Goal: Task Accomplishment & Management: Manage account settings

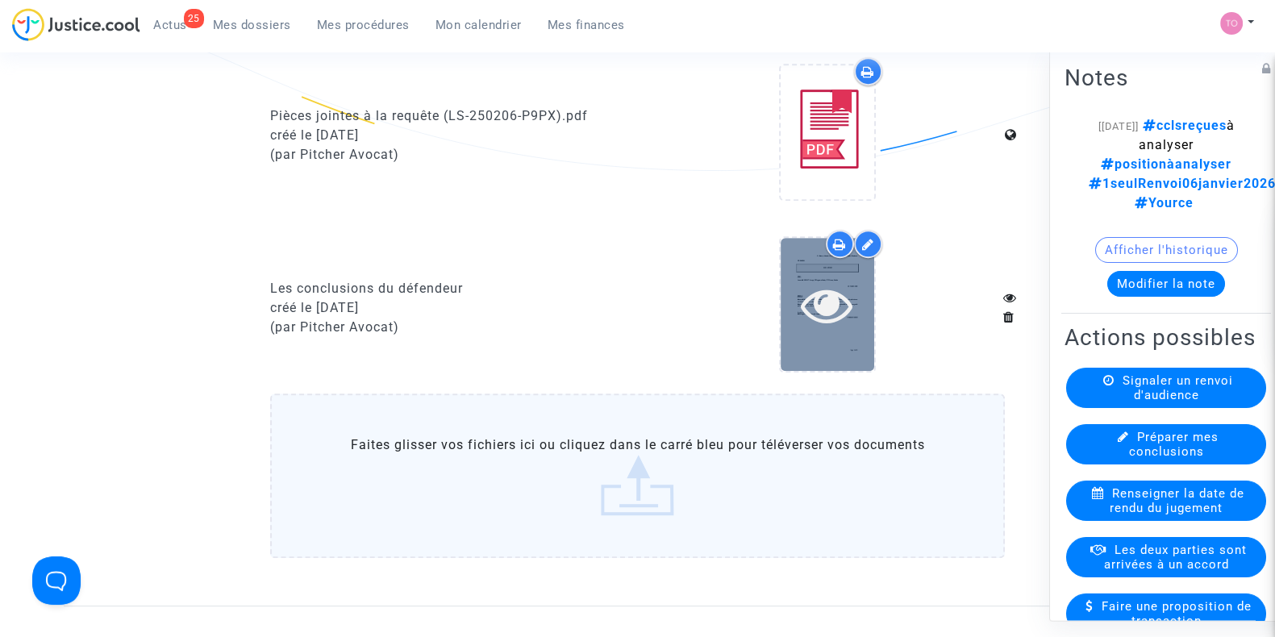
click at [841, 331] on icon at bounding box center [827, 305] width 52 height 52
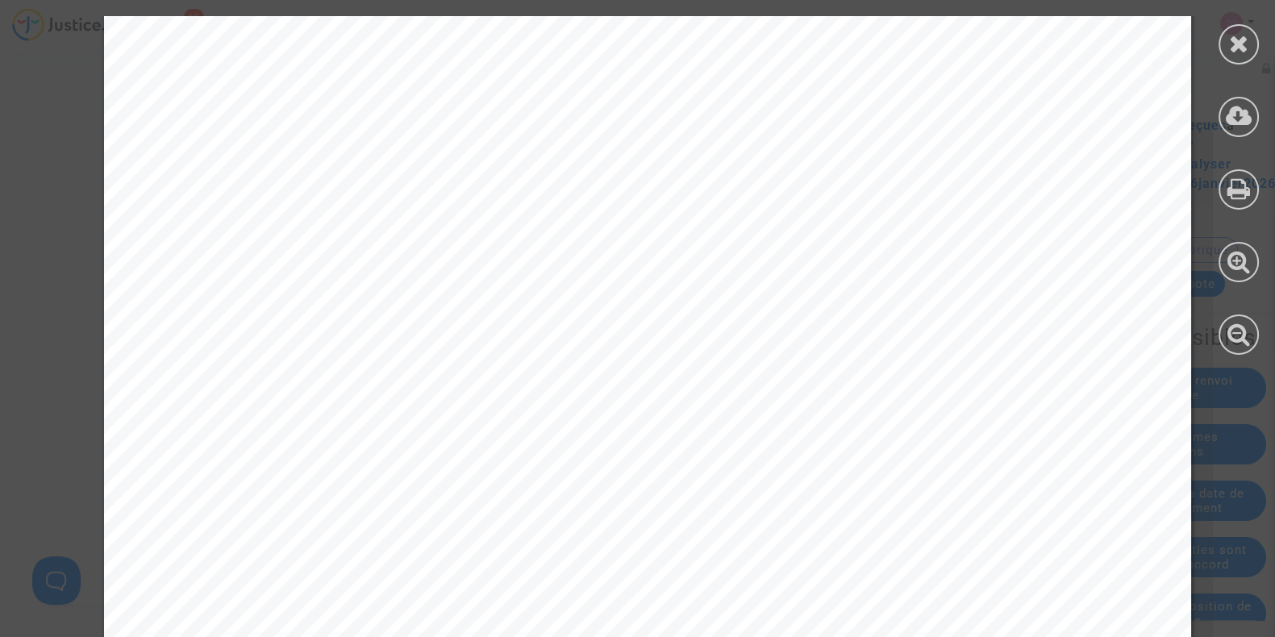
scroll to position [4639, 0]
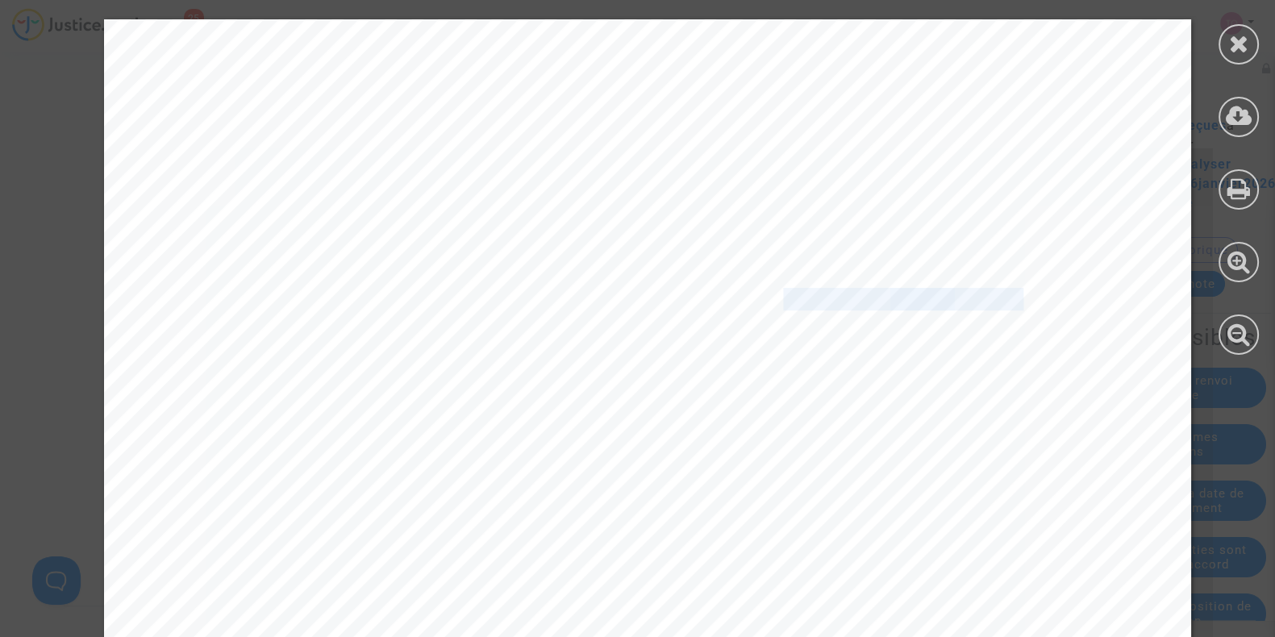
drag, startPoint x: 770, startPoint y: 299, endPoint x: 1009, endPoint y: 300, distance: 238.8
copy div "rme d’un message C TOT d’Eurocontr"
click at [1227, 49] on div at bounding box center [1239, 44] width 40 height 40
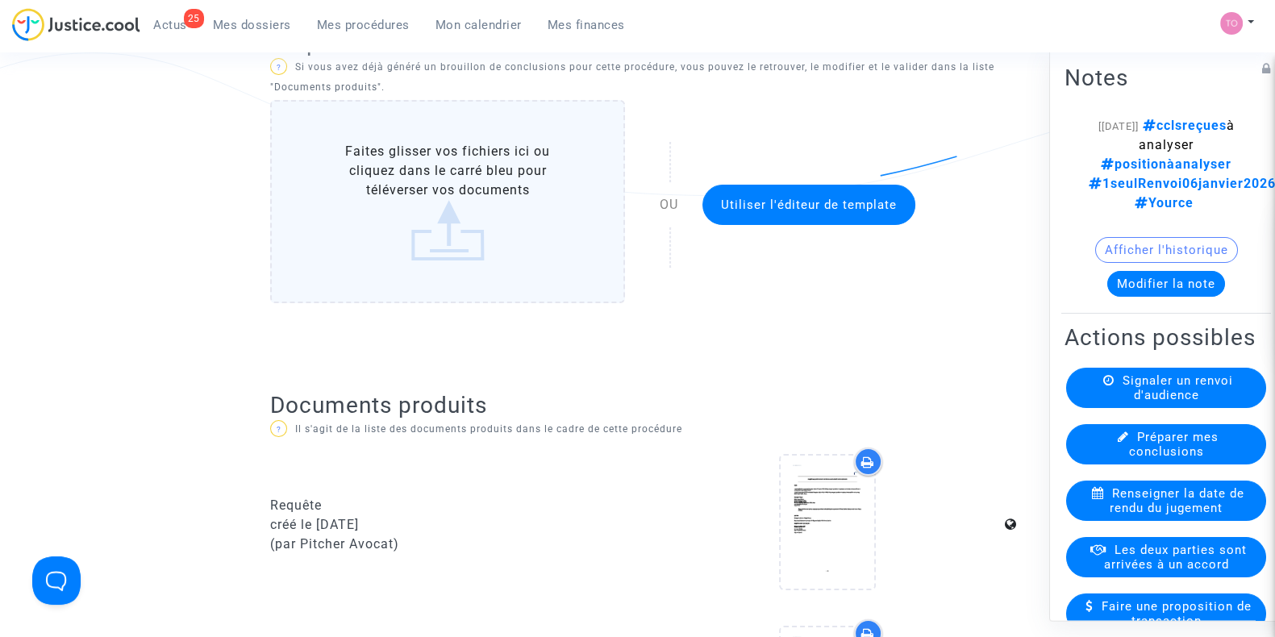
scroll to position [251, 0]
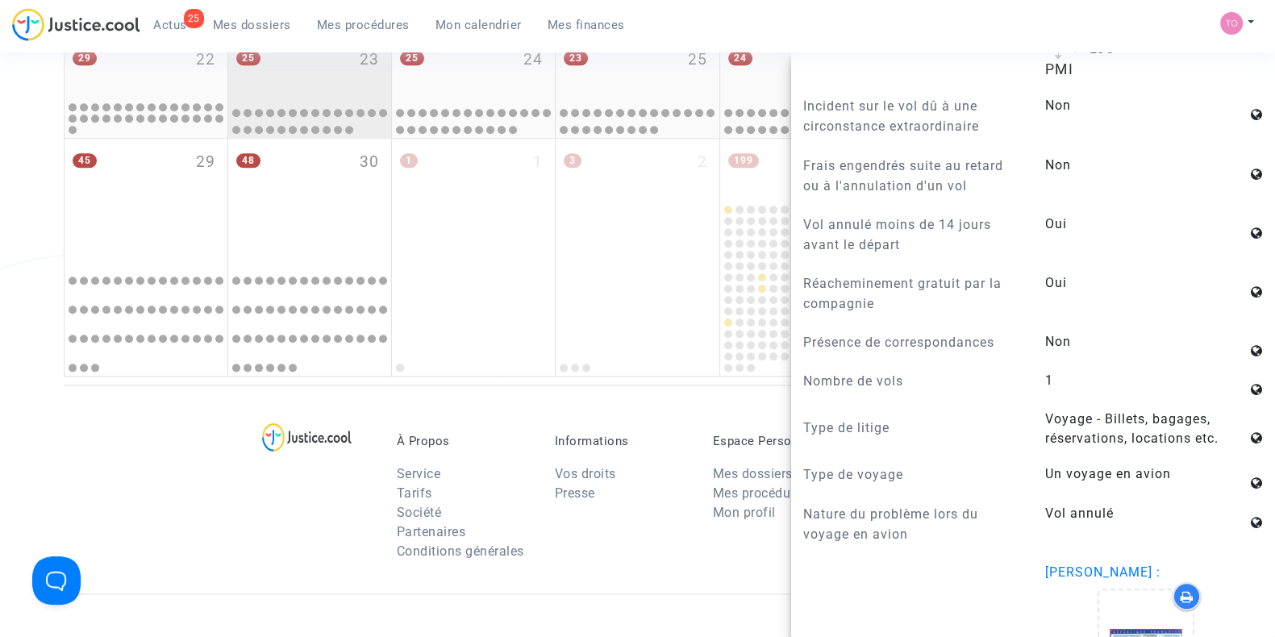
scroll to position [1980, 0]
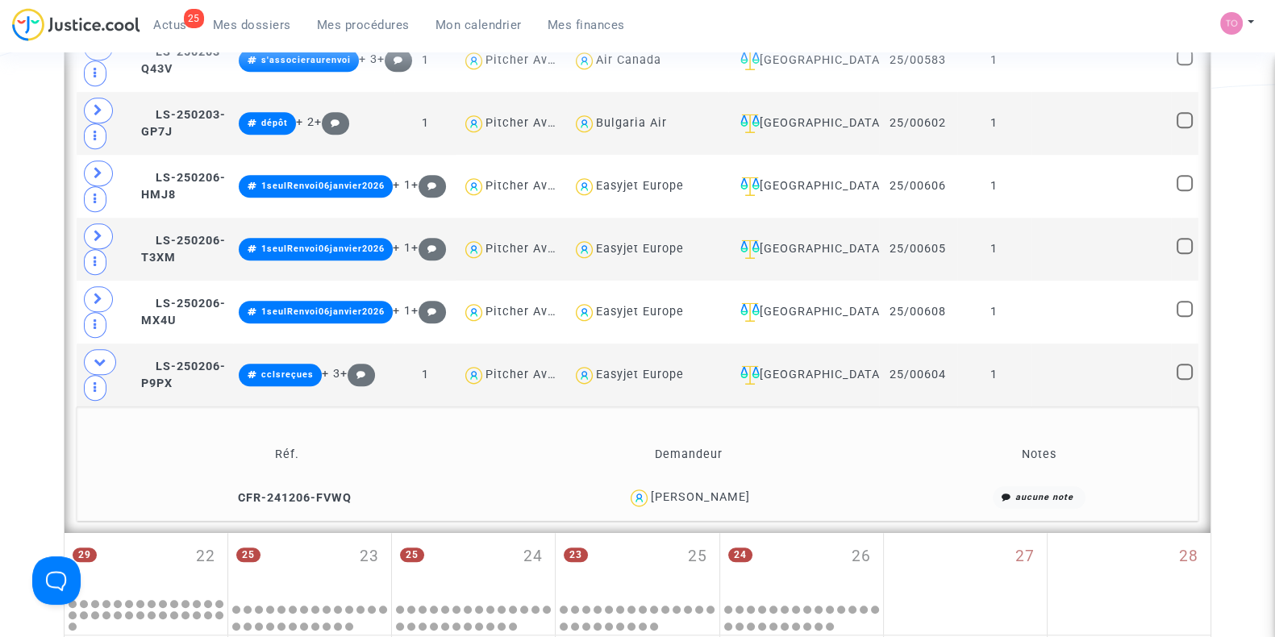
scroll to position [1778, 0]
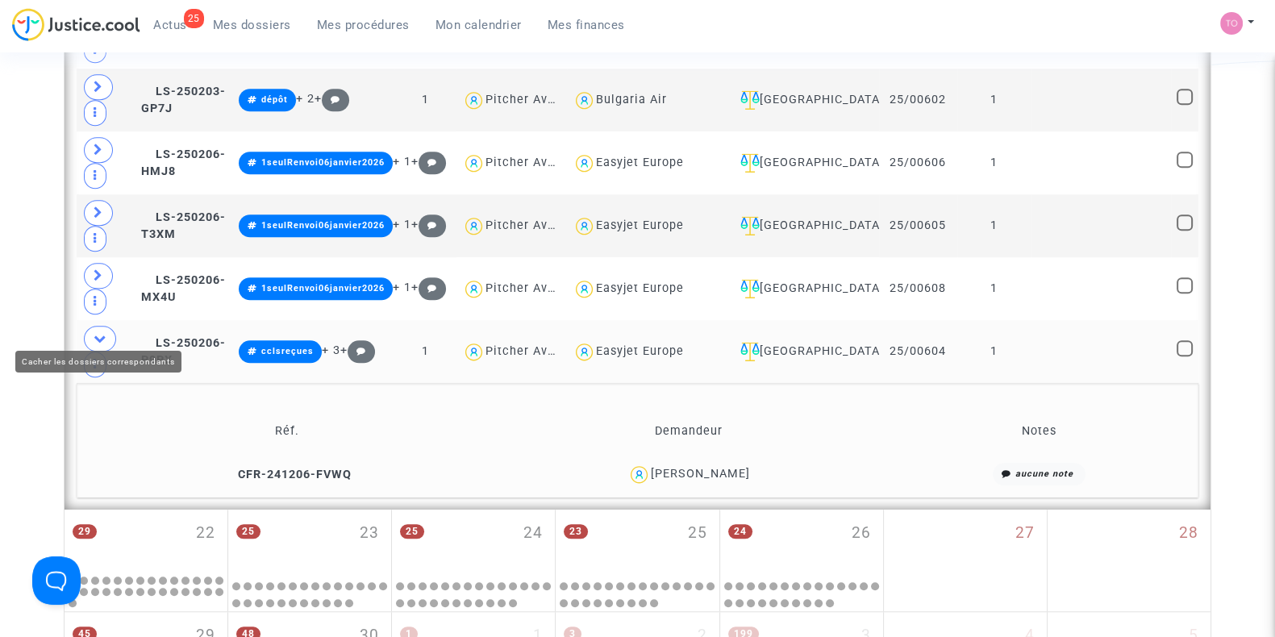
click at [99, 332] on icon at bounding box center [100, 338] width 13 height 12
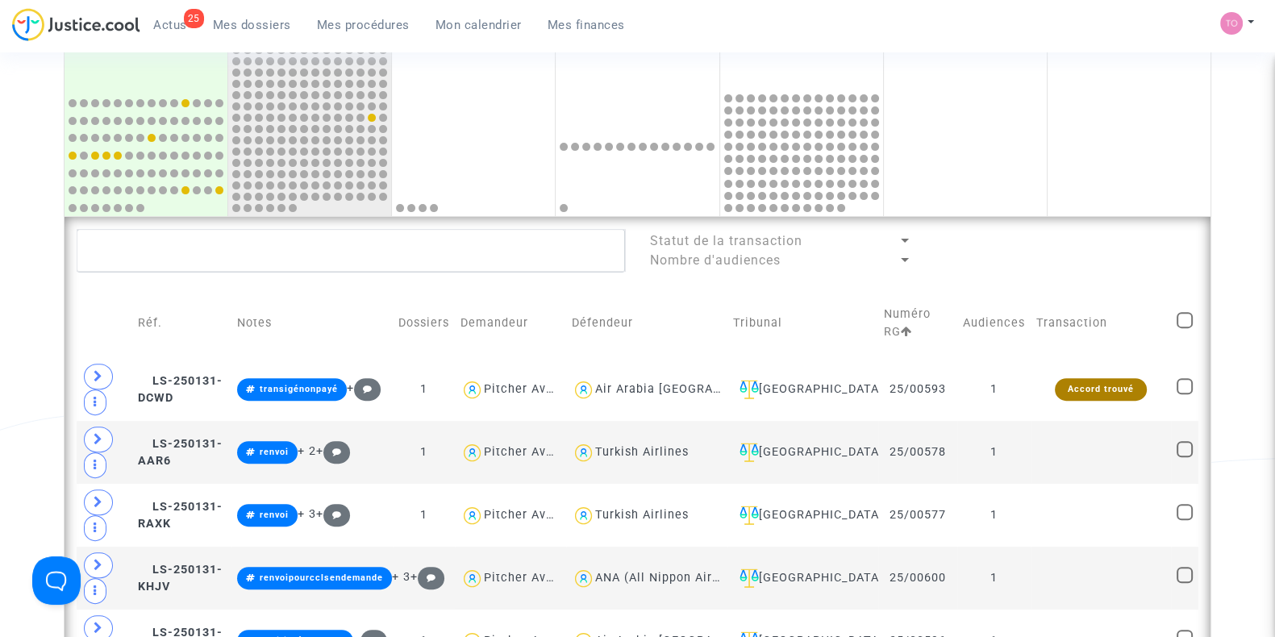
scroll to position [669, 0]
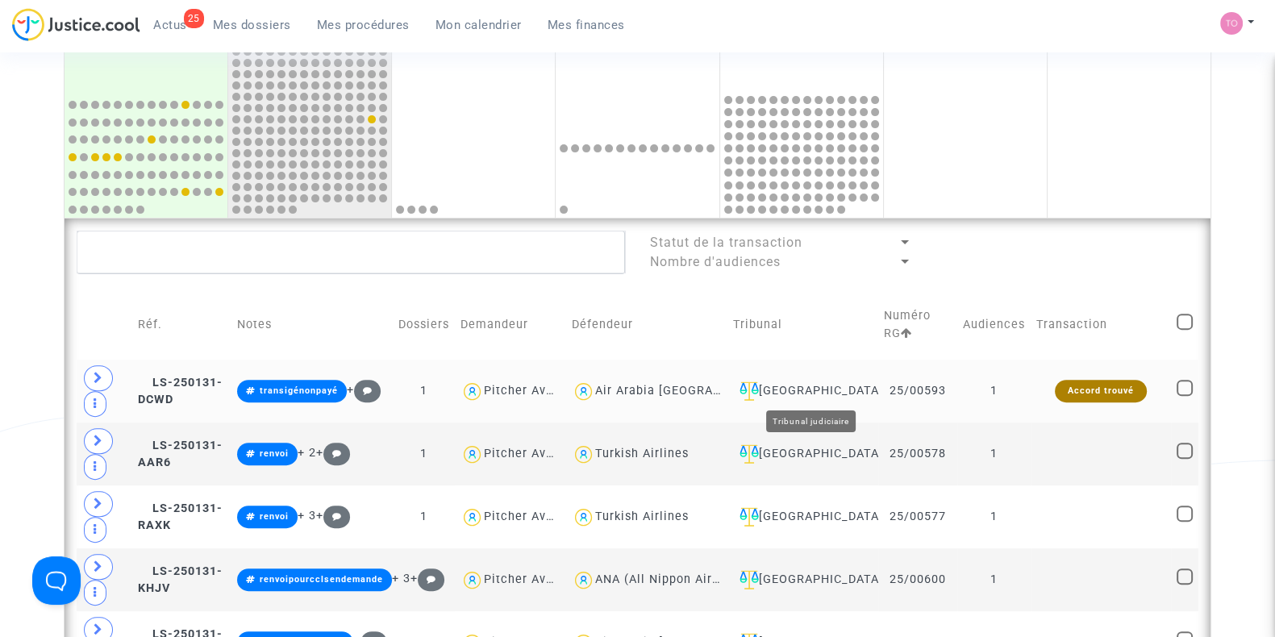
click at [808, 385] on div "Villeurbanne" at bounding box center [803, 391] width 140 height 19
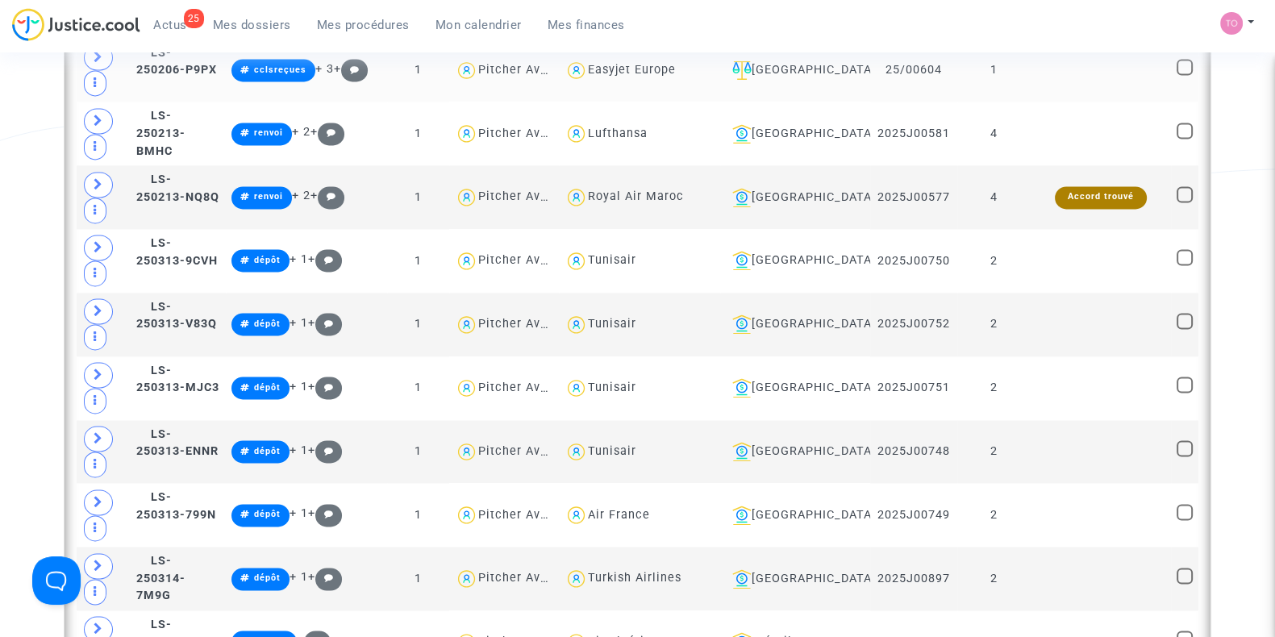
scroll to position [3392, 0]
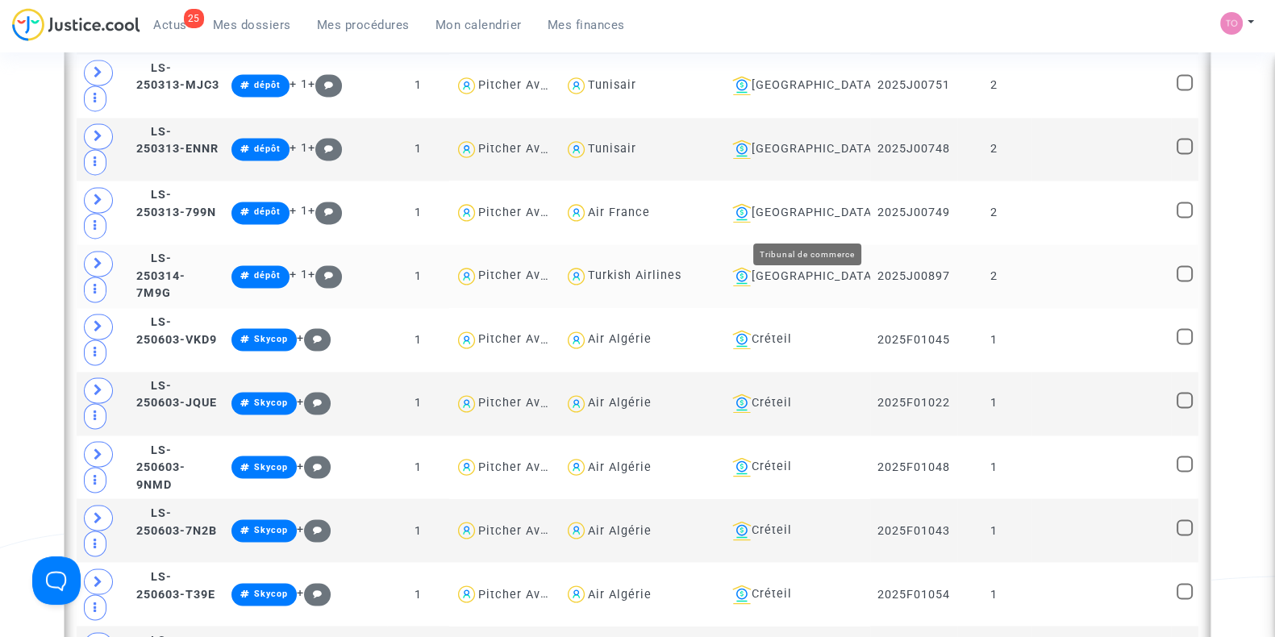
click at [804, 267] on div "Lyon" at bounding box center [795, 276] width 139 height 19
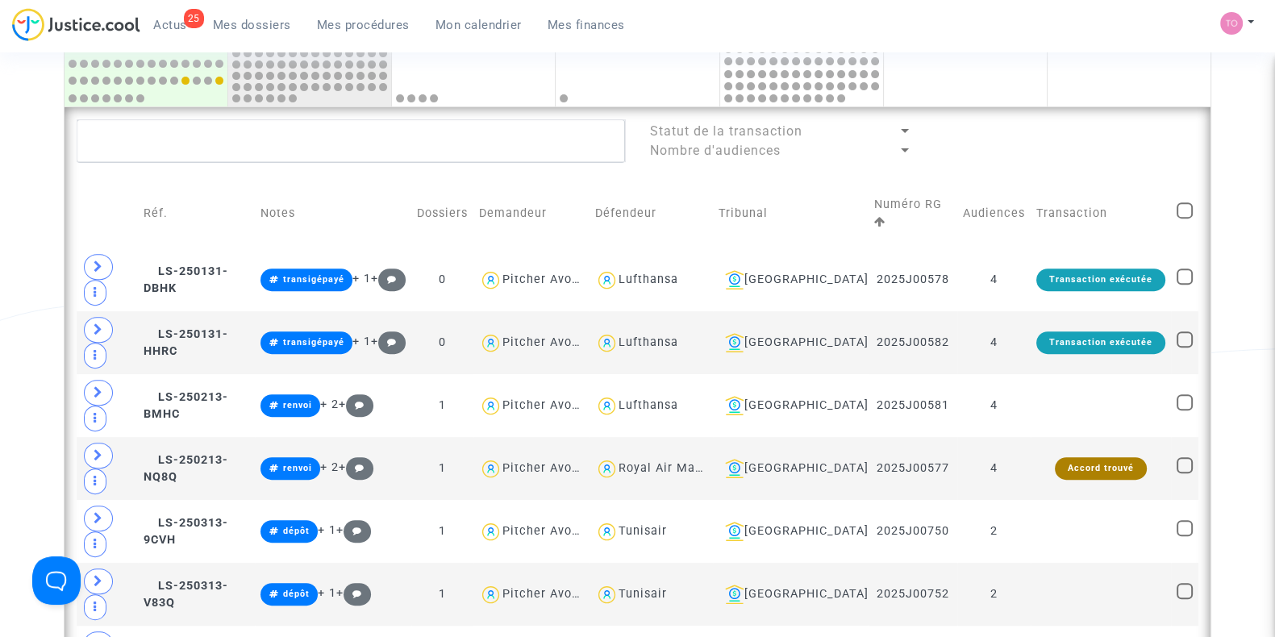
scroll to position [796, 0]
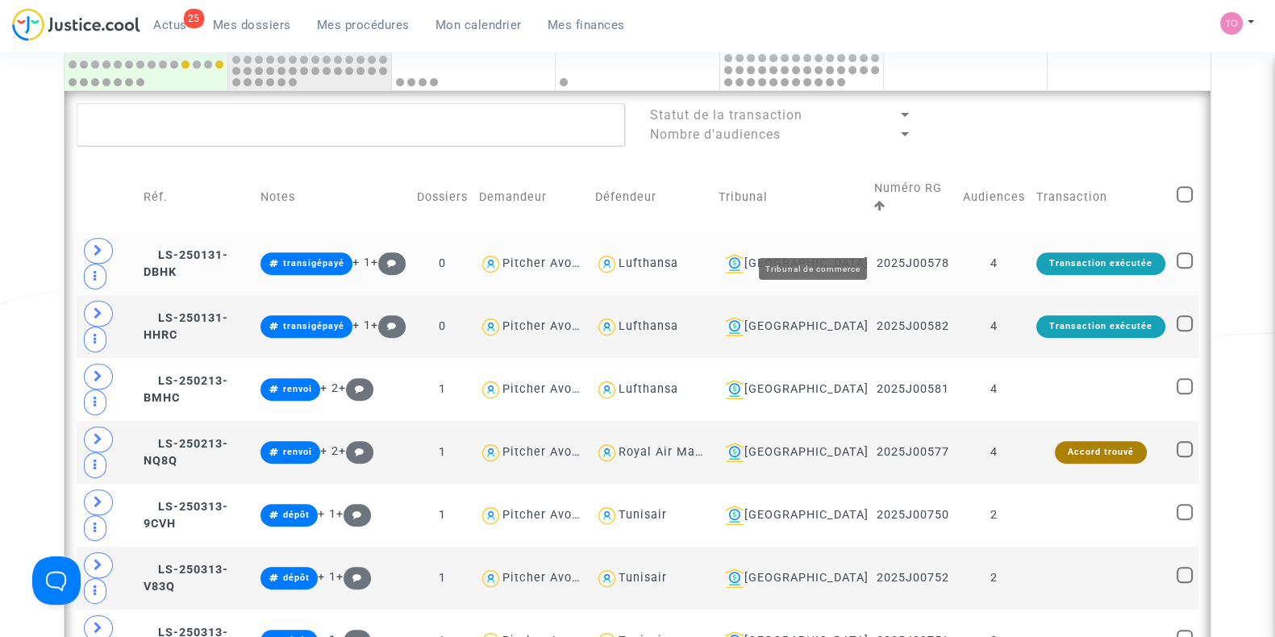
click at [819, 254] on div "Lyon" at bounding box center [791, 263] width 144 height 19
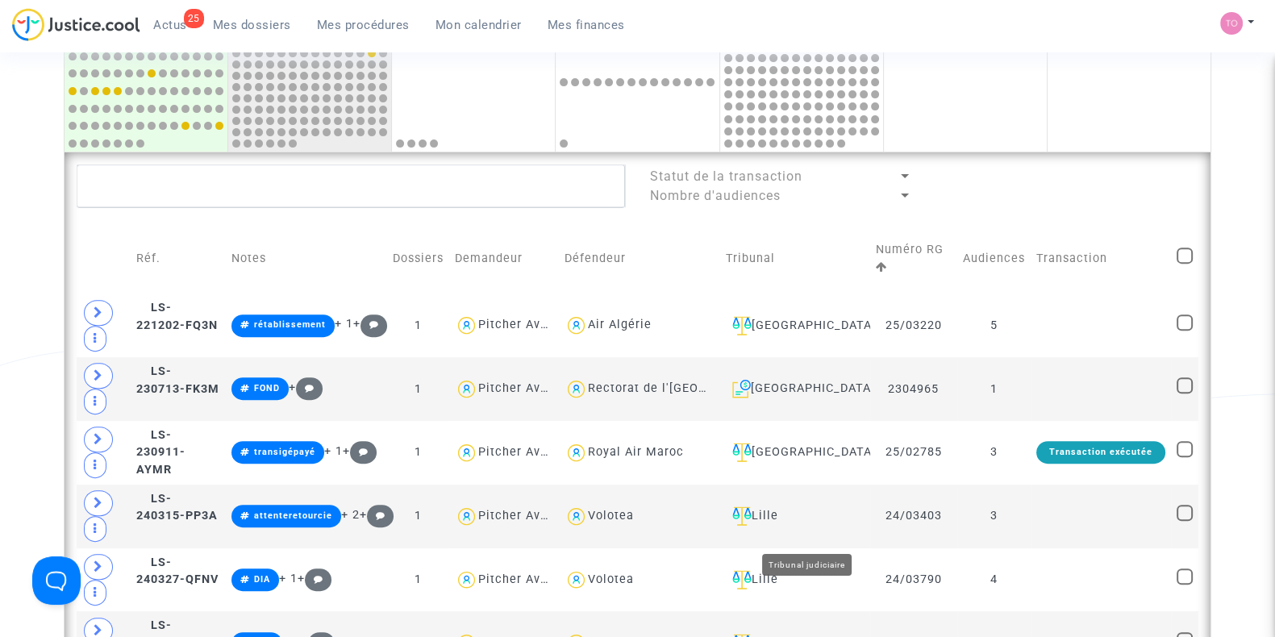
scroll to position [897, 0]
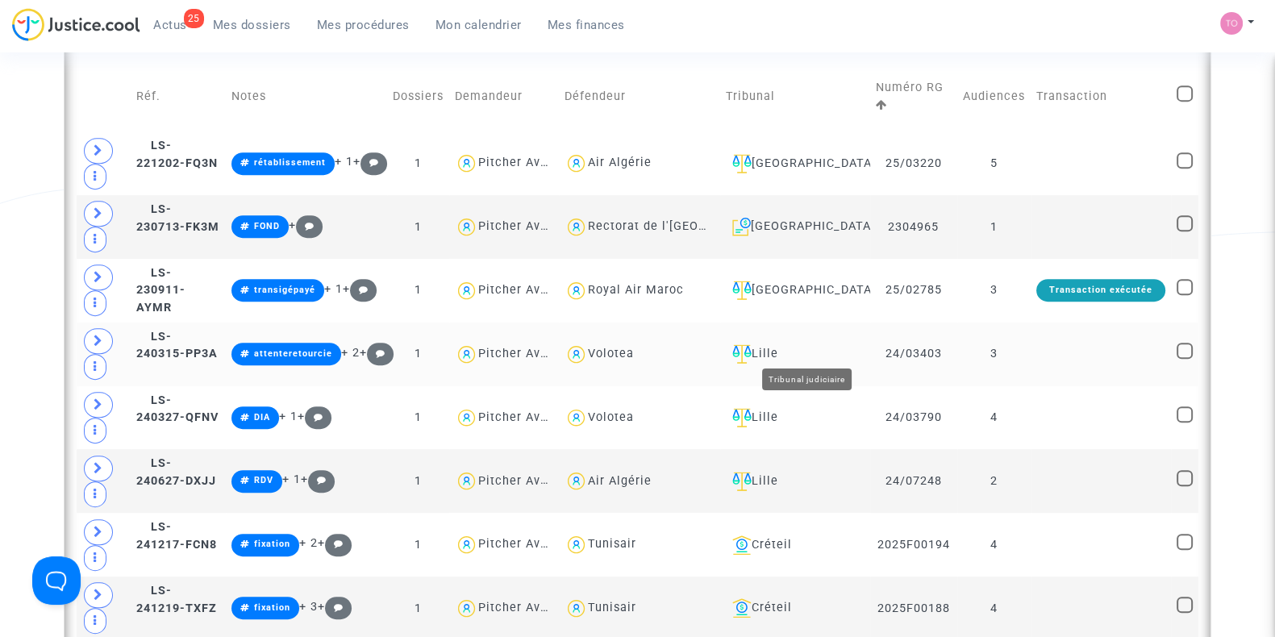
click at [795, 344] on div "Lille" at bounding box center [795, 353] width 139 height 19
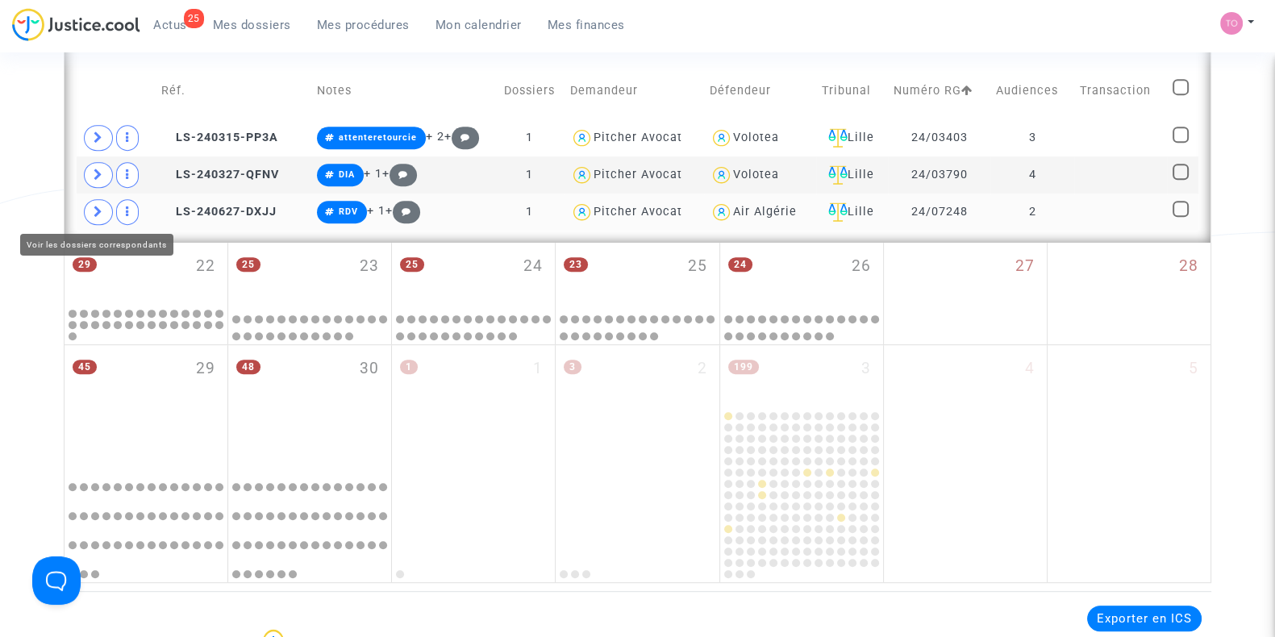
click at [92, 207] on span at bounding box center [98, 212] width 29 height 26
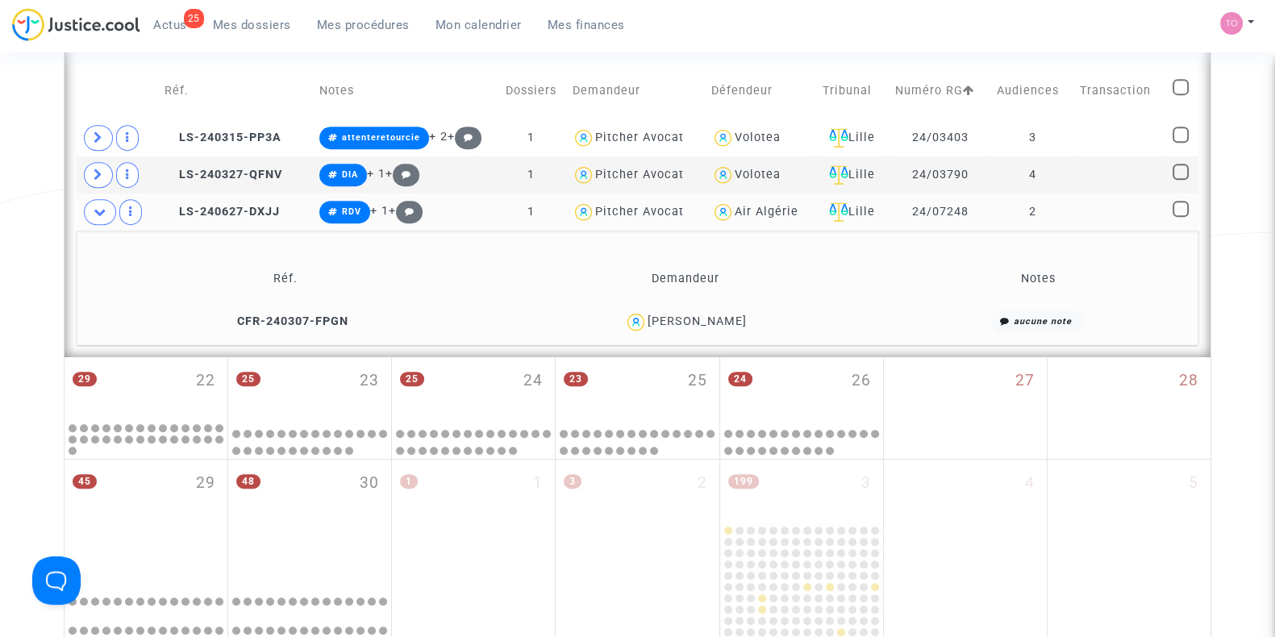
drag, startPoint x: 755, startPoint y: 322, endPoint x: 716, endPoint y: 324, distance: 38.8
click at [716, 324] on div "Youcef Adda Brahim" at bounding box center [686, 322] width 385 height 23
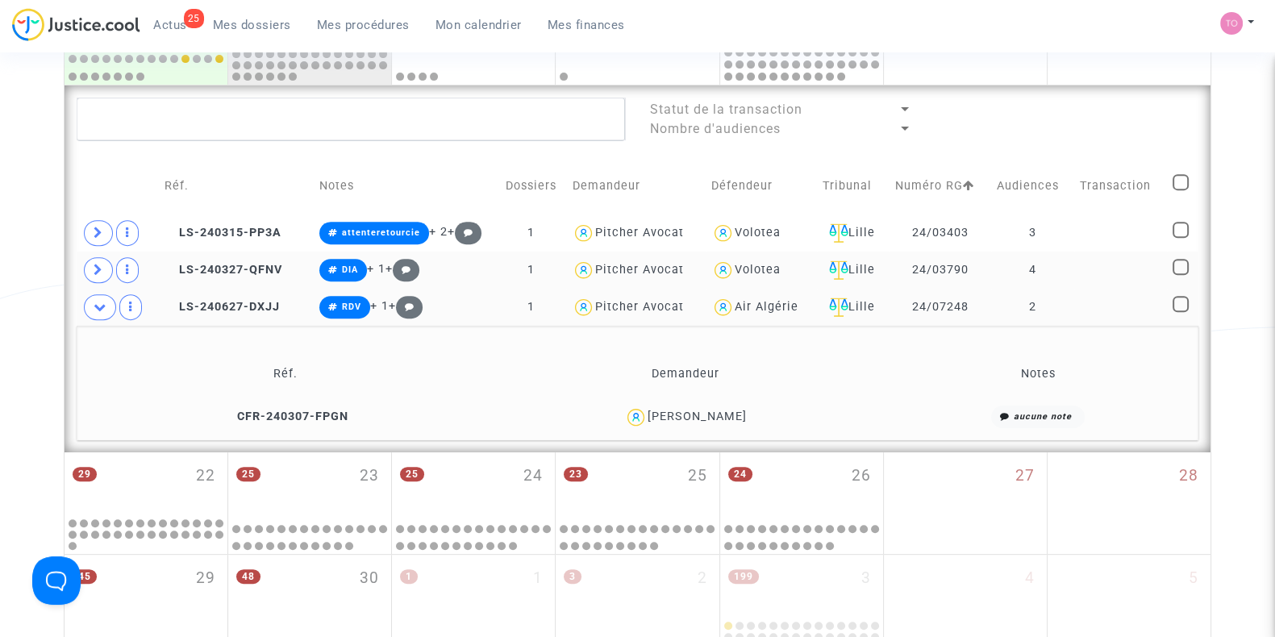
scroll to position [796, 0]
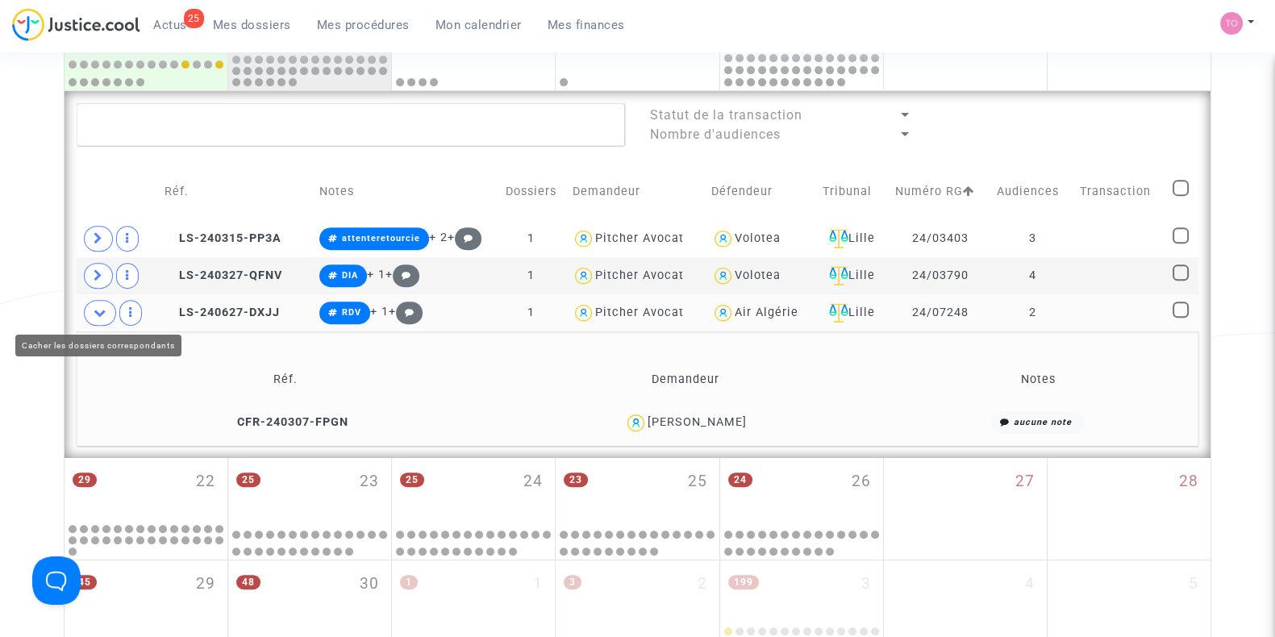
click at [106, 313] on icon at bounding box center [100, 313] width 13 height 12
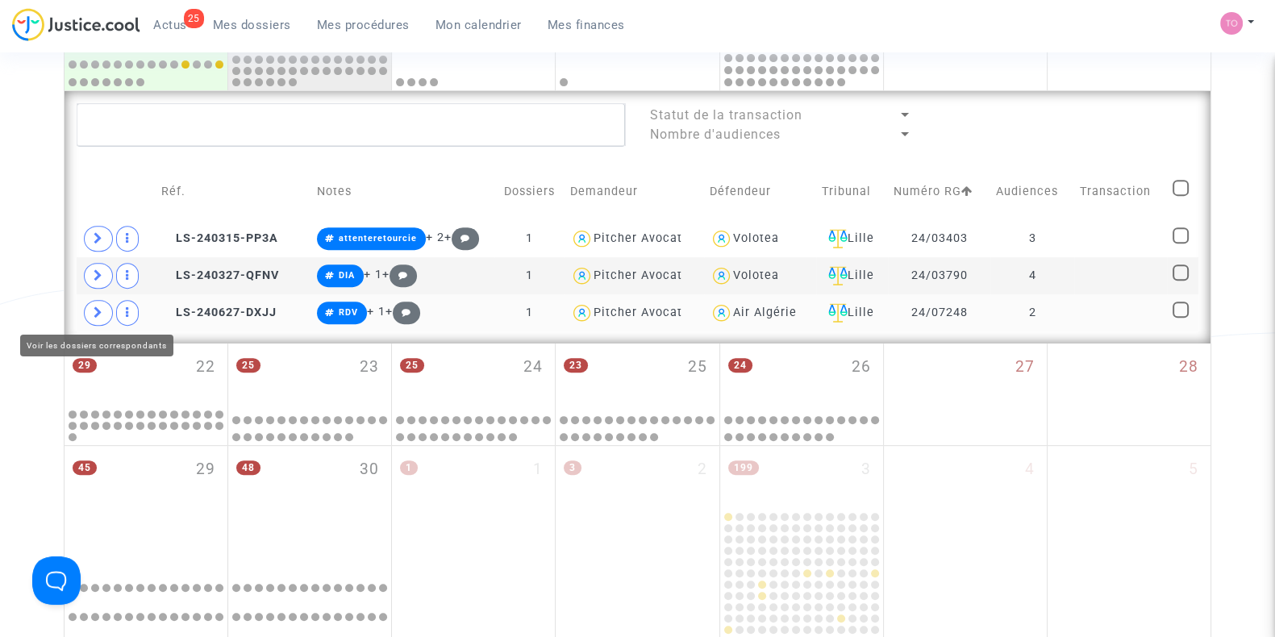
click at [103, 312] on span at bounding box center [98, 313] width 29 height 26
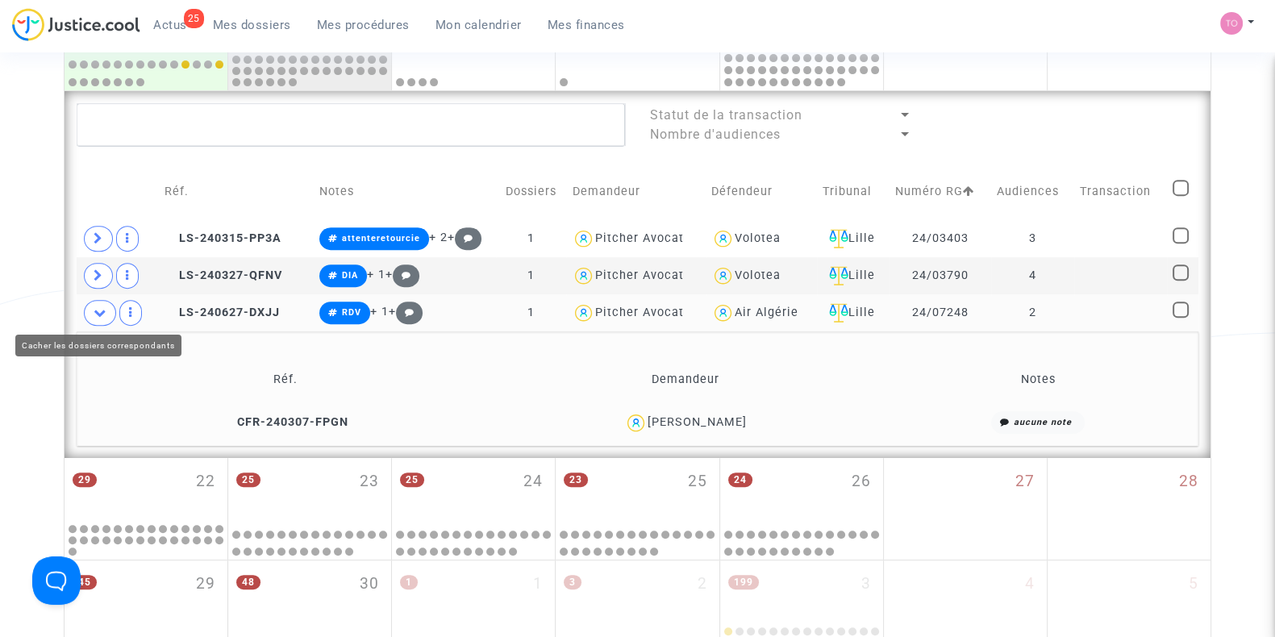
click at [100, 307] on icon at bounding box center [100, 313] width 13 height 12
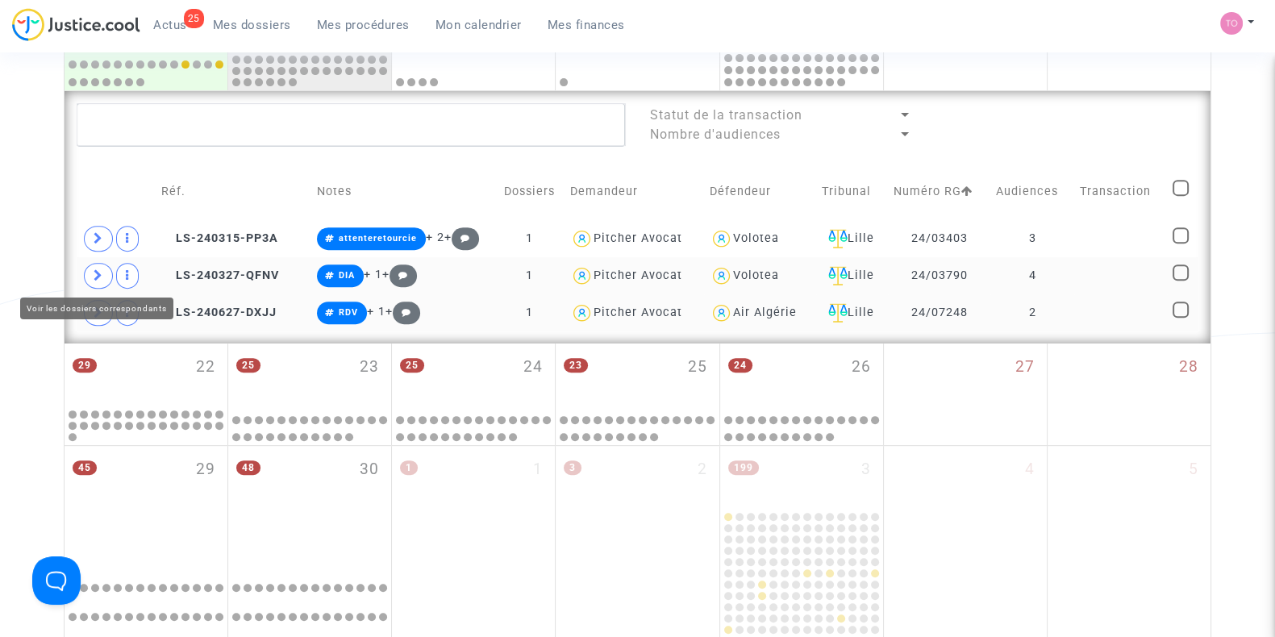
click at [105, 273] on span at bounding box center [98, 276] width 29 height 26
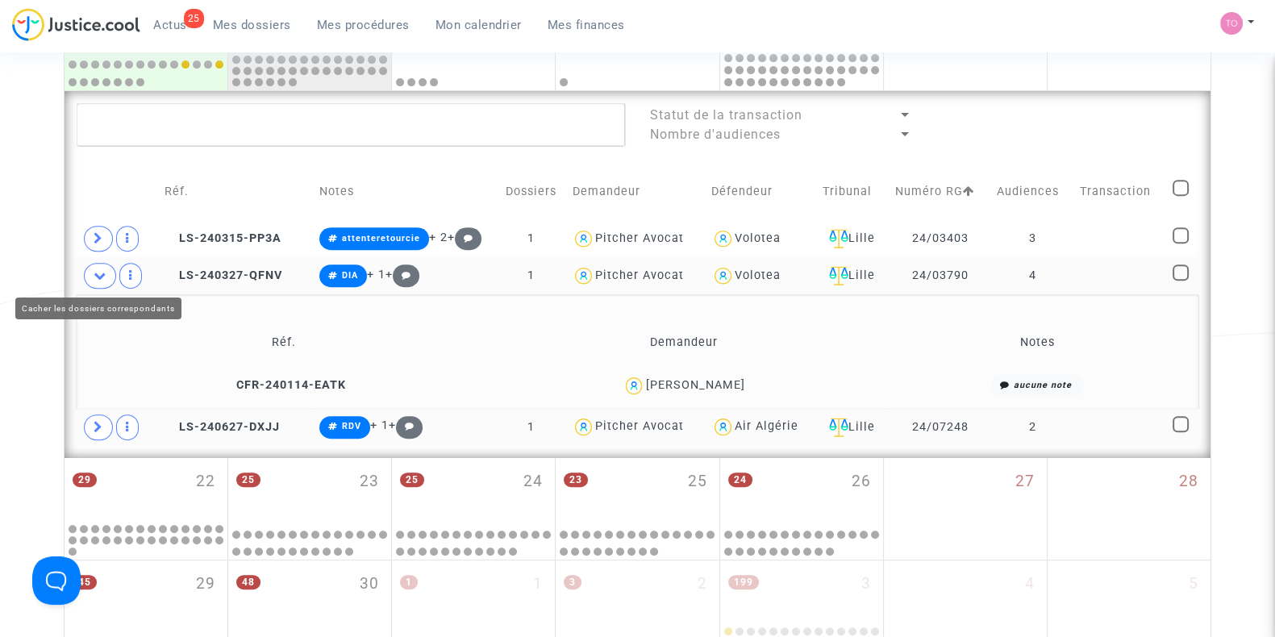
click at [105, 273] on icon at bounding box center [100, 275] width 13 height 12
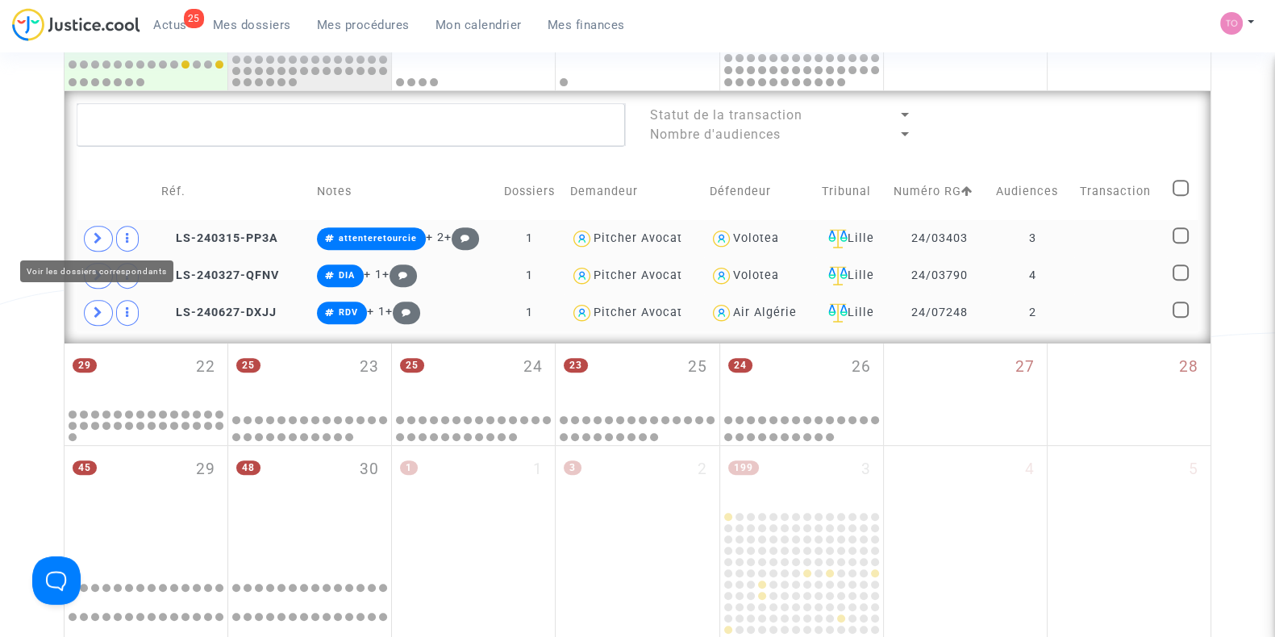
click at [97, 233] on icon at bounding box center [99, 238] width 10 height 12
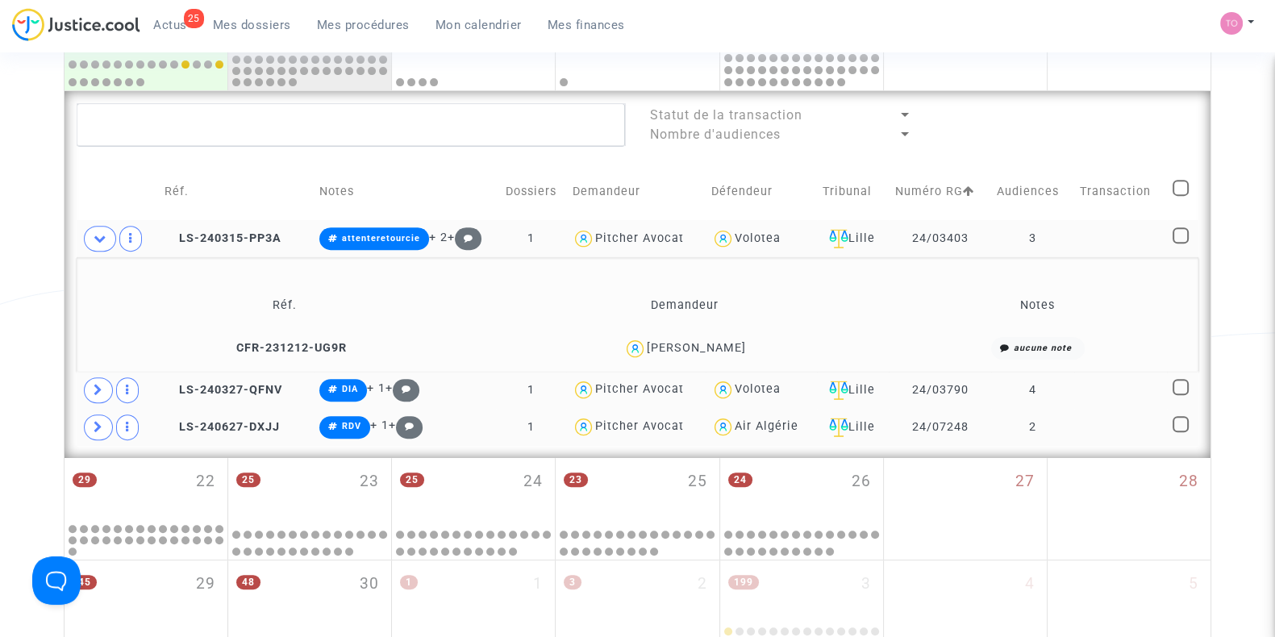
click at [729, 343] on div "Chloé Van Hede" at bounding box center [696, 348] width 99 height 14
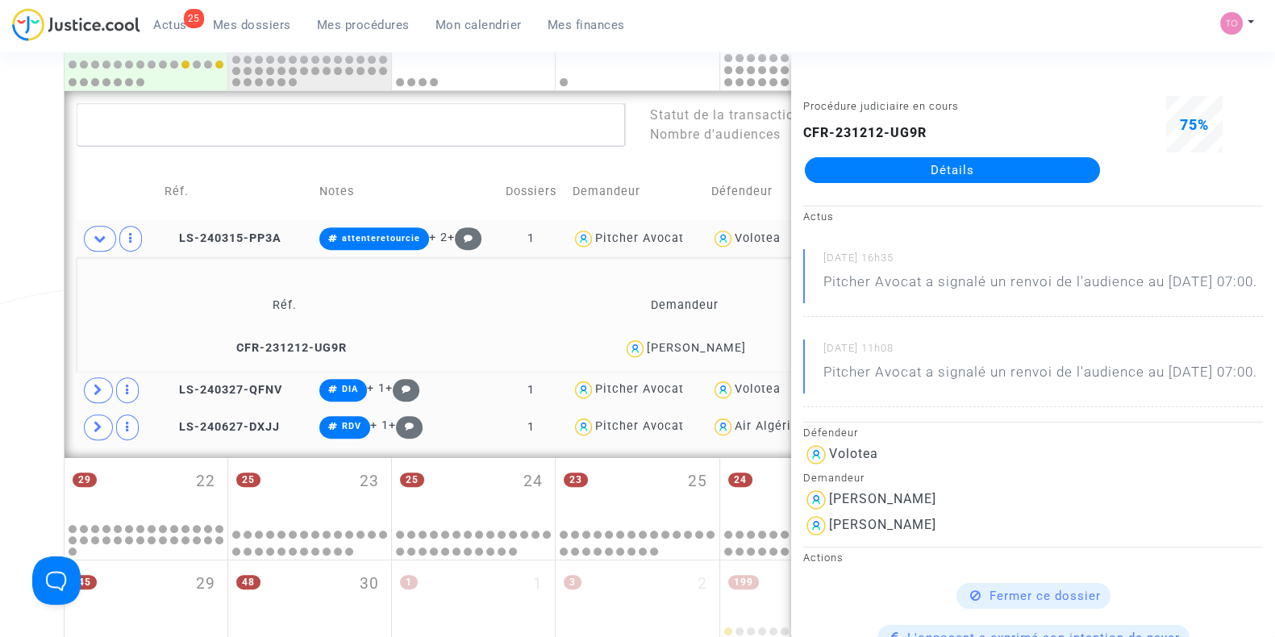
copy div "Hede"
drag, startPoint x: 687, startPoint y: 341, endPoint x: 742, endPoint y: 342, distance: 54.9
click at [742, 342] on div "Chloé Van Hede" at bounding box center [696, 348] width 99 height 14
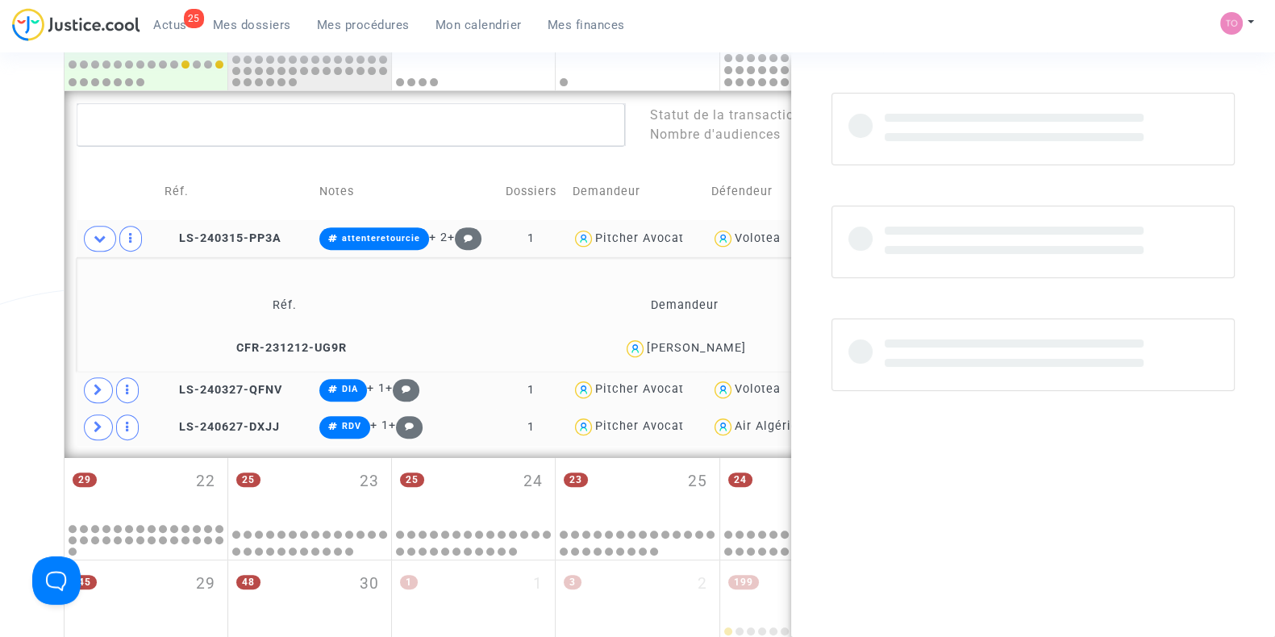
copy div "Van Hede"
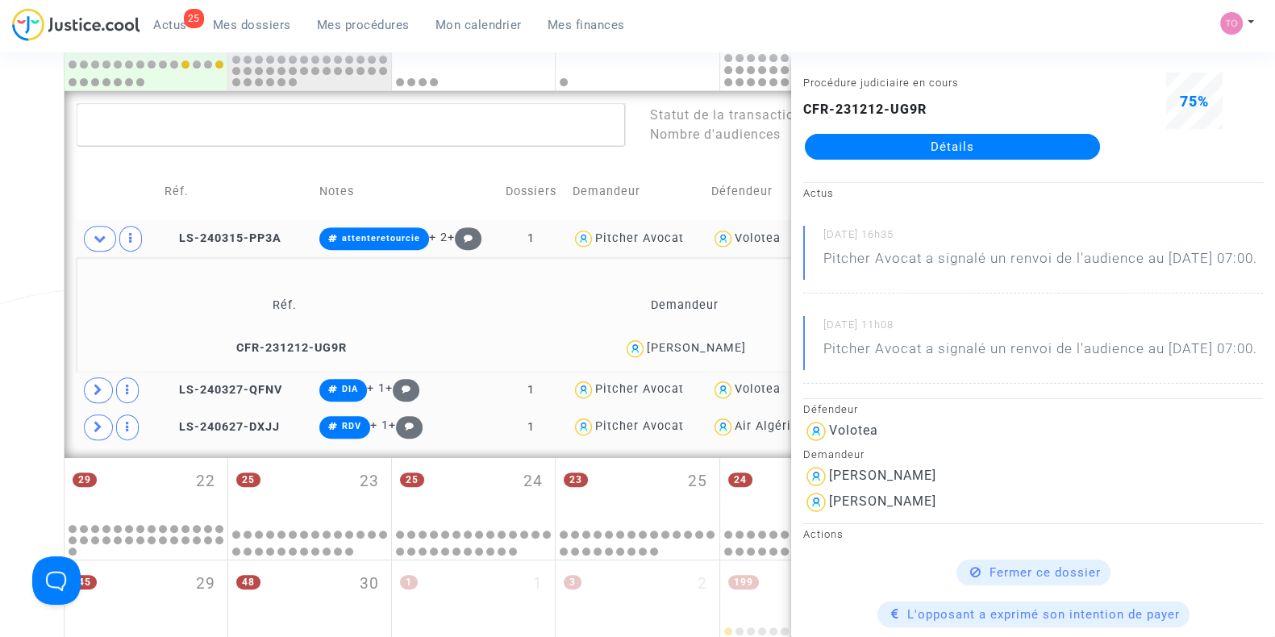
scroll to position [0, 0]
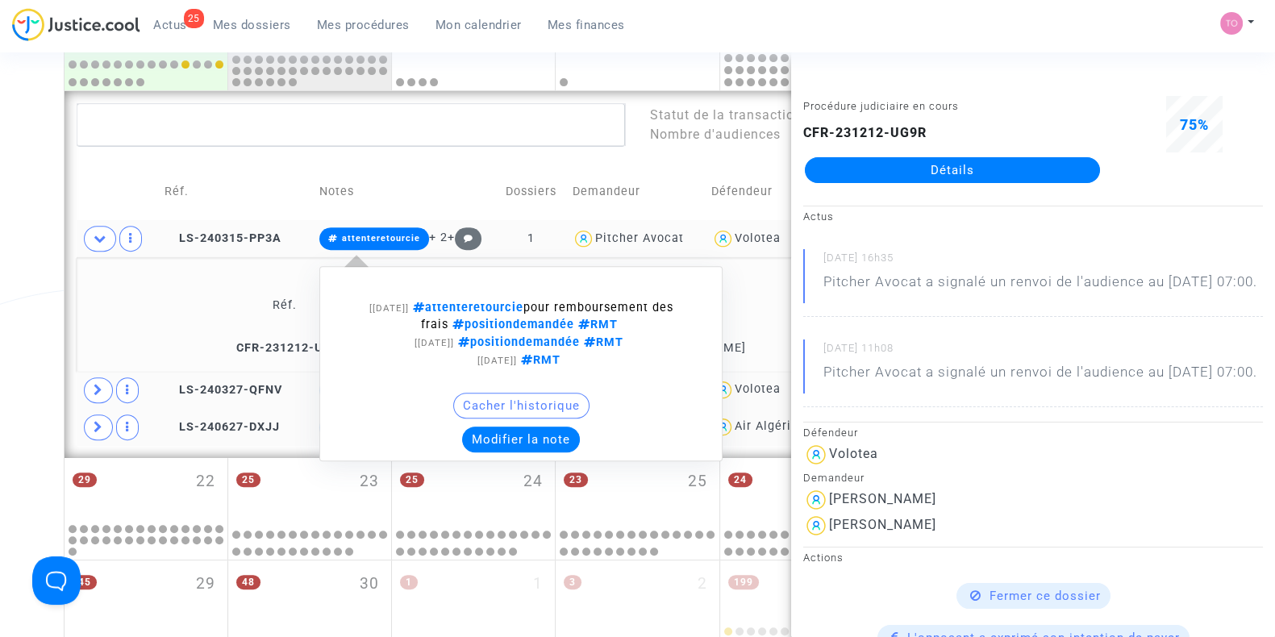
click at [505, 429] on button "Modifier la note" at bounding box center [521, 440] width 118 height 26
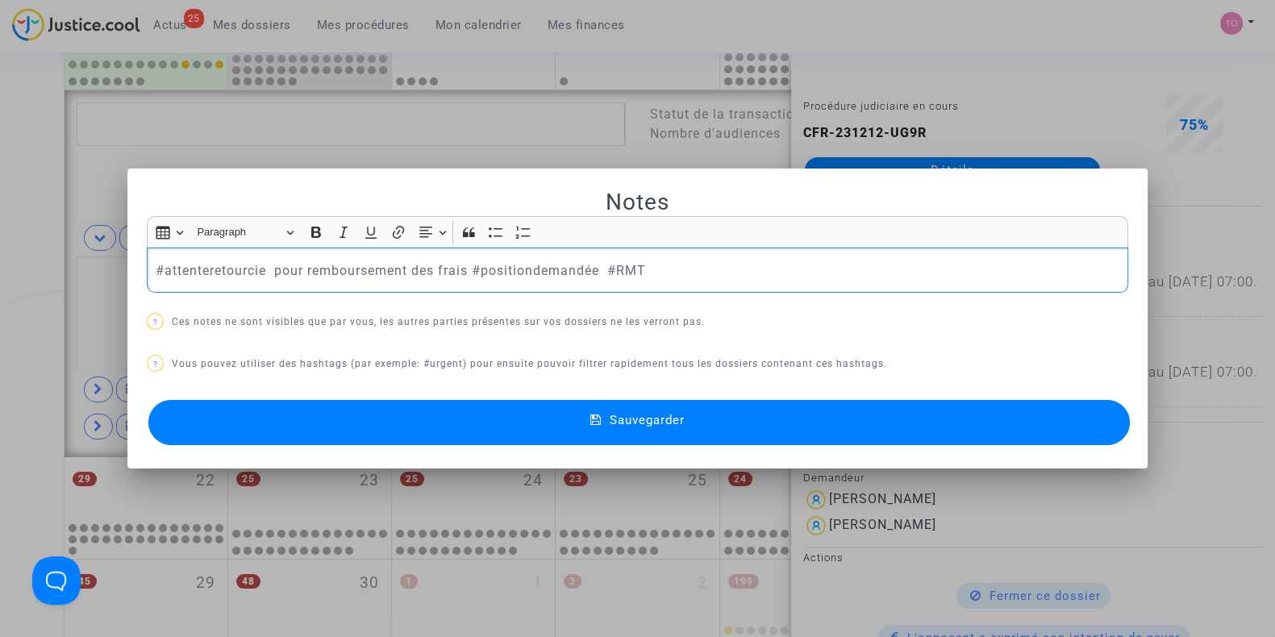
click at [266, 268] on p "#attenteretourcie pour remboursement des frais #positiondemandée #RMT" at bounding box center [638, 271] width 965 height 20
drag, startPoint x: 465, startPoint y: 267, endPoint x: 598, endPoint y: 267, distance: 133.1
click at [598, 267] on p "#attenteretourcie pour remboursement des frais #positiondemandée #RMT" at bounding box center [638, 271] width 965 height 20
click at [538, 415] on button "Sauvegarder" at bounding box center [639, 422] width 982 height 45
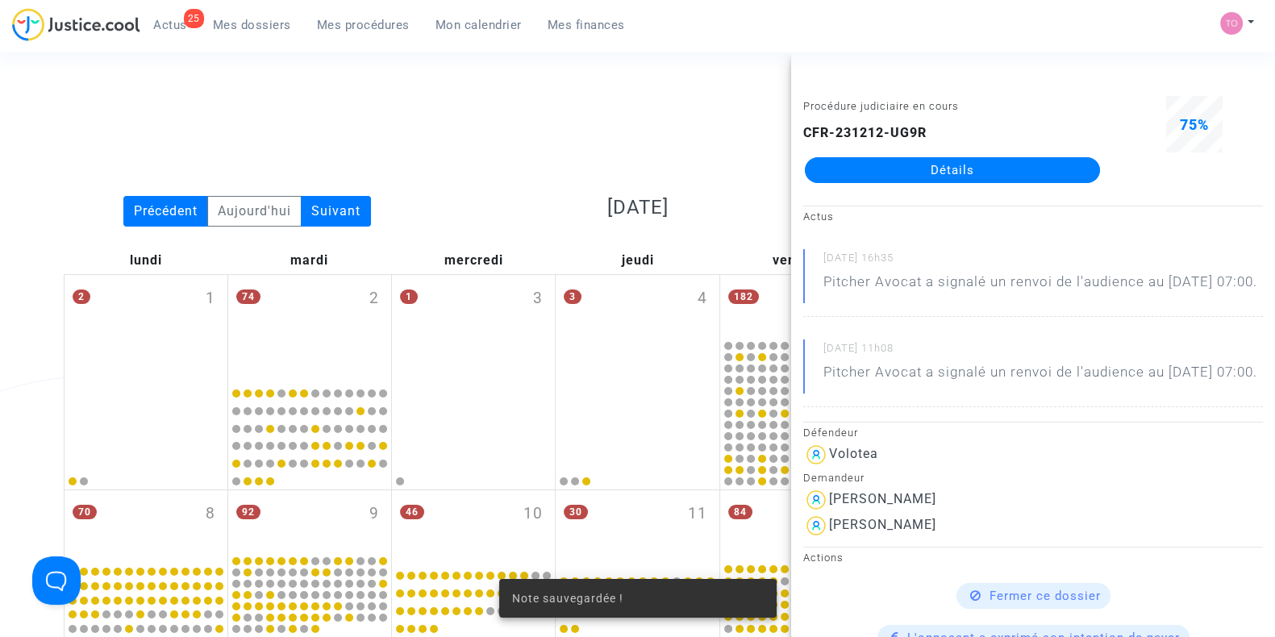
scroll to position [796, 0]
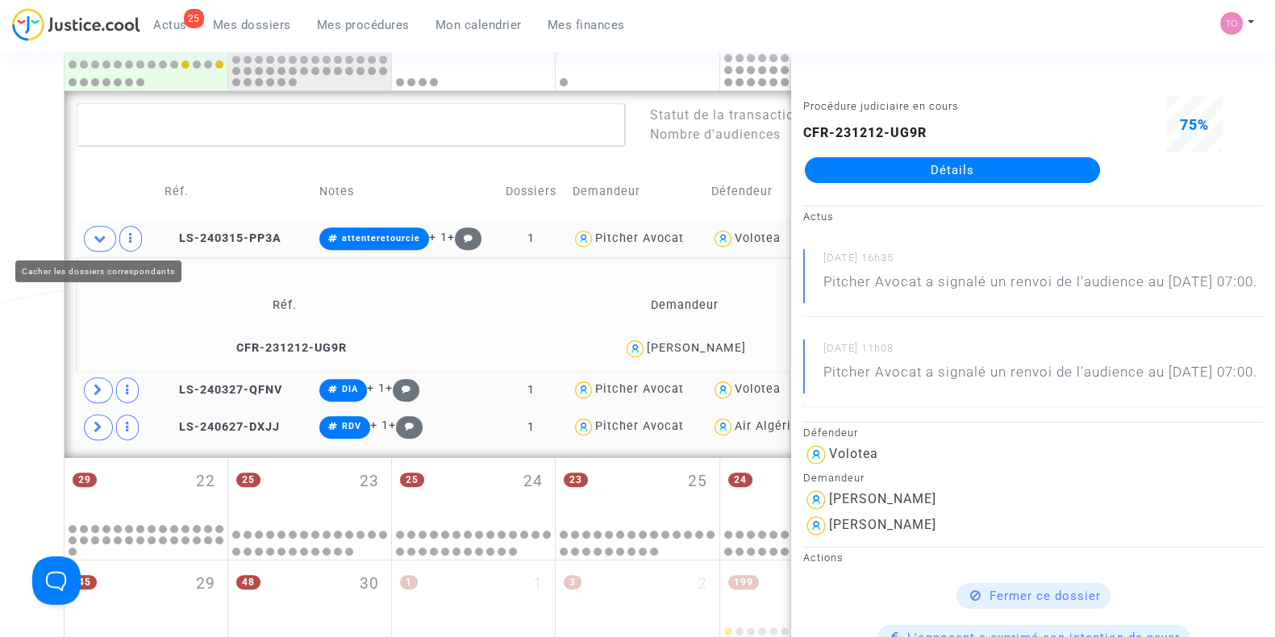
click at [109, 241] on span at bounding box center [100, 239] width 32 height 26
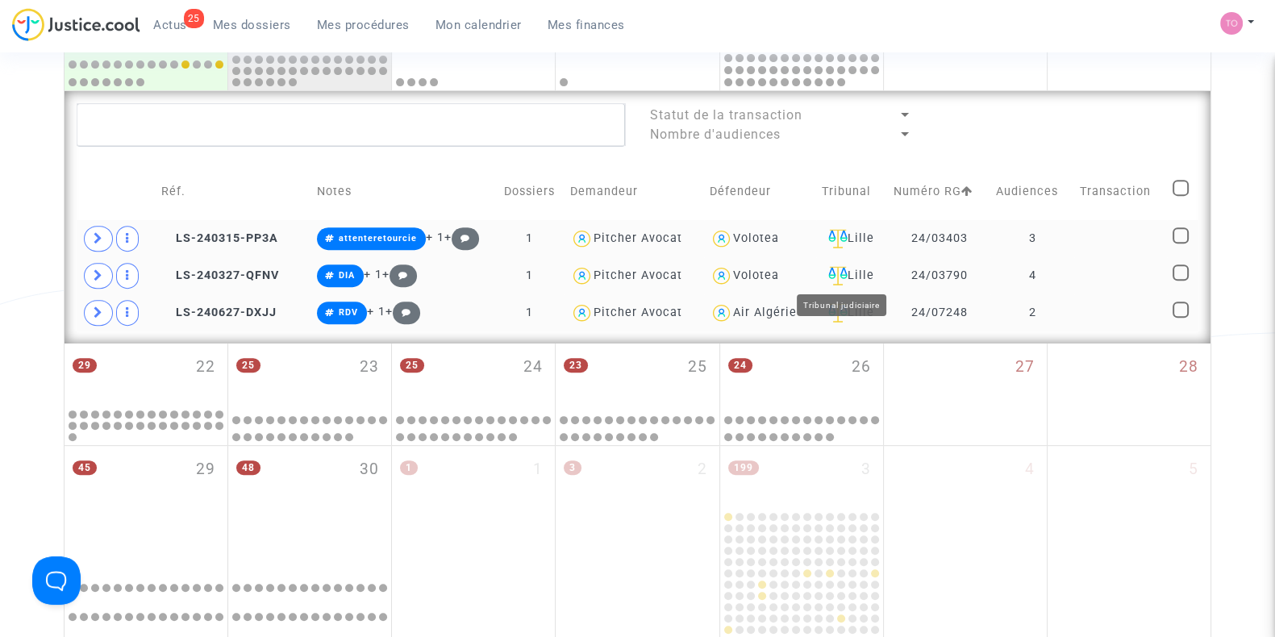
click at [859, 273] on div "Lille" at bounding box center [852, 275] width 61 height 19
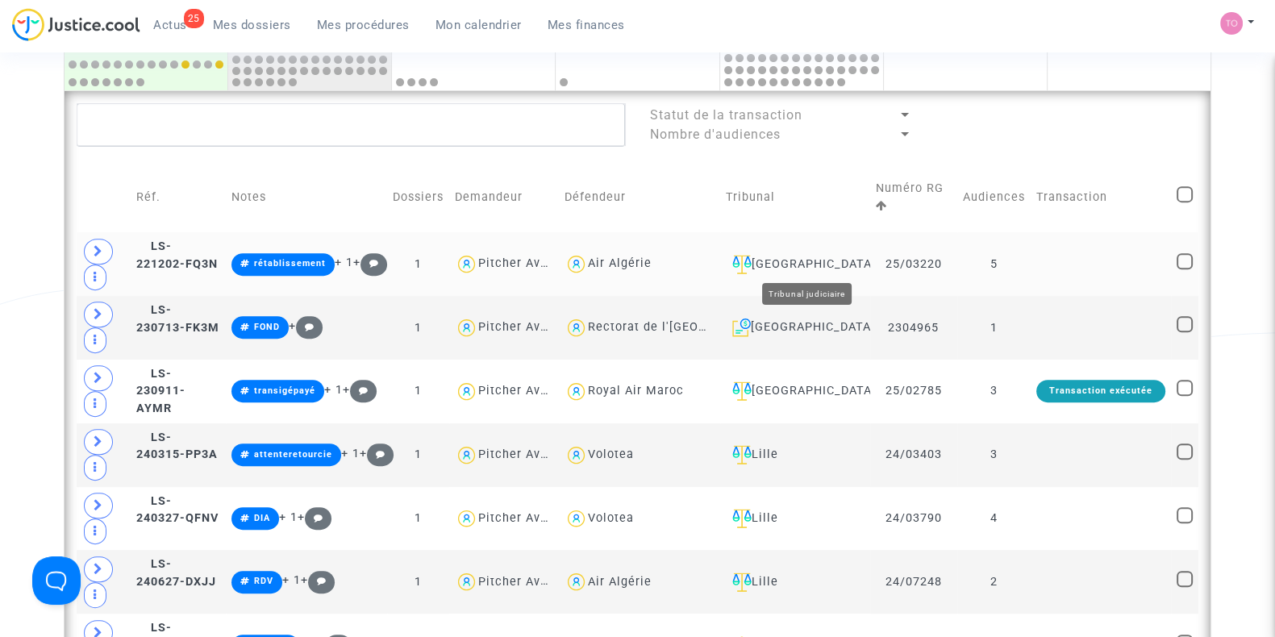
click at [811, 262] on div "Paris" at bounding box center [795, 264] width 139 height 19
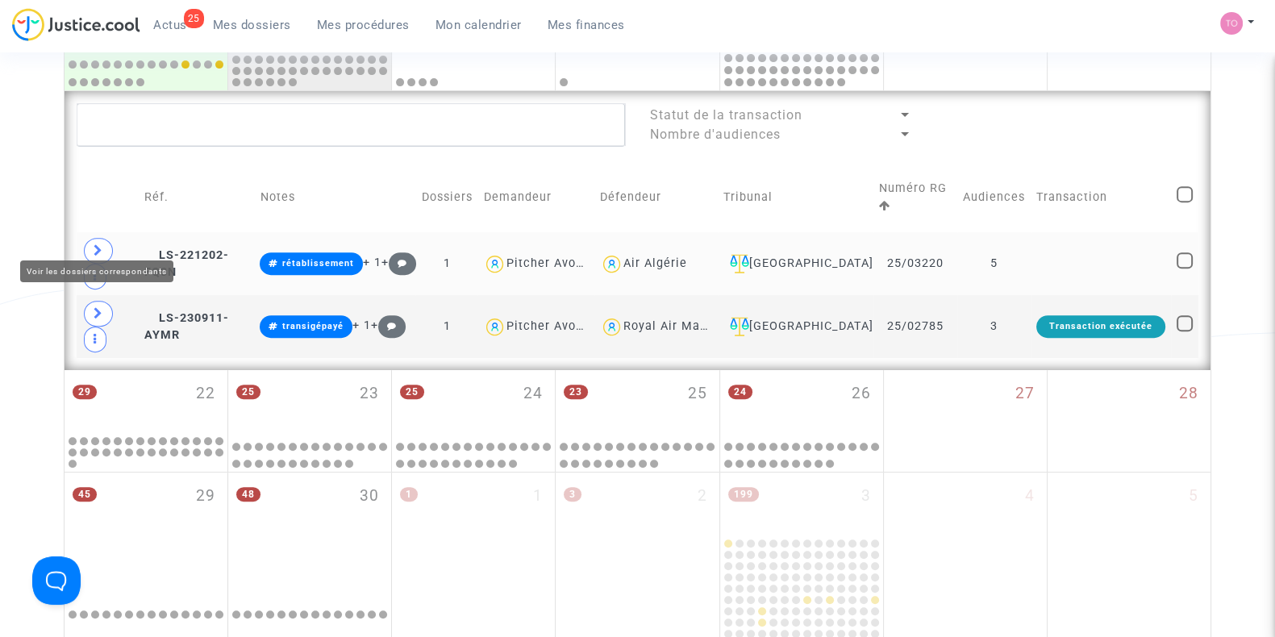
click at [105, 238] on span at bounding box center [98, 251] width 29 height 26
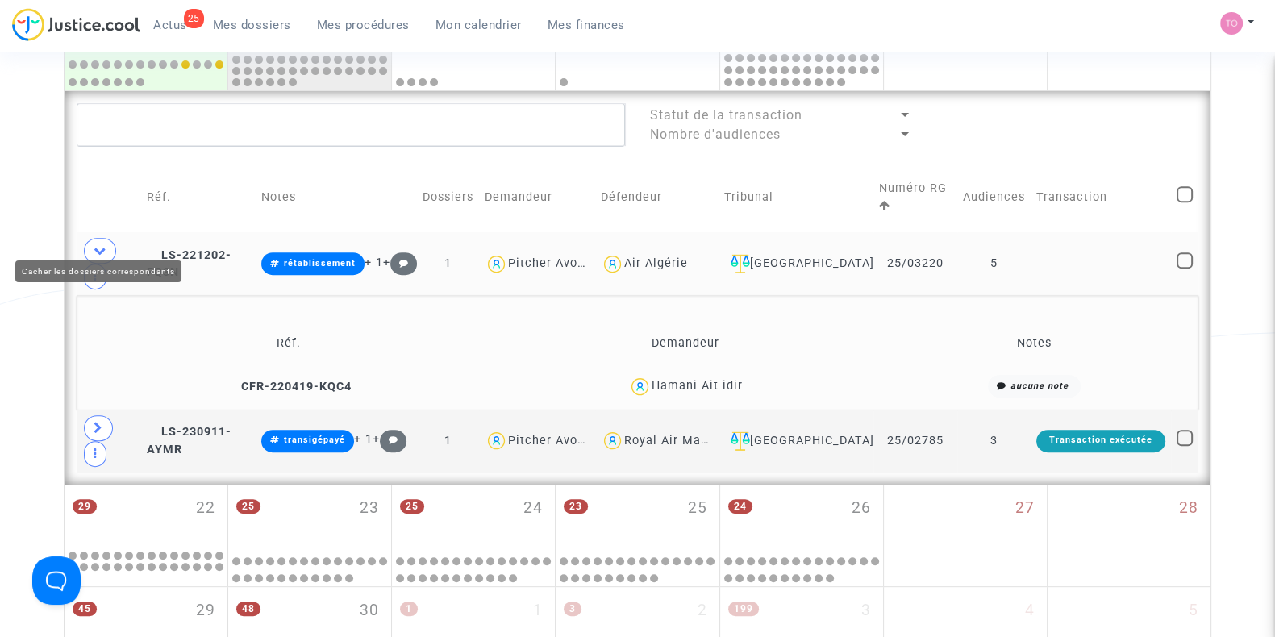
click at [105, 244] on icon at bounding box center [100, 250] width 13 height 12
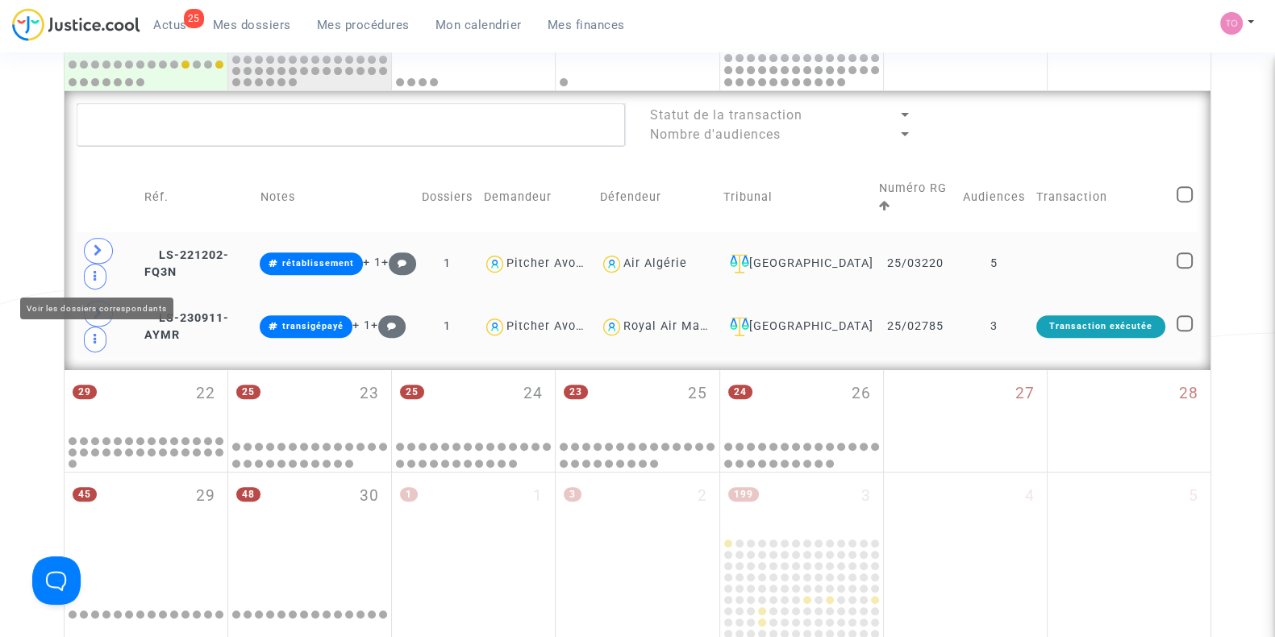
click at [98, 307] on icon at bounding box center [99, 313] width 10 height 12
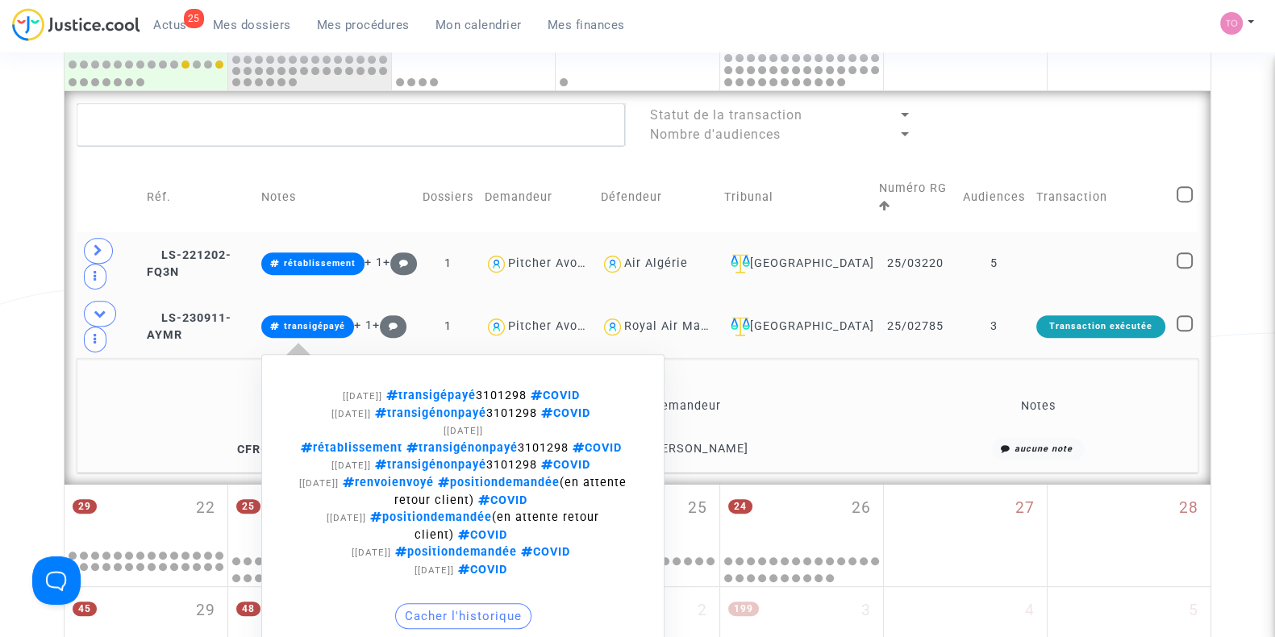
drag, startPoint x: 525, startPoint y: 342, endPoint x: 572, endPoint y: 344, distance: 46.9
click at [572, 389] on span "transigépayé 3101298 COVID" at bounding box center [483, 396] width 202 height 14
copy span "3101298"
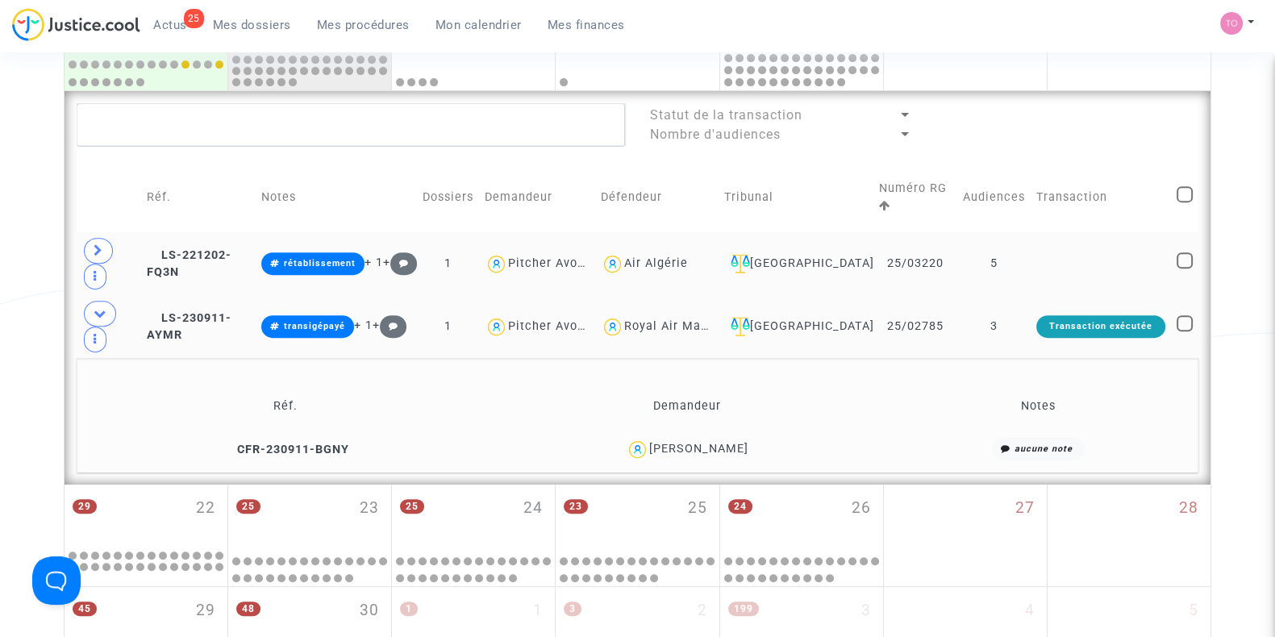
click at [689, 442] on div "patrick leroy" at bounding box center [698, 449] width 99 height 14
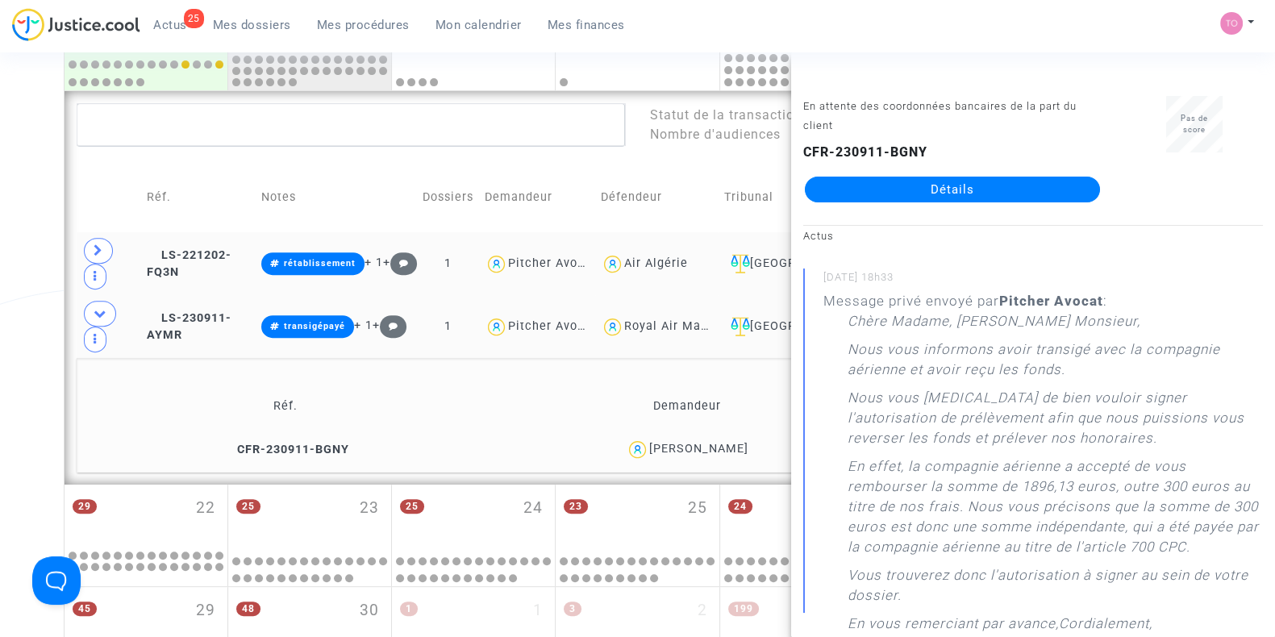
drag, startPoint x: 904, startPoint y: 175, endPoint x: 870, endPoint y: 183, distance: 34.8
click at [206, 311] on span "LS-230911-AYMR" at bounding box center [189, 326] width 85 height 31
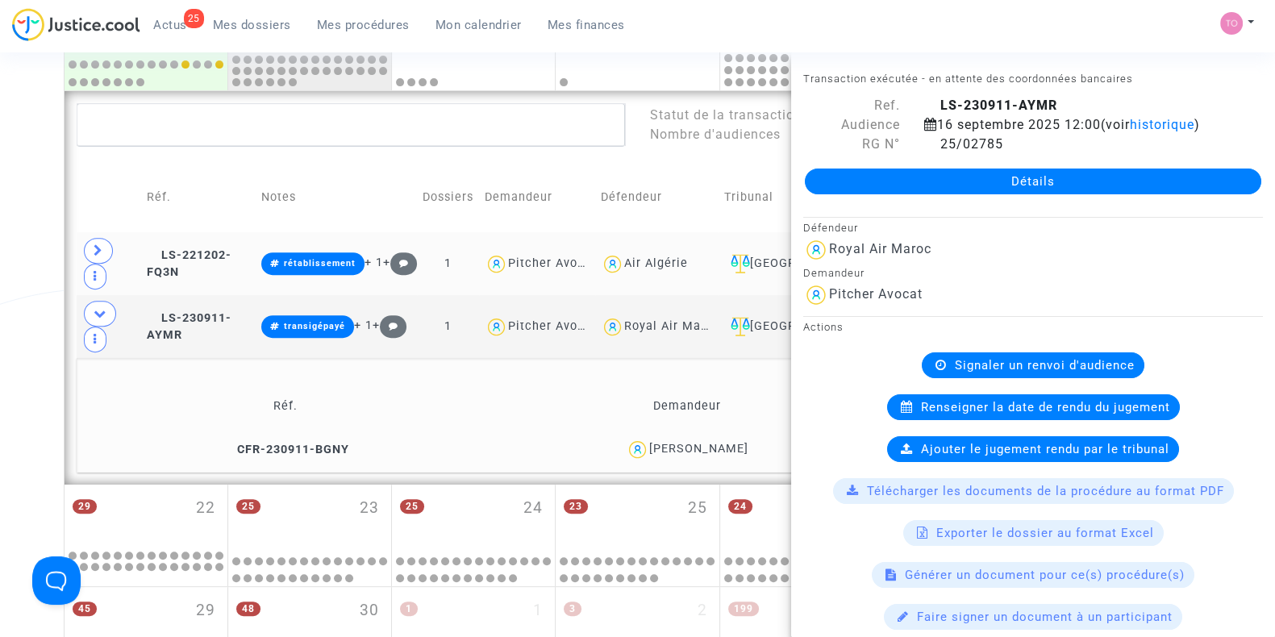
click at [0, 151] on div "Date de clôture d'instruction Date de conciliation Date d'audience Date de juge…" at bounding box center [637, 61] width 1275 height 1529
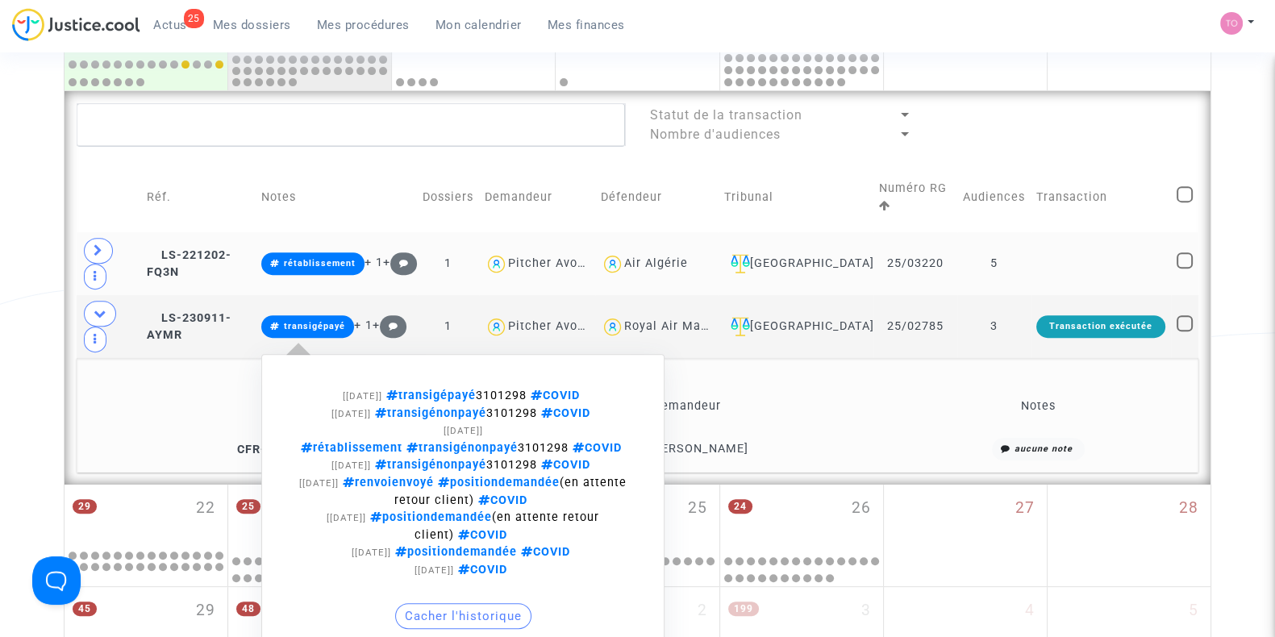
drag, startPoint x: 528, startPoint y: 340, endPoint x: 554, endPoint y: 343, distance: 26.8
click at [554, 389] on span "transigépayé 3101298 COVID" at bounding box center [483, 396] width 202 height 14
drag, startPoint x: 573, startPoint y: 344, endPoint x: 524, endPoint y: 344, distance: 49.2
click at [524, 389] on span "transigépayé 3101298 COVID" at bounding box center [483, 396] width 202 height 14
copy span "3101298"
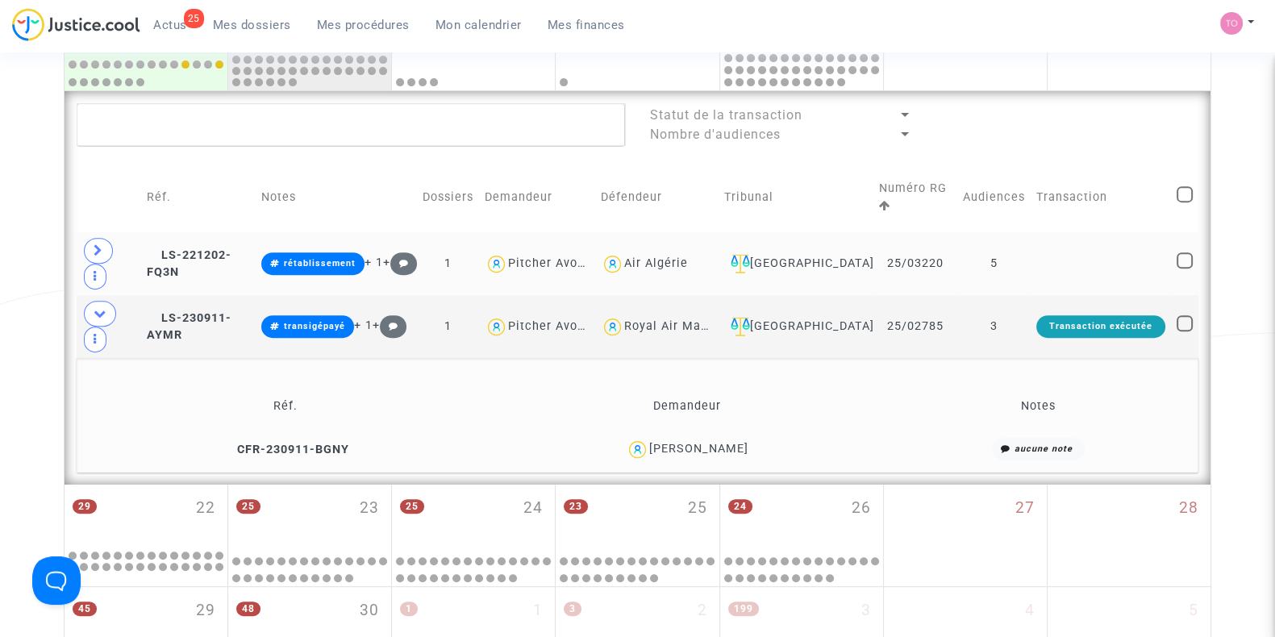
click at [723, 442] on div "patrick leroy" at bounding box center [698, 449] width 99 height 14
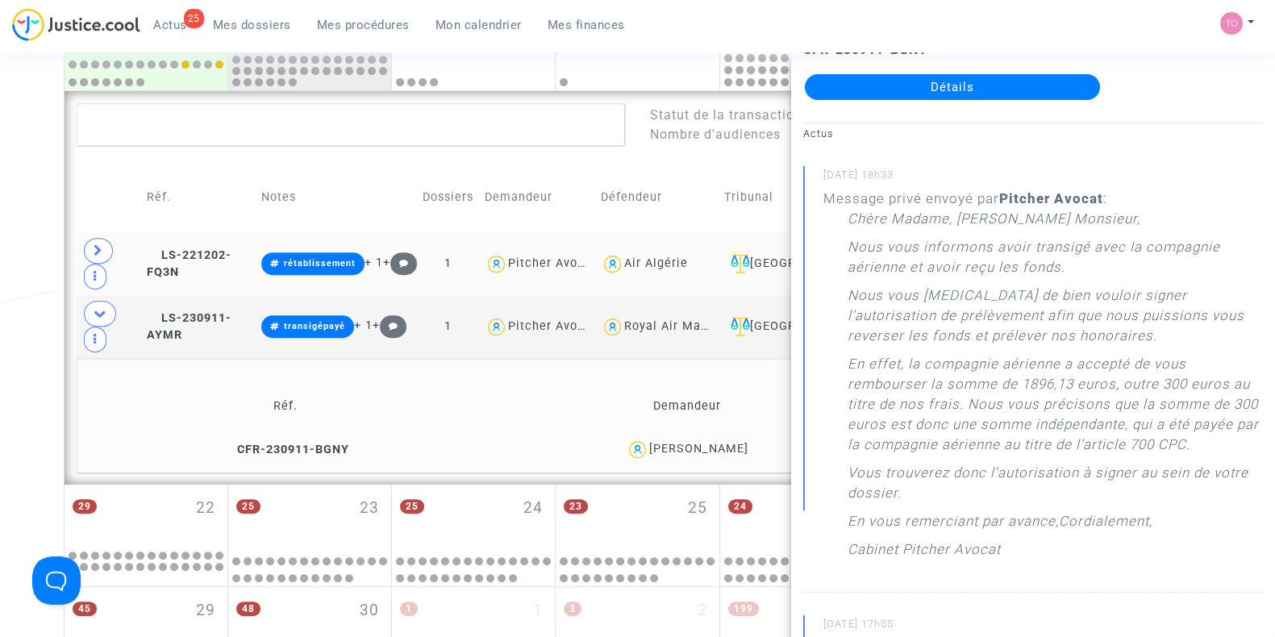
scroll to position [100, 0]
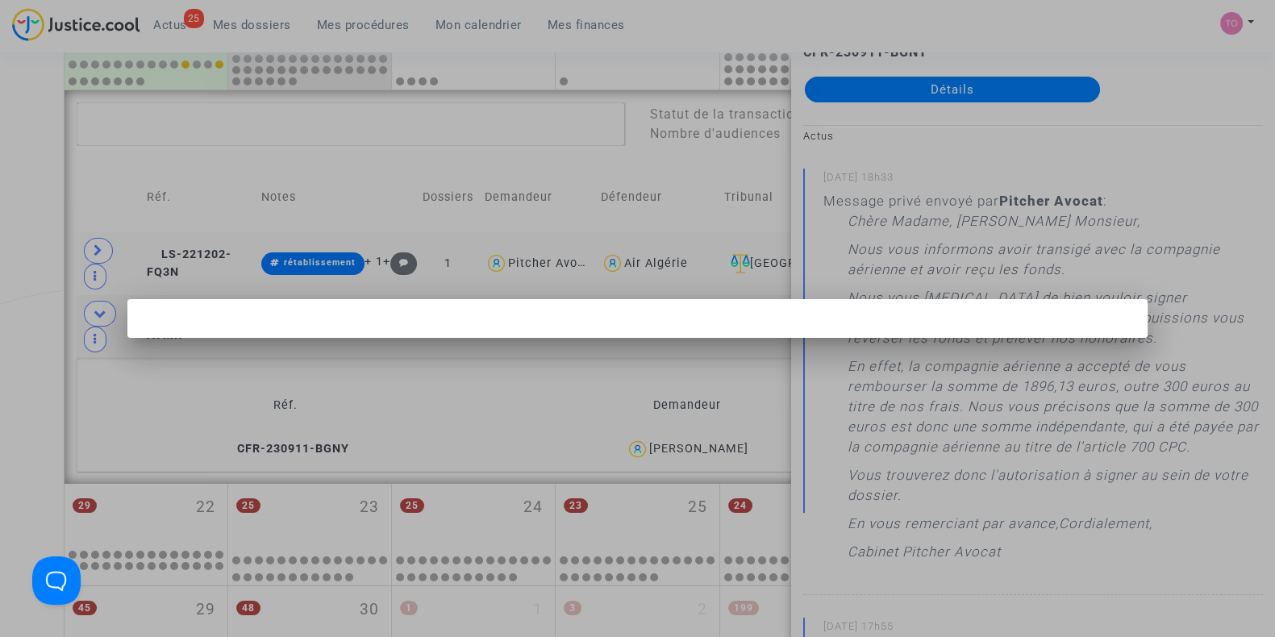
scroll to position [0, 0]
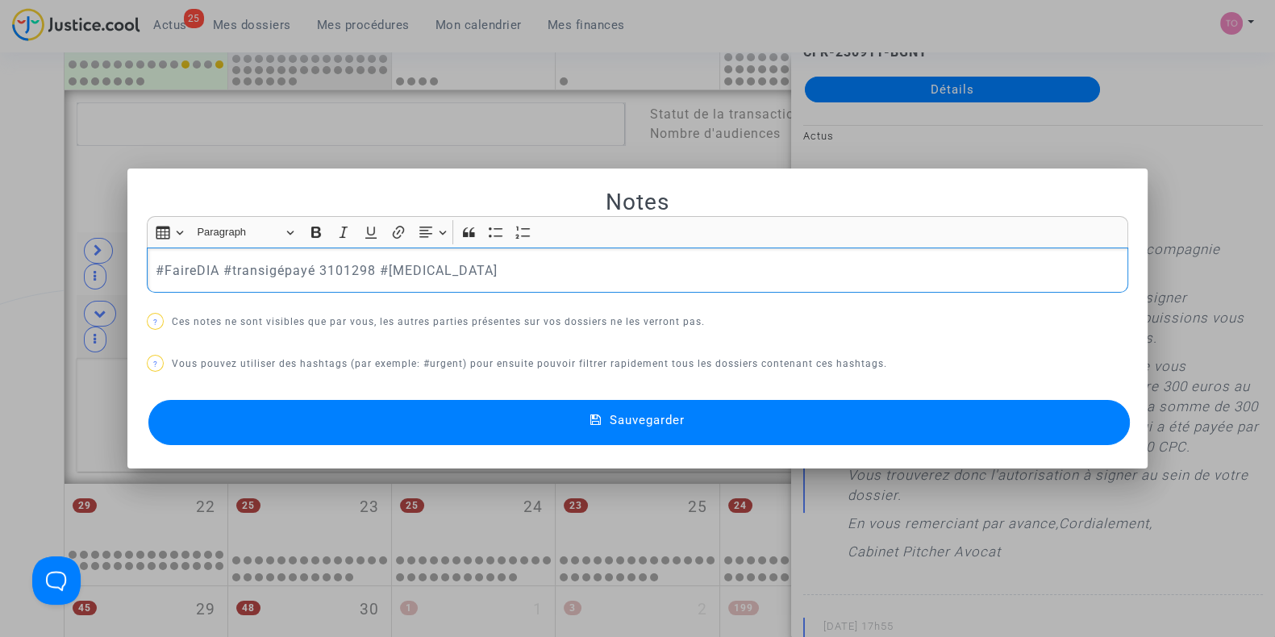
click at [375, 401] on button "Sauvegarder" at bounding box center [639, 422] width 982 height 45
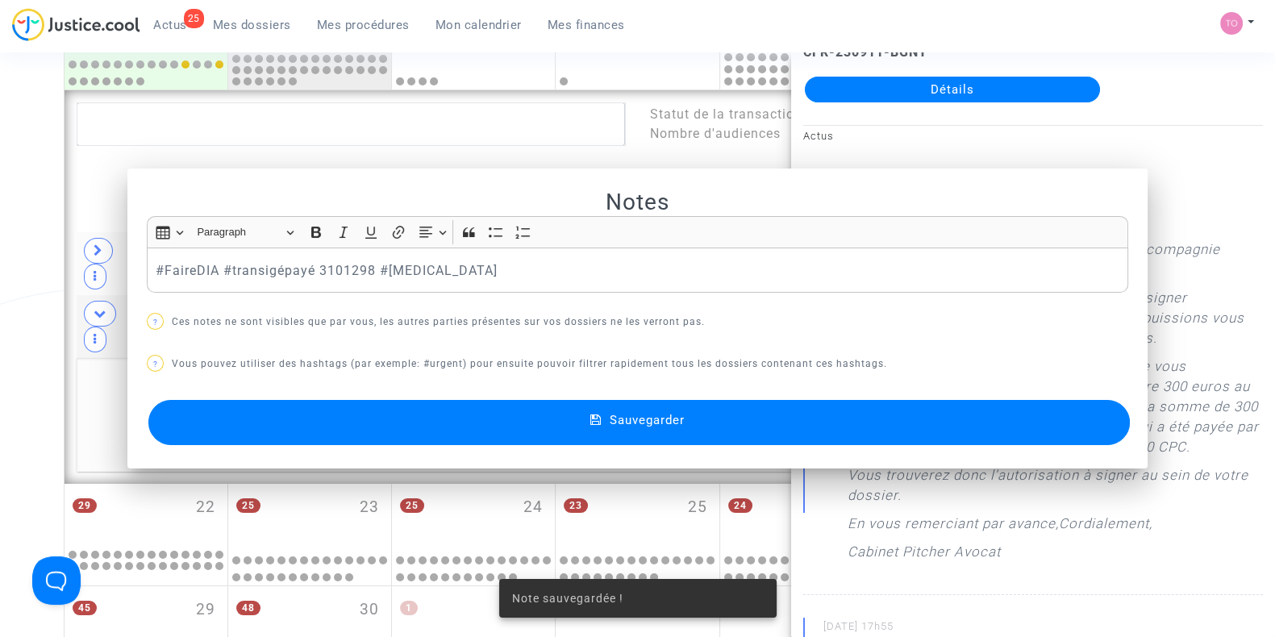
scroll to position [796, 0]
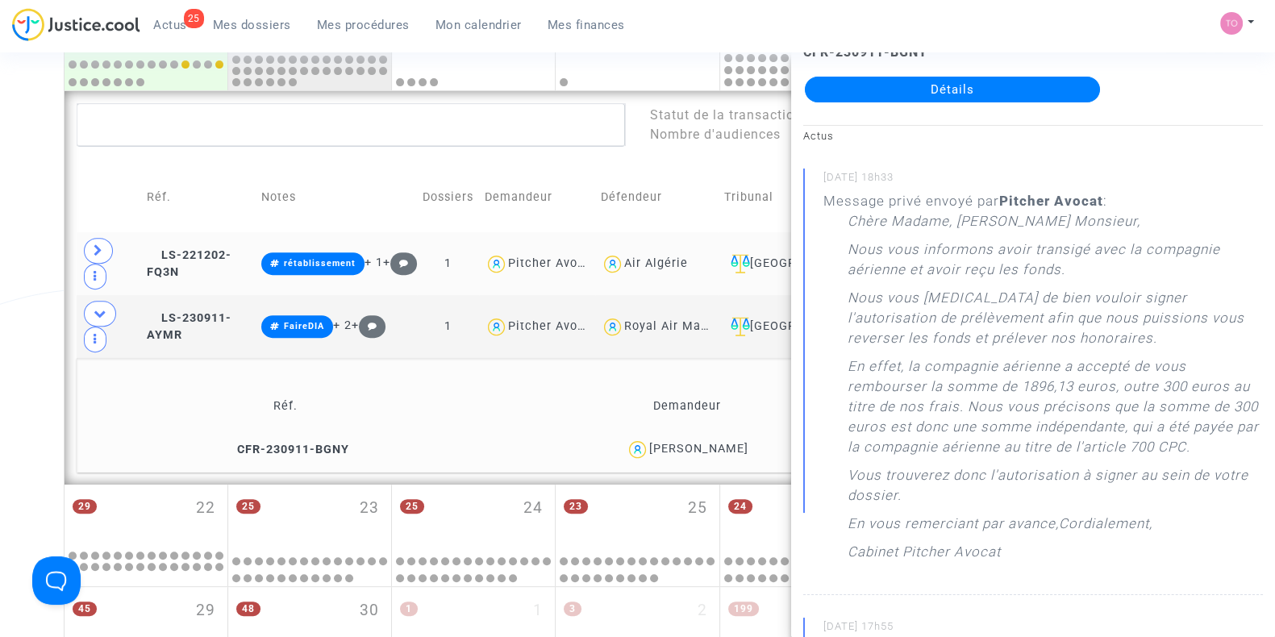
click at [8, 328] on div "Date de clôture d'instruction Date de conciliation Date d'audience Date de juge…" at bounding box center [637, 61] width 1275 height 1529
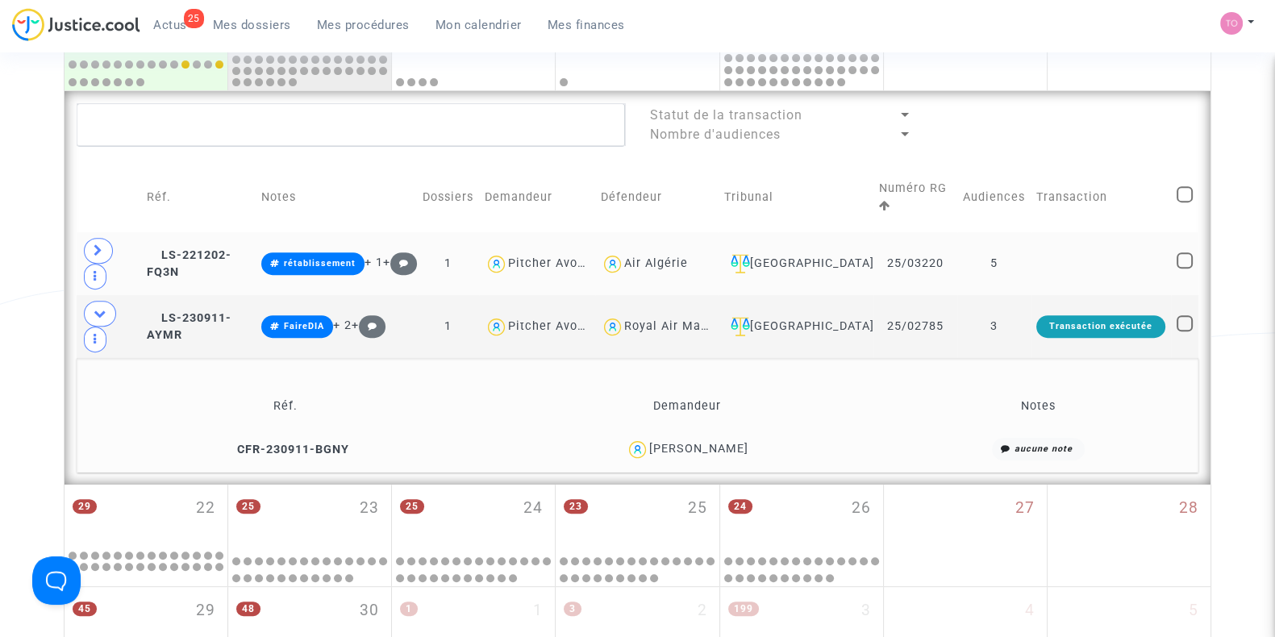
scroll to position [0, 0]
click at [840, 254] on div "Paris" at bounding box center [796, 263] width 144 height 19
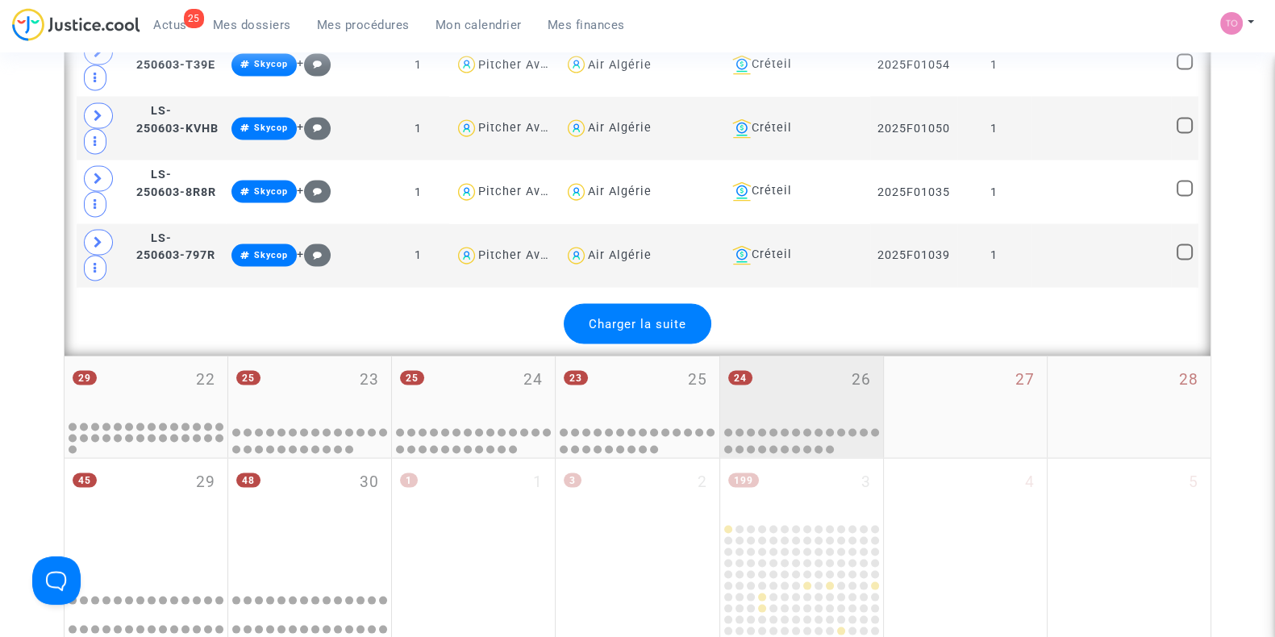
scroll to position [3922, 0]
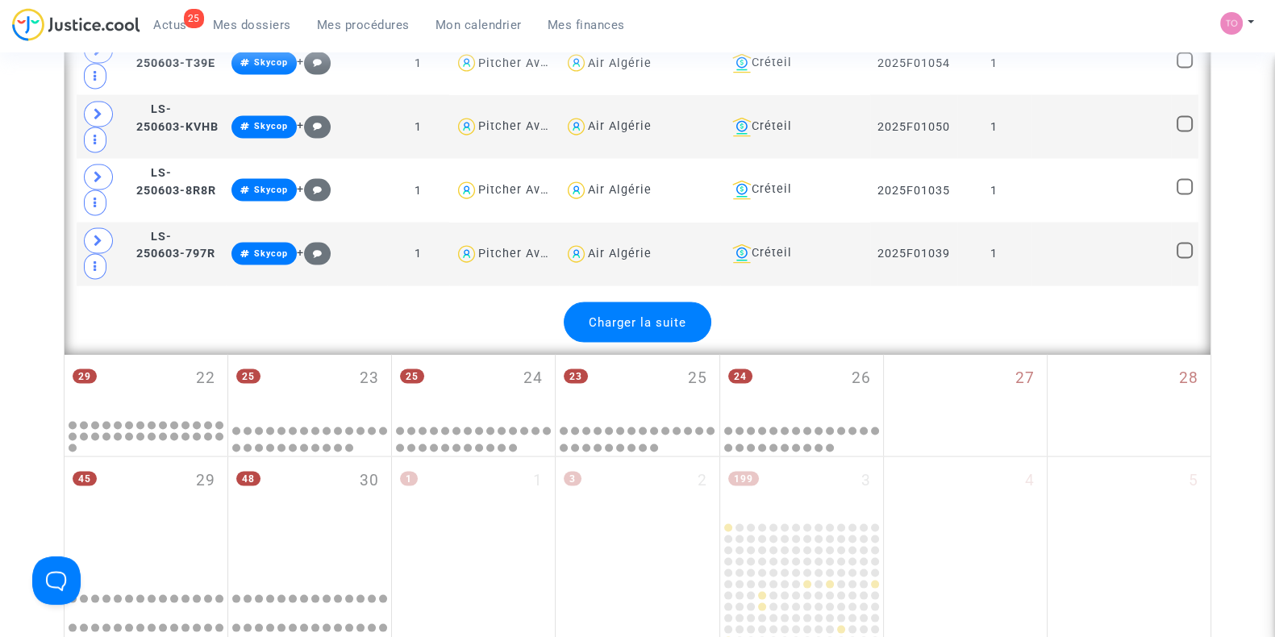
click at [678, 303] on div "Charger la suite" at bounding box center [638, 323] width 148 height 40
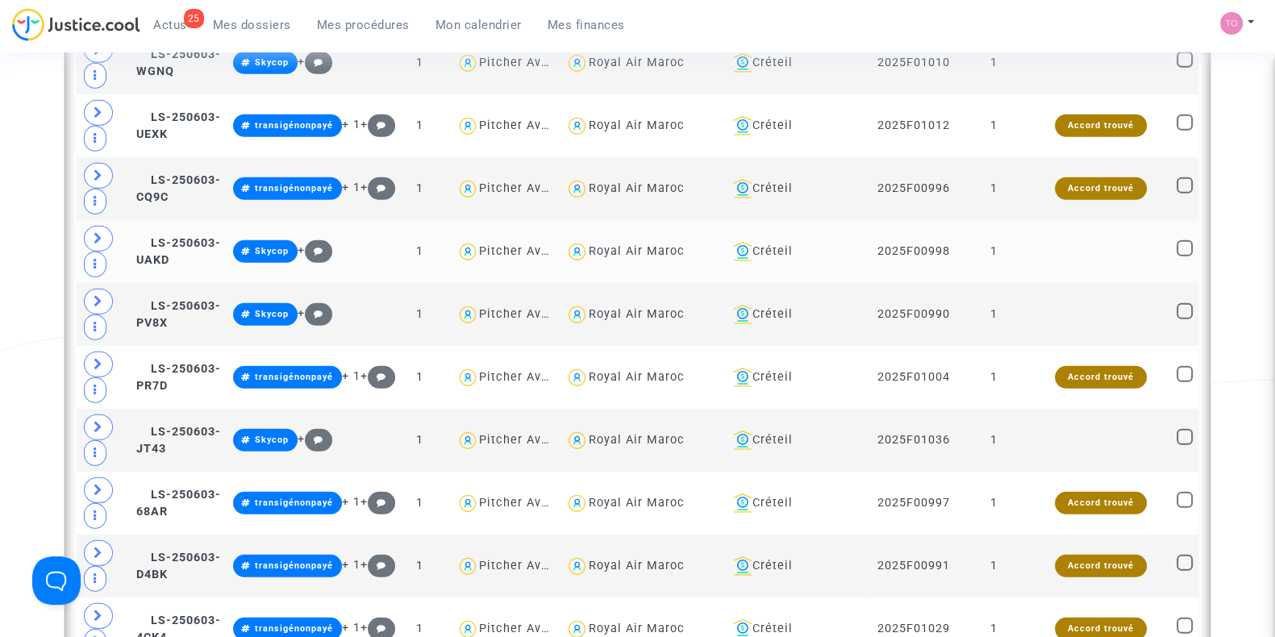
scroll to position [5737, 0]
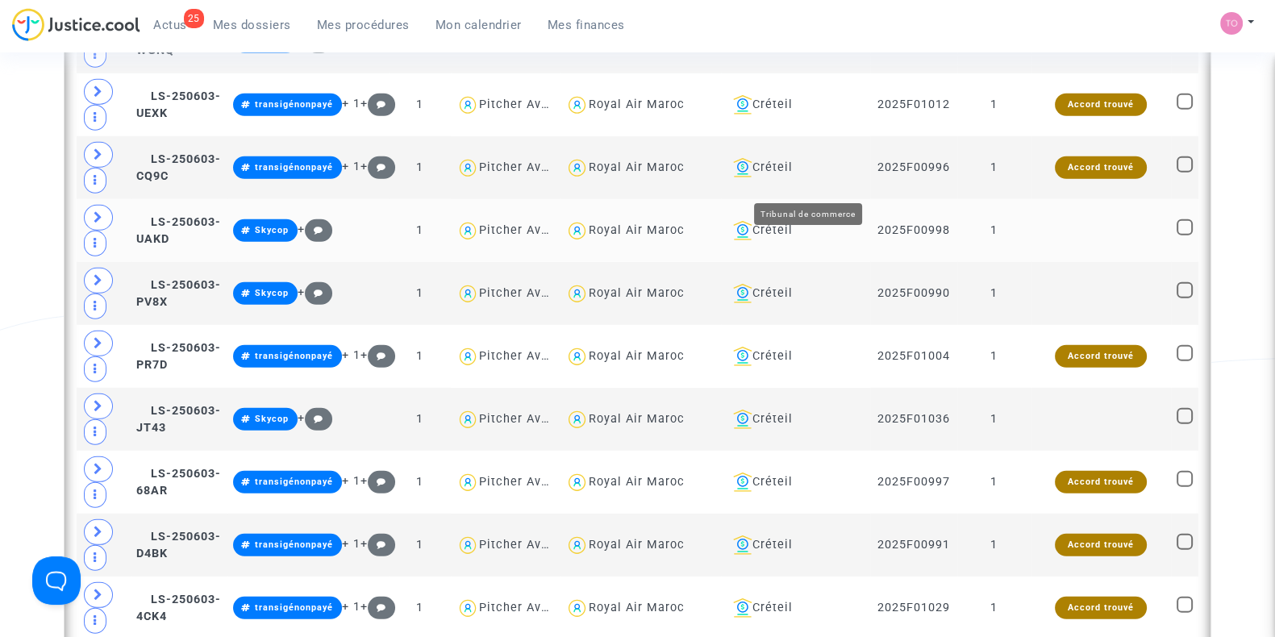
click at [809, 221] on div "Créteil" at bounding box center [796, 230] width 138 height 19
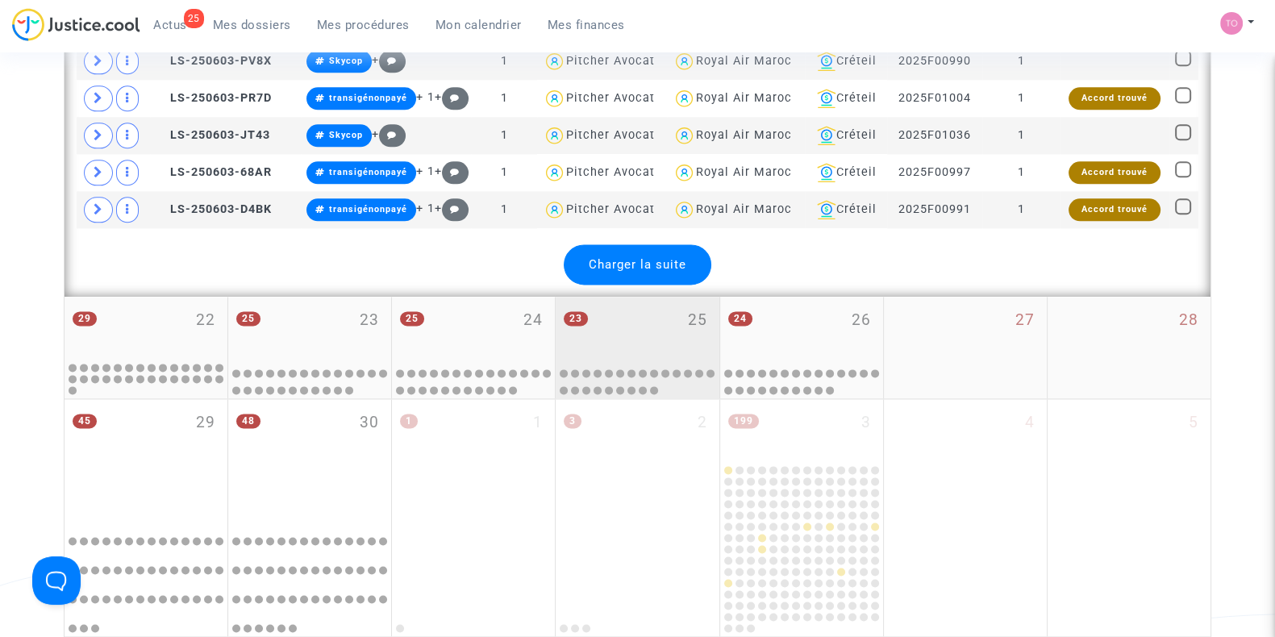
scroll to position [2649, 0]
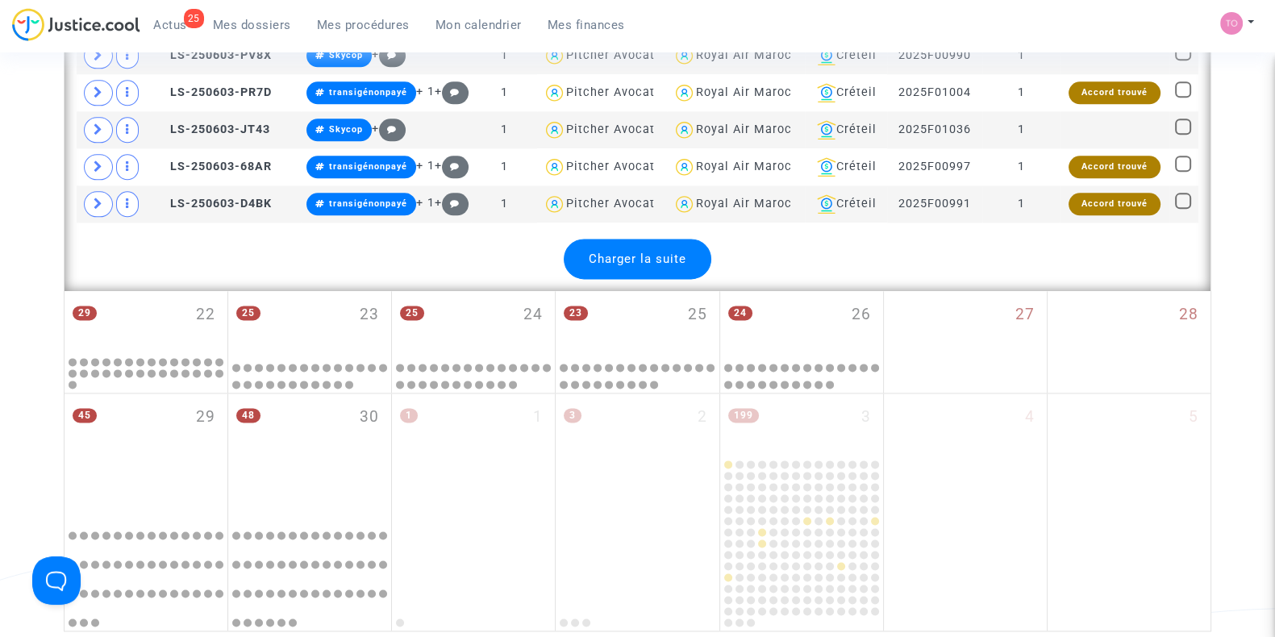
click at [640, 252] on span "Charger la suite" at bounding box center [638, 259] width 98 height 15
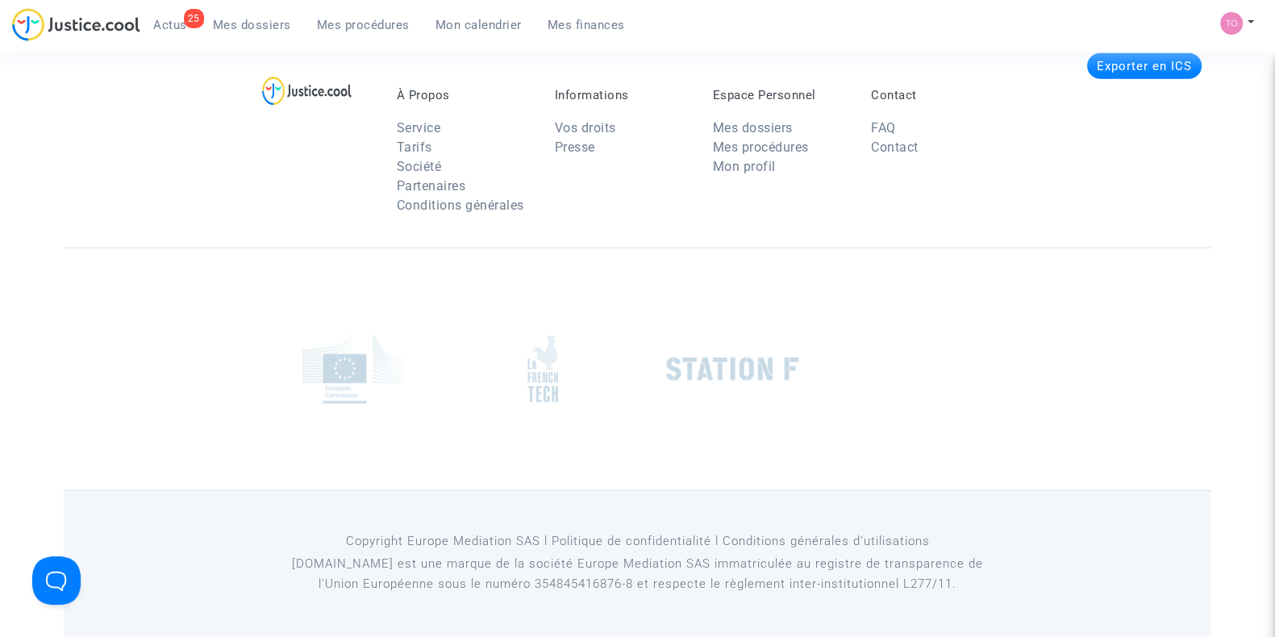
scroll to position [6986, 0]
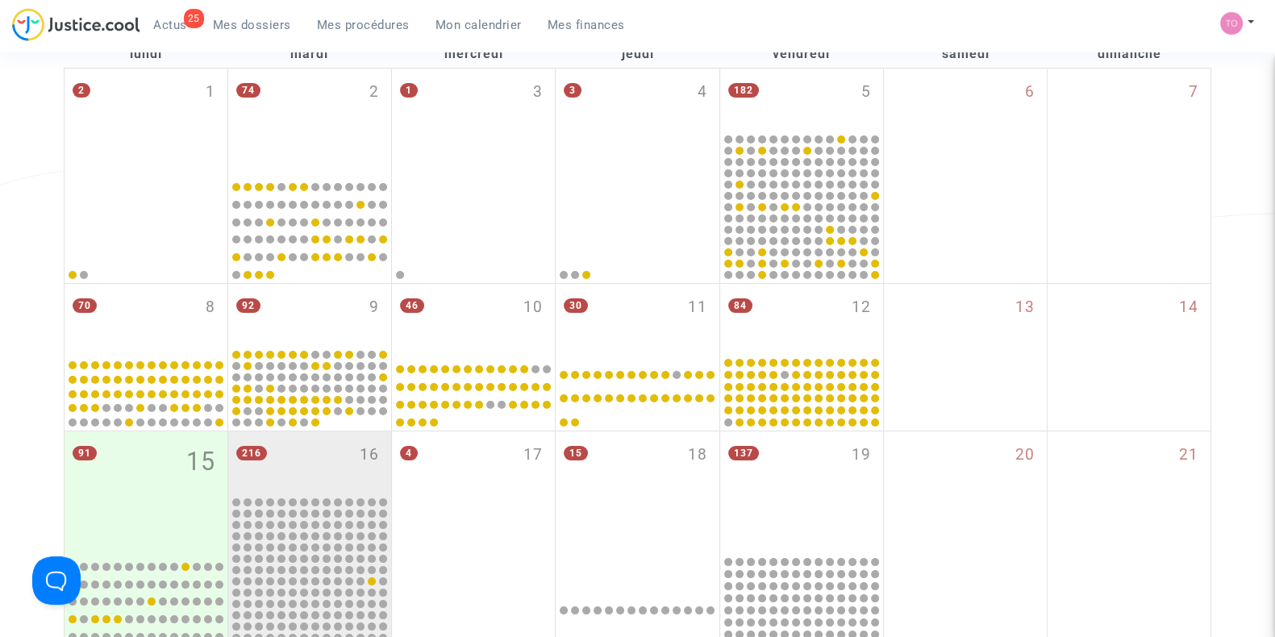
scroll to position [632, 0]
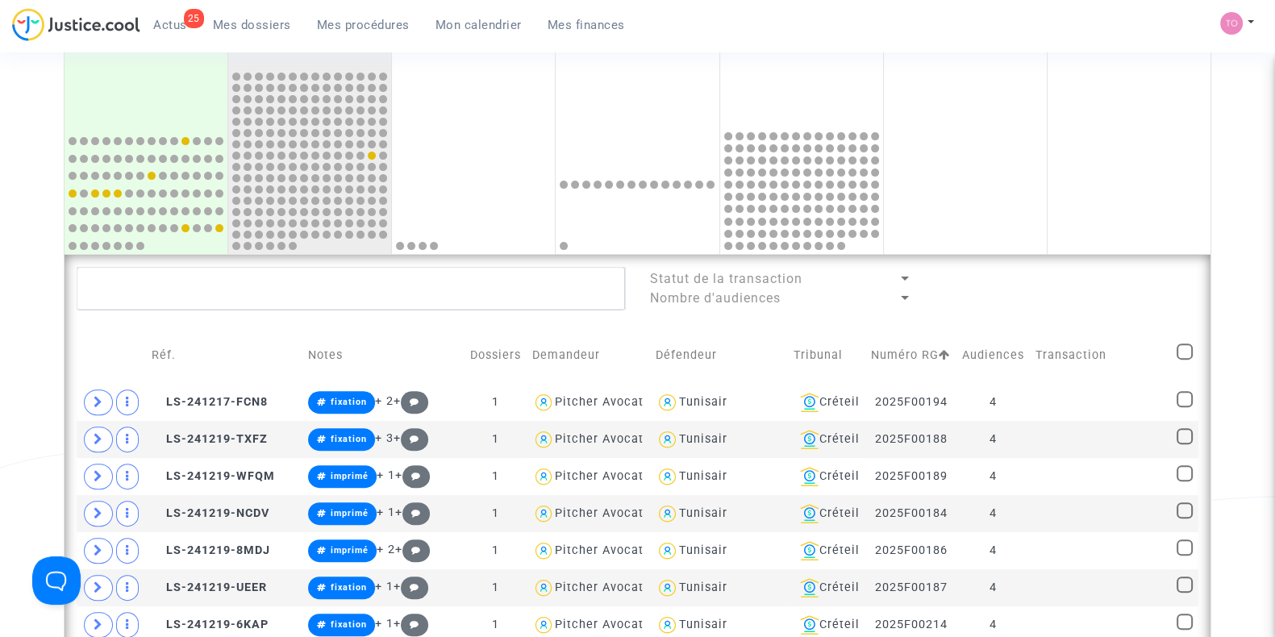
click at [1196, 357] on td at bounding box center [1184, 355] width 27 height 57
click at [1188, 359] on span at bounding box center [1185, 352] width 16 height 16
click at [1185, 360] on input "checkbox" at bounding box center [1184, 360] width 1 height 1
click at [1187, 357] on span at bounding box center [1185, 352] width 16 height 16
click at [1185, 360] on input "checkbox" at bounding box center [1184, 360] width 1 height 1
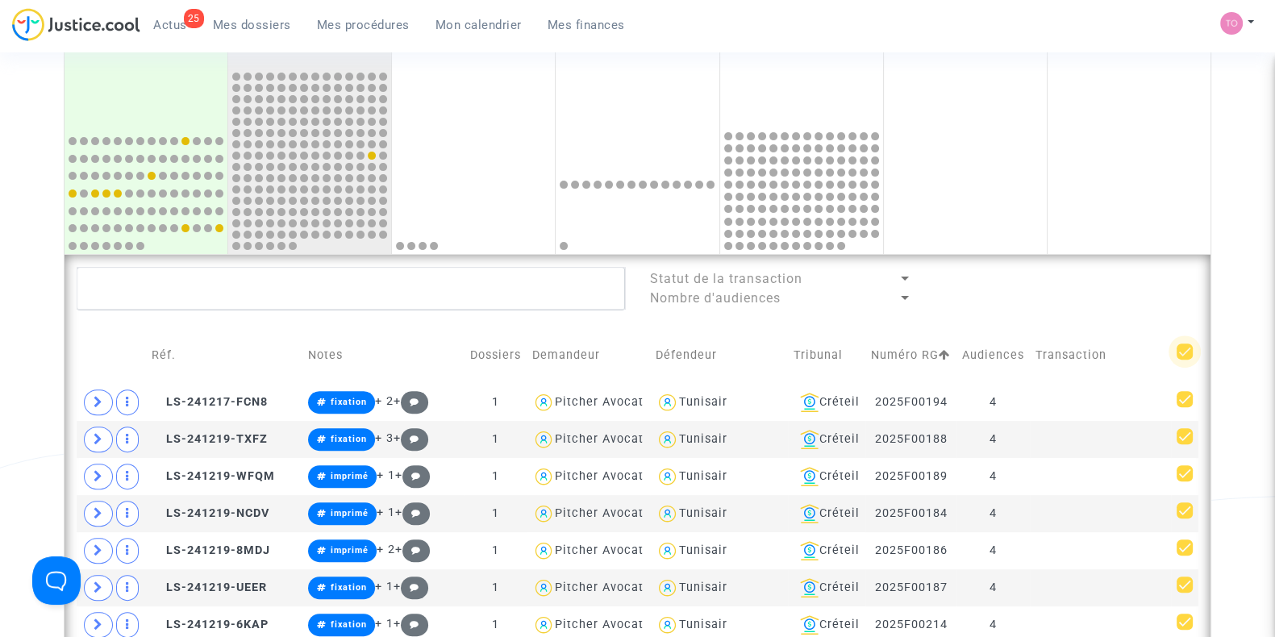
checkbox input "false"
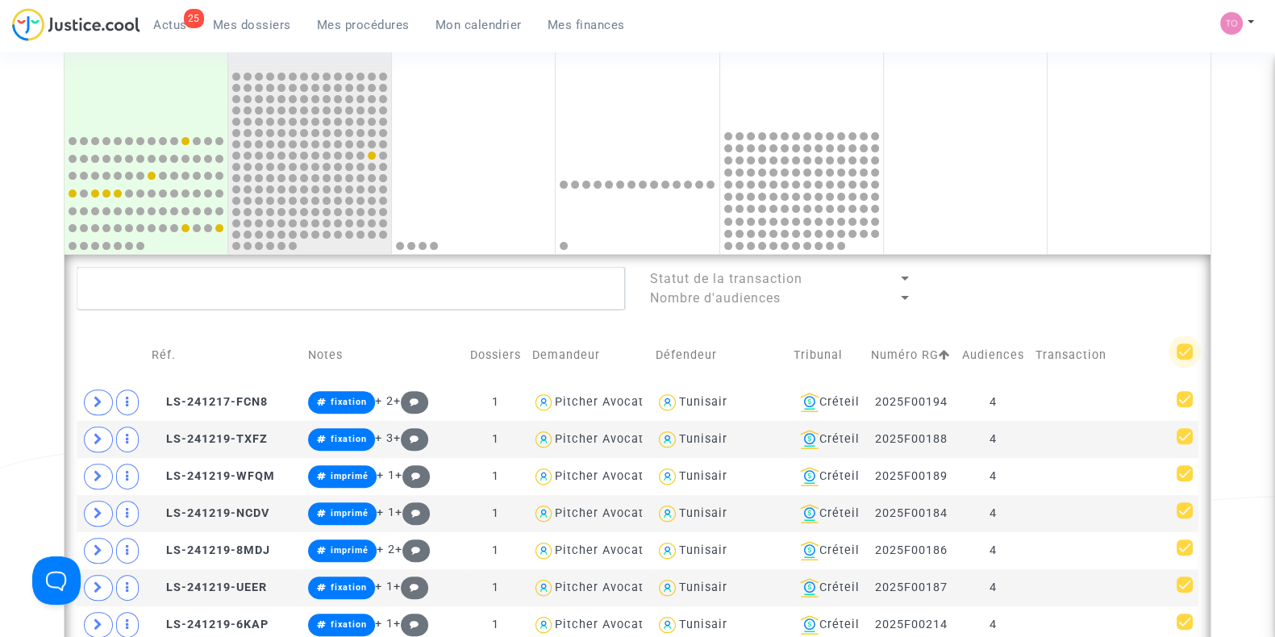
checkbox input "false"
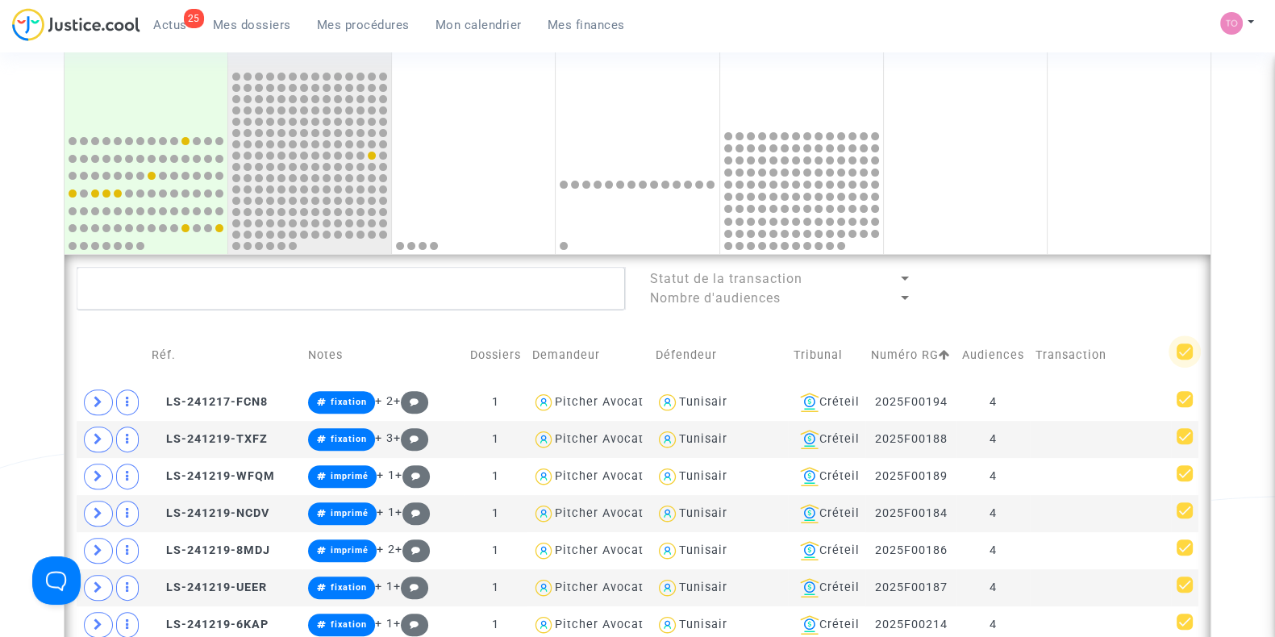
checkbox input "false"
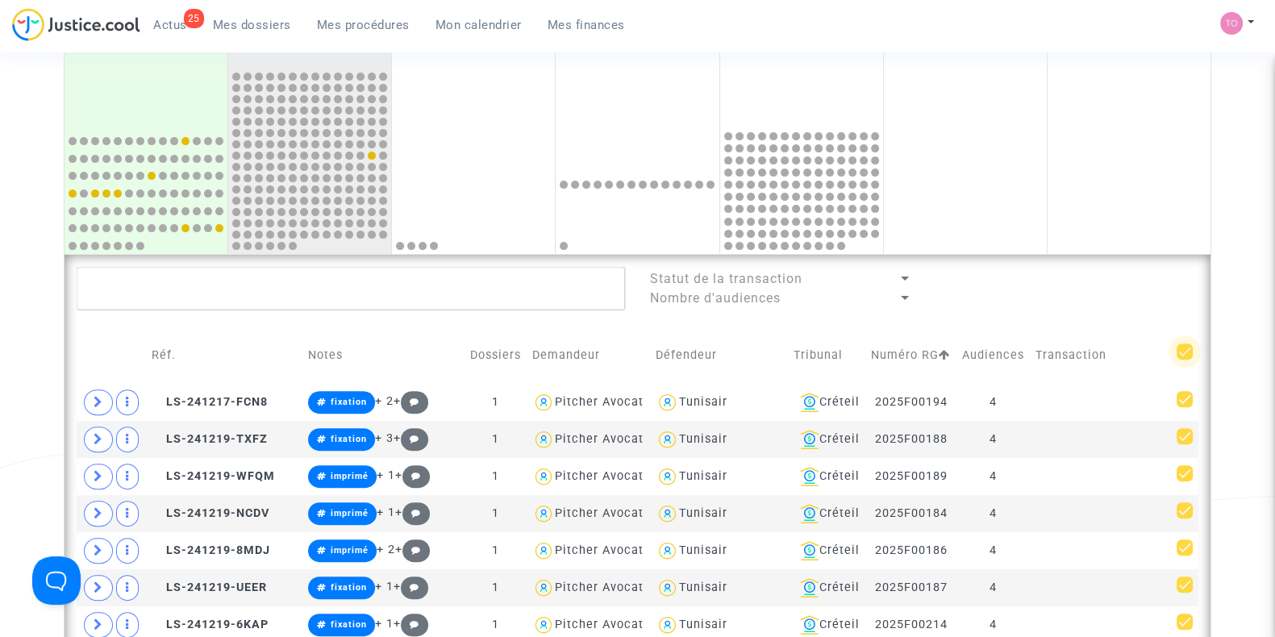
checkbox input "false"
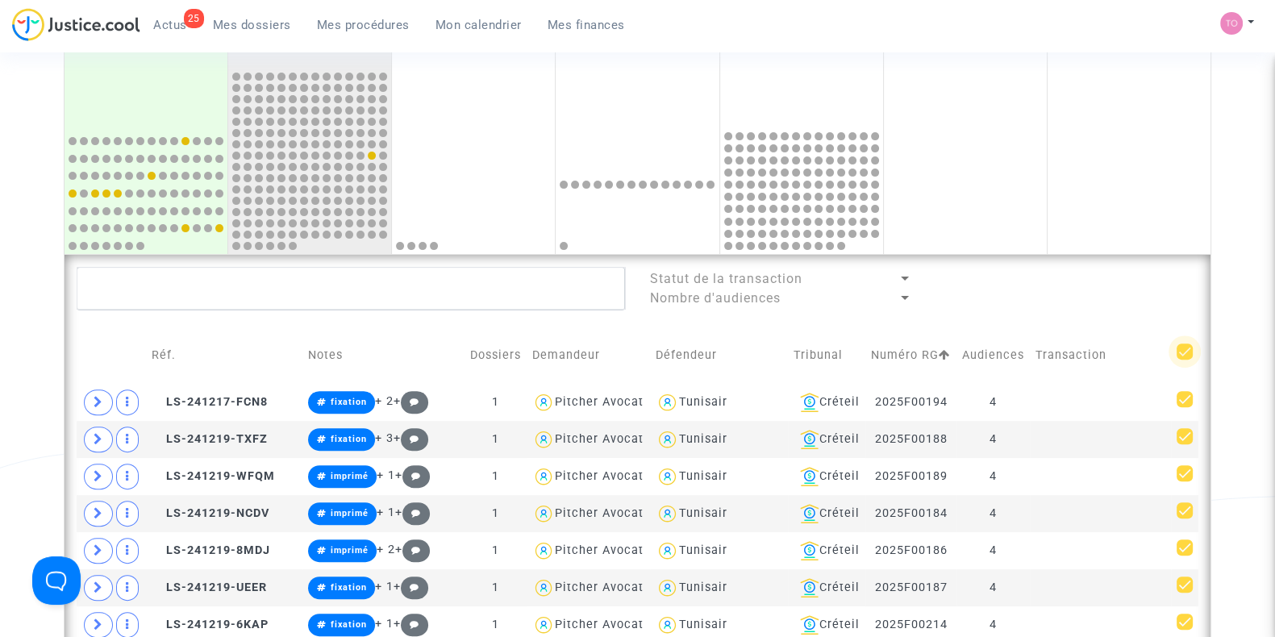
checkbox input "false"
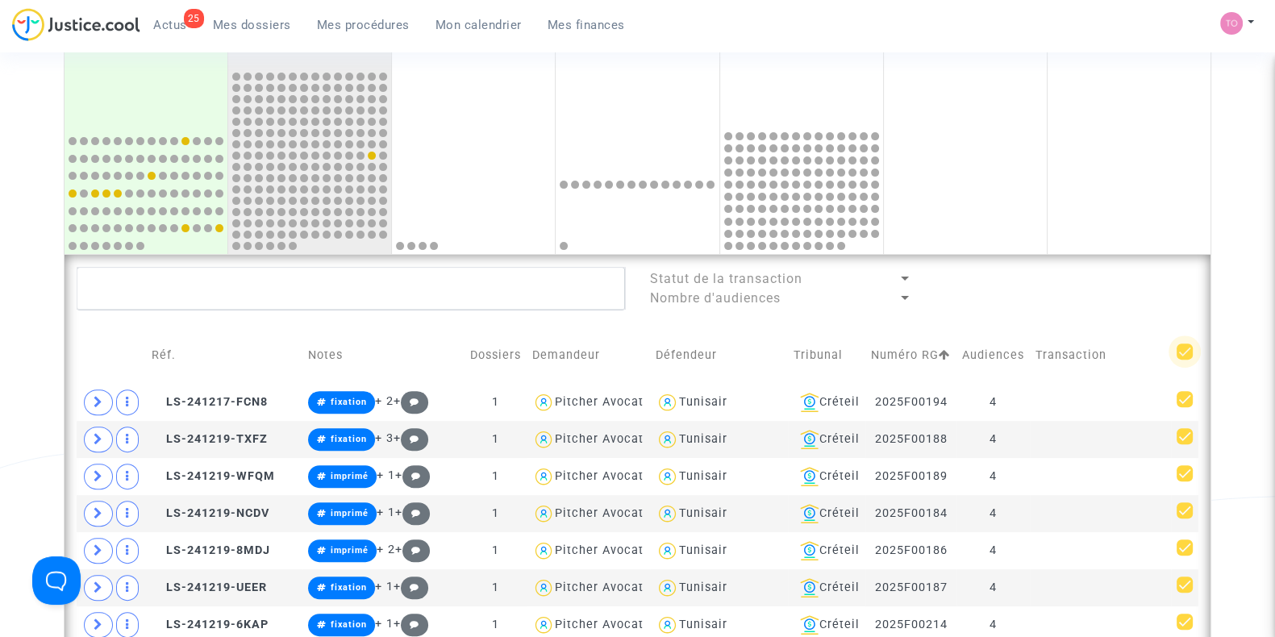
checkbox input "false"
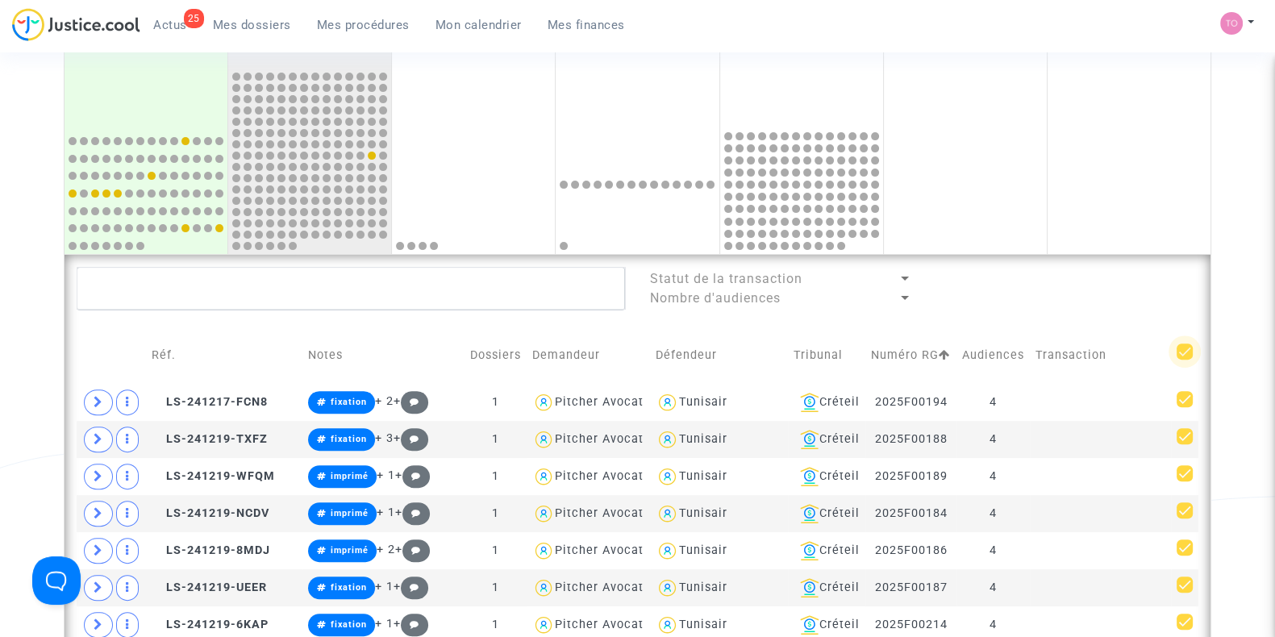
checkbox input "false"
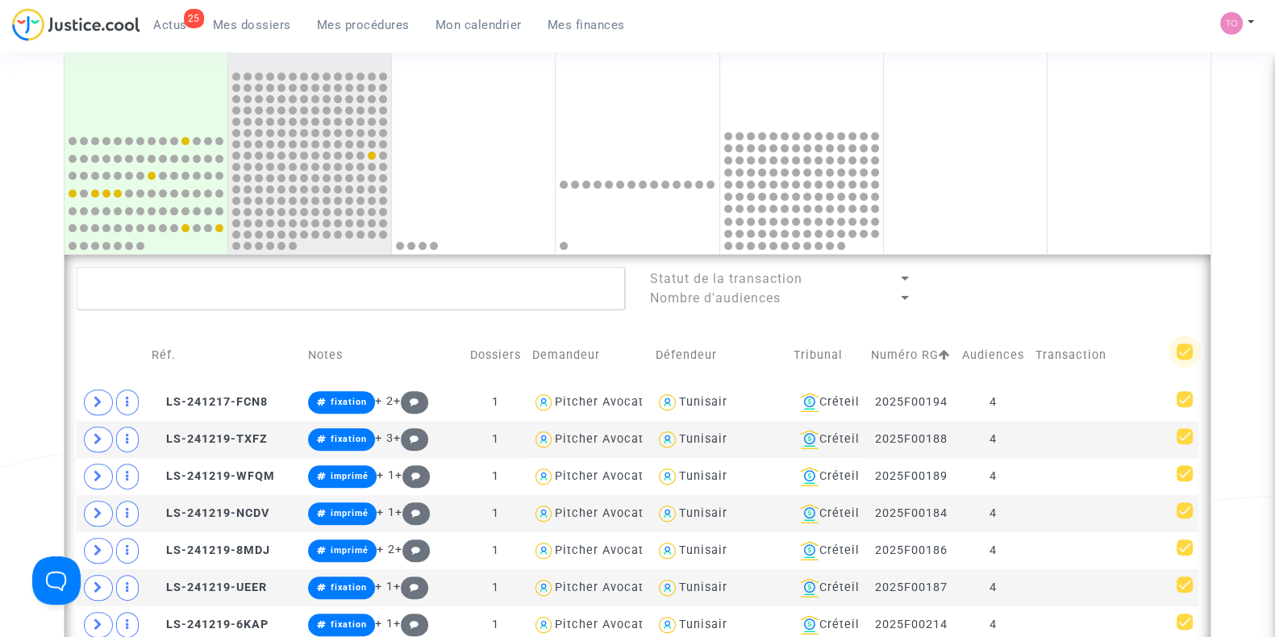
checkbox input "false"
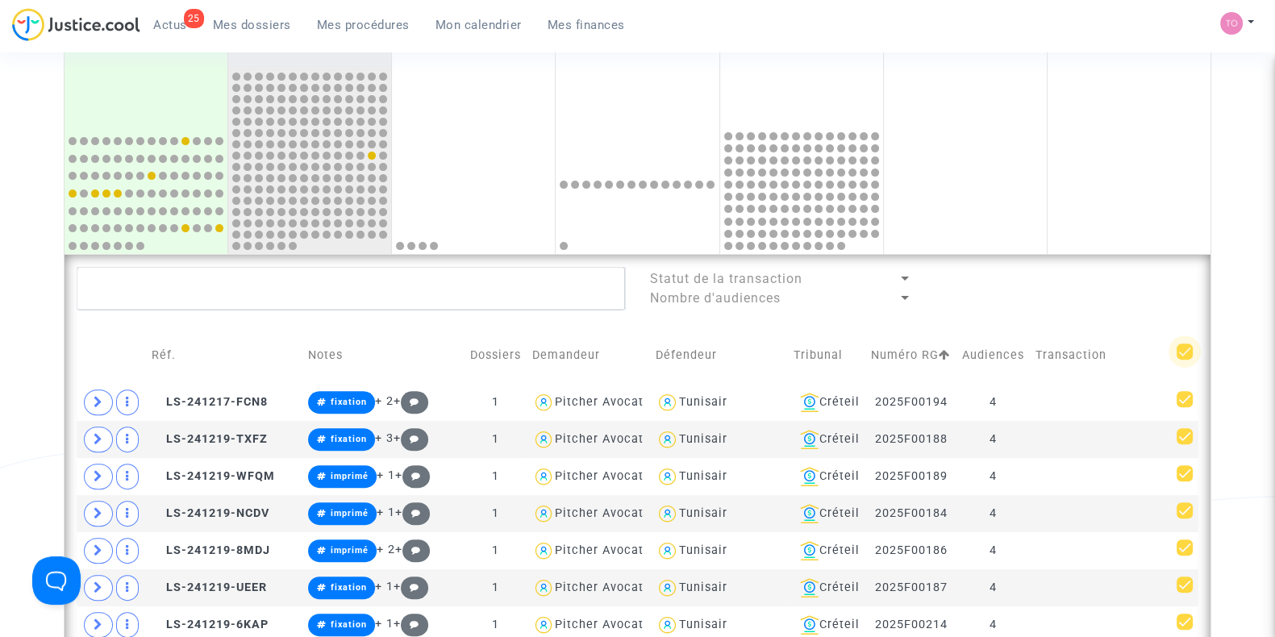
checkbox input "false"
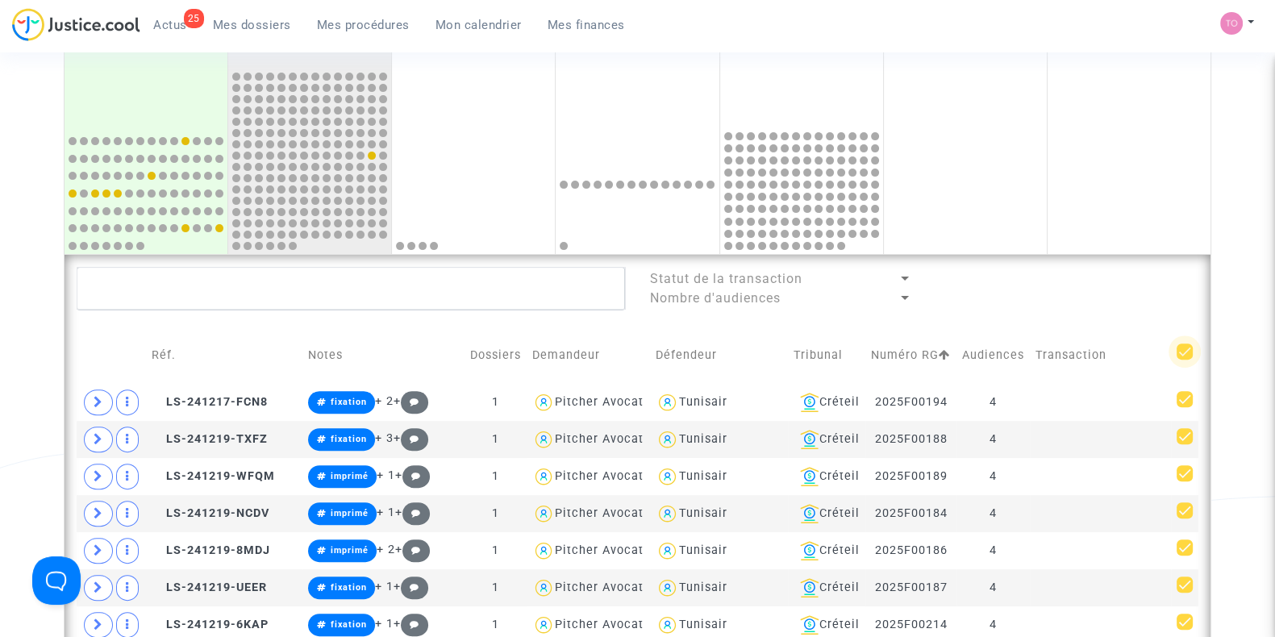
checkbox input "false"
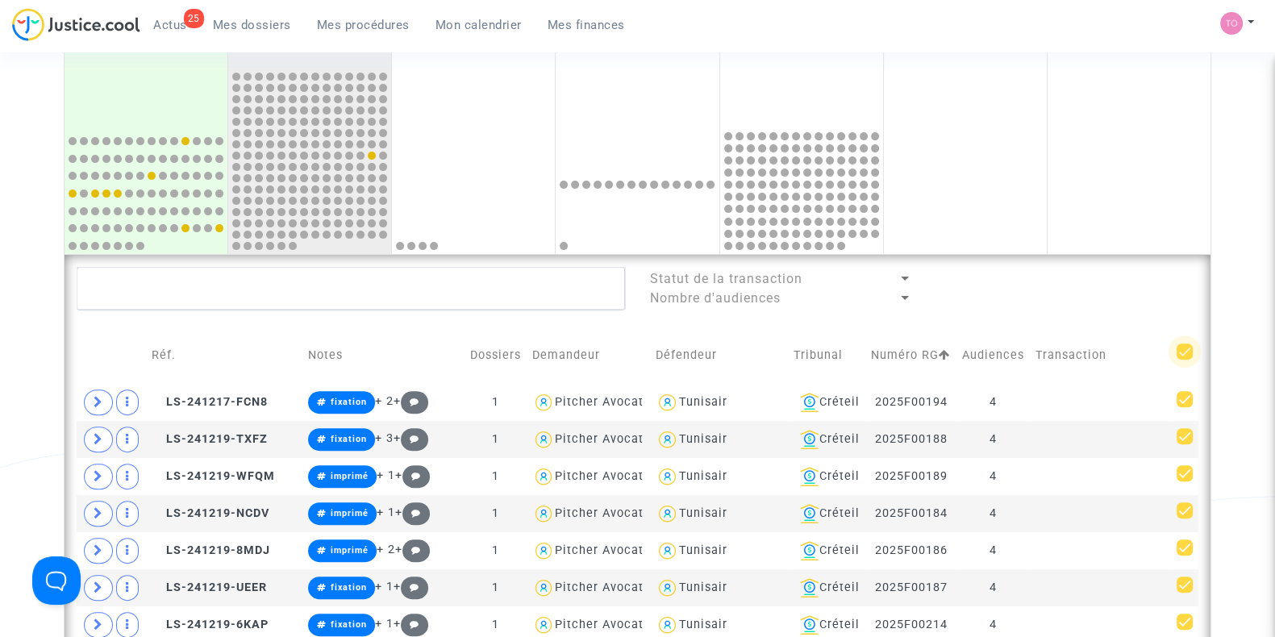
checkbox input "false"
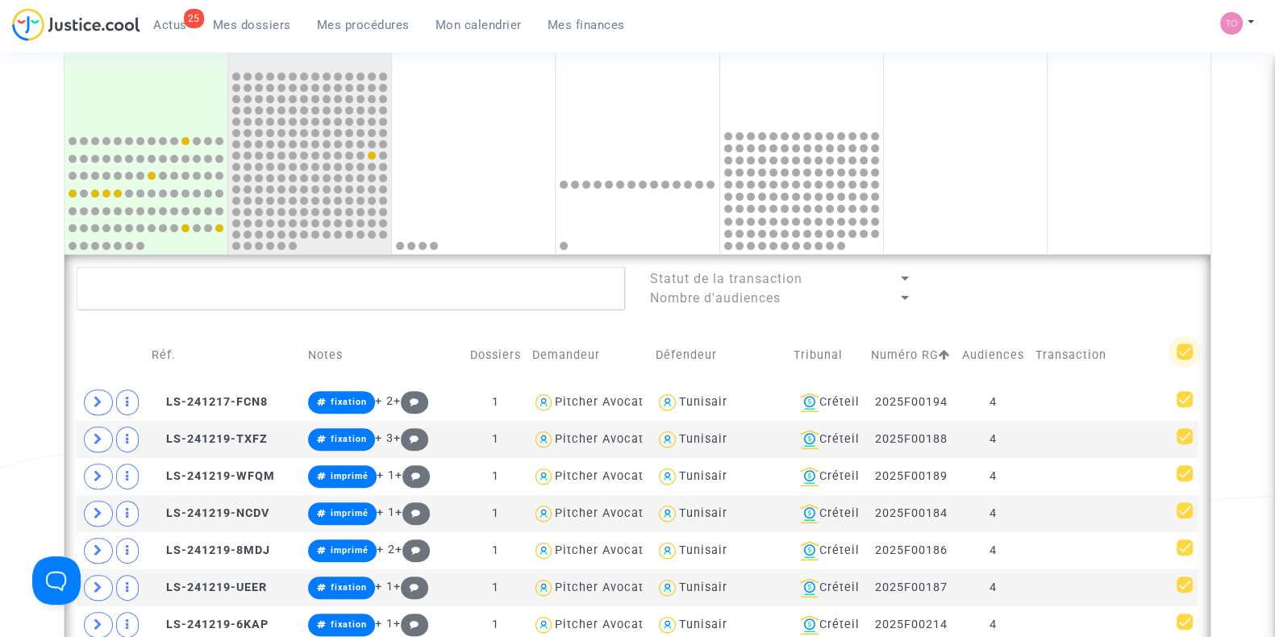
checkbox input "false"
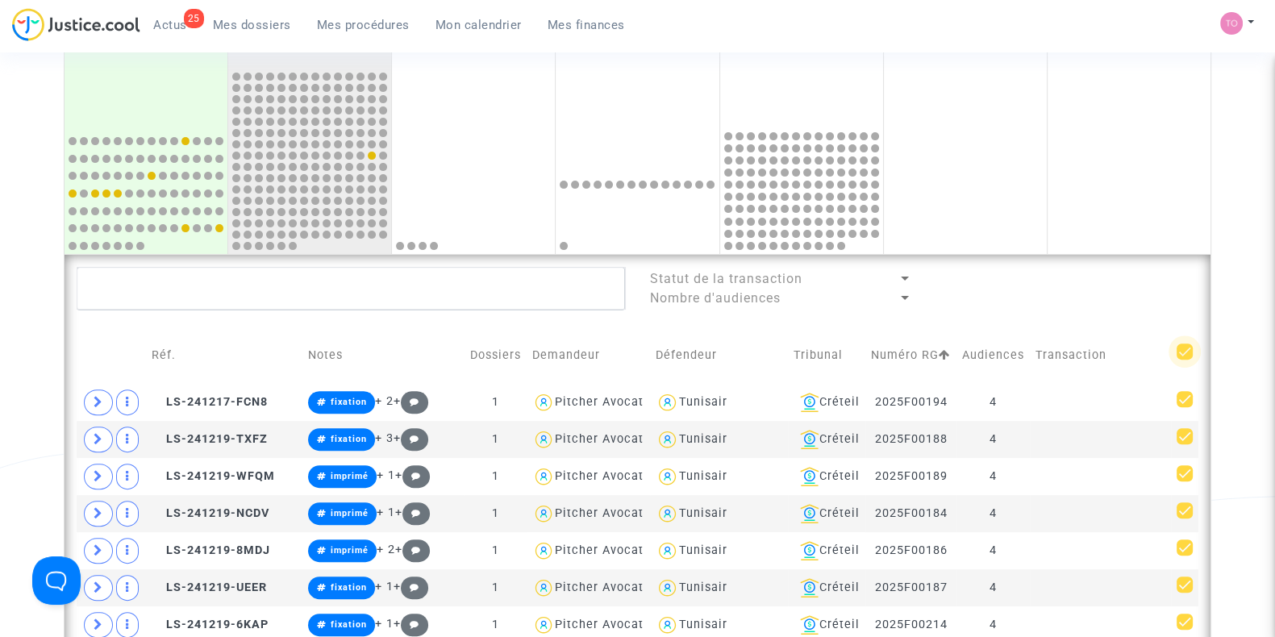
checkbox input "false"
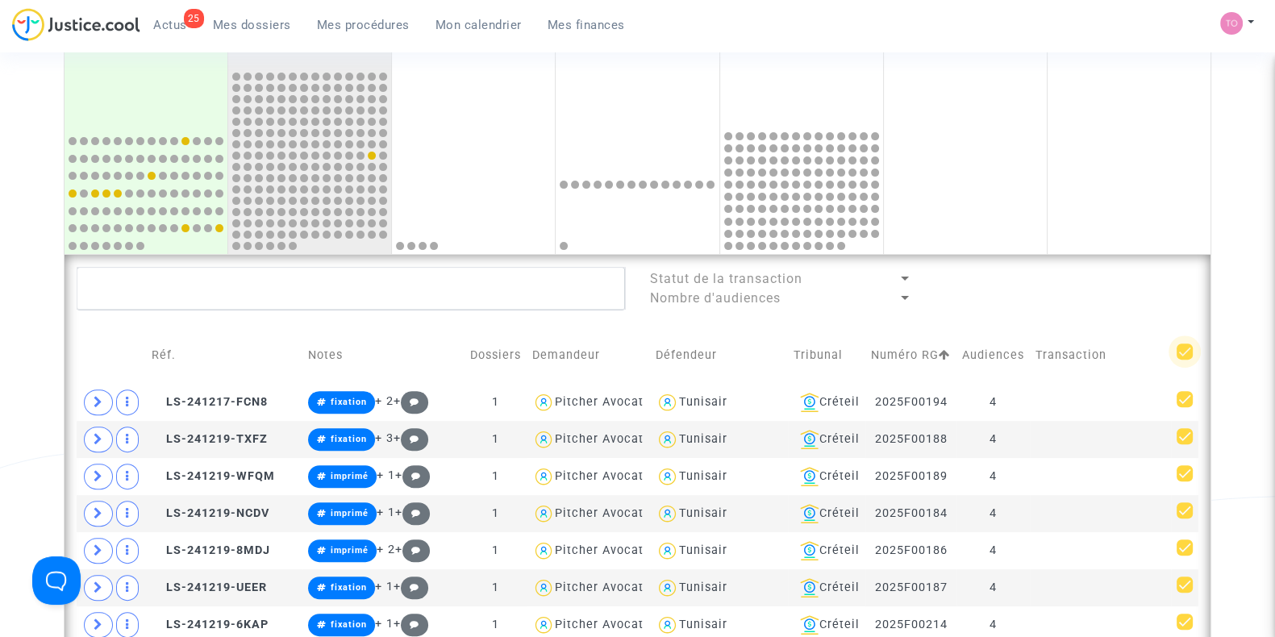
checkbox input "false"
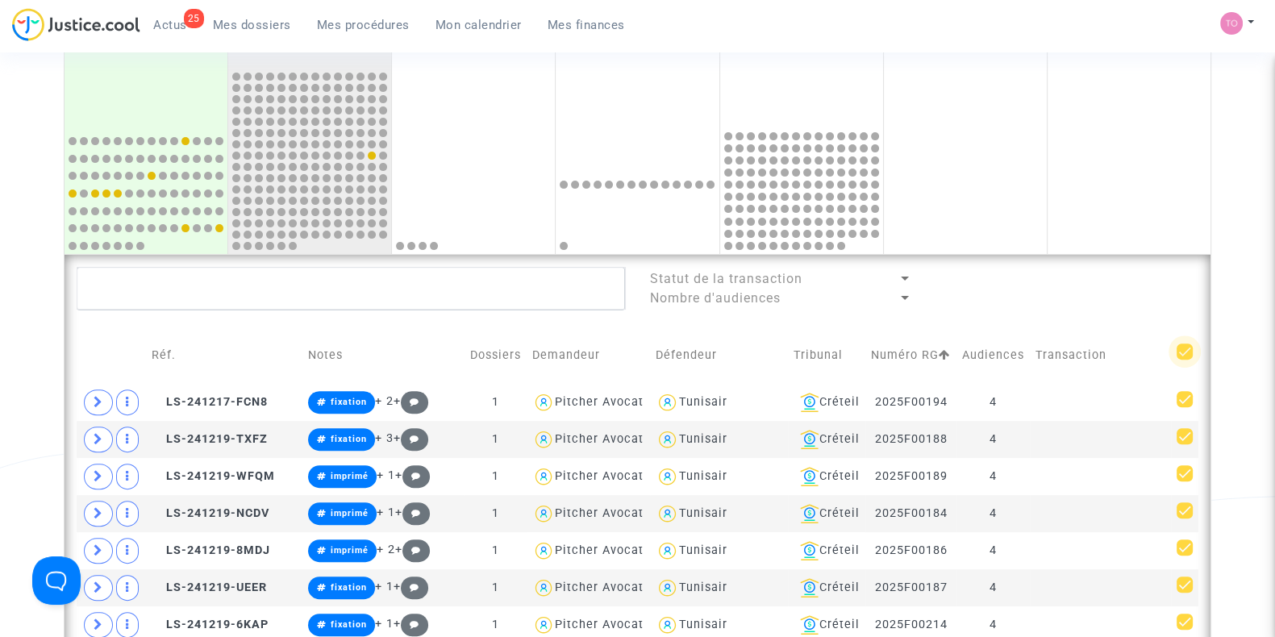
checkbox input "false"
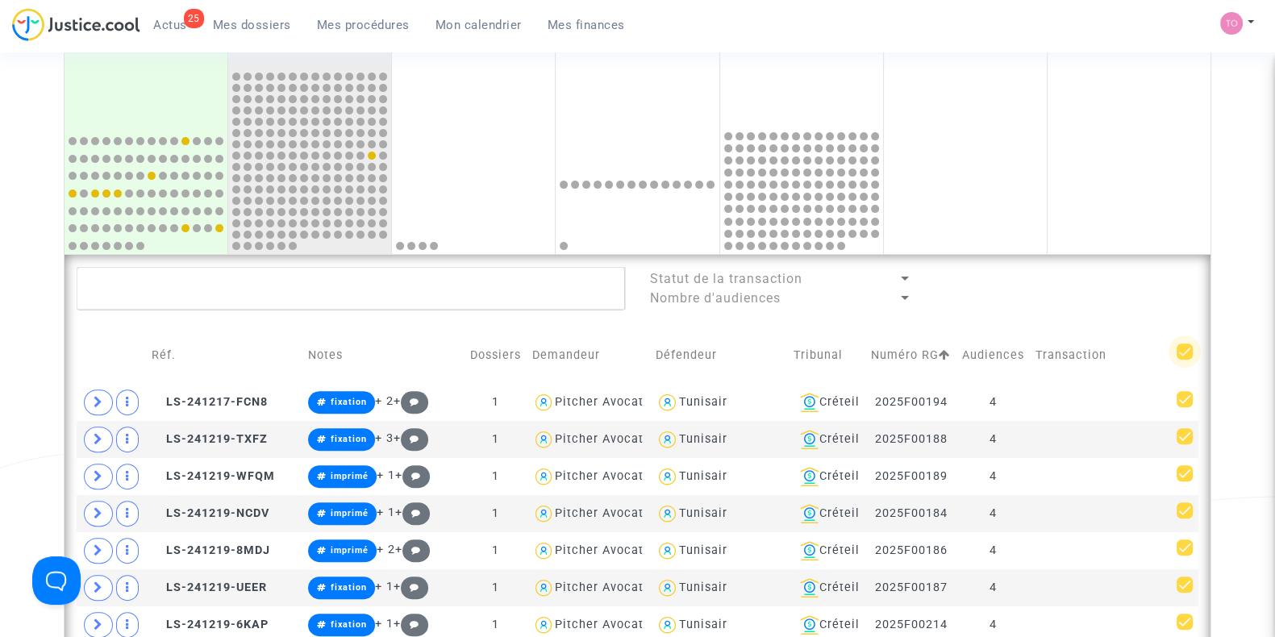
checkbox input "false"
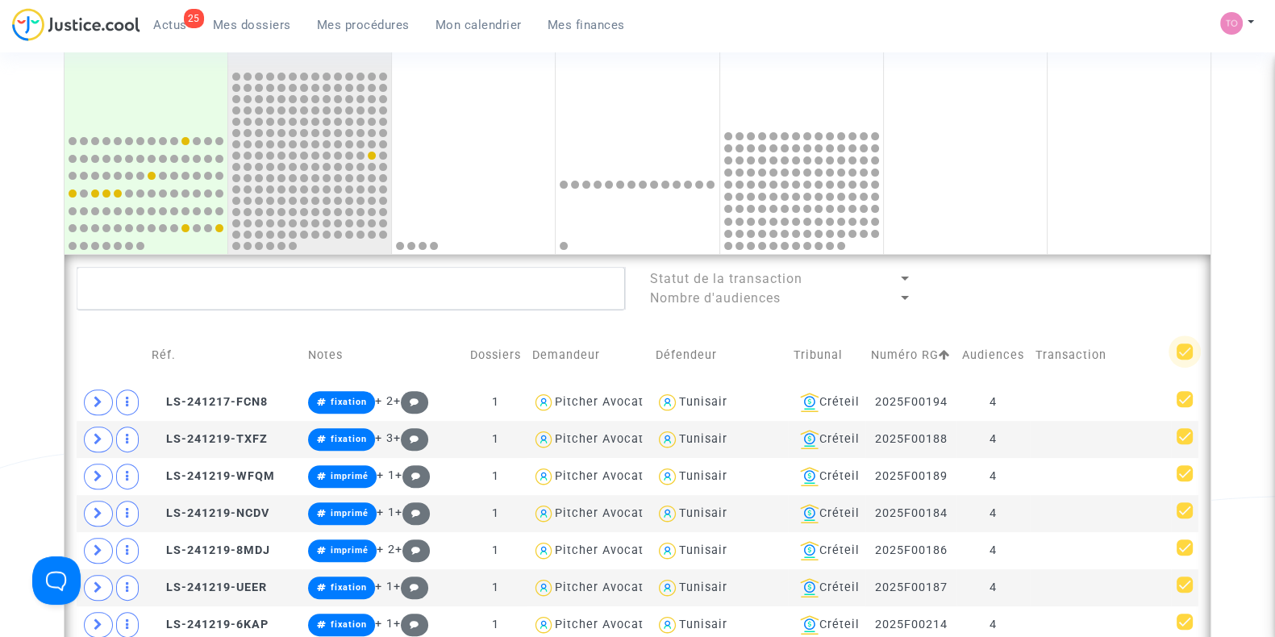
checkbox input "false"
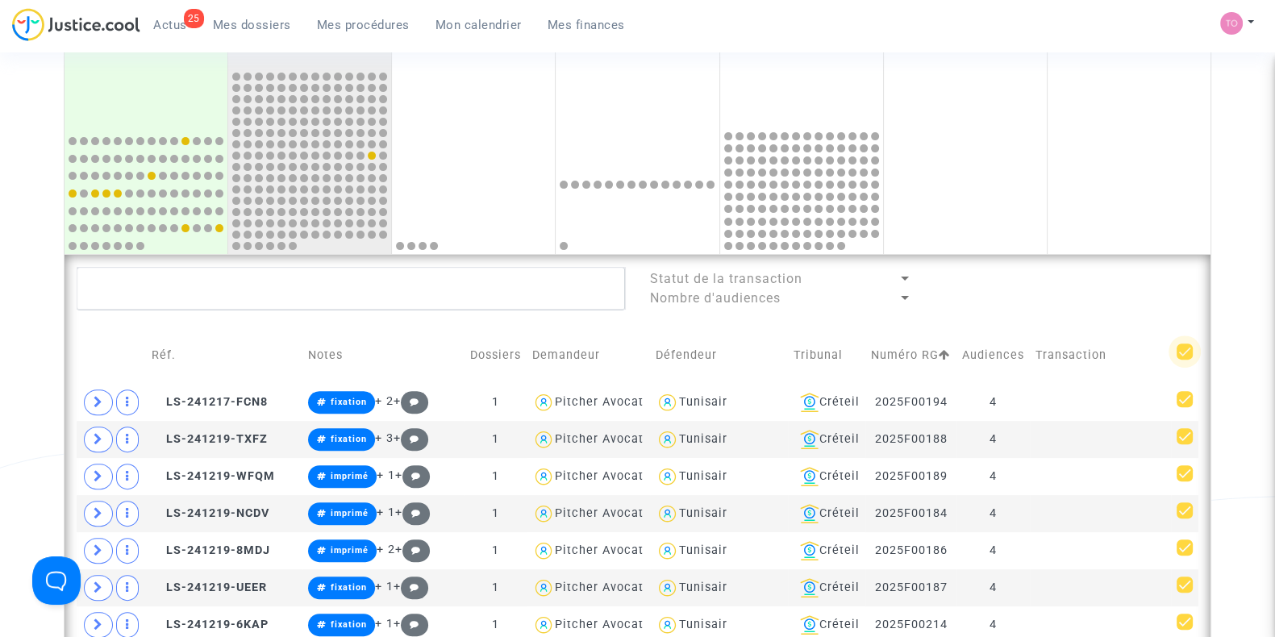
checkbox input "false"
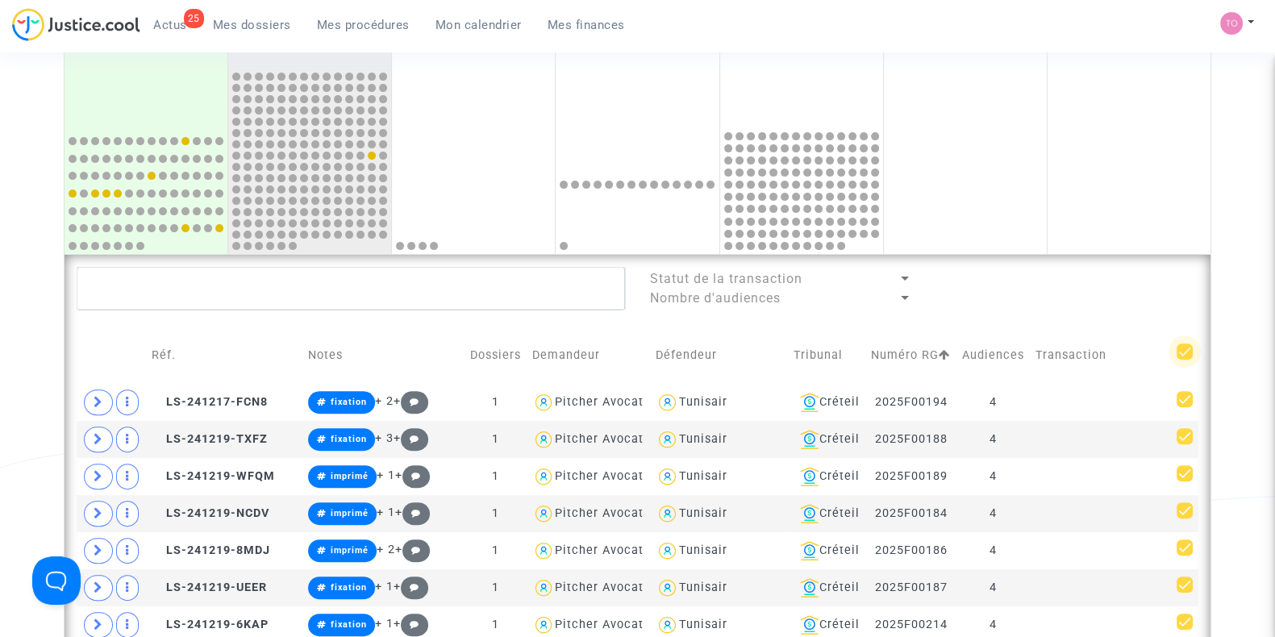
checkbox input "false"
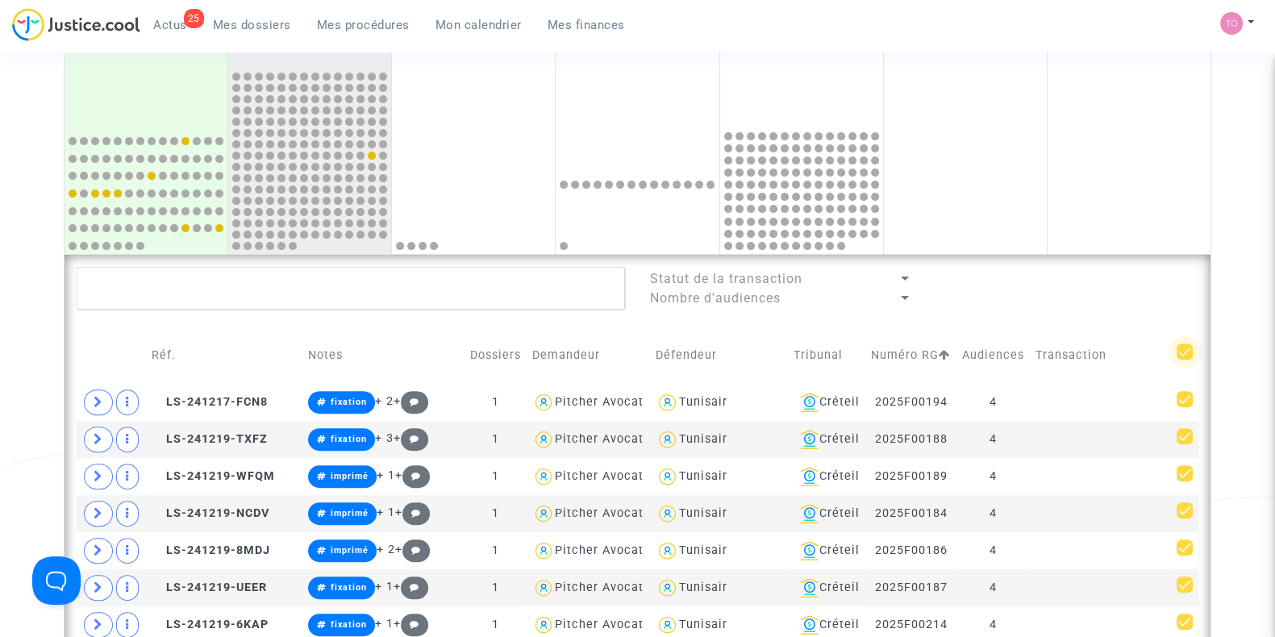
checkbox input "false"
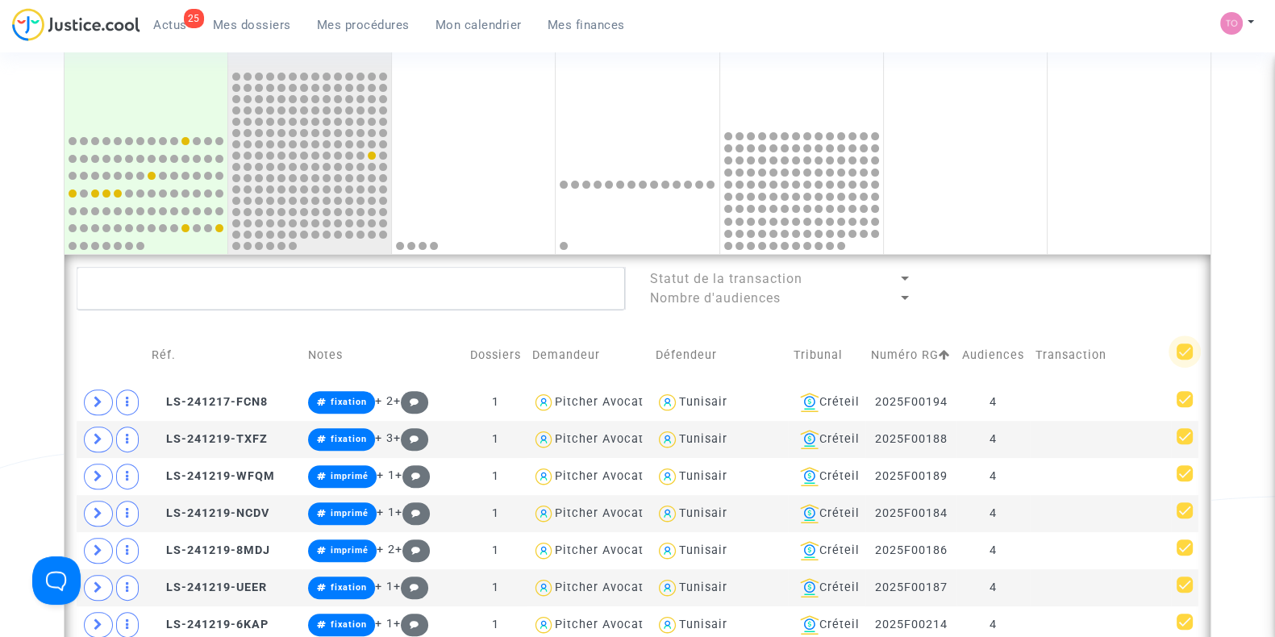
checkbox input "false"
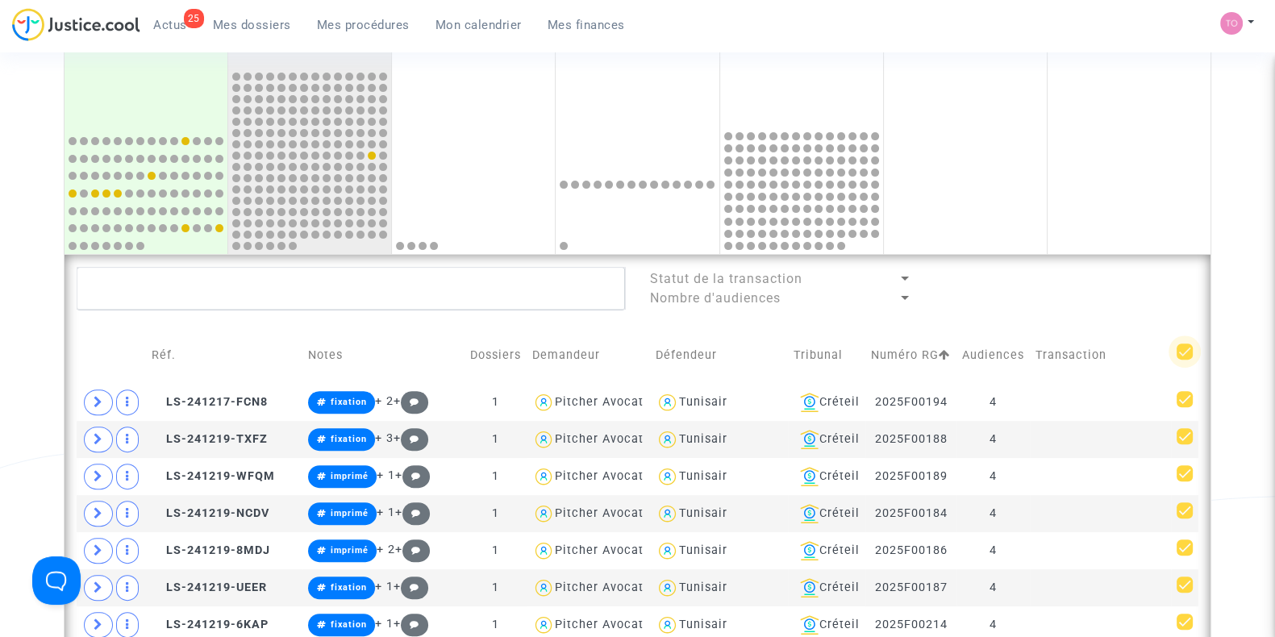
checkbox input "false"
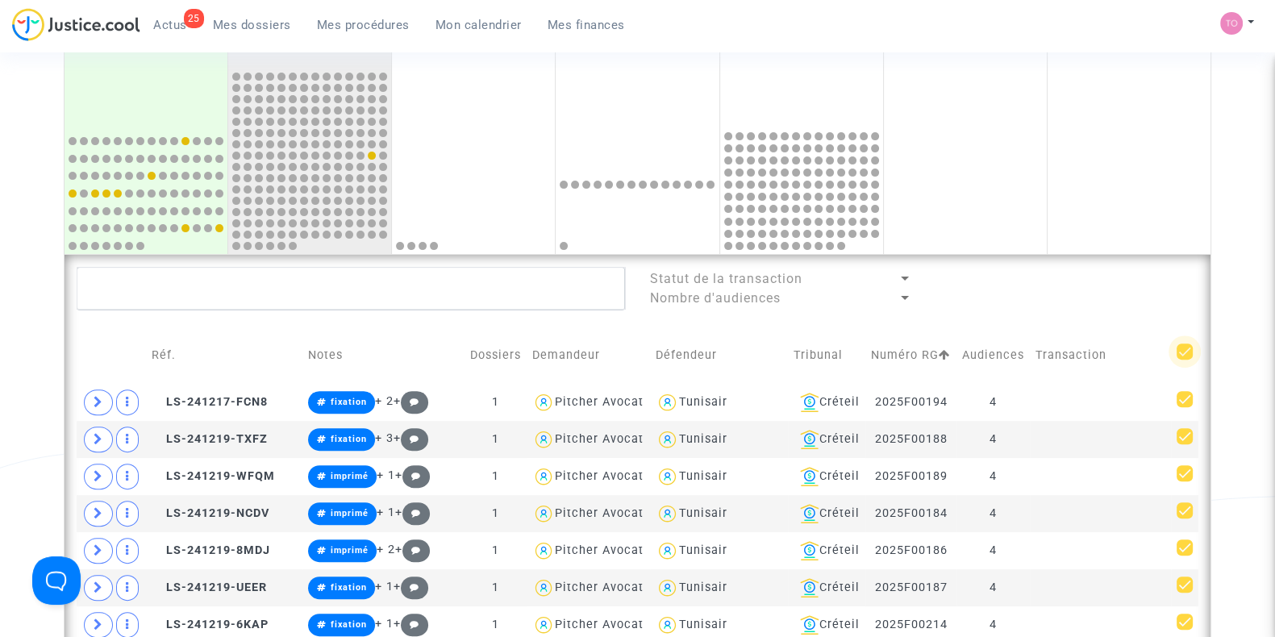
checkbox input "false"
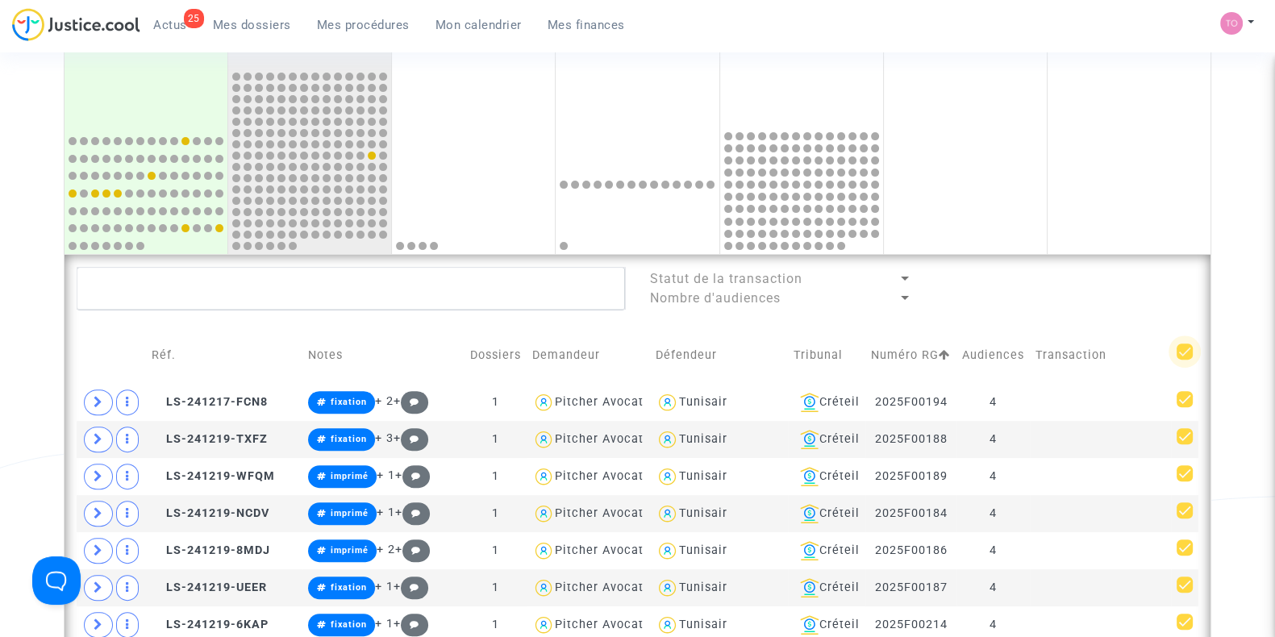
checkbox input "false"
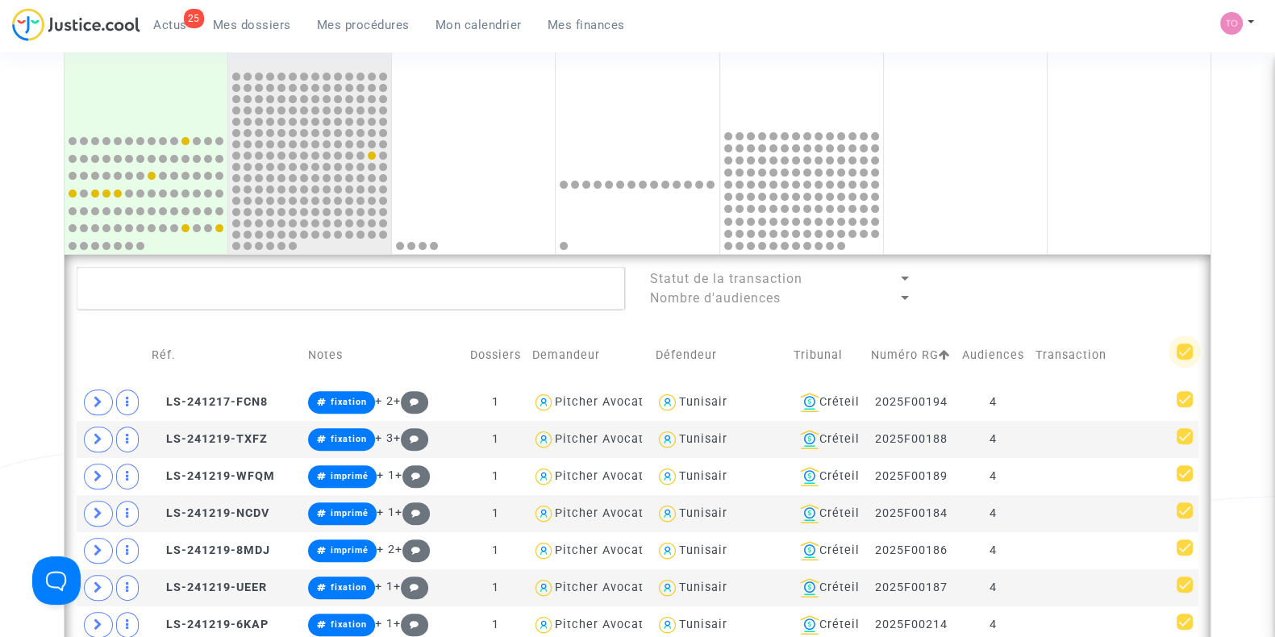
checkbox input "false"
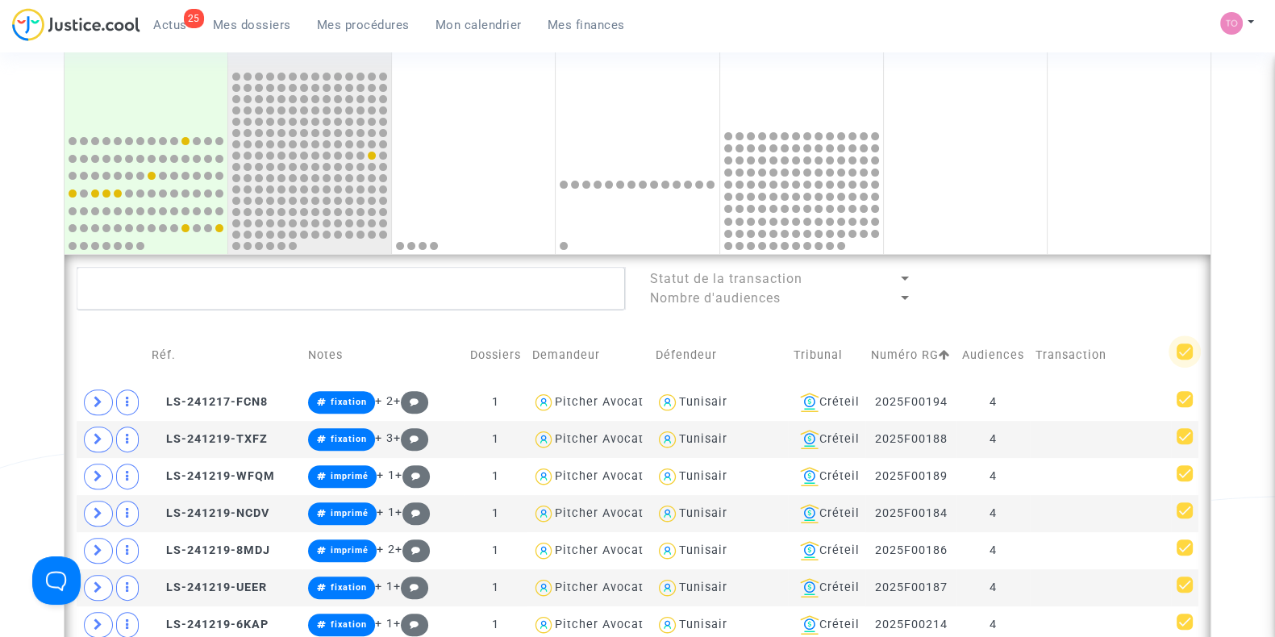
checkbox input "false"
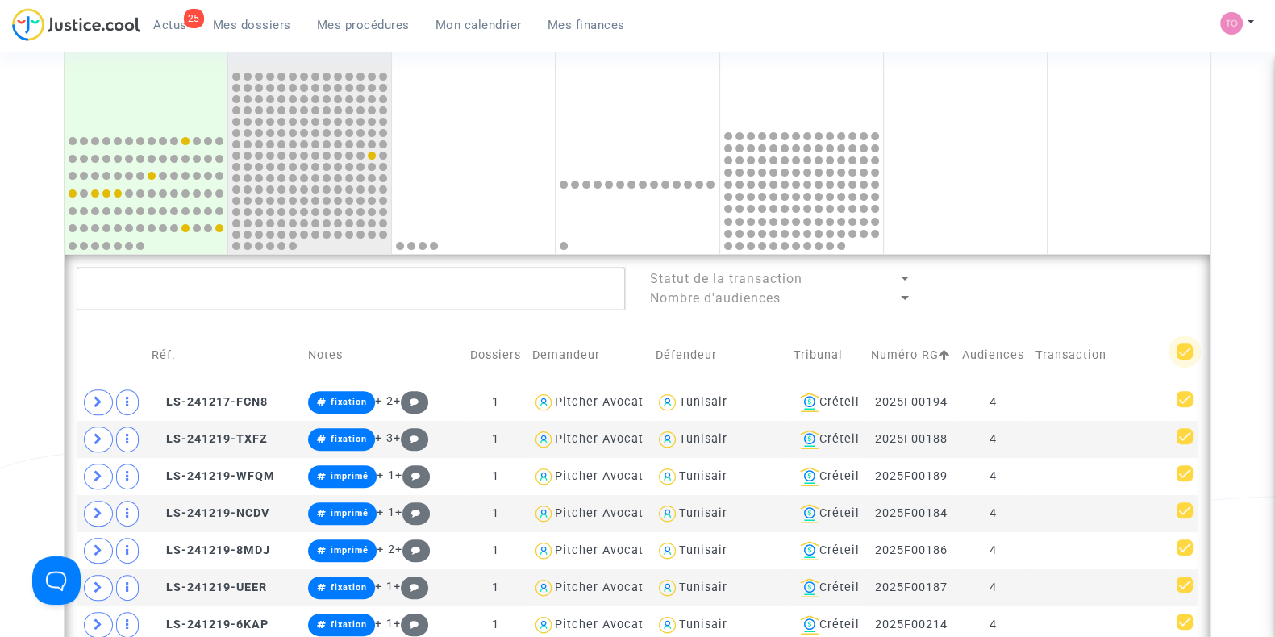
checkbox input "false"
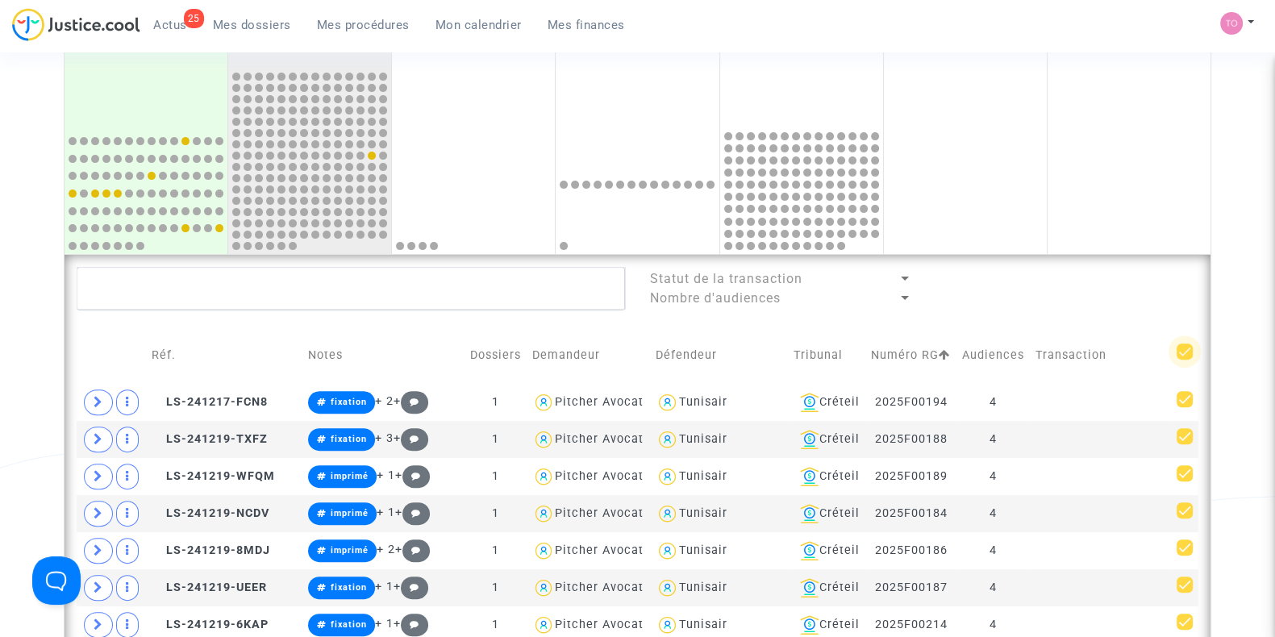
checkbox input "false"
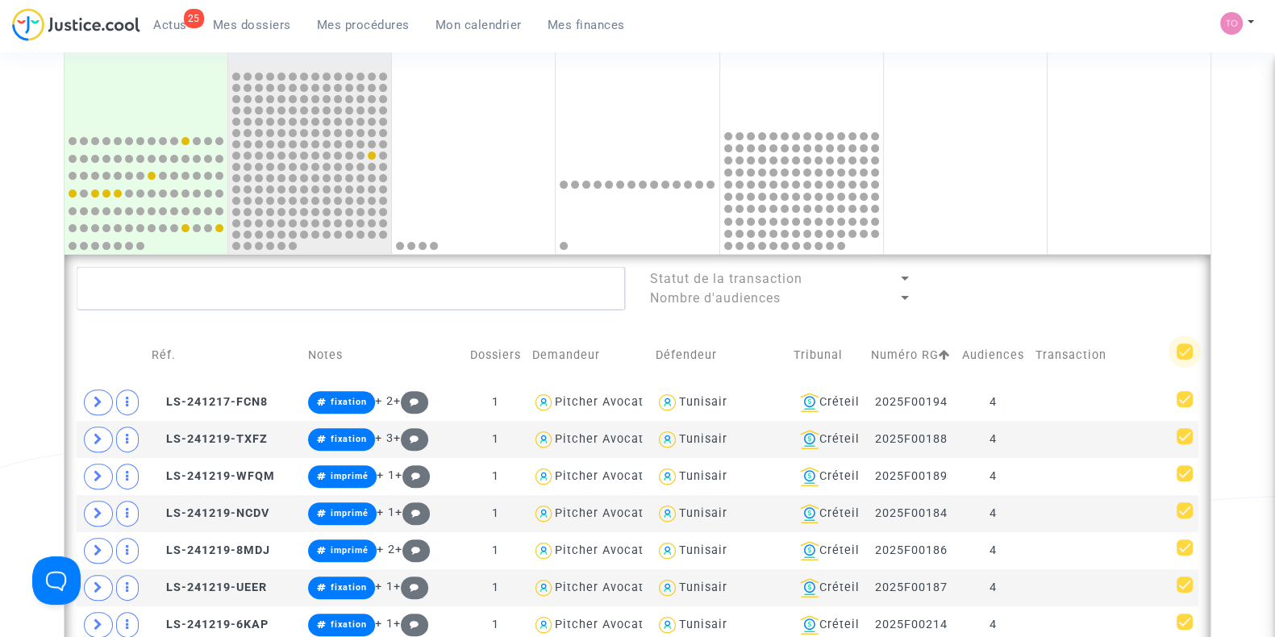
checkbox input "false"
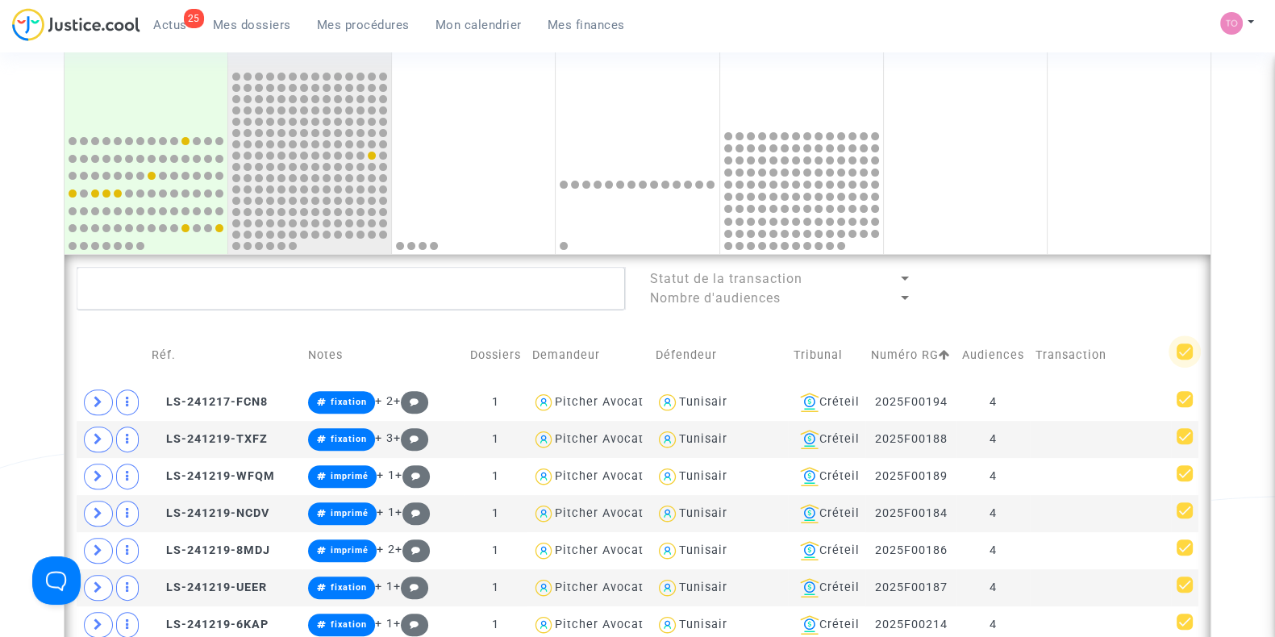
checkbox input "false"
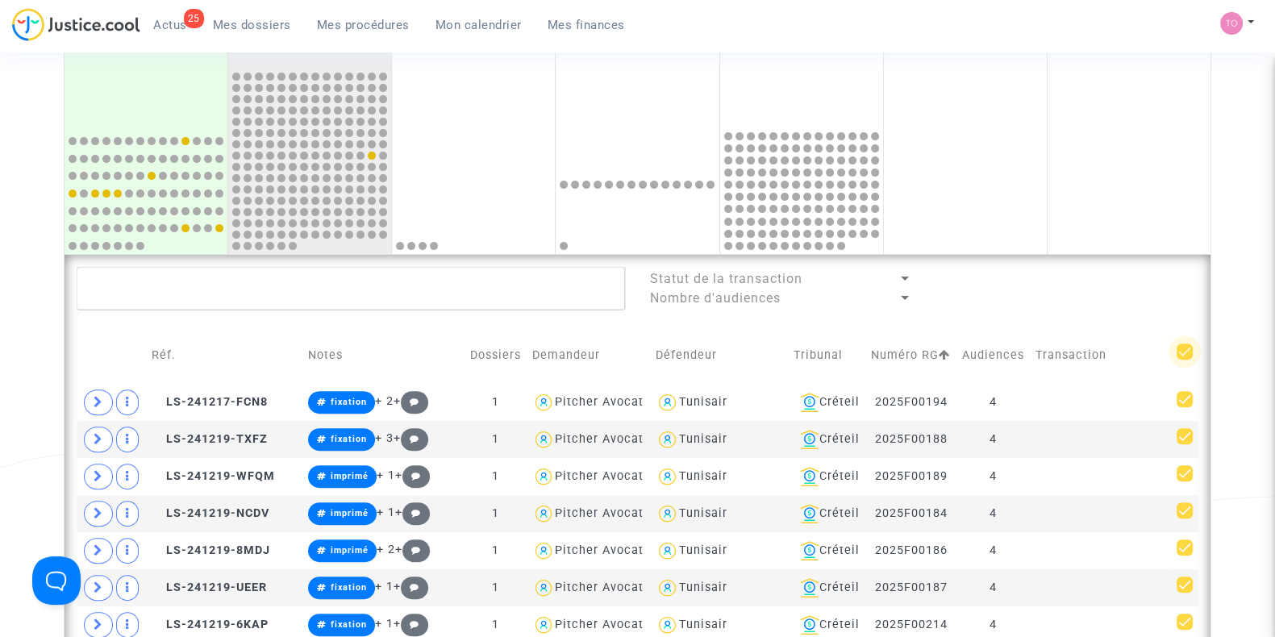
checkbox input "false"
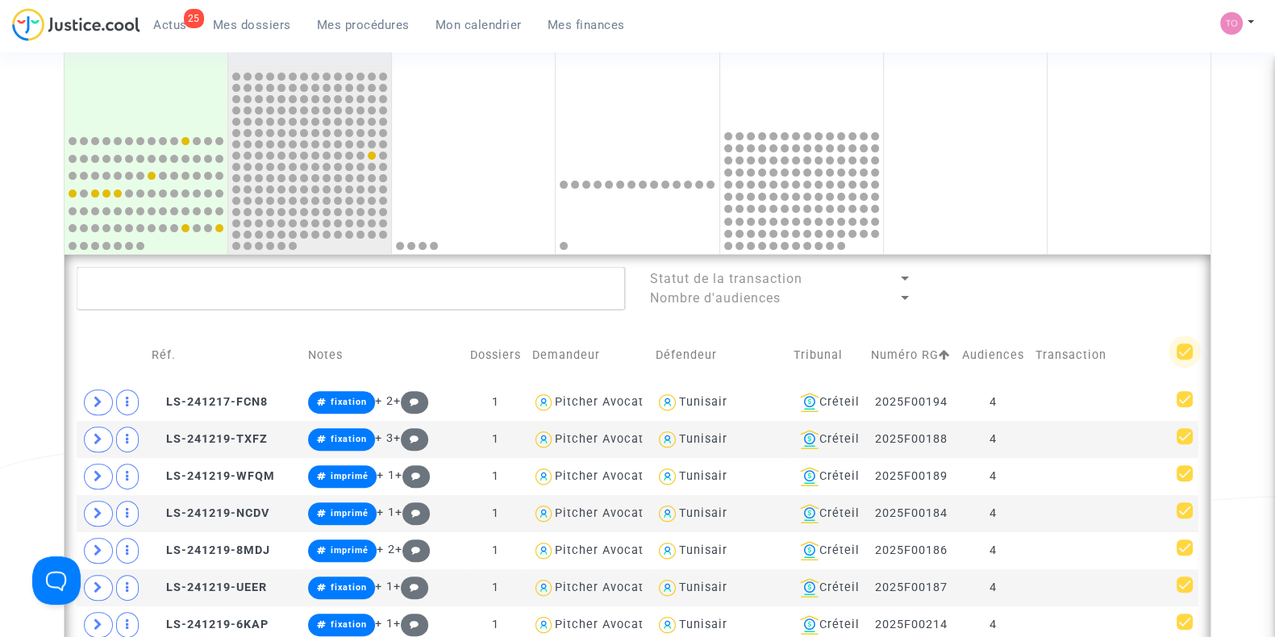
checkbox input "false"
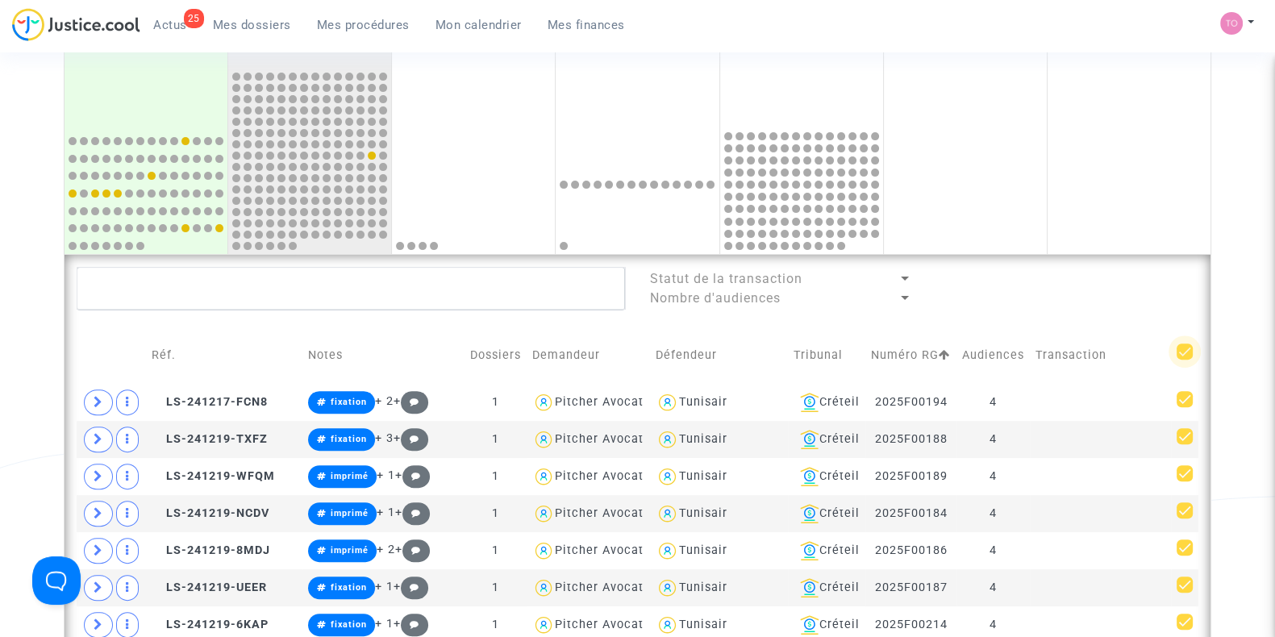
checkbox input "false"
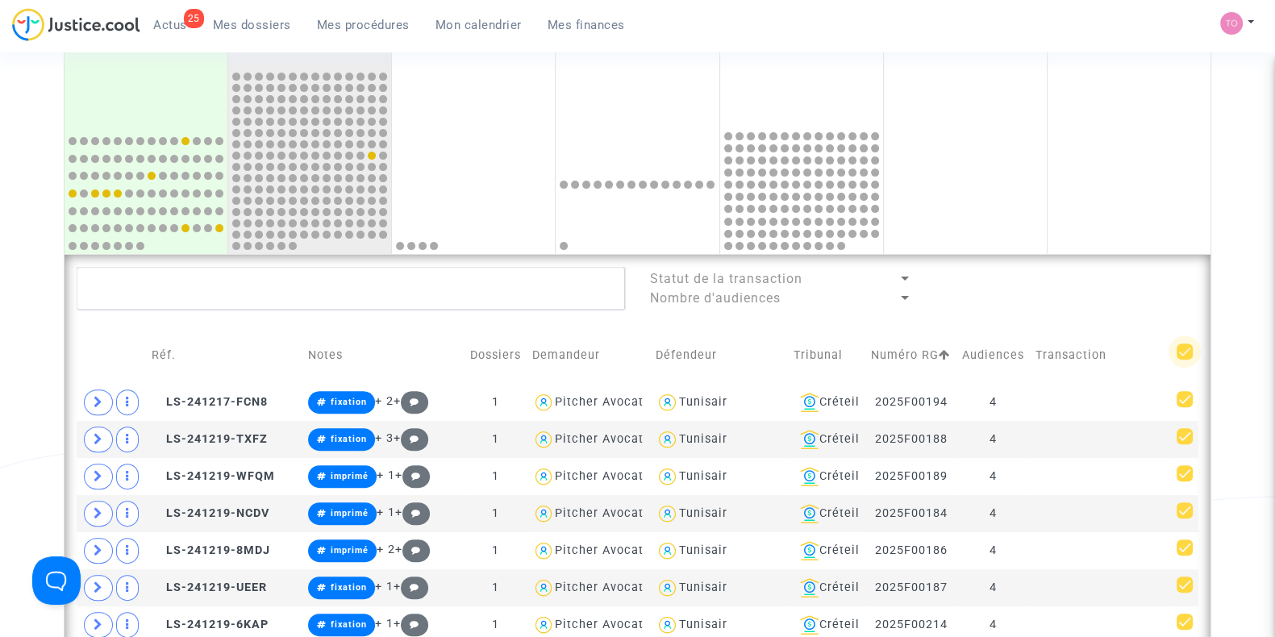
checkbox input "false"
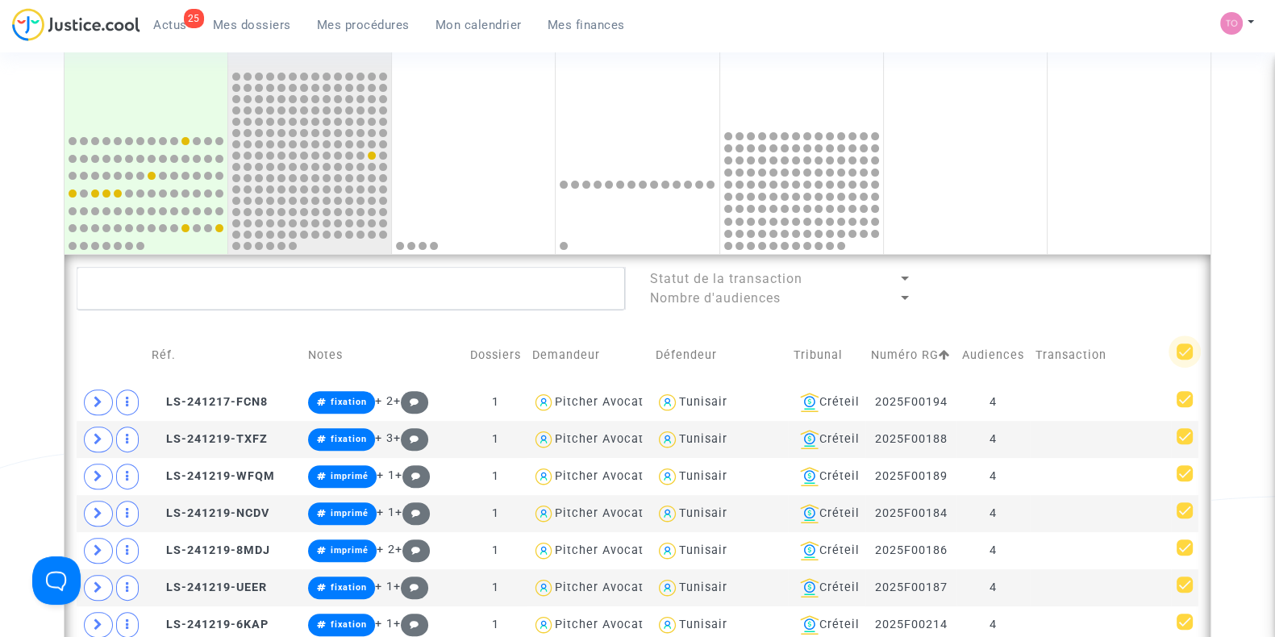
checkbox input "false"
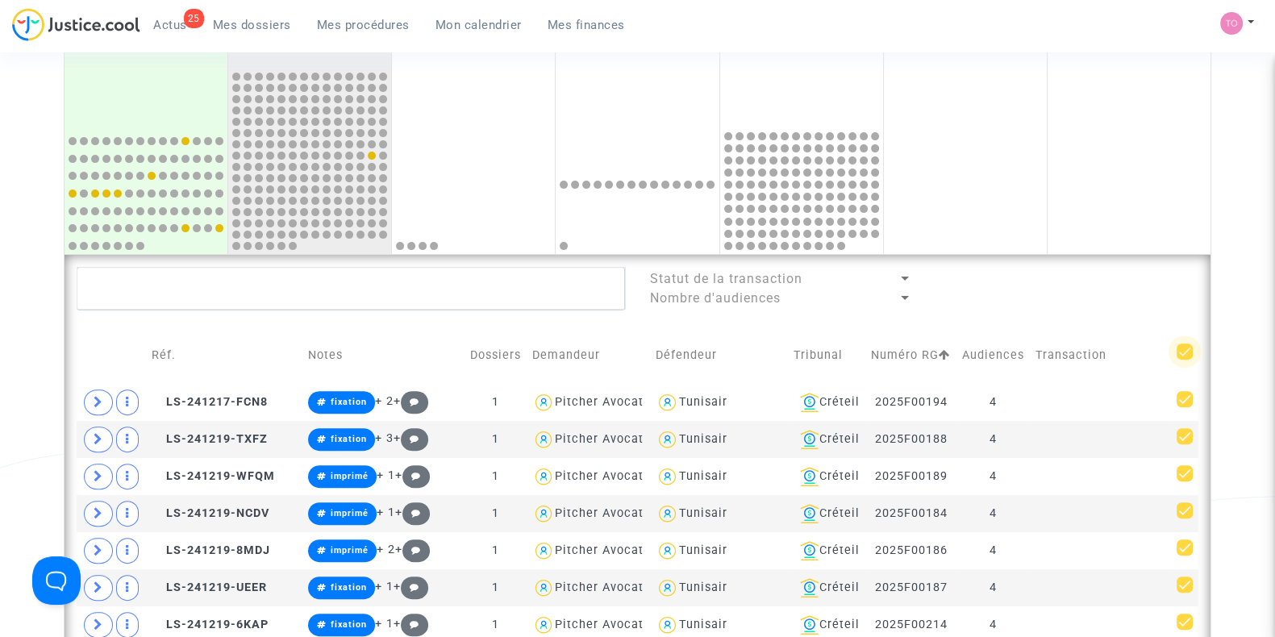
checkbox input "false"
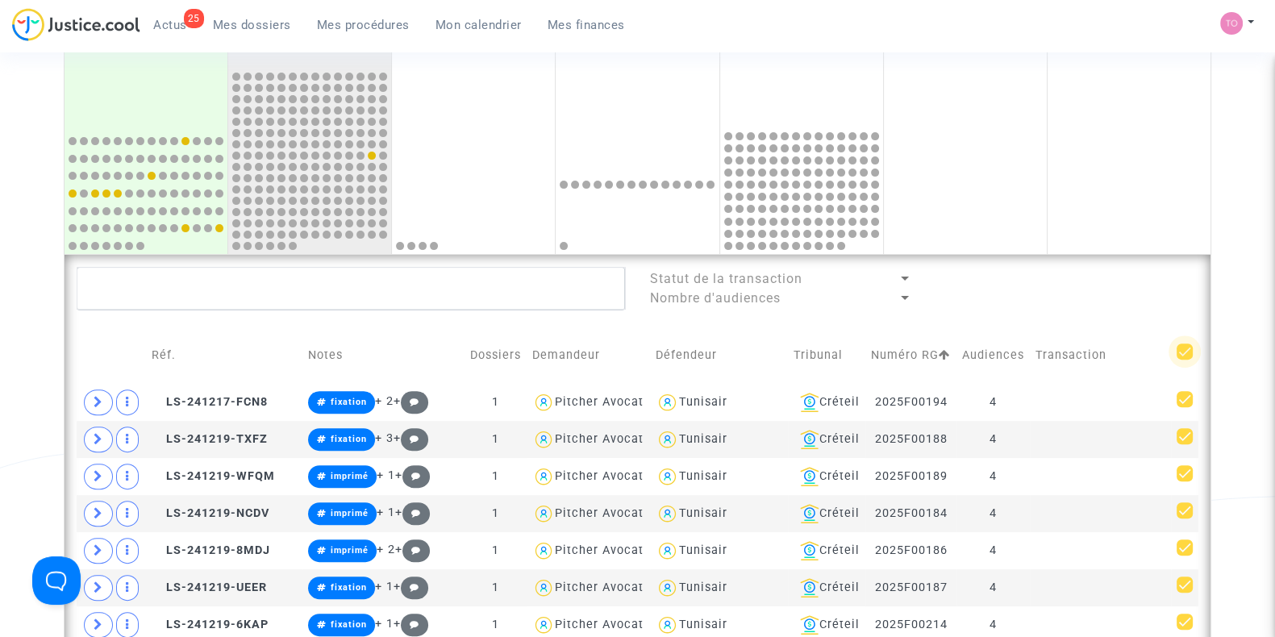
checkbox input "false"
click at [1184, 353] on span at bounding box center [1185, 352] width 16 height 16
click at [1184, 360] on input "checkbox" at bounding box center [1184, 360] width 1 height 1
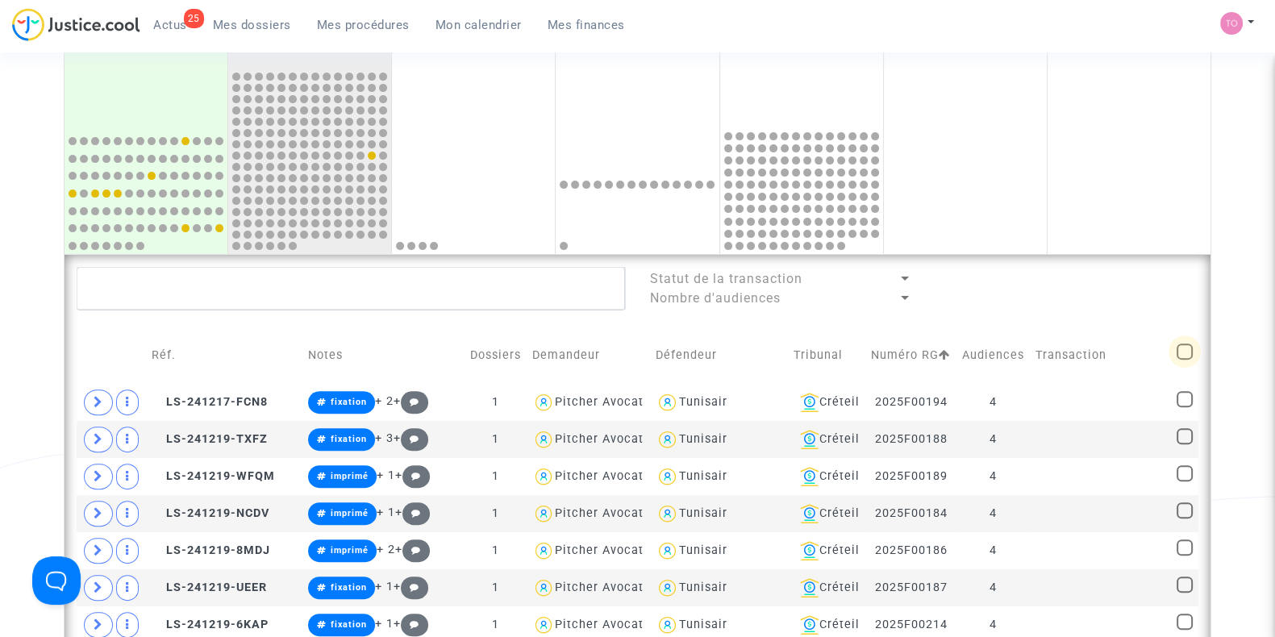
checkbox input "true"
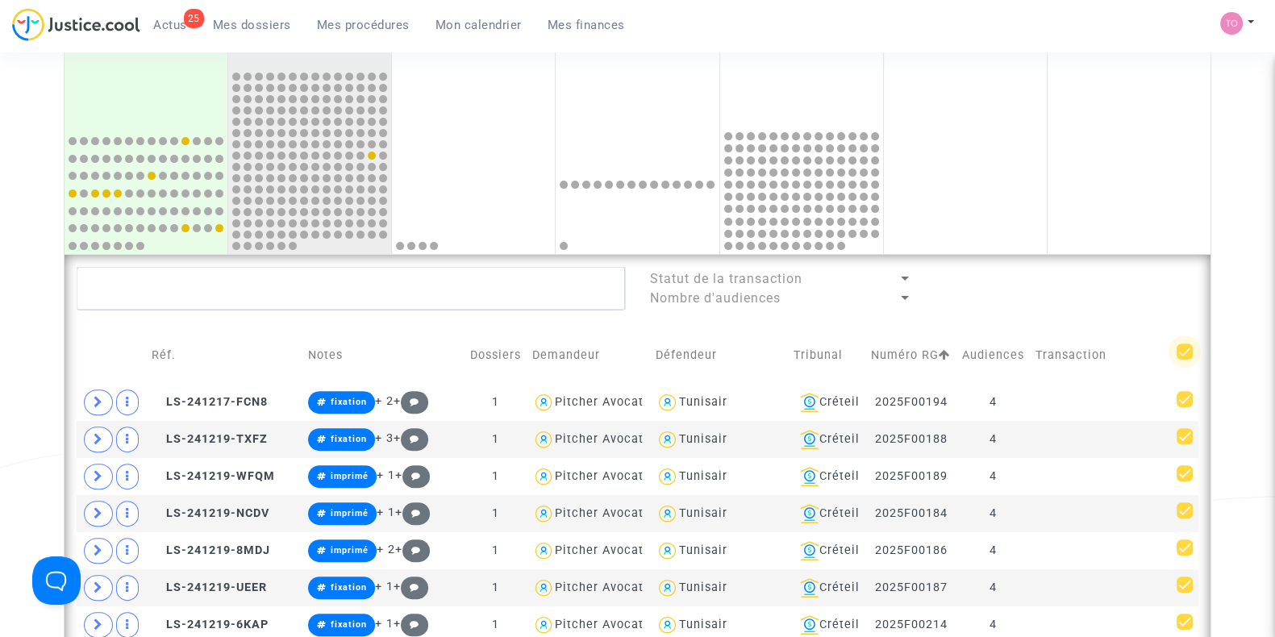
checkbox input "true"
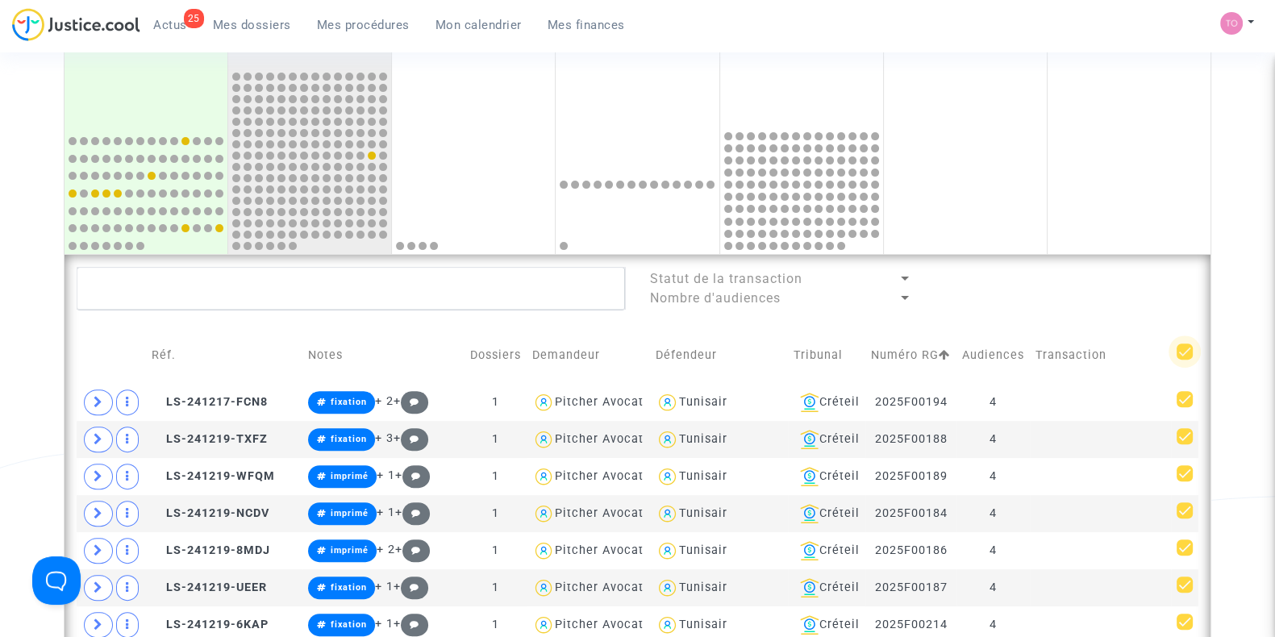
checkbox input "true"
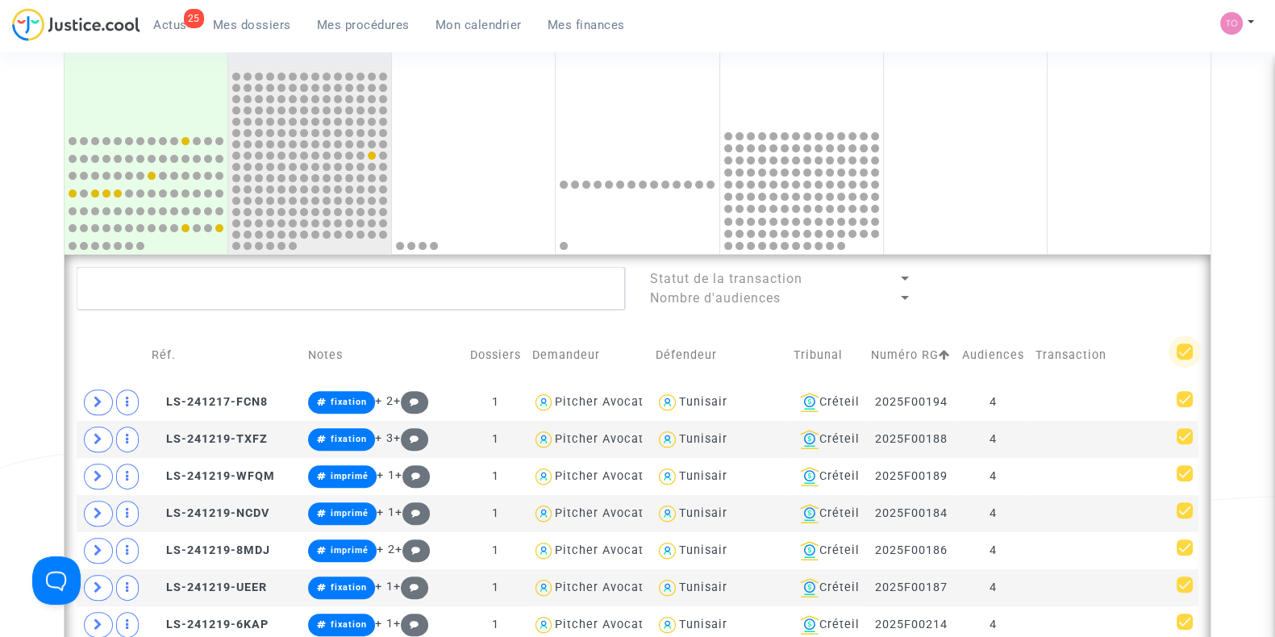
checkbox input "true"
click at [1188, 353] on span at bounding box center [1185, 352] width 16 height 16
click at [1185, 360] on input "checkbox" at bounding box center [1184, 360] width 1 height 1
click at [837, 412] on div "Créteil" at bounding box center [827, 402] width 66 height 19
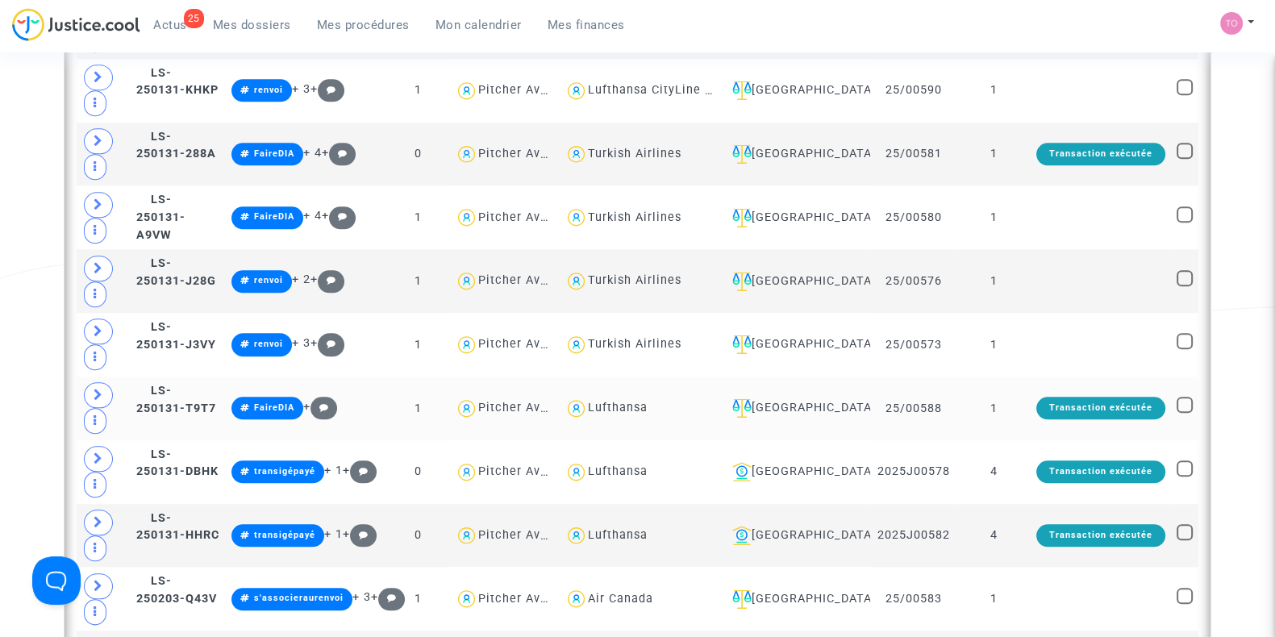
scroll to position [2520, 0]
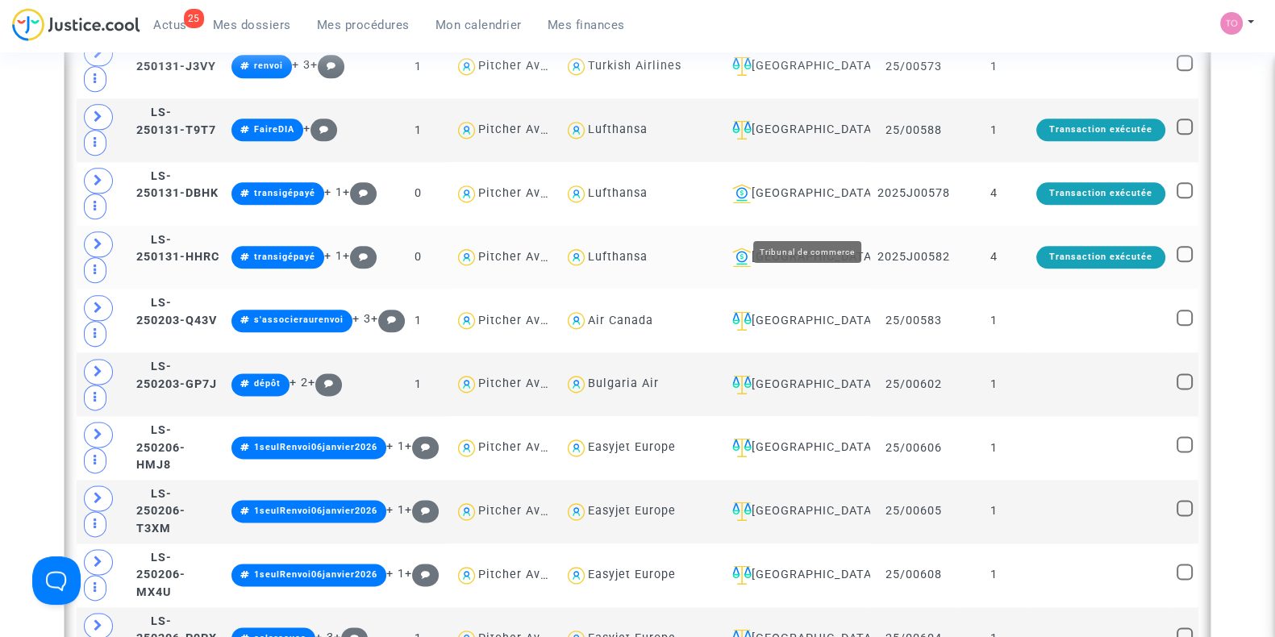
click at [795, 248] on div "Lyon" at bounding box center [795, 257] width 139 height 19
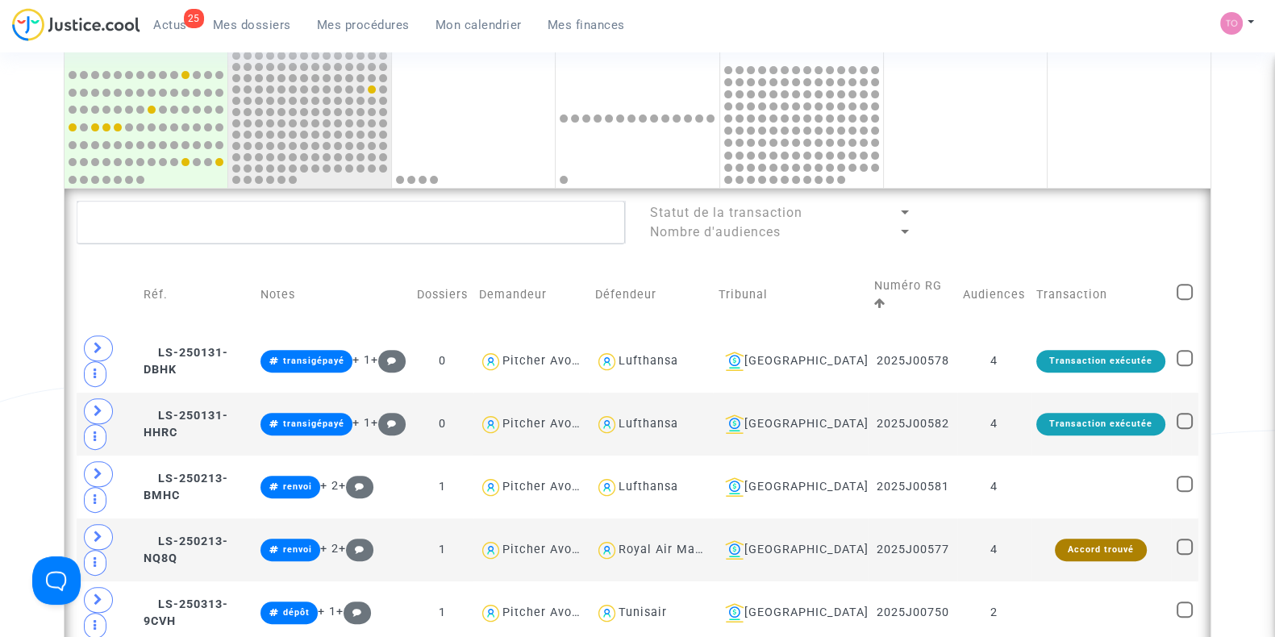
scroll to position [695, 0]
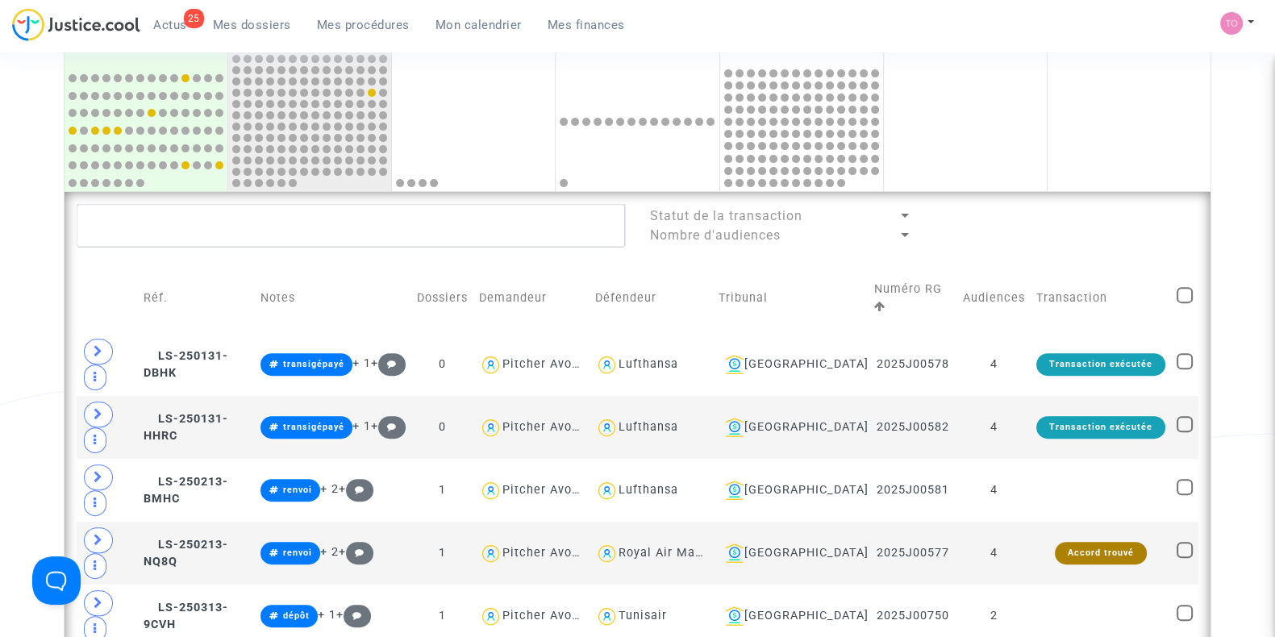
click at [1174, 282] on td at bounding box center [1184, 298] width 27 height 69
click at [1178, 287] on span at bounding box center [1185, 295] width 16 height 16
click at [1184, 303] on input "checkbox" at bounding box center [1184, 303] width 1 height 1
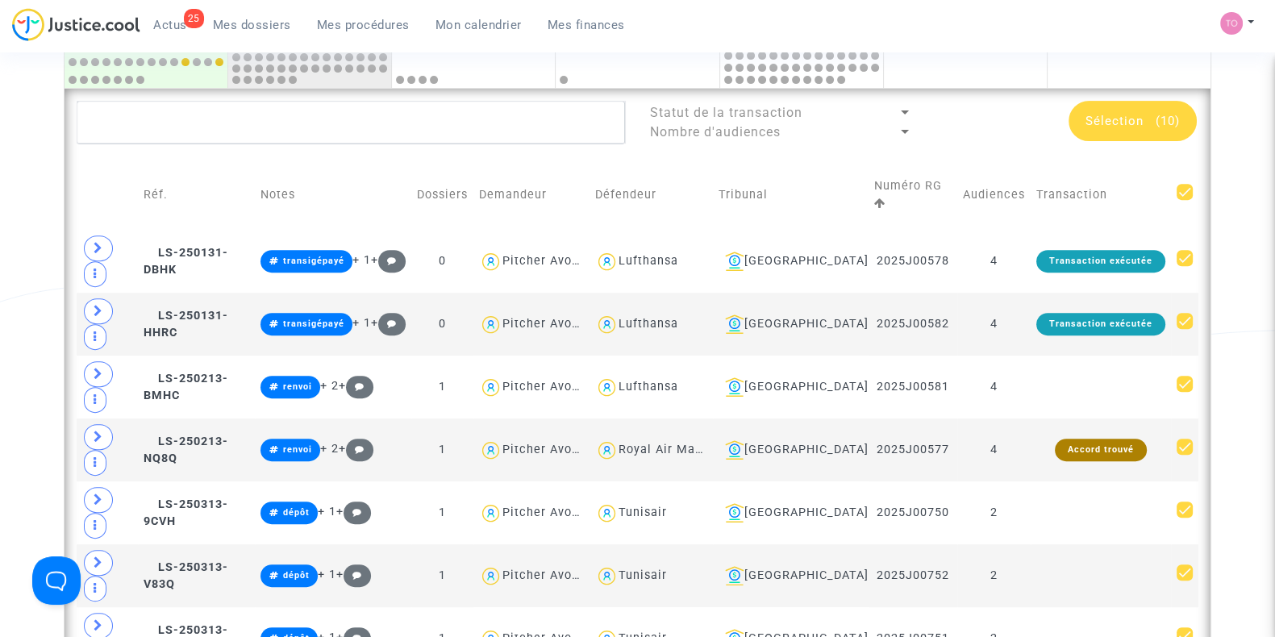
scroll to position [796, 0]
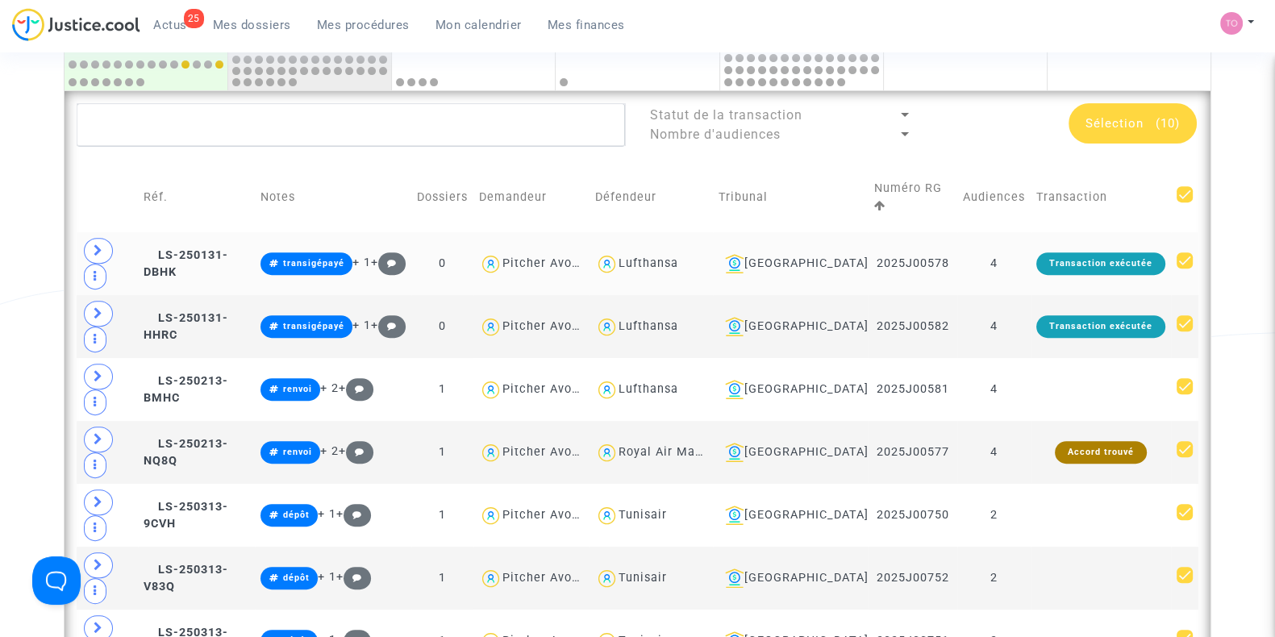
click at [678, 257] on div "Lufthansa" at bounding box center [649, 264] width 60 height 14
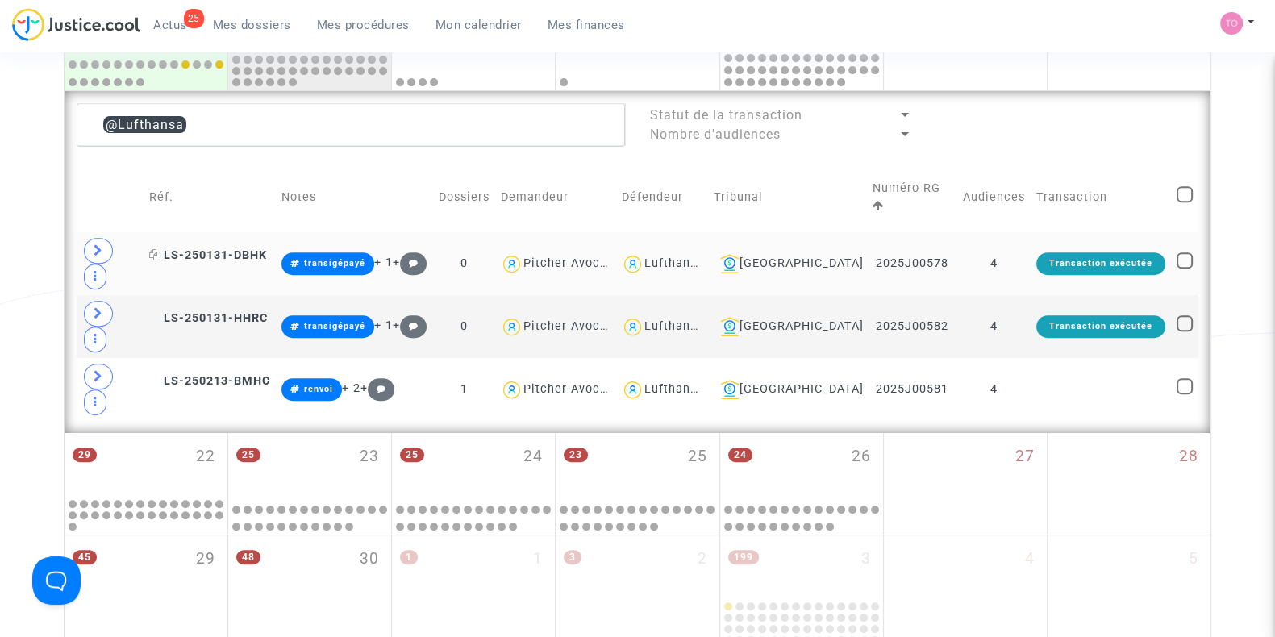
click at [219, 248] on span "LS-250131-DBHK" at bounding box center [208, 255] width 118 height 14
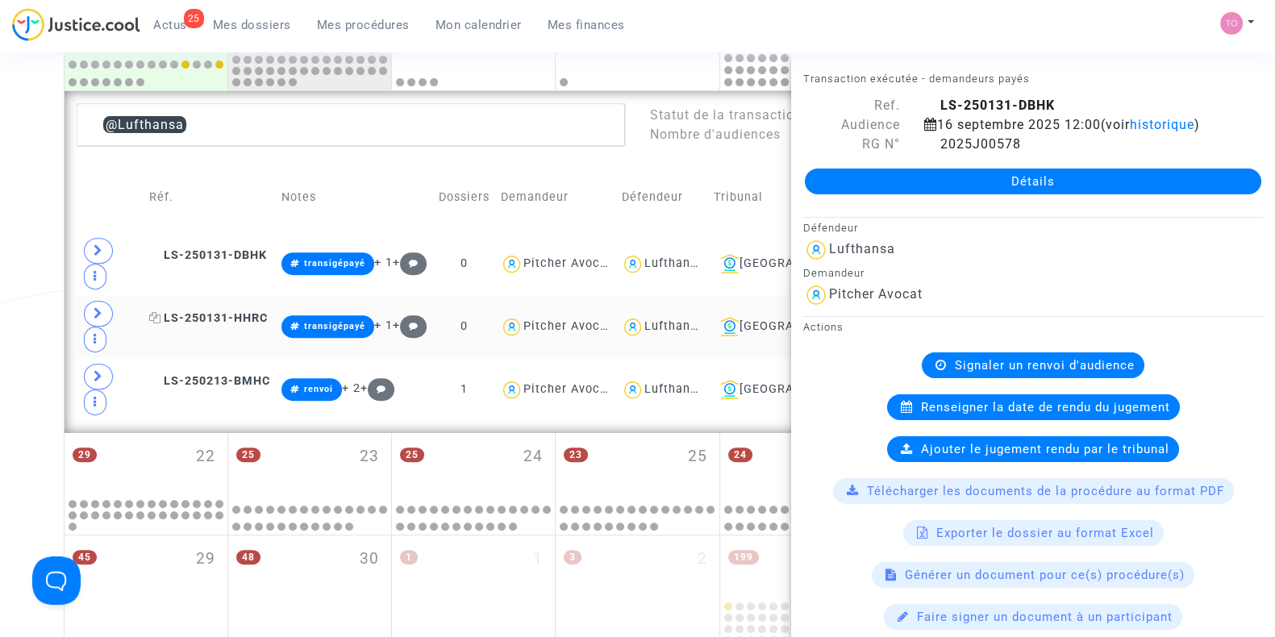
click at [216, 311] on span "LS-250131-HHRC" at bounding box center [208, 318] width 119 height 14
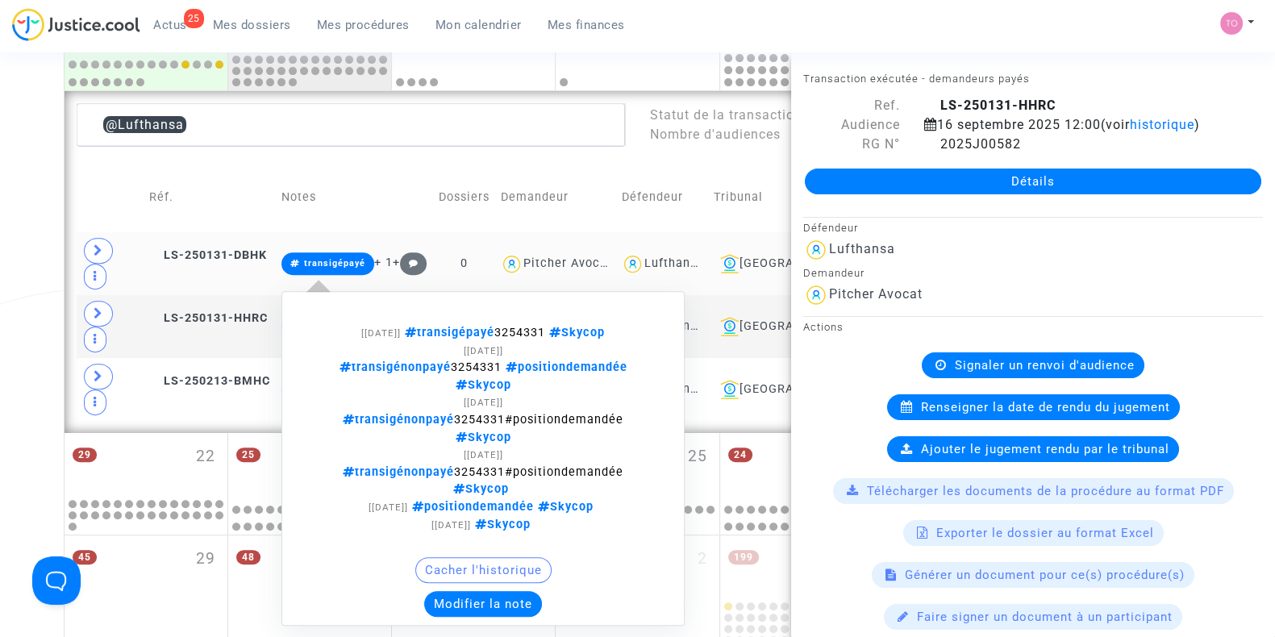
click at [475, 591] on button "Modifier la note" at bounding box center [483, 604] width 118 height 26
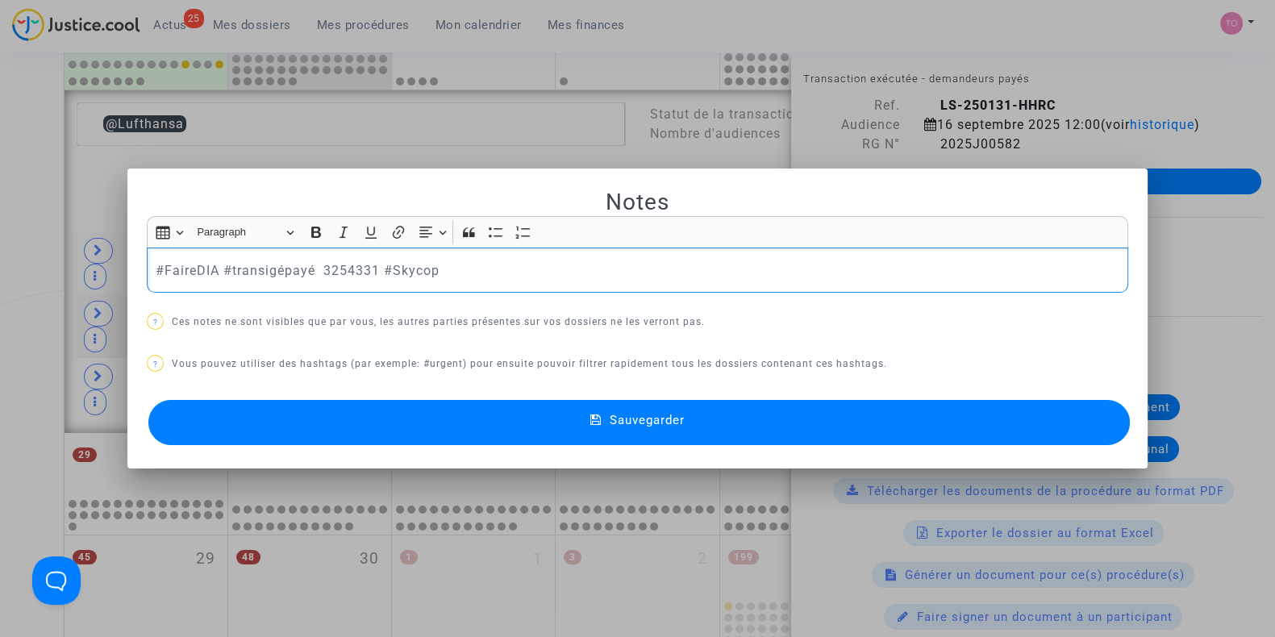
click at [391, 412] on button "Sauvegarder" at bounding box center [639, 422] width 982 height 45
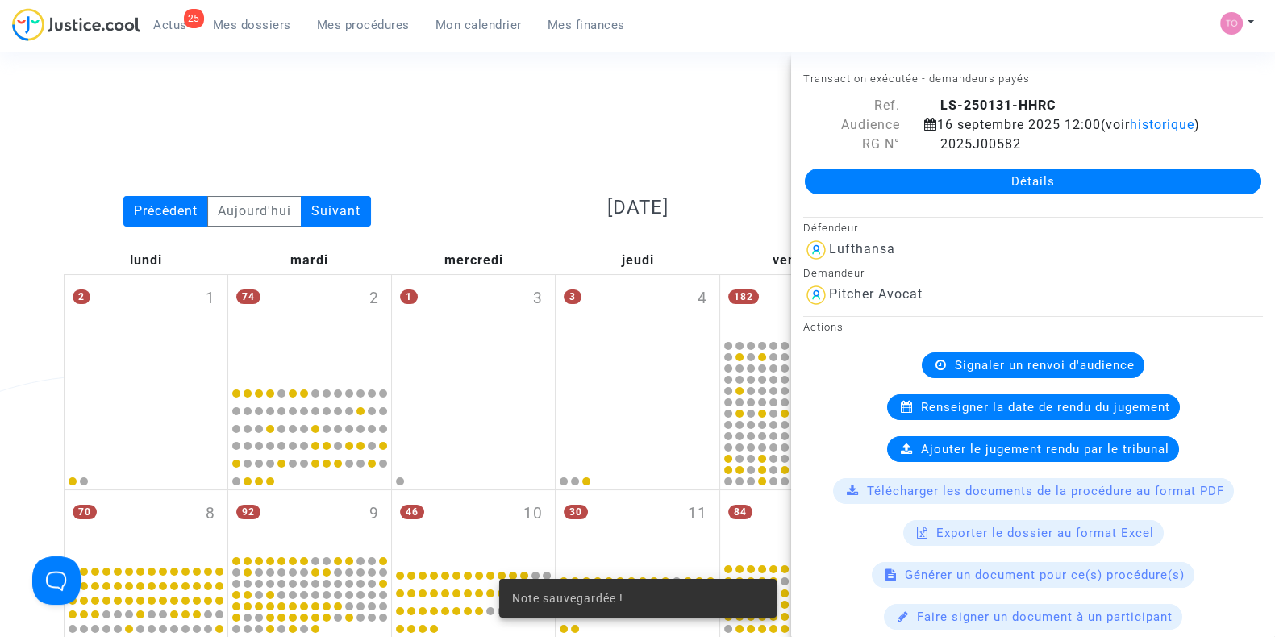
scroll to position [796, 0]
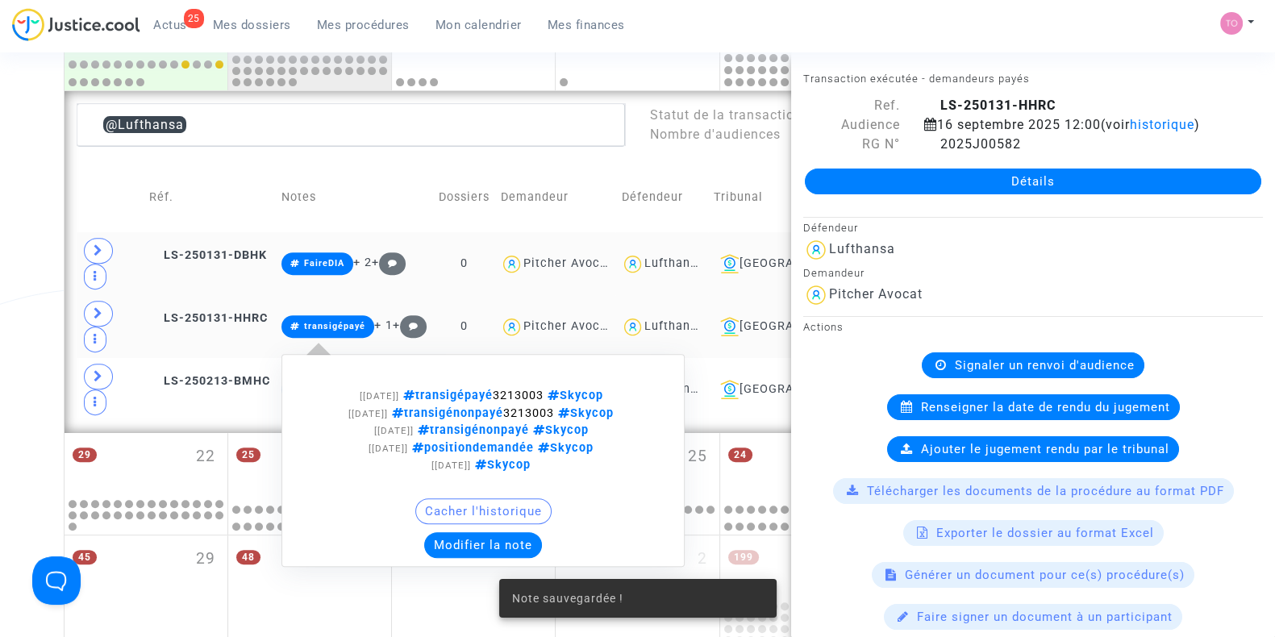
click at [465, 532] on button "Modifier la note" at bounding box center [483, 545] width 118 height 26
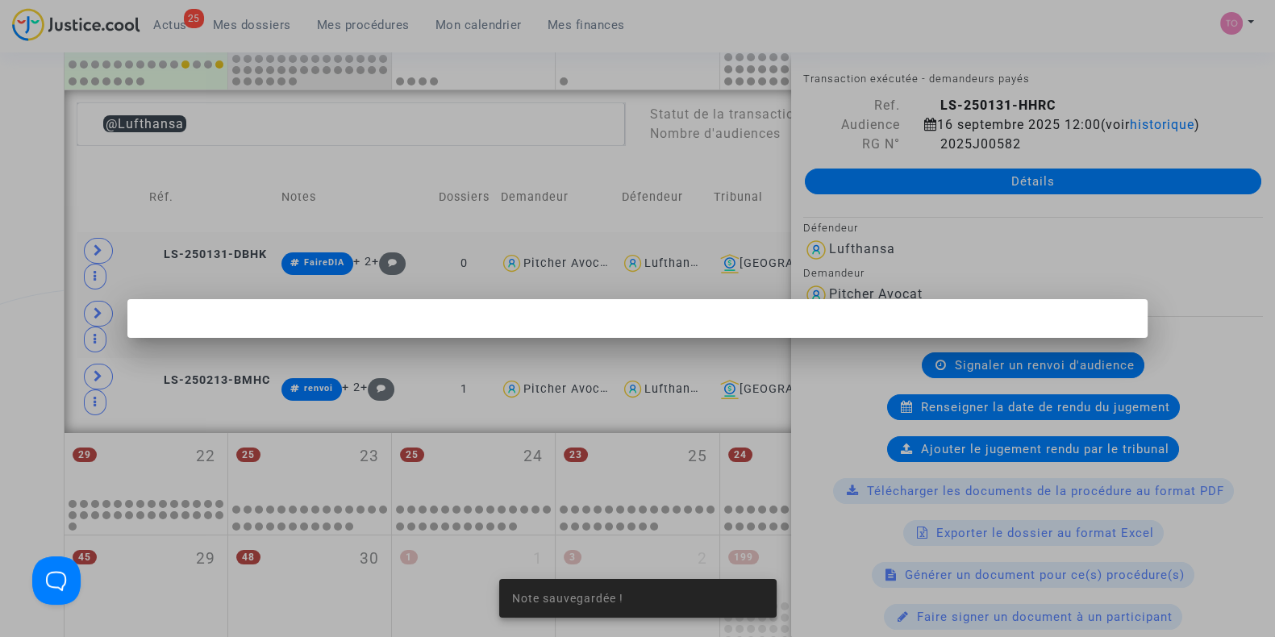
scroll to position [0, 0]
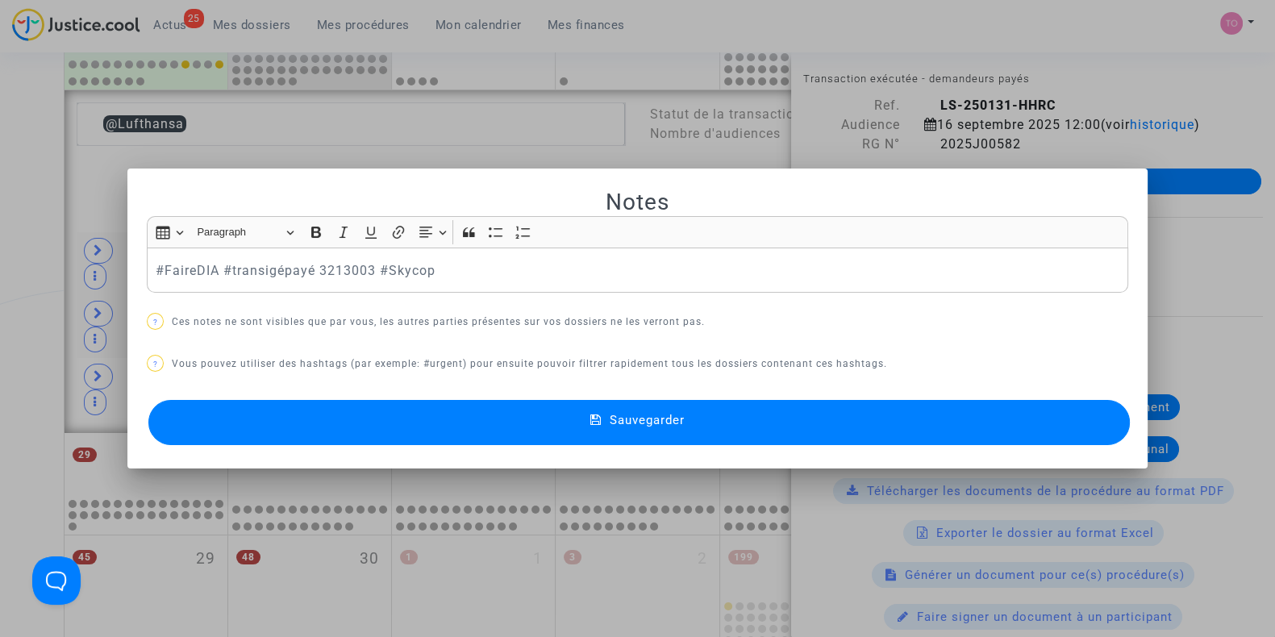
click at [358, 418] on button "Sauvegarder" at bounding box center [639, 422] width 982 height 45
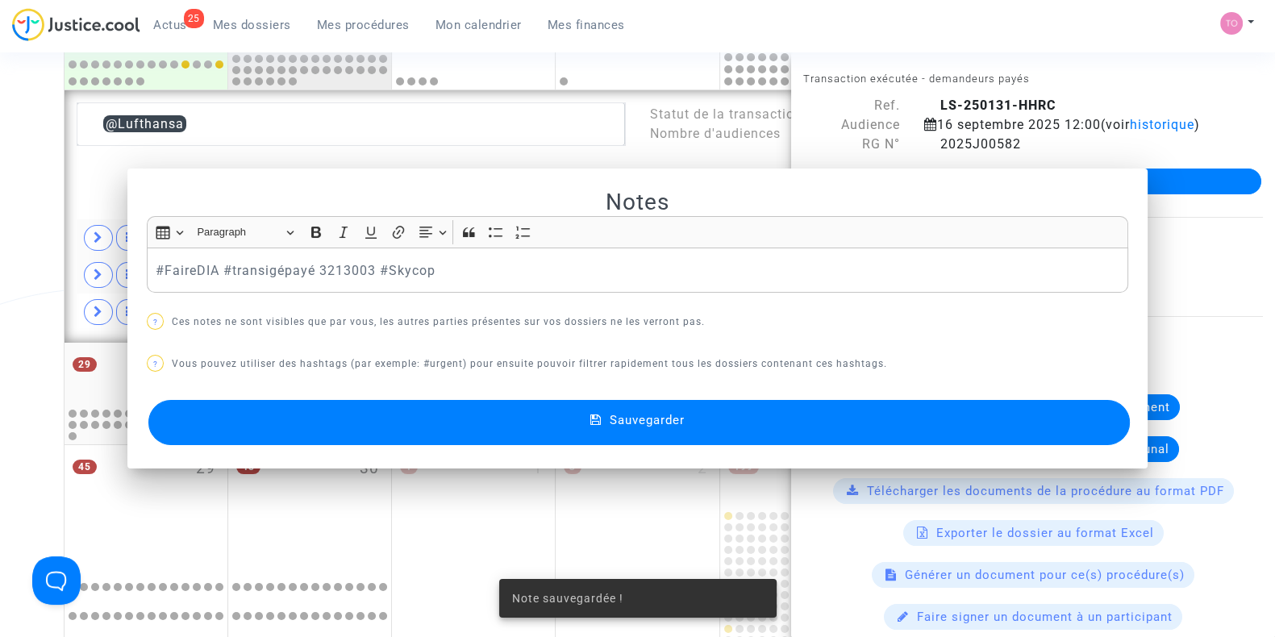
scroll to position [796, 0]
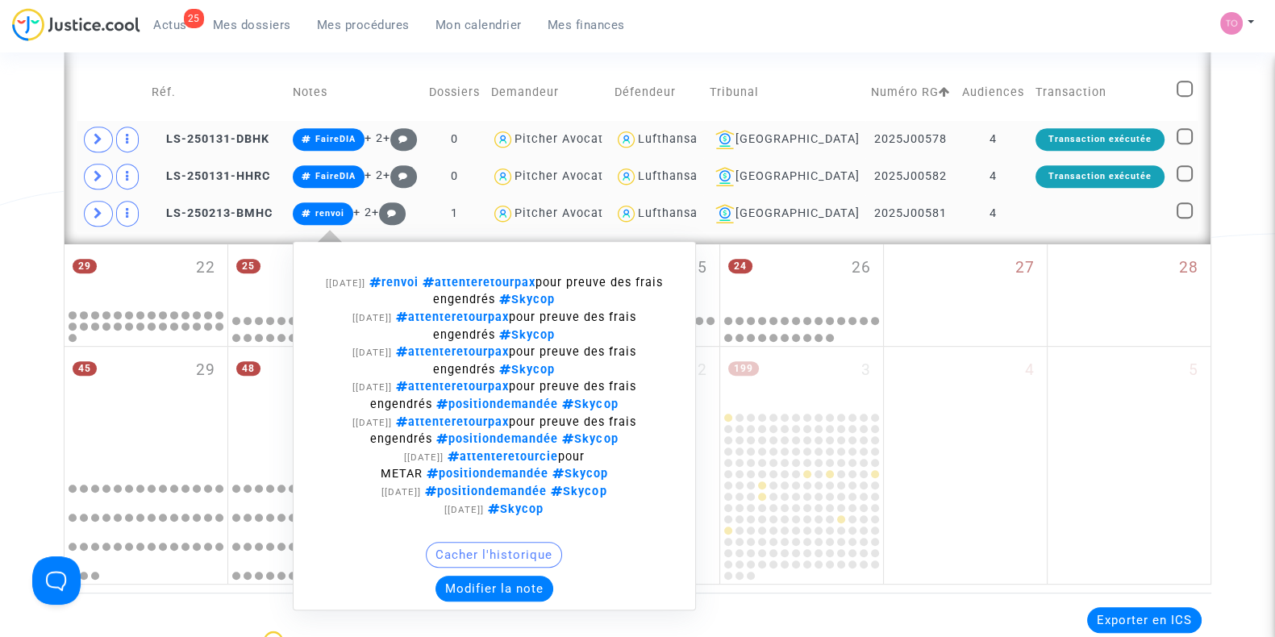
scroll to position [897, 0]
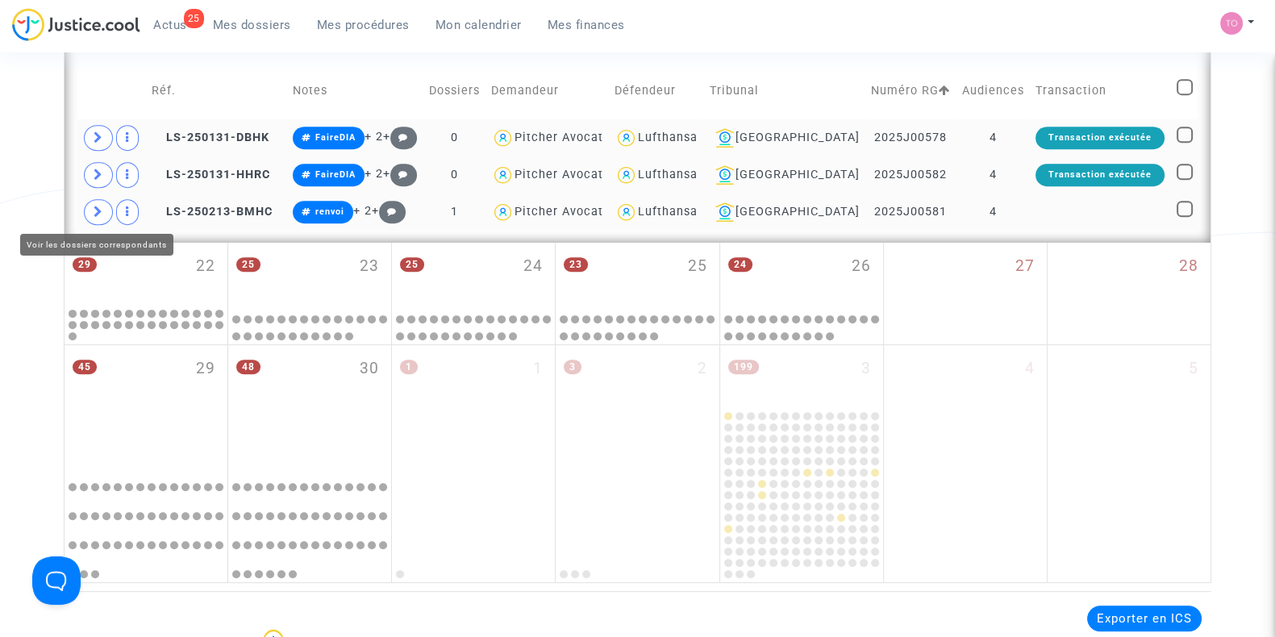
click at [96, 206] on icon at bounding box center [99, 212] width 10 height 12
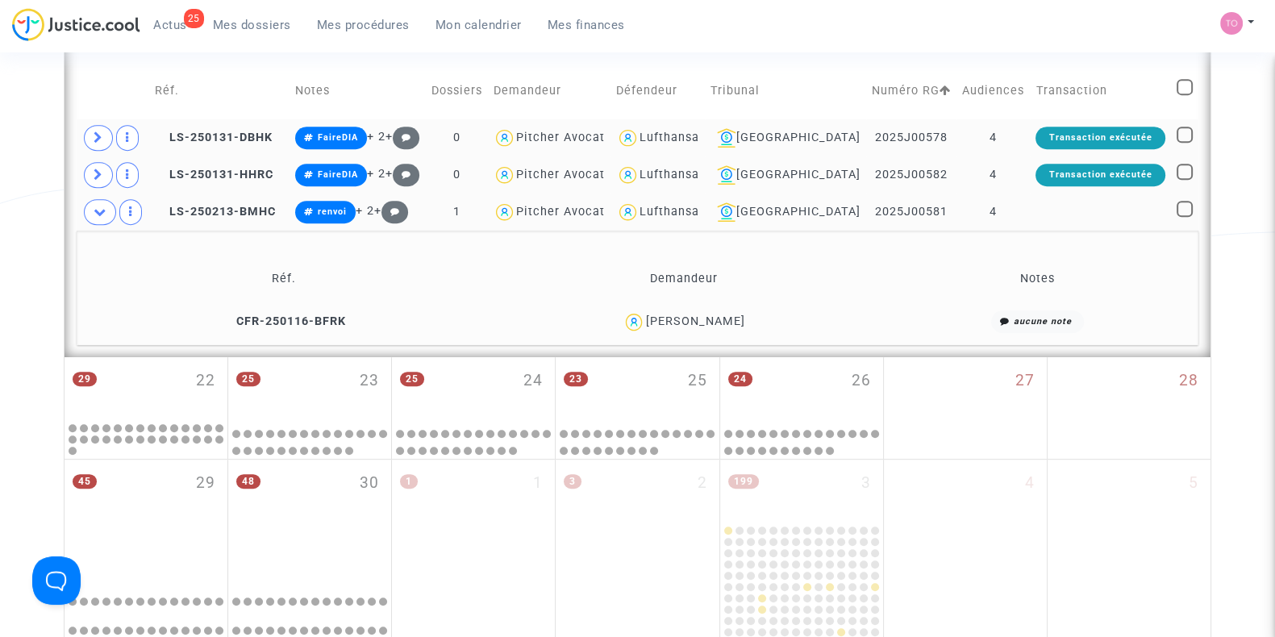
drag, startPoint x: 746, startPoint y: 320, endPoint x: 698, endPoint y: 320, distance: 48.4
click at [698, 320] on div "Evelyne BIDAUT" at bounding box center [683, 322] width 386 height 23
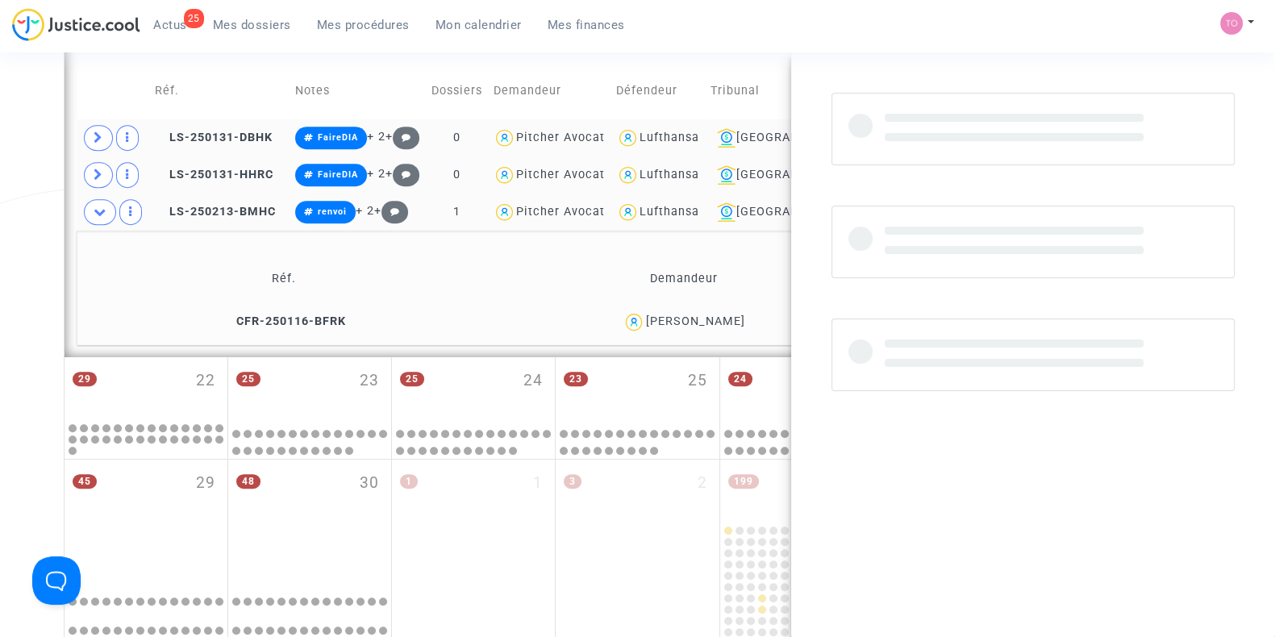
copy div "BIDAUT"
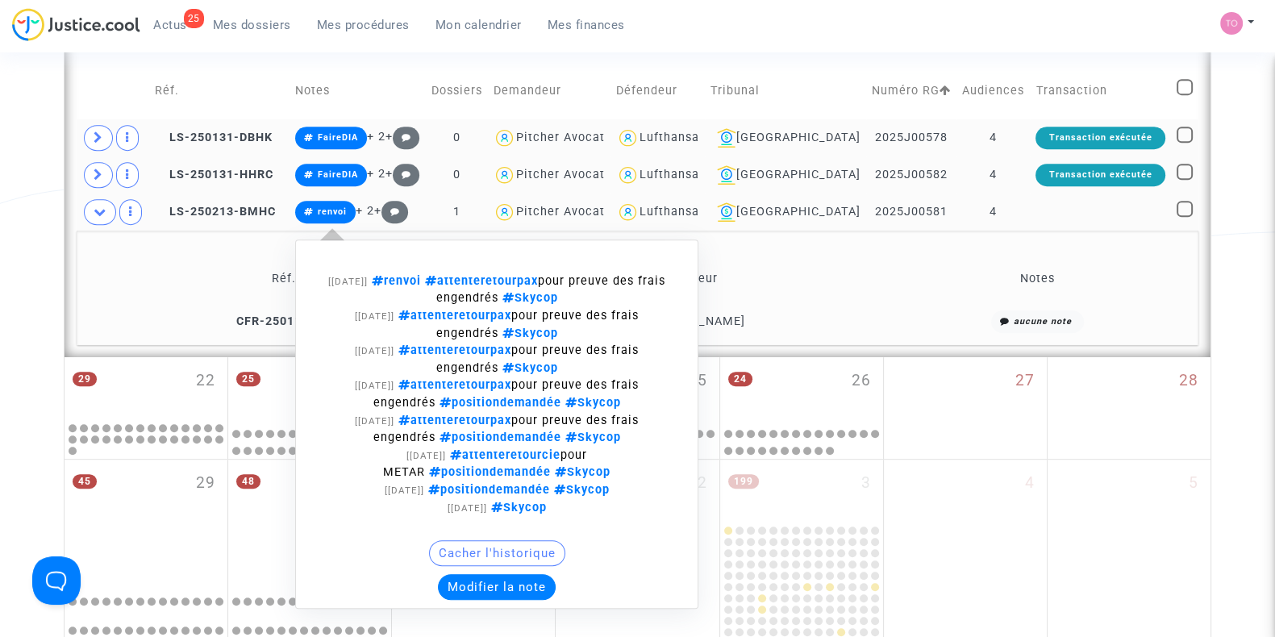
click at [490, 578] on button "Modifier la note" at bounding box center [497, 587] width 118 height 26
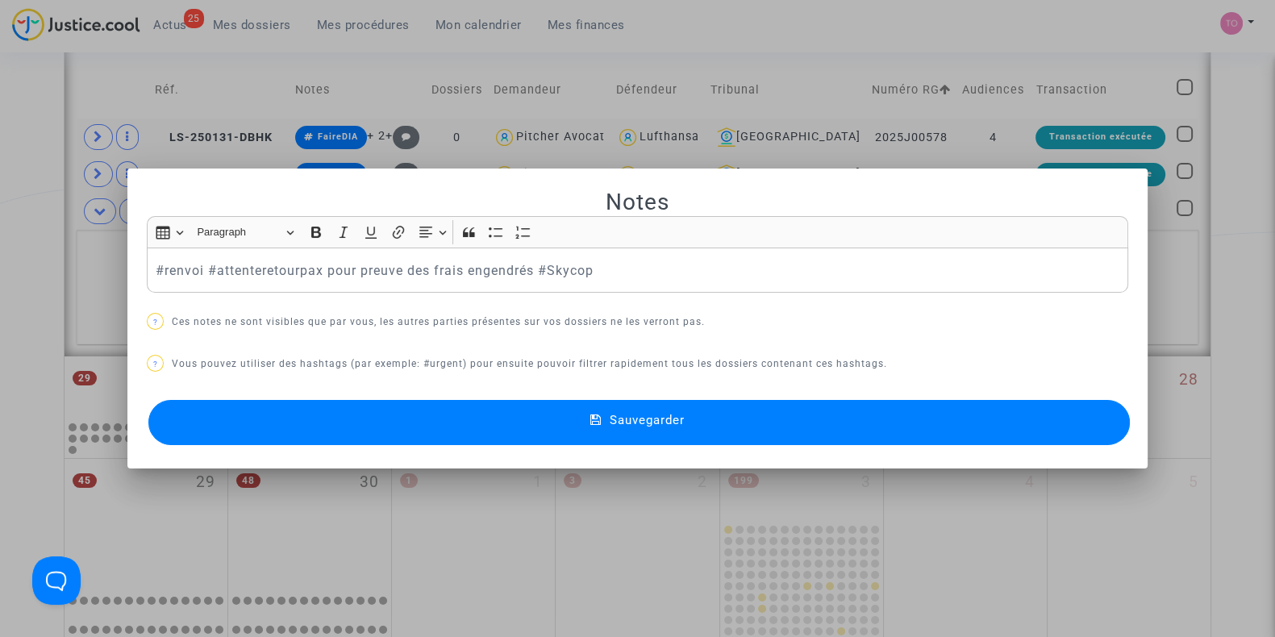
scroll to position [0, 0]
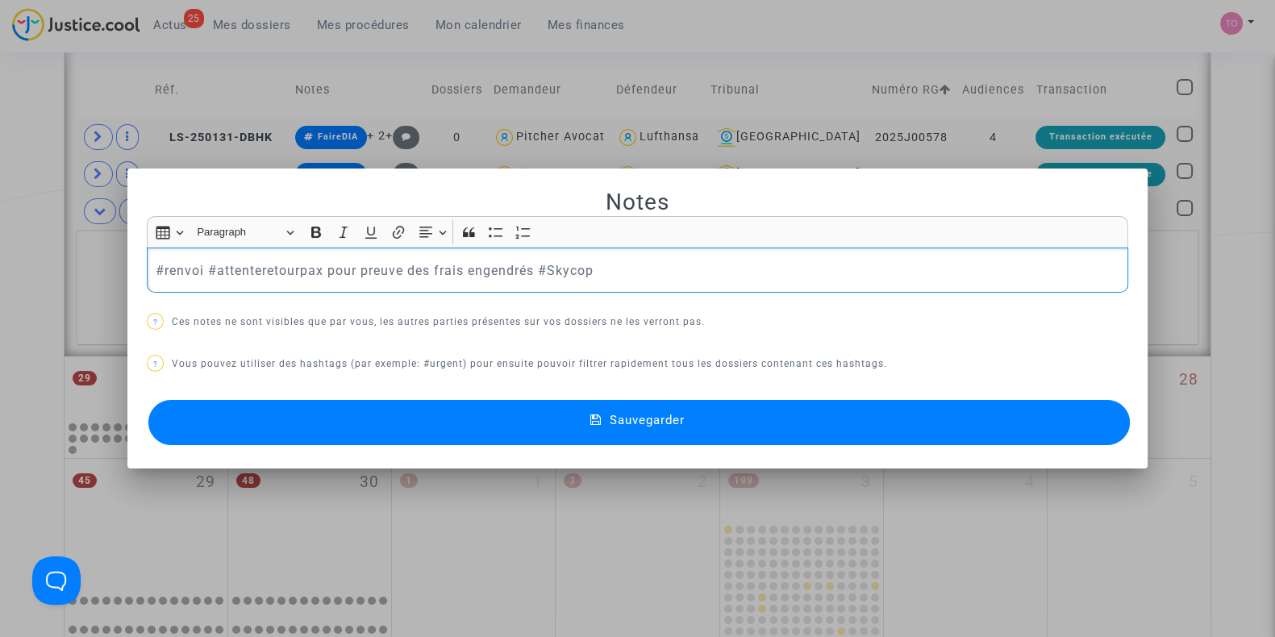
drag, startPoint x: 201, startPoint y: 268, endPoint x: 642, endPoint y: 267, distance: 441.3
click at [642, 267] on p "#renvoi #attenteretourpax pour preuve des frais engendrés #Skycop" at bounding box center [638, 271] width 965 height 20
click at [627, 259] on div "#renvoi #attenteretourpax pour preuve des frais engendrés #Skycop" at bounding box center [638, 270] width 982 height 45
drag, startPoint x: 528, startPoint y: 268, endPoint x: 200, endPoint y: 269, distance: 328.3
click at [200, 269] on p "#renvoi #attenteretourpax pour preuve des frais engendrés #Skycop" at bounding box center [638, 271] width 965 height 20
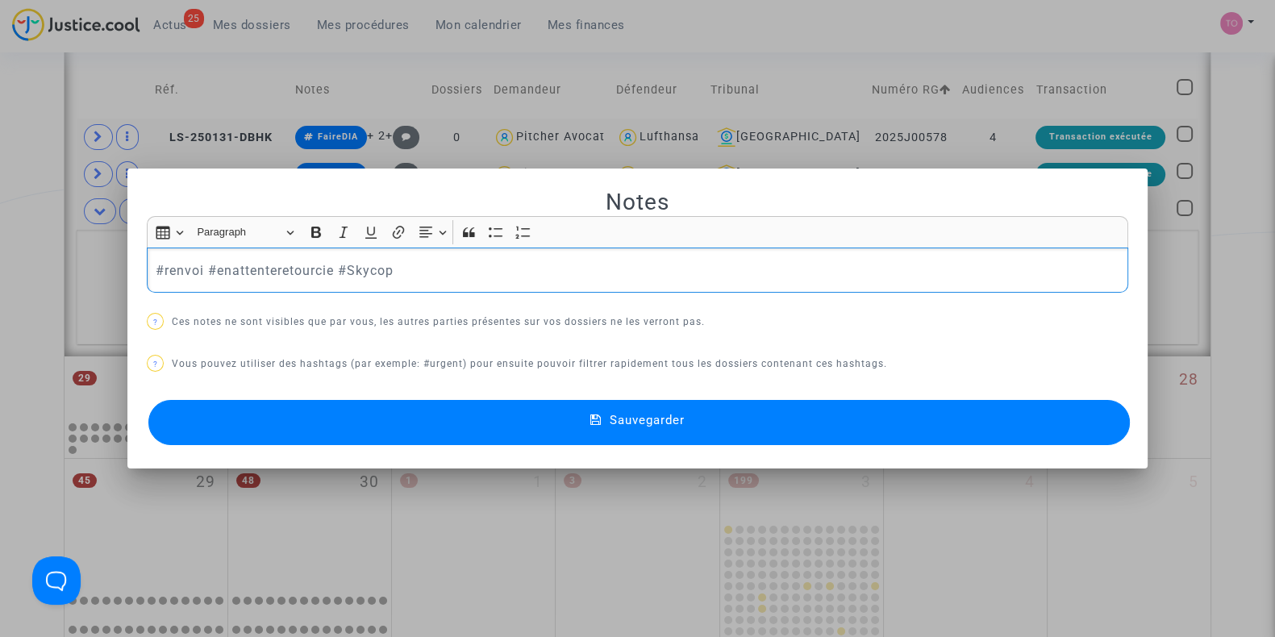
click at [384, 404] on button "Sauvegarder" at bounding box center [639, 422] width 982 height 45
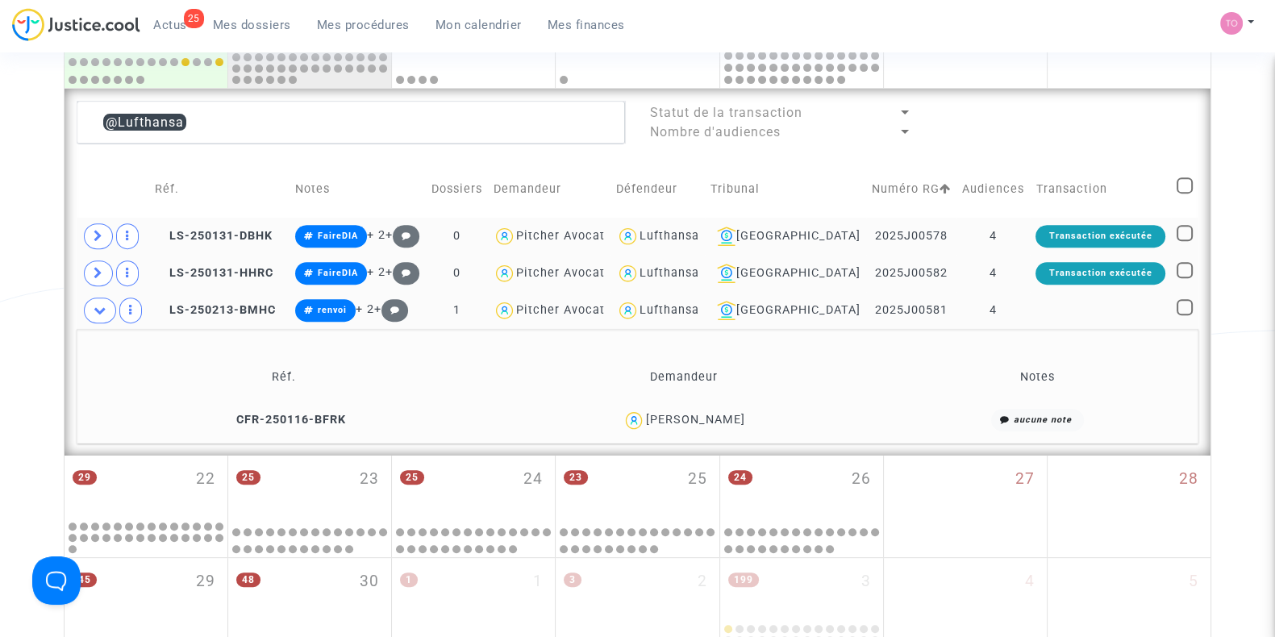
scroll to position [796, 0]
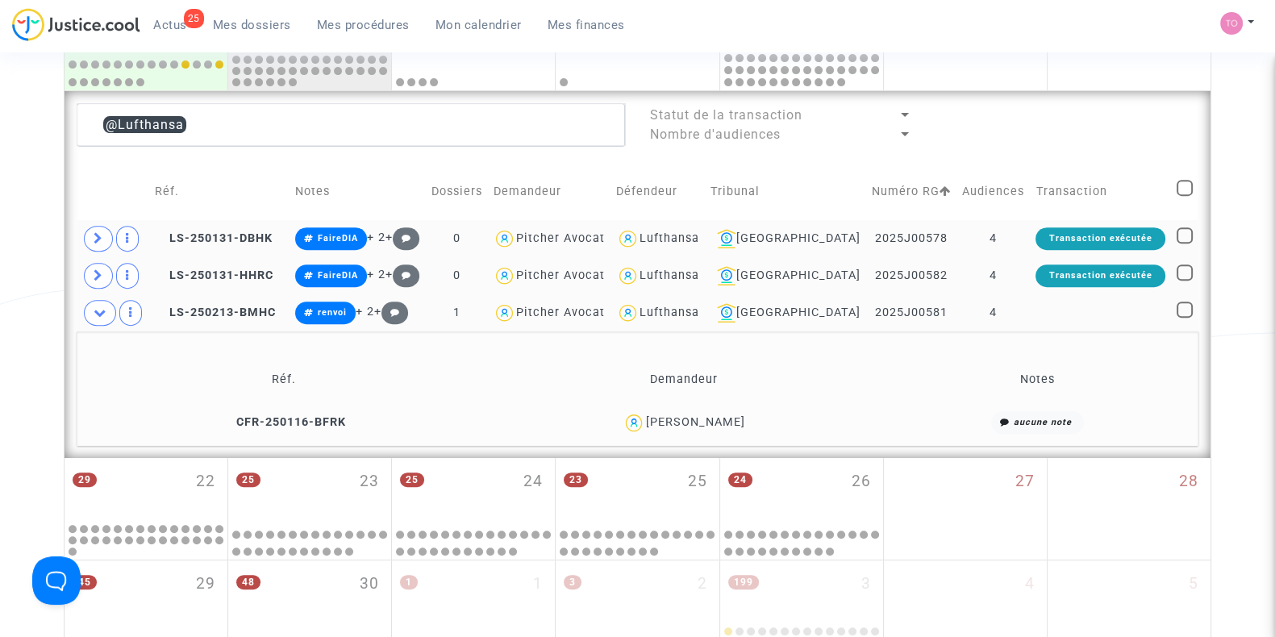
click at [699, 232] on div "Lufthansa" at bounding box center [670, 239] width 60 height 14
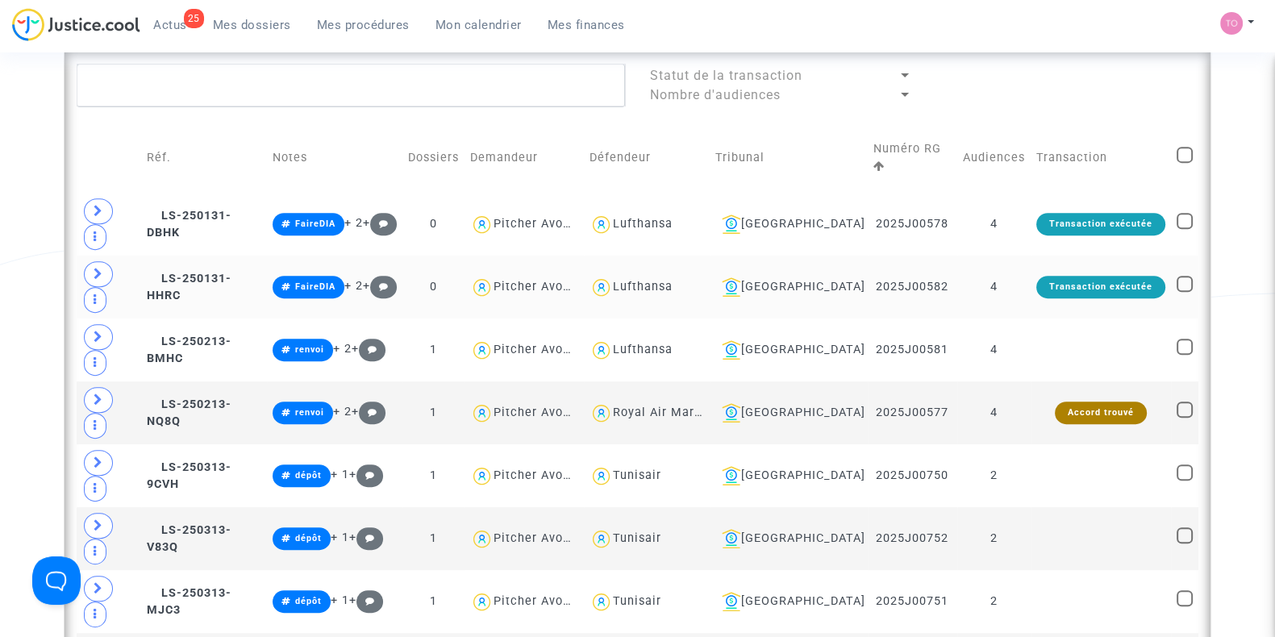
scroll to position [897, 0]
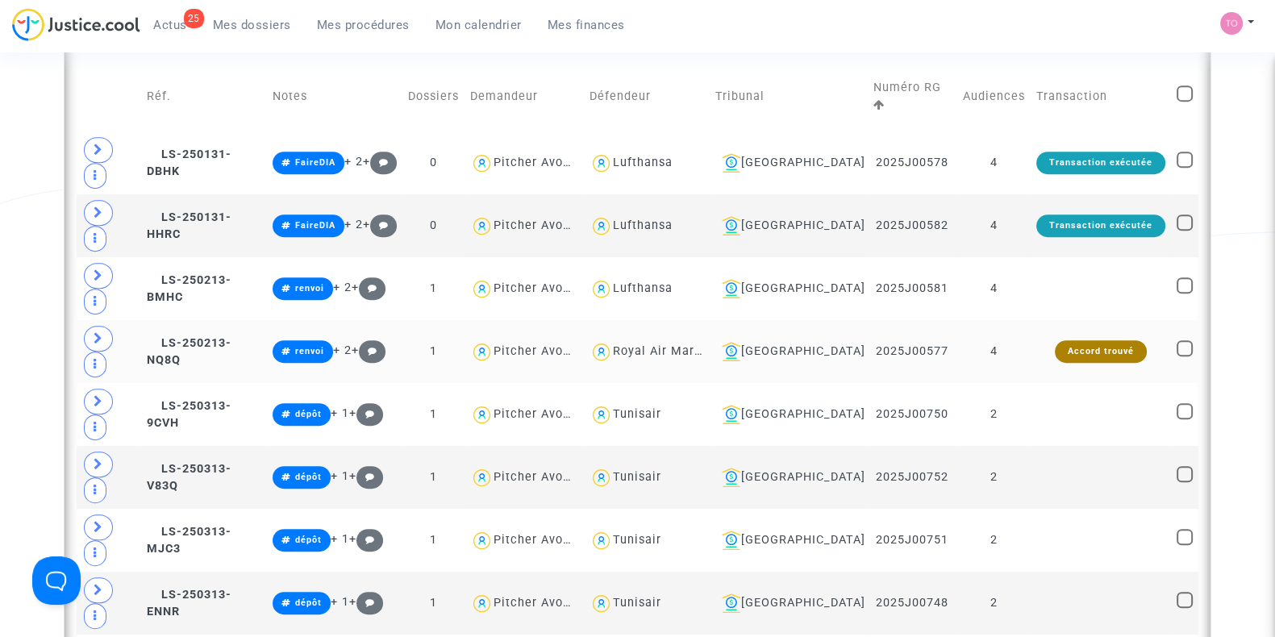
click at [702, 344] on div "Royal Air Maroc" at bounding box center [661, 351] width 96 height 14
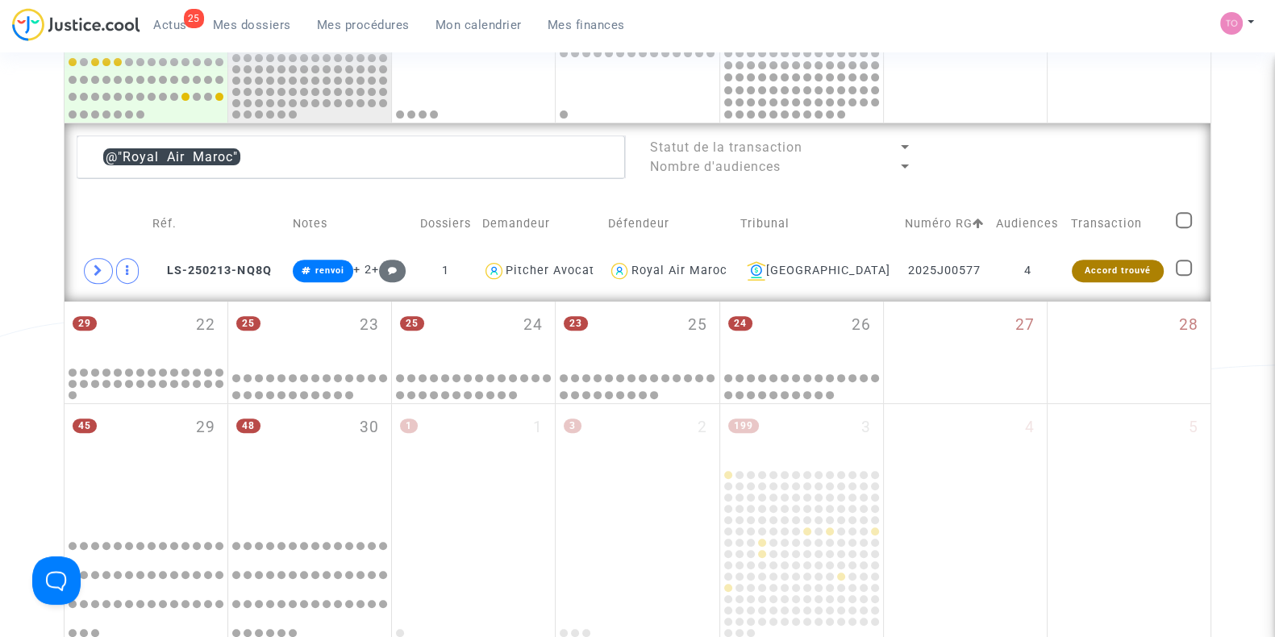
scroll to position [695, 0]
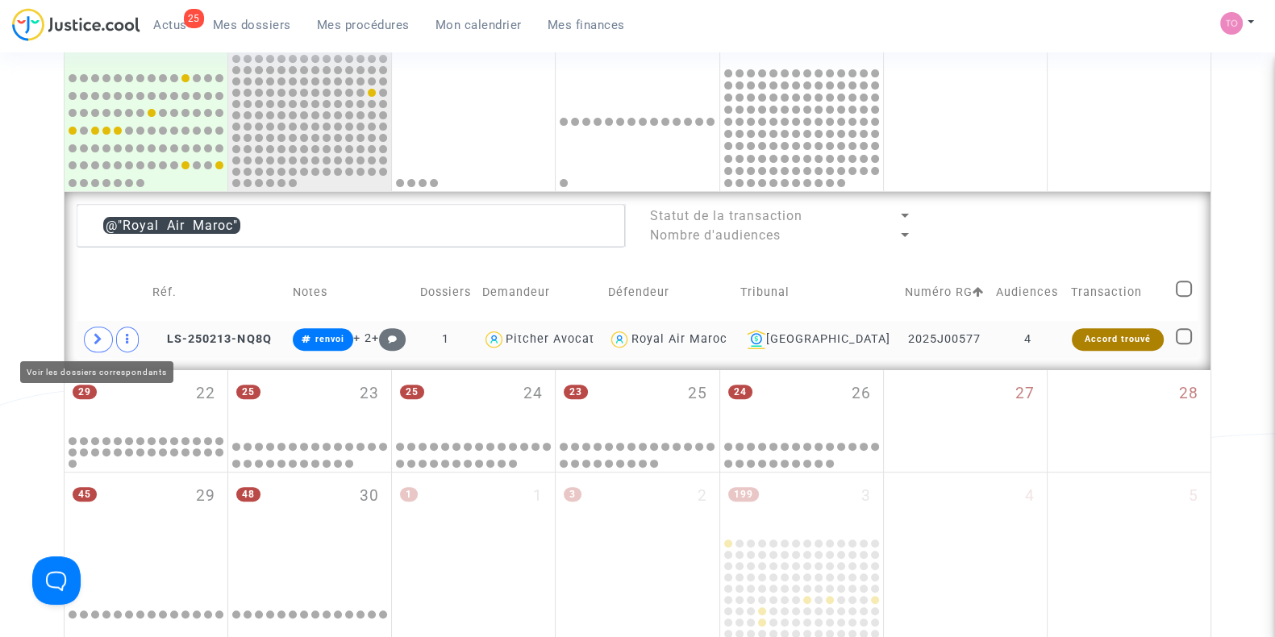
click at [104, 341] on span at bounding box center [98, 340] width 29 height 26
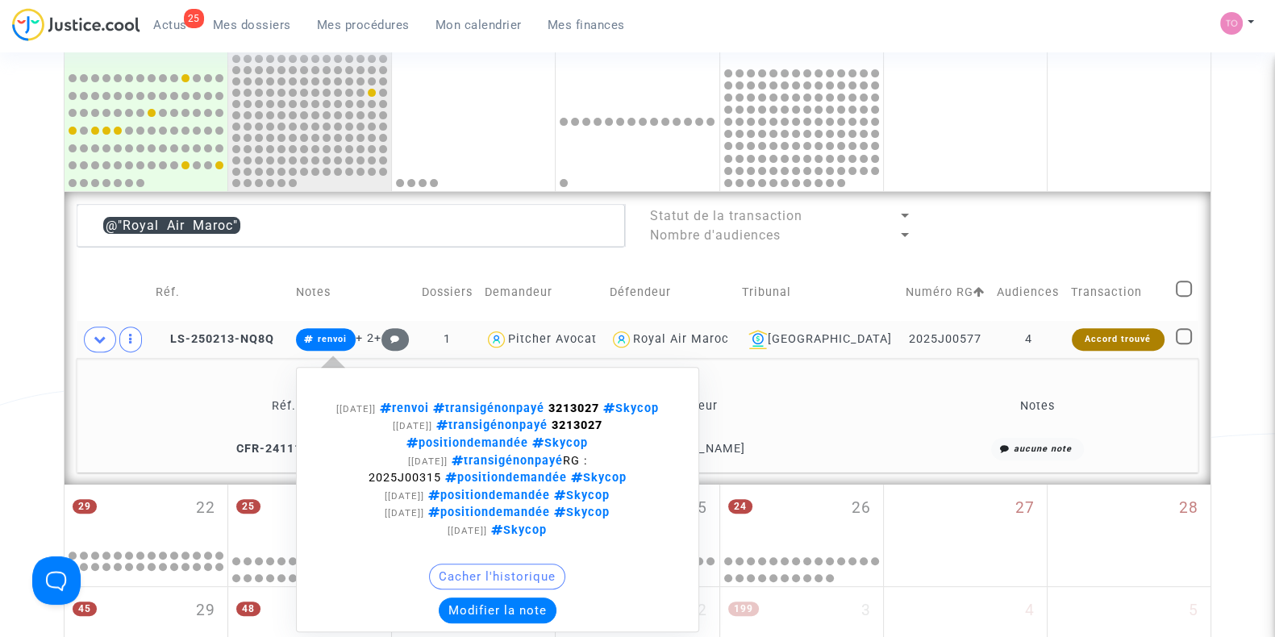
drag, startPoint x: 601, startPoint y: 409, endPoint x: 655, endPoint y: 412, distance: 54.1
click at [599, 412] on strong "3213027" at bounding box center [574, 409] width 51 height 14
copy strong "3213027"
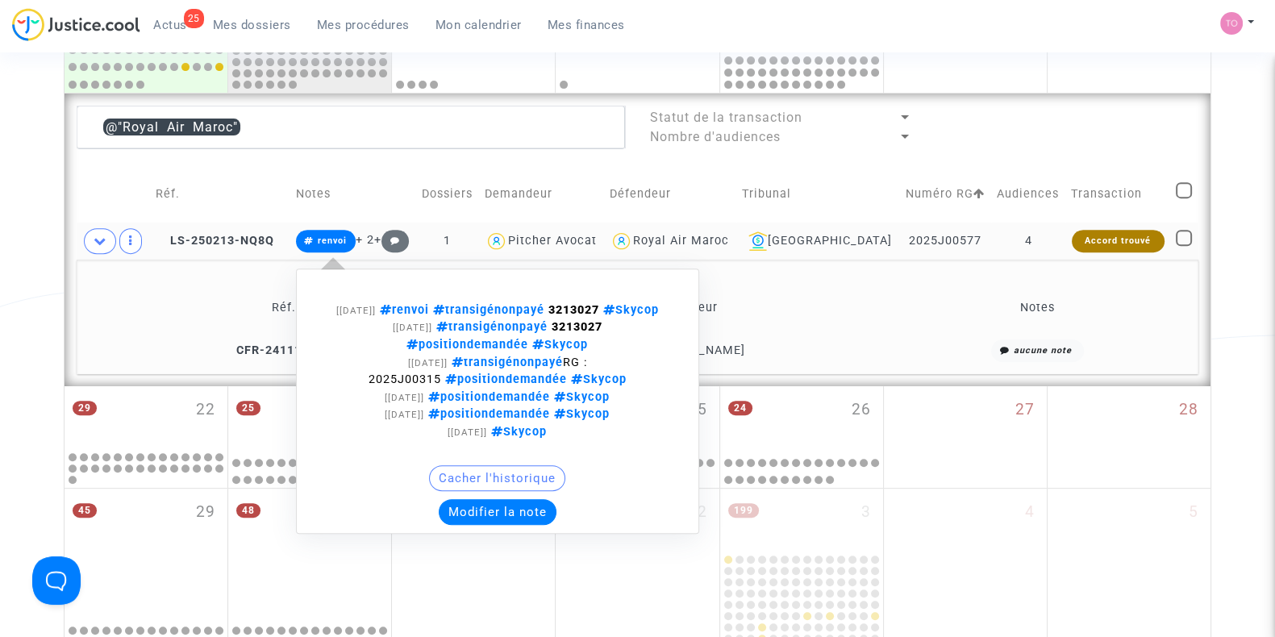
scroll to position [796, 0]
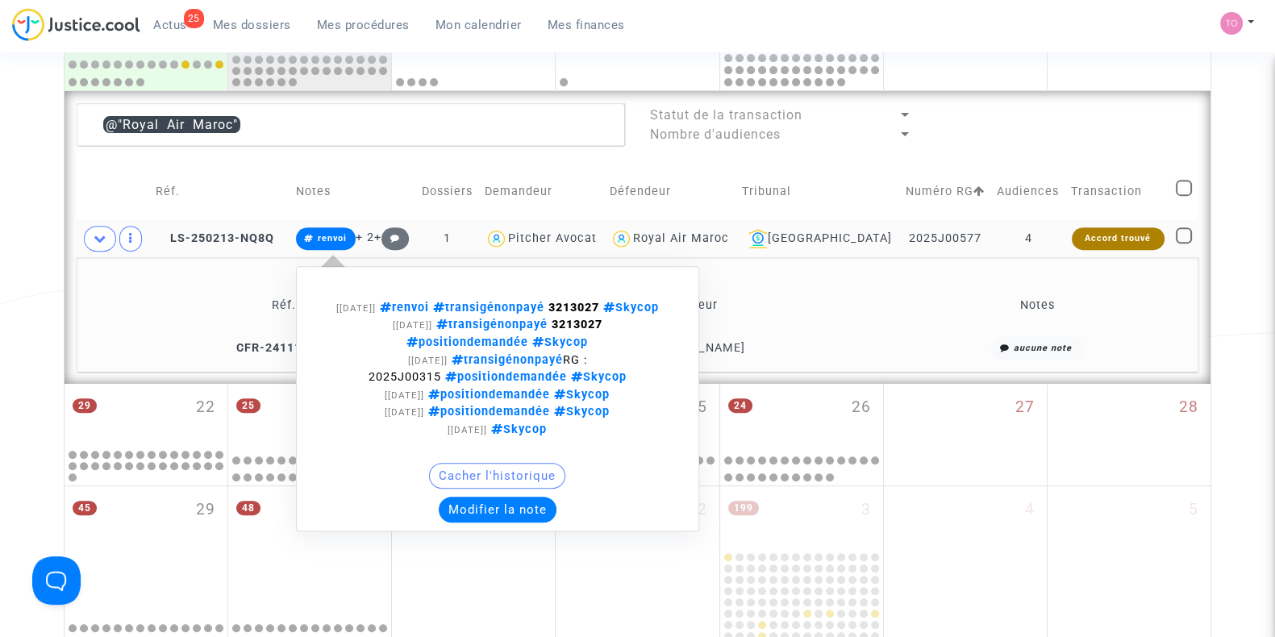
click at [503, 520] on button "Modifier la note" at bounding box center [498, 510] width 118 height 26
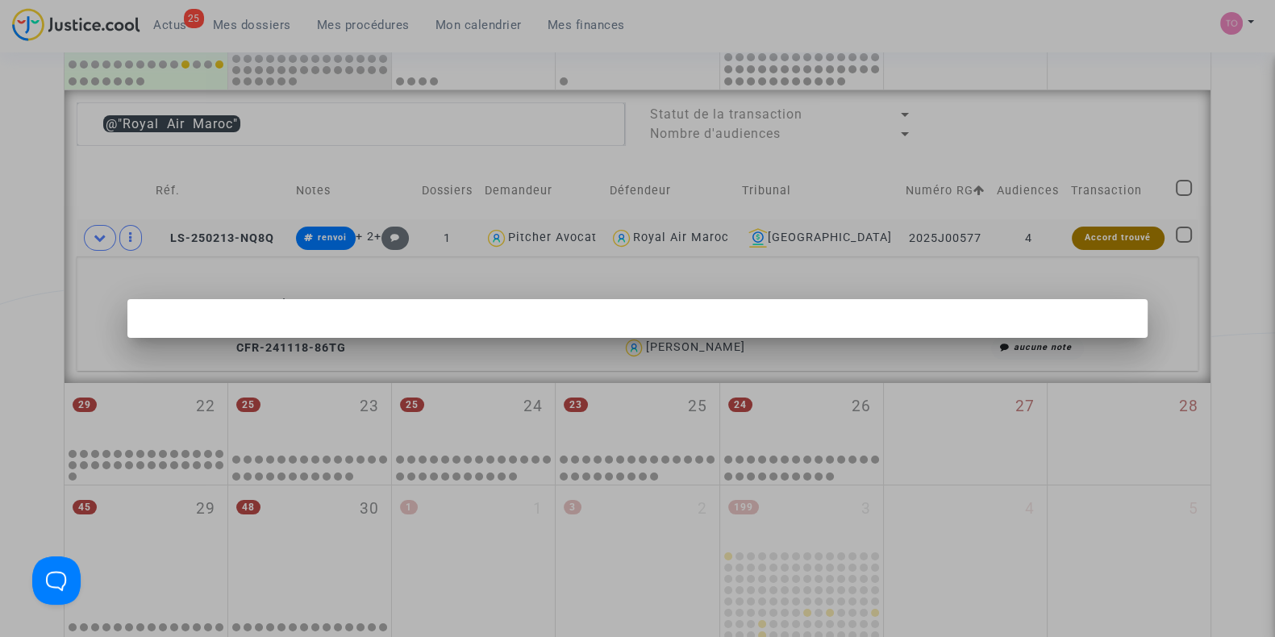
scroll to position [0, 0]
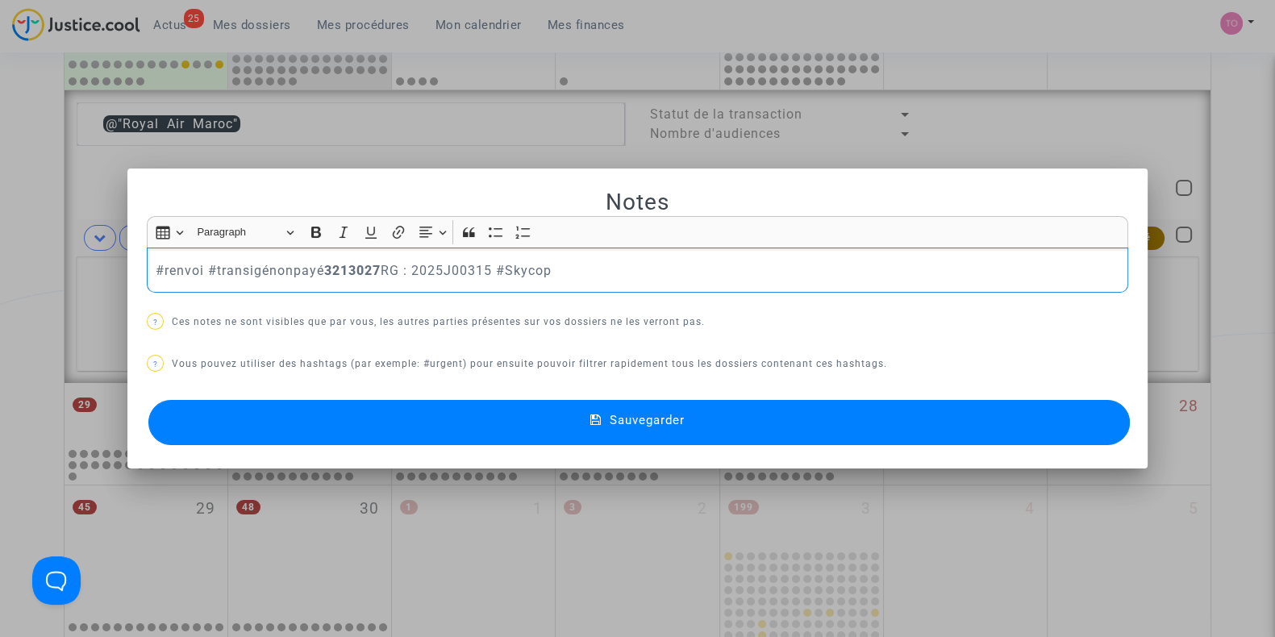
click at [198, 264] on p "#renvoi #transigénonpayé 3213027 RG : 2025J00315 #Skycop" at bounding box center [638, 271] width 965 height 20
click at [399, 427] on button "Sauvegarder" at bounding box center [639, 422] width 982 height 45
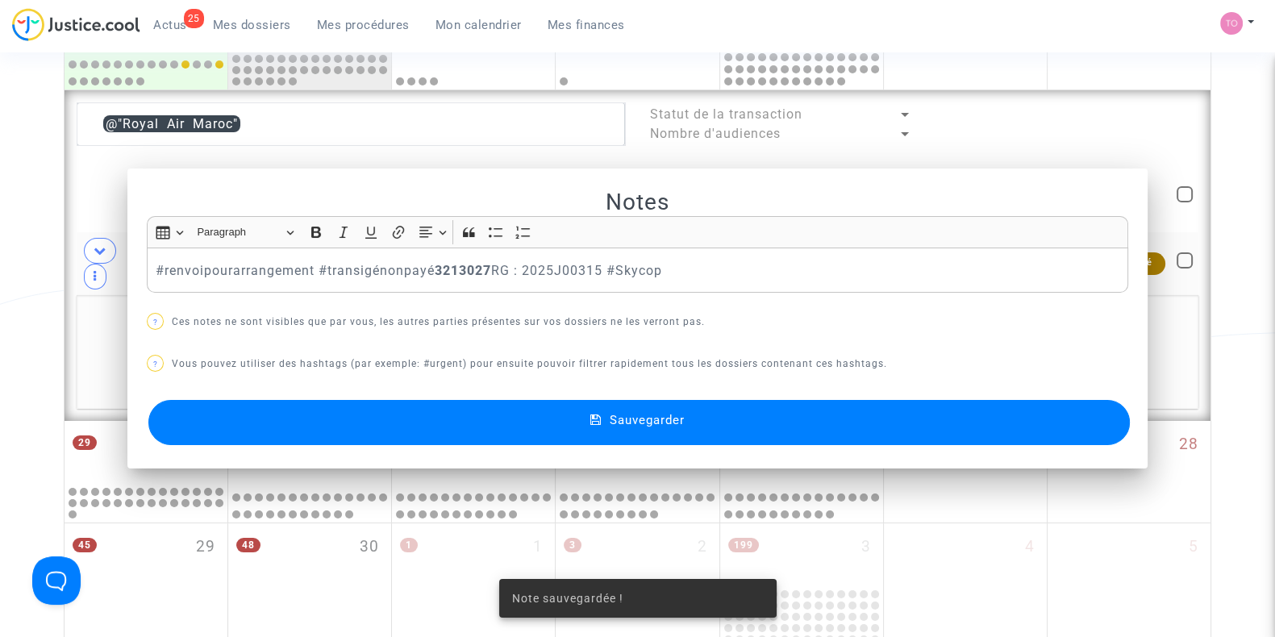
scroll to position [796, 0]
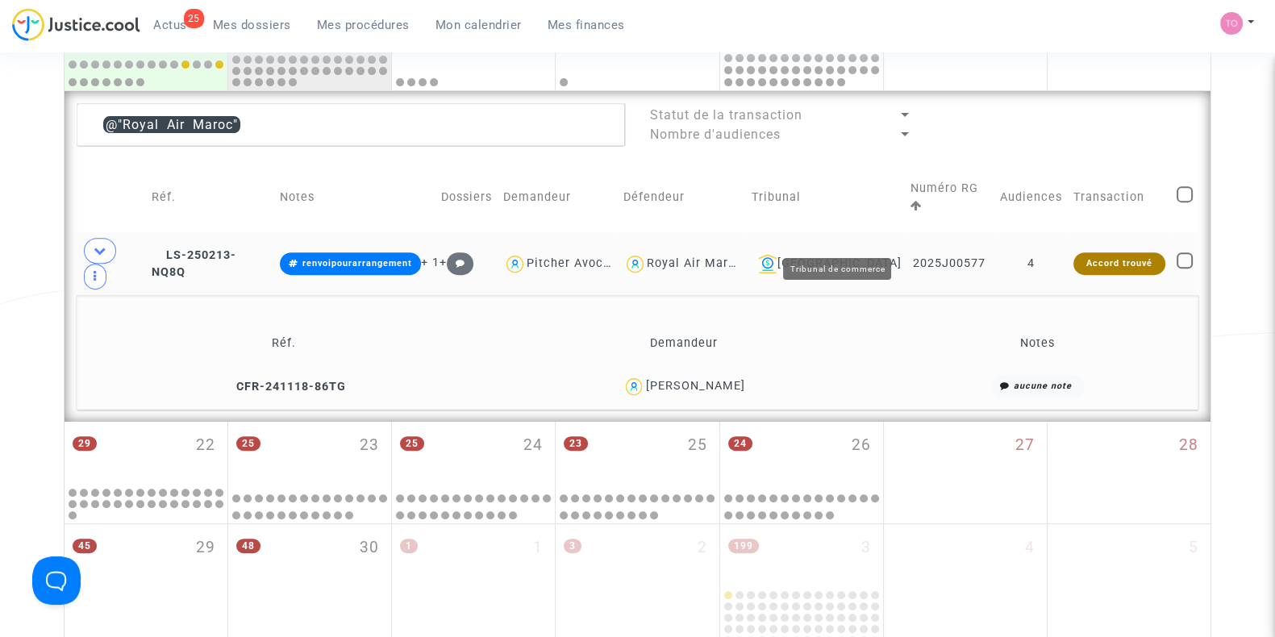
click at [850, 254] on div "Lyon" at bounding box center [826, 263] width 148 height 19
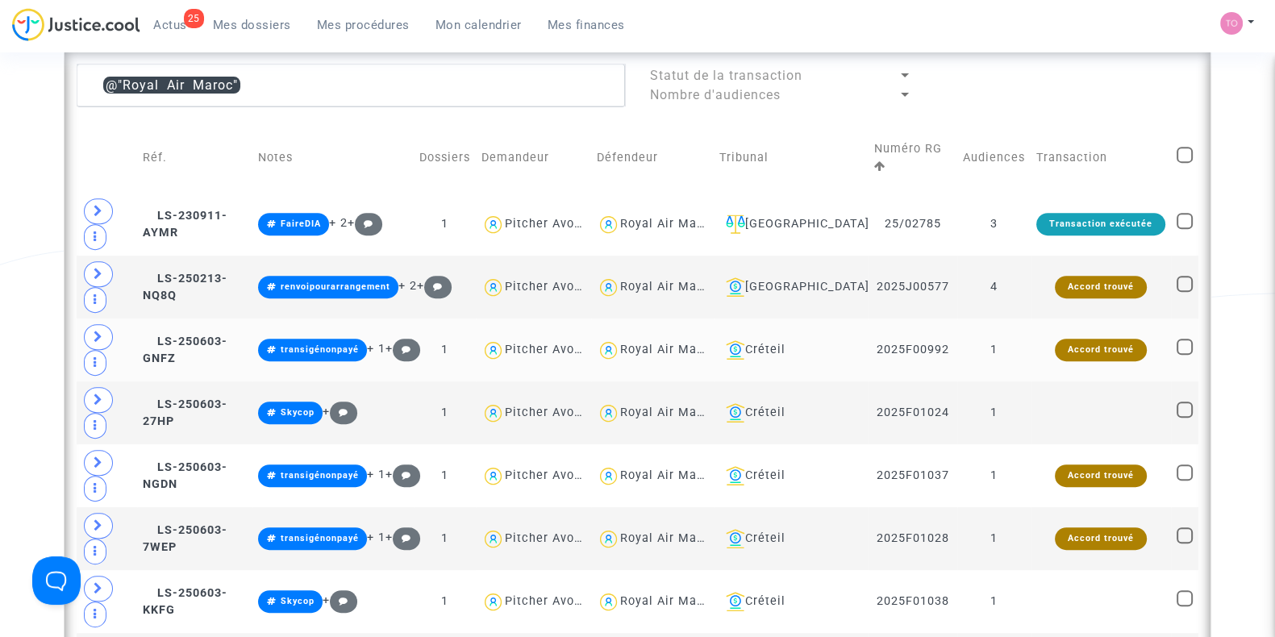
scroll to position [897, 0]
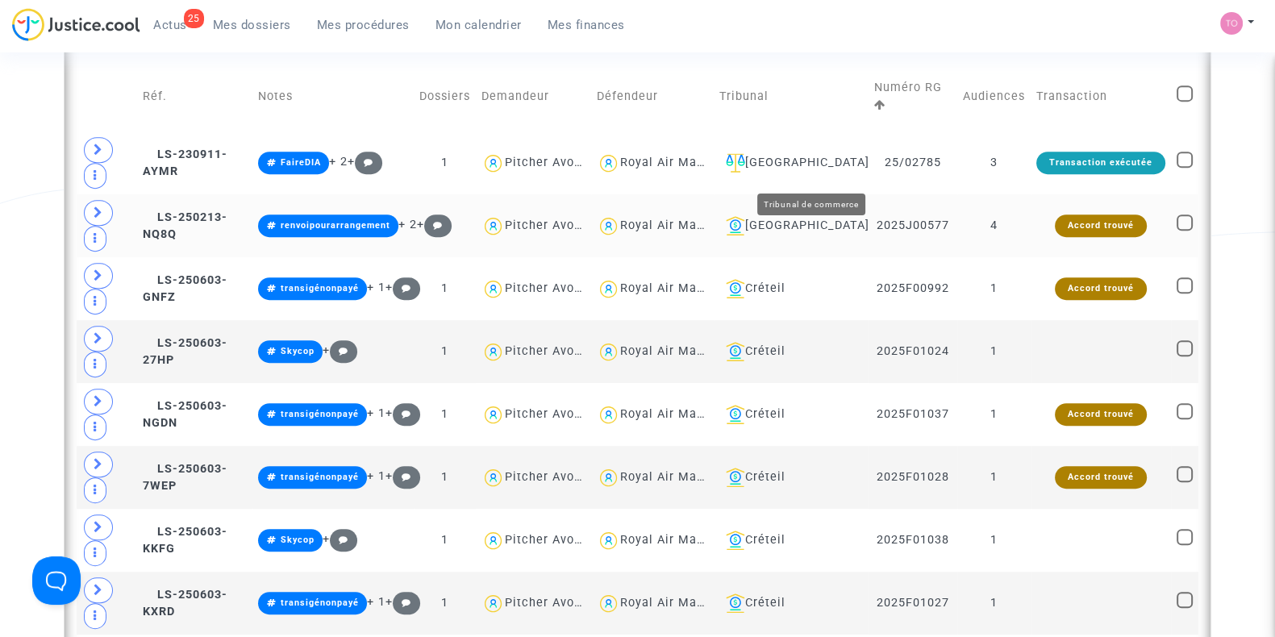
click at [824, 216] on div "Lyon" at bounding box center [792, 225] width 144 height 19
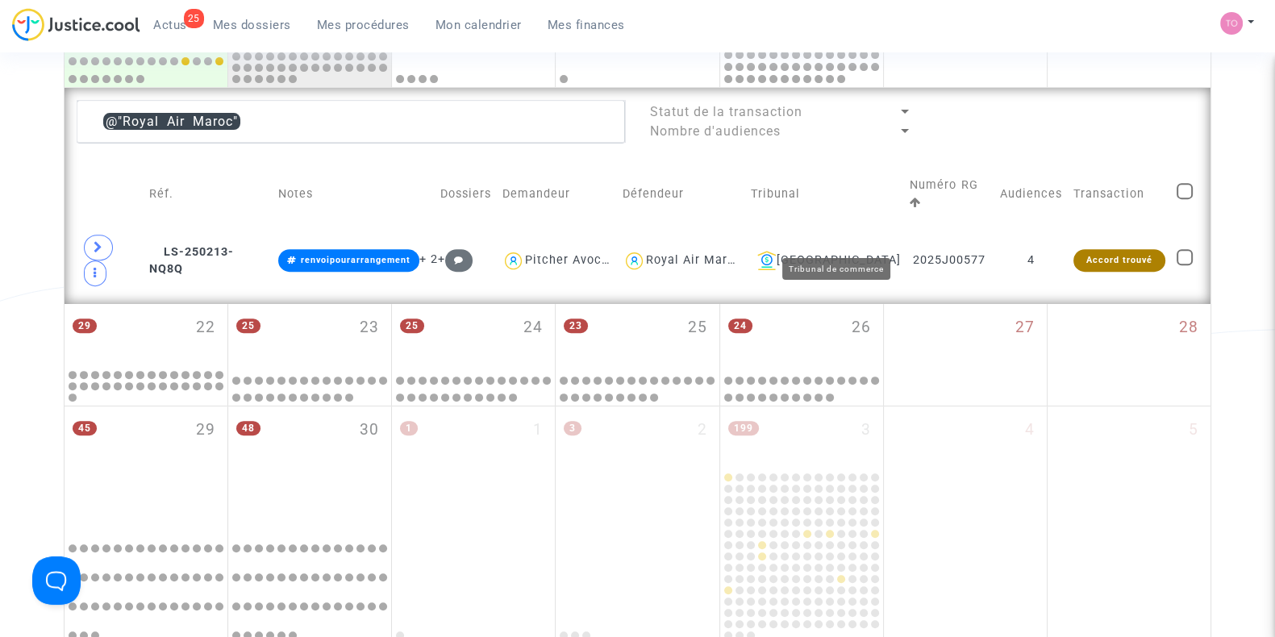
scroll to position [796, 0]
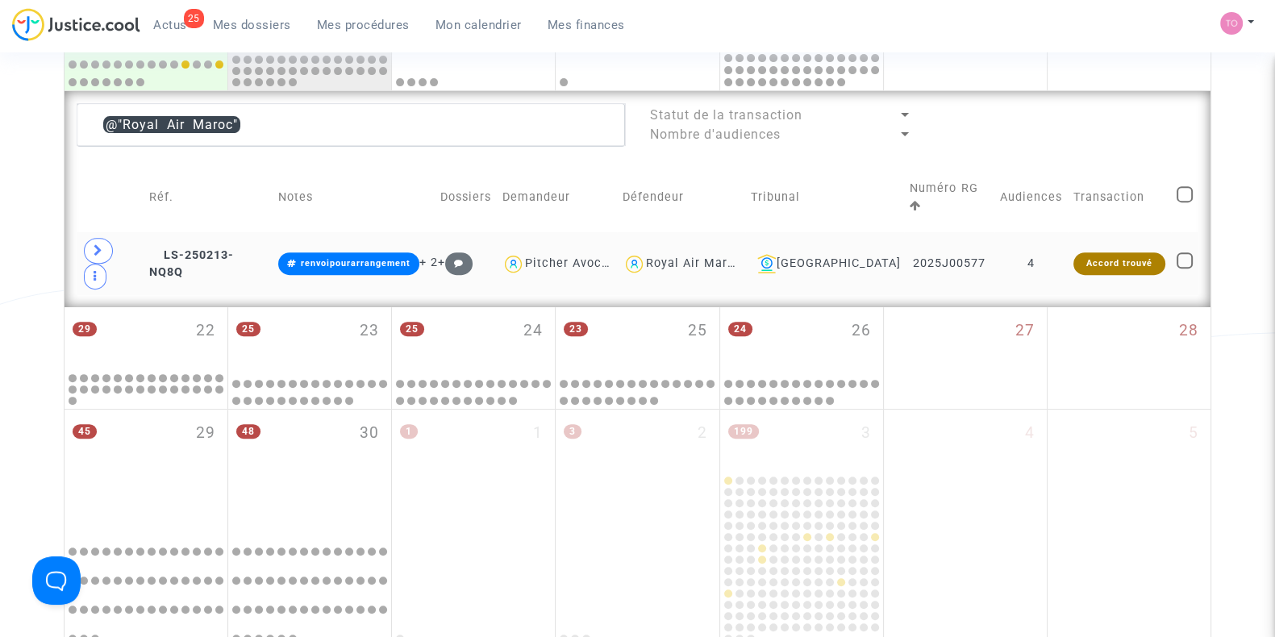
click at [731, 257] on div "Royal Air Maroc" at bounding box center [694, 264] width 96 height 14
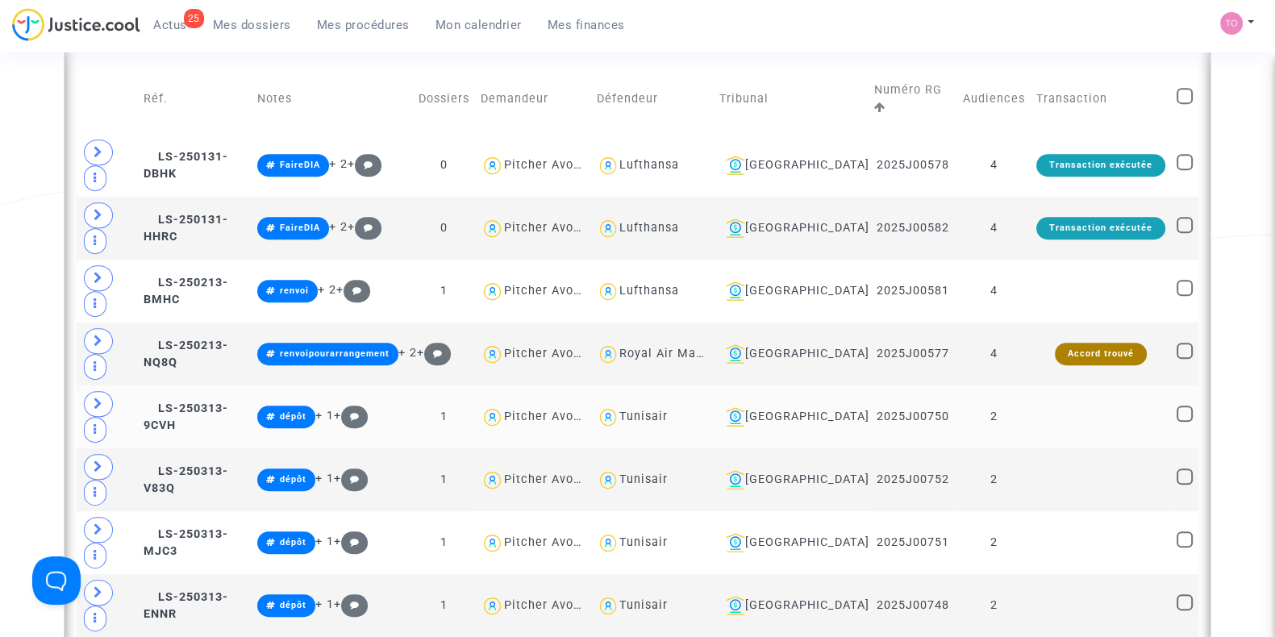
scroll to position [897, 0]
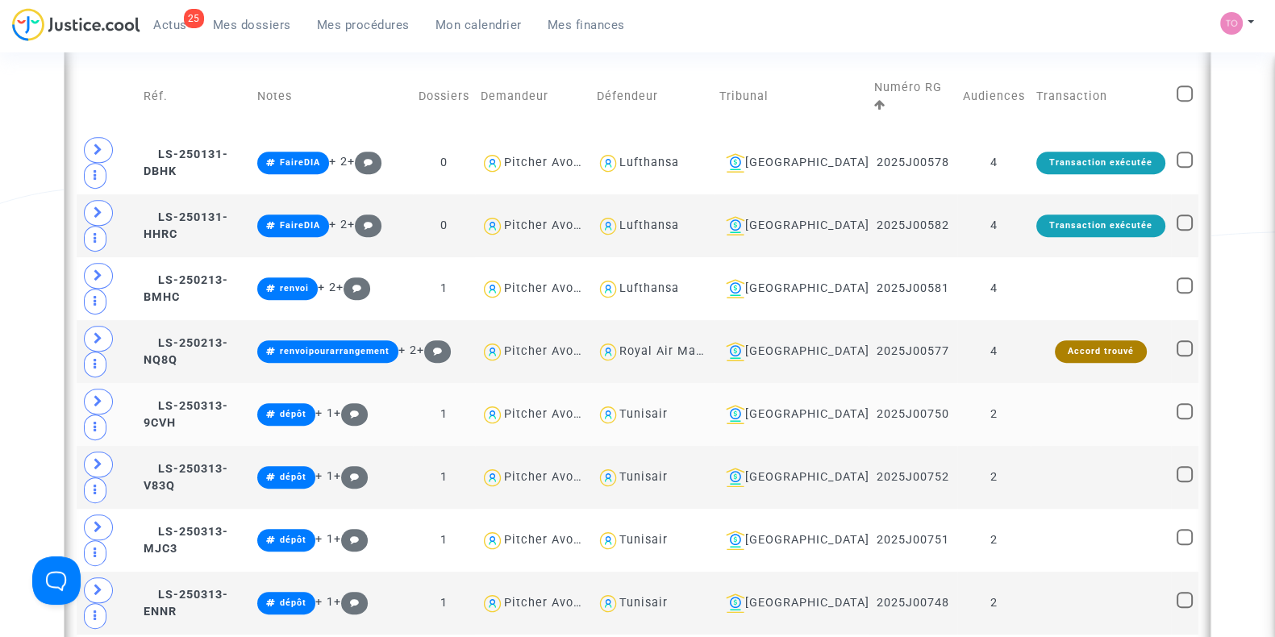
click at [668, 407] on div "Tunisair" at bounding box center [644, 414] width 48 height 14
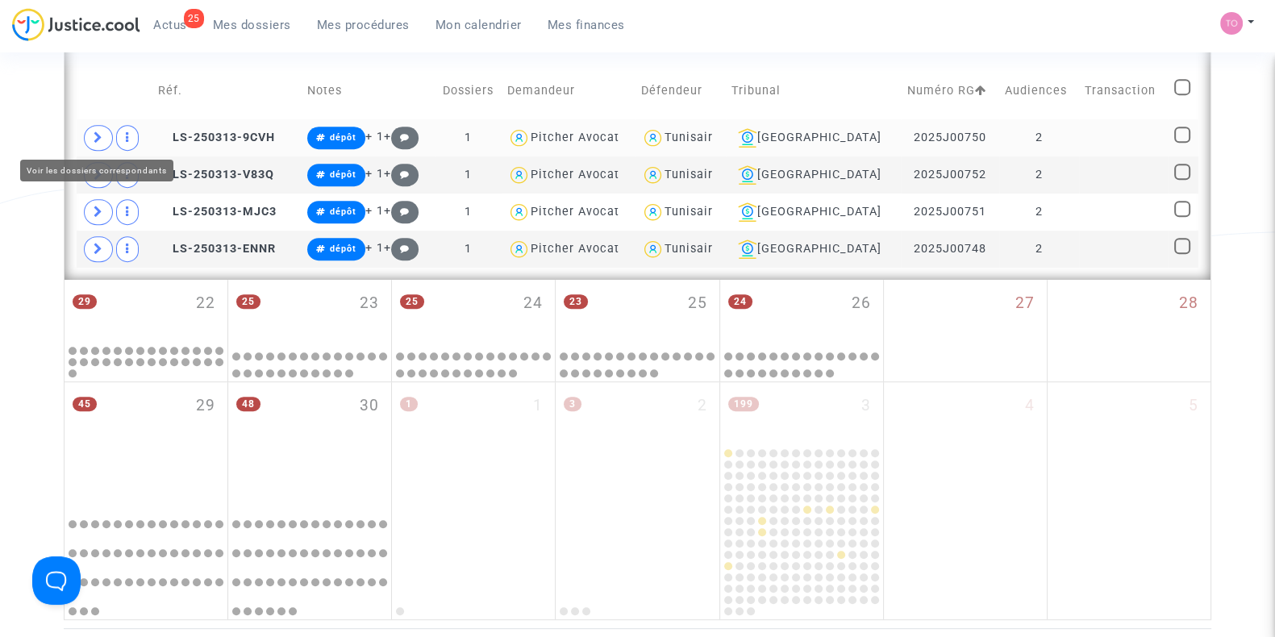
click at [106, 132] on span at bounding box center [98, 138] width 29 height 26
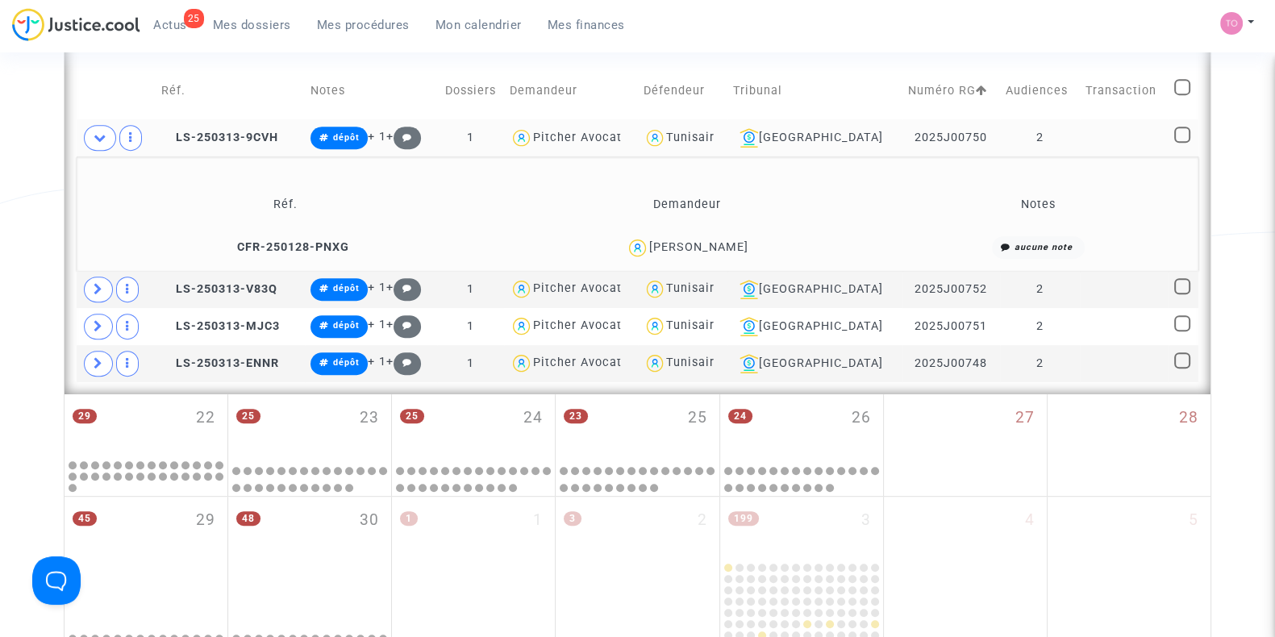
drag, startPoint x: 762, startPoint y: 242, endPoint x: 699, endPoint y: 252, distance: 63.7
click at [699, 252] on div "Khalis driss Bouamrane" at bounding box center [686, 247] width 383 height 23
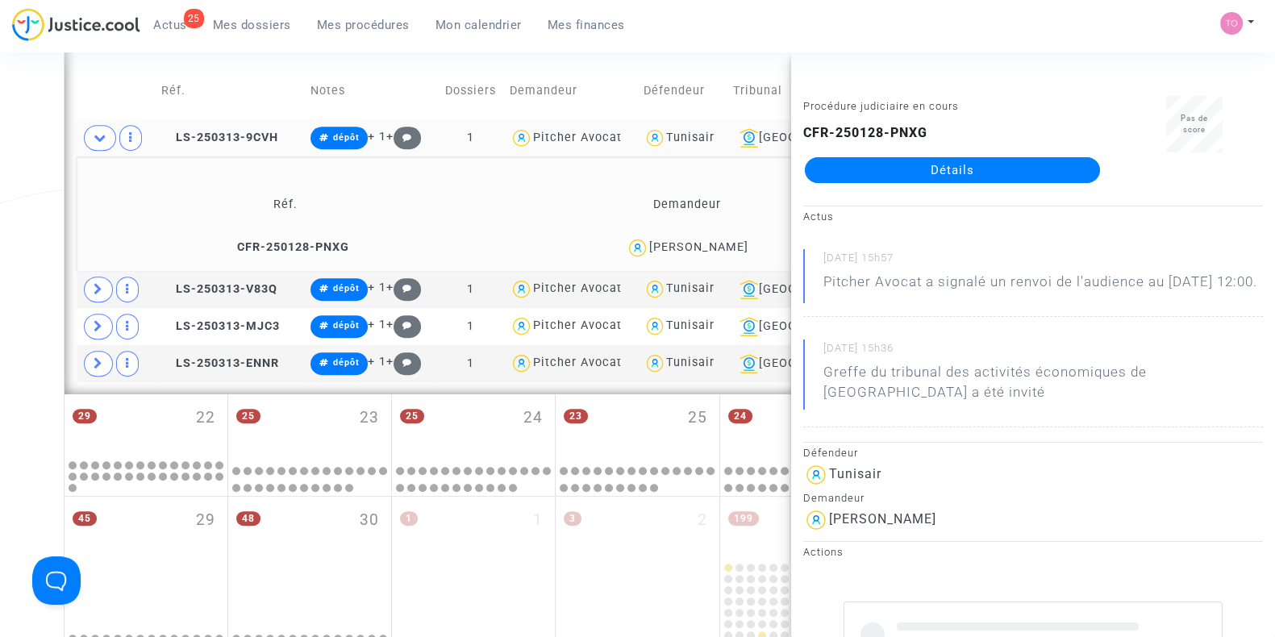
copy div "Bouamrane"
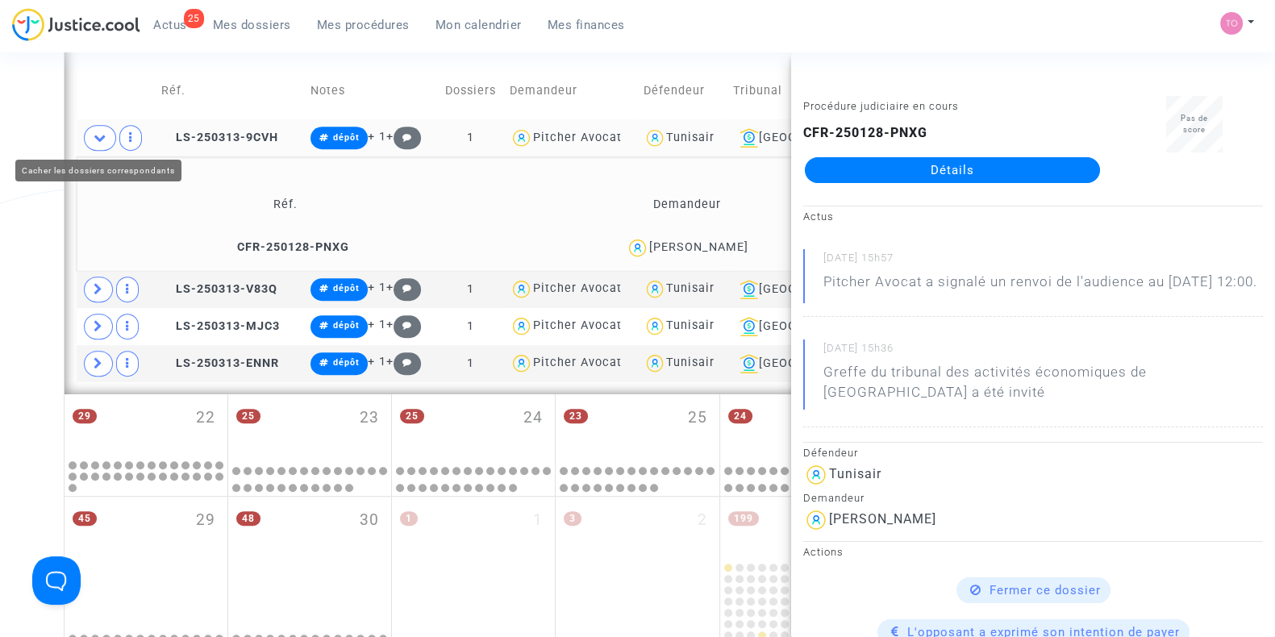
click at [103, 136] on icon at bounding box center [100, 137] width 13 height 12
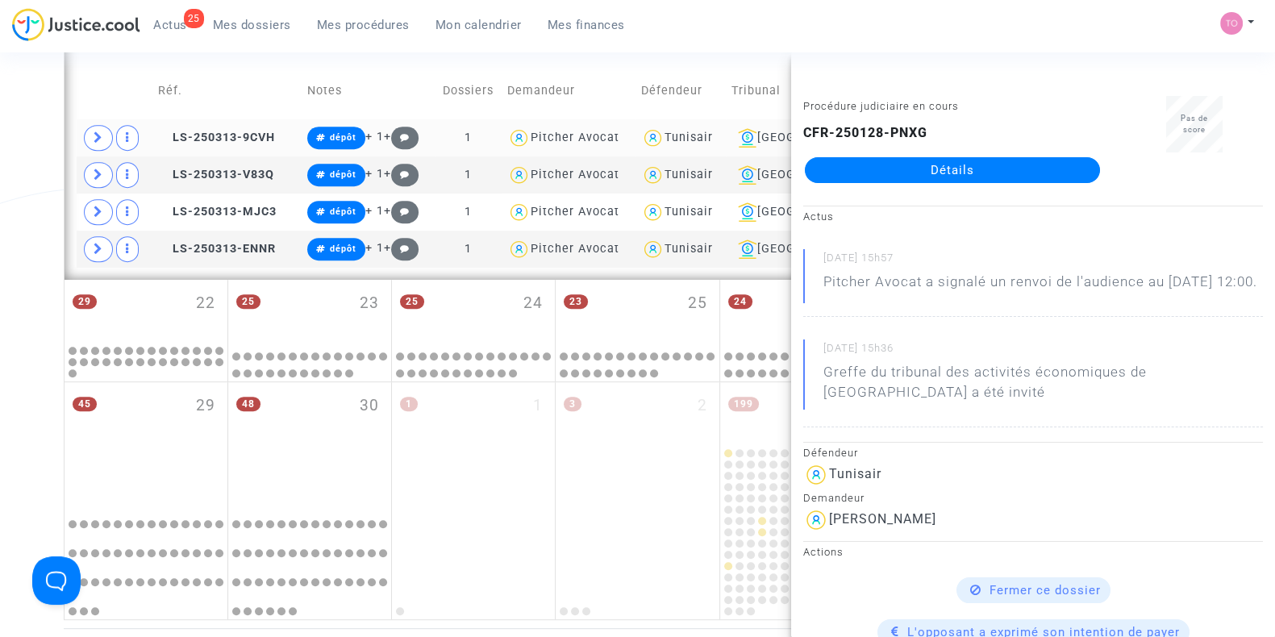
click at [713, 139] on div "Tunisair" at bounding box center [689, 138] width 48 height 14
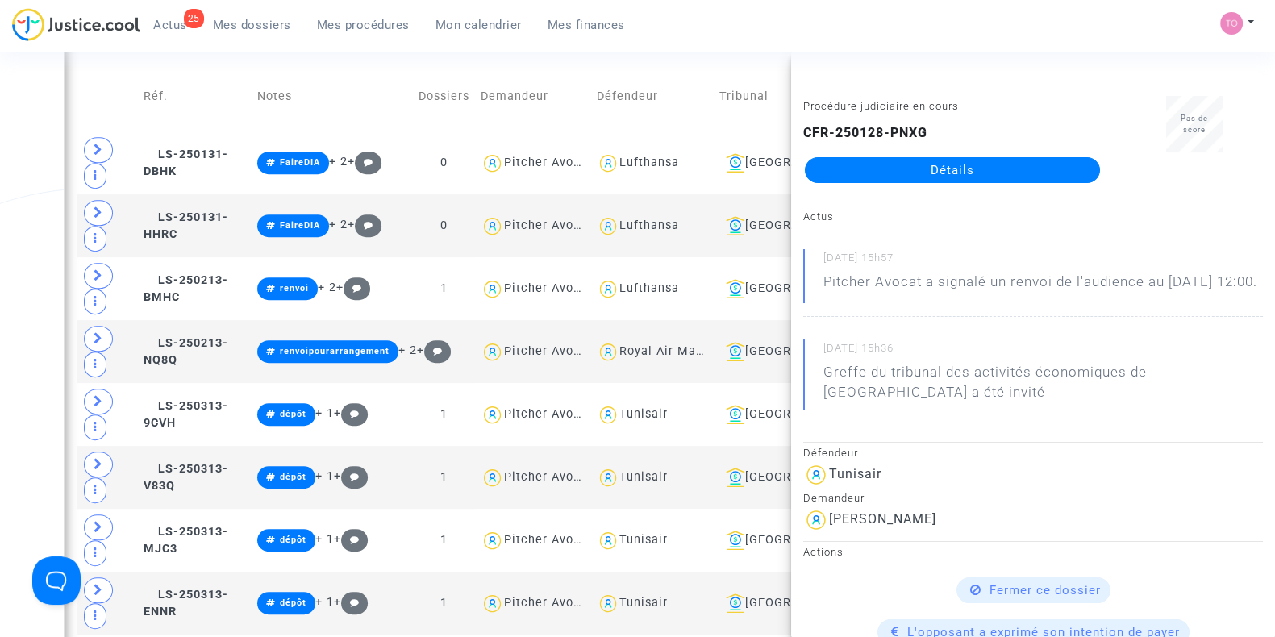
click at [0, 240] on div "Date de clôture d'instruction Date de conciliation Date d'audience Date de juge…" at bounding box center [637, 155] width 1275 height 1918
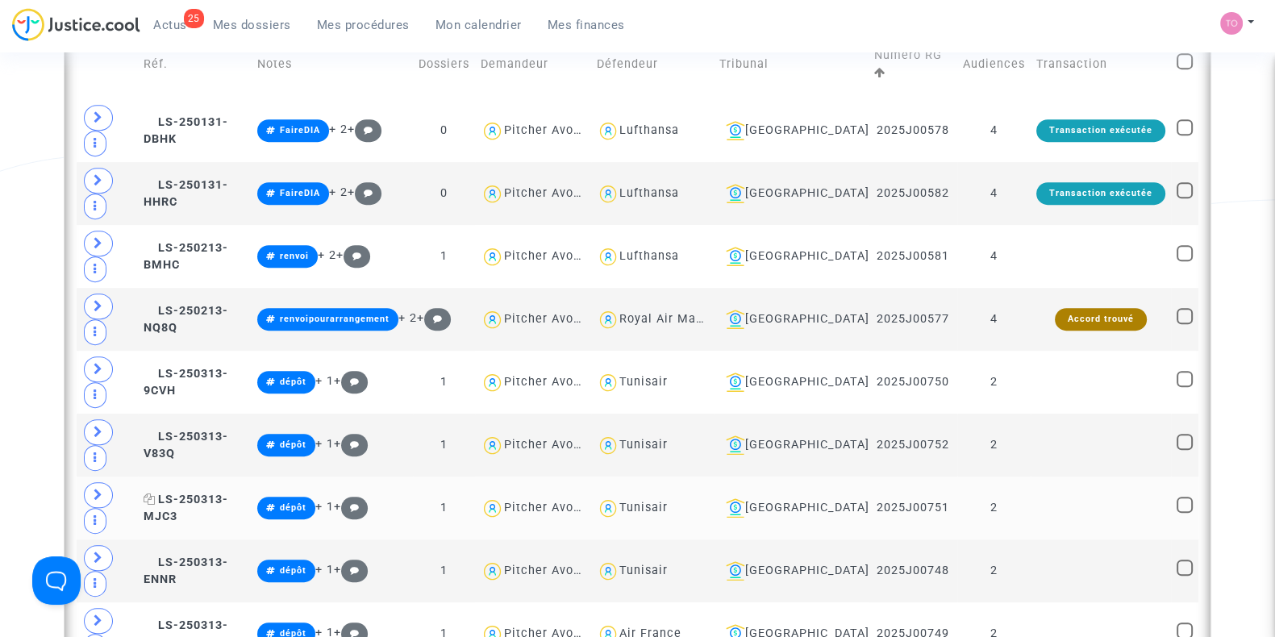
scroll to position [998, 0]
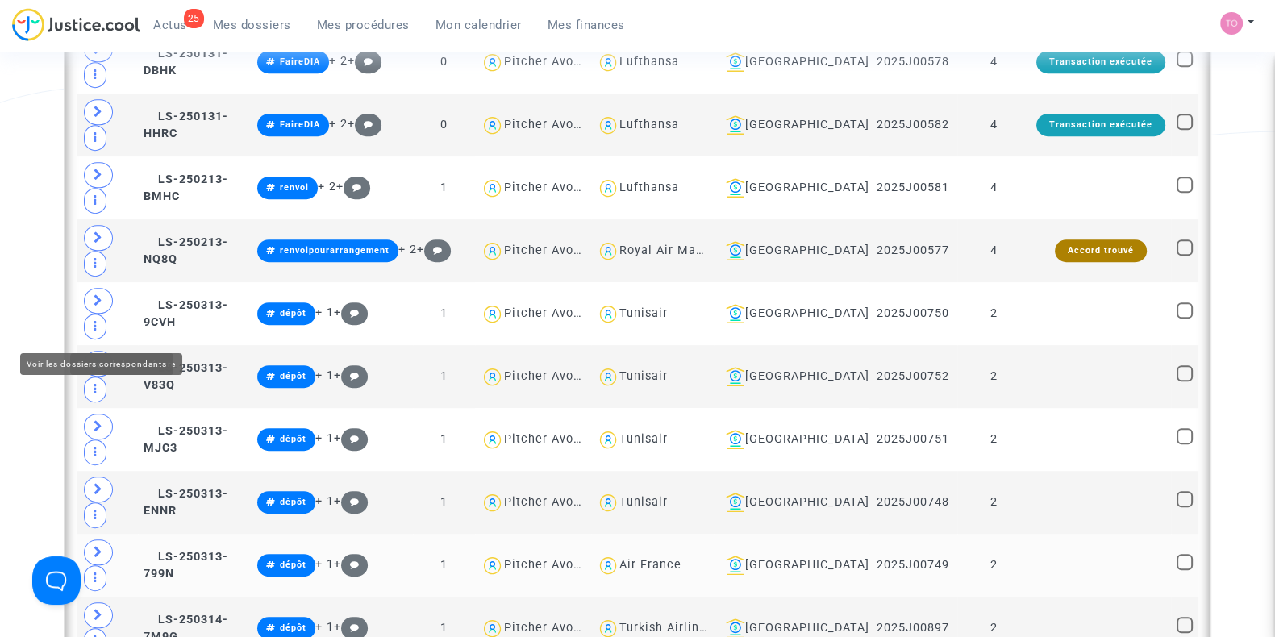
click at [94, 546] on icon at bounding box center [99, 552] width 10 height 12
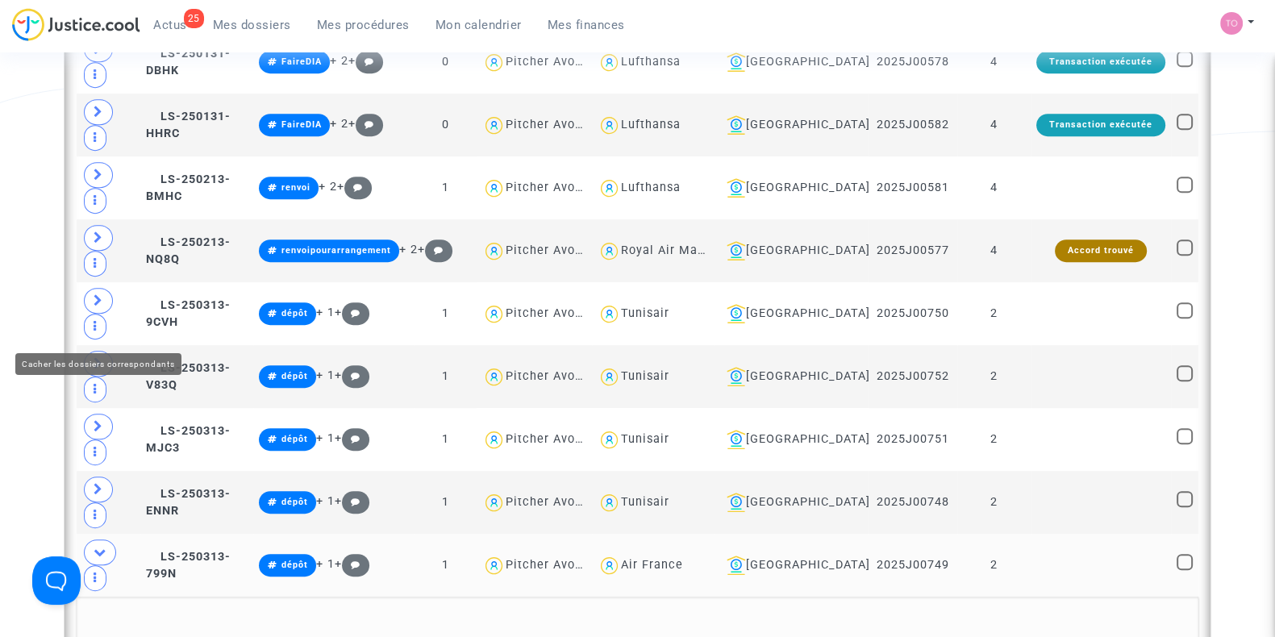
click at [107, 540] on span at bounding box center [100, 553] width 32 height 26
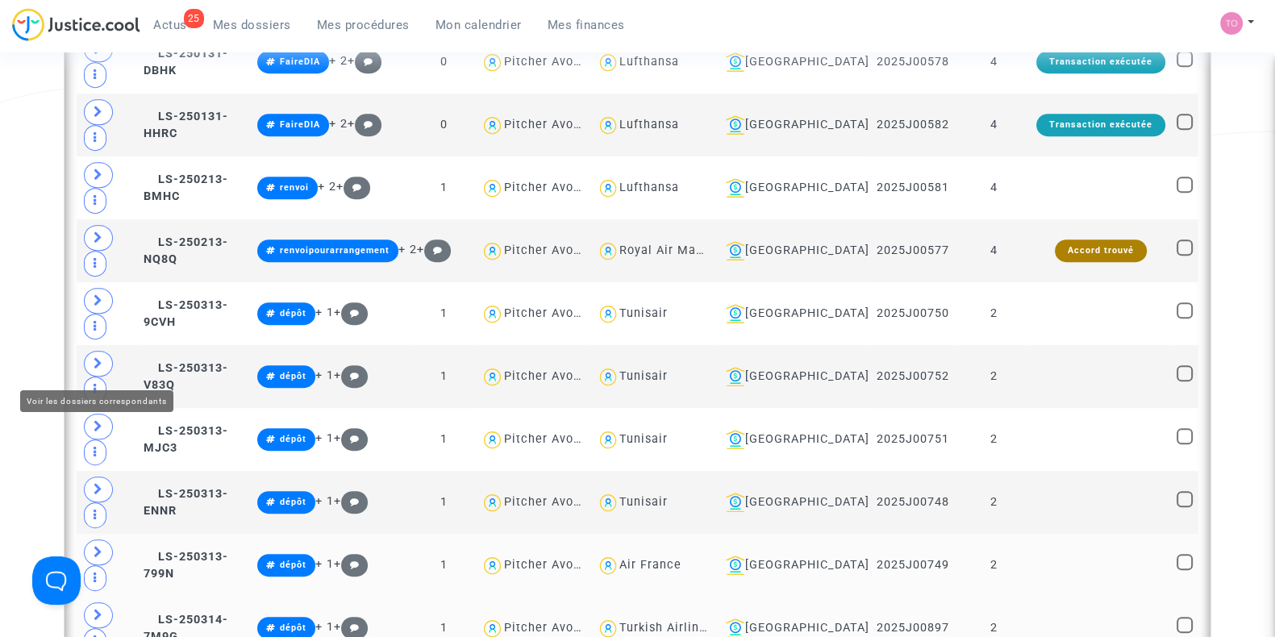
click at [95, 609] on icon at bounding box center [99, 615] width 10 height 12
click at [95, 609] on icon at bounding box center [100, 615] width 13 height 12
click at [85, 603] on span at bounding box center [98, 616] width 29 height 26
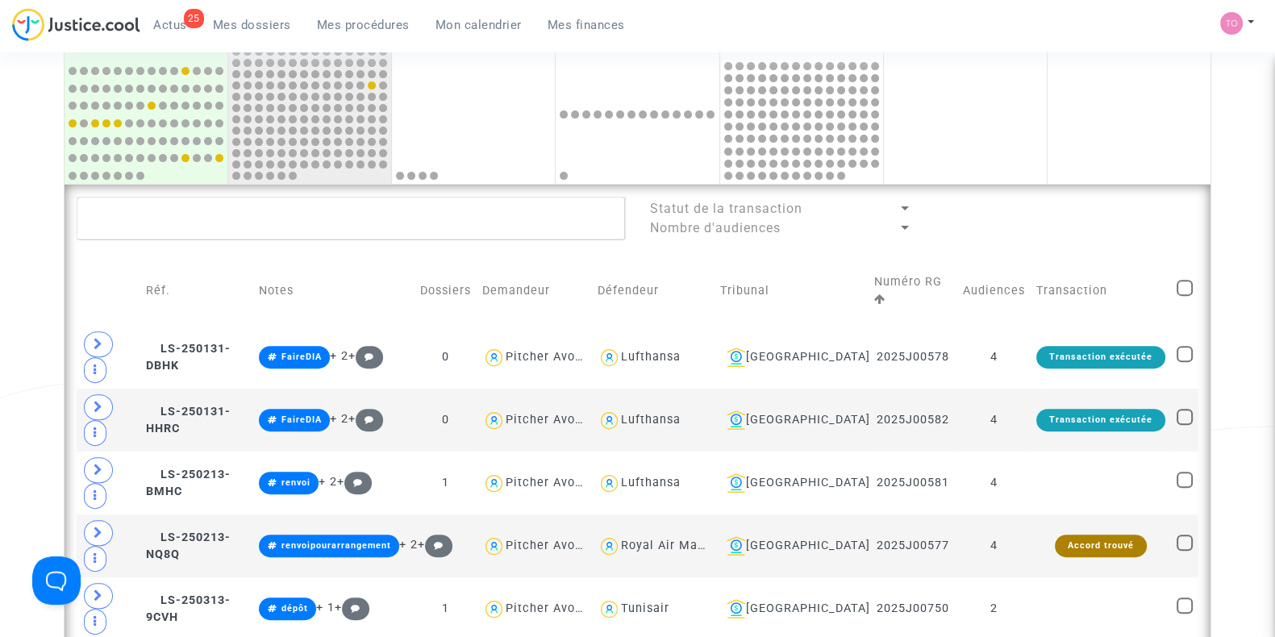
scroll to position [1008, 0]
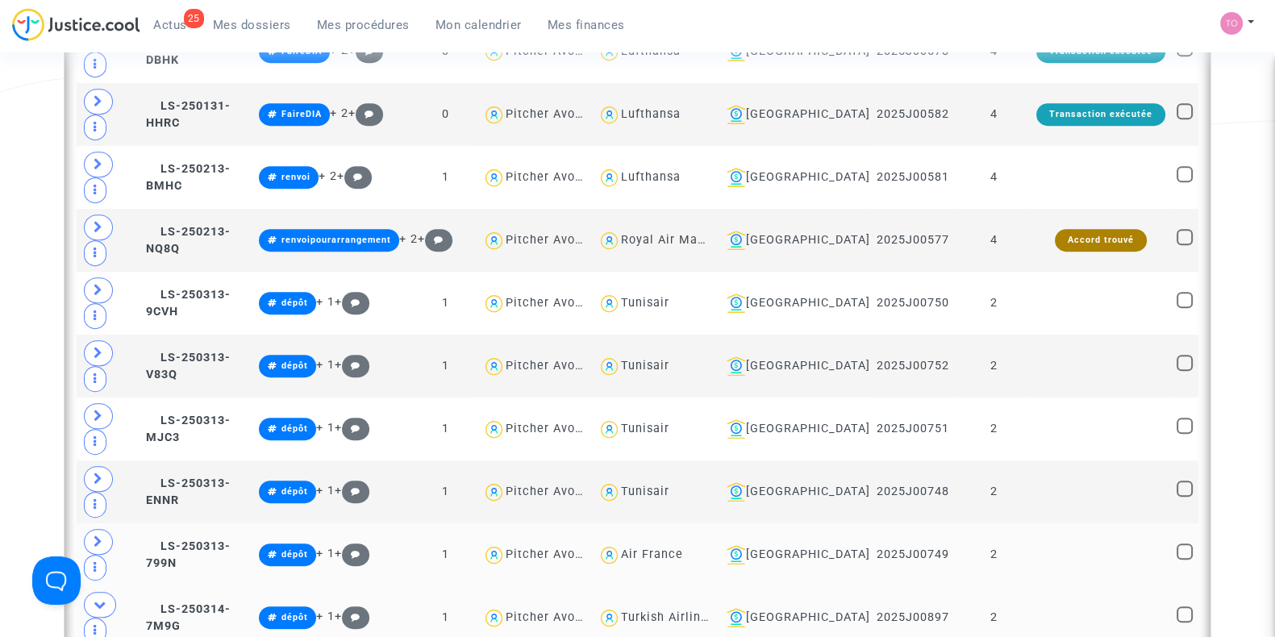
drag, startPoint x: 751, startPoint y: 470, endPoint x: 690, endPoint y: 474, distance: 61.4
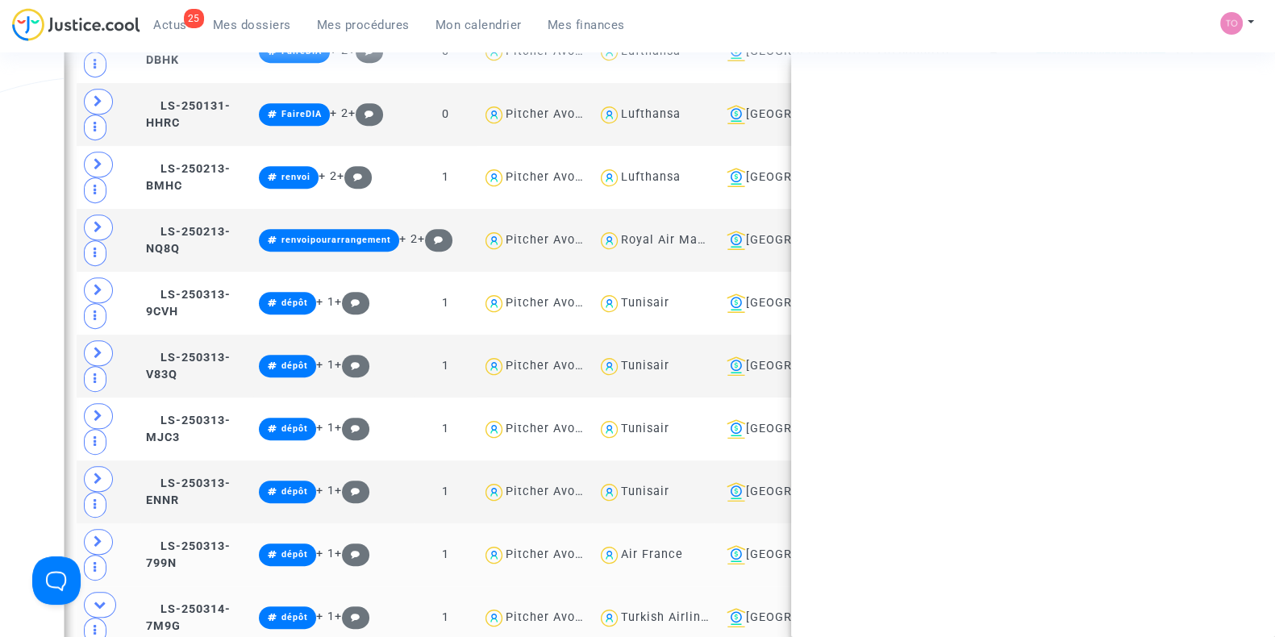
copy div "Vilemsone"
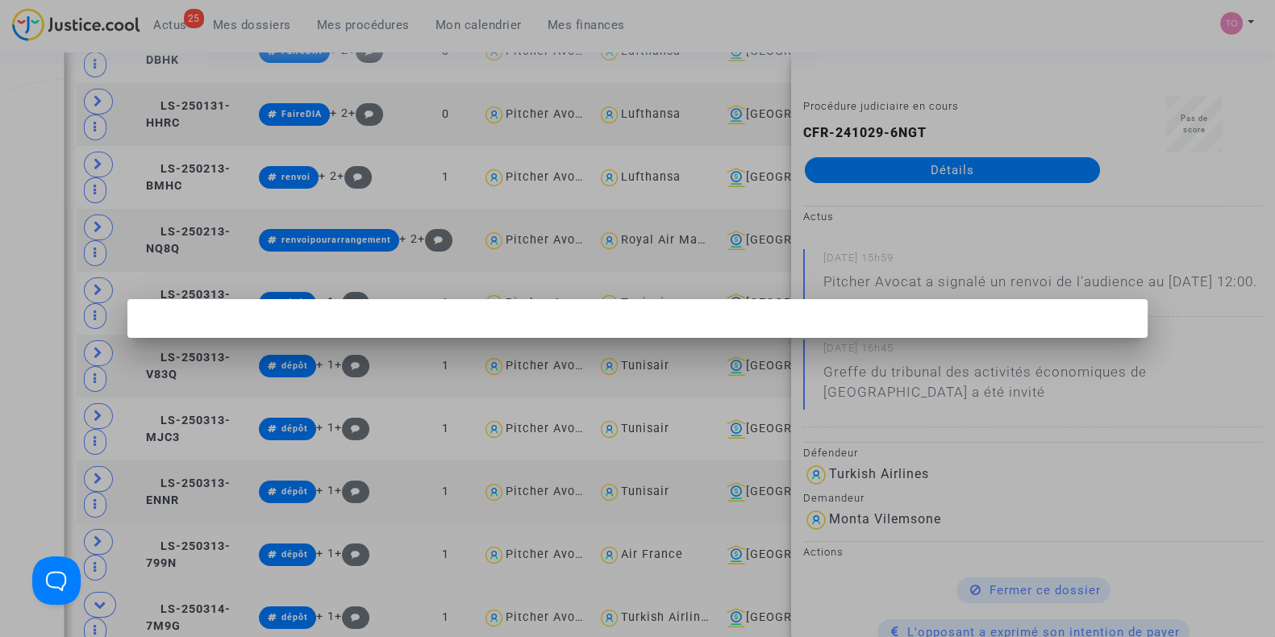
scroll to position [0, 0]
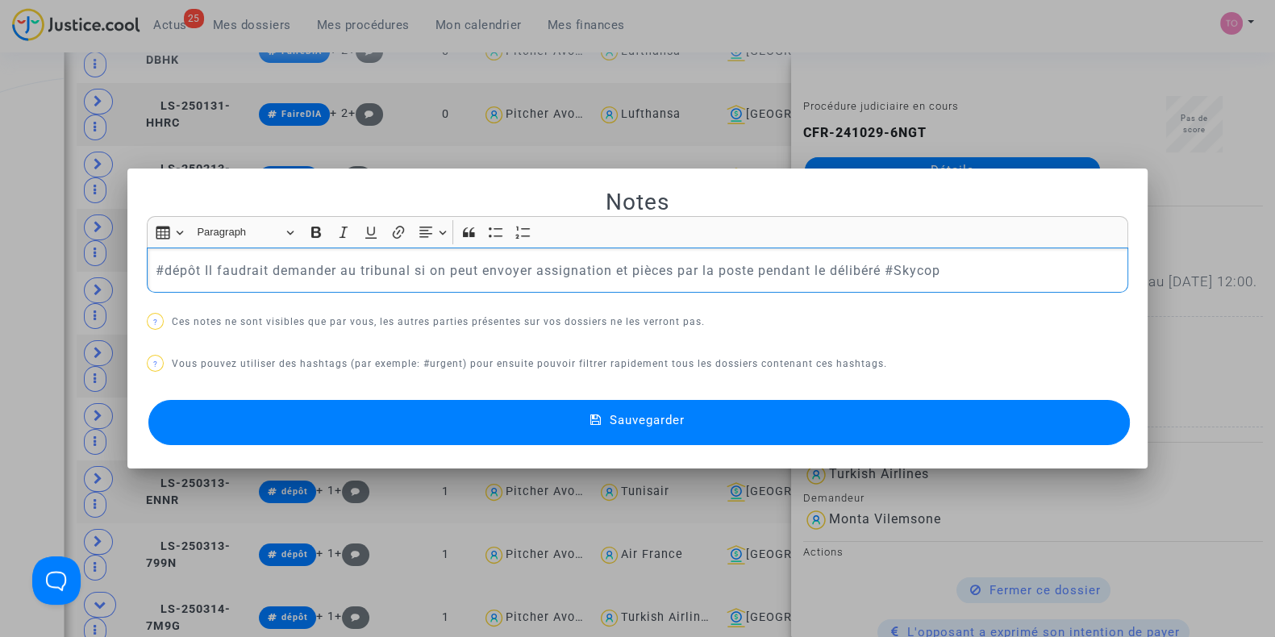
drag, startPoint x: 876, startPoint y: 265, endPoint x: 184, endPoint y: 256, distance: 692.2
click at [184, 256] on div "#dépôt Il faudrait demander au tribunal si on peut envoyer assignation et pièce…" at bounding box center [638, 270] width 982 height 45
click at [0, 253] on div at bounding box center [637, 318] width 1275 height 637
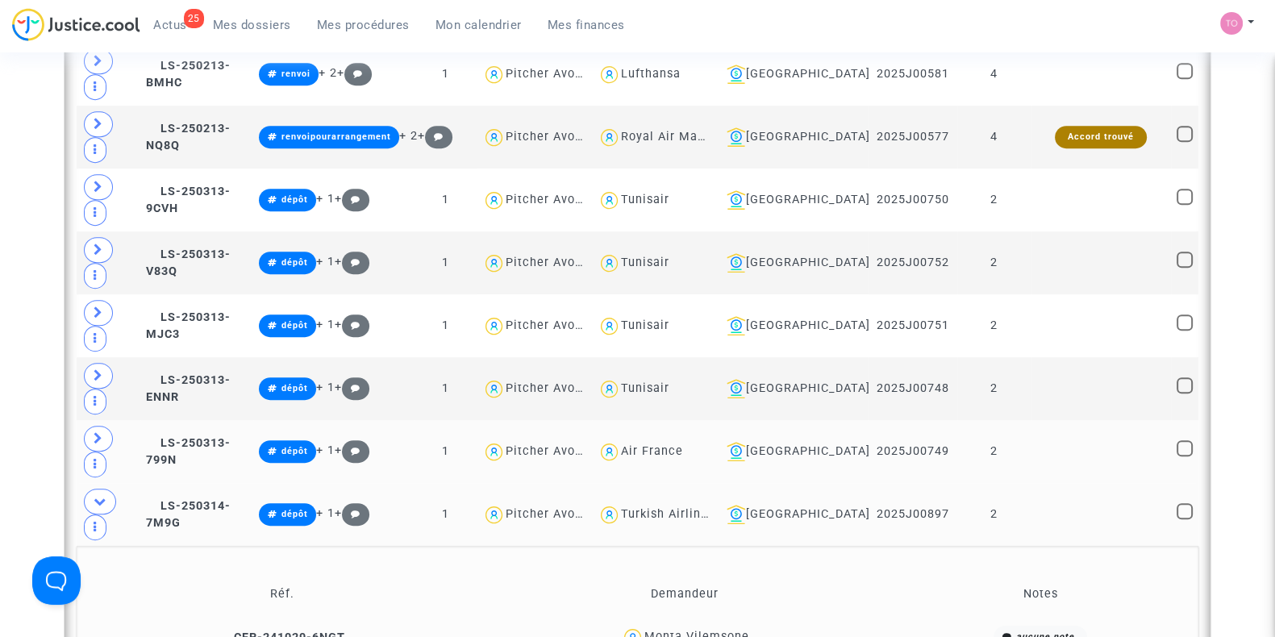
scroll to position [1109, 0]
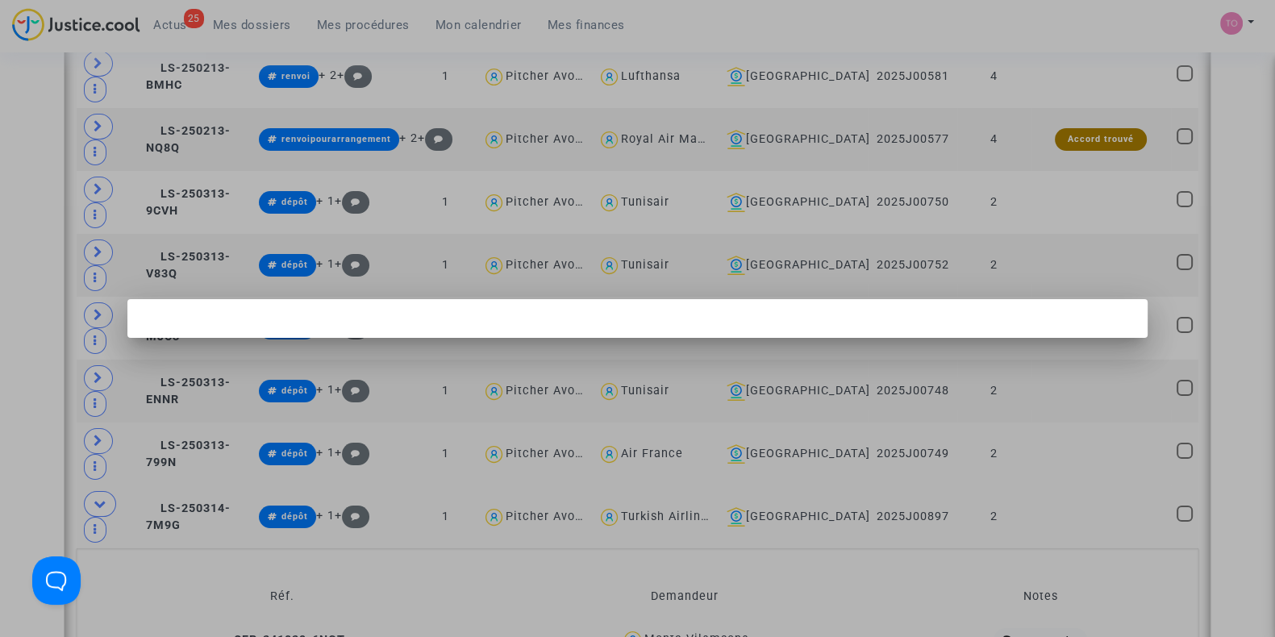
scroll to position [0, 0]
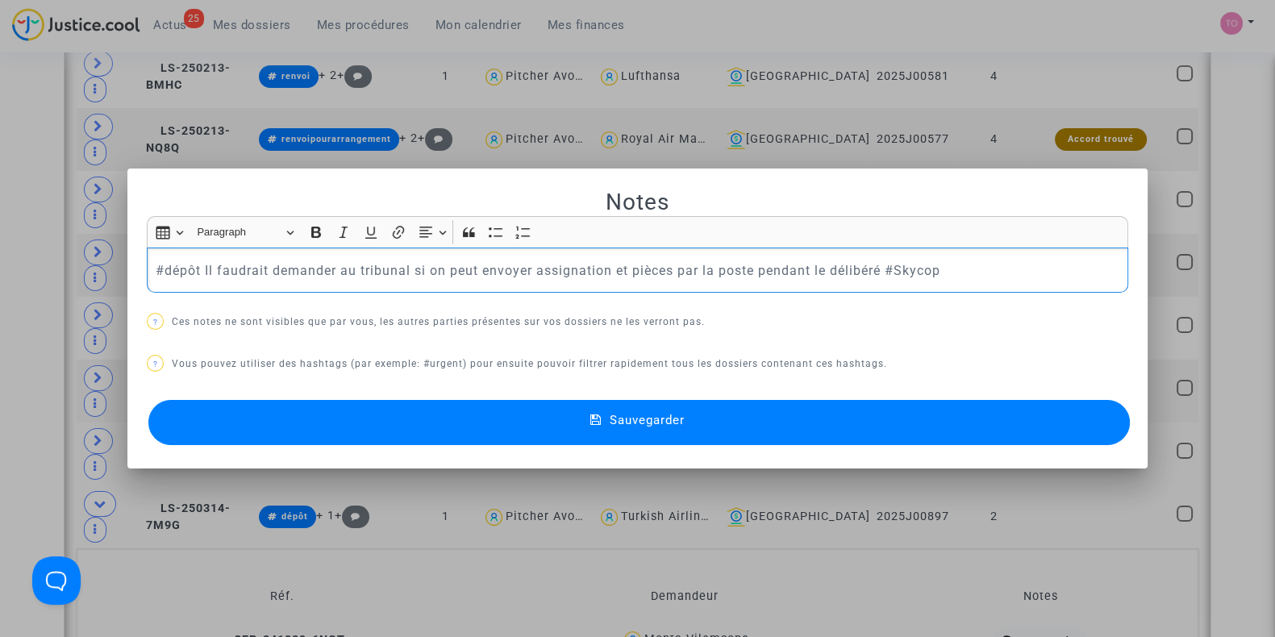
drag, startPoint x: 194, startPoint y: 270, endPoint x: 133, endPoint y: 276, distance: 61.6
click at [133, 276] on mat-dialog-container "Notes Rich Text Editor Insert table Insert table Heading Paragraph Paragraph He…" at bounding box center [637, 319] width 1021 height 301
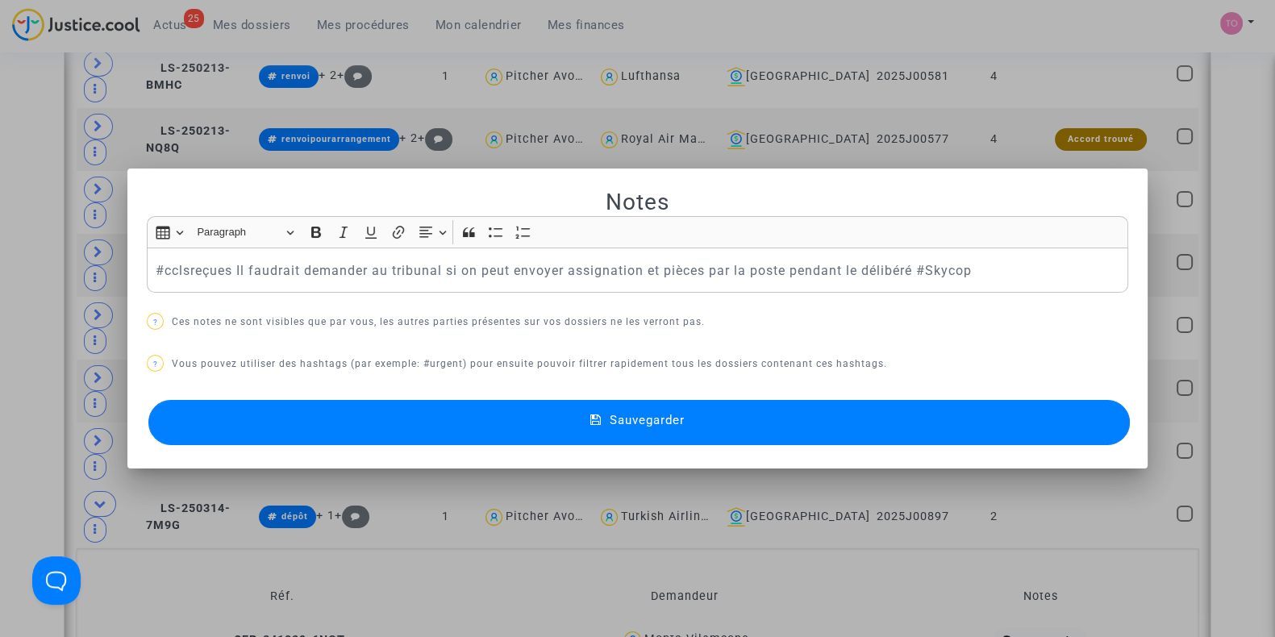
click at [0, 217] on div at bounding box center [637, 318] width 1275 height 637
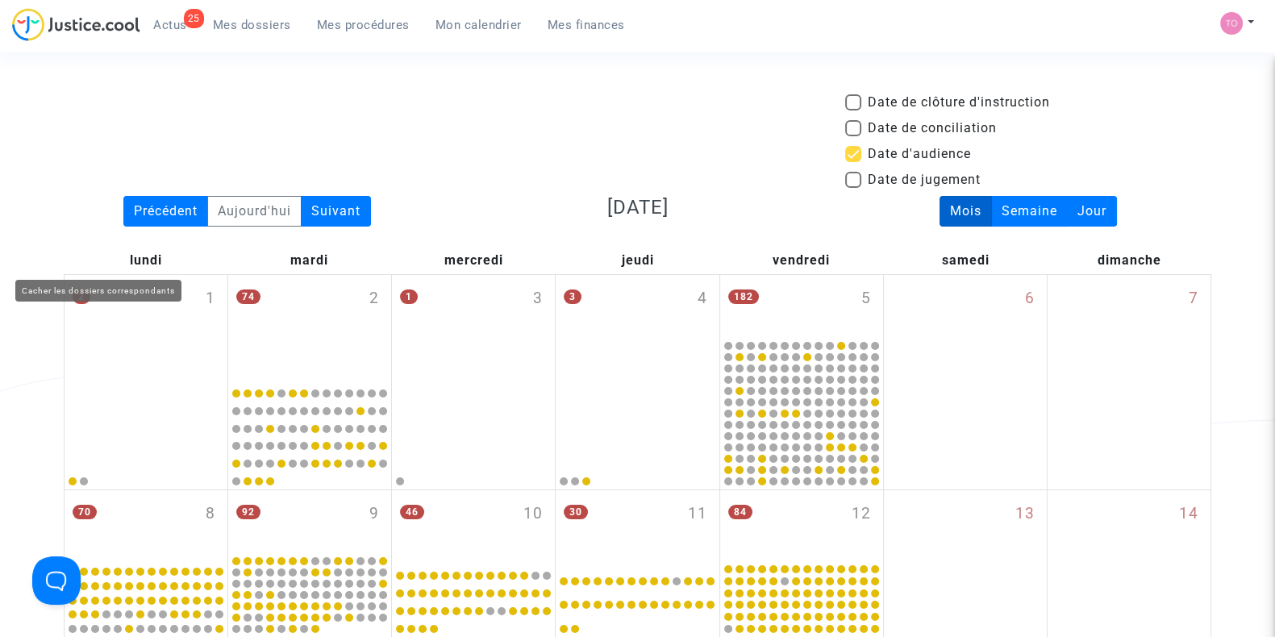
scroll to position [1109, 0]
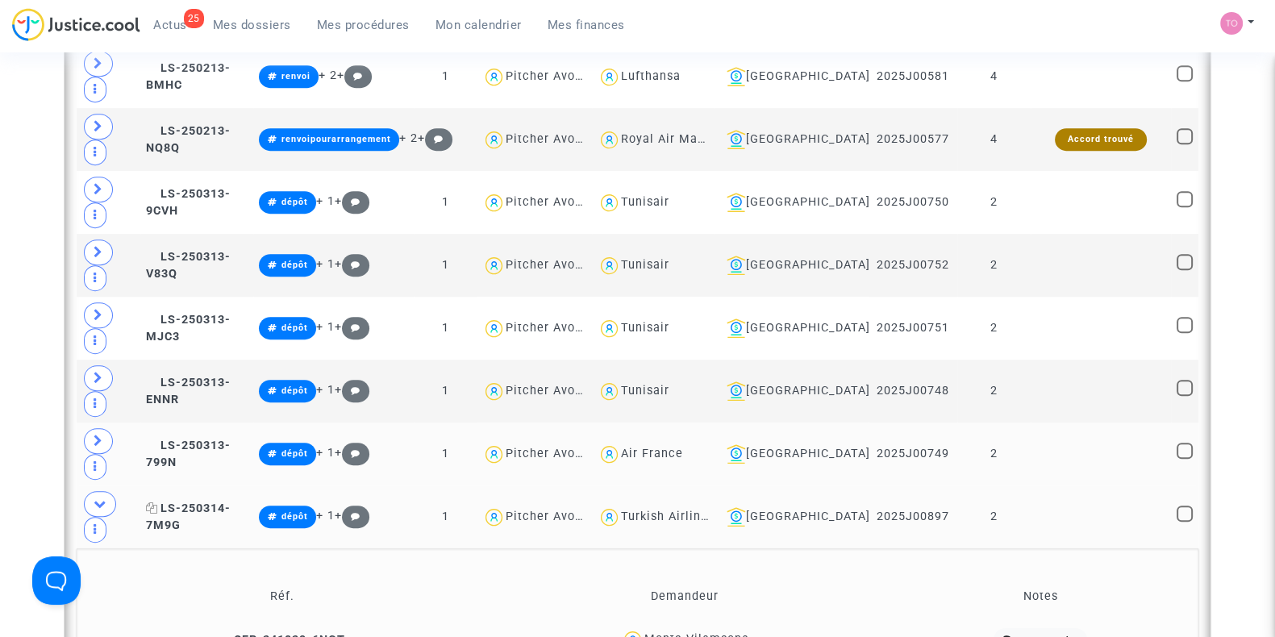
click at [205, 502] on span "LS-250314-7M9G" at bounding box center [188, 517] width 85 height 31
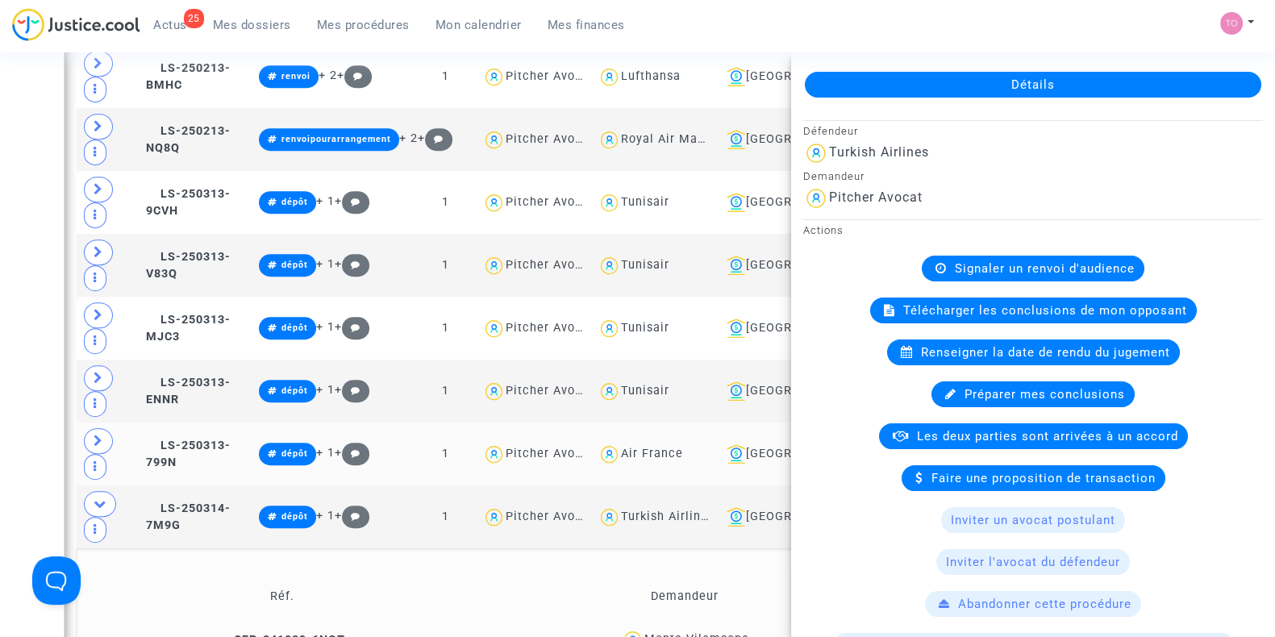
scroll to position [100, 0]
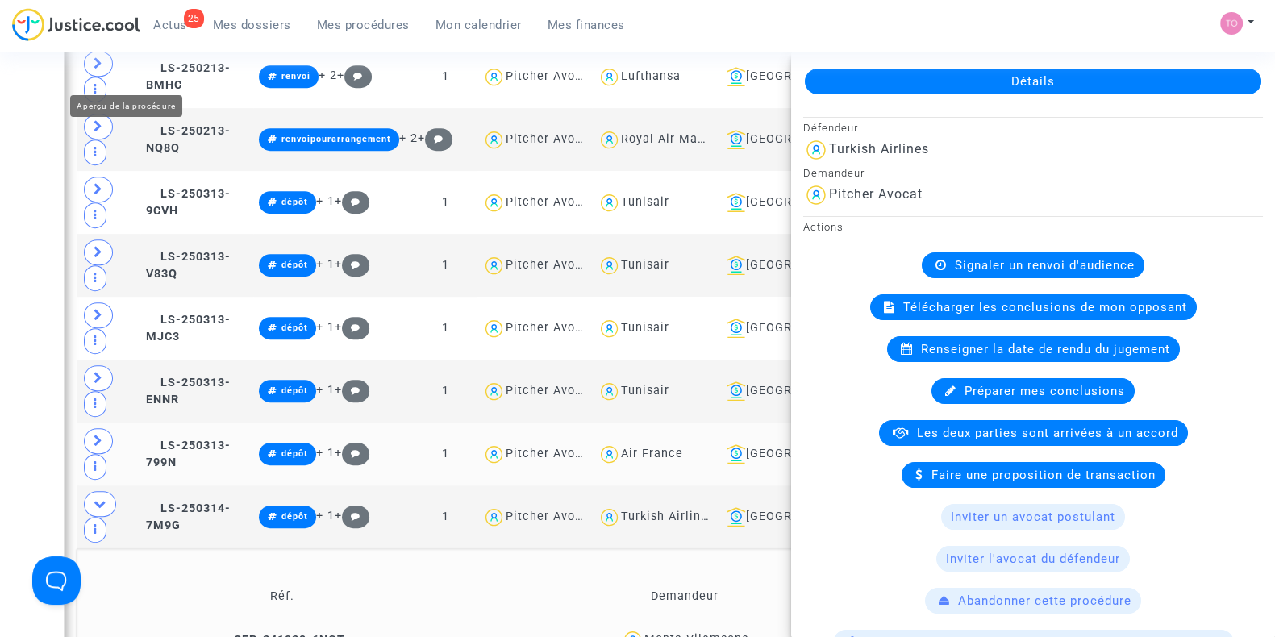
click at [0, 124] on div "Date de clôture d'instruction Date de conciliation Date d'audience Date de juge…" at bounding box center [637, 0] width 1275 height 2032
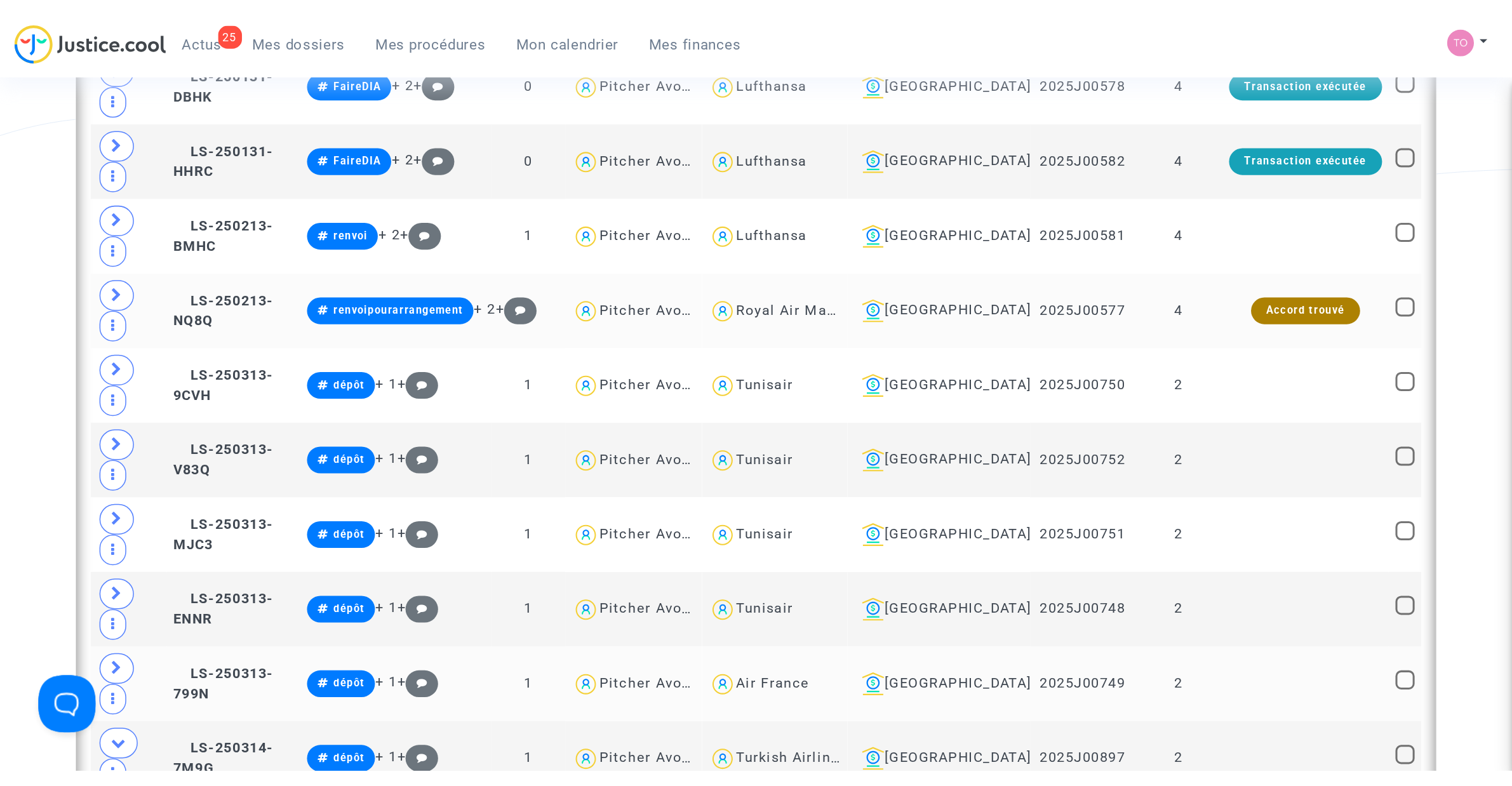
scroll to position [714, 0]
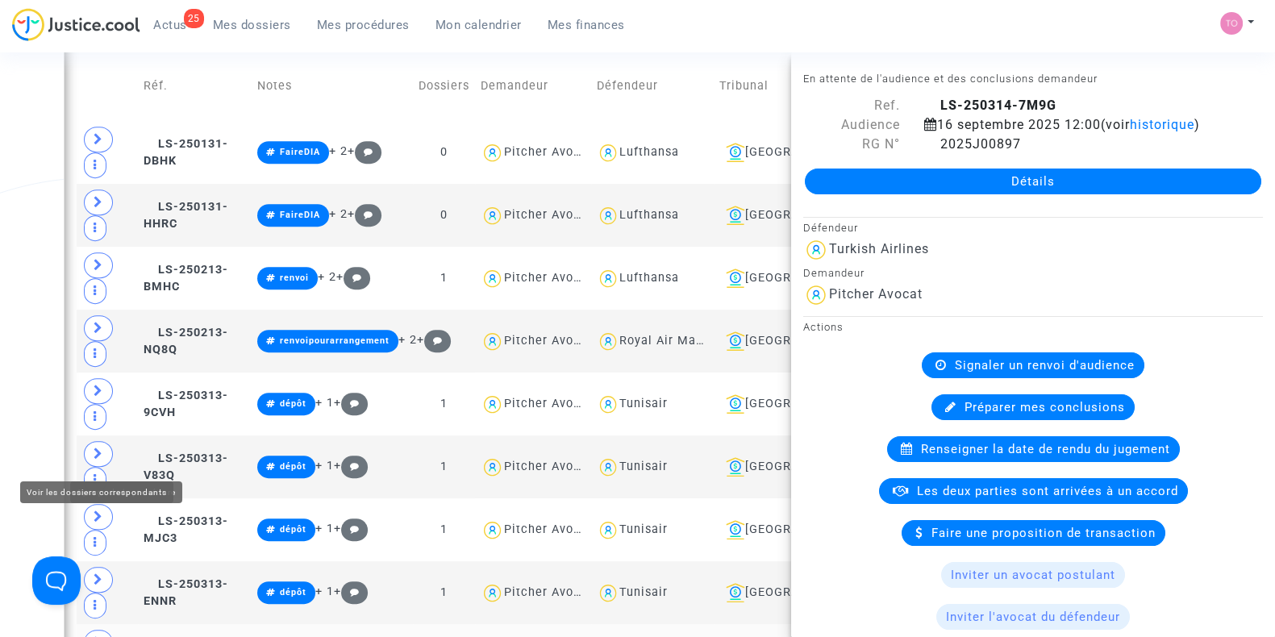
click at [0, 377] on div "Date de clôture d'instruction Date de conciliation Date d'audience Date de juge…" at bounding box center [637, 201] width 1275 height 2032
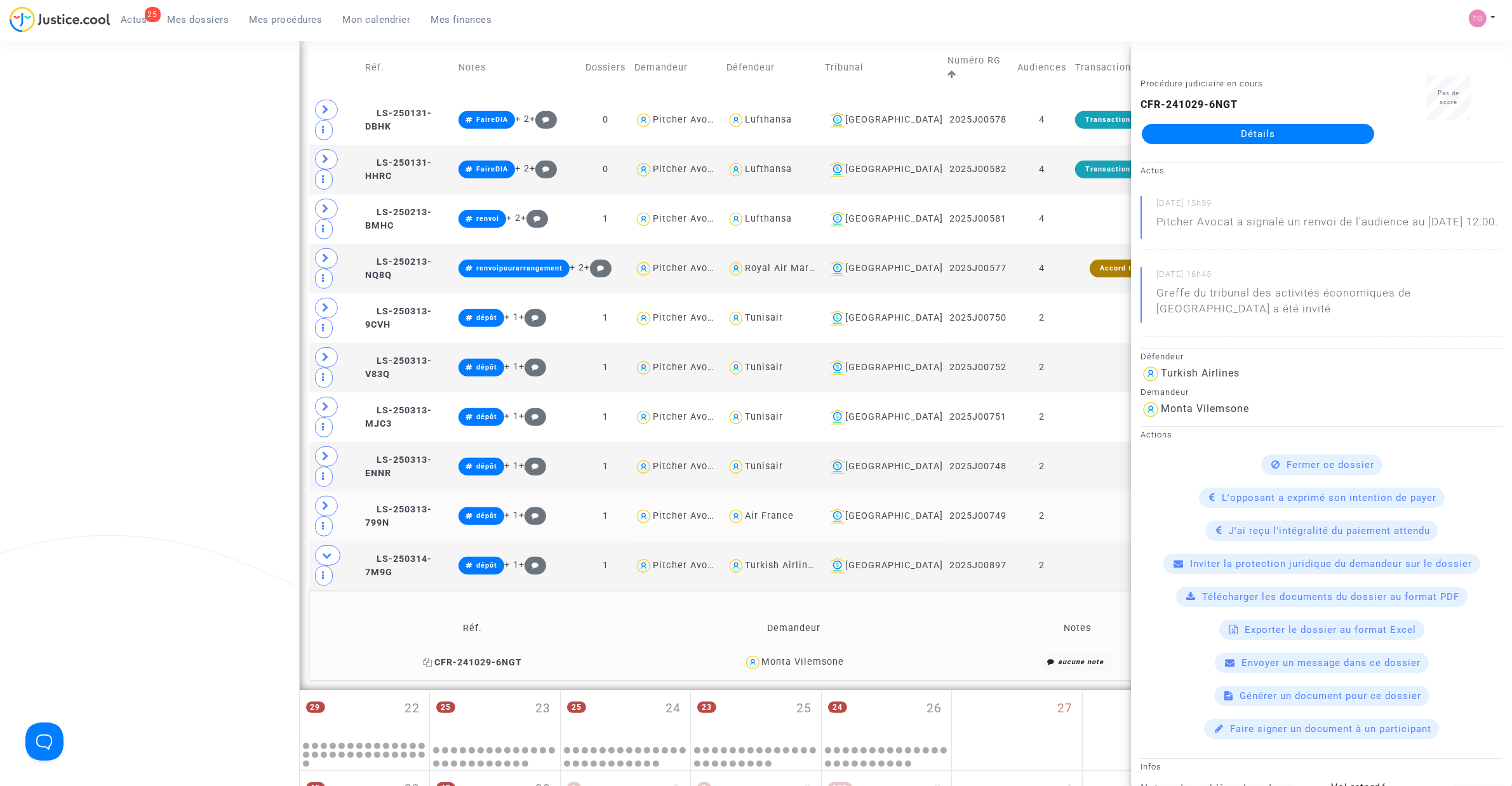
click at [486, 501] on span "CFR-241029-6NGT" at bounding box center [472, 662] width 99 height 11
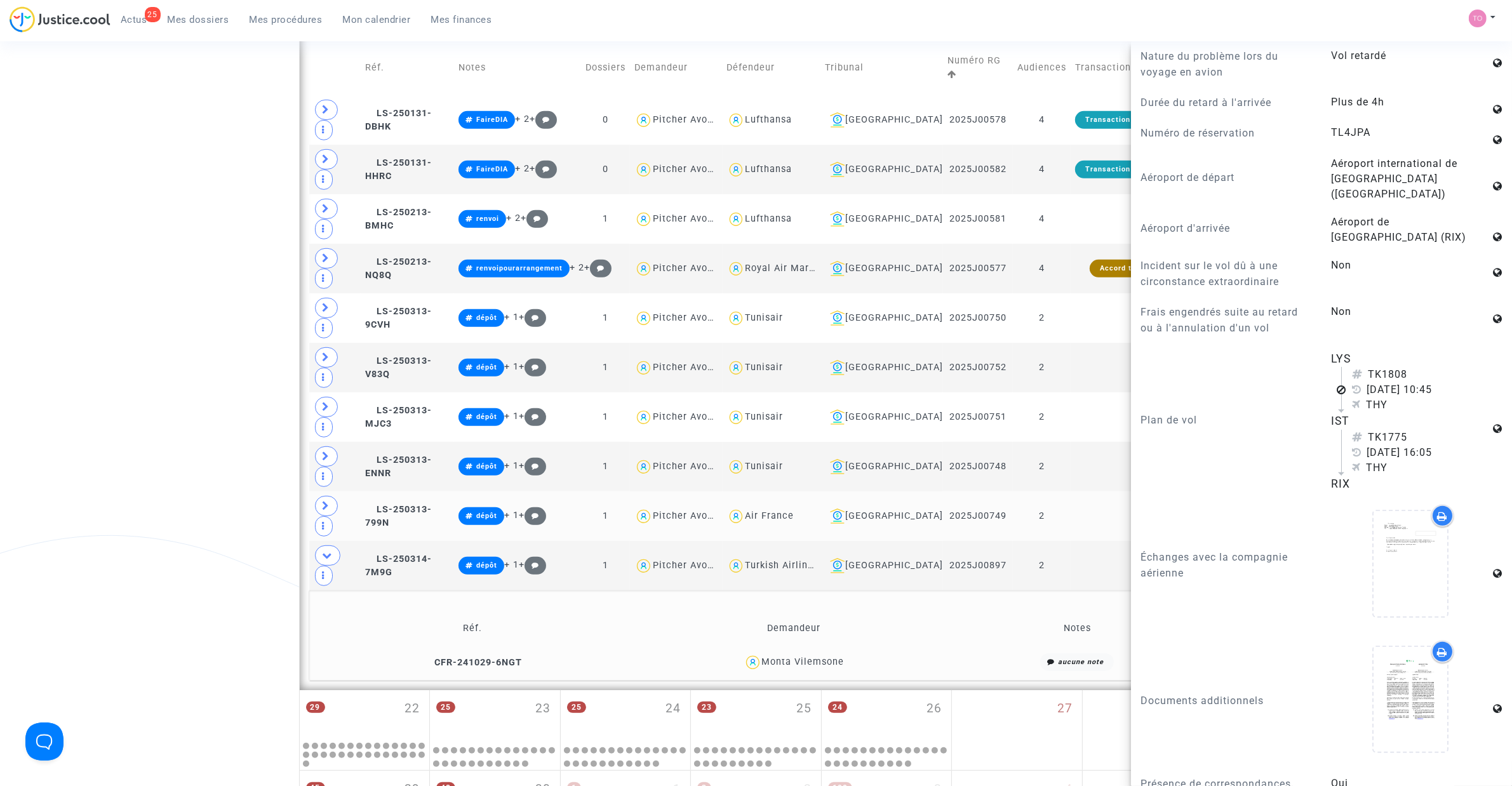
scroll to position [793, 0]
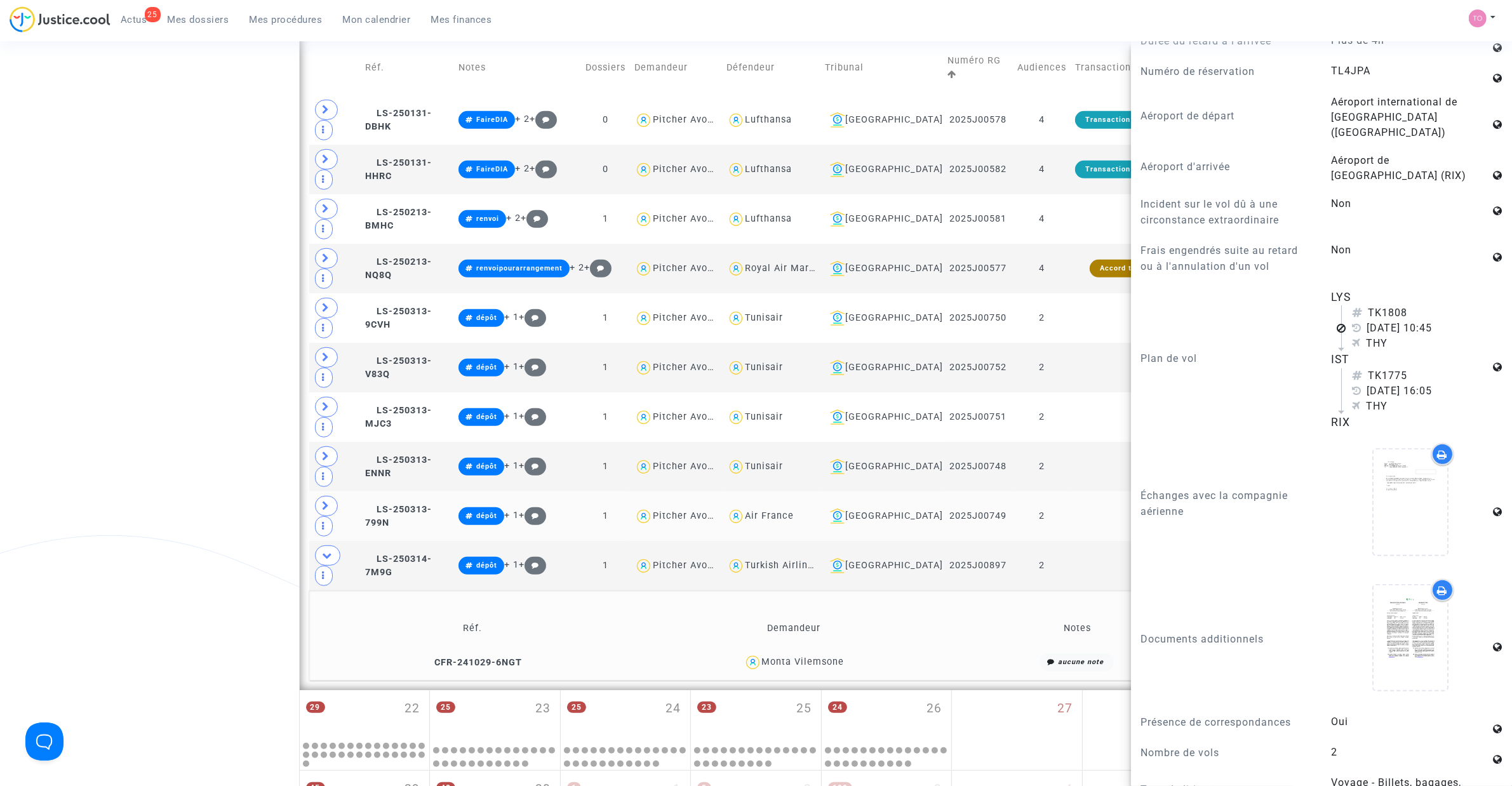
drag, startPoint x: 1322, startPoint y: 281, endPoint x: 1388, endPoint y: 409, distance: 144.0
click at [1004, 409] on div "LYS TK1808 27 juin 2024 10:45 THY IST TK1775 27 juin 2024 16:05 THY RIX" at bounding box center [1417, 360] width 190 height 142
copy flight-plan "LYS TK1808 27 juin 2024 10:45 THY IST TK1775 27 juin 2024 16:05 THY RIX"
click at [1004, 308] on div "Plan de vol" at bounding box center [1226, 360] width 190 height 142
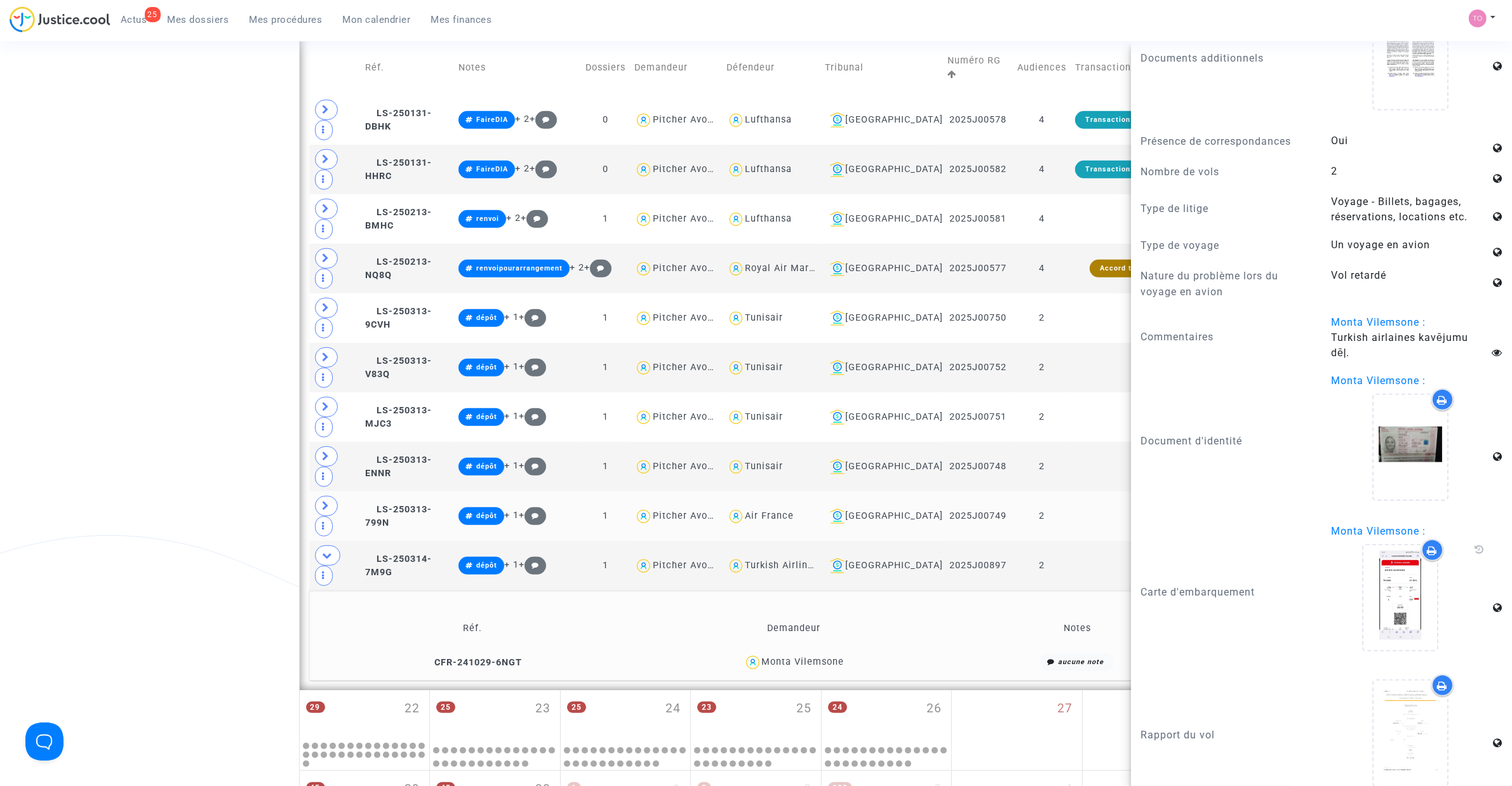
scroll to position [1378, 0]
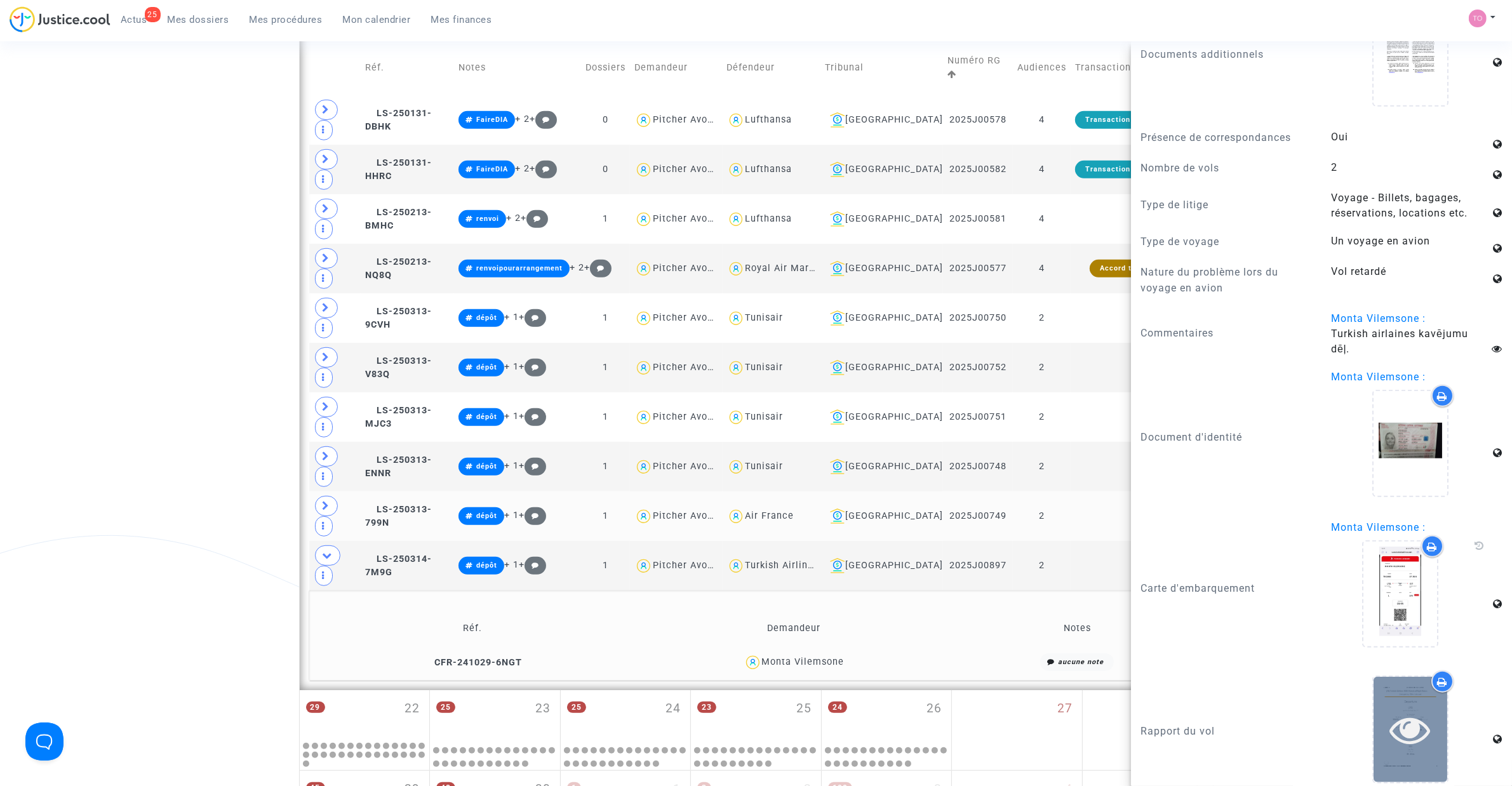
click at [1004, 501] on div at bounding box center [1410, 729] width 74 height 105
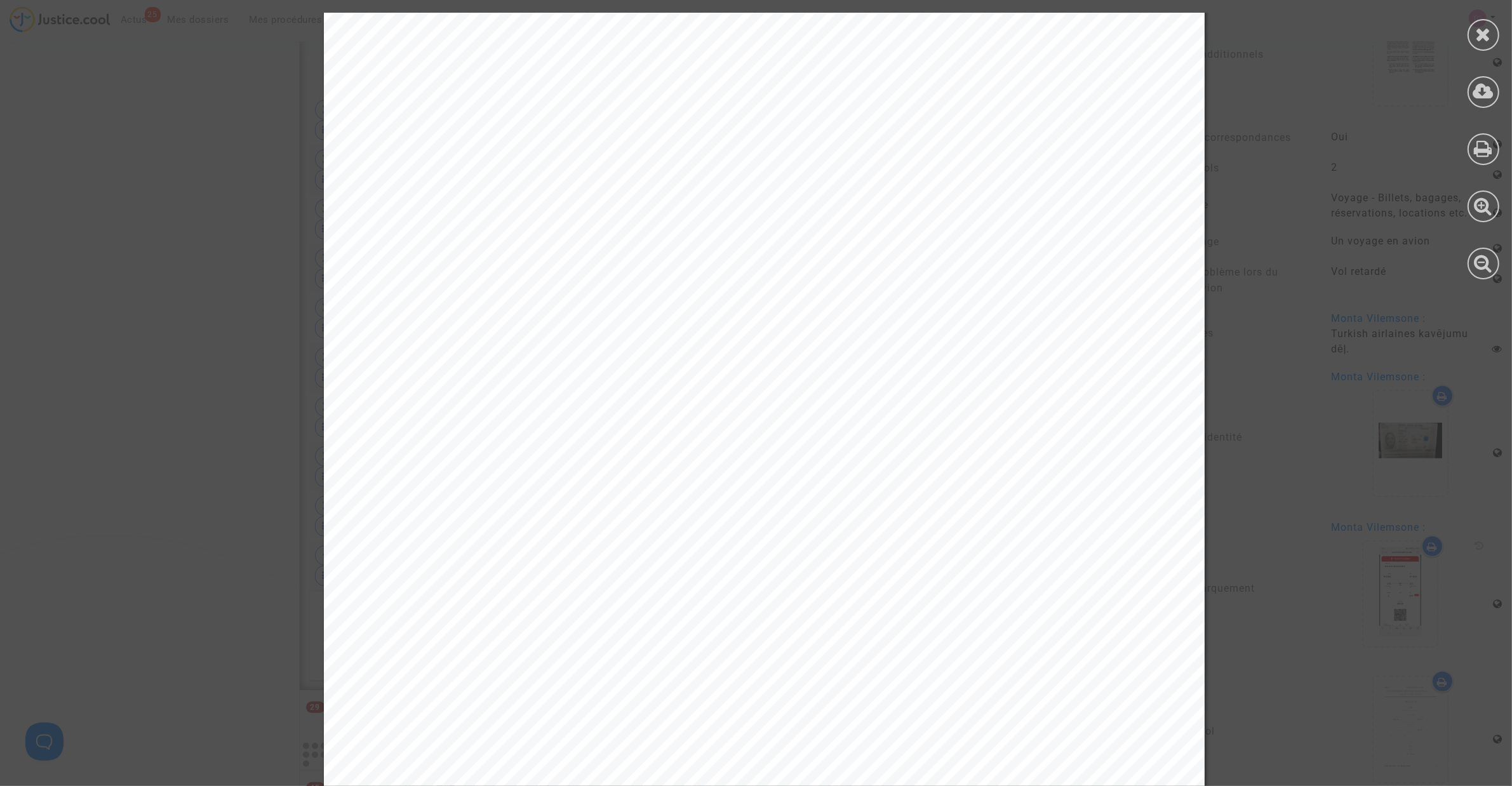
scroll to position [3821, 0]
click at [1004, 46] on div at bounding box center [1483, 35] width 31 height 31
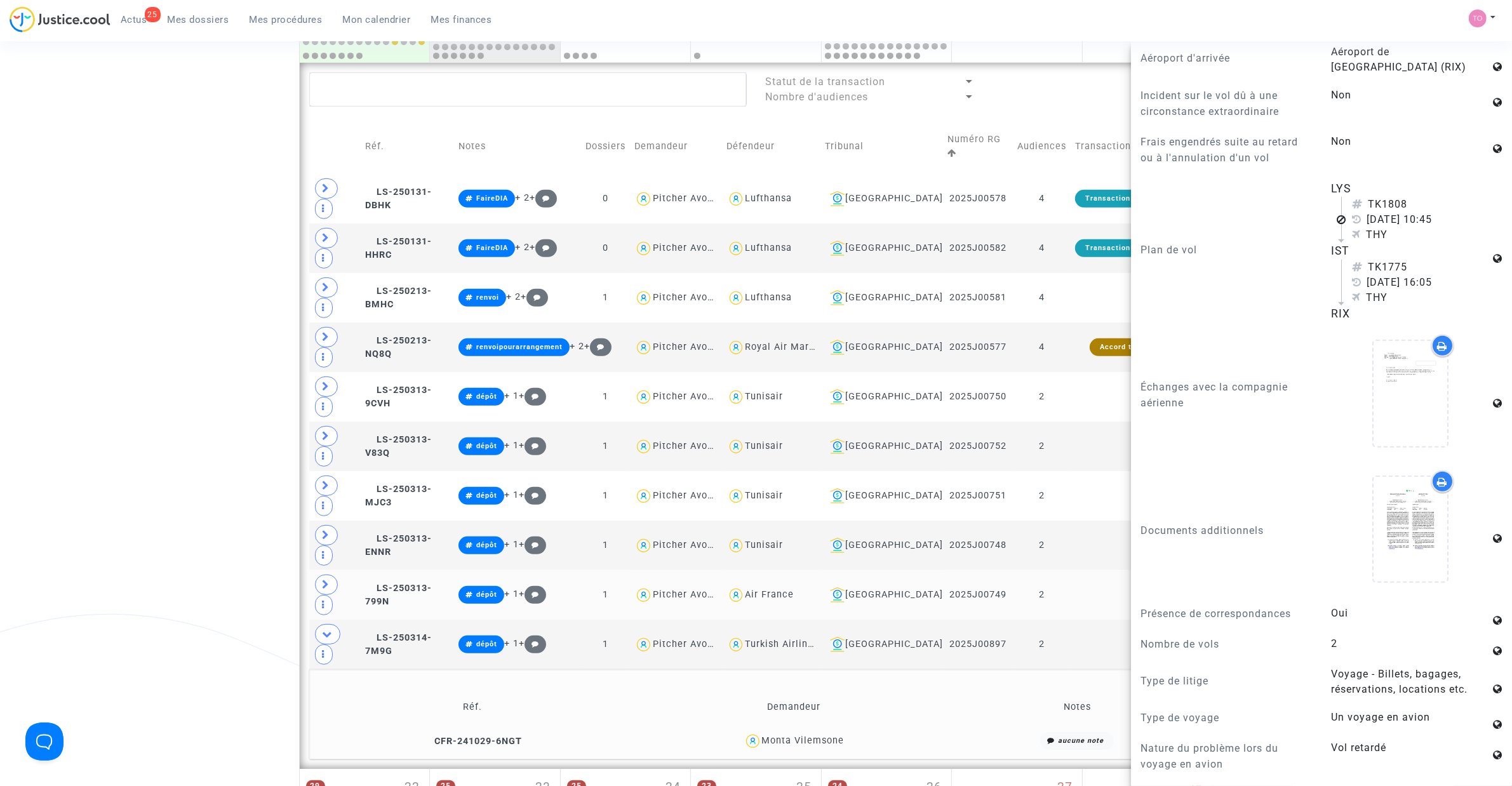
scroll to position [635, 0]
click at [173, 234] on div "Date de clôture d'instruction Date de conciliation Date d'audience Date de juge…" at bounding box center [756, 238] width 1512 height 1599
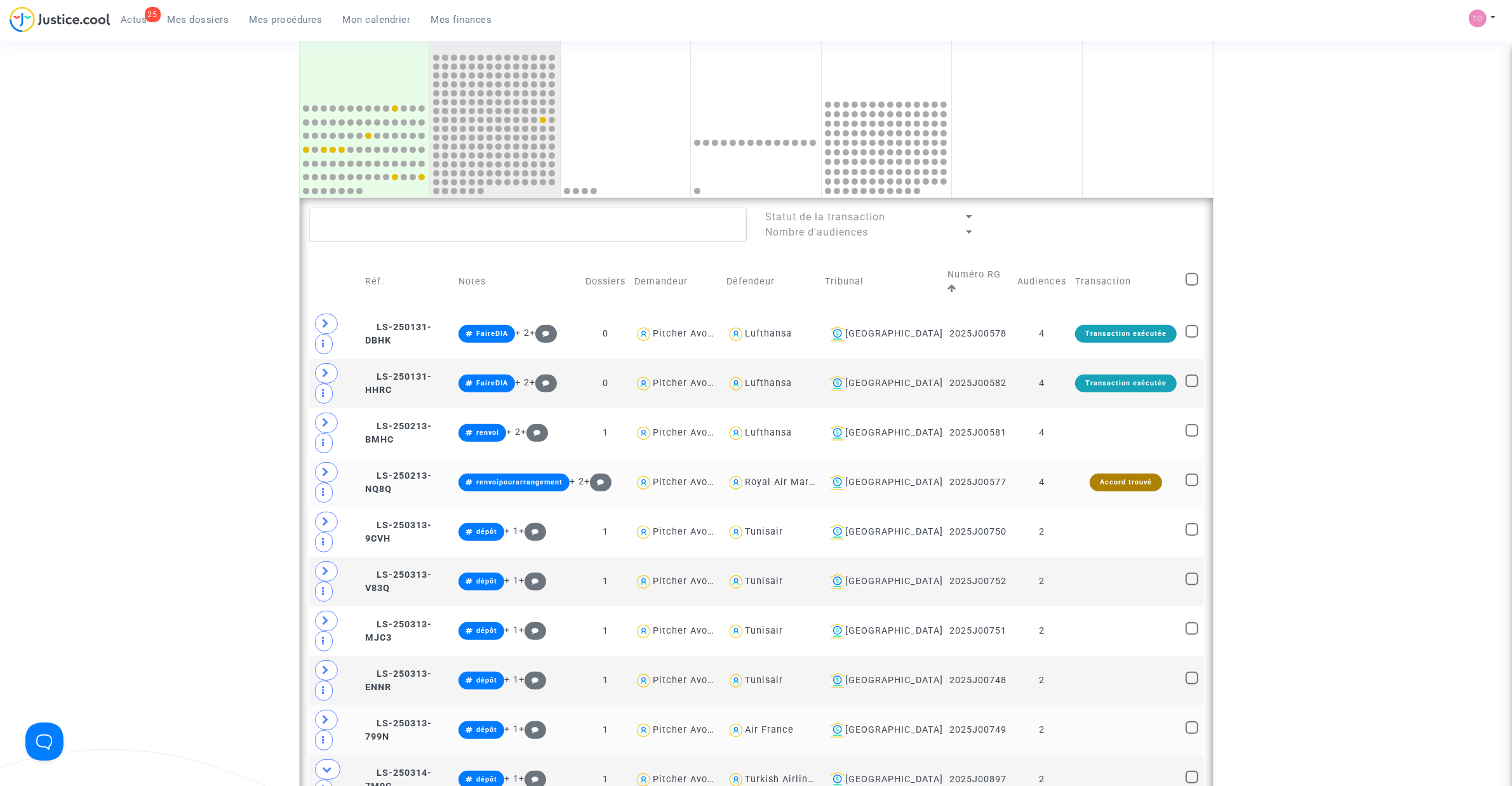
scroll to position [555, 0]
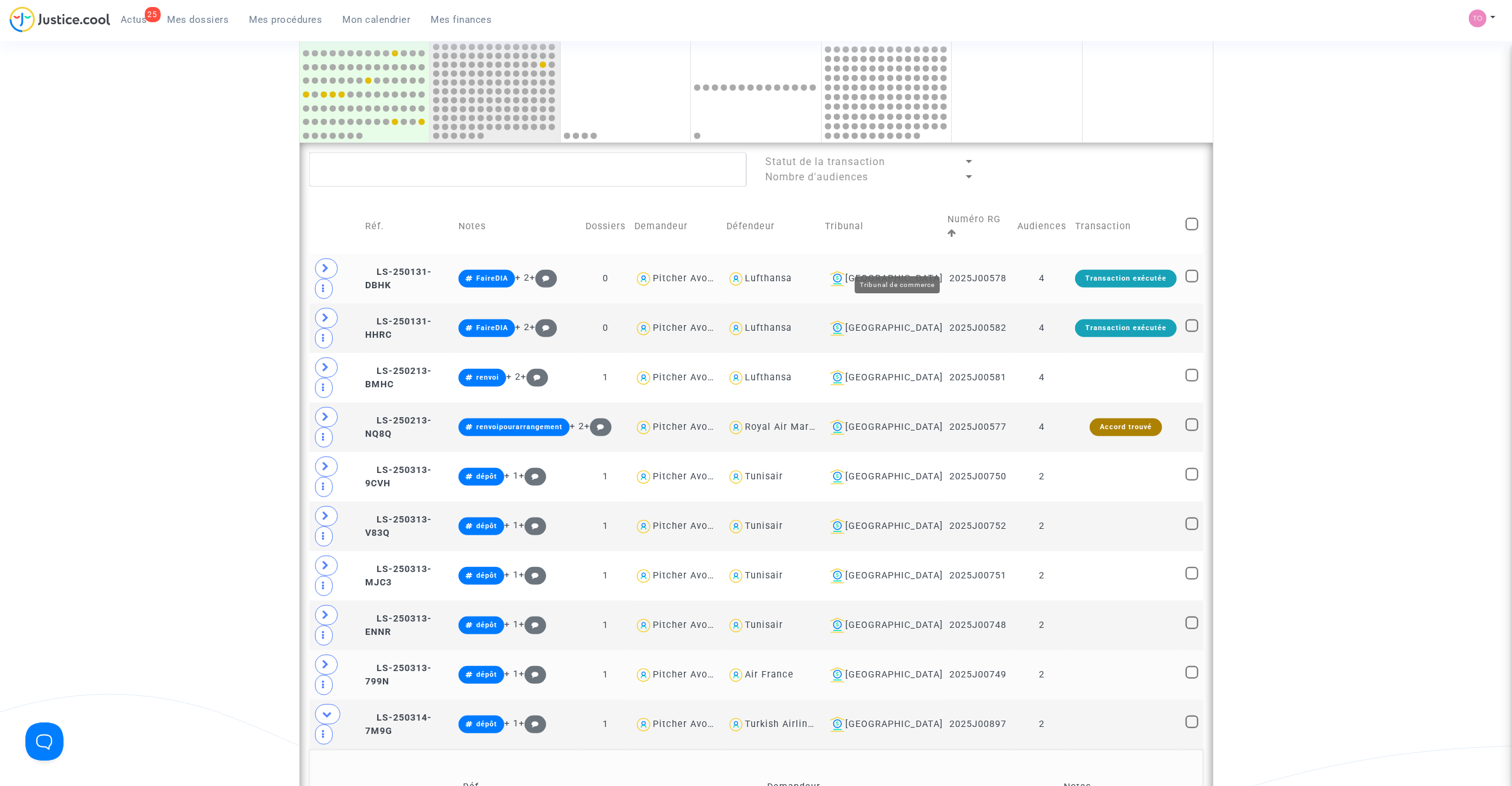
click at [900, 271] on div "Lyon" at bounding box center [882, 278] width 114 height 15
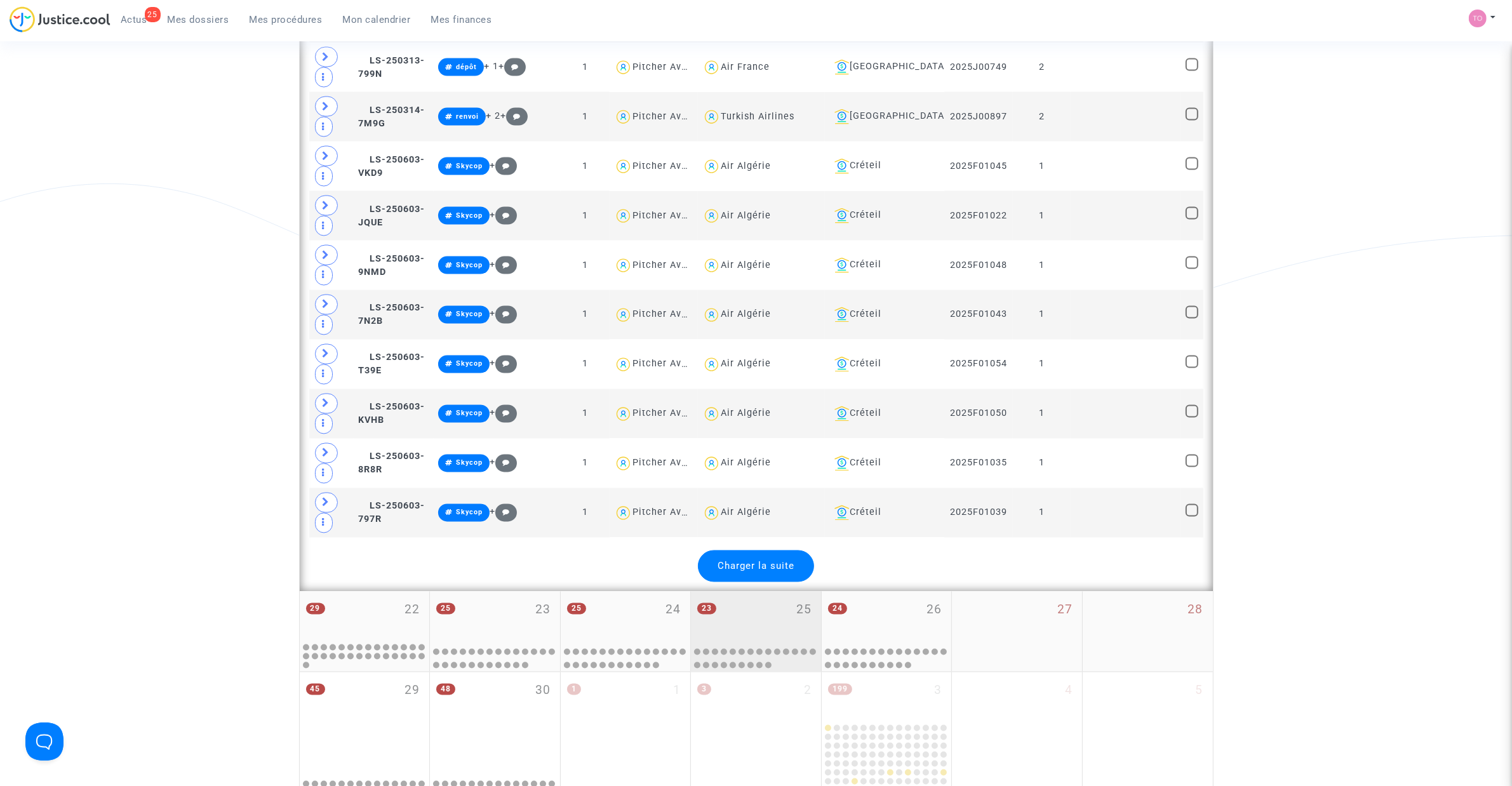
scroll to position [2777, 0]
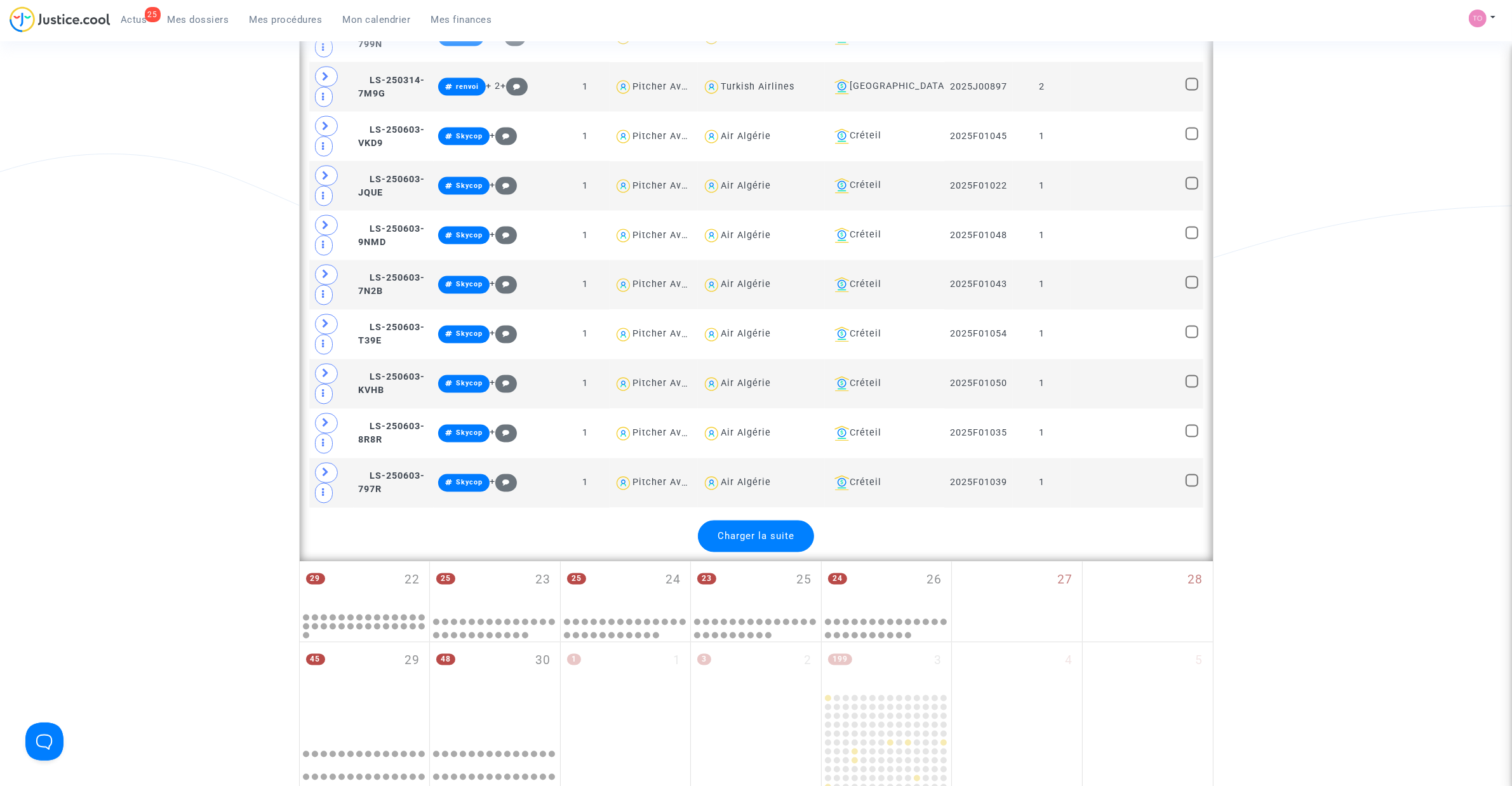
click at [757, 501] on span "Charger la suite" at bounding box center [756, 536] width 77 height 12
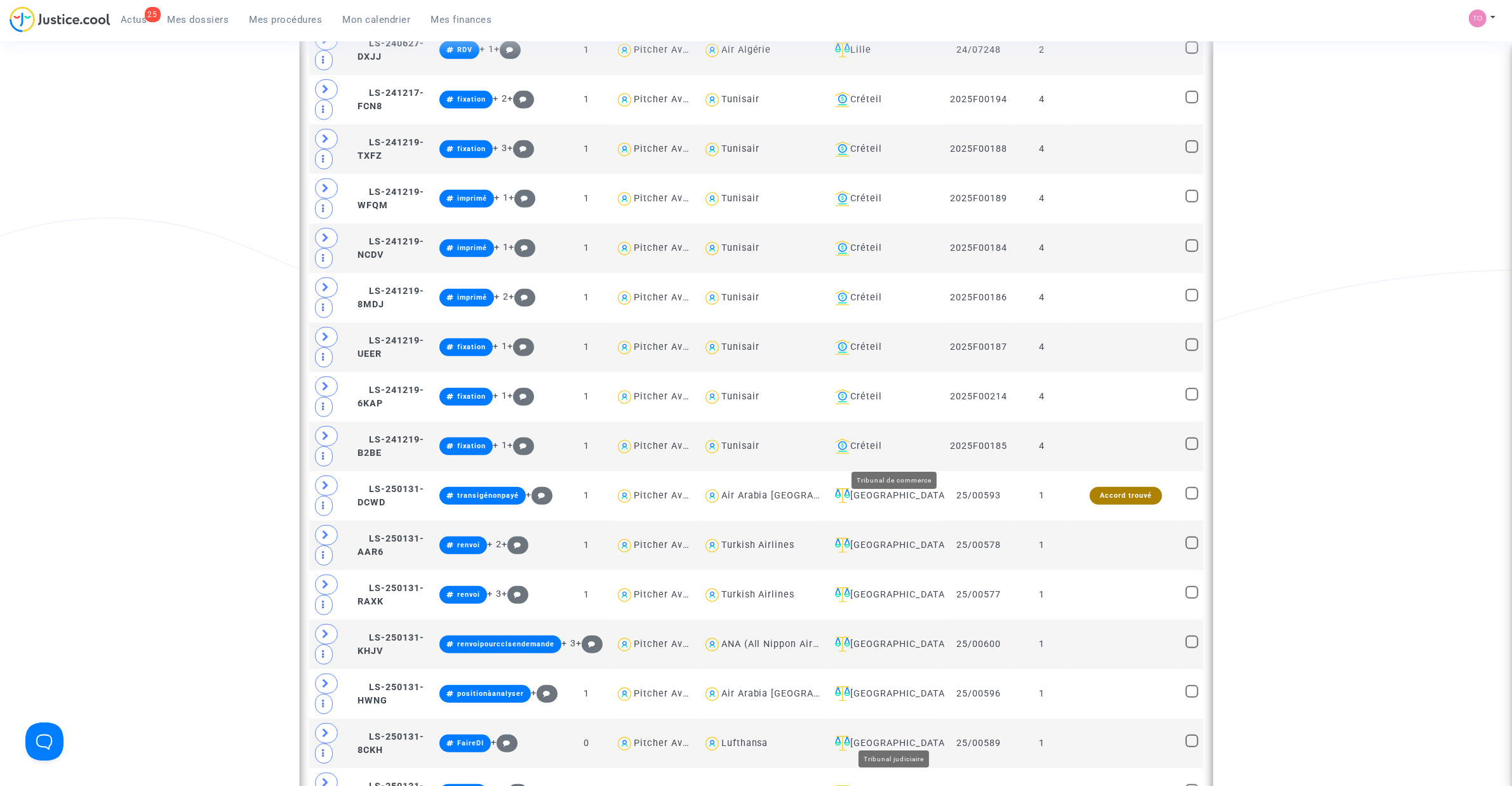
scroll to position [635, 0]
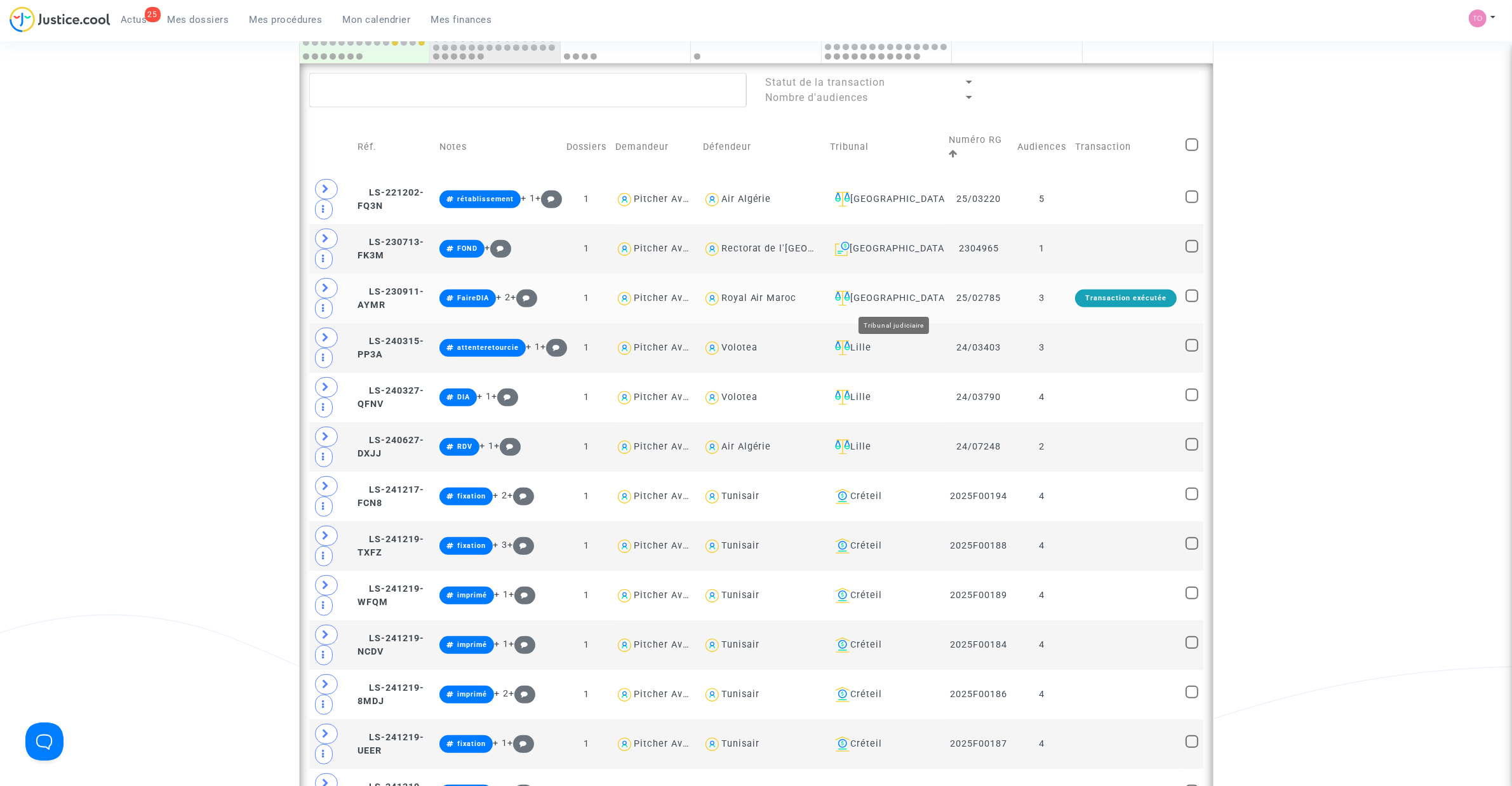
click at [893, 290] on td "Paris" at bounding box center [885, 298] width 119 height 50
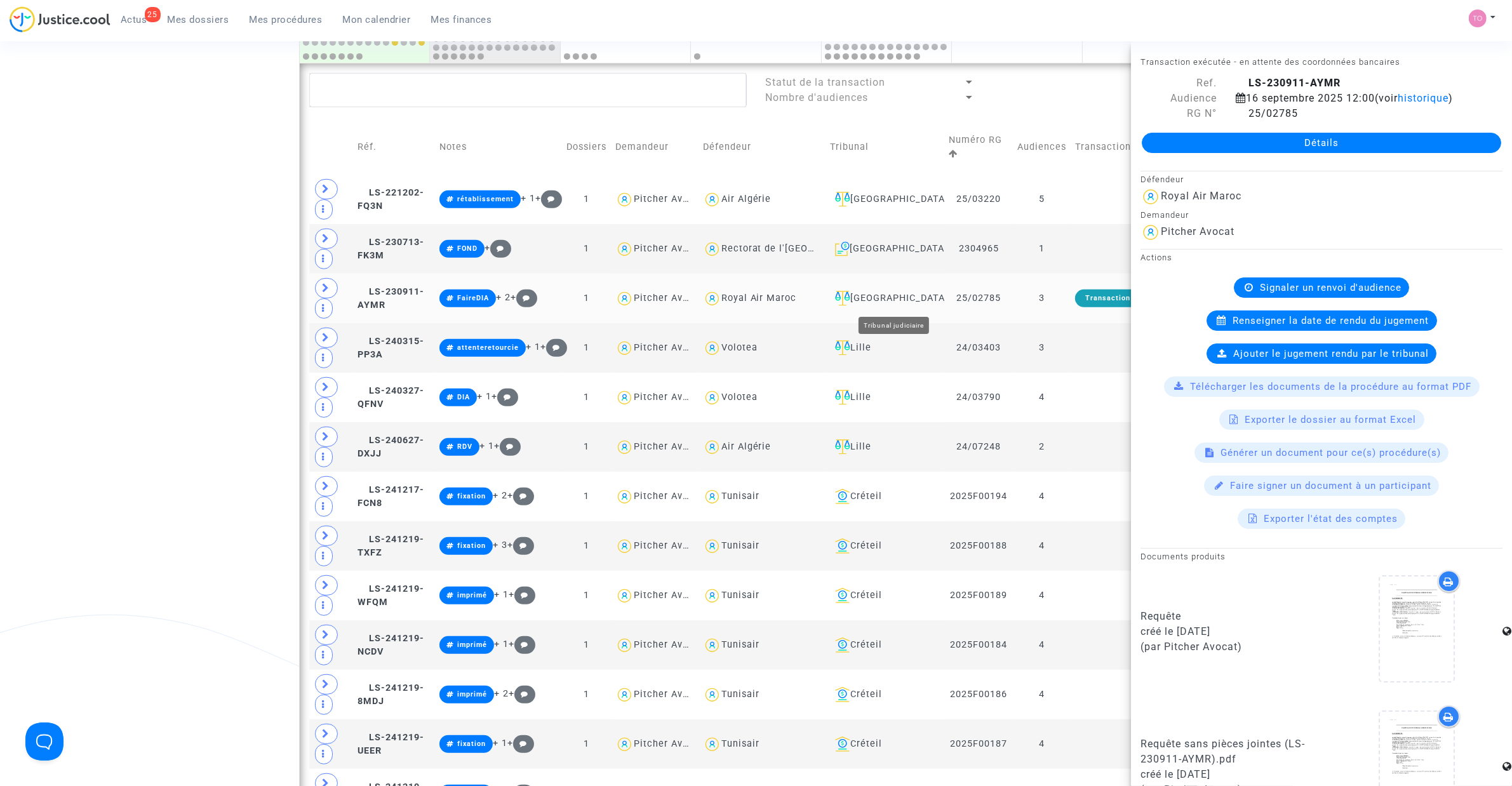
click at [894, 297] on div "Paris" at bounding box center [885, 297] width 110 height 15
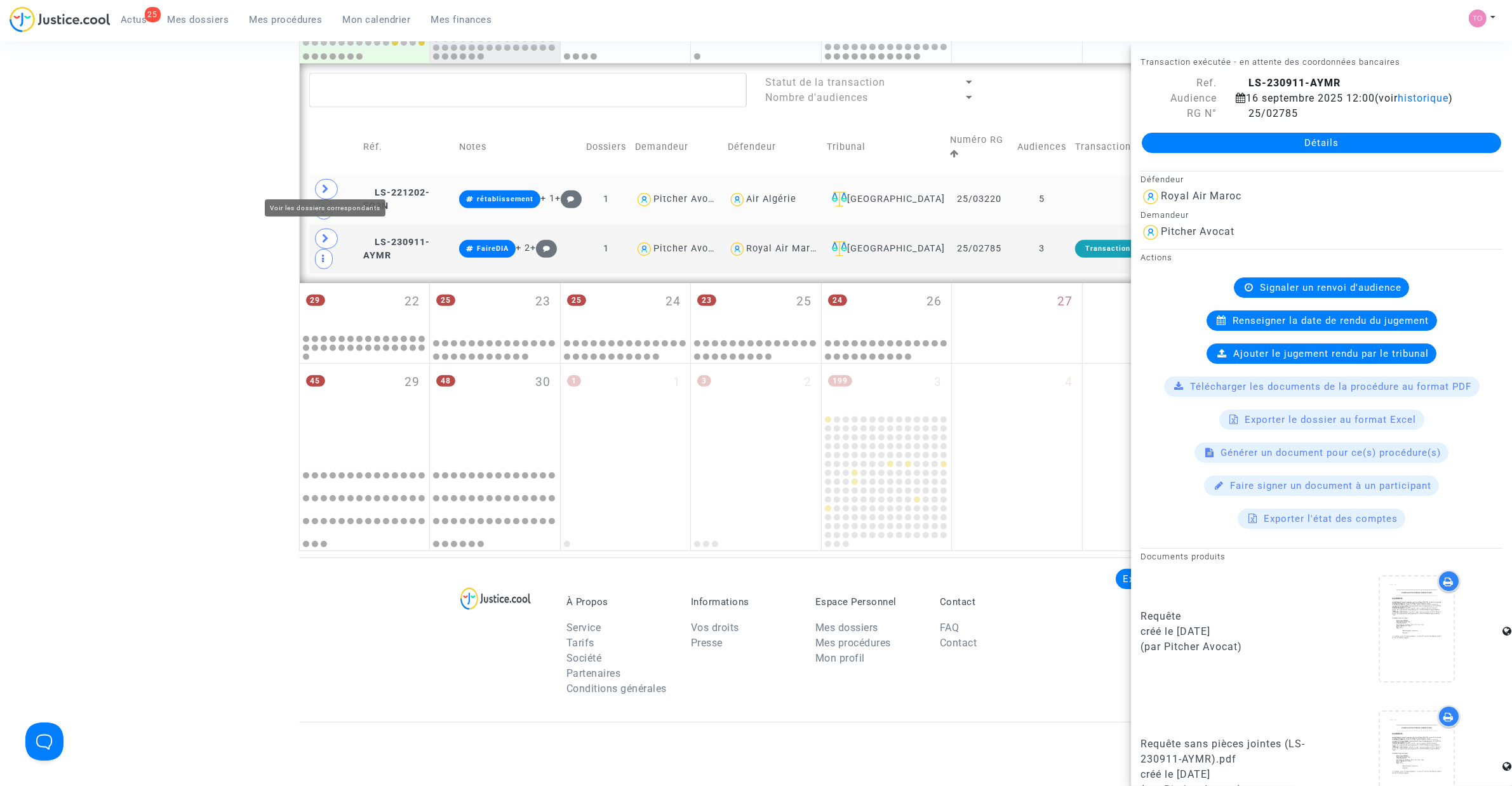
click at [317, 179] on span at bounding box center [326, 189] width 23 height 20
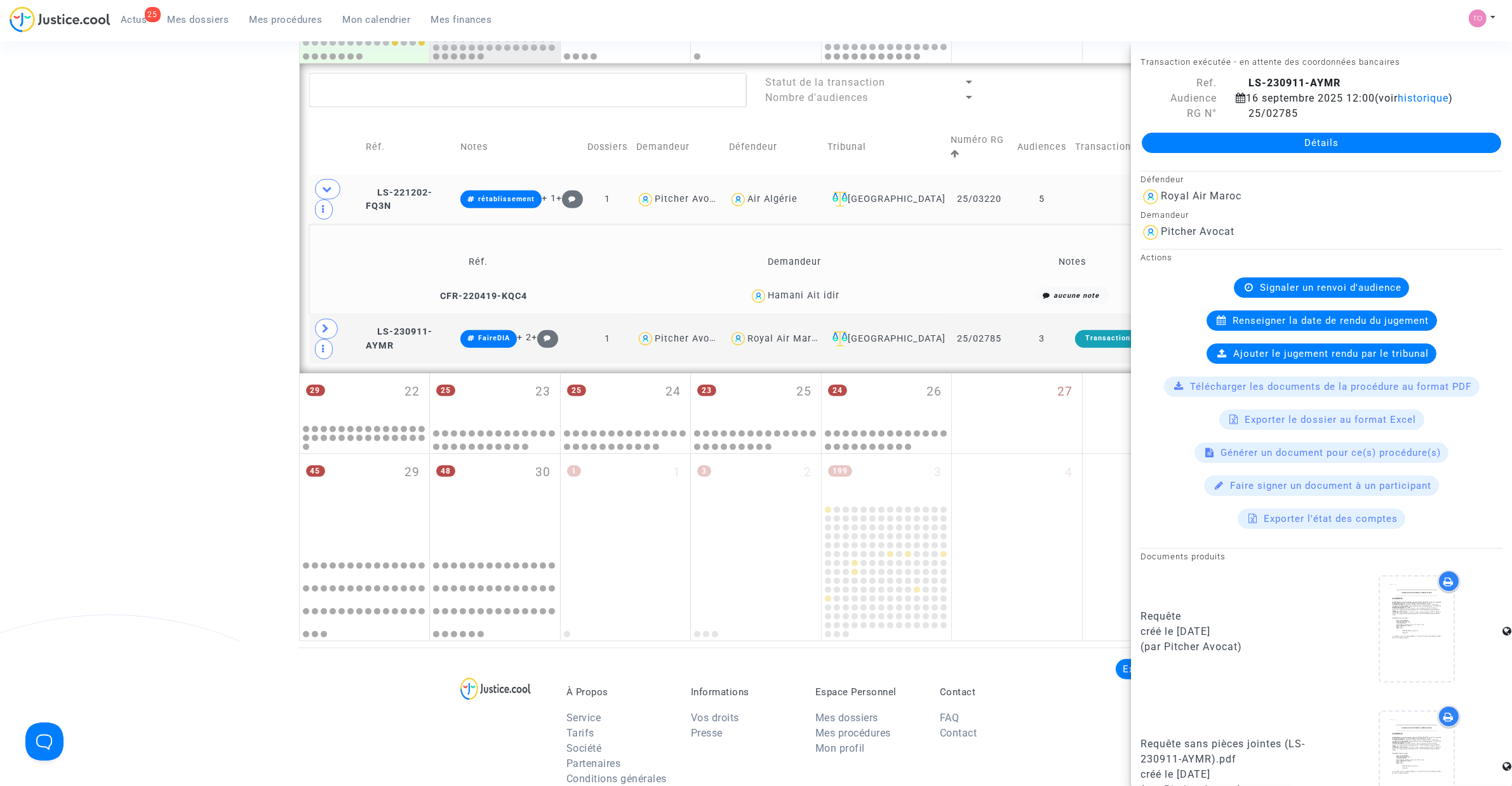
drag, startPoint x: 787, startPoint y: 261, endPoint x: 769, endPoint y: 265, distance: 18.4
click at [769, 290] on div "Hamani Ait idir" at bounding box center [803, 296] width 72 height 11
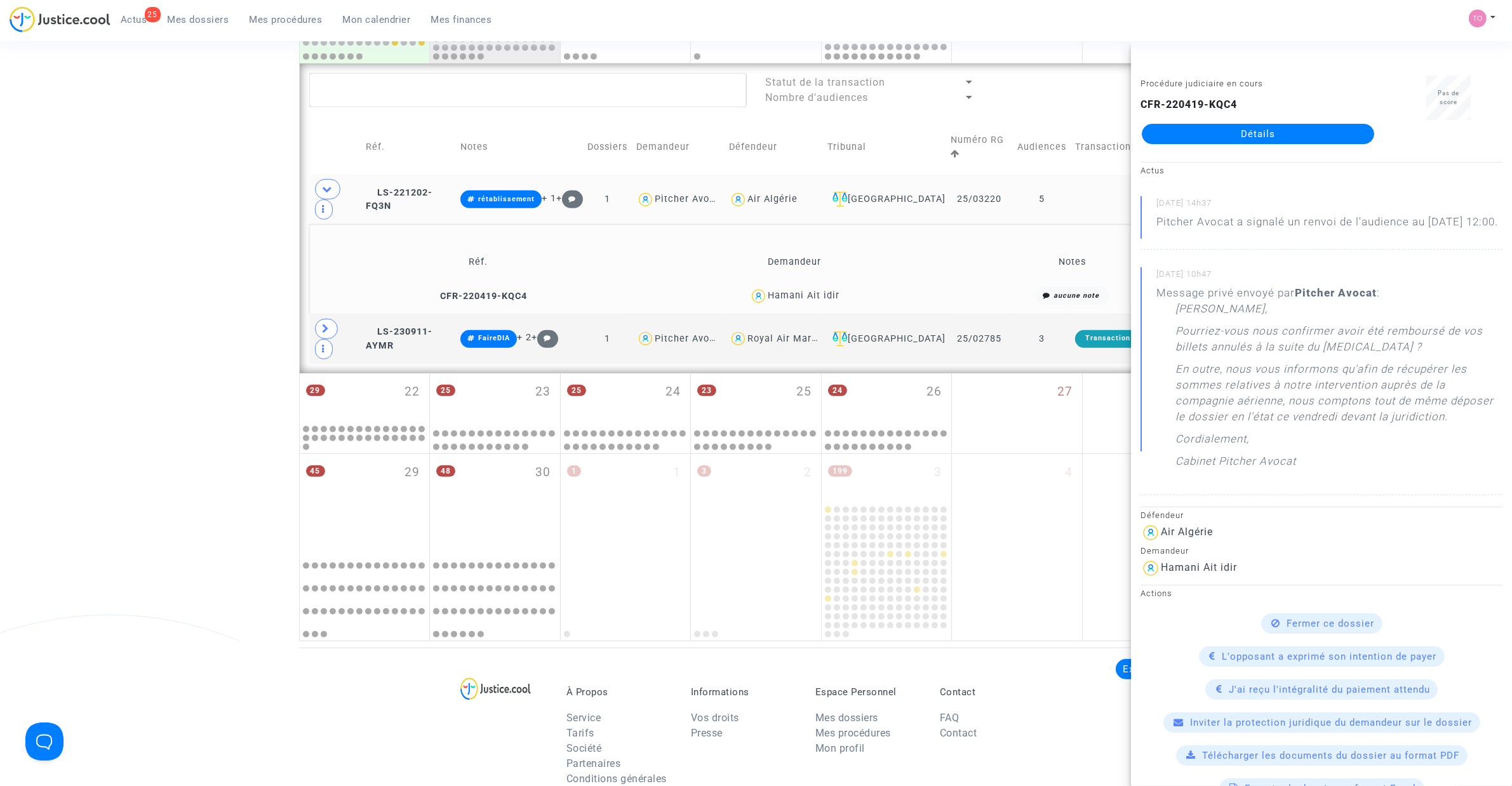
drag, startPoint x: 95, startPoint y: 186, endPoint x: 298, endPoint y: 190, distance: 203.0
click at [106, 189] on div "Date de clôture d'instruction Date de conciliation Date d'audience Date de juge…" at bounding box center [756, 39] width 1512 height 1203
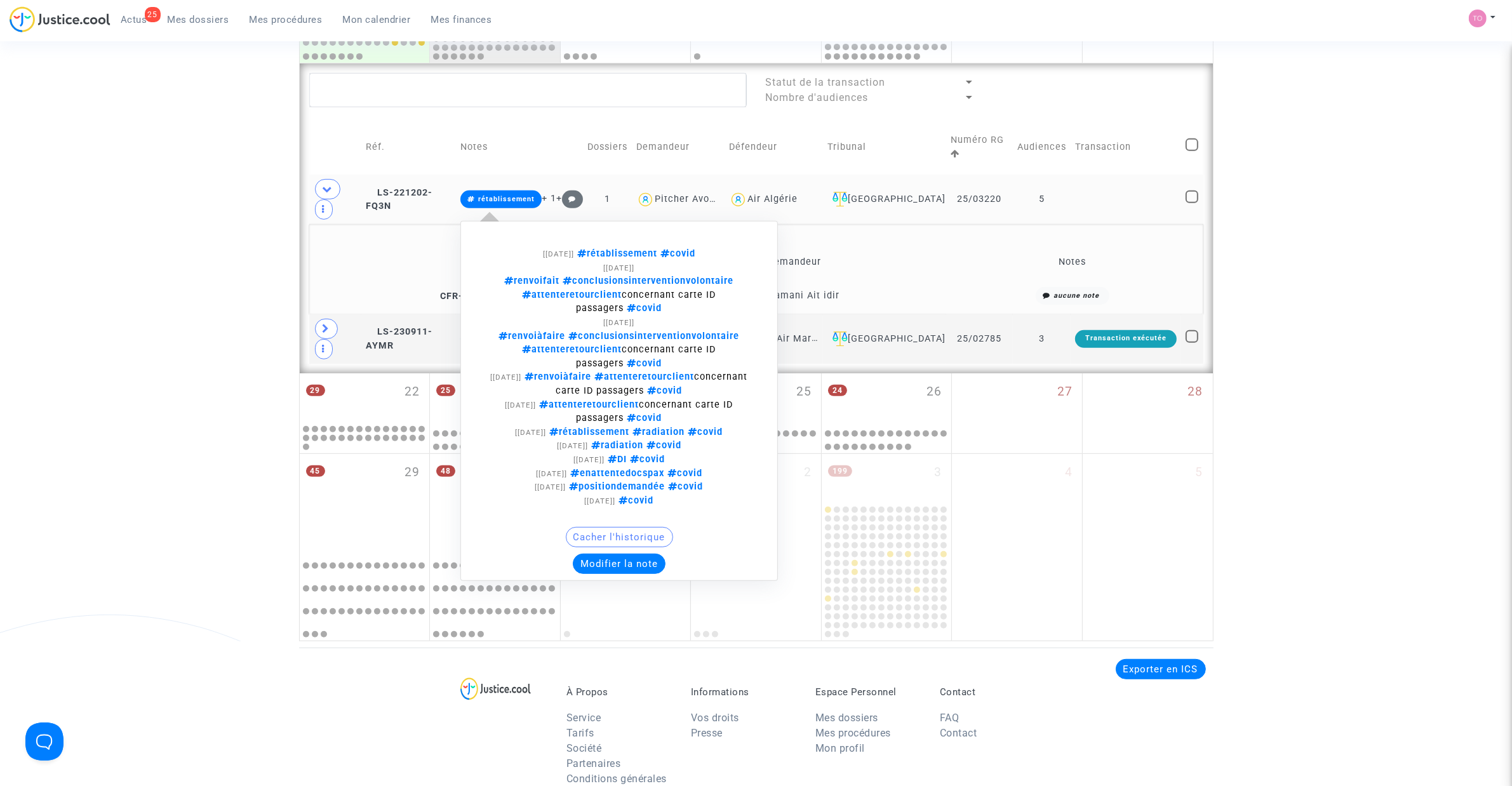
click at [642, 501] on button "Modifier la note" at bounding box center [619, 563] width 93 height 20
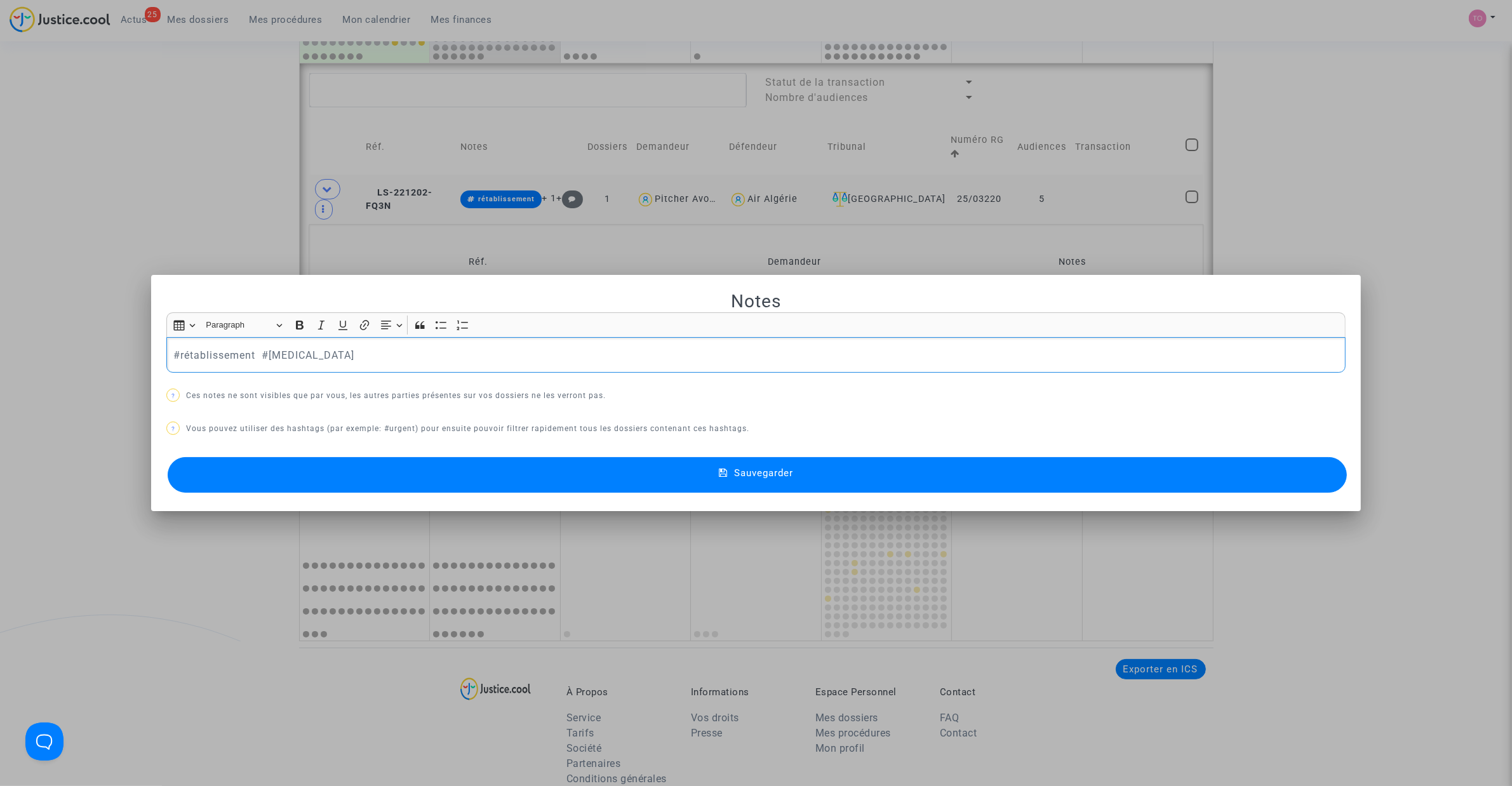
click at [254, 352] on p "#rétablissement #covid" at bounding box center [756, 355] width 1166 height 16
click at [248, 352] on p "#rétablissement #covid" at bounding box center [756, 355] width 1166 height 16
drag, startPoint x: 253, startPoint y: 350, endPoint x: 176, endPoint y: 353, distance: 77.1
click at [176, 353] on p "#rétablissement #covid" at bounding box center [756, 355] width 1166 height 16
click at [680, 477] on button "Sauvegarder" at bounding box center [757, 474] width 1179 height 35
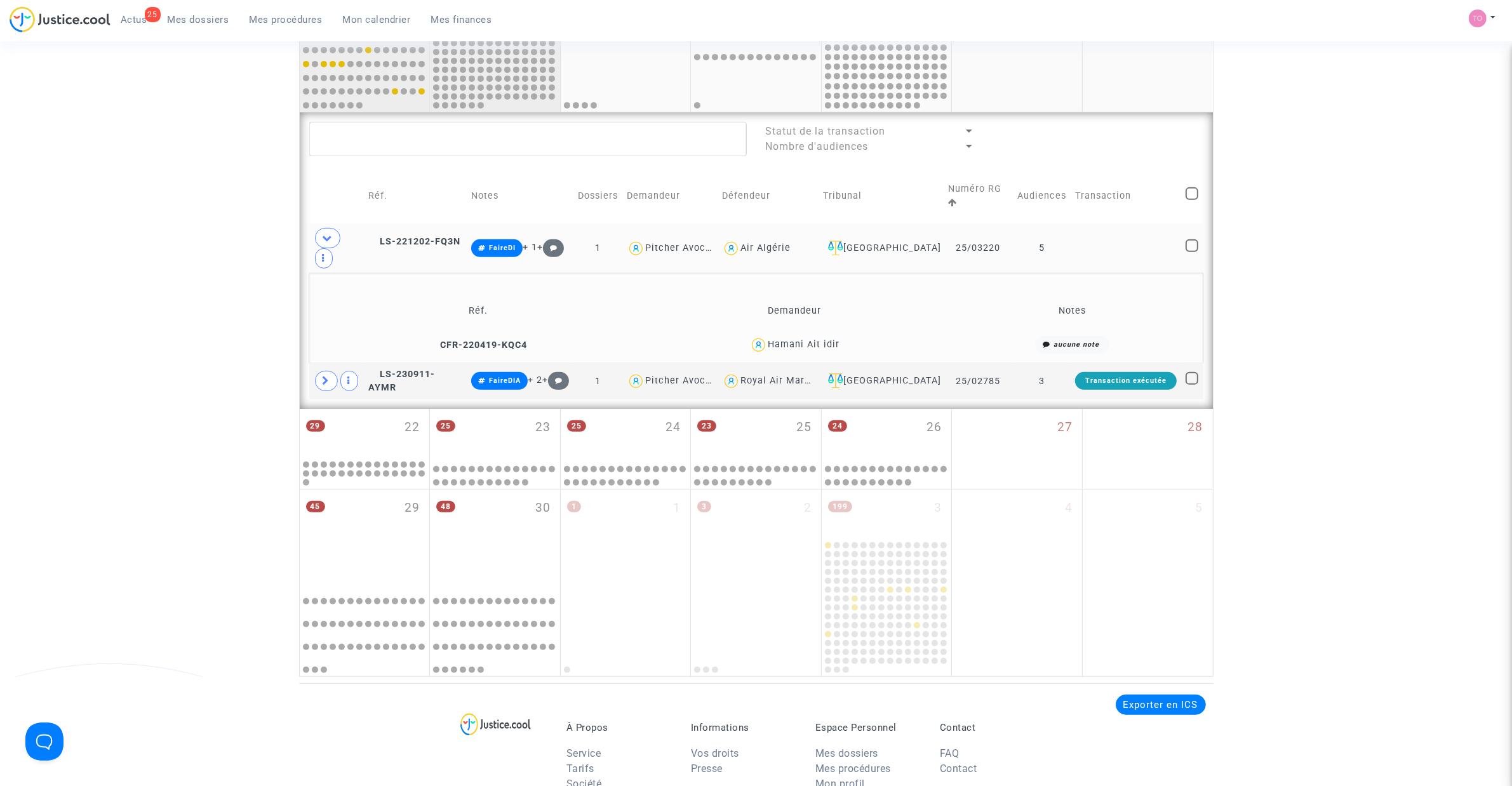
scroll to position [476, 0]
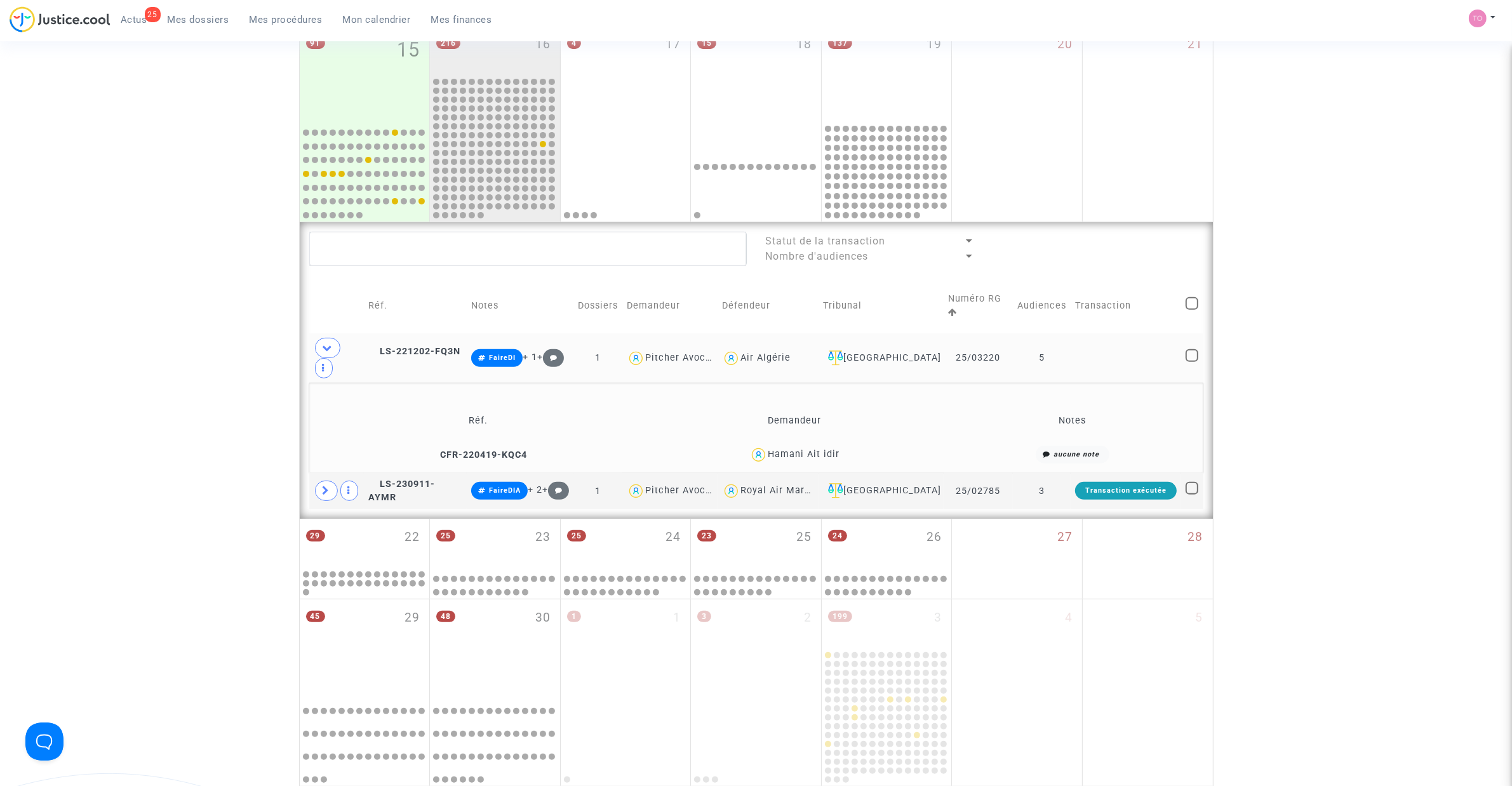
click at [790, 352] on div "Air Algérie" at bounding box center [766, 358] width 50 height 11
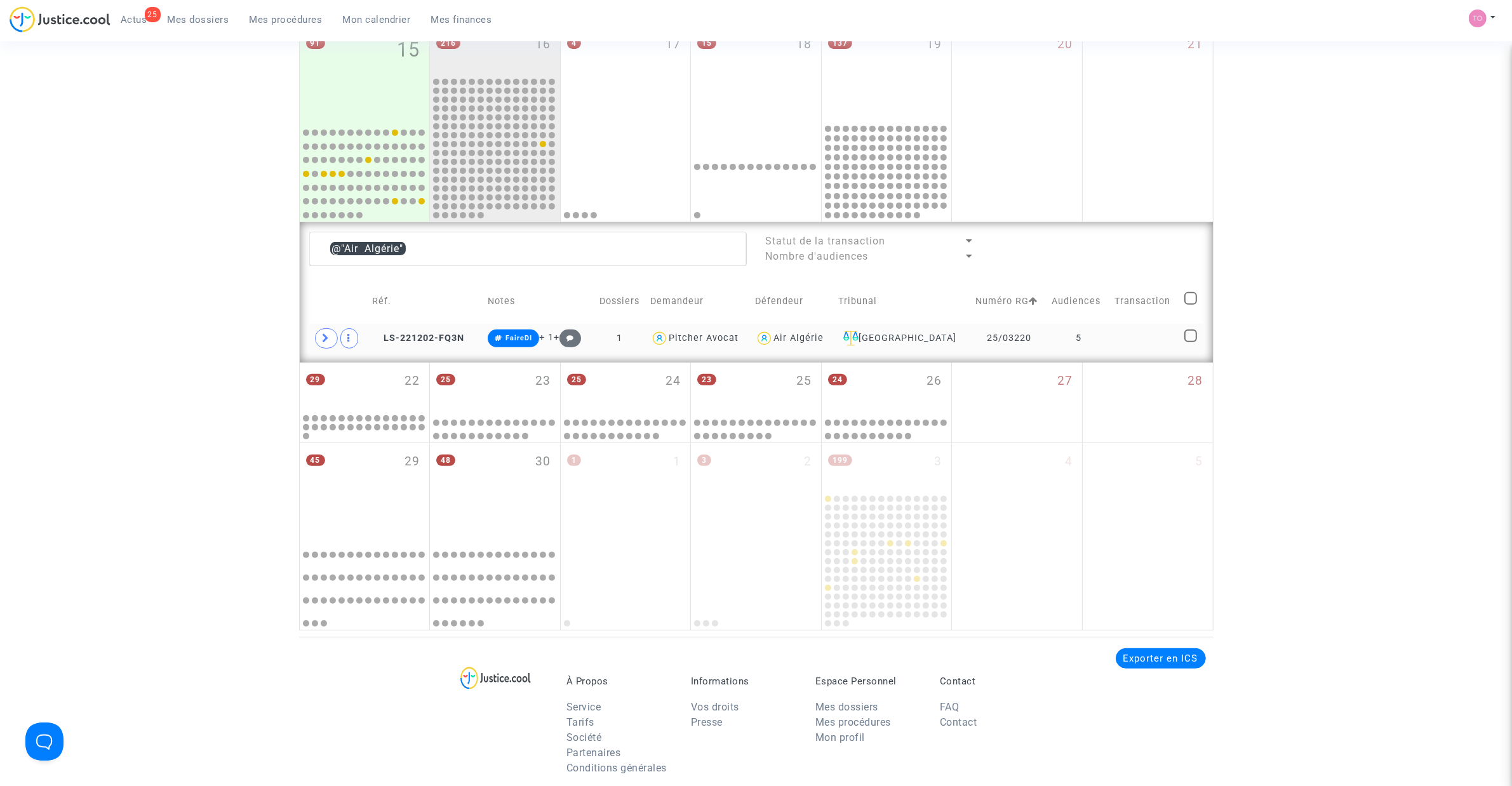
click at [819, 340] on div "Air Algérie" at bounding box center [799, 338] width 50 height 11
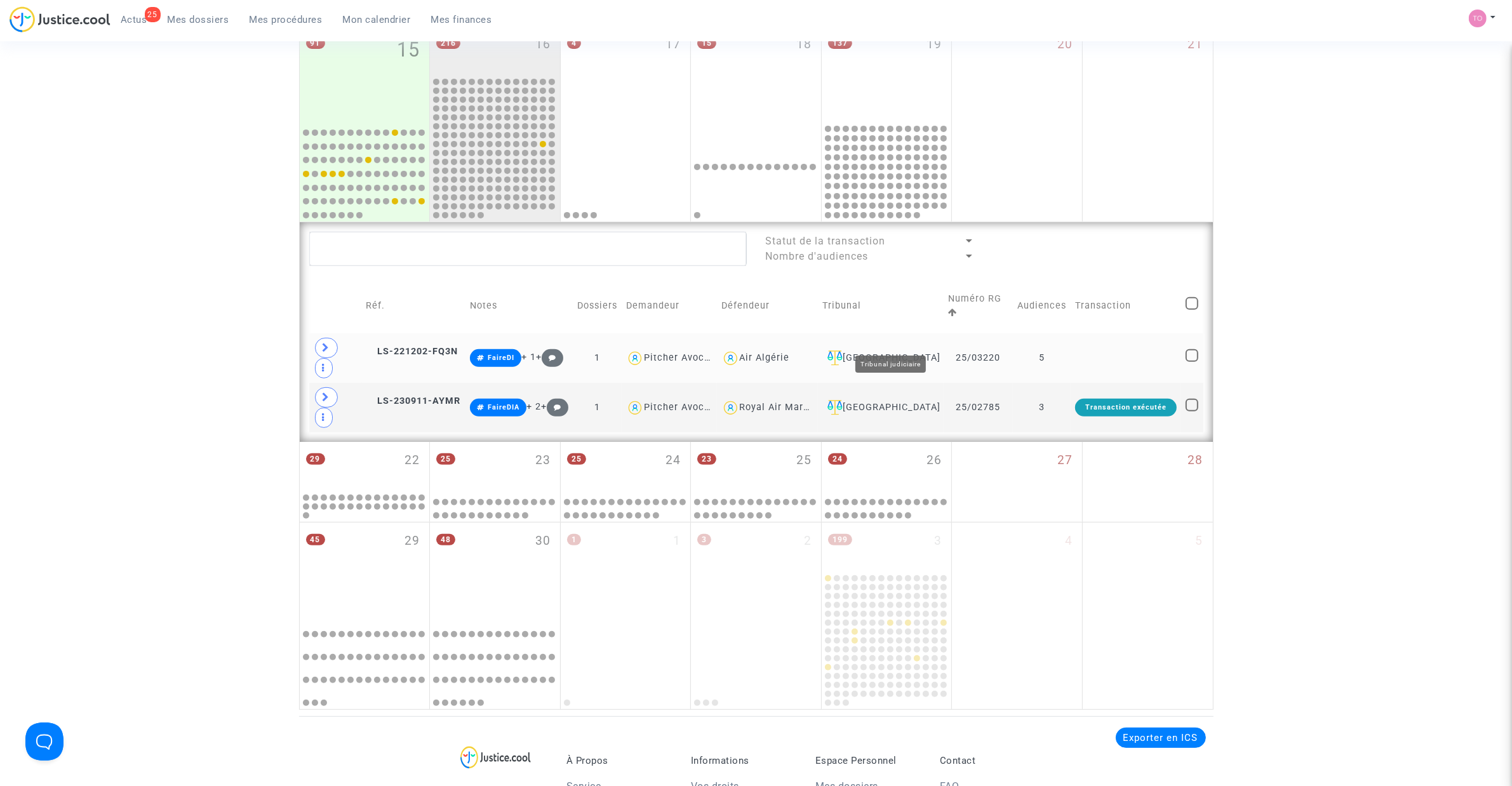
click at [904, 350] on div "Paris" at bounding box center [881, 357] width 116 height 15
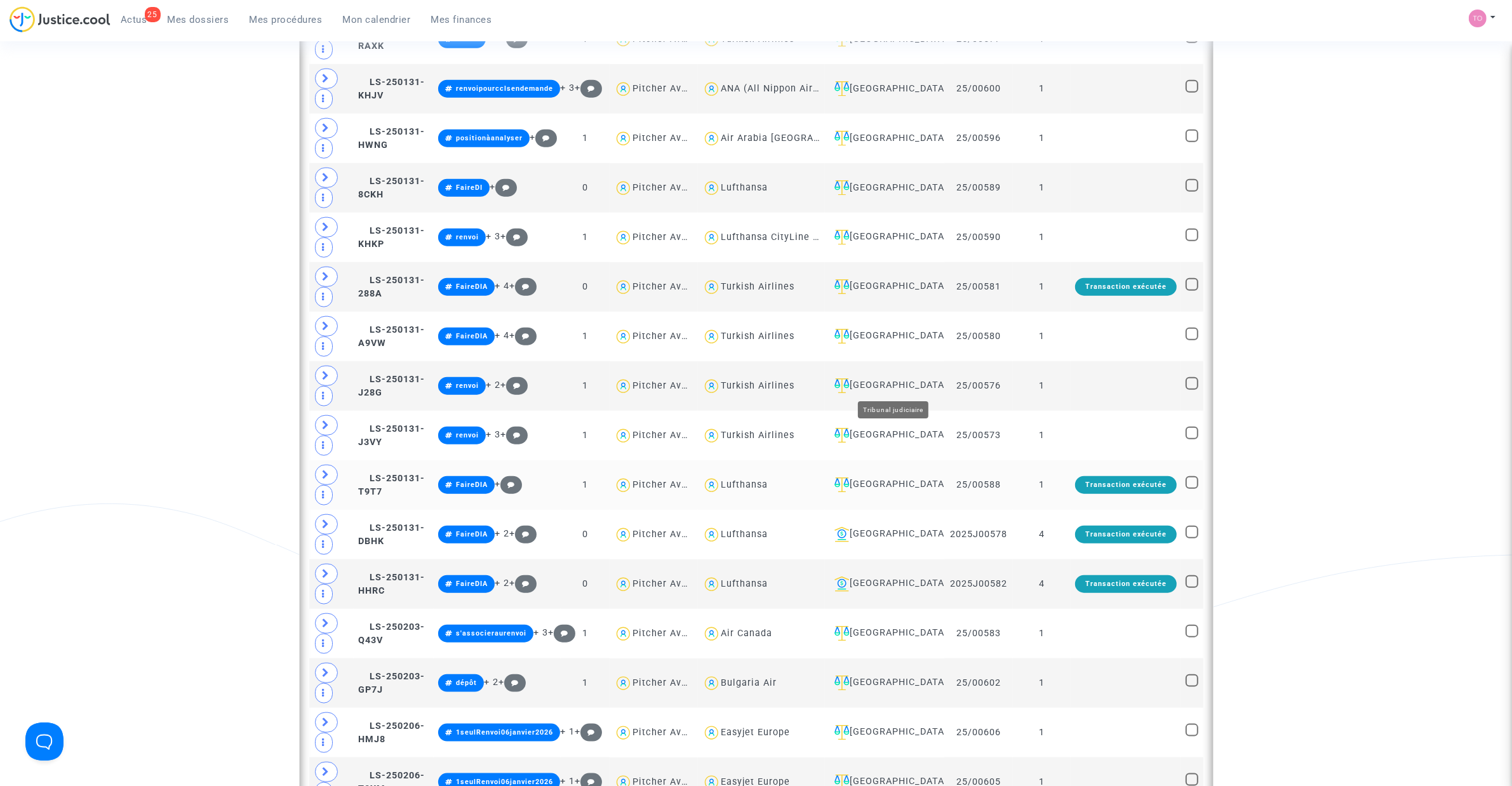
scroll to position [1666, 0]
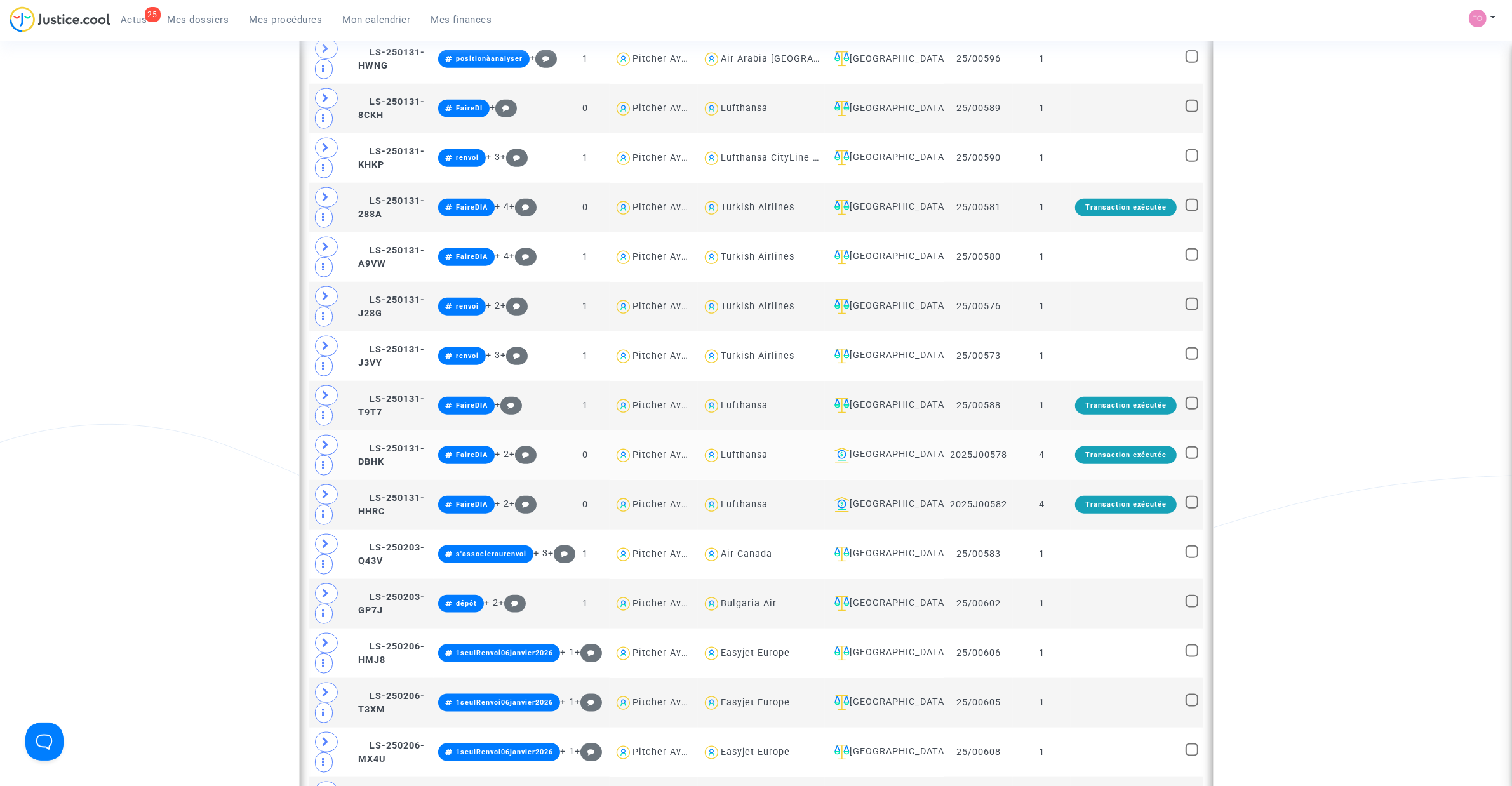
click at [895, 463] on div "Lyon" at bounding box center [885, 455] width 110 height 15
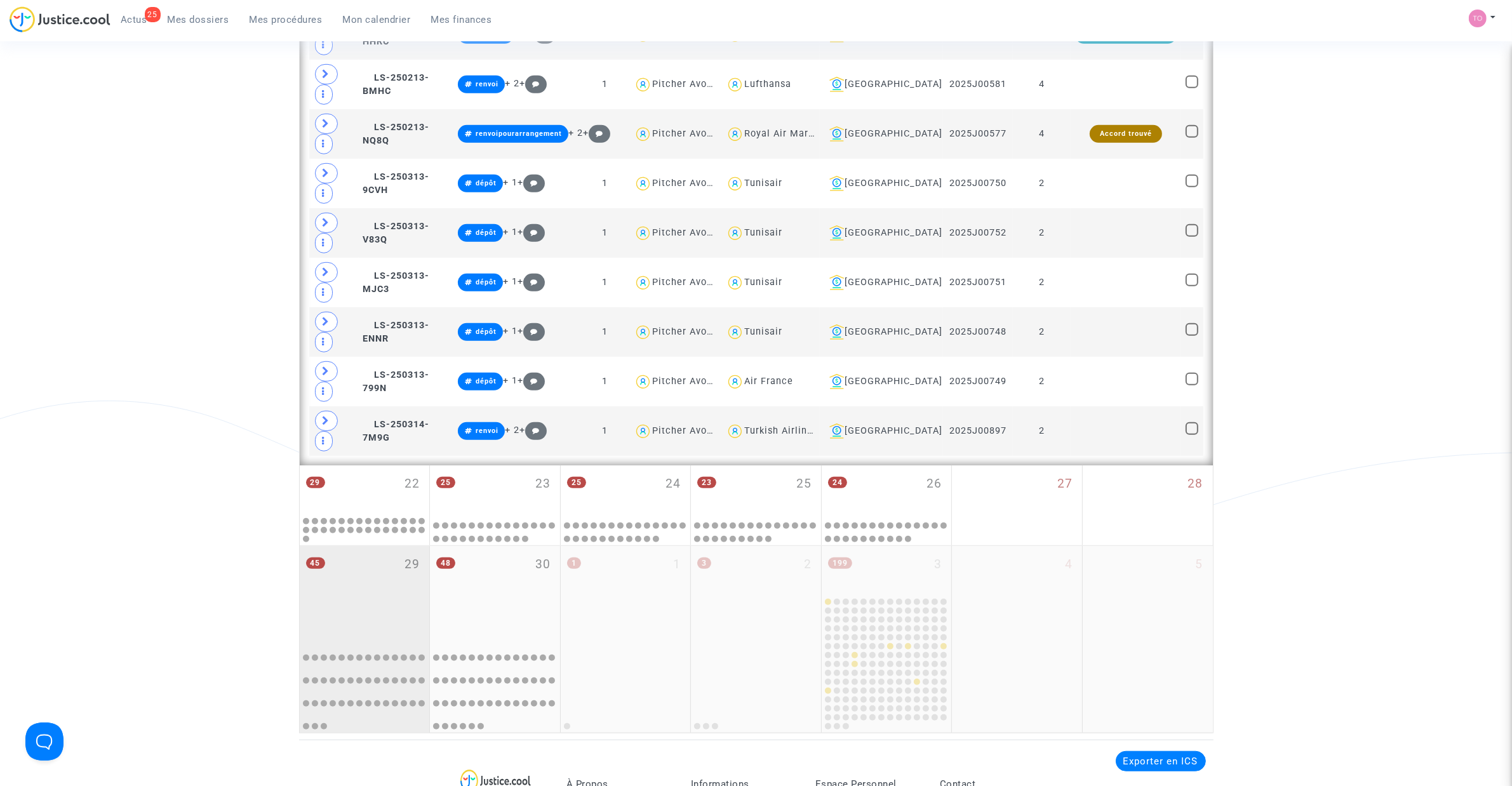
scroll to position [826, 0]
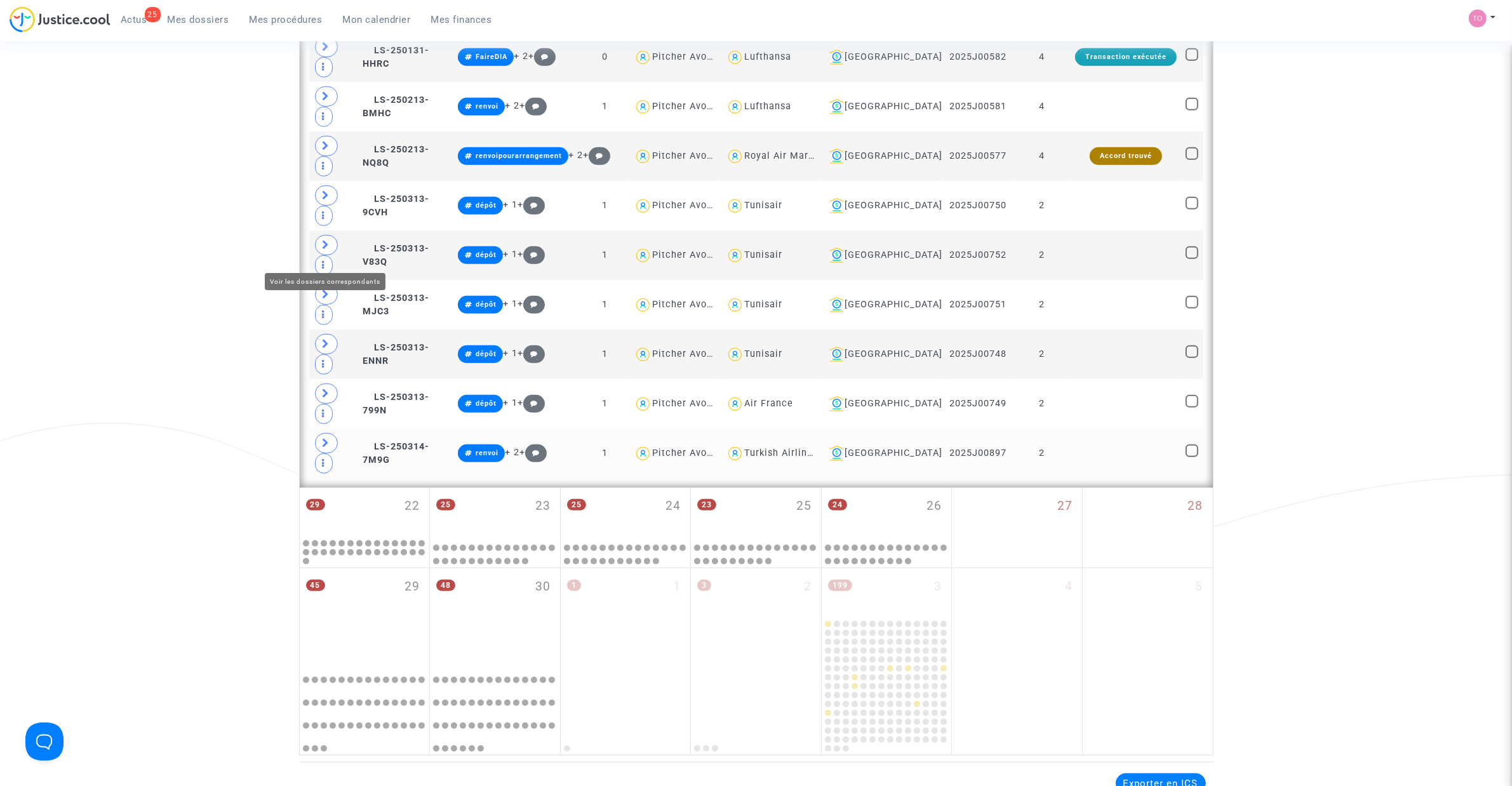
click at [315, 433] on span at bounding box center [326, 443] width 23 height 20
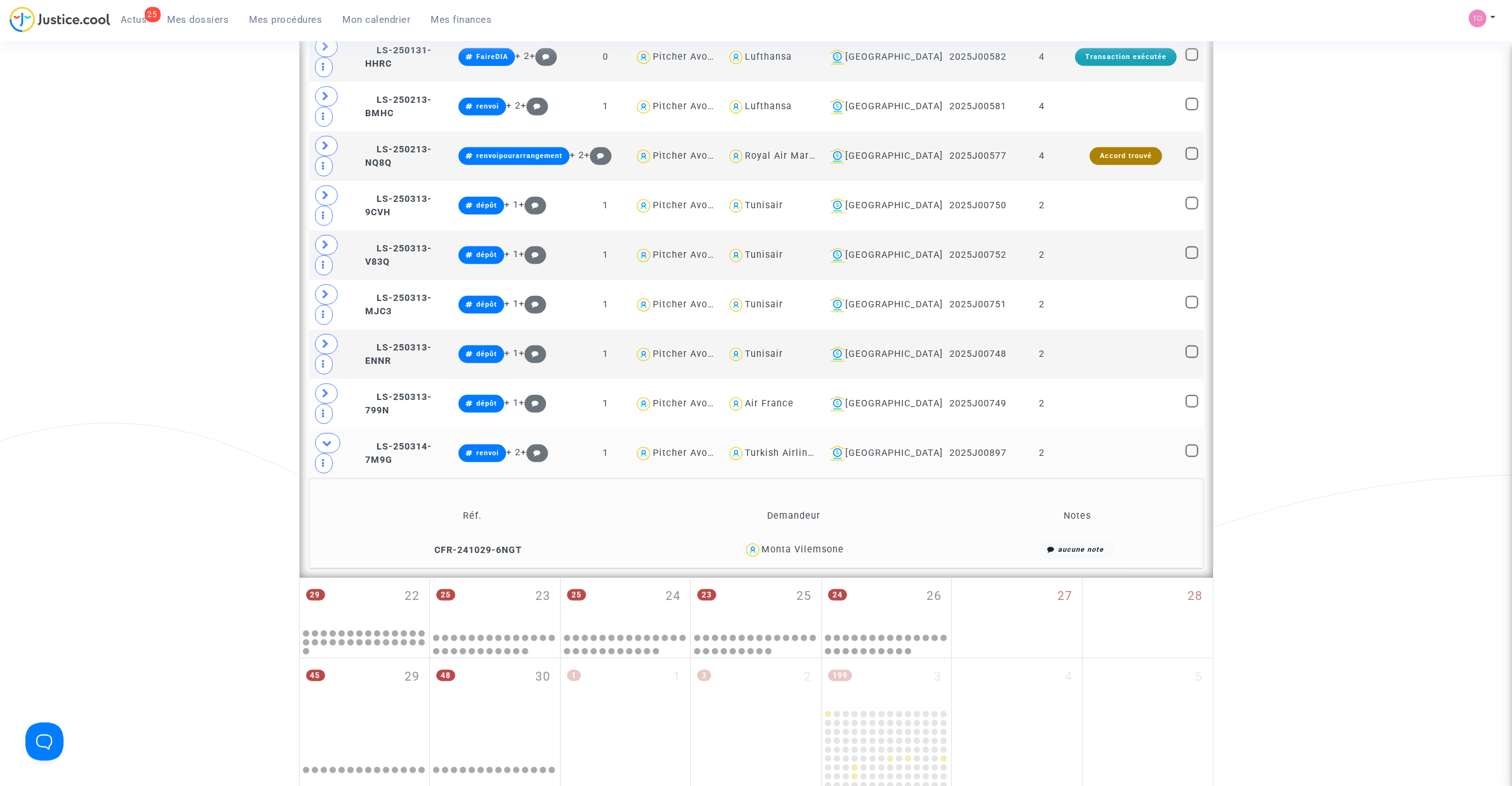
click at [815, 501] on div "Monta Vilemsone" at bounding box center [803, 549] width 83 height 11
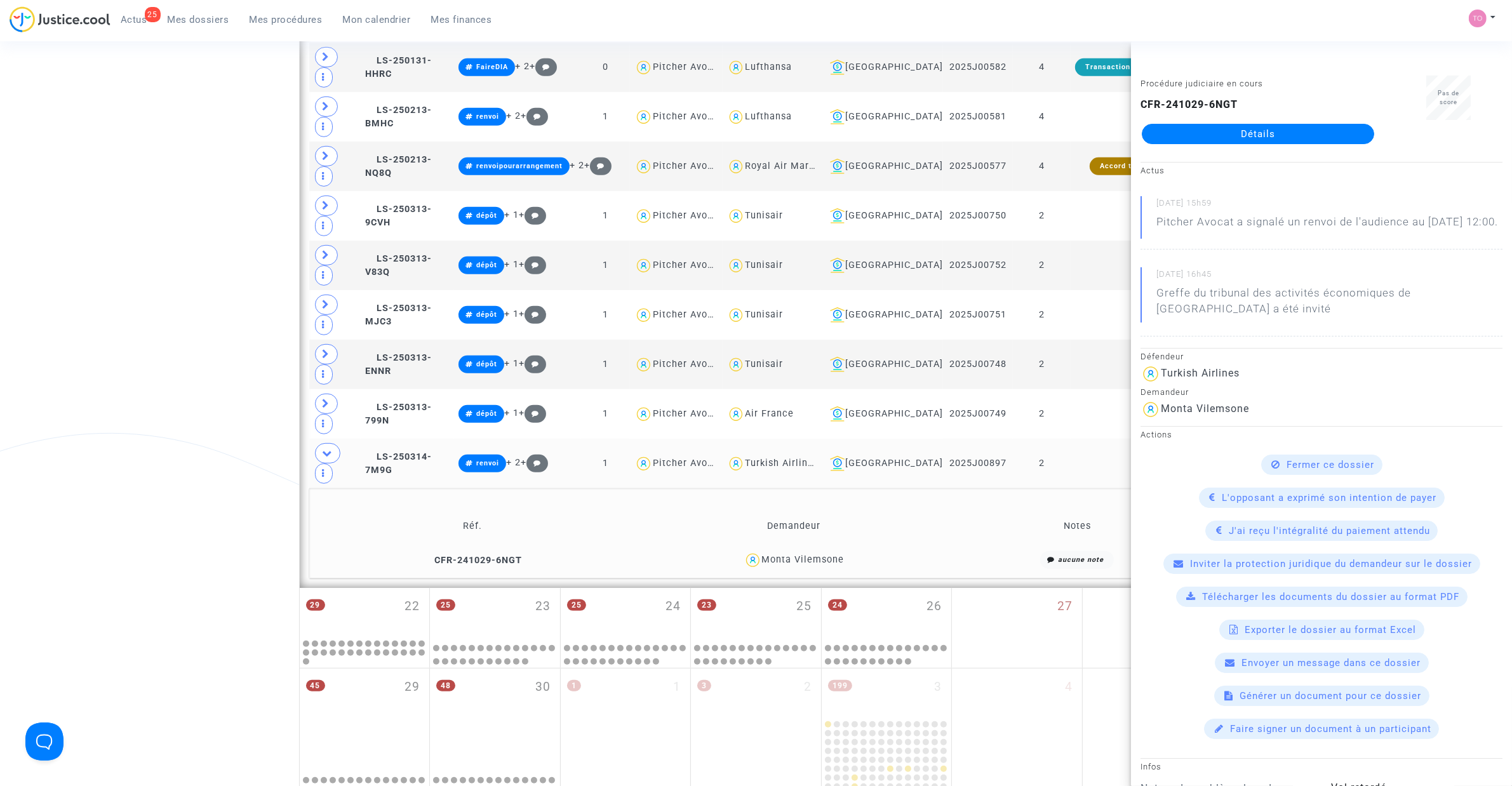
scroll to position [589, 0]
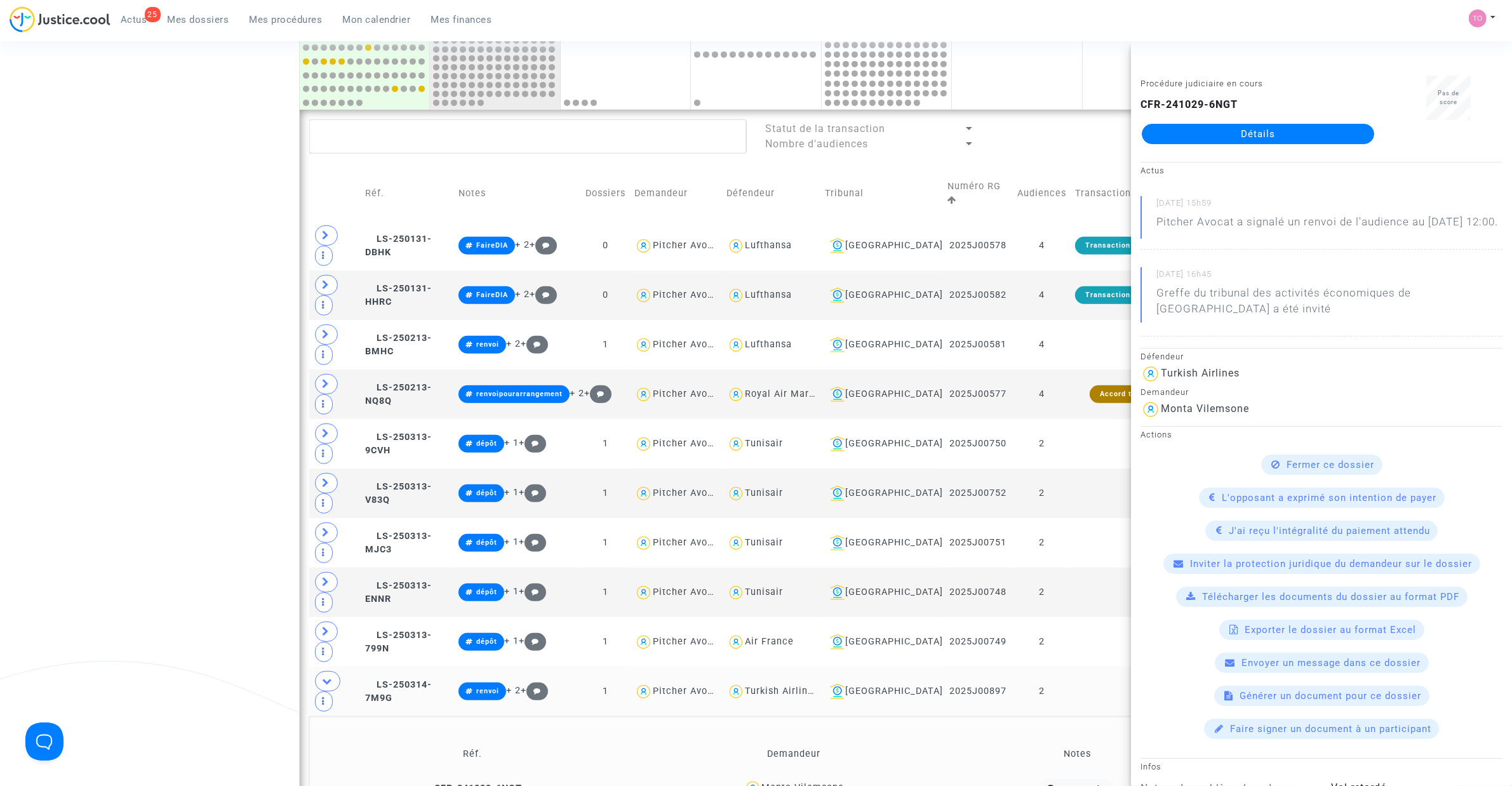
click at [220, 271] on div "Date de clôture d'instruction Date de conciliation Date d'audience Date de juge…" at bounding box center [756, 284] width 1512 height 1599
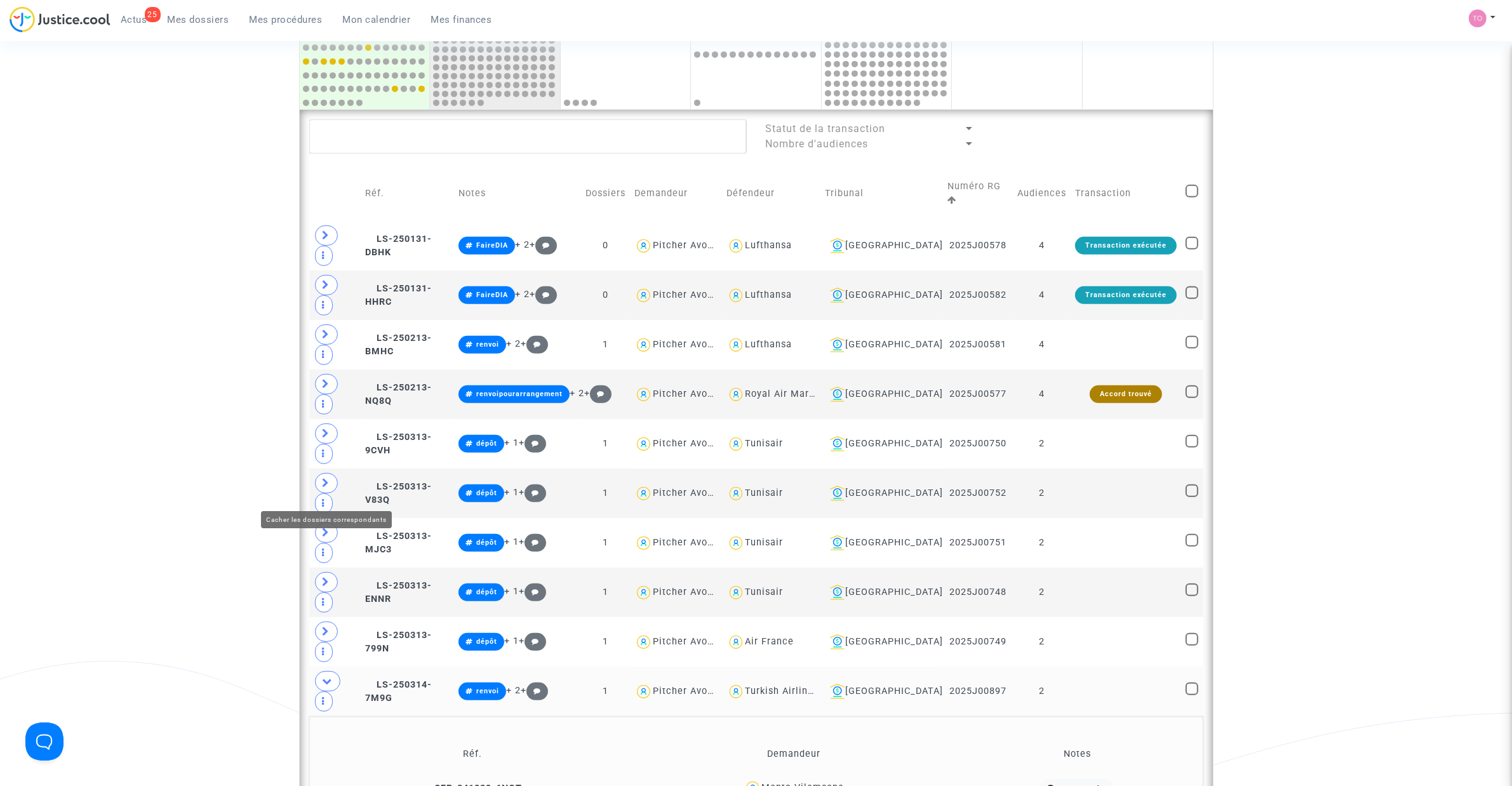
click at [326, 501] on icon at bounding box center [327, 681] width 10 height 9
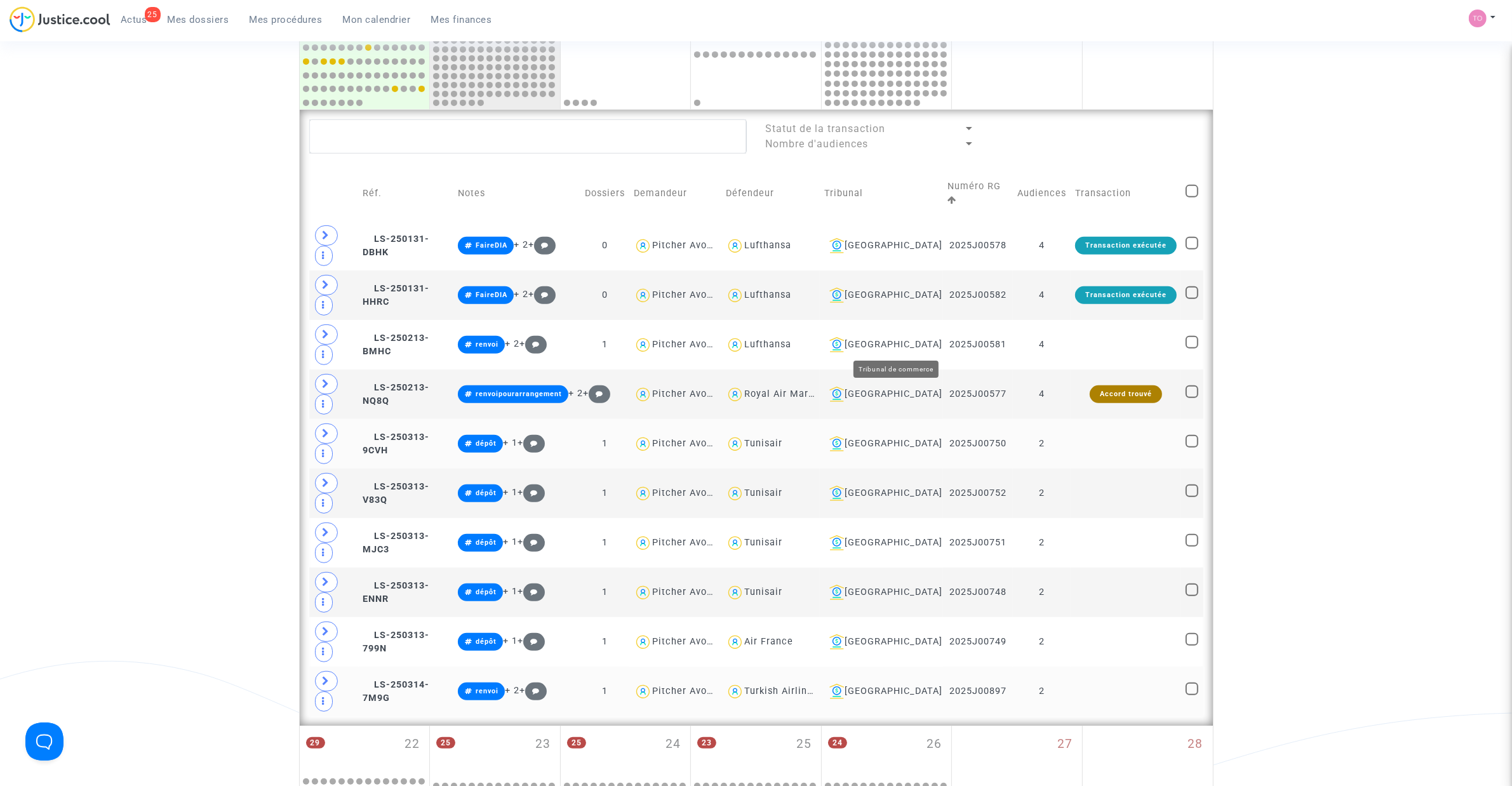
click at [911, 436] on div "Lyon" at bounding box center [881, 443] width 114 height 15
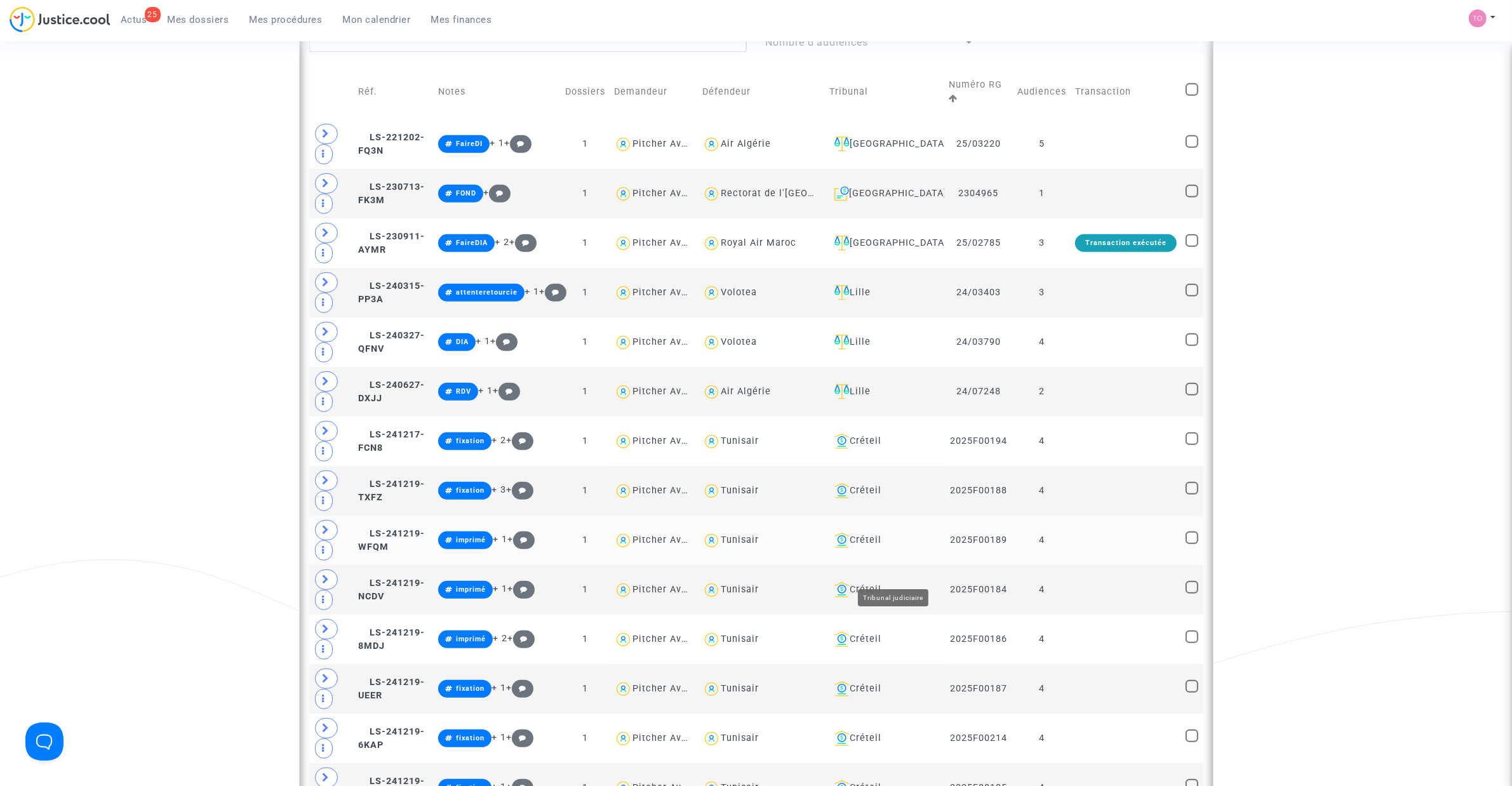
scroll to position [668, 0]
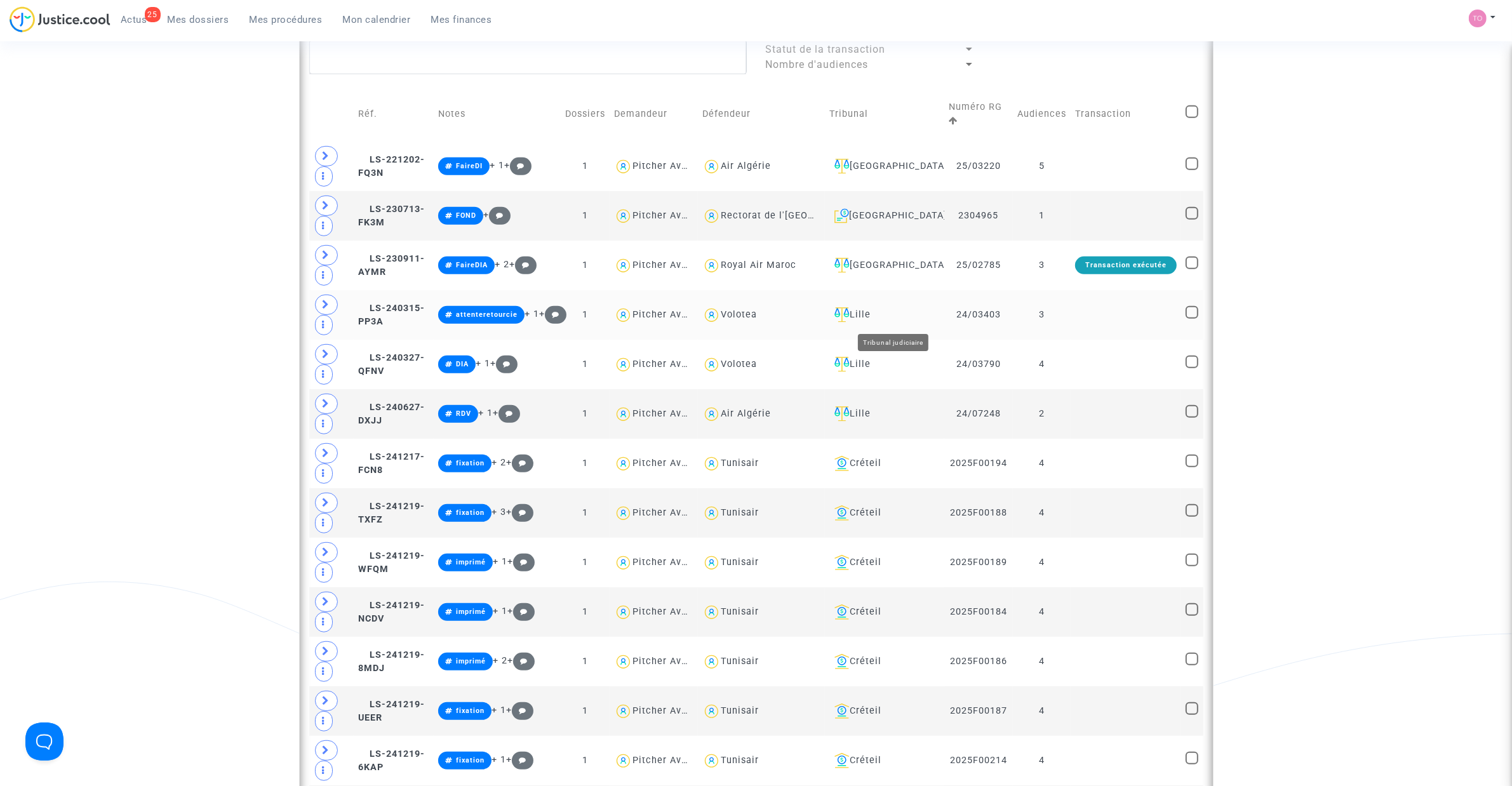
click at [894, 311] on div "Lille" at bounding box center [885, 314] width 110 height 15
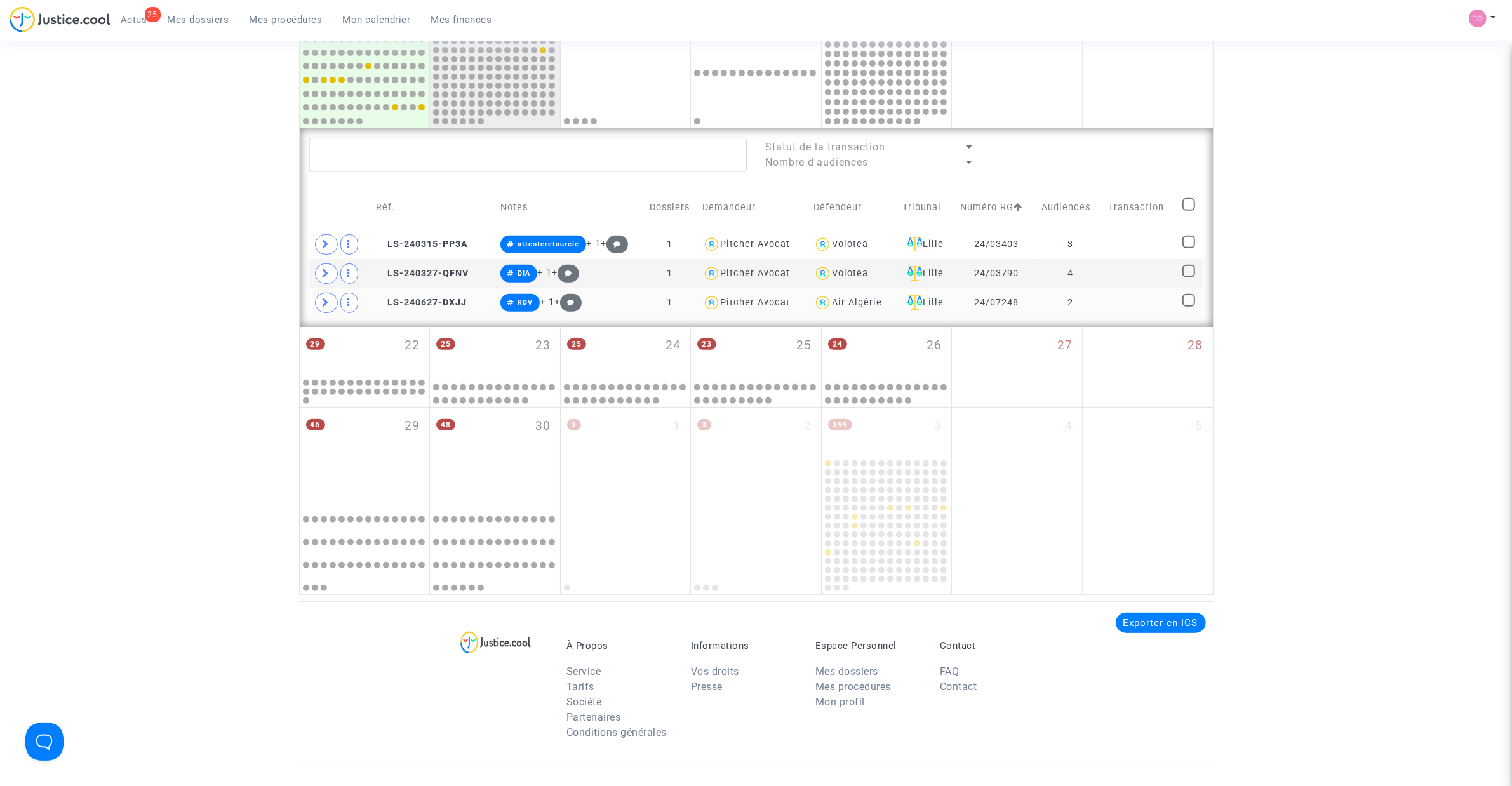
scroll to position [509, 0]
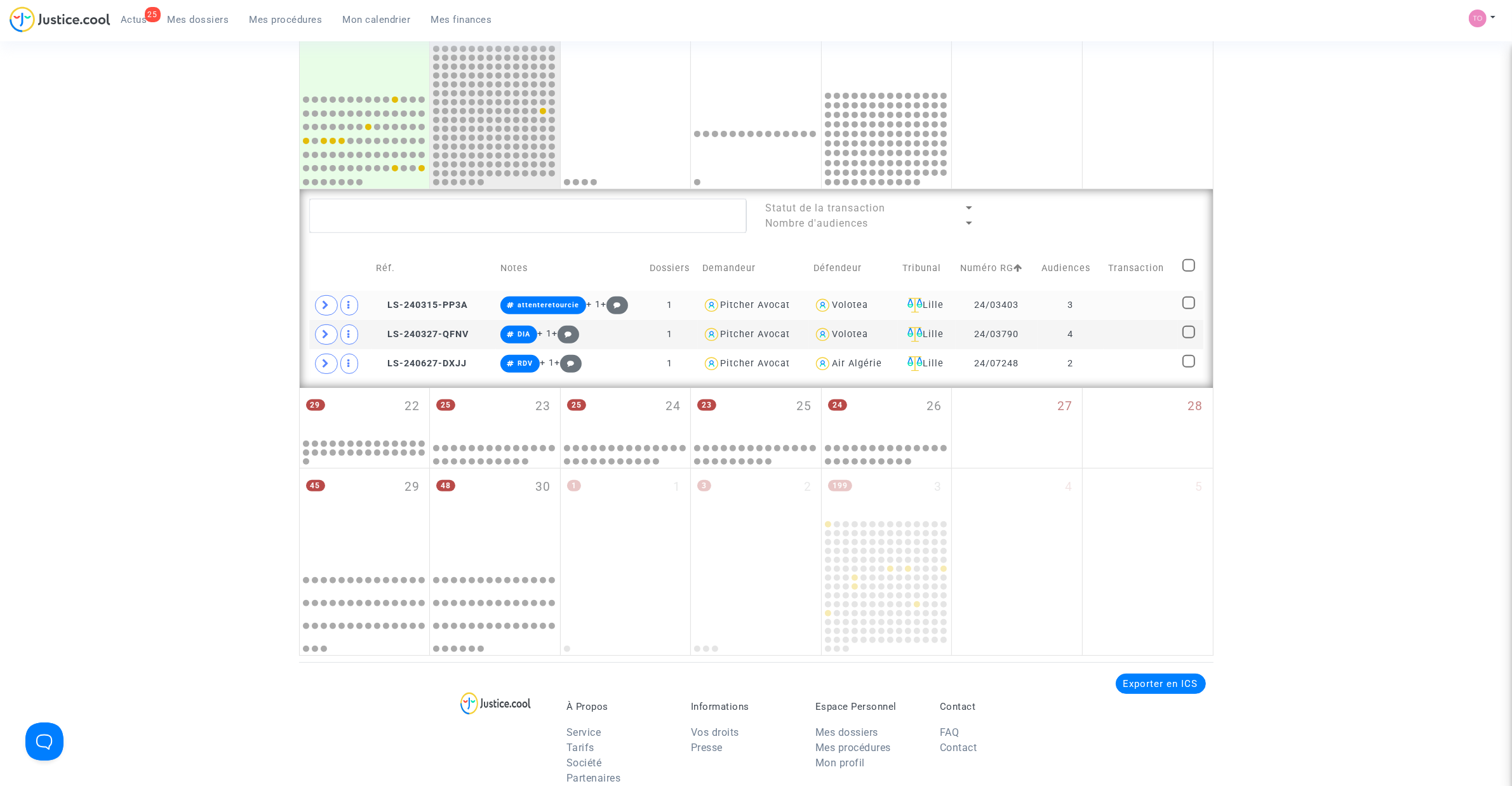
drag, startPoint x: 1030, startPoint y: 301, endPoint x: 971, endPoint y: 301, distance: 59.0
click at [971, 301] on td "24/03403" at bounding box center [996, 304] width 82 height 29
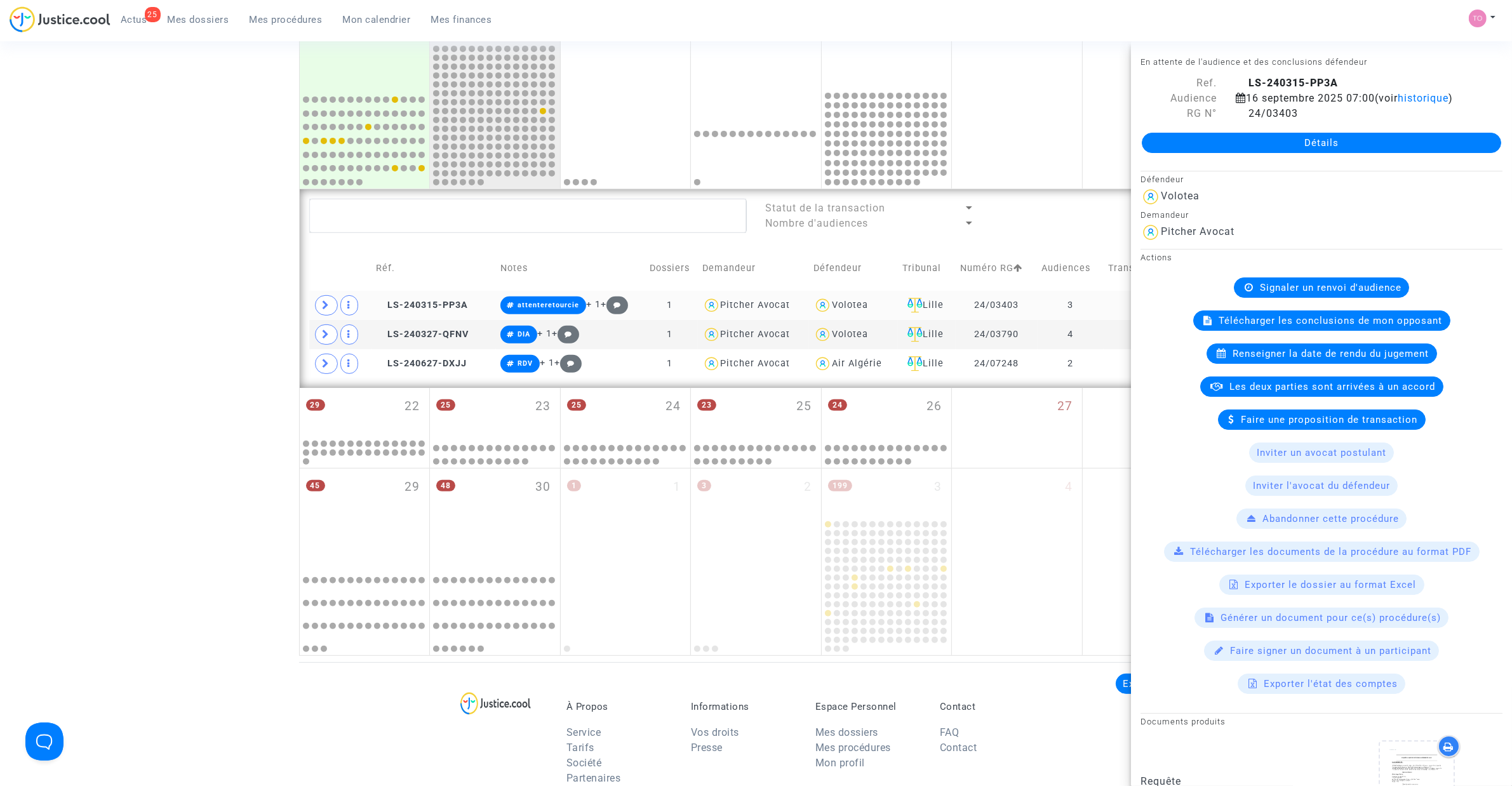
copy td "24/03403"
drag, startPoint x: 1014, startPoint y: 330, endPoint x: 961, endPoint y: 334, distance: 53.2
click at [961, 334] on td "24/03790" at bounding box center [996, 334] width 82 height 29
click at [331, 299] on span at bounding box center [326, 305] width 23 height 20
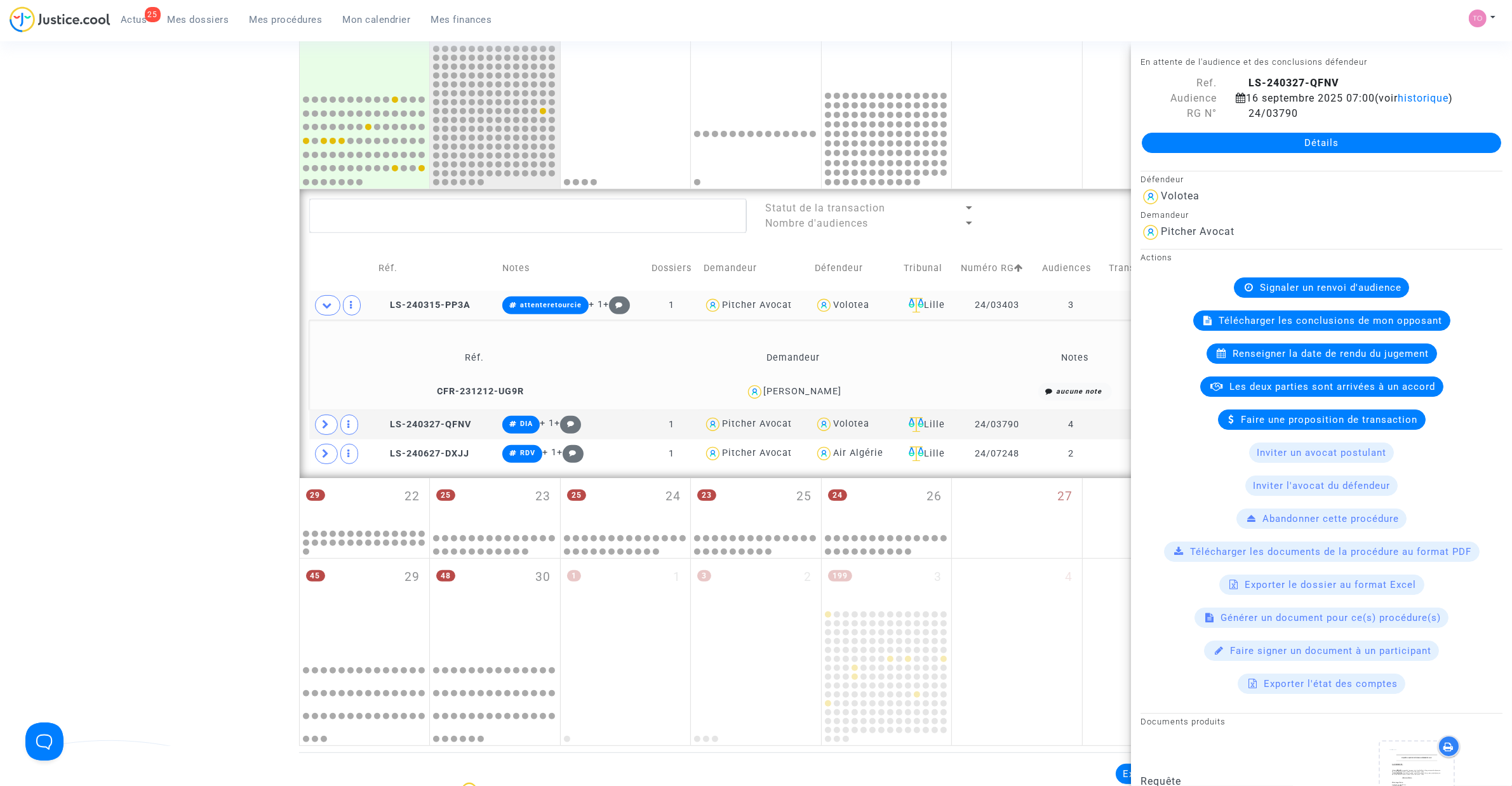
click at [163, 284] on div "Date de clôture d'instruction Date de conciliation Date d'audience Date de juge…" at bounding box center [756, 155] width 1512 height 1182
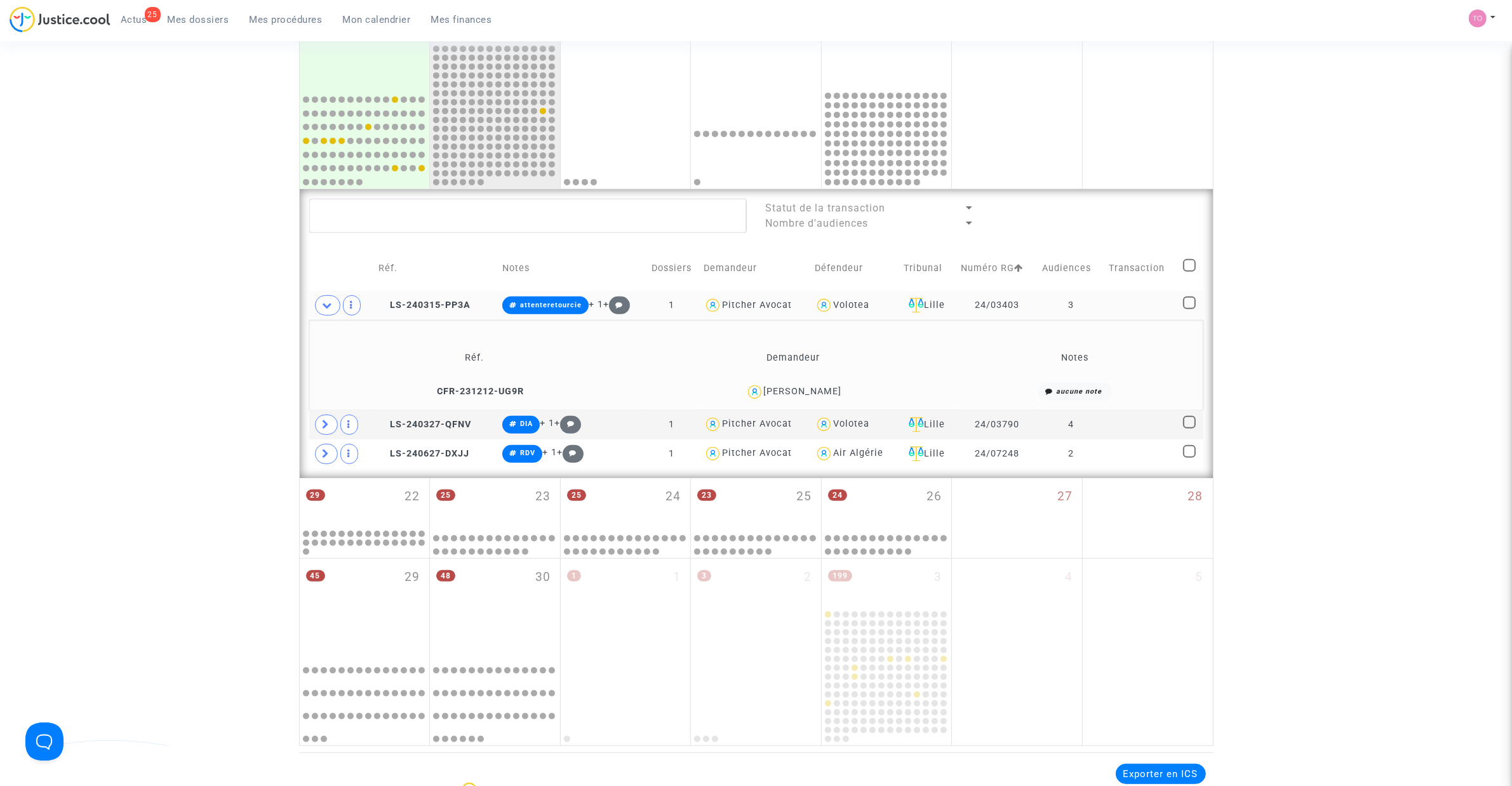
drag, startPoint x: 832, startPoint y: 394, endPoint x: 767, endPoint y: 397, distance: 65.1
click at [767, 397] on div "Chloé Van Hede" at bounding box center [793, 391] width 307 height 18
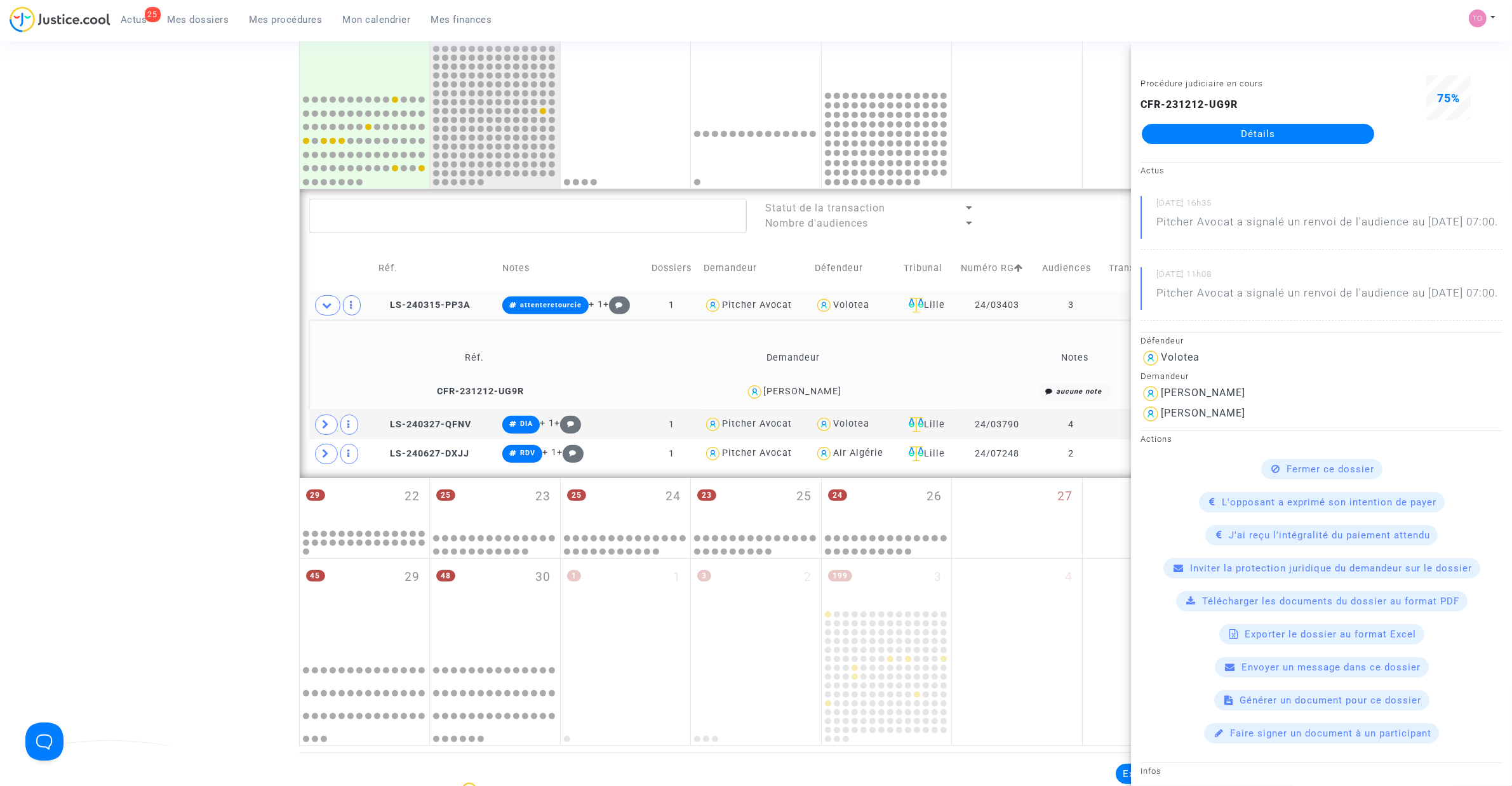
drag, startPoint x: 871, startPoint y: 302, endPoint x: 826, endPoint y: 308, distance: 45.4
click at [826, 308] on div "Volotea" at bounding box center [854, 305] width 79 height 18
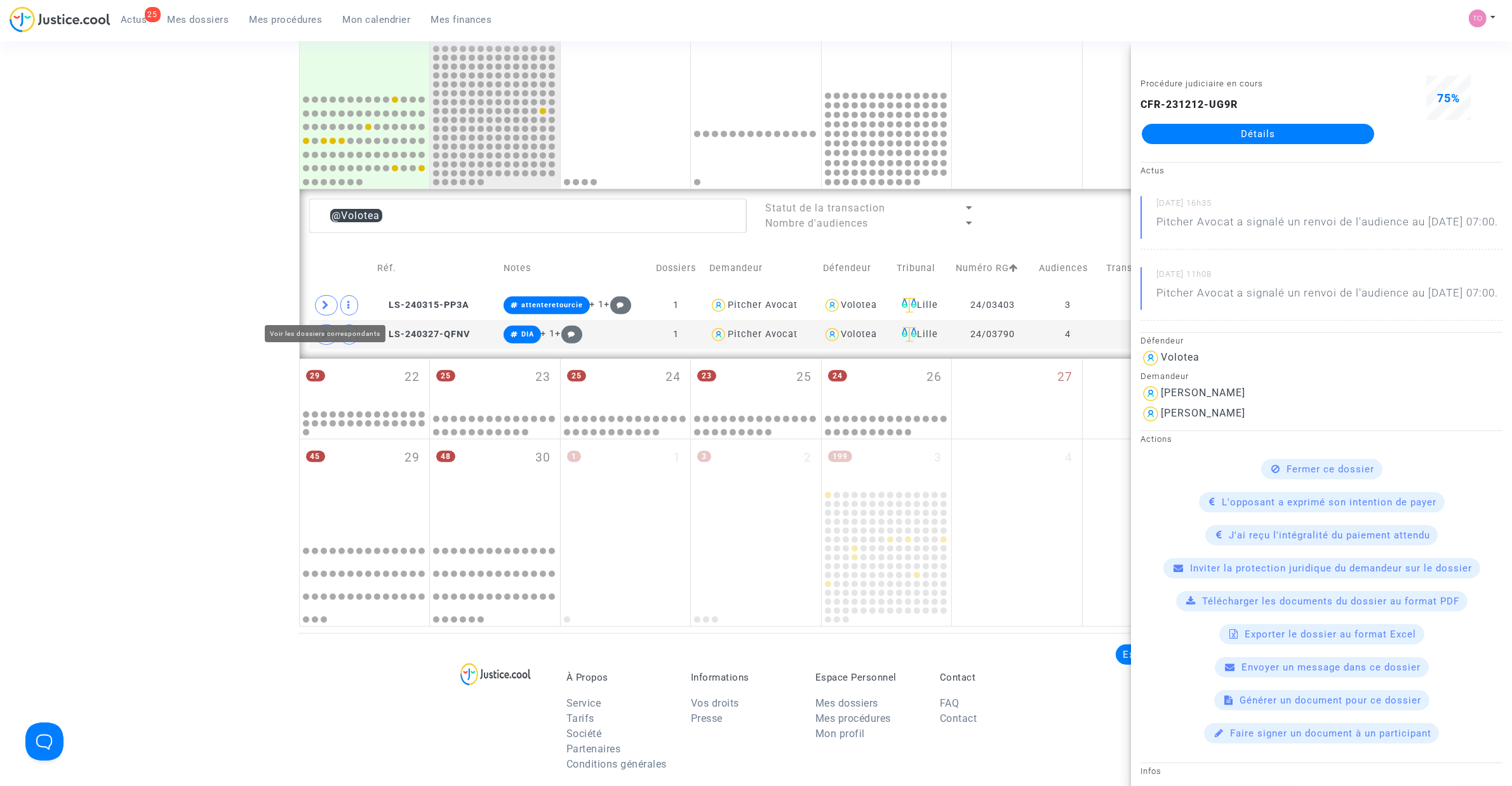
click at [145, 271] on div "Date de clôture d'instruction Date de conciliation Date d'audience Date de juge…" at bounding box center [756, 95] width 1512 height 1062
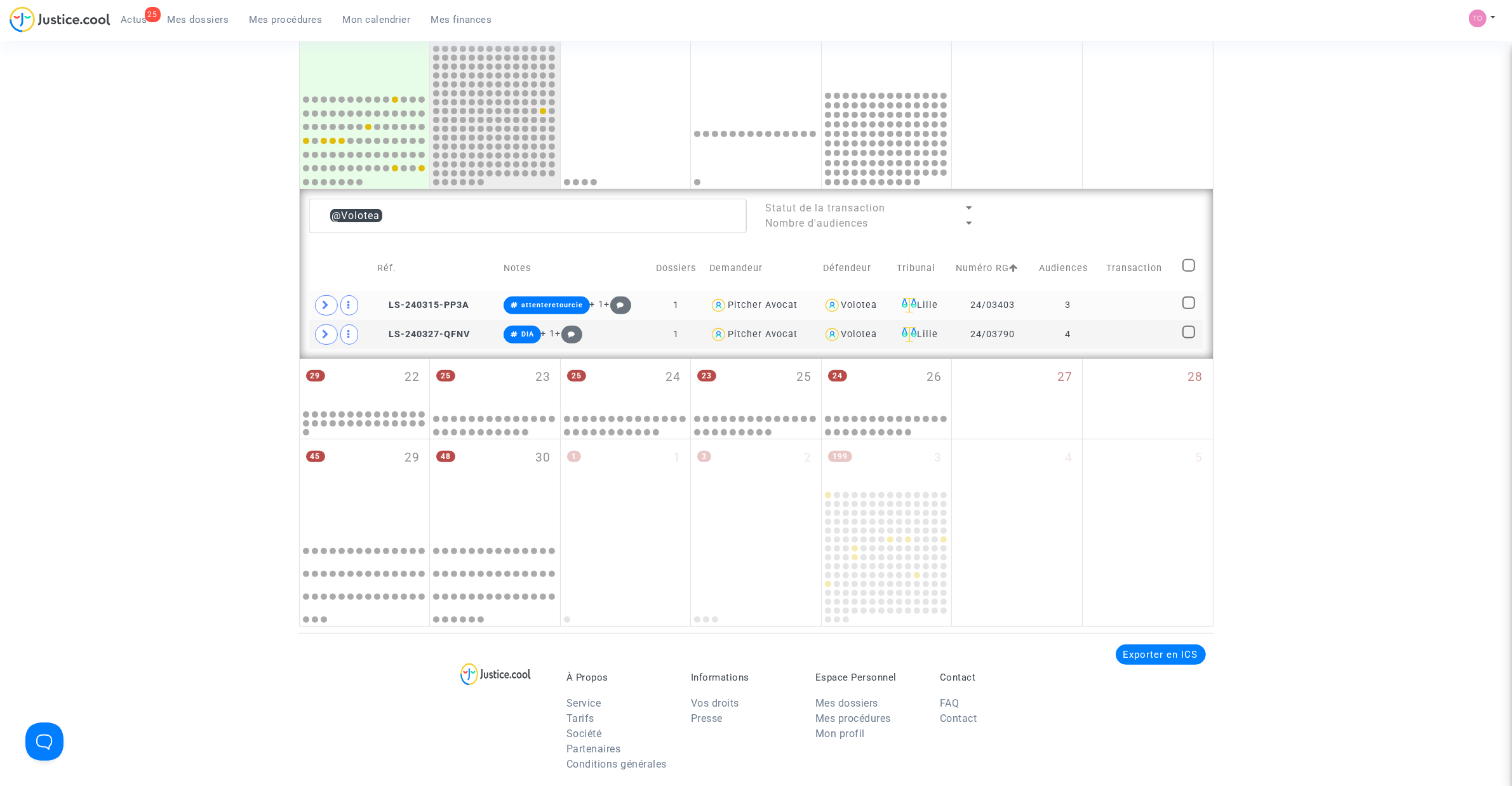
drag, startPoint x: 1020, startPoint y: 302, endPoint x: 965, endPoint y: 306, distance: 55.1
click at [965, 306] on td "24/03403" at bounding box center [993, 304] width 83 height 29
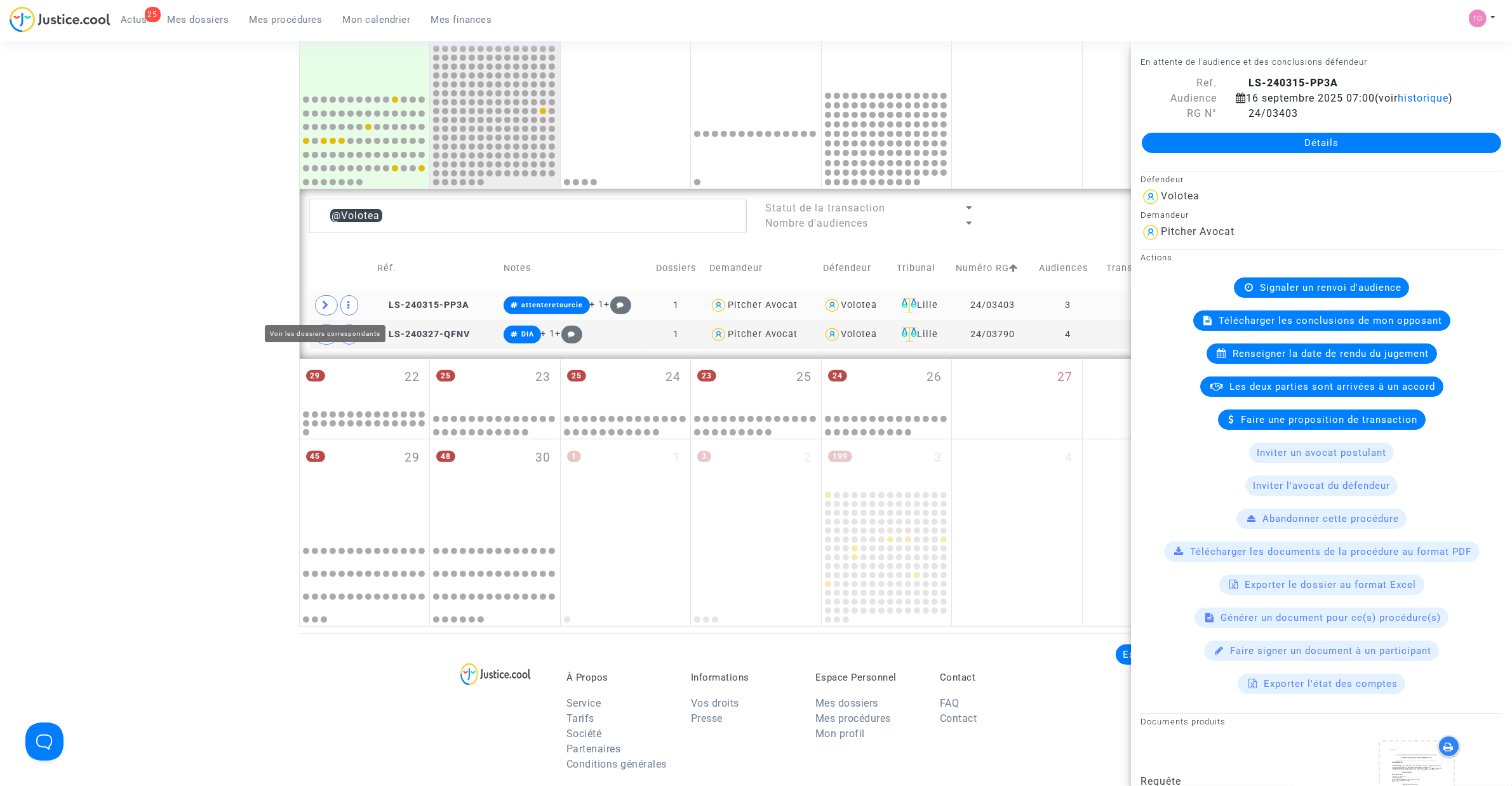
click at [331, 300] on span at bounding box center [326, 305] width 23 height 20
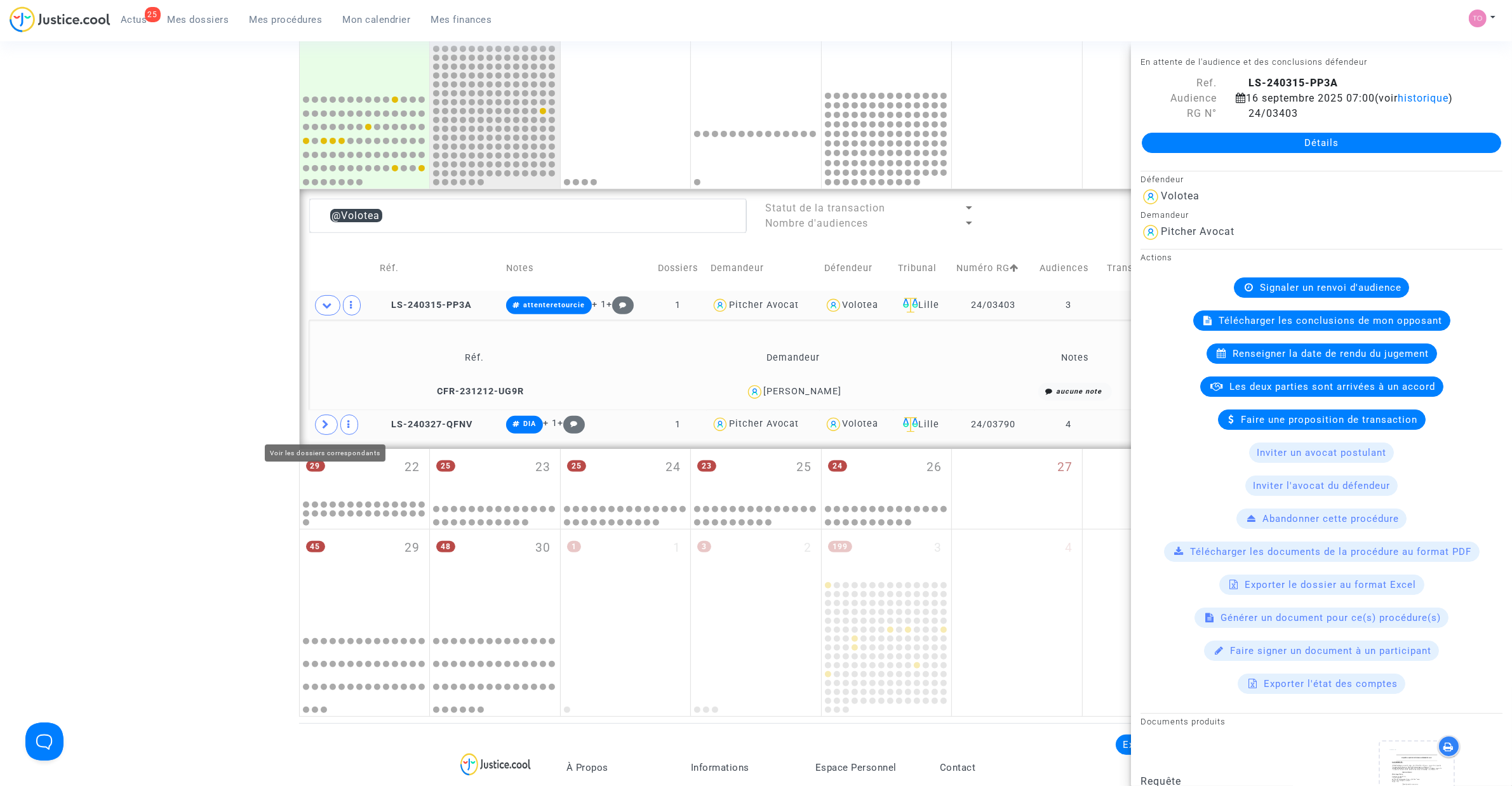
click at [334, 429] on span at bounding box center [326, 425] width 23 height 20
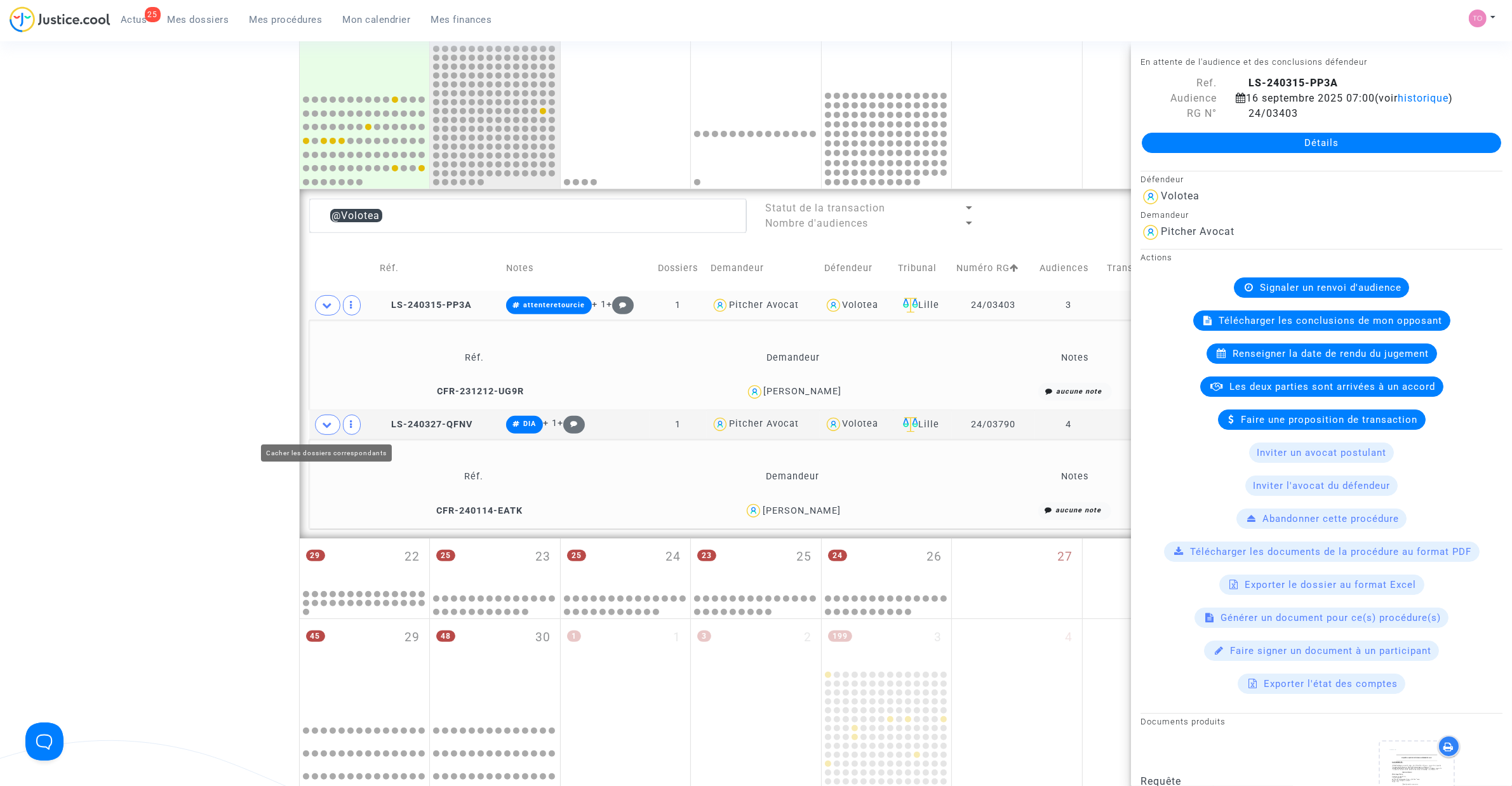
click at [162, 373] on div "Date de clôture d'instruction Date de conciliation Date d'audience Date de juge…" at bounding box center [756, 185] width 1512 height 1242
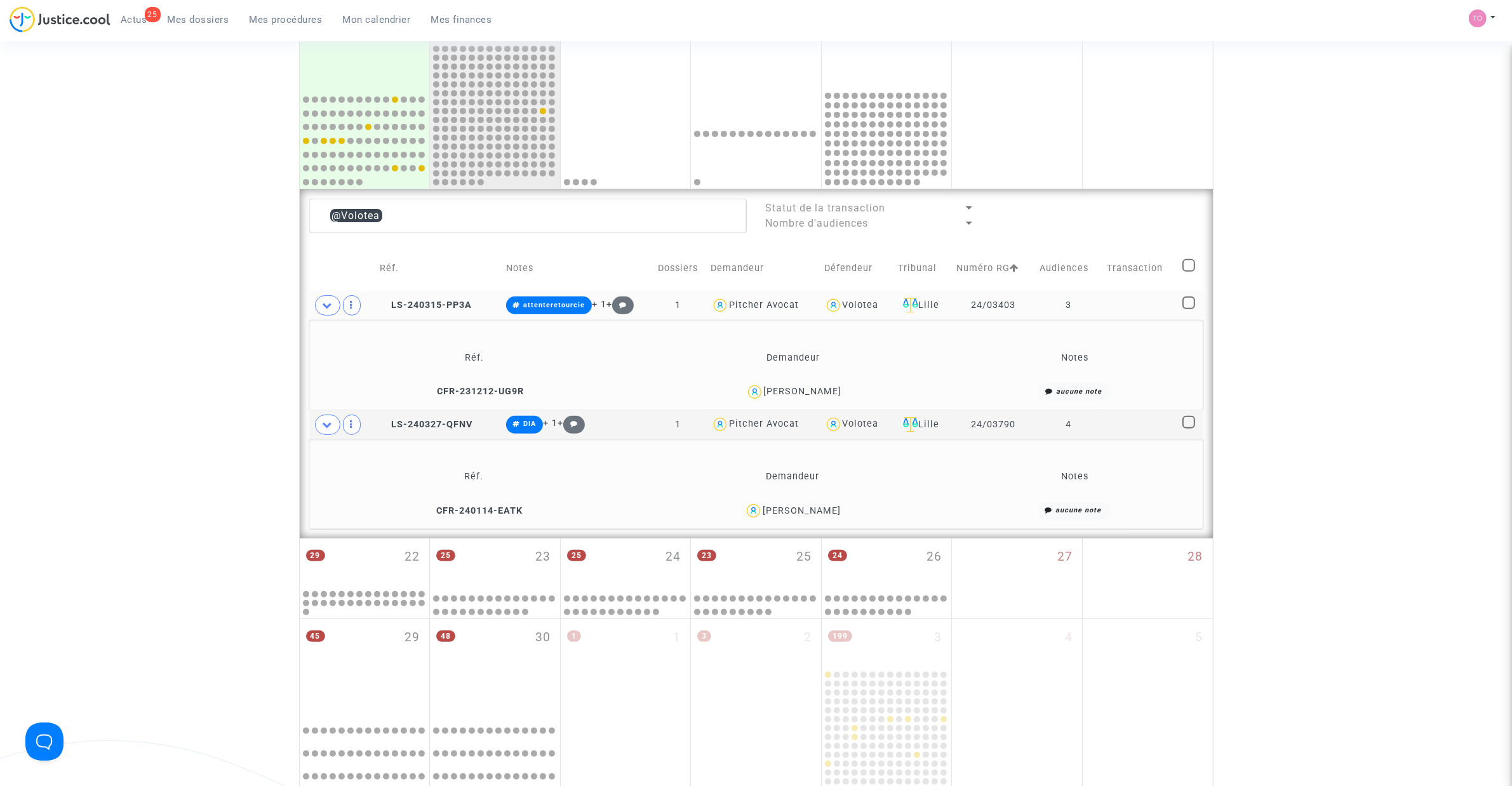
drag, startPoint x: 848, startPoint y: 511, endPoint x: 767, endPoint y: 511, distance: 81.0
click at [767, 501] on div "Karim MIRAOUI" at bounding box center [793, 510] width 308 height 18
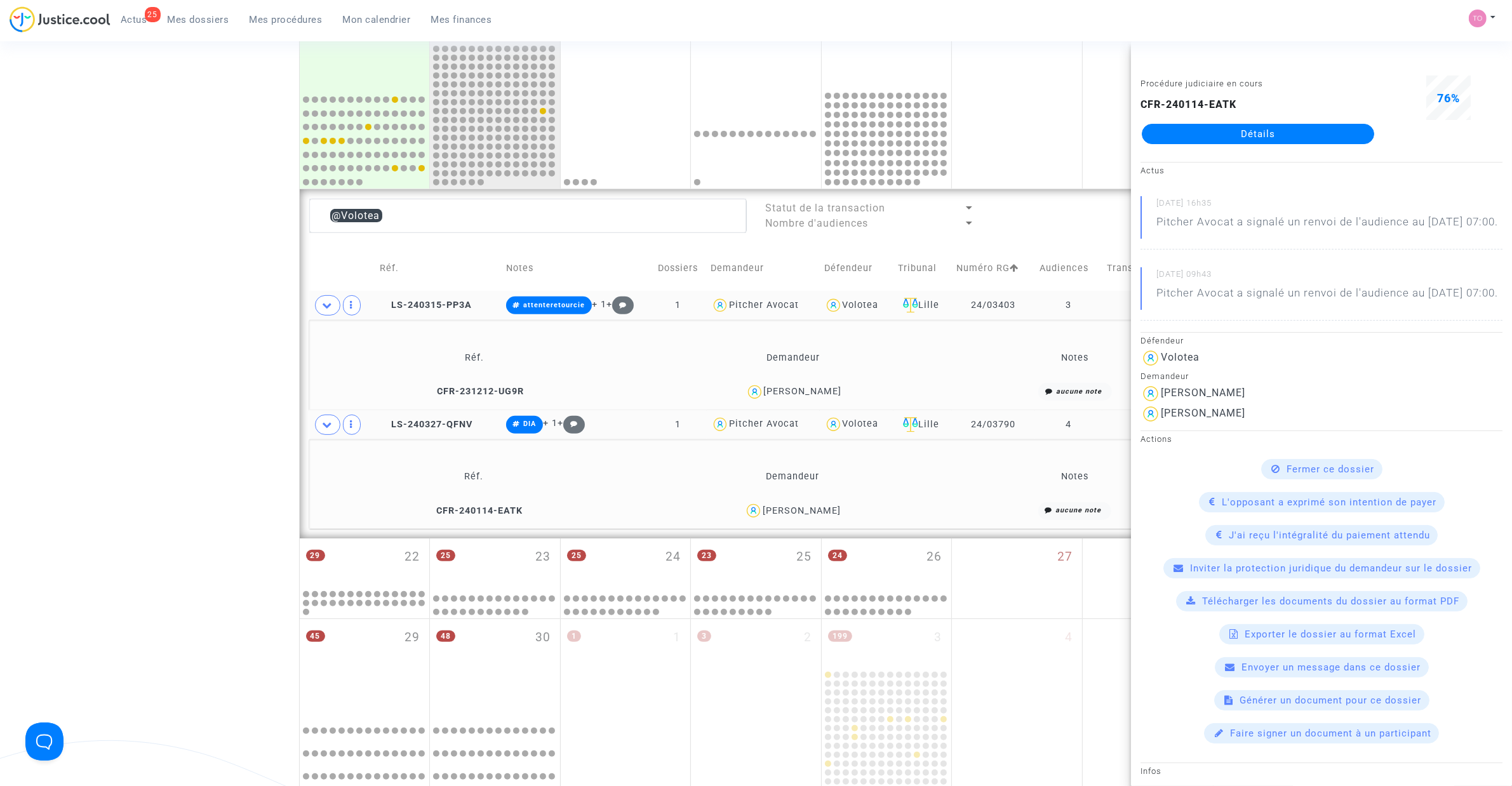
drag, startPoint x: 1023, startPoint y: 422, endPoint x: 967, endPoint y: 426, distance: 56.1
click at [967, 426] on td "24/03790" at bounding box center [993, 424] width 83 height 29
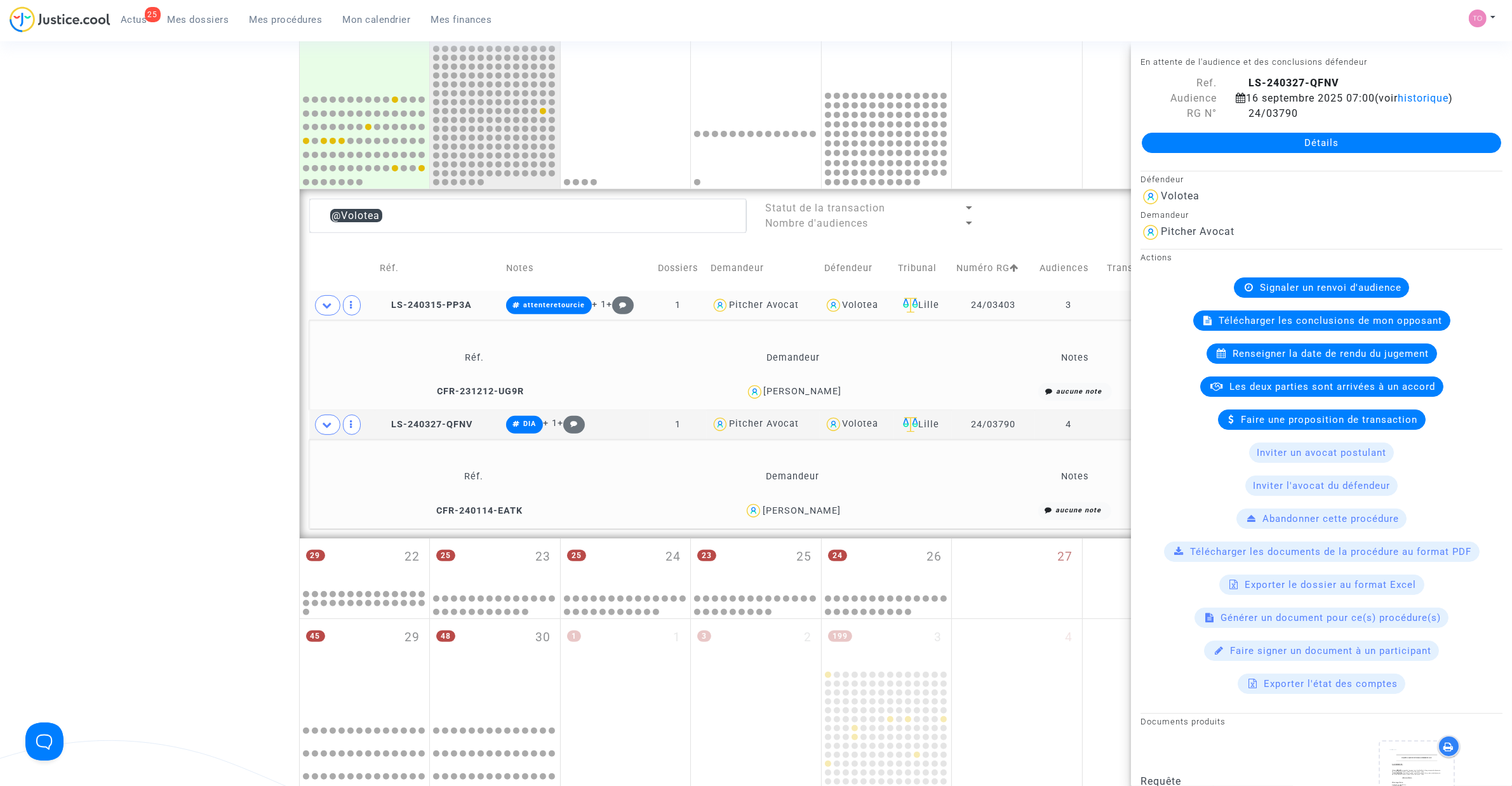
click at [851, 307] on div "Volotea" at bounding box center [861, 305] width 36 height 11
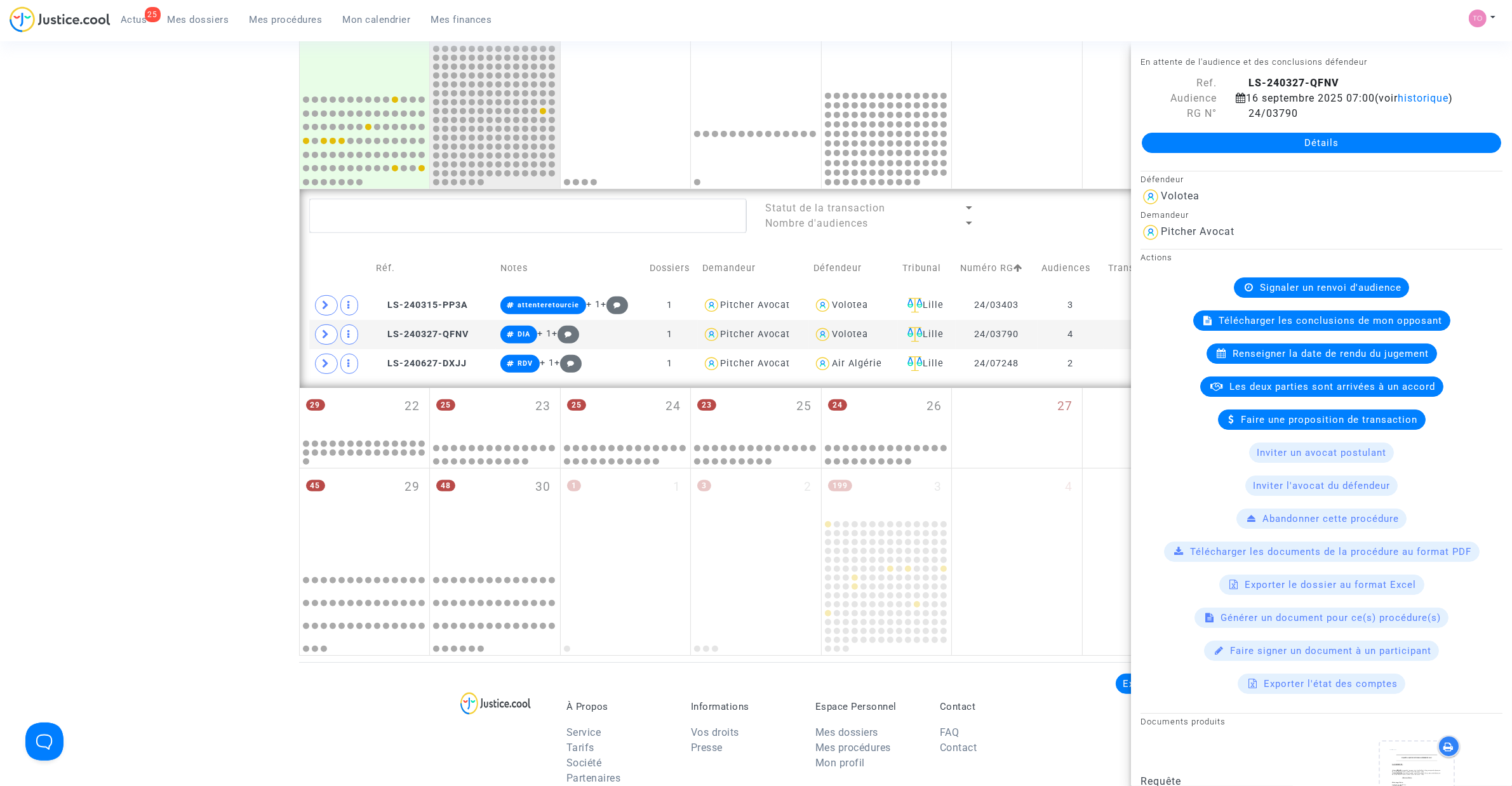
click at [40, 312] on div "Date de clôture d'instruction Date de conciliation Date d'audience Date de juge…" at bounding box center [756, 110] width 1512 height 1092
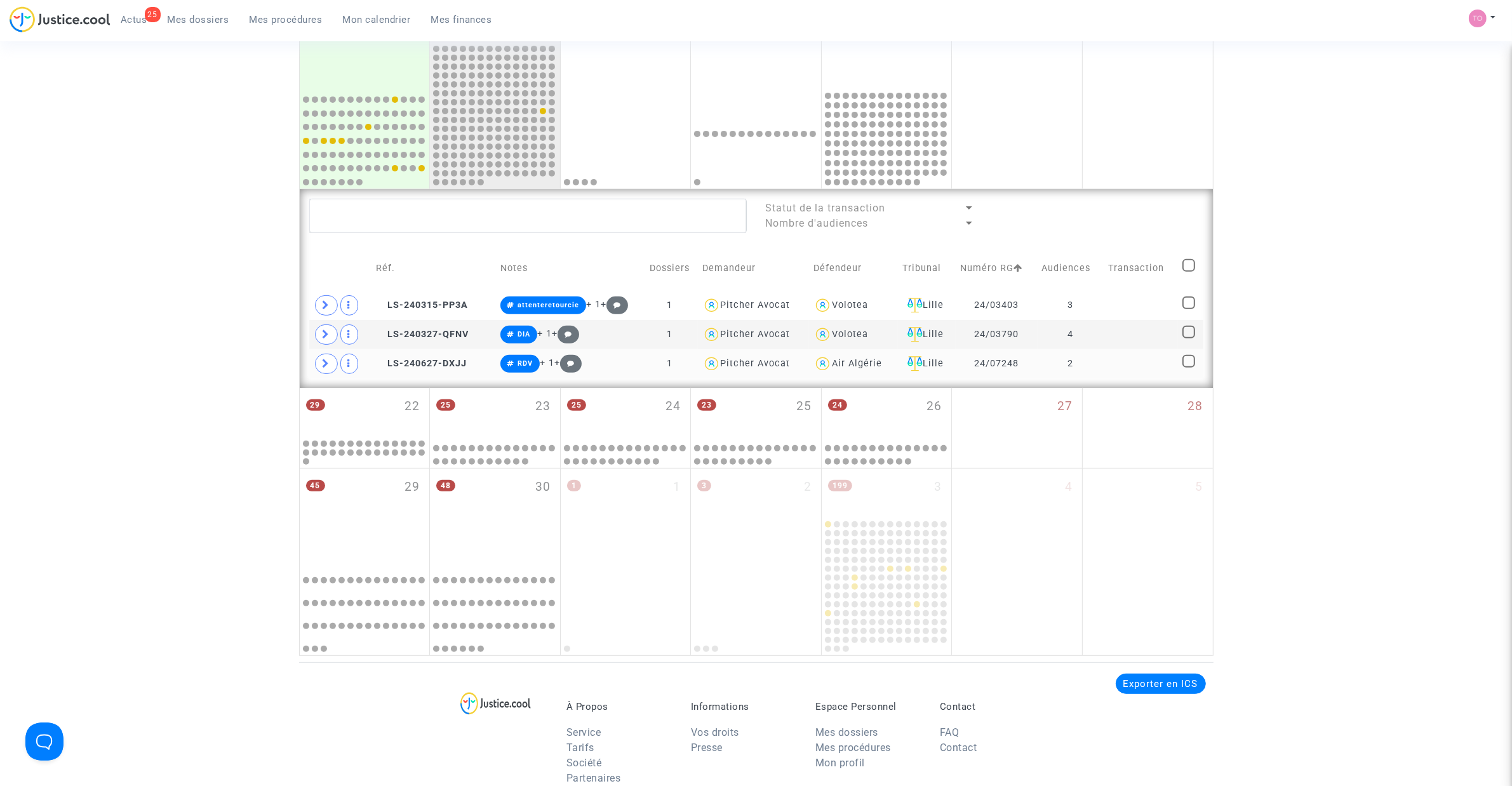
click at [313, 363] on td at bounding box center [341, 363] width 63 height 29
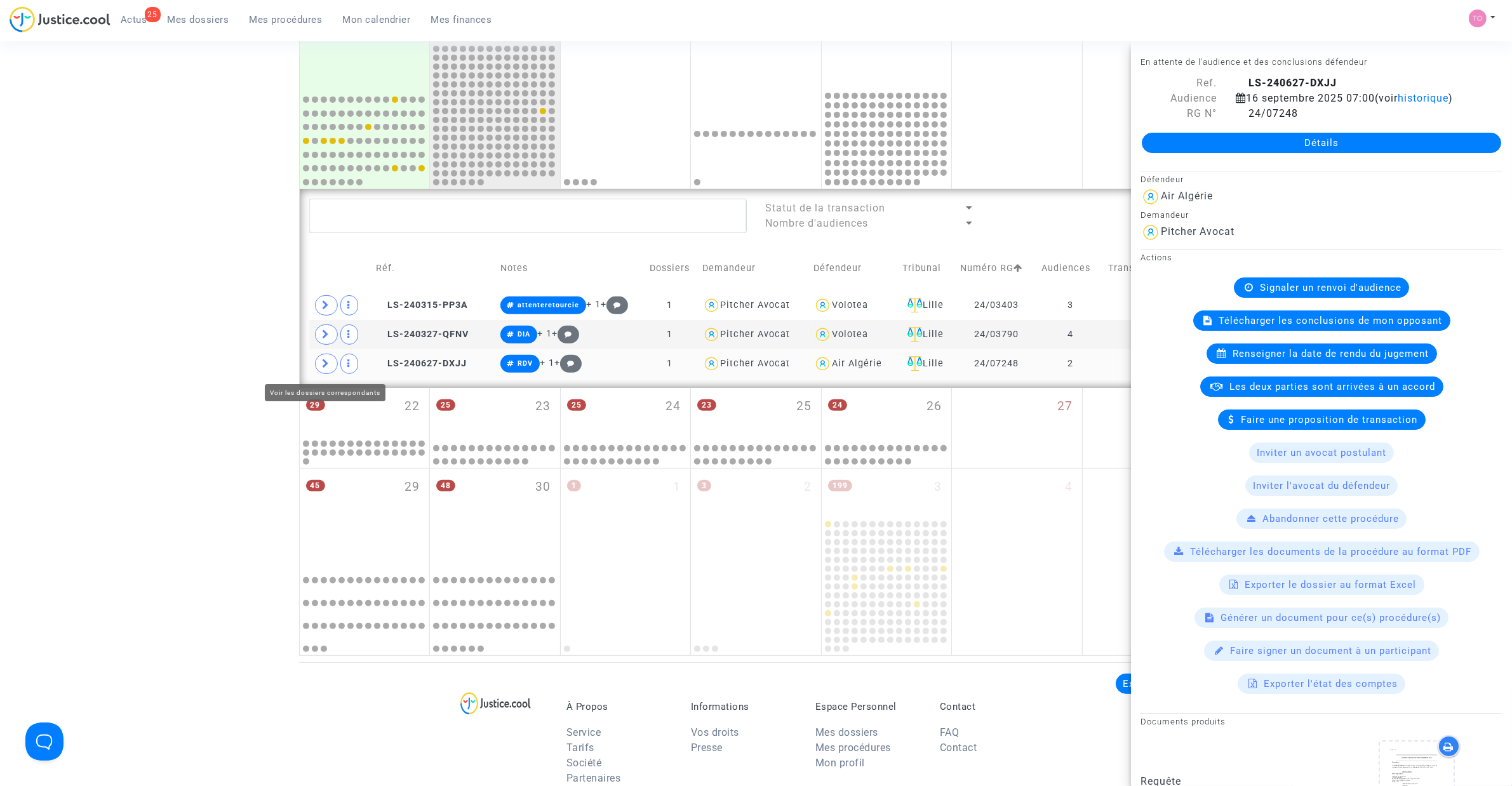
click at [329, 370] on span at bounding box center [326, 363] width 23 height 20
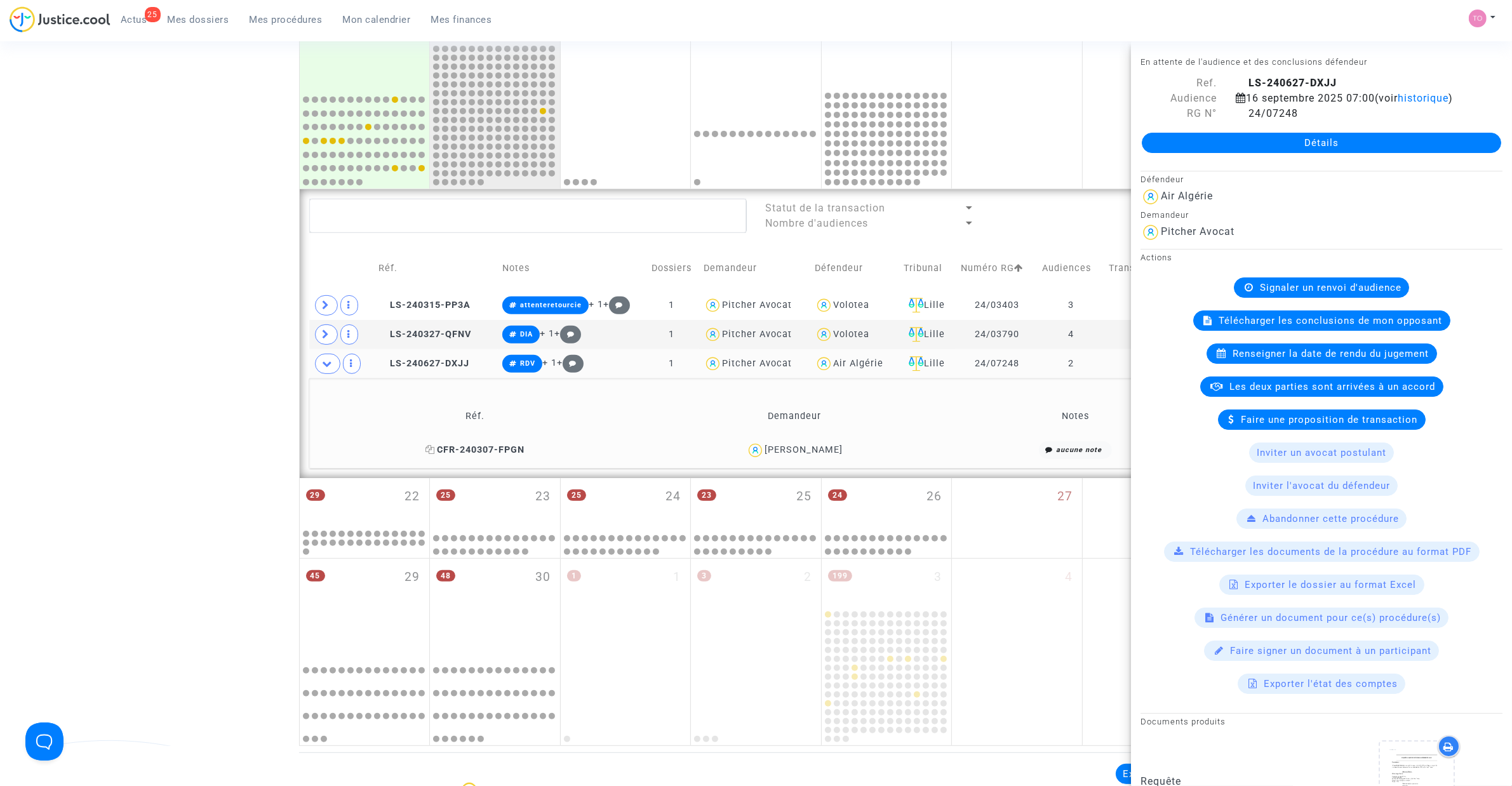
click at [449, 448] on span "CFR-240307-FPGN" at bounding box center [475, 450] width 99 height 11
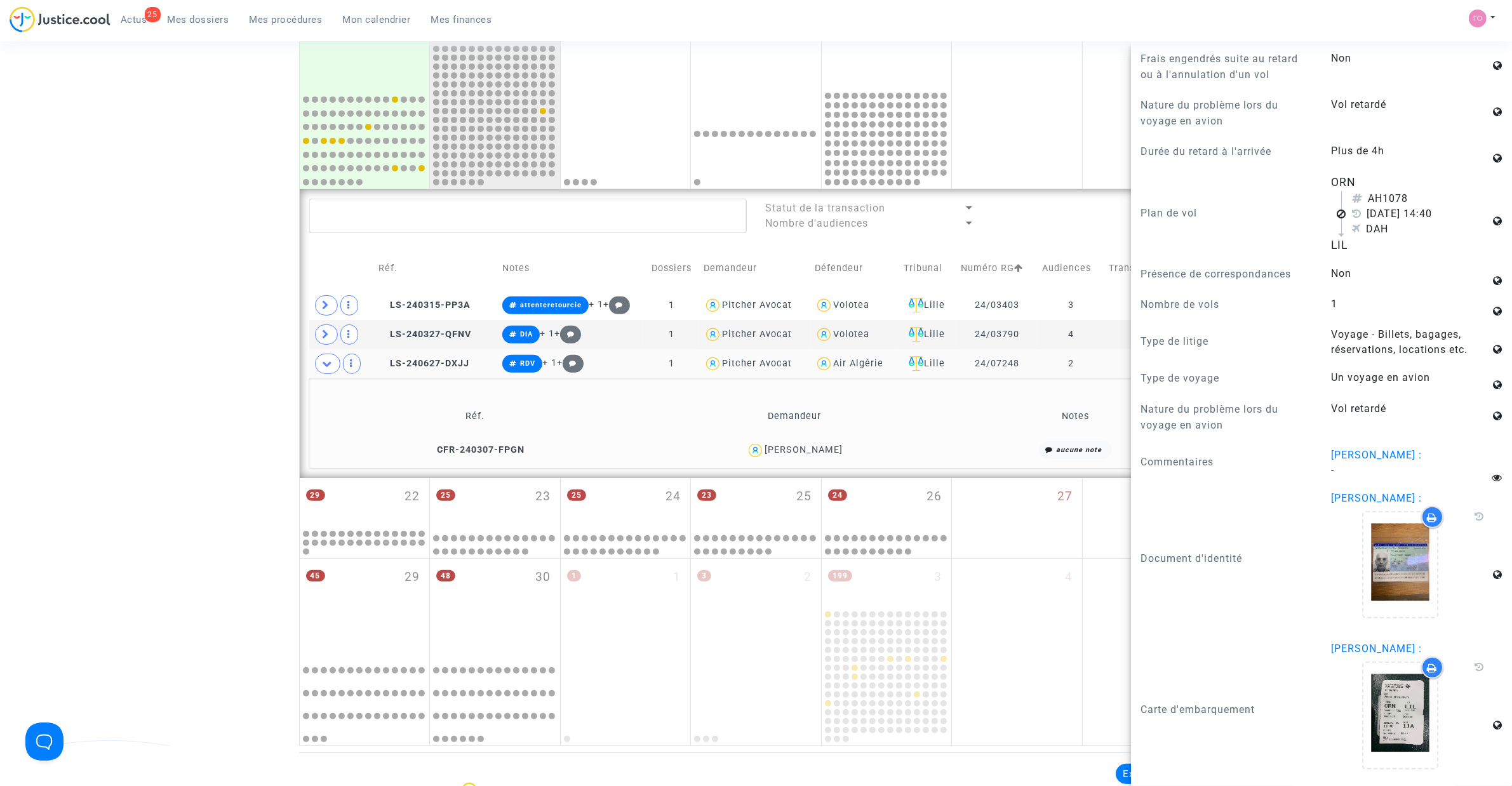
scroll to position [884, 0]
drag, startPoint x: 868, startPoint y: 455, endPoint x: 756, endPoint y: 456, distance: 112.0
click at [756, 456] on div "Youcef Adda Brahim" at bounding box center [795, 450] width 307 height 18
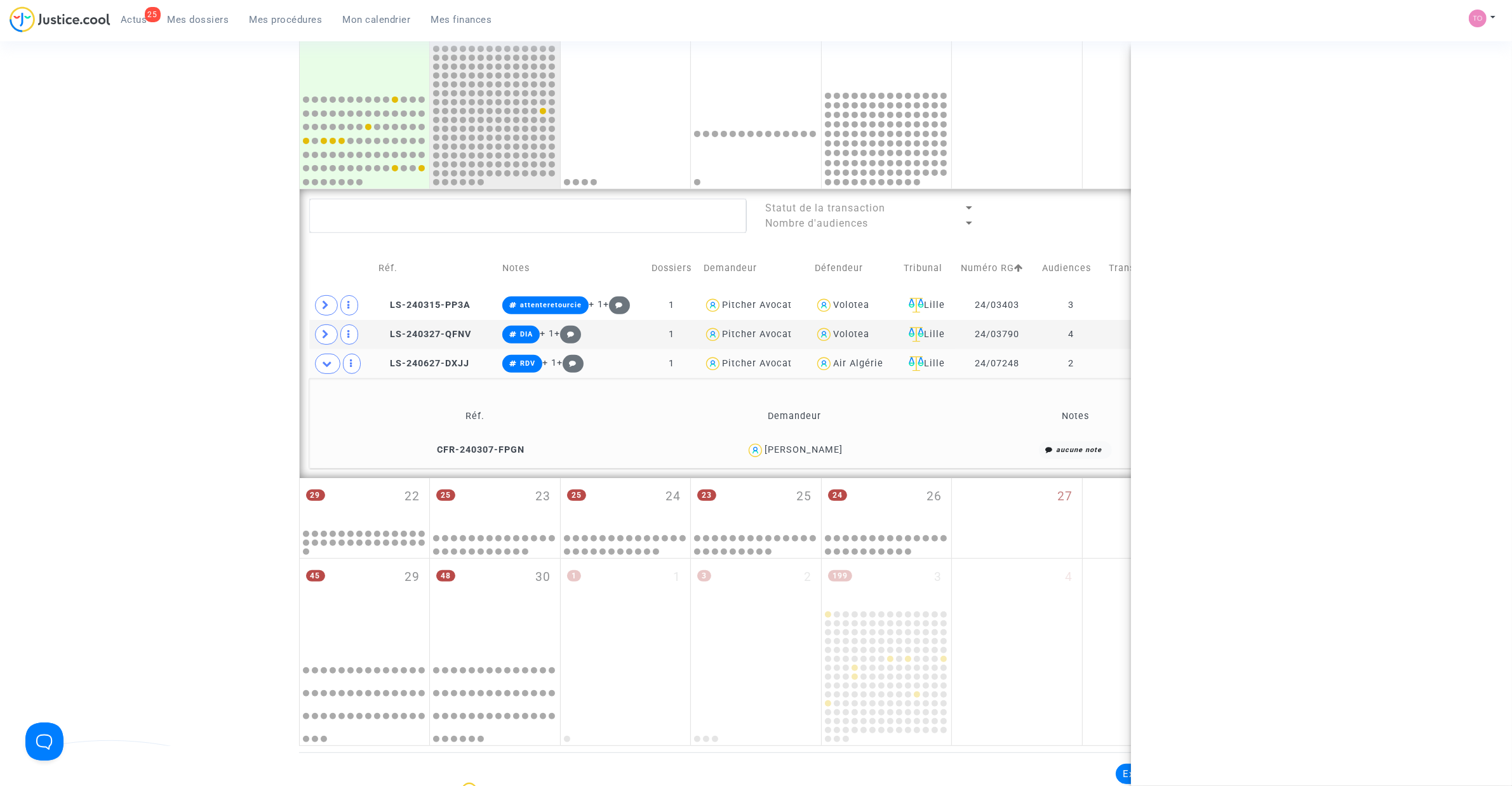
scroll to position [0, 0]
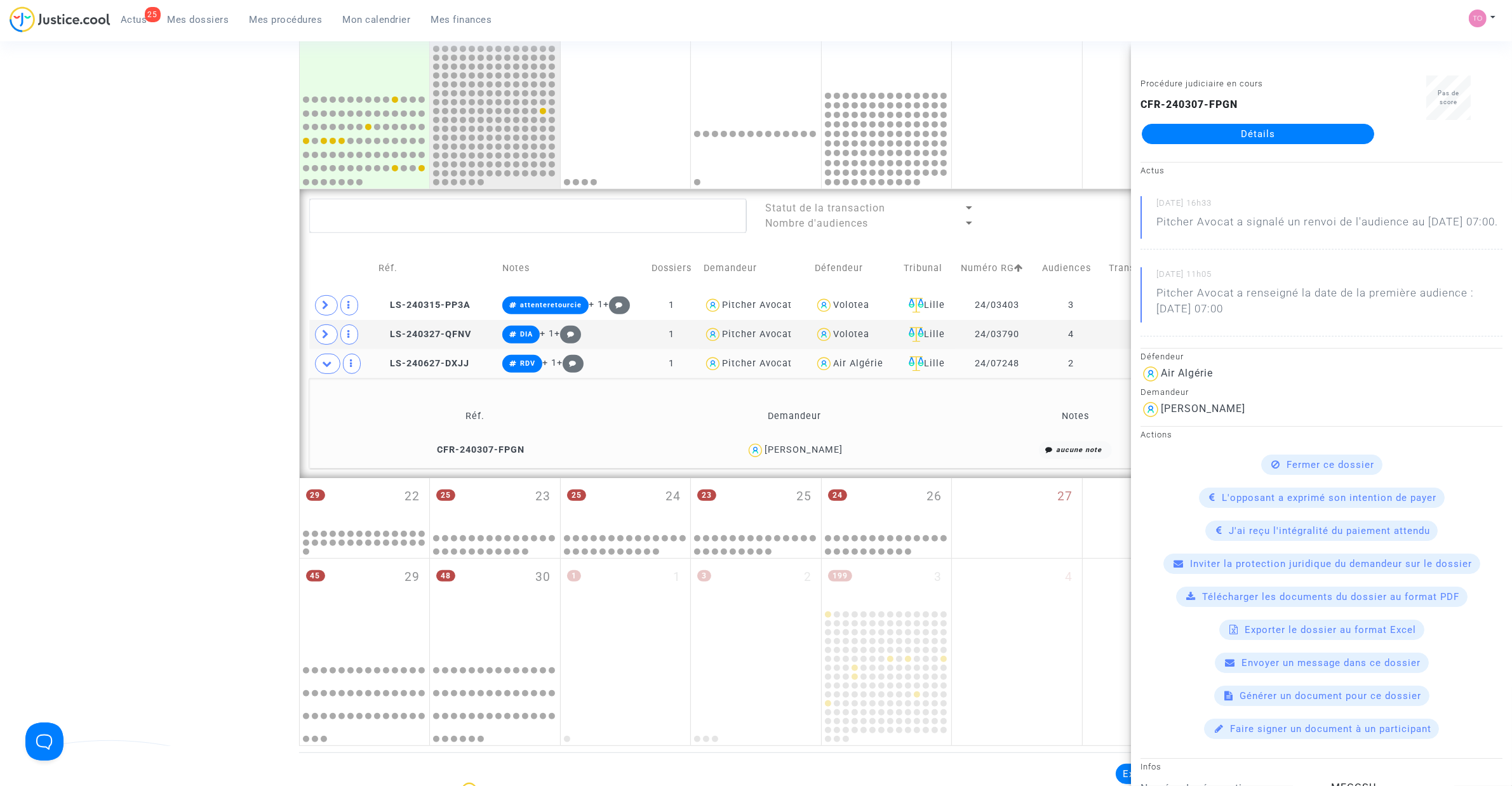
drag, startPoint x: 1026, startPoint y: 363, endPoint x: 974, endPoint y: 366, distance: 52.1
click at [974, 366] on td "24/07248" at bounding box center [996, 363] width 81 height 29
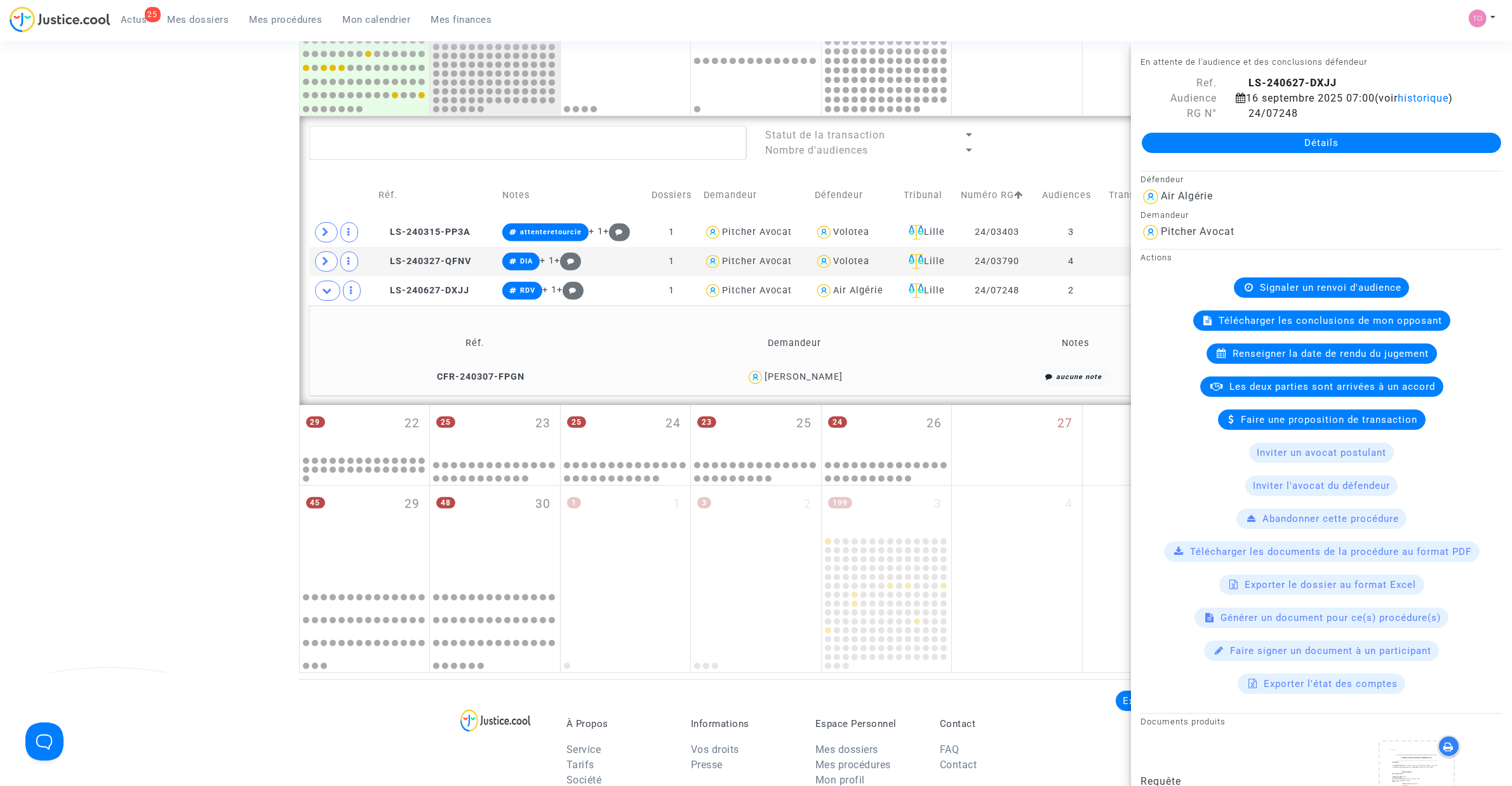
scroll to position [589, 0]
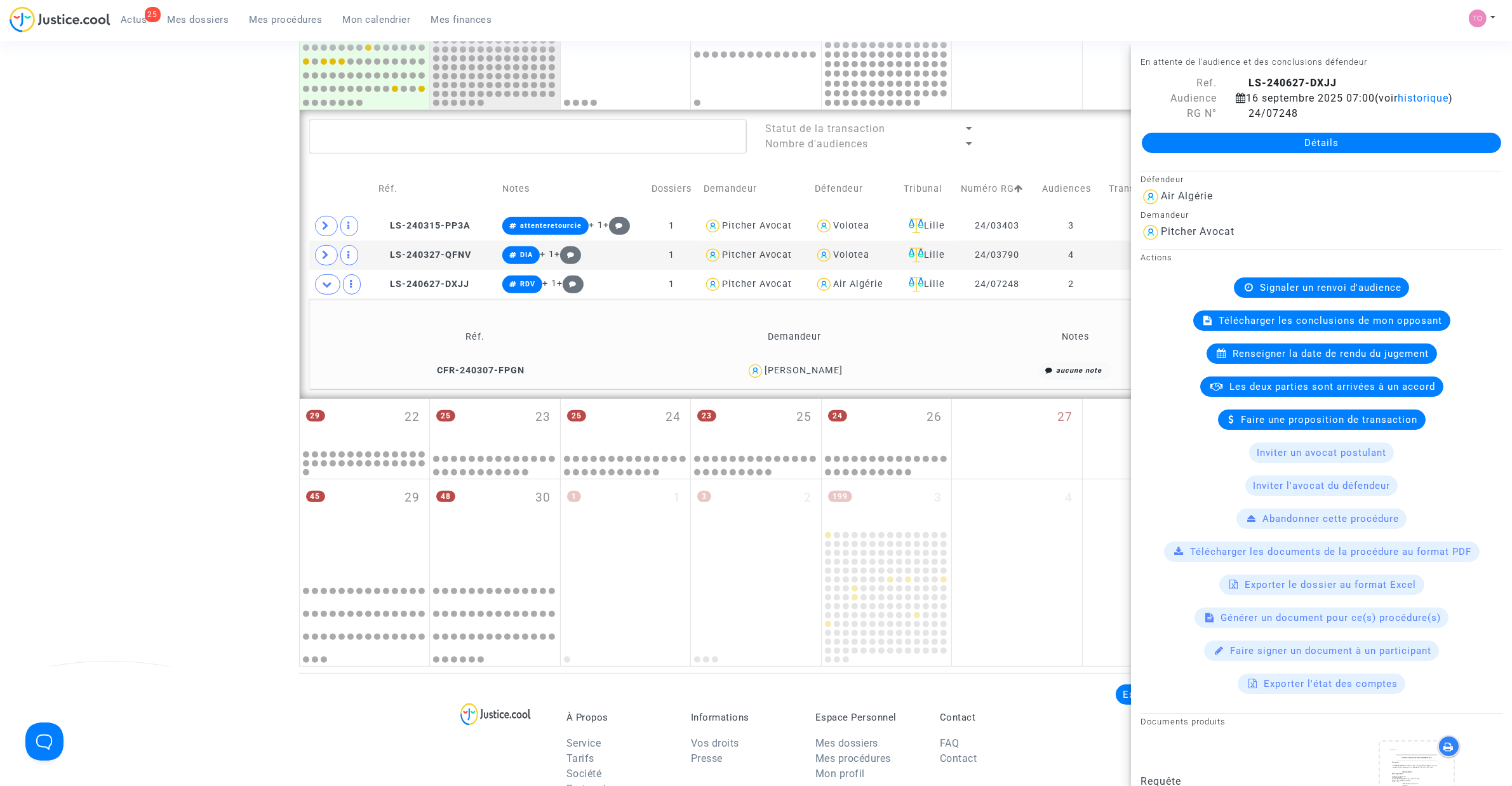
click at [153, 271] on div "Date de clôture d'instruction Date de conciliation Date d'audience Date de juge…" at bounding box center [756, 76] width 1512 height 1182
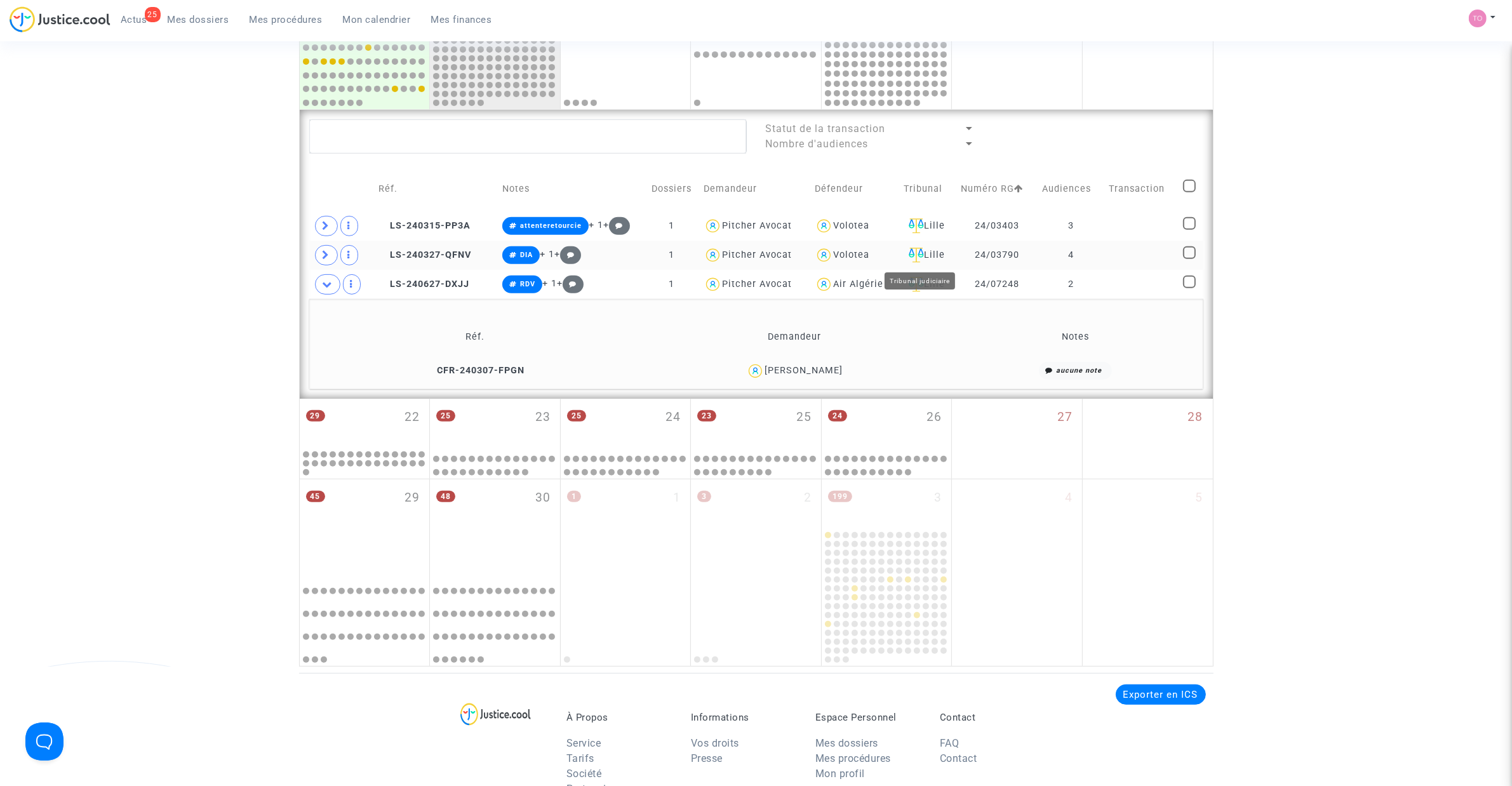
click at [922, 254] on div "Lille" at bounding box center [927, 255] width 48 height 15
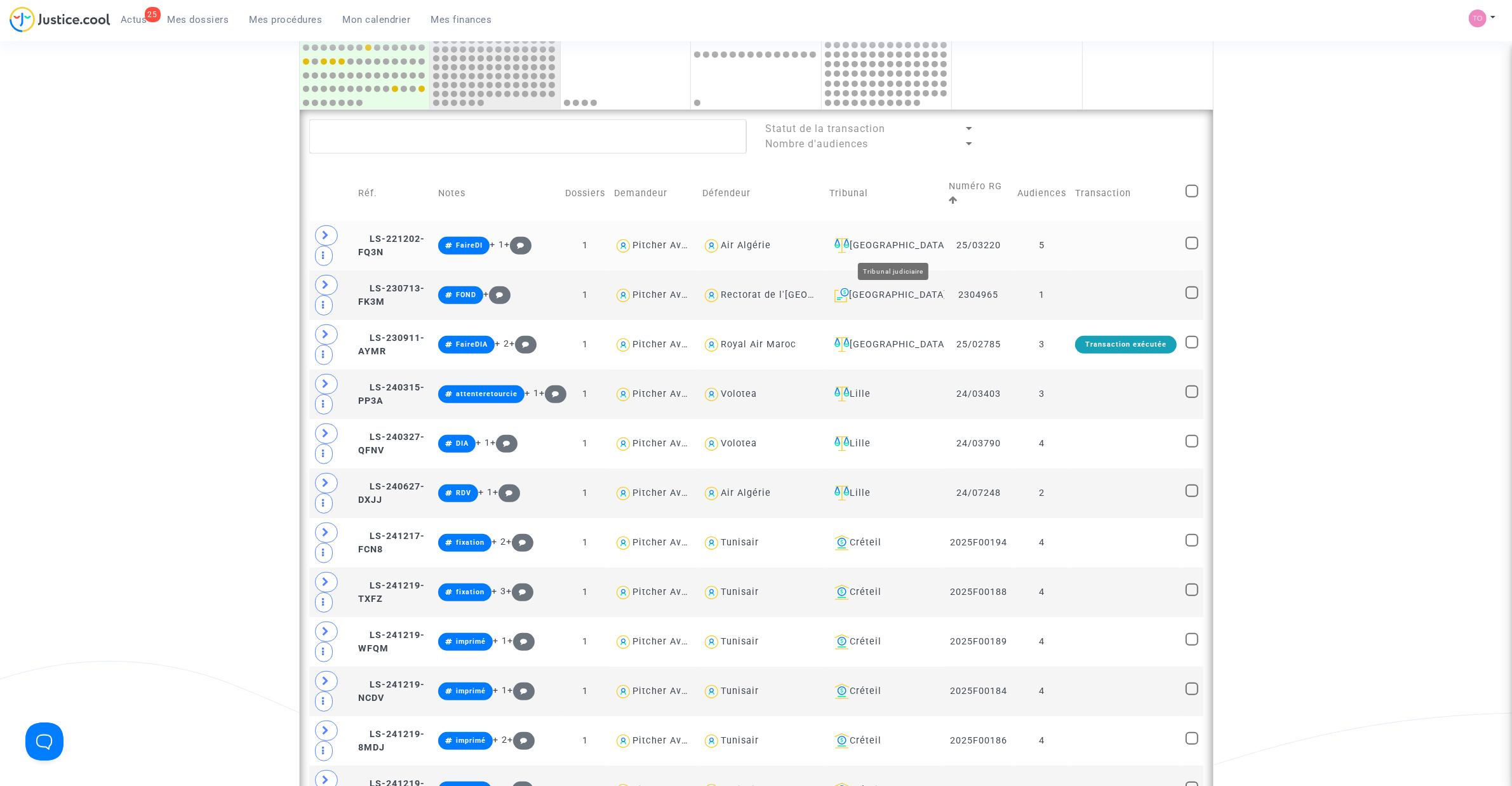
click at [893, 243] on div "Paris" at bounding box center [885, 245] width 110 height 15
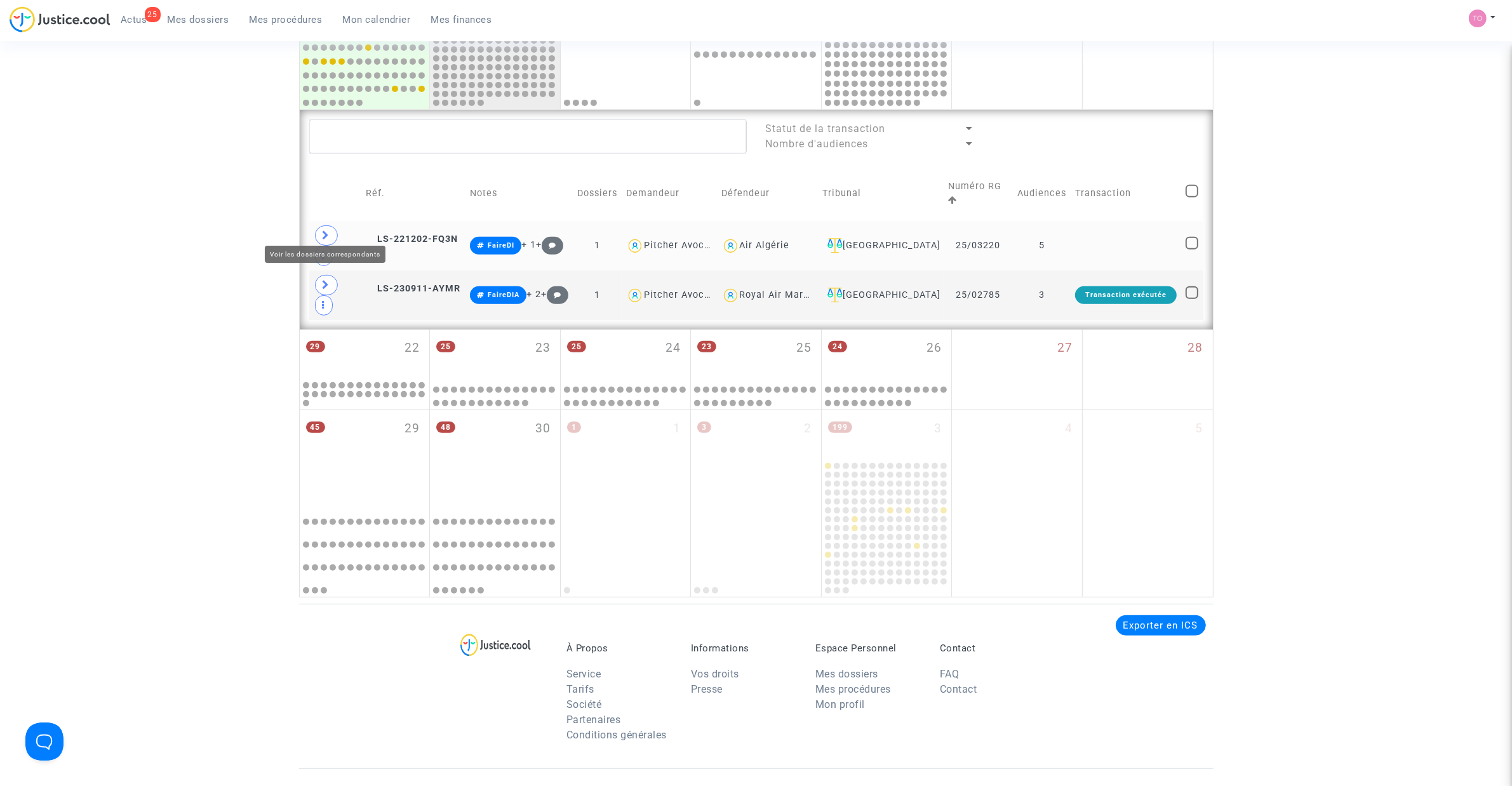
click at [331, 225] on span at bounding box center [326, 235] width 23 height 20
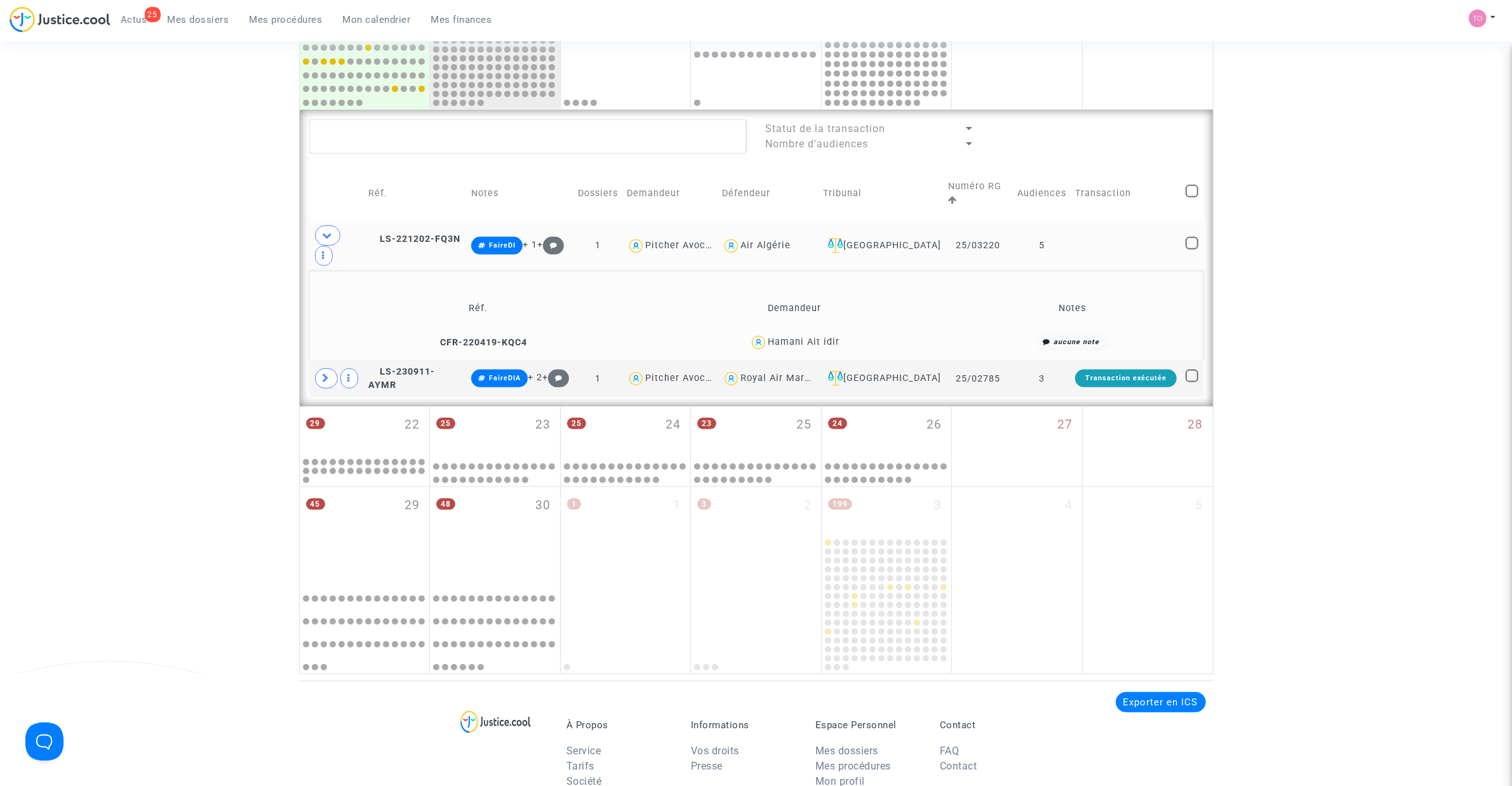
drag, startPoint x: 841, startPoint y: 308, endPoint x: 768, endPoint y: 316, distance: 73.4
click at [768, 334] on div "Hamani Ait idir" at bounding box center [794, 342] width 294 height 18
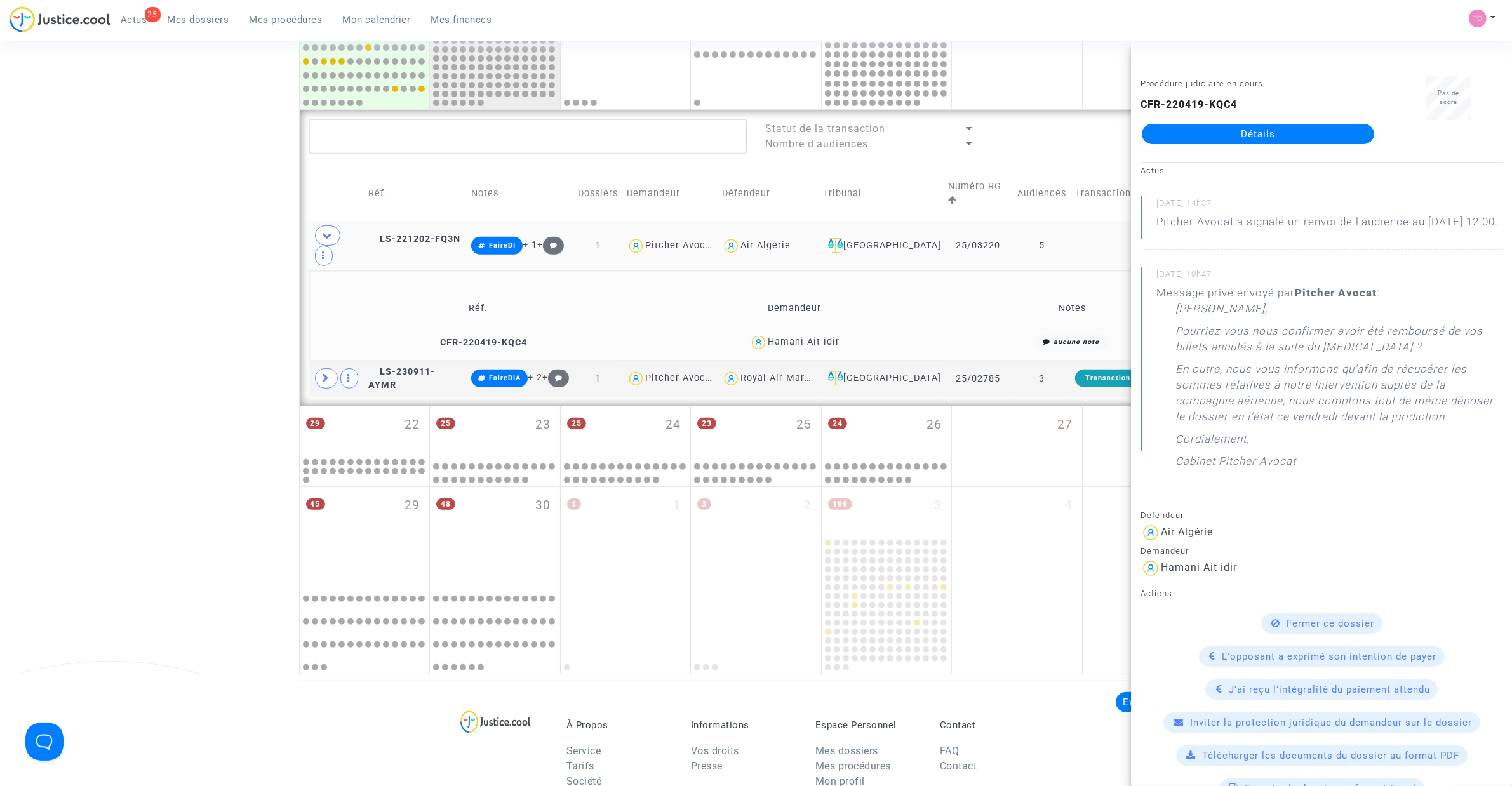
drag, startPoint x: 1011, startPoint y: 225, endPoint x: 944, endPoint y: 225, distance: 67.0
click at [944, 225] on tr "LS-221202-FQ3N FaireDI + 1 + 1 Pitcher Avocat Air Algérie Paris 25/03220 5" at bounding box center [756, 245] width 894 height 50
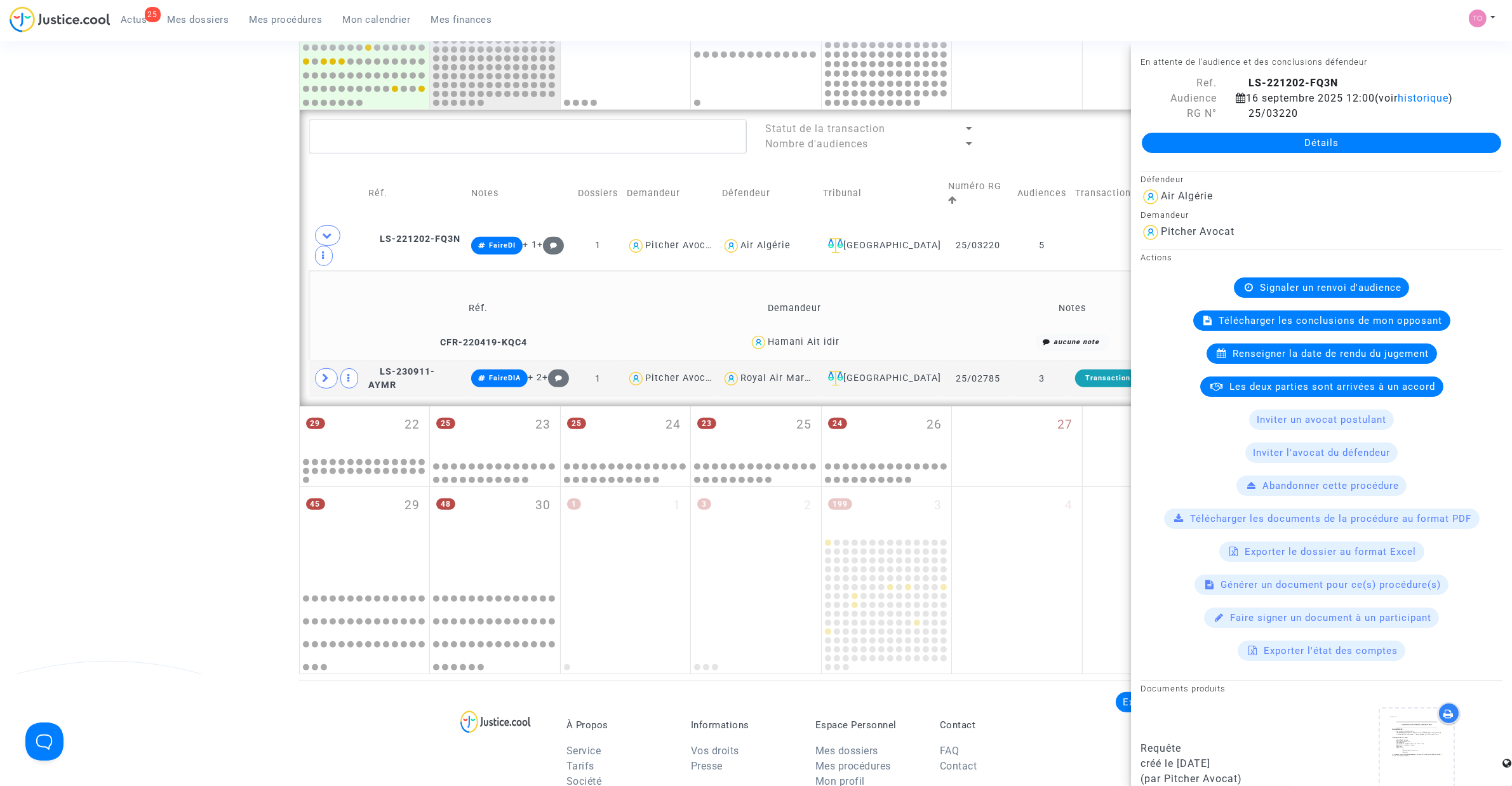
drag, startPoint x: 991, startPoint y: 154, endPoint x: 992, endPoint y: 166, distance: 12.0
click at [991, 154] on lawsuits-list "Statut de la transaction Nombre d'audiences Réf. Notes Dossiers Demandeur Défen…" at bounding box center [756, 258] width 894 height 278
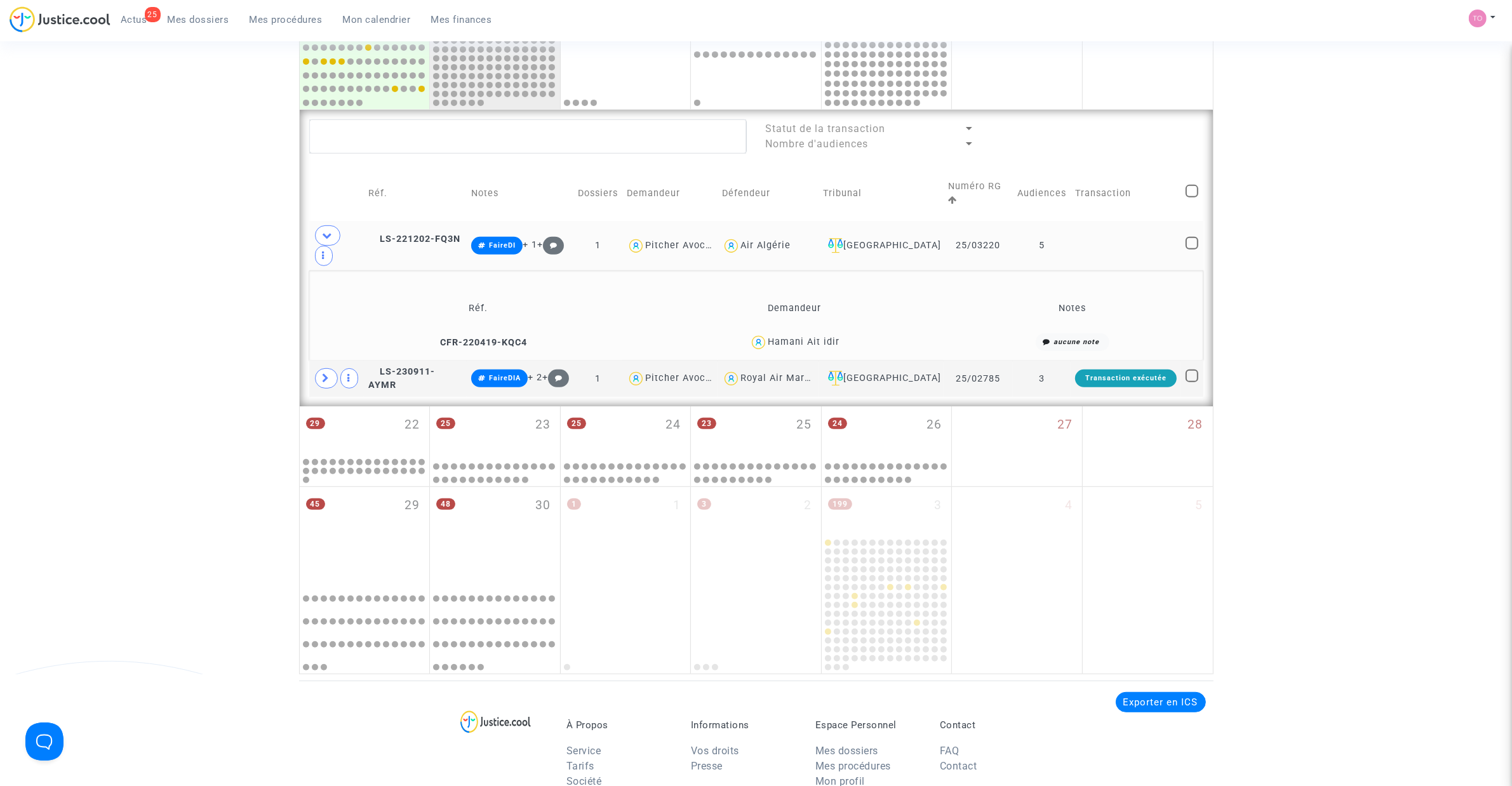
drag, startPoint x: 989, startPoint y: 223, endPoint x: 945, endPoint y: 228, distance: 44.3
click at [945, 228] on td "25/03220" at bounding box center [978, 245] width 69 height 50
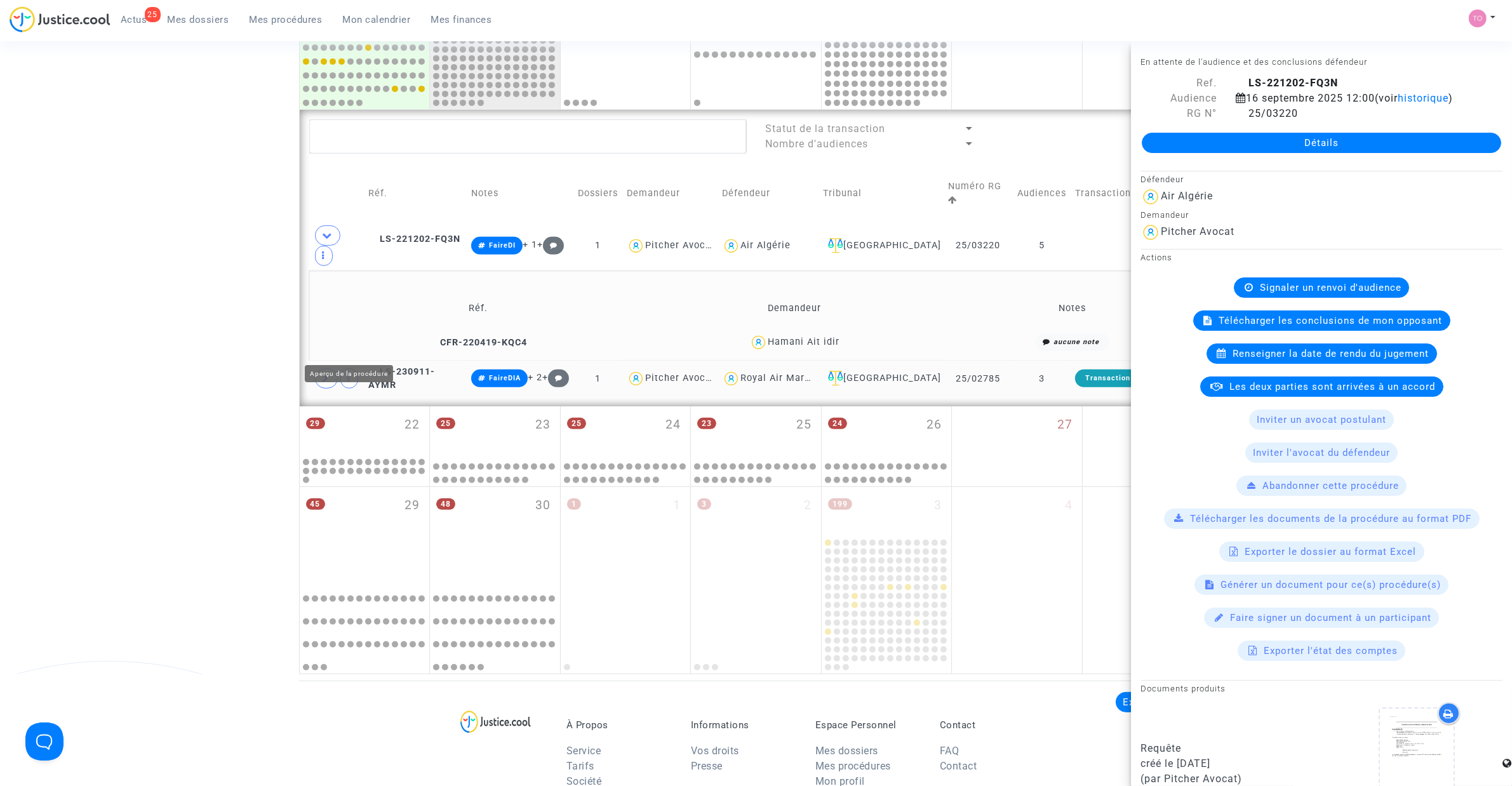
click at [337, 368] on span at bounding box center [326, 378] width 23 height 20
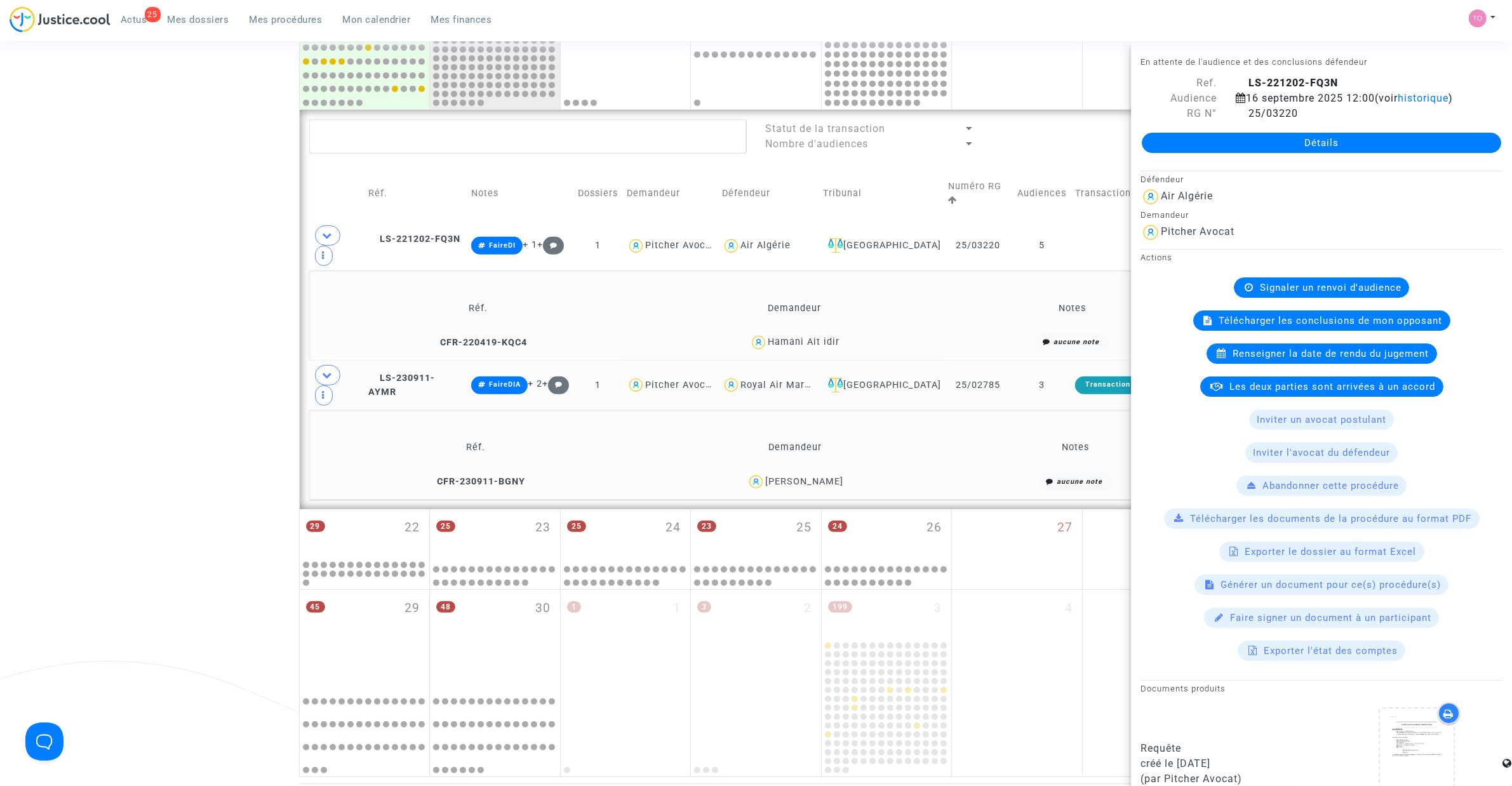
drag, startPoint x: 845, startPoint y: 430, endPoint x: 813, endPoint y: 435, distance: 32.4
click at [813, 473] on div "patrick leroy" at bounding box center [795, 482] width 306 height 18
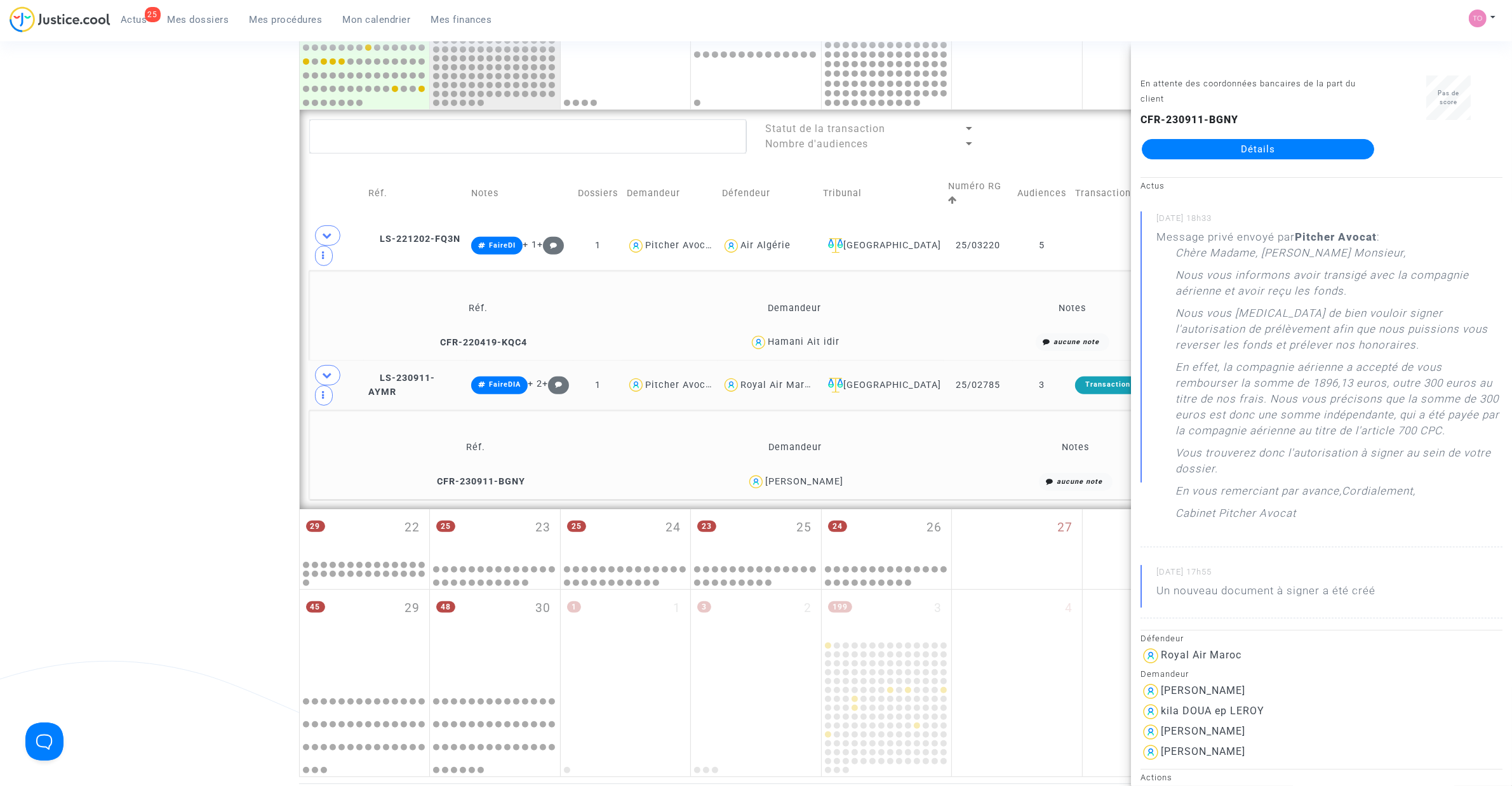
click at [799, 424] on span "patrick leroy" at bounding box center [804, 445] width 78 height 83
drag, startPoint x: 849, startPoint y: 429, endPoint x: 780, endPoint y: 435, distance: 69.3
click at [780, 473] on div "patrick leroy" at bounding box center [795, 482] width 306 height 18
drag, startPoint x: 997, startPoint y: 346, endPoint x: 944, endPoint y: 348, distance: 53.0
click at [944, 360] on td "25/02785" at bounding box center [978, 385] width 69 height 50
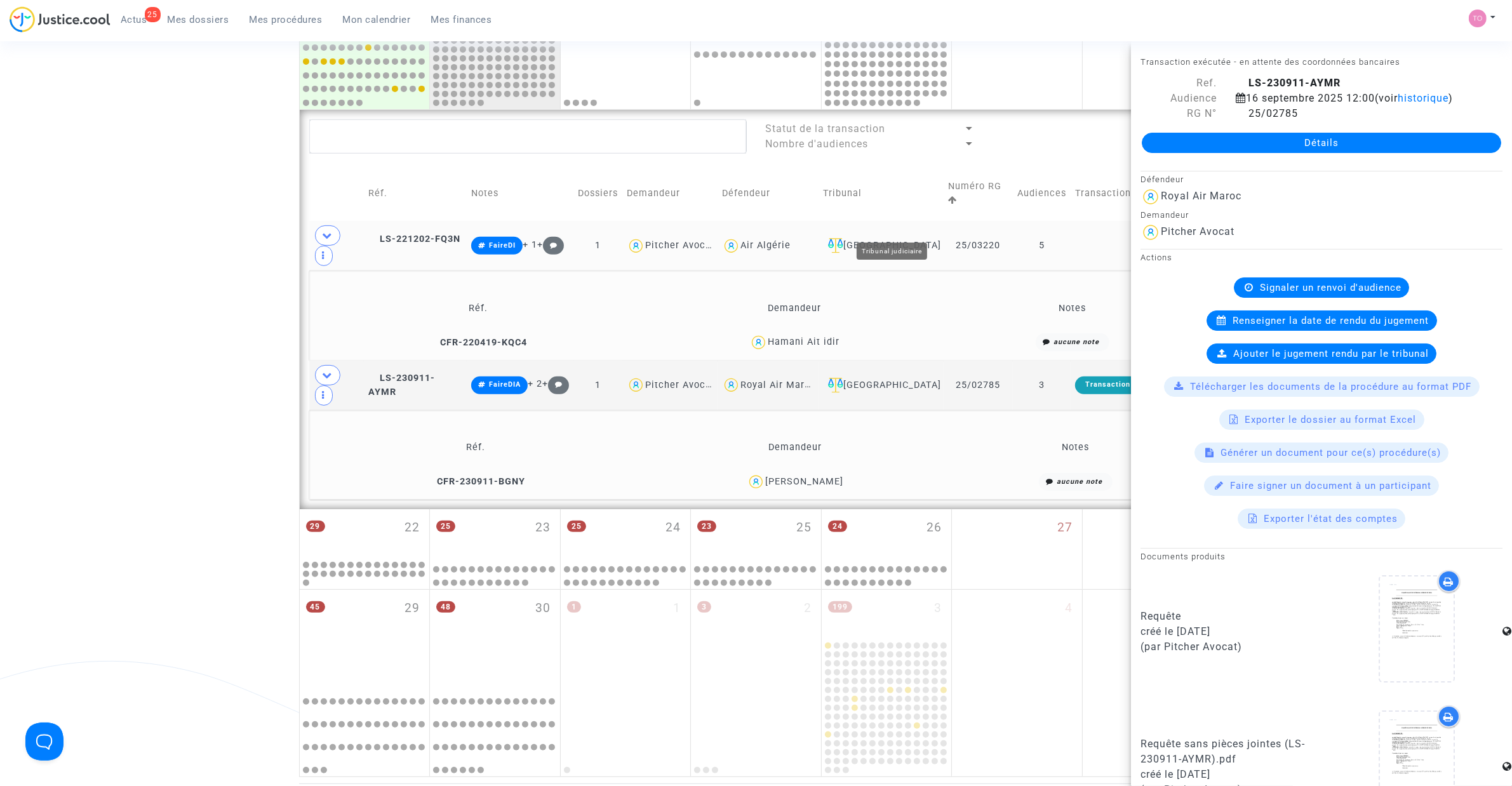
click at [899, 238] on div "Paris" at bounding box center [882, 245] width 116 height 15
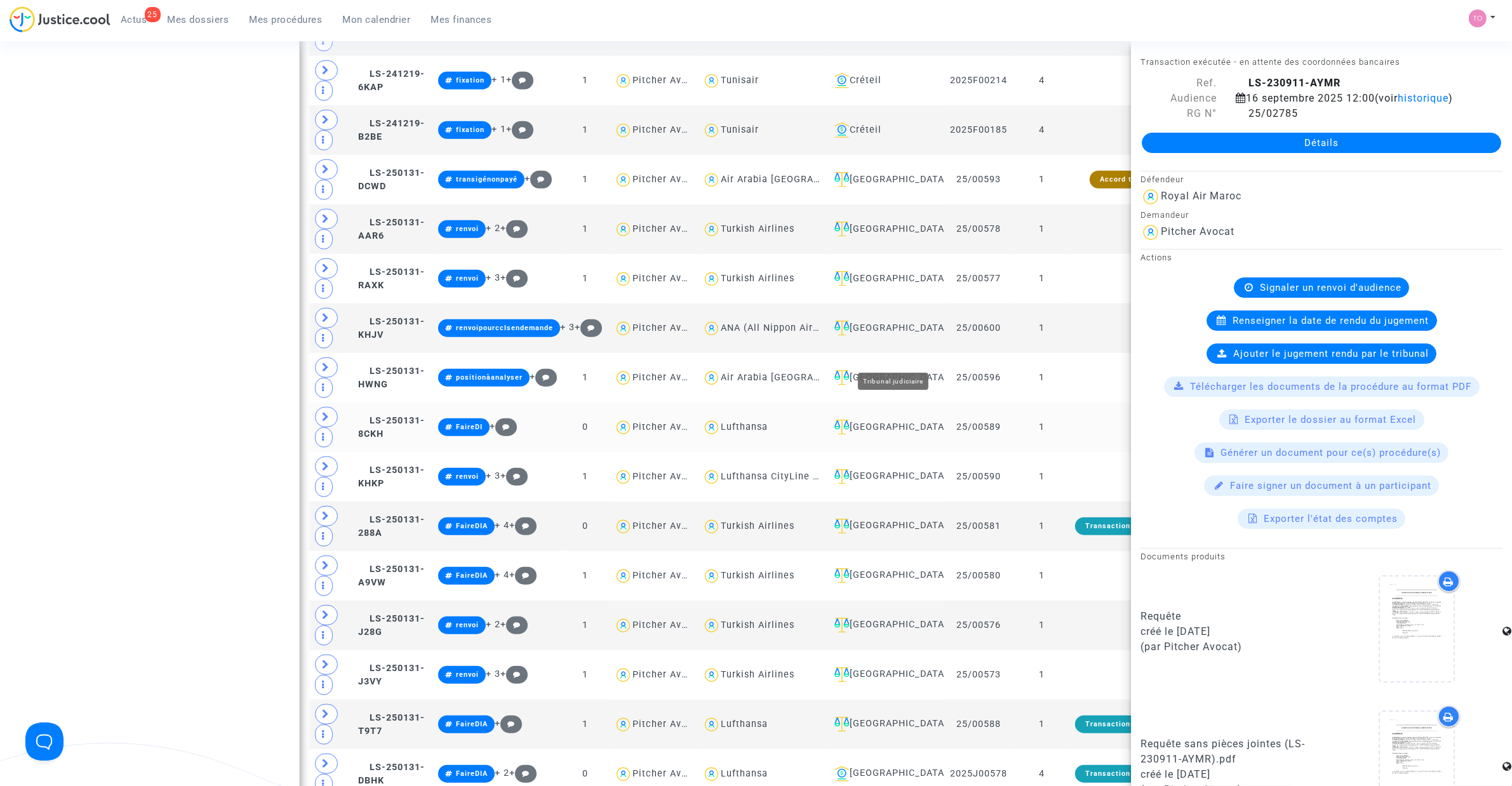
scroll to position [1461, 0]
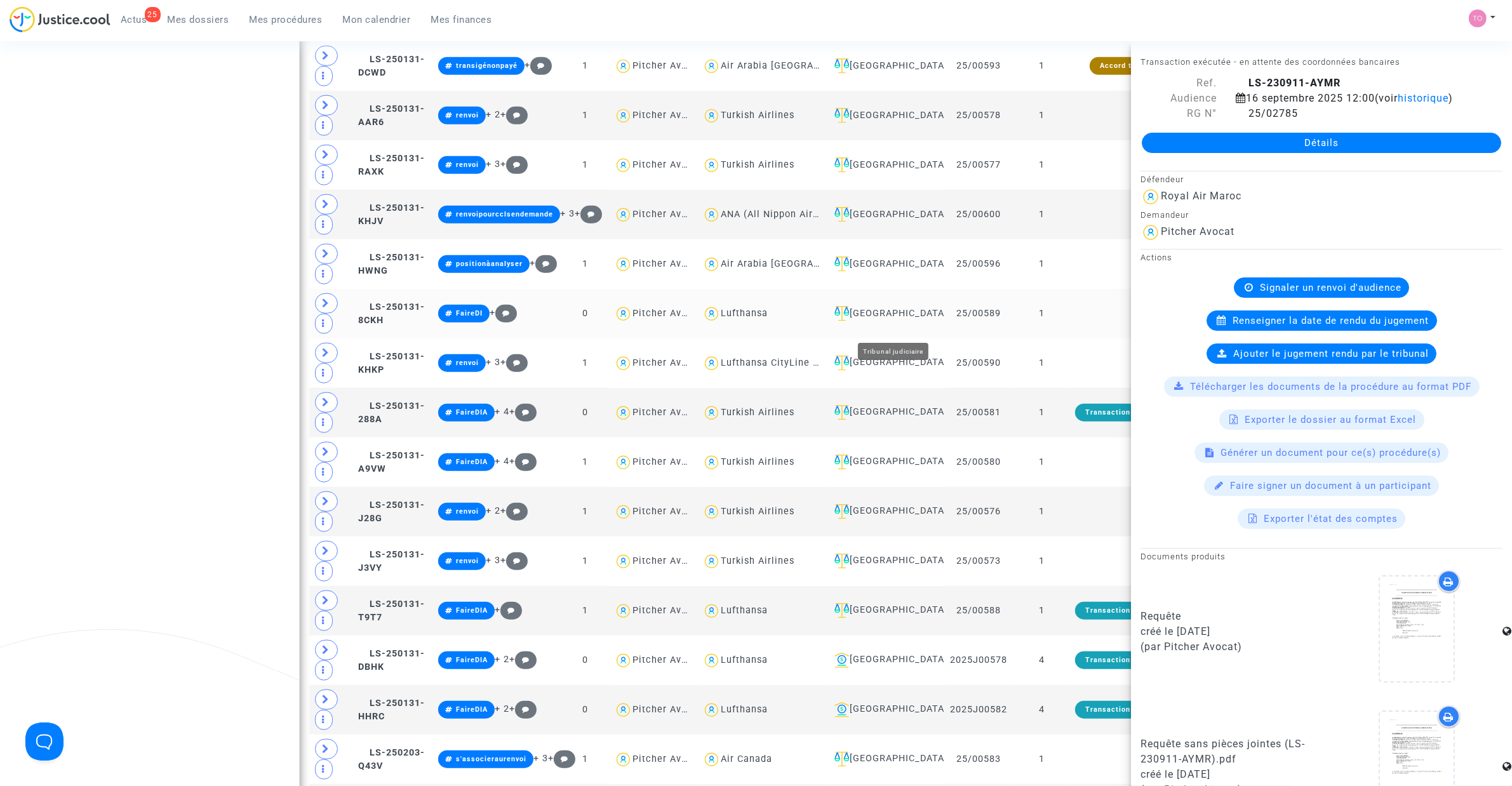
drag, startPoint x: 906, startPoint y: 343, endPoint x: 906, endPoint y: 330, distance: 13.0
click at [905, 338] on td "Villeurbanne" at bounding box center [885, 313] width 120 height 50
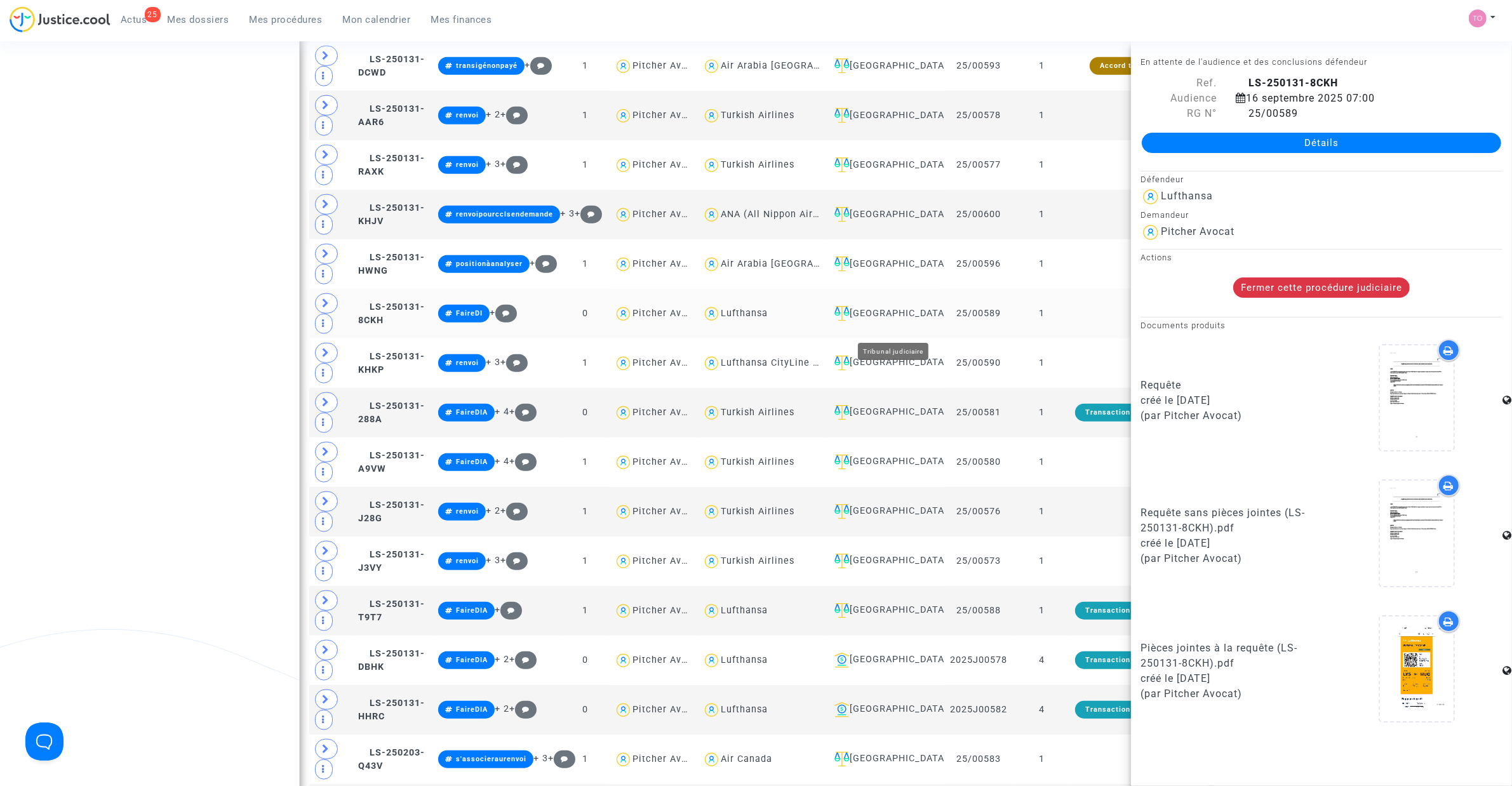
click at [906, 321] on div "Villeurbanne" at bounding box center [885, 313] width 110 height 15
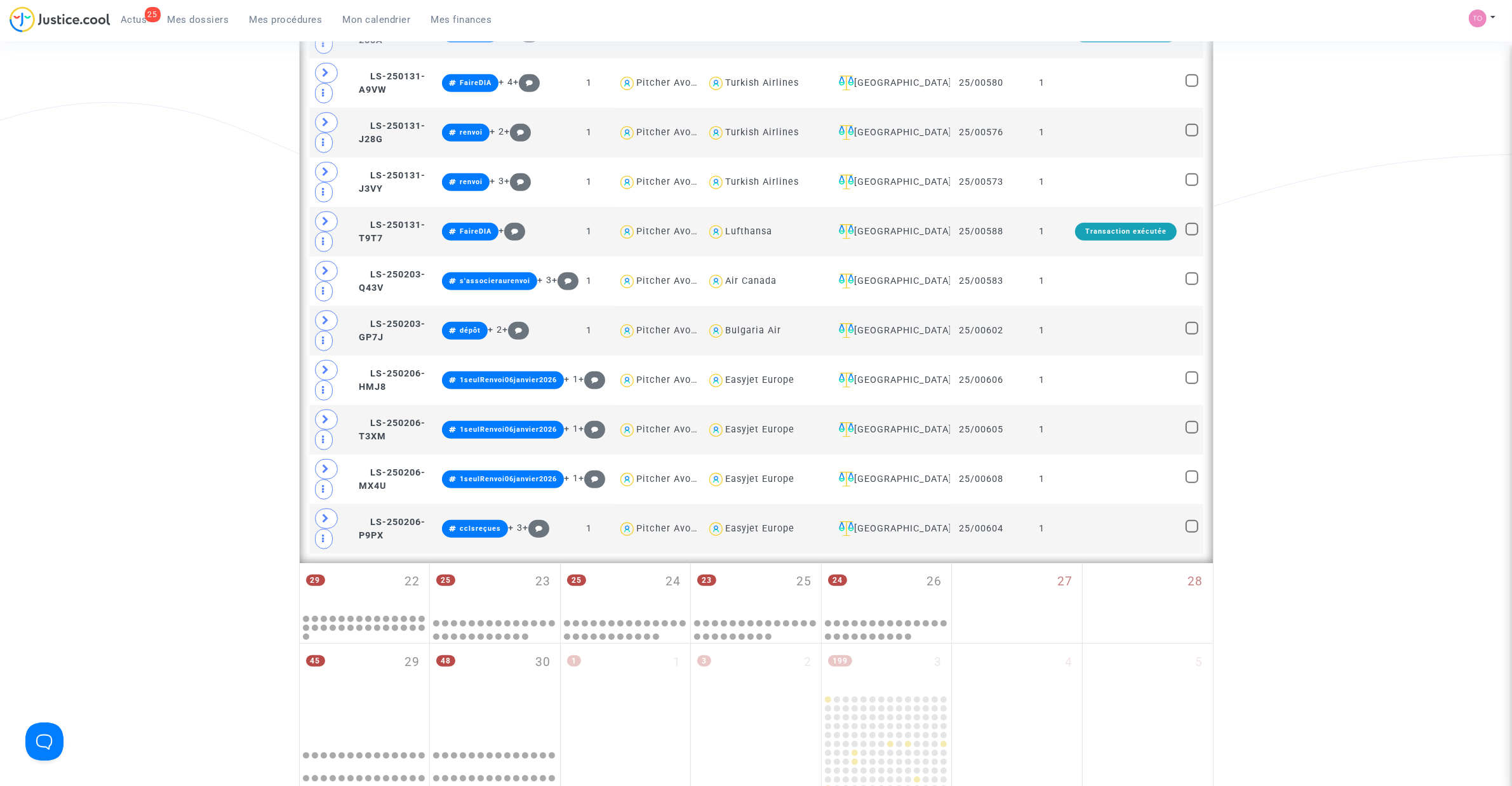
scroll to position [1144, 0]
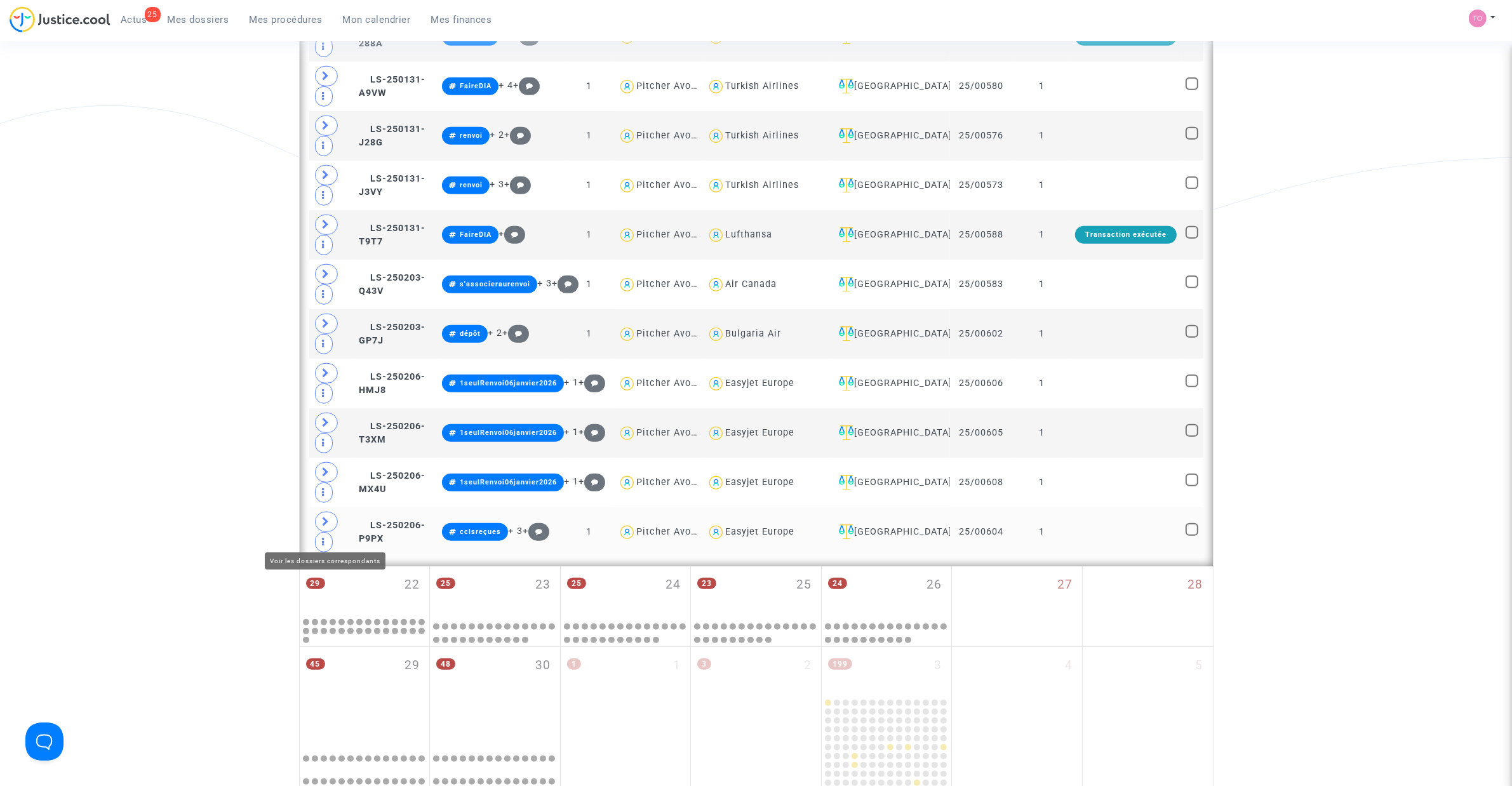
click at [323, 501] on icon at bounding box center [327, 522] width 8 height 9
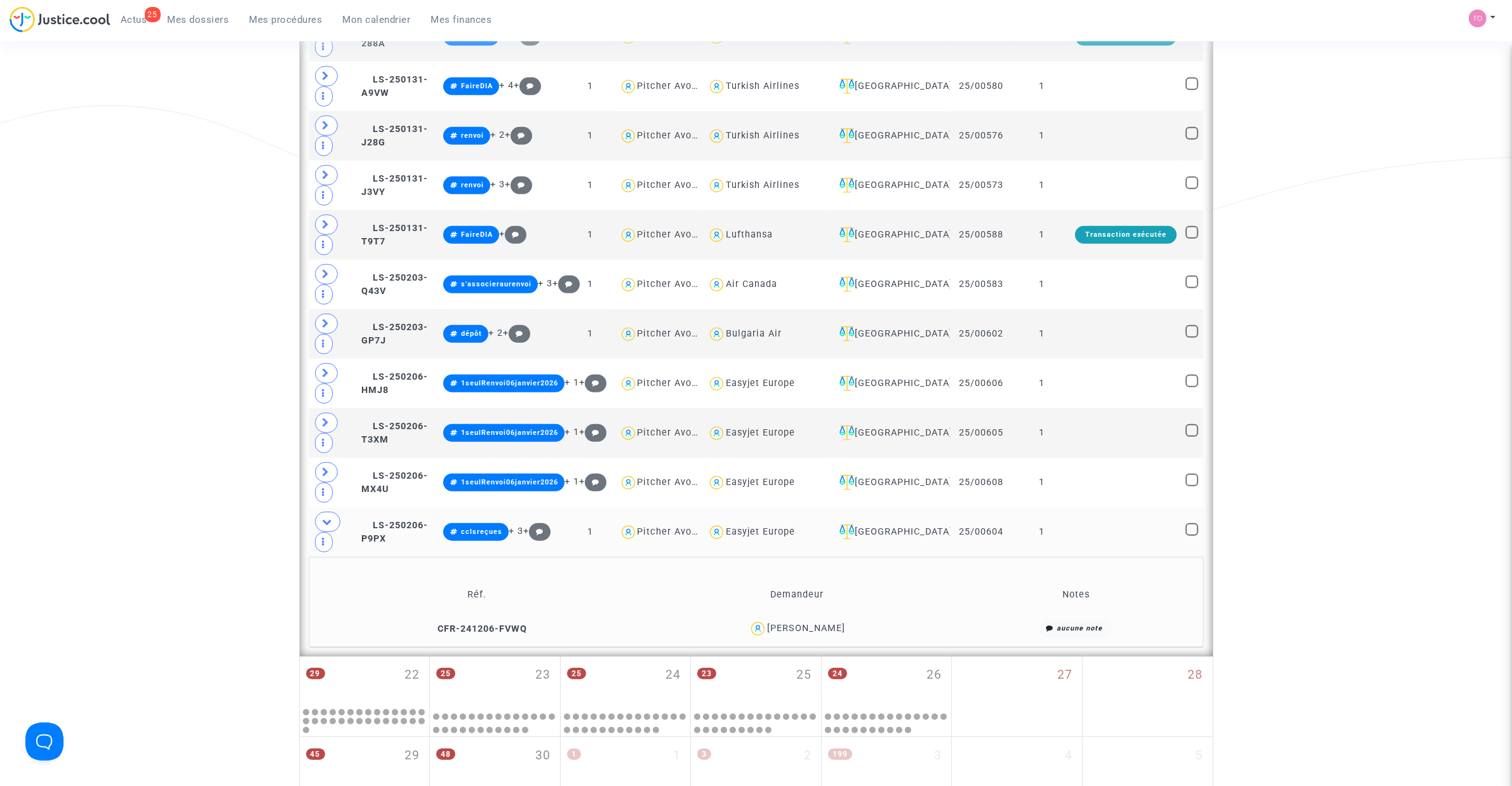
click at [813, 501] on div "Mathilde Fillod" at bounding box center [806, 628] width 78 height 11
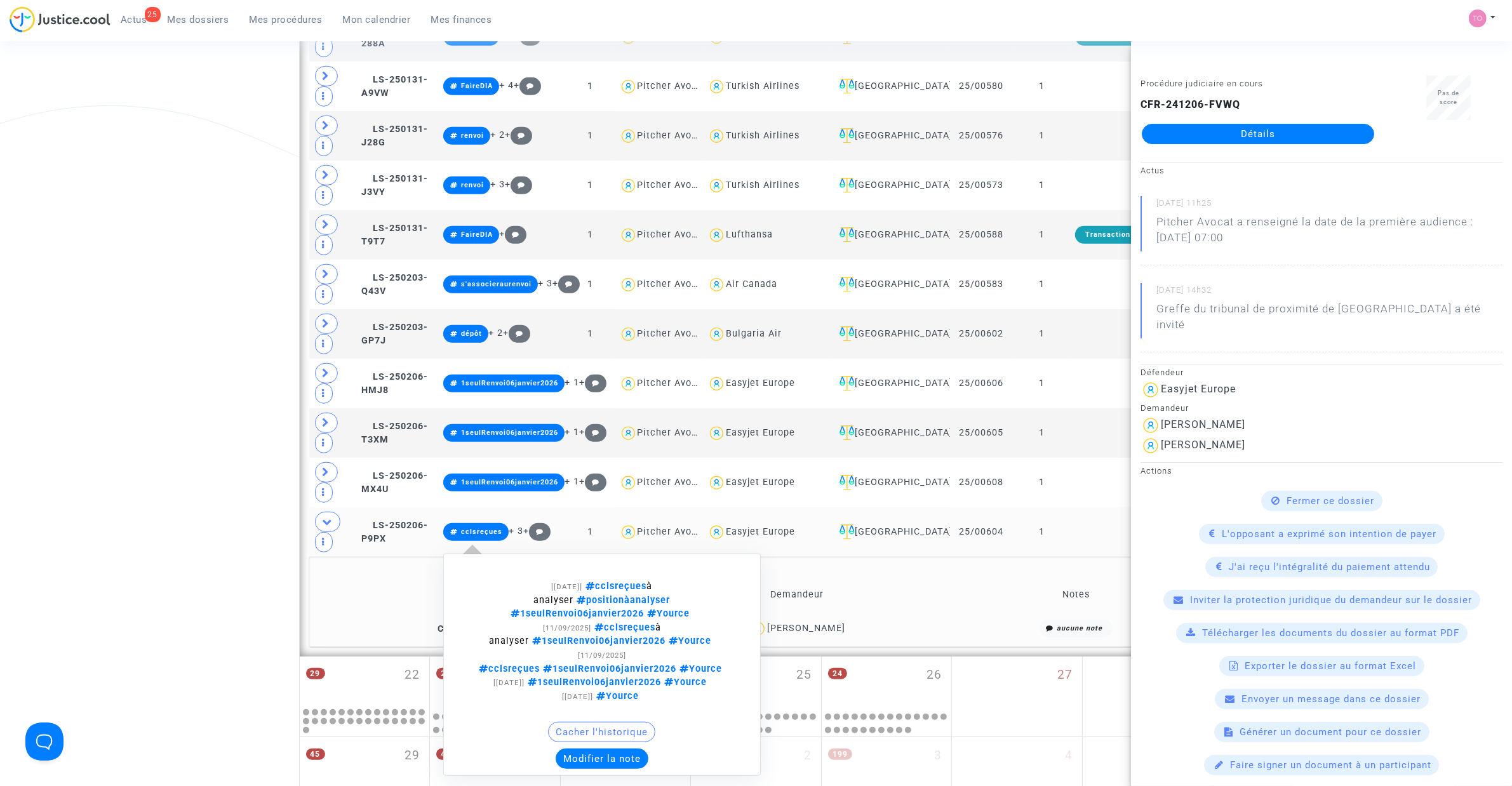
click at [618, 501] on button "Modifier la note" at bounding box center [602, 758] width 93 height 20
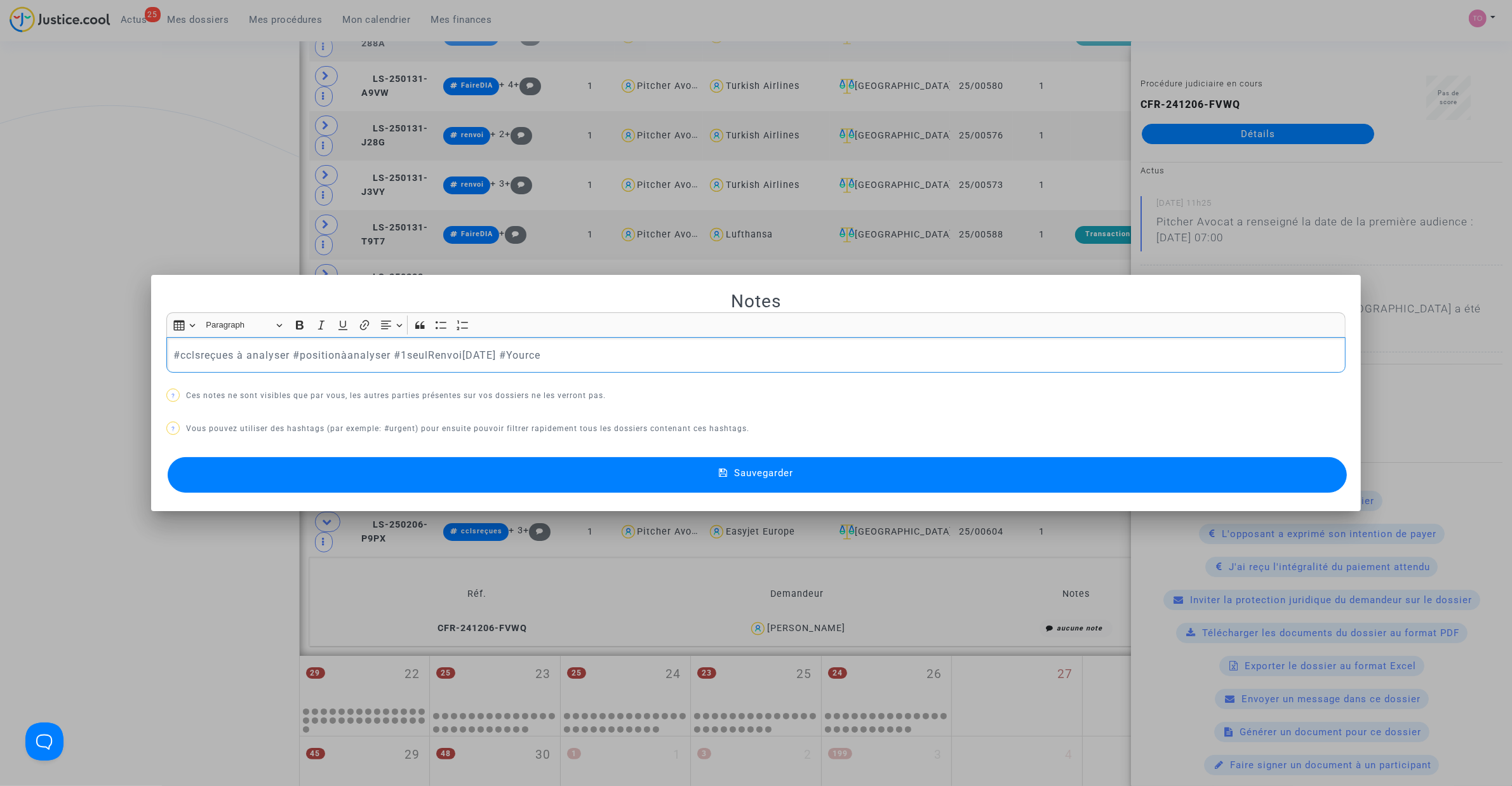
scroll to position [0, 0]
click at [559, 474] on button "Sauvegarder" at bounding box center [757, 474] width 1179 height 35
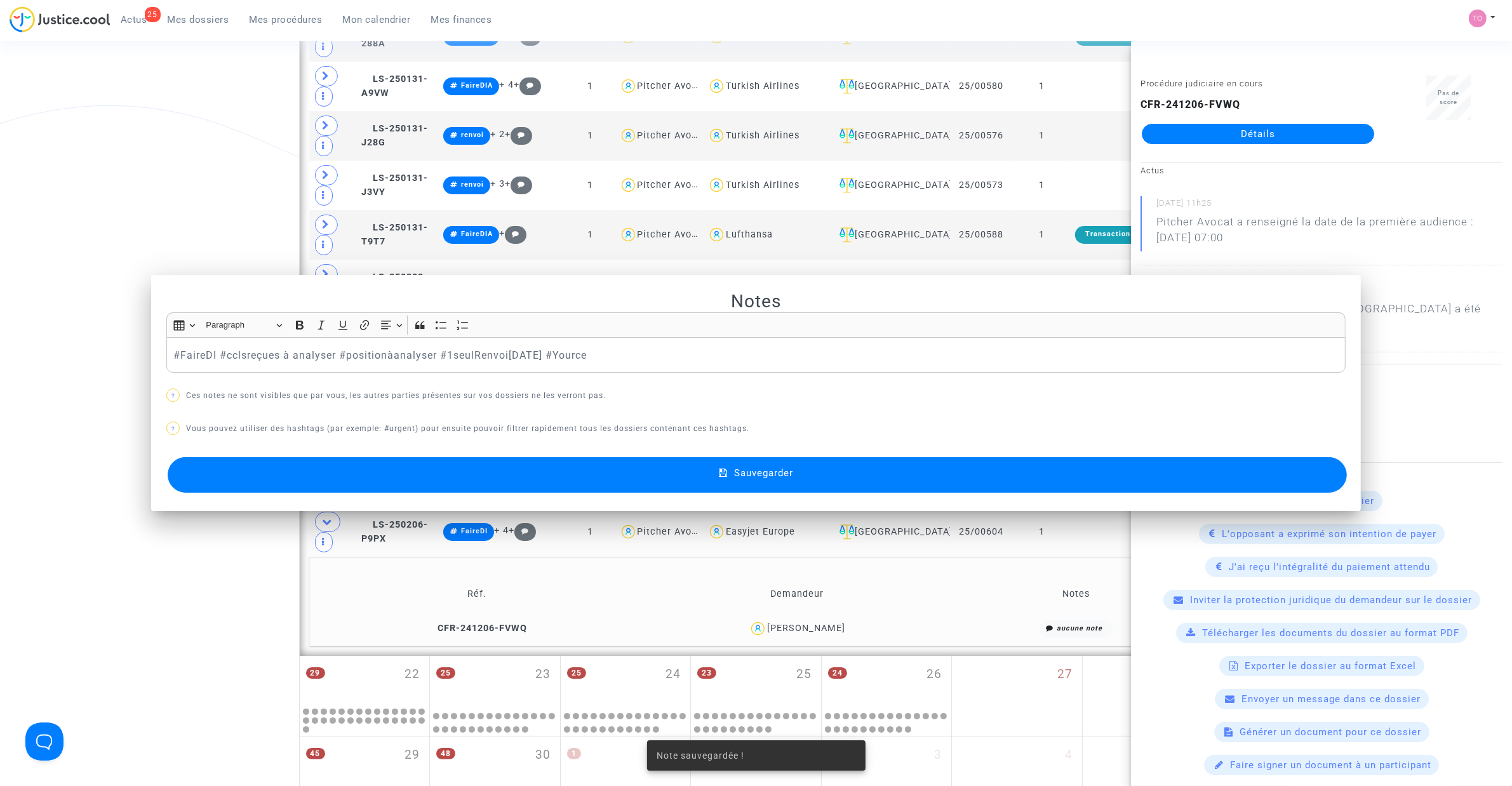
scroll to position [1144, 0]
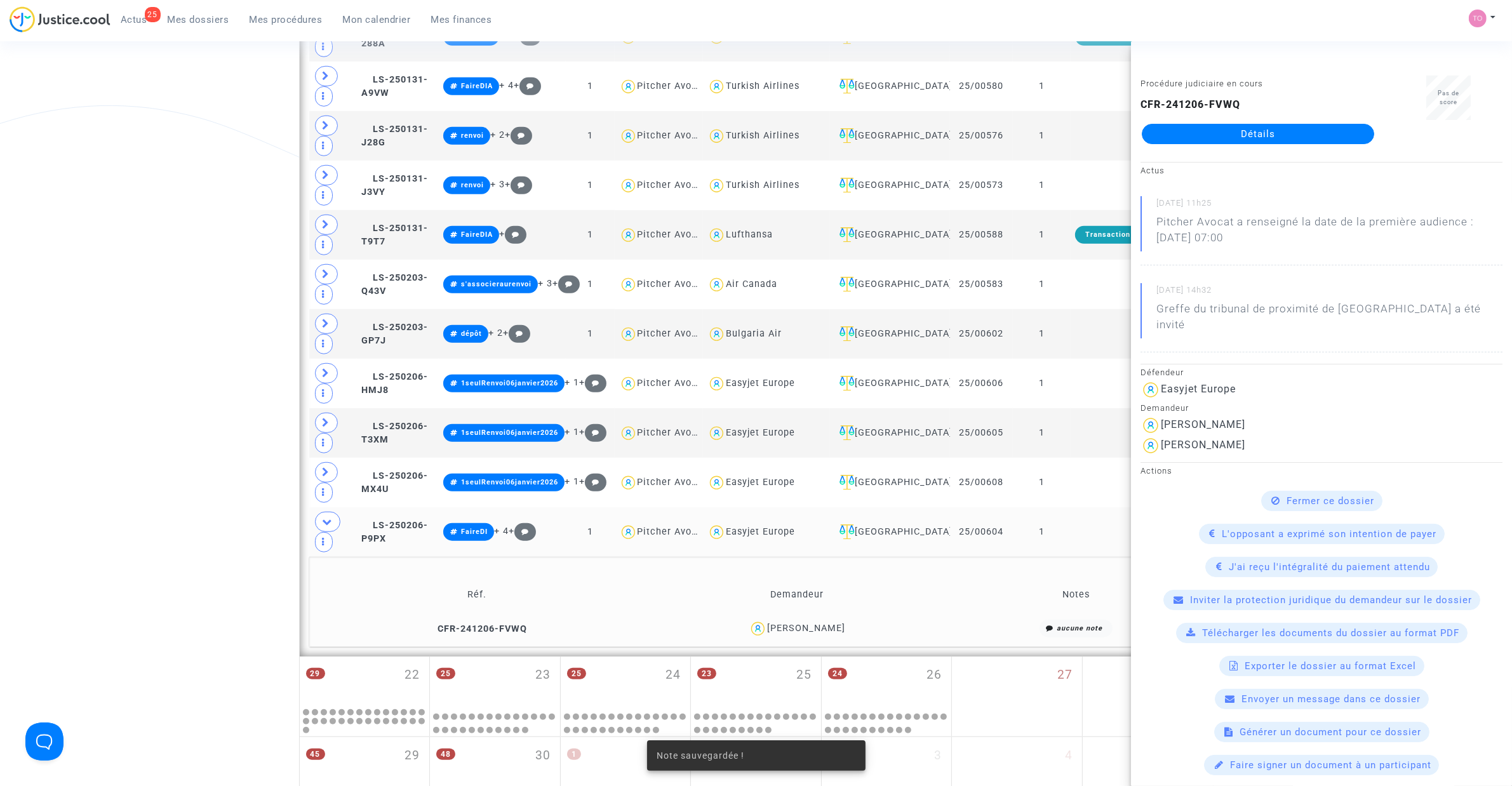
drag, startPoint x: 127, startPoint y: 537, endPoint x: 179, endPoint y: 537, distance: 52.0
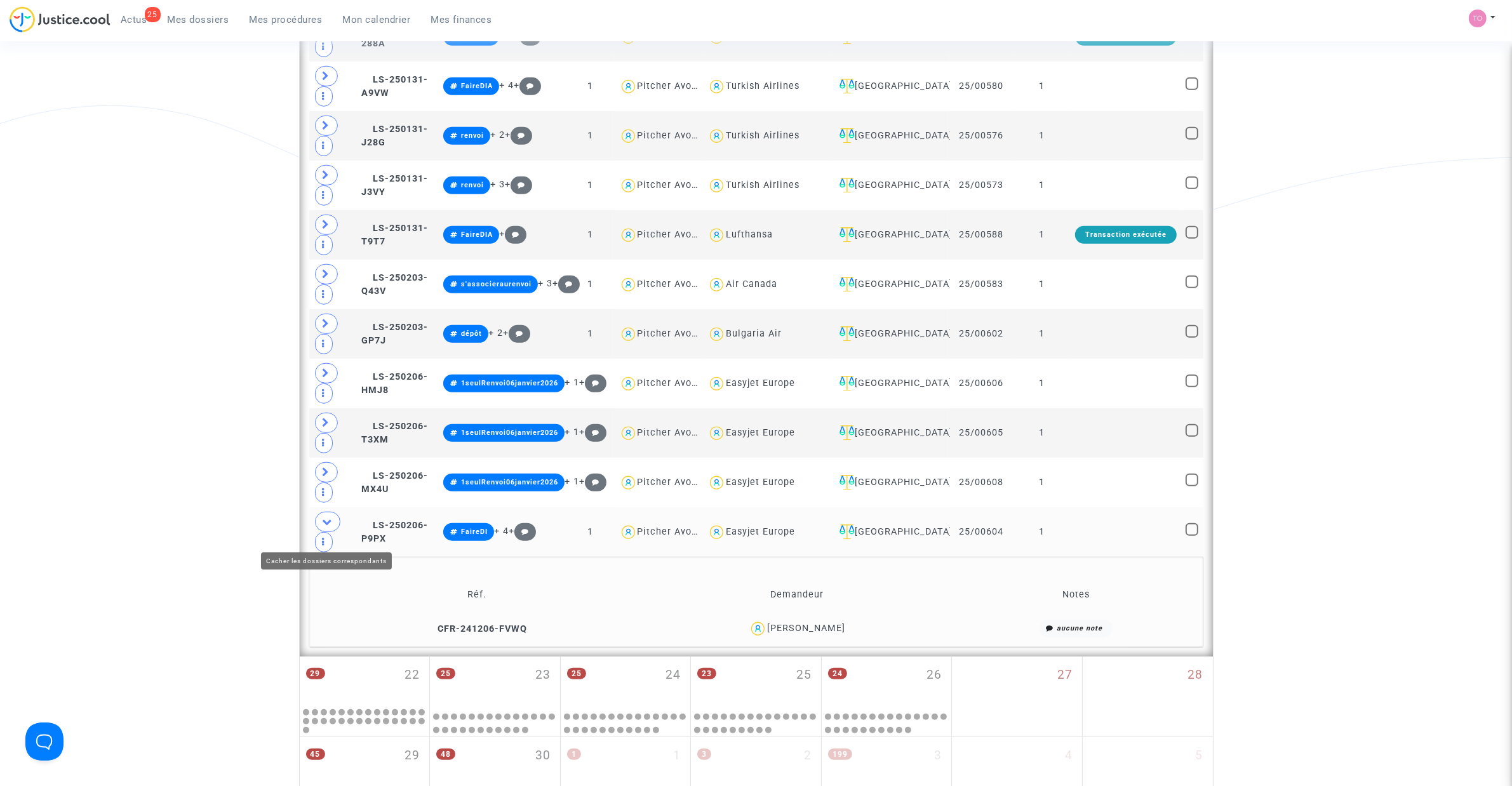
click at [326, 501] on icon at bounding box center [327, 522] width 10 height 9
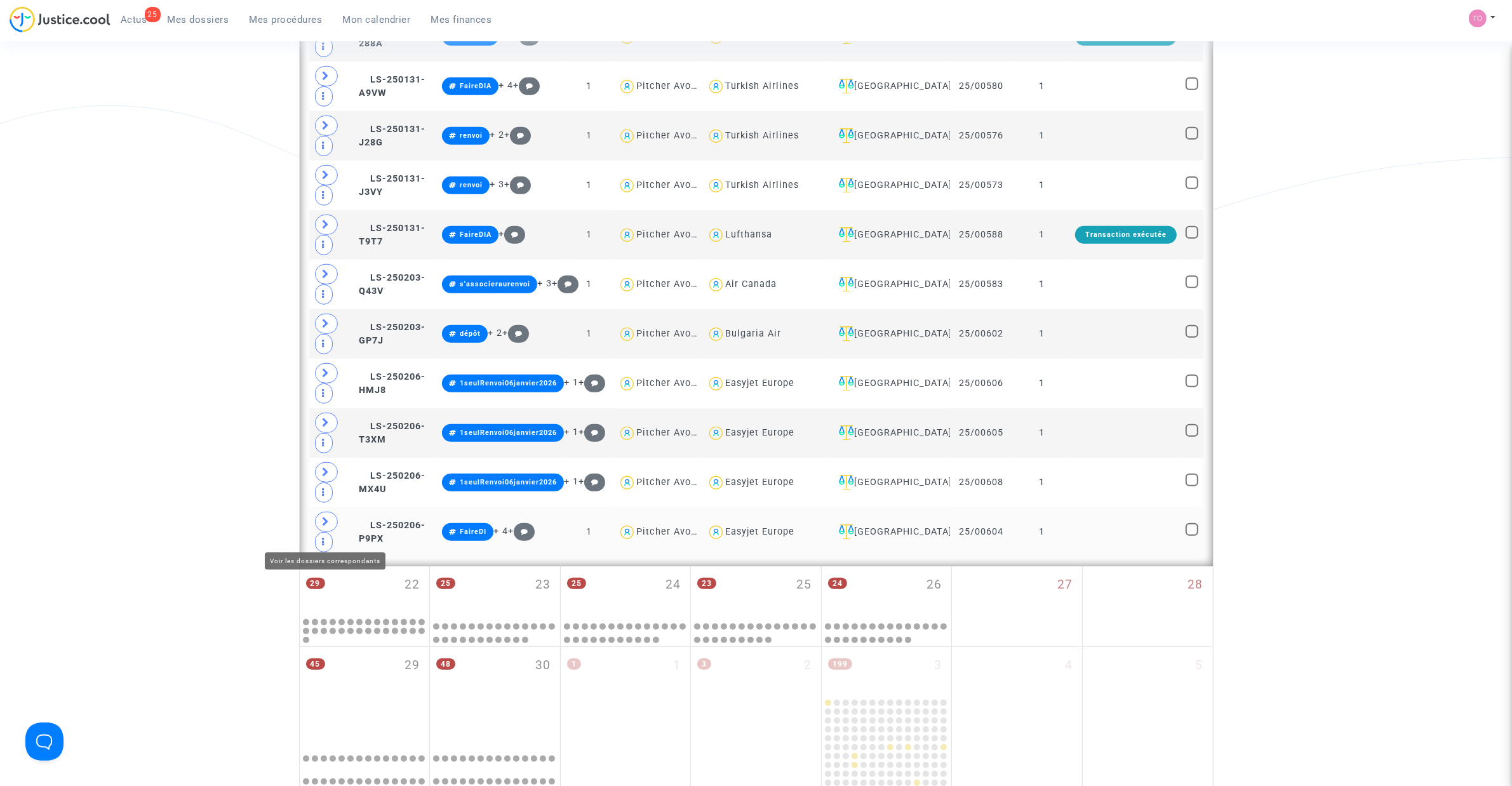
click at [326, 501] on icon at bounding box center [327, 522] width 8 height 9
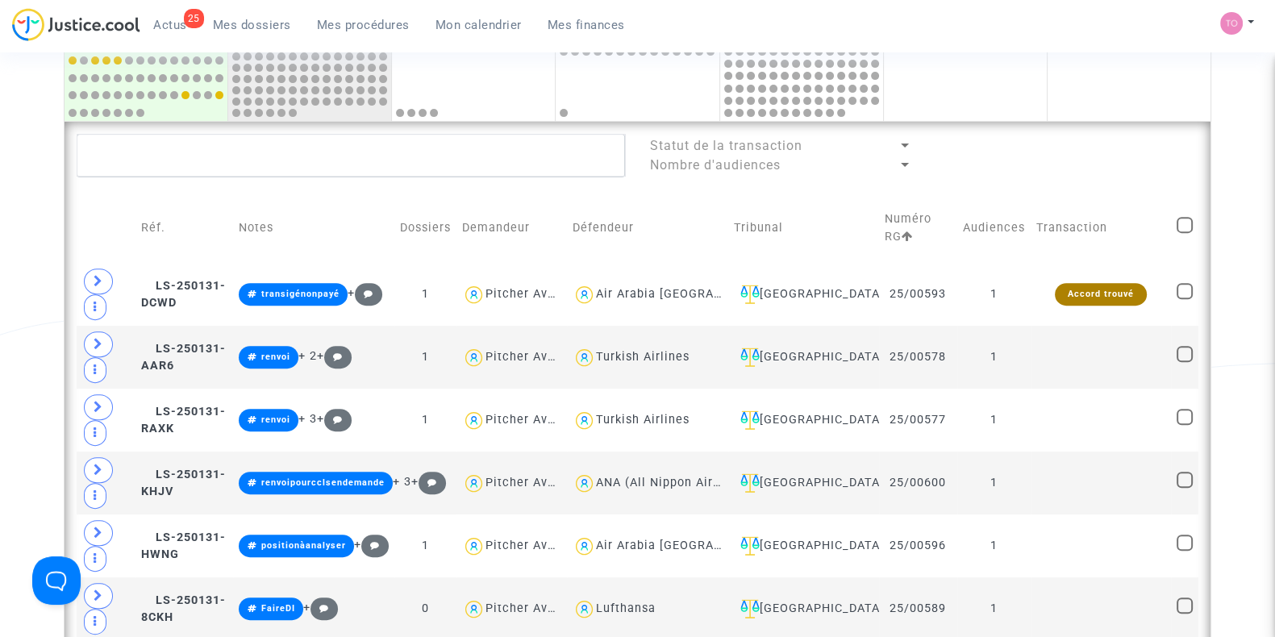
scroll to position [748, 0]
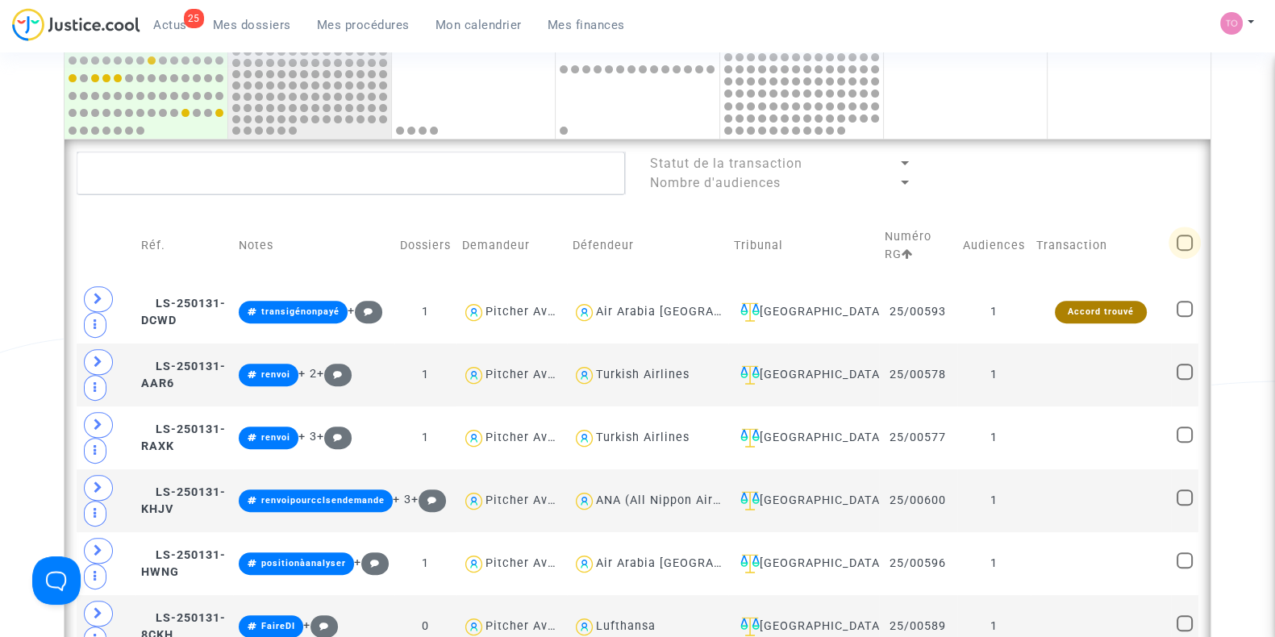
click at [1192, 237] on span at bounding box center [1185, 243] width 16 height 16
click at [1185, 251] on input "checkbox" at bounding box center [1184, 251] width 1 height 1
click at [1092, 165] on span "Sélection" at bounding box center [1115, 172] width 58 height 15
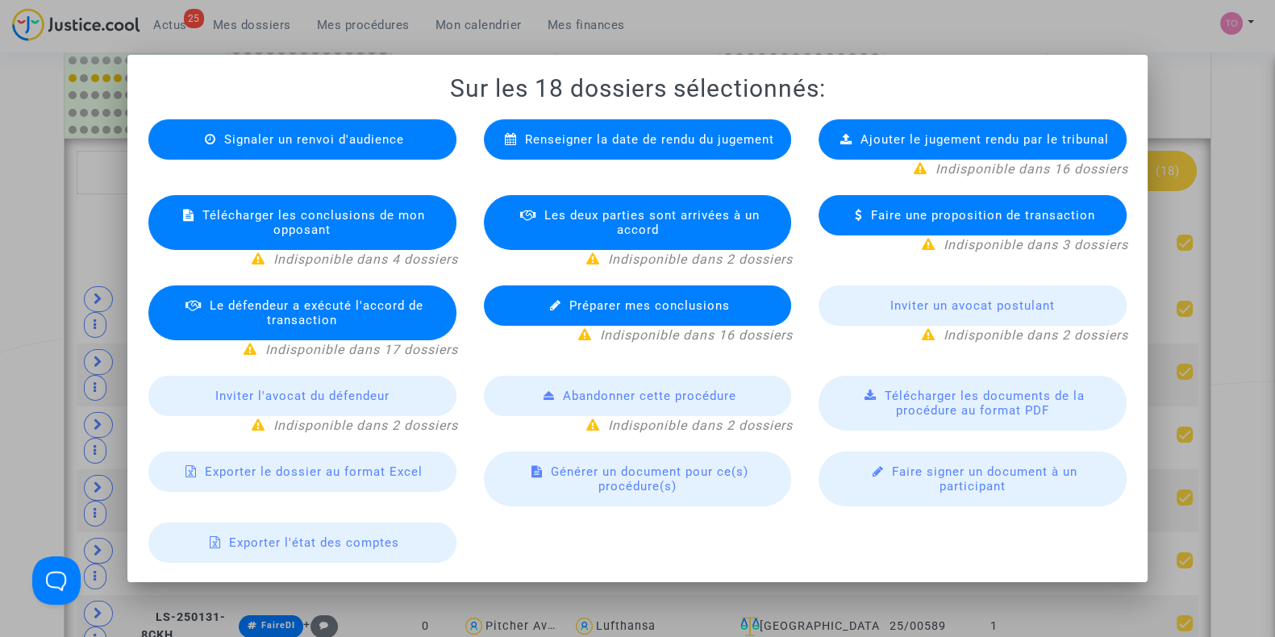
click at [283, 476] on span "Exporter le dossier au format Excel" at bounding box center [314, 472] width 218 height 15
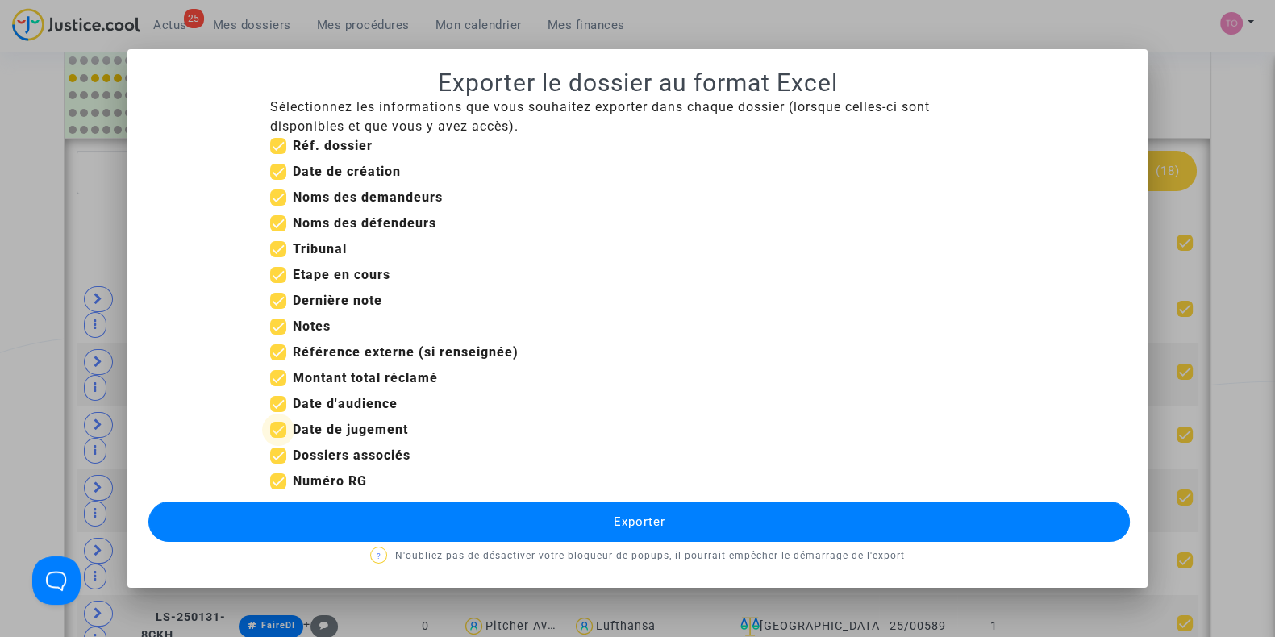
click at [274, 427] on span at bounding box center [278, 430] width 16 height 16
click at [278, 438] on input "Date de jugement" at bounding box center [278, 438] width 1 height 1
click at [275, 171] on span at bounding box center [278, 172] width 16 height 16
click at [278, 180] on input "Date de création" at bounding box center [278, 180] width 1 height 1
click at [281, 279] on span at bounding box center [278, 275] width 16 height 16
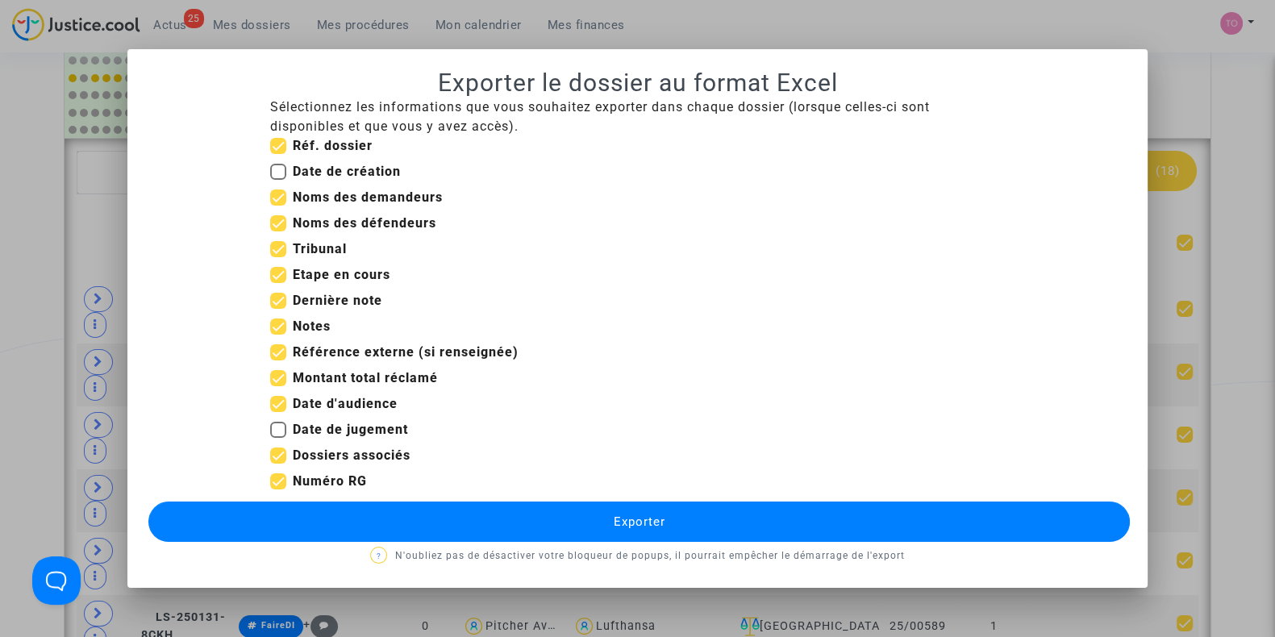
click at [278, 283] on input "Etape en cours" at bounding box center [278, 283] width 1 height 1
click at [279, 381] on span at bounding box center [278, 378] width 16 height 16
click at [278, 386] on input "Montant total réclamé" at bounding box center [278, 386] width 1 height 1
click at [426, 510] on button "Exporter" at bounding box center [639, 522] width 982 height 40
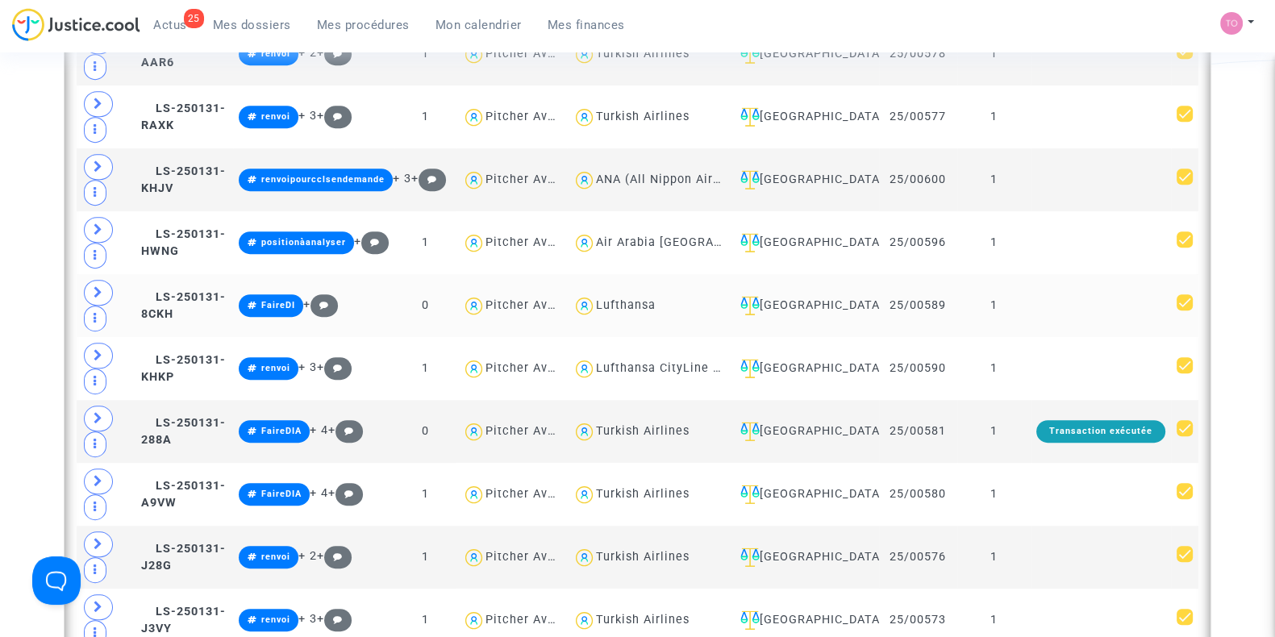
scroll to position [1050, 0]
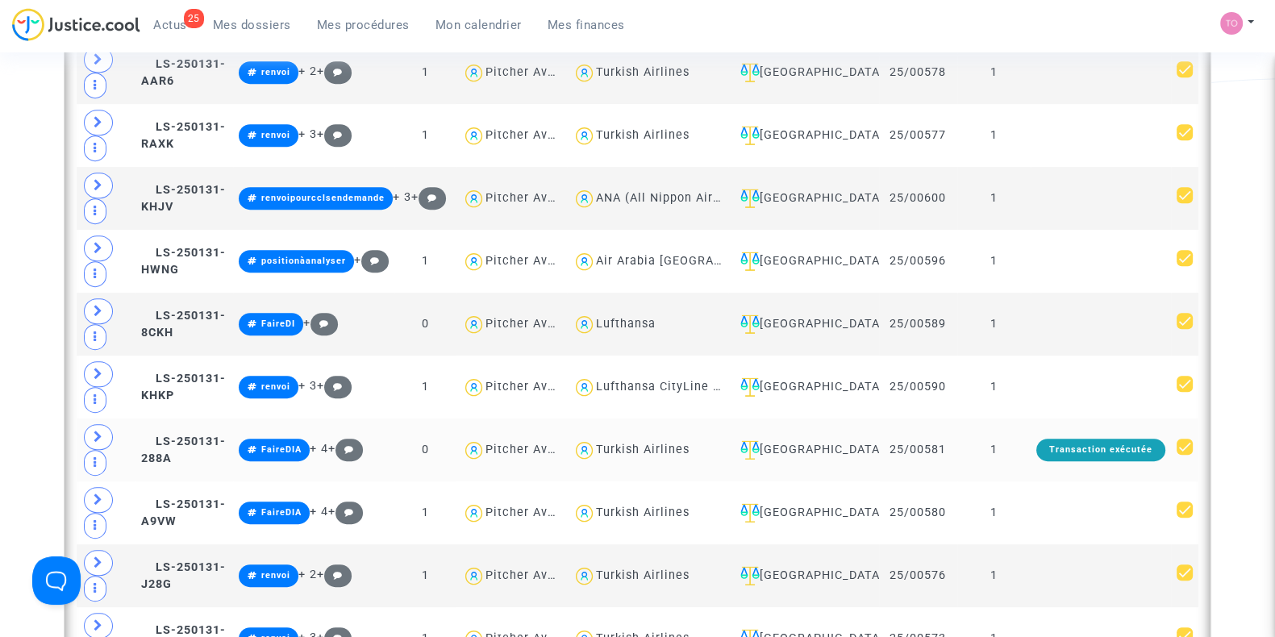
click at [649, 443] on div "Turkish Airlines" at bounding box center [643, 450] width 94 height 14
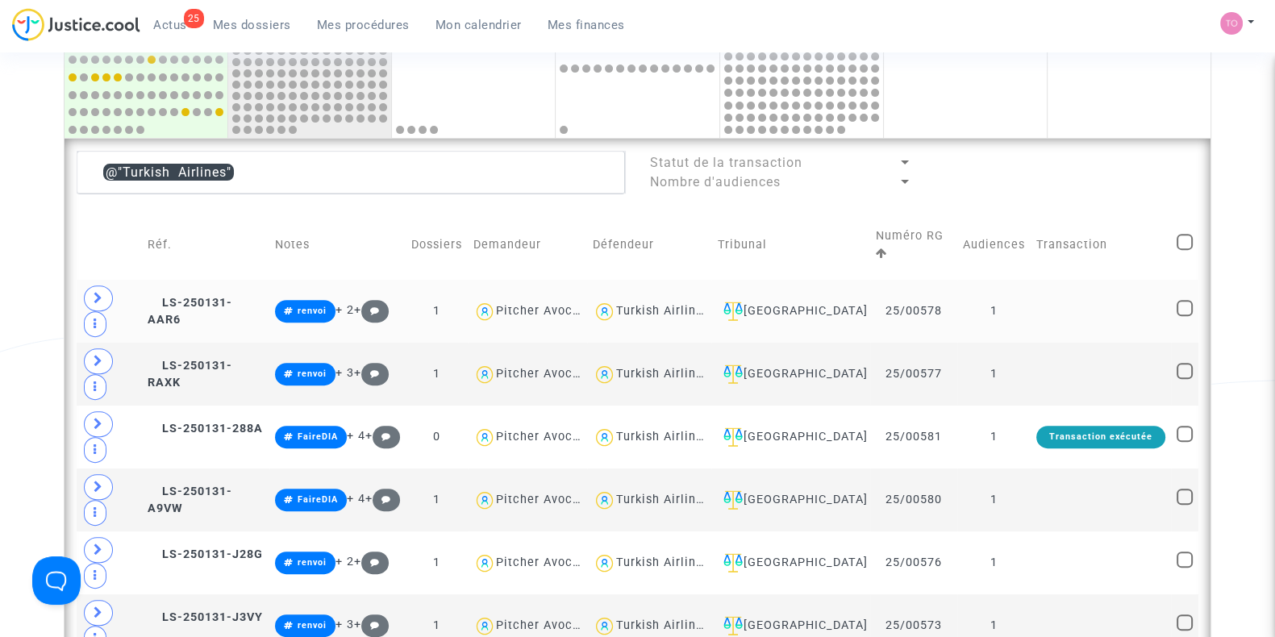
scroll to position [748, 0]
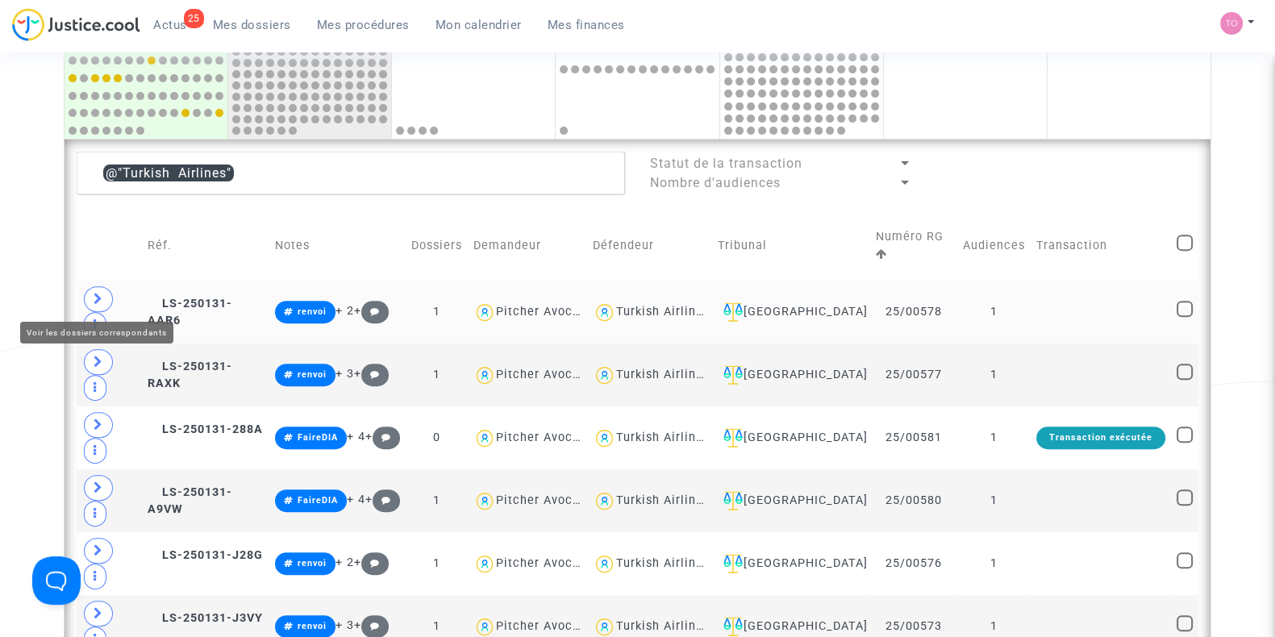
click at [94, 293] on icon at bounding box center [99, 299] width 10 height 12
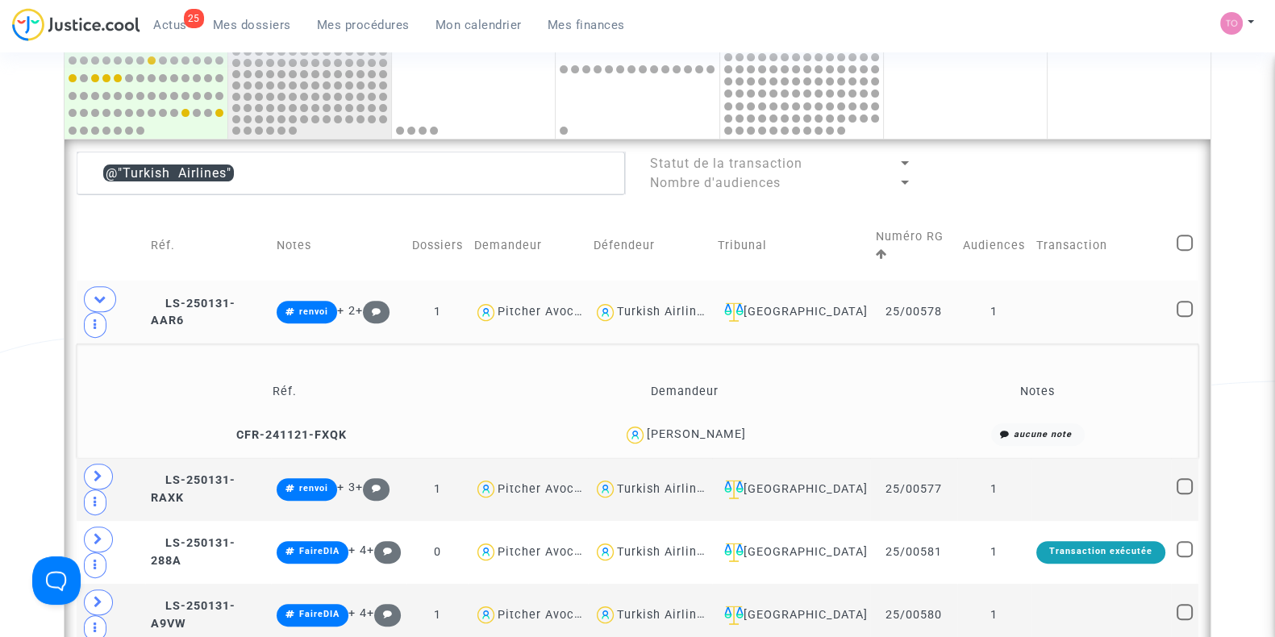
click at [709, 429] on div "Emilie Ngouoni" at bounding box center [696, 435] width 99 height 14
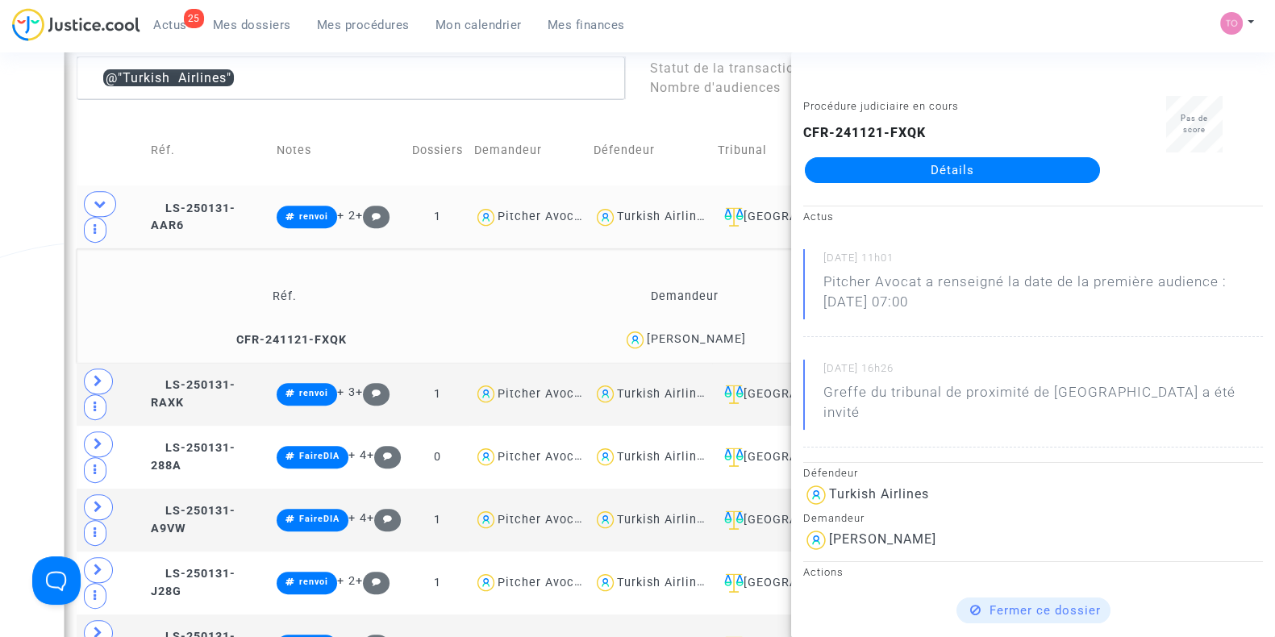
scroll to position [849, 0]
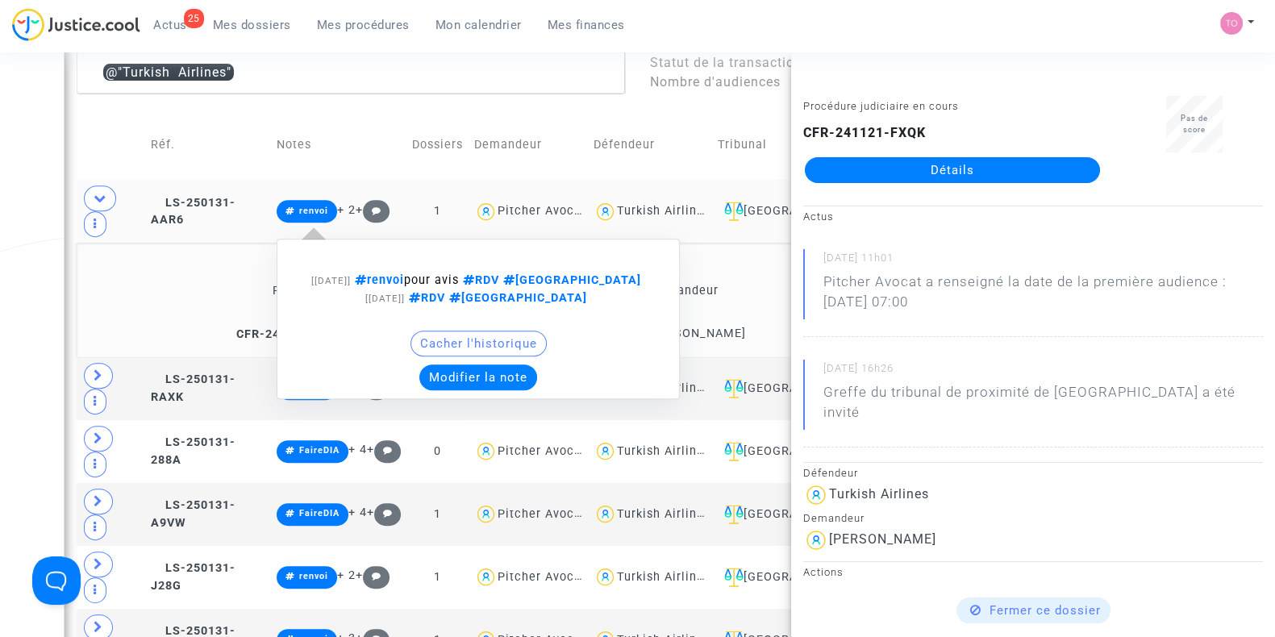
click at [471, 373] on button "Modifier la note" at bounding box center [479, 378] width 118 height 26
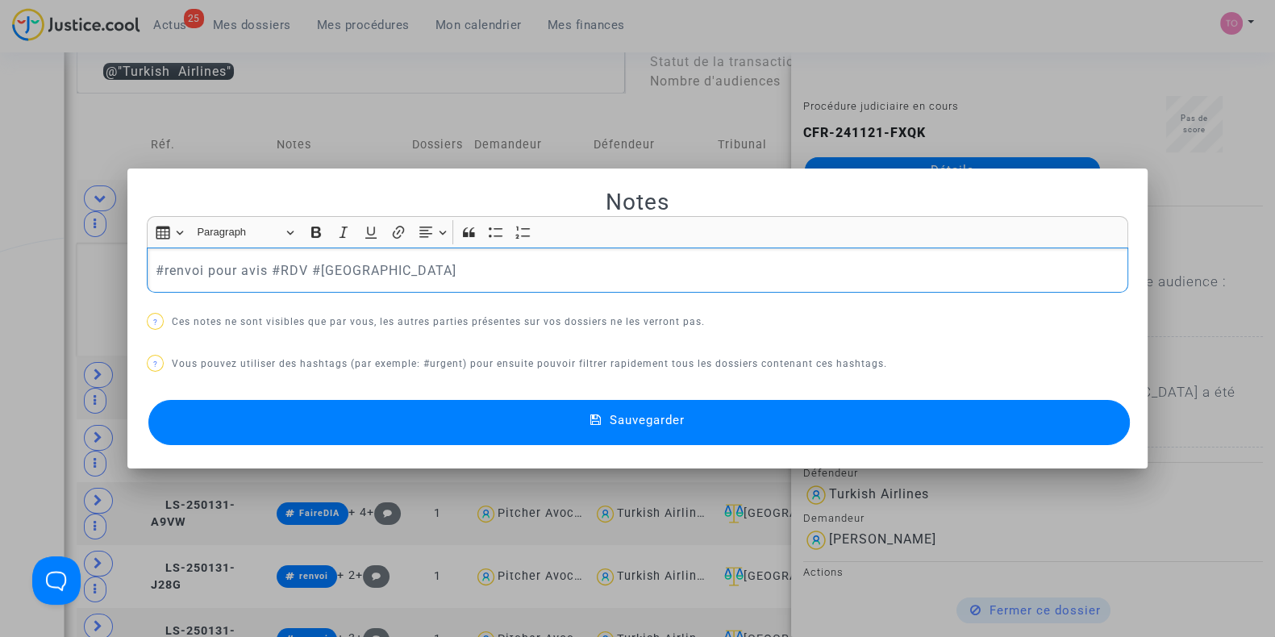
click at [159, 262] on p "#renvoi pour avis #RDV #Montreal" at bounding box center [638, 271] width 965 height 20
drag, startPoint x: 257, startPoint y: 268, endPoint x: 203, endPoint y: 270, distance: 54.1
click at [203, 270] on p "#renvoi pour avis #RDV #Montreal" at bounding box center [638, 271] width 965 height 20
click at [253, 267] on p "#renvoi pour avis #RDV #Montreal" at bounding box center [638, 271] width 965 height 20
drag, startPoint x: 216, startPoint y: 270, endPoint x: 127, endPoint y: 268, distance: 88.8
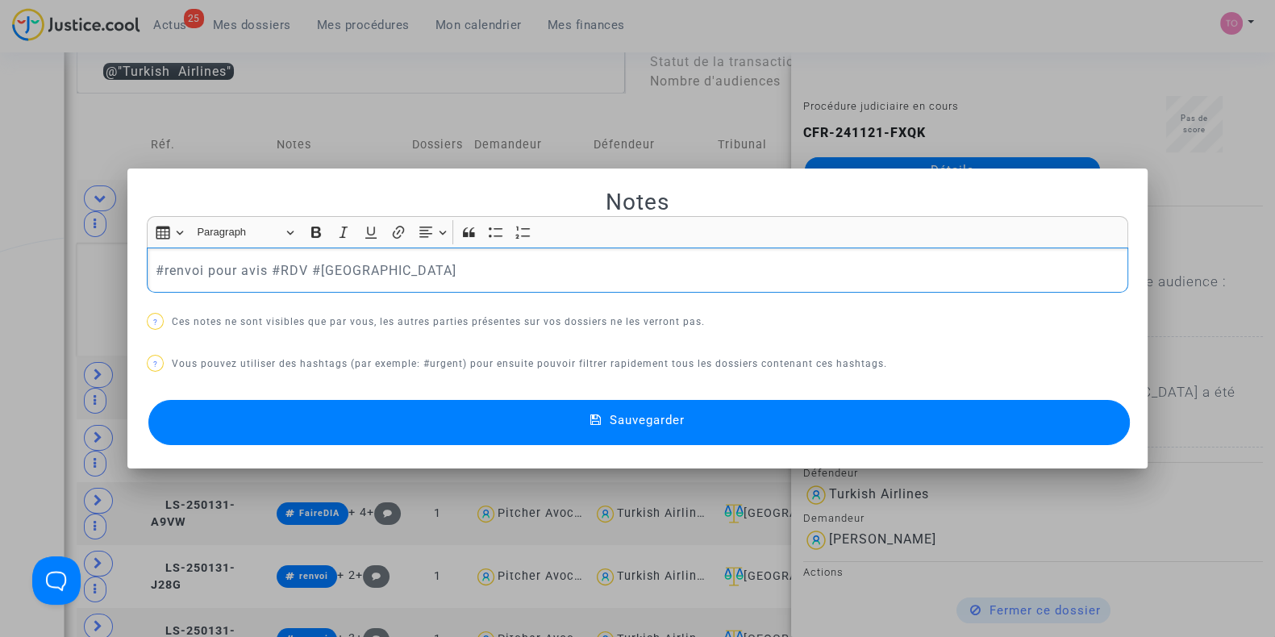
click at [127, 268] on mat-dialog-container "Notes Rich Text Editor Insert table Insert table Heading Paragraph Paragraph He…" at bounding box center [637, 319] width 1021 height 301
click at [466, 416] on button "Sauvegarder" at bounding box center [639, 422] width 982 height 45
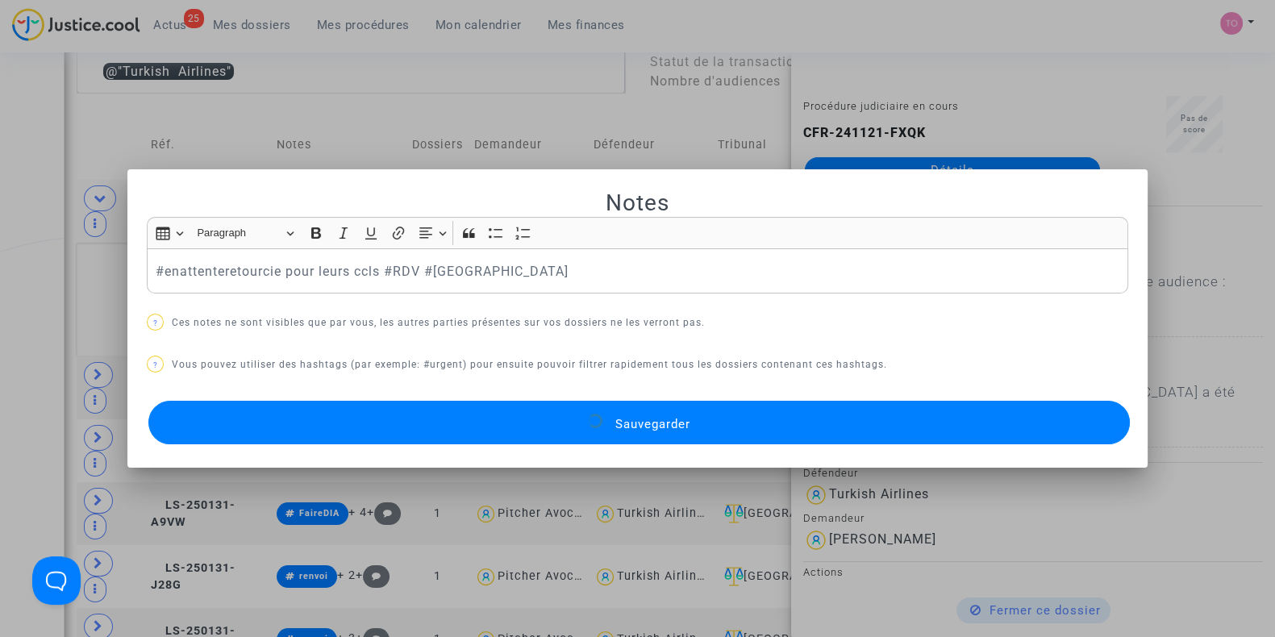
scroll to position [849, 0]
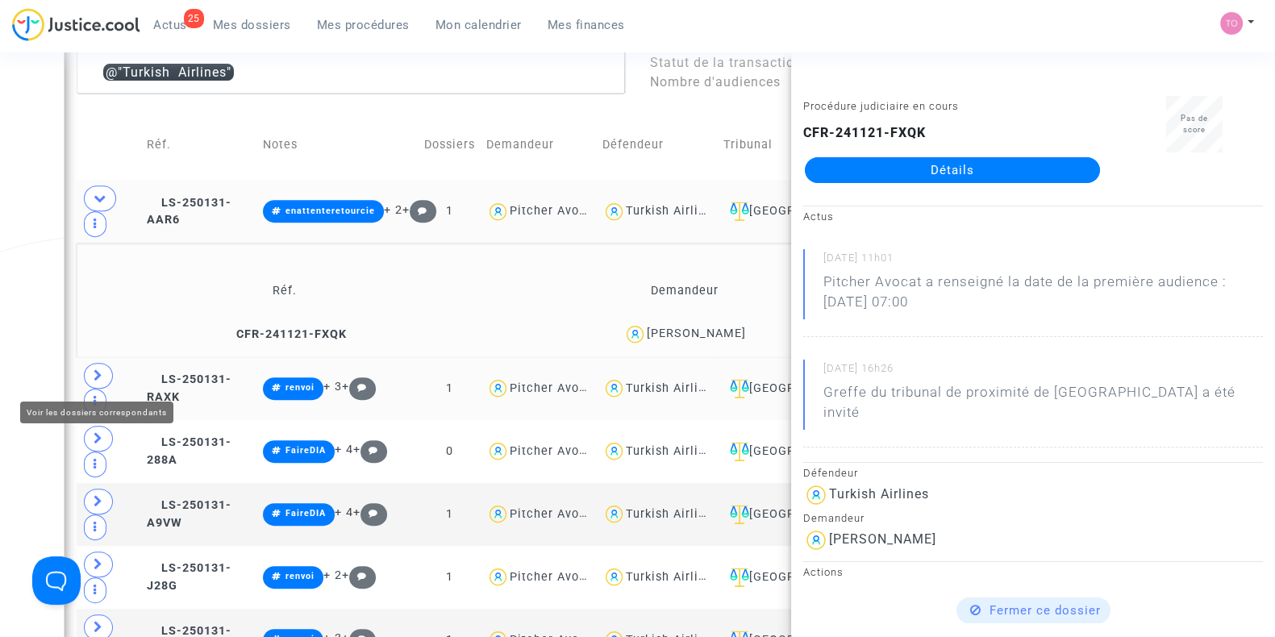
click at [102, 382] on span at bounding box center [98, 376] width 29 height 26
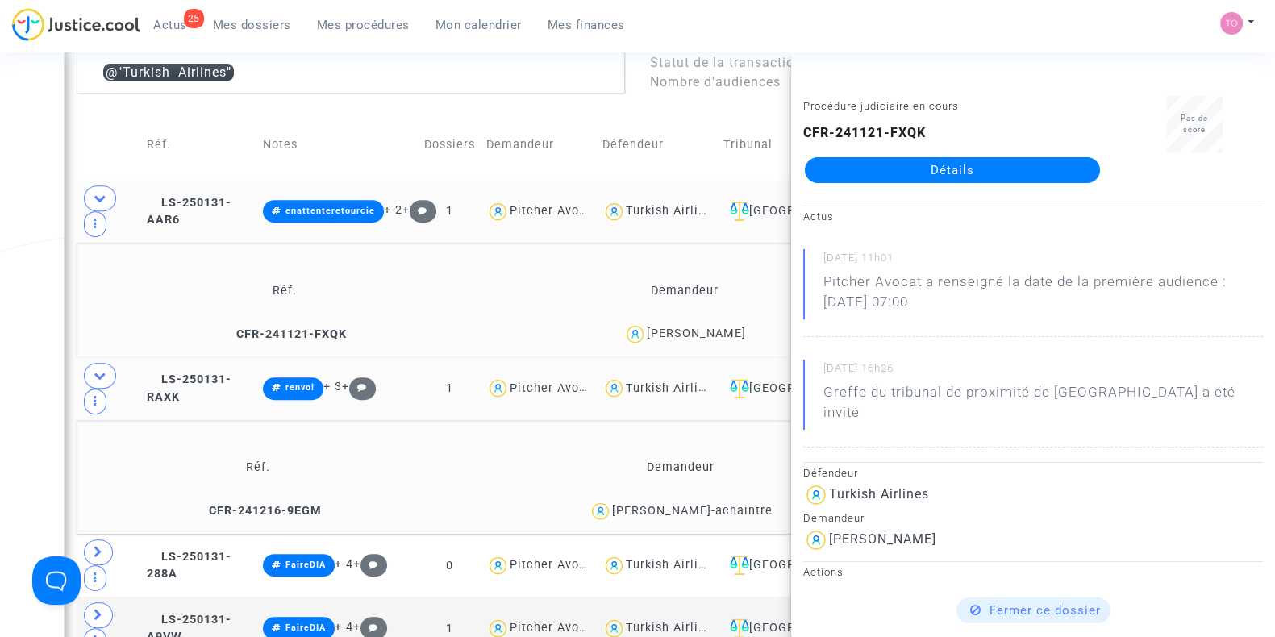
click at [40, 324] on div "Date de clôture d'instruction Date de conciliation Date d'audience Date de juge…" at bounding box center [637, 191] width 1275 height 1894
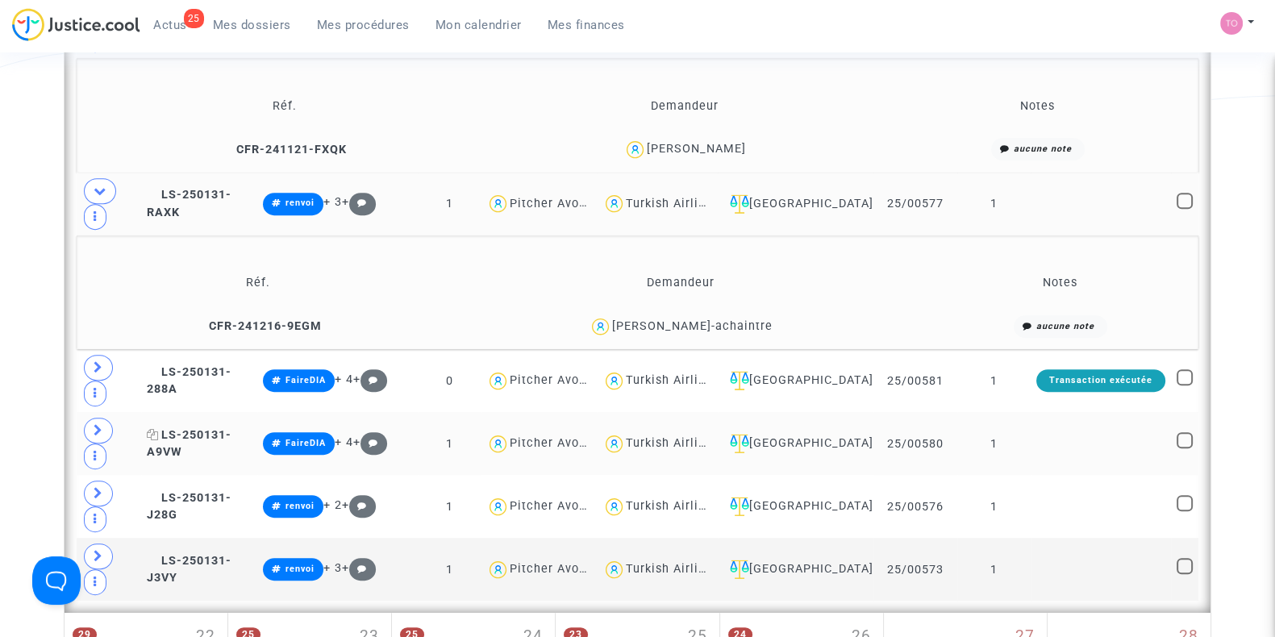
scroll to position [1050, 0]
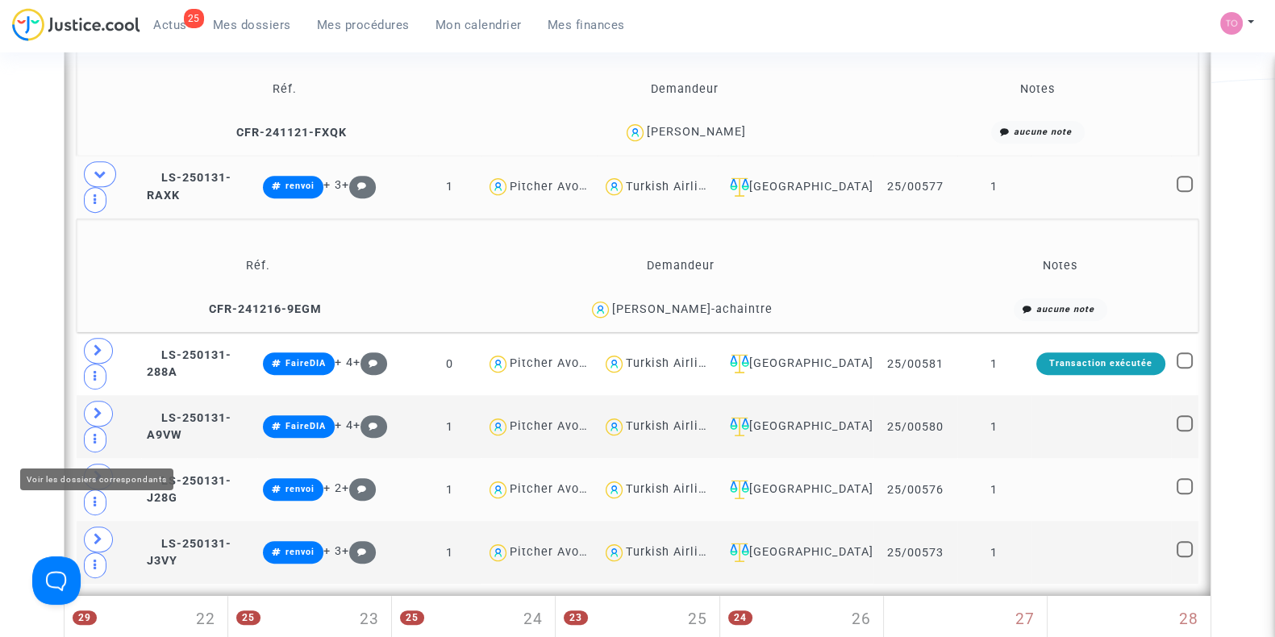
click at [102, 470] on icon at bounding box center [99, 476] width 10 height 12
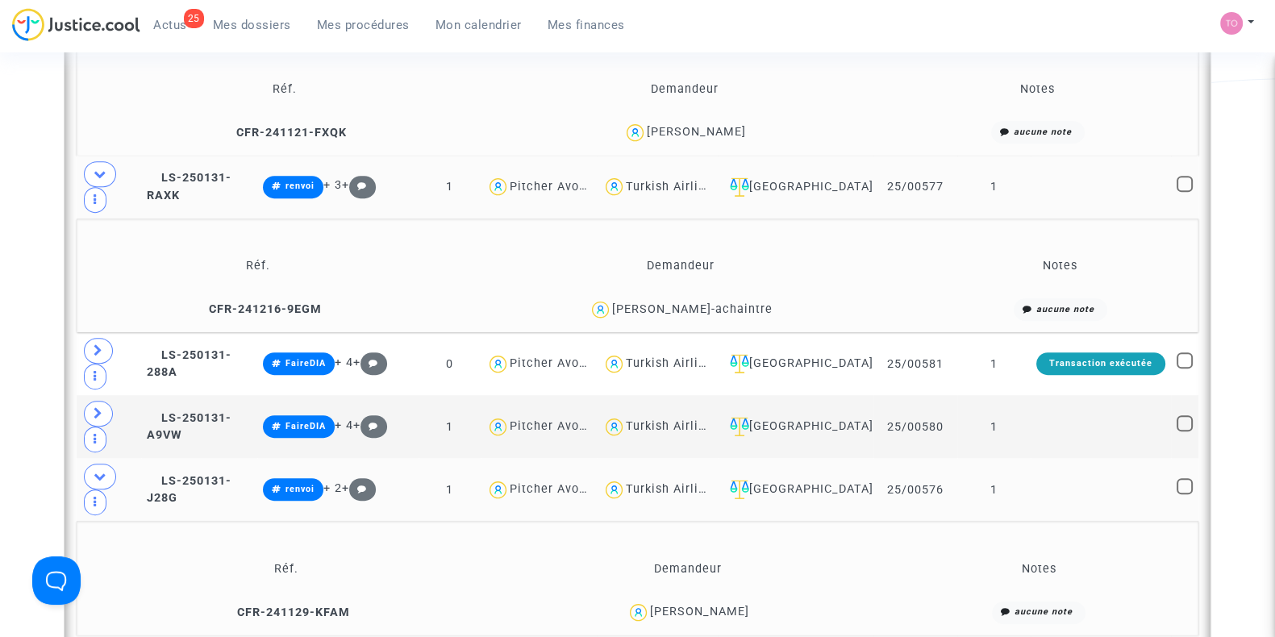
click at [718, 605] on div "Eric Girouin" at bounding box center [699, 612] width 99 height 14
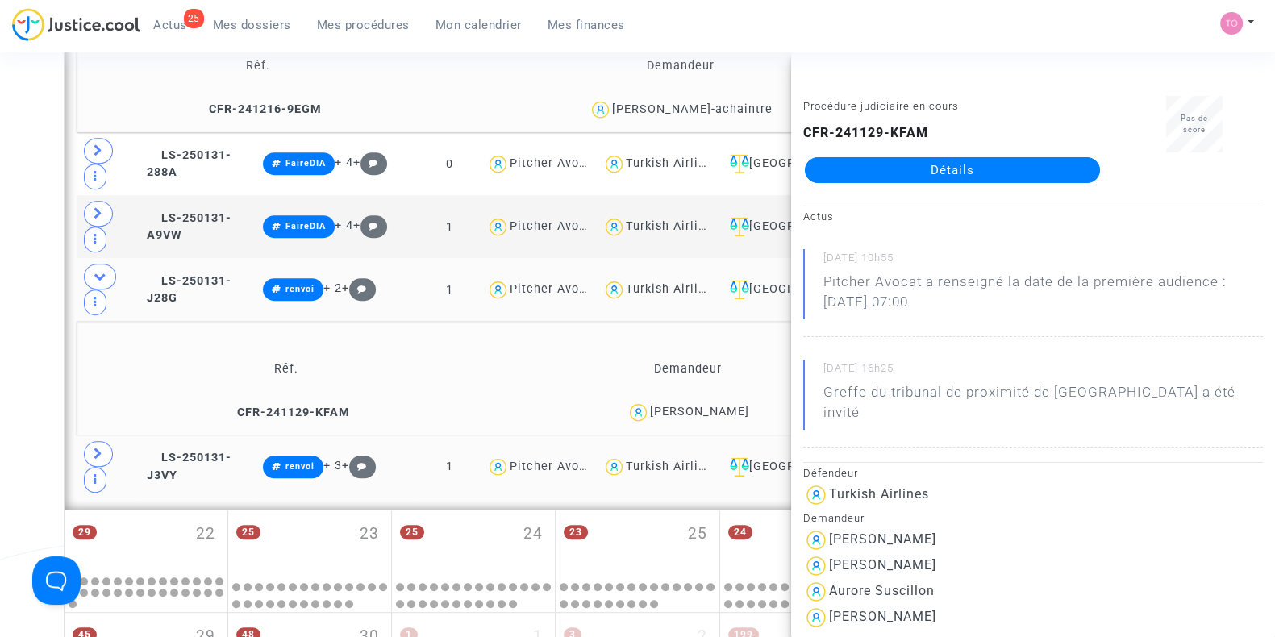
scroll to position [1252, 0]
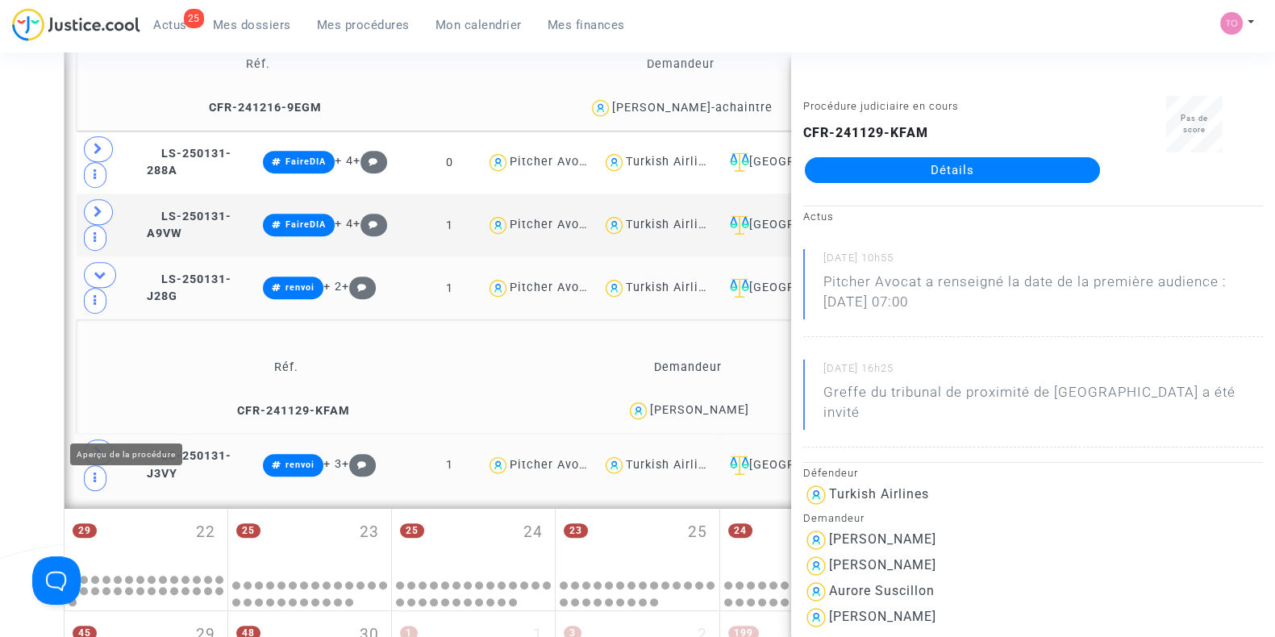
click at [101, 446] on icon at bounding box center [99, 452] width 10 height 12
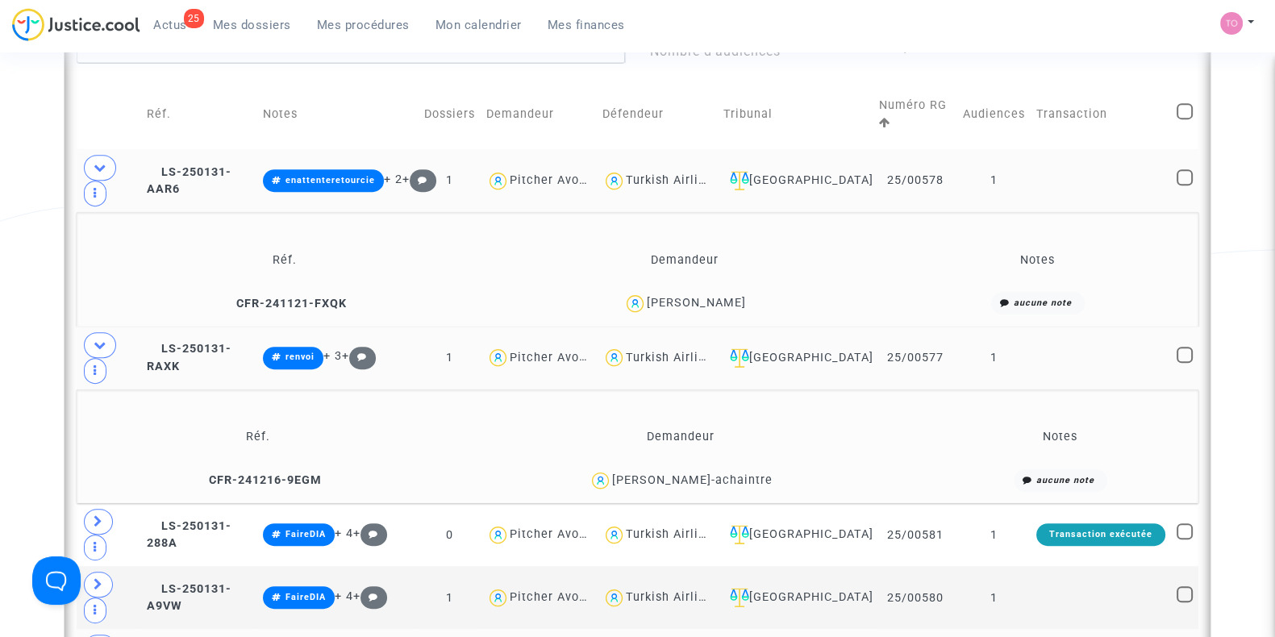
scroll to position [849, 0]
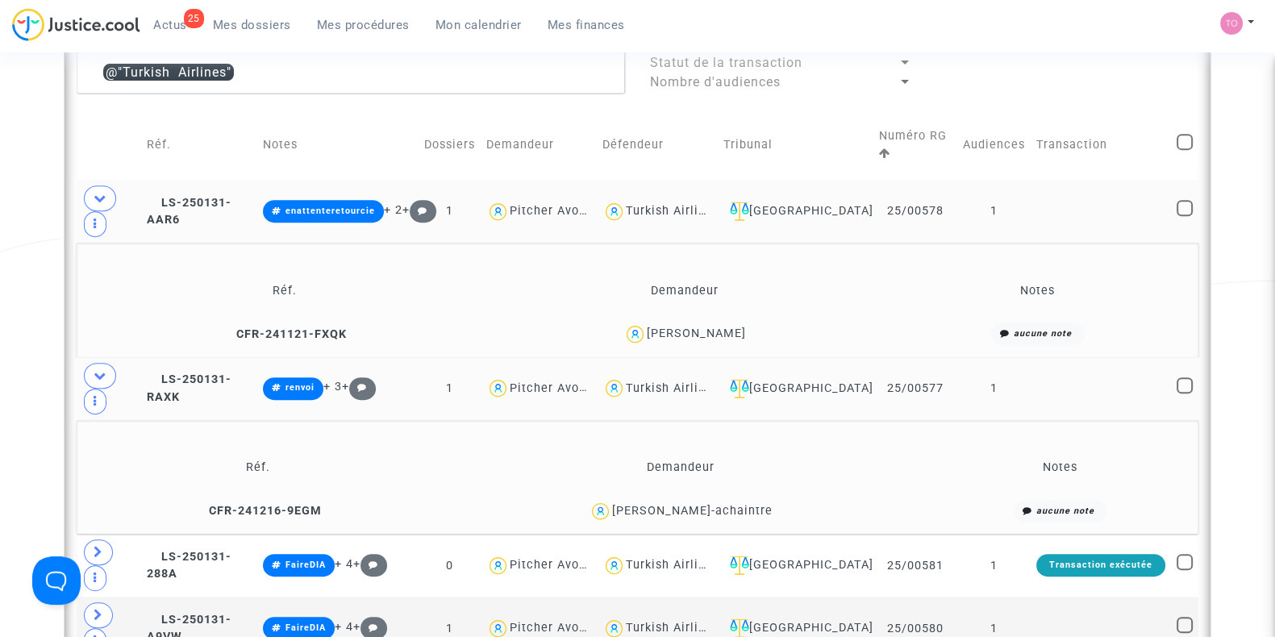
click at [699, 204] on div "Turkish Airlines" at bounding box center [673, 211] width 94 height 14
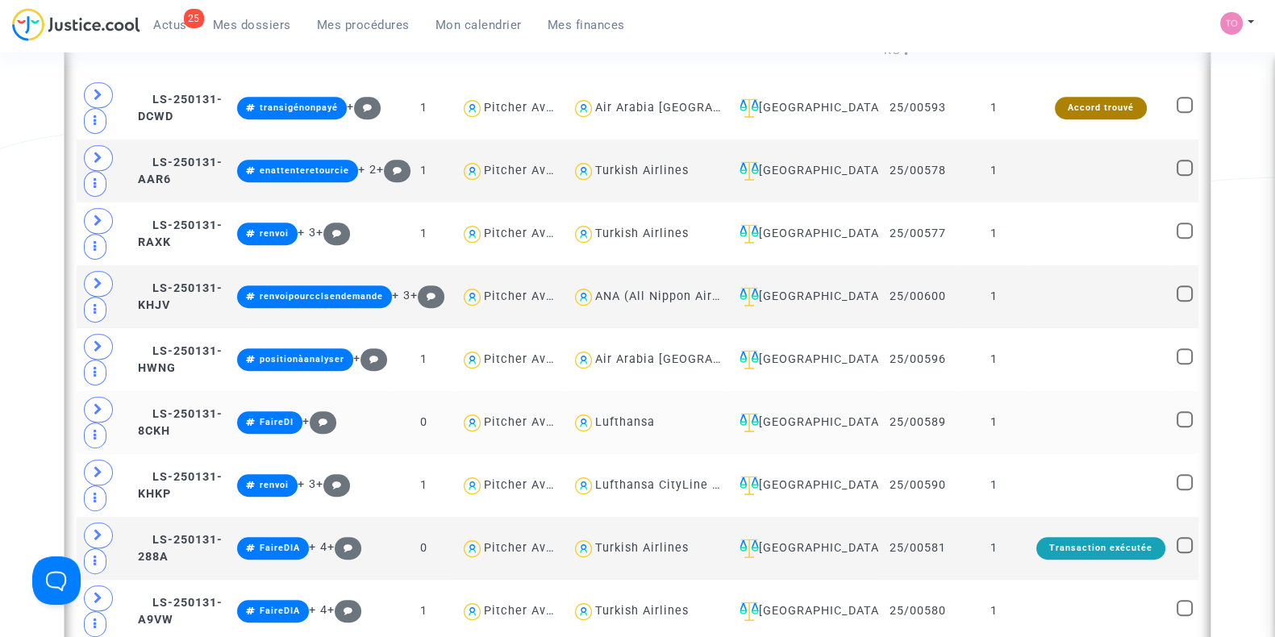
scroll to position [950, 0]
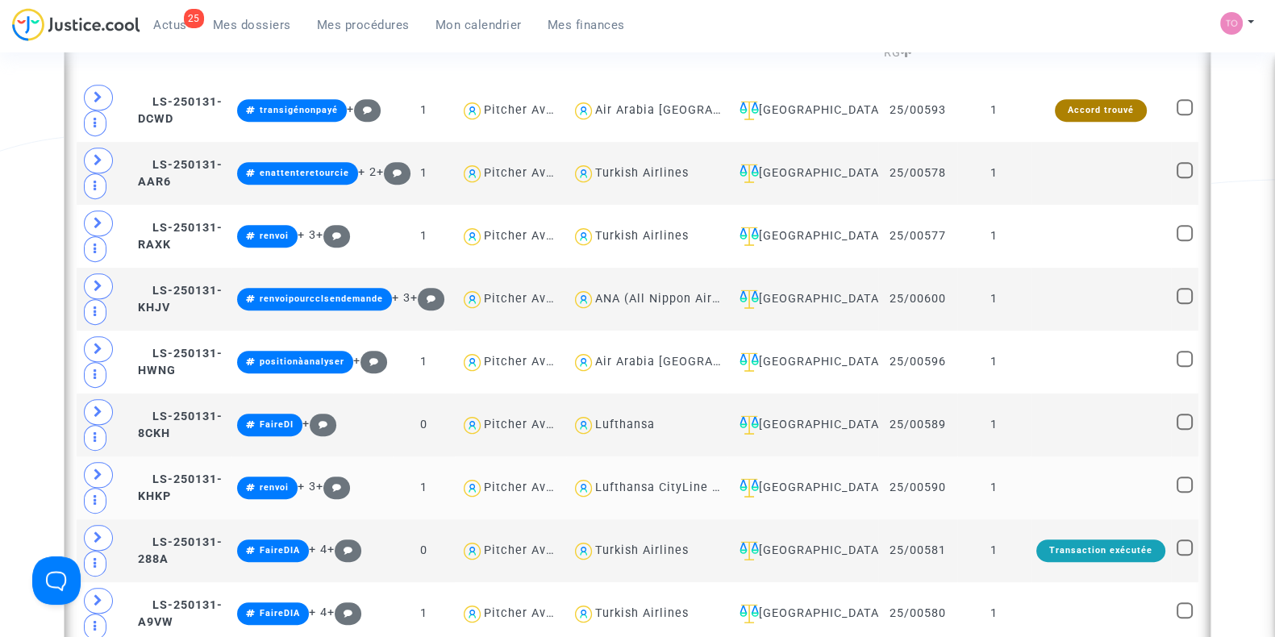
click at [657, 481] on div "Lufthansa CityLine GmbH" at bounding box center [671, 488] width 153 height 14
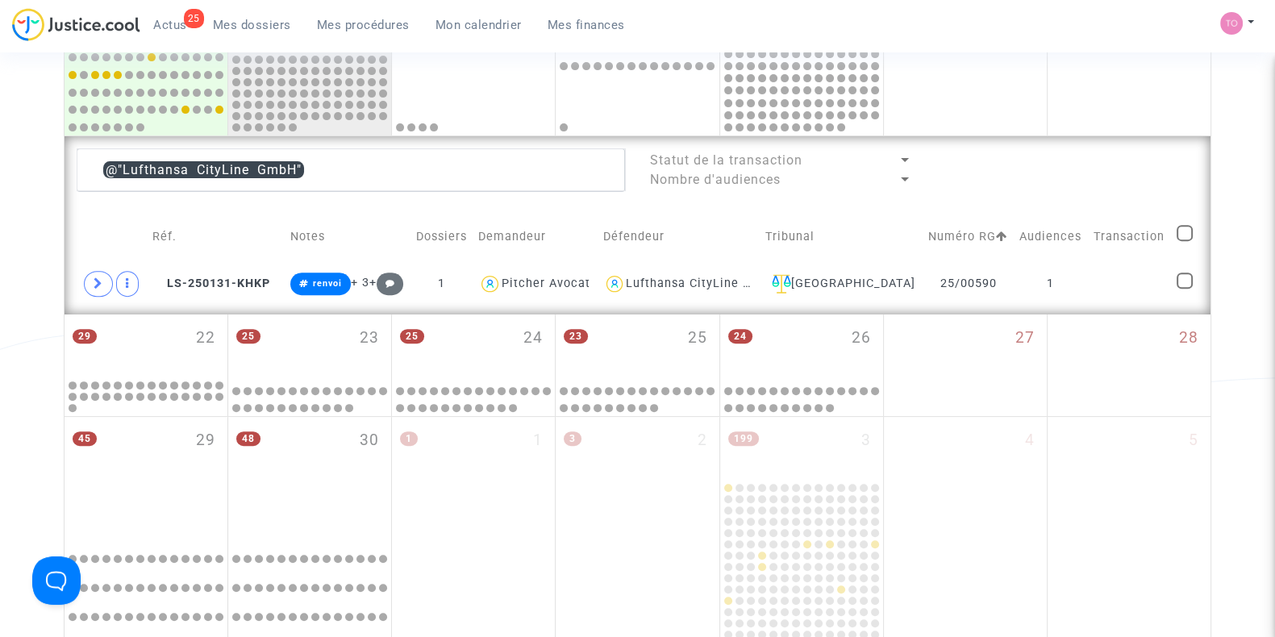
scroll to position [748, 0]
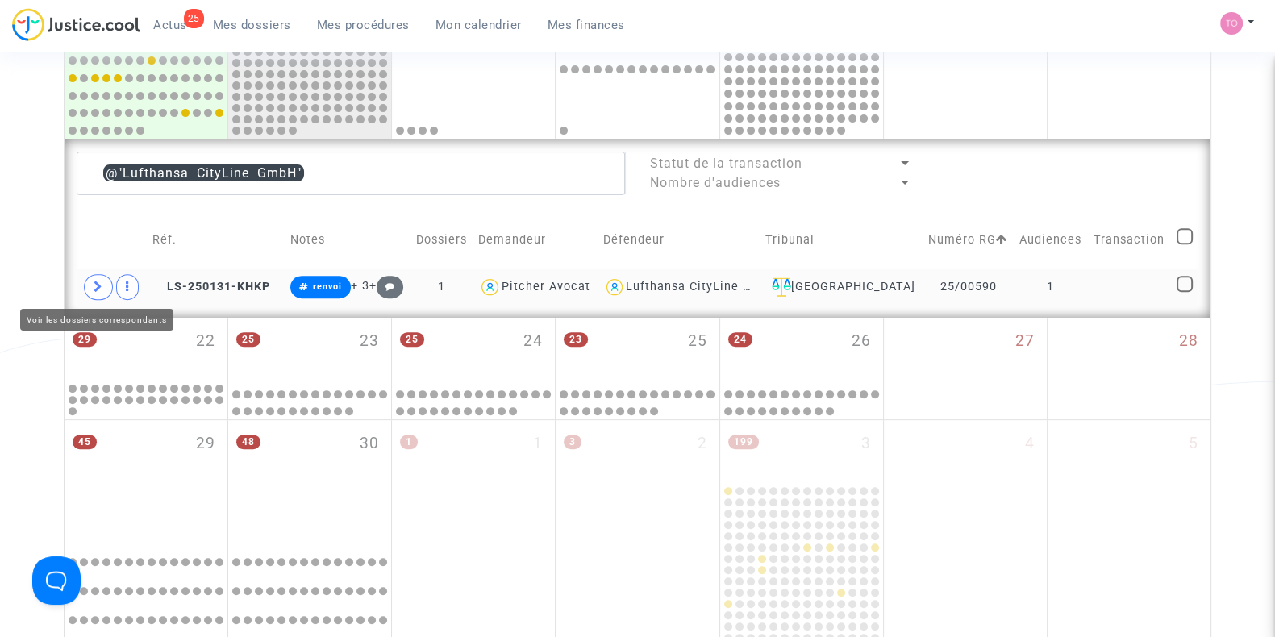
click at [97, 285] on icon at bounding box center [99, 287] width 10 height 12
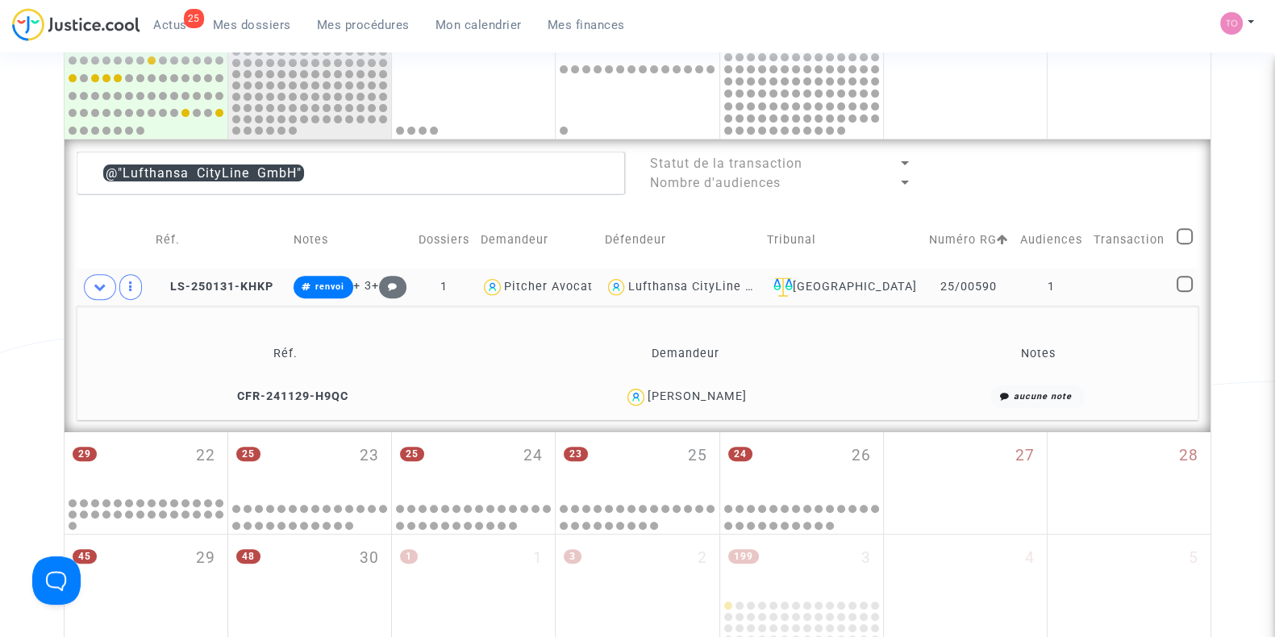
click at [718, 394] on div "Dylan Nollin" at bounding box center [697, 397] width 99 height 14
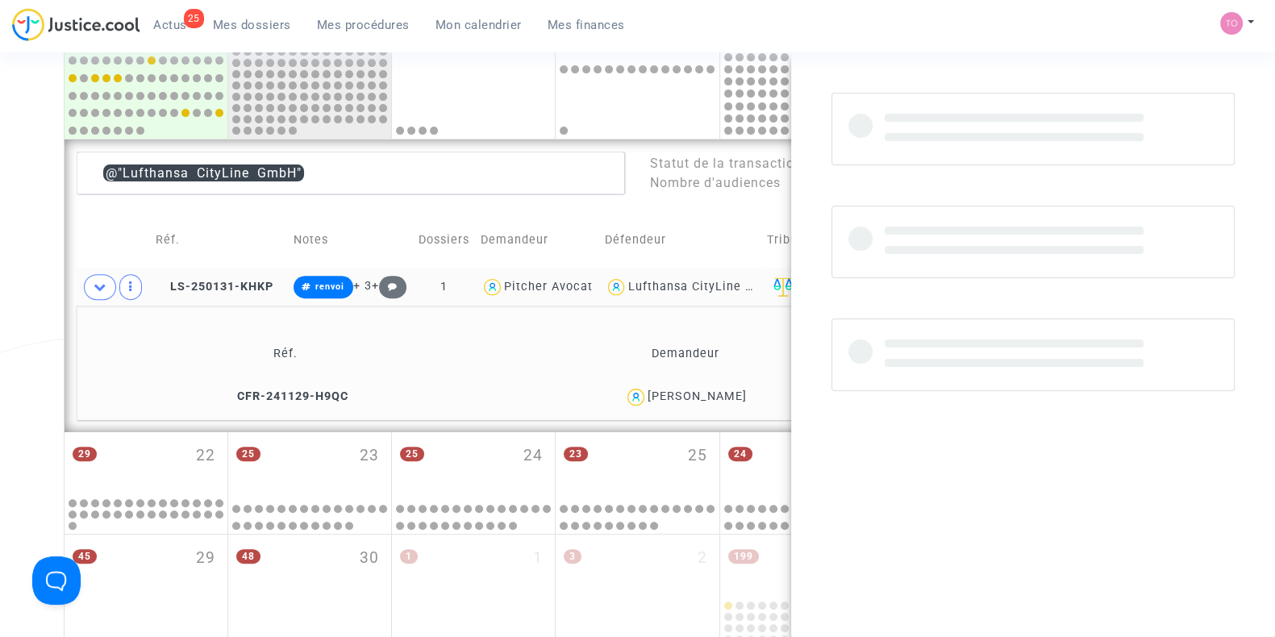
click at [718, 394] on div "Dylan Nollin" at bounding box center [697, 397] width 99 height 14
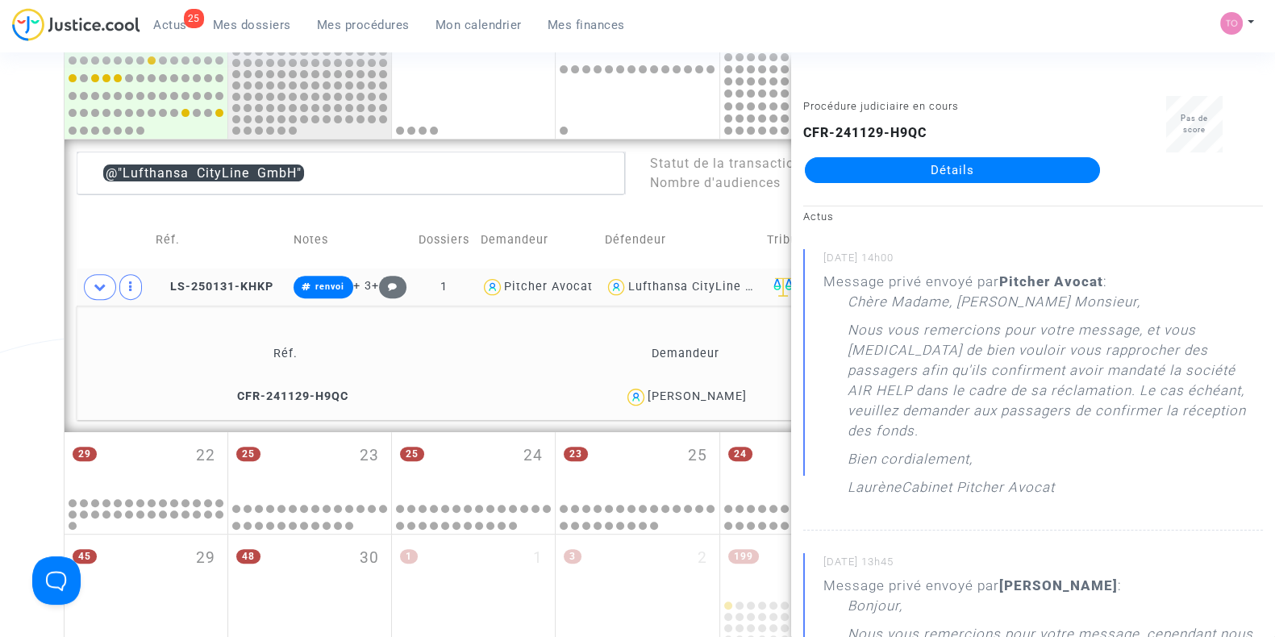
click at [0, 307] on div "Date de clôture d'instruction Date de conciliation Date d'audience Date de juge…" at bounding box center [637, 59] width 1275 height 1428
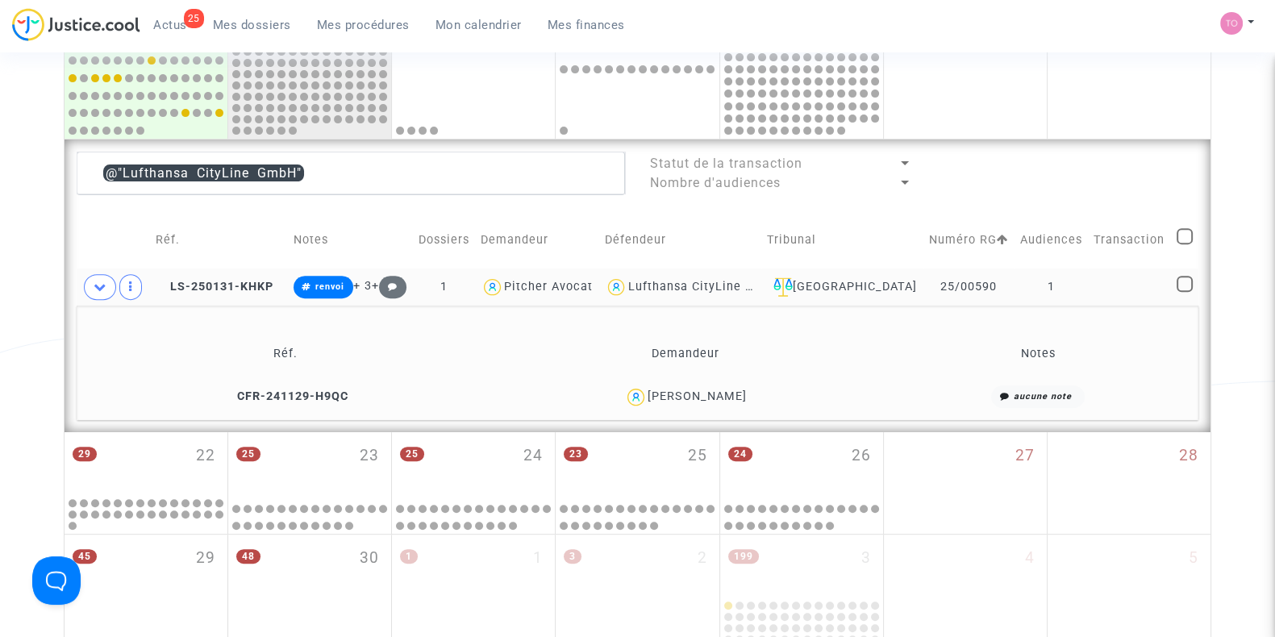
click at [716, 280] on div "Lufthansa CityLine GmbH" at bounding box center [704, 287] width 153 height 14
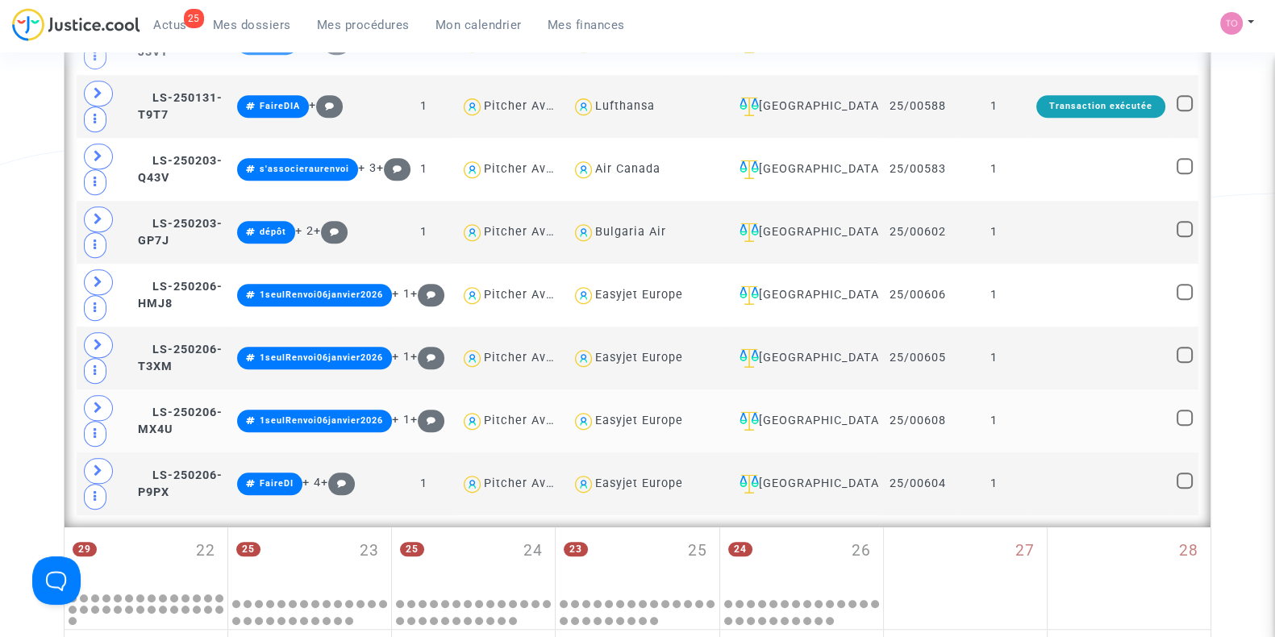
scroll to position [1655, 0]
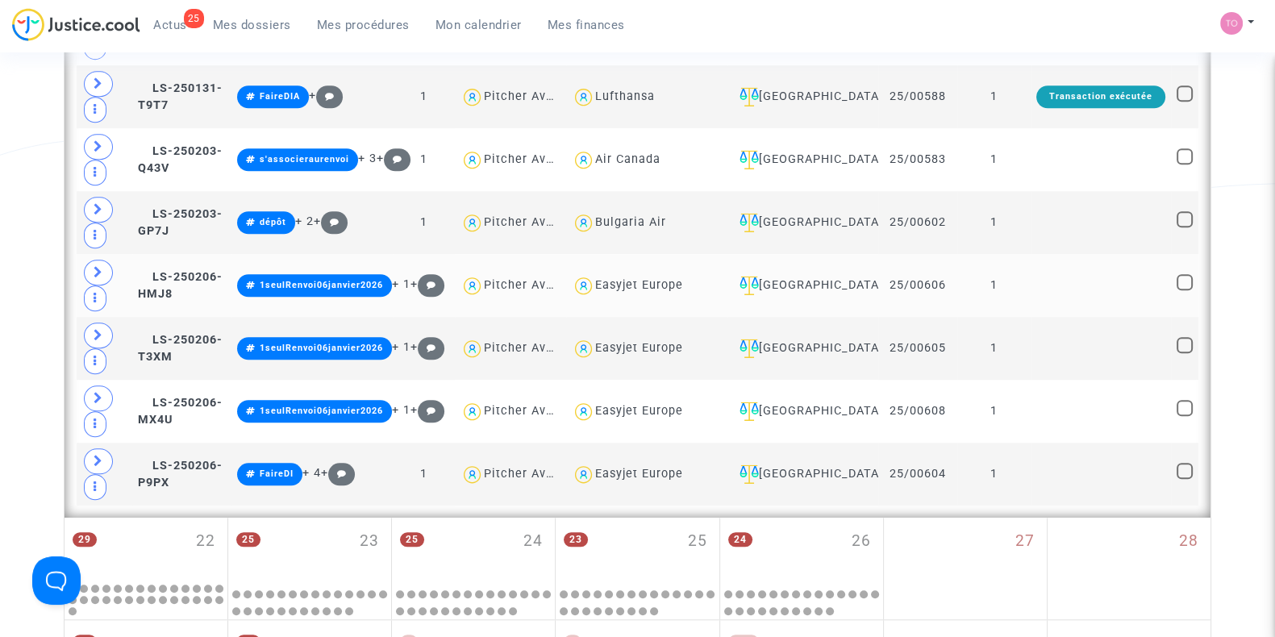
click at [660, 278] on div "Easyjet Europe" at bounding box center [639, 285] width 88 height 14
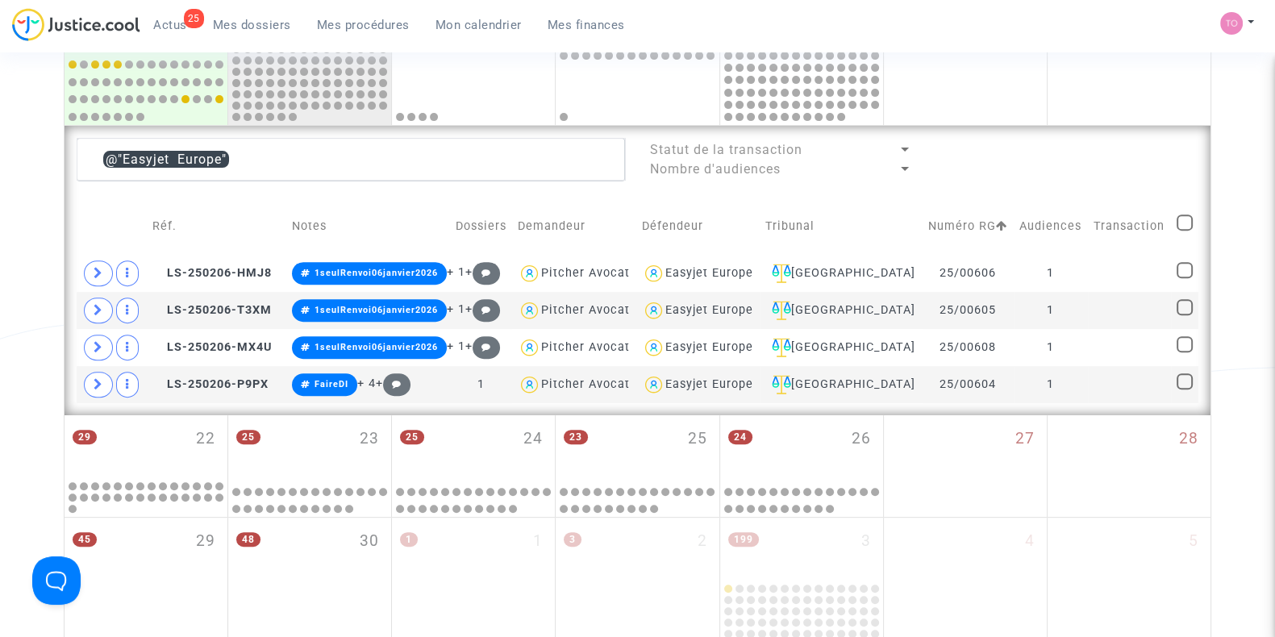
scroll to position [677, 0]
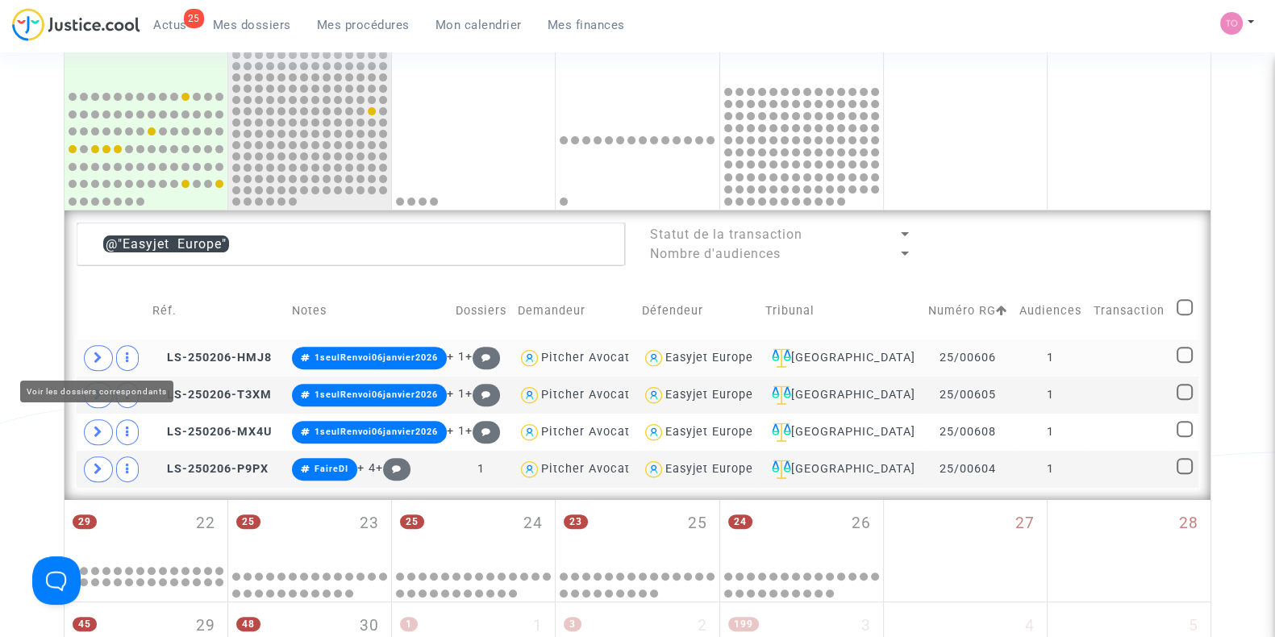
click at [89, 349] on span at bounding box center [98, 358] width 29 height 26
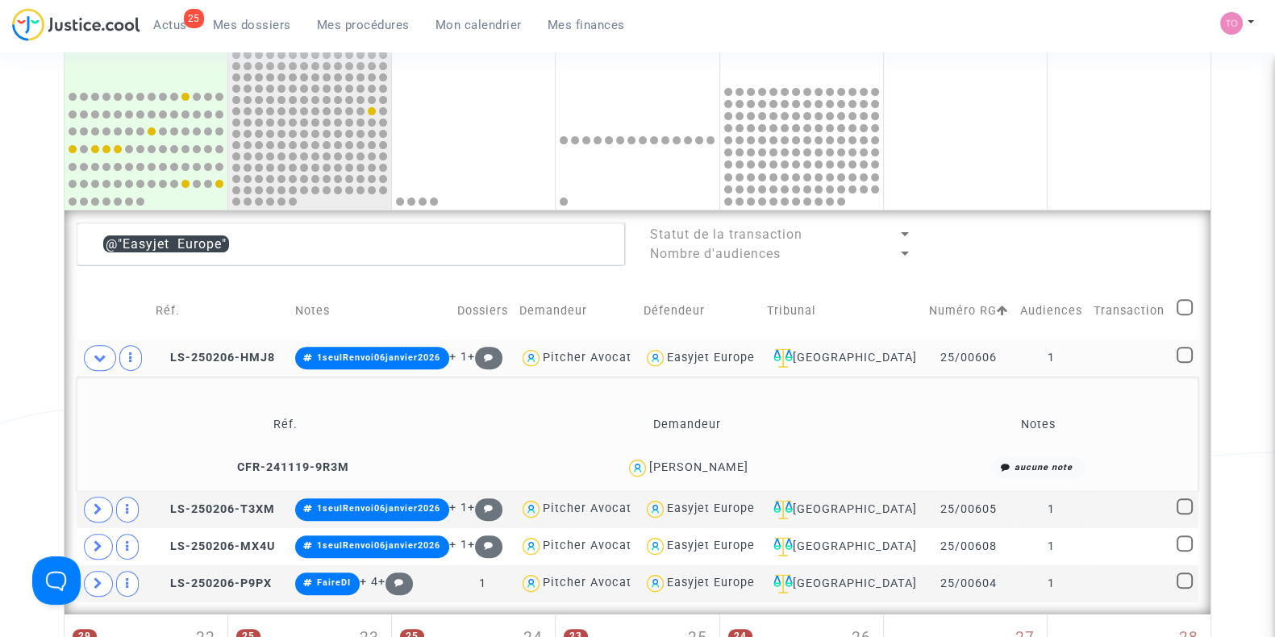
click at [719, 470] on div "Anis Ramoul" at bounding box center [698, 468] width 99 height 14
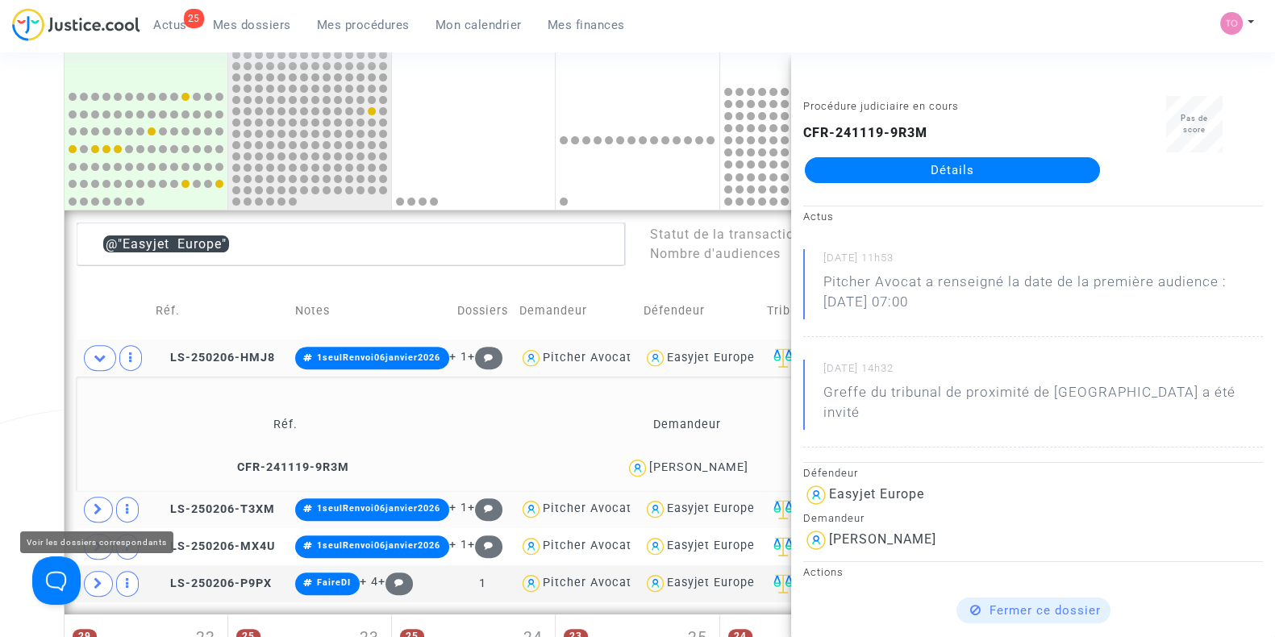
click at [113, 509] on td at bounding box center [113, 509] width 73 height 37
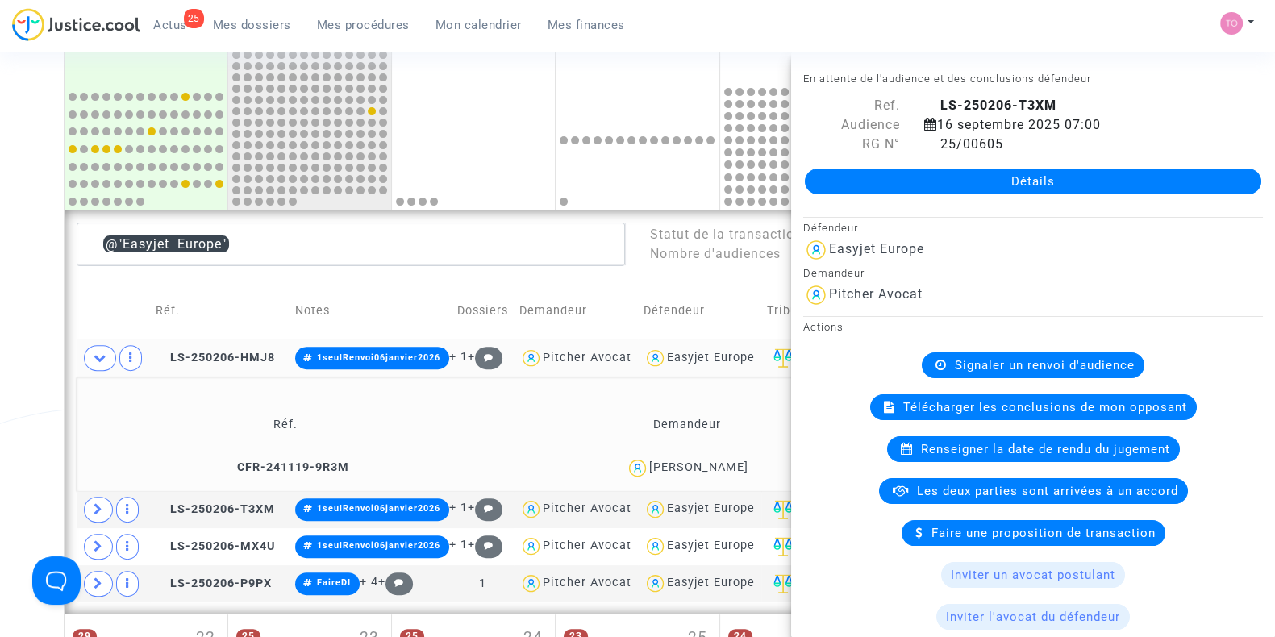
click at [36, 437] on div "Date de clôture d'instruction Date de conciliation Date d'audience Date de juge…" at bounding box center [637, 185] width 1275 height 1539
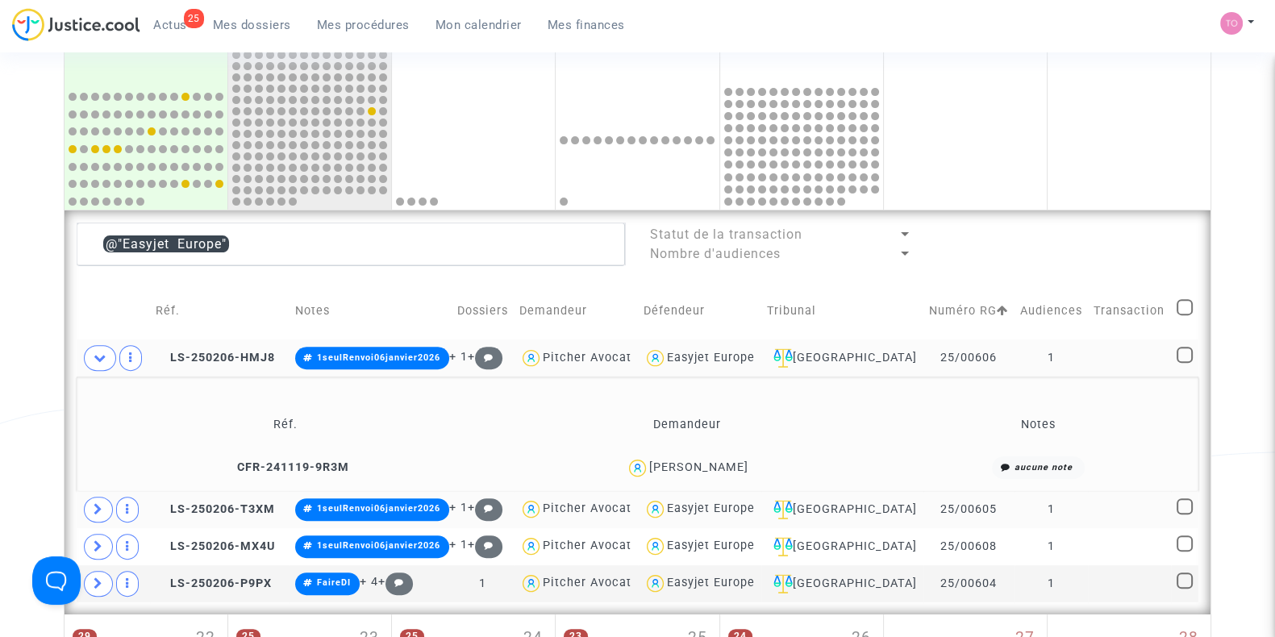
click at [92, 502] on span at bounding box center [98, 510] width 29 height 26
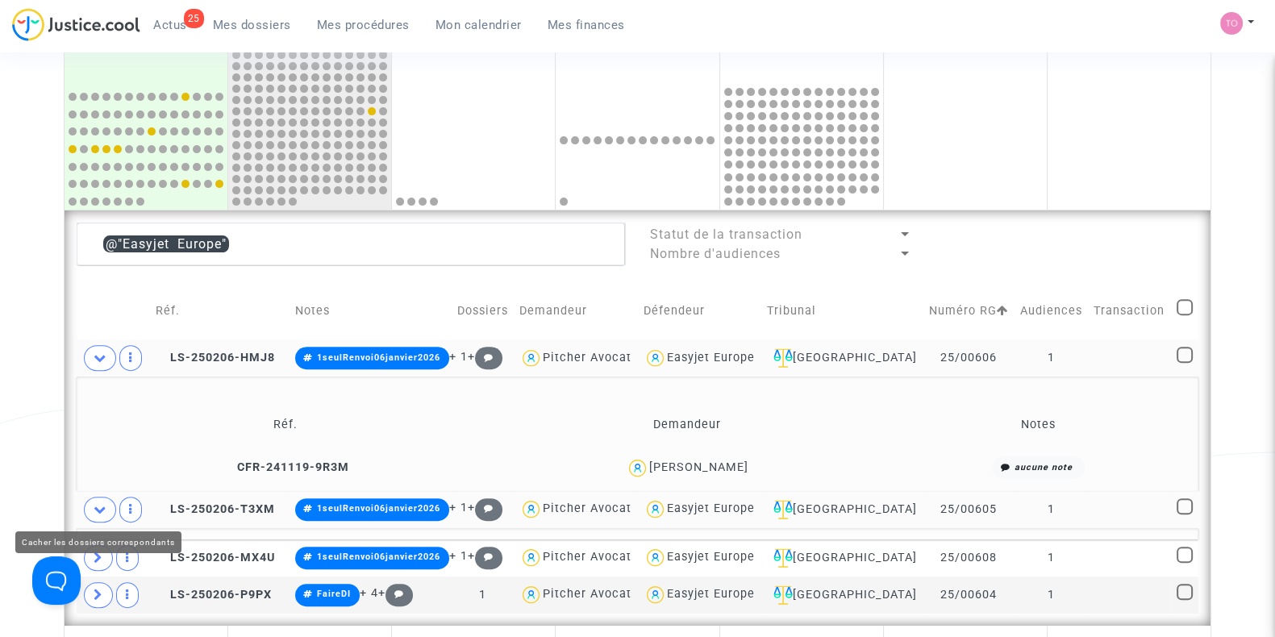
click at [0, 403] on div "Date de clôture d'instruction Date de conciliation Date d'audience Date de juge…" at bounding box center [637, 191] width 1275 height 1551
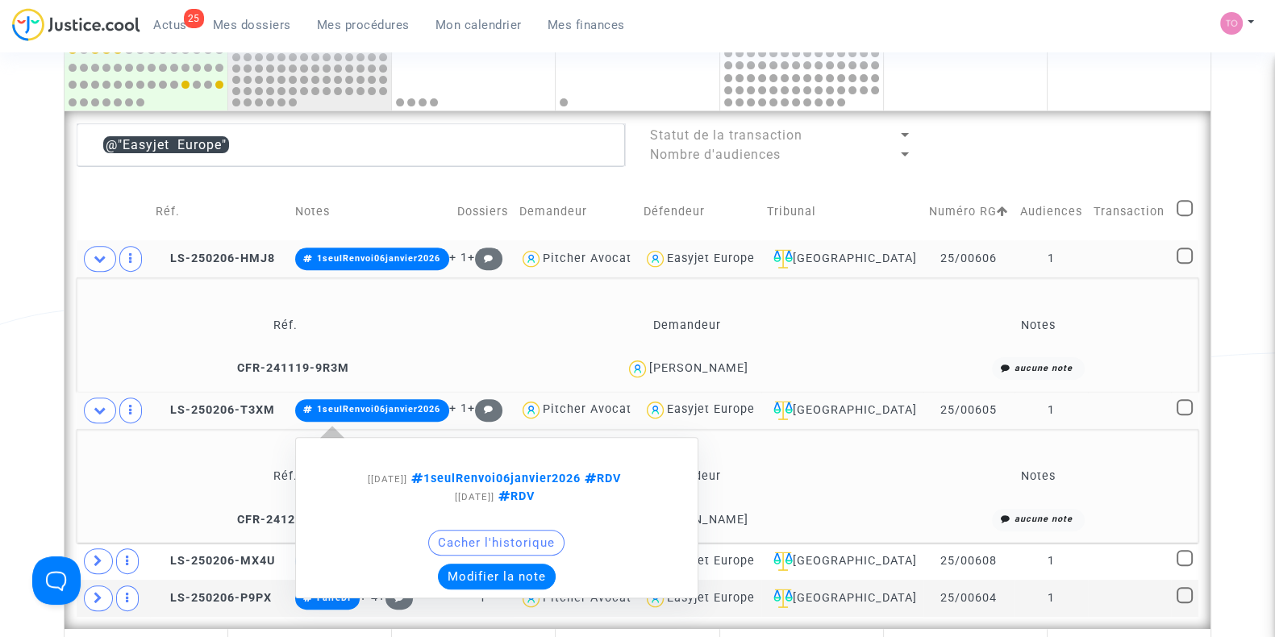
scroll to position [778, 0]
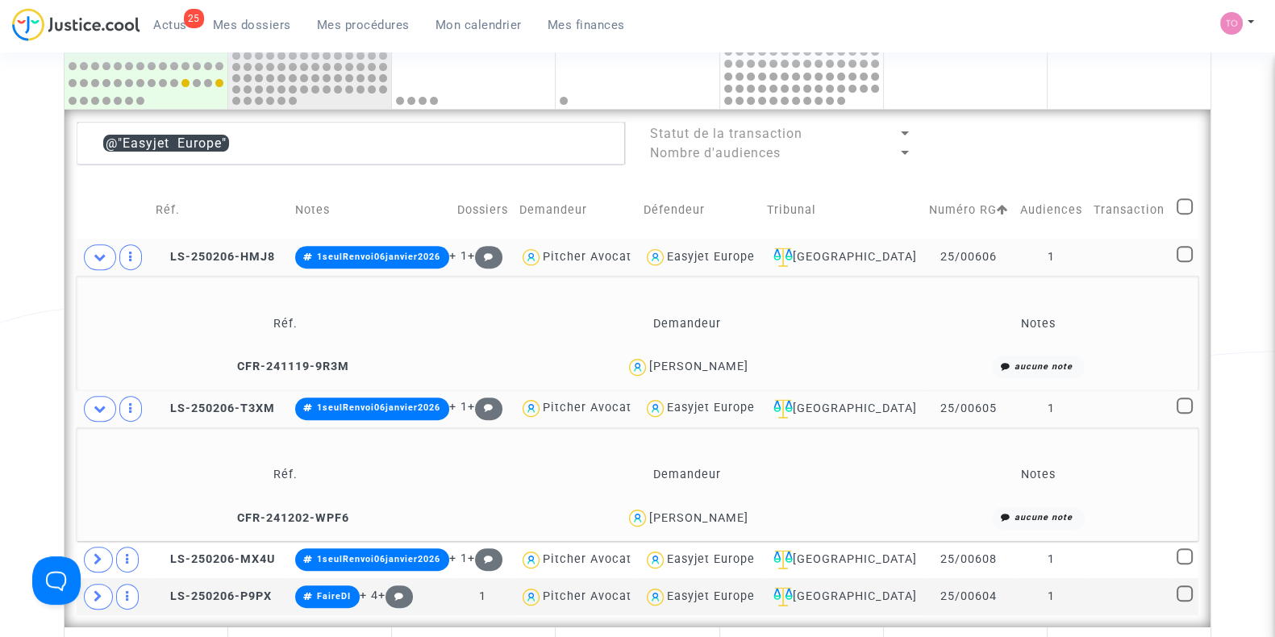
click at [720, 513] on div "Rafik Bensalem" at bounding box center [698, 518] width 99 height 14
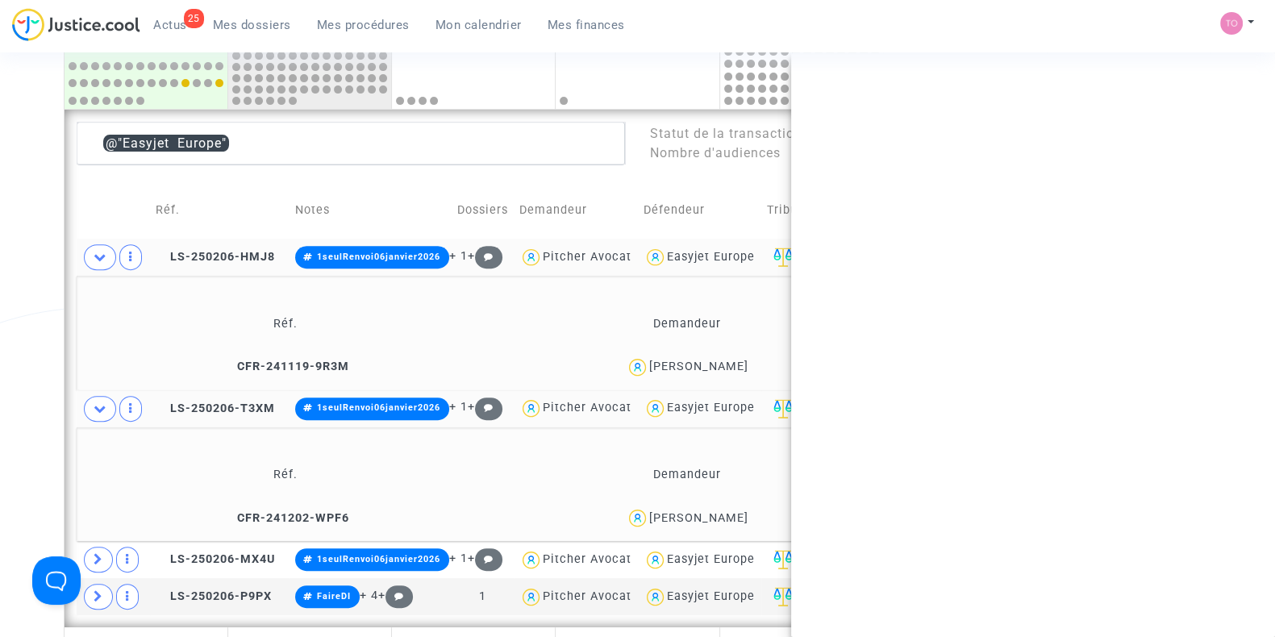
click at [720, 513] on div "Rafik Bensalem" at bounding box center [698, 518] width 99 height 14
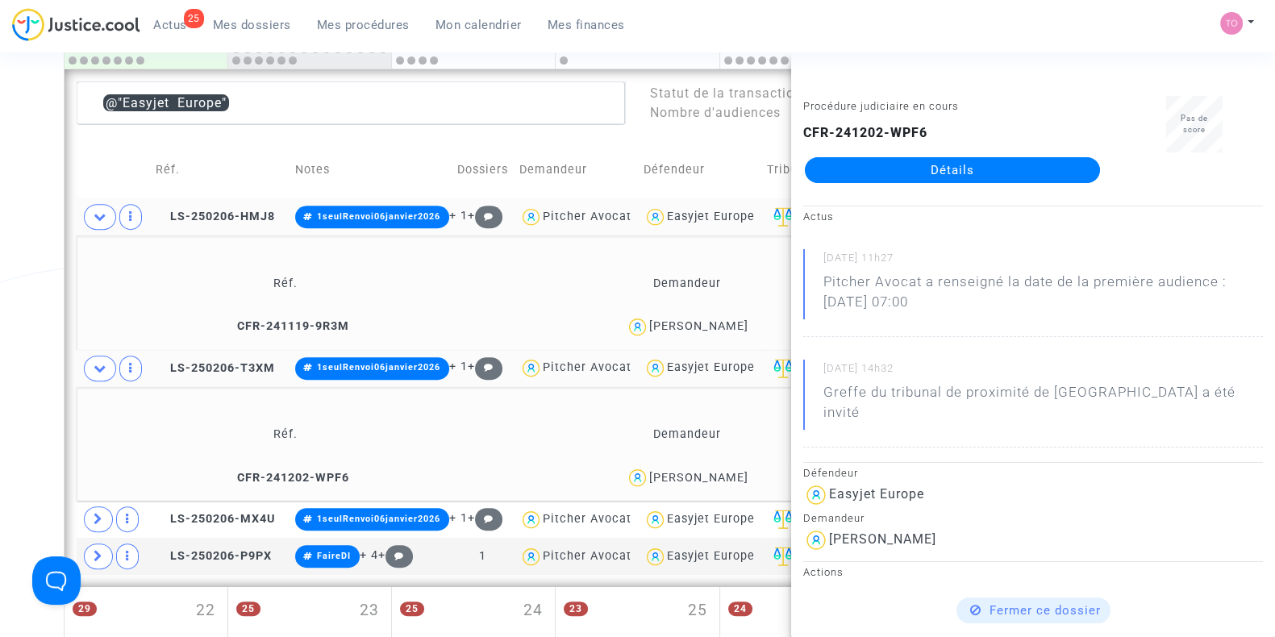
scroll to position [879, 0]
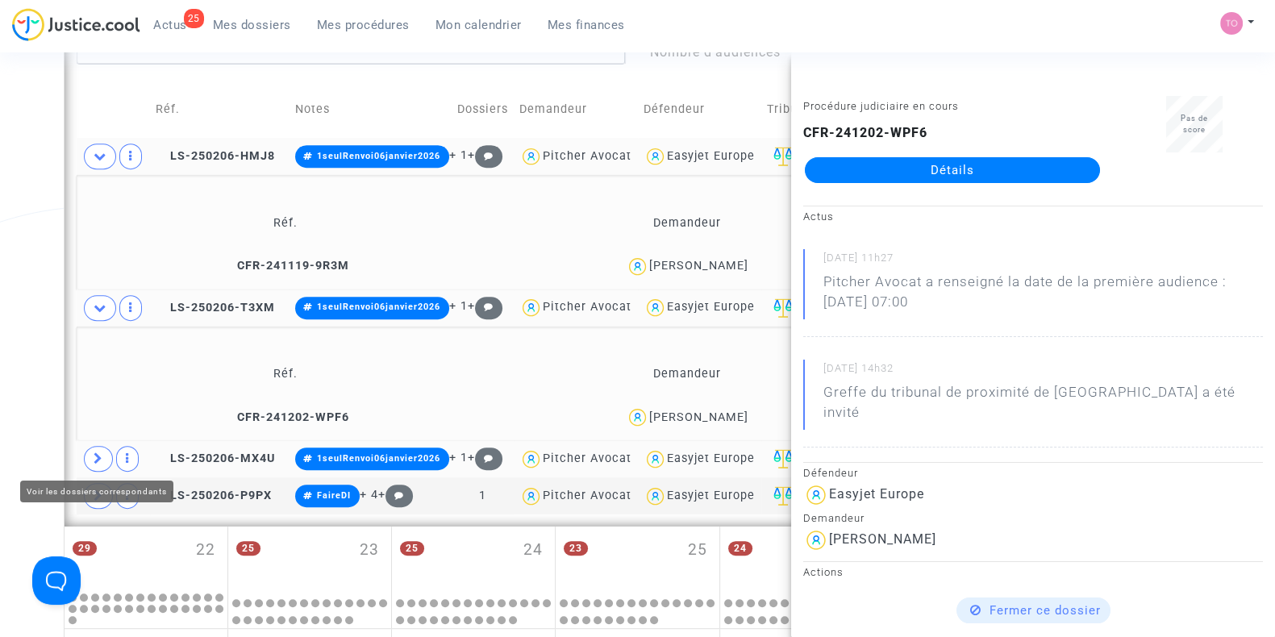
click at [91, 454] on span at bounding box center [98, 459] width 29 height 26
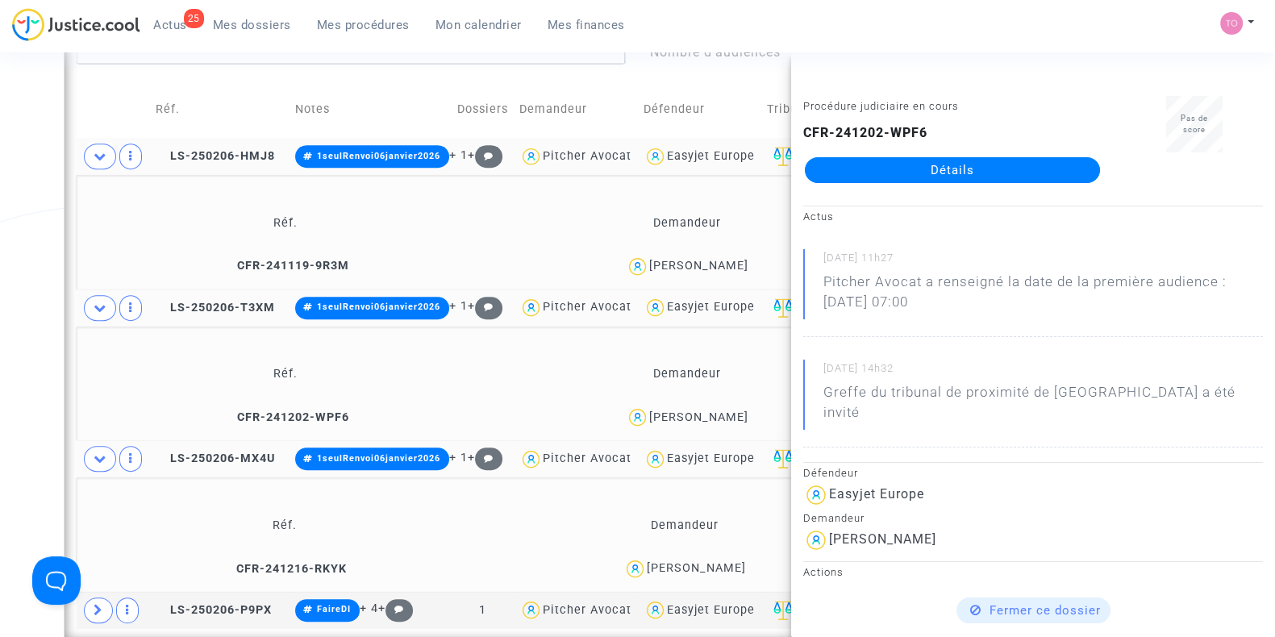
click at [727, 571] on div "Abdelouahib Batrouni" at bounding box center [696, 568] width 99 height 14
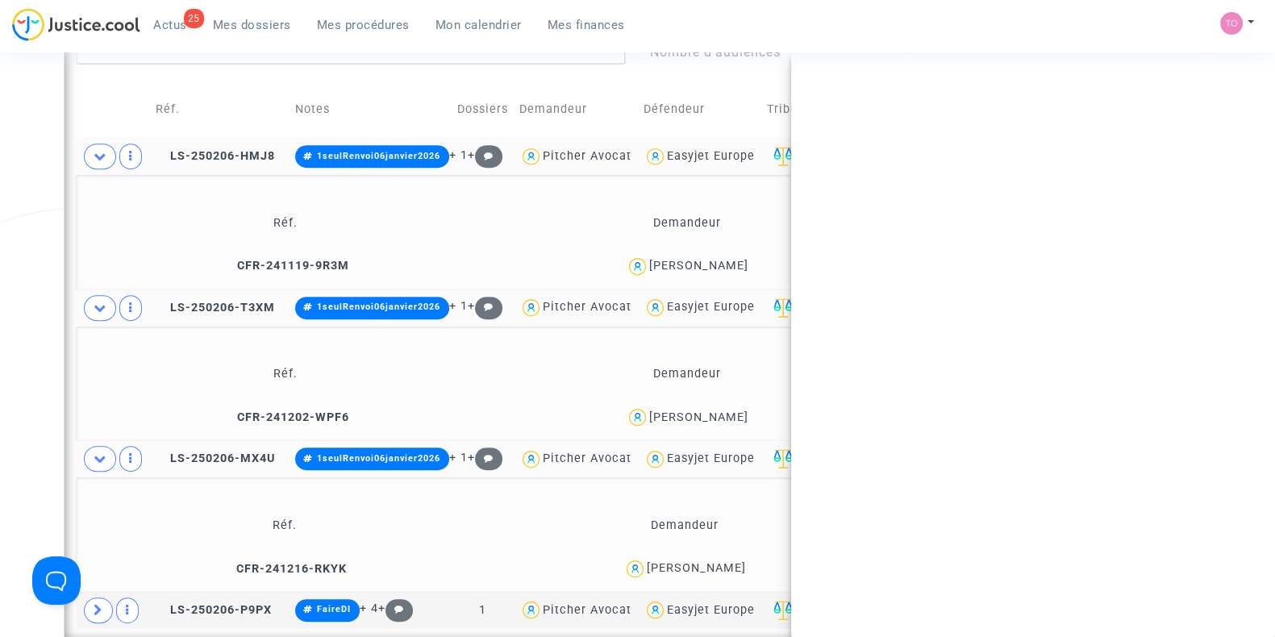
click at [727, 571] on div "Abdelouahib Batrouni" at bounding box center [696, 568] width 99 height 14
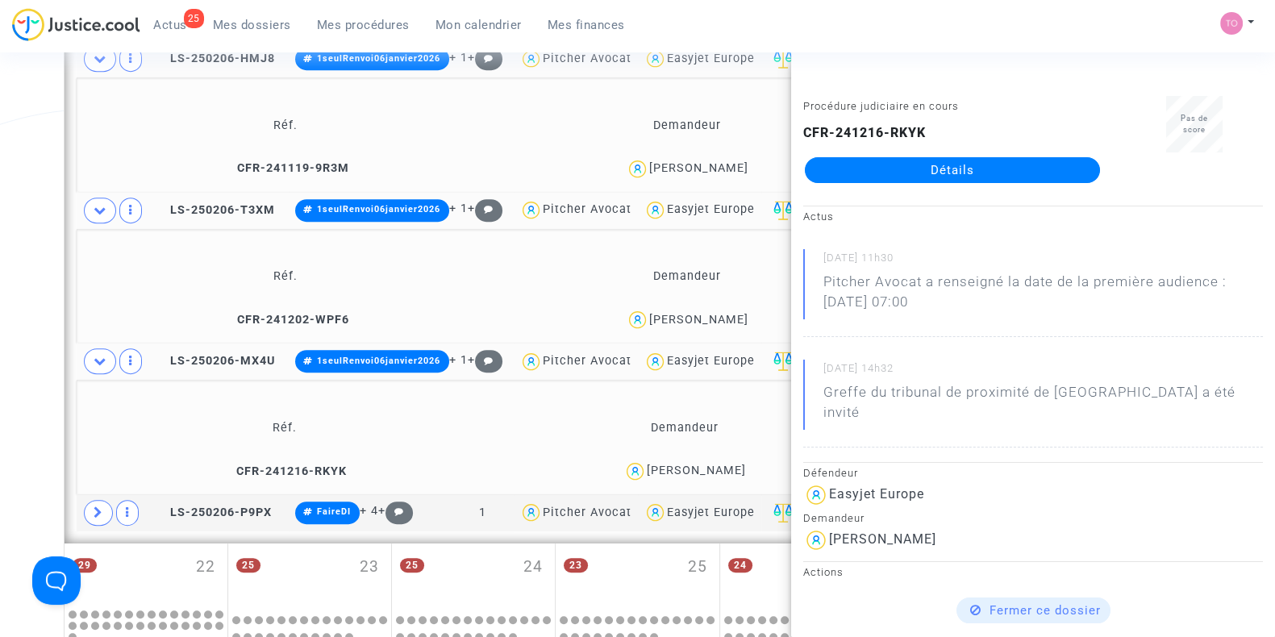
scroll to position [979, 0]
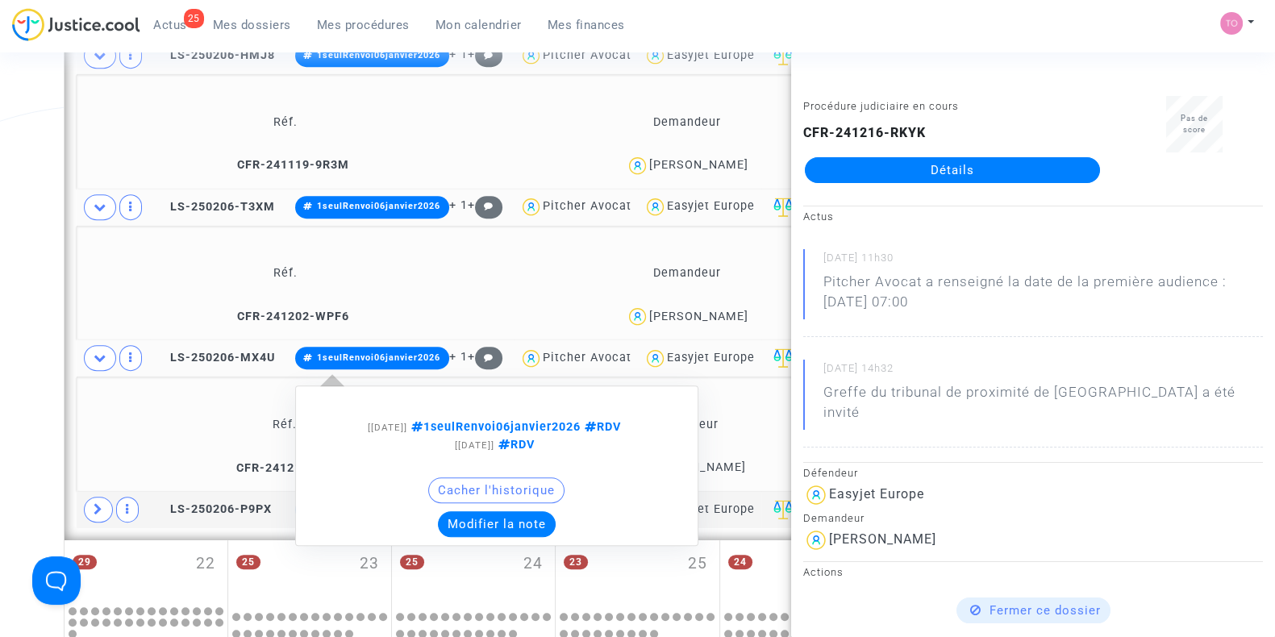
click at [499, 523] on button "Modifier la note" at bounding box center [497, 524] width 118 height 26
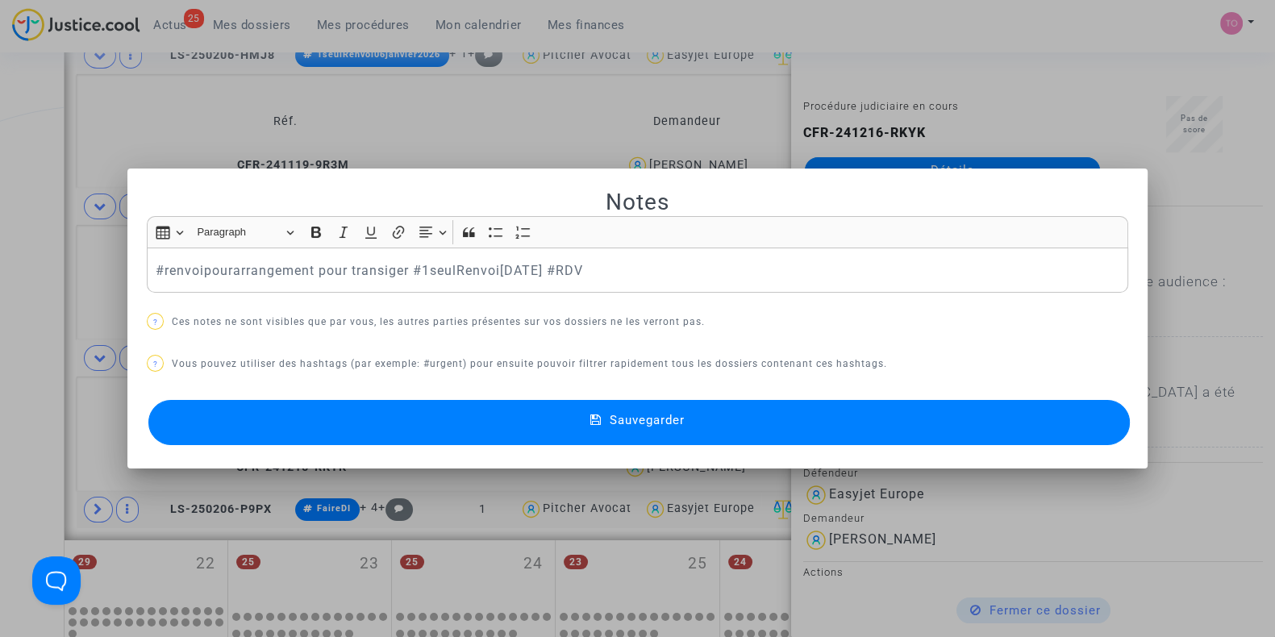
click at [512, 431] on button "Sauvegarder" at bounding box center [639, 422] width 982 height 45
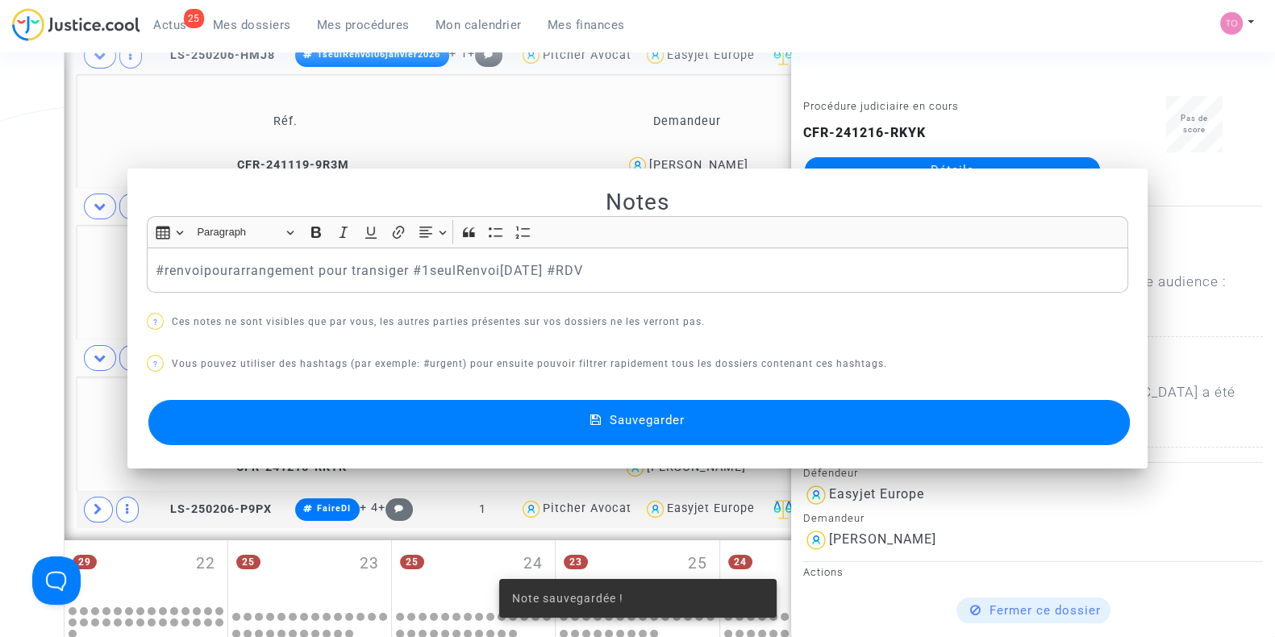
scroll to position [979, 0]
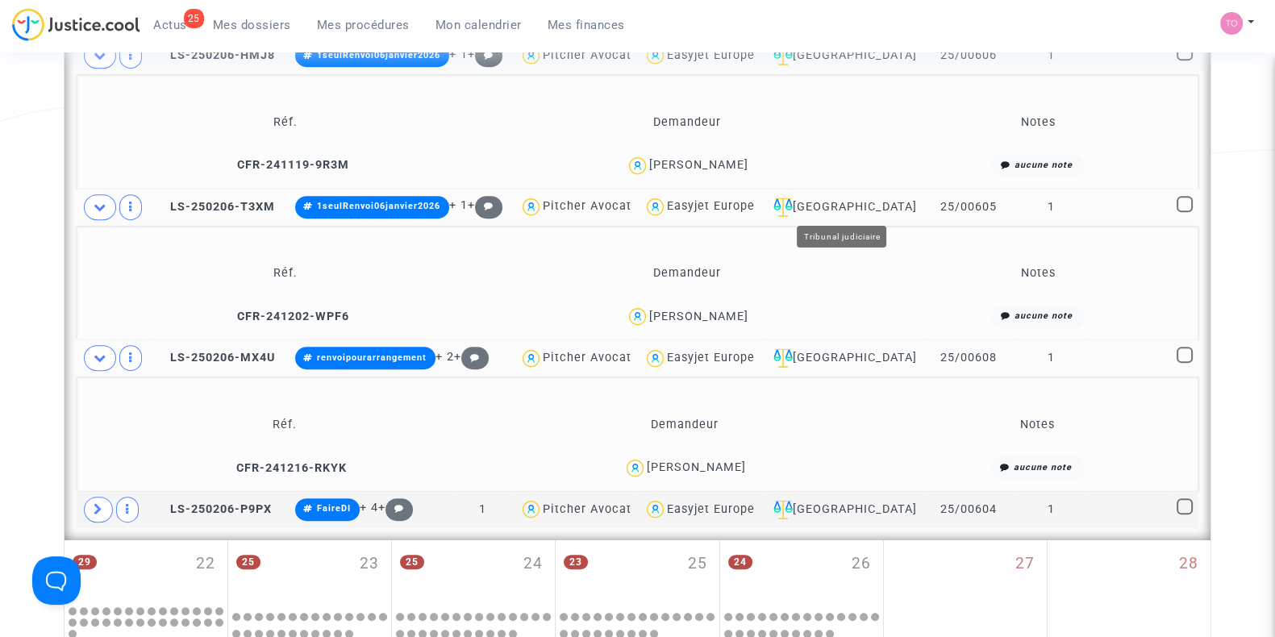
click at [870, 206] on div "Villeurbanne" at bounding box center [842, 207] width 151 height 19
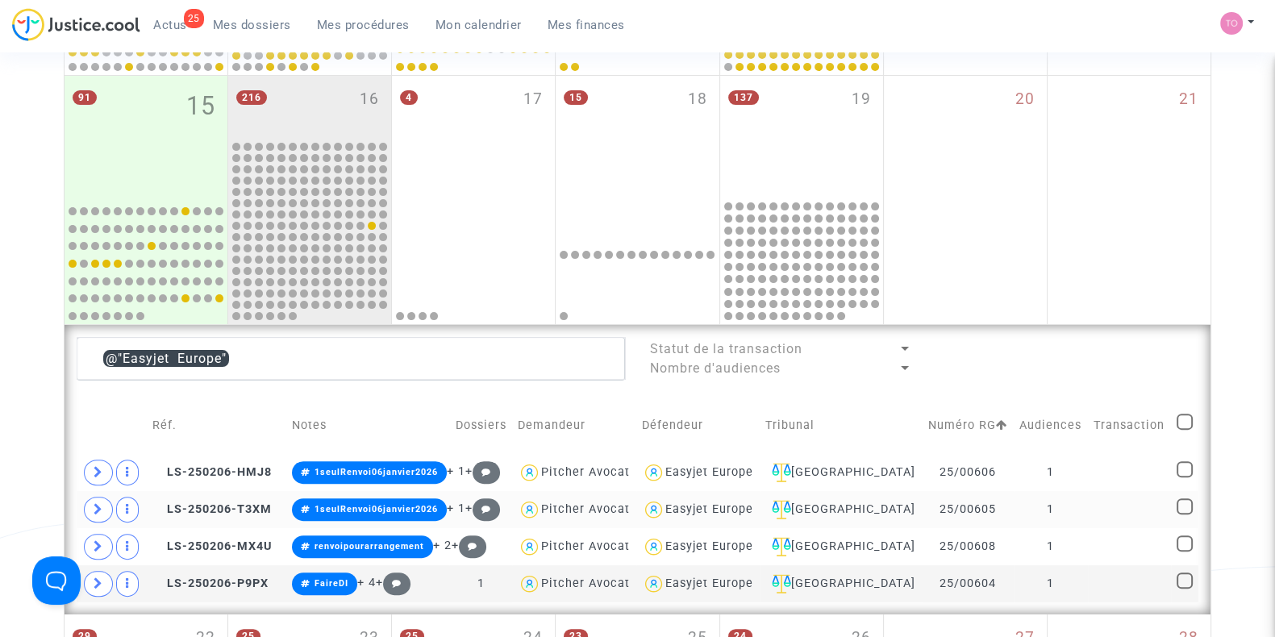
scroll to position [778, 0]
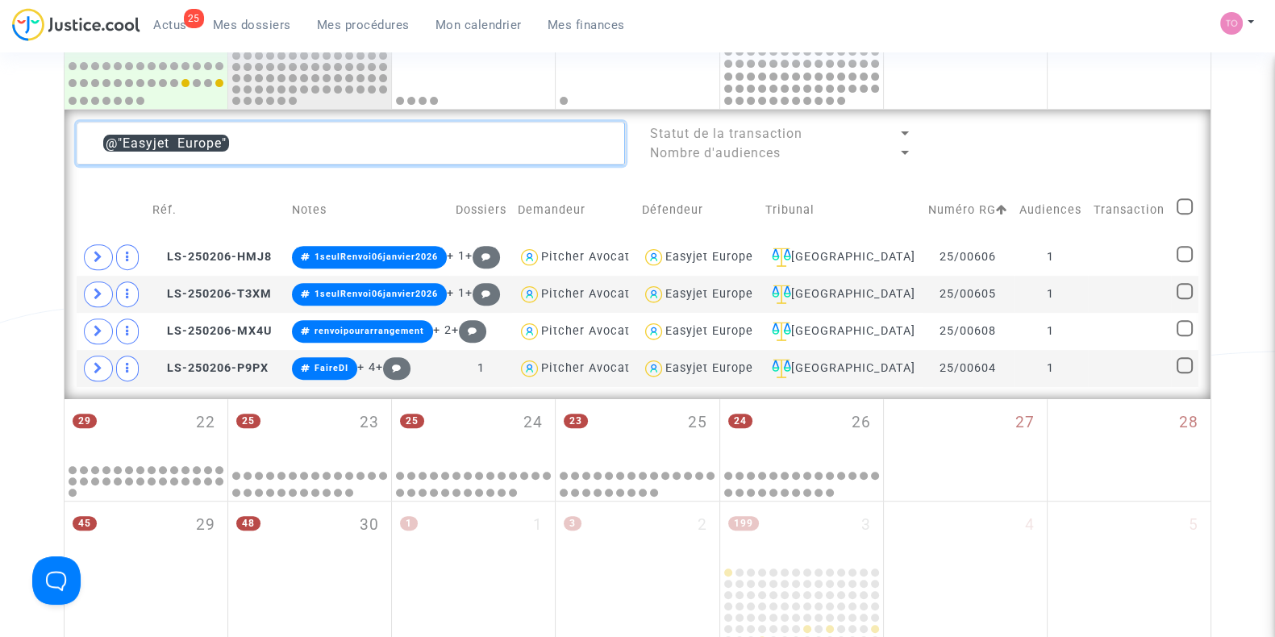
drag, startPoint x: 262, startPoint y: 135, endPoint x: 36, endPoint y: 139, distance: 225.9
click at [36, 139] on div "Date de clôture d'instruction Date de conciliation Date d'audience Date de juge…" at bounding box center [637, 27] width 1275 height 1425
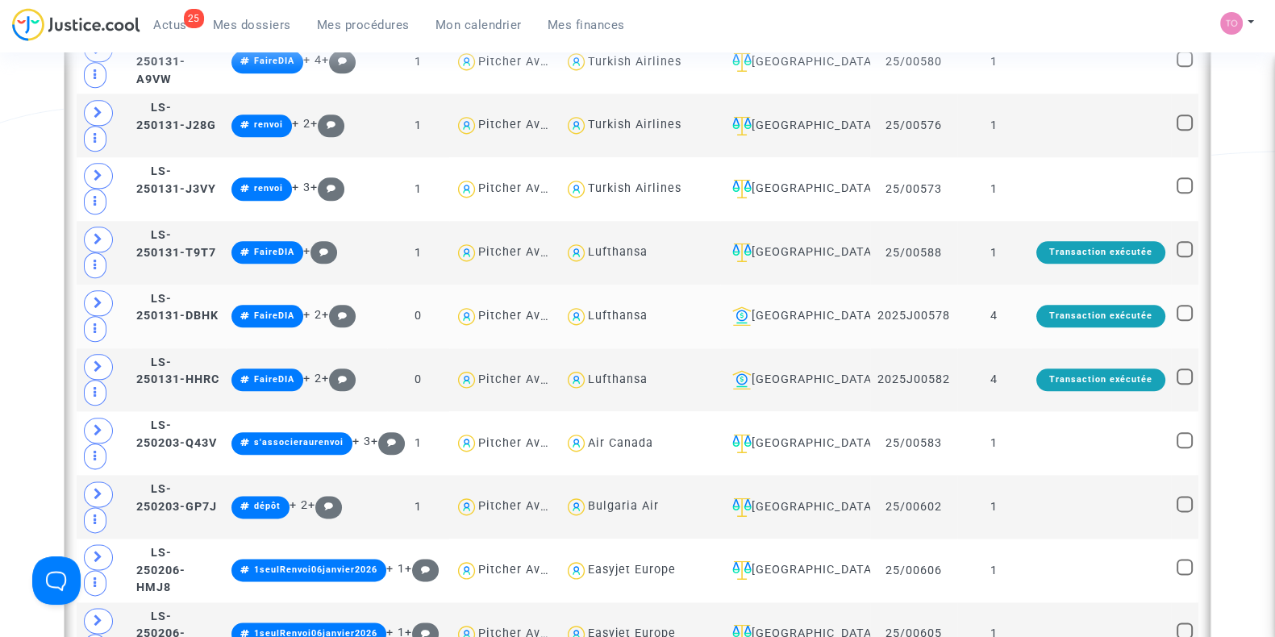
scroll to position [2391, 0]
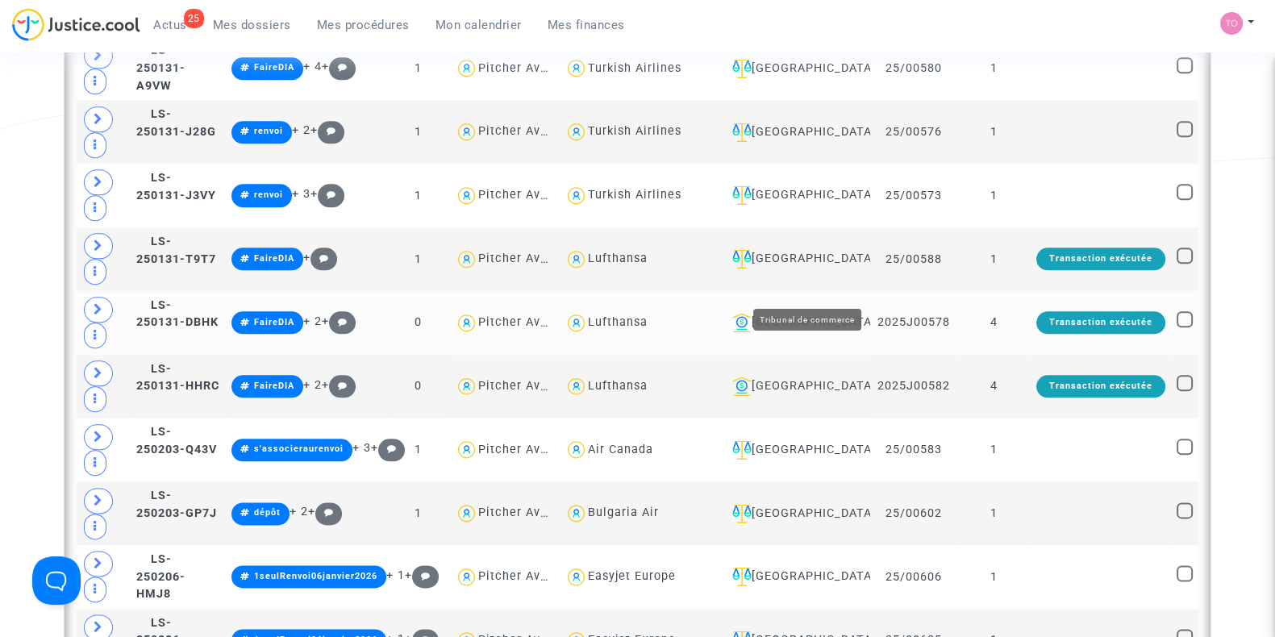
click at [804, 313] on div "Lyon" at bounding box center [795, 322] width 139 height 19
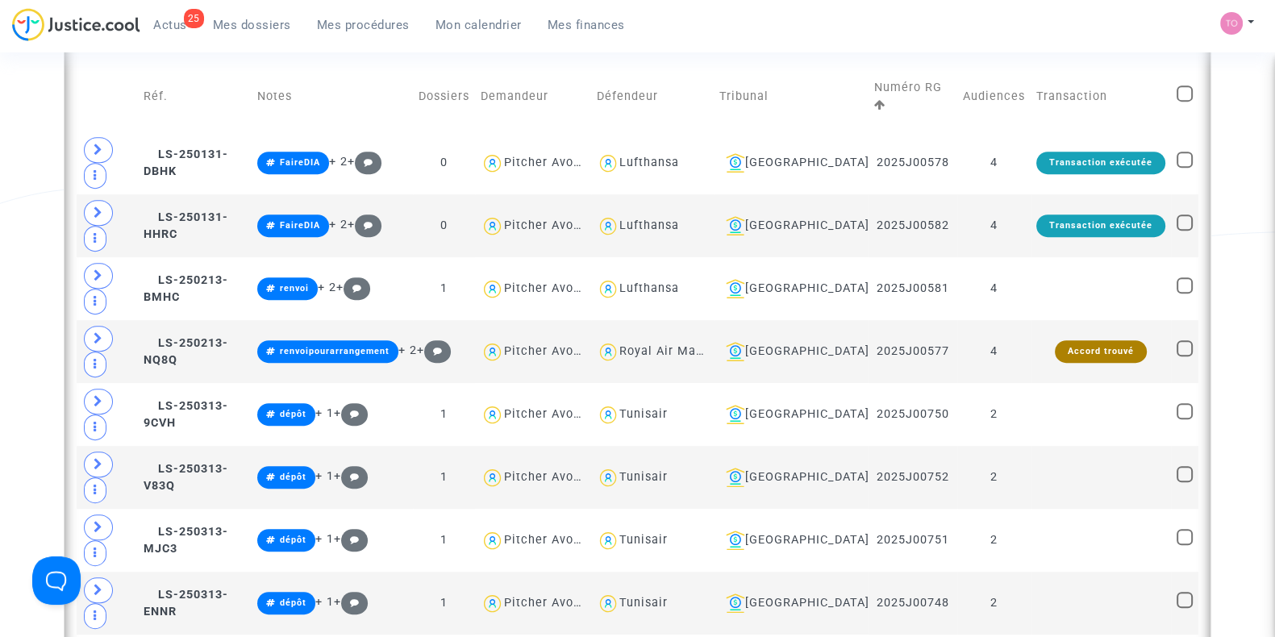
scroll to position [796, 0]
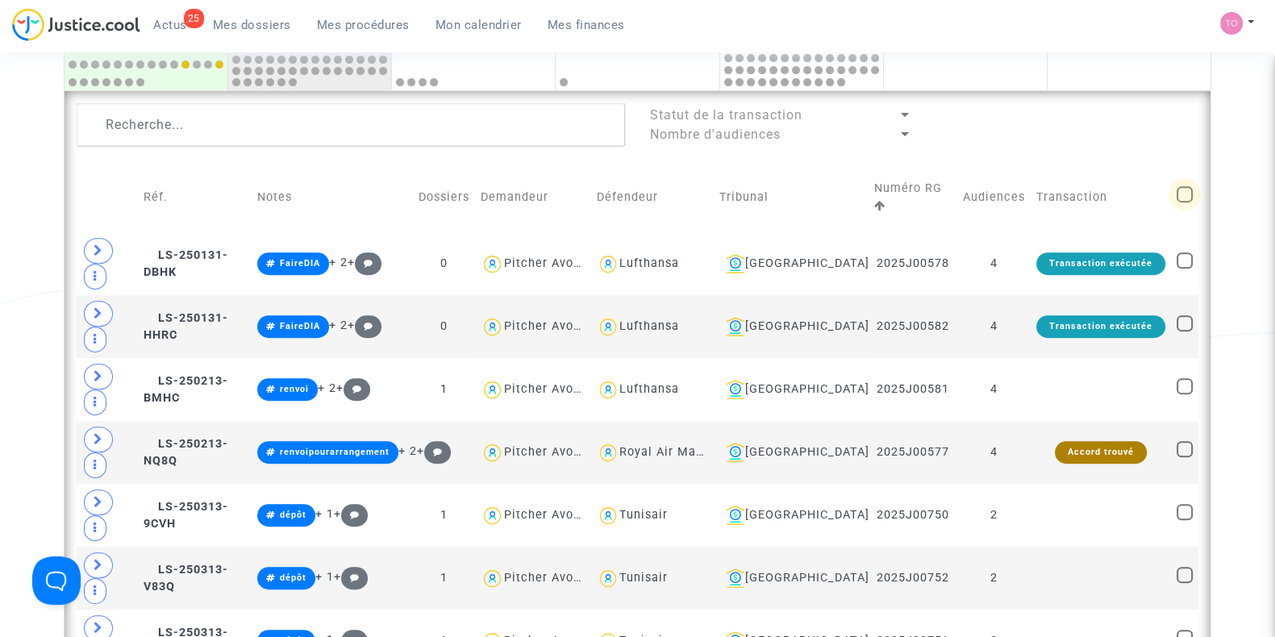
click at [1188, 186] on span at bounding box center [1185, 194] width 16 height 16
click at [1185, 202] on input "checkbox" at bounding box center [1184, 202] width 1 height 1
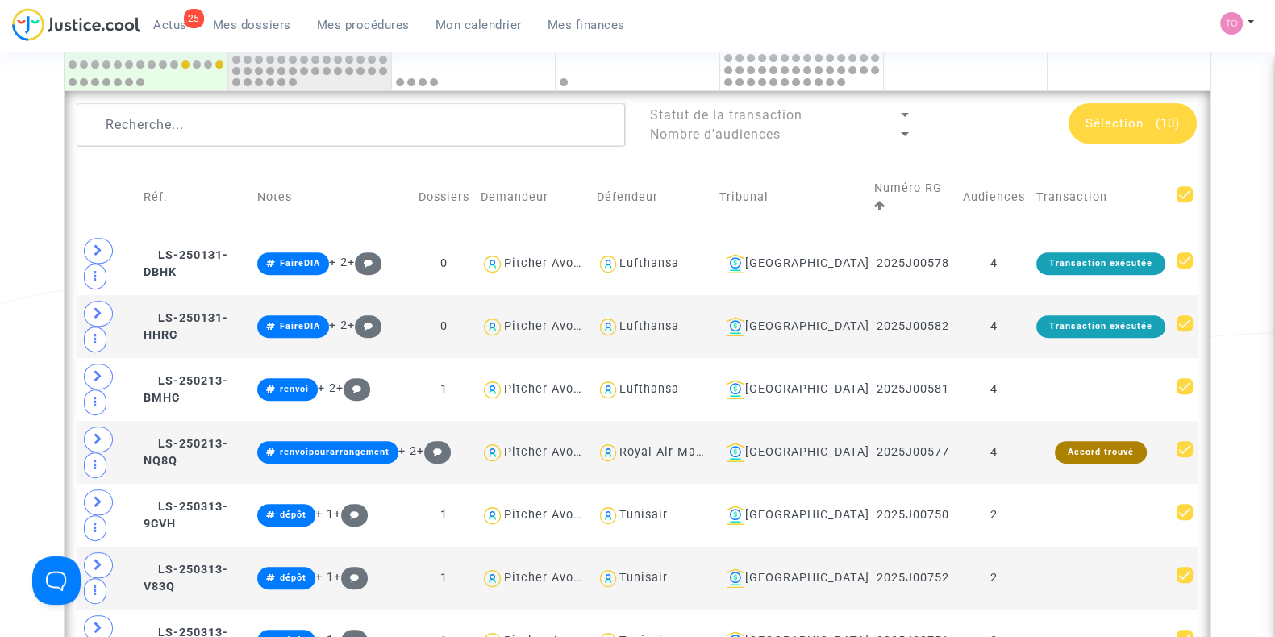
click at [1129, 123] on span "Sélection" at bounding box center [1115, 123] width 58 height 15
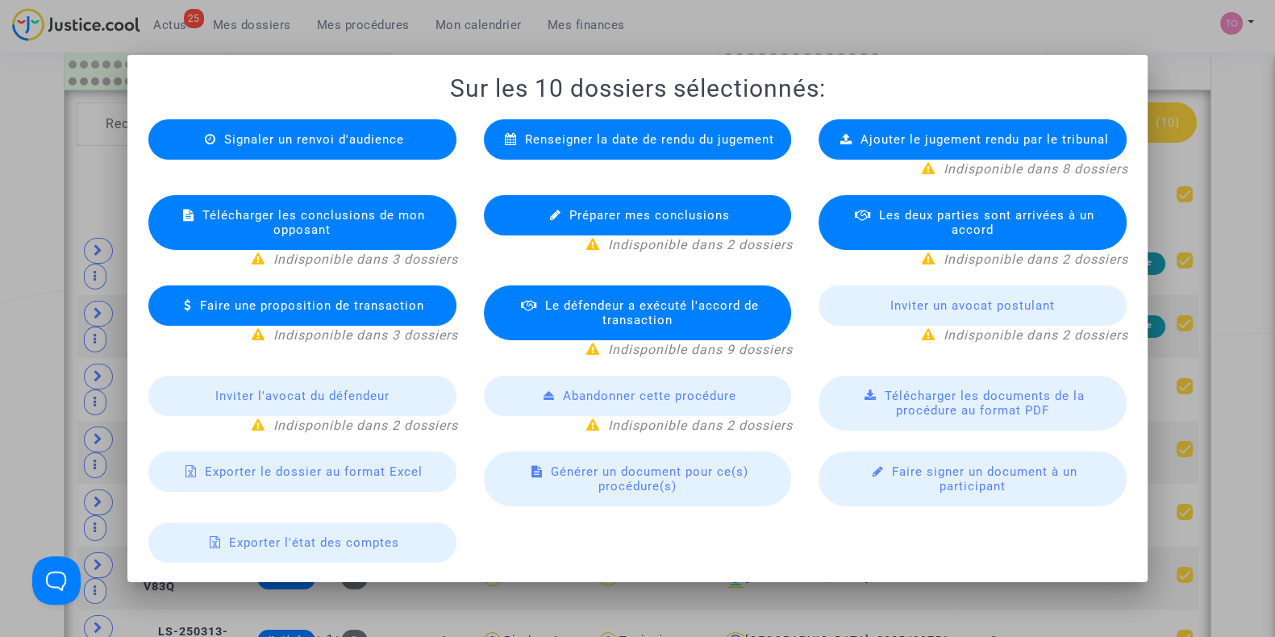
click at [23, 278] on div at bounding box center [637, 318] width 1275 height 637
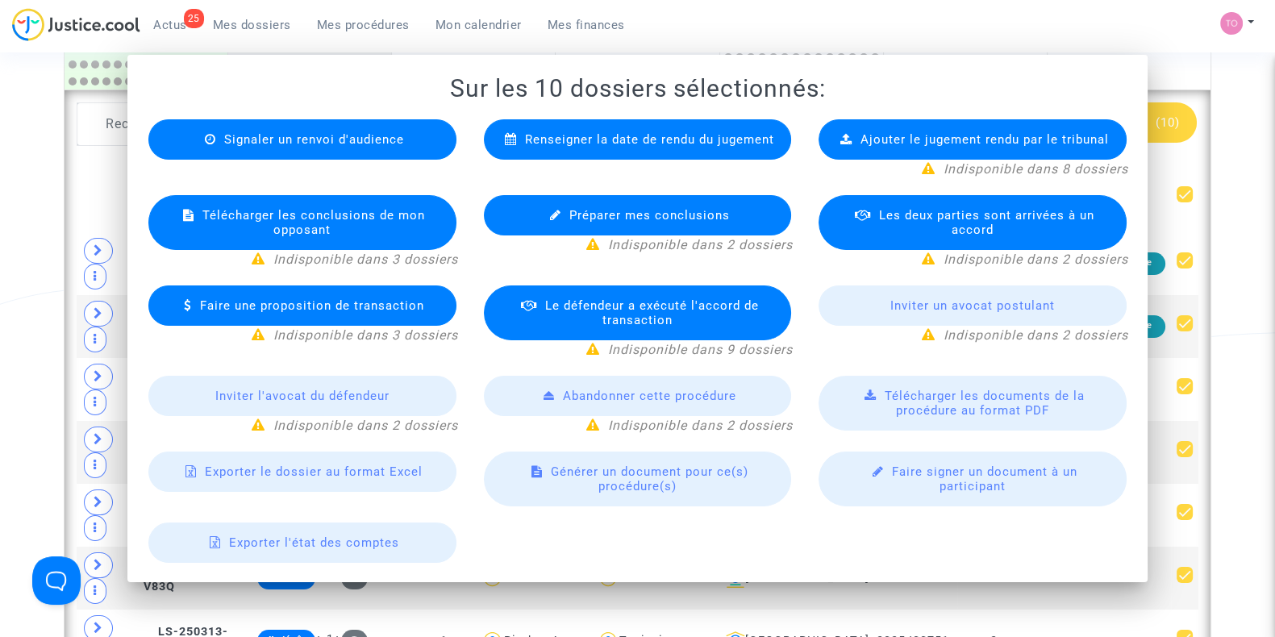
scroll to position [796, 0]
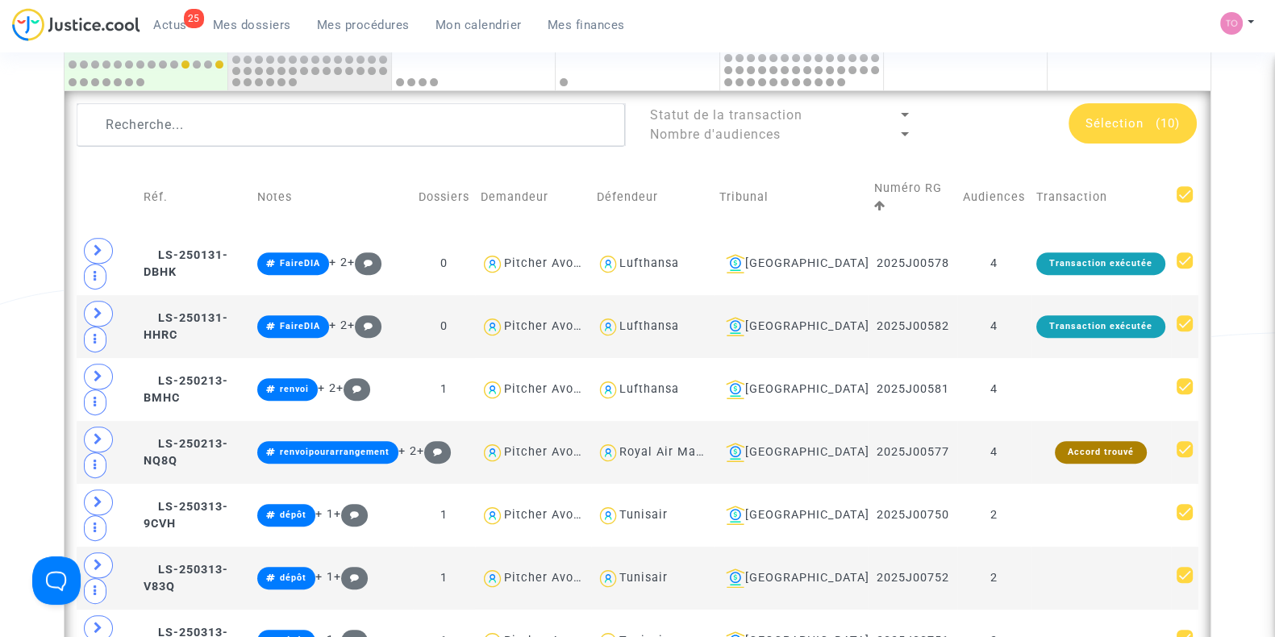
click at [1154, 119] on span "Sélection (10)" at bounding box center [1133, 123] width 94 height 15
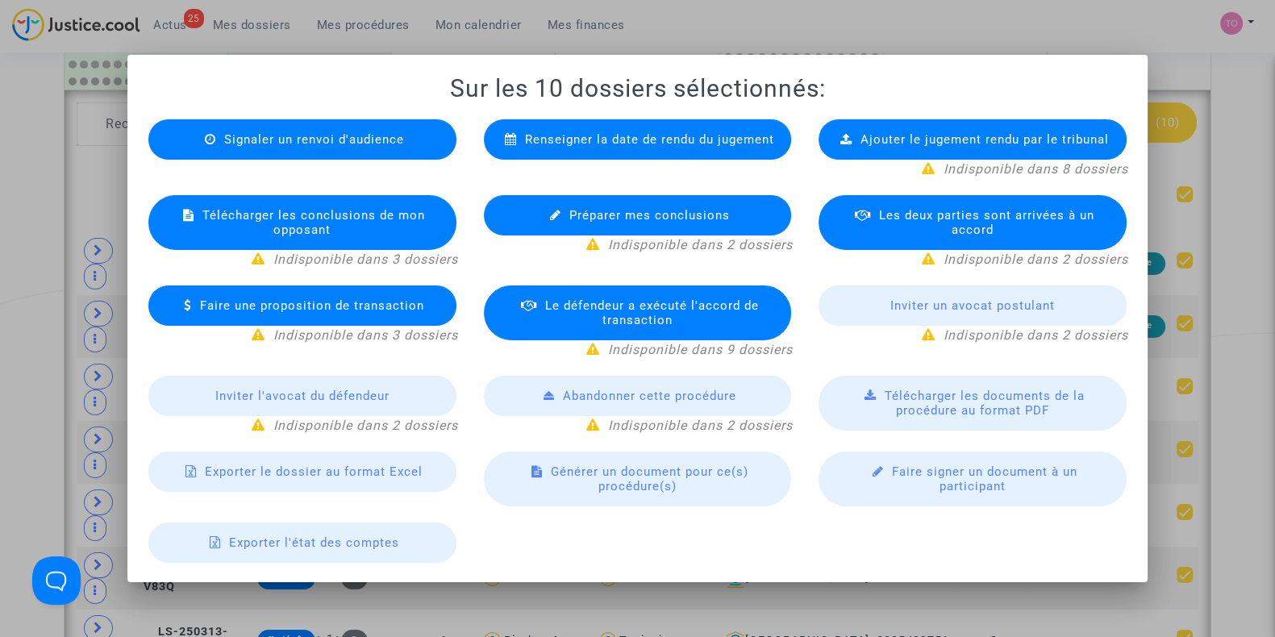
click at [278, 467] on span "Exporter le dossier au format Excel" at bounding box center [314, 472] width 218 height 15
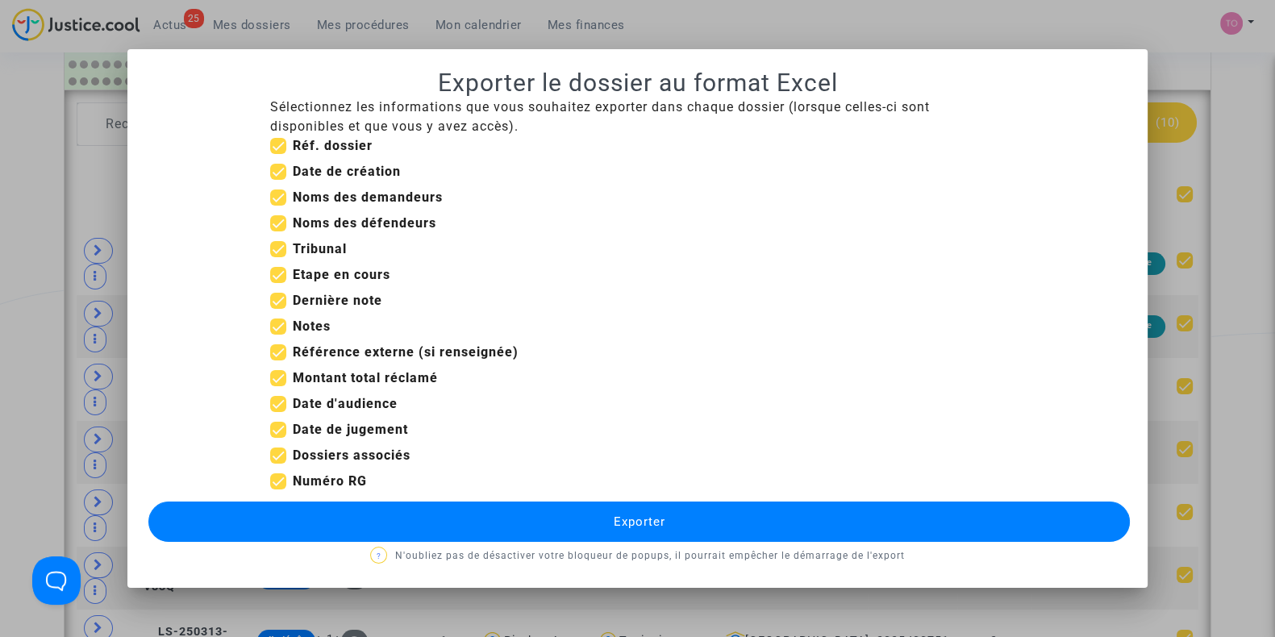
click at [276, 272] on span at bounding box center [278, 275] width 16 height 16
click at [278, 283] on input "Etape en cours" at bounding box center [278, 283] width 1 height 1
click at [284, 168] on span at bounding box center [278, 172] width 16 height 16
click at [278, 180] on input "Date de création" at bounding box center [278, 180] width 1 height 1
click at [278, 378] on span at bounding box center [278, 378] width 16 height 16
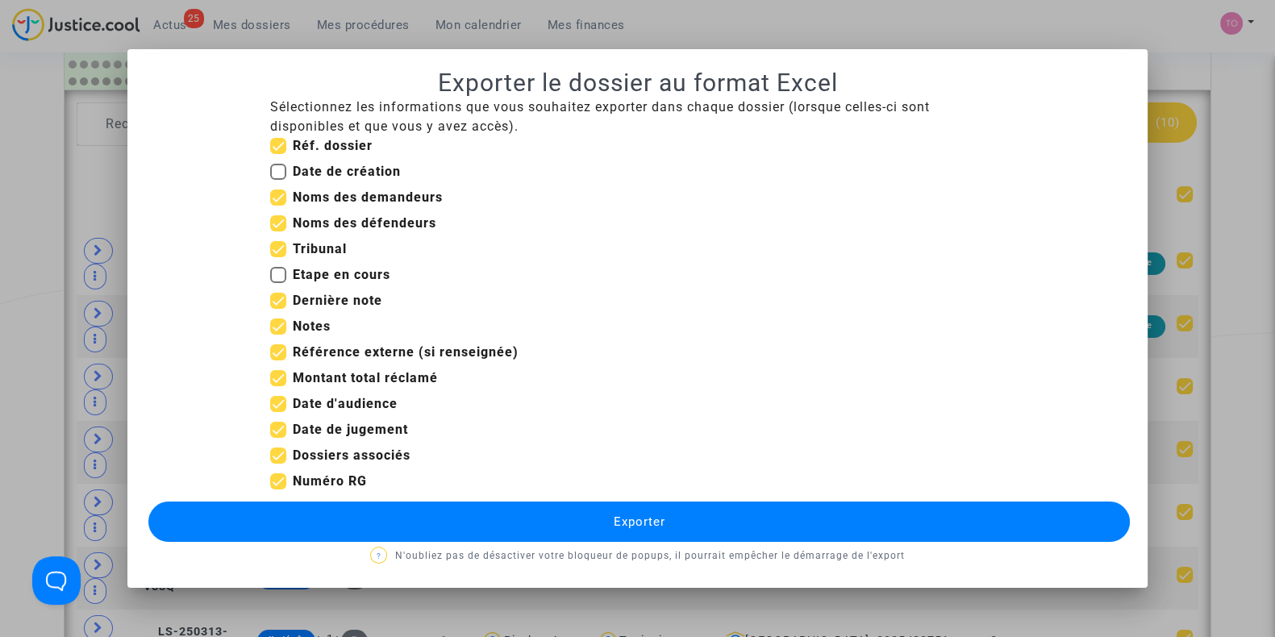
click at [278, 386] on input "Montant total réclamé" at bounding box center [278, 386] width 1 height 1
click at [276, 352] on span at bounding box center [278, 352] width 16 height 16
click at [278, 361] on input "Référence externe (si renseignée)" at bounding box center [278, 361] width 1 height 1
click at [274, 427] on span at bounding box center [278, 430] width 16 height 16
click at [278, 438] on input "Date de jugement" at bounding box center [278, 438] width 1 height 1
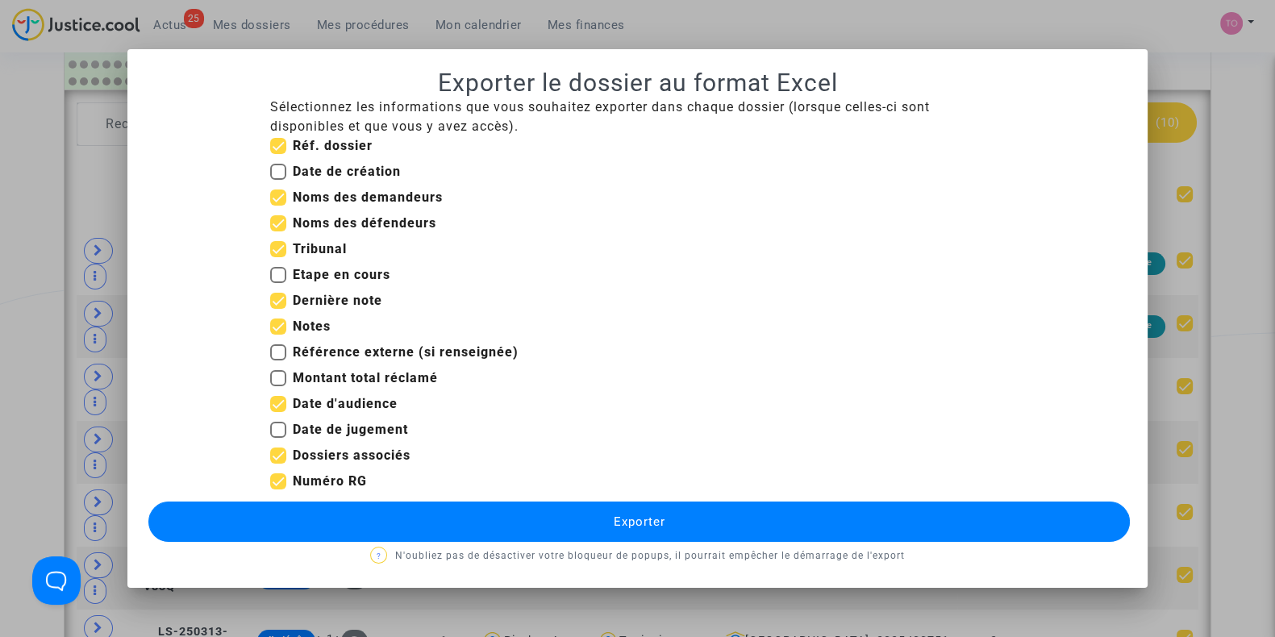
click at [426, 516] on button "Exporter" at bounding box center [639, 522] width 982 height 40
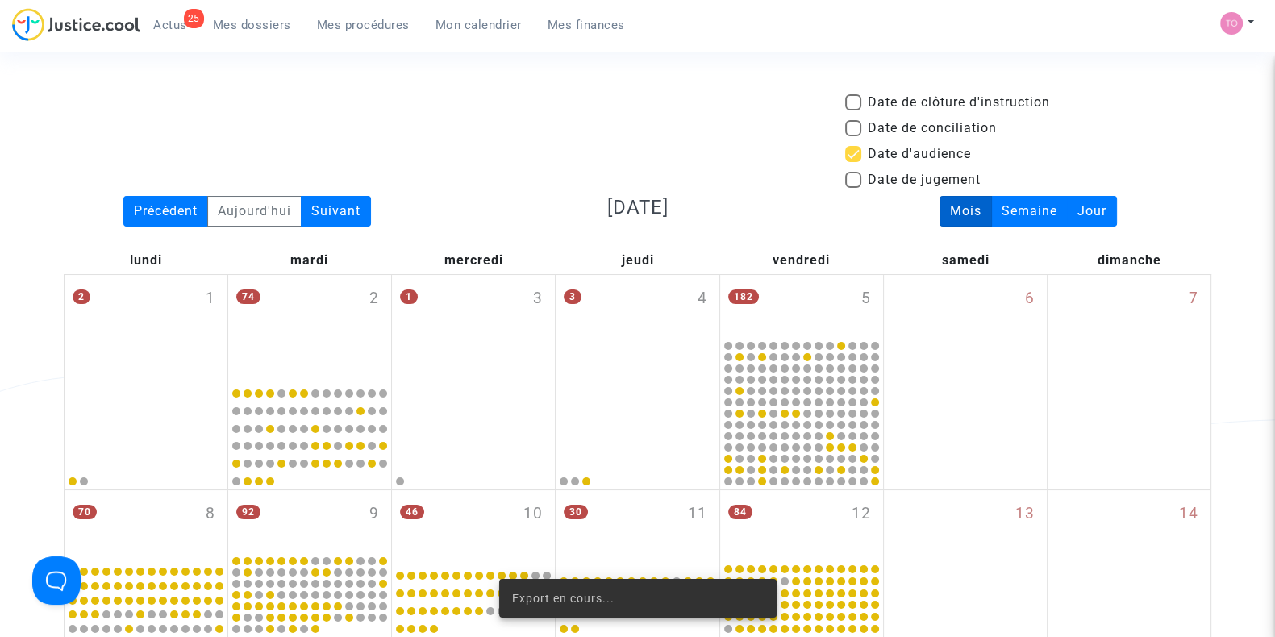
scroll to position [796, 0]
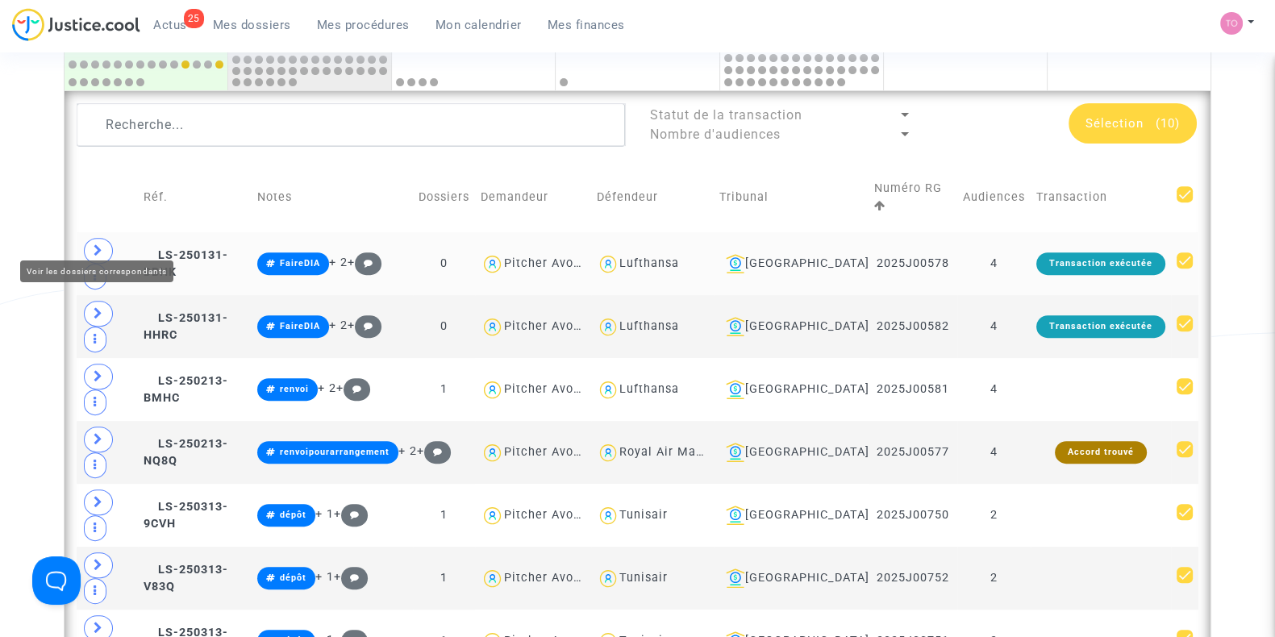
click at [93, 238] on span at bounding box center [98, 251] width 29 height 26
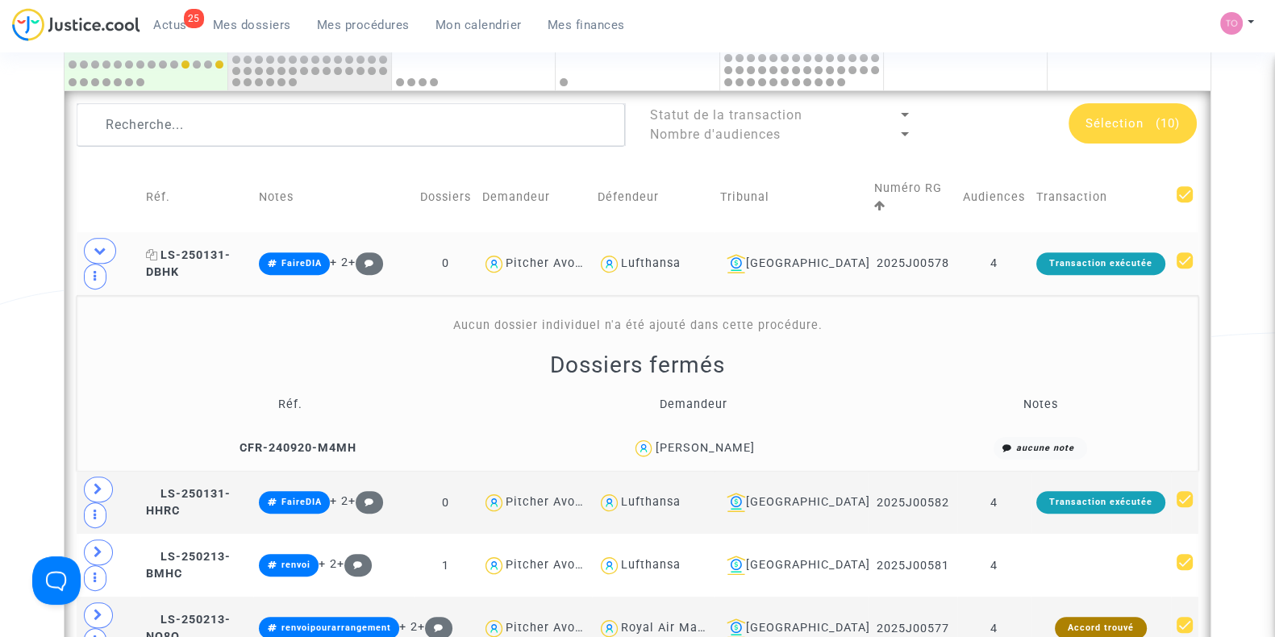
click at [231, 248] on span "LS-250131-DBHK" at bounding box center [188, 263] width 85 height 31
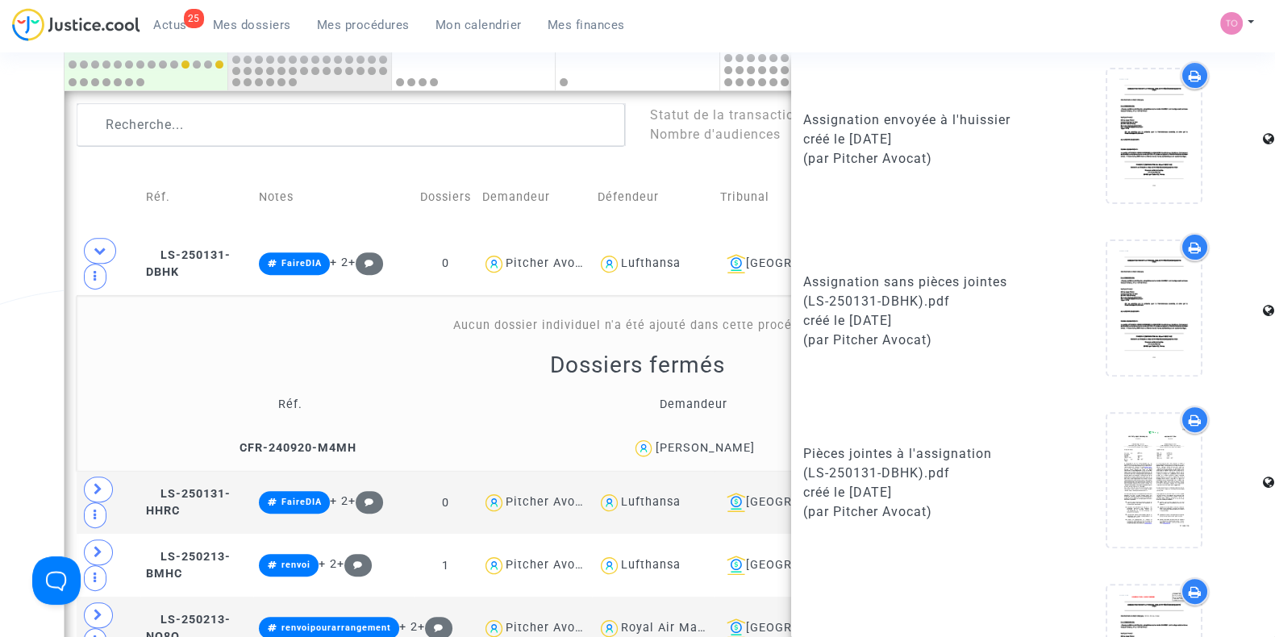
scroll to position [995, 0]
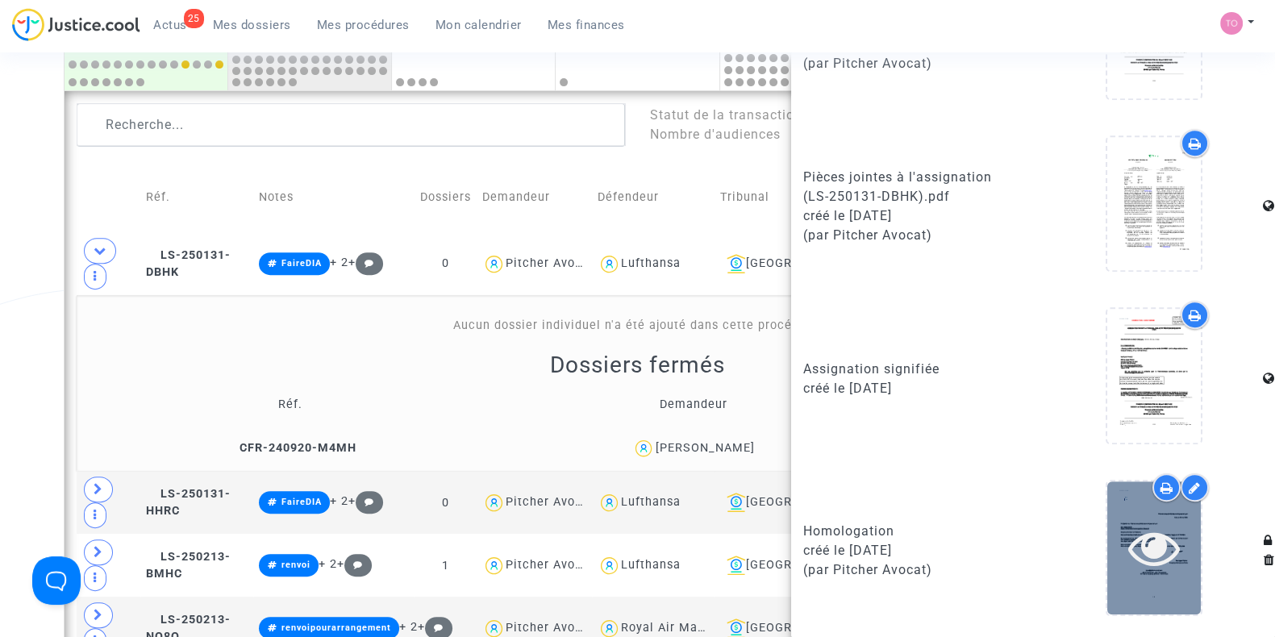
click at [1129, 540] on icon at bounding box center [1155, 548] width 52 height 52
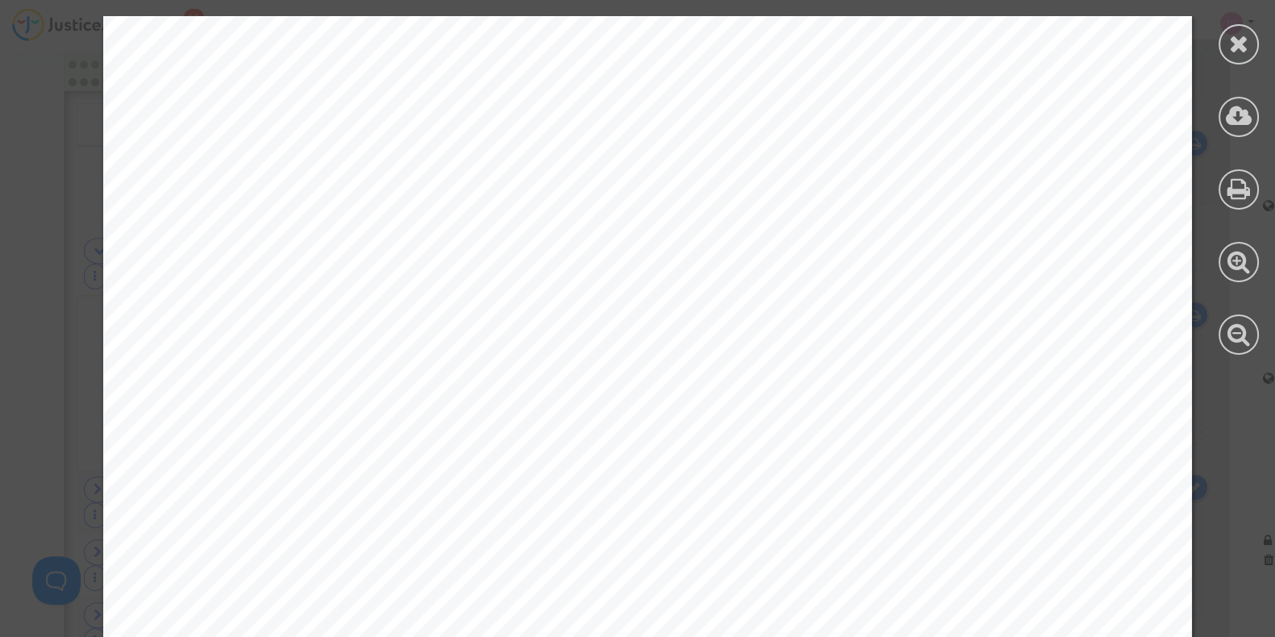
scroll to position [0, 0]
click at [1219, 45] on div at bounding box center [1239, 44] width 40 height 40
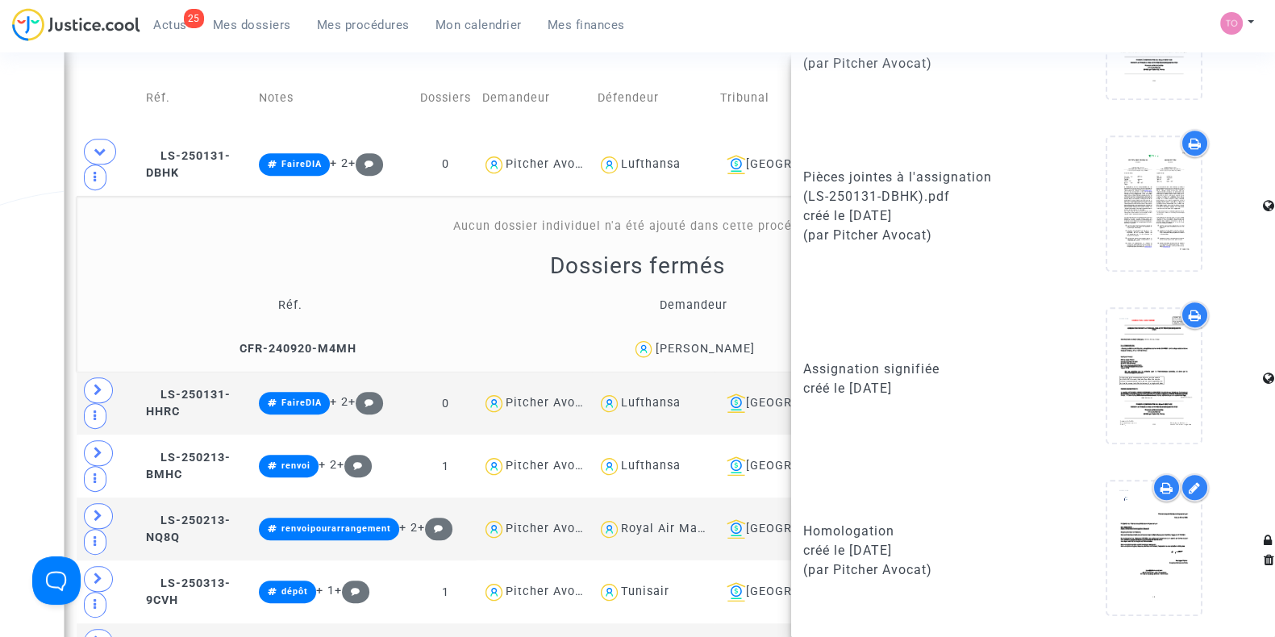
scroll to position [897, 0]
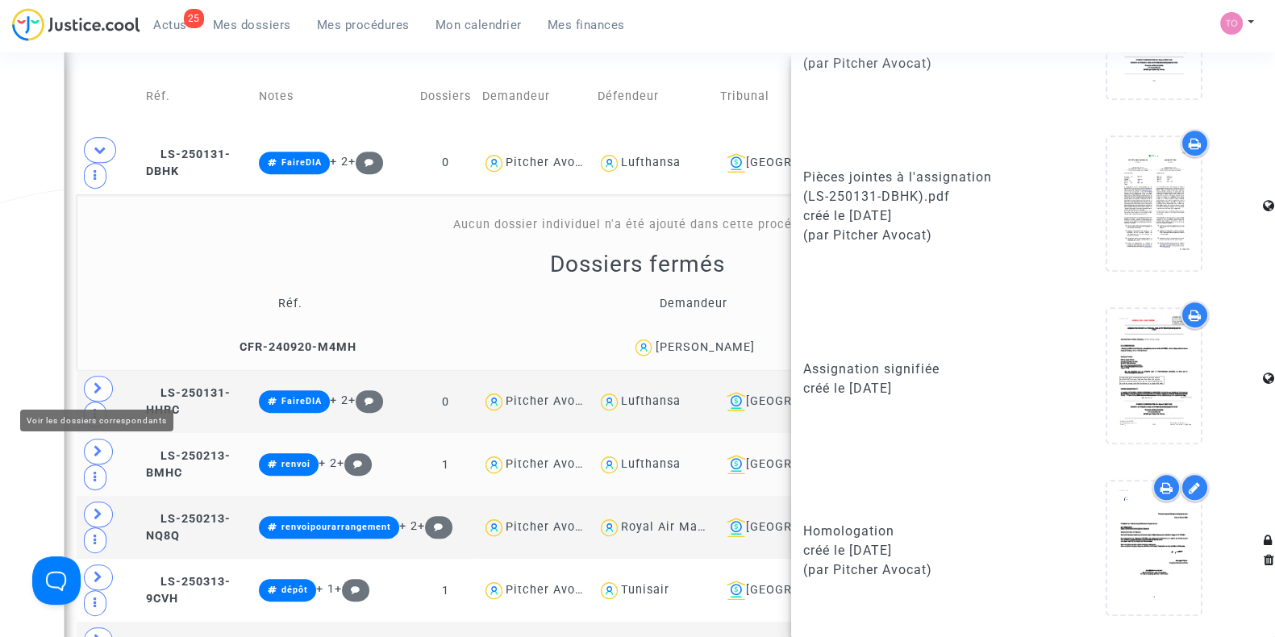
click at [94, 445] on icon at bounding box center [99, 451] width 10 height 12
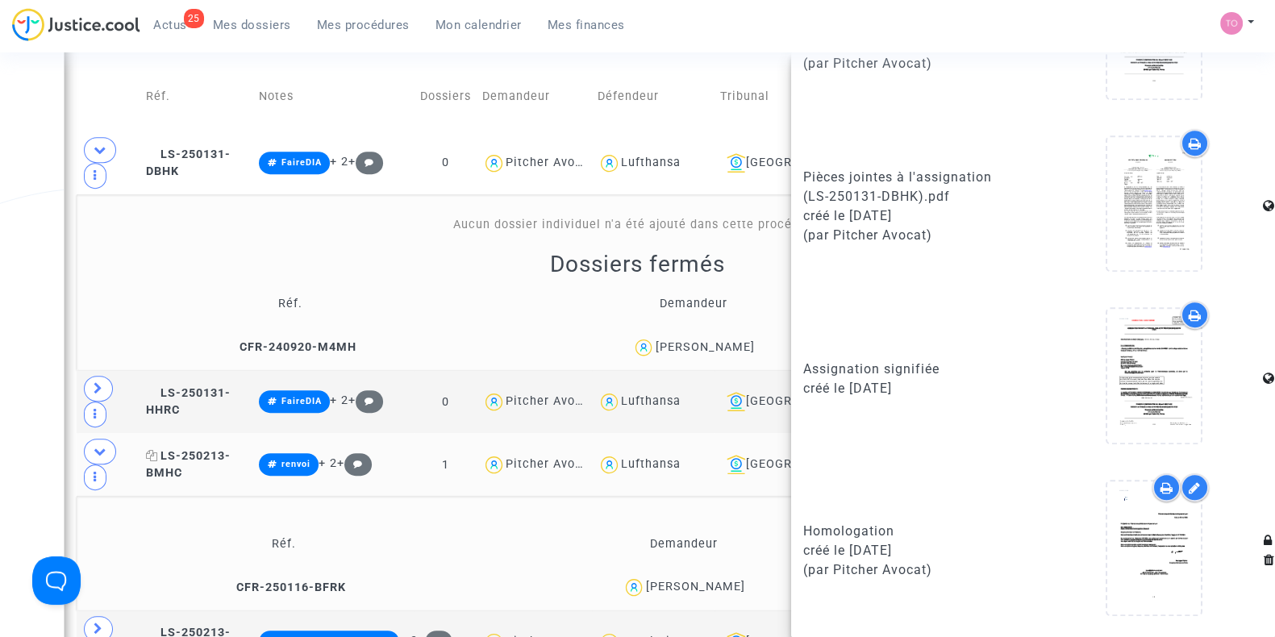
click at [213, 449] on span "LS-250213-BMHC" at bounding box center [188, 464] width 85 height 31
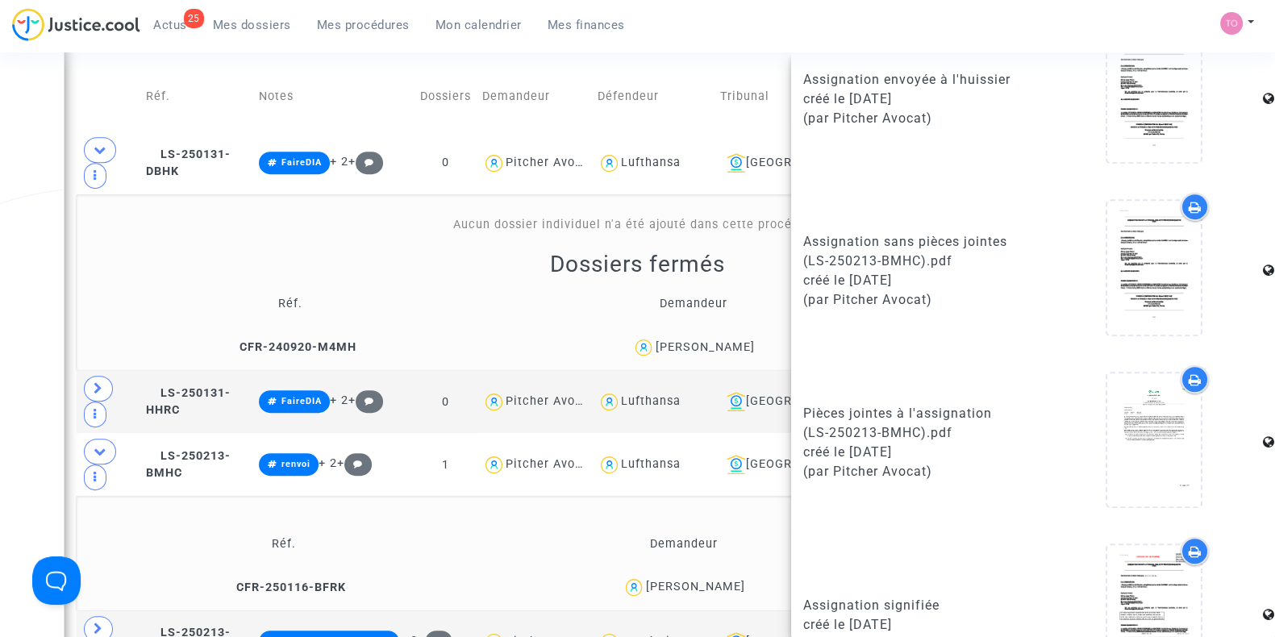
scroll to position [1032, 0]
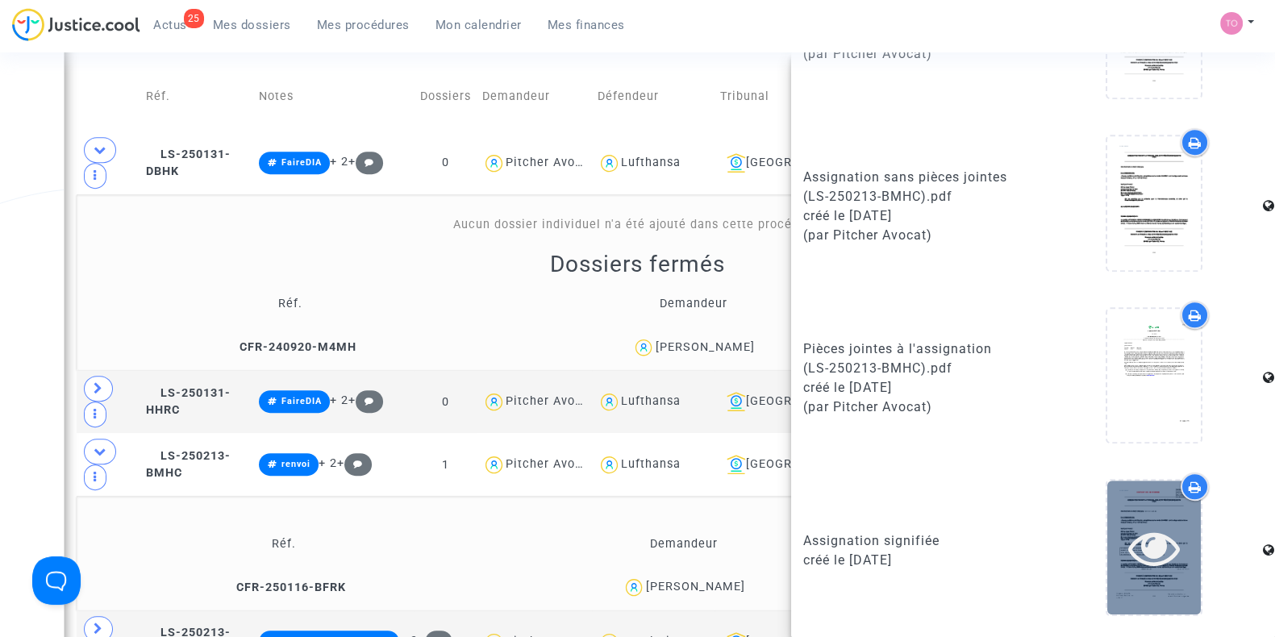
click at [1170, 557] on div at bounding box center [1155, 548] width 94 height 52
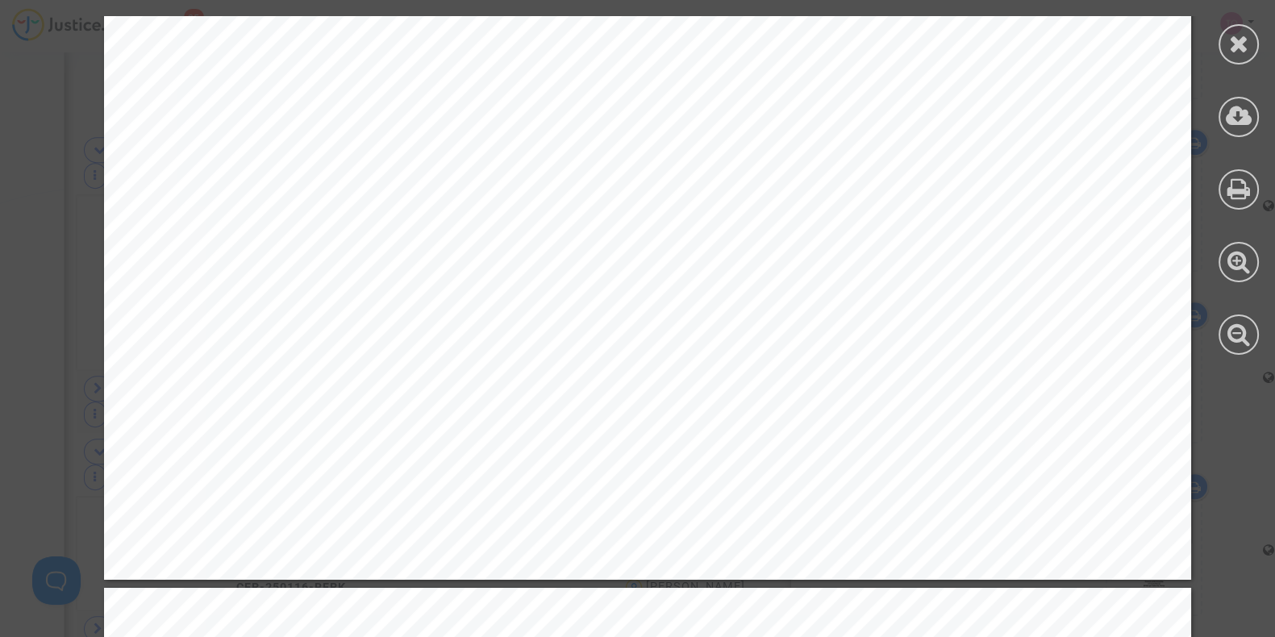
scroll to position [1008, 0]
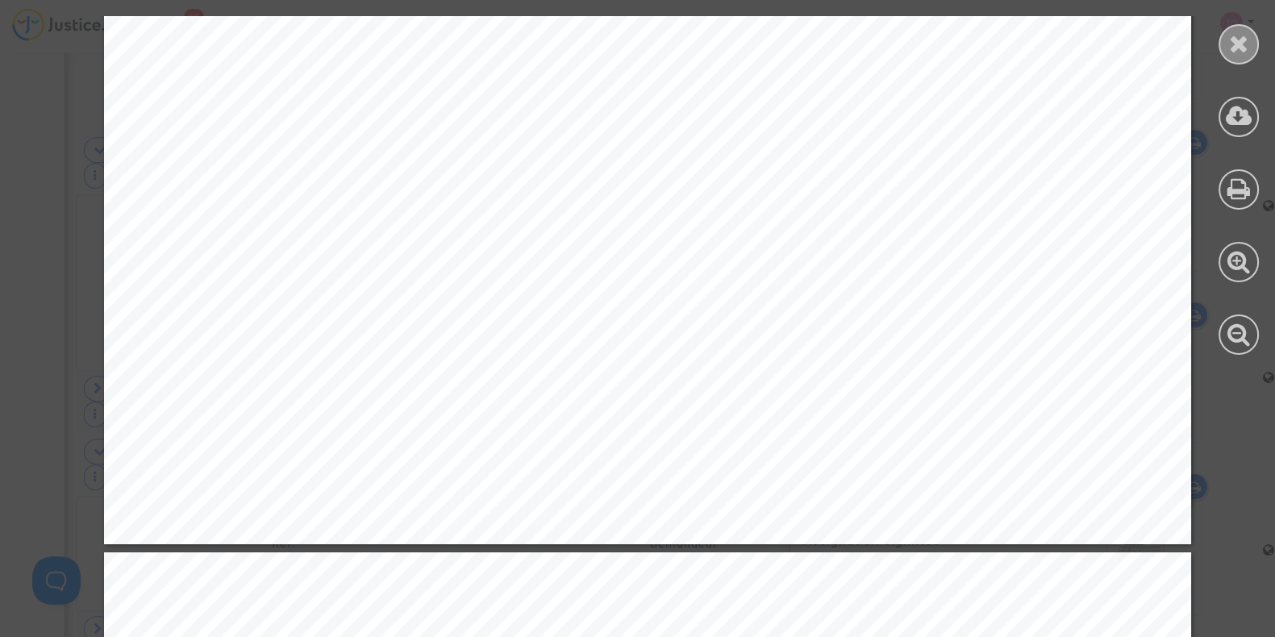
click at [1254, 54] on div at bounding box center [1239, 44] width 40 height 40
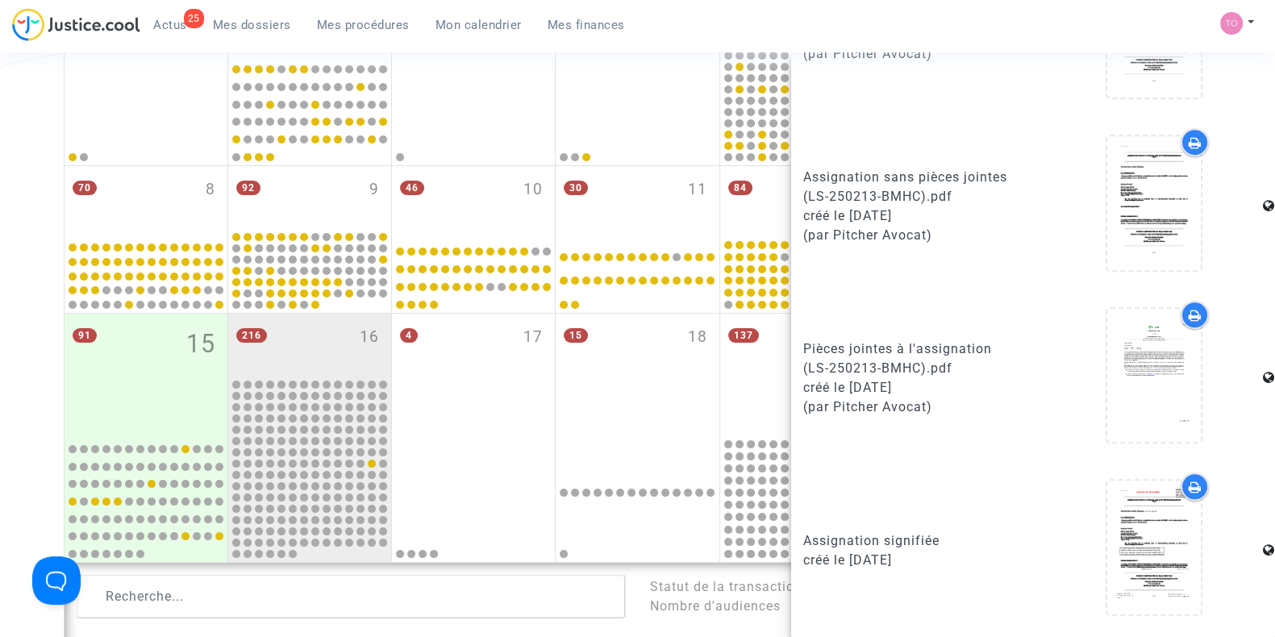
scroll to position [292, 0]
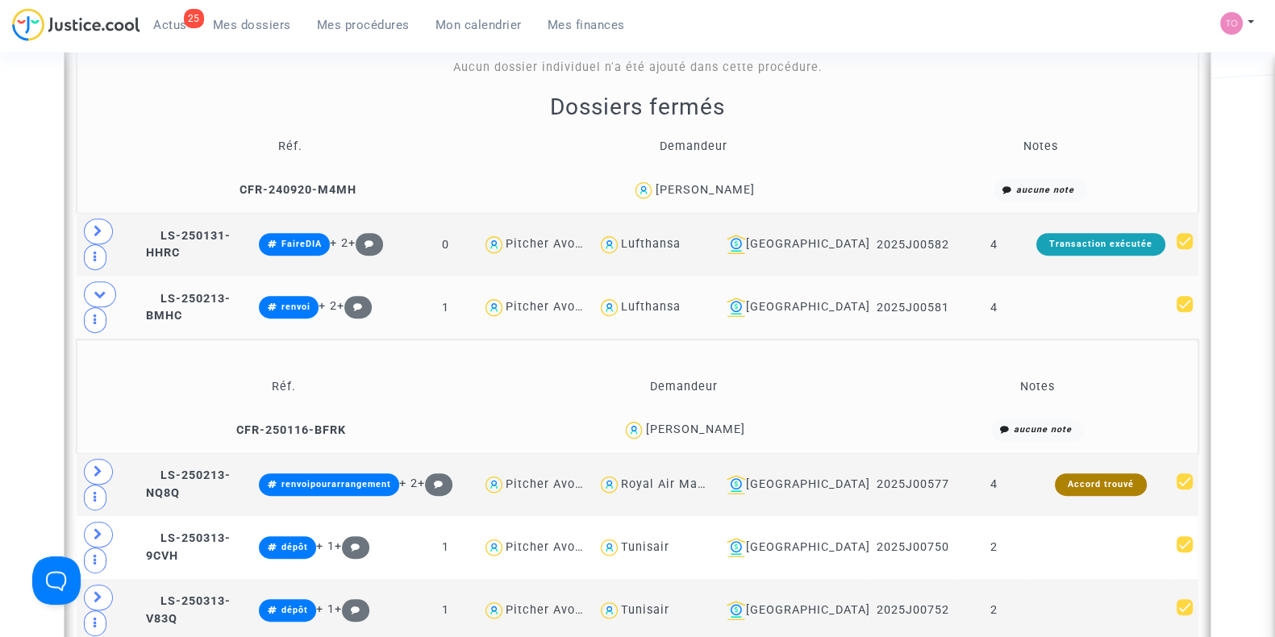
scroll to position [1310, 0]
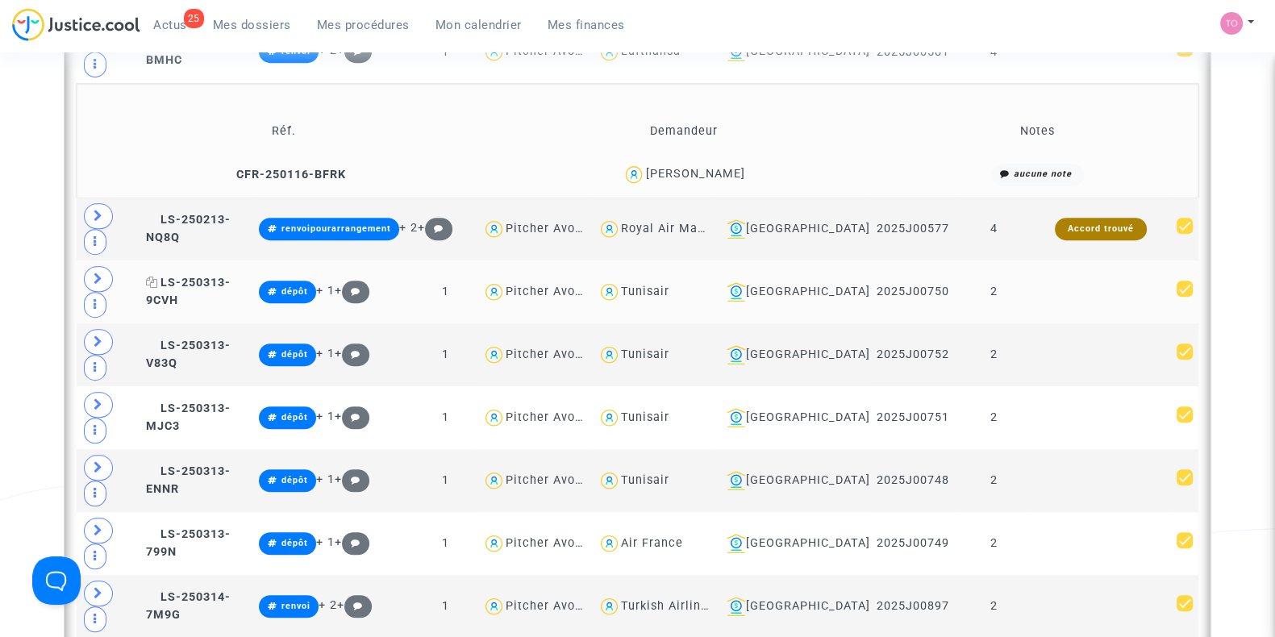
click at [202, 276] on span "LS-250313-9CVH" at bounding box center [188, 291] width 85 height 31
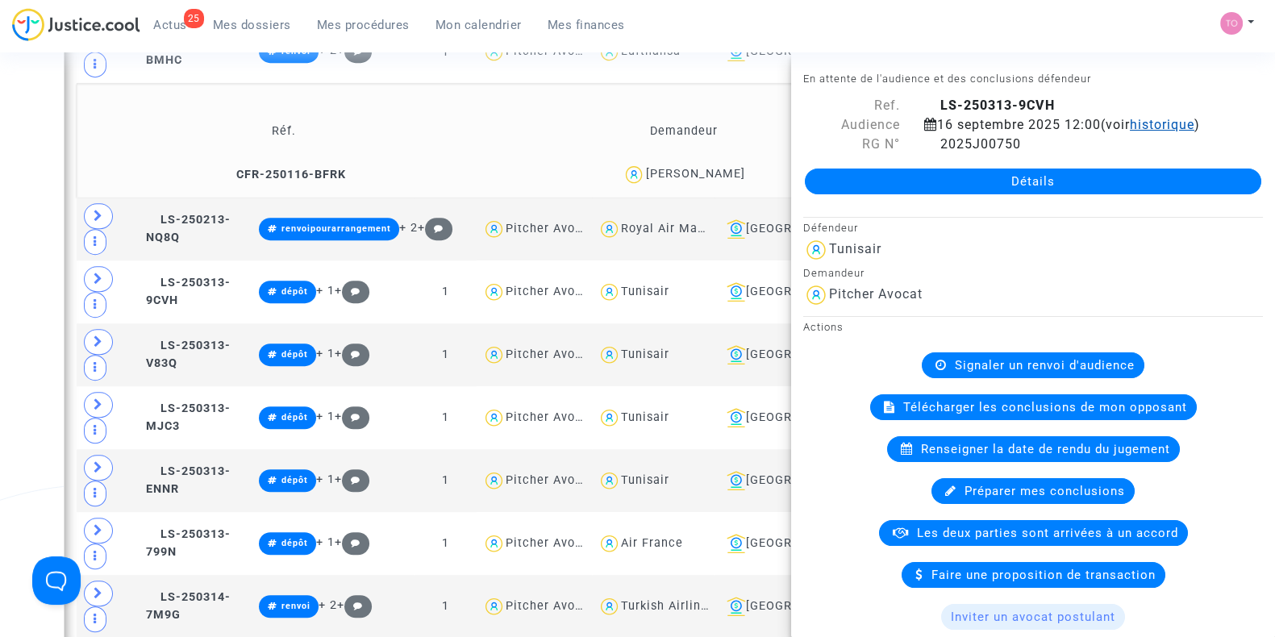
click at [1130, 132] on span "historique" at bounding box center [1162, 124] width 65 height 15
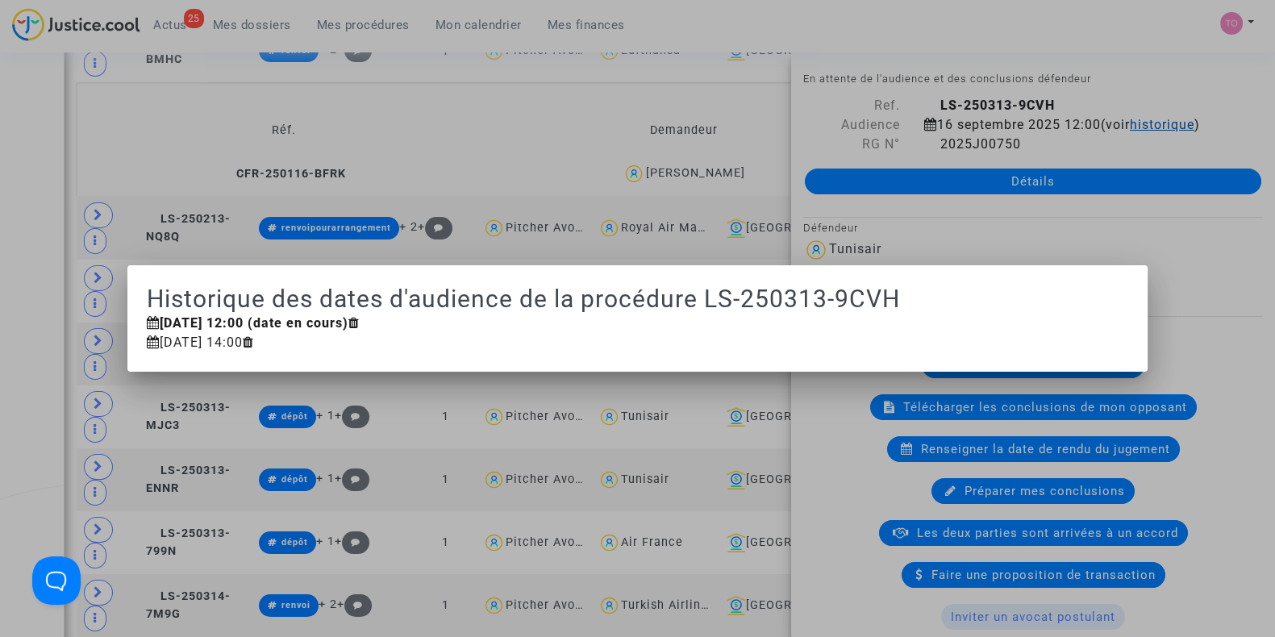
scroll to position [0, 0]
click at [1008, 137] on div at bounding box center [637, 318] width 1275 height 637
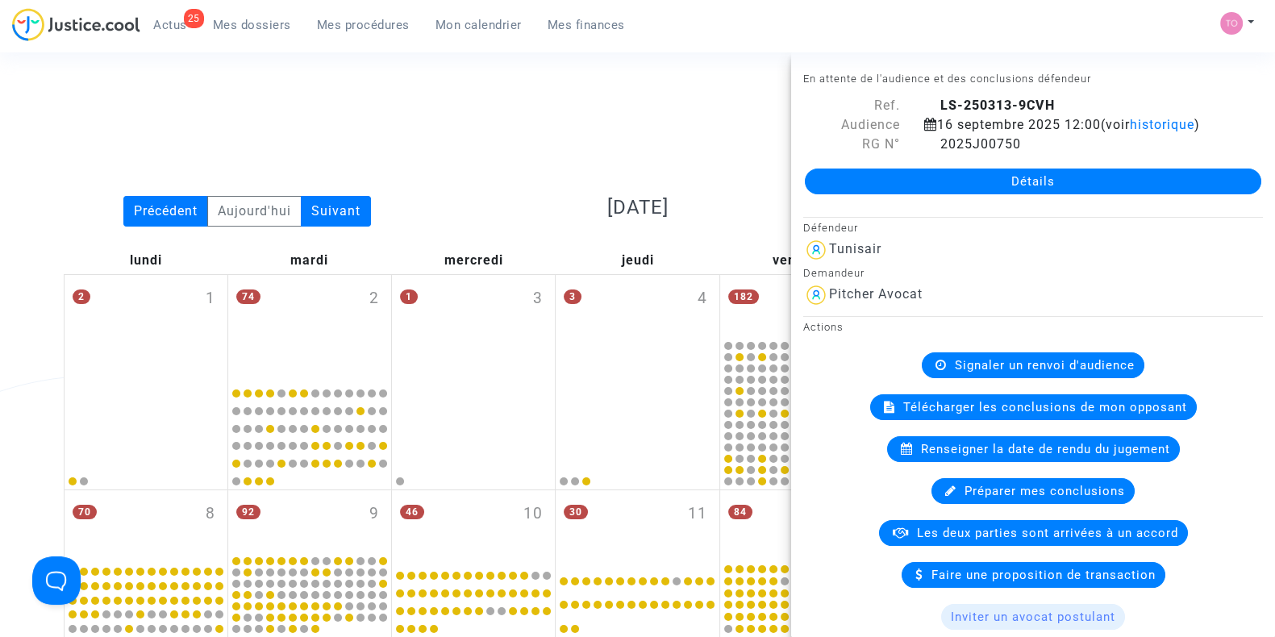
scroll to position [1310, 0]
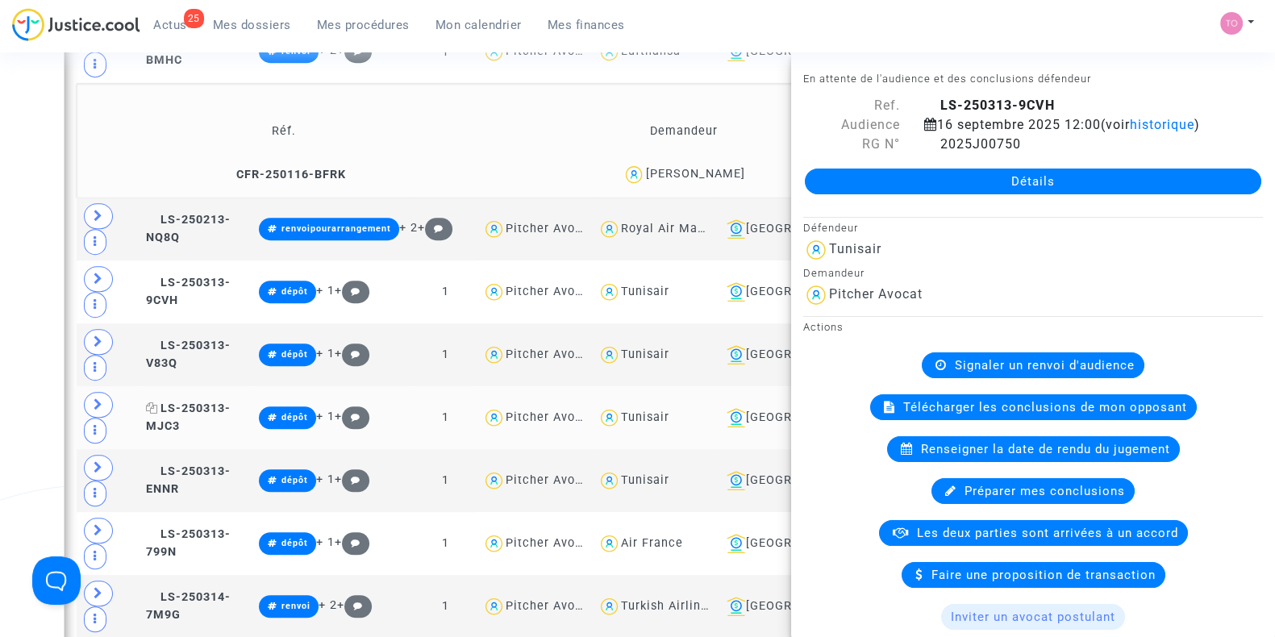
click at [195, 402] on span "LS-250313-MJC3" at bounding box center [188, 417] width 85 height 31
click at [1130, 132] on span "historique" at bounding box center [1162, 124] width 65 height 15
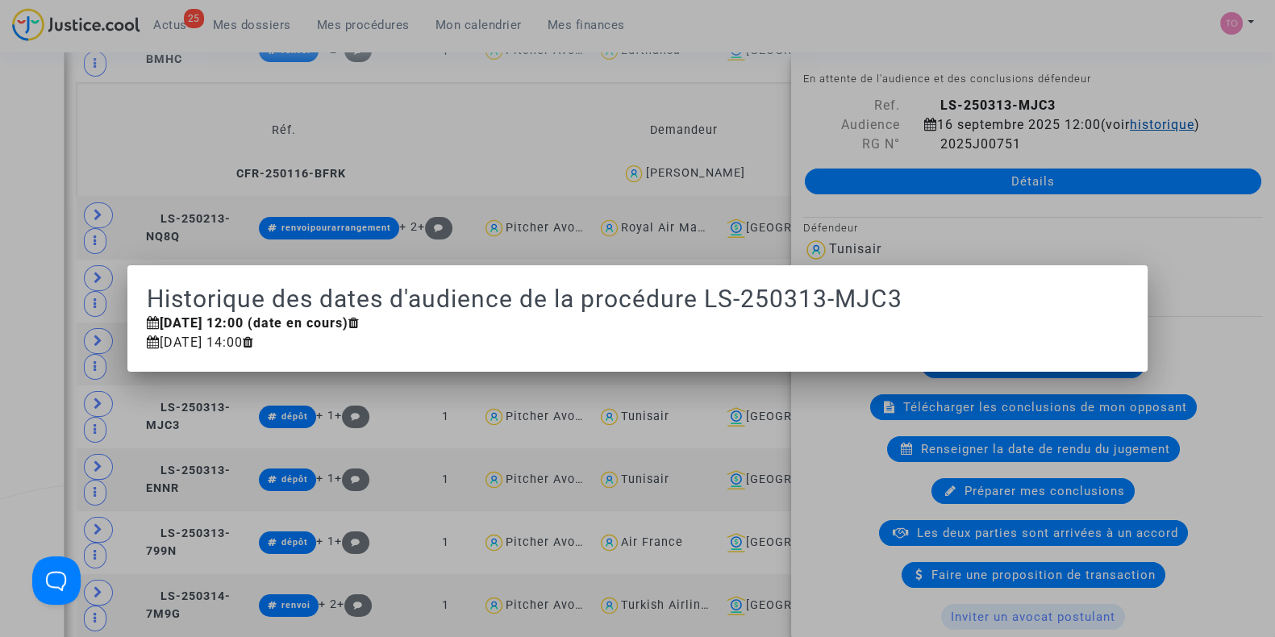
scroll to position [0, 0]
click at [1029, 131] on div at bounding box center [637, 318] width 1275 height 637
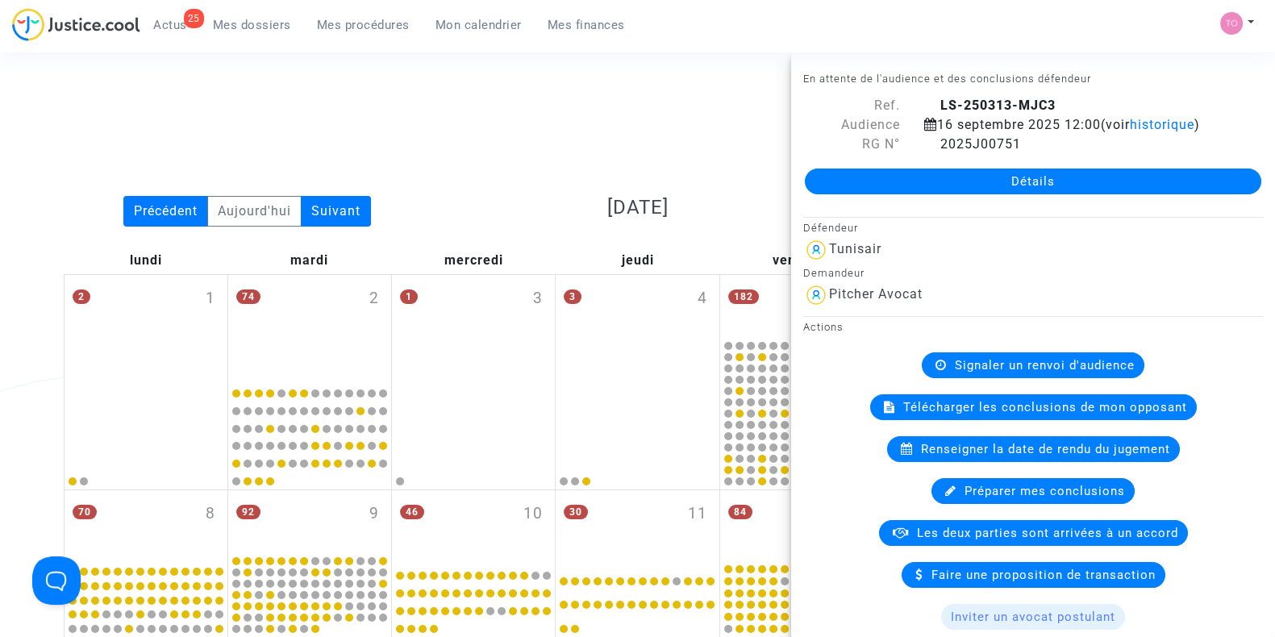
scroll to position [1310, 0]
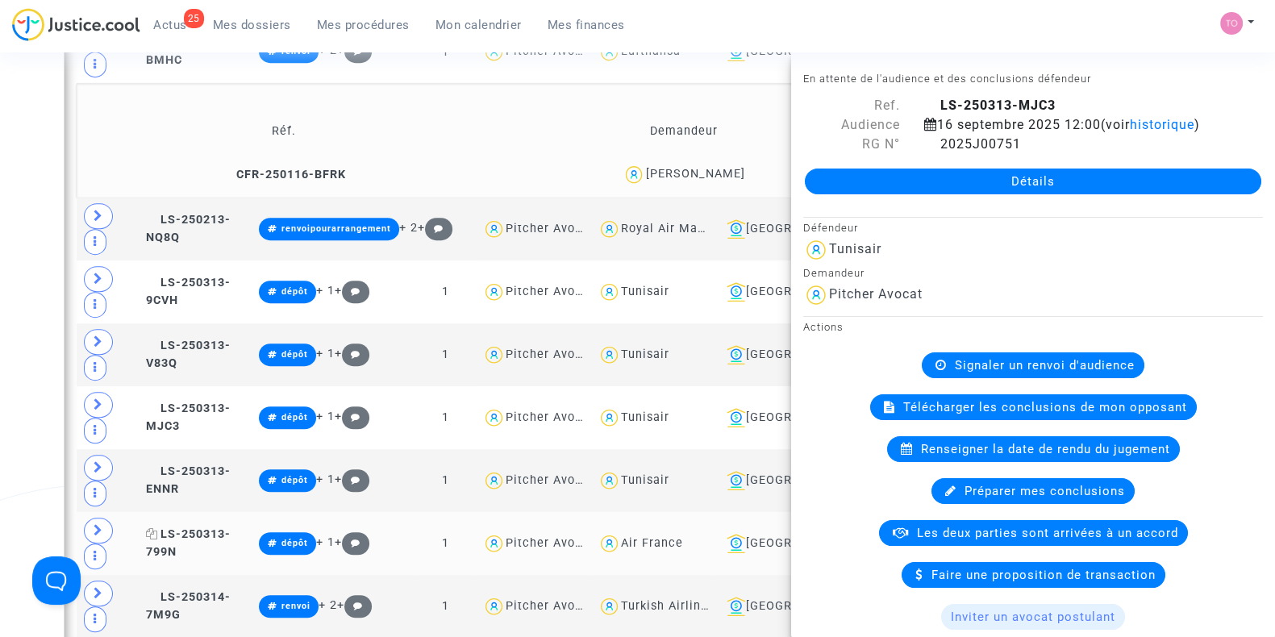
click at [206, 528] on span "LS-250313-799N" at bounding box center [188, 543] width 85 height 31
click at [1130, 132] on span "historique" at bounding box center [1162, 124] width 65 height 15
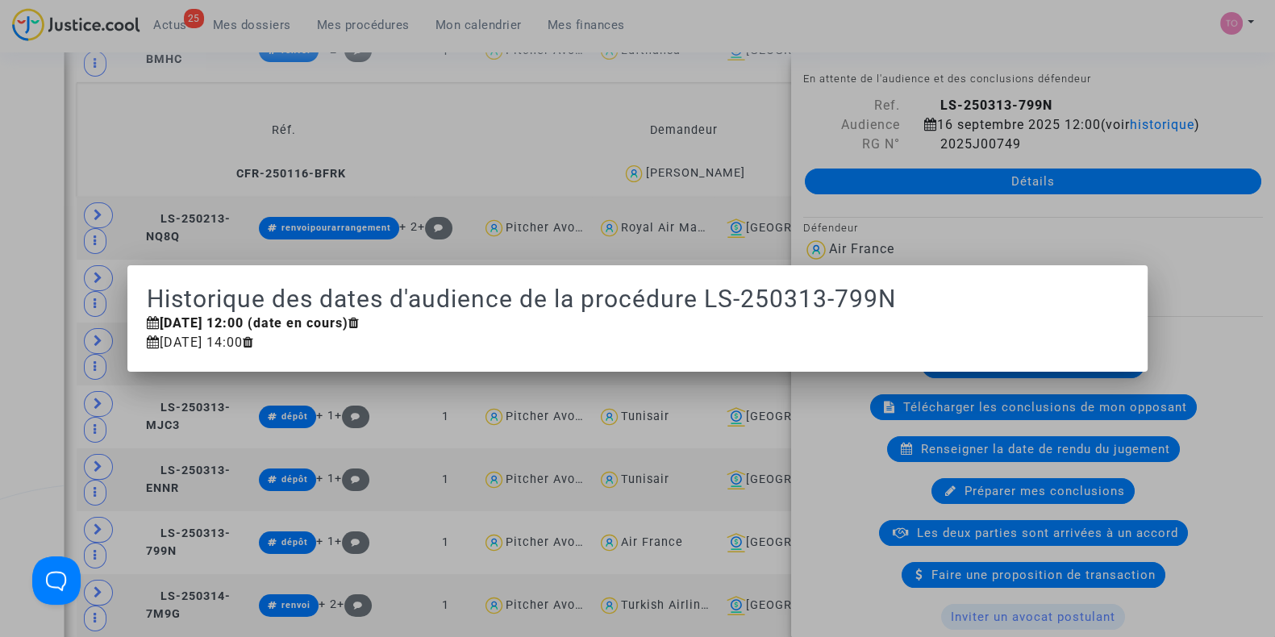
click at [991, 139] on div at bounding box center [637, 318] width 1275 height 637
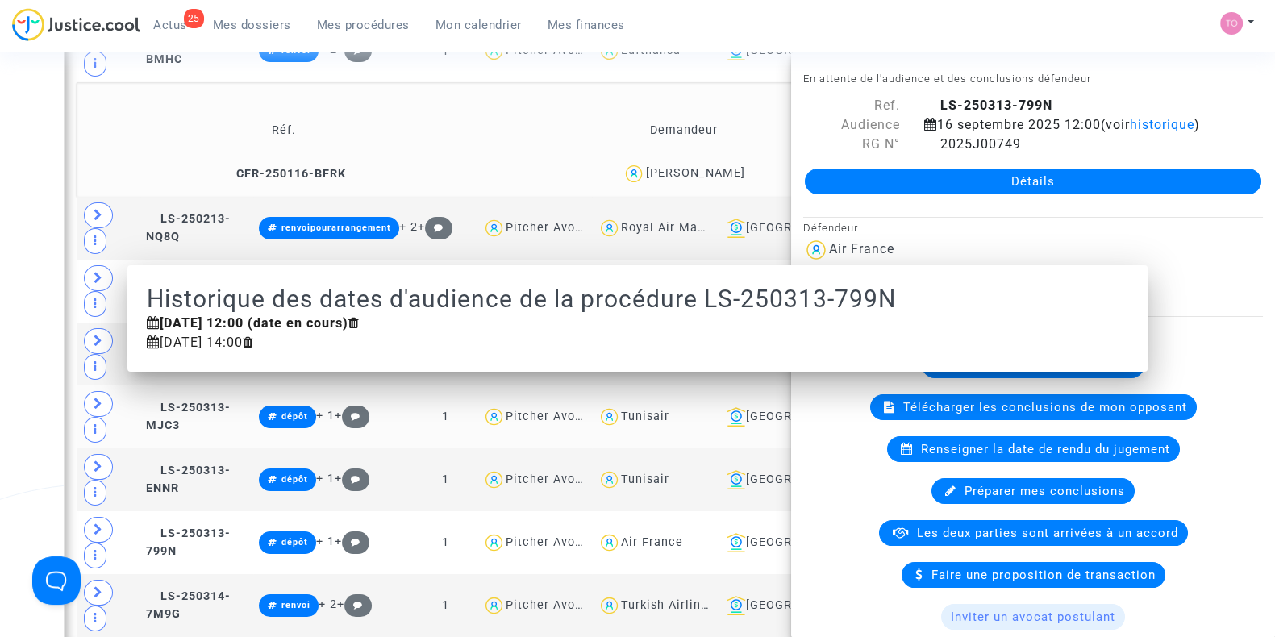
scroll to position [1310, 0]
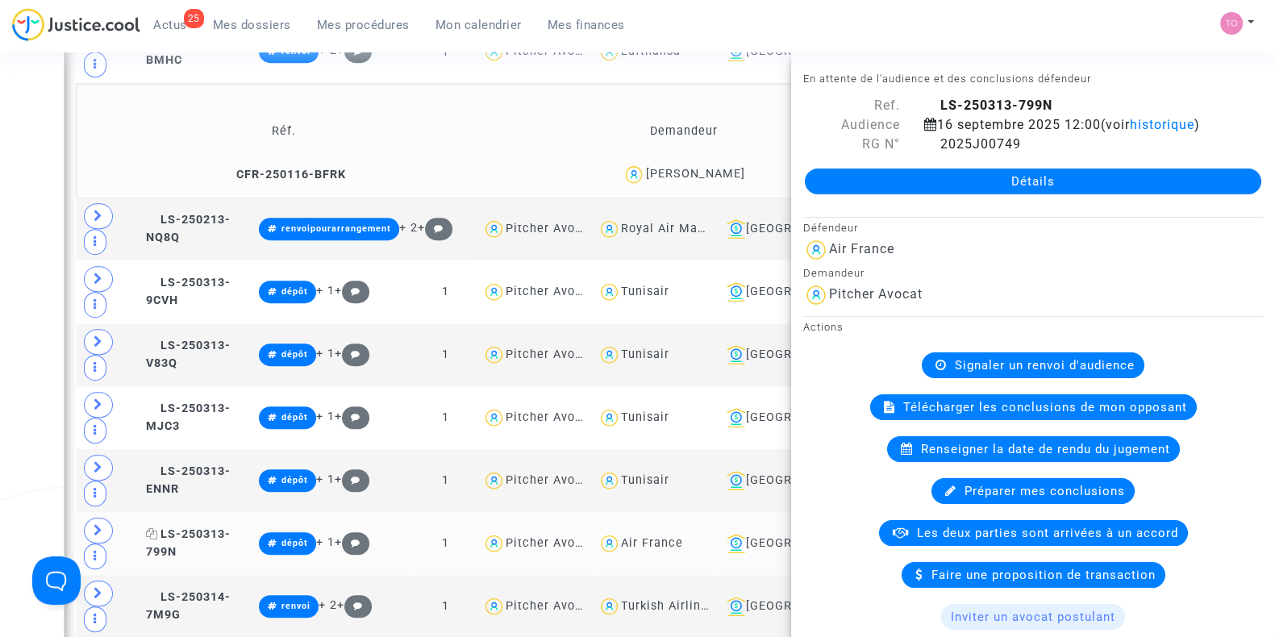
click at [201, 528] on span "LS-250313-799N" at bounding box center [188, 543] width 85 height 31
click at [1130, 132] on span "historique" at bounding box center [1162, 124] width 65 height 15
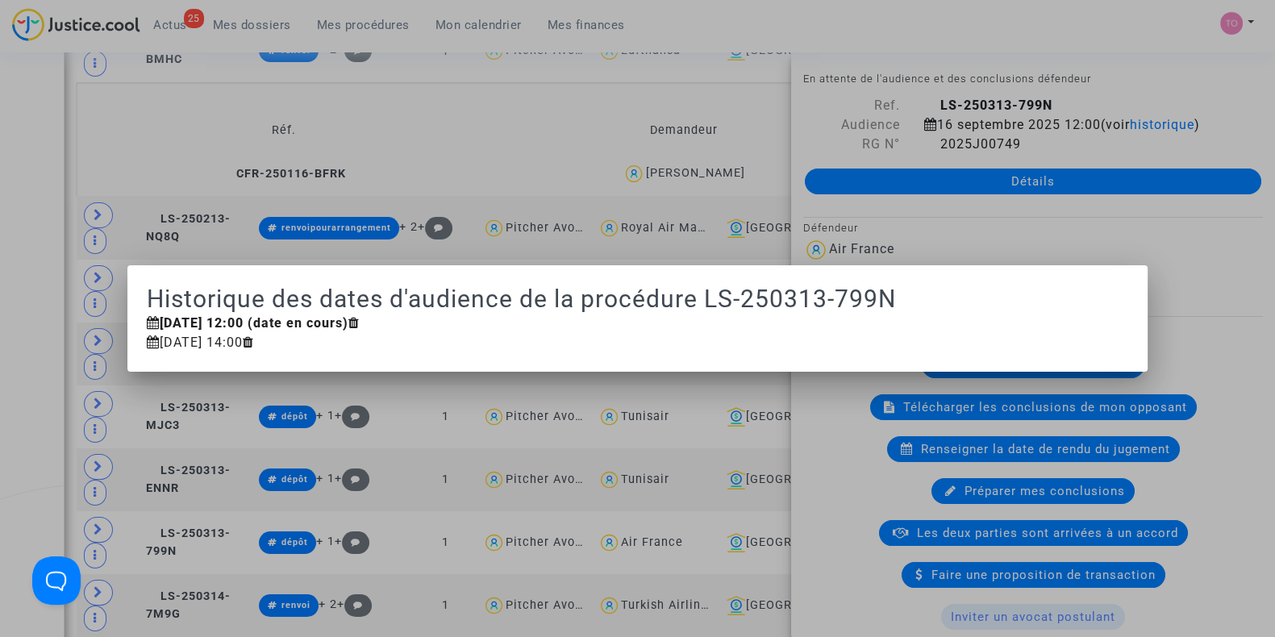
click at [1012, 141] on div at bounding box center [637, 318] width 1275 height 637
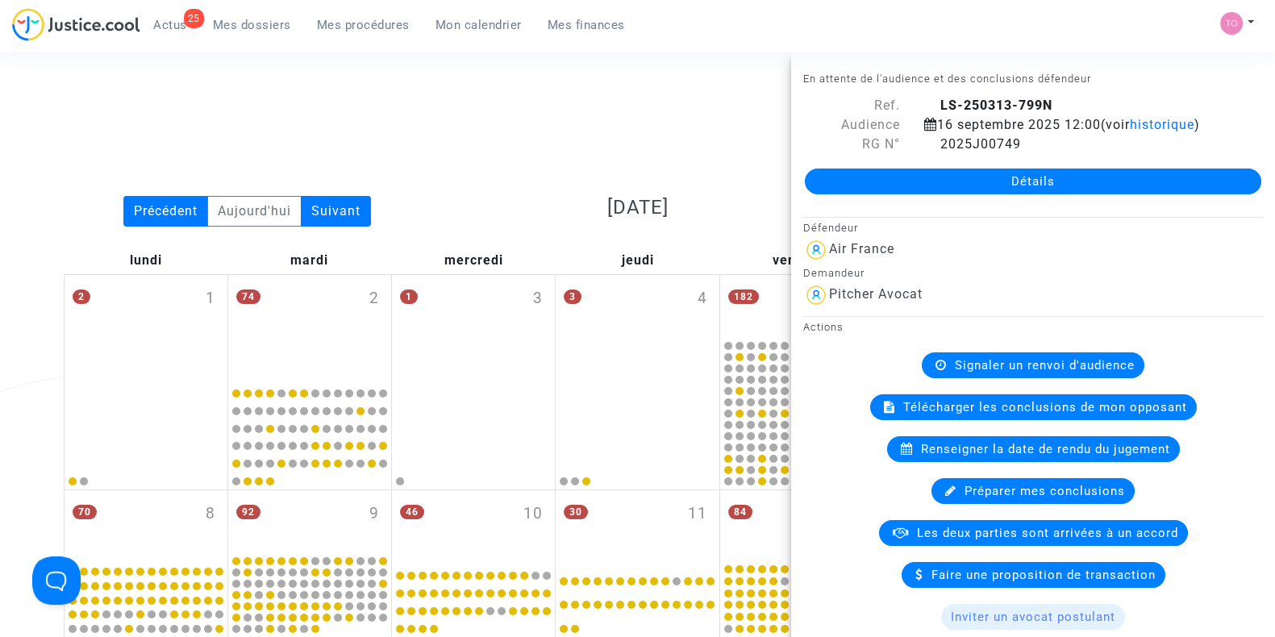
scroll to position [1310, 0]
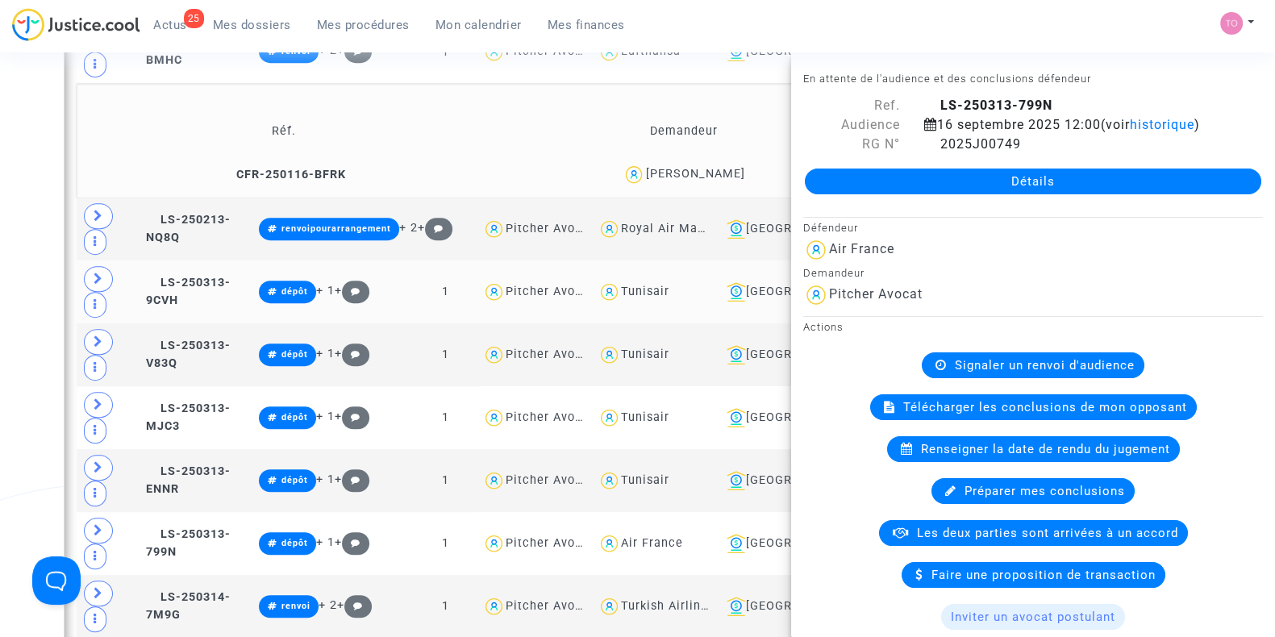
click at [197, 261] on td "LS-250313-9CVH" at bounding box center [196, 292] width 113 height 63
click at [1130, 132] on span "historique" at bounding box center [1162, 124] width 65 height 15
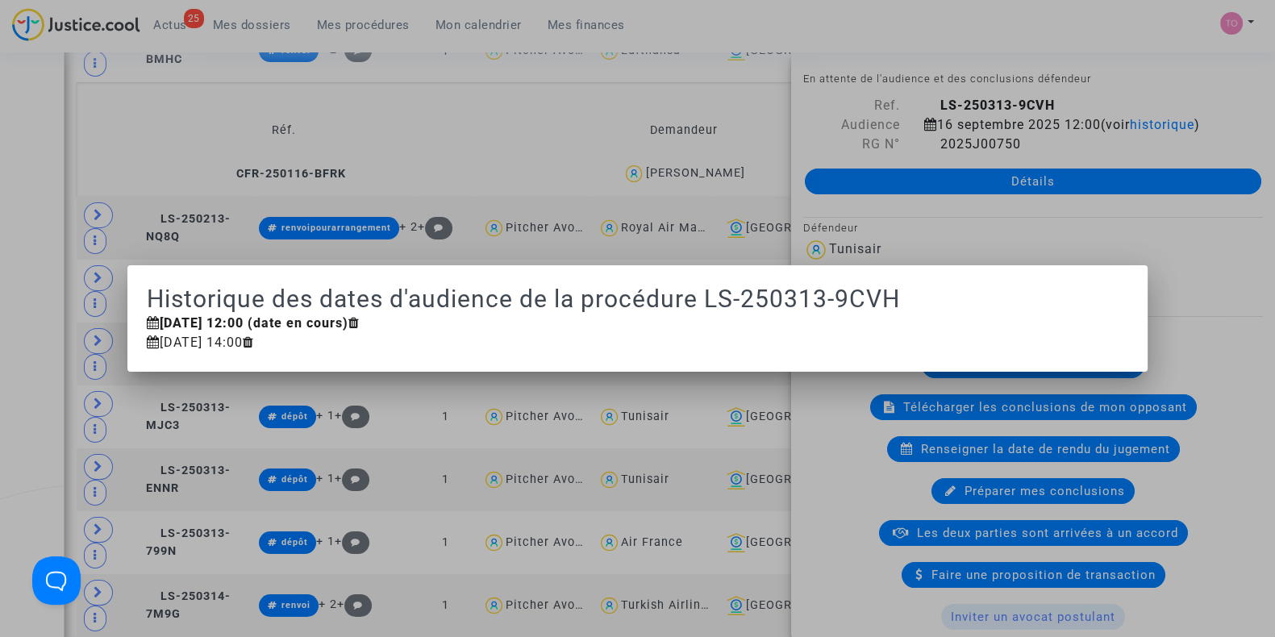
click at [197, 202] on div at bounding box center [637, 318] width 1275 height 637
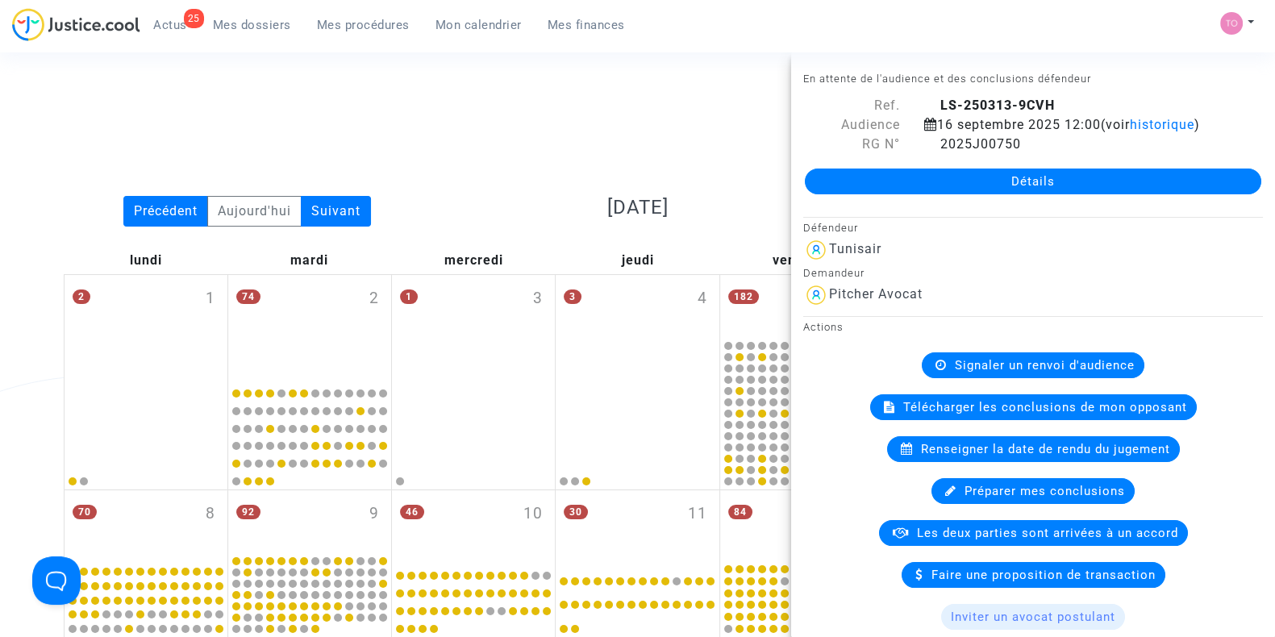
scroll to position [1310, 0]
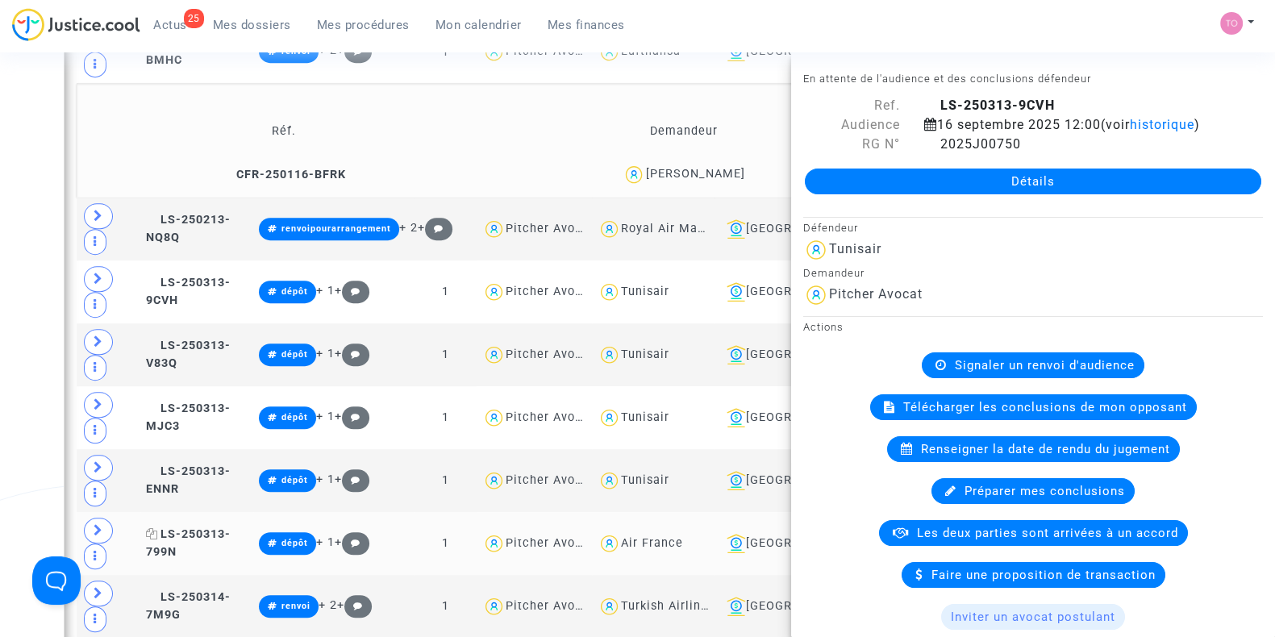
click at [202, 528] on span "LS-250313-799N" at bounding box center [188, 543] width 85 height 31
click at [1130, 132] on span "historique" at bounding box center [1162, 124] width 65 height 15
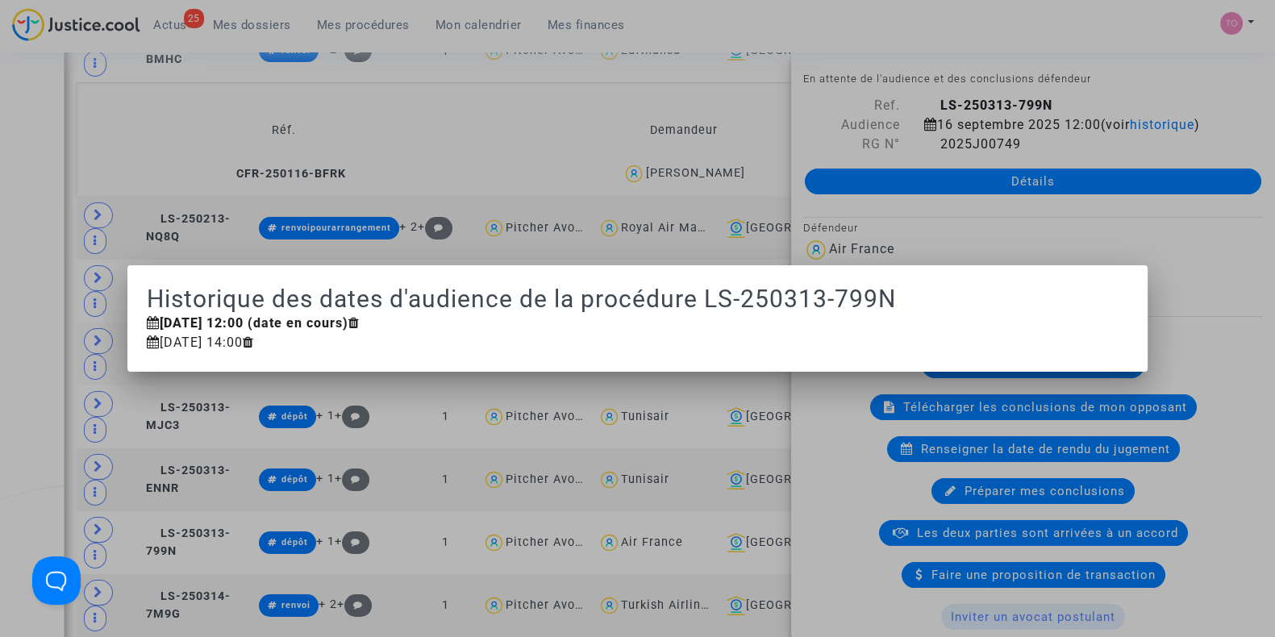
drag, startPoint x: 960, startPoint y: 135, endPoint x: 731, endPoint y: 195, distance: 237.0
click at [959, 135] on div at bounding box center [637, 318] width 1275 height 637
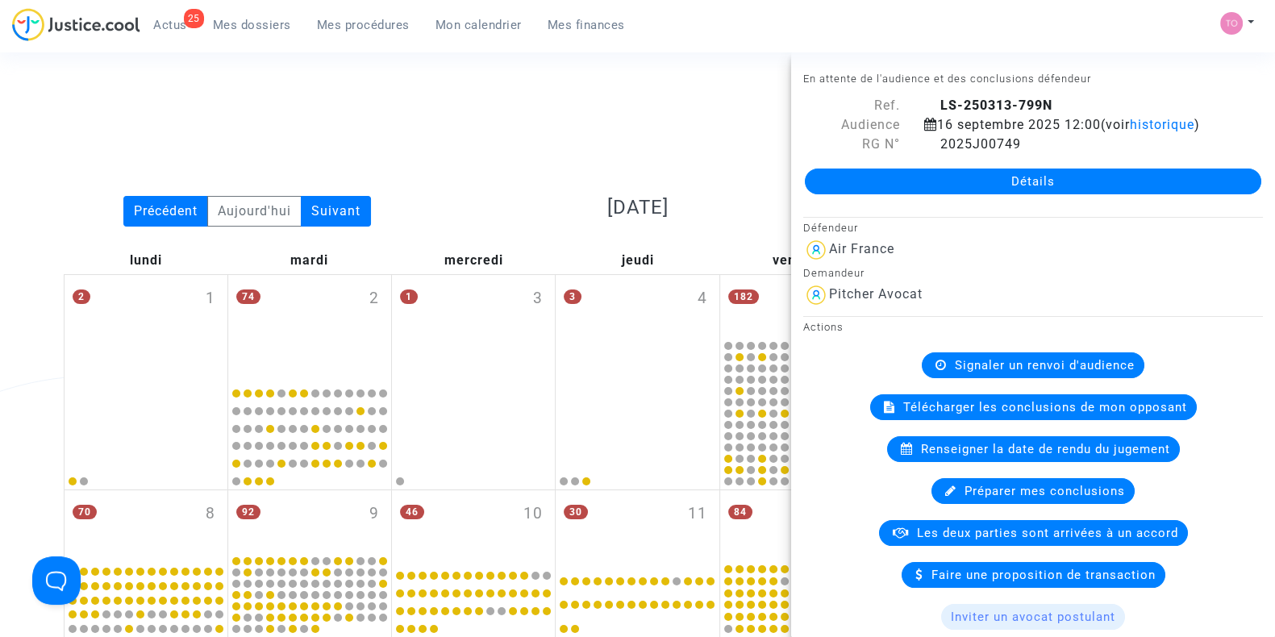
scroll to position [1310, 0]
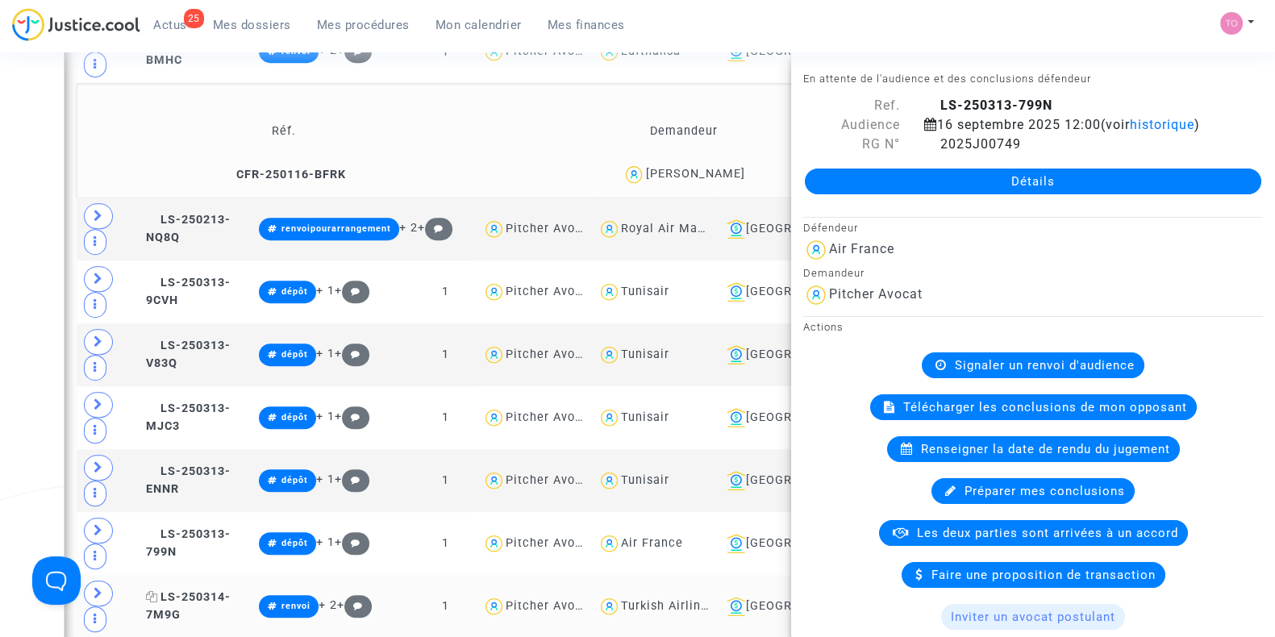
click at [216, 591] on span "LS-250314-7M9G" at bounding box center [188, 606] width 85 height 31
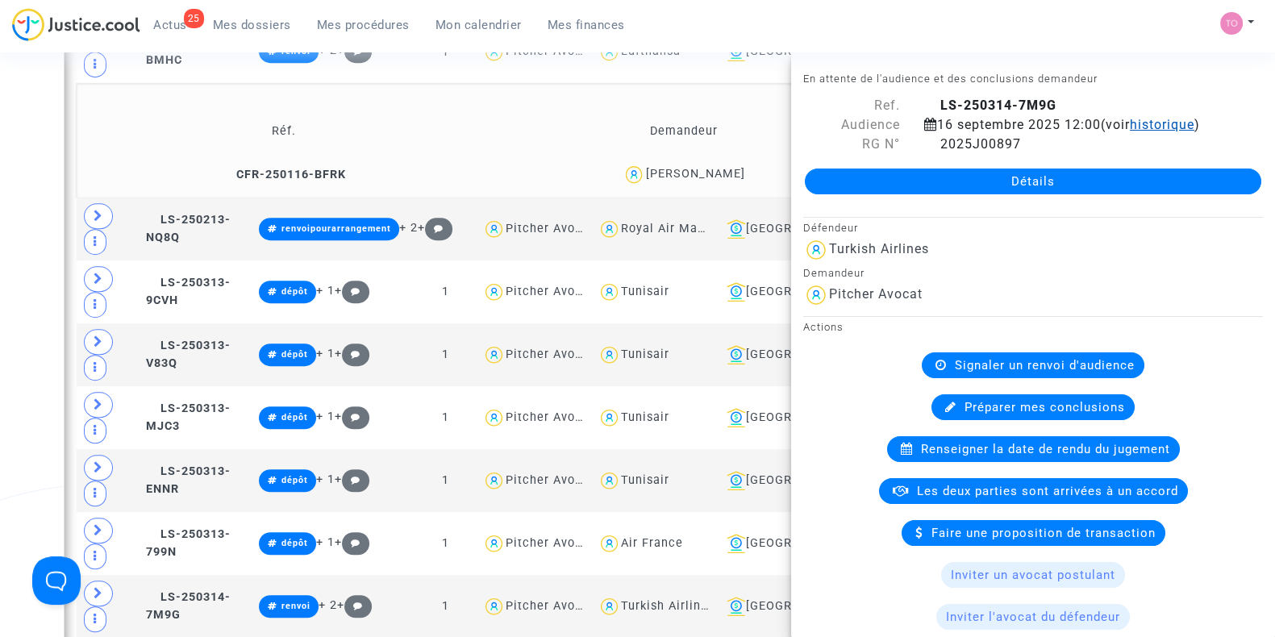
click at [1130, 132] on span "historique" at bounding box center [1162, 124] width 65 height 15
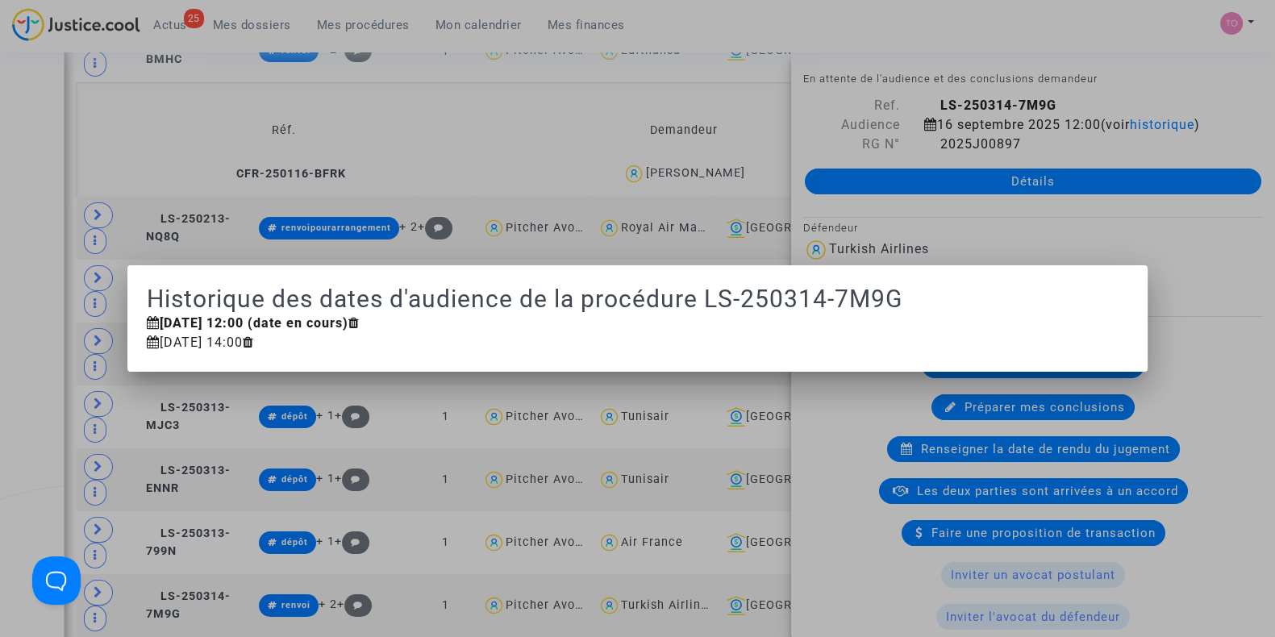
click at [0, 182] on div at bounding box center [637, 318] width 1275 height 637
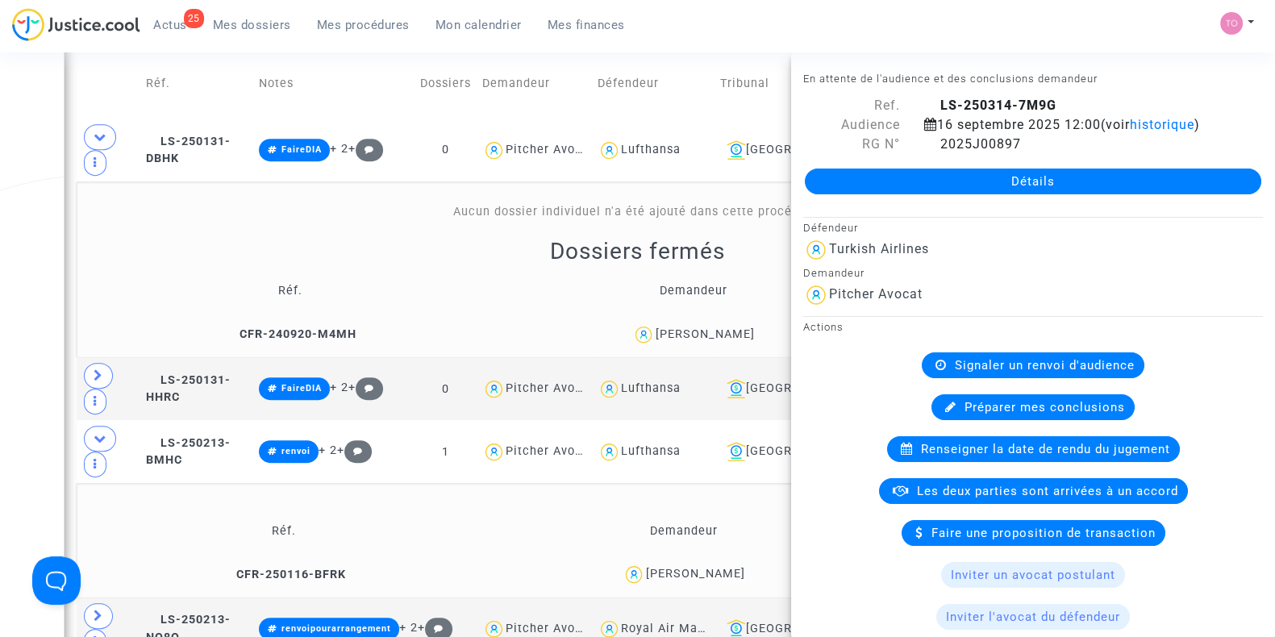
scroll to position [908, 0]
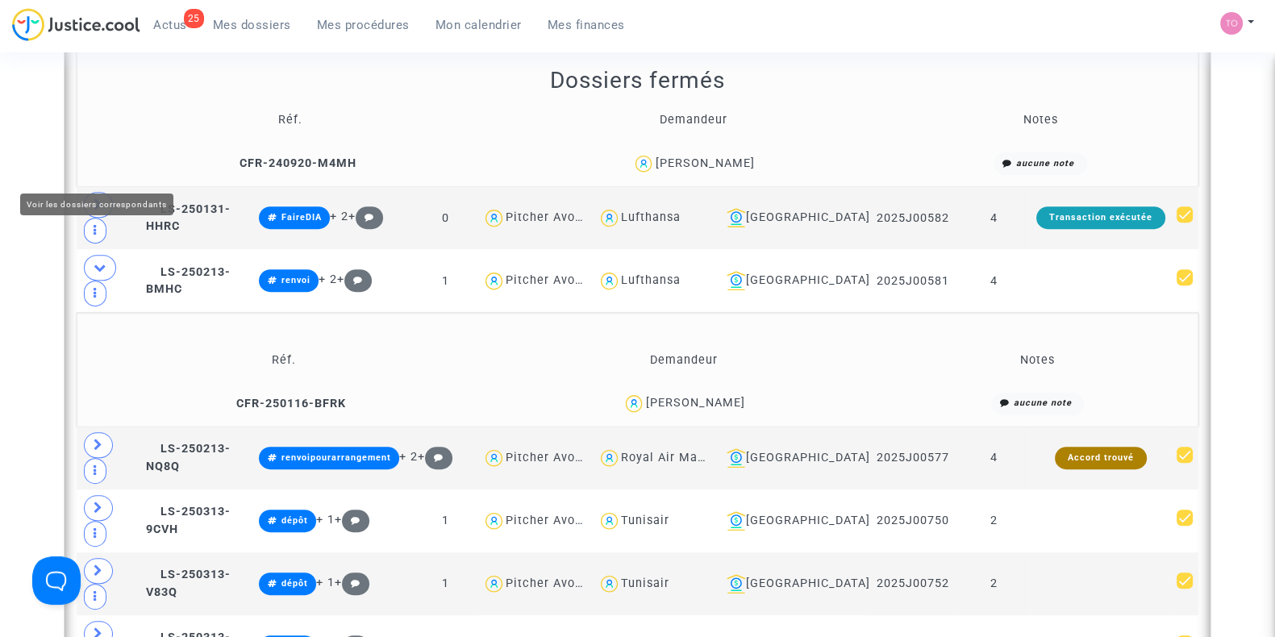
scroll to position [1008, 0]
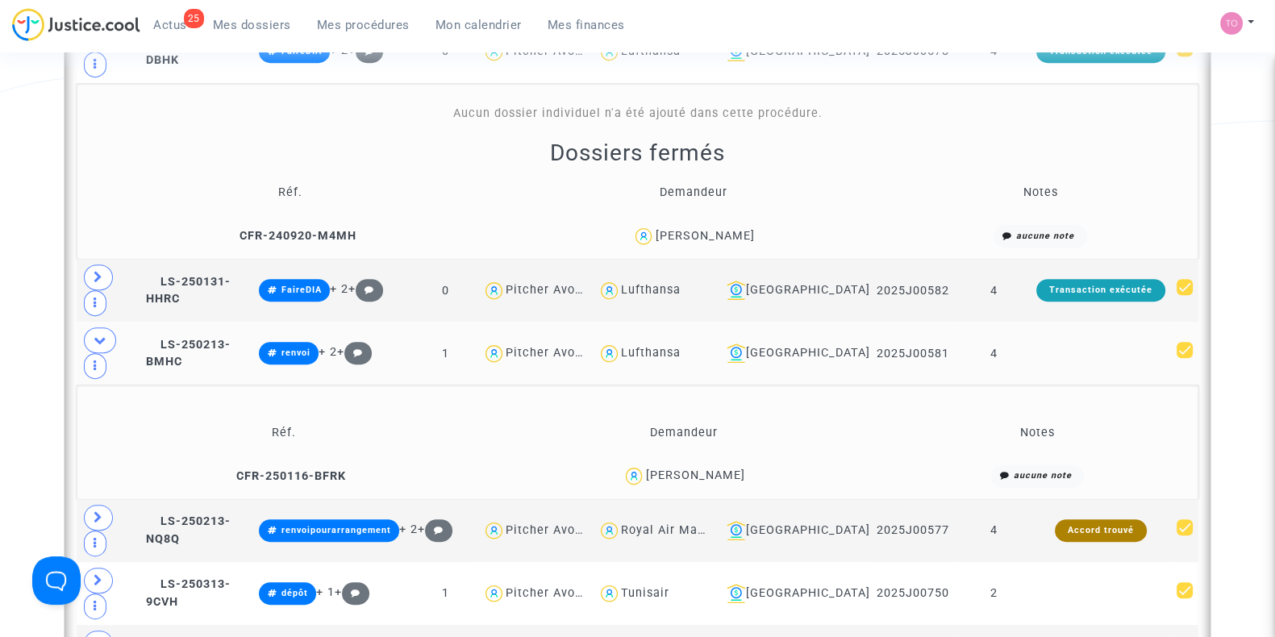
click at [681, 346] on div "Lufthansa" at bounding box center [651, 353] width 60 height 14
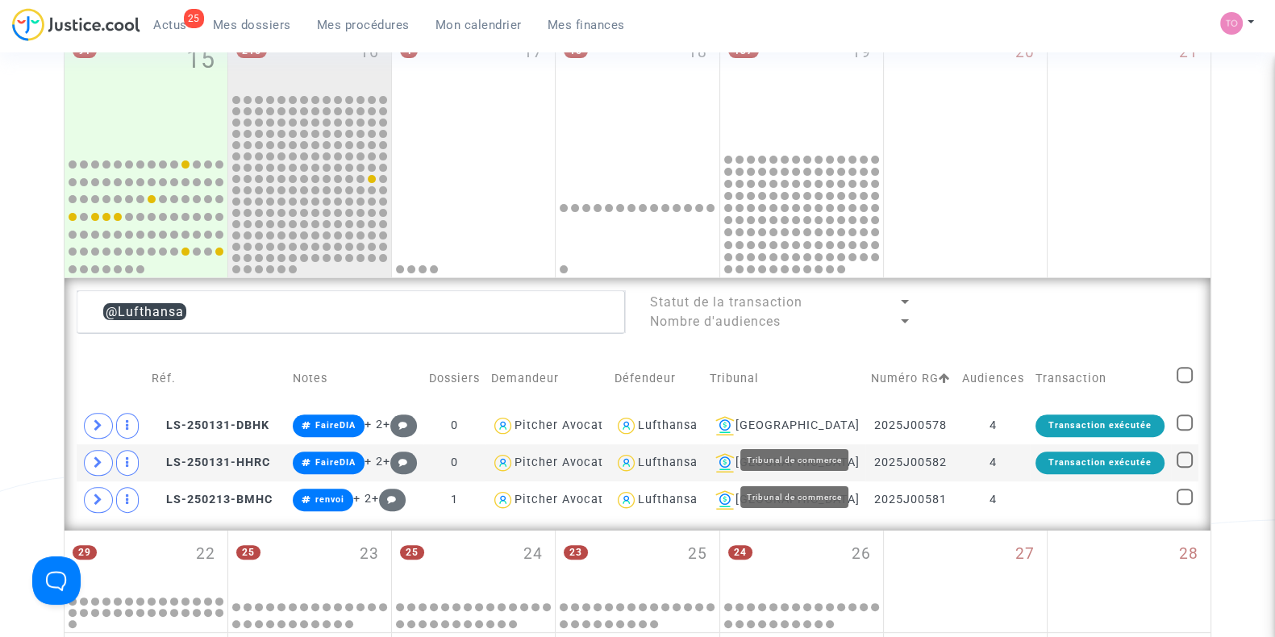
scroll to position [605, 0]
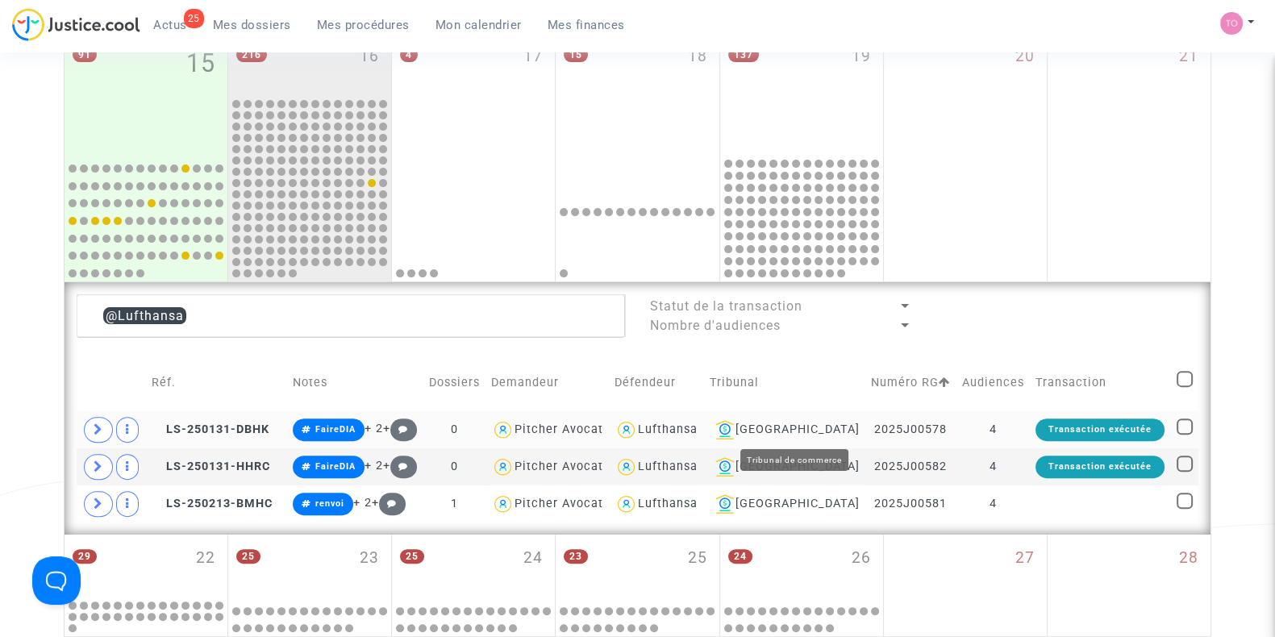
click at [810, 430] on div "Lyon" at bounding box center [784, 429] width 151 height 19
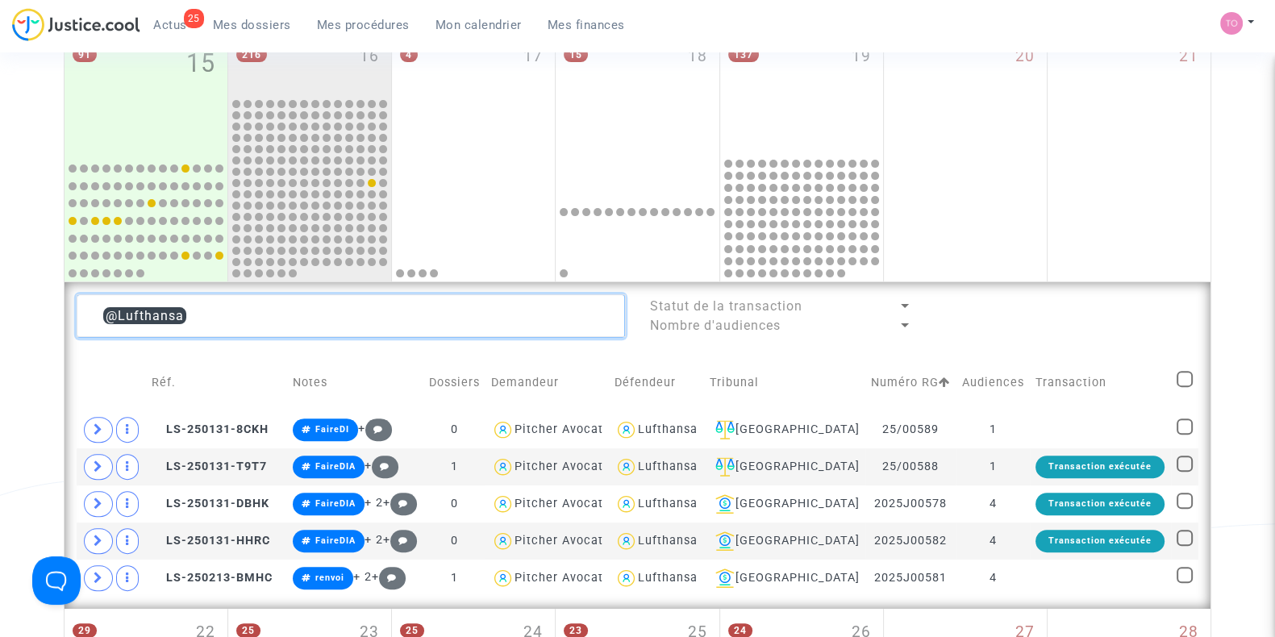
drag, startPoint x: 185, startPoint y: 311, endPoint x: 10, endPoint y: 296, distance: 175.7
click at [10, 296] on div "Date de clôture d'instruction Date de conciliation Date d'audience Date de juge…" at bounding box center [637, 219] width 1275 height 1462
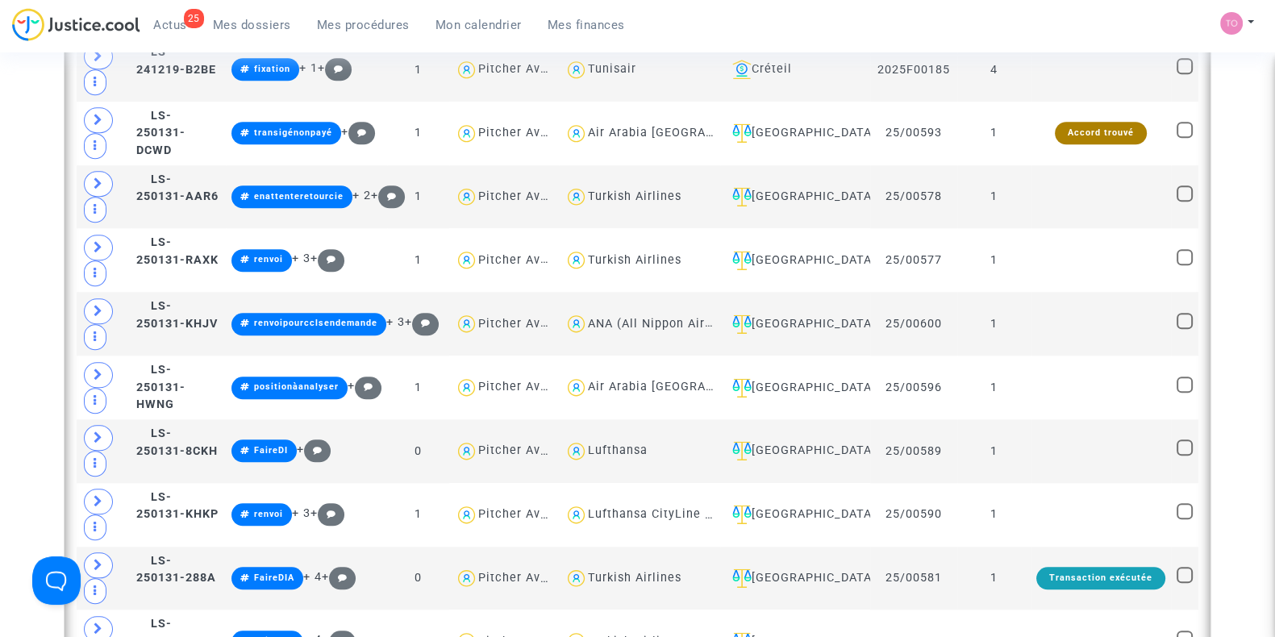
scroll to position [2017, 0]
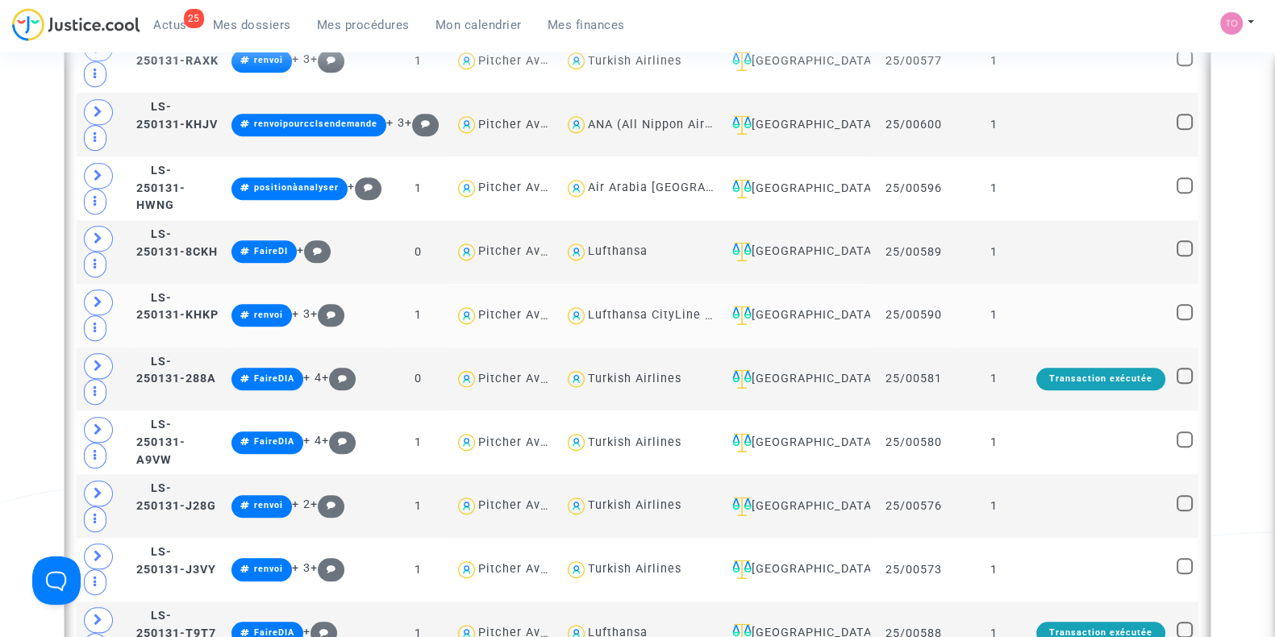
click at [815, 306] on div "Villeurbanne" at bounding box center [795, 315] width 139 height 19
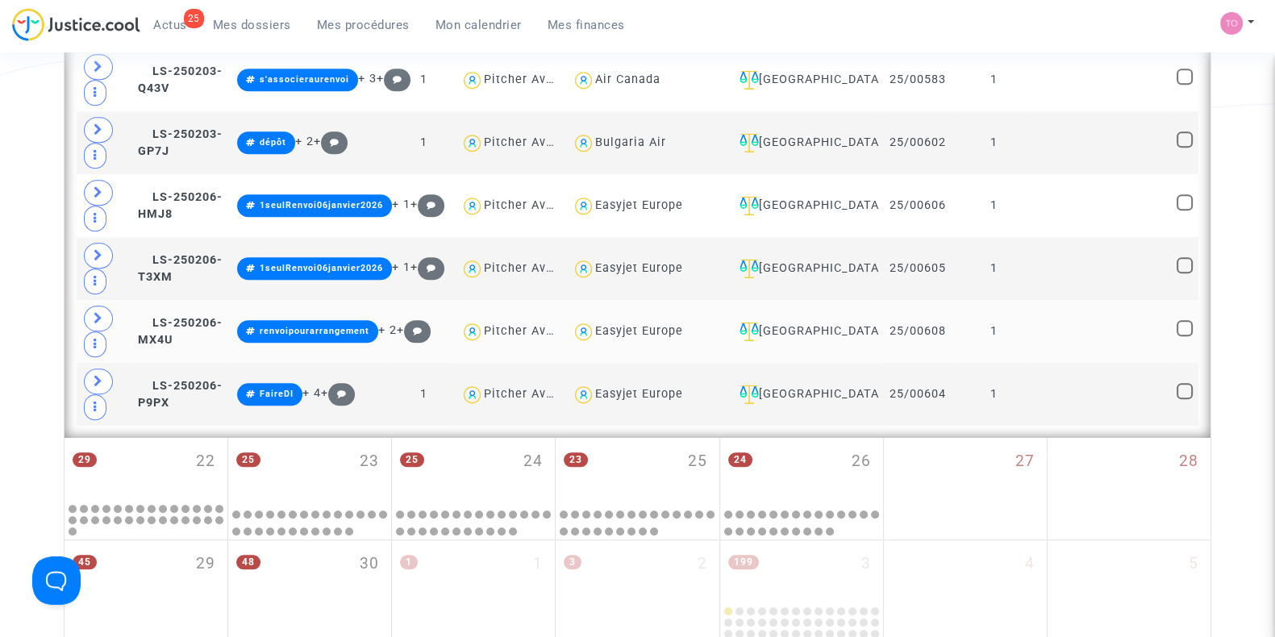
scroll to position [1714, 0]
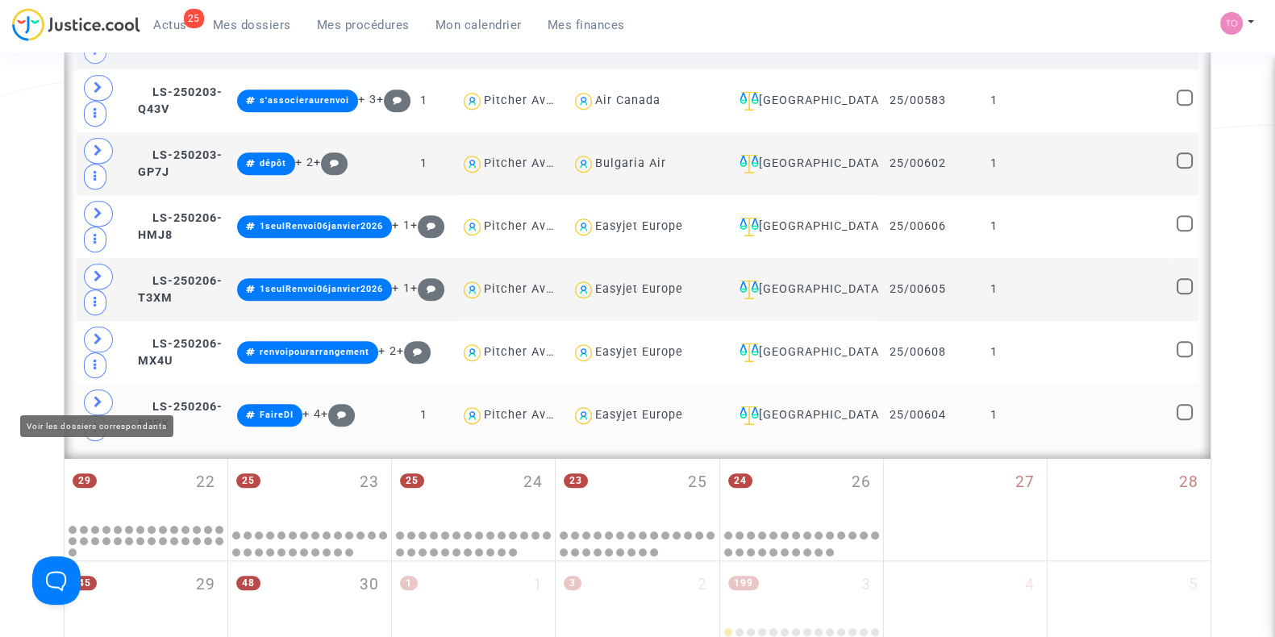
click at [94, 396] on icon at bounding box center [99, 402] width 10 height 12
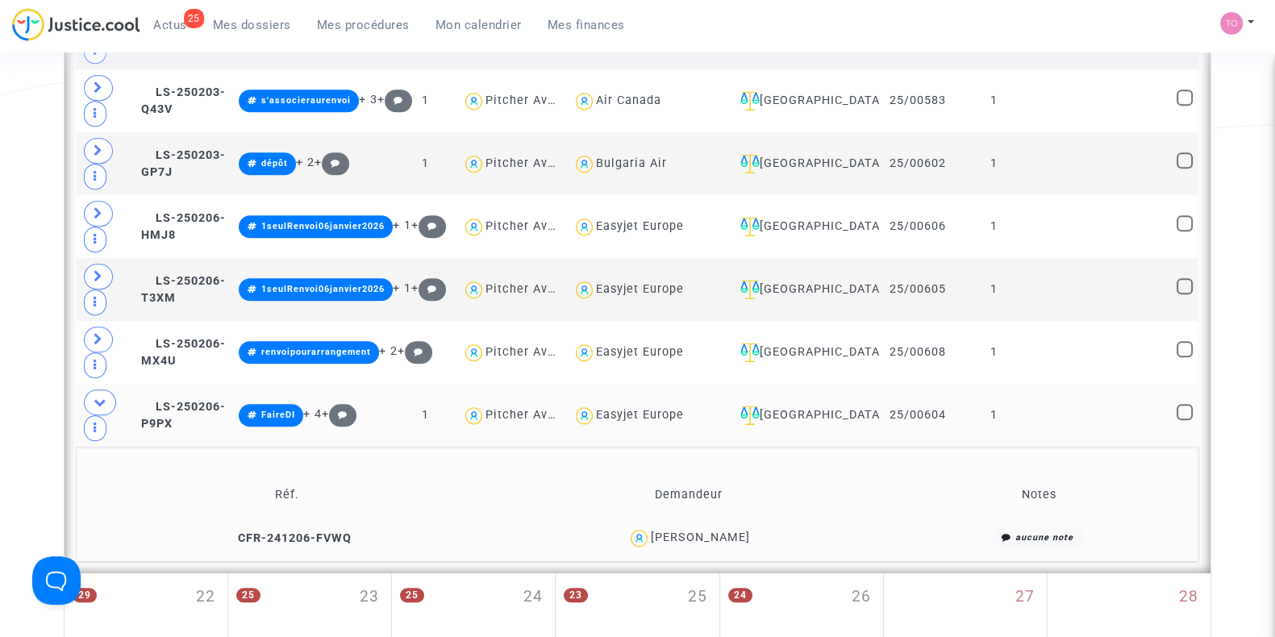
click at [733, 531] on div "Mathilde Fillod" at bounding box center [700, 538] width 99 height 14
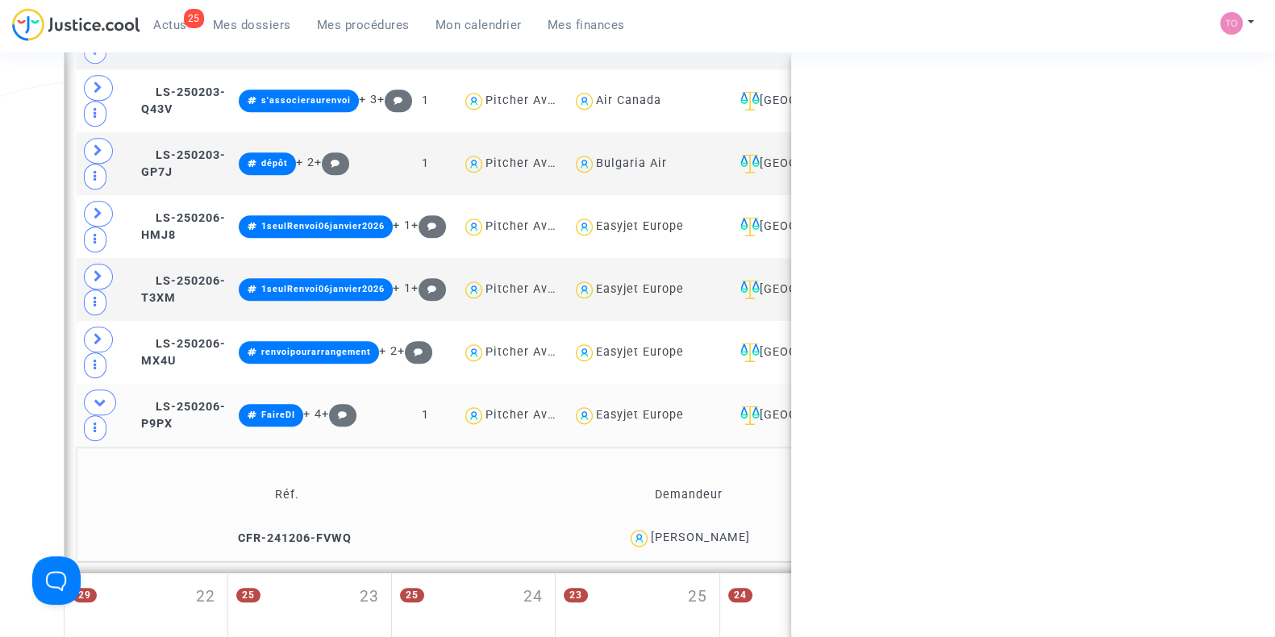
click at [733, 531] on div "Mathilde Fillod" at bounding box center [700, 538] width 99 height 14
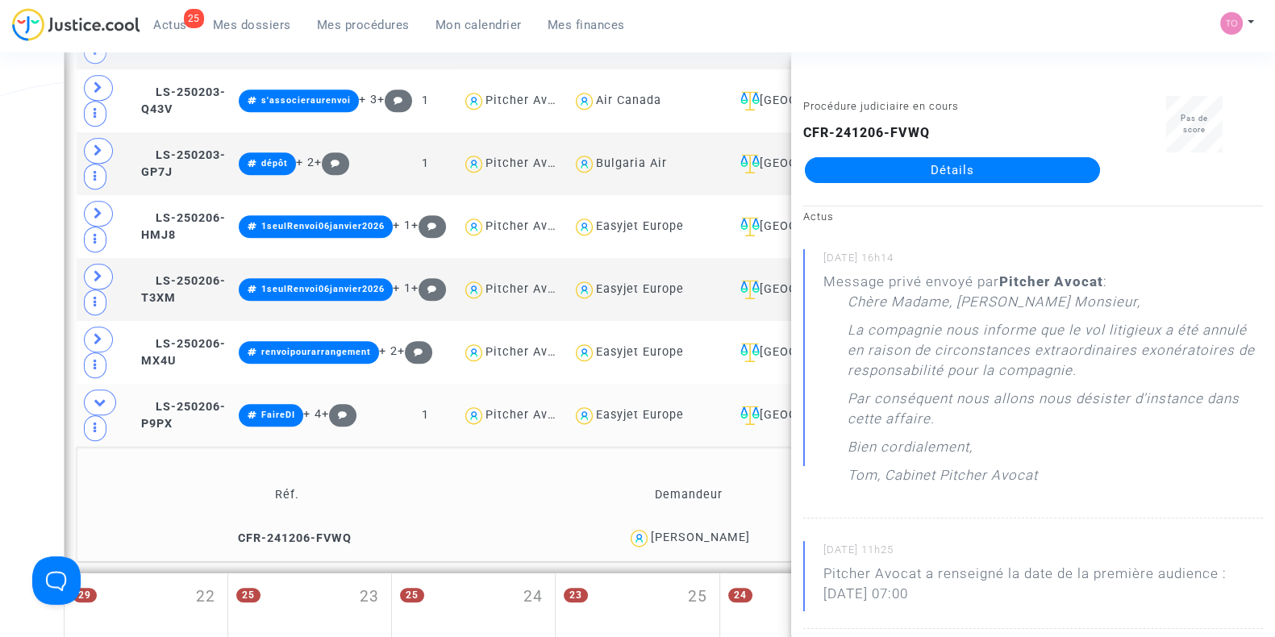
drag, startPoint x: 12, startPoint y: 219, endPoint x: 27, endPoint y: 223, distance: 15.8
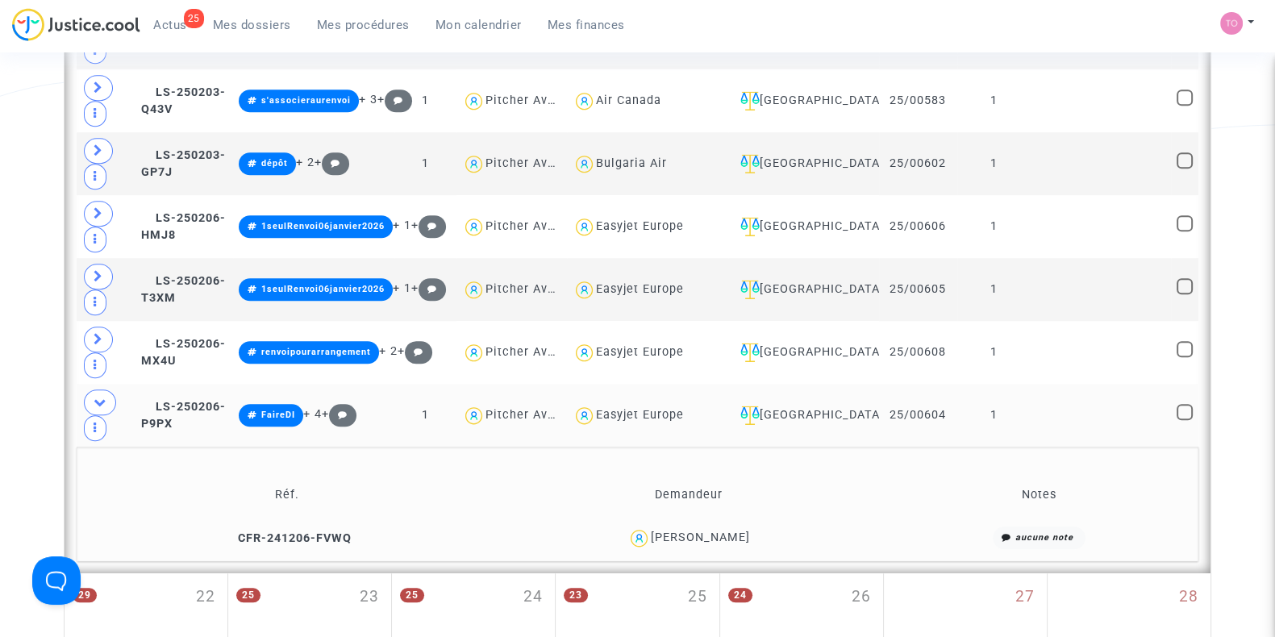
click at [258, 27] on span "Mes dossiers" at bounding box center [252, 25] width 78 height 15
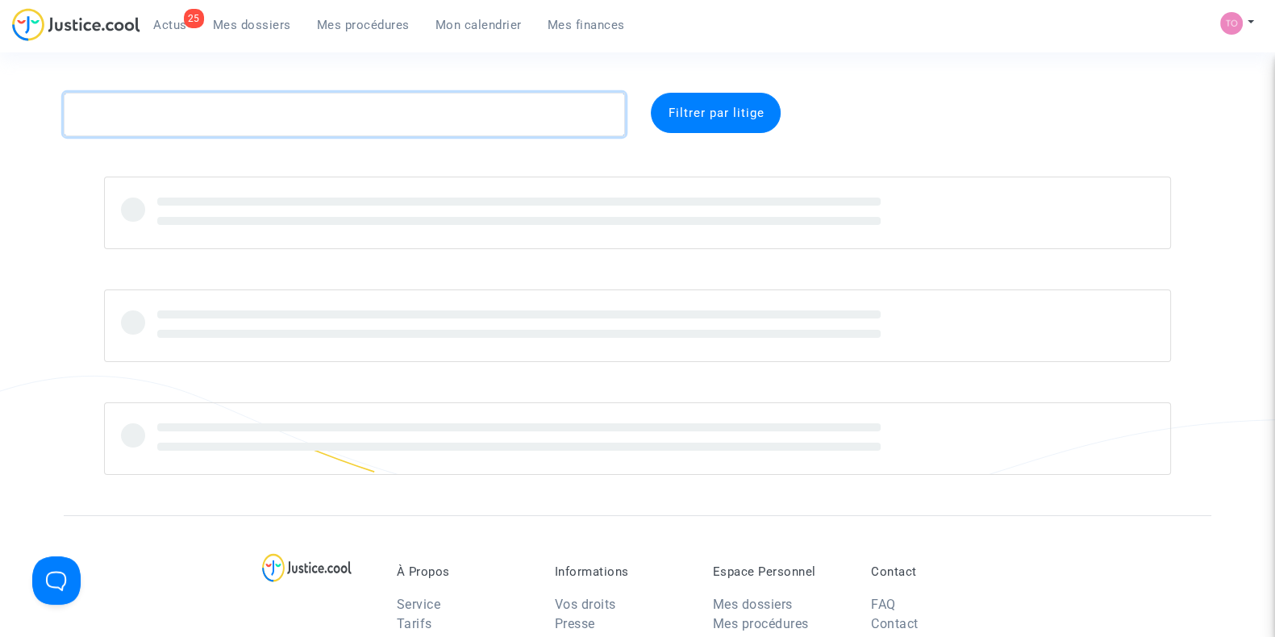
click at [190, 120] on textarea at bounding box center [344, 115] width 561 height 44
paste textarea "FLAYOU"
drag, startPoint x: 169, startPoint y: 123, endPoint x: 0, endPoint y: 115, distance: 169.6
click at [0, 115] on div "FLAYOU Filtrer par litige" at bounding box center [637, 284] width 1275 height 382
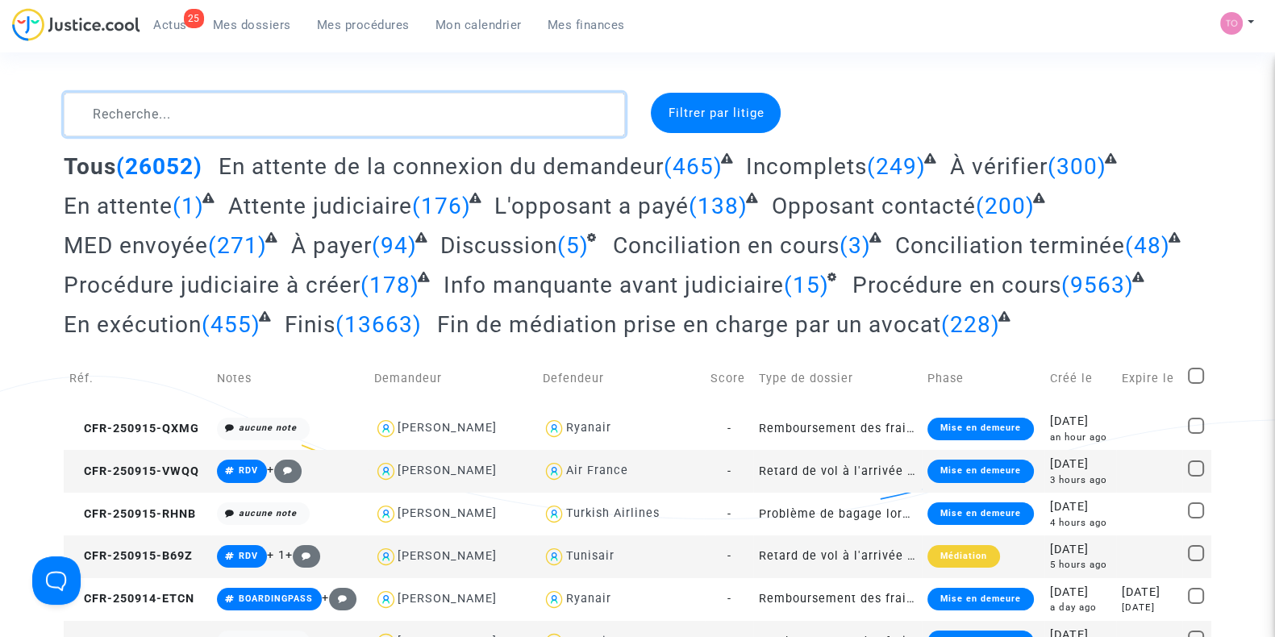
click at [177, 94] on textarea at bounding box center [344, 115] width 561 height 44
paste textarea "FLAYOU"
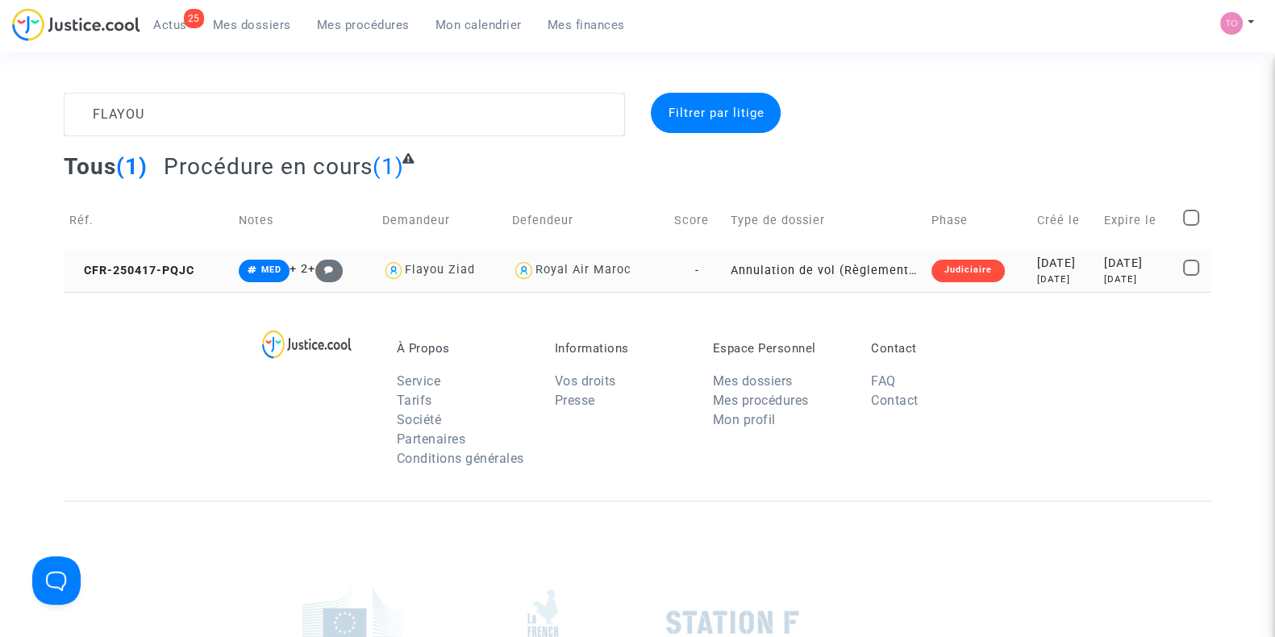
click at [1037, 259] on div "2025-04-17" at bounding box center [1065, 264] width 56 height 18
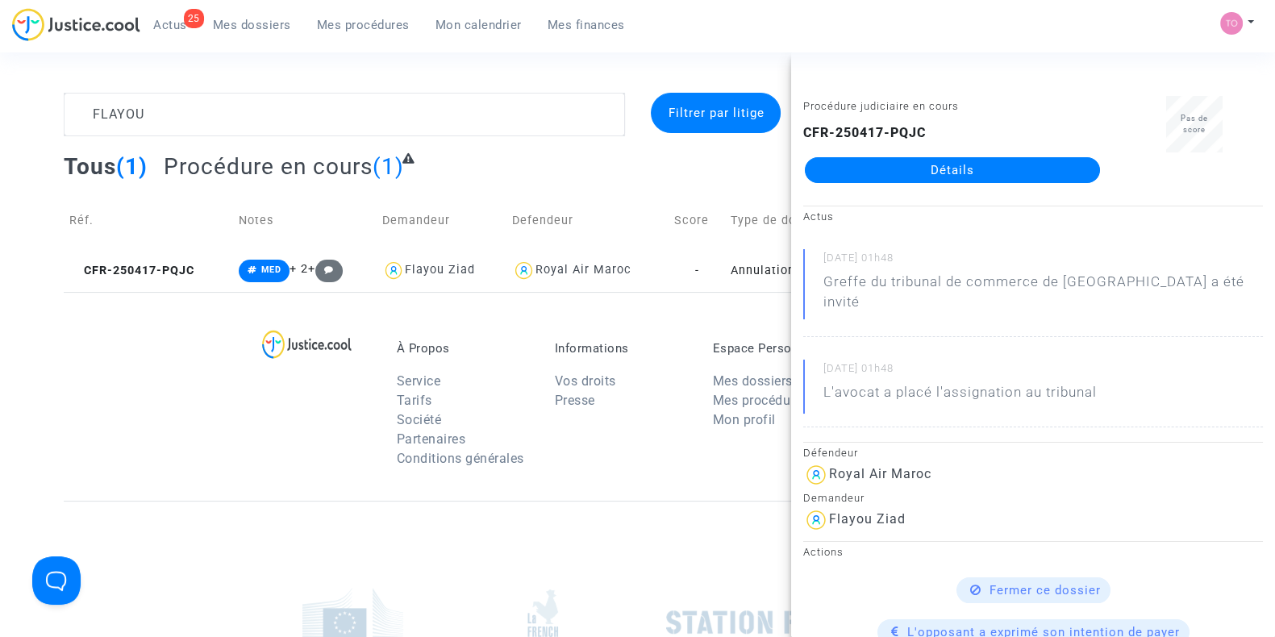
click at [0, 183] on div "FLAYOU Filtrer par litige Tous (1) Procédure en cours (1) Réf. Notes Demandeur …" at bounding box center [637, 192] width 1275 height 199
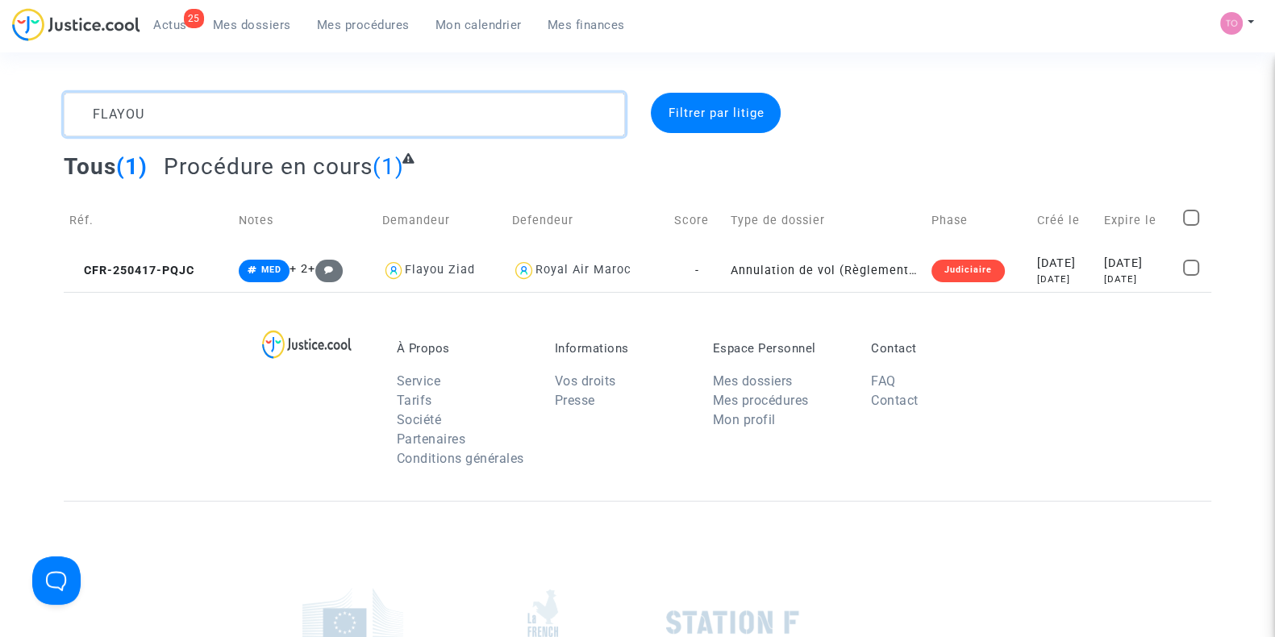
click at [597, 119] on textarea at bounding box center [344, 115] width 561 height 44
drag, startPoint x: 399, startPoint y: 123, endPoint x: 0, endPoint y: 106, distance: 398.9
click at [0, 106] on div "FLAYOU Filtrer par litige Tous (1) Procédure en cours (1) Réf. Notes Demandeur …" at bounding box center [637, 192] width 1275 height 199
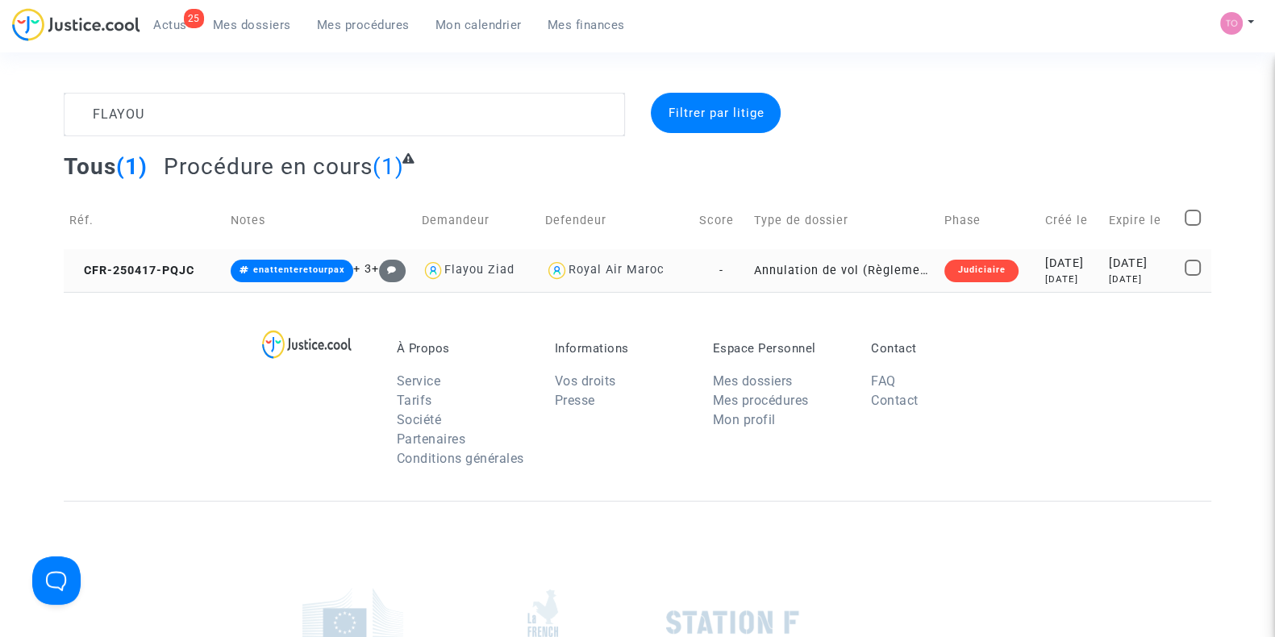
click at [1046, 278] on div "[DATE]" at bounding box center [1072, 280] width 52 height 14
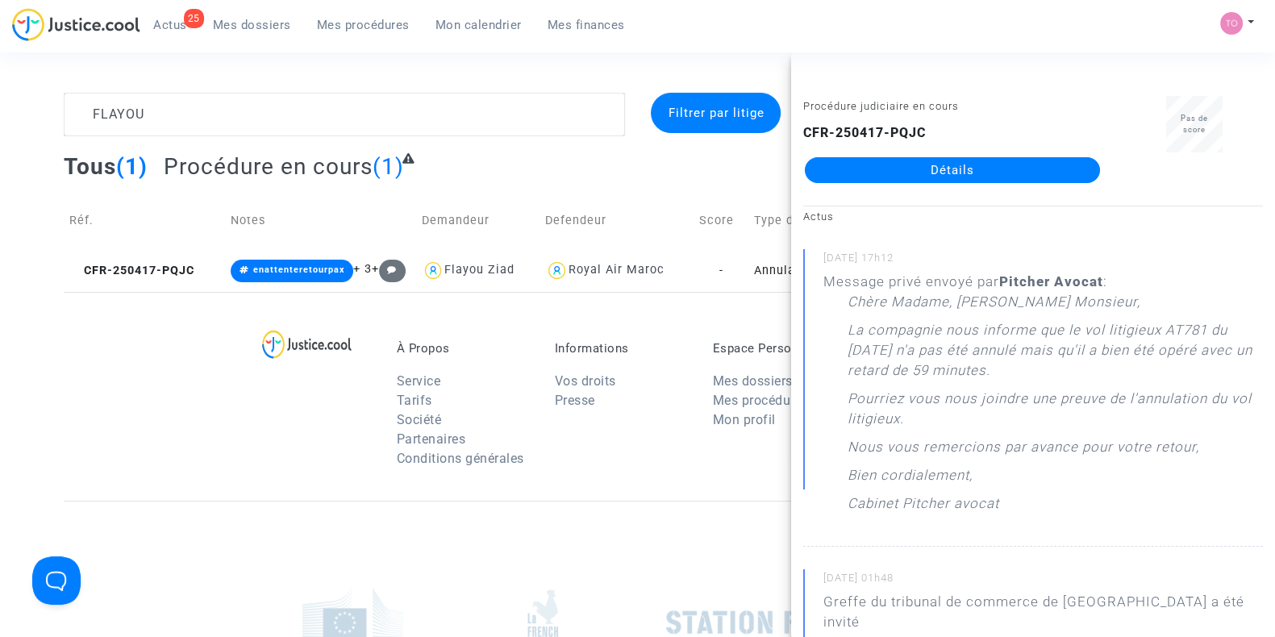
click at [920, 159] on link "Détails" at bounding box center [952, 170] width 295 height 26
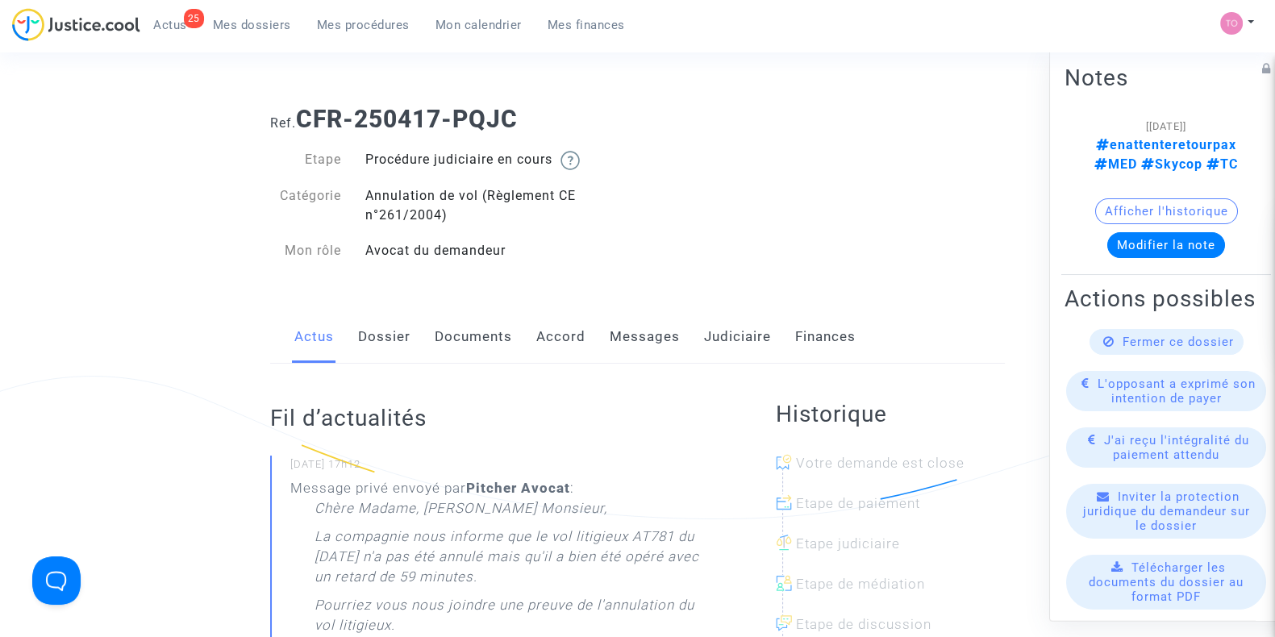
click at [726, 331] on link "Judiciaire" at bounding box center [737, 337] width 67 height 53
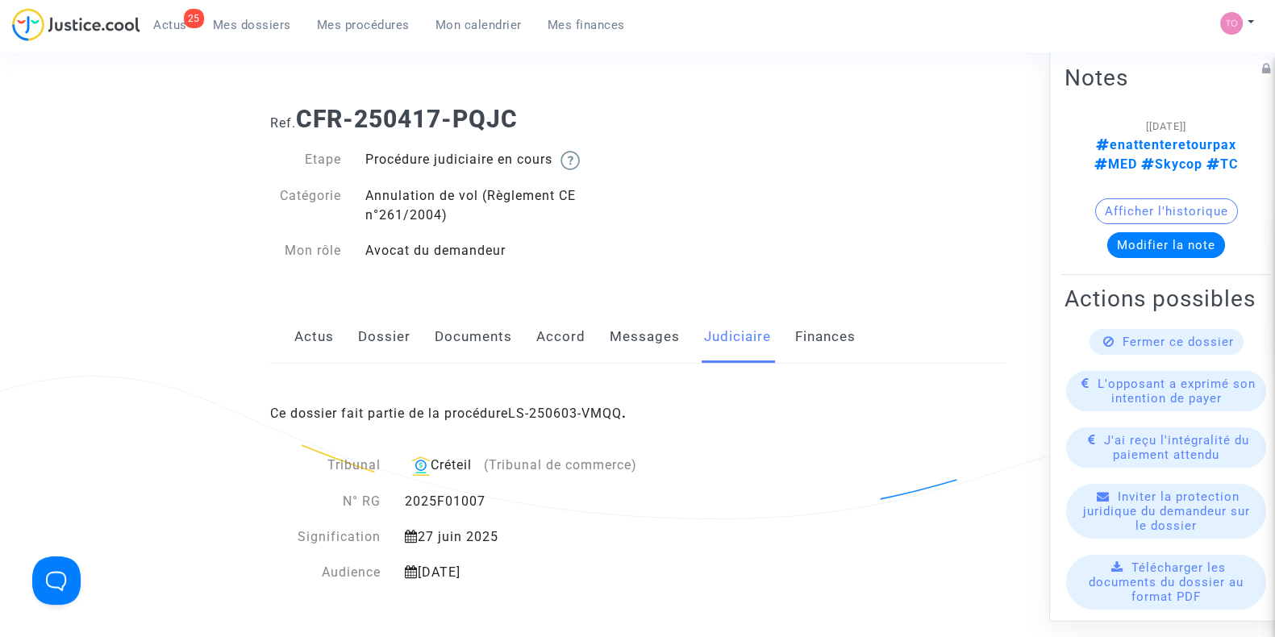
click at [511, 417] on span "Ce dossier fait partie de la procédure LS-250603-VMQQ ." at bounding box center [448, 413] width 357 height 15
click at [561, 402] on div "Ce dossier fait partie de la procédure LS-250603-VMQQ ." at bounding box center [637, 402] width 735 height 76
click at [555, 408] on link "LS-250603-VMQQ" at bounding box center [565, 413] width 114 height 15
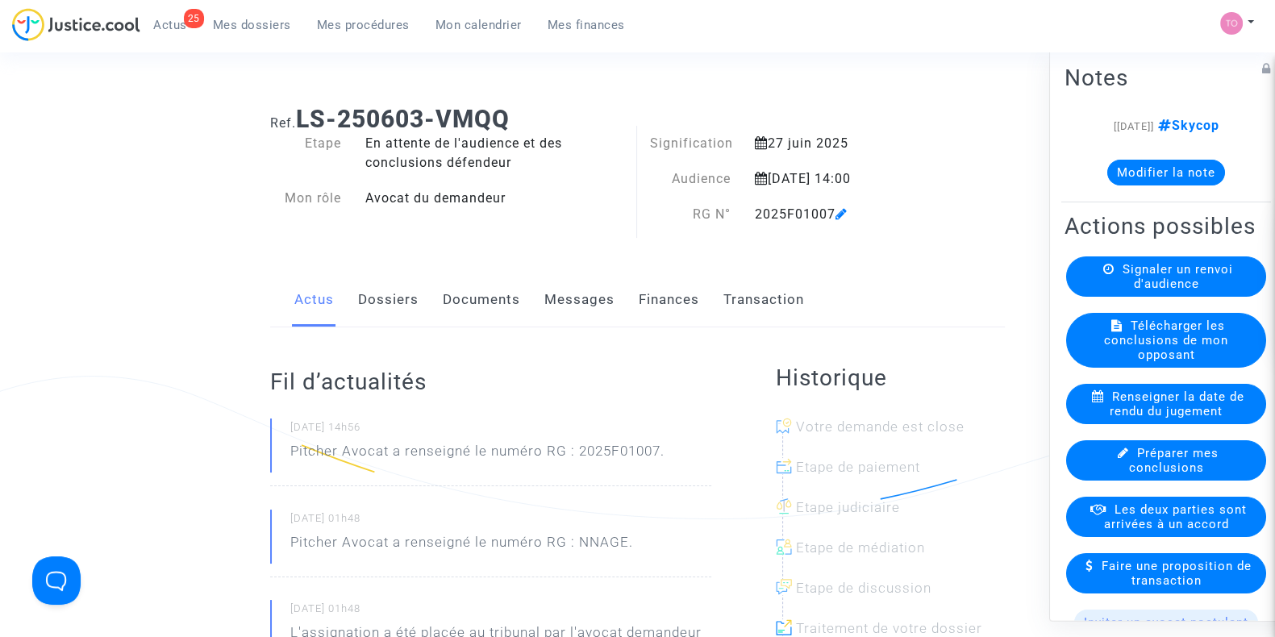
click at [1131, 177] on button "Modifier la note" at bounding box center [1167, 173] width 118 height 26
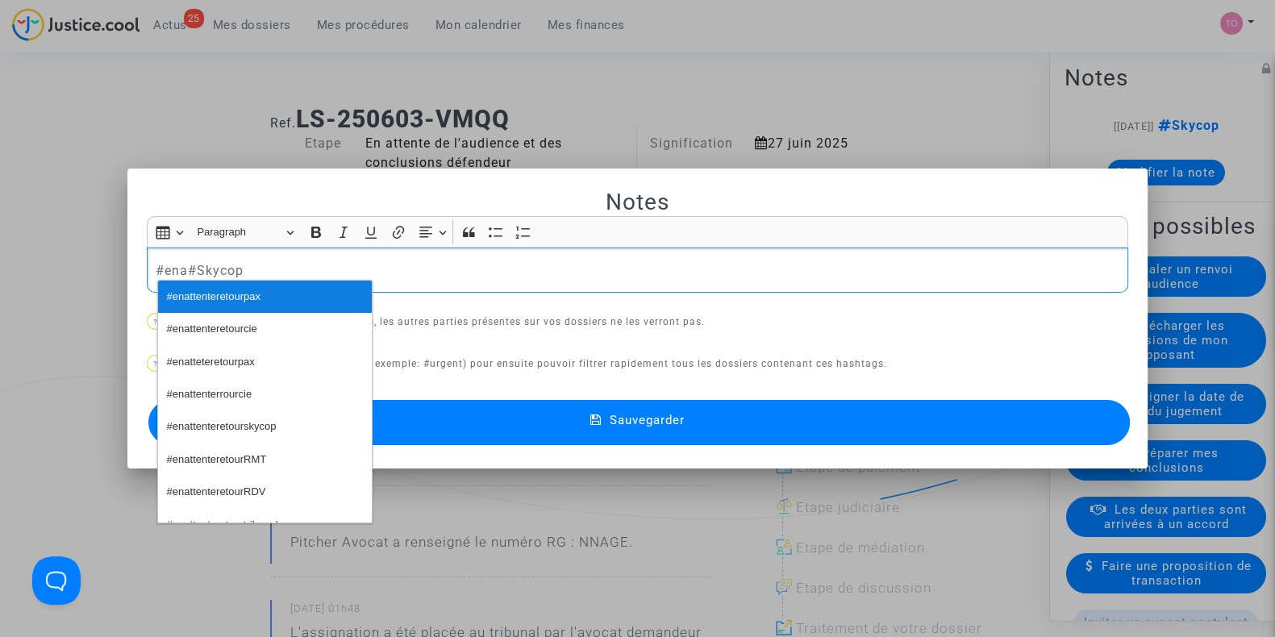
click at [242, 302] on span "#enattenteretourpax" at bounding box center [214, 297] width 94 height 23
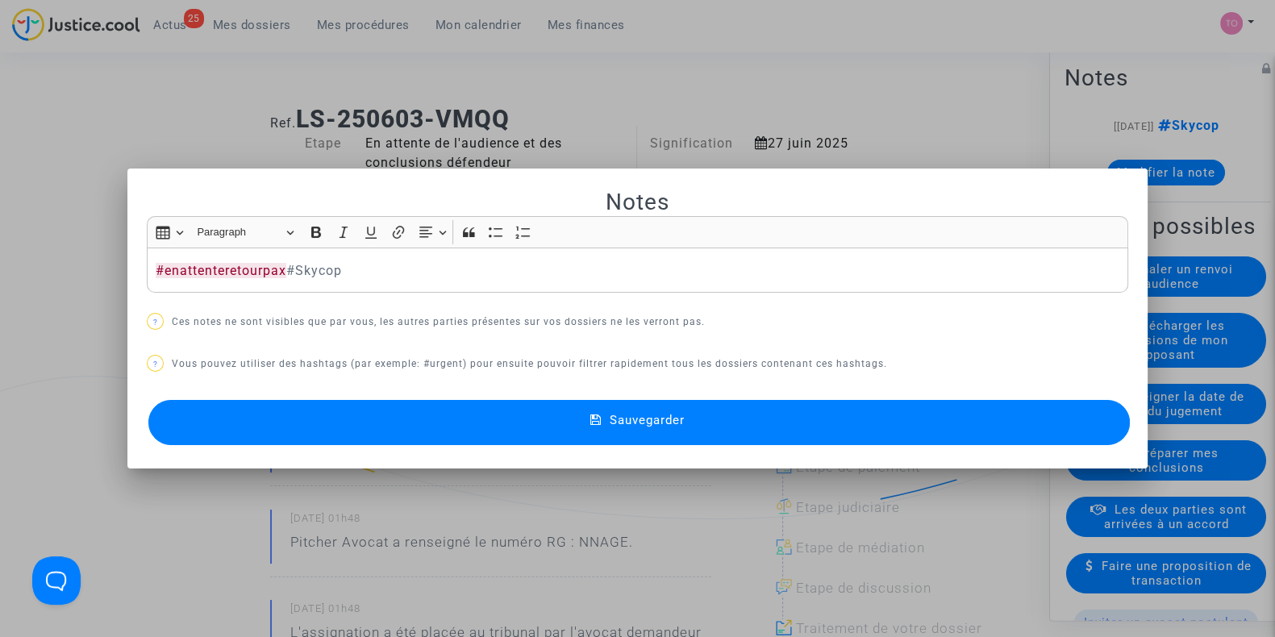
click at [444, 409] on button "Sauvegarder" at bounding box center [639, 422] width 982 height 45
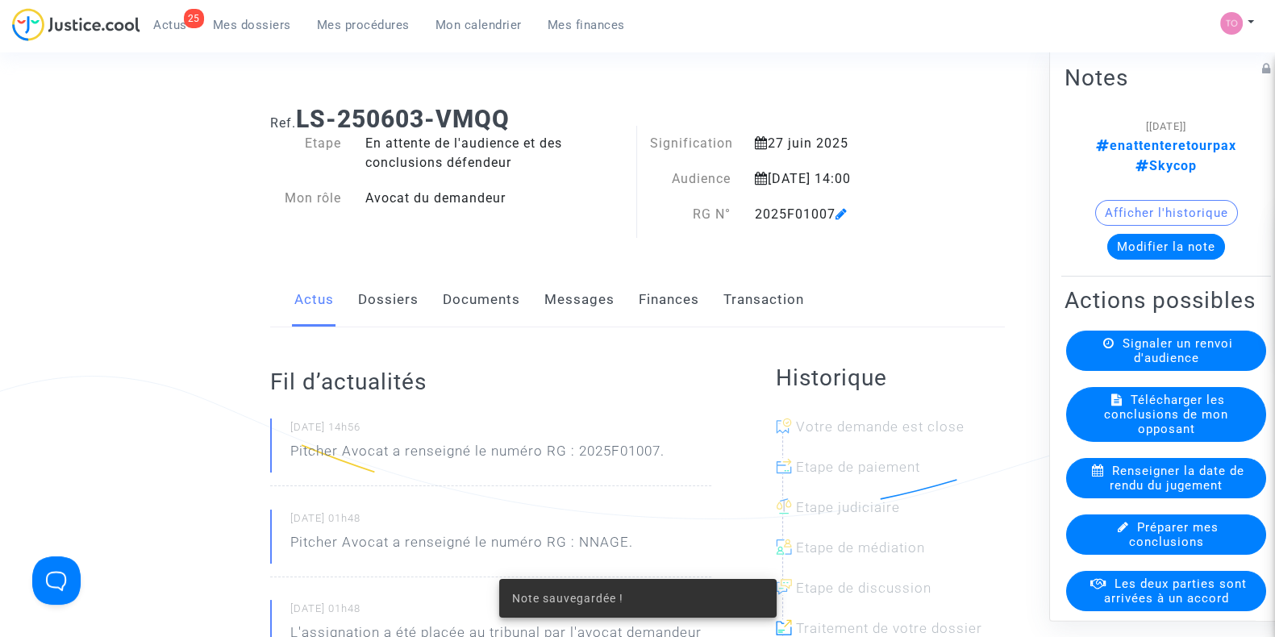
drag, startPoint x: 688, startPoint y: 12, endPoint x: 1085, endPoint y: 0, distance: 397.1
click at [735, 17] on div "25 Actus Mes dossiers Mes procédures Mon calendrier Mes finances Mon profil Par…" at bounding box center [637, 30] width 1275 height 44
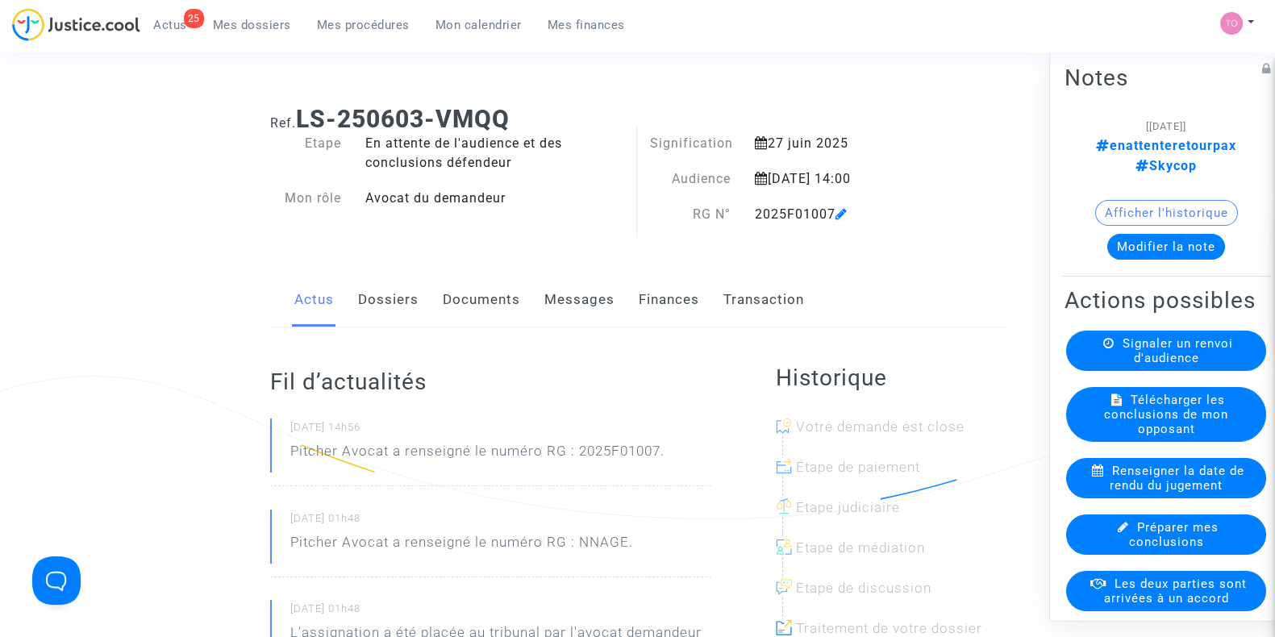
click at [254, 20] on span "Mes dossiers" at bounding box center [252, 25] width 78 height 15
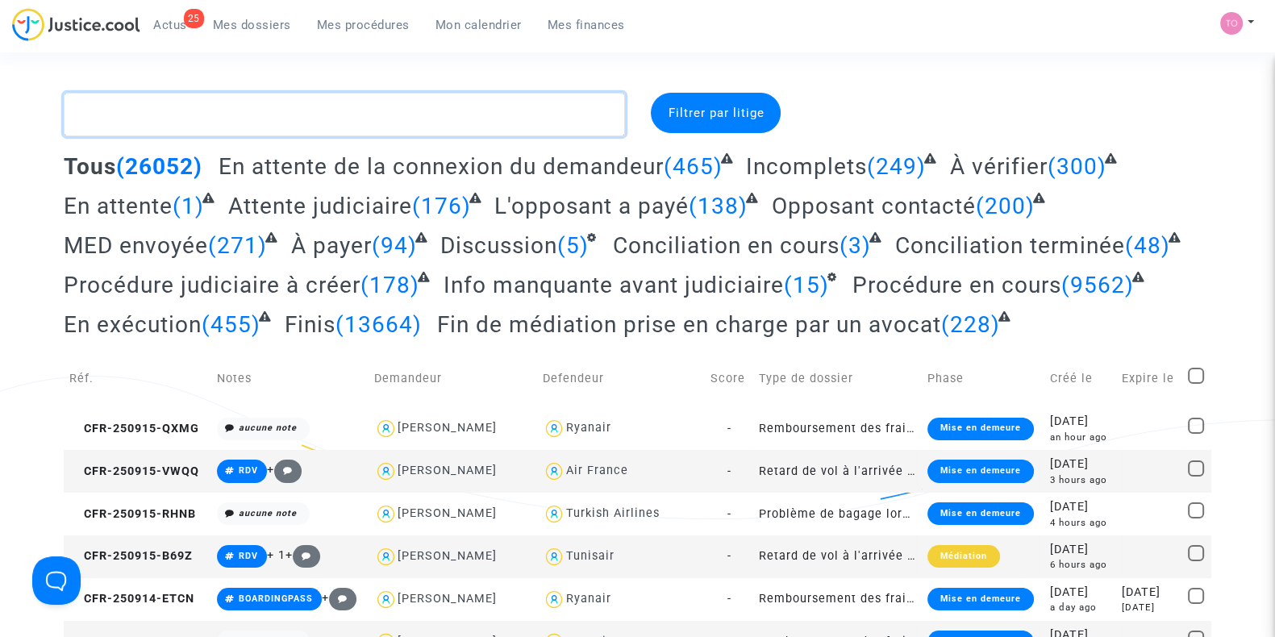
click at [198, 102] on textarea at bounding box center [344, 115] width 561 height 44
paste textarea "GUICHARD"
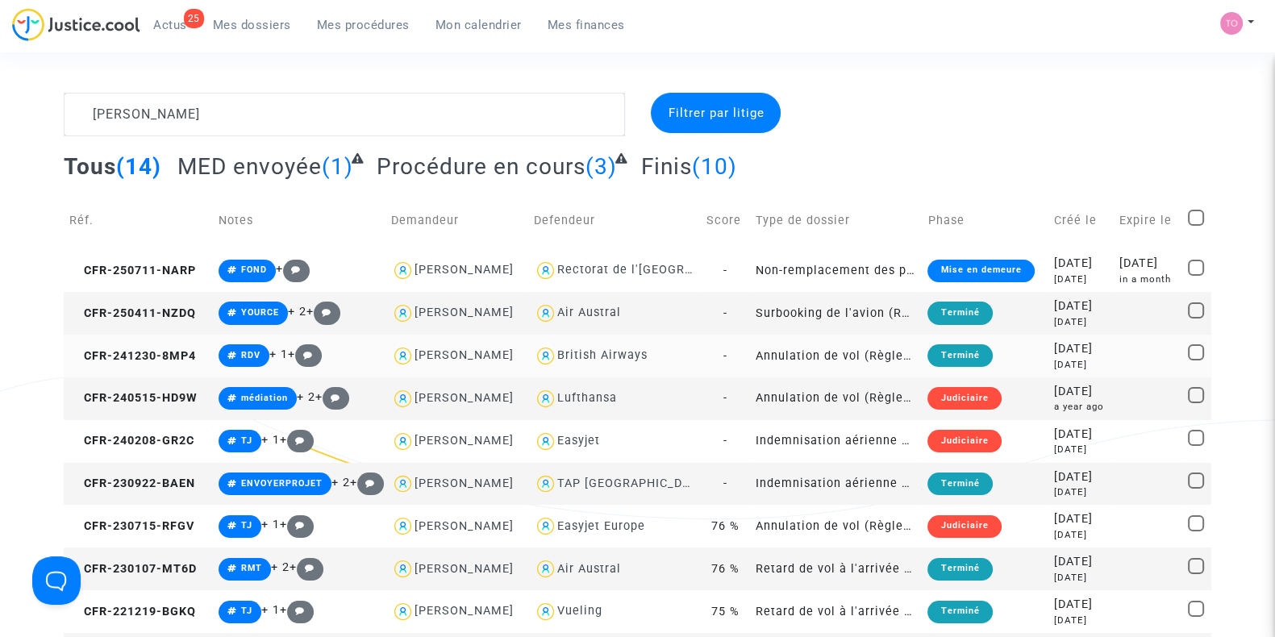
click at [587, 356] on div "British Airways" at bounding box center [602, 356] width 90 height 14
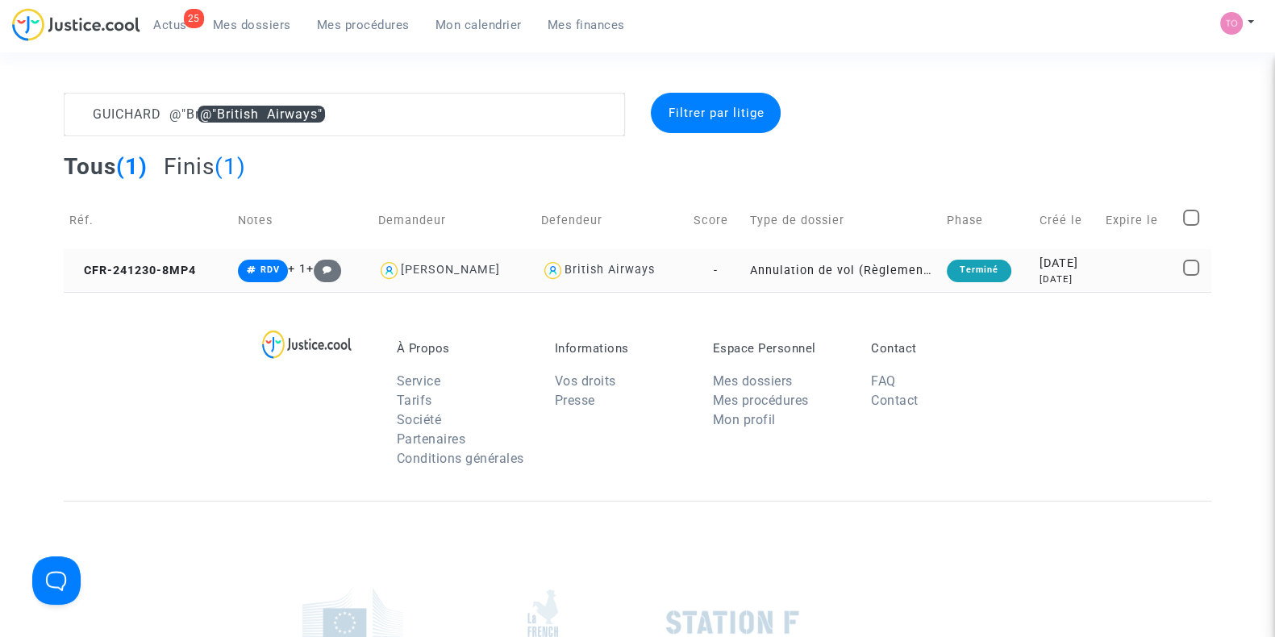
click at [1049, 275] on div "9 months ago" at bounding box center [1067, 280] width 55 height 14
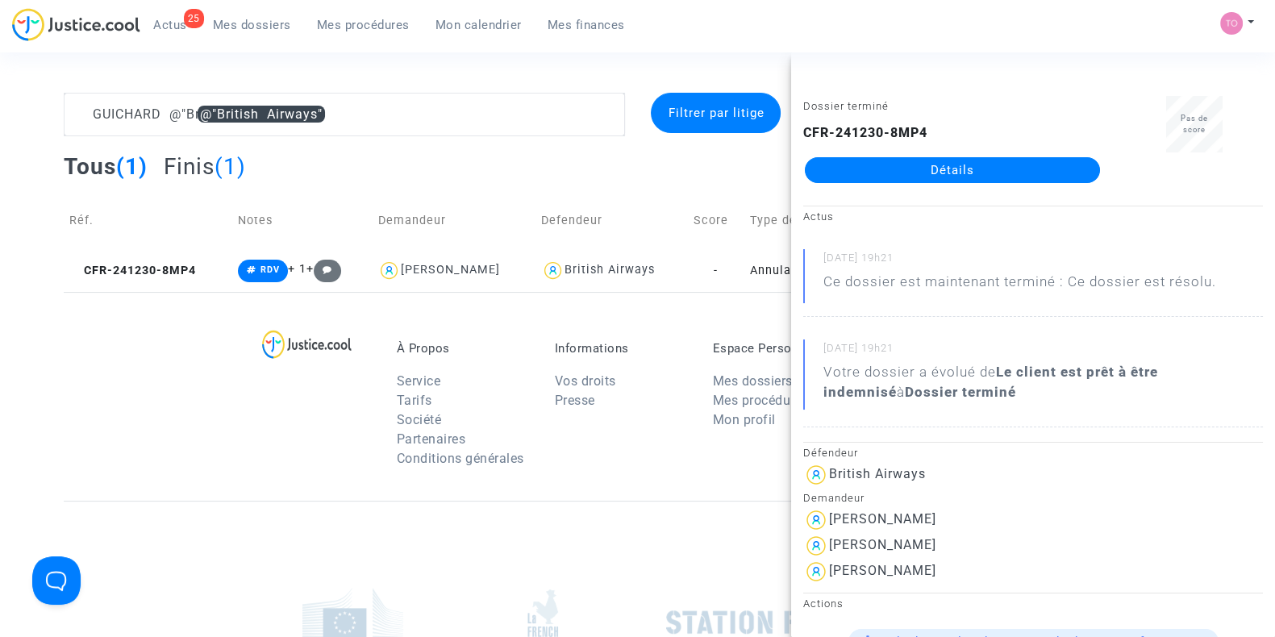
click at [137, 391] on div "À Propos Service Tarifs Société Partenaires Conditions générales Informations V…" at bounding box center [638, 396] width 1148 height 209
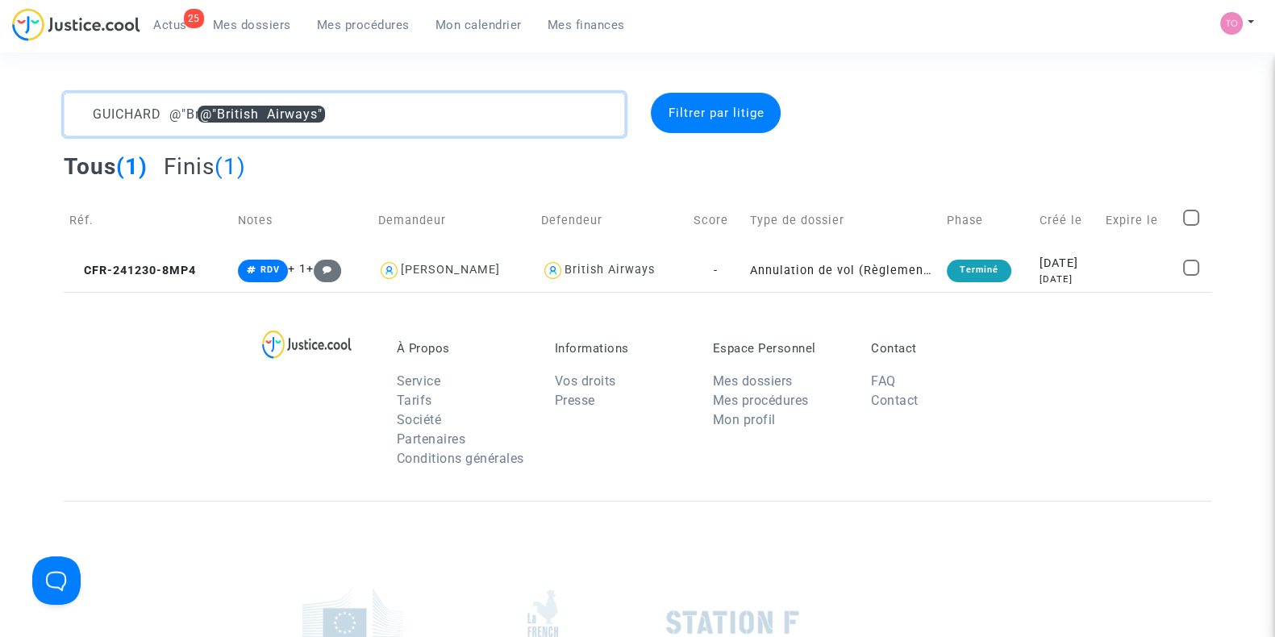
drag, startPoint x: 327, startPoint y: 113, endPoint x: 0, endPoint y: 92, distance: 327.4
click at [0, 93] on div "GUICHARD @"British Airways" Filtrer par litige Tous (1) Finis (1) Réf. Notes De…" at bounding box center [637, 192] width 1275 height 199
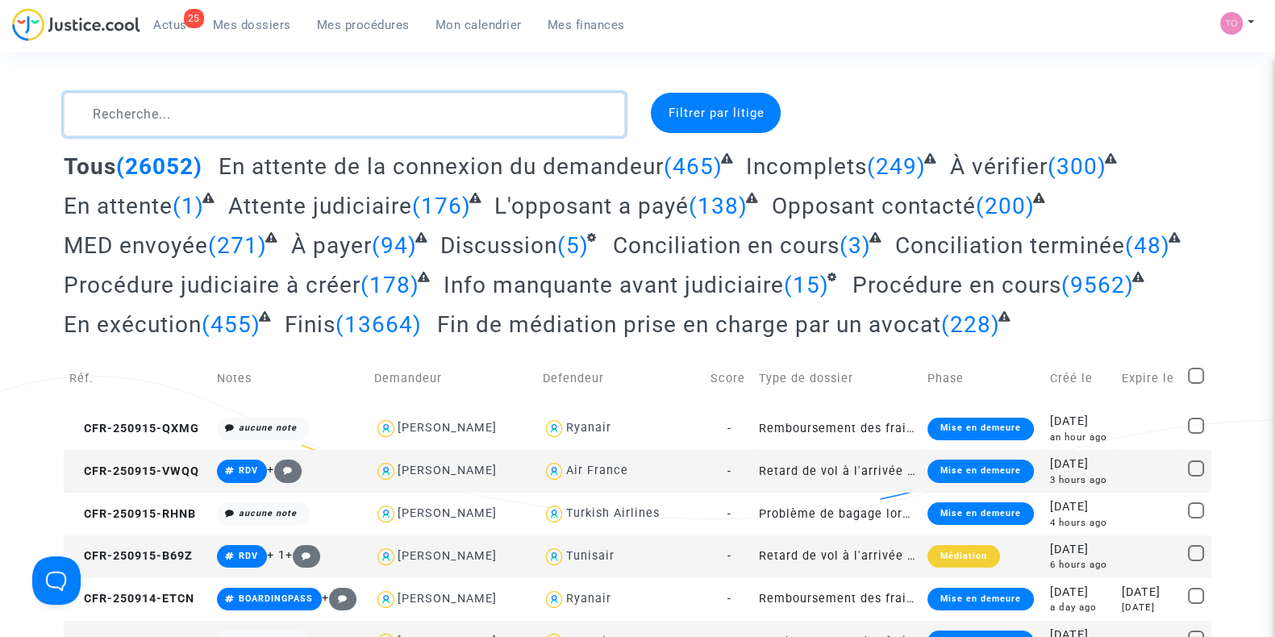
click at [140, 105] on textarea at bounding box center [344, 115] width 561 height 44
paste textarea "ZARHLOUL"
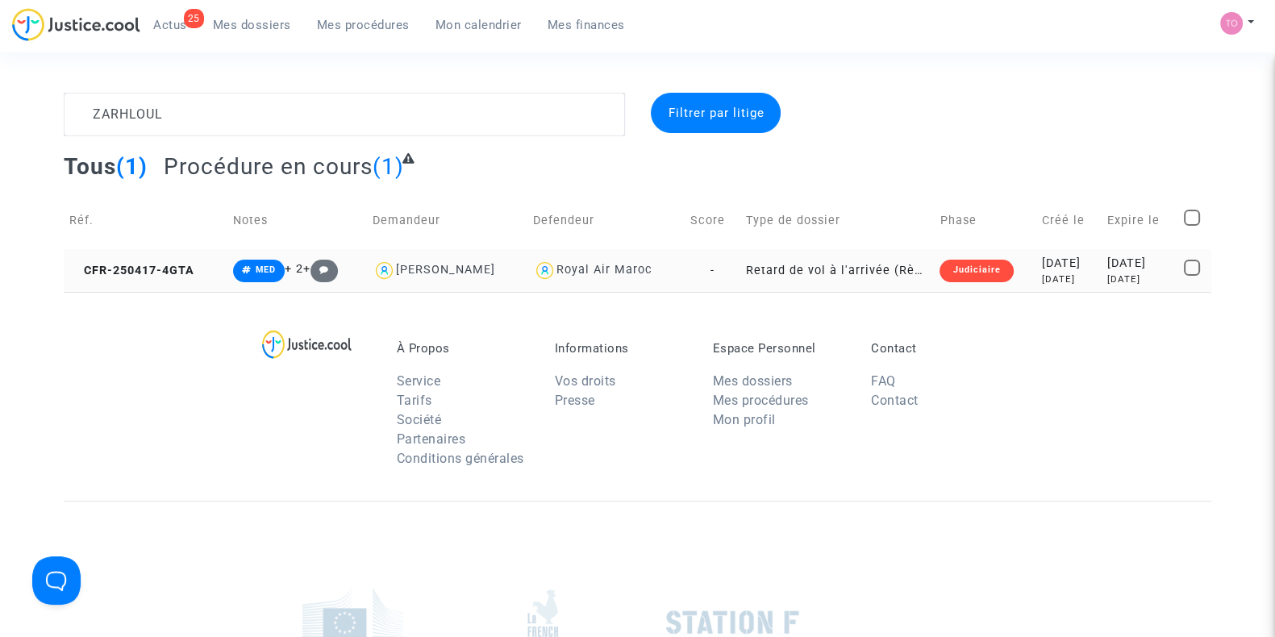
click at [1062, 286] on div "[DATE]" at bounding box center [1069, 280] width 54 height 14
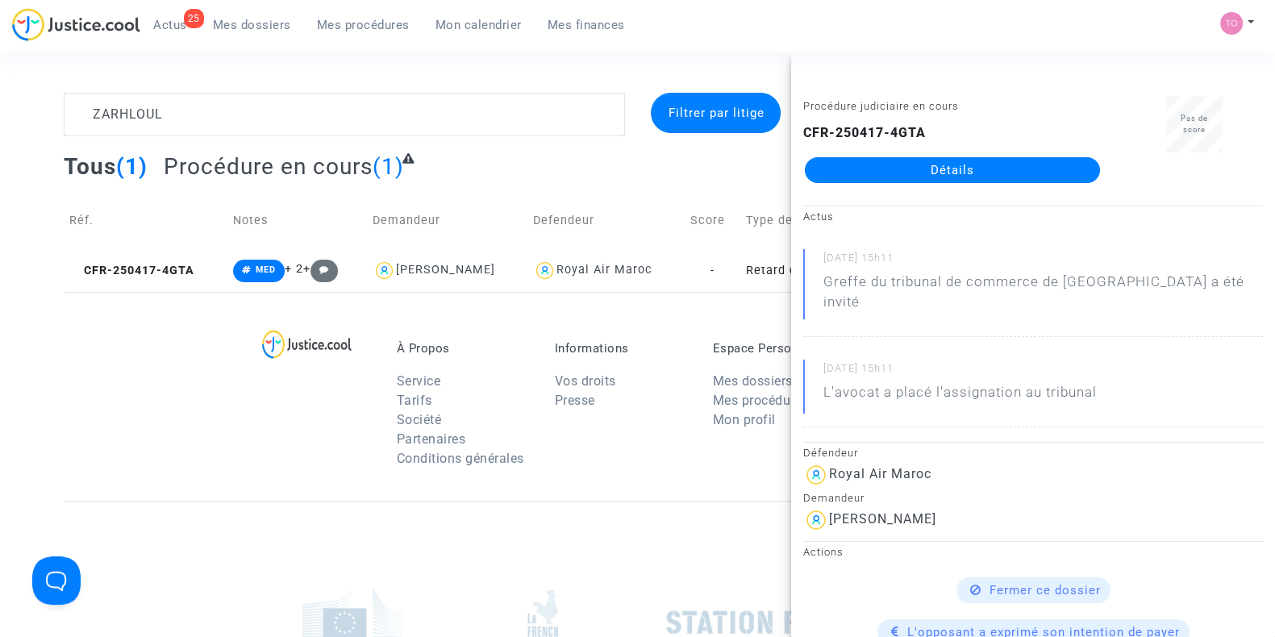
click at [952, 169] on link "Détails" at bounding box center [952, 170] width 295 height 26
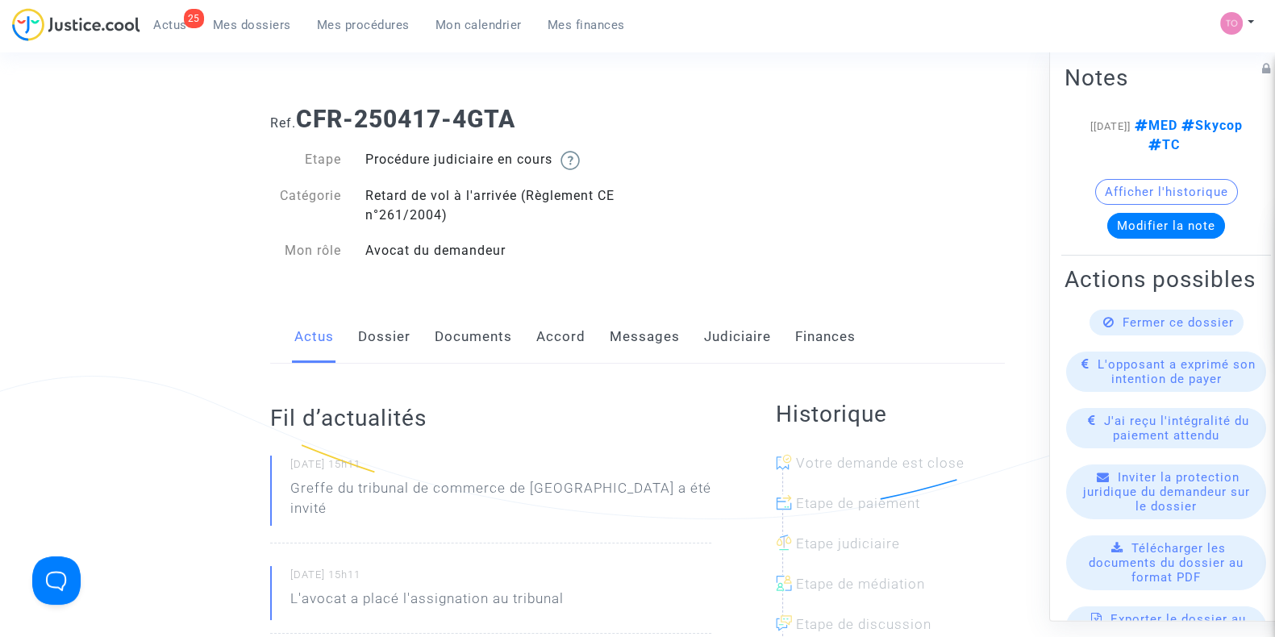
click at [559, 336] on link "Accord" at bounding box center [560, 337] width 49 height 53
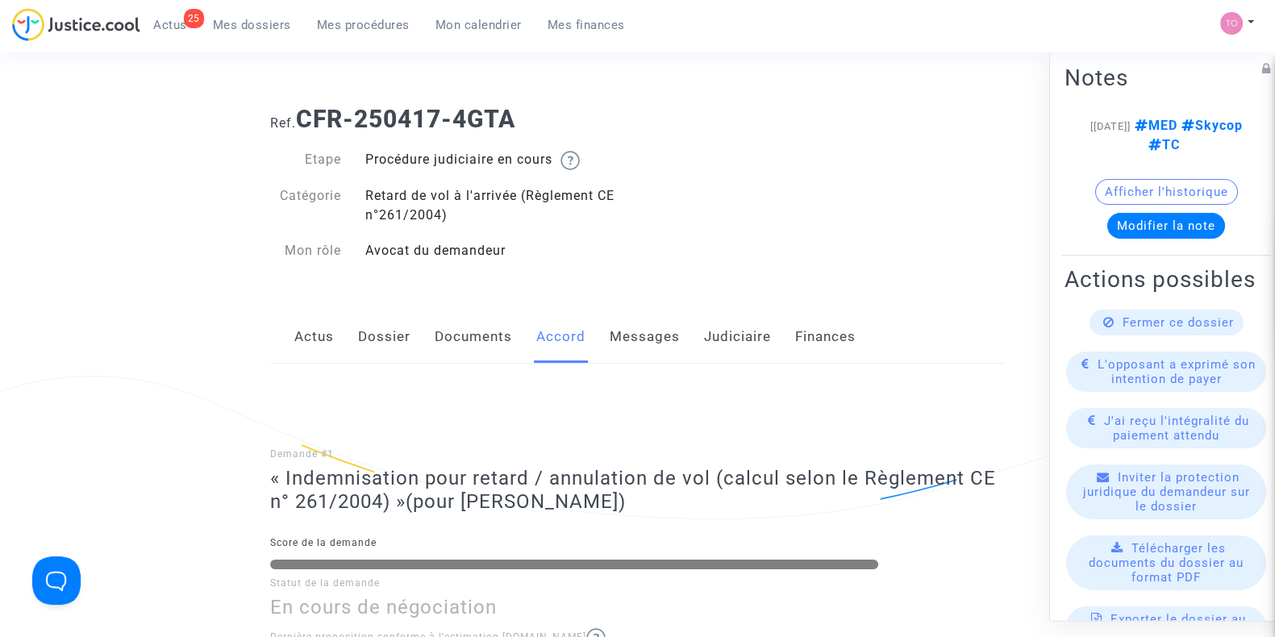
click at [747, 336] on link "Judiciaire" at bounding box center [737, 337] width 67 height 53
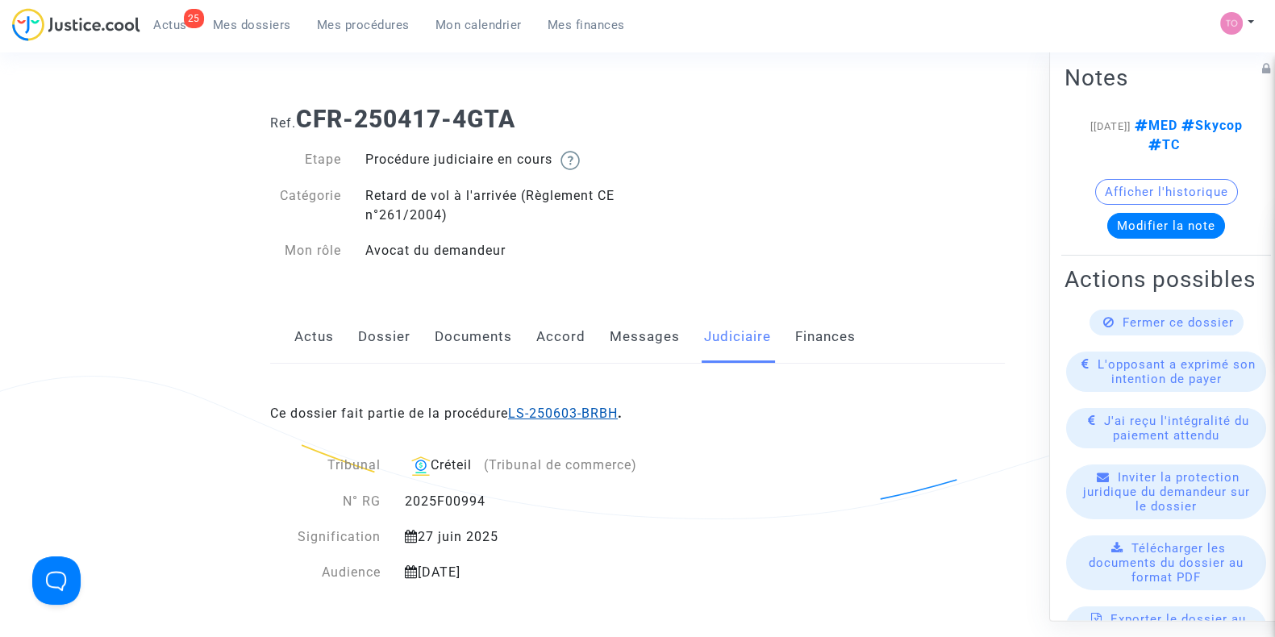
click at [595, 411] on link "LS-250603-BRBH" at bounding box center [563, 413] width 110 height 15
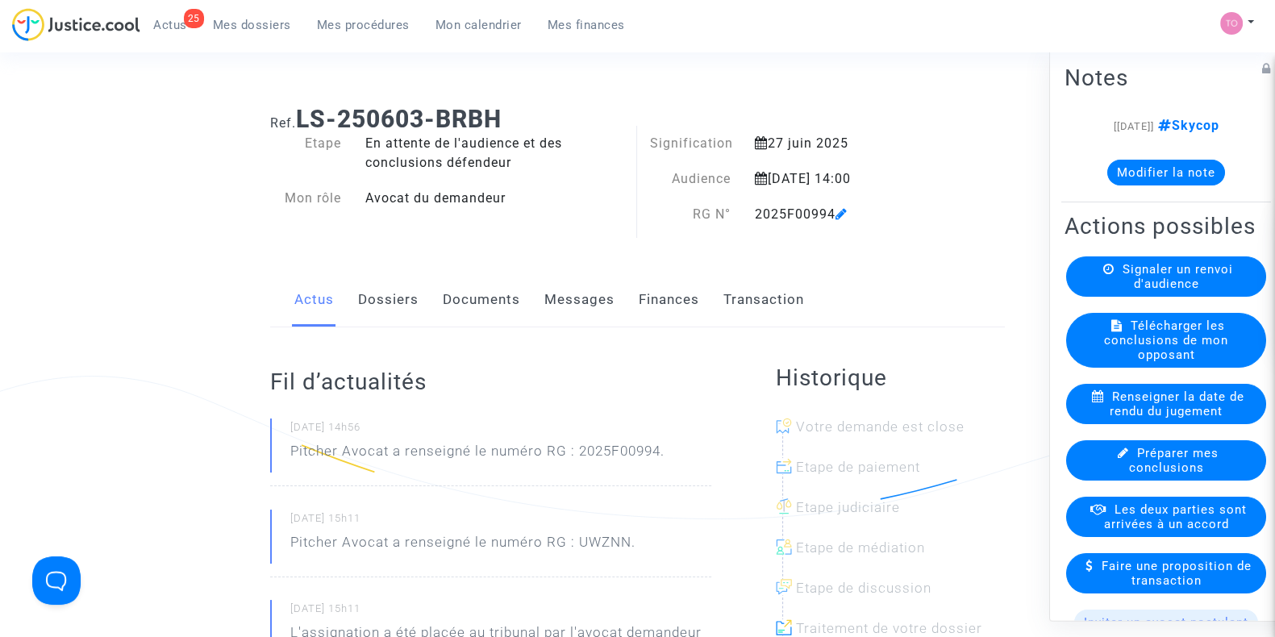
click at [679, 303] on link "Finances" at bounding box center [669, 299] width 61 height 53
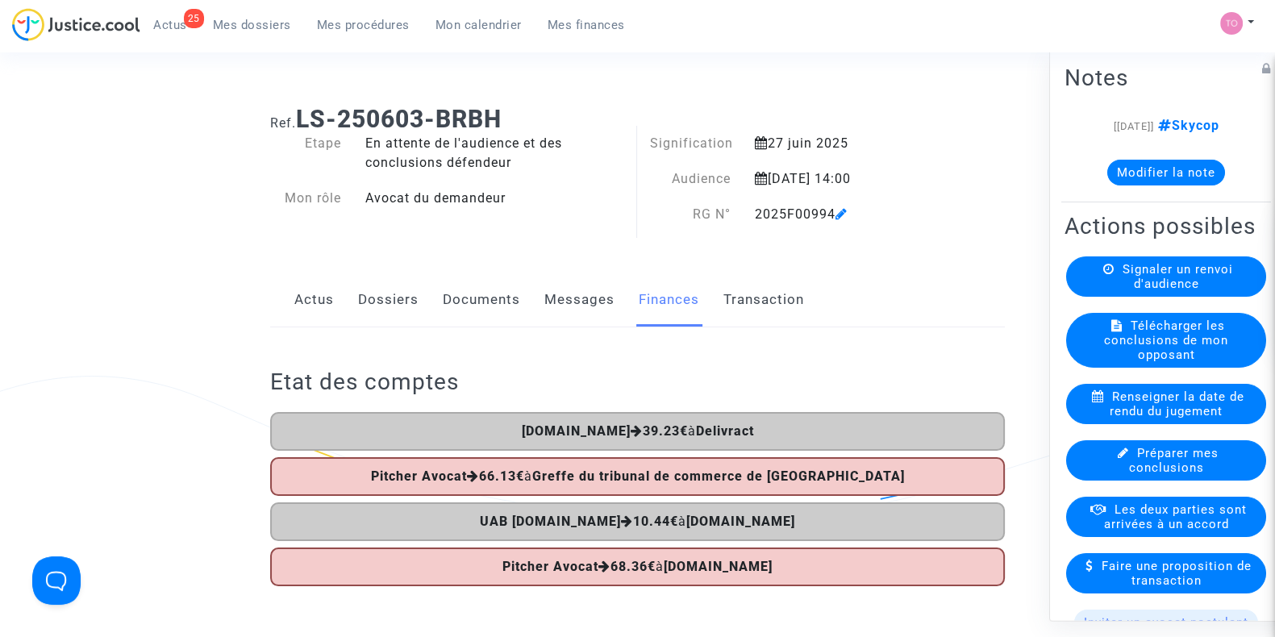
click at [383, 305] on link "Dossiers" at bounding box center [388, 299] width 61 height 53
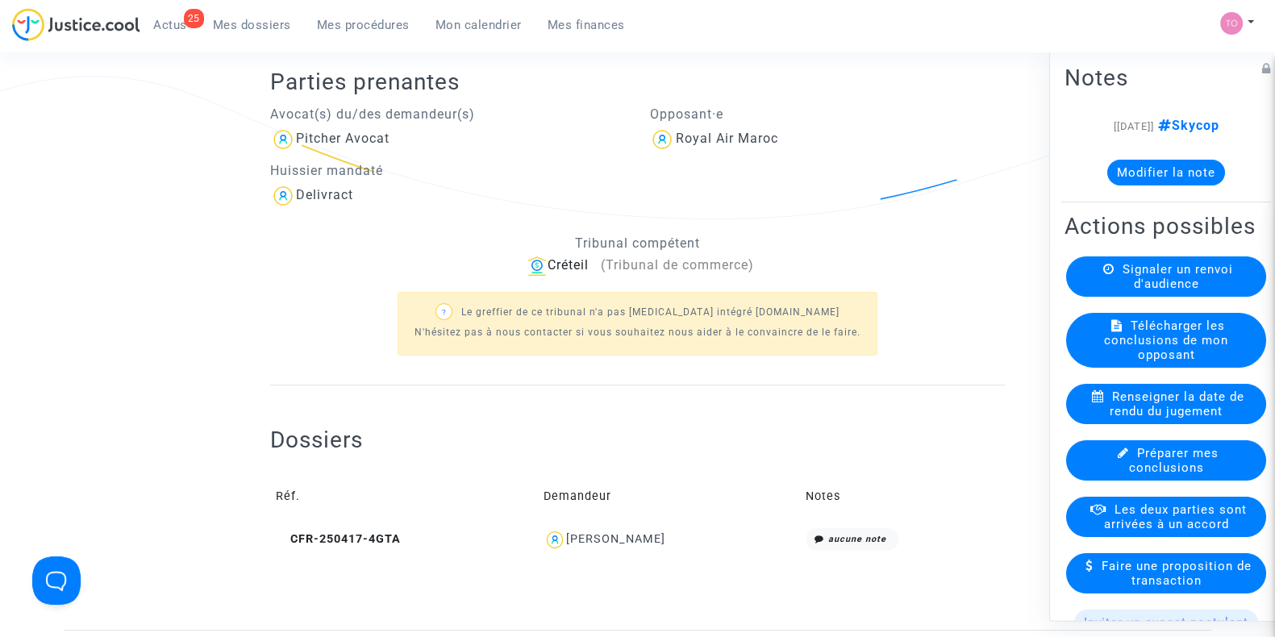
scroll to position [303, 0]
click at [283, 536] on icon at bounding box center [282, 536] width 12 height 11
drag, startPoint x: 674, startPoint y: 531, endPoint x: 569, endPoint y: 545, distance: 106.6
click at [569, 545] on div "Saad ZARHLOUL" at bounding box center [669, 537] width 251 height 23
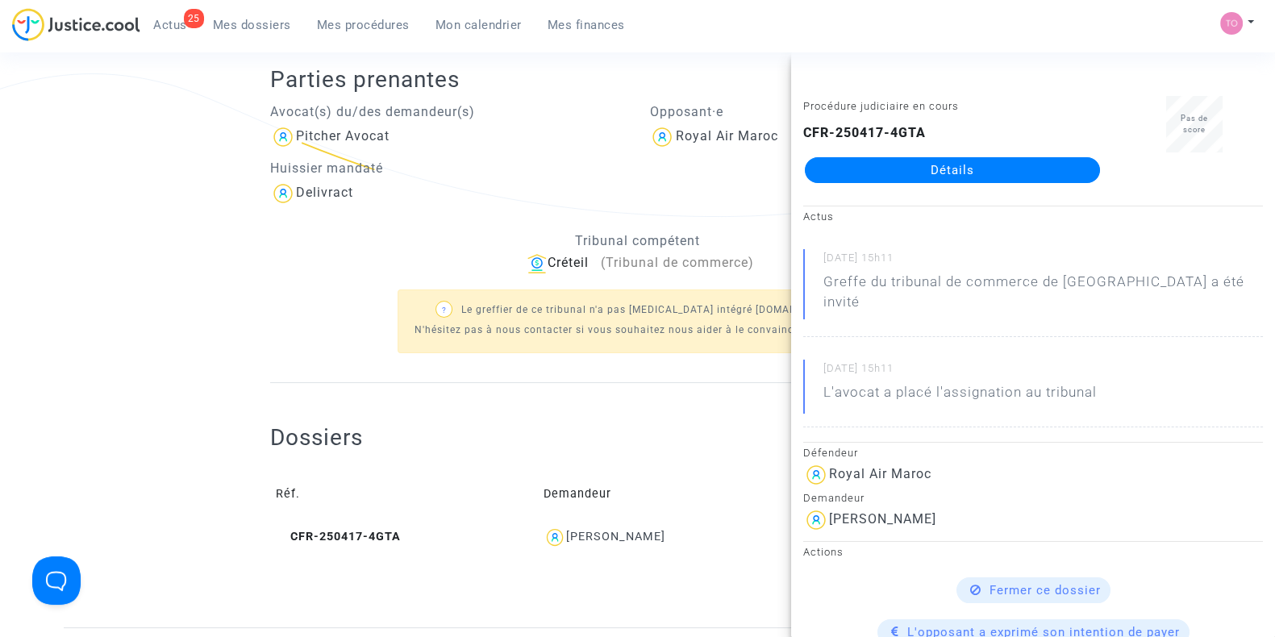
click at [236, 23] on span "Mes dossiers" at bounding box center [252, 25] width 78 height 15
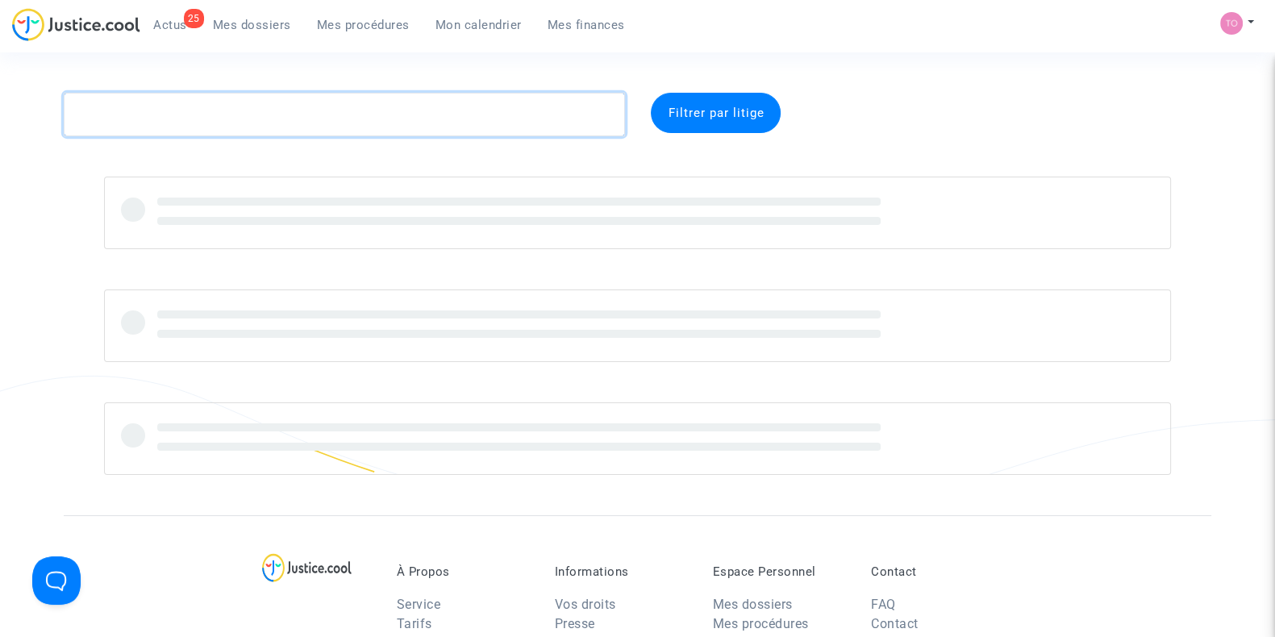
click at [137, 114] on textarea at bounding box center [344, 115] width 561 height 44
paste textarea "IDRISSI"
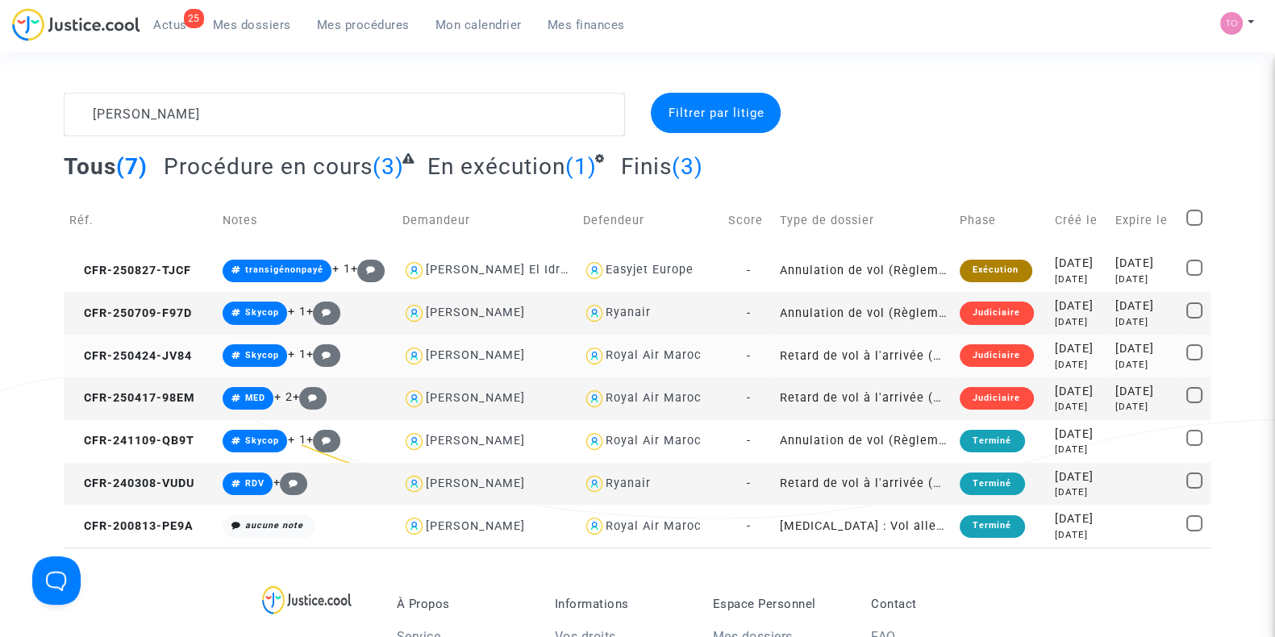
click at [632, 360] on div "Royal Air Maroc" at bounding box center [654, 356] width 96 height 14
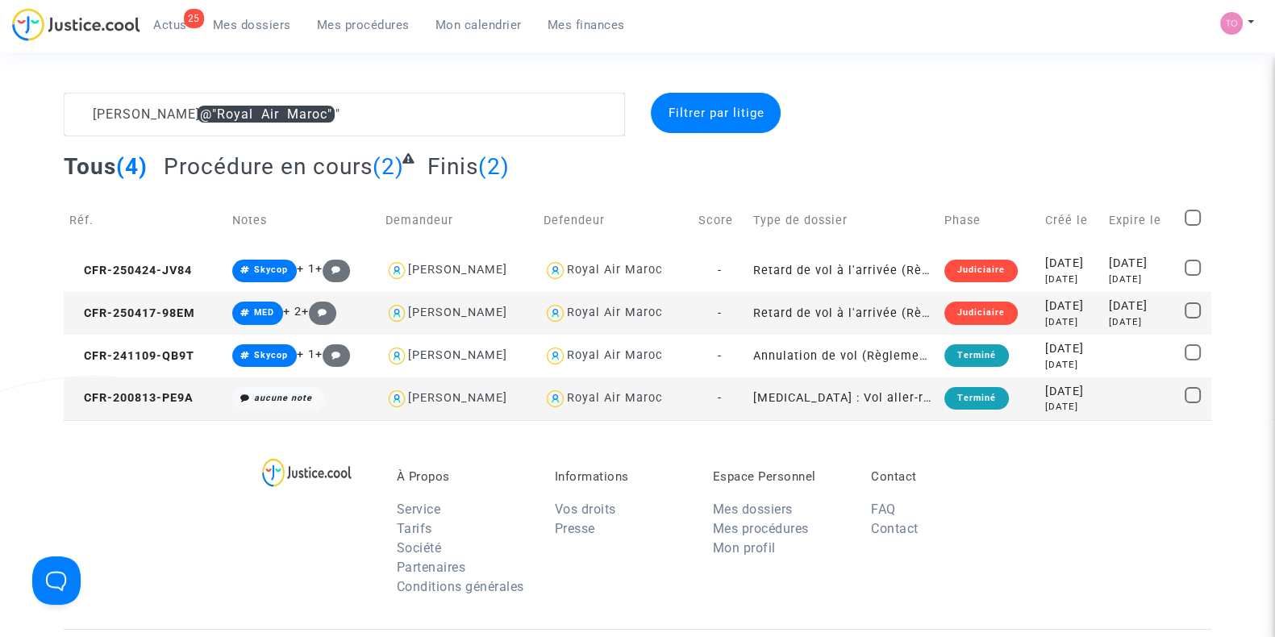
click at [1045, 305] on div "2025-04-17" at bounding box center [1071, 307] width 52 height 18
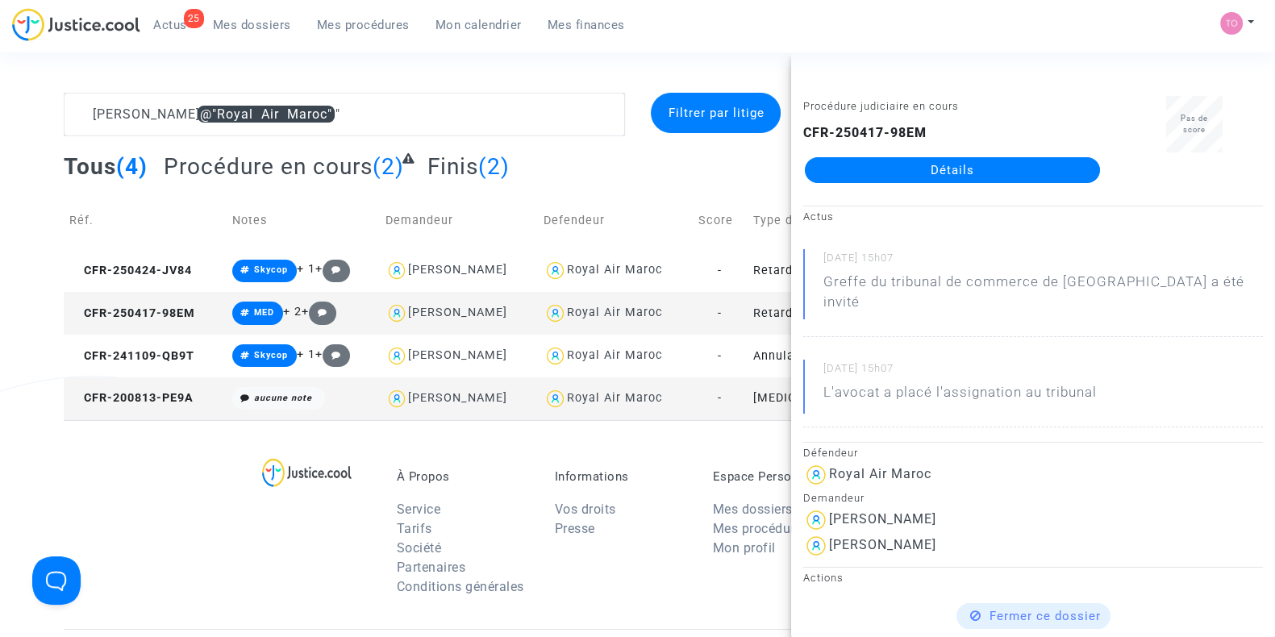
click at [952, 161] on link "Détails" at bounding box center [952, 170] width 295 height 26
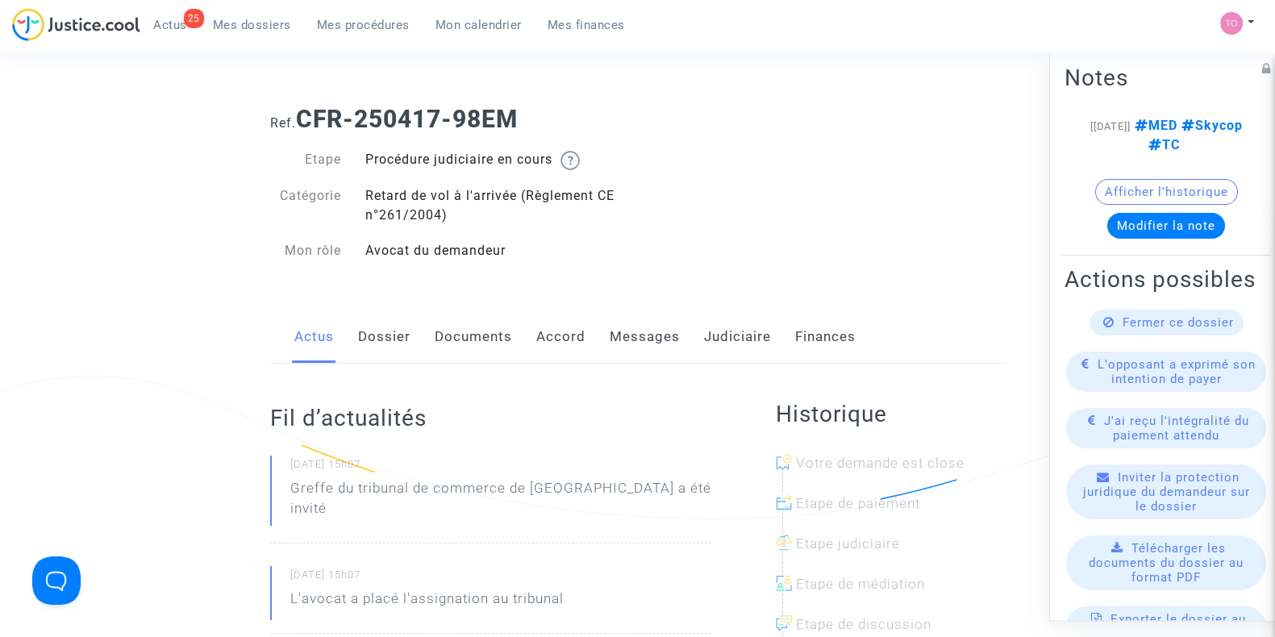
click at [564, 332] on link "Accord" at bounding box center [560, 337] width 49 height 53
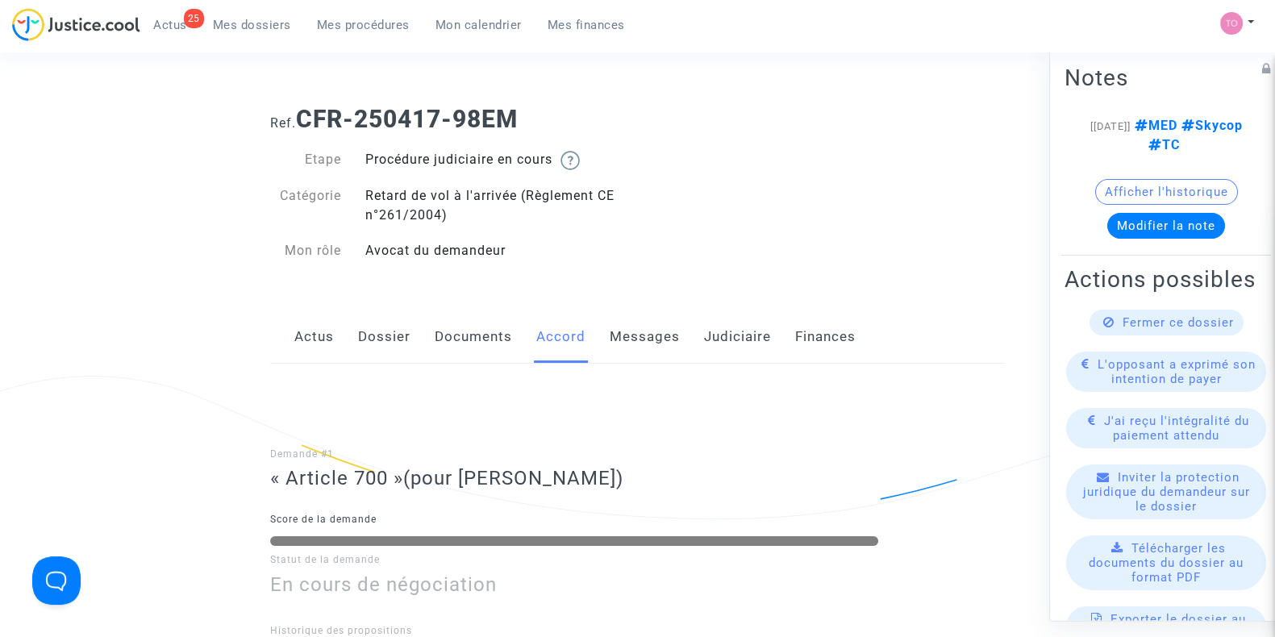
click at [645, 340] on link "Messages" at bounding box center [645, 337] width 70 height 53
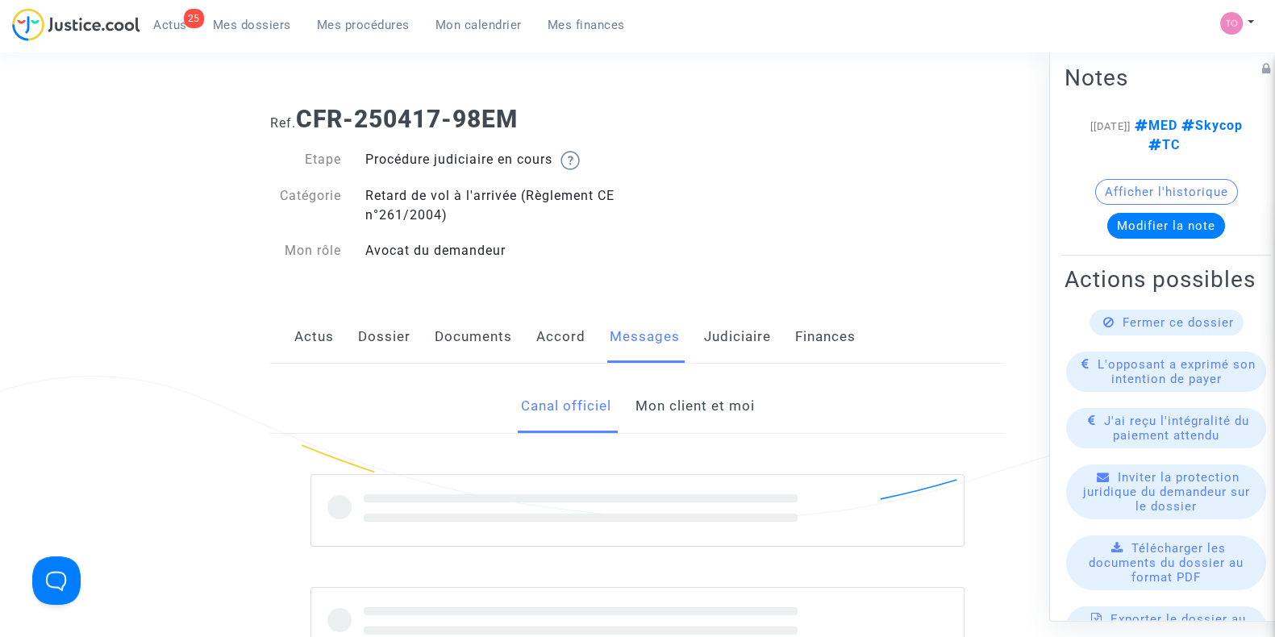
click at [727, 329] on link "Judiciaire" at bounding box center [737, 337] width 67 height 53
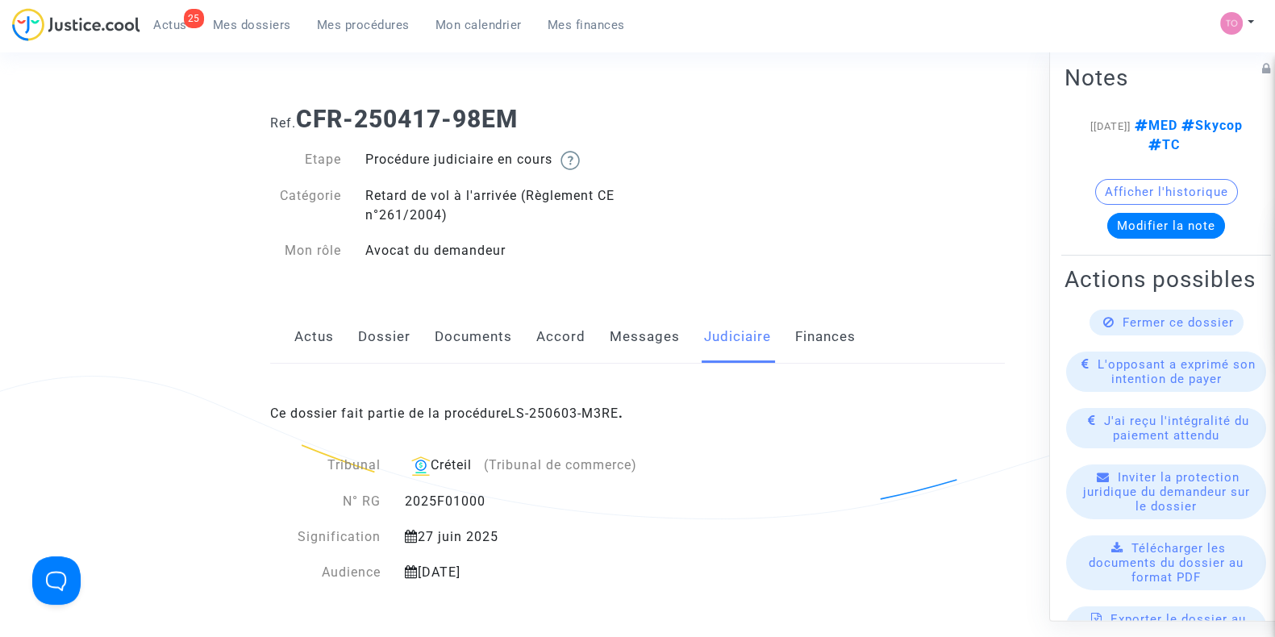
click at [565, 402] on div "Ce dossier fait partie de la procédure LS-250603-M3RE ." at bounding box center [637, 402] width 735 height 76
click at [564, 409] on link "LS-250603-M3RE" at bounding box center [563, 413] width 111 height 15
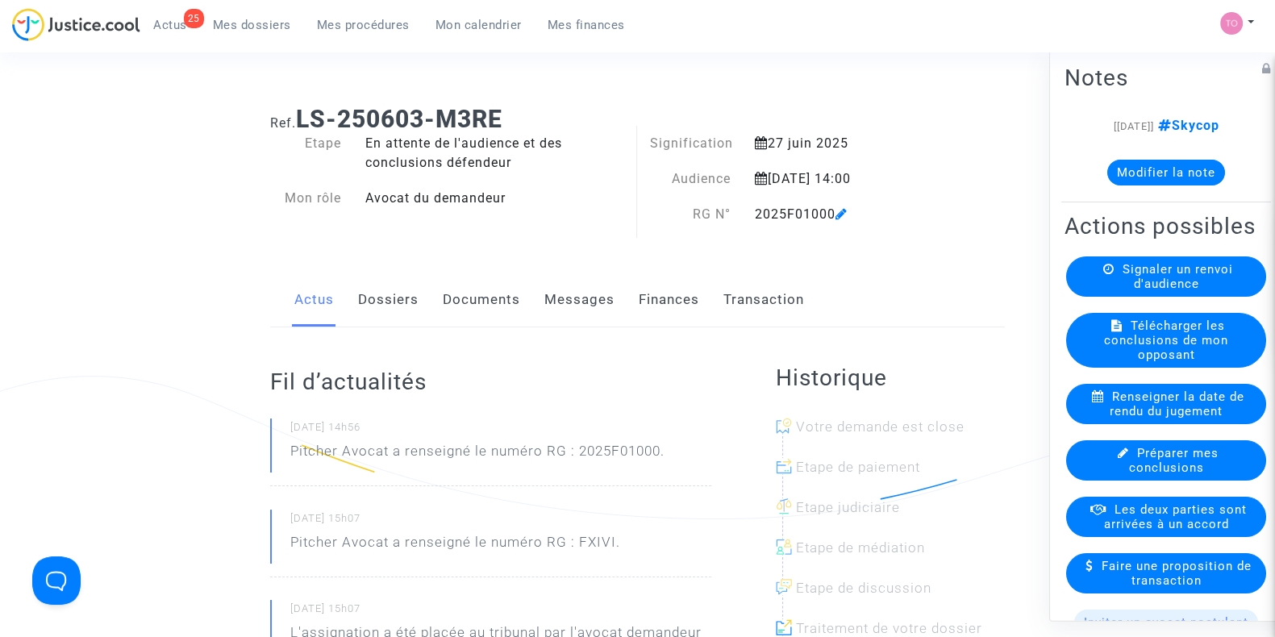
click at [398, 303] on link "Dossiers" at bounding box center [388, 299] width 61 height 53
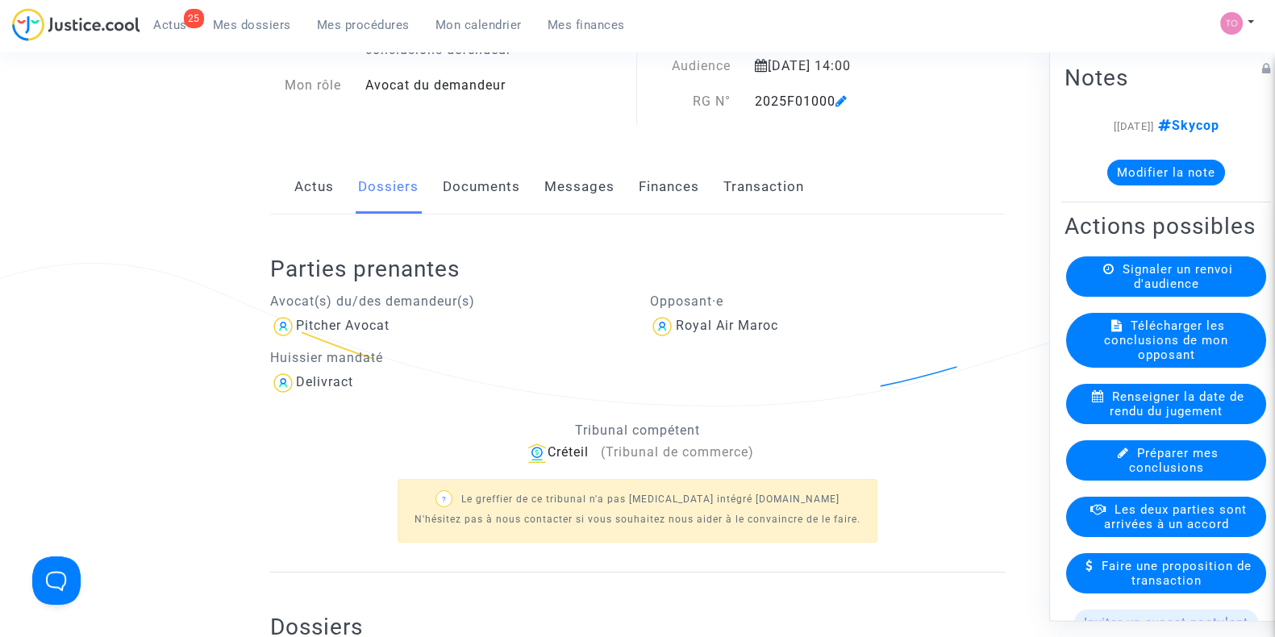
scroll to position [100, 0]
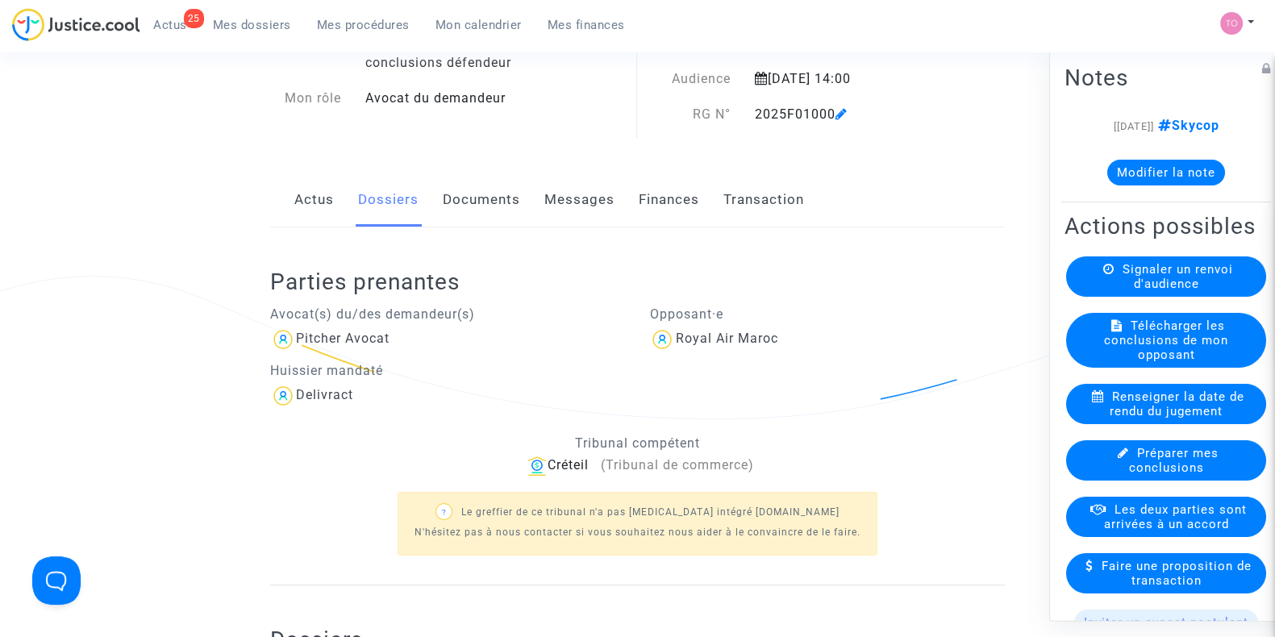
click at [648, 194] on link "Finances" at bounding box center [669, 199] width 61 height 53
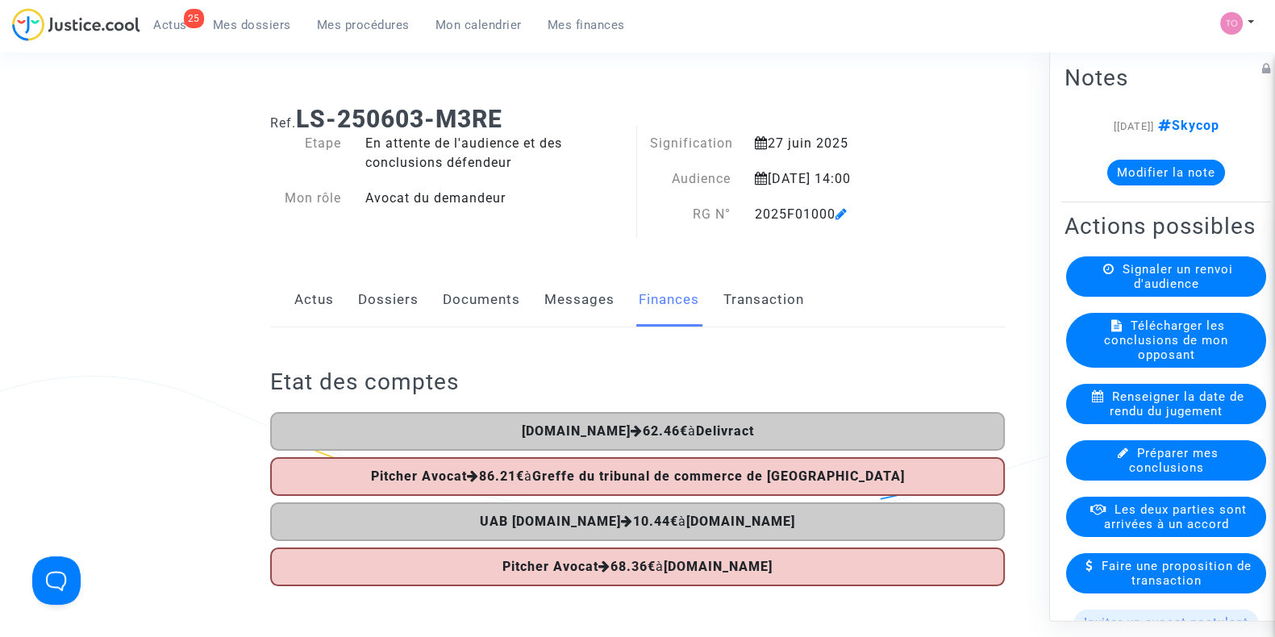
click at [391, 306] on link "Dossiers" at bounding box center [388, 299] width 61 height 53
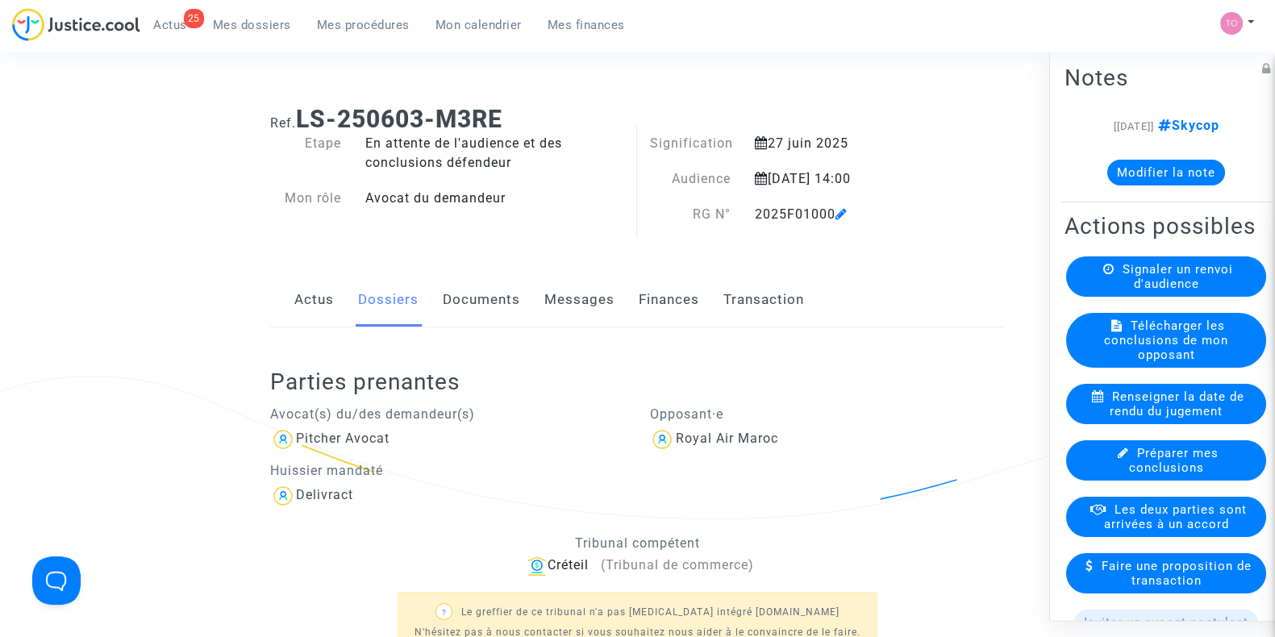
click at [490, 311] on link "Documents" at bounding box center [481, 299] width 77 height 53
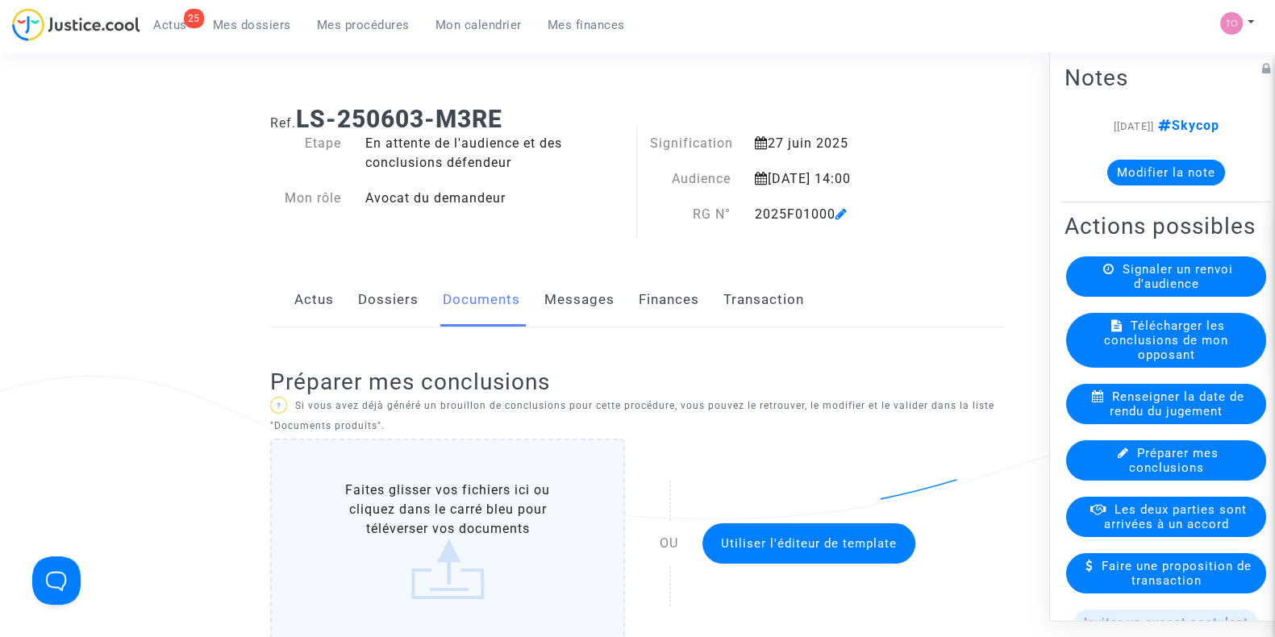
click at [682, 294] on link "Finances" at bounding box center [669, 299] width 61 height 53
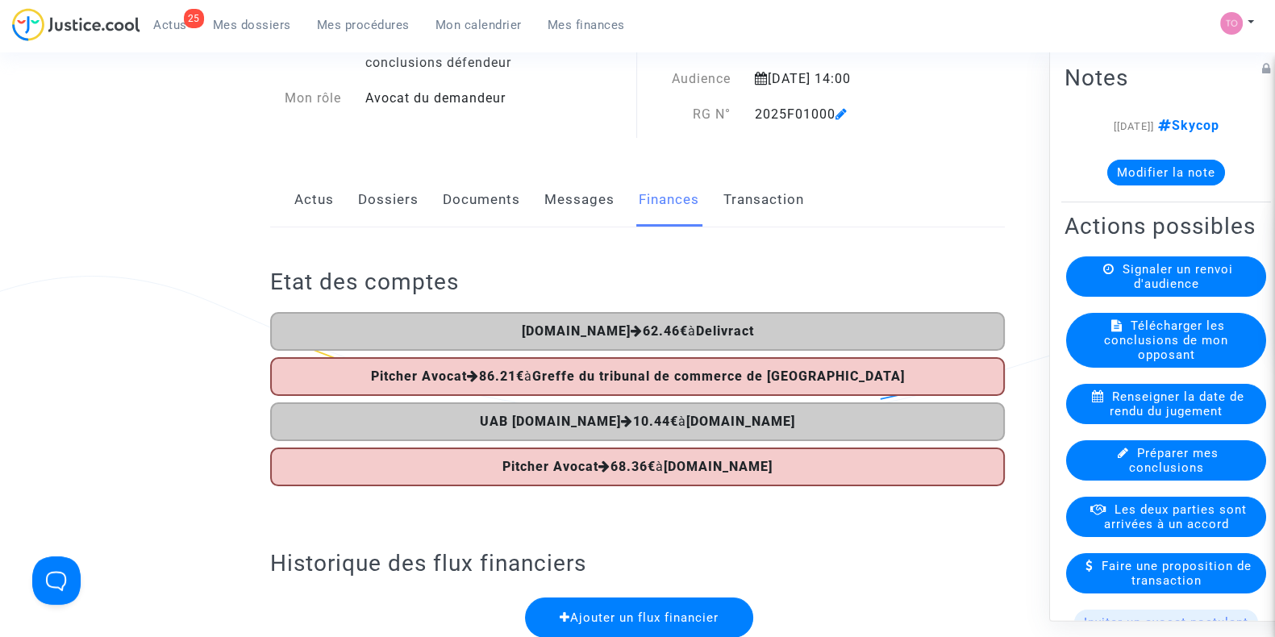
click at [389, 200] on link "Dossiers" at bounding box center [388, 199] width 61 height 53
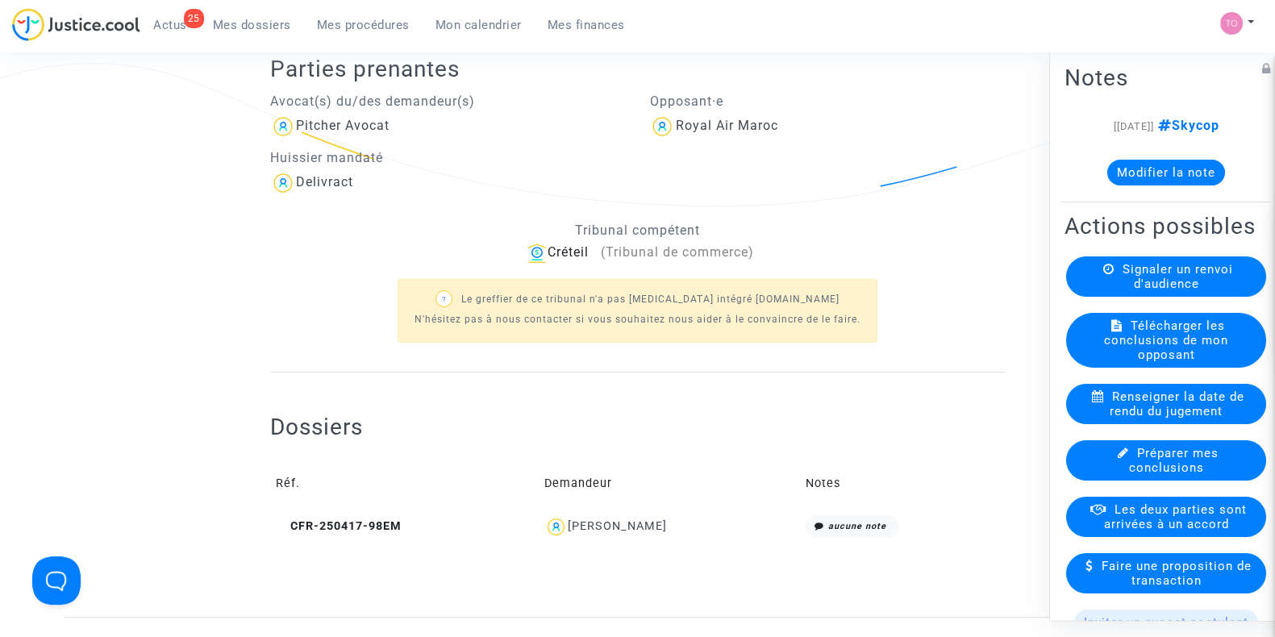
scroll to position [504, 0]
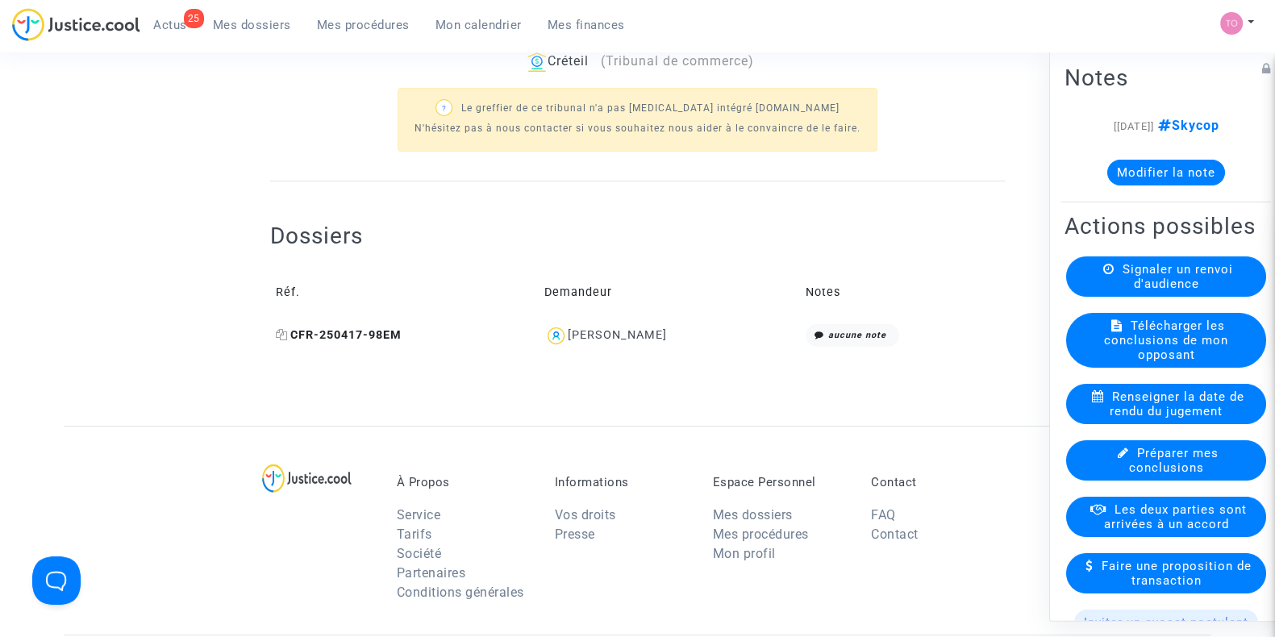
click at [288, 334] on span "CFR-250417-98EM" at bounding box center [339, 335] width 126 height 14
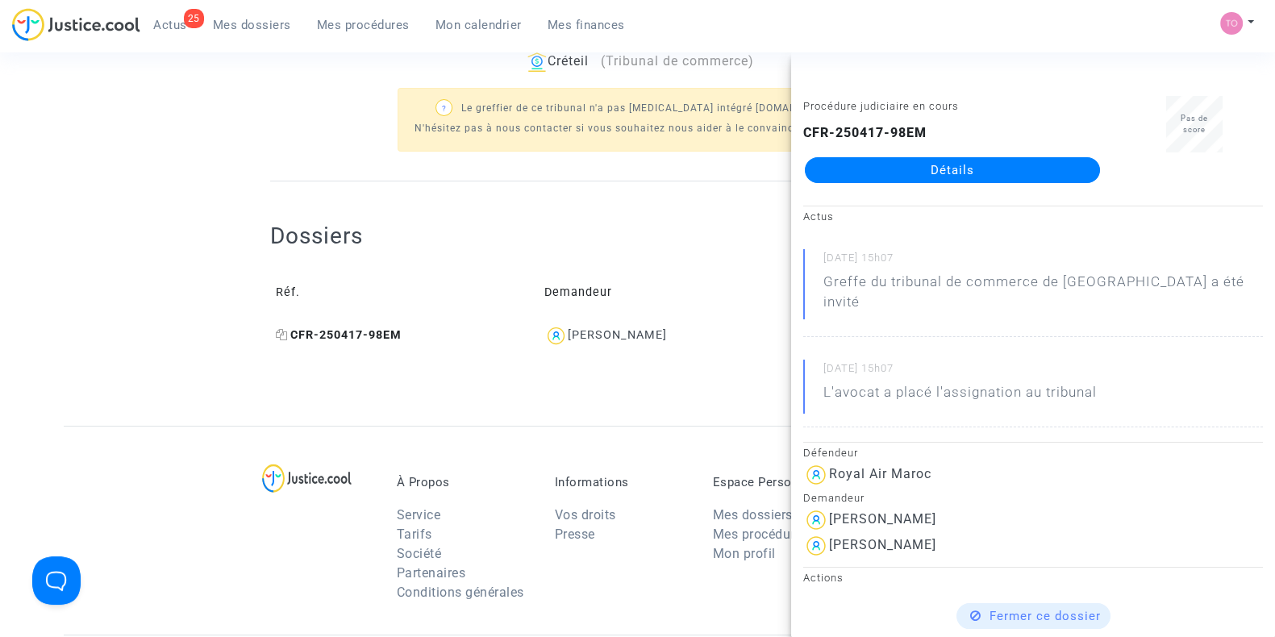
click at [278, 332] on icon at bounding box center [282, 334] width 12 height 11
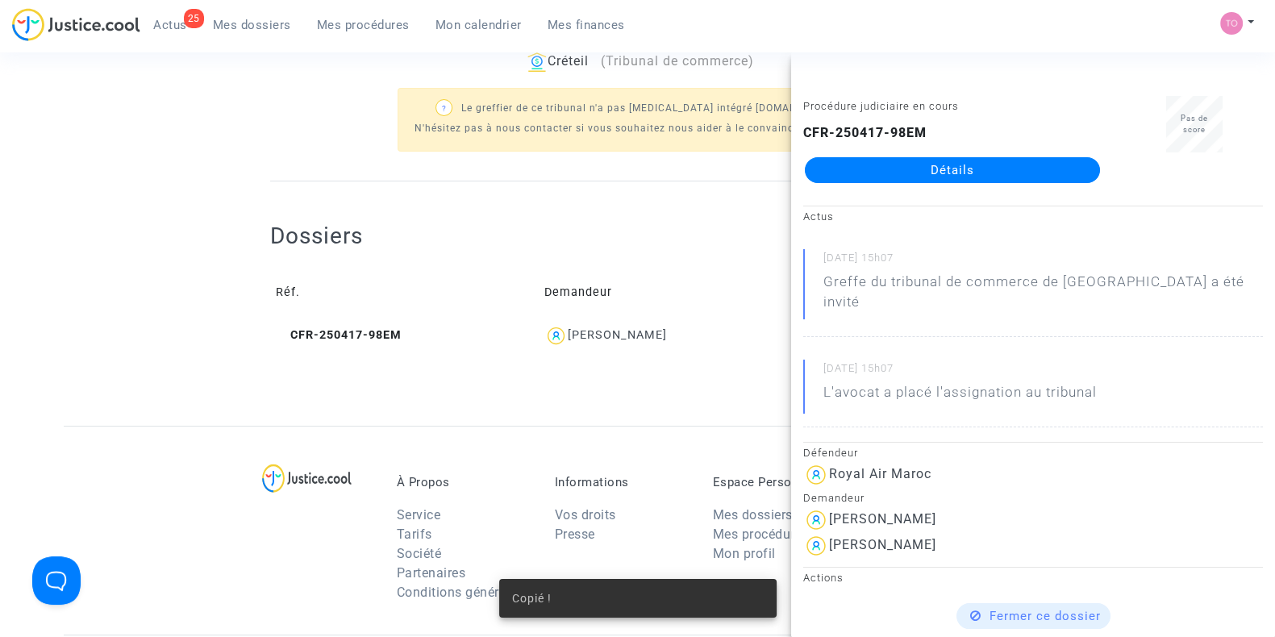
click at [145, 167] on ng-component "Ref. LS-250603-M3RE Etape En attente de l'audience et des conclusions défendeur…" at bounding box center [638, 7] width 1148 height 837
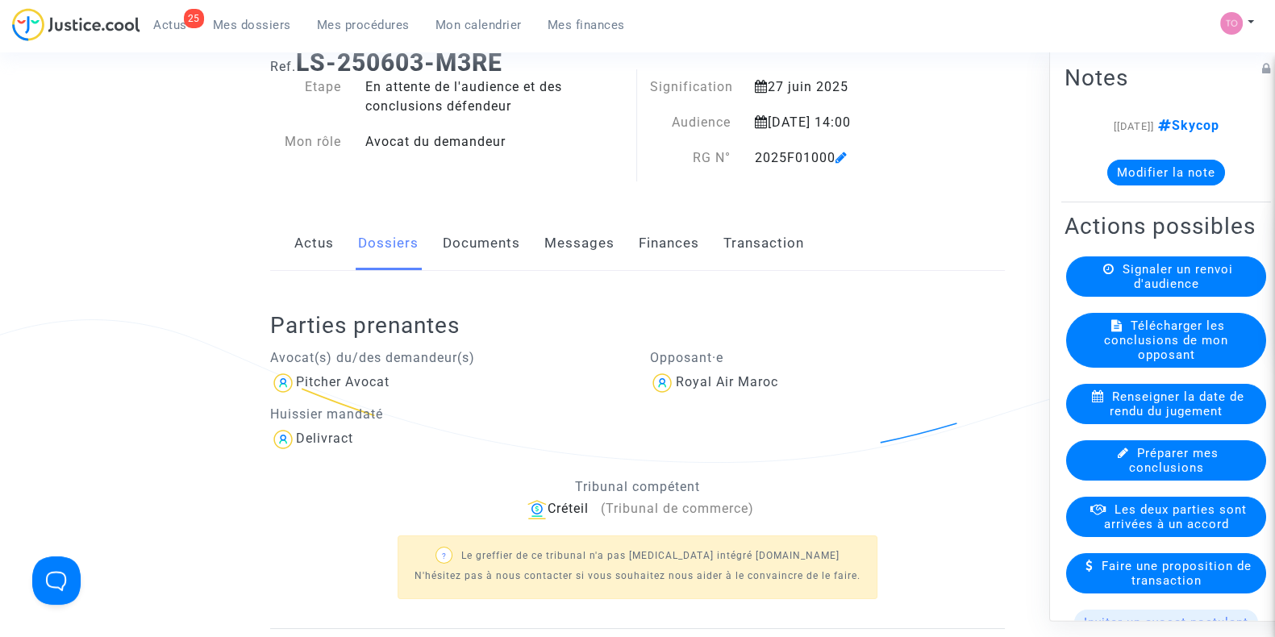
scroll to position [0, 0]
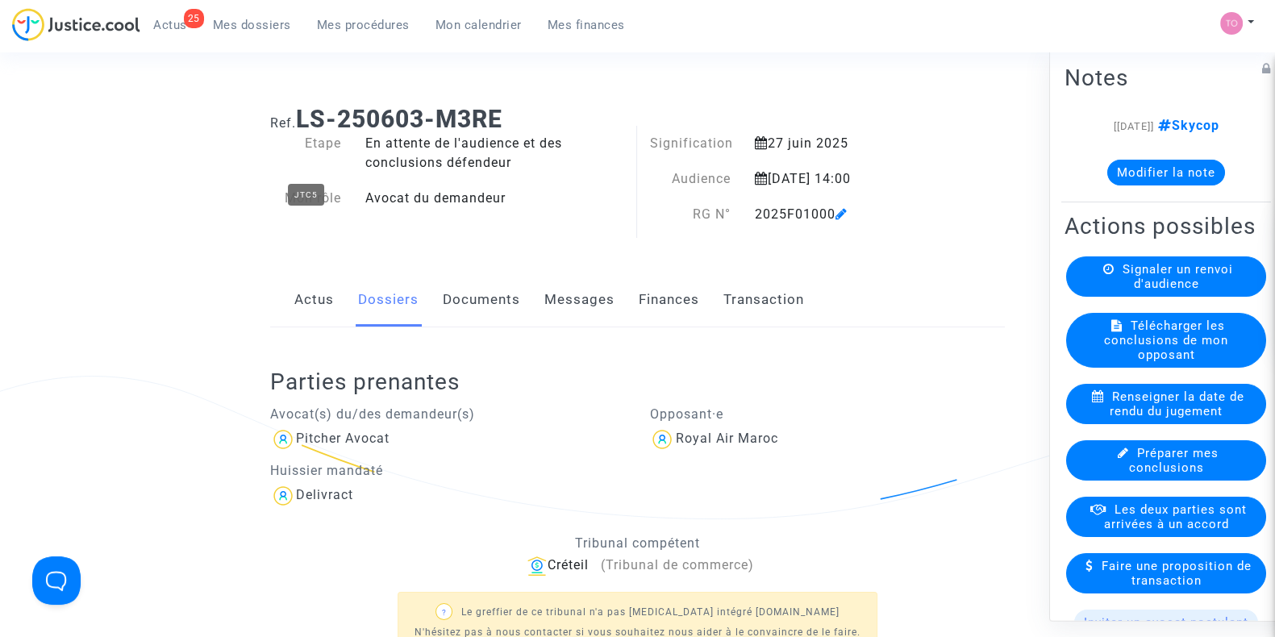
click at [222, 23] on span "Mes dossiers" at bounding box center [252, 25] width 78 height 15
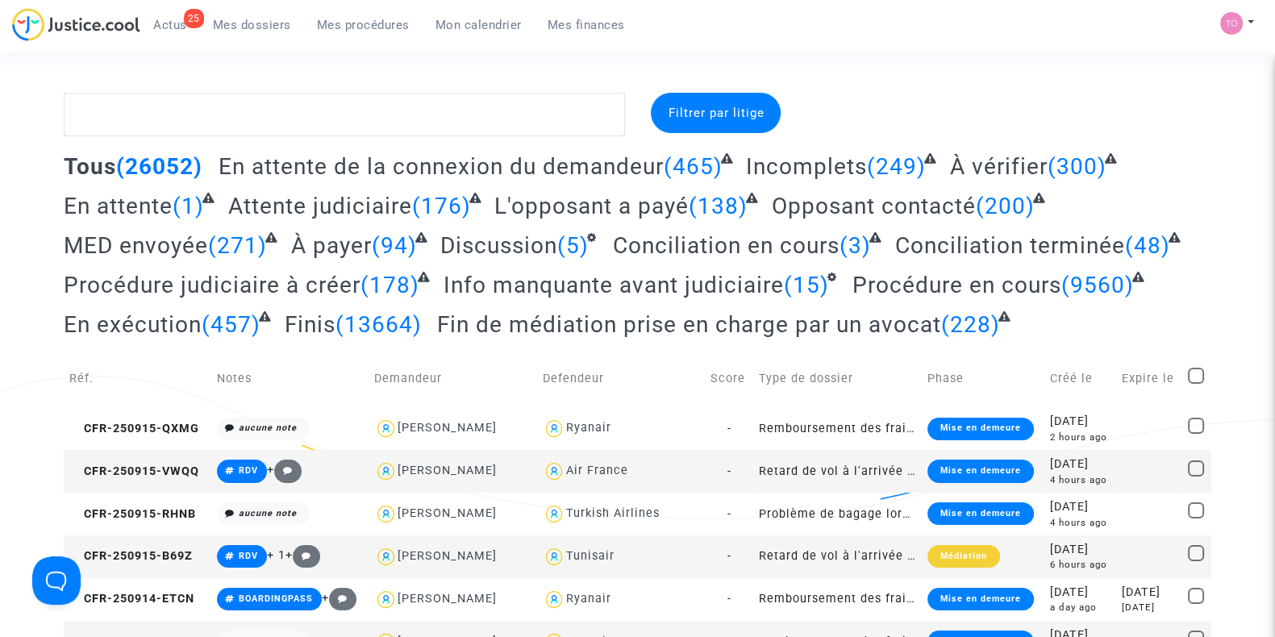
click at [993, 94] on div at bounding box center [1028, 115] width 390 height 44
click at [479, 20] on span "Mon calendrier" at bounding box center [479, 25] width 86 height 15
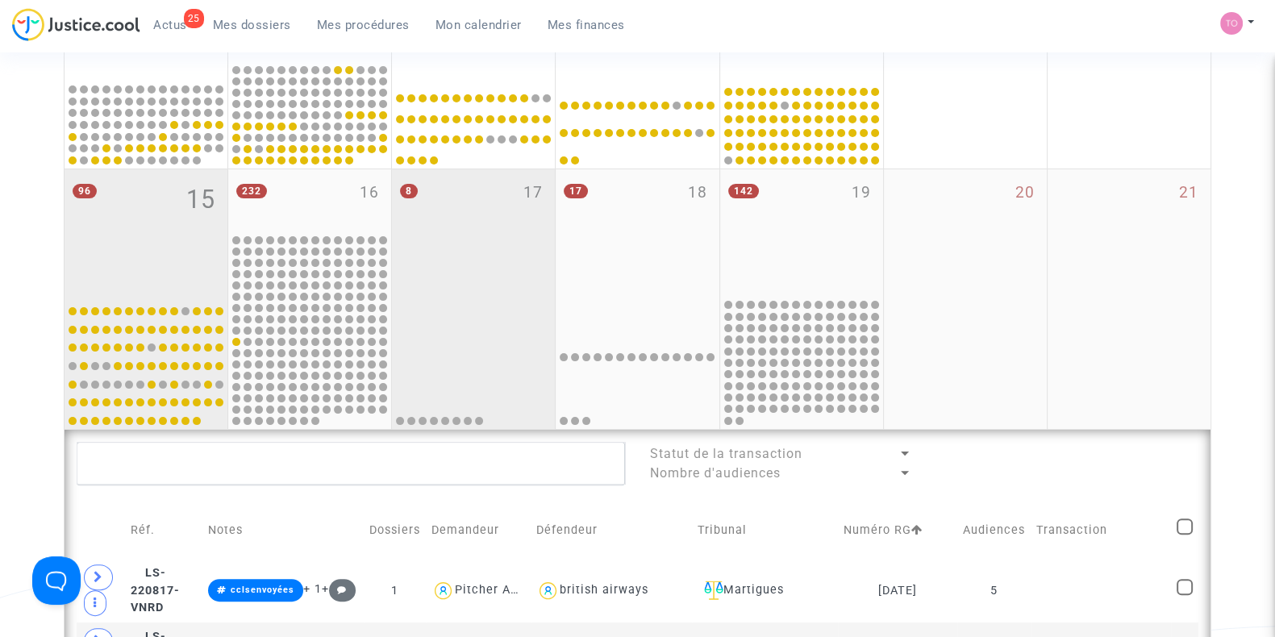
scroll to position [504, 0]
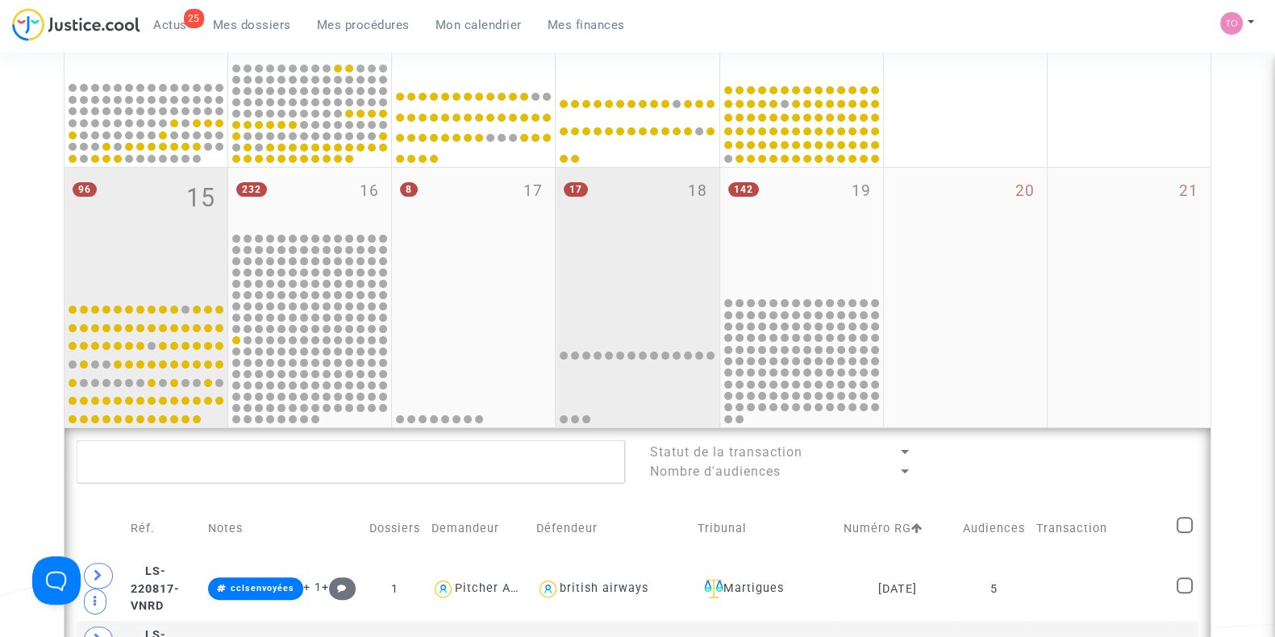
click at [670, 235] on div "17 18" at bounding box center [637, 231] width 163 height 127
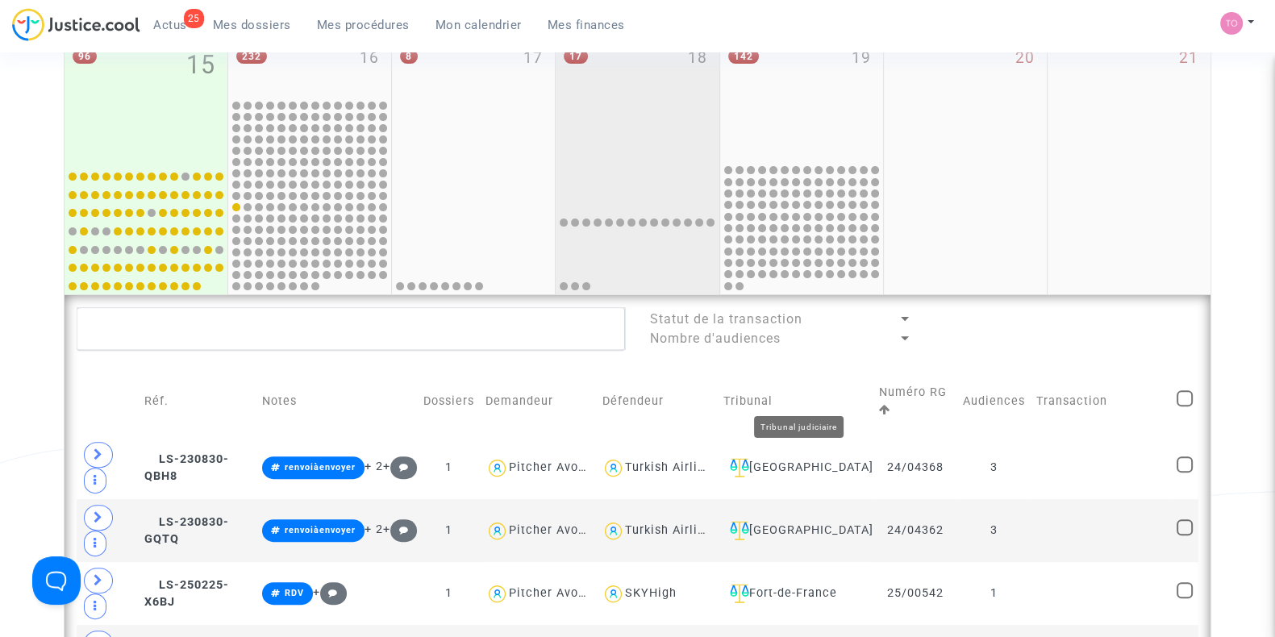
scroll to position [605, 0]
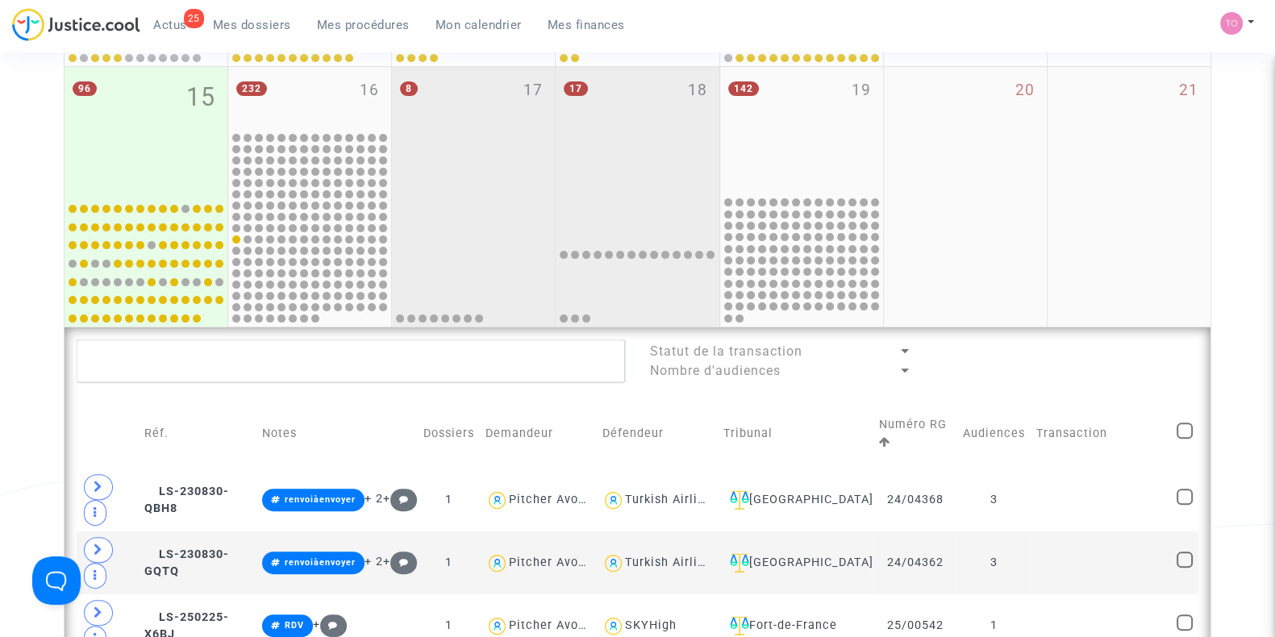
click at [455, 148] on div "8 17" at bounding box center [473, 130] width 163 height 127
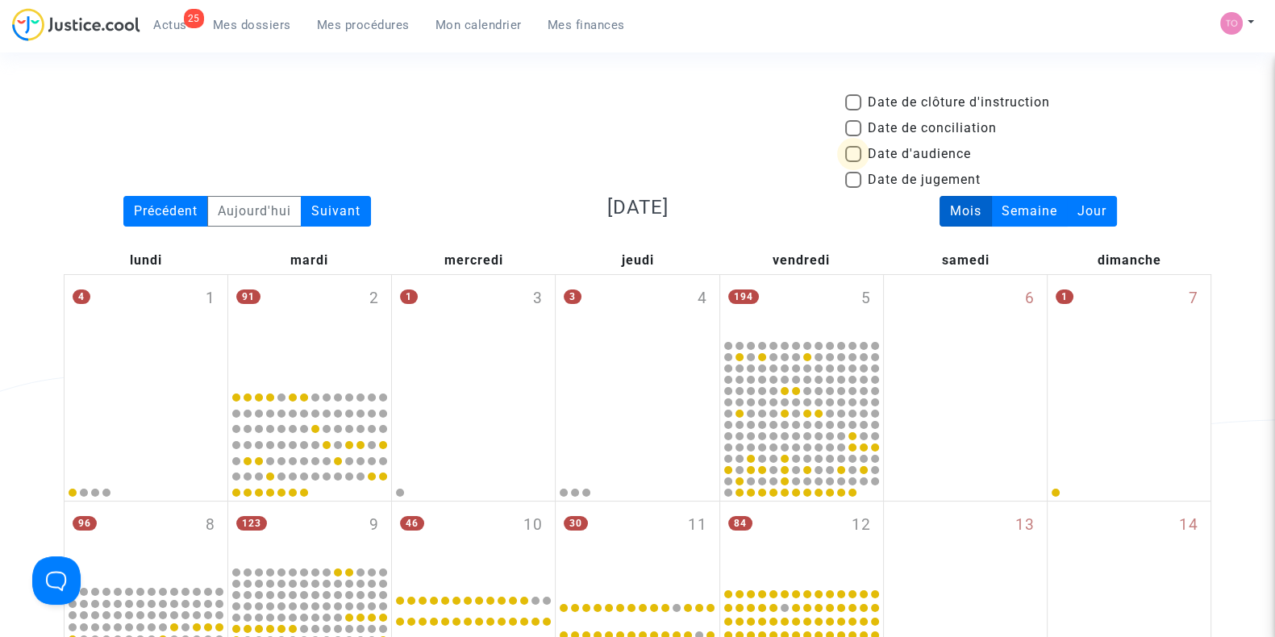
click at [845, 148] on span at bounding box center [853, 154] width 16 height 16
click at [853, 162] on input "Date d'audience" at bounding box center [853, 162] width 1 height 1
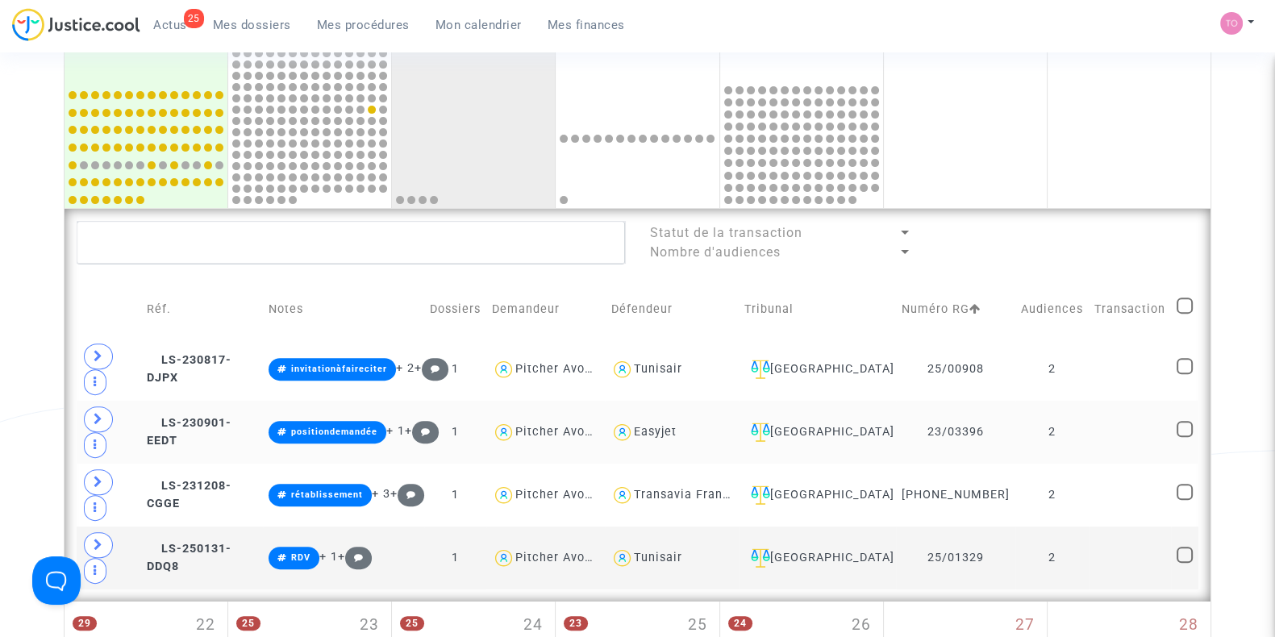
scroll to position [705, 0]
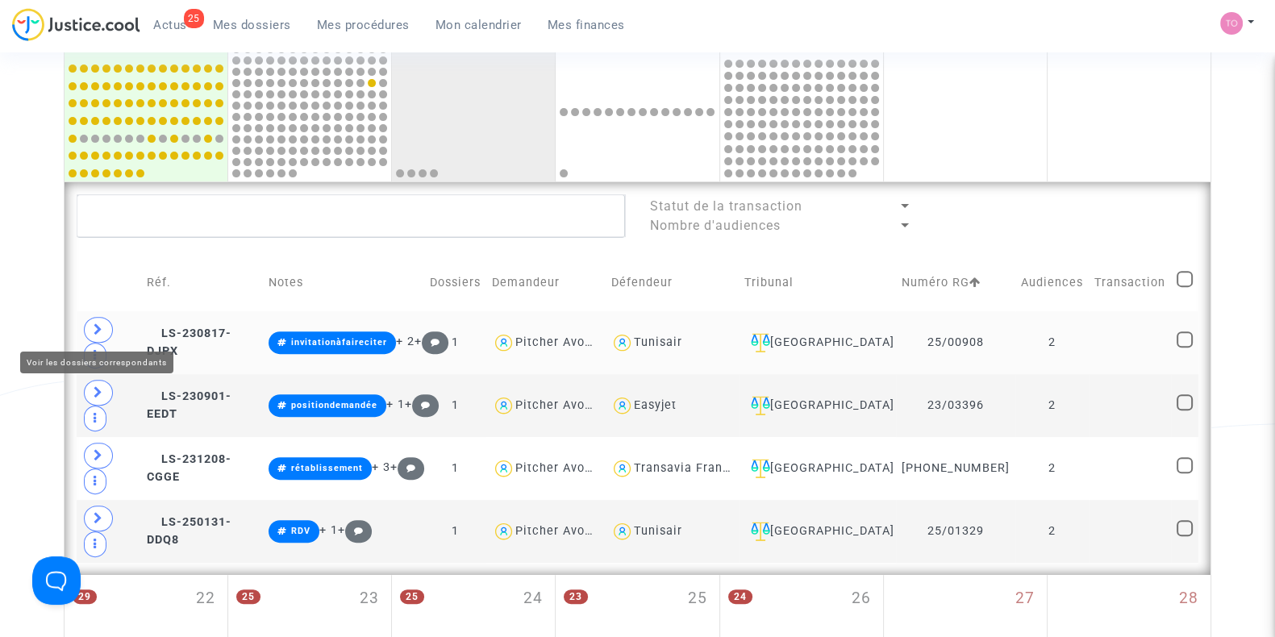
click at [101, 328] on icon at bounding box center [99, 330] width 10 height 12
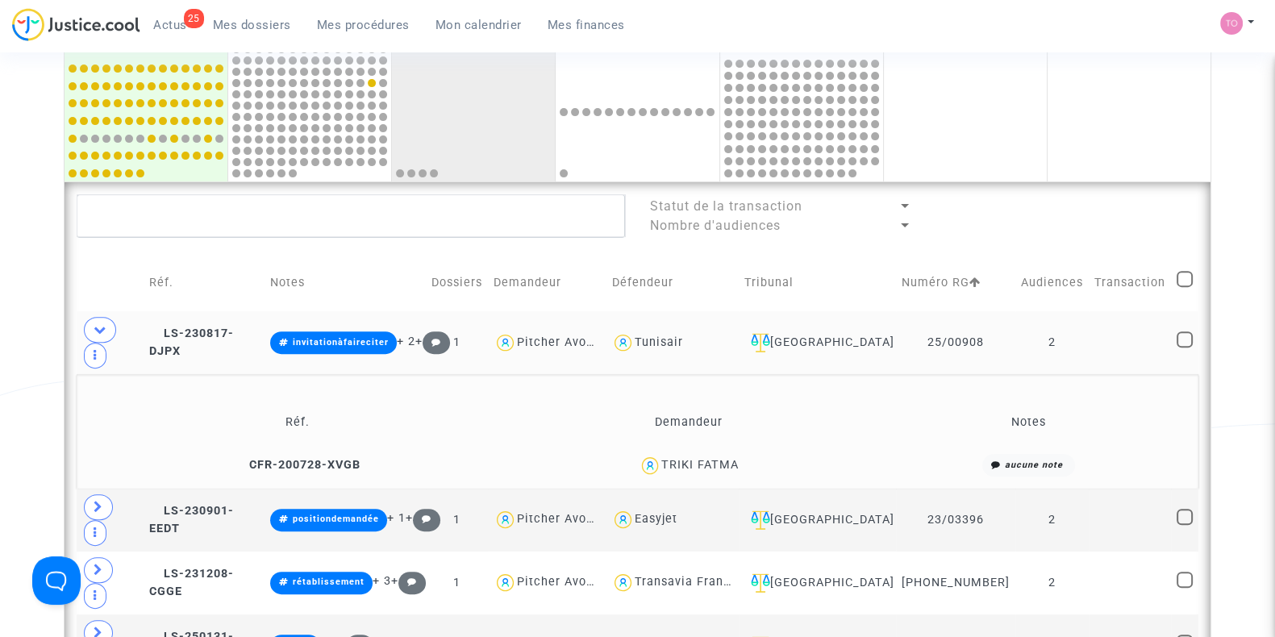
drag, startPoint x: 744, startPoint y: 436, endPoint x: 698, endPoint y: 441, distance: 46.3
click at [698, 454] on div "TRIKI FATMA" at bounding box center [689, 465] width 340 height 23
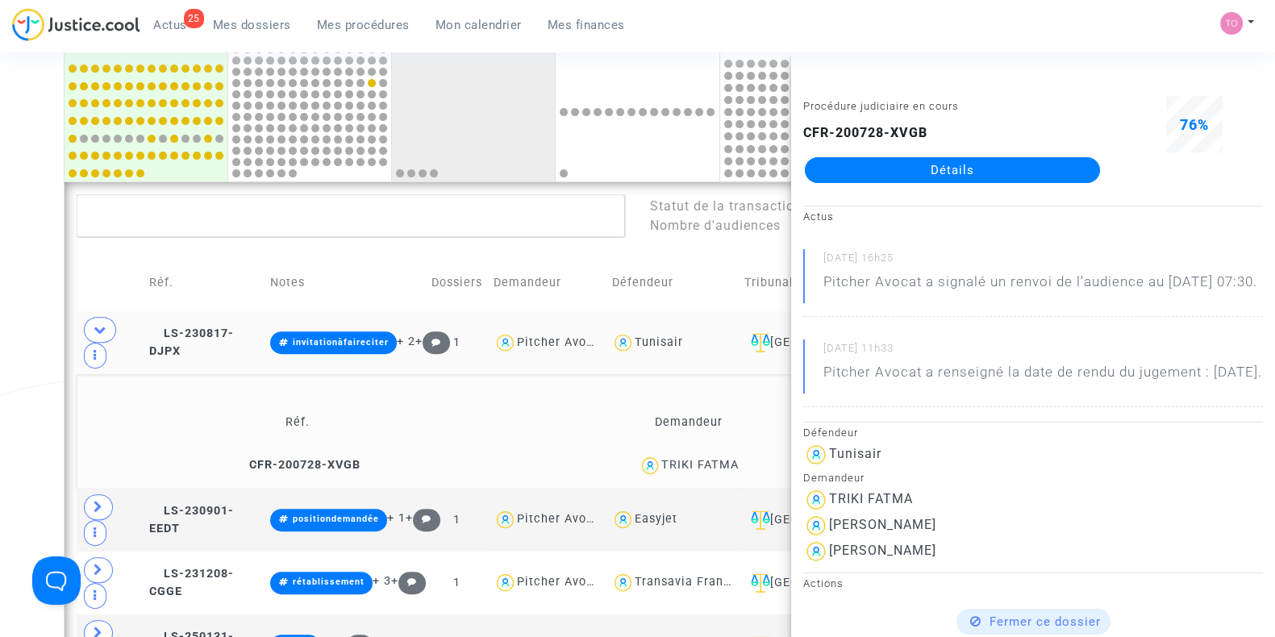
click at [0, 370] on div "Date de clôture d'instruction Date de conciliation Date d'audience Date de juge…" at bounding box center [637, 209] width 1275 height 1643
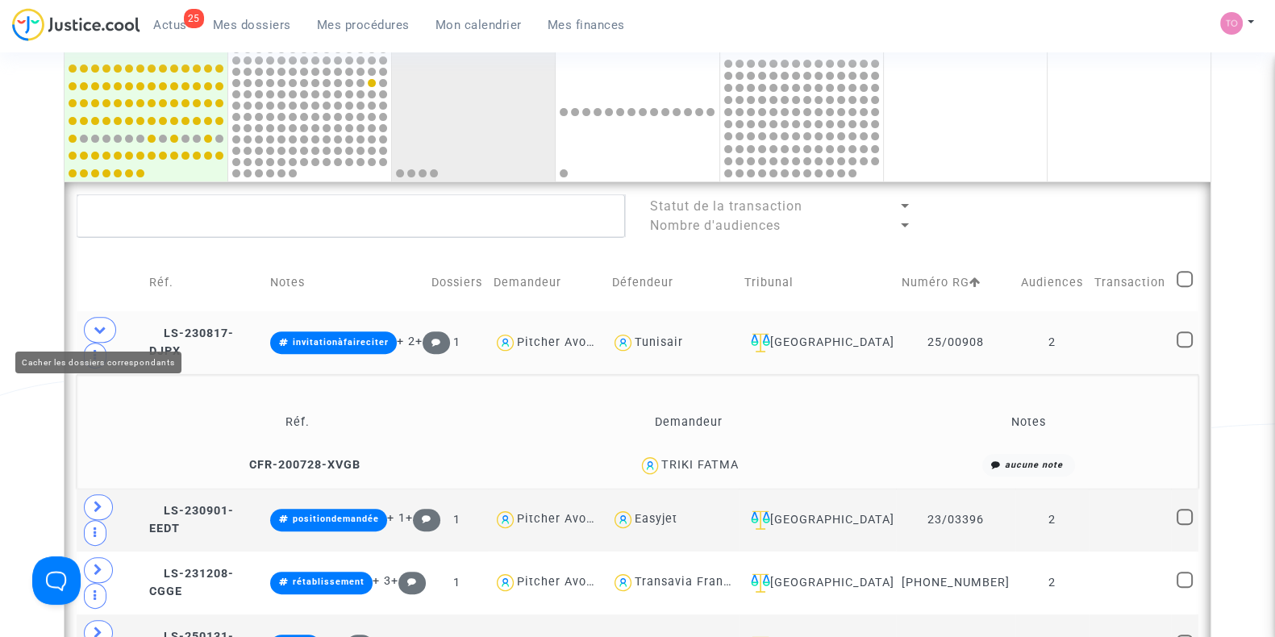
click at [100, 320] on span at bounding box center [100, 330] width 32 height 26
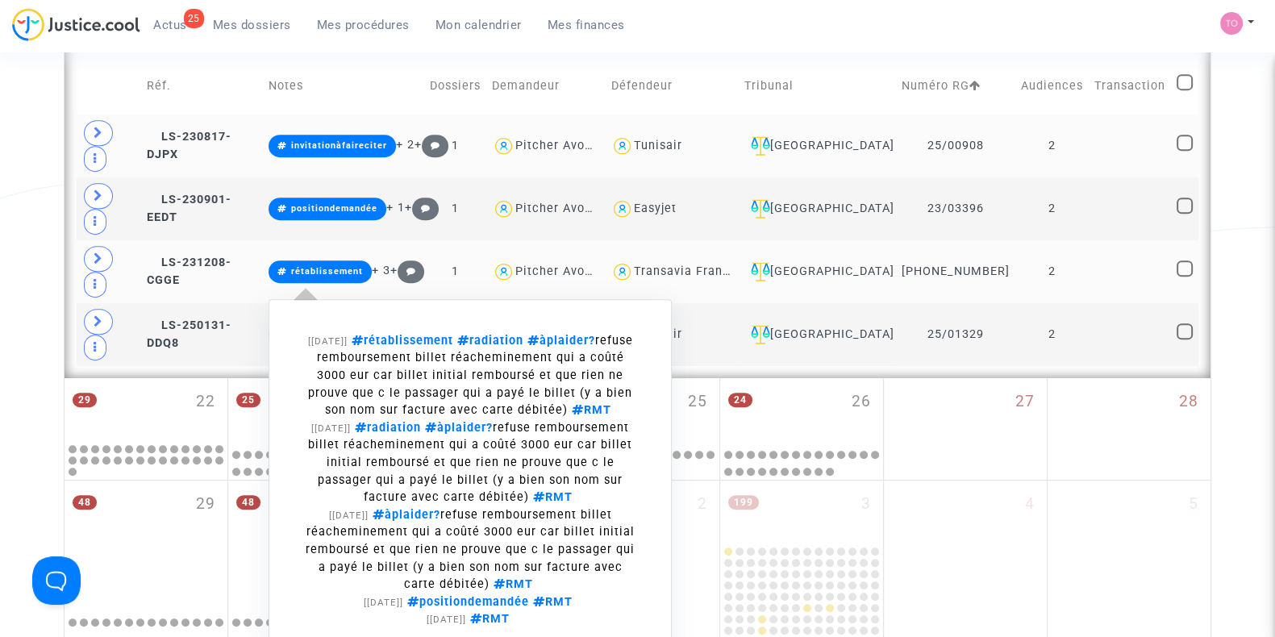
scroll to position [908, 0]
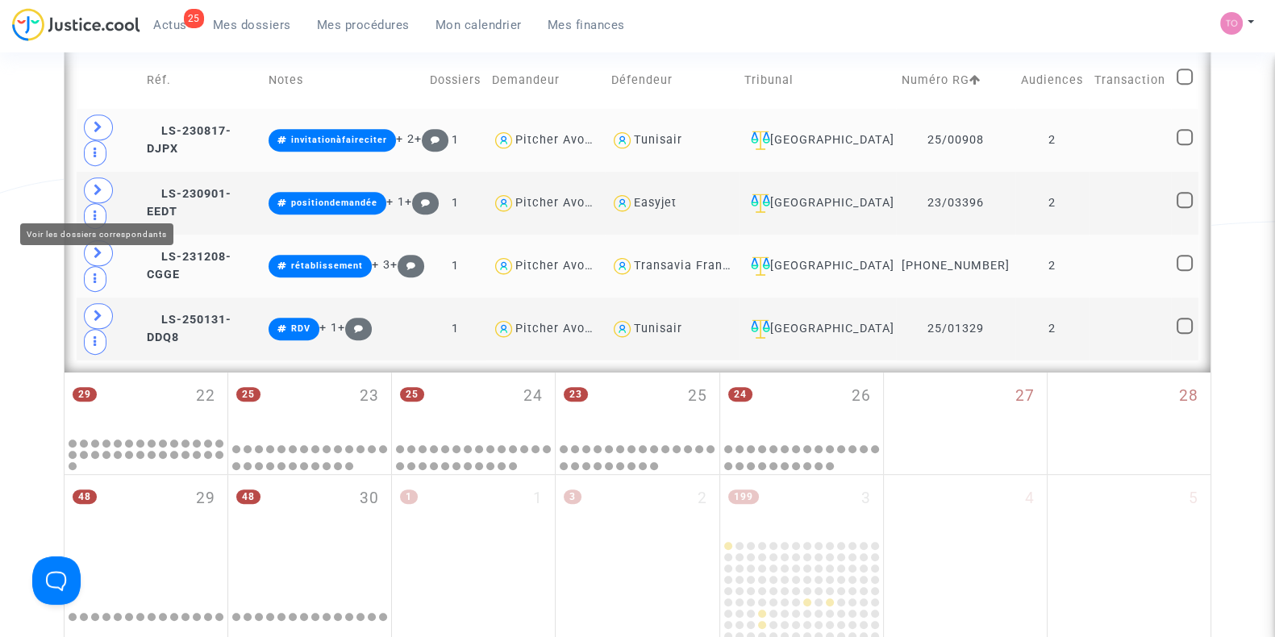
click at [89, 240] on span at bounding box center [98, 253] width 29 height 26
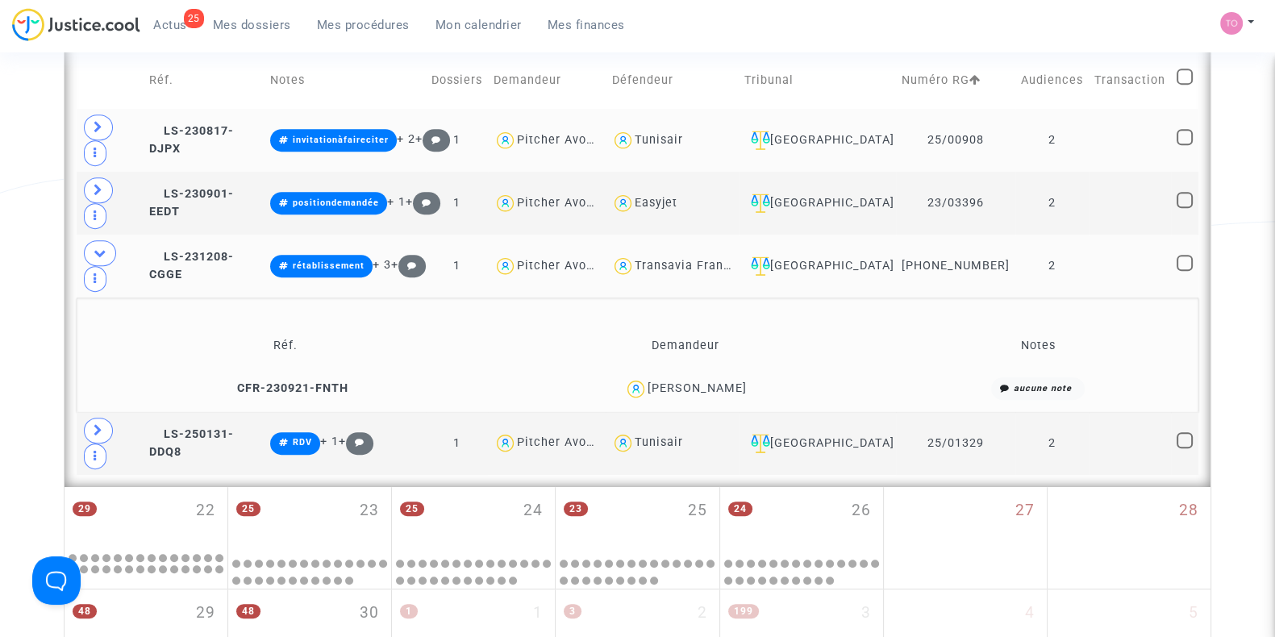
click at [728, 382] on div "Thibault Roy" at bounding box center [697, 389] width 99 height 14
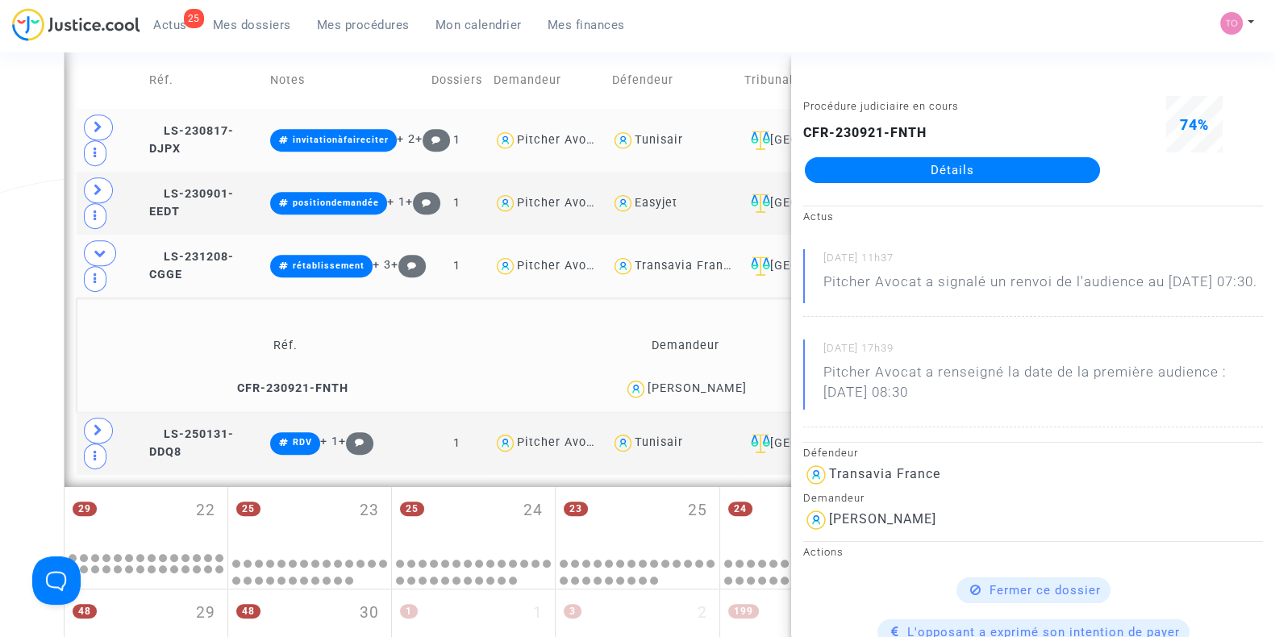
click at [0, 250] on div "Date de clôture d'instruction Date de conciliation Date d'audience Date de juge…" at bounding box center [637, 6] width 1275 height 1643
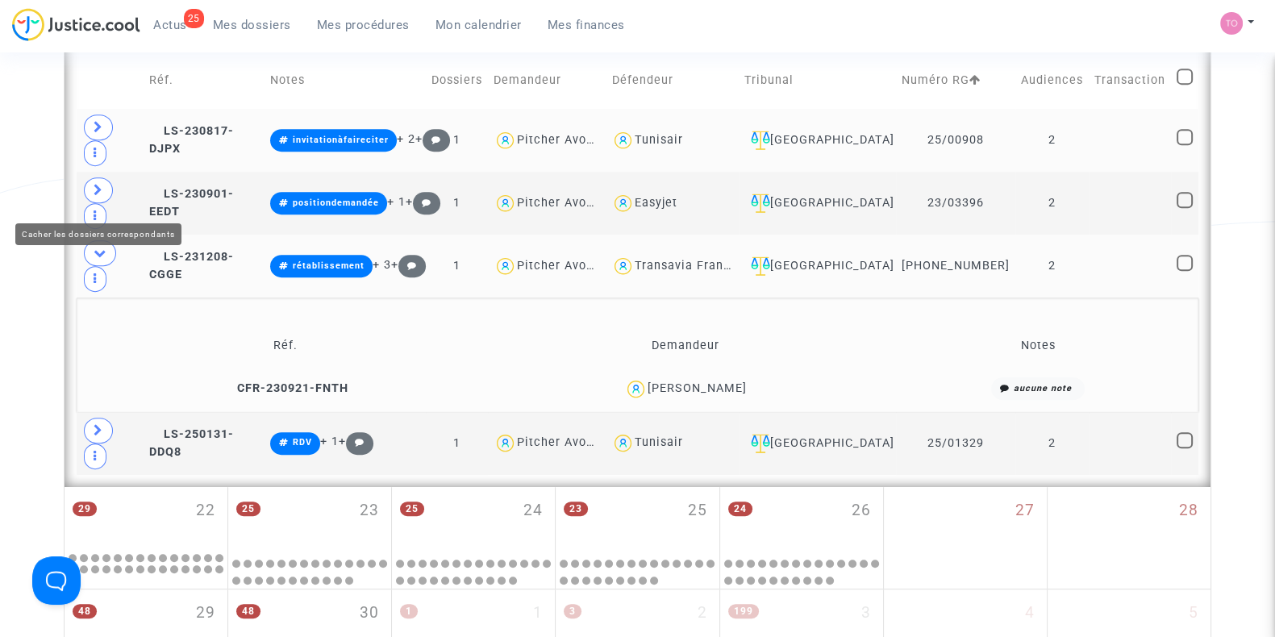
click at [101, 247] on icon at bounding box center [100, 253] width 13 height 12
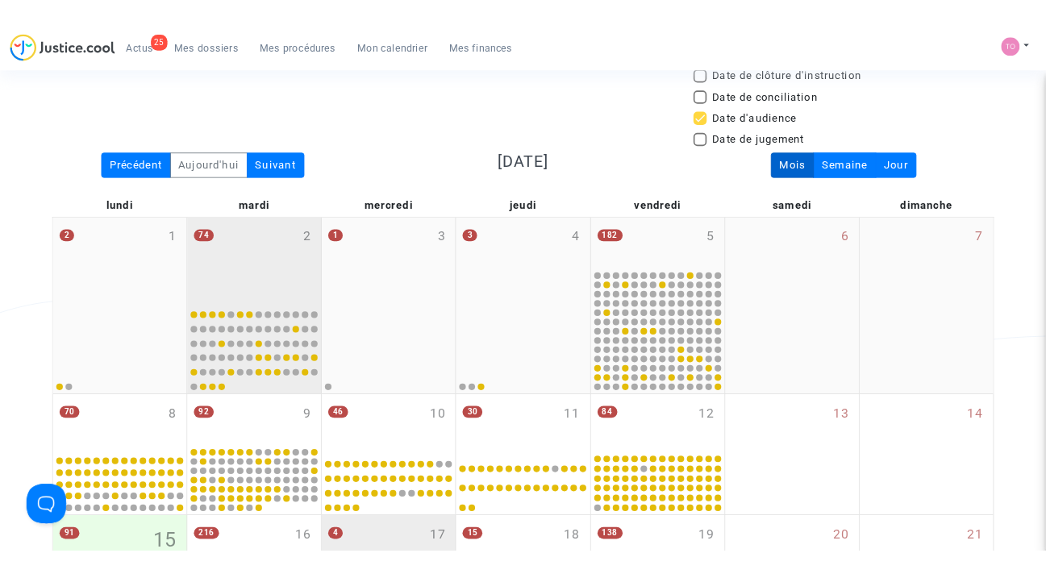
scroll to position [0, 0]
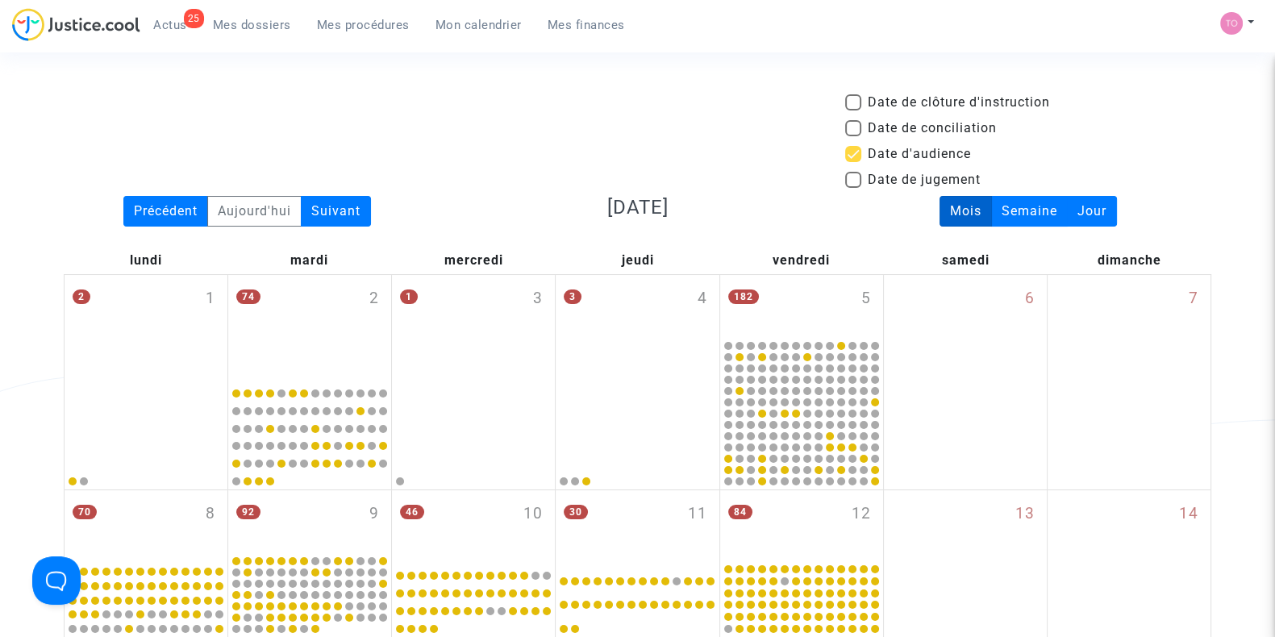
click at [87, 139] on div "Date de clôture d'instruction Date de conciliation Date d'audience Date de juge…" at bounding box center [638, 144] width 1172 height 103
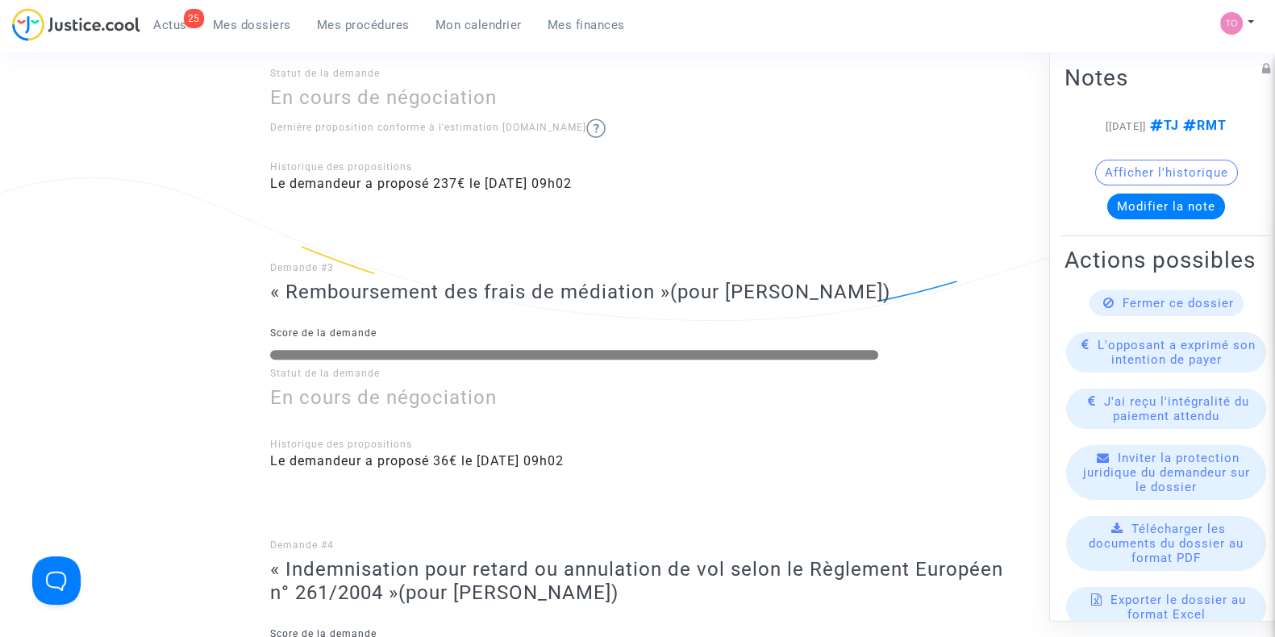
scroll to position [1210, 0]
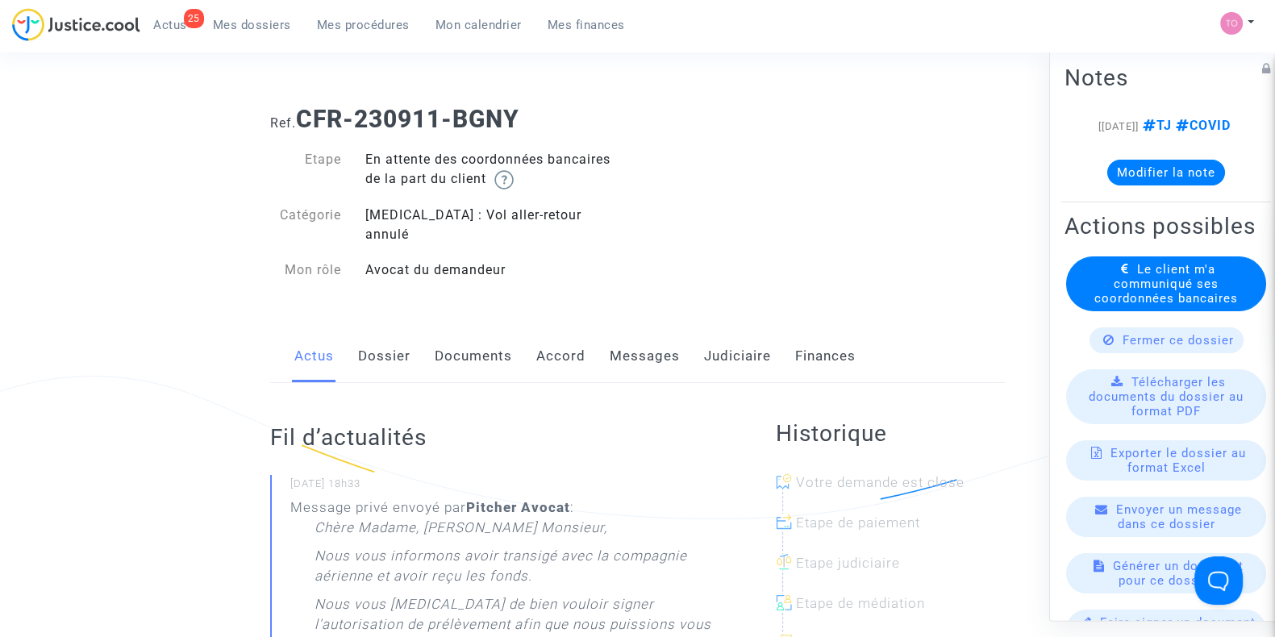
click at [553, 337] on link "Accord" at bounding box center [560, 356] width 49 height 53
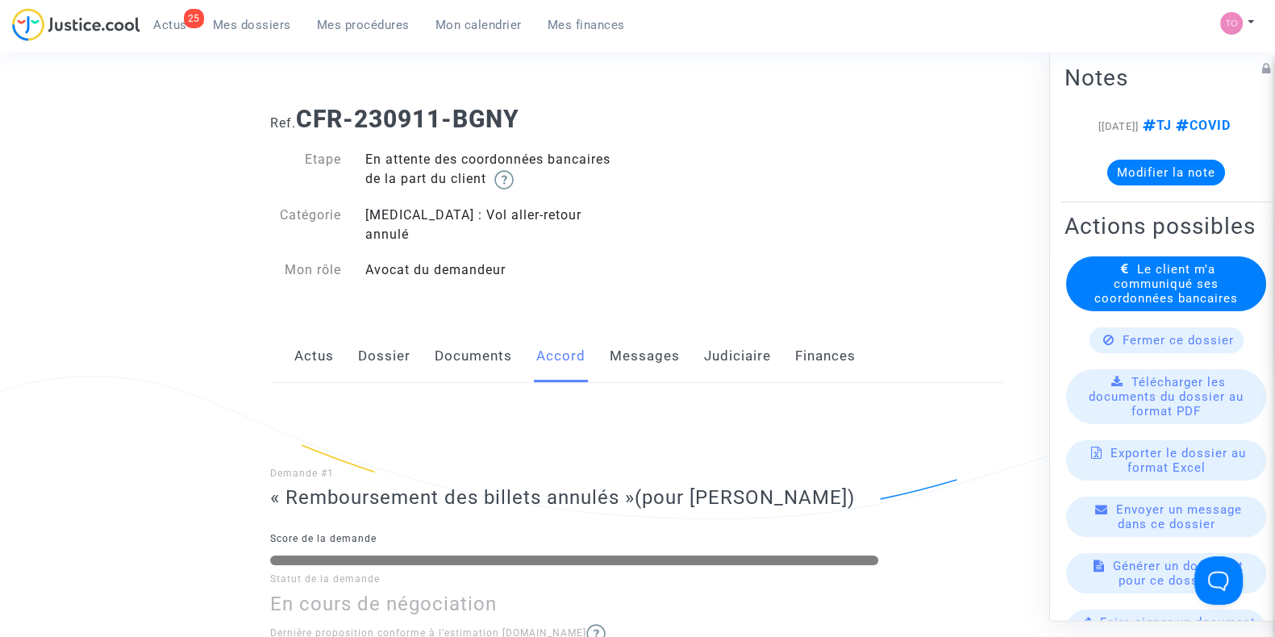
click at [654, 358] on link "Messages" at bounding box center [645, 356] width 70 height 53
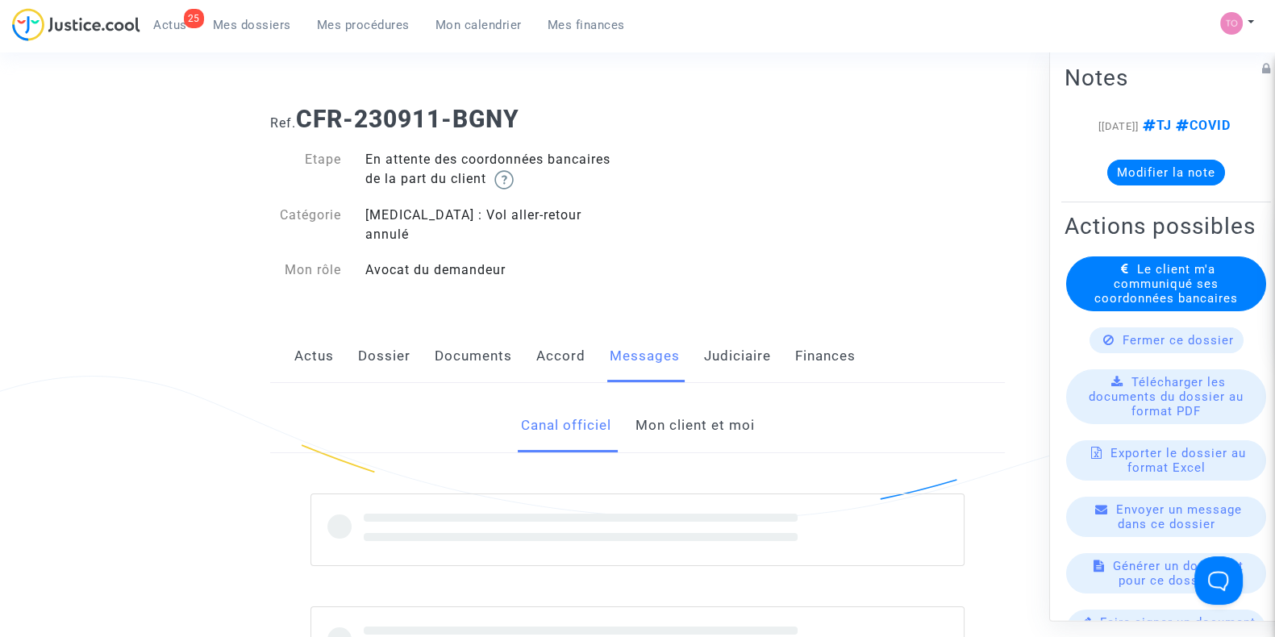
click at [638, 407] on link "Mon client et moi" at bounding box center [694, 425] width 119 height 53
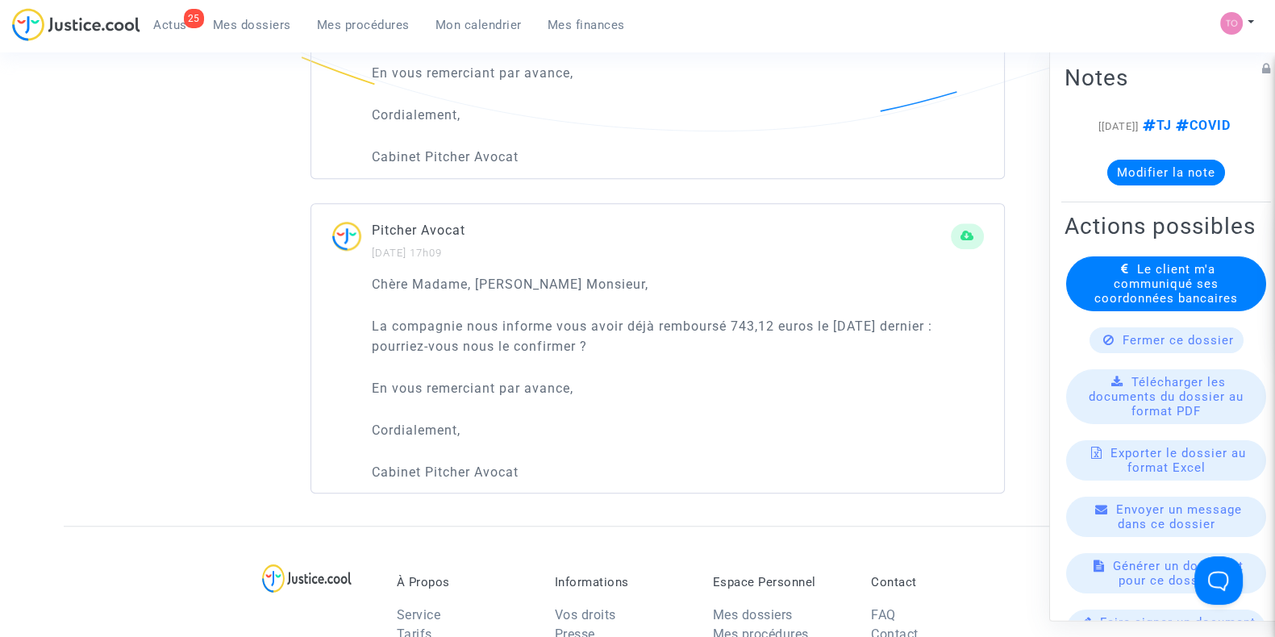
scroll to position [1916, 0]
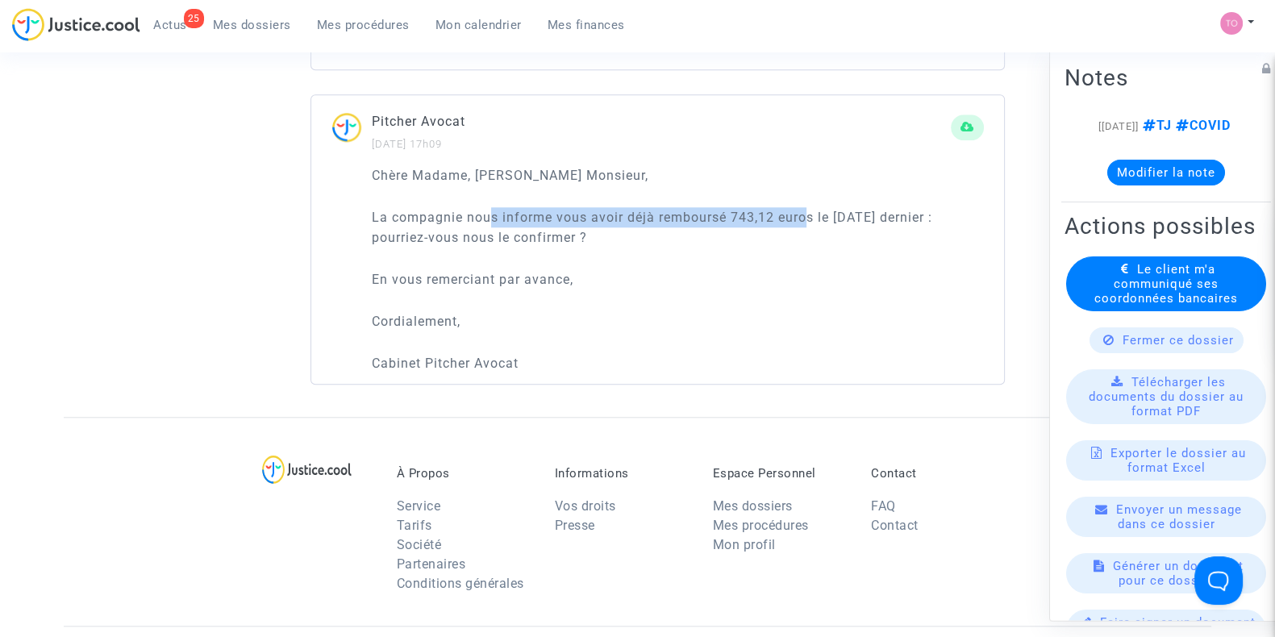
drag, startPoint x: 488, startPoint y: 213, endPoint x: 809, endPoint y: 215, distance: 321.1
click at [809, 215] on p "La compagnie nous informe vous avoir déjà remboursé 743,12 euros le 7 décembre …" at bounding box center [678, 227] width 612 height 40
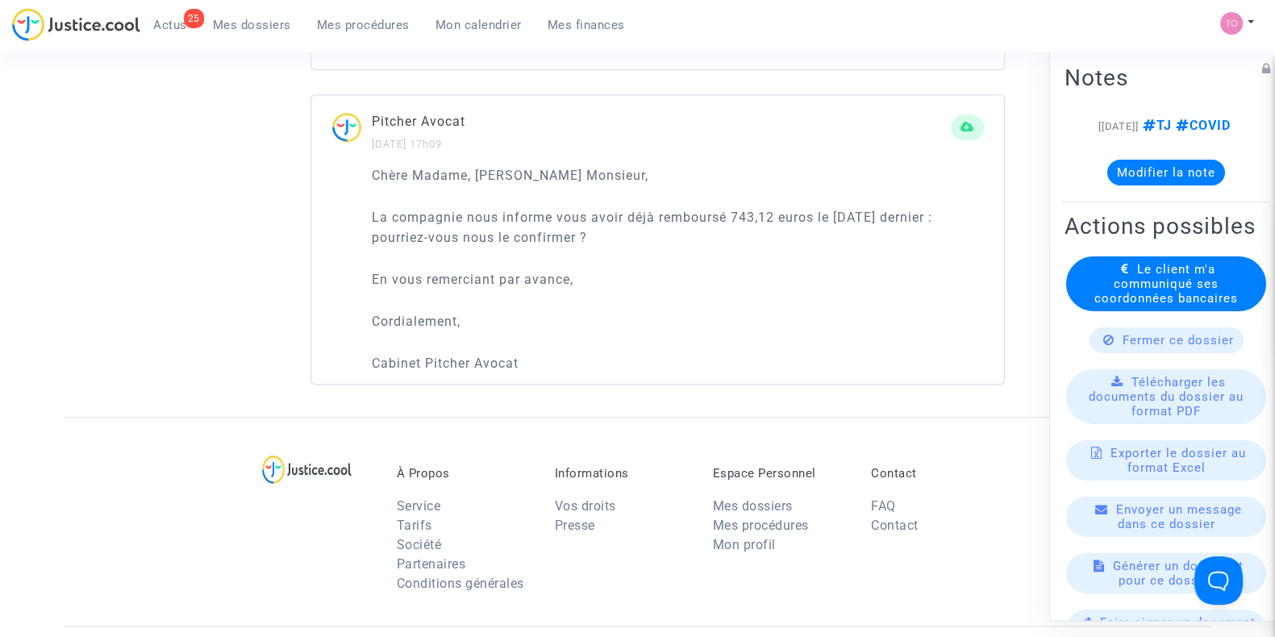
click at [823, 256] on div "Chère Madame, Cher Monsieur, La compagnie nous informe vous avoir déjà rembours…" at bounding box center [678, 269] width 612 height 209
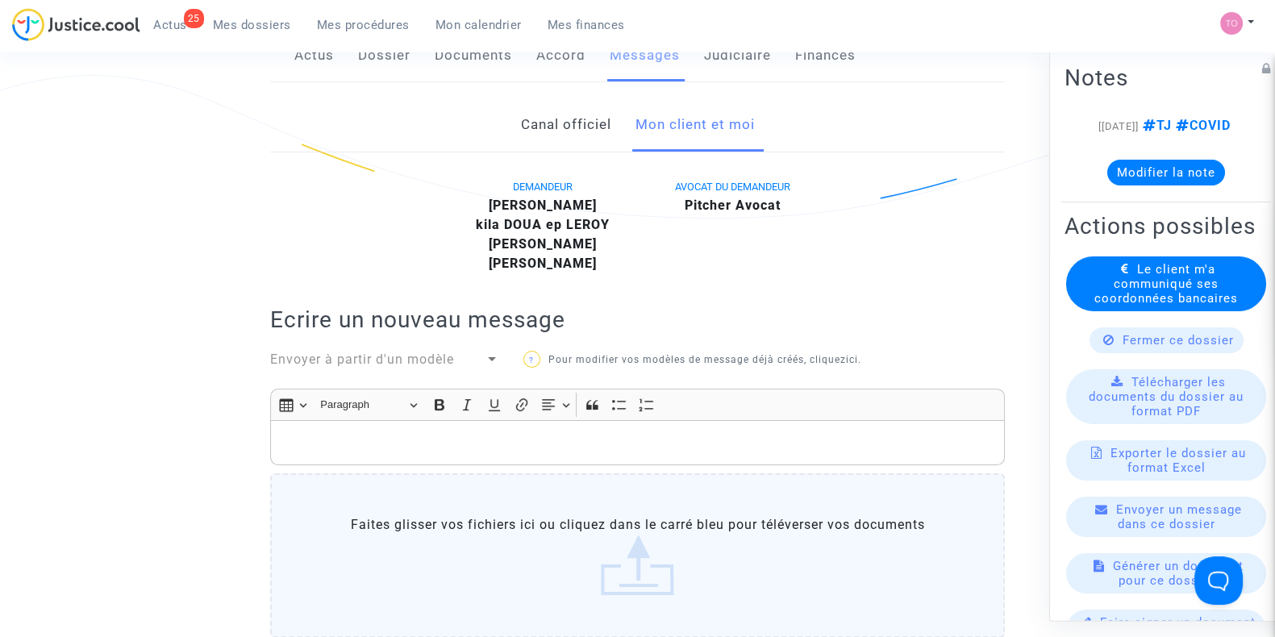
scroll to position [0, 0]
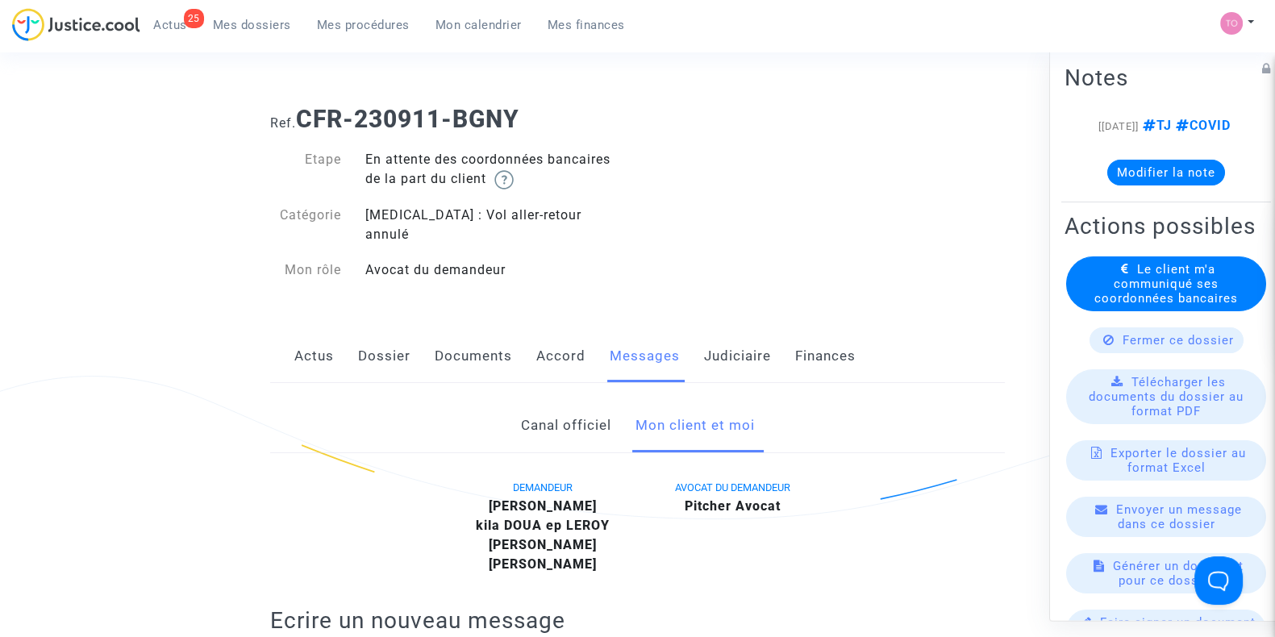
click at [727, 330] on link "Judiciaire" at bounding box center [737, 356] width 67 height 53
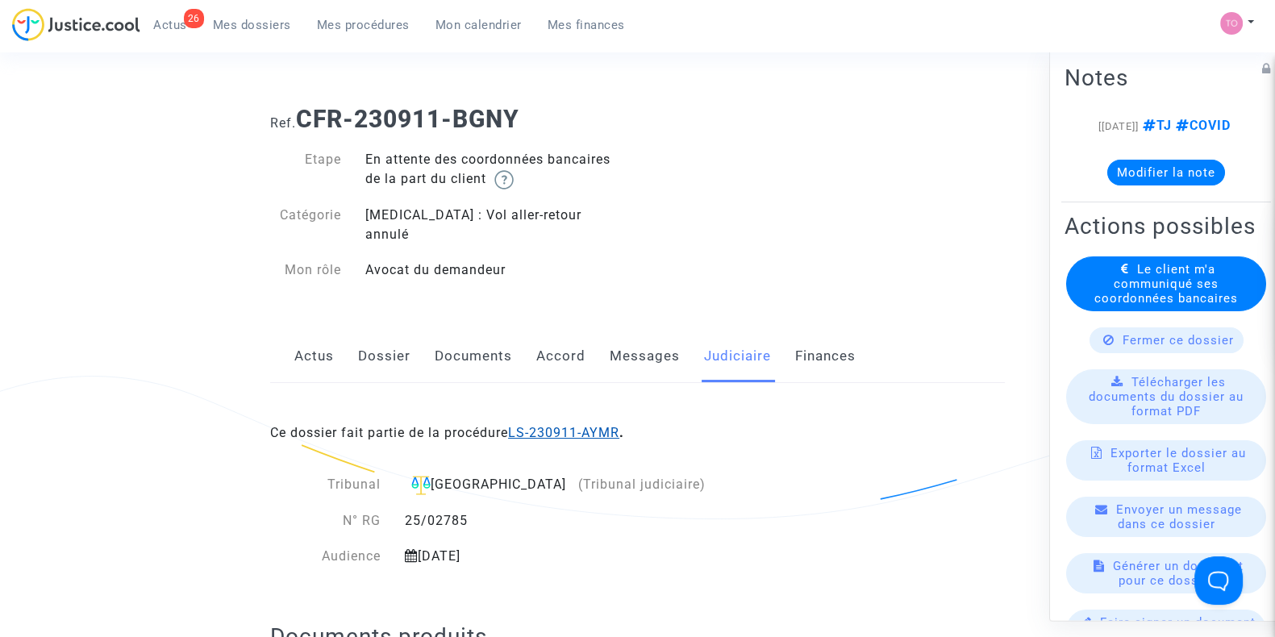
click at [586, 425] on link "LS-230911-AYMR" at bounding box center [563, 432] width 111 height 15
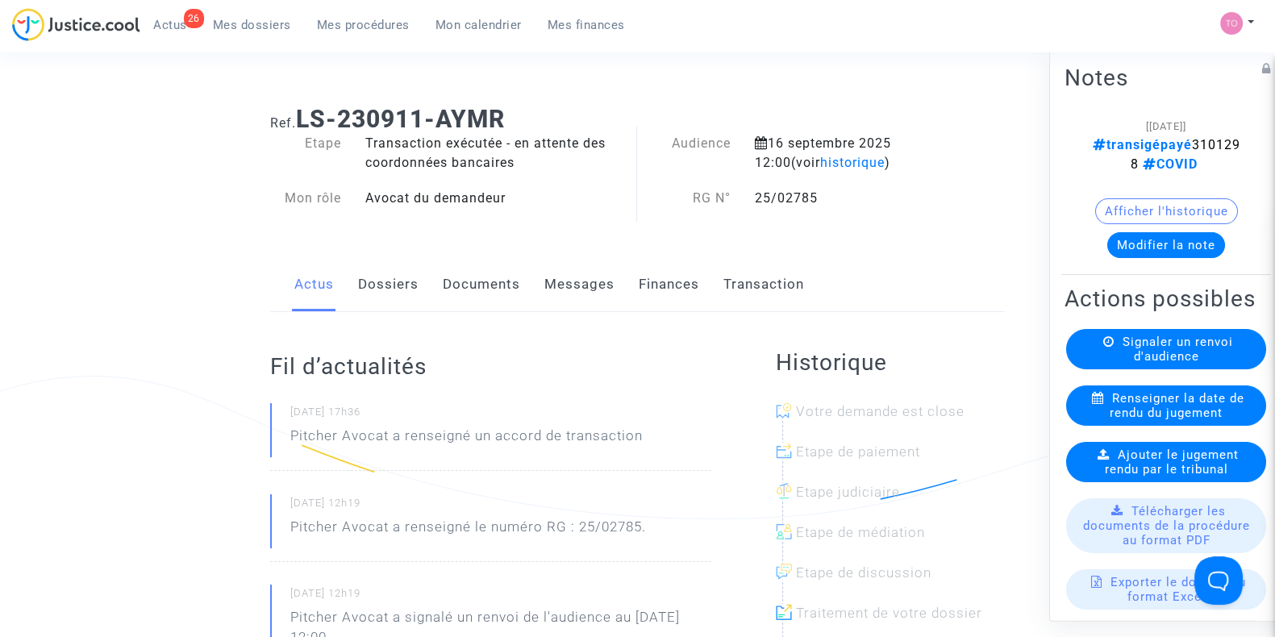
click at [676, 288] on link "Finances" at bounding box center [669, 284] width 61 height 53
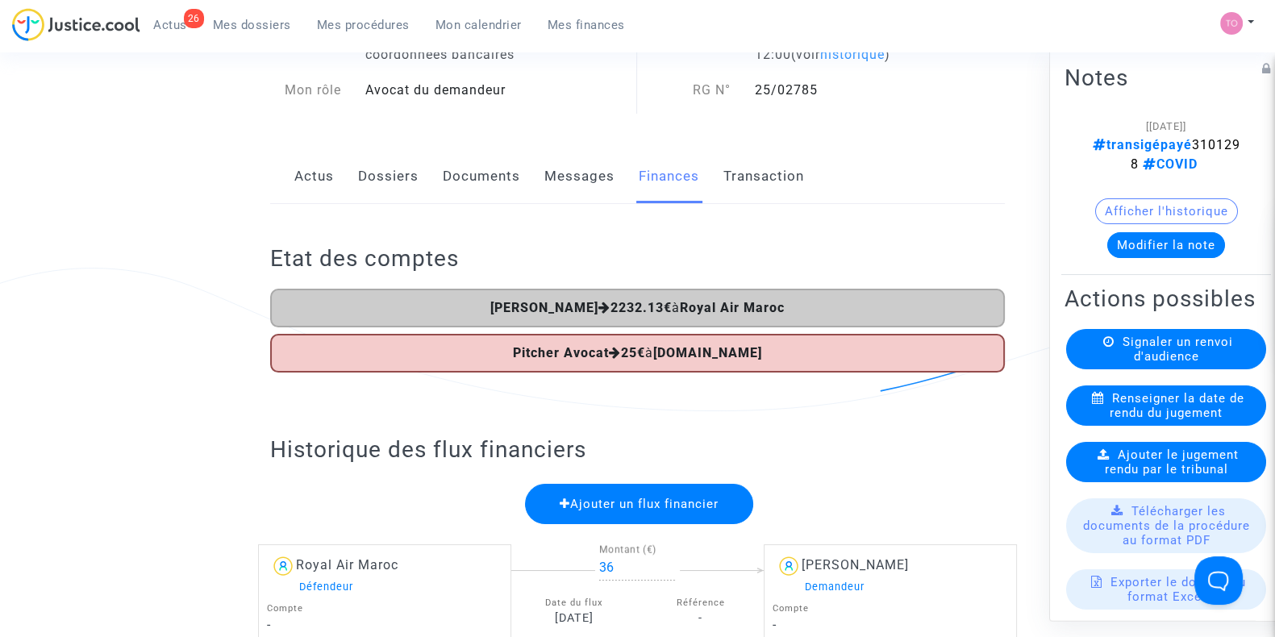
scroll to position [100, 0]
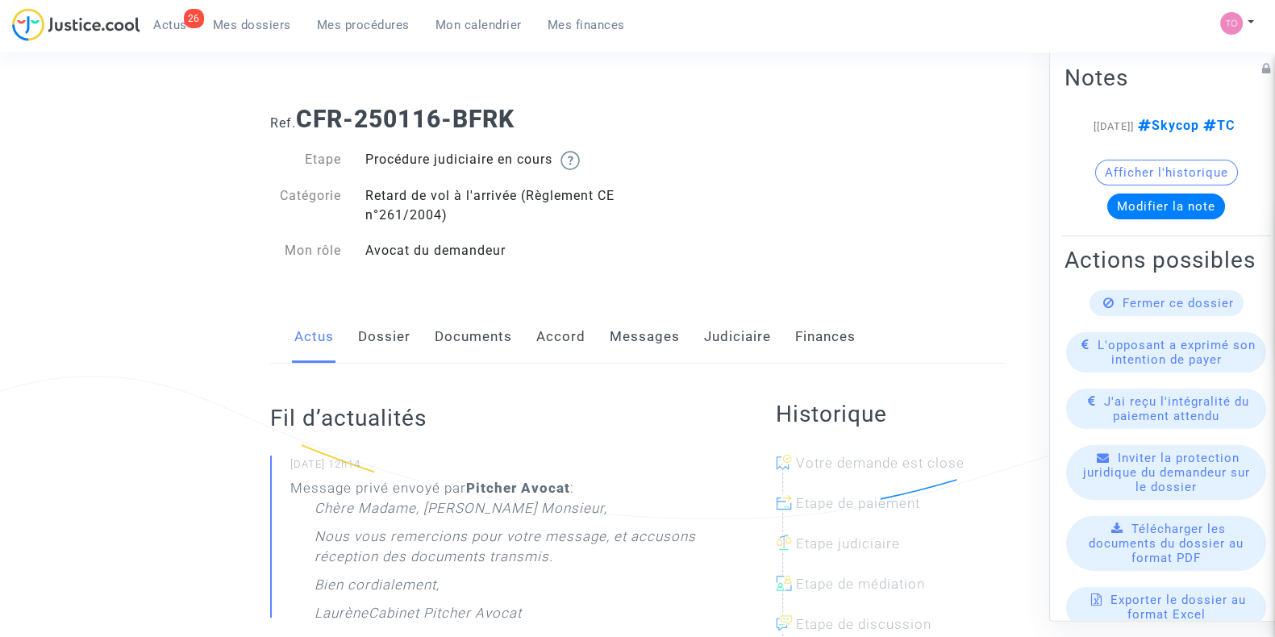
click at [643, 338] on link "Messages" at bounding box center [645, 337] width 70 height 53
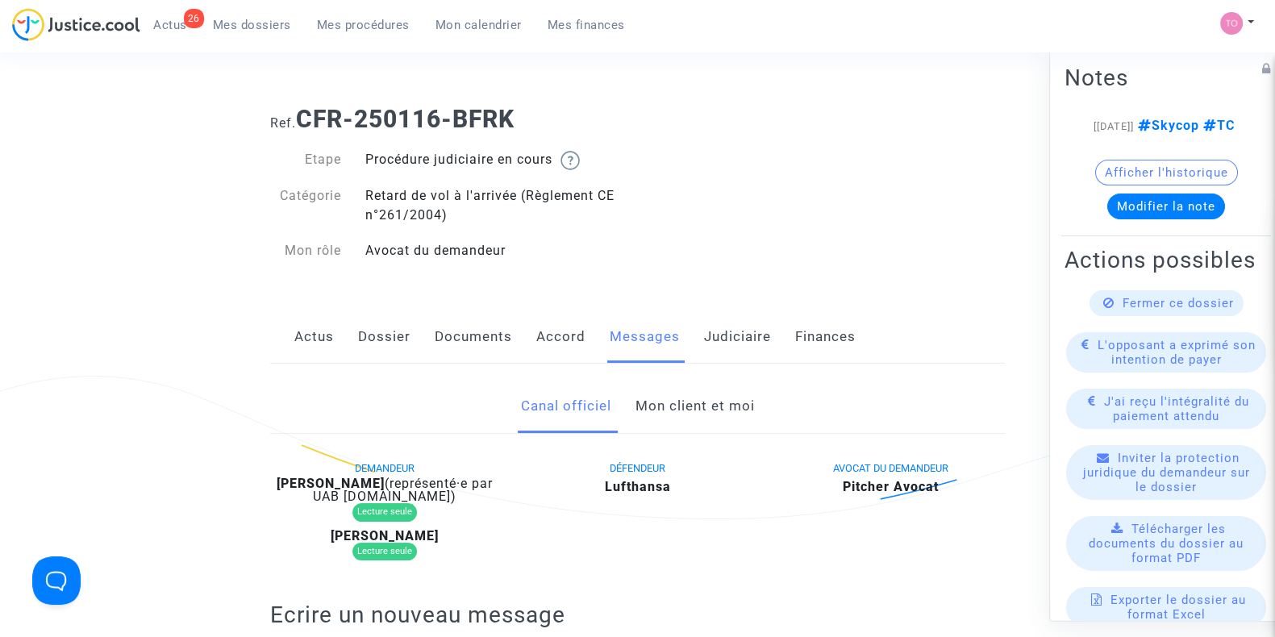
click at [663, 407] on link "Mon client et moi" at bounding box center [694, 406] width 119 height 53
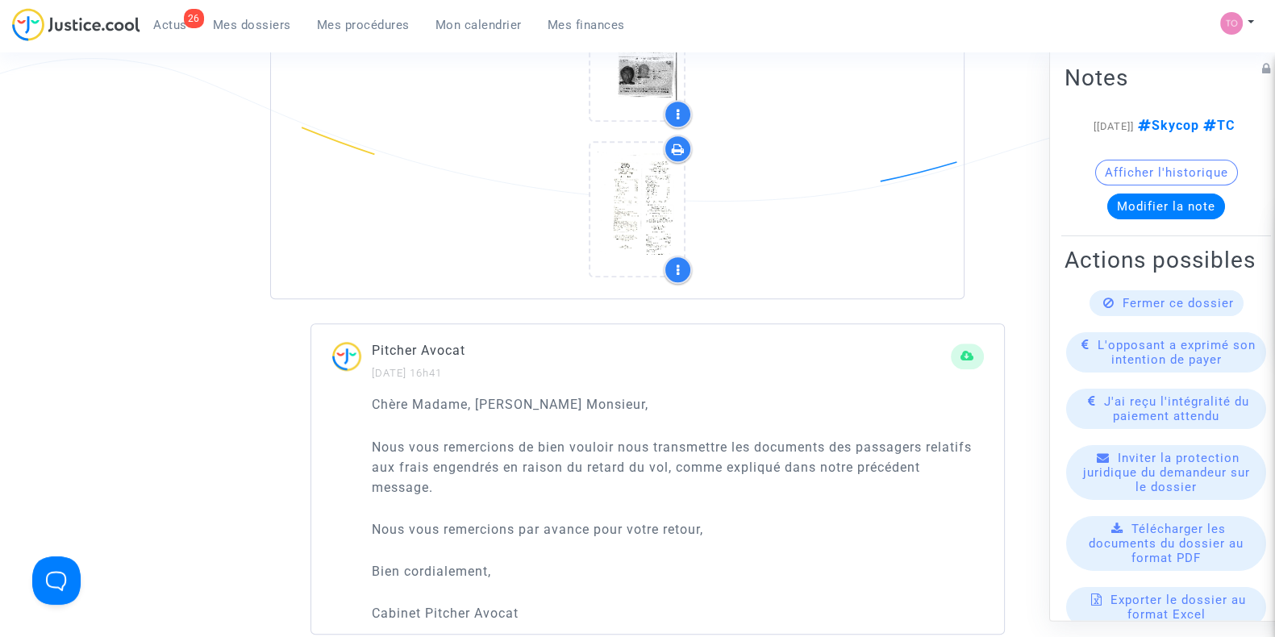
scroll to position [1613, 0]
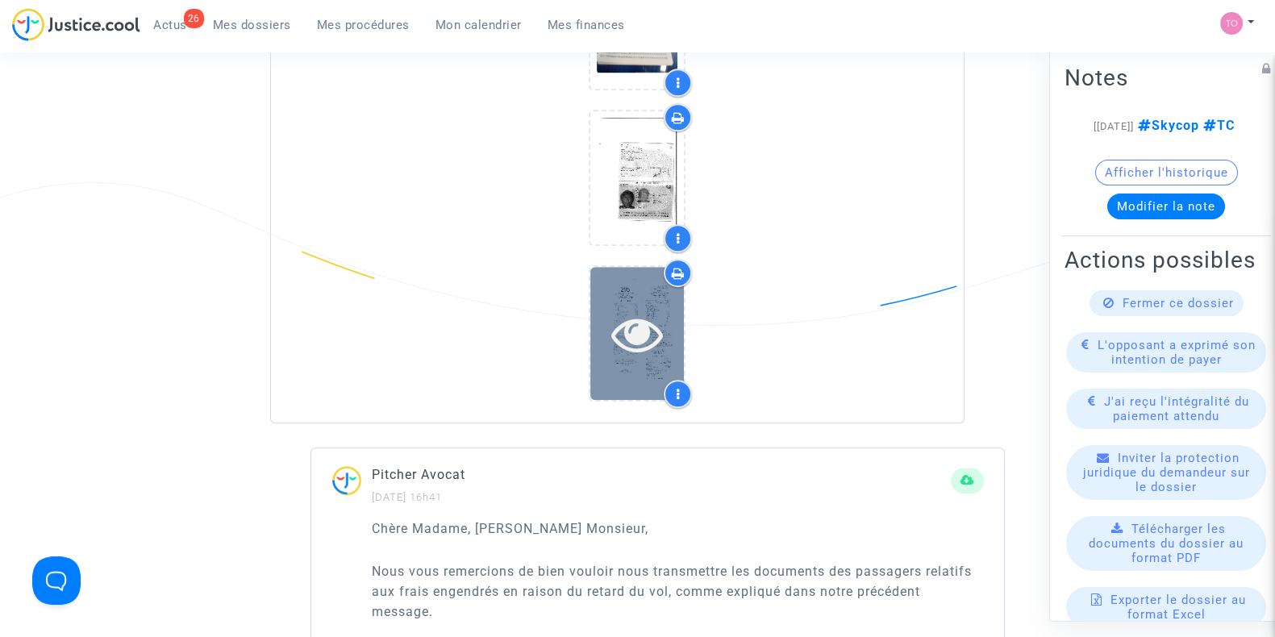
click at [625, 334] on icon at bounding box center [638, 334] width 52 height 52
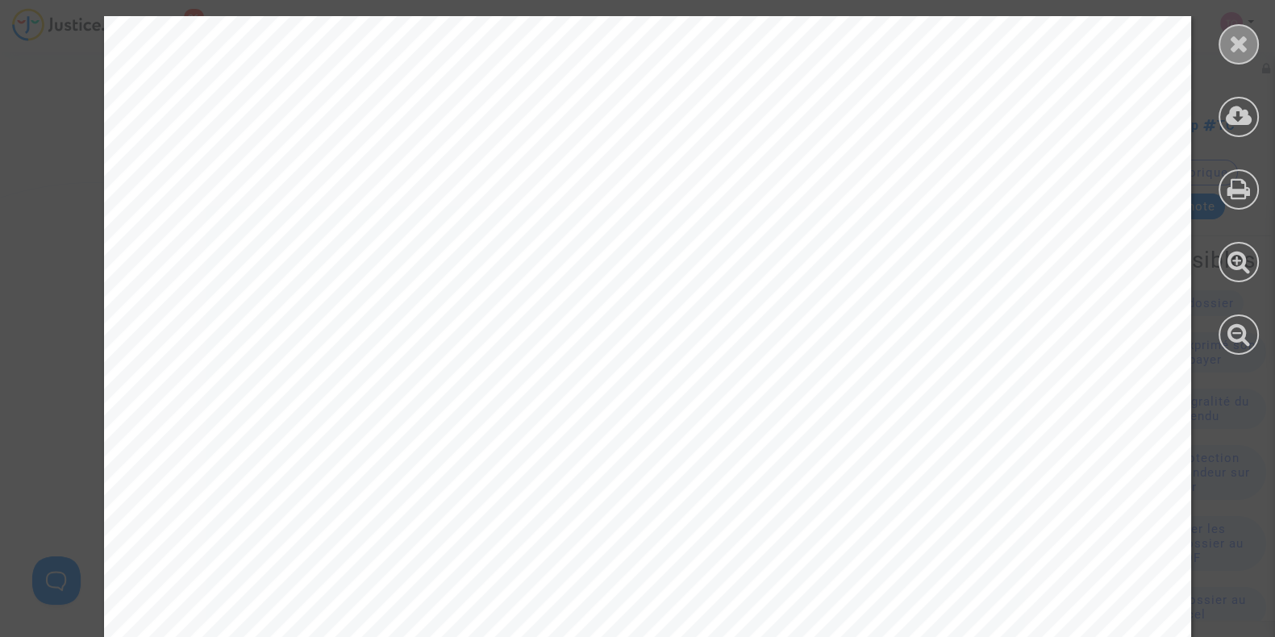
click at [1240, 46] on icon at bounding box center [1239, 43] width 20 height 24
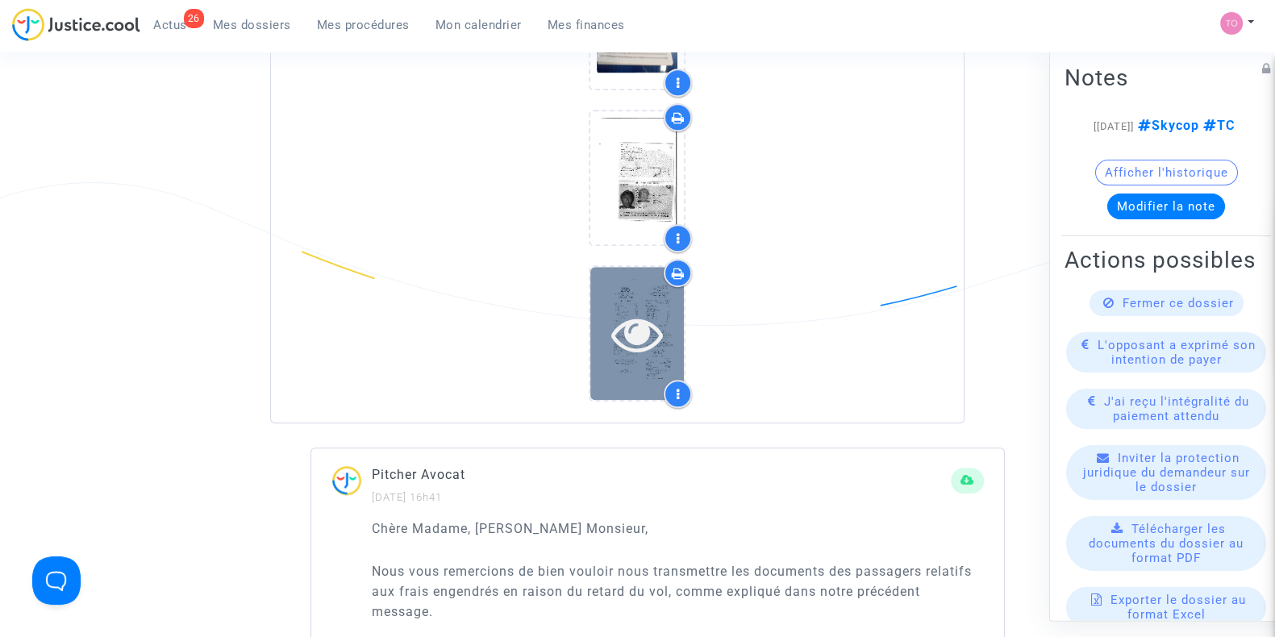
click at [591, 341] on div at bounding box center [638, 334] width 94 height 52
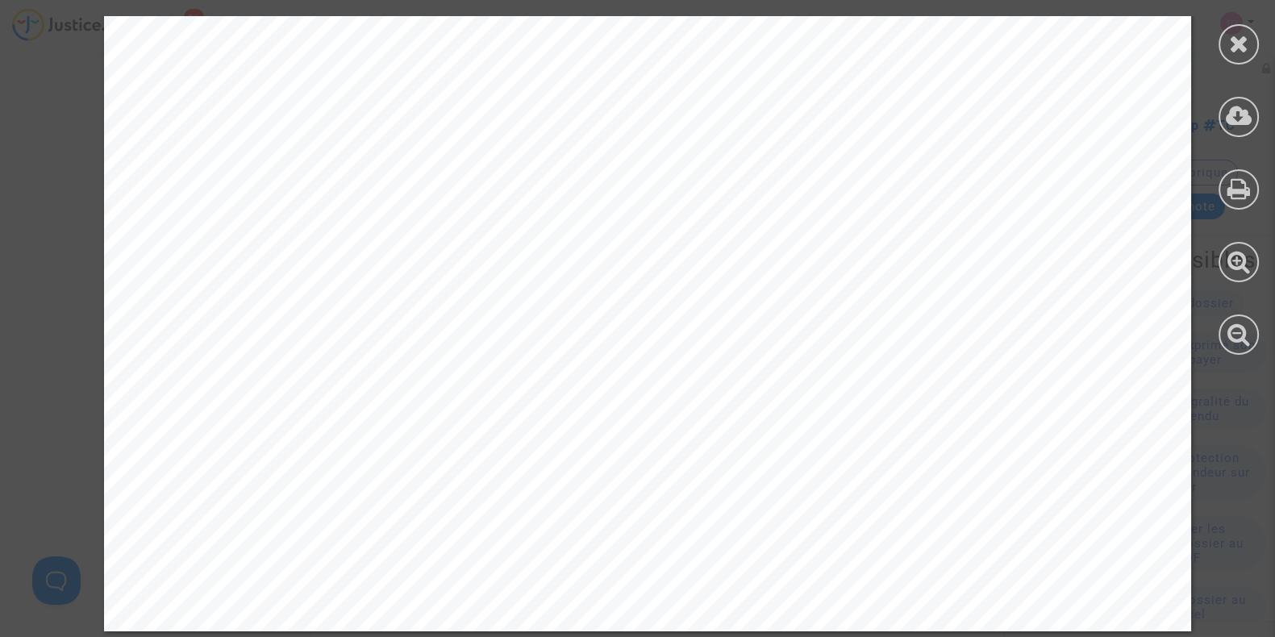
scroll to position [897, 0]
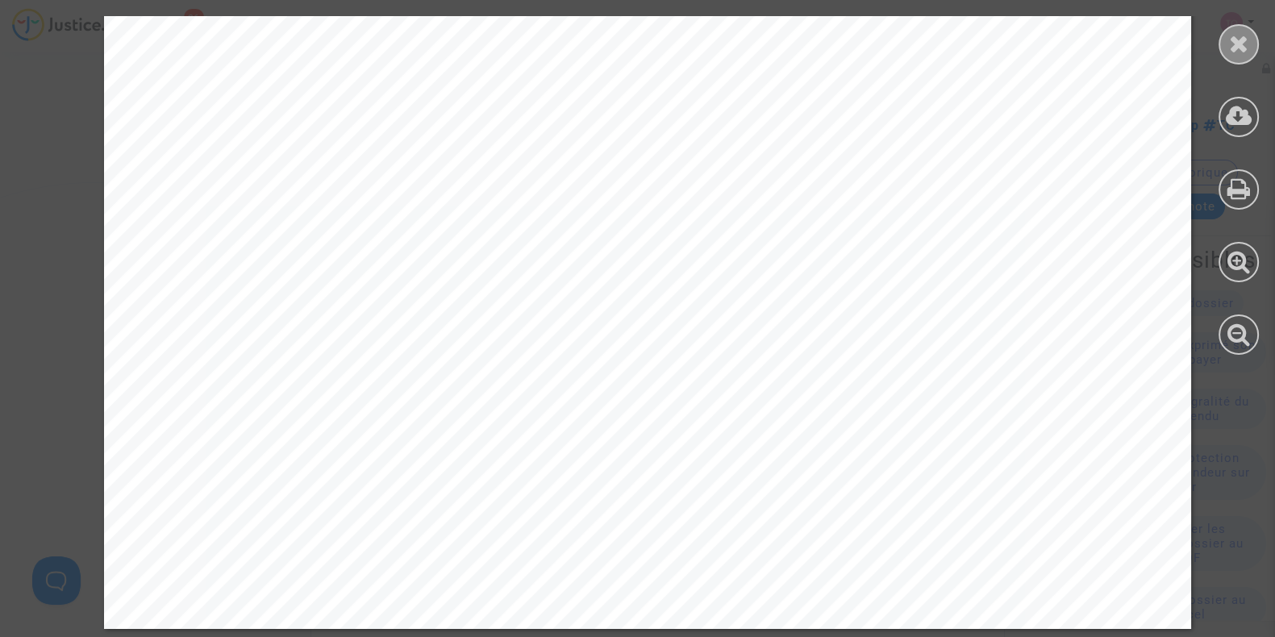
click at [1235, 53] on icon at bounding box center [1239, 43] width 20 height 24
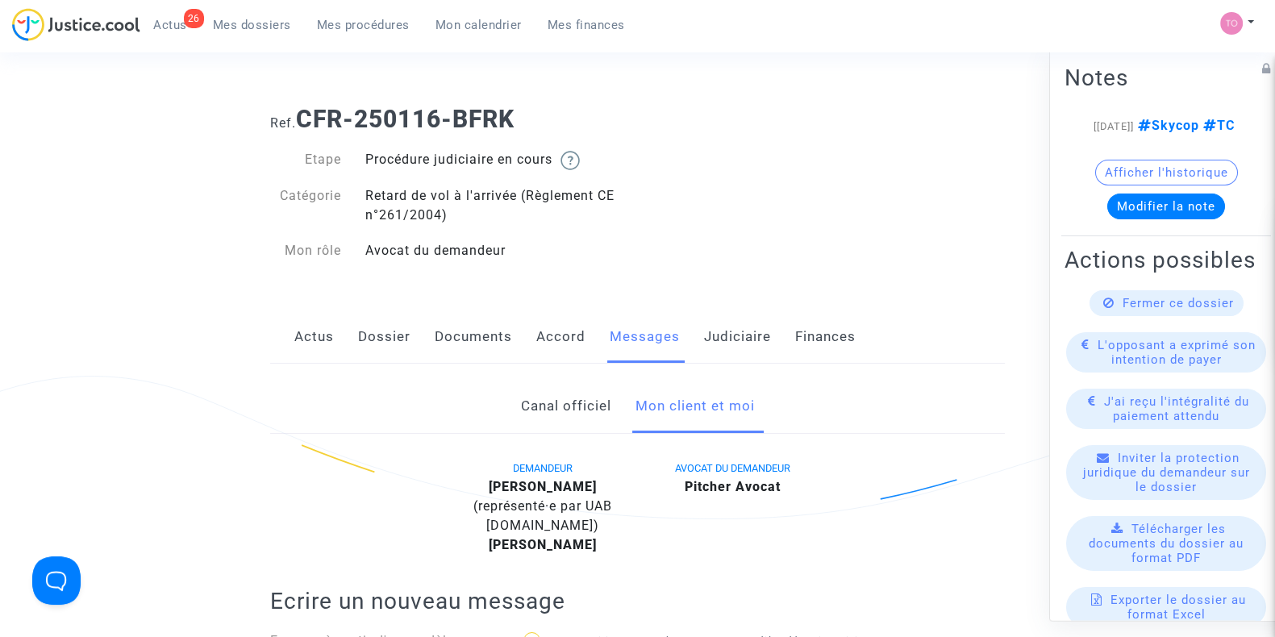
scroll to position [0, 0]
click at [544, 335] on link "Accord" at bounding box center [560, 337] width 49 height 53
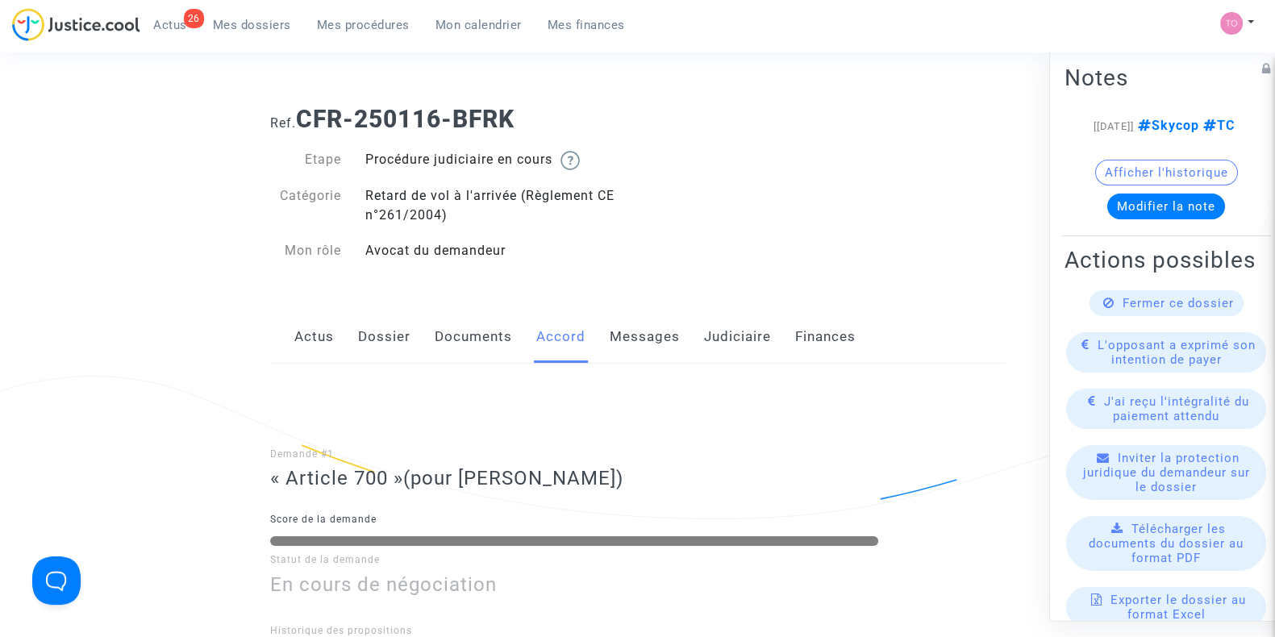
click at [368, 329] on link "Dossier" at bounding box center [384, 337] width 52 height 53
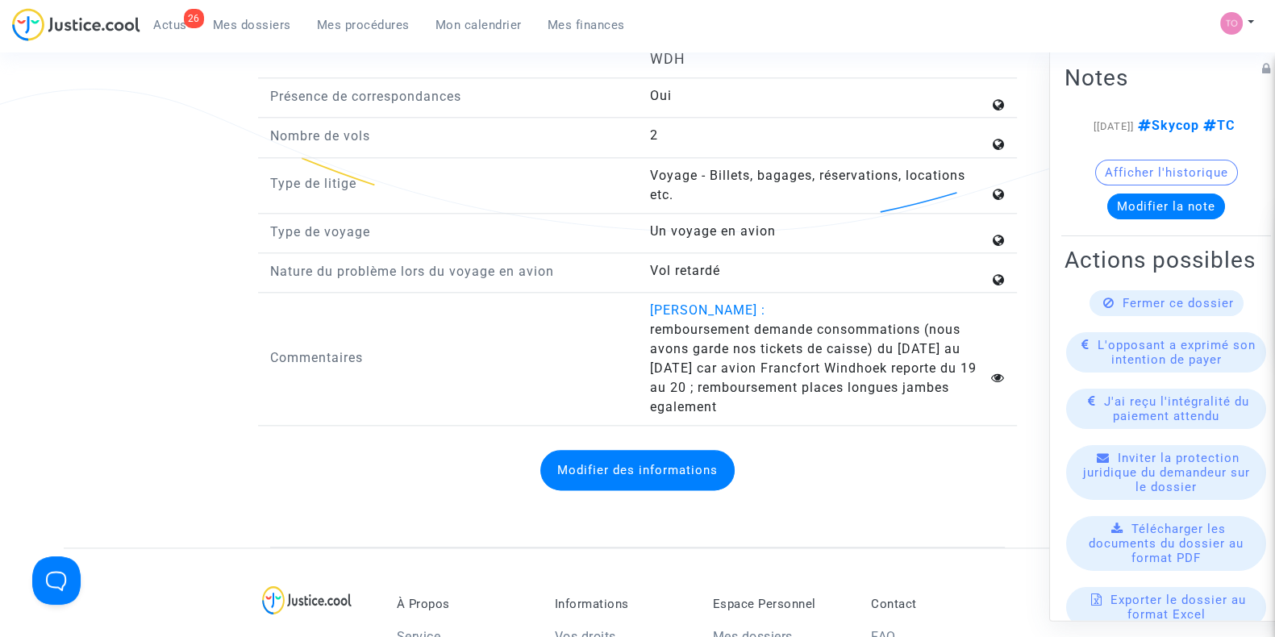
scroll to position [2420, 0]
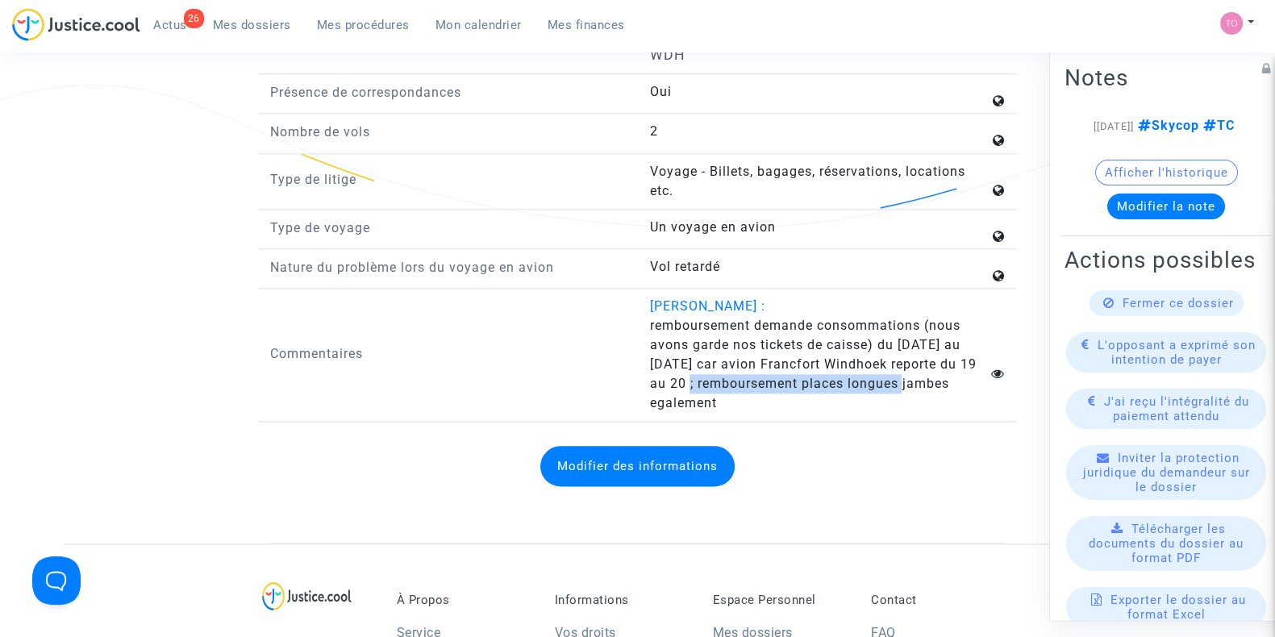
drag, startPoint x: 668, startPoint y: 378, endPoint x: 891, endPoint y: 371, distance: 223.6
click at [891, 371] on span "remboursement demande consommations (nous avons garde nos tickets de caisse) du…" at bounding box center [812, 364] width 327 height 93
click at [718, 383] on span "remboursement demande consommations (nous avons garde nos tickets de caisse) du…" at bounding box center [812, 364] width 327 height 93
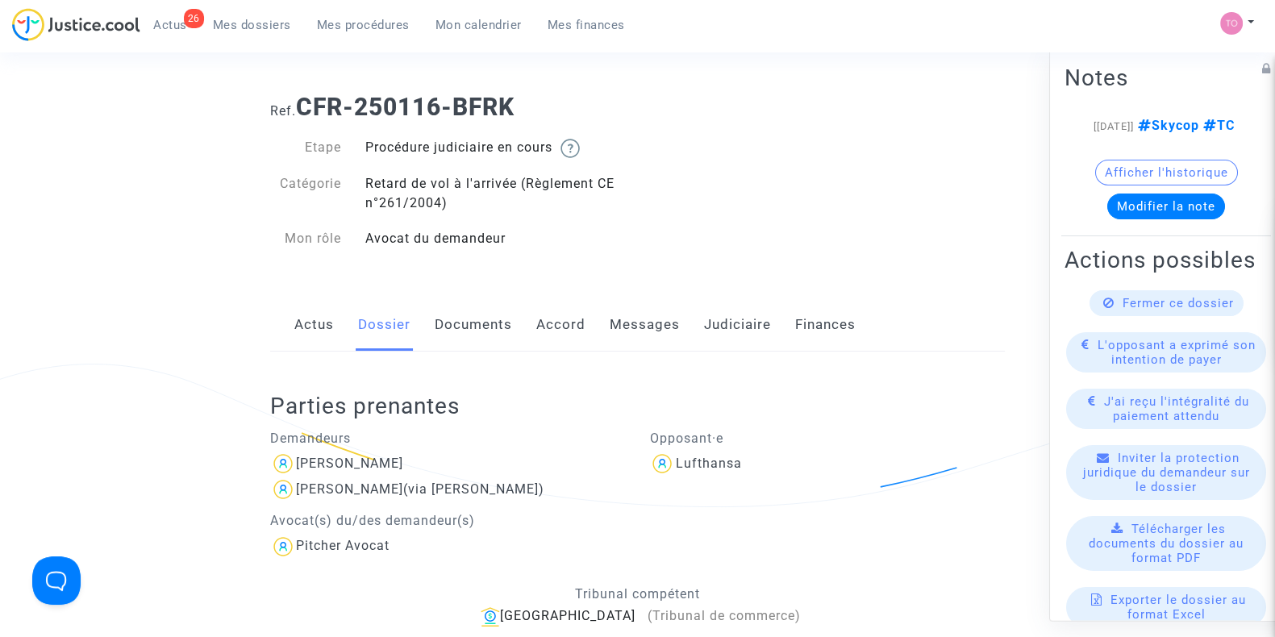
scroll to position [0, 0]
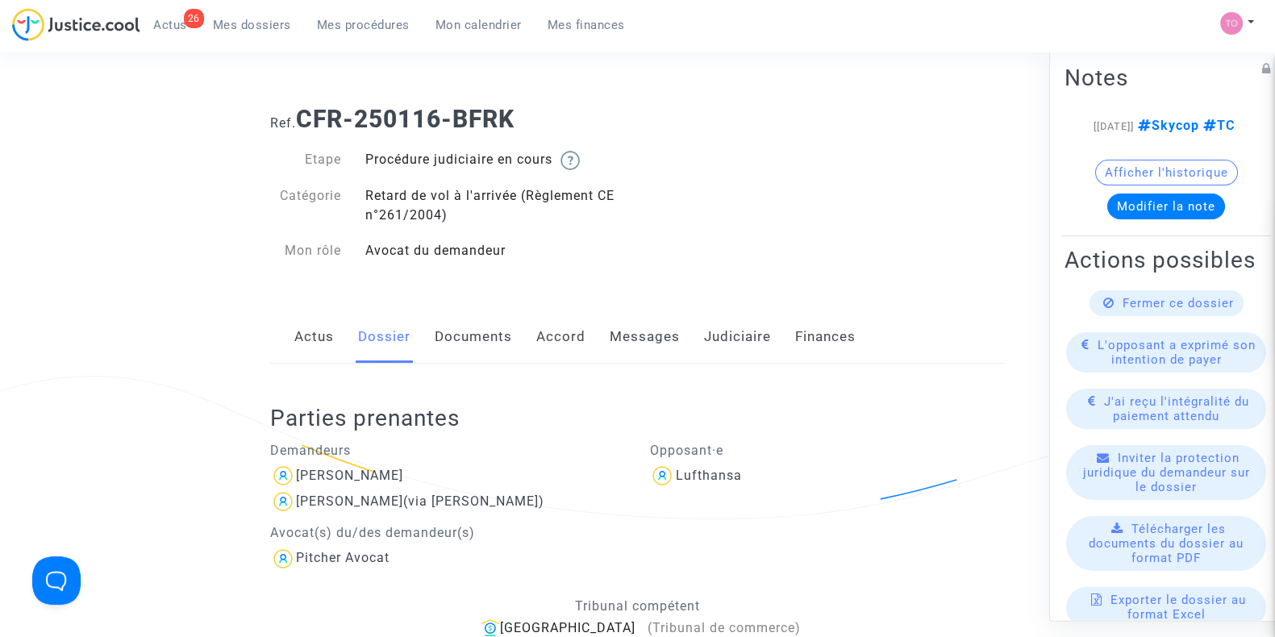
click at [463, 336] on link "Documents" at bounding box center [473, 337] width 77 height 53
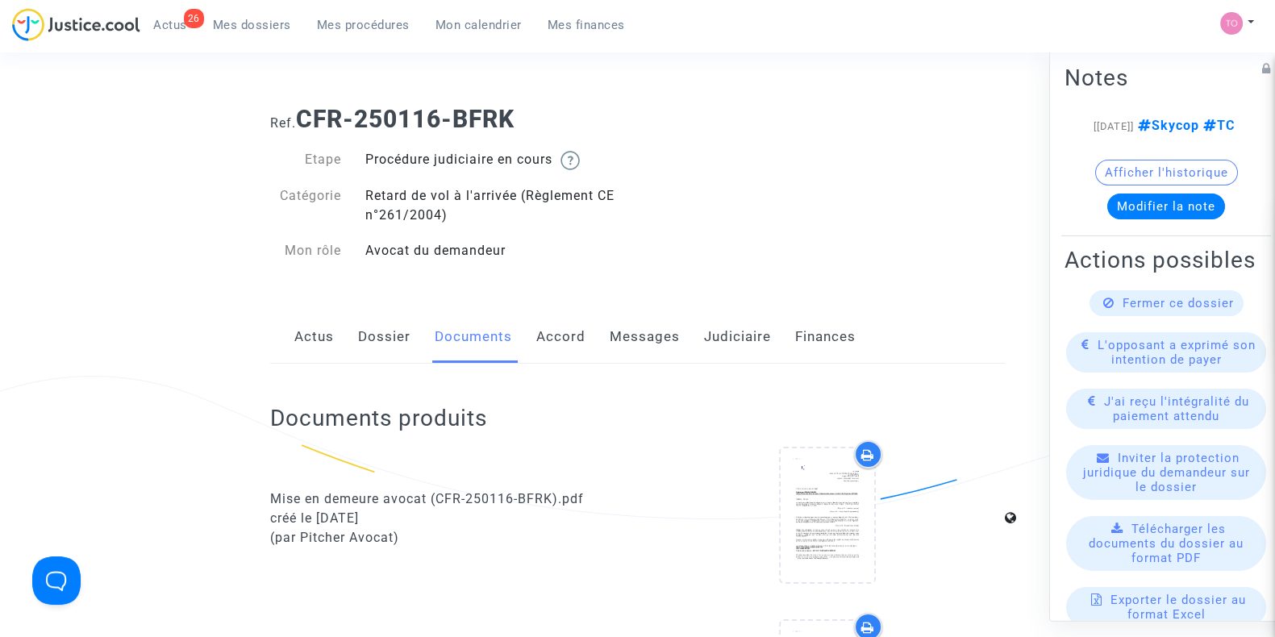
click at [645, 334] on link "Messages" at bounding box center [645, 337] width 70 height 53
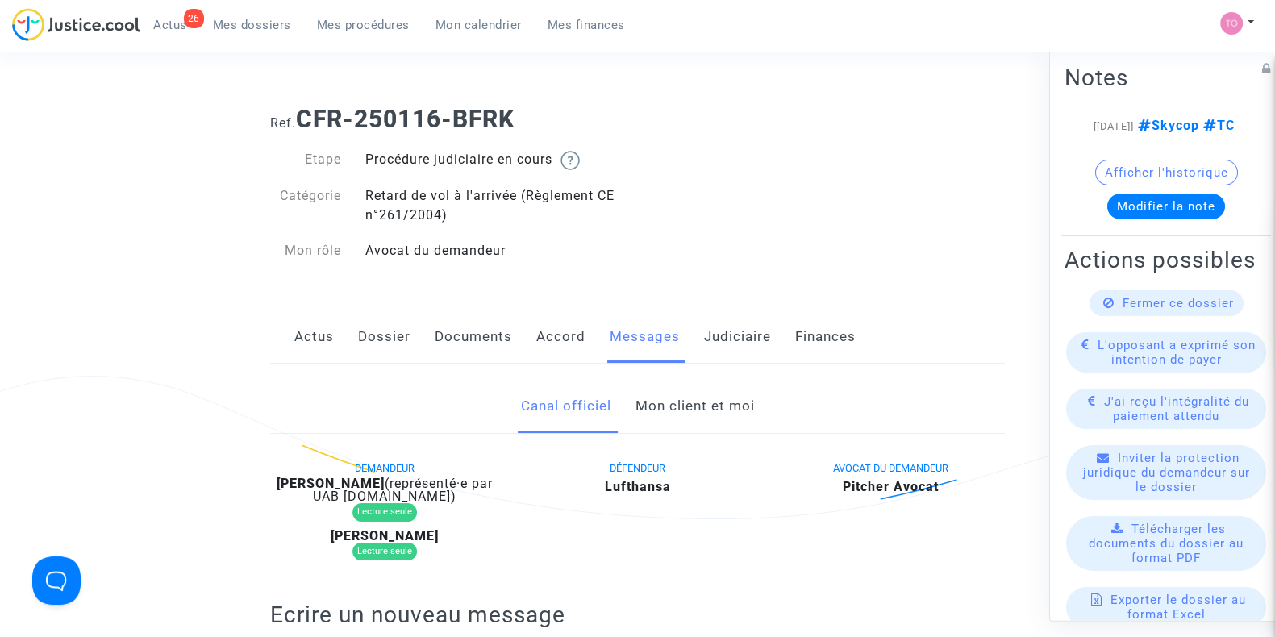
click at [568, 339] on link "Accord" at bounding box center [560, 337] width 49 height 53
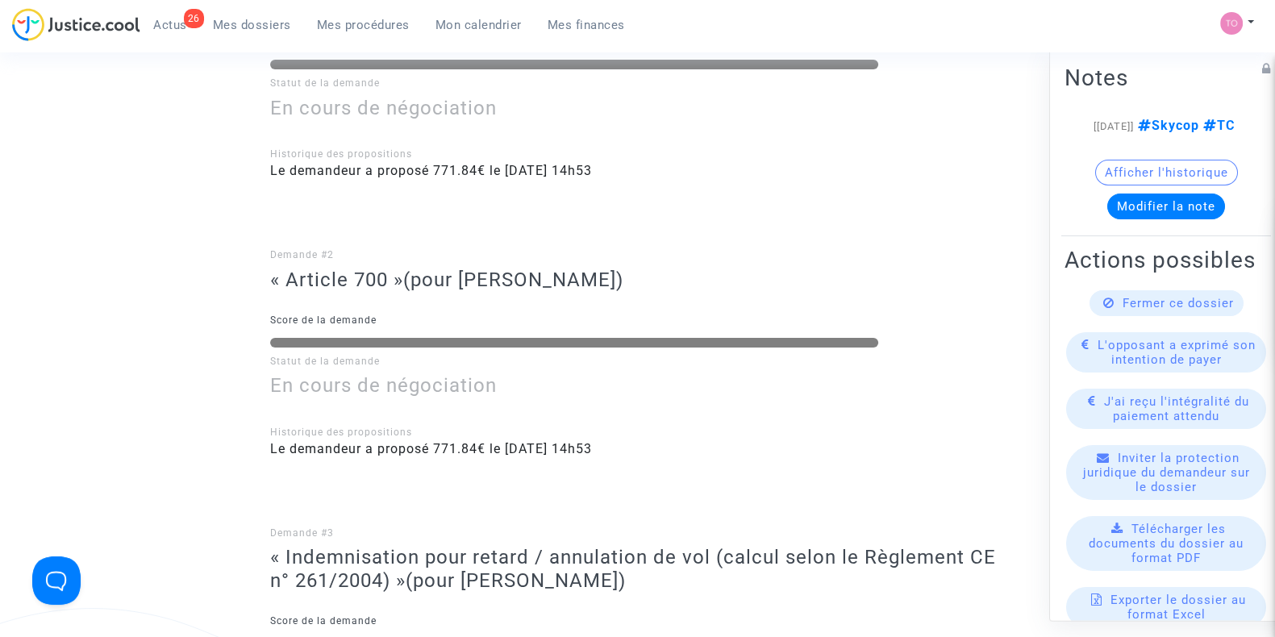
scroll to position [100, 0]
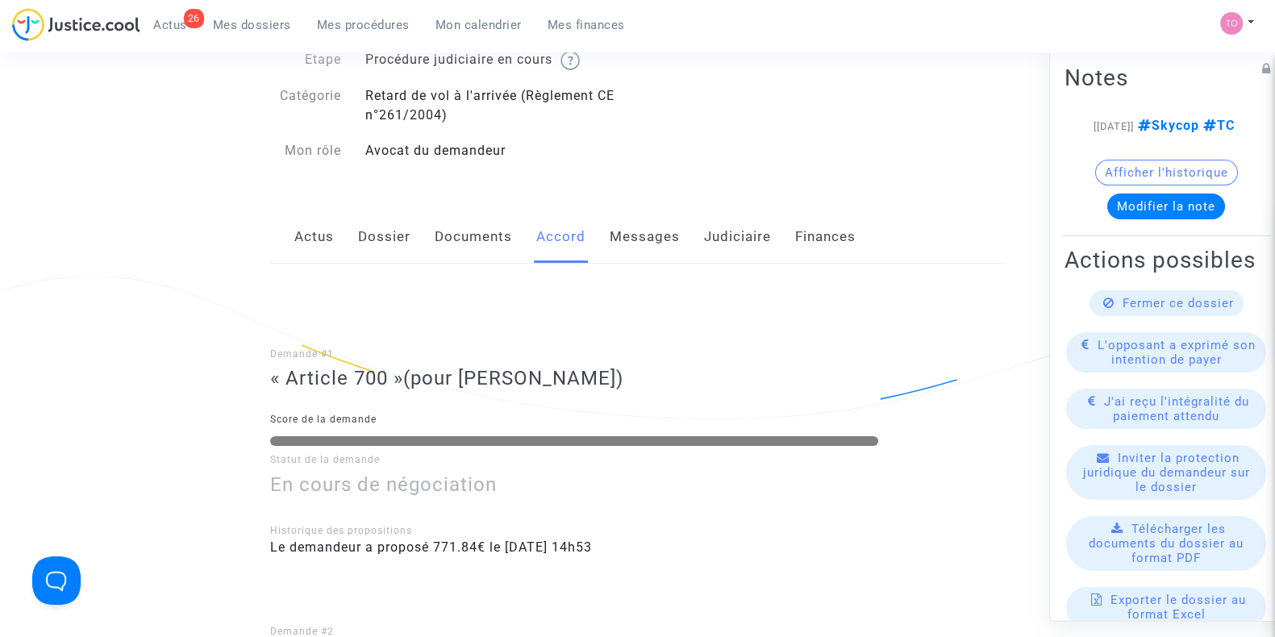
click at [644, 252] on link "Messages" at bounding box center [645, 237] width 70 height 53
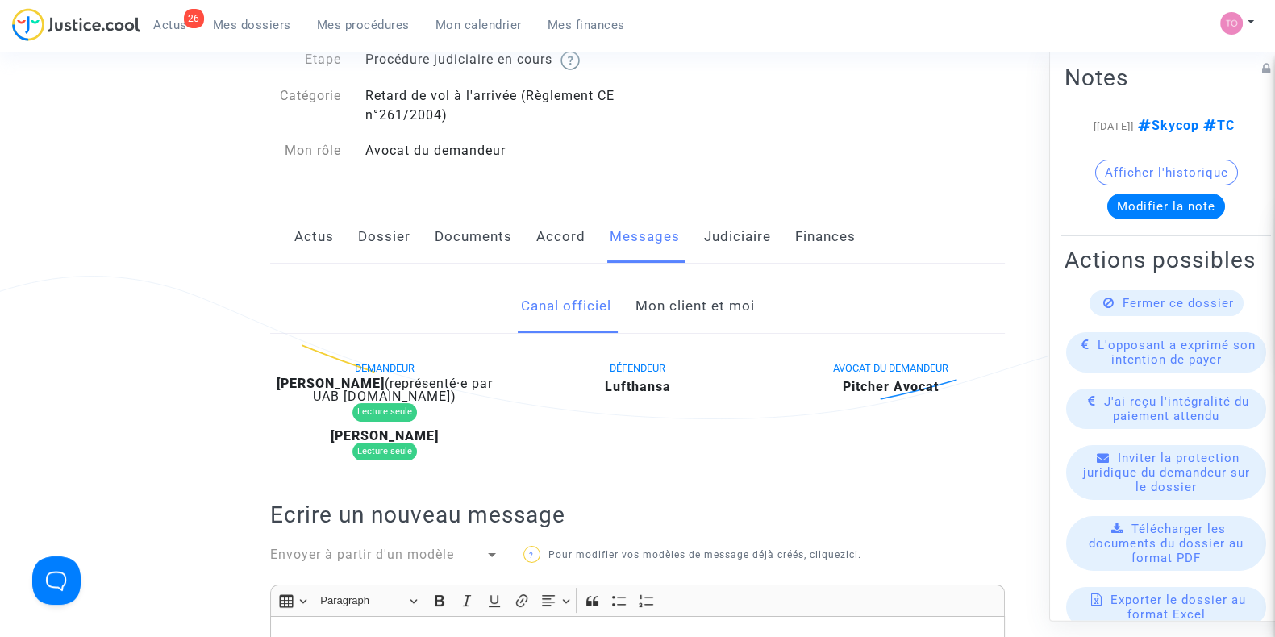
click at [664, 313] on link "Mon client et moi" at bounding box center [694, 306] width 119 height 53
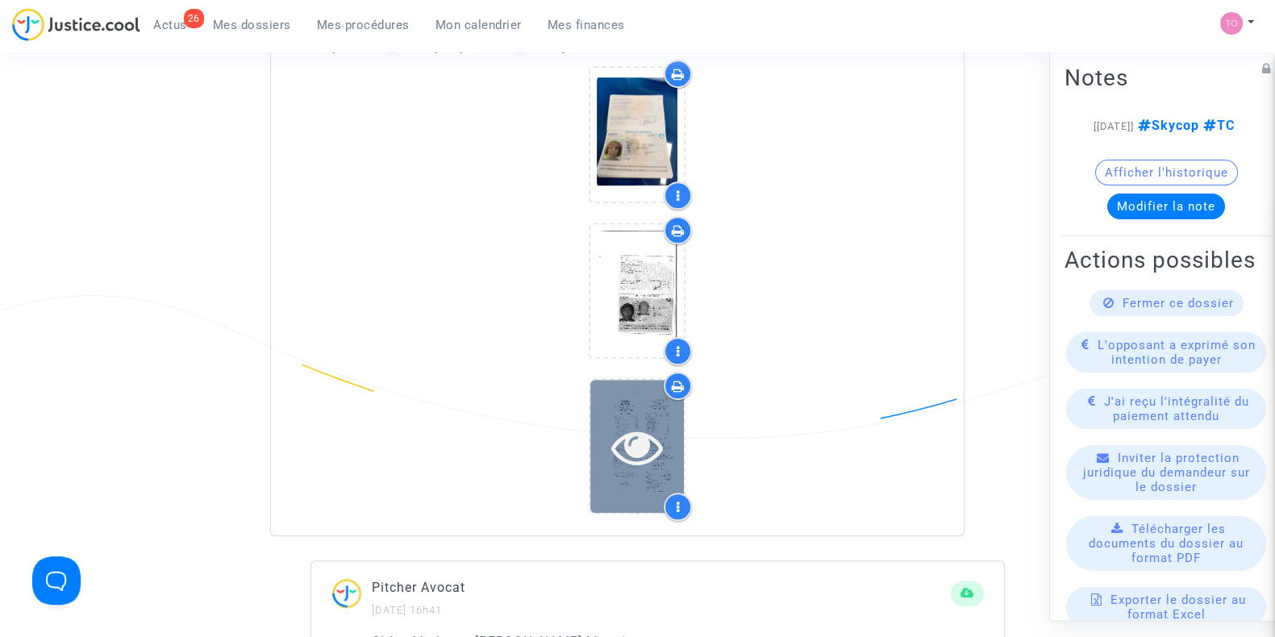
scroll to position [1512, 0]
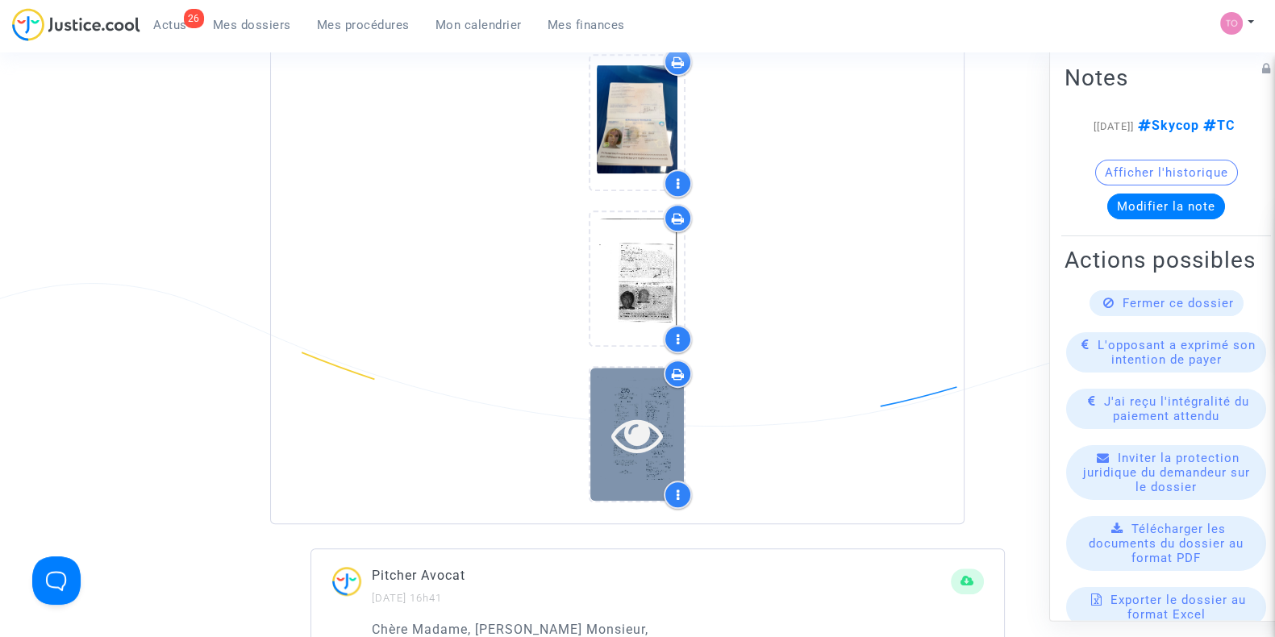
click at [621, 425] on icon at bounding box center [638, 435] width 52 height 52
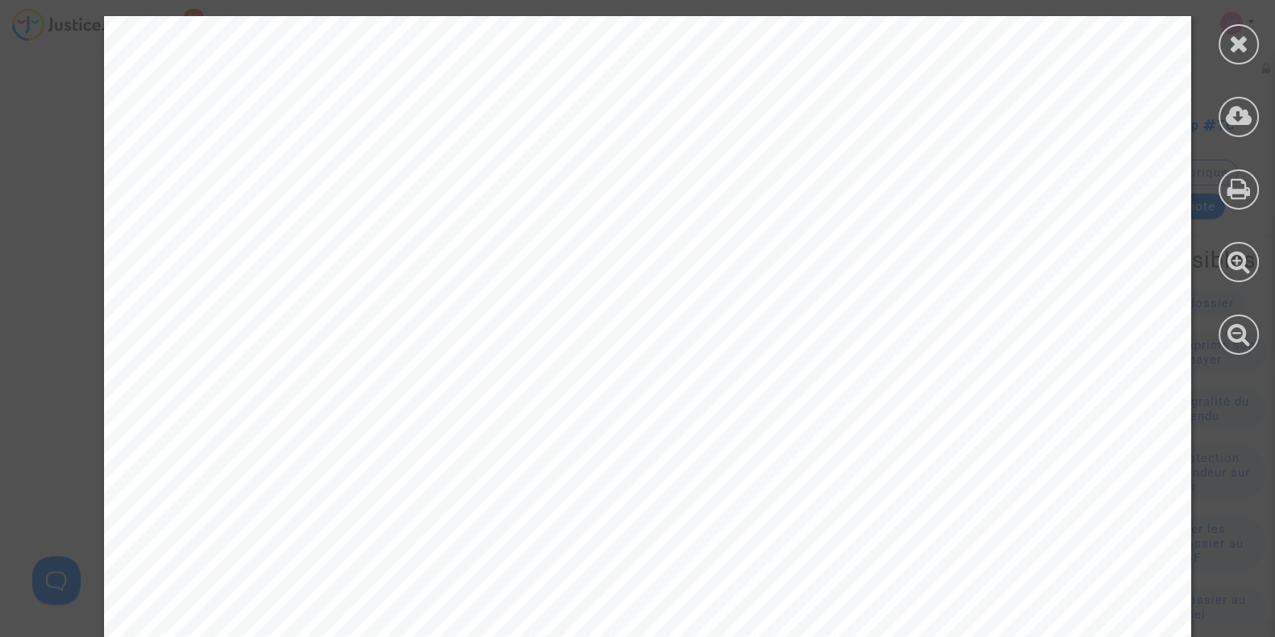
scroll to position [0, 0]
click at [1226, 52] on div at bounding box center [1239, 44] width 40 height 40
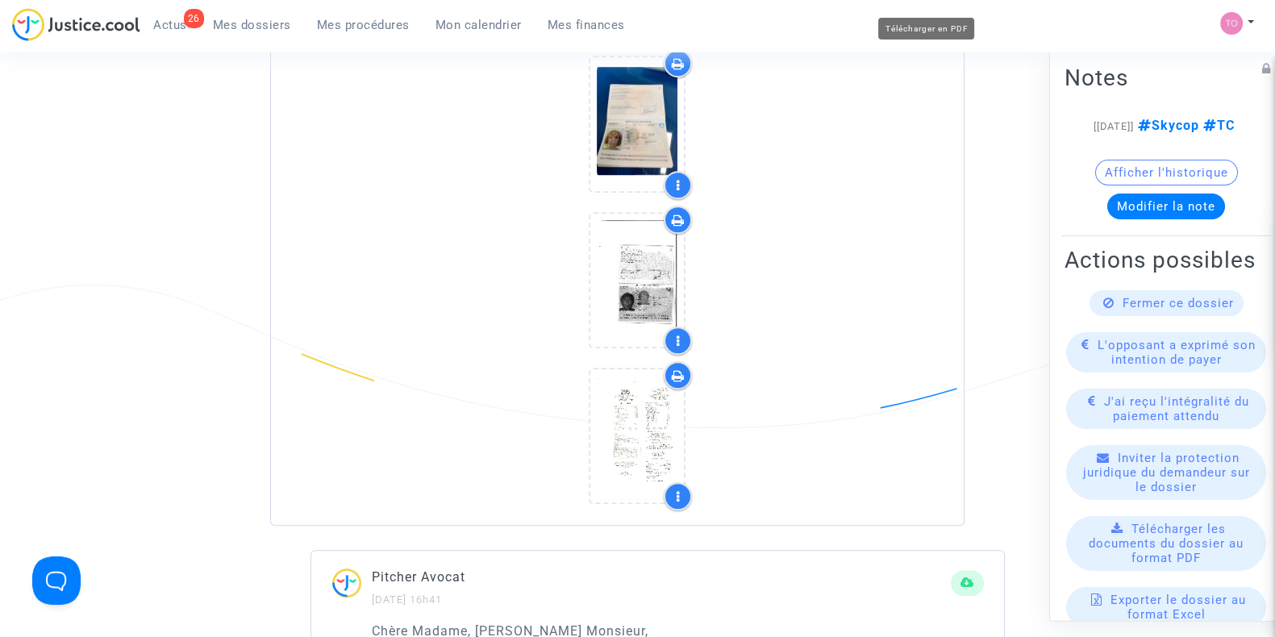
scroll to position [1512, 0]
click at [669, 367] on div at bounding box center [678, 374] width 28 height 28
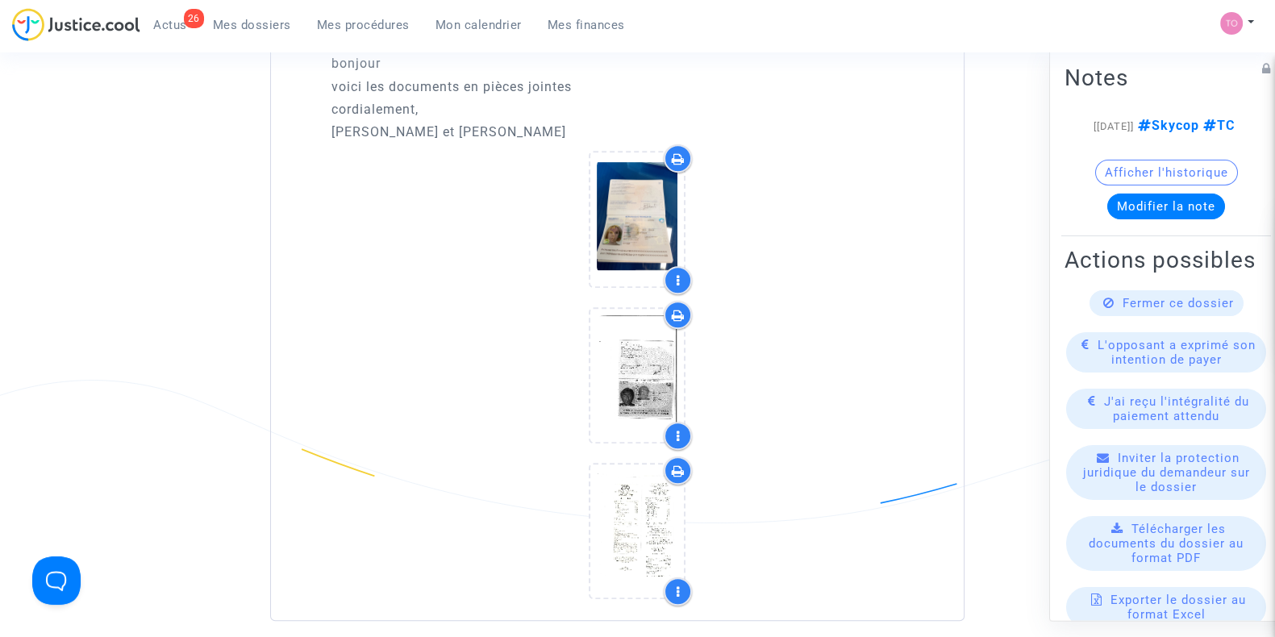
scroll to position [1008, 0]
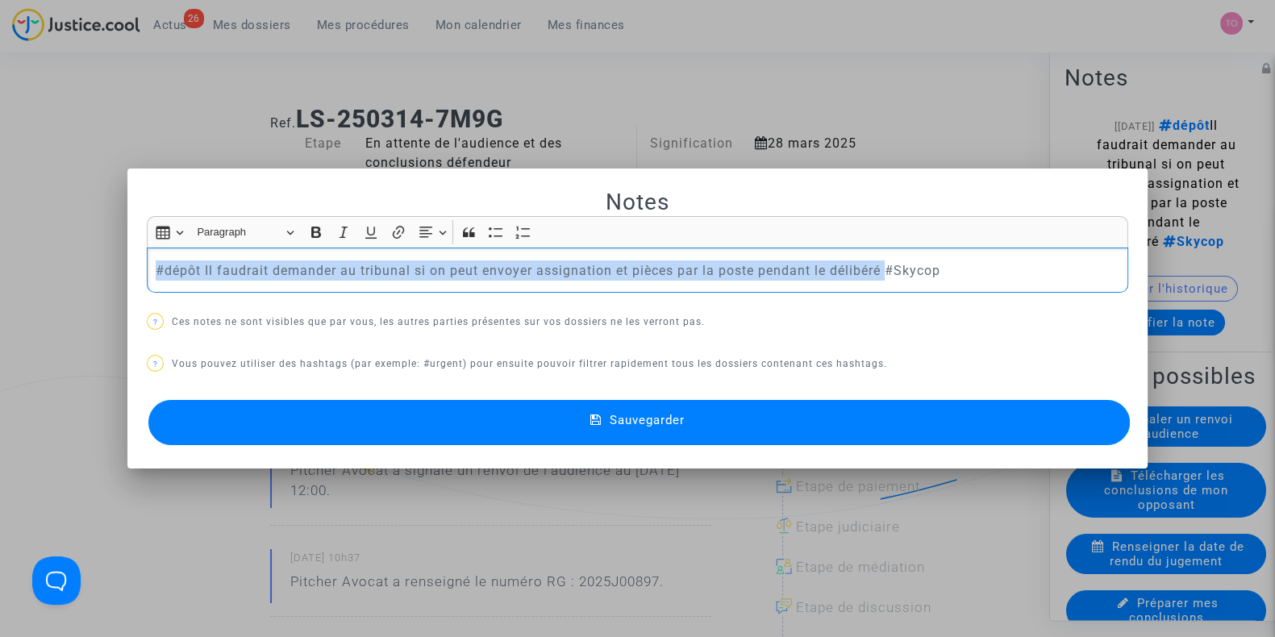
drag, startPoint x: 883, startPoint y: 269, endPoint x: 41, endPoint y: 253, distance: 842.4
click at [41, 253] on div "Notes Rich Text Editor Insert table Insert table Heading Paragraph Paragraph He…" at bounding box center [637, 318] width 1275 height 637
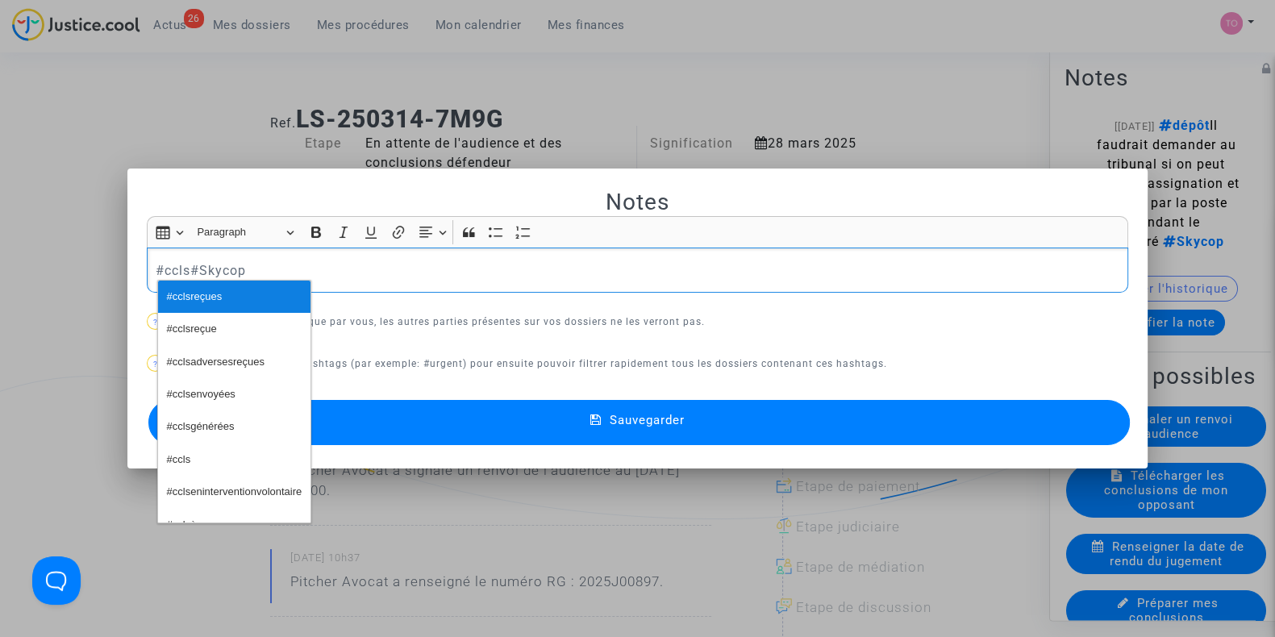
click at [210, 307] on span "#cclsreçues" at bounding box center [195, 297] width 56 height 23
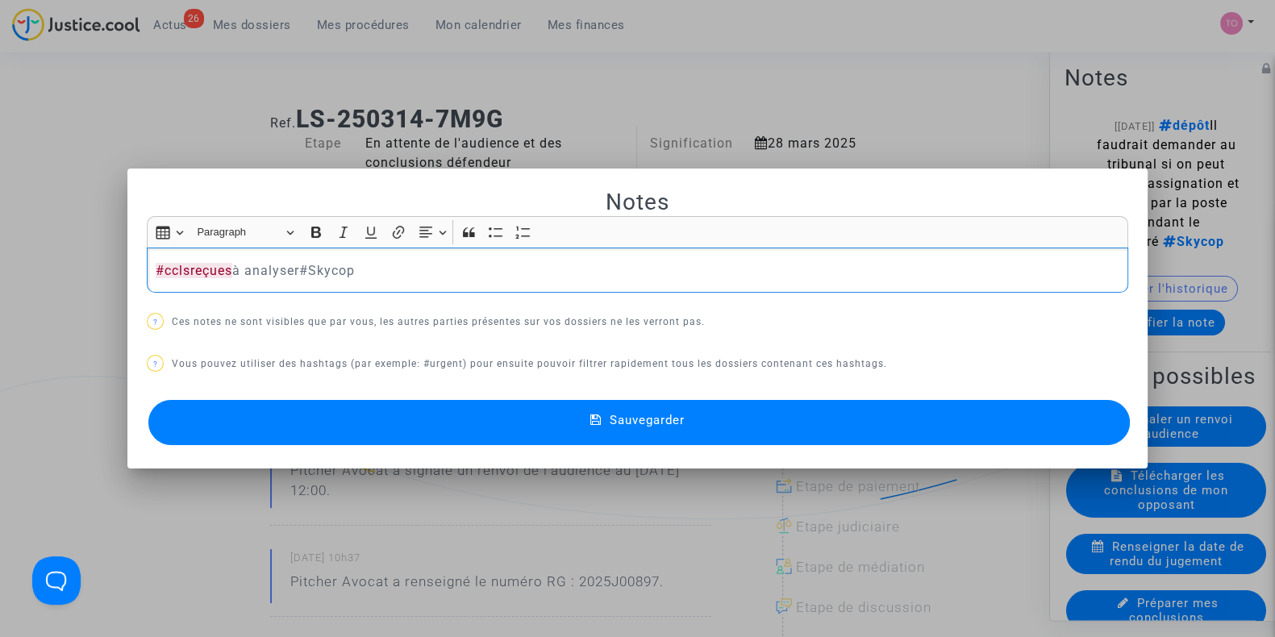
click at [156, 265] on p "#cclsreçues à analyser#Skycop" at bounding box center [638, 271] width 965 height 20
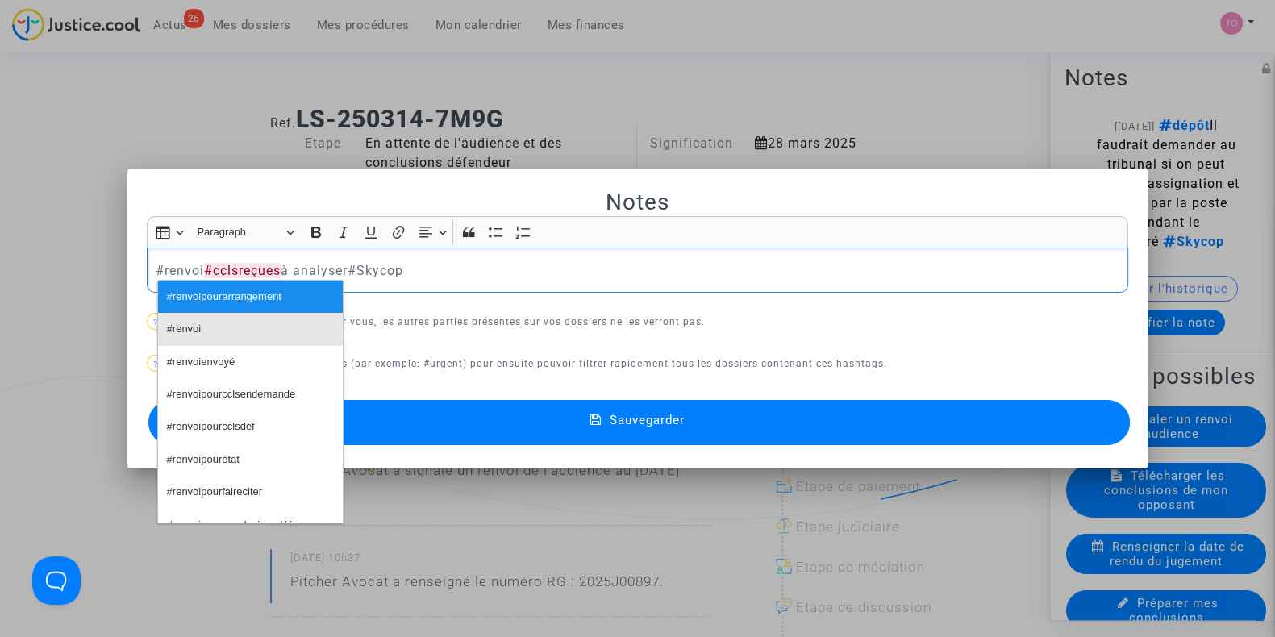
click at [199, 328] on span "#renvoi" at bounding box center [184, 329] width 35 height 23
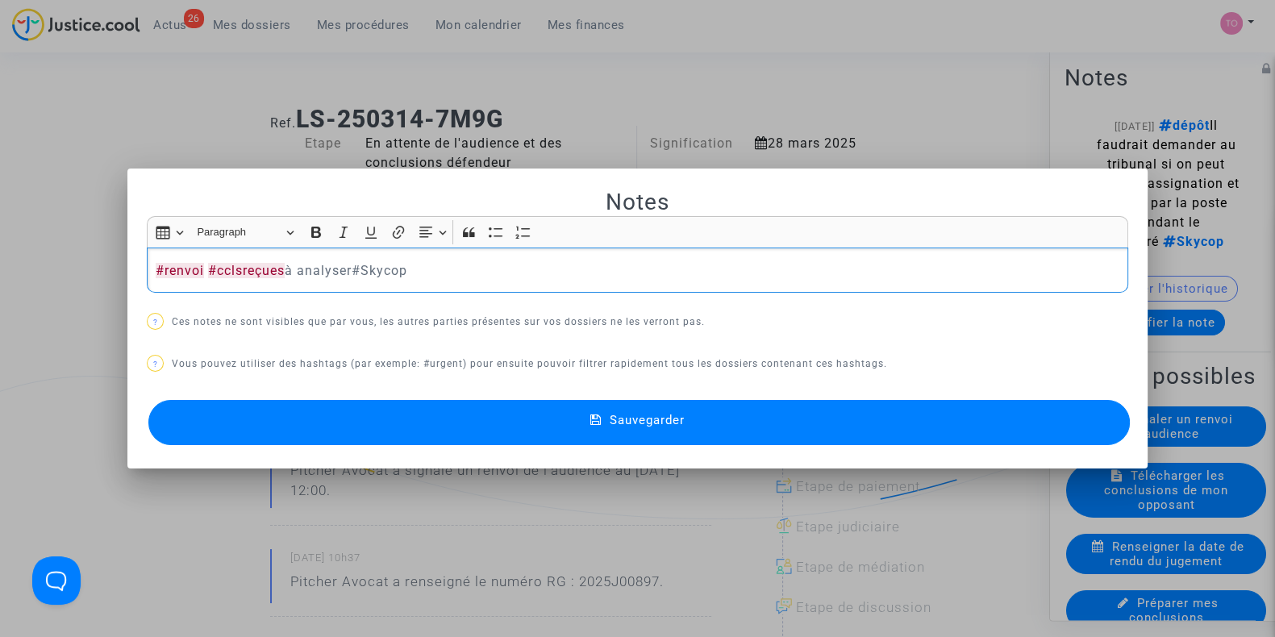
click at [351, 269] on p "#renvoi #cclsreçues à analyser#Skycop" at bounding box center [638, 271] width 965 height 20
click at [403, 262] on p "#renvoi #cclsreçues à analyser #Skycop" at bounding box center [638, 271] width 965 height 20
click at [395, 301] on span "#Skycop" at bounding box center [393, 297] width 40 height 23
click at [448, 266] on p "#renvoi #cclsreçues à analyser #Skycop p" at bounding box center [638, 271] width 965 height 20
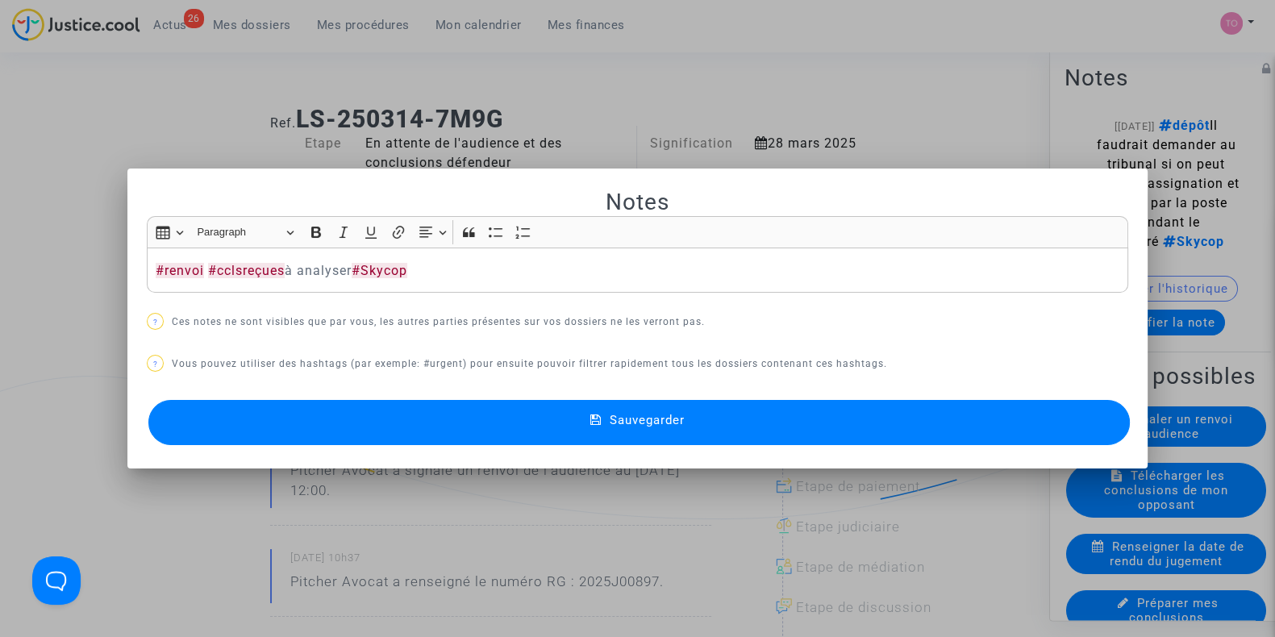
click at [403, 413] on button "Sauvegarder" at bounding box center [639, 422] width 982 height 45
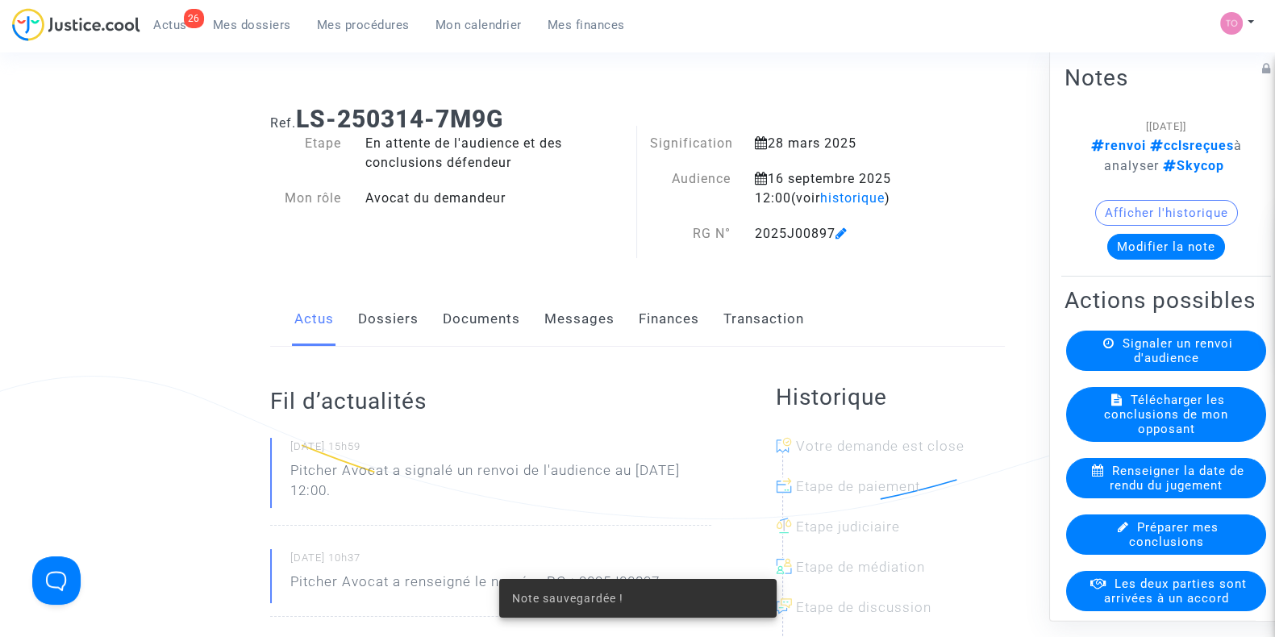
click at [486, 325] on link "Documents" at bounding box center [481, 319] width 77 height 53
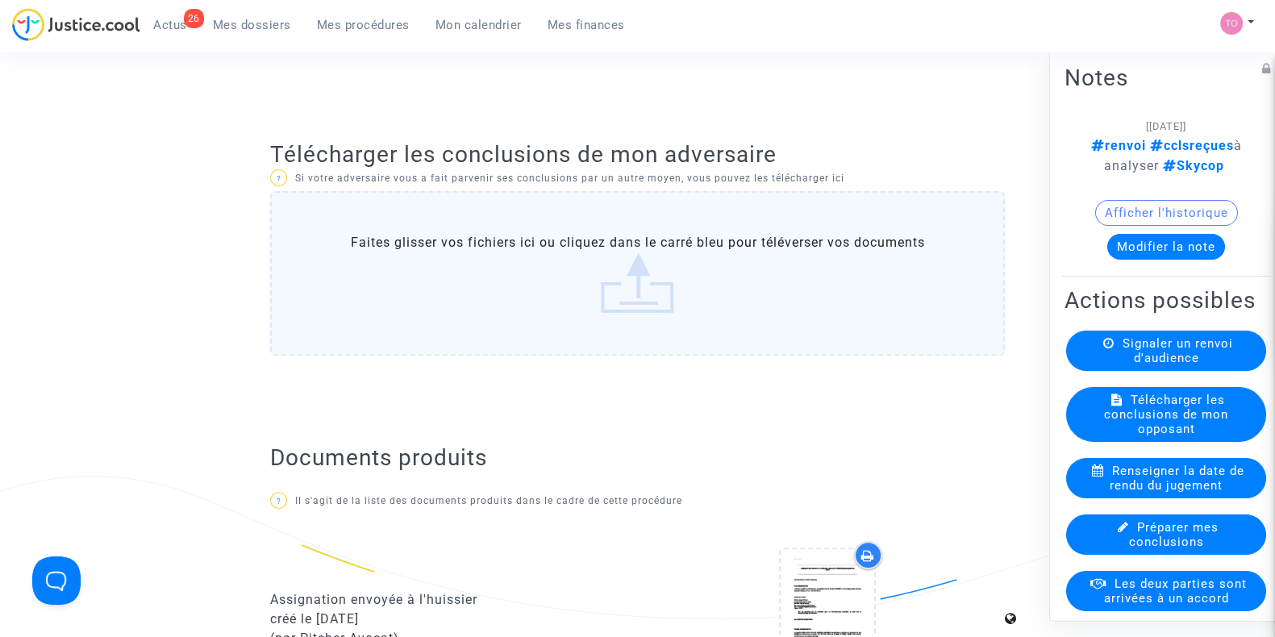
scroll to position [605, 0]
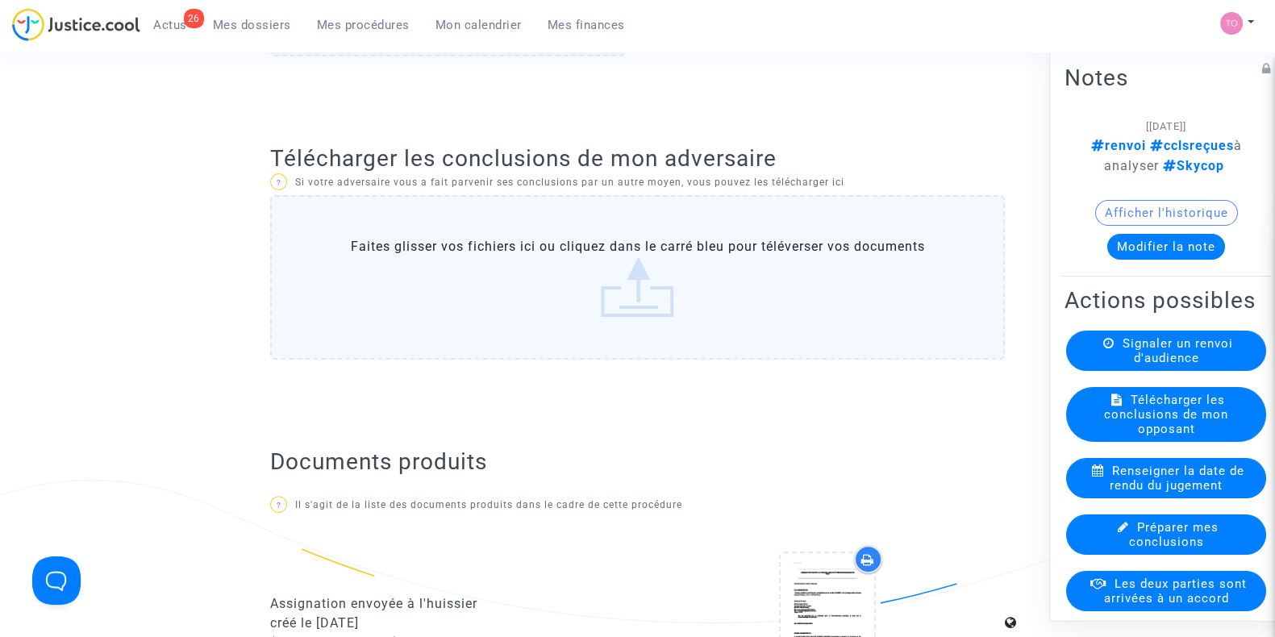
click at [589, 243] on label "Faites glisser vos fichiers ici ou cliquez dans le carré bleu pour téléverser v…" at bounding box center [637, 277] width 735 height 165
click at [0, 0] on input "Faites glisser vos fichiers ici ou cliquez dans le carré bleu pour téléverser v…" at bounding box center [0, 0] width 0 height 0
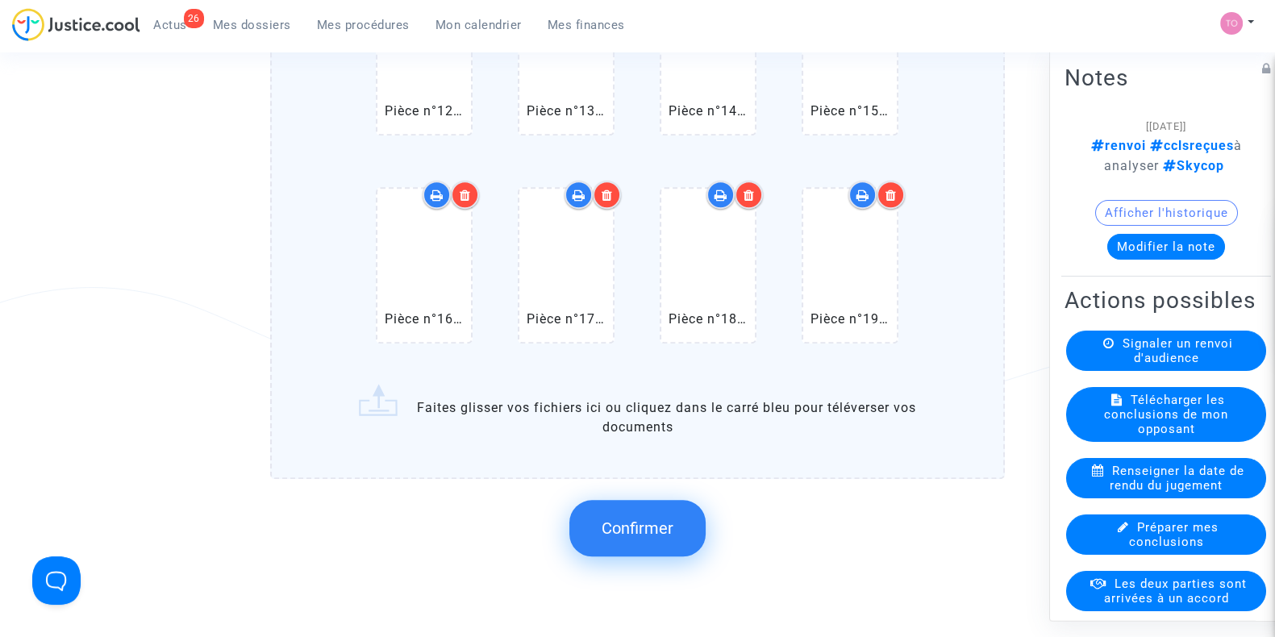
scroll to position [1512, 0]
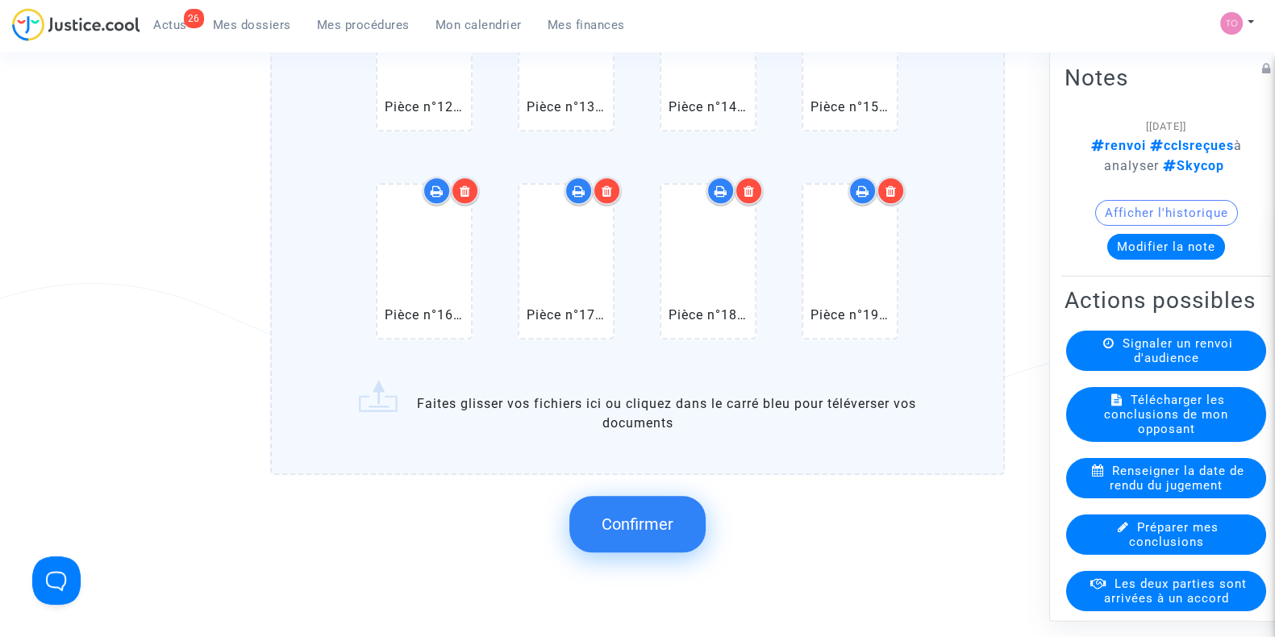
click at [645, 515] on span "Confirmer" at bounding box center [638, 524] width 72 height 19
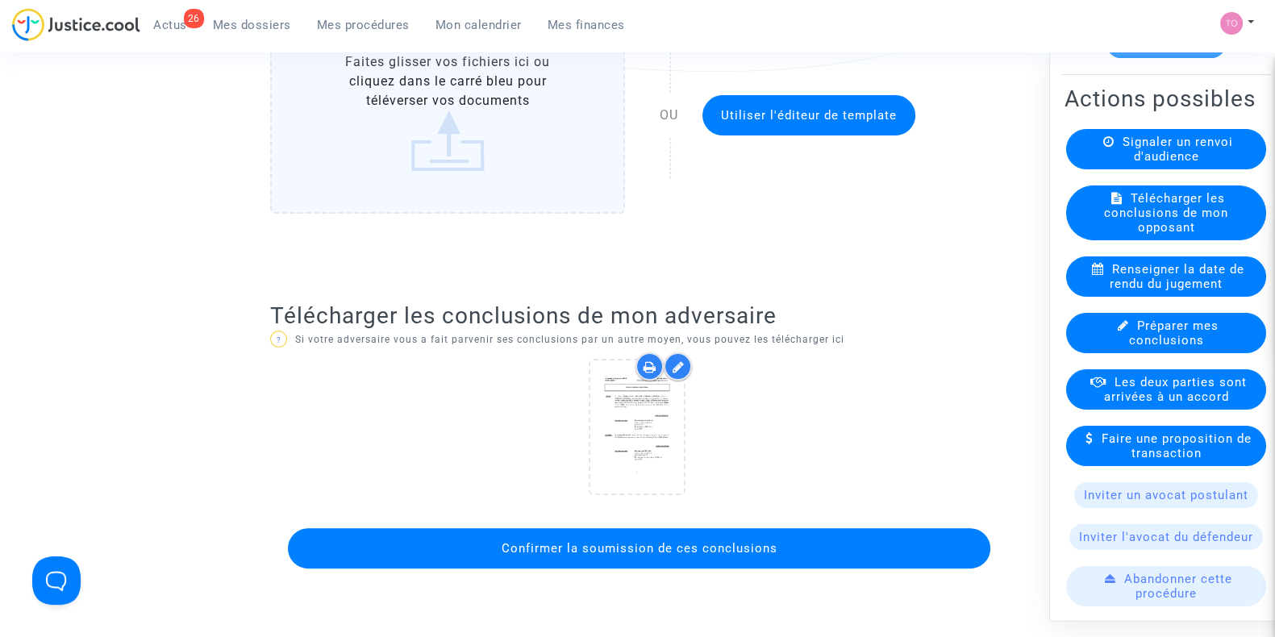
scroll to position [605, 0]
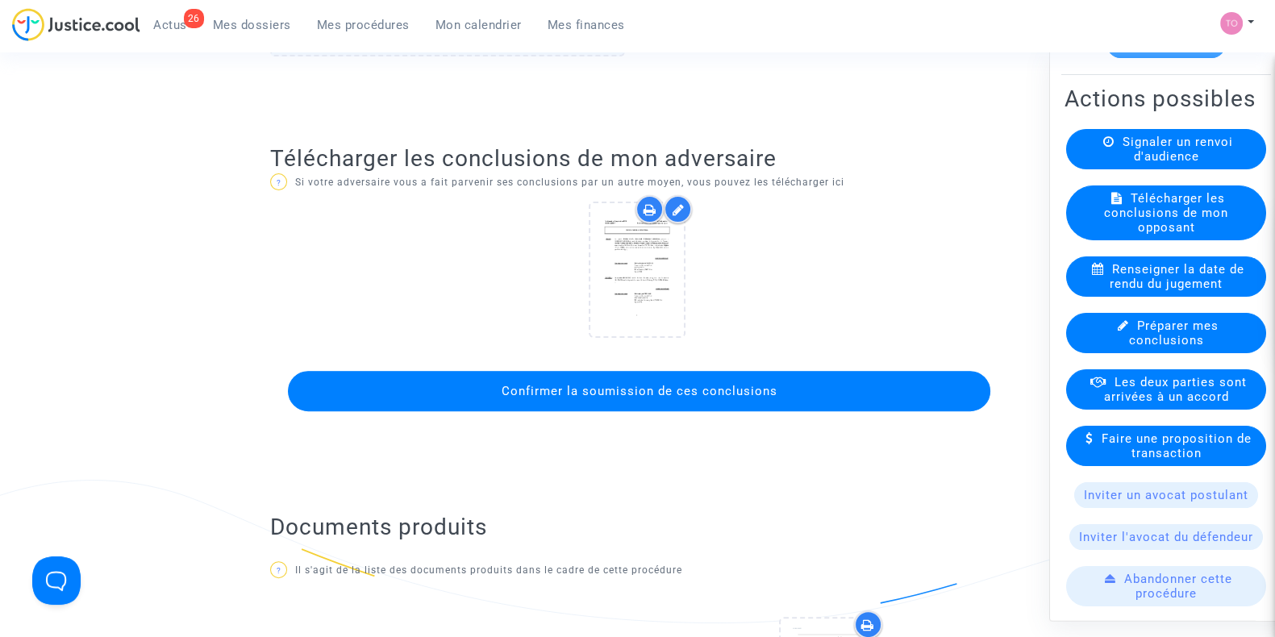
click at [633, 385] on span "Confirmer la soumission de ces conclusions" at bounding box center [639, 391] width 276 height 15
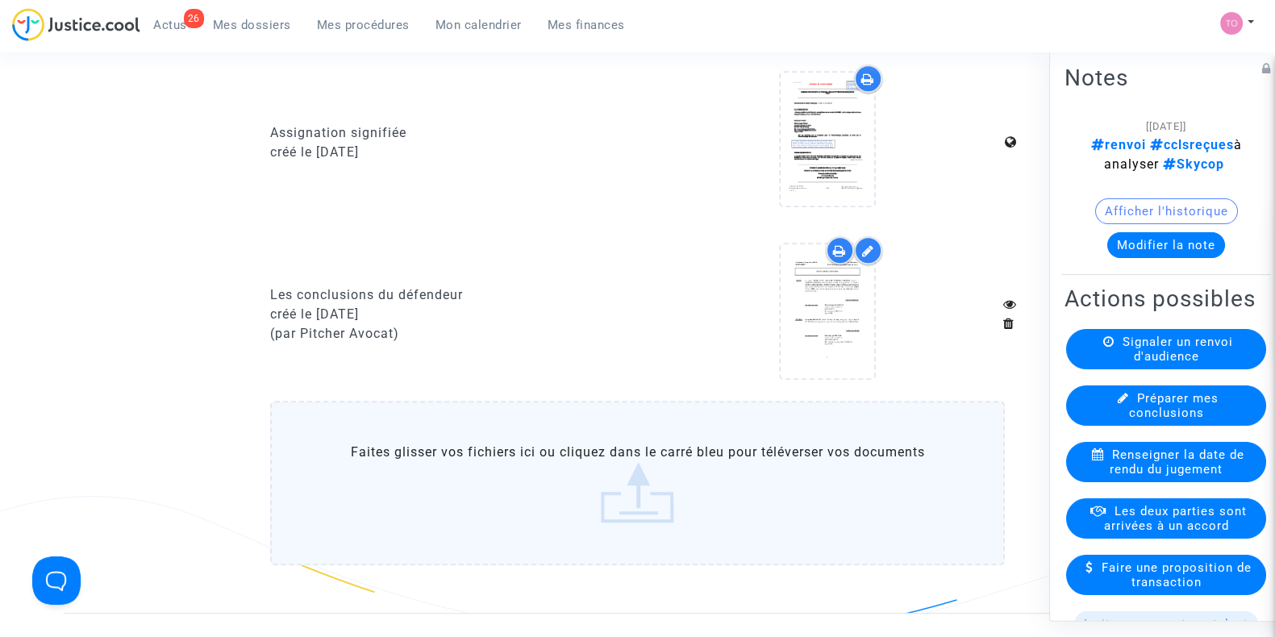
scroll to position [1310, 0]
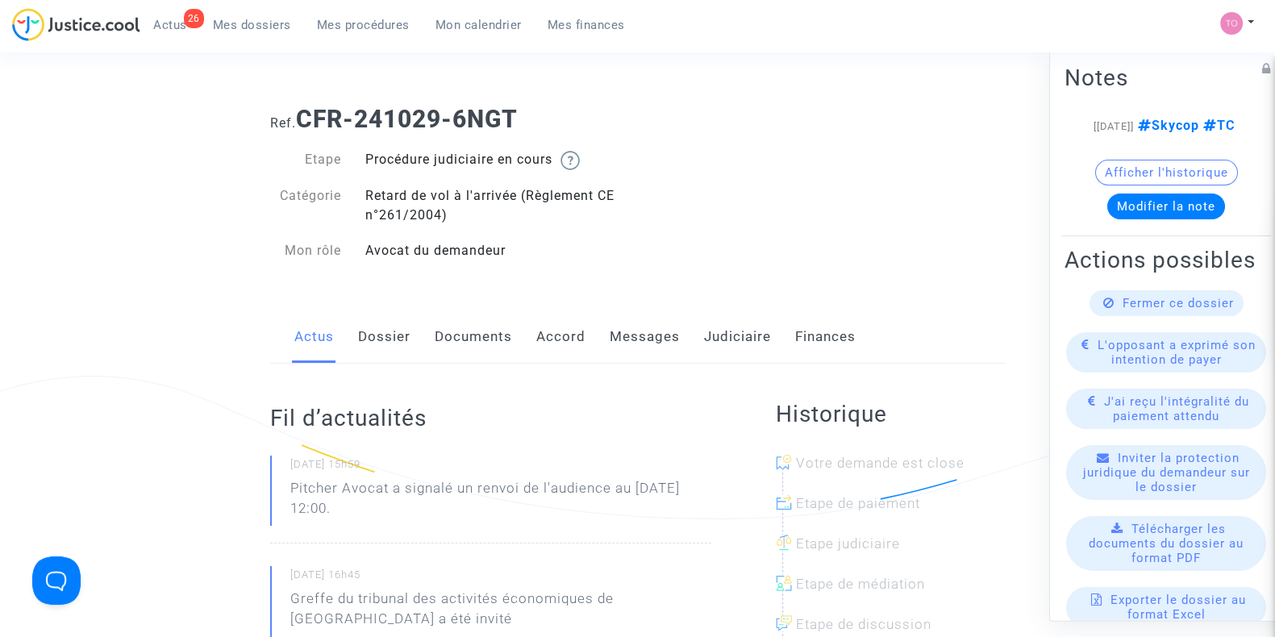
click at [718, 342] on link "Judiciaire" at bounding box center [737, 337] width 67 height 53
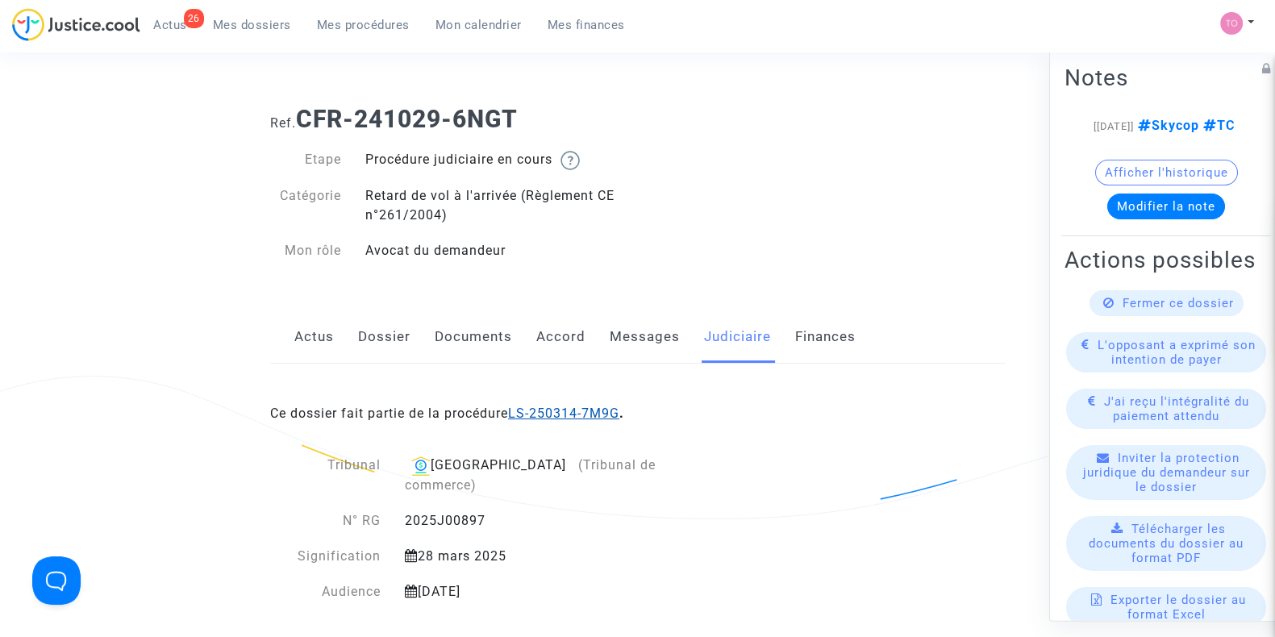
click at [553, 412] on link "LS-250314-7M9G" at bounding box center [563, 413] width 111 height 15
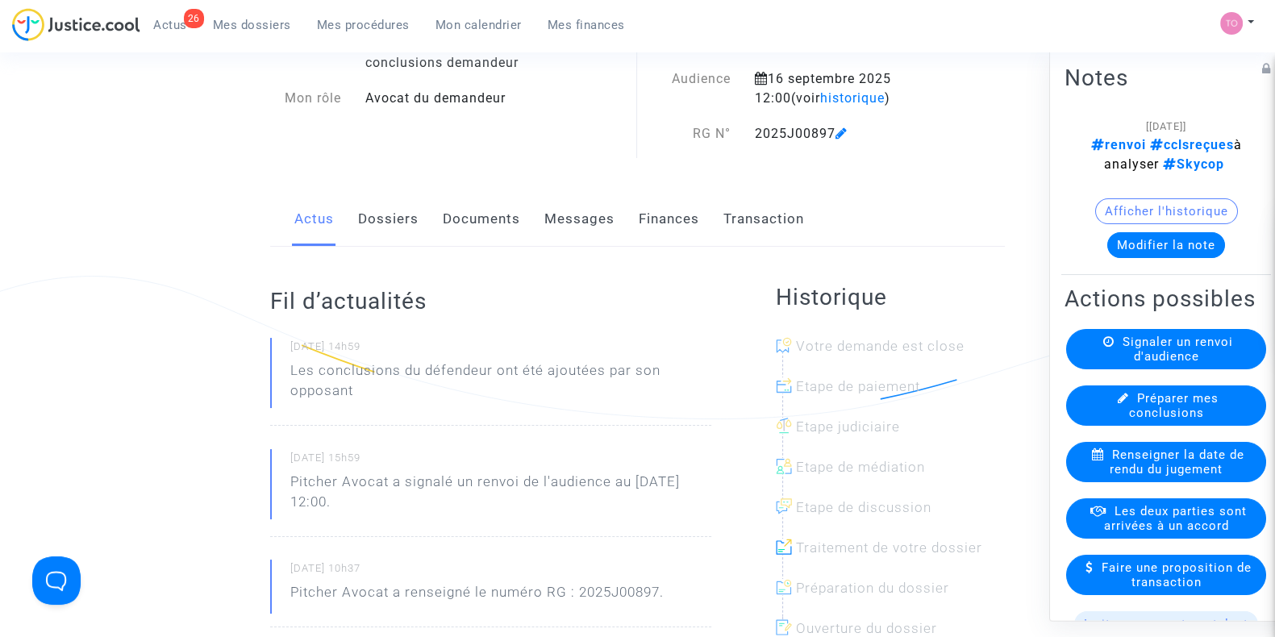
click at [383, 207] on link "Dossiers" at bounding box center [388, 219] width 61 height 53
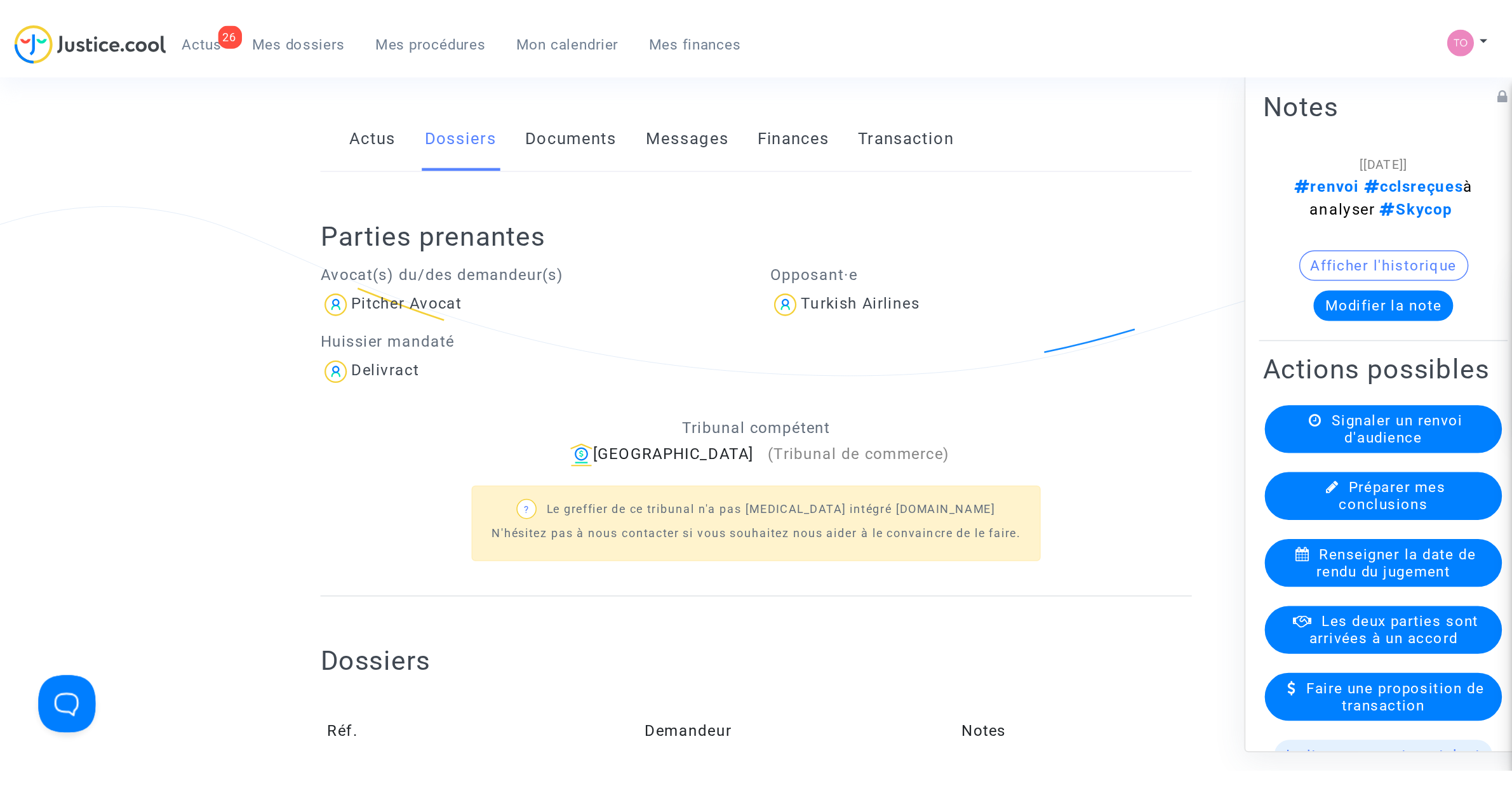
scroll to position [87, 0]
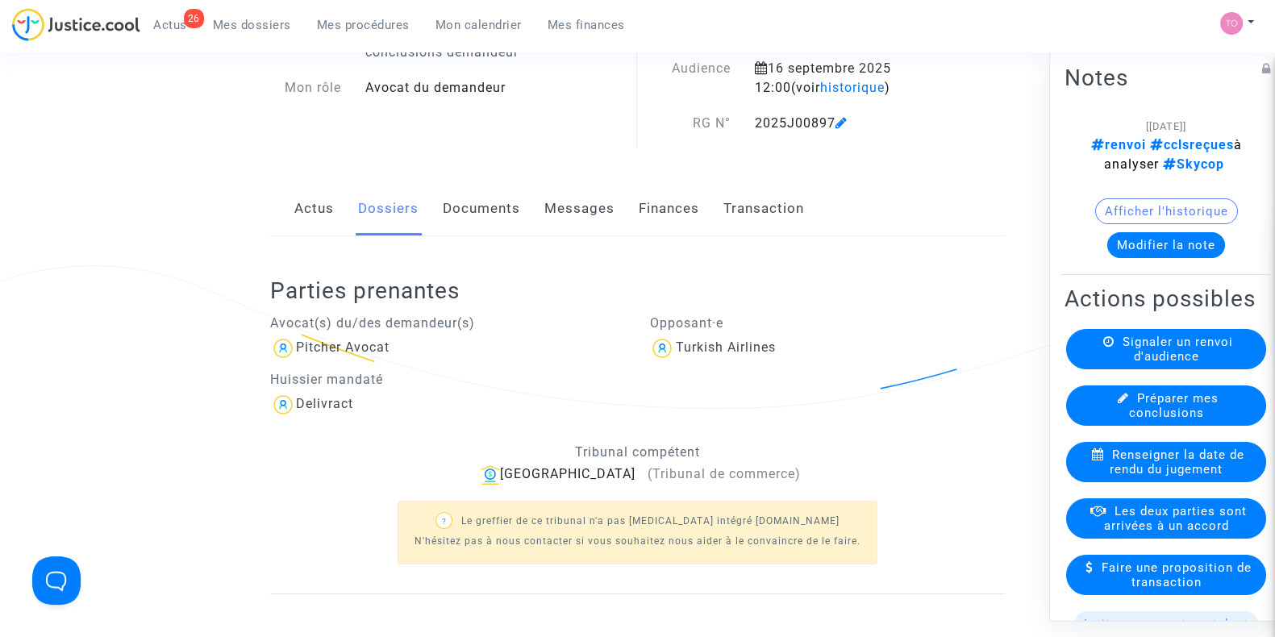
click at [471, 203] on link "Documents" at bounding box center [481, 208] width 77 height 53
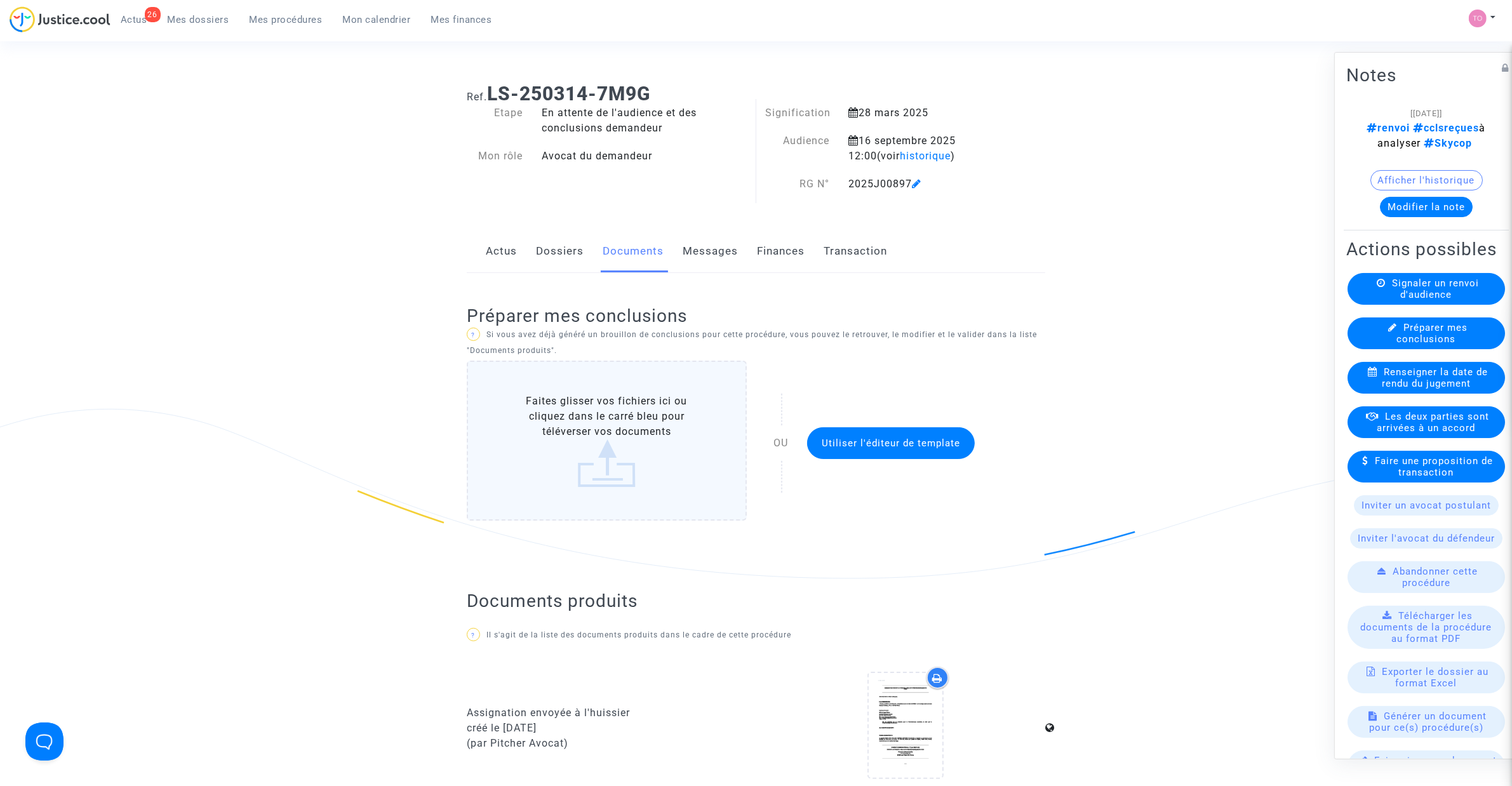
click at [546, 255] on link "Dossiers" at bounding box center [560, 251] width 48 height 42
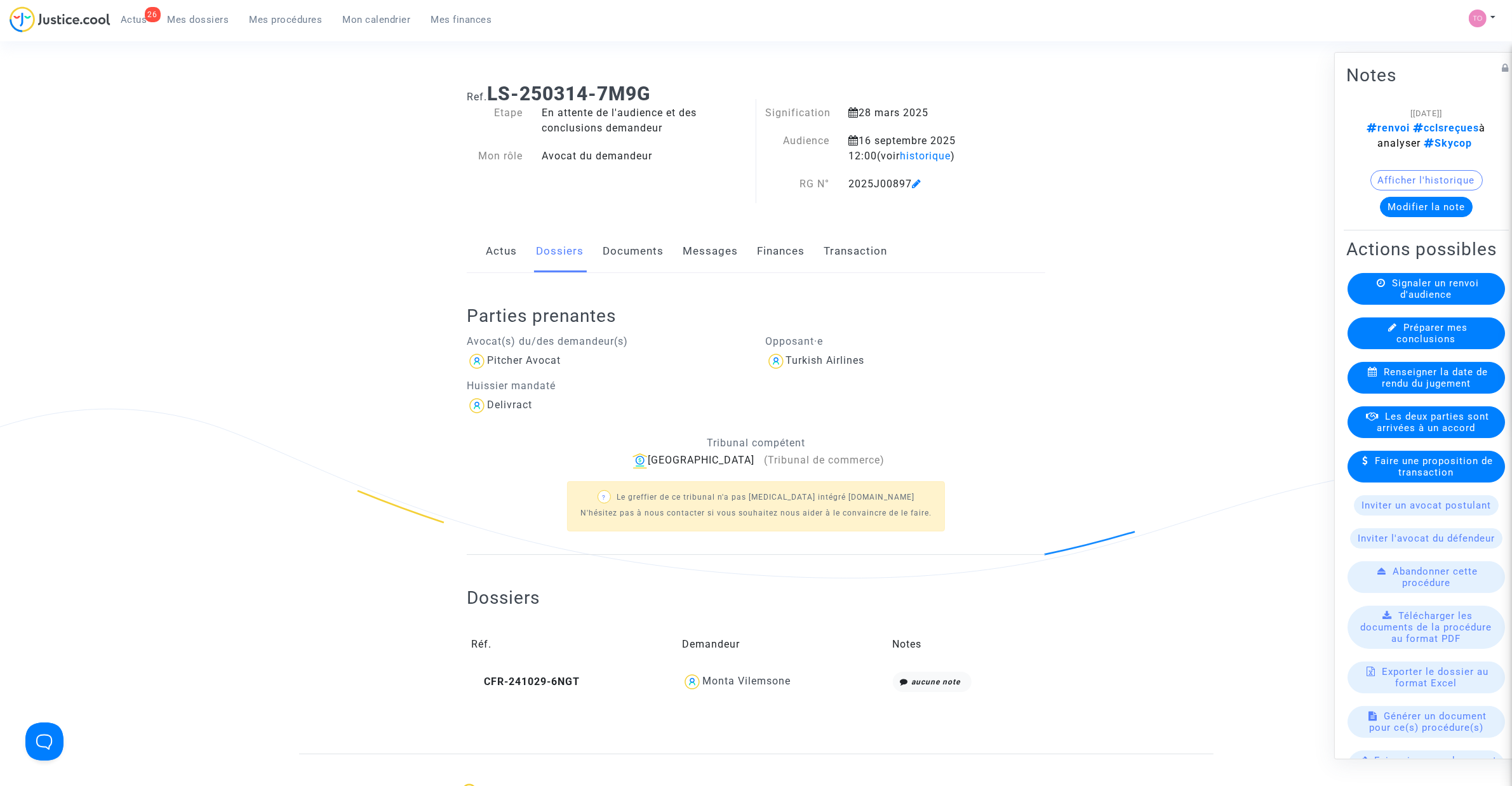
click at [471, 501] on td "CFR-241029-6NGT" at bounding box center [572, 681] width 211 height 29
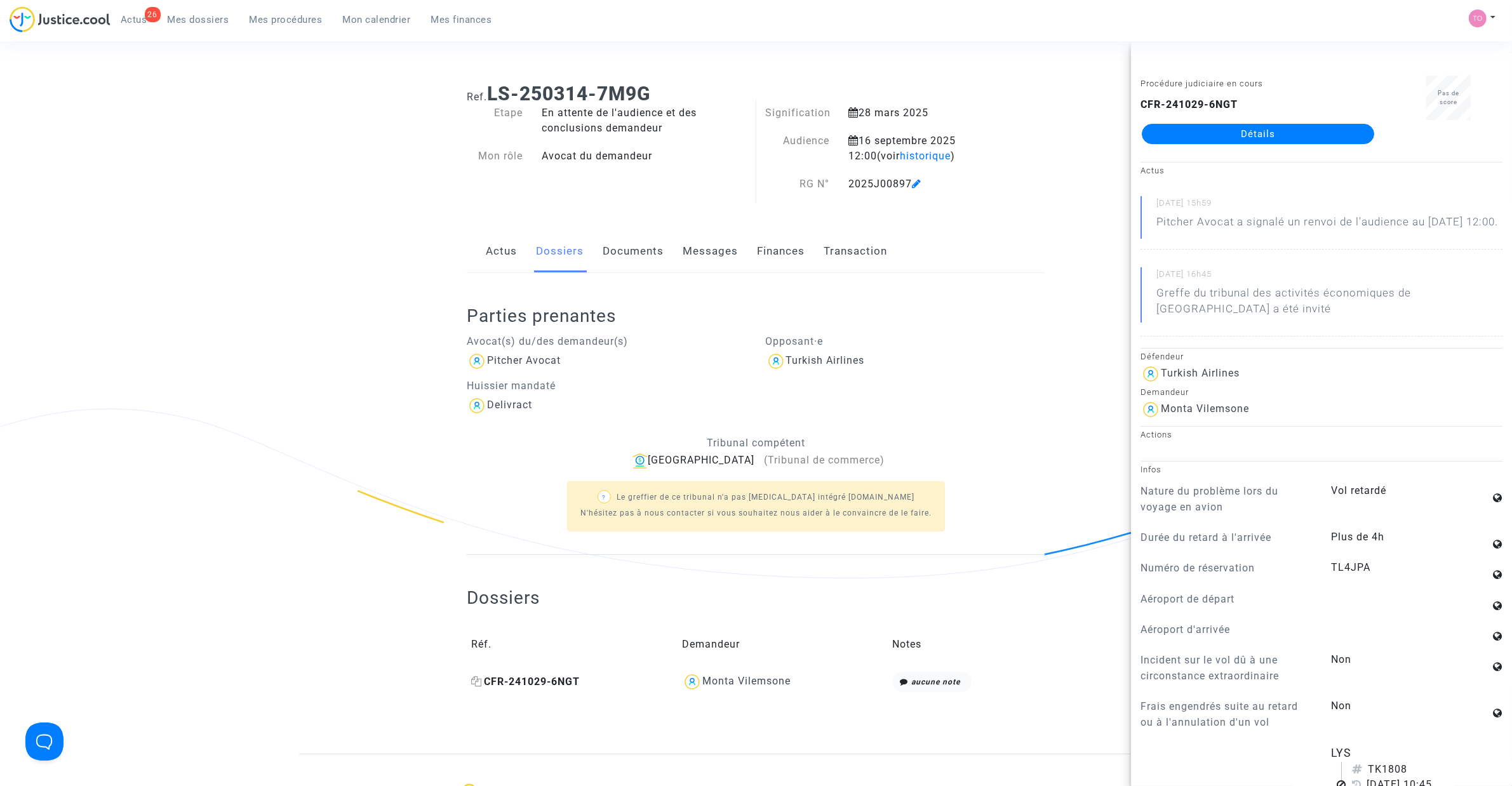
click at [477, 501] on icon at bounding box center [477, 681] width 11 height 10
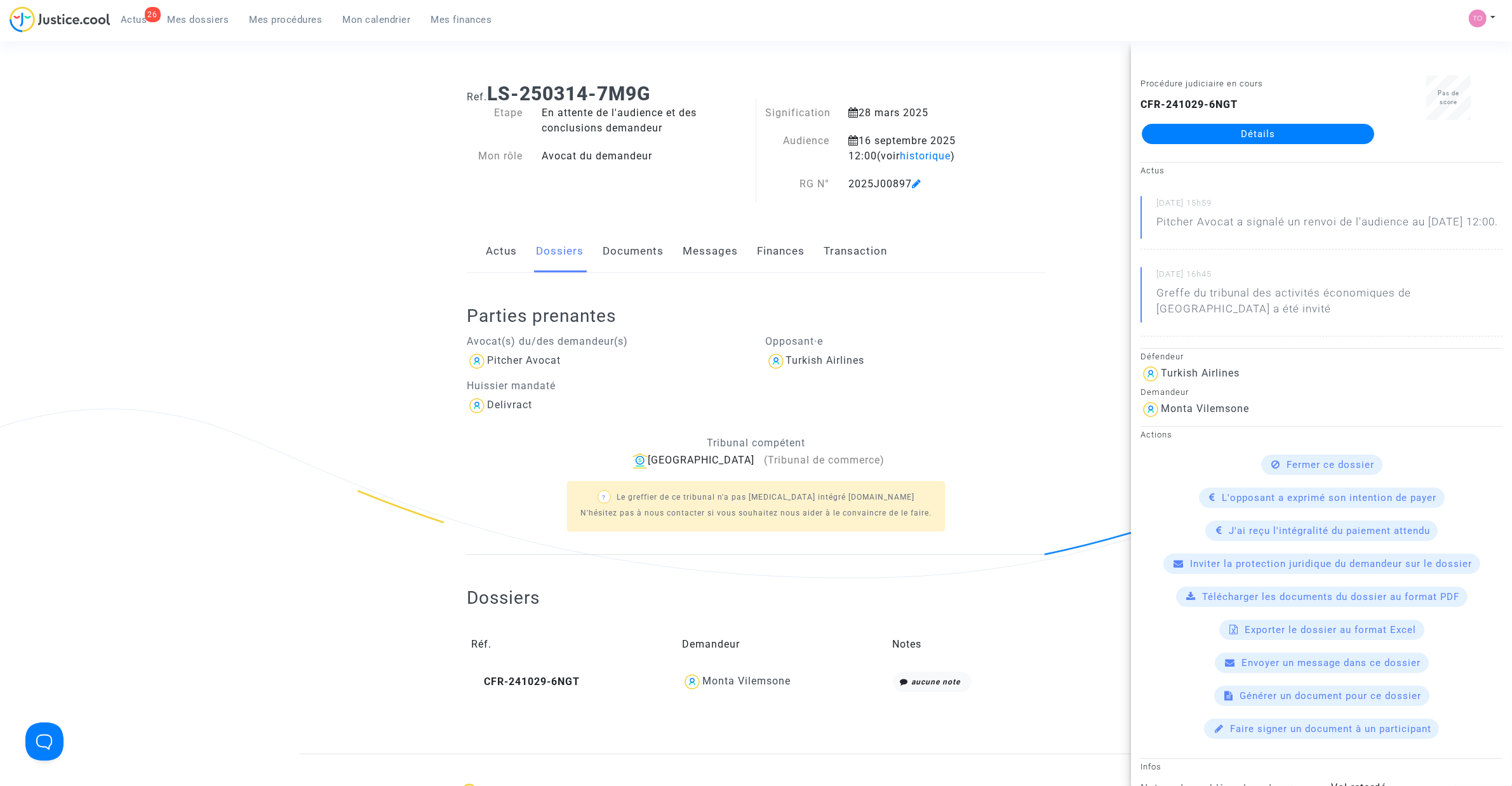
click at [151, 402] on div "Ref. LS-250314-7M9G Etape En attente de l'audience et des conclusions demandeur…" at bounding box center [756, 413] width 1512 height 681
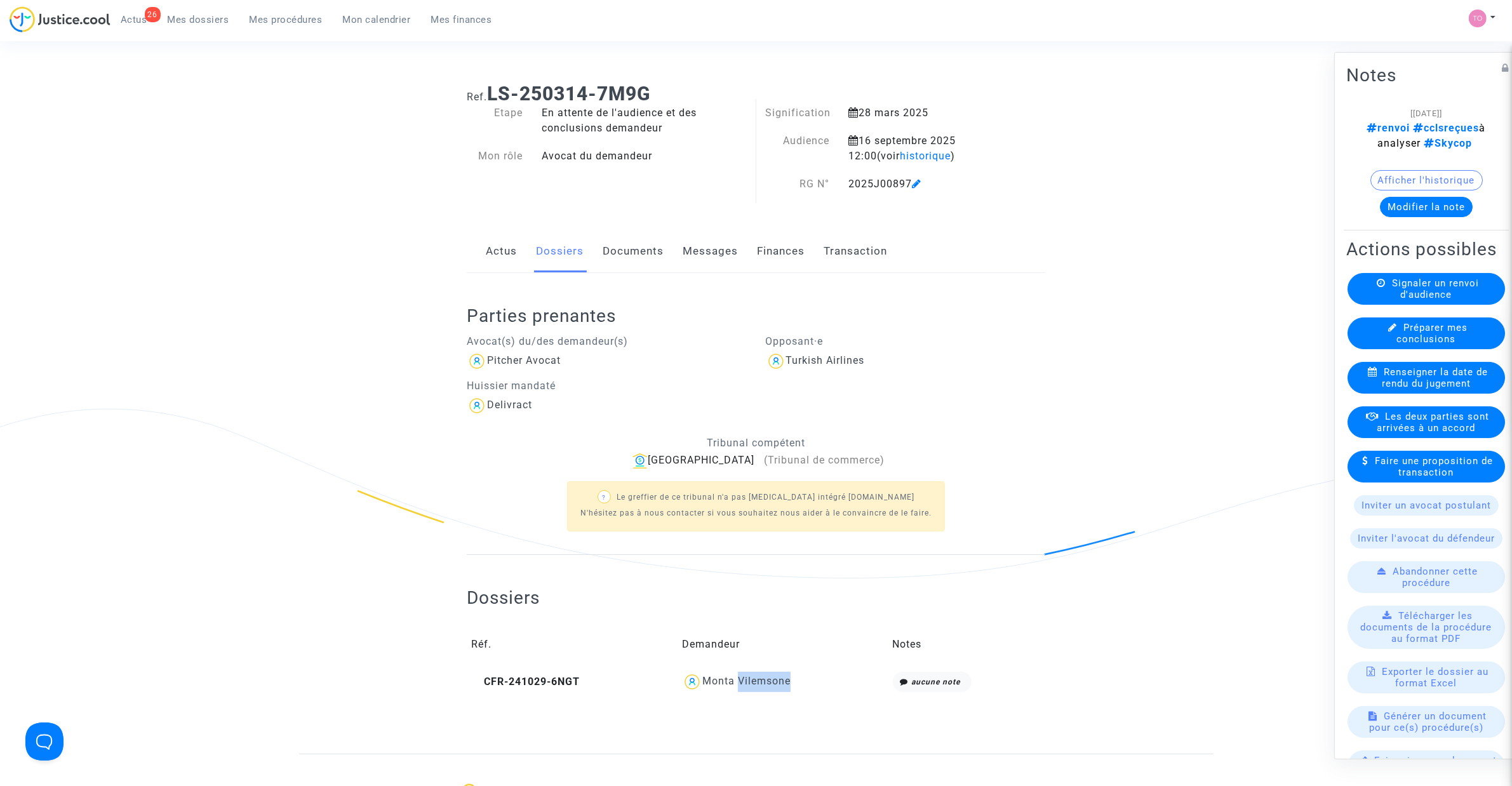
drag, startPoint x: 786, startPoint y: 682, endPoint x: 738, endPoint y: 685, distance: 48.1
click at [738, 501] on div "Monta Vilemsone" at bounding box center [782, 682] width 202 height 20
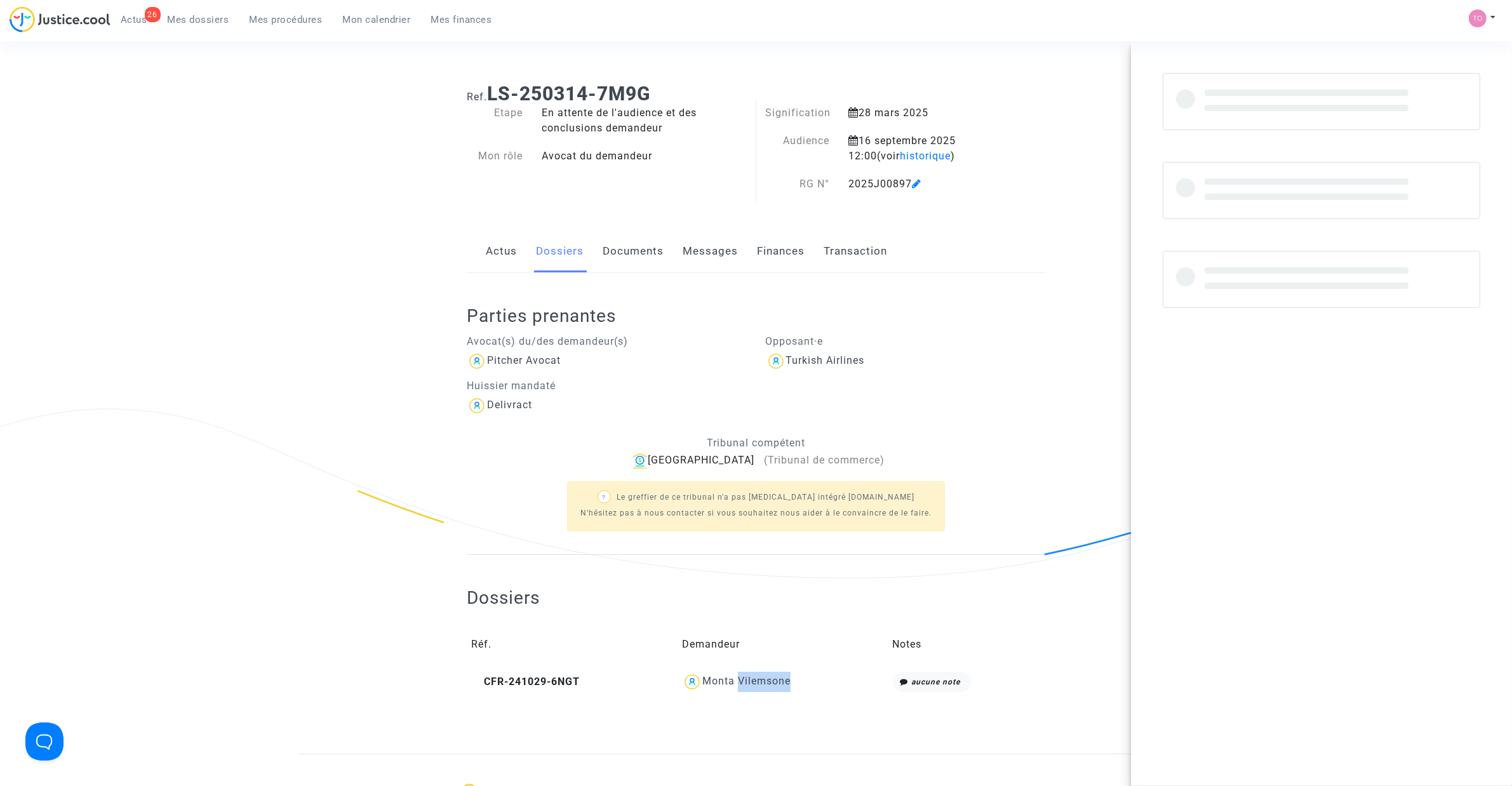
copy div "Vilemsone"
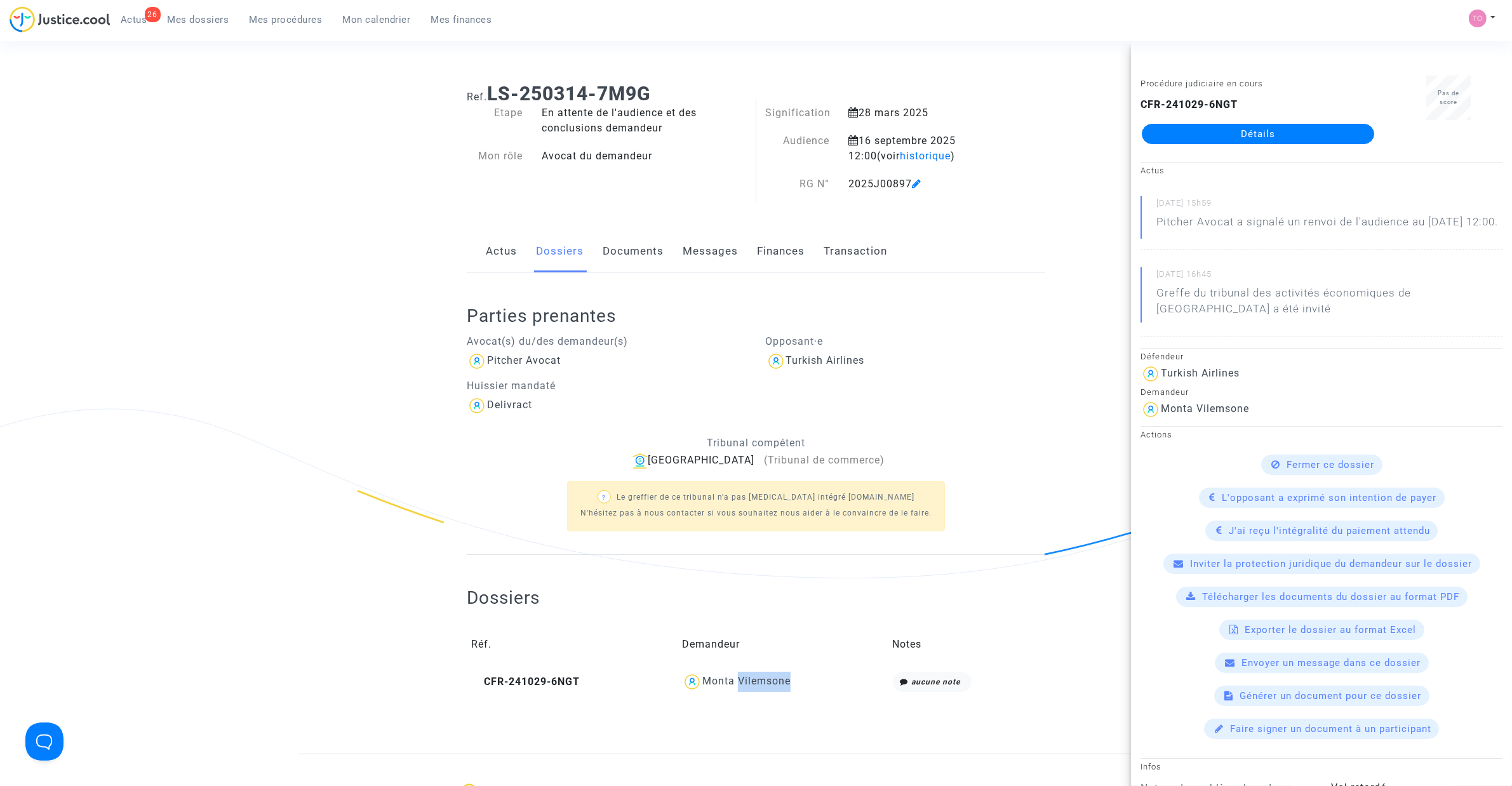
click at [808, 501] on div "Monta Vilemsone" at bounding box center [782, 682] width 202 height 20
drag, startPoint x: 794, startPoint y: 684, endPoint x: 704, endPoint y: 686, distance: 90.0
click at [704, 501] on div "Monta Vilemsone" at bounding box center [782, 682] width 202 height 20
copy div "Monta Vilemsone"
drag, startPoint x: 294, startPoint y: 427, endPoint x: 368, endPoint y: 246, distance: 195.5
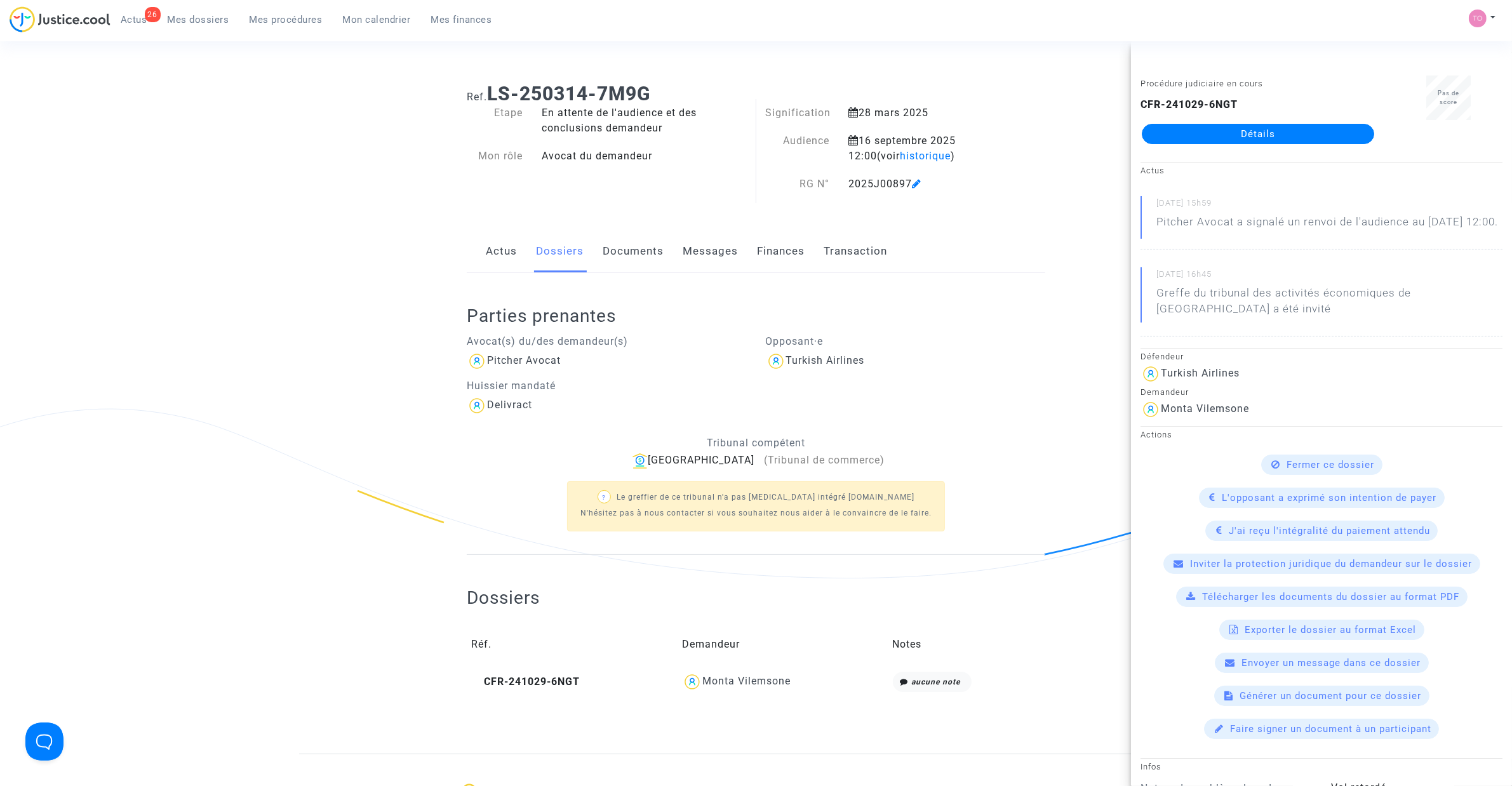
click at [294, 426] on div "Ref. LS-250314-7M9G Etape En attente de l'audience et des conclusions demandeur…" at bounding box center [756, 413] width 1512 height 681
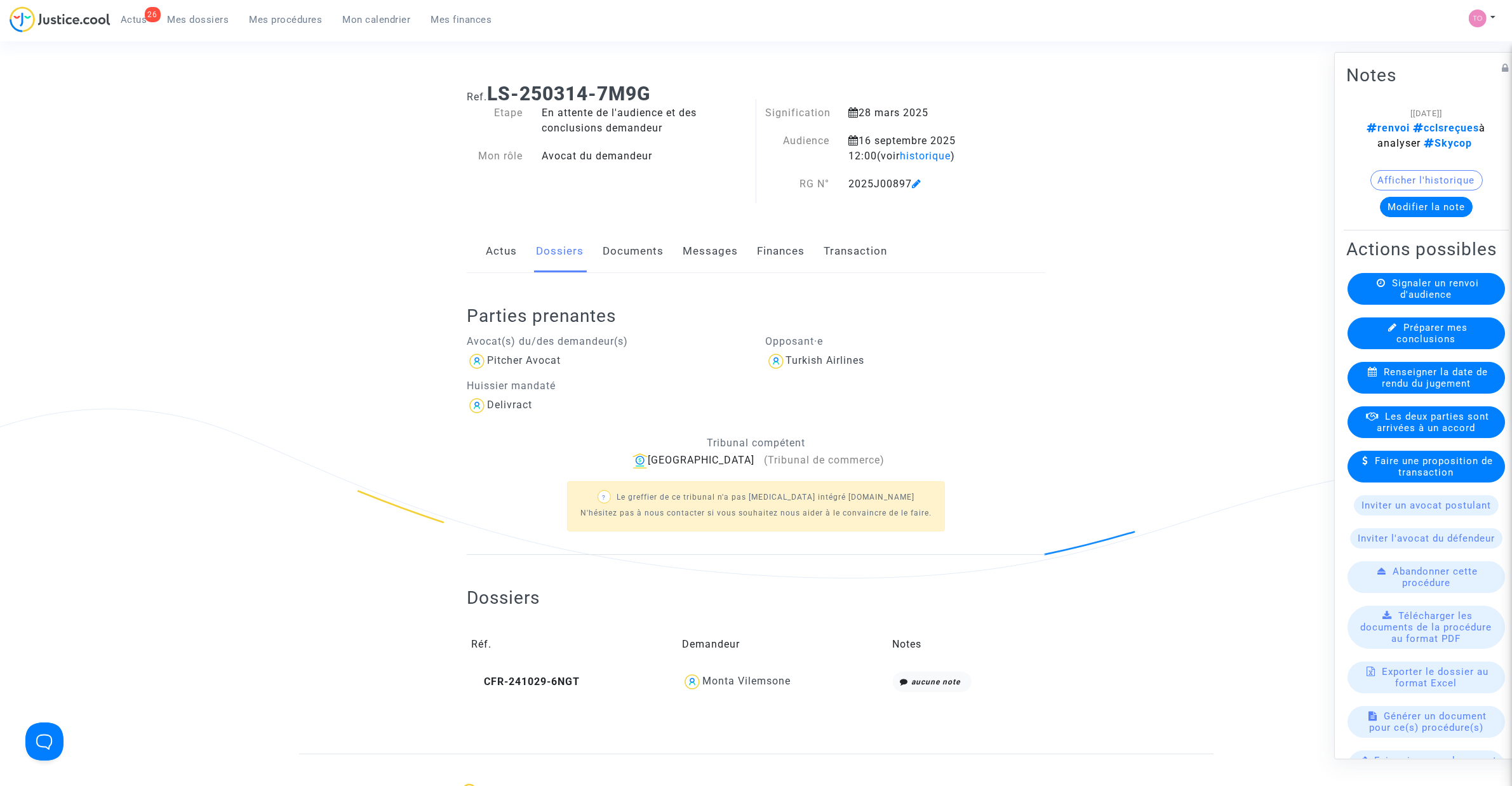
click at [639, 258] on link "Documents" at bounding box center [633, 251] width 61 height 42
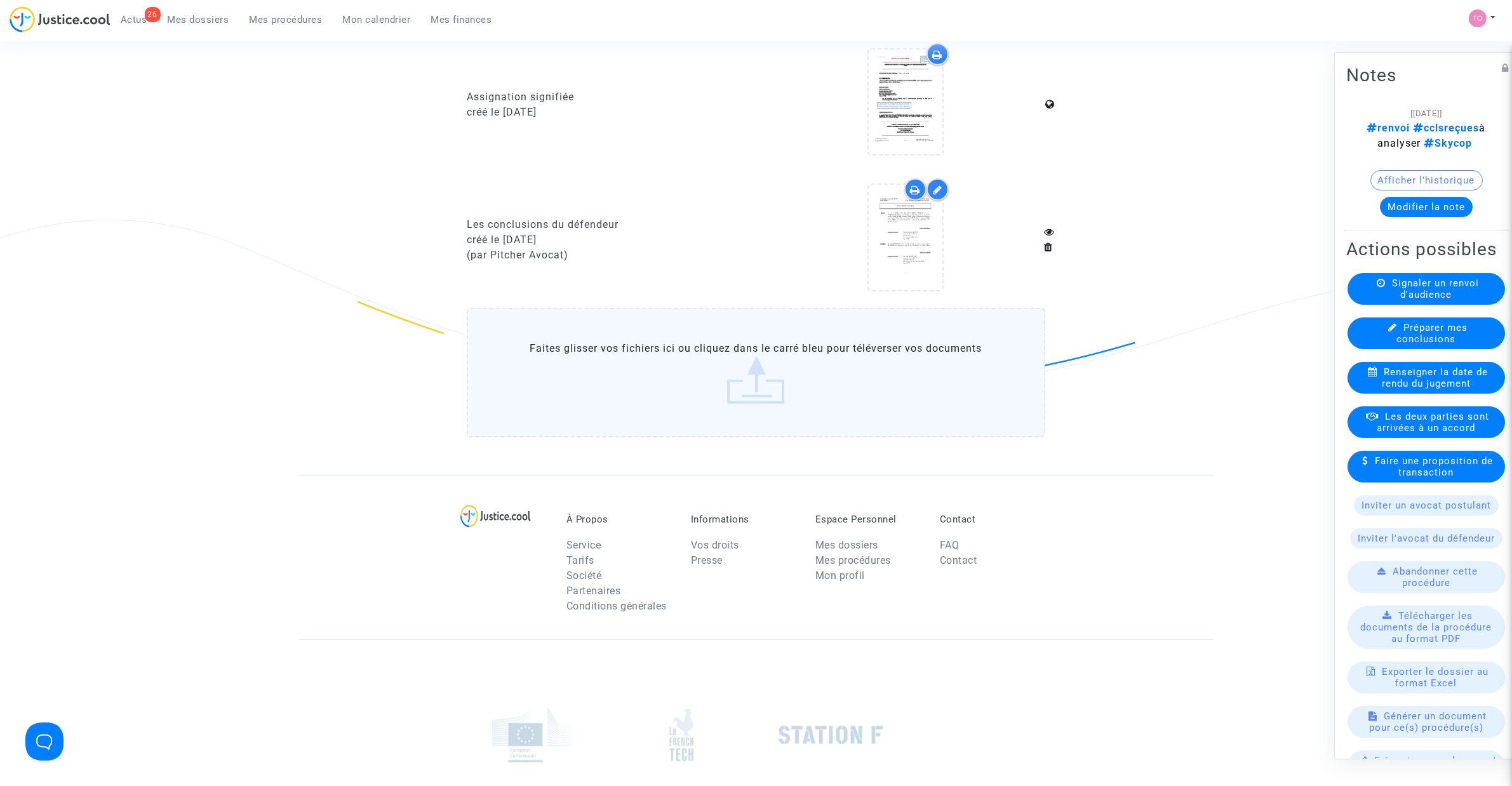
scroll to position [1031, 0]
click at [909, 239] on icon at bounding box center [905, 235] width 41 height 41
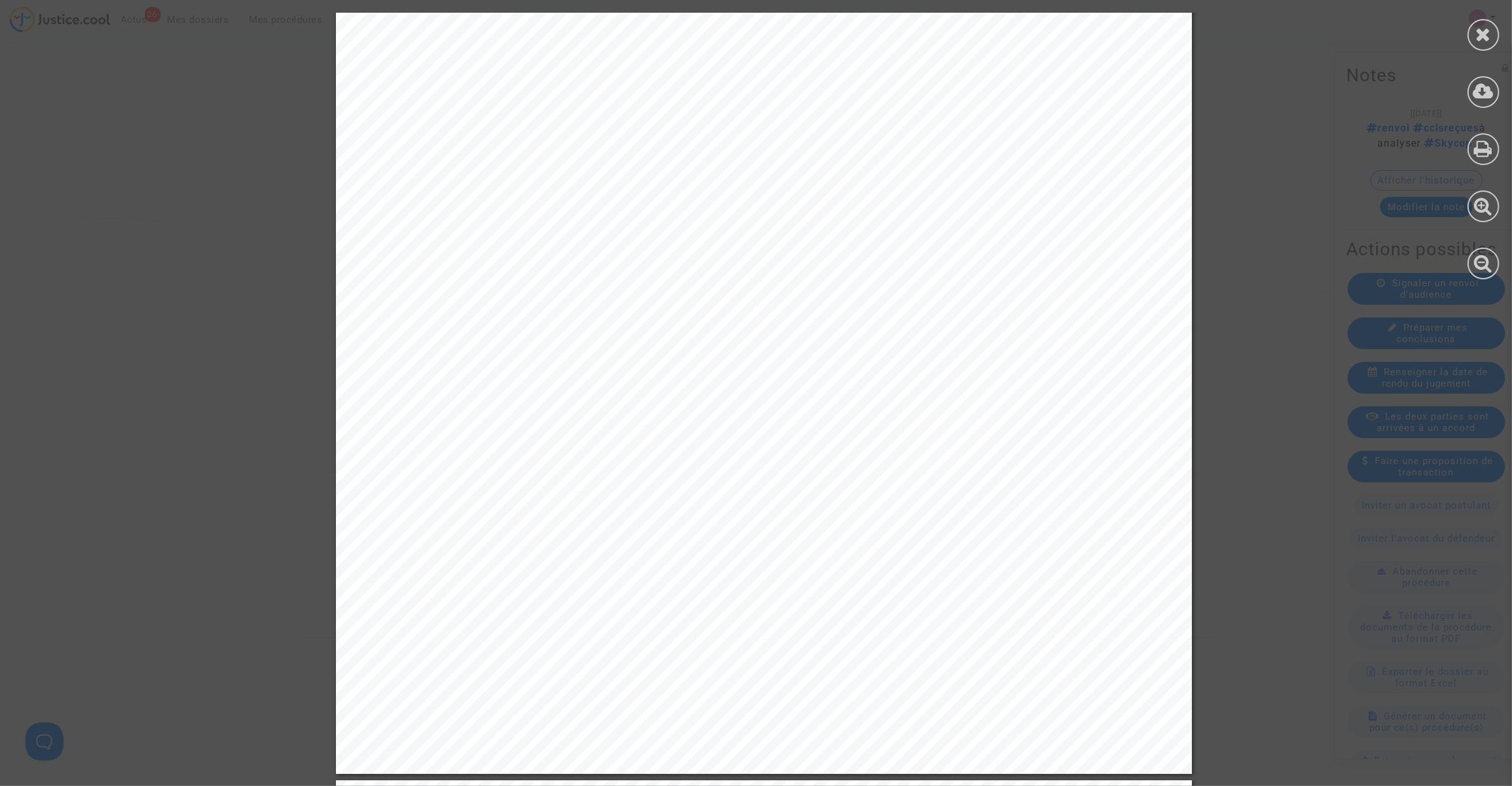
scroll to position [2856, 0]
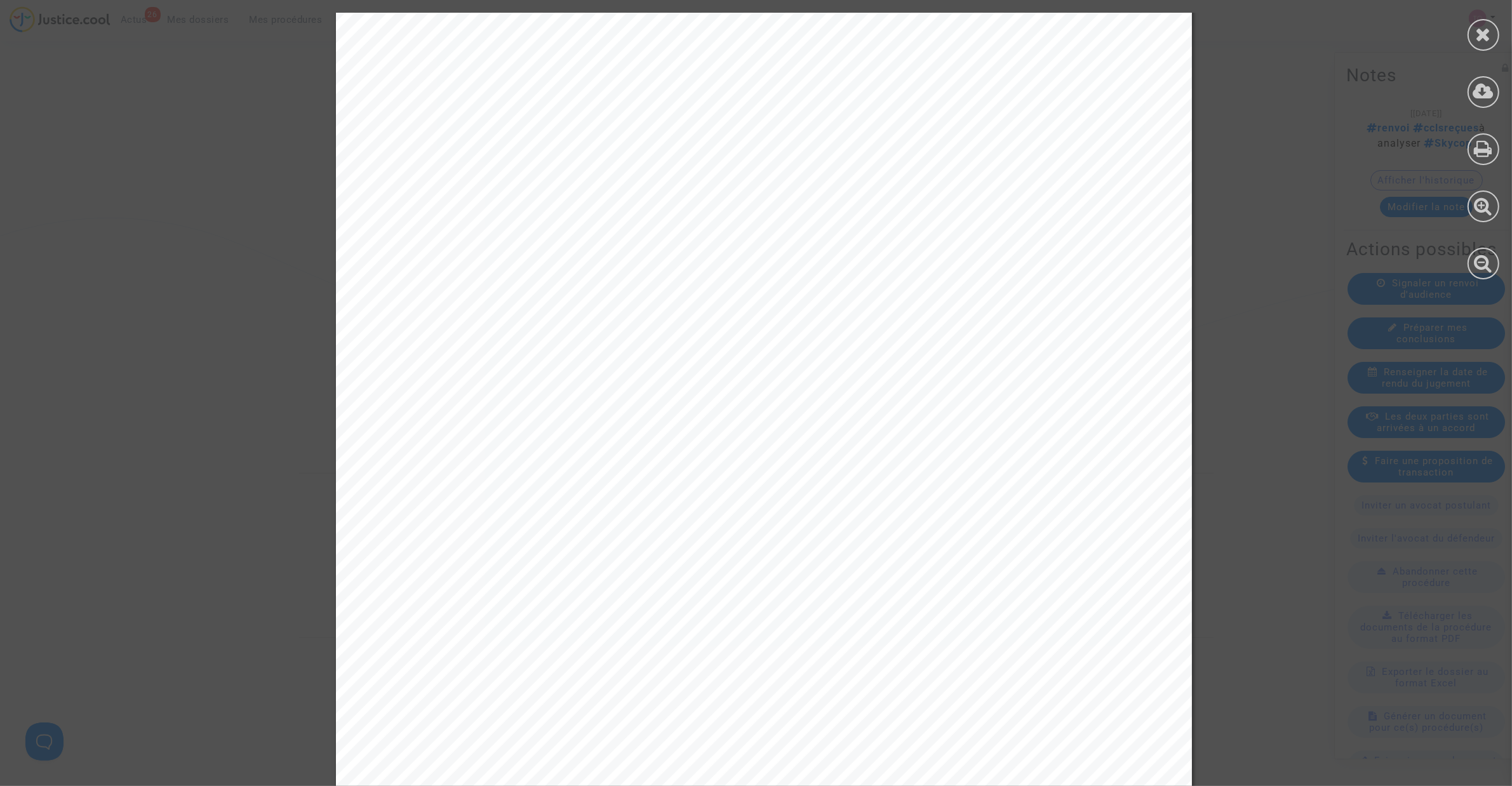
drag, startPoint x: 502, startPoint y: 345, endPoint x: 732, endPoint y: 343, distance: 230.0
click at [732, 343] on span "Dans un arrêt rendu le 11 juin 2020 (affaire n°C-" at bounding box center [617, 348] width 360 height 17
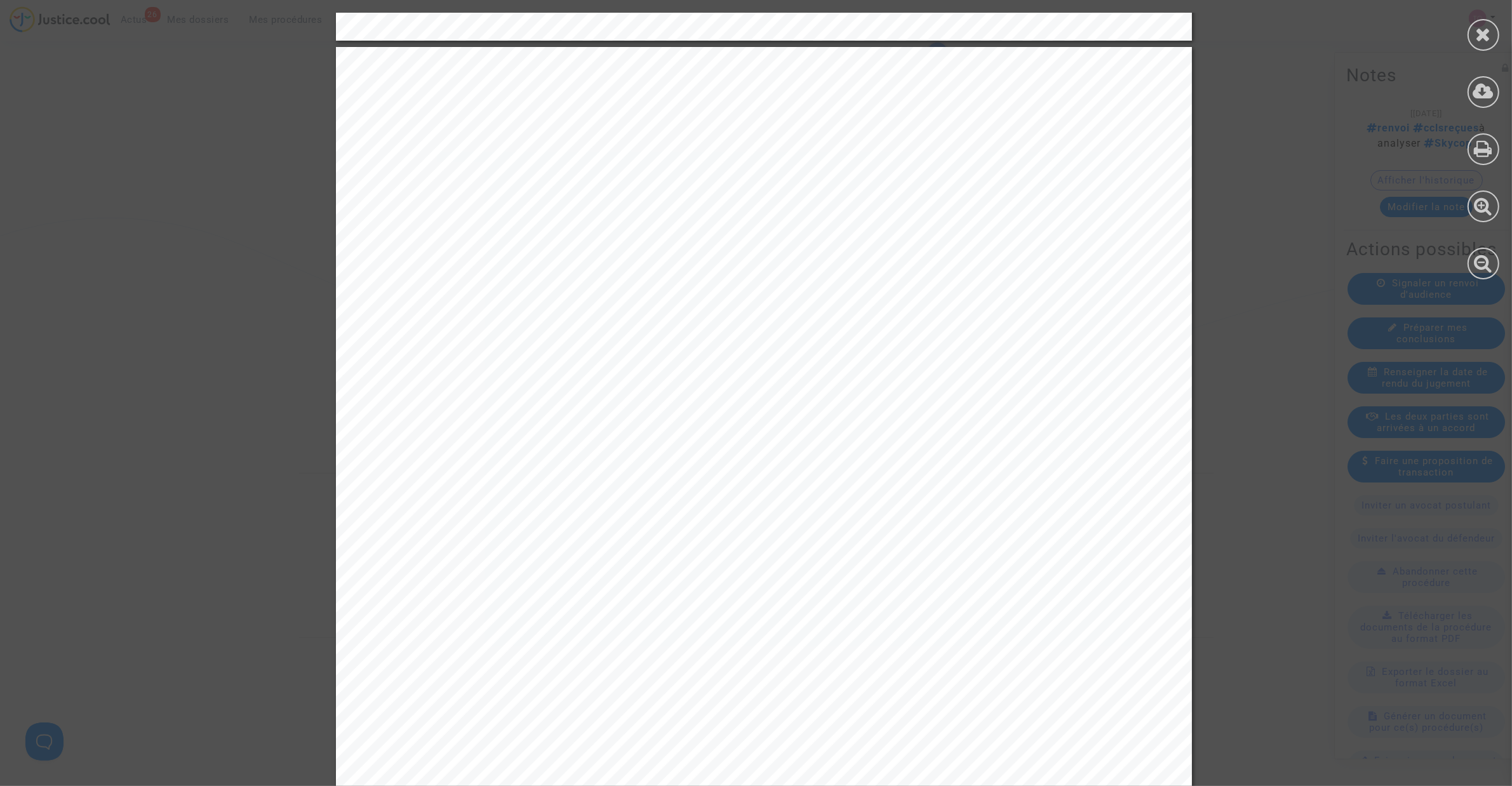
scroll to position [3650, 0]
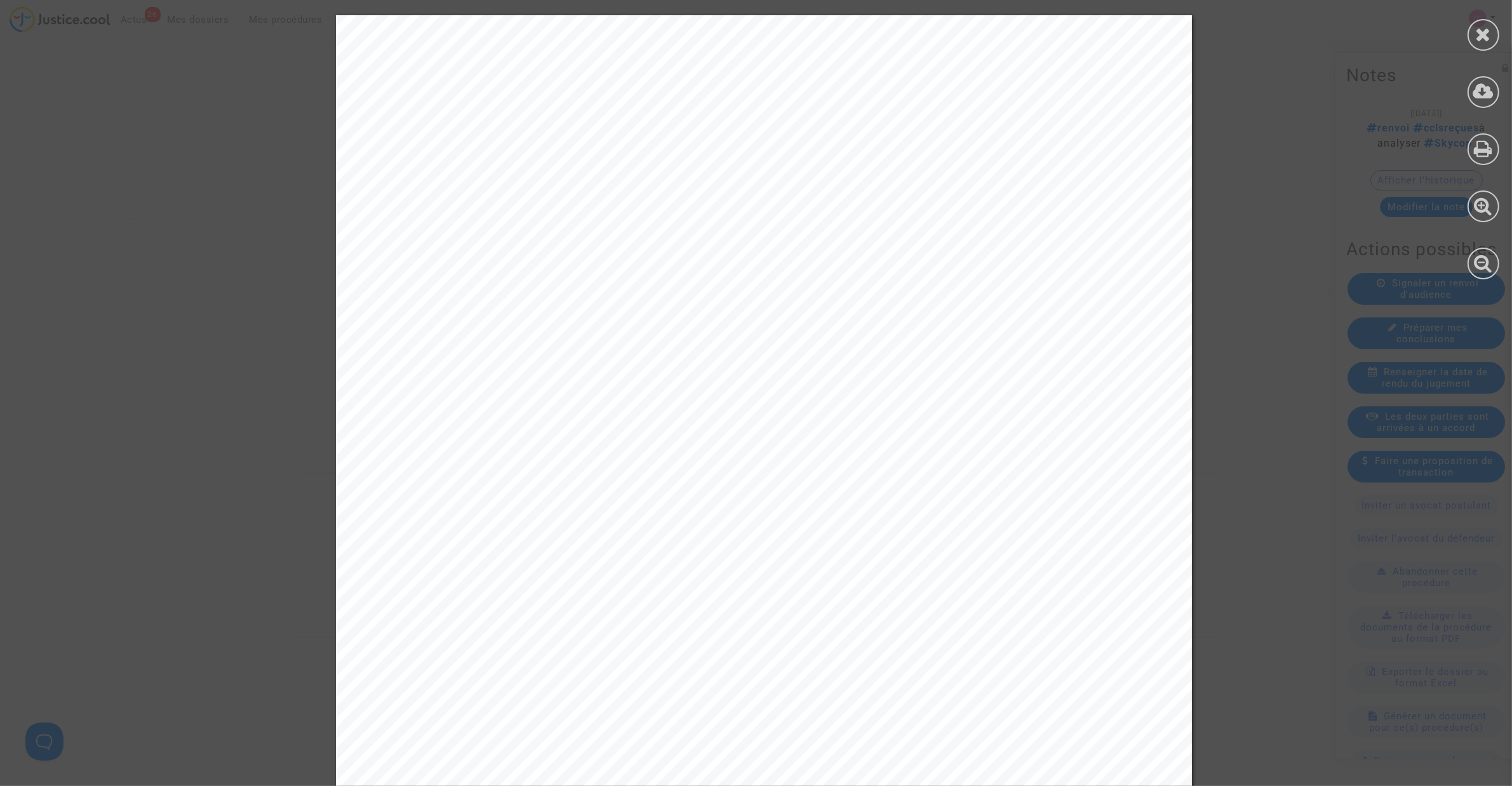
drag, startPoint x: 540, startPoint y: 220, endPoint x: 1002, endPoint y: 219, distance: 462.0
click at [1002, 219] on span "En l'espèce, le vol litigieux TK 1808 LYS-IST devait être opéré par l'aéronef i…" at bounding box center [784, 223] width 693 height 17
drag, startPoint x: 426, startPoint y: 245, endPoint x: 478, endPoint y: 238, distance: 52.5
click at [478, 238] on div "4 Ainsi, un transporteur aérien est fondé à se prévaloir de circonstances extra…" at bounding box center [763, 620] width 856 height 1211
click at [554, 257] on div "4 Ainsi, un transporteur aérien est fondé à se prévaloir de circonstances extra…" at bounding box center [763, 620] width 856 height 1211
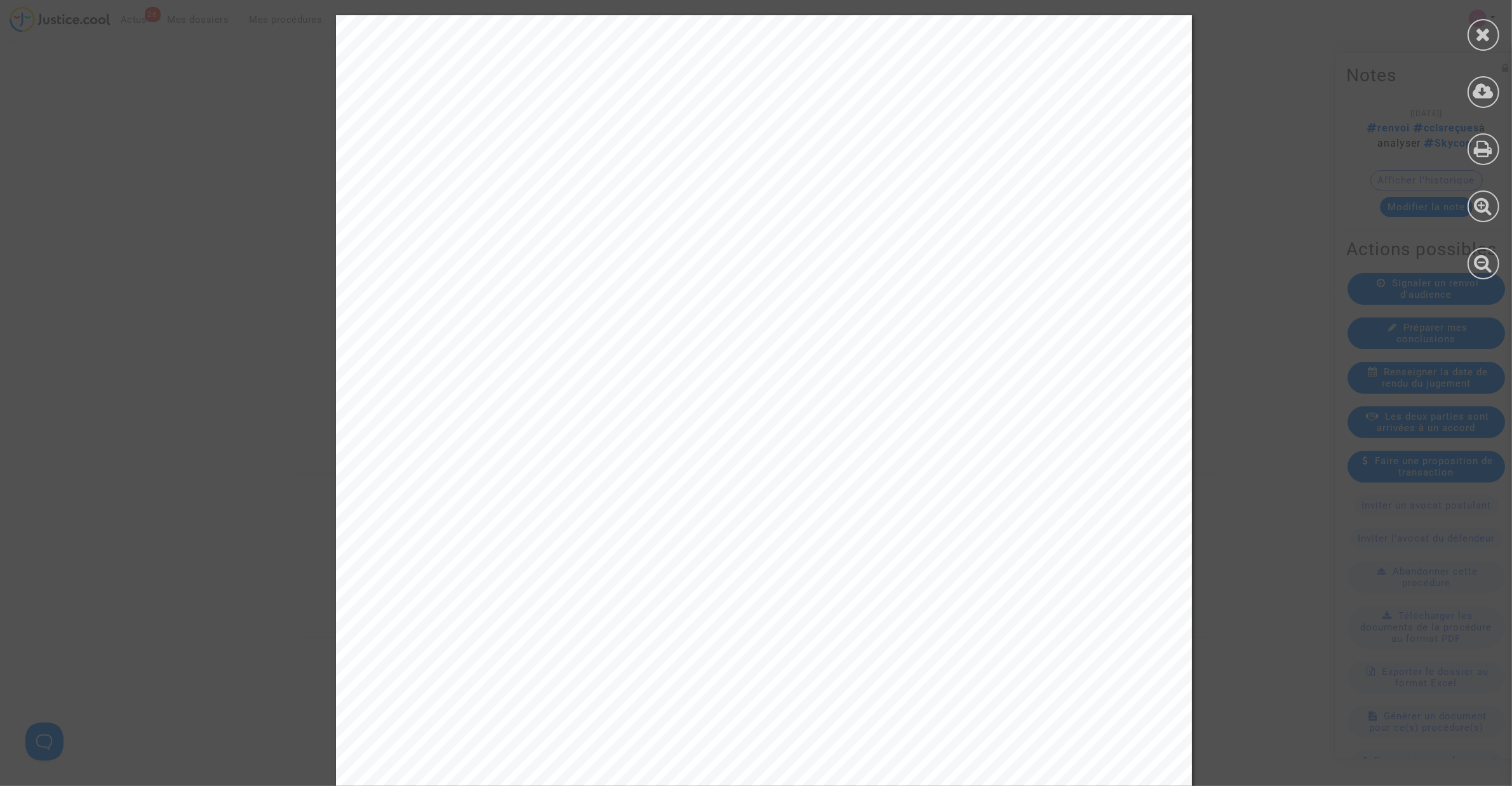
drag, startPoint x: 649, startPoint y: 242, endPoint x: 867, endPoint y: 239, distance: 218.0
click at [867, 239] on span ", dont le programme de vol était le suivant le [DATE] :" at bounding box center [697, 247] width 405 height 17
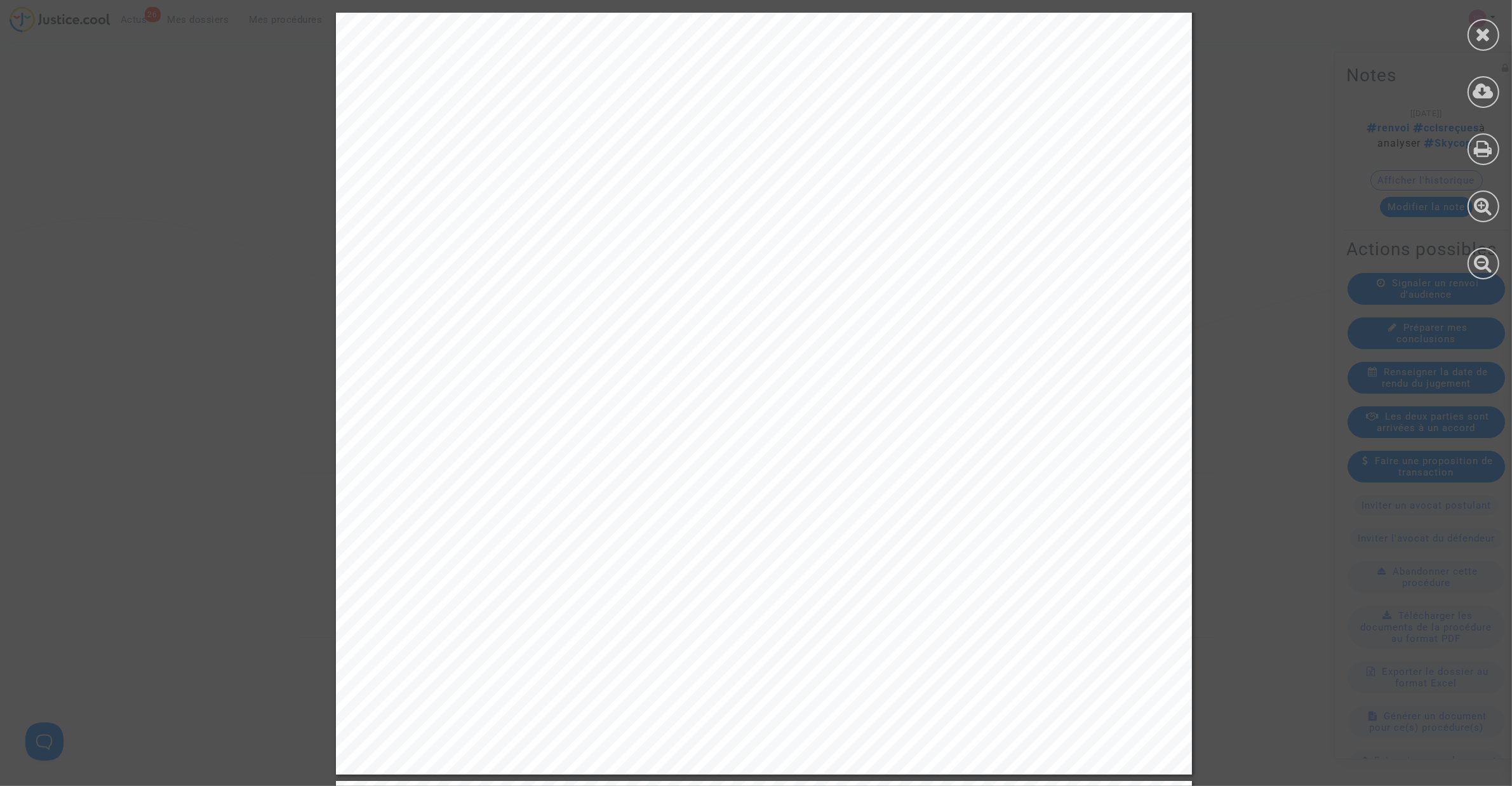
scroll to position [4126, 0]
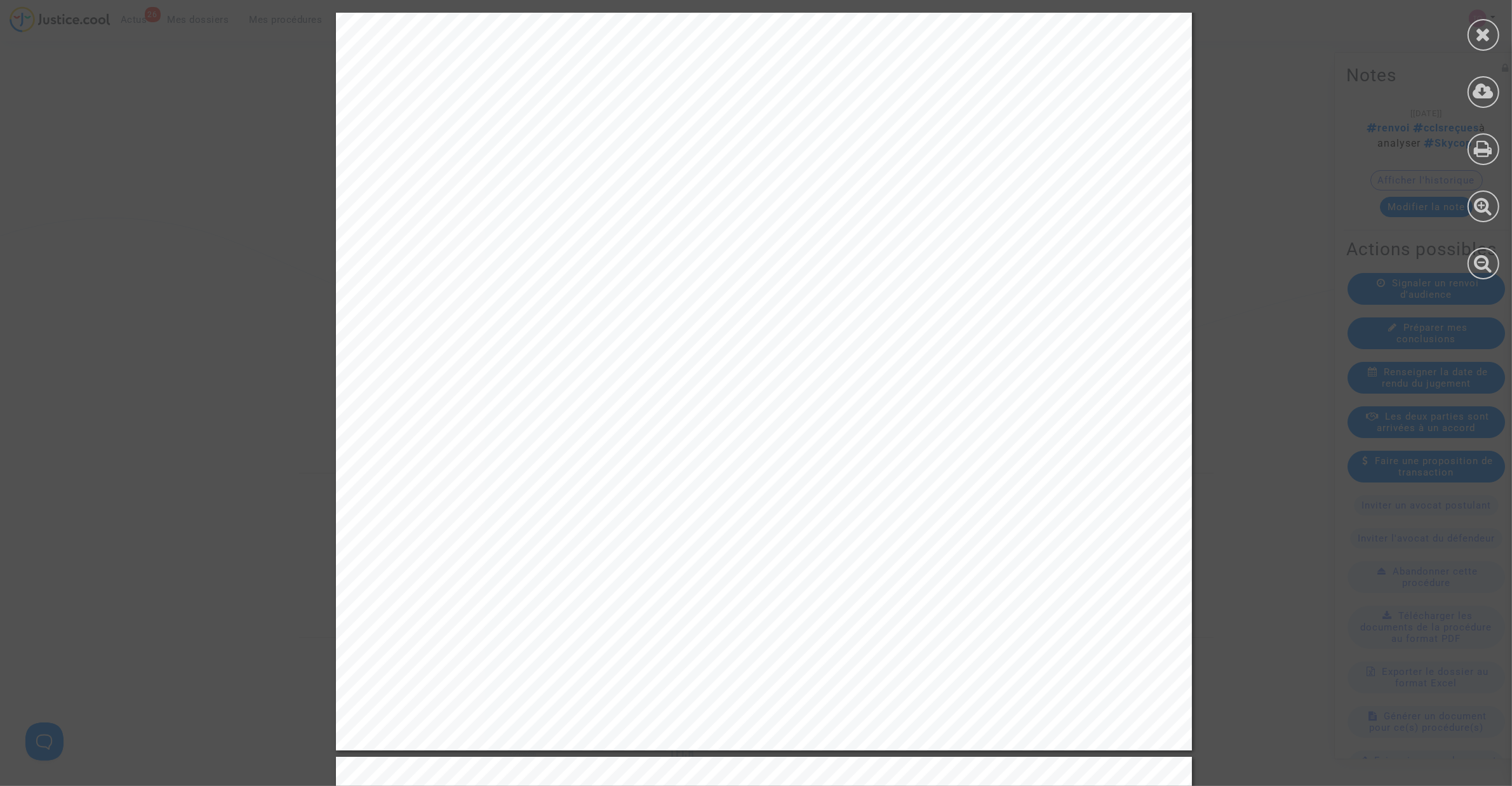
drag, startPoint x: 452, startPoint y: 438, endPoint x: 516, endPoint y: 452, distance: 65.5
click at [530, 445] on span "« En date du [DATE]" at bounding box center [515, 443] width 154 height 17
drag, startPoint x: 521, startPoint y: 464, endPoint x: 578, endPoint y: 463, distance: 57.0
click at [578, 463] on span "Vol concerné : TK 1808" at bounding box center [527, 466] width 179 height 17
drag, startPoint x: 465, startPoint y: 481, endPoint x: 678, endPoint y: 483, distance: 213.0
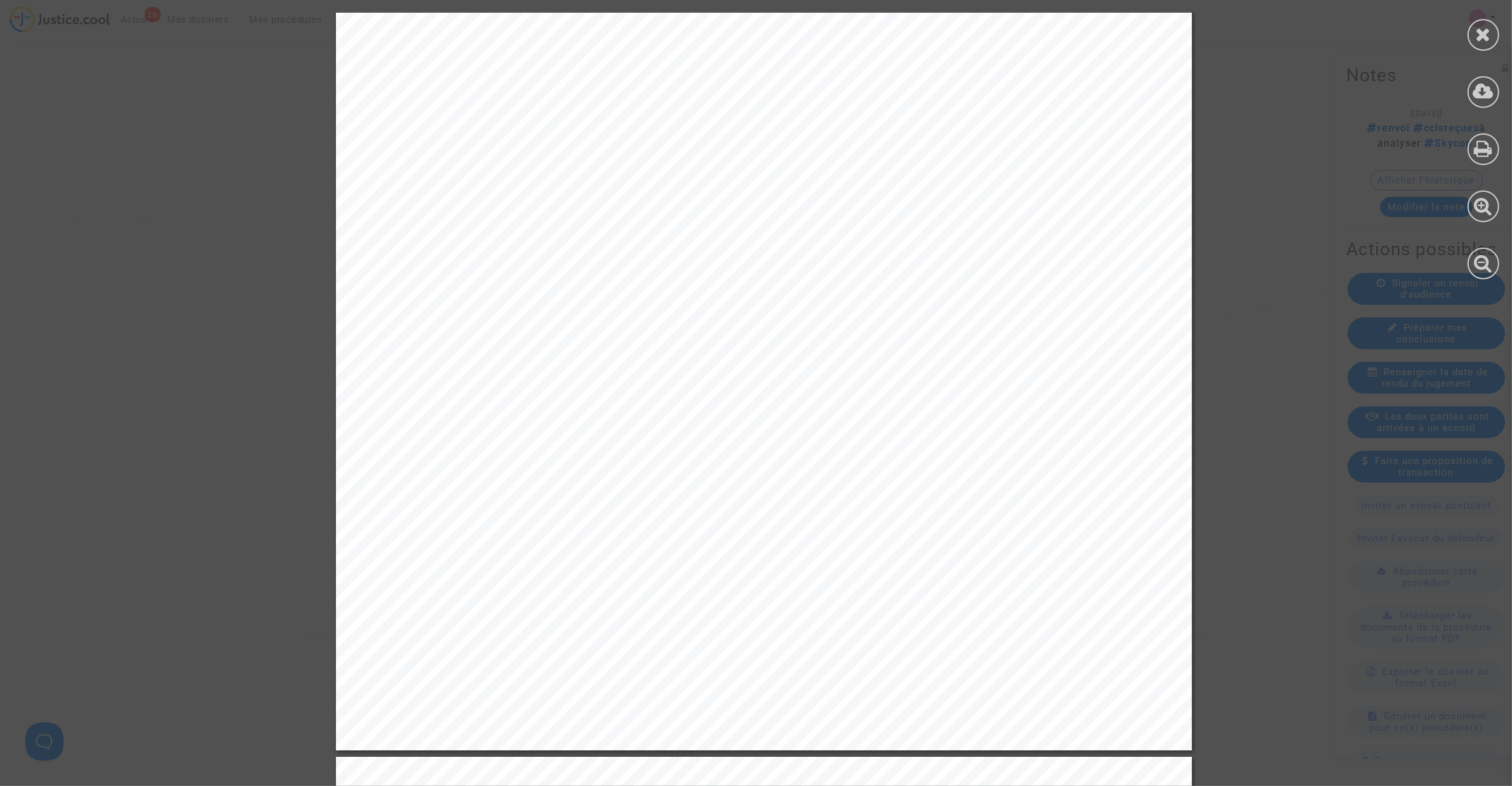
click at [678, 483] on span "Aéroport de départ : [GEOGRAPHIC_DATA] ([GEOGRAPHIC_DATA])" at bounding box center [701, 489] width 526 height 17
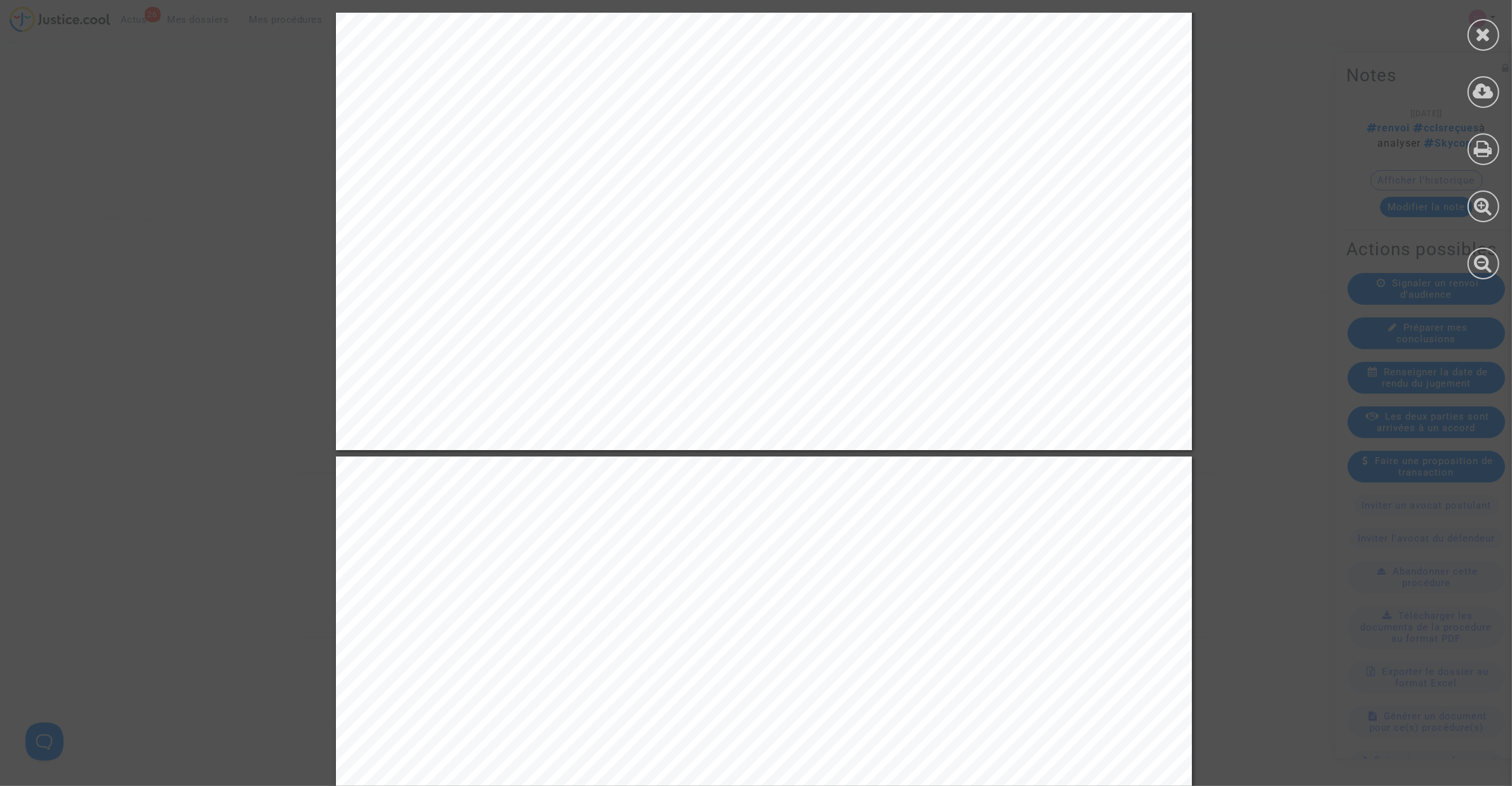
scroll to position [4443, 0]
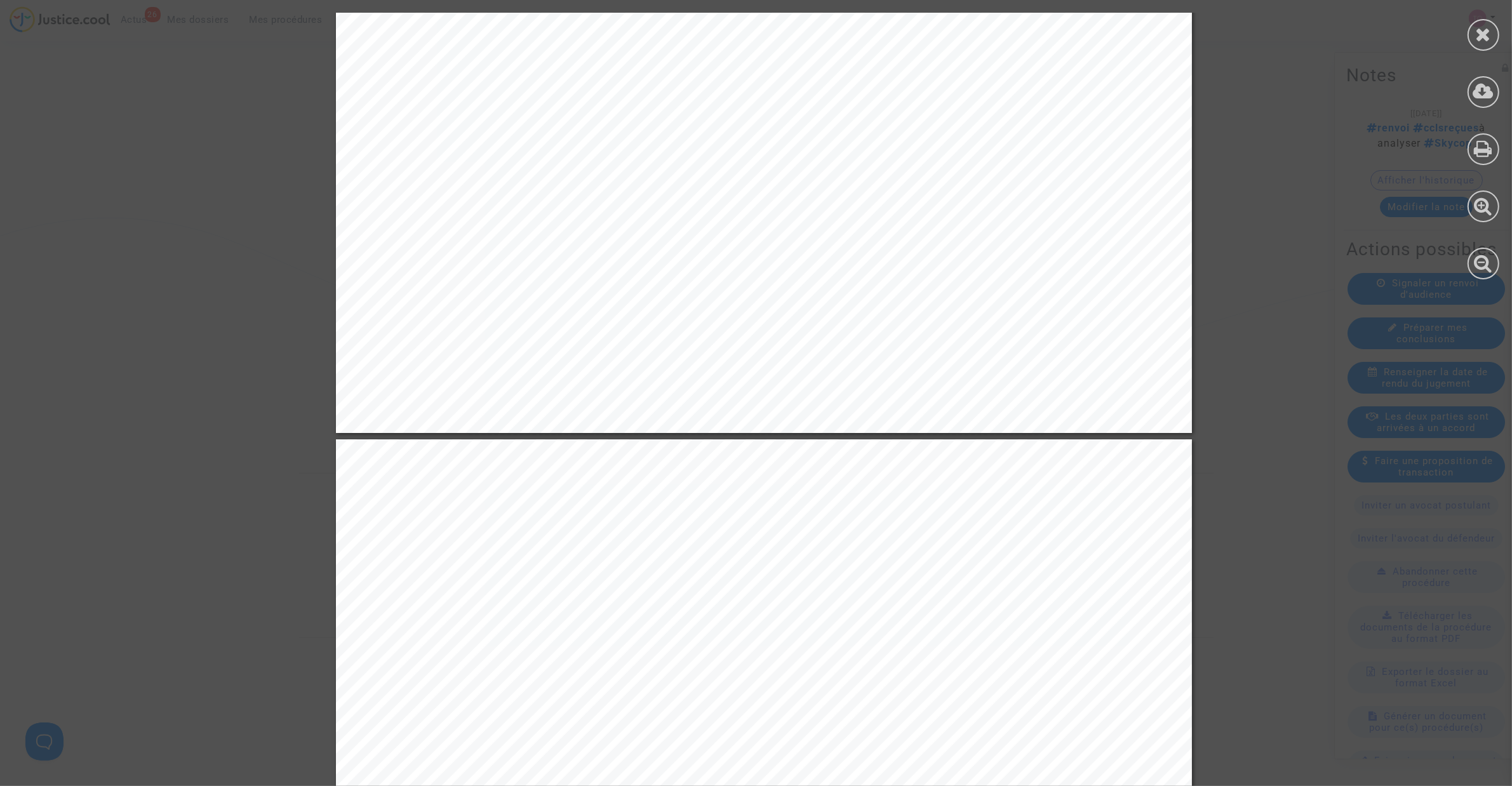
drag, startPoint x: 583, startPoint y: 306, endPoint x: 649, endPoint y: 307, distance: 66.0
click at [649, 307] on span "le code IATA 93Z est défini comme suit :" at bounding box center [593, 308] width 311 height 17
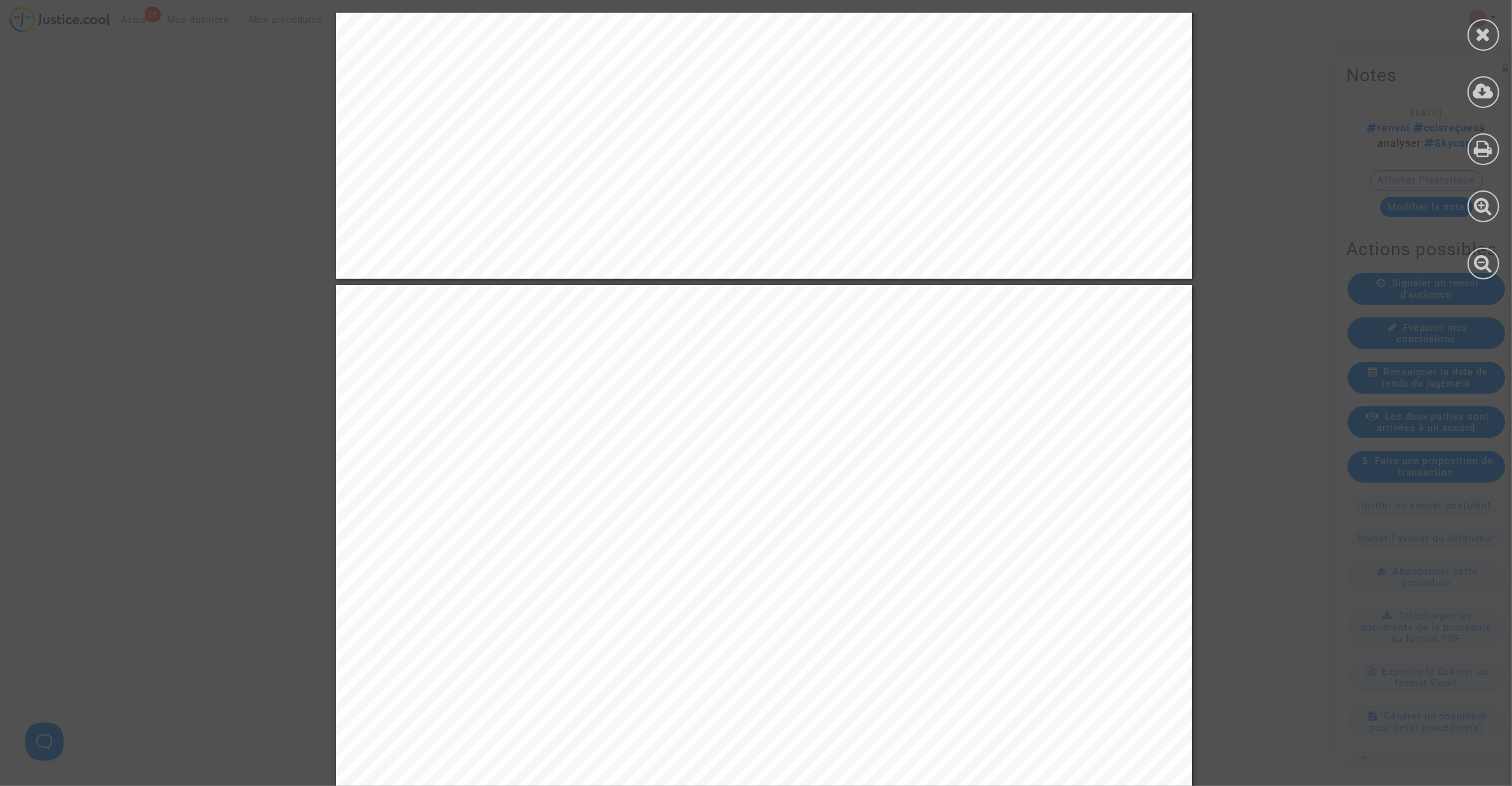
scroll to position [4602, 0]
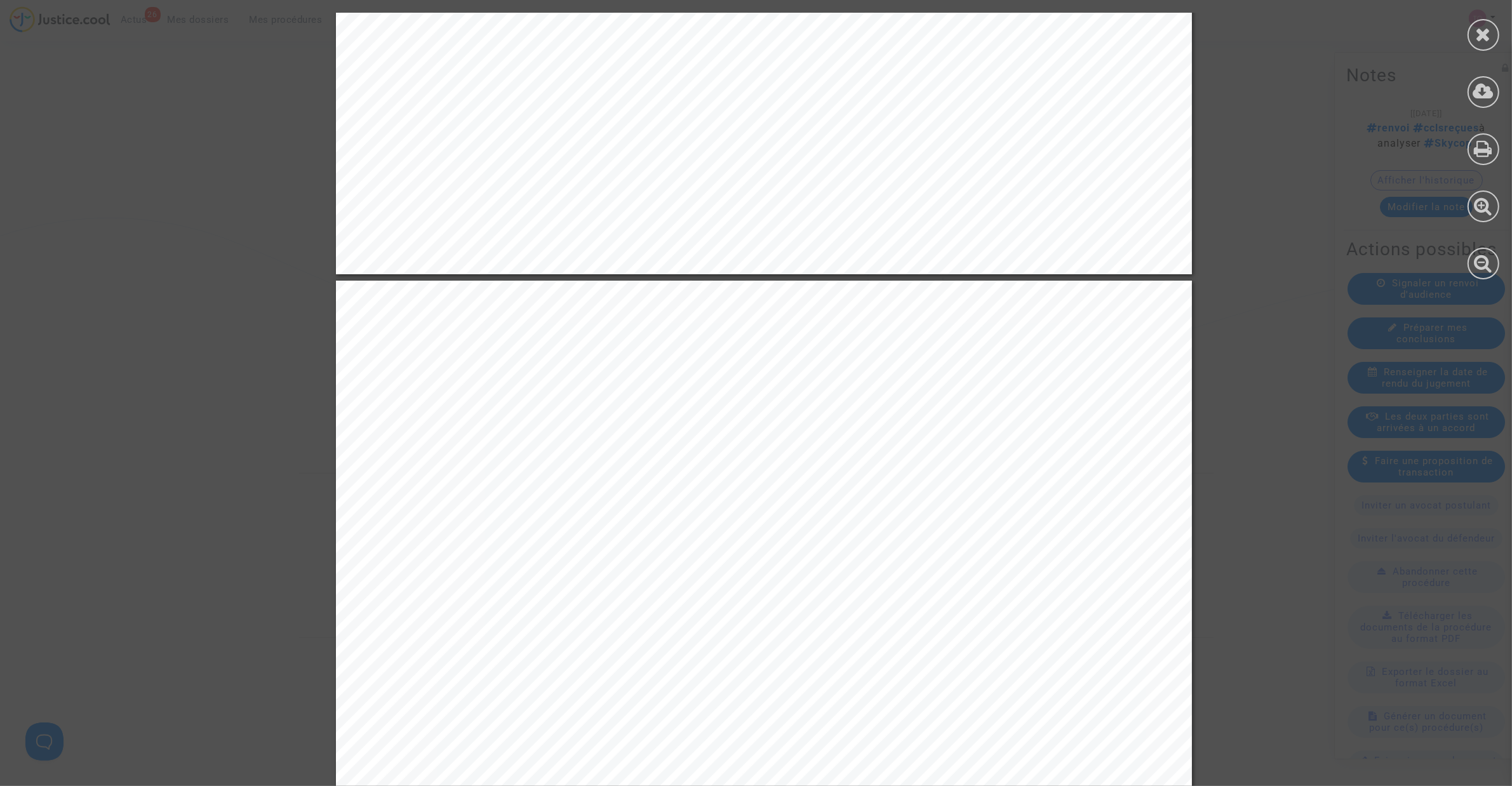
drag, startPoint x: 588, startPoint y: 456, endPoint x: 612, endPoint y: 458, distance: 24.1
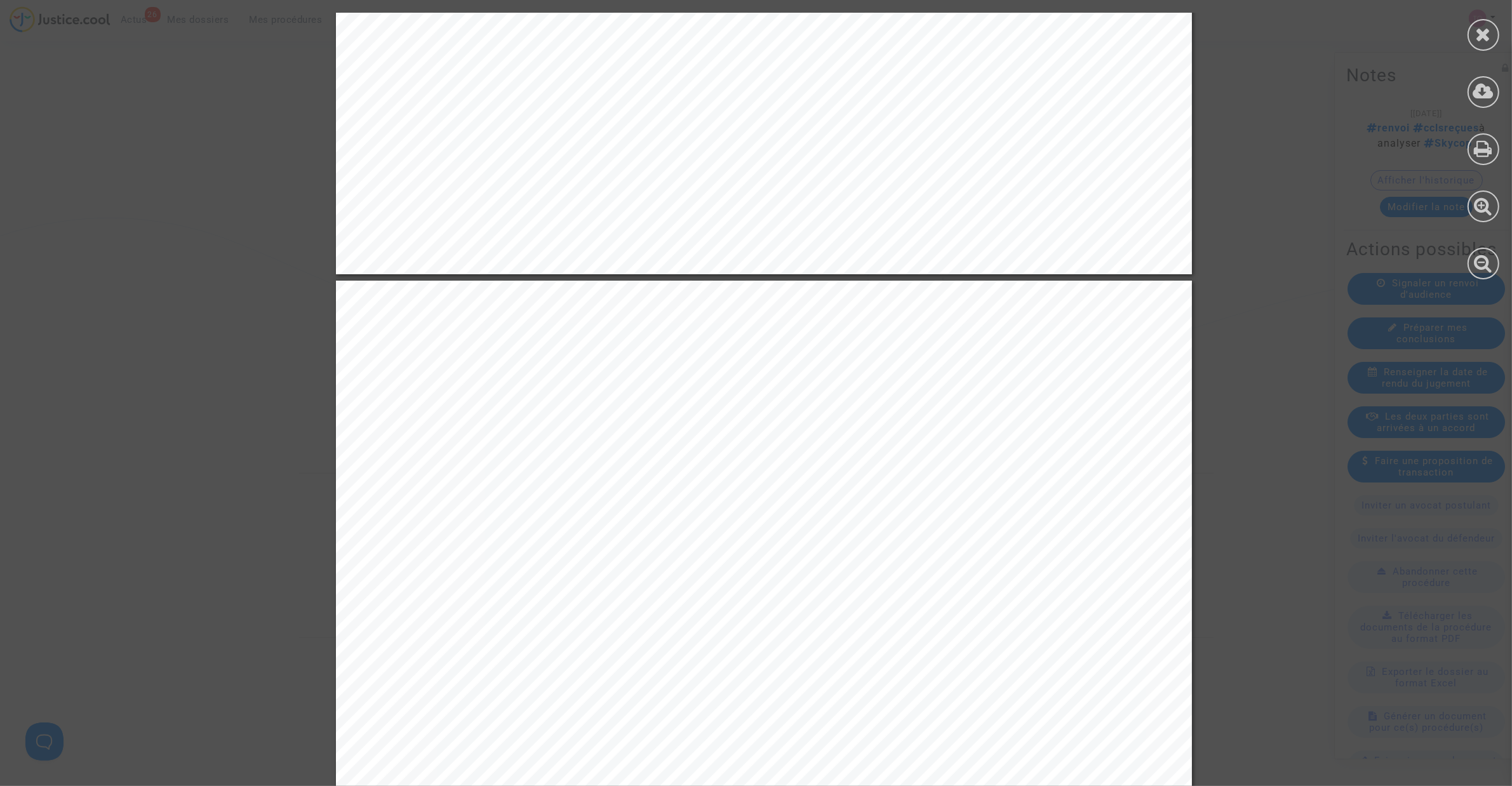
drag, startPoint x: 427, startPoint y: 436, endPoint x: 564, endPoint y: 474, distance: 142.2
drag, startPoint x: 672, startPoint y: 515, endPoint x: 513, endPoint y: 411, distance: 190.0
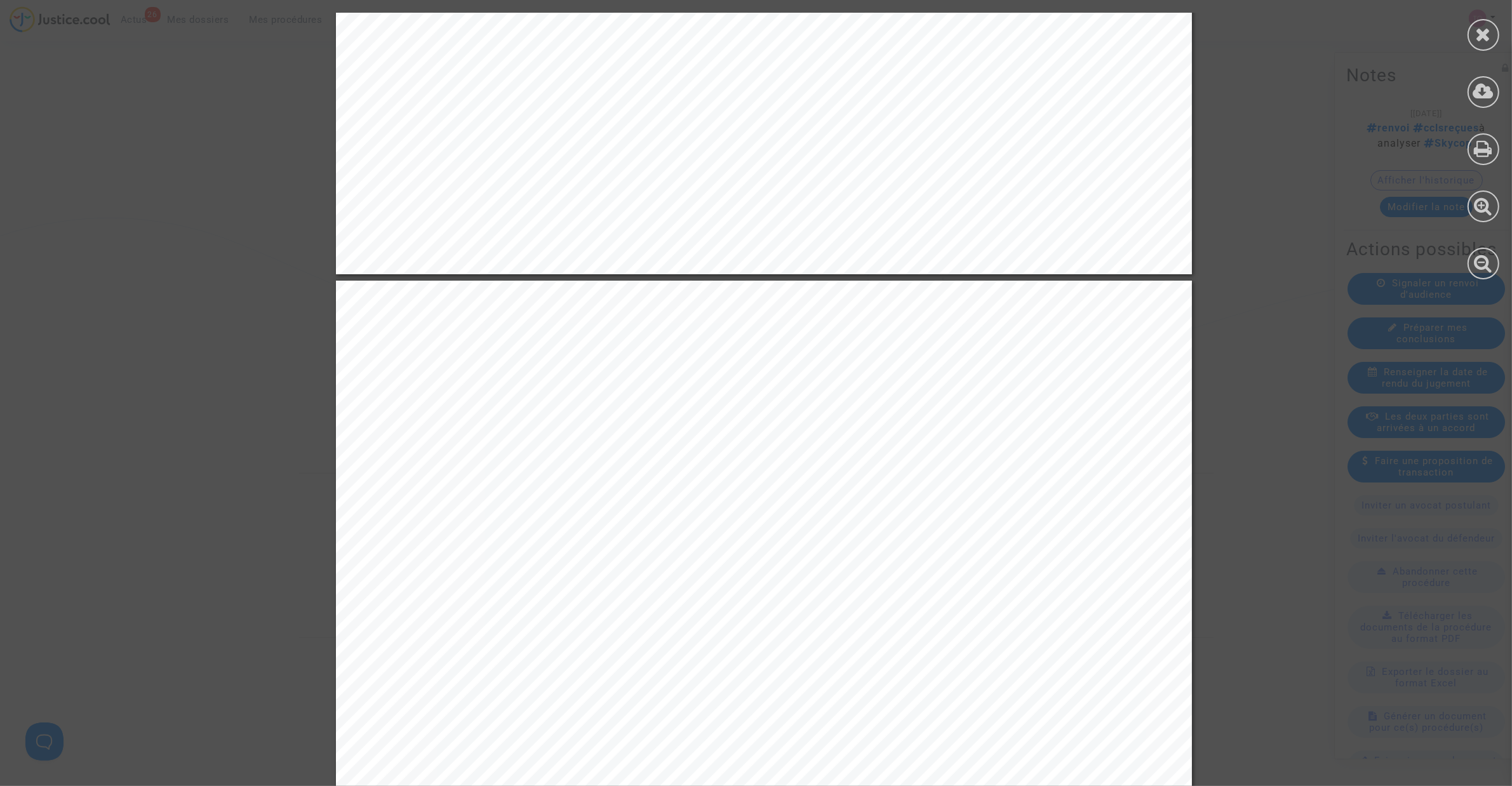
drag, startPoint x: 526, startPoint y: 159, endPoint x: 935, endPoint y: 644, distance: 634.4
drag, startPoint x: 1007, startPoint y: 594, endPoint x: 1017, endPoint y: 589, distance: 11.2
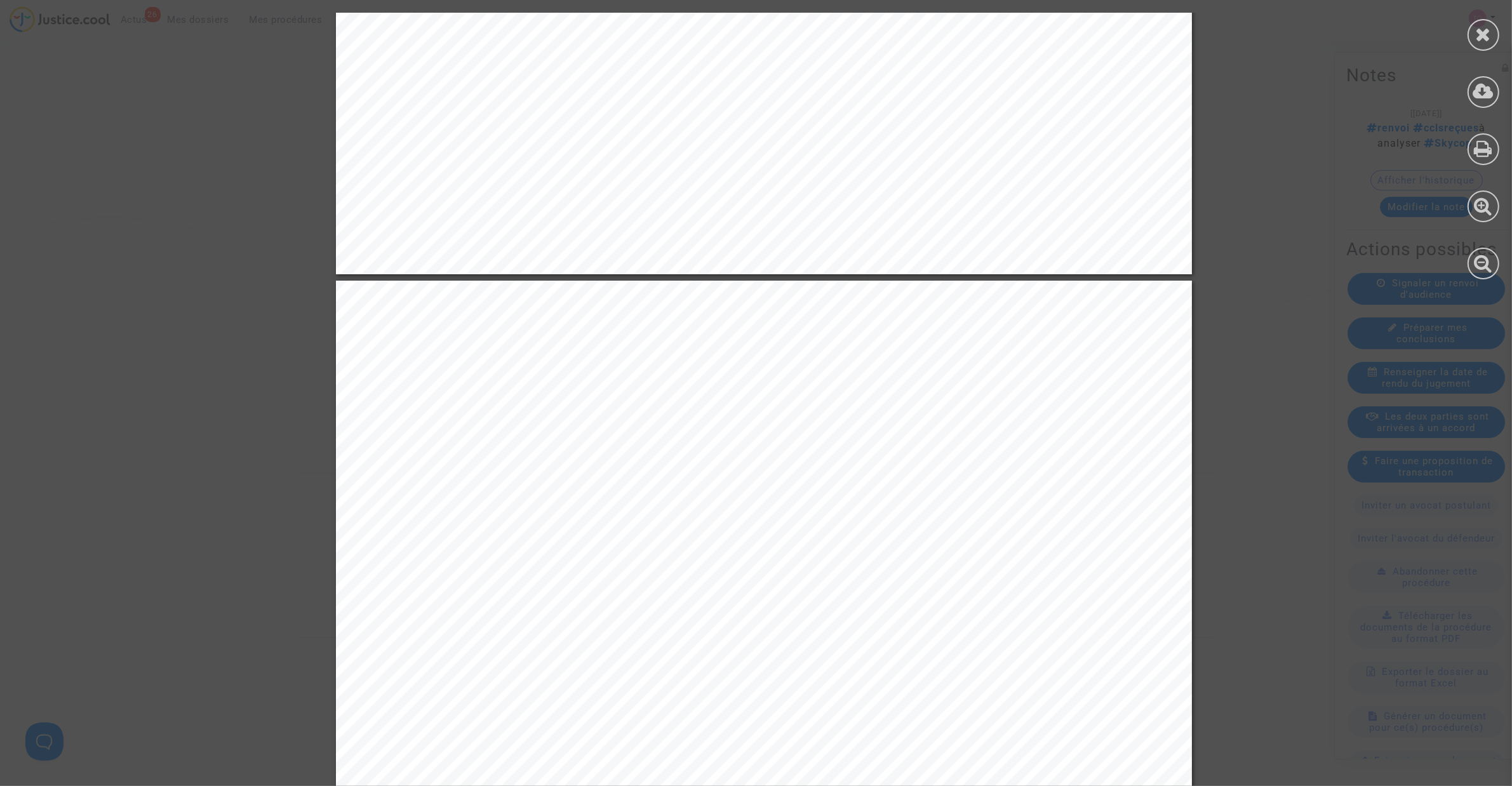
drag, startPoint x: 1074, startPoint y: 584, endPoint x: 636, endPoint y: 429, distance: 464.6
drag, startPoint x: 419, startPoint y: 403, endPoint x: 448, endPoint y: 497, distance: 98.4
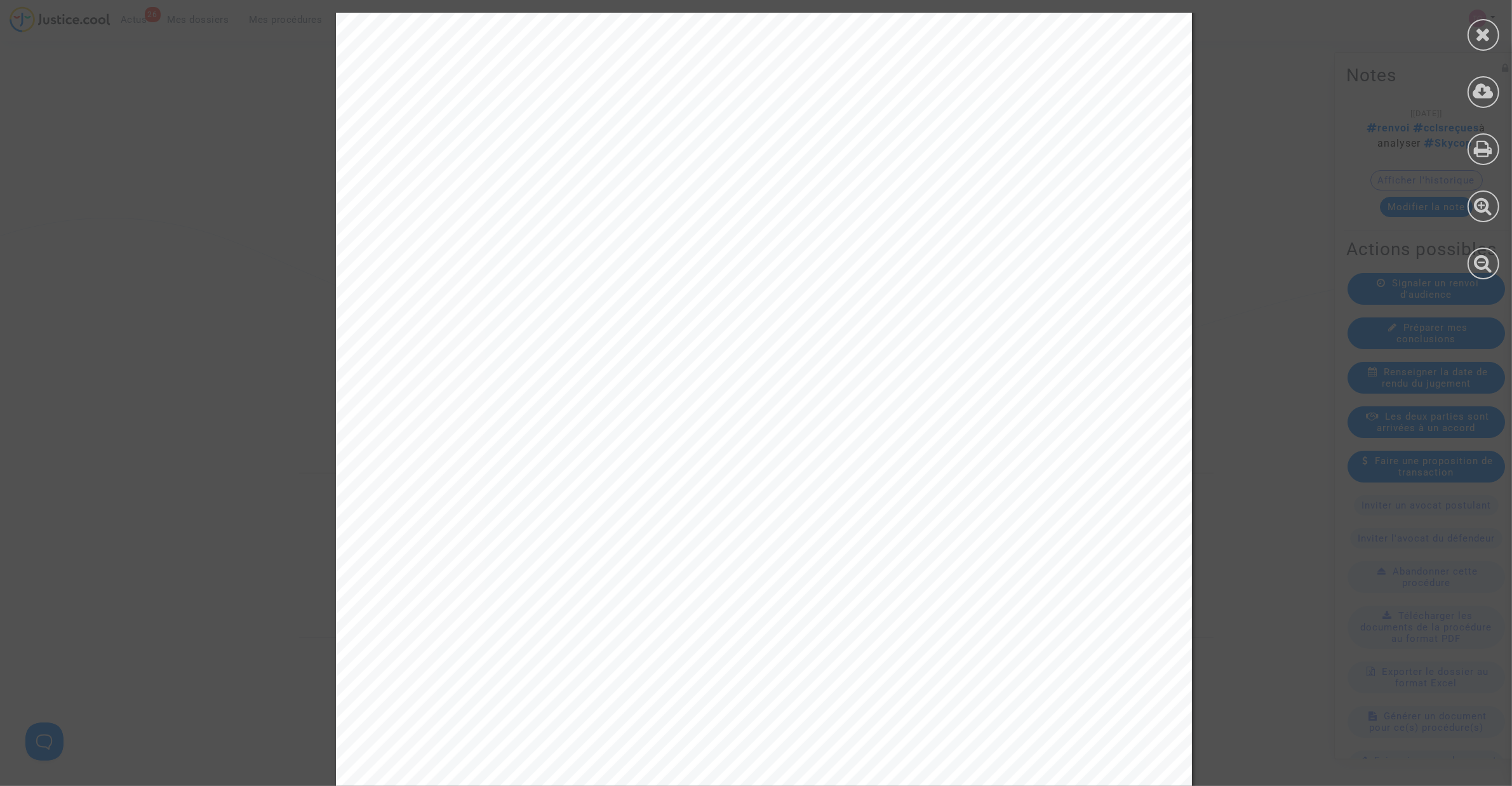
scroll to position [5078, 0]
drag, startPoint x: 781, startPoint y: 353, endPoint x: 1021, endPoint y: 359, distance: 240.1
click at [1004, 359] on div "5 (Pièce n°4) Traduction libre : « 93. ROTATION DE L'AVION, arrivée tardive de …" at bounding box center [763, 410] width 856 height 1211
drag, startPoint x: 468, startPoint y: 385, endPoint x: 566, endPoint y: 378, distance: 98.2
click at [566, 378] on span "le [DATE] de 5 minutes." at bounding box center [527, 387] width 178 height 17
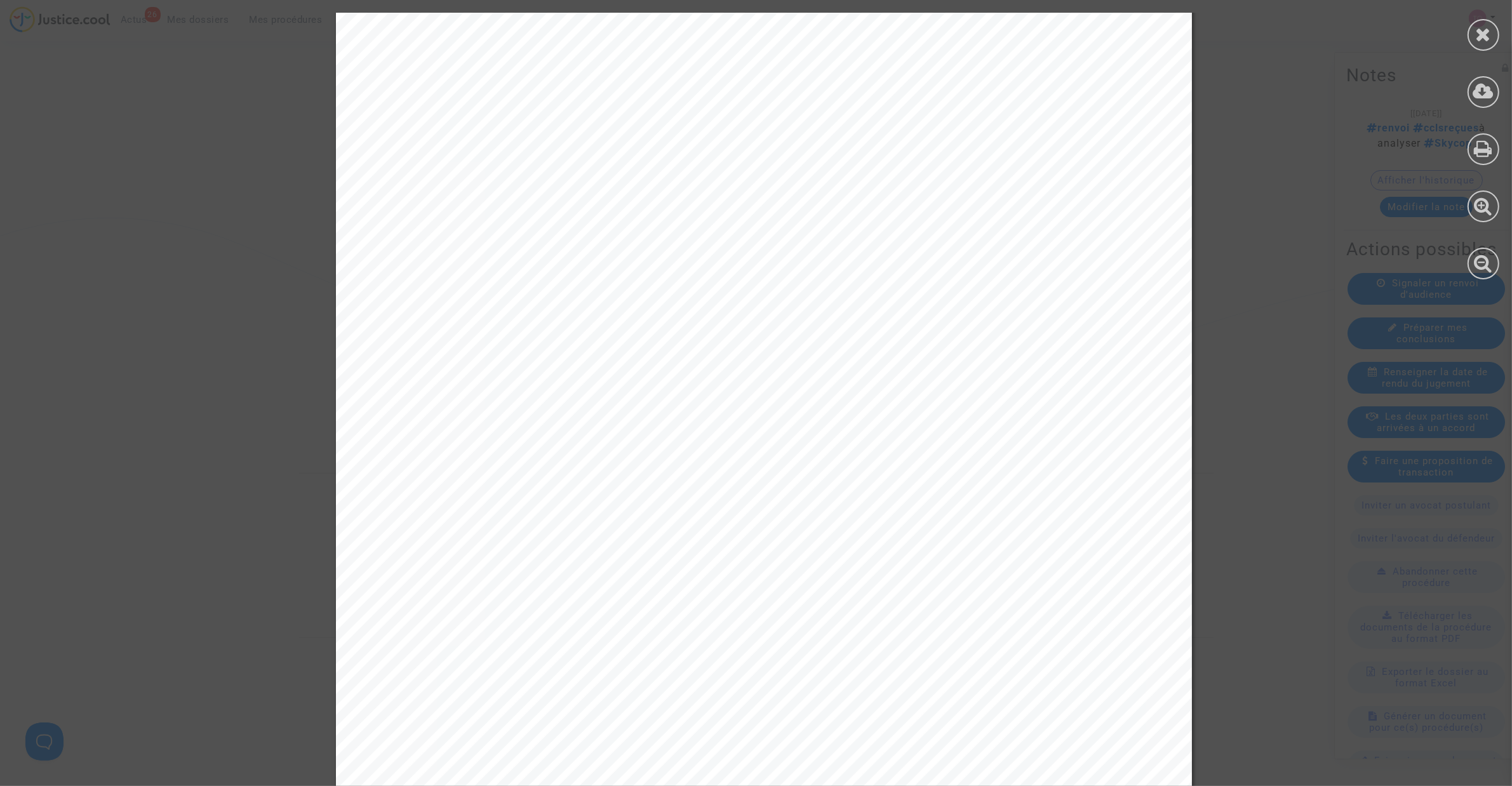
scroll to position [5237, 0]
drag, startPoint x: 534, startPoint y: 401, endPoint x: 616, endPoint y: 401, distance: 82.0
click at [616, 401] on span "le code IATA 85 est défini comme suit :" at bounding box center [587, 404] width 300 height 17
drag, startPoint x: 481, startPoint y: 398, endPoint x: 652, endPoint y: 400, distance: 171.0
click at [652, 400] on span "le code IATA 85 est défini comme suit :" at bounding box center [587, 404] width 300 height 17
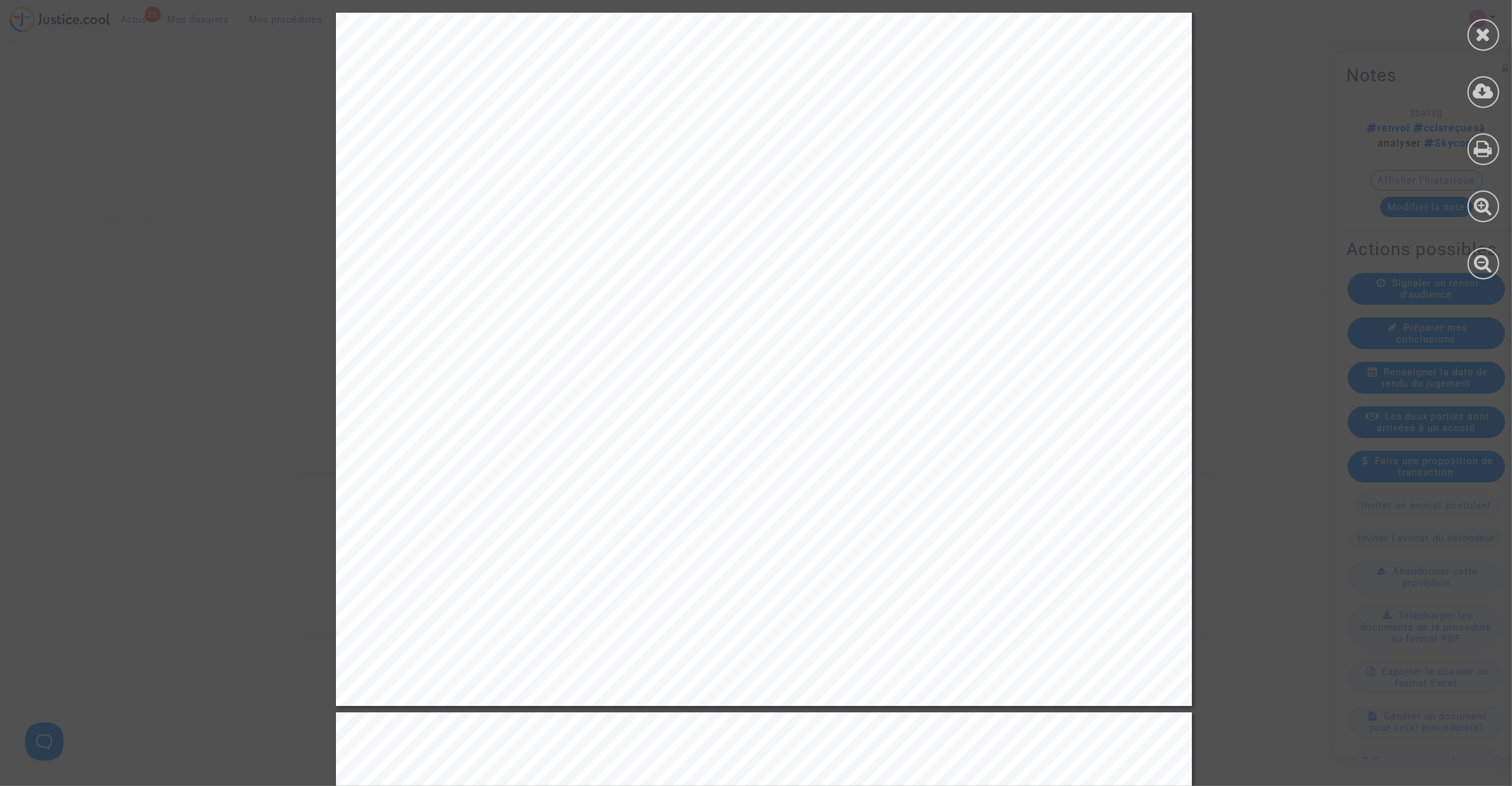
scroll to position [5395, 0]
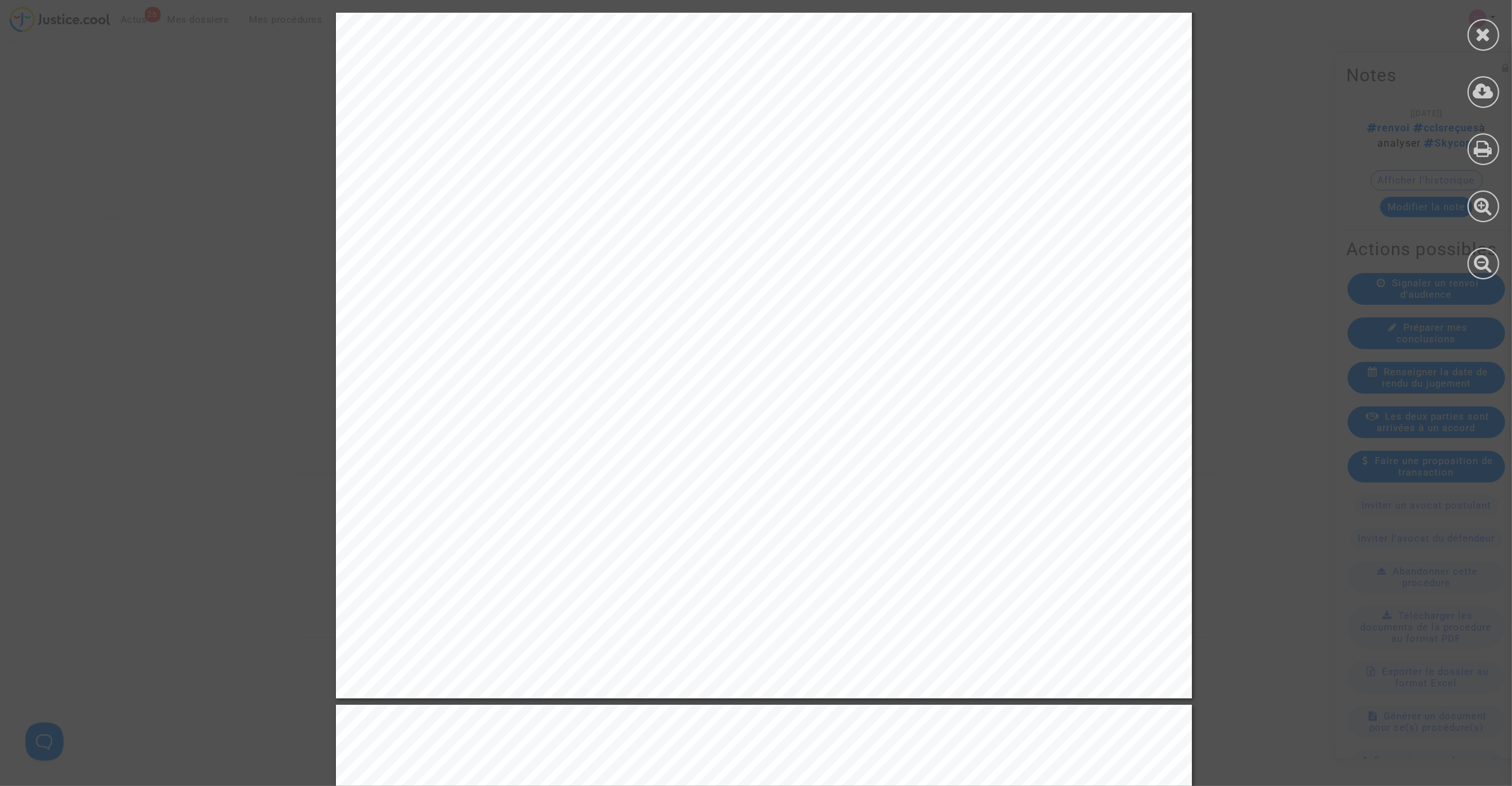
drag, startPoint x: 465, startPoint y: 438, endPoint x: 534, endPoint y: 437, distance: 69.0
click at [534, 437] on span "« 85. Sécurité obligatoire »" at bounding box center [540, 436] width 205 height 17
drag, startPoint x: 661, startPoint y: 474, endPoint x: 815, endPoint y: 473, distance: 154.0
click at [815, 473] on span "les différents codes IATA susmentionnés relèvent de circonstances extraordinair…" at bounding box center [826, 479] width 609 height 17
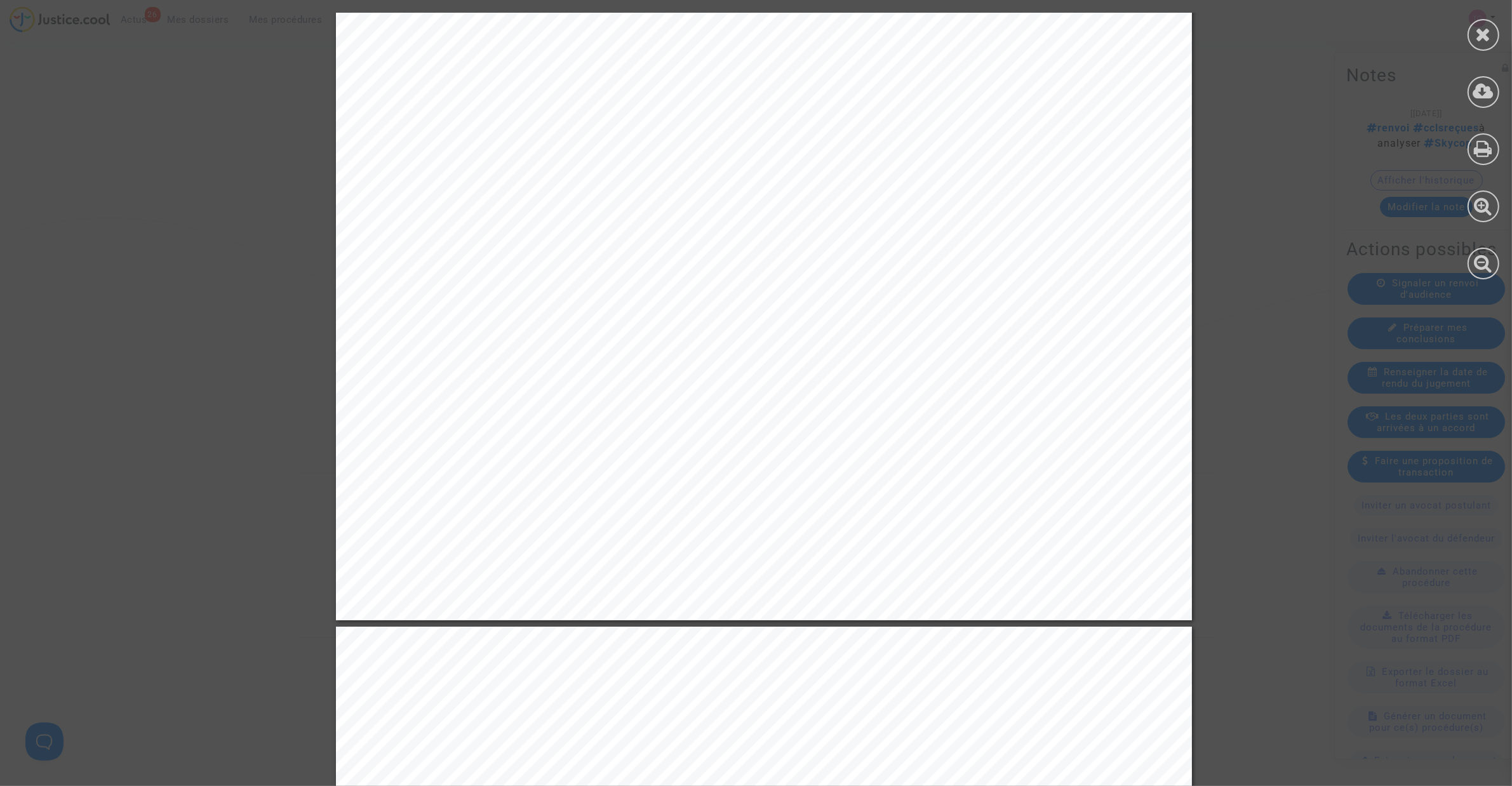
scroll to position [5474, 0]
drag, startPoint x: 598, startPoint y: 420, endPoint x: 943, endPoint y: 420, distance: 345.0
click at [943, 420] on span "au sens du Règlement européen n°261/2004 en ce qu’ils désignent des situations …" at bounding box center [789, 419] width 704 height 17
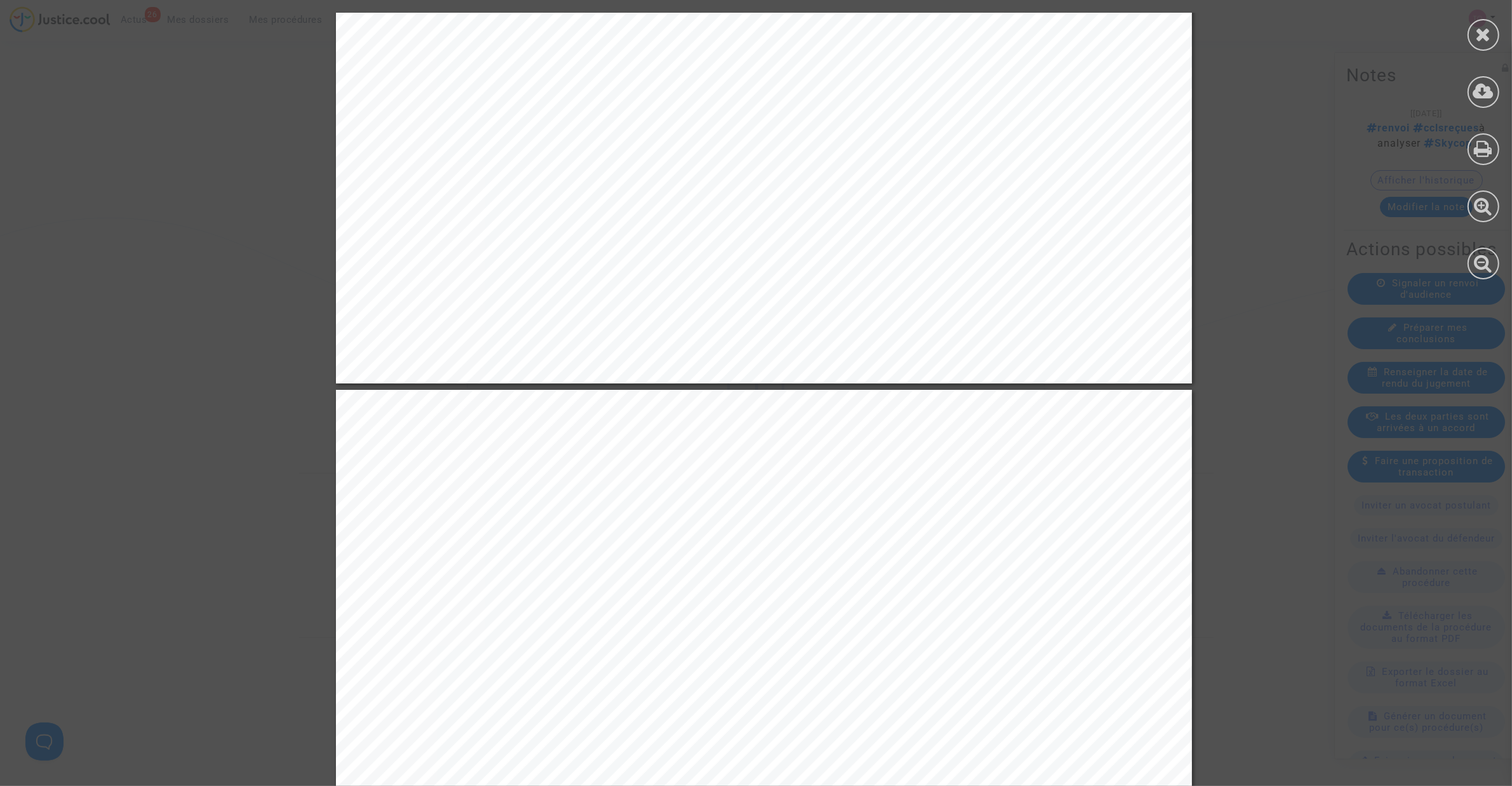
scroll to position [5713, 0]
drag, startPoint x: 494, startPoint y: 496, endPoint x: 931, endPoint y: 495, distance: 437.0
click at [931, 495] on span "Ainsi, les circonstances extraordinaires ayant affecté le vol TK 1807 IST-LYS d…" at bounding box center [789, 498] width 704 height 17
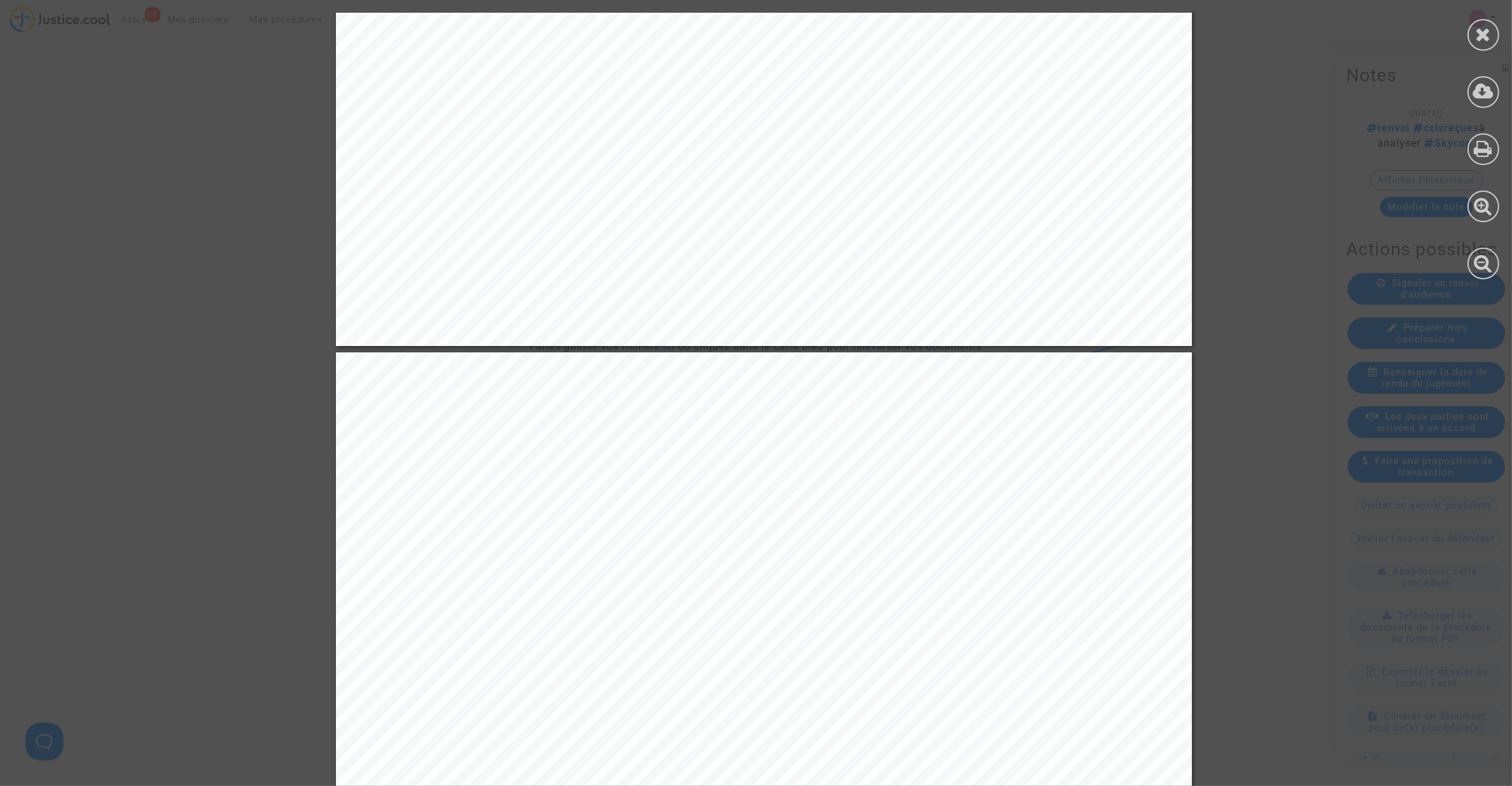
scroll to position [5792, 0]
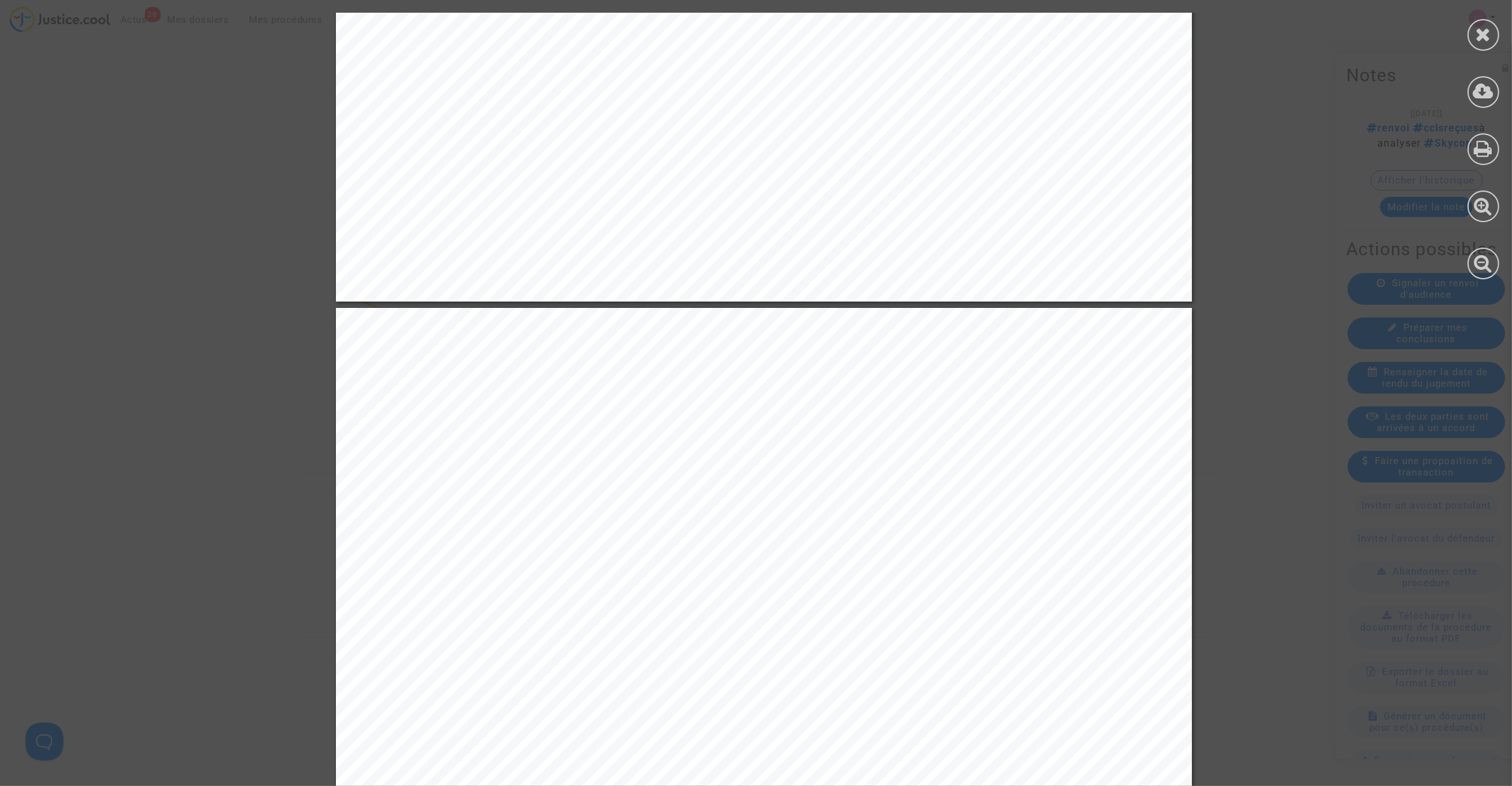
drag, startPoint x: 547, startPoint y: 441, endPoint x: 673, endPoint y: 443, distance: 126.0
click at [676, 443] on span "2024 ont entraîné des conséquences directes sur le retard du vol TK 1808 LYS-IS…" at bounding box center [771, 441] width 668 height 17
drag, startPoint x: 512, startPoint y: 470, endPoint x: 903, endPoint y: 464, distance: 391.0
click at [903, 464] on span "devait être opéré le même jour avec le même aéronef immatriculé TC-J" at bounding box center [720, 464] width 565 height 17
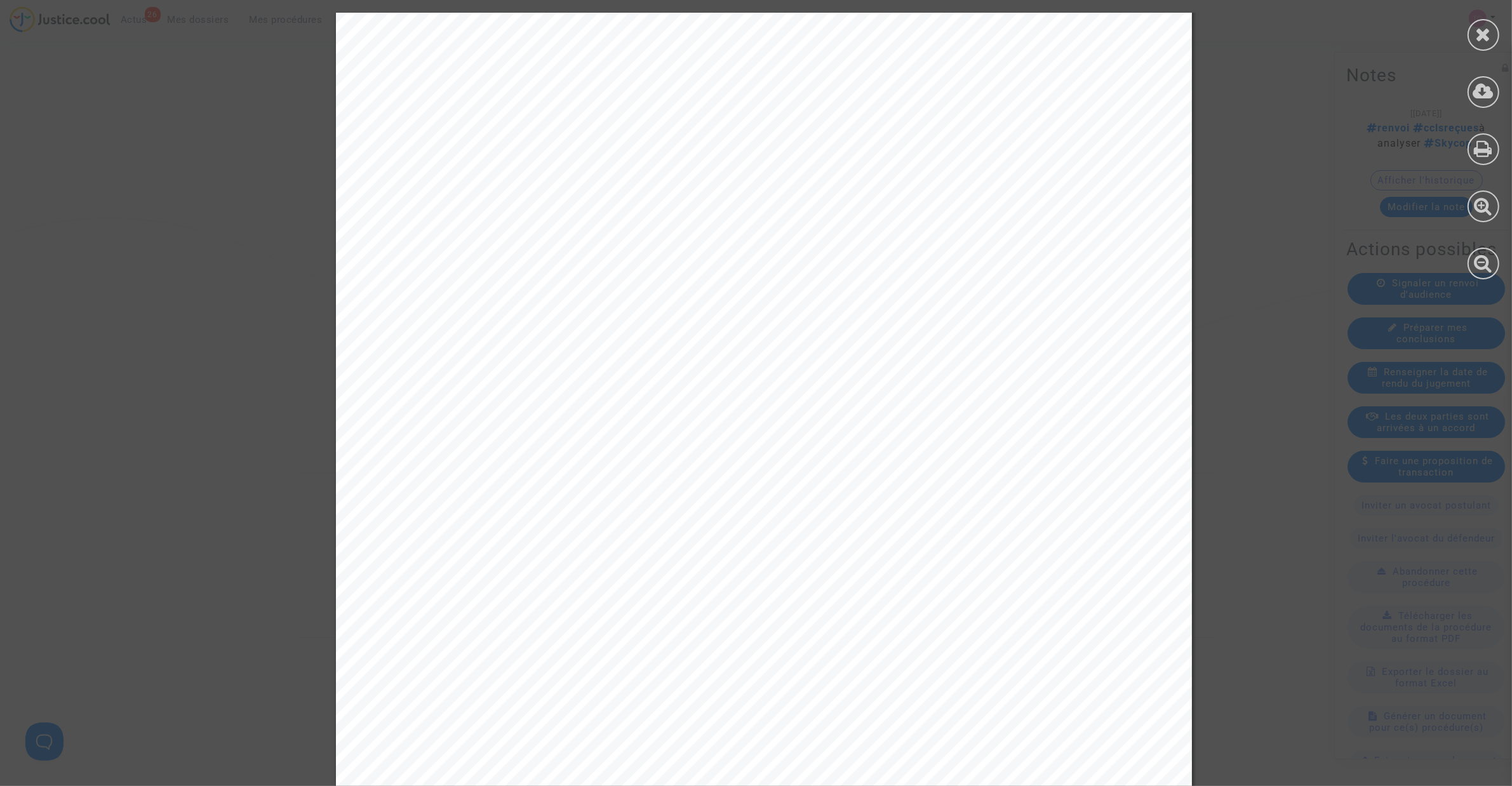
scroll to position [6426, 0]
drag, startPoint x: 530, startPoint y: 531, endPoint x: 983, endPoint y: 532, distance: 453.0
click at [983, 501] on span "Cette situation, absolument hors de contrôle de la société TURKISH AIRLINES ou …" at bounding box center [780, 533] width 686 height 17
drag, startPoint x: 527, startPoint y: 550, endPoint x: 902, endPoint y: 552, distance: 375.0
click at [902, 501] on span "autre compagnie aérienne, a participé au retard du vol TK 1808 LYS-IST. En effe…" at bounding box center [783, 556] width 692 height 17
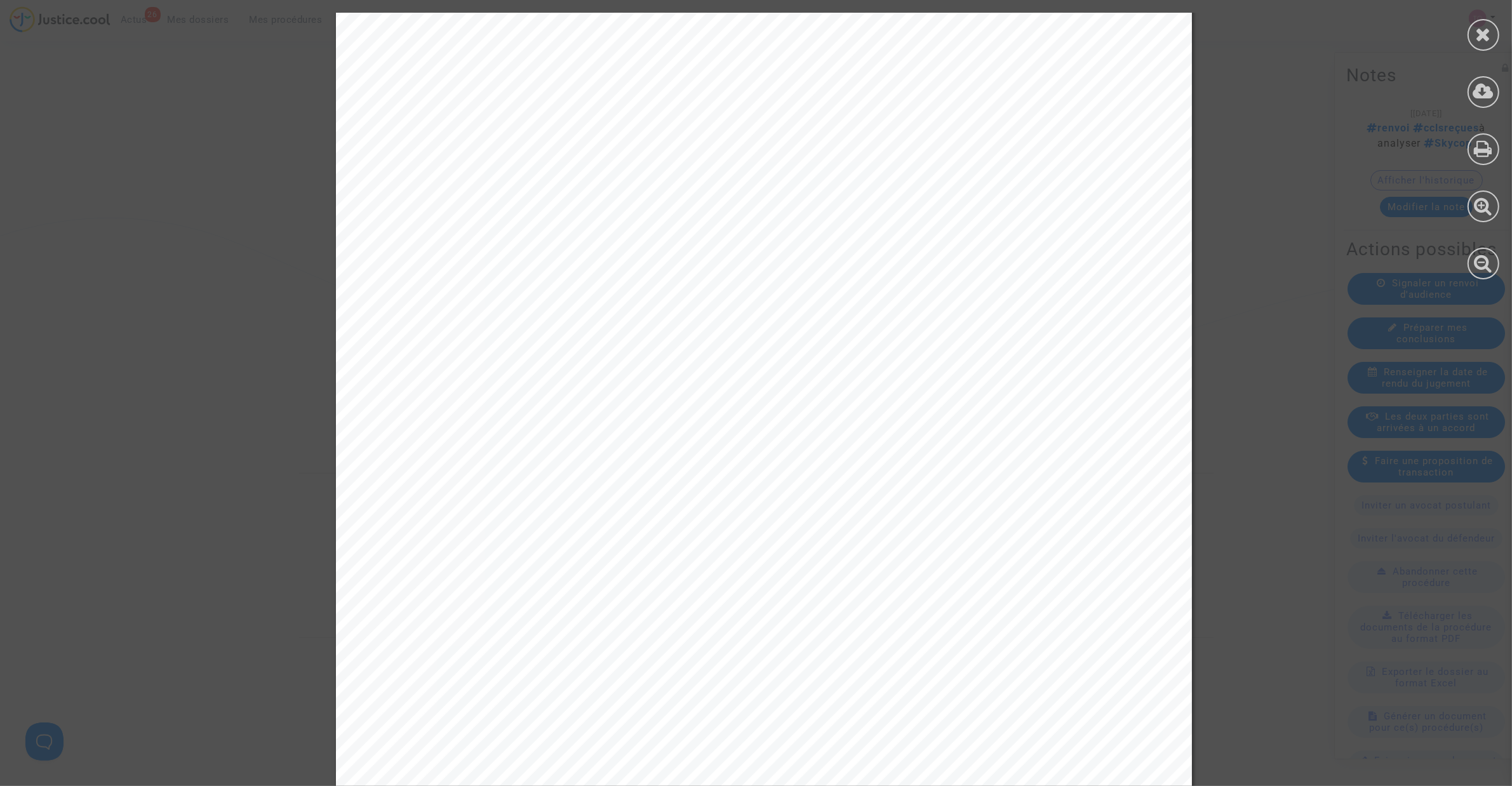
scroll to position [8886, 0]
drag, startPoint x: 458, startPoint y: 422, endPoint x: 974, endPoint y: 420, distance: 516.0
click at [974, 420] on span "Un tel [MEDICAL_DATA] à la DPAF, à savoir une situation de saturation exception…" at bounding box center [800, 426] width 724 height 17
drag, startPoint x: 473, startPoint y: 445, endPoint x: 974, endPoint y: 446, distance: 501.0
click at [974, 446] on div "8 Plus spécifiquement, le code 86J fait référence à une congestion exceptionnel…" at bounding box center [763, 253] width 856 height 1211
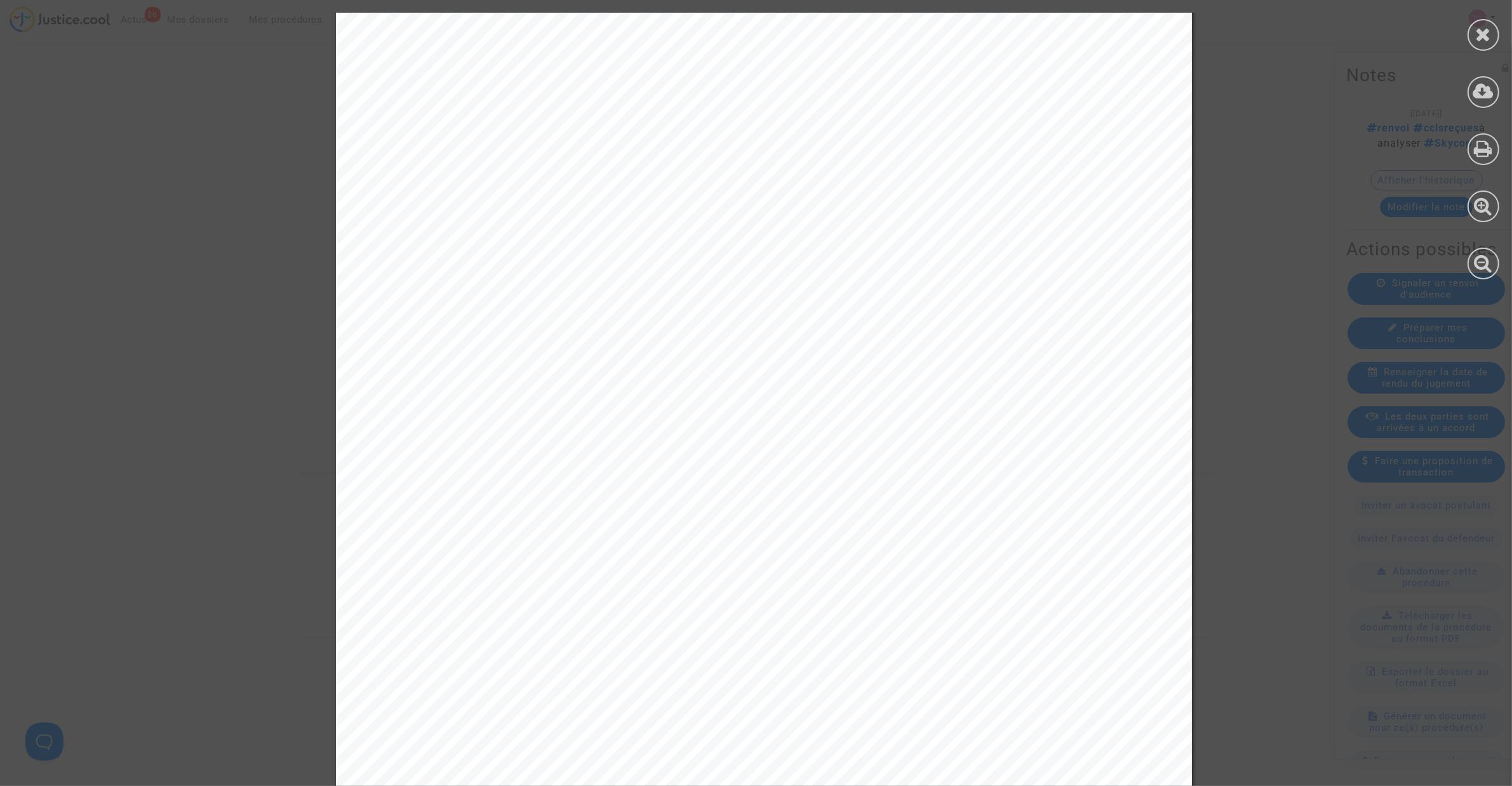
drag, startPoint x: 421, startPoint y: 474, endPoint x: 757, endPoint y: 459, distance: 336.3
click at [757, 459] on div "8 Plus spécifiquement, le code 86J fait référence à une congestion exceptionnel…" at bounding box center [763, 253] width 856 height 1211
click at [689, 490] on div "8 Plus spécifiquement, le code 86J fait référence à une congestion exceptionnel…" at bounding box center [763, 253] width 856 height 1211
drag, startPoint x: 481, startPoint y: 459, endPoint x: 925, endPoint y: 458, distance: 444.0
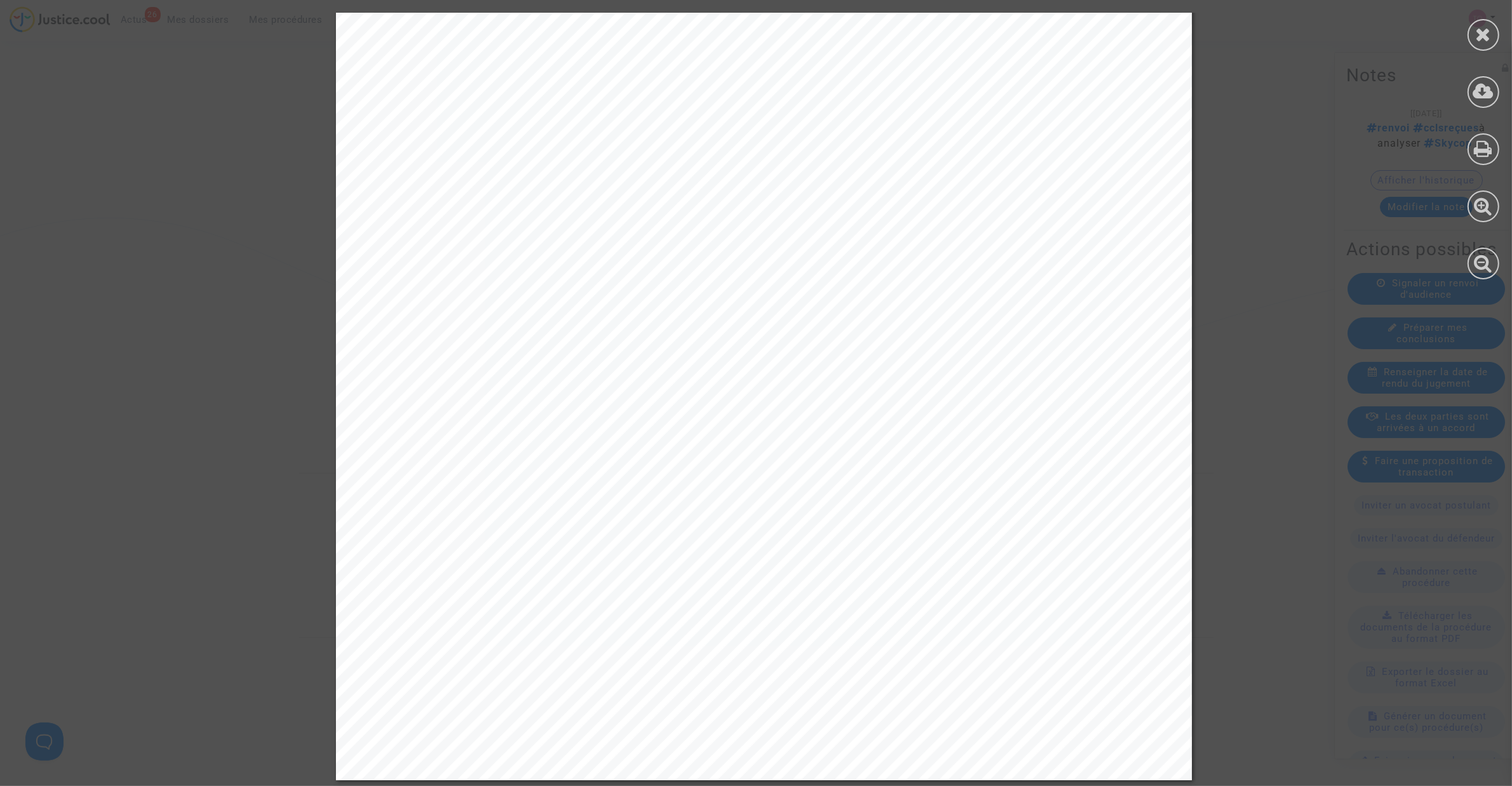
click at [925, 458] on span "En effet, la société TURKISH AIRLINES, comme toute autre compagnie aérienne, ne…" at bounding box center [780, 463] width 685 height 17
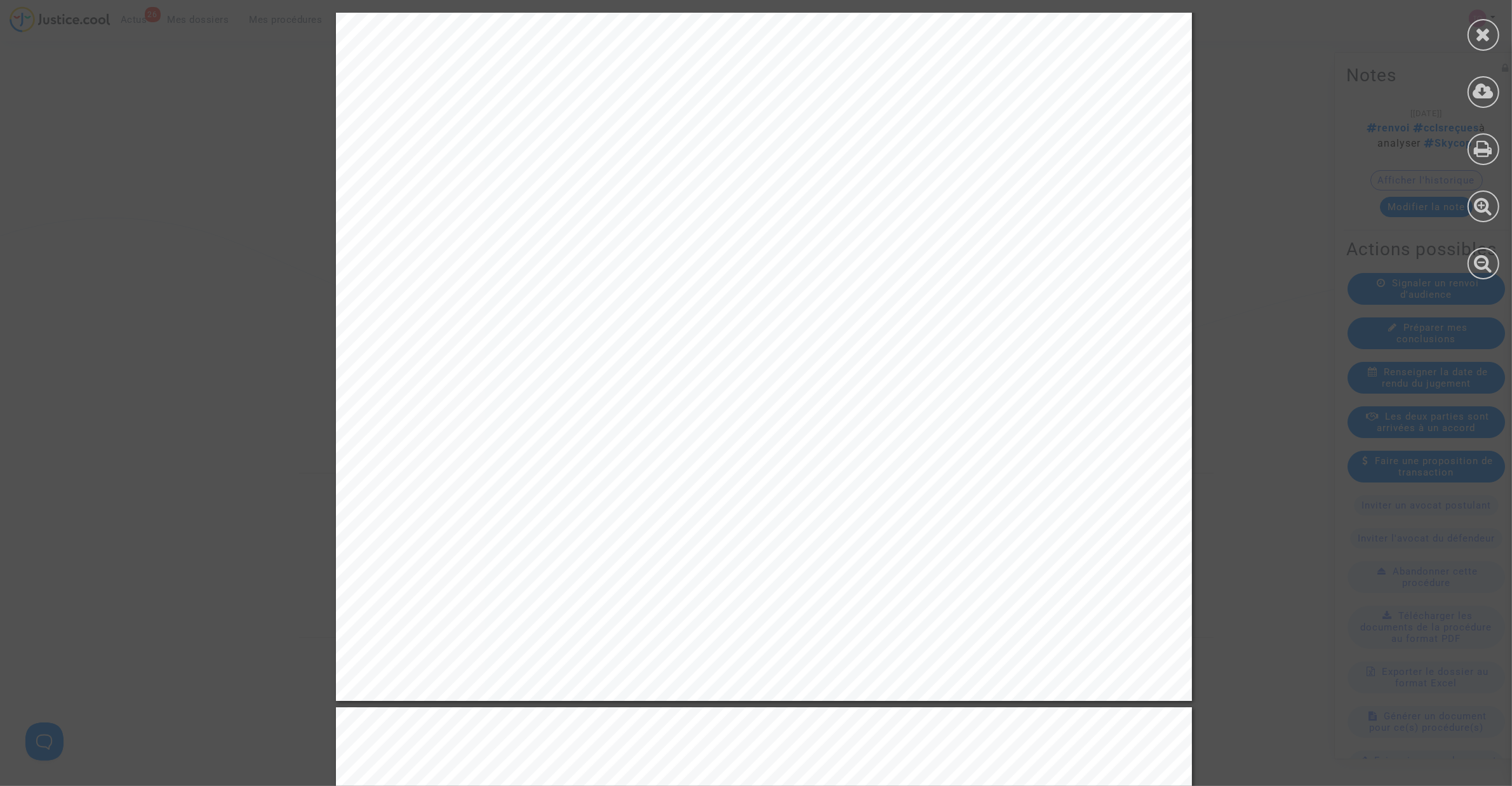
drag, startPoint x: 491, startPoint y: 408, endPoint x: 900, endPoint y: 408, distance: 409.0
click at [900, 408] on span "raisonnablement prévoir ni contrôler les flux de passagers aux contrôles fronta…" at bounding box center [784, 406] width 693 height 17
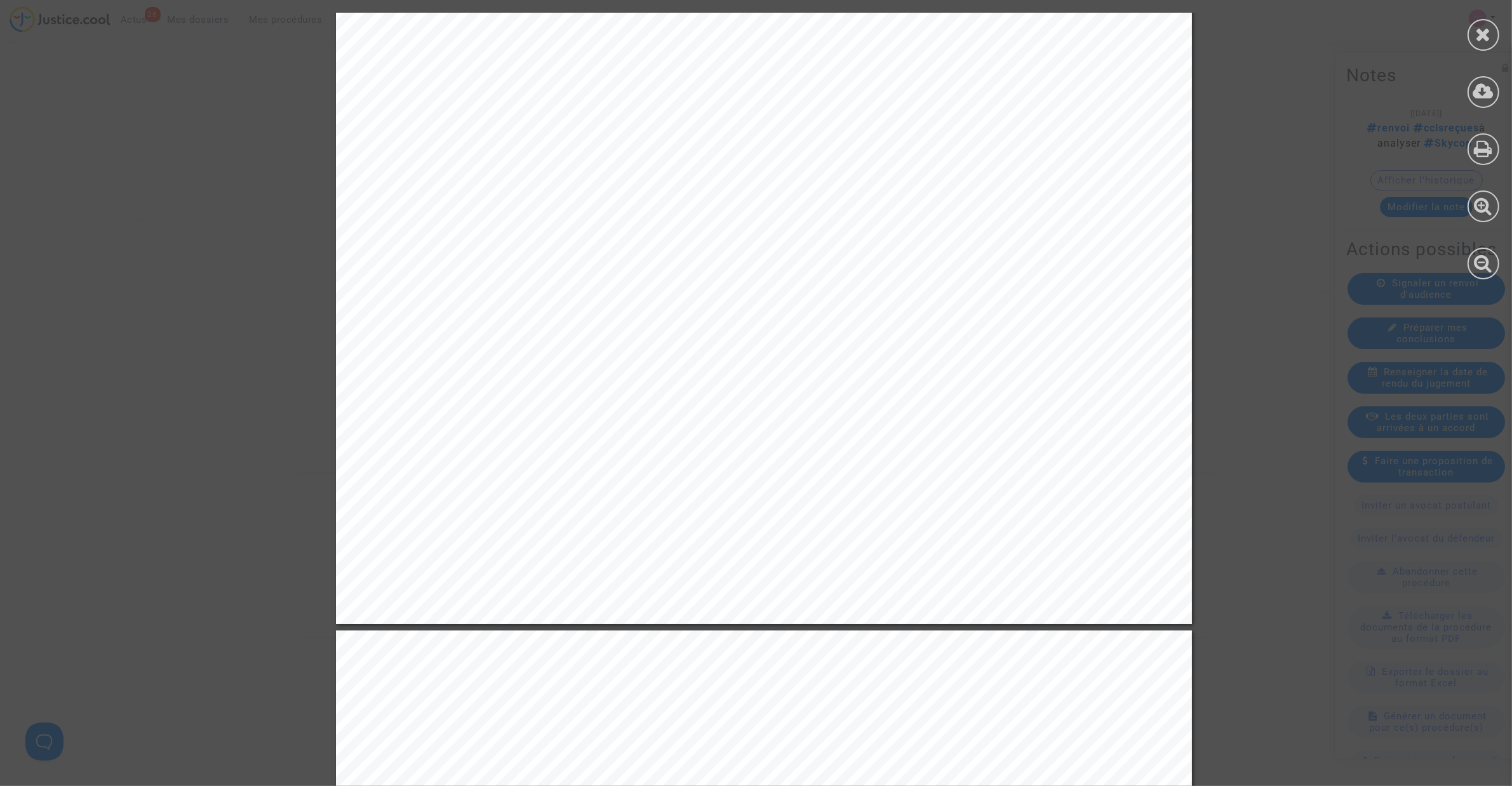
scroll to position [9124, 0]
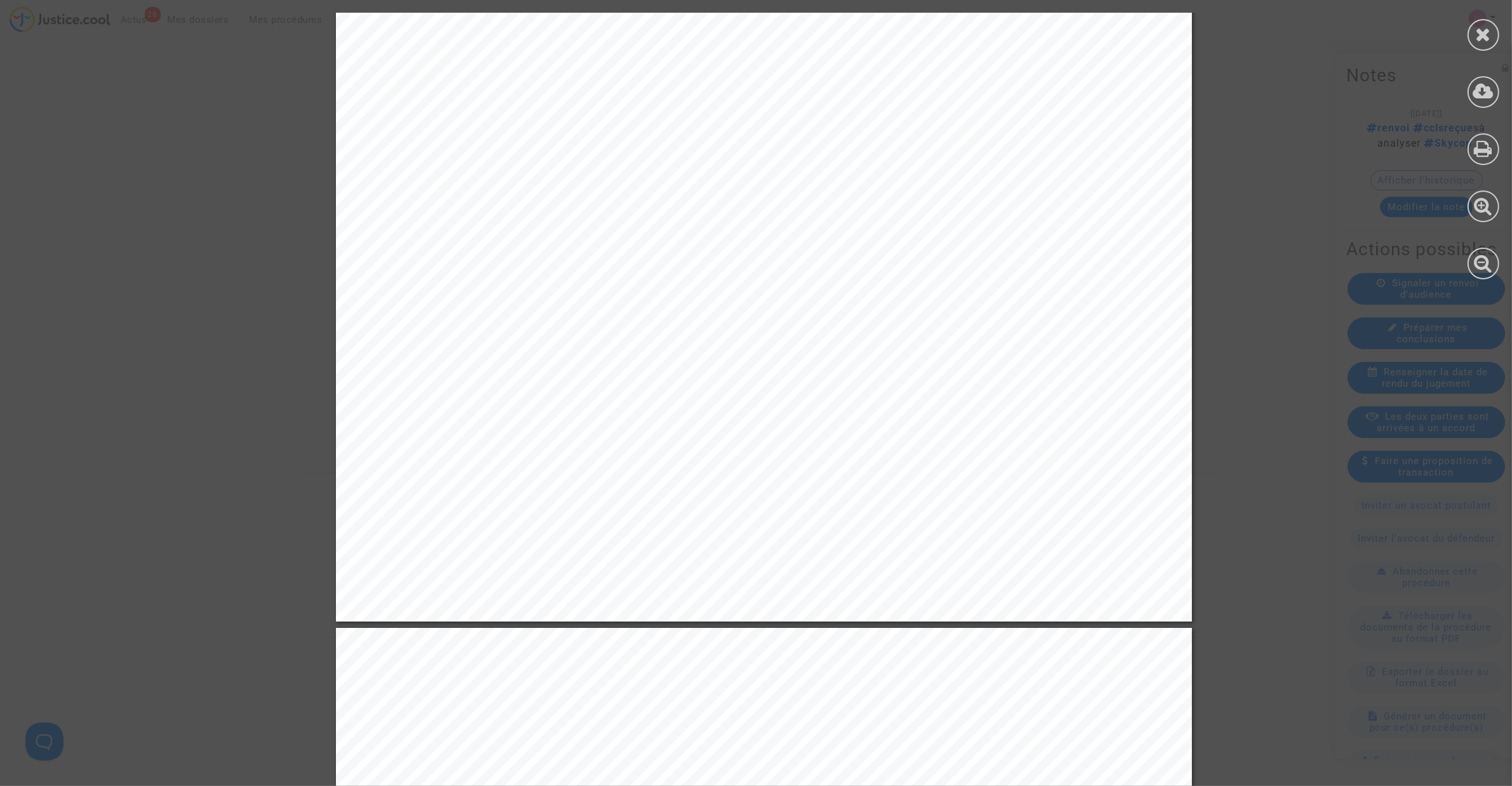
drag, startPoint x: 613, startPoint y: 415, endPoint x: 915, endPoint y: 411, distance: 302.0
click at [915, 411] on span "Par ailleurs, des évènements externes non inhérents à l’activité normale du tra…" at bounding box center [782, 417] width 689 height 17
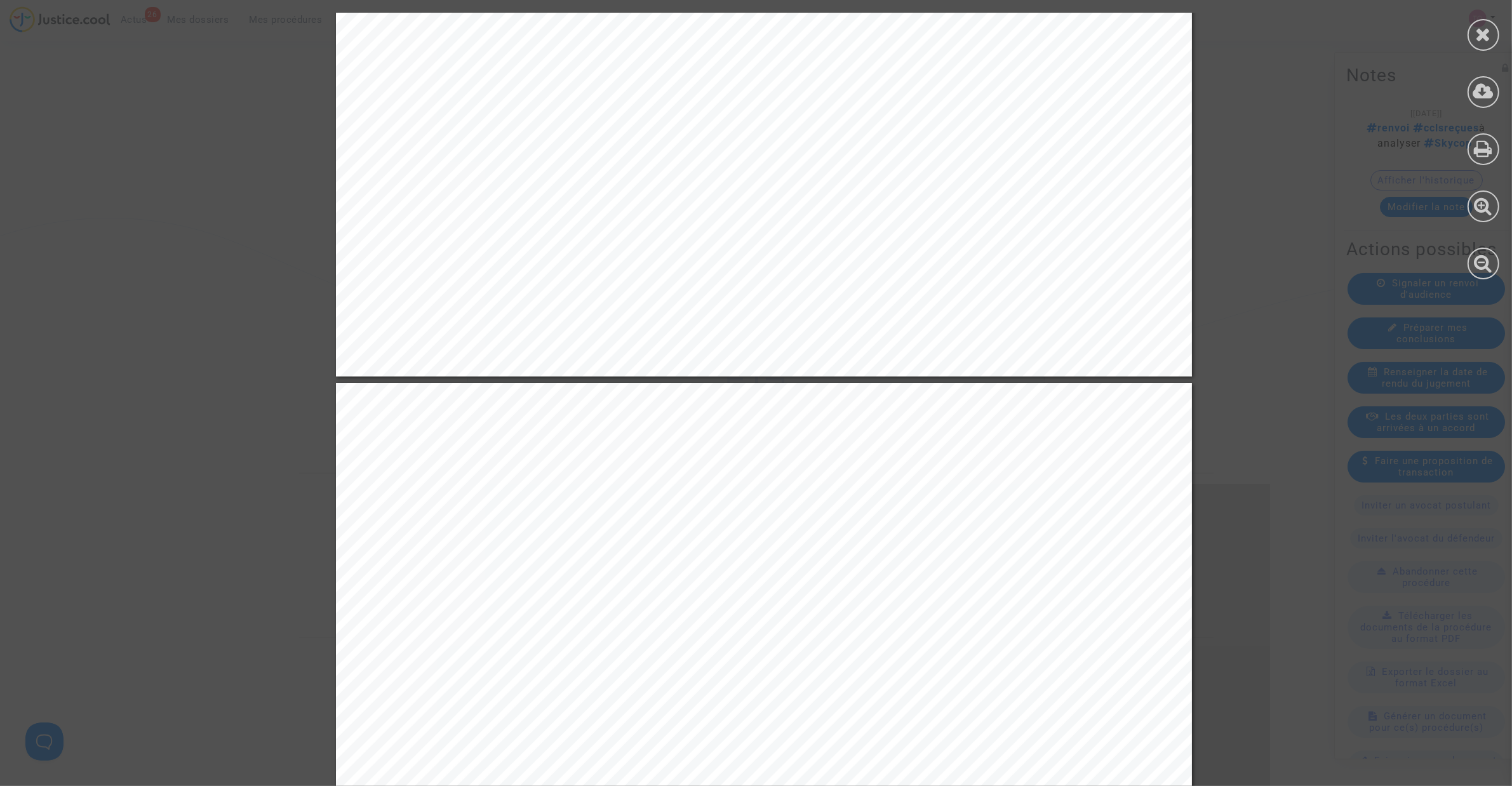
scroll to position [9521, 0]
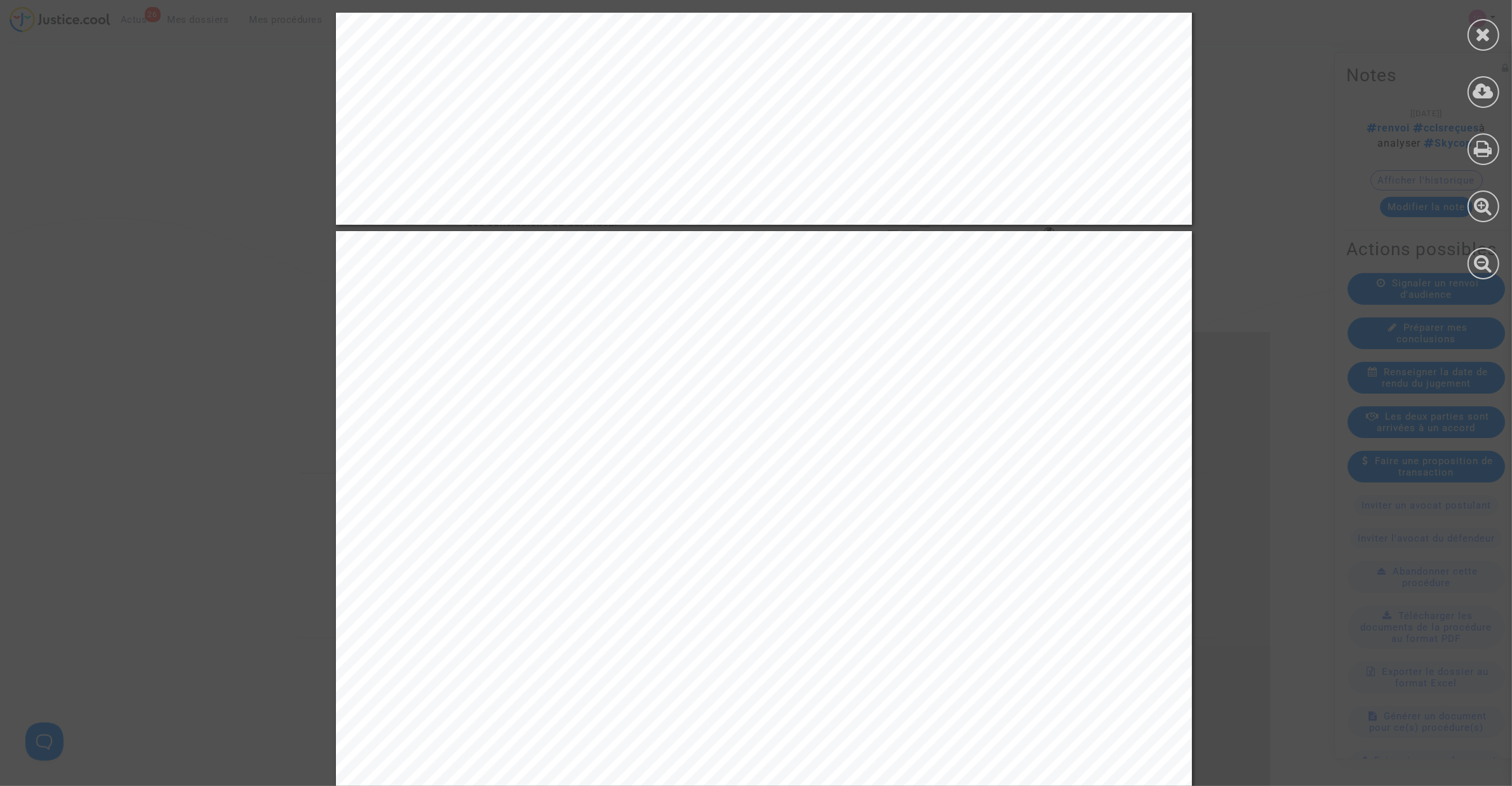
drag, startPoint x: 525, startPoint y: 344, endPoint x: 845, endPoint y: 347, distance: 320.0
click at [830, 347] on span "En outre, par un jugement du [DATE], le Tribunal judiciaire de [GEOGRAPHIC_DATA…" at bounding box center [833, 342] width 790 height 17
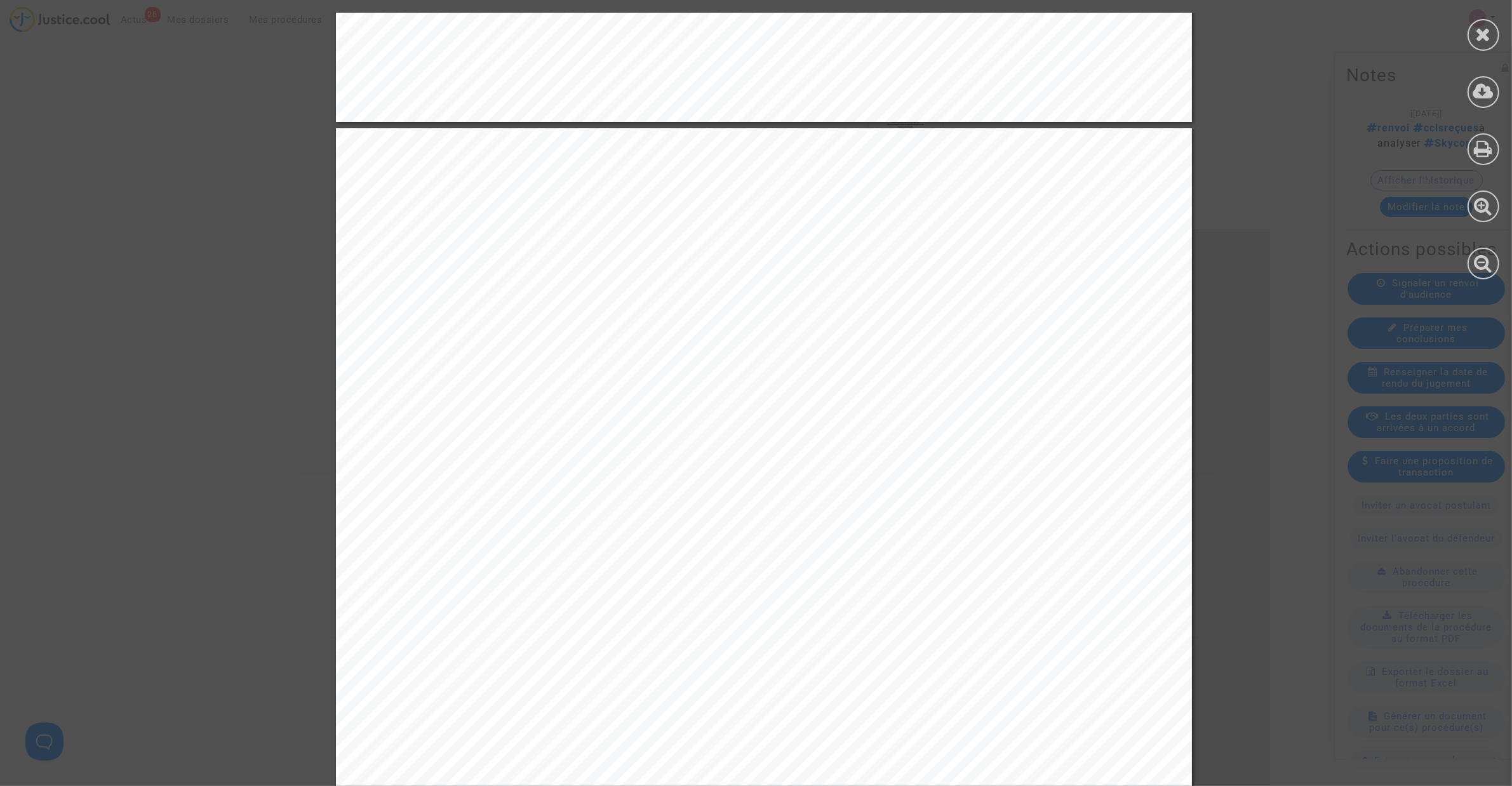
scroll to position [9680, 0]
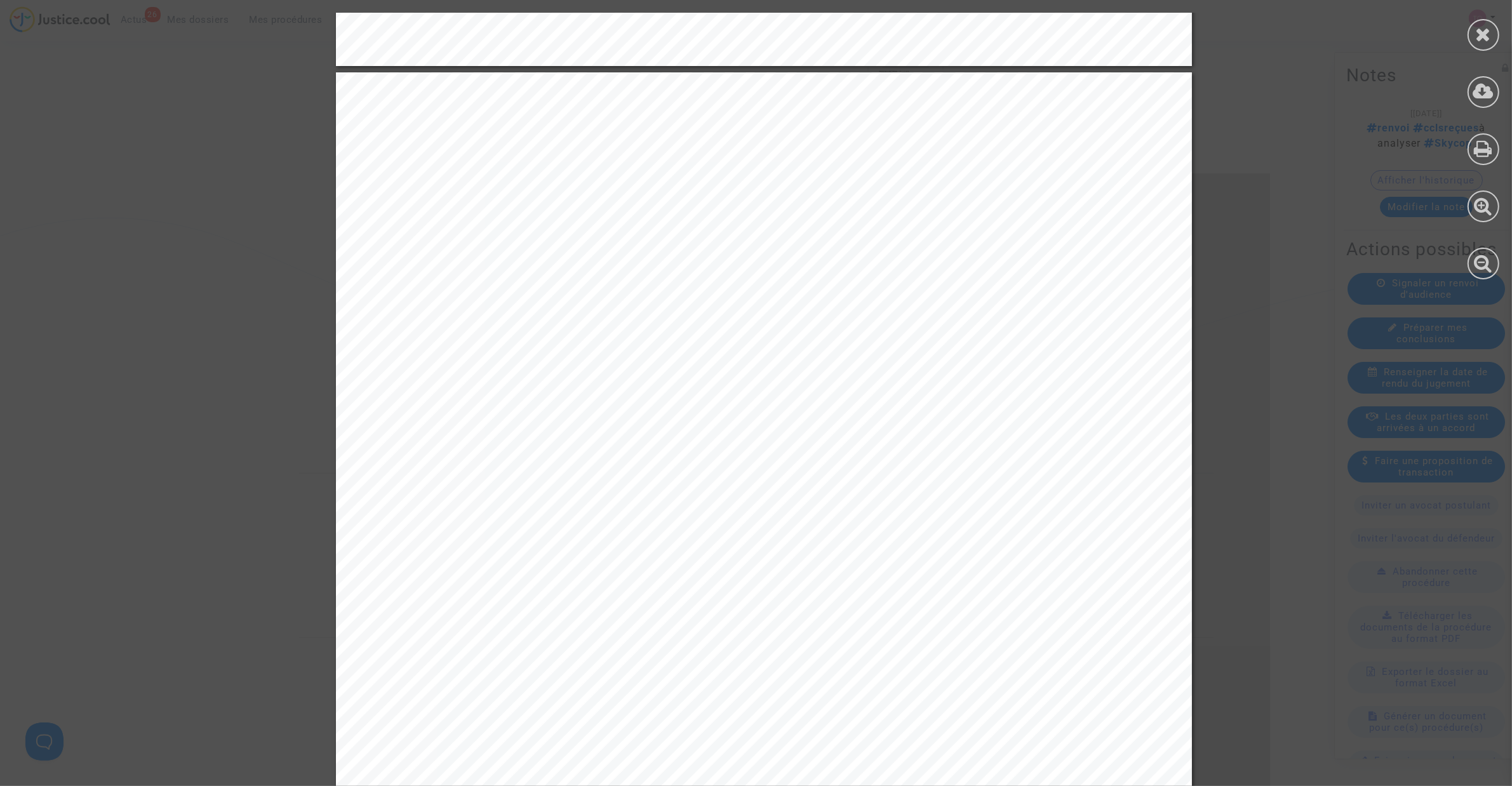
drag, startPoint x: 523, startPoint y: 463, endPoint x: 954, endPoint y: 461, distance: 431.0
click at [954, 461] on div "9 En outre, par un jugement du 4 avril 2025, le Tribunal judiciaire de Paris a …" at bounding box center [763, 677] width 856 height 1211
drag, startPoint x: 468, startPoint y: 487, endPoint x: 609, endPoint y: 489, distance: 141.0
click at [609, 489] on span "tout des enjeux majeurs de sécurité." at bounding box center [571, 489] width 267 height 17
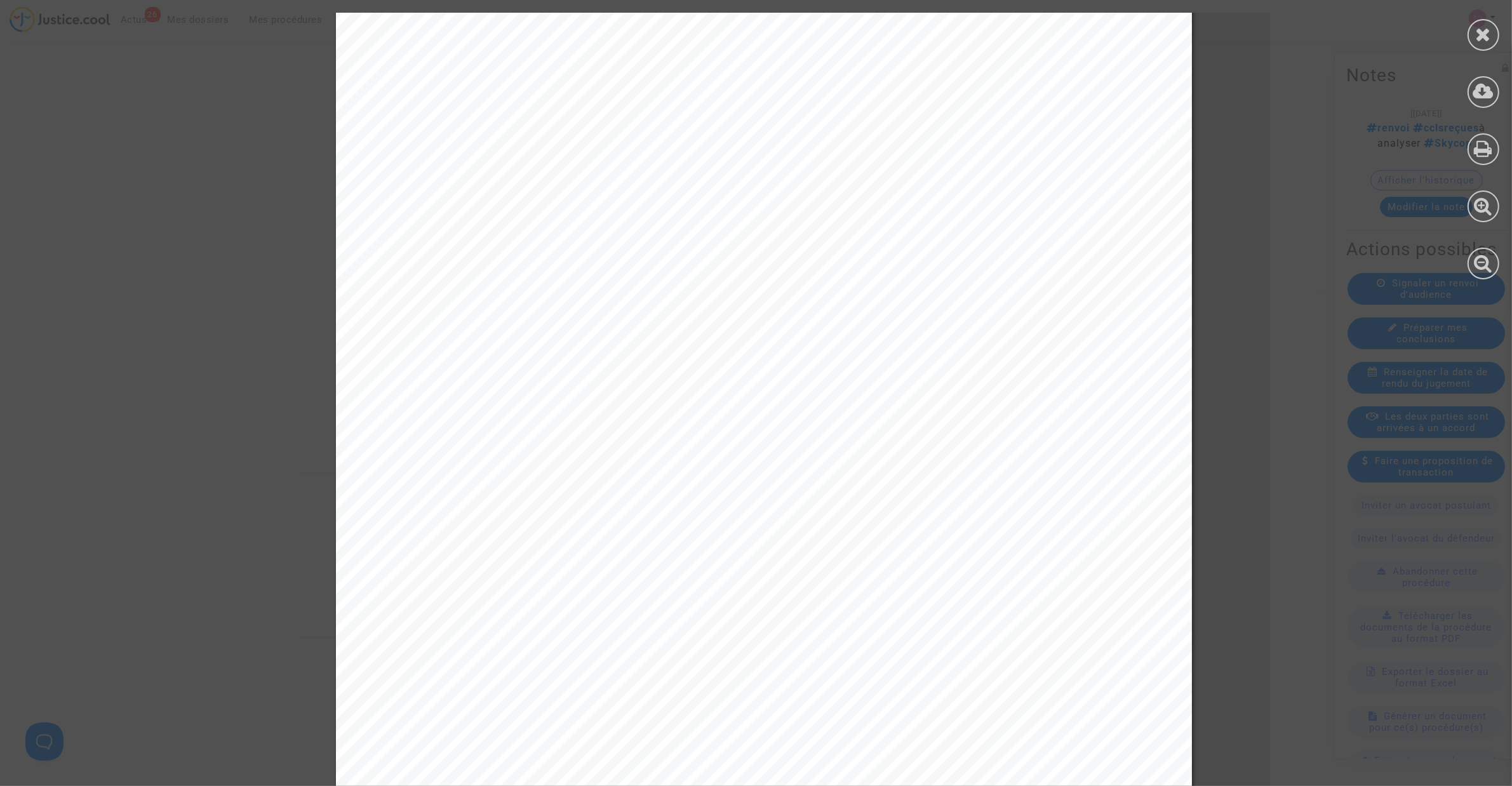
scroll to position [9997, 0]
drag, startPoint x: 519, startPoint y: 477, endPoint x: 952, endPoint y: 482, distance: 433.0
click at [952, 482] on span "aérienne en matière de sécurité des aéronefs que la Défenderesse a été contrain…" at bounding box center [782, 474] width 689 height 17
drag, startPoint x: 489, startPoint y: 497, endPoint x: 659, endPoint y: 500, distance: 170.0
click at [659, 500] on span "le vol TK 1808 LYS-IST du [DATE]." at bounding box center [574, 496] width 272 height 17
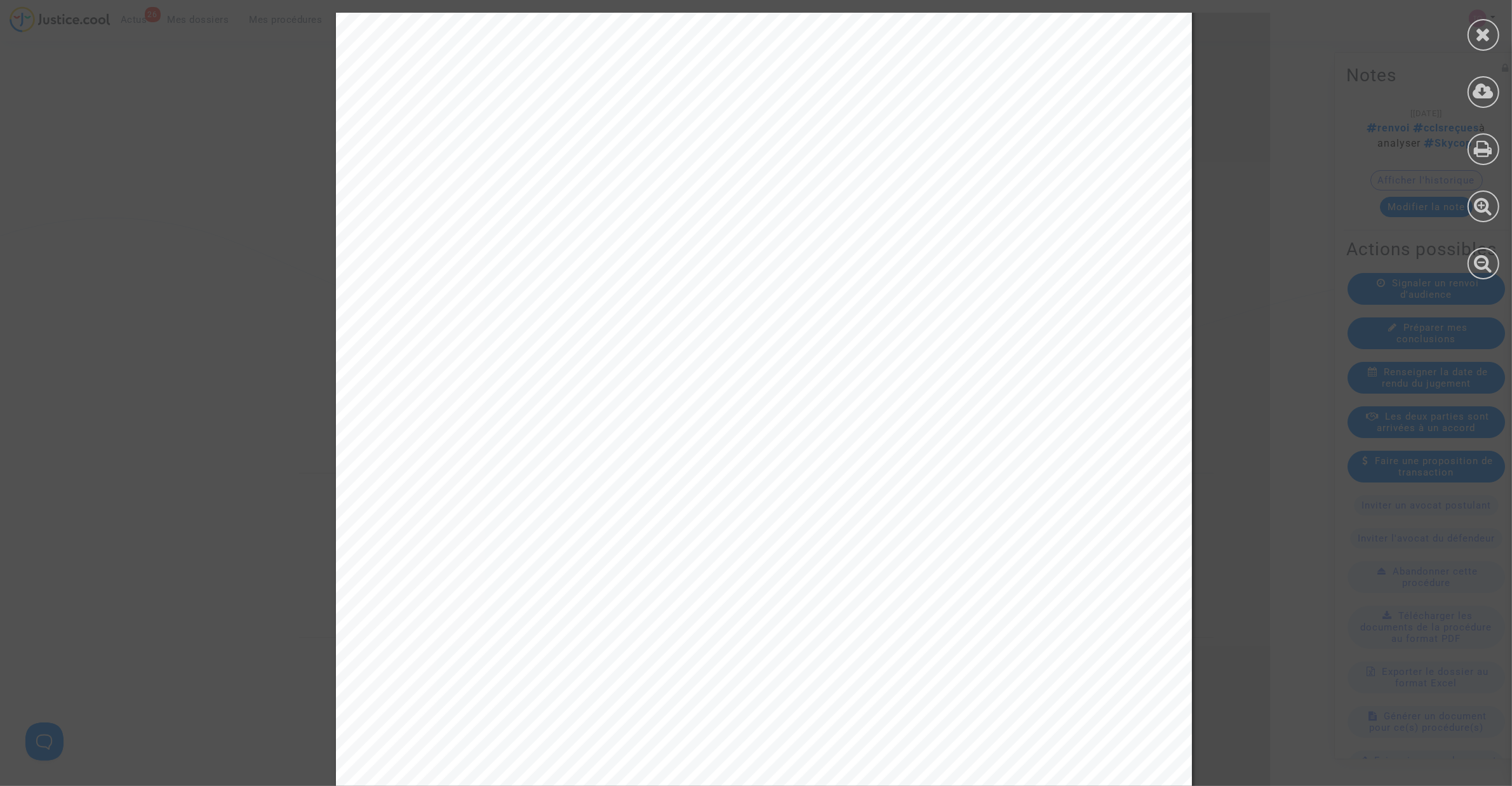
drag, startPoint x: 457, startPoint y: 534, endPoint x: 614, endPoint y: 541, distance: 157.2
click at [614, 501] on span "Ainsi, le retard de 6 et de 22 minutes au départ du vol TK 1808 LYS-IST en date…" at bounding box center [783, 544] width 692 height 17
drag, startPoint x: 676, startPoint y: 541, endPoint x: 909, endPoint y: 541, distance: 233.0
click at [909, 501] on span "Ainsi, le retard de 6 et de 22 minutes au départ du vol TK 1808 LYS-IST en date…" at bounding box center [783, 544] width 692 height 17
drag, startPoint x: 961, startPoint y: 534, endPoint x: 1020, endPoint y: 533, distance: 59.0
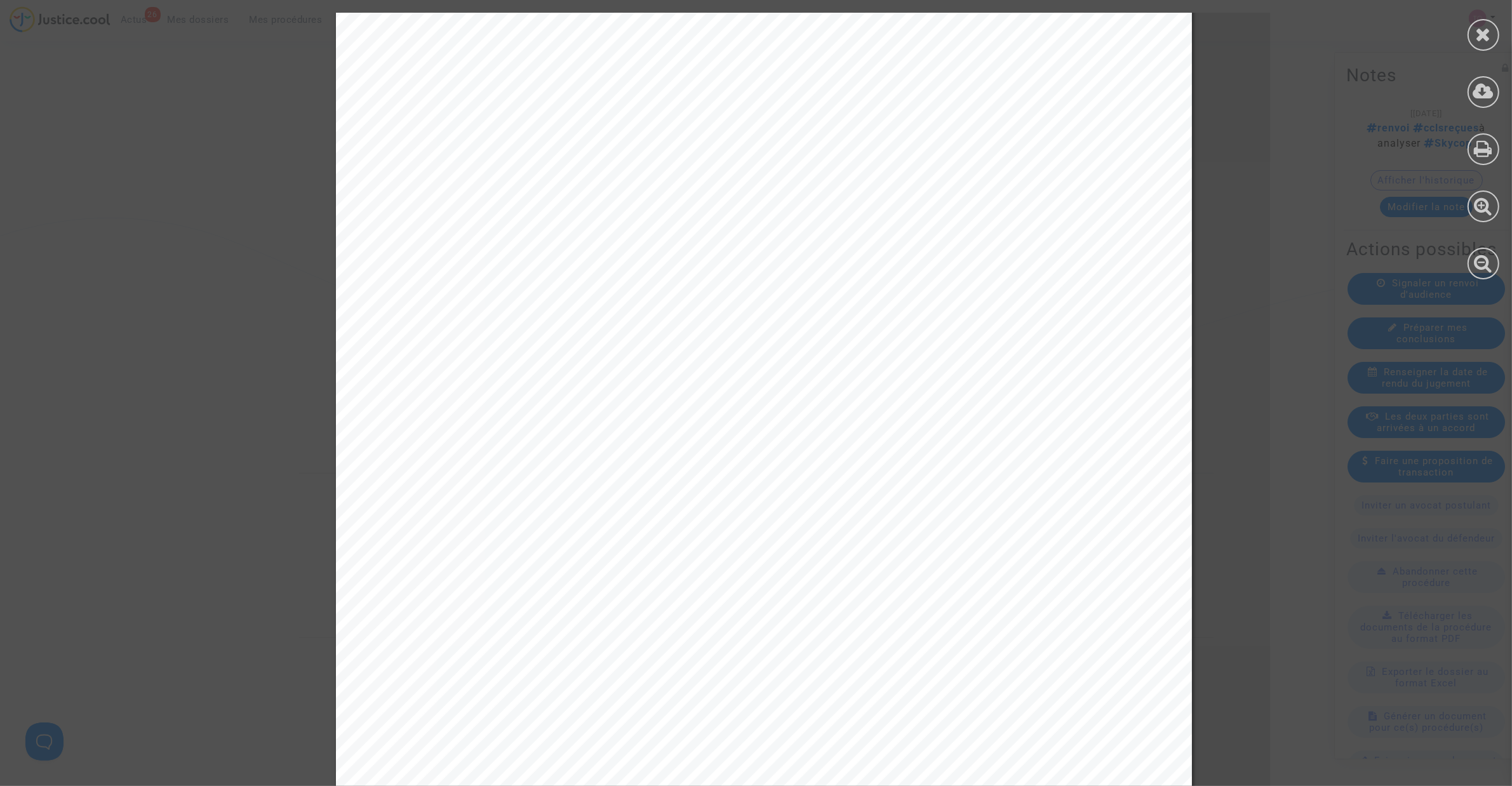
click at [1004, 501] on span "Ainsi, le retard de 6 et de 22 minutes au départ du vol TK 1808 LYS-IST en date…" at bounding box center [783, 544] width 692 height 17
drag, startPoint x: 475, startPoint y: 566, endPoint x: 981, endPoint y: 556, distance: 506.1
click at [983, 501] on span "2024 et le retard consécutif des Passagers relèvent de circonstances extraordin…" at bounding box center [782, 566] width 689 height 17
drag, startPoint x: 511, startPoint y: 586, endPoint x: 911, endPoint y: 575, distance: 400.2
click at [911, 501] on div "9 En outre, par un jugement du 4 avril 2025, le Tribunal judiciaire de Paris a …" at bounding box center [763, 360] width 856 height 1211
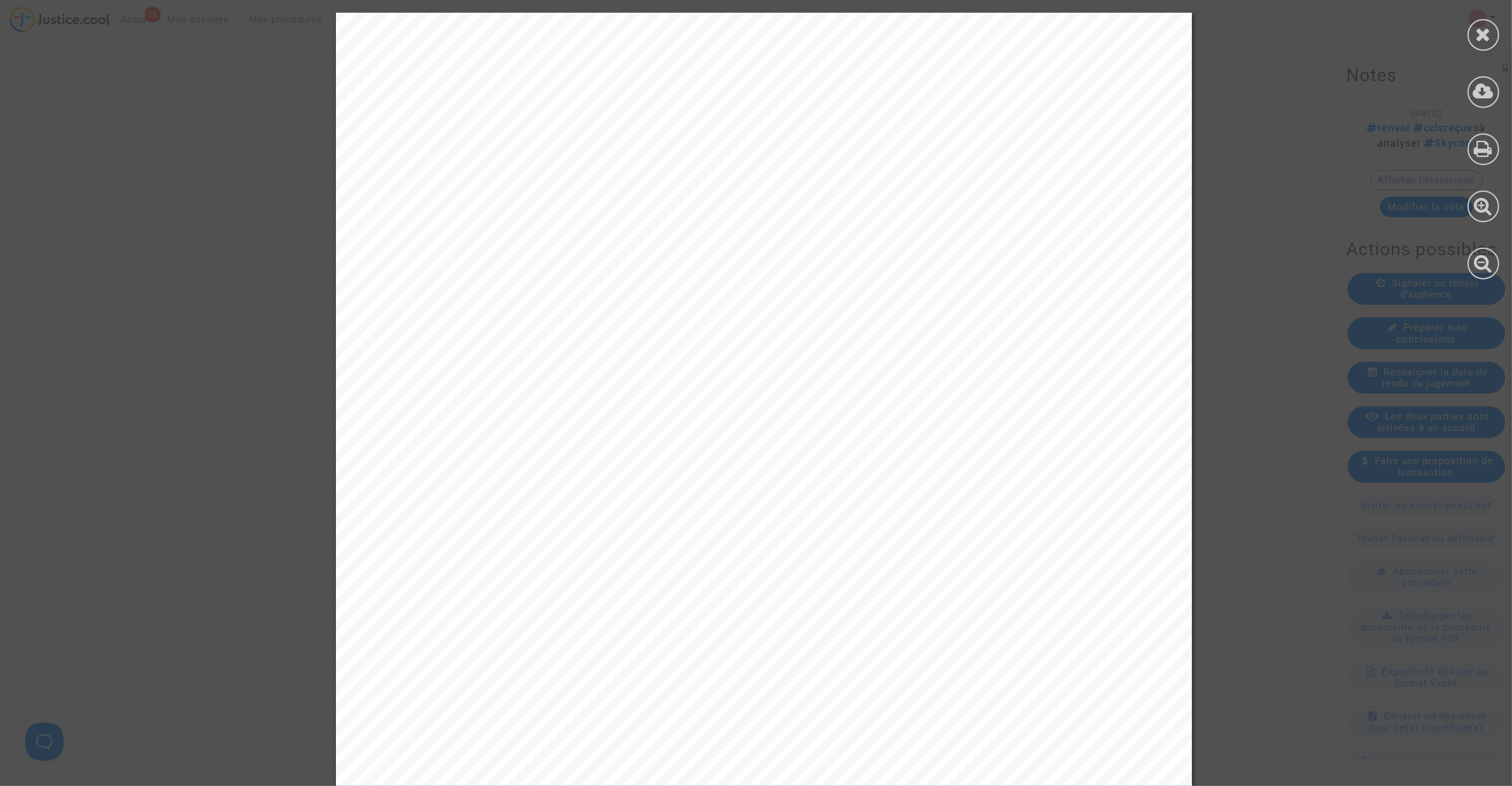
scroll to position [12297, 0]
click at [737, 271] on div "11 vol TK 1775 du 28 juin 2024, soit le lendemain du vol litigieux, ainsi qu’en…" at bounding box center [763, 494] width 856 height 1211
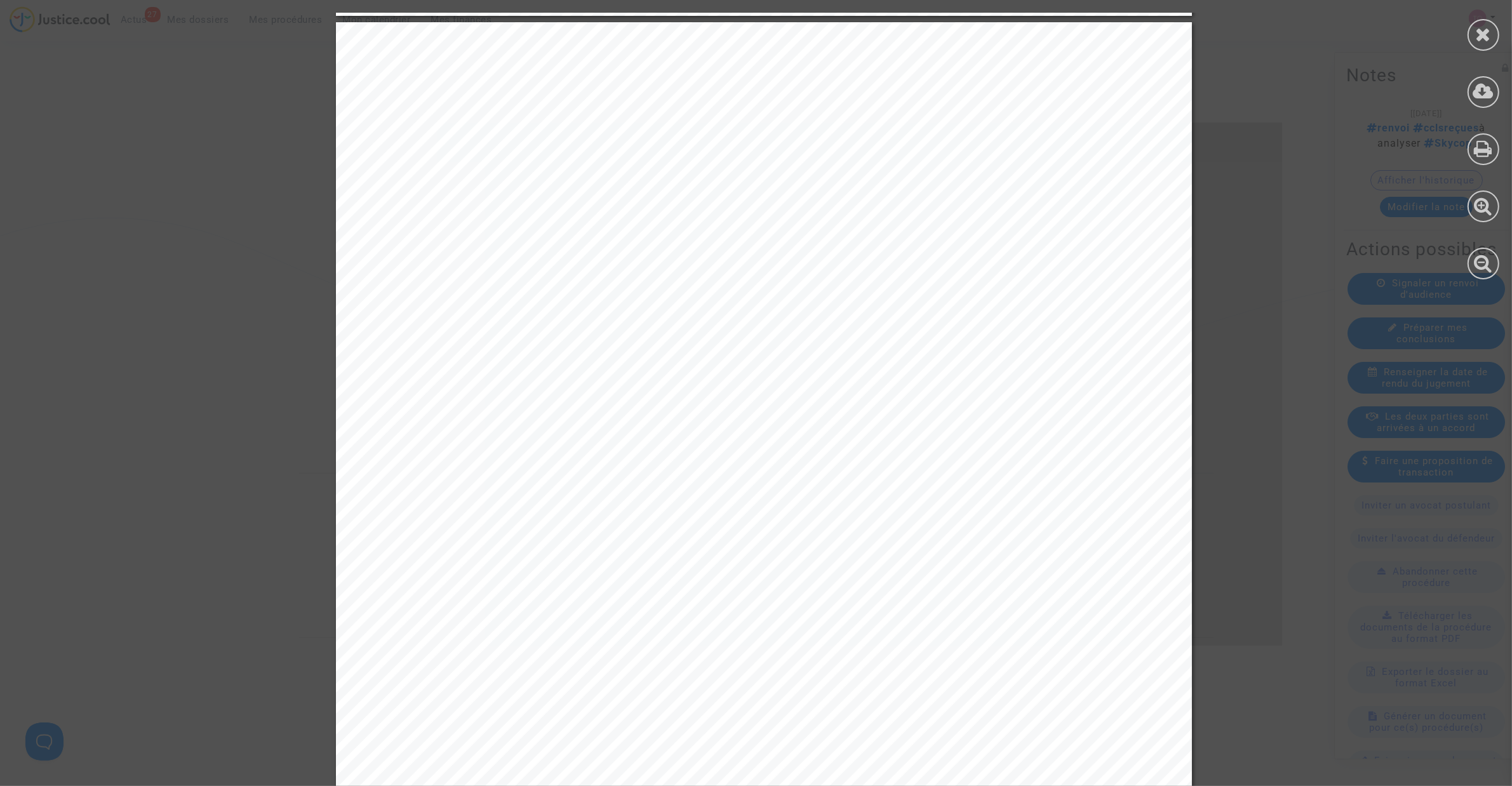
scroll to position [18327, 0]
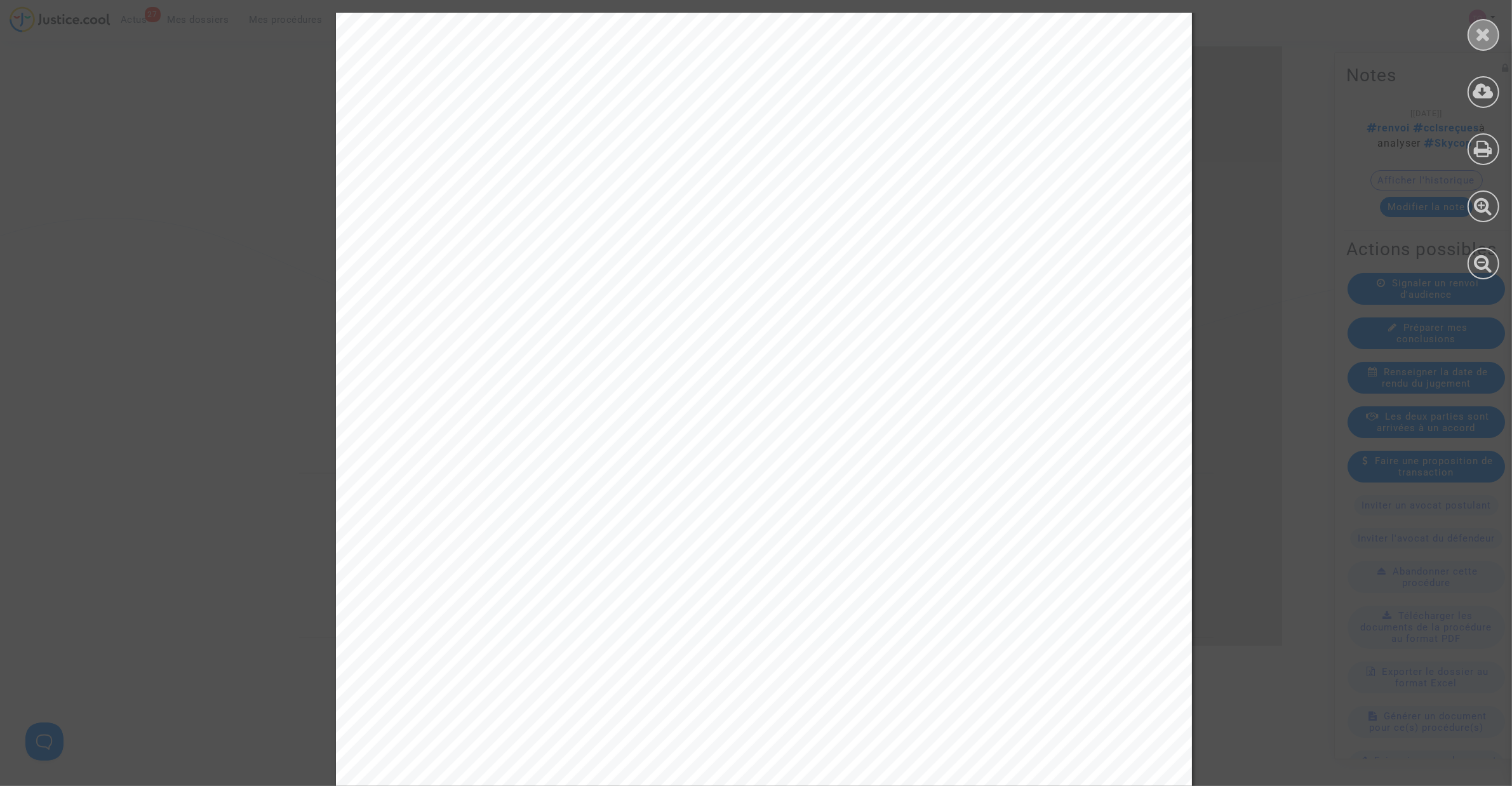
click at [1004, 20] on div at bounding box center [1483, 35] width 31 height 31
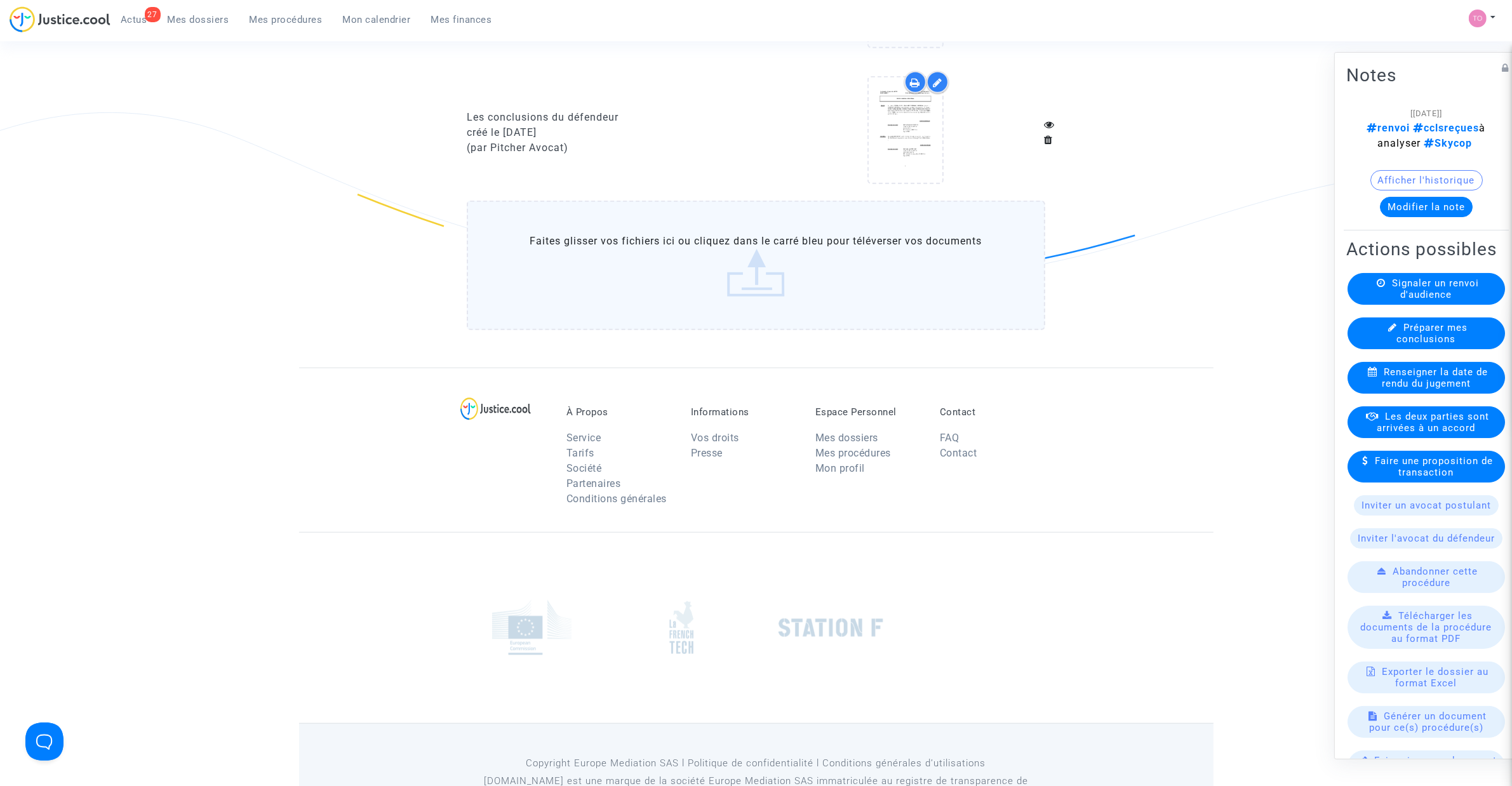
scroll to position [1183, 0]
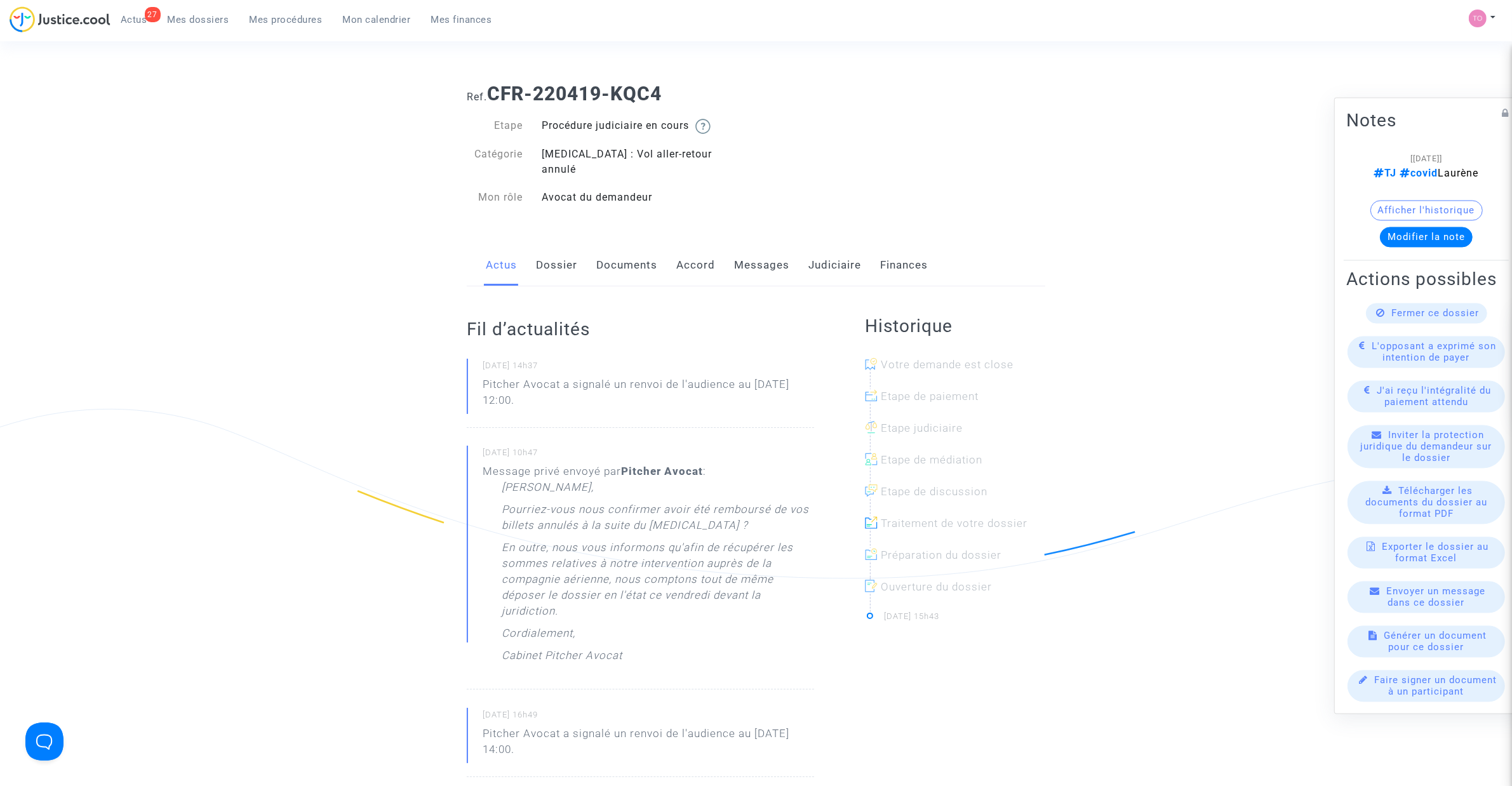
click at [623, 251] on link "Documents" at bounding box center [627, 265] width 61 height 42
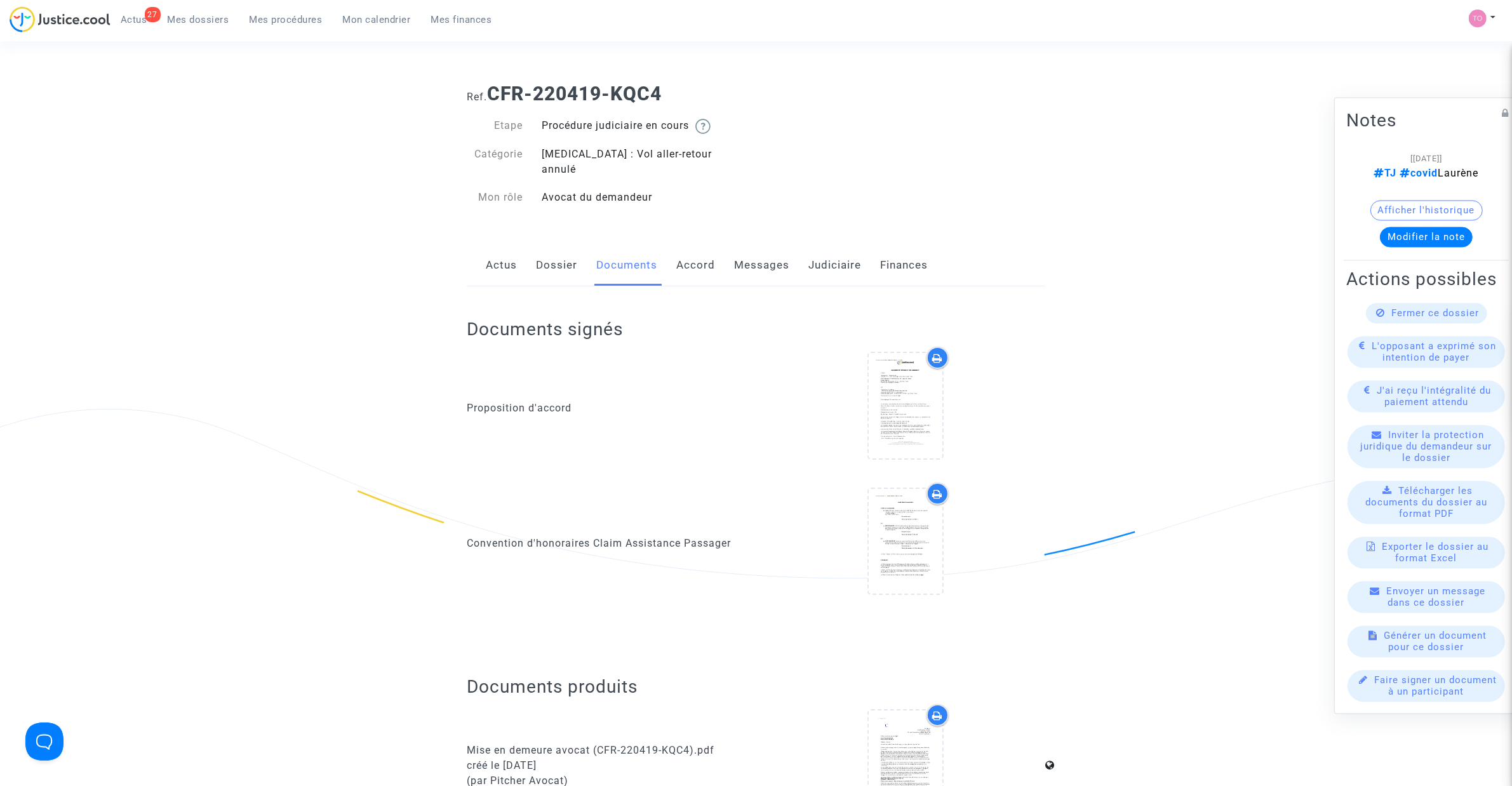
click at [789, 255] on div "Actus Dossier Documents Accord Messages Judiciaire Finances" at bounding box center [756, 266] width 579 height 42
click at [767, 255] on link "Messages" at bounding box center [762, 265] width 55 height 42
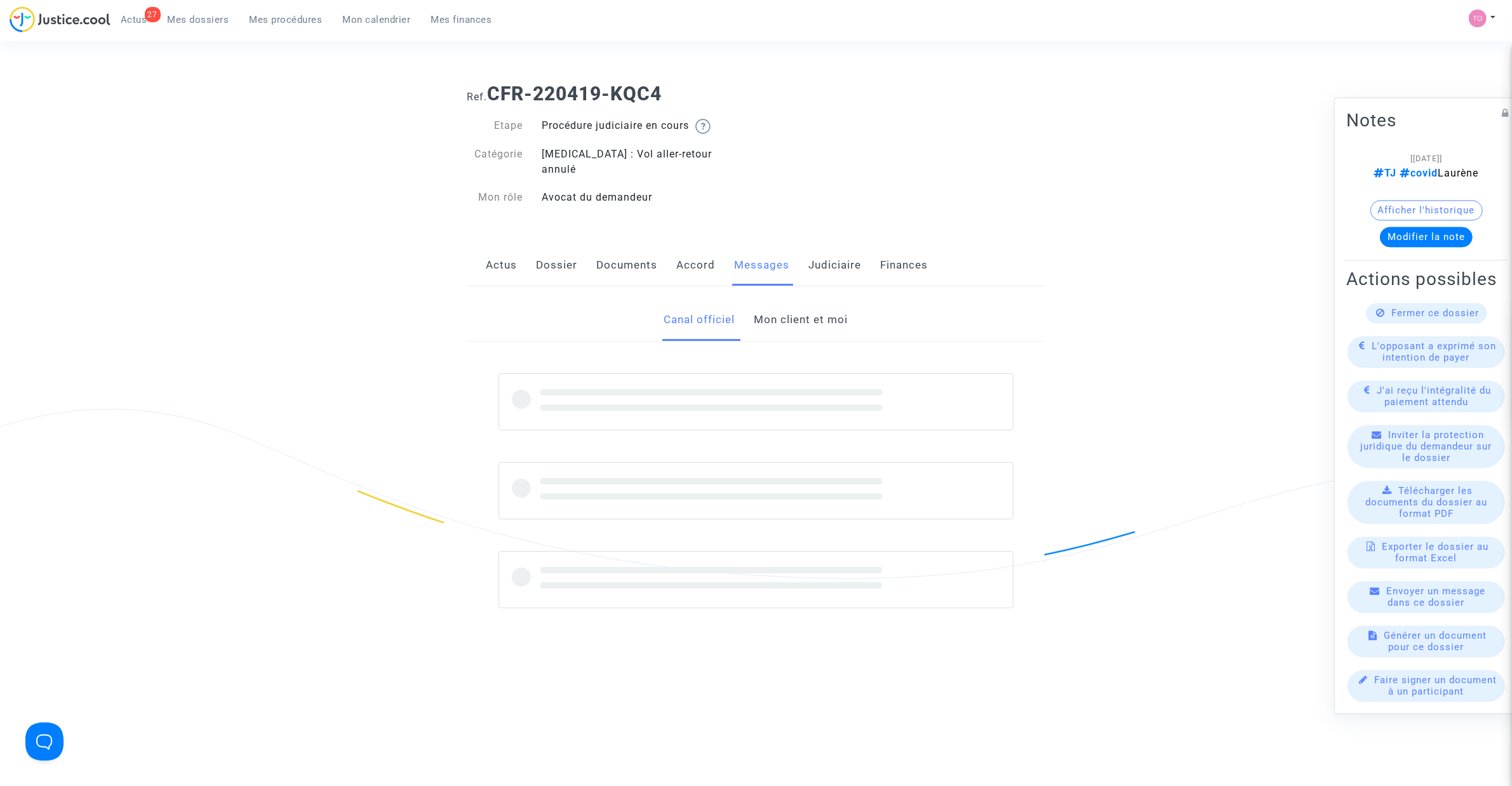
click at [778, 299] on link "Mon client et moi" at bounding box center [800, 319] width 94 height 42
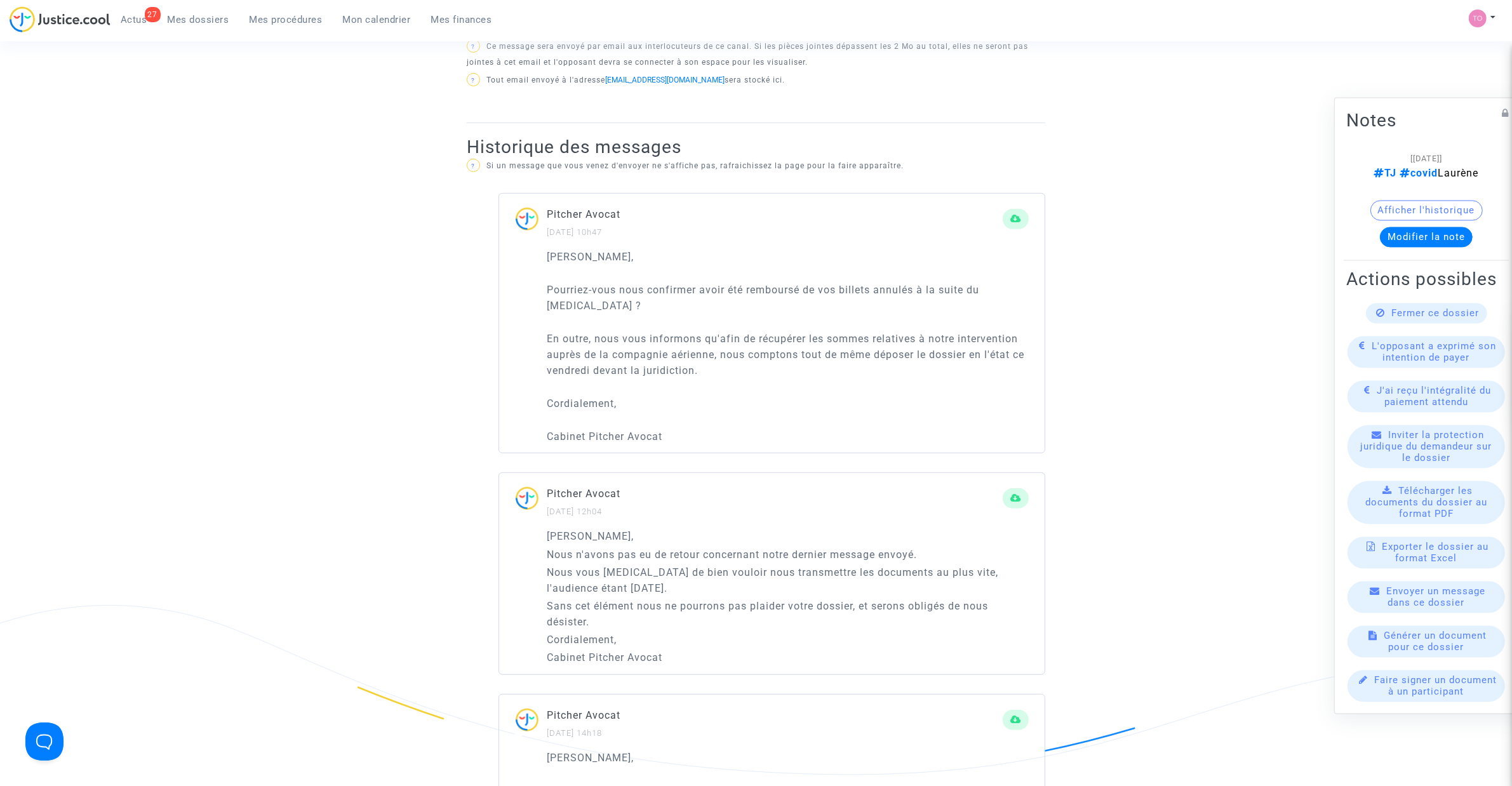
scroll to position [635, 0]
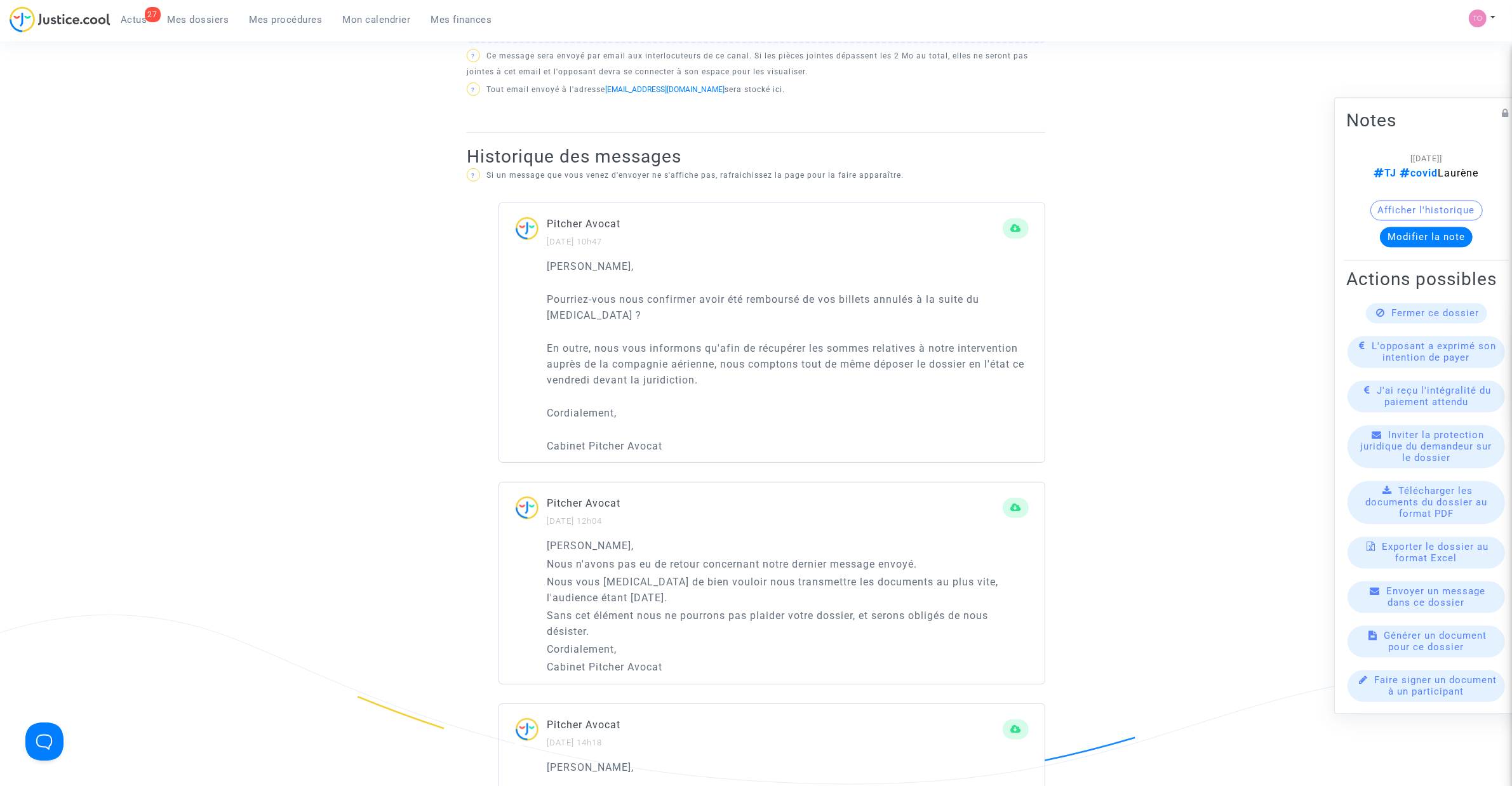
click at [1395, 201] on button "Afficher l'historique" at bounding box center [1426, 211] width 113 height 20
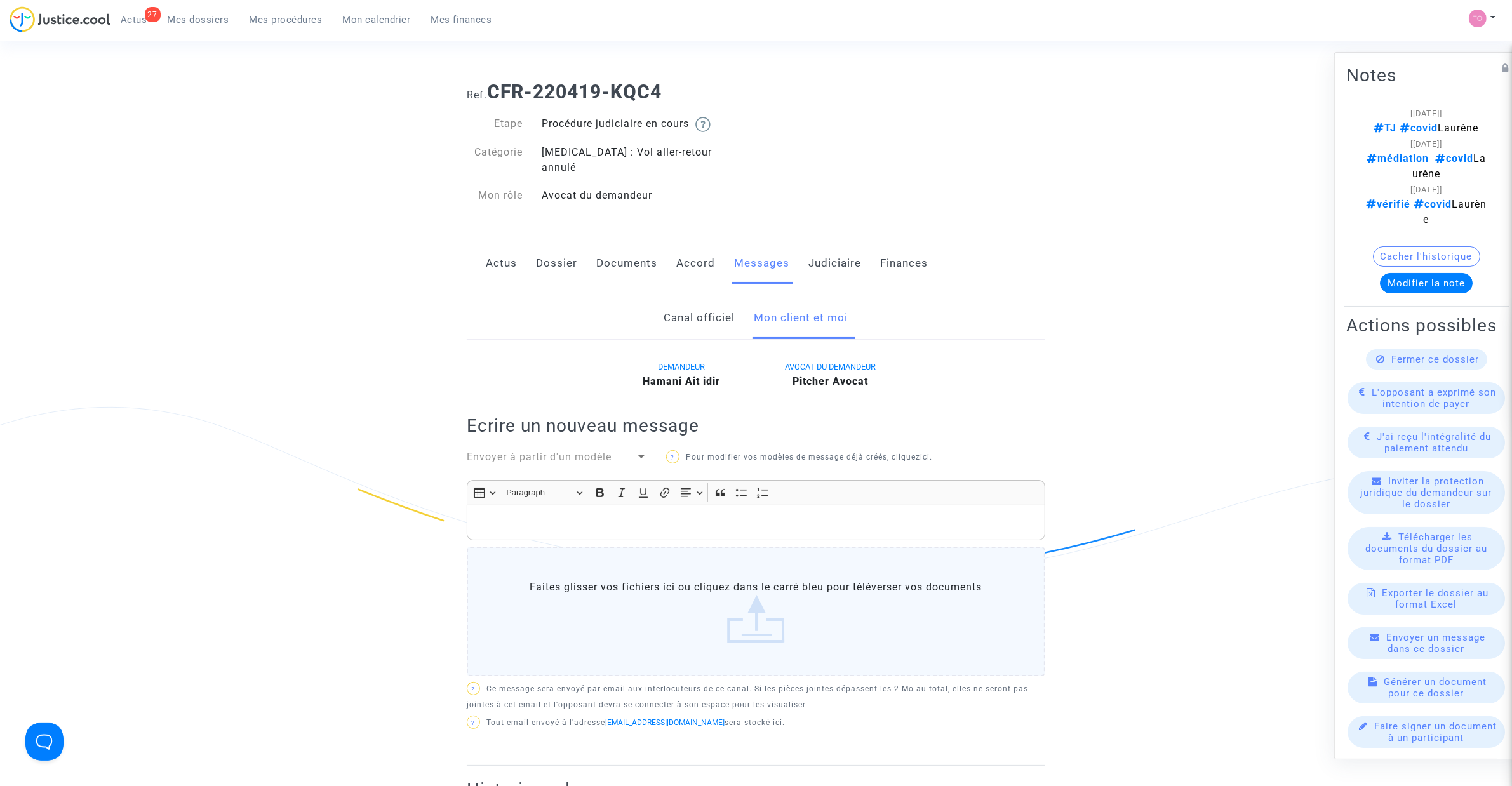
scroll to position [0, 0]
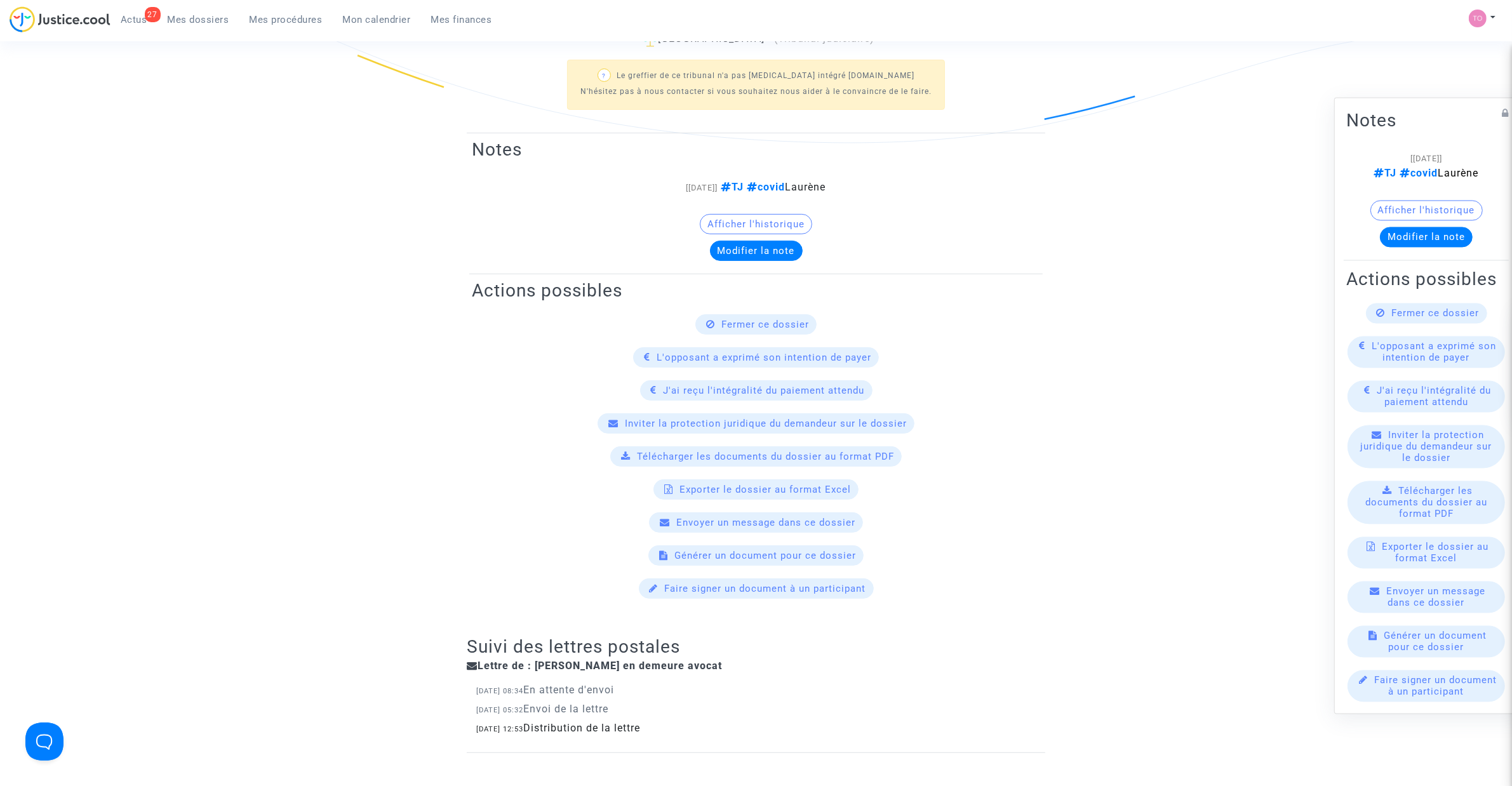
scroll to position [39, 0]
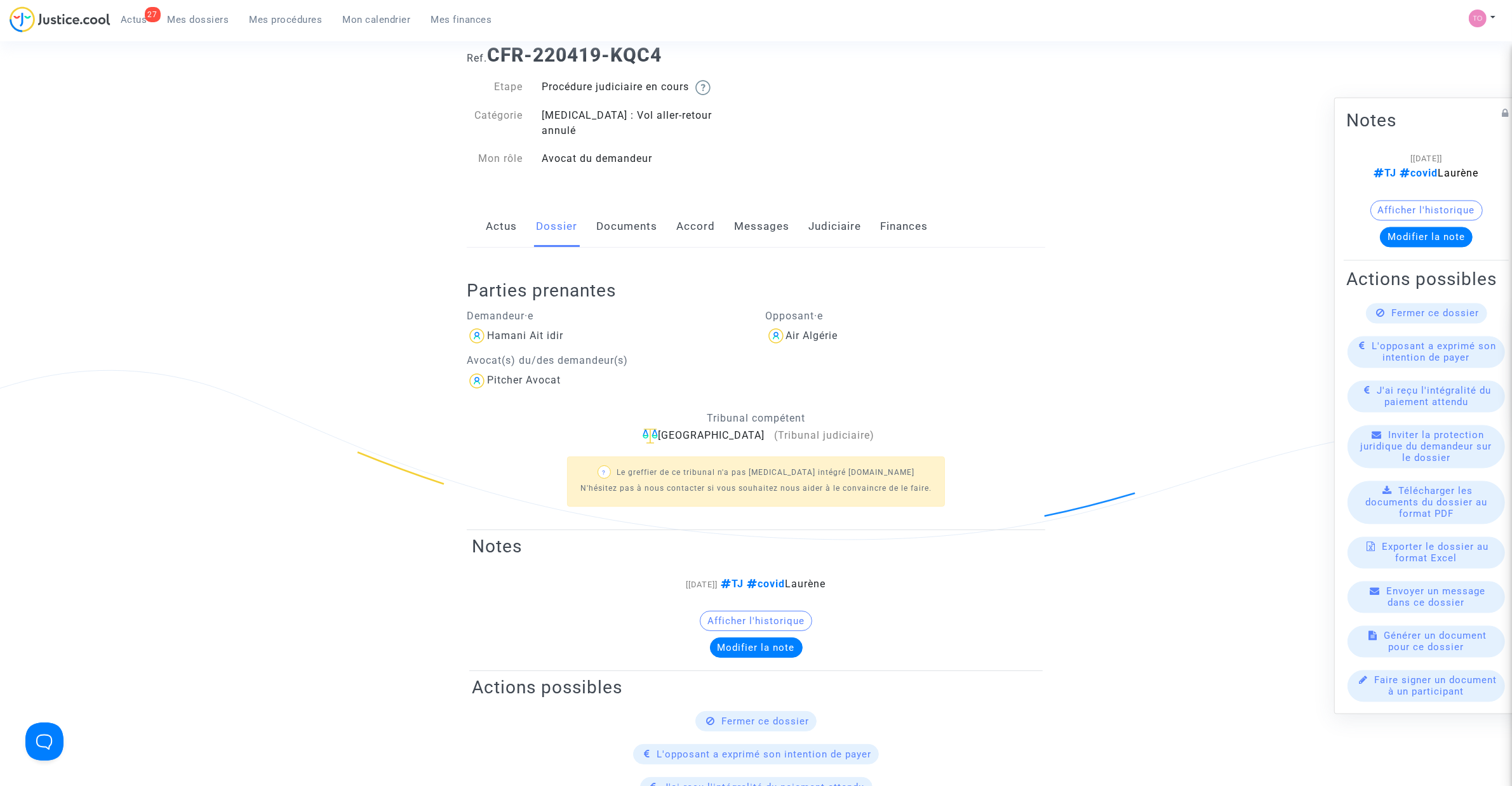
click at [612, 223] on link "Documents" at bounding box center [627, 226] width 61 height 42
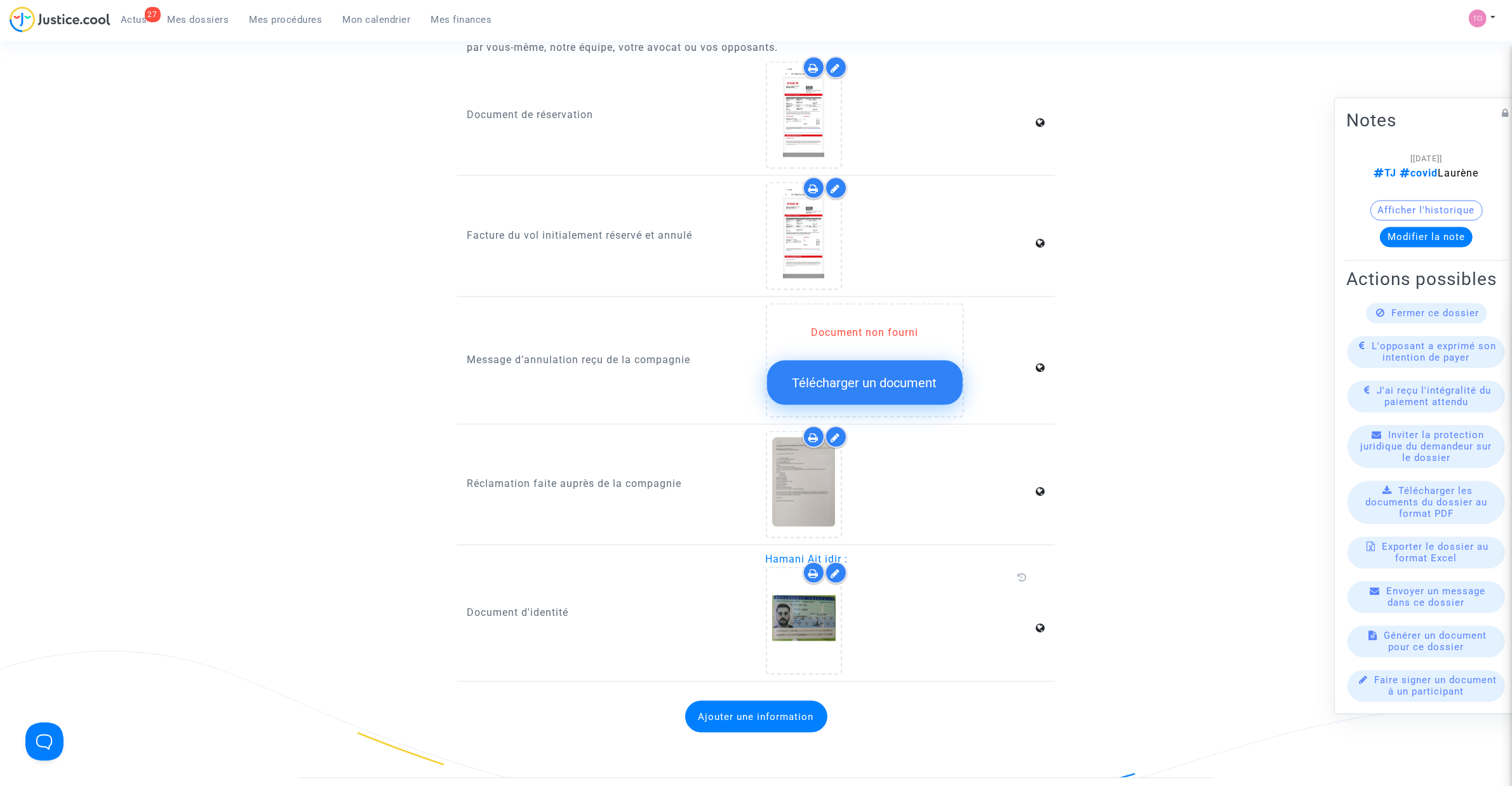
scroll to position [2319, 0]
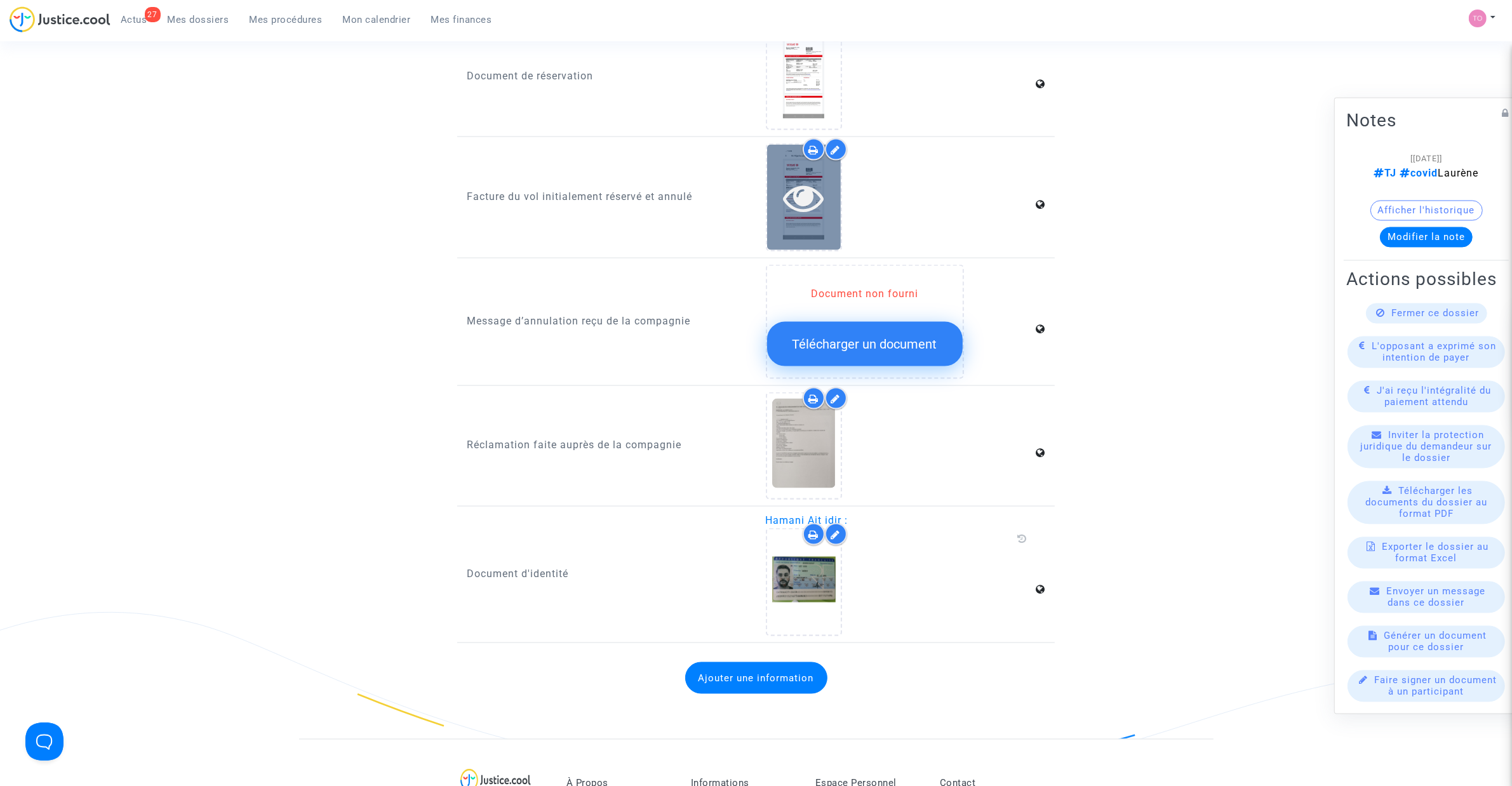
click at [771, 177] on div at bounding box center [804, 197] width 74 height 41
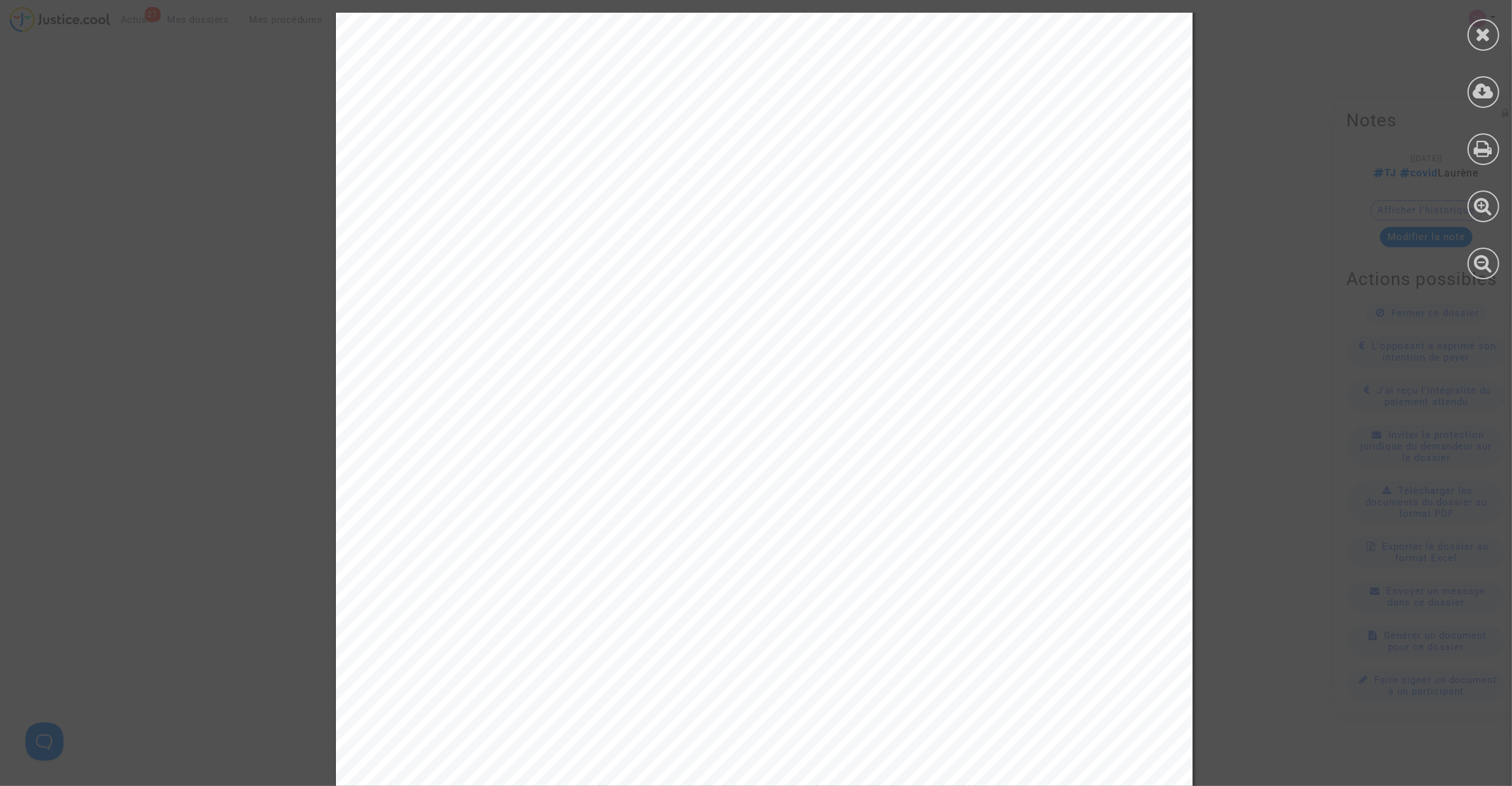
scroll to position [79, 0]
click at [1471, 35] on div at bounding box center [1483, 35] width 31 height 31
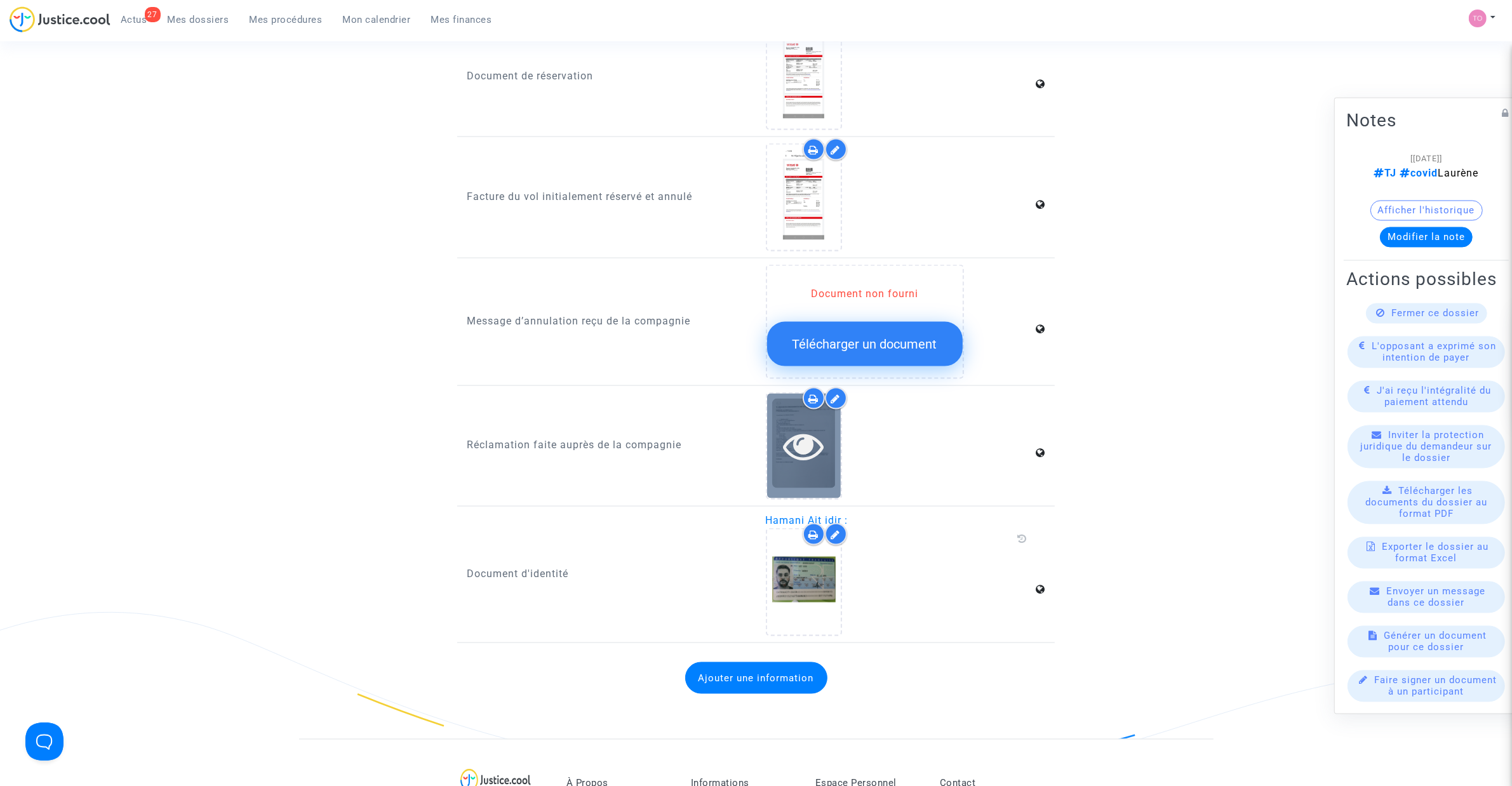
click at [808, 426] on icon at bounding box center [804, 446] width 41 height 41
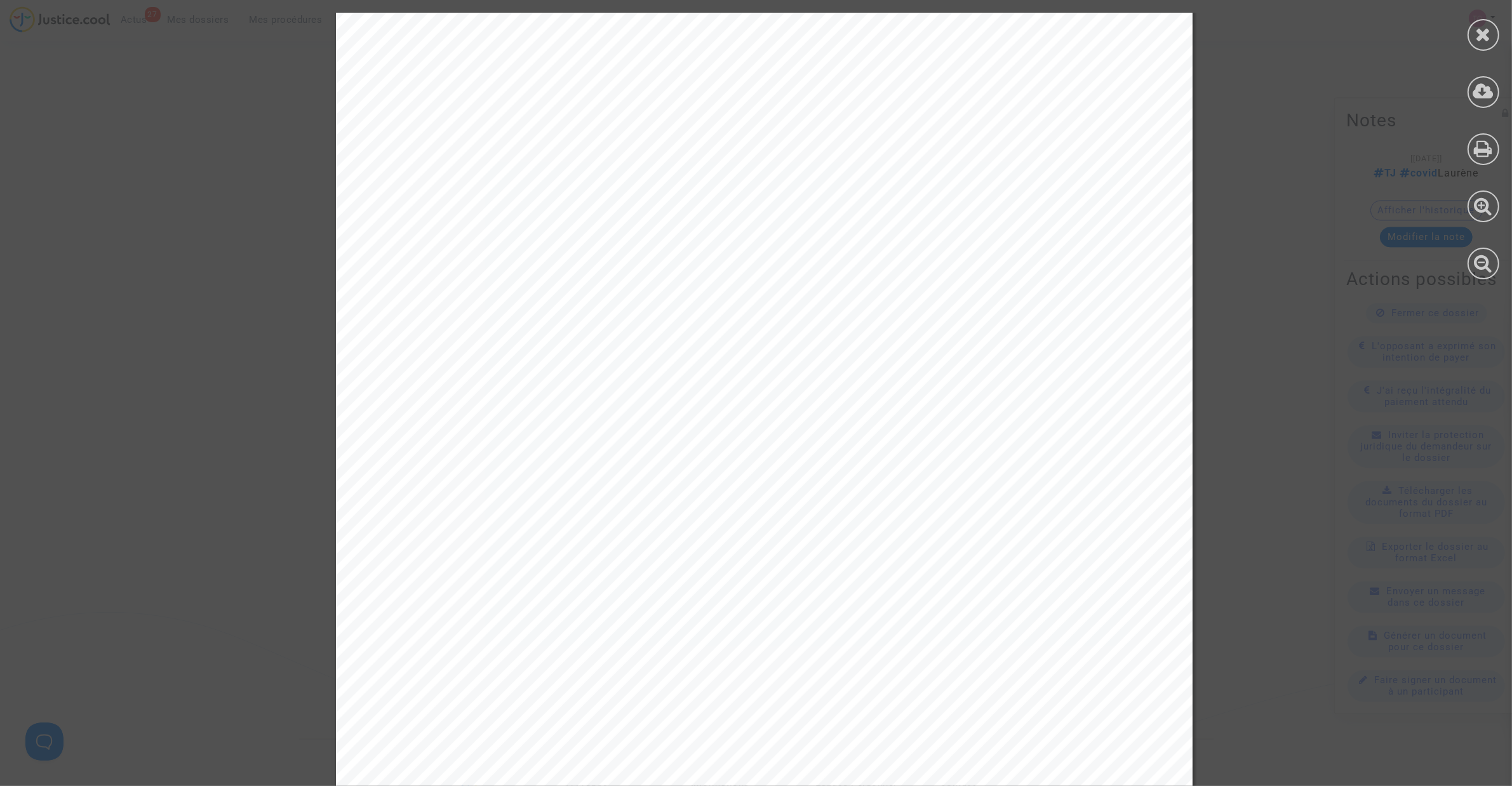
scroll to position [317, 0]
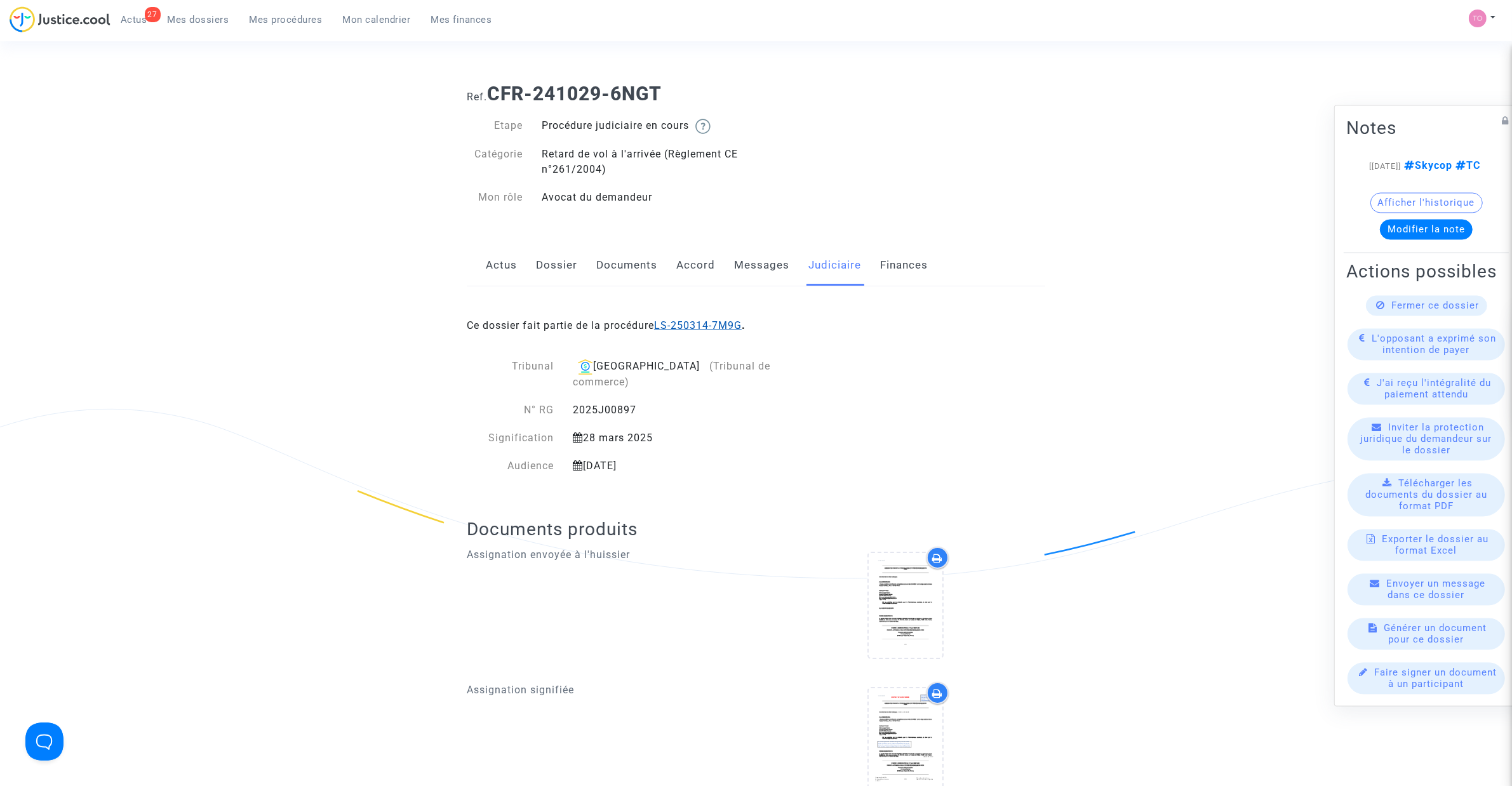
click at [716, 331] on link "LS-250314-7M9G" at bounding box center [697, 325] width 87 height 12
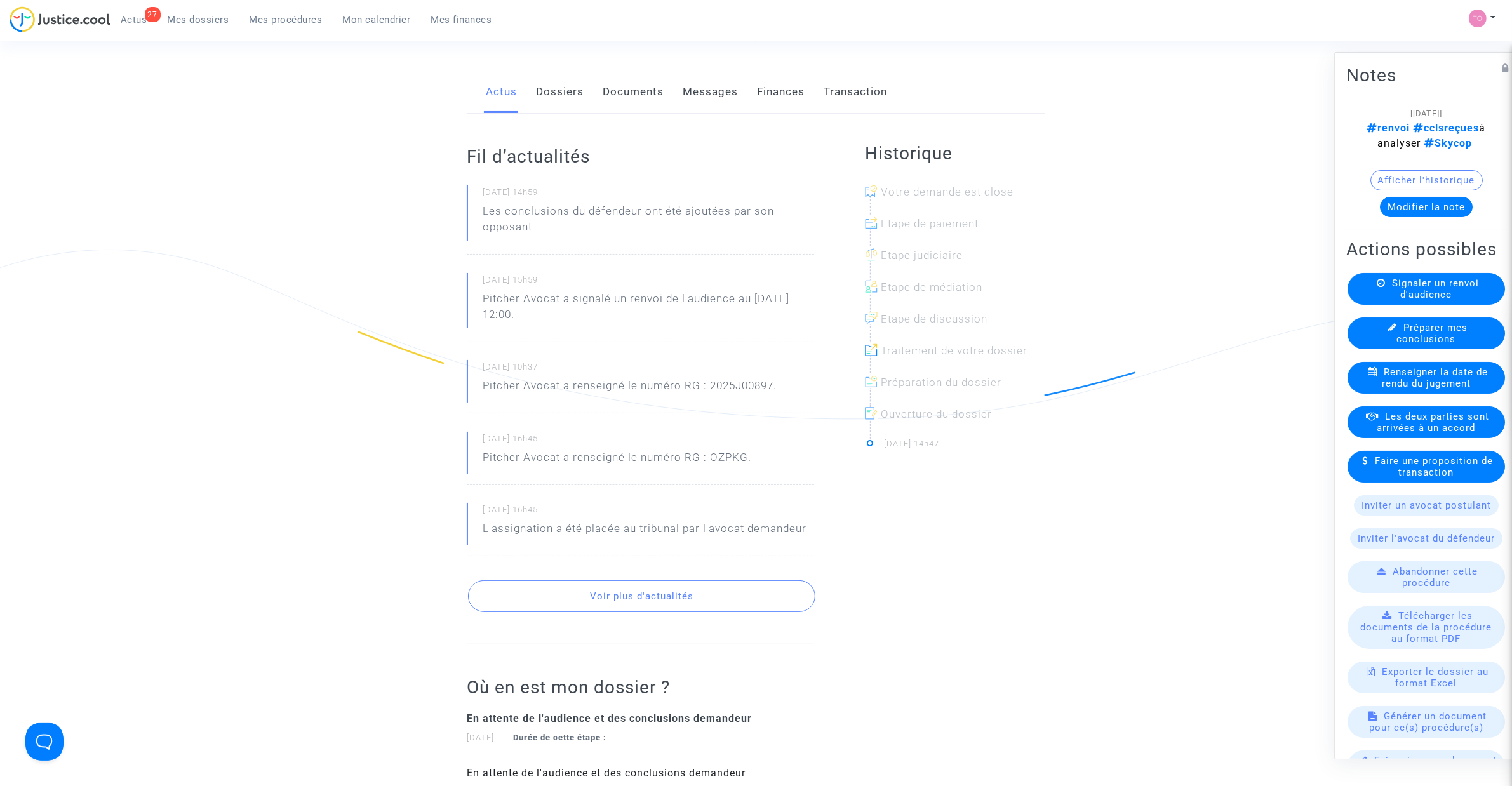
scroll to position [87, 0]
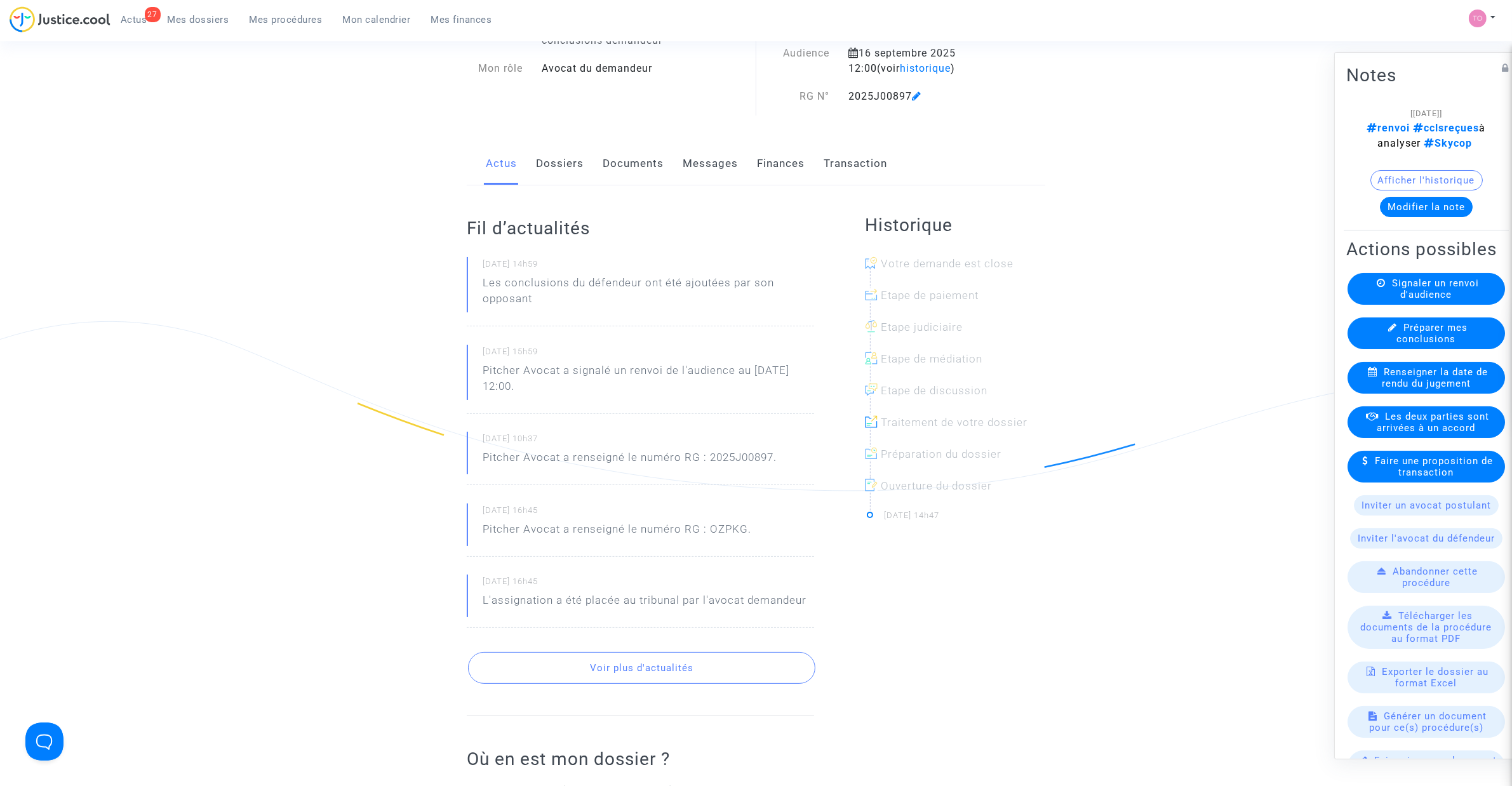
click at [597, 153] on div "Actus Dossiers Documents Messages Finances Transaction" at bounding box center [756, 164] width 579 height 42
drag, startPoint x: 626, startPoint y: 170, endPoint x: 629, endPoint y: 176, distance: 6.7
click at [626, 170] on link "Documents" at bounding box center [633, 164] width 61 height 42
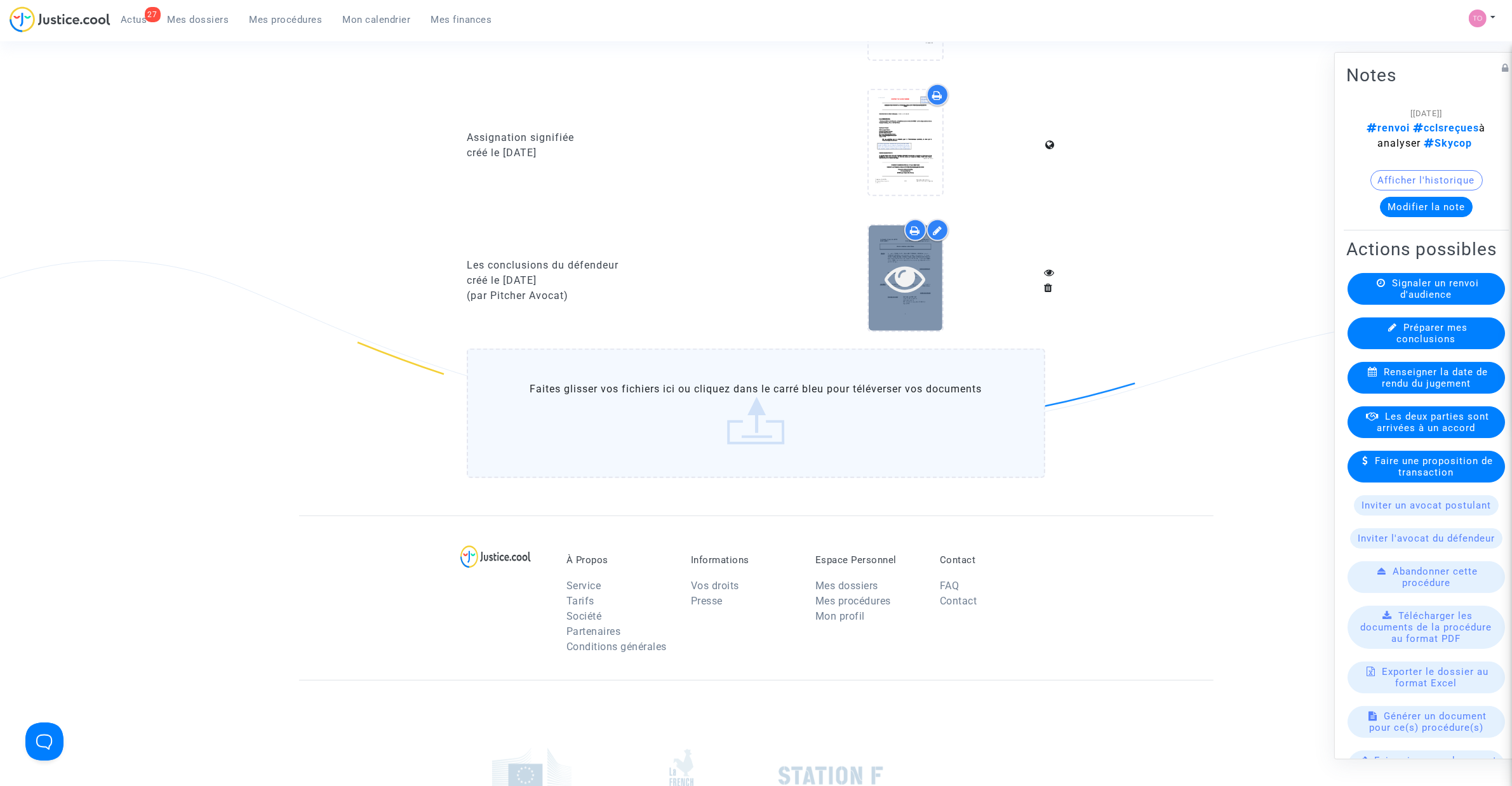
scroll to position [944, 0]
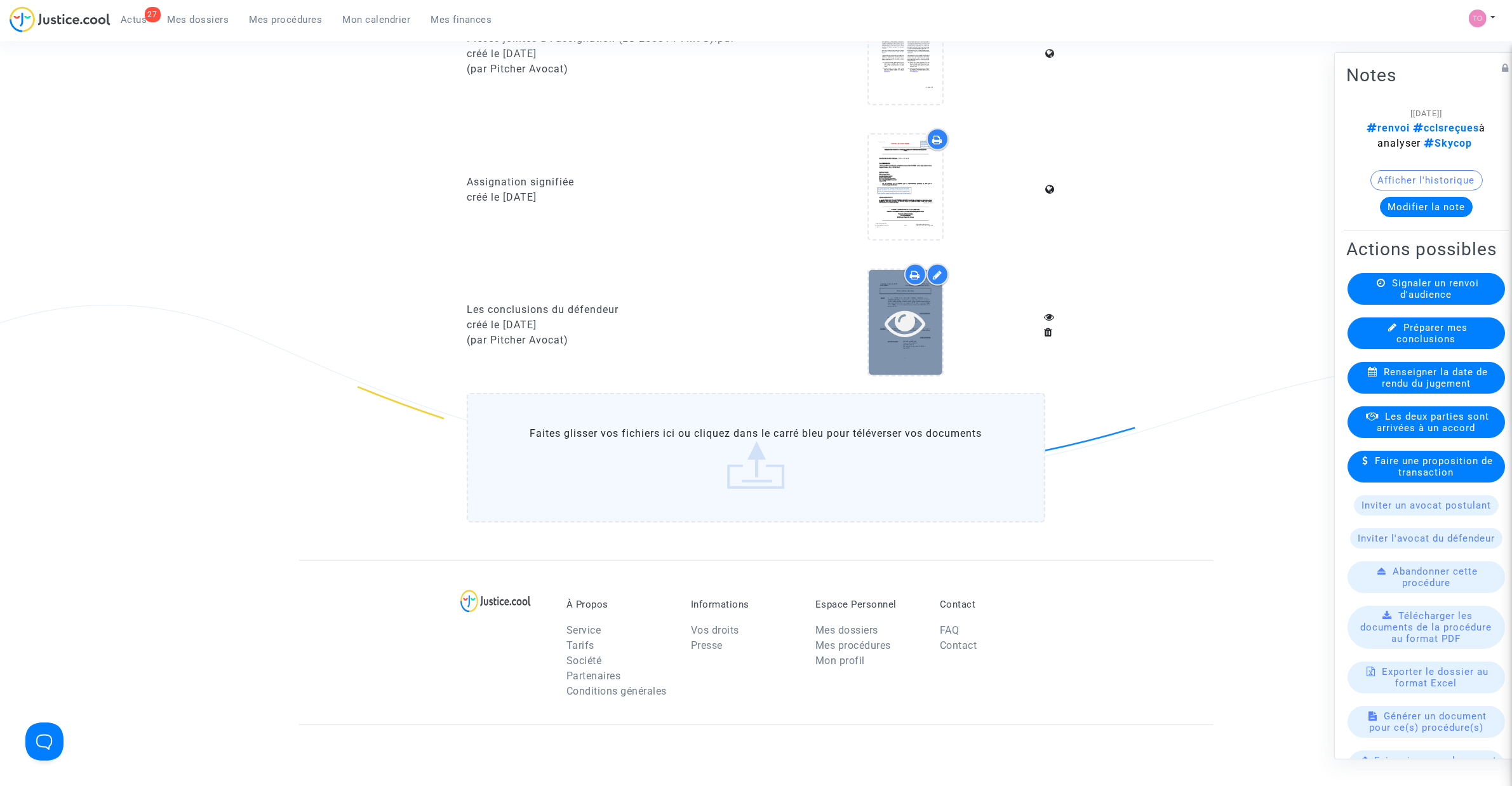
click at [919, 315] on icon at bounding box center [905, 323] width 41 height 41
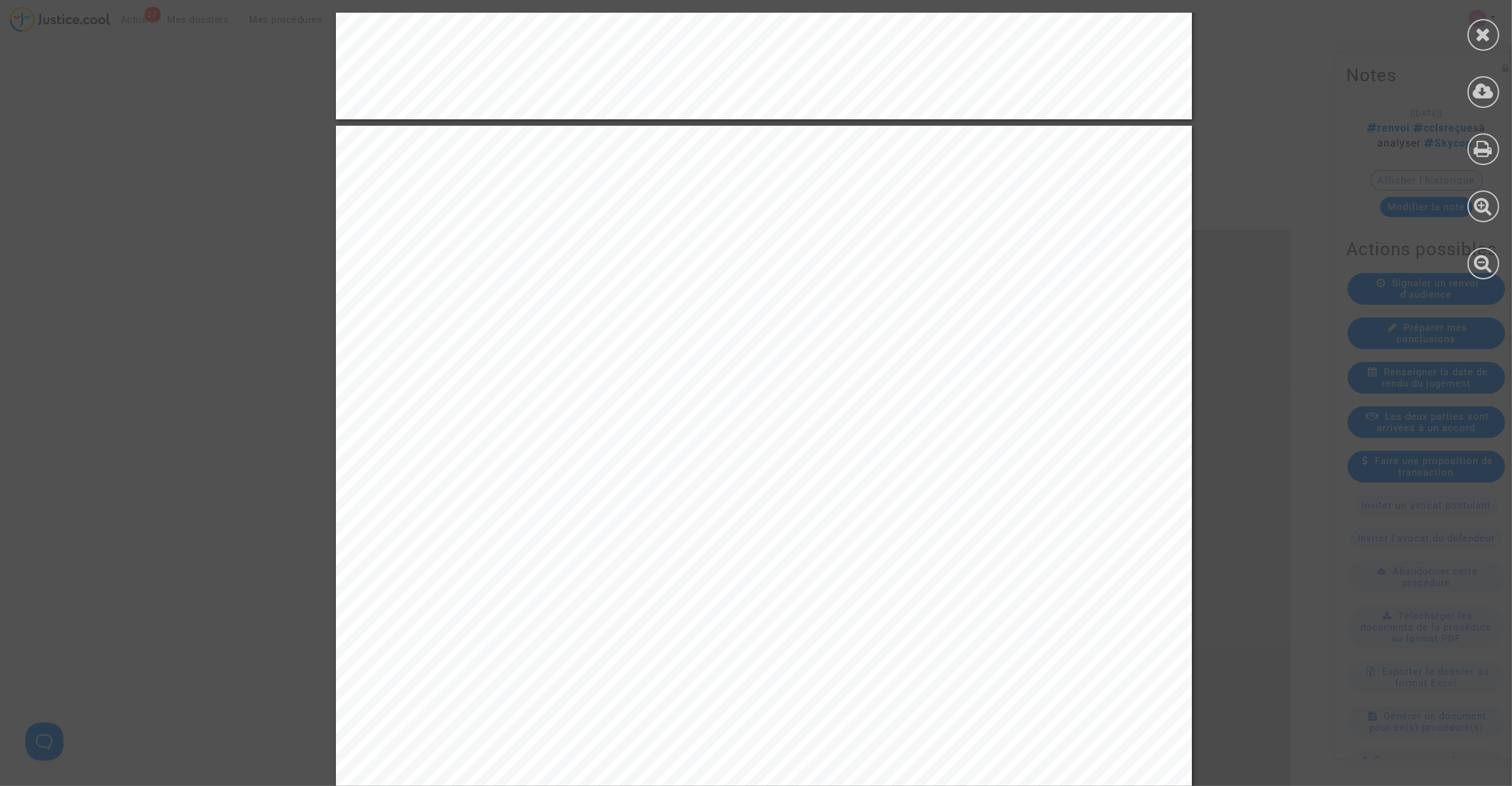
scroll to position [13329, 0]
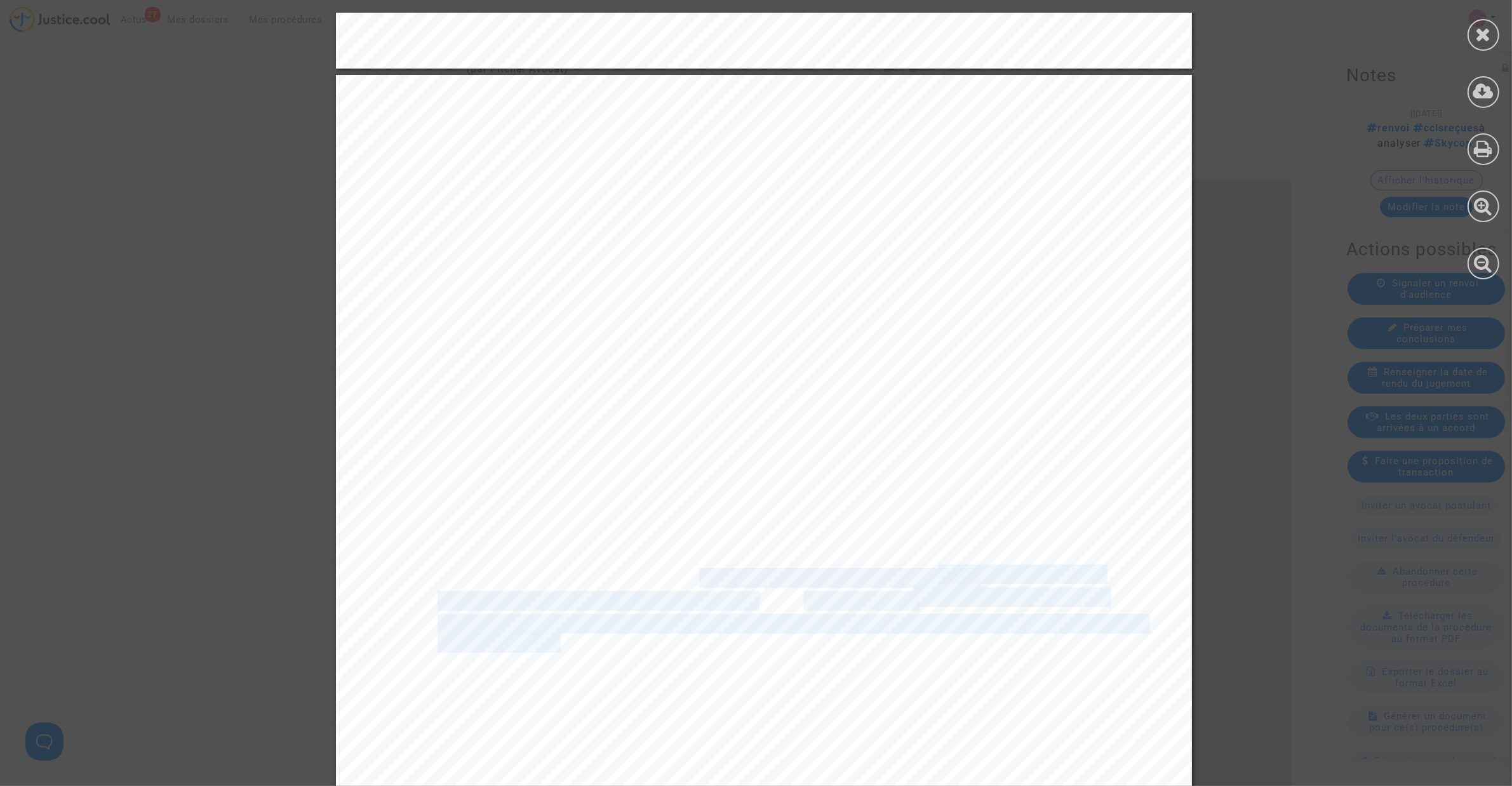
drag, startPoint x: 685, startPoint y: 570, endPoint x: 549, endPoint y: 641, distance: 153.4
click at [549, 641] on div "12 Traduction libre : « Tout d'abord, nous sommes désolés pour la situation dés…" at bounding box center [763, 680] width 856 height 1211
copy div "le. En effet, aucun autre vol IST-RIX n’étant prévu avant le vol de réacheminem…"
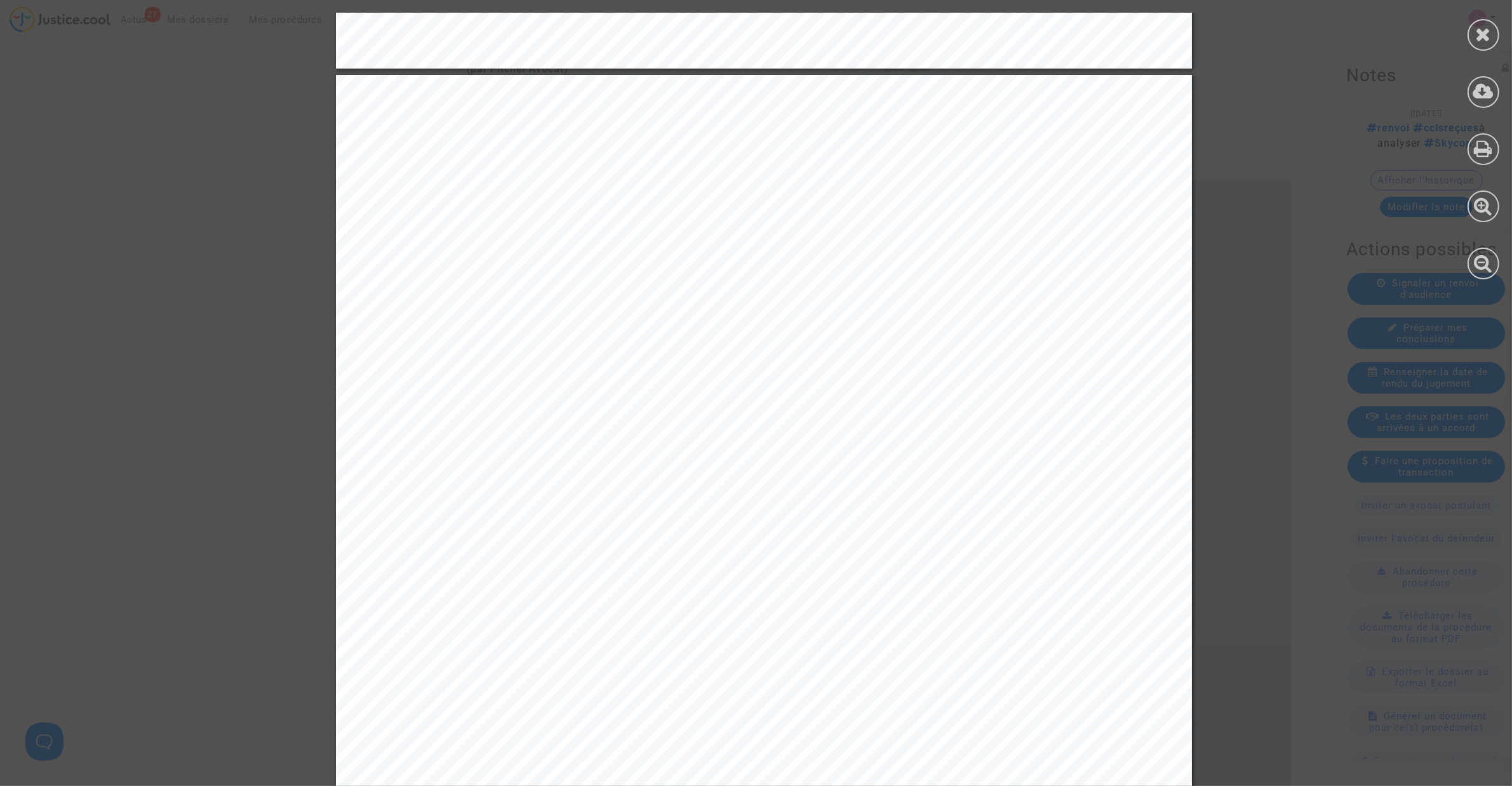
drag, startPoint x: 1481, startPoint y: 35, endPoint x: 1378, endPoint y: 32, distance: 103.0
click at [1483, 35] on icon at bounding box center [1484, 34] width 16 height 19
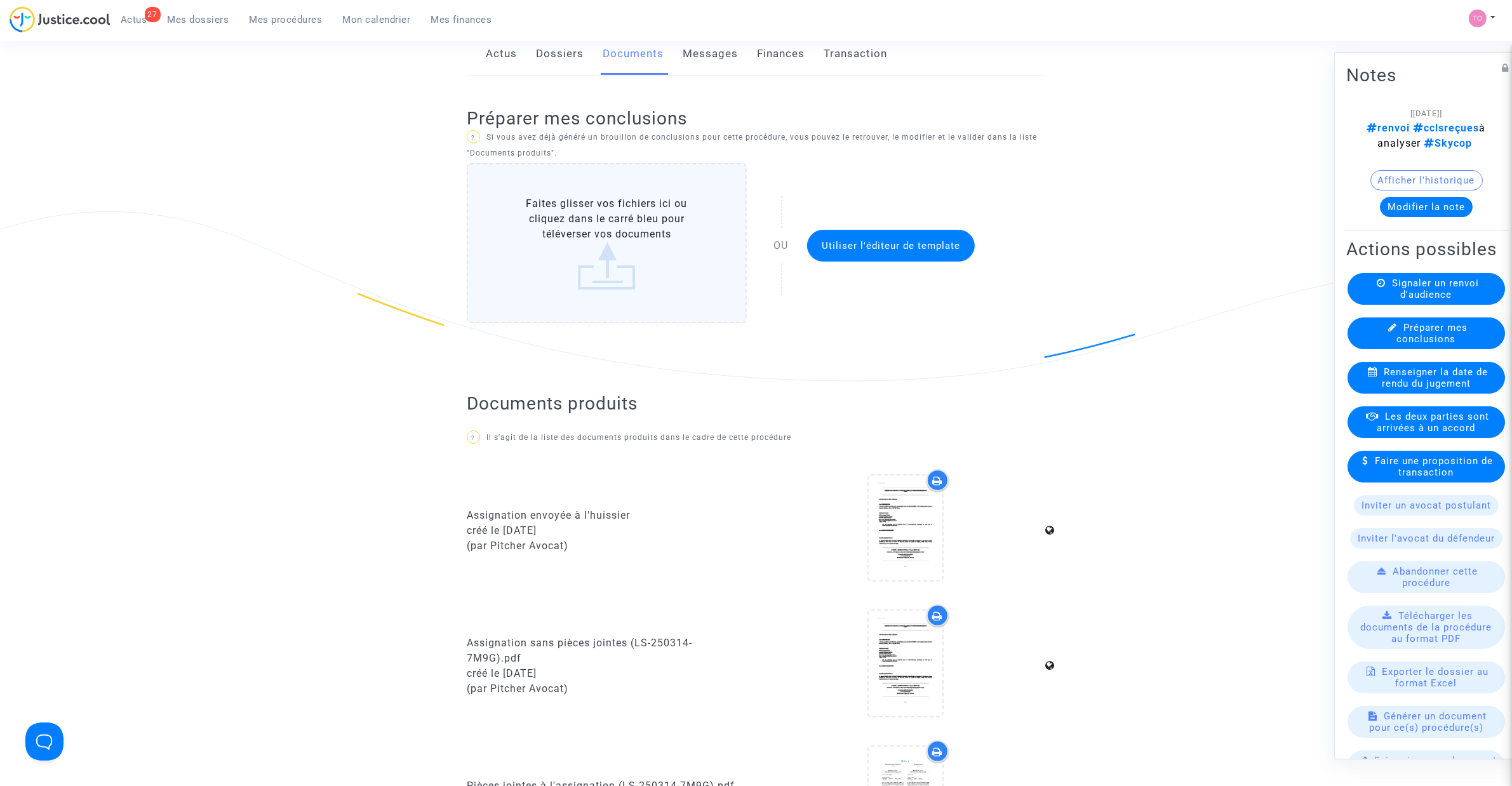
scroll to position [151, 0]
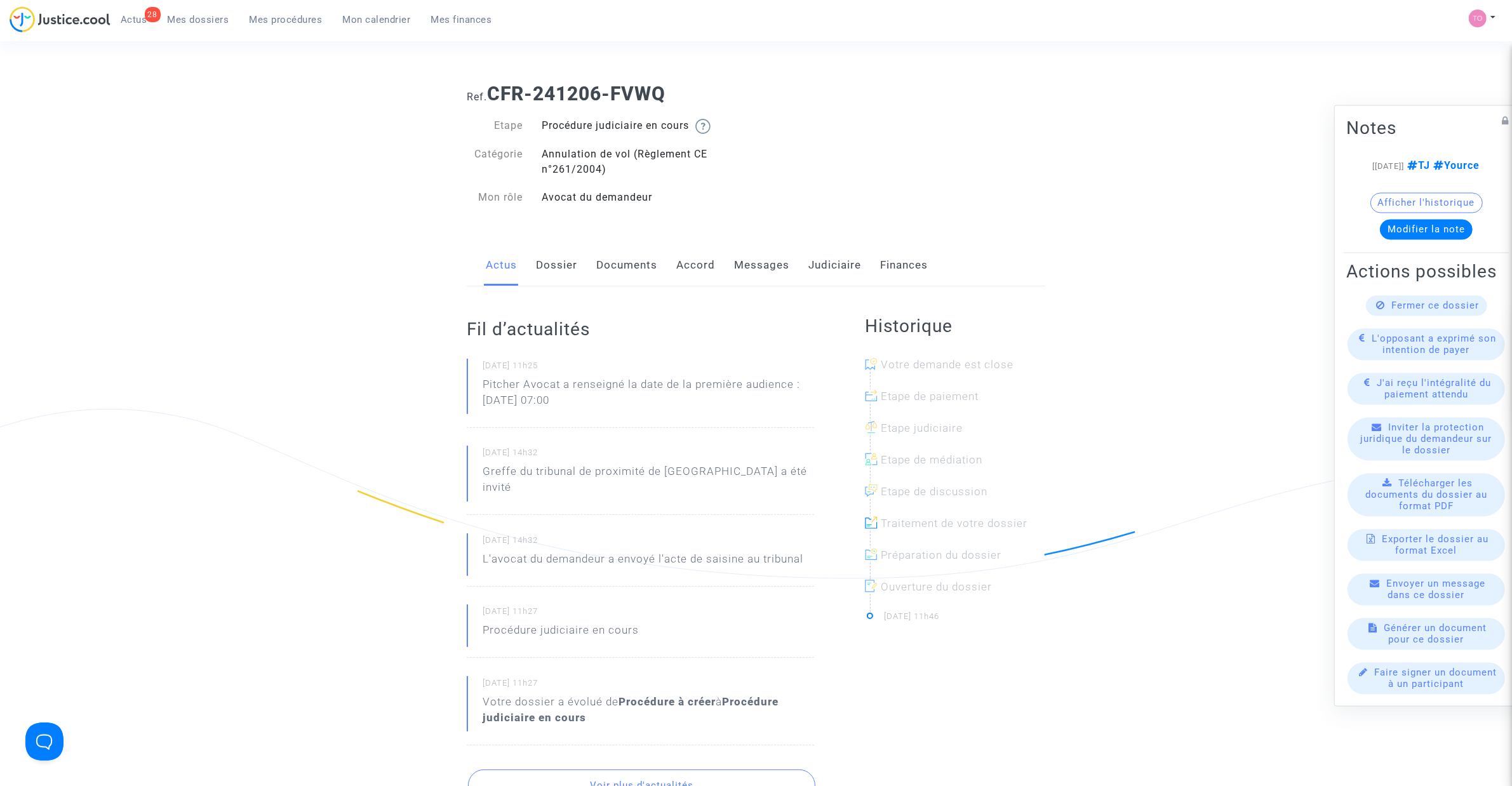
click at [564, 261] on link "Dossier" at bounding box center [556, 265] width 41 height 42
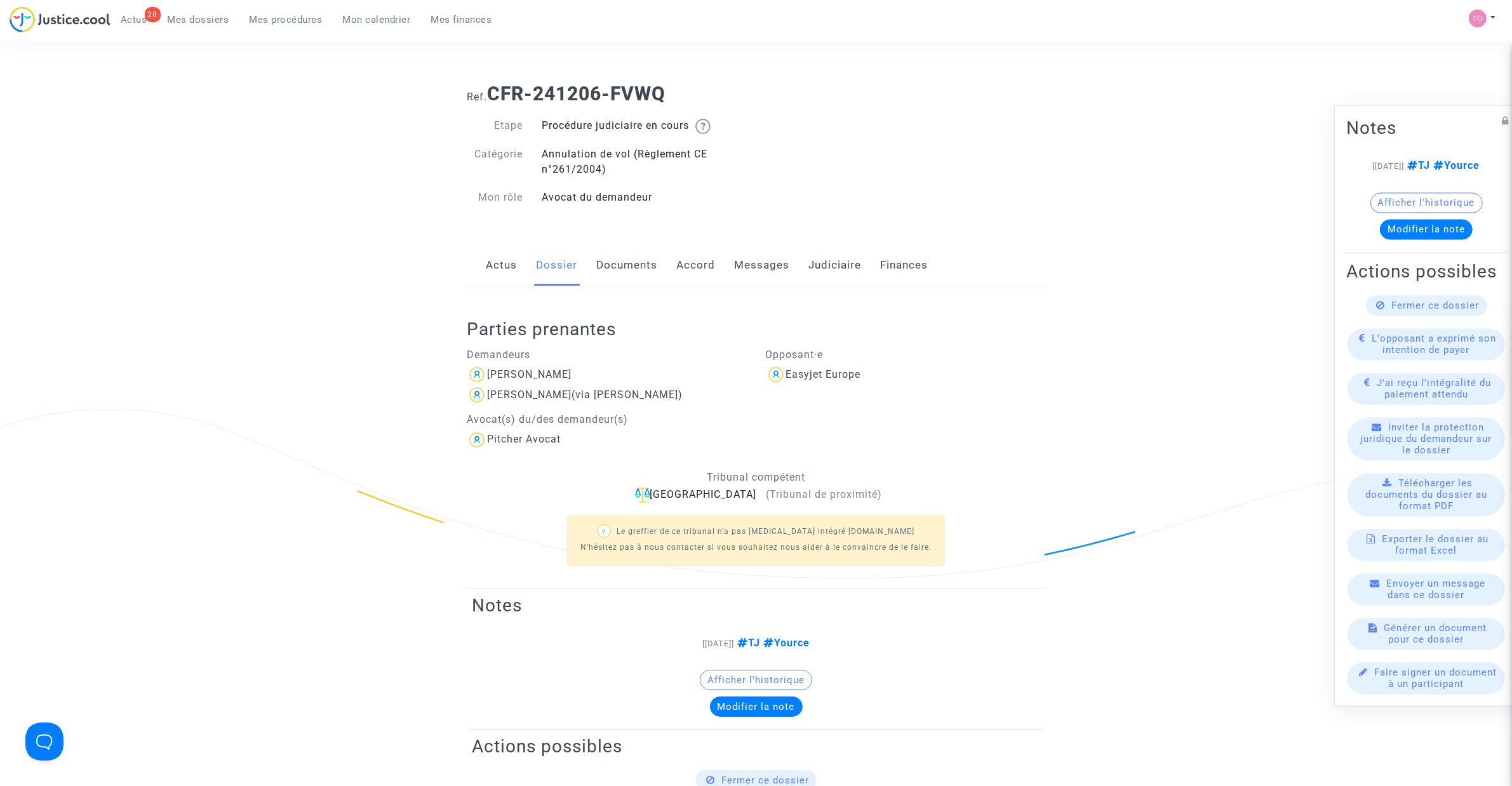
click at [610, 267] on link "Documents" at bounding box center [627, 265] width 61 height 42
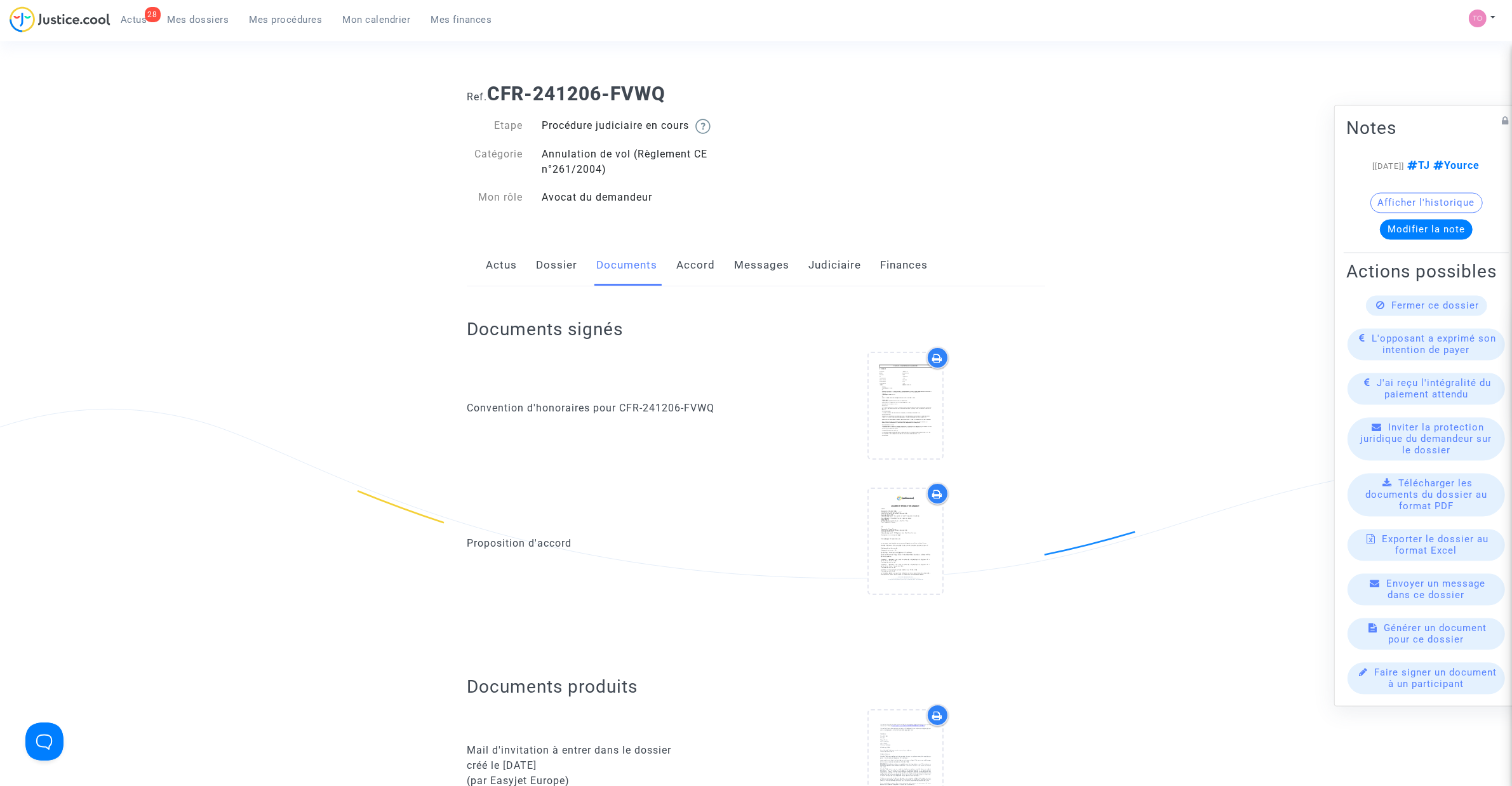
click at [702, 259] on link "Accord" at bounding box center [695, 265] width 39 height 42
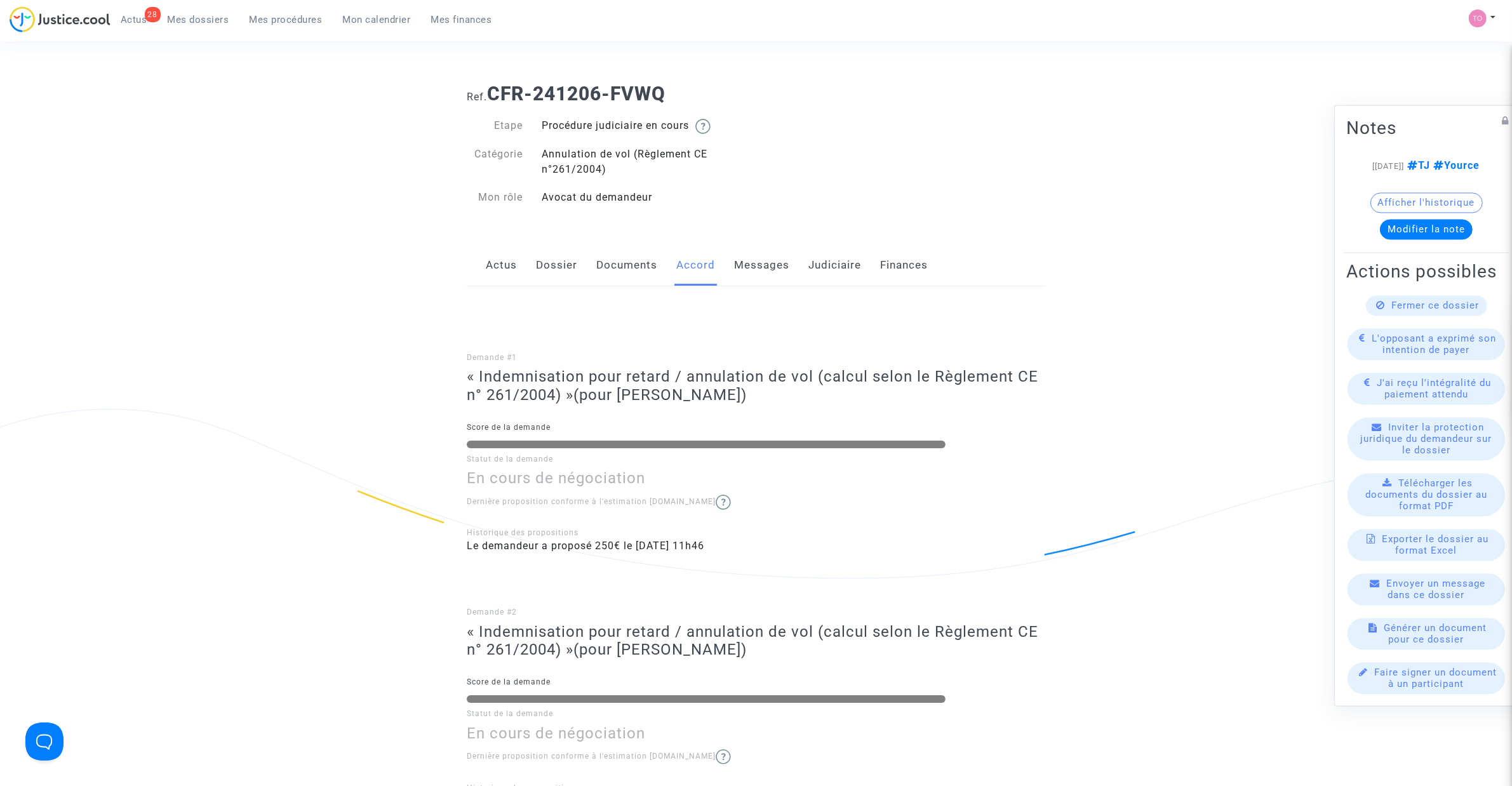
click at [826, 261] on link "Judiciaire" at bounding box center [834, 265] width 53 height 42
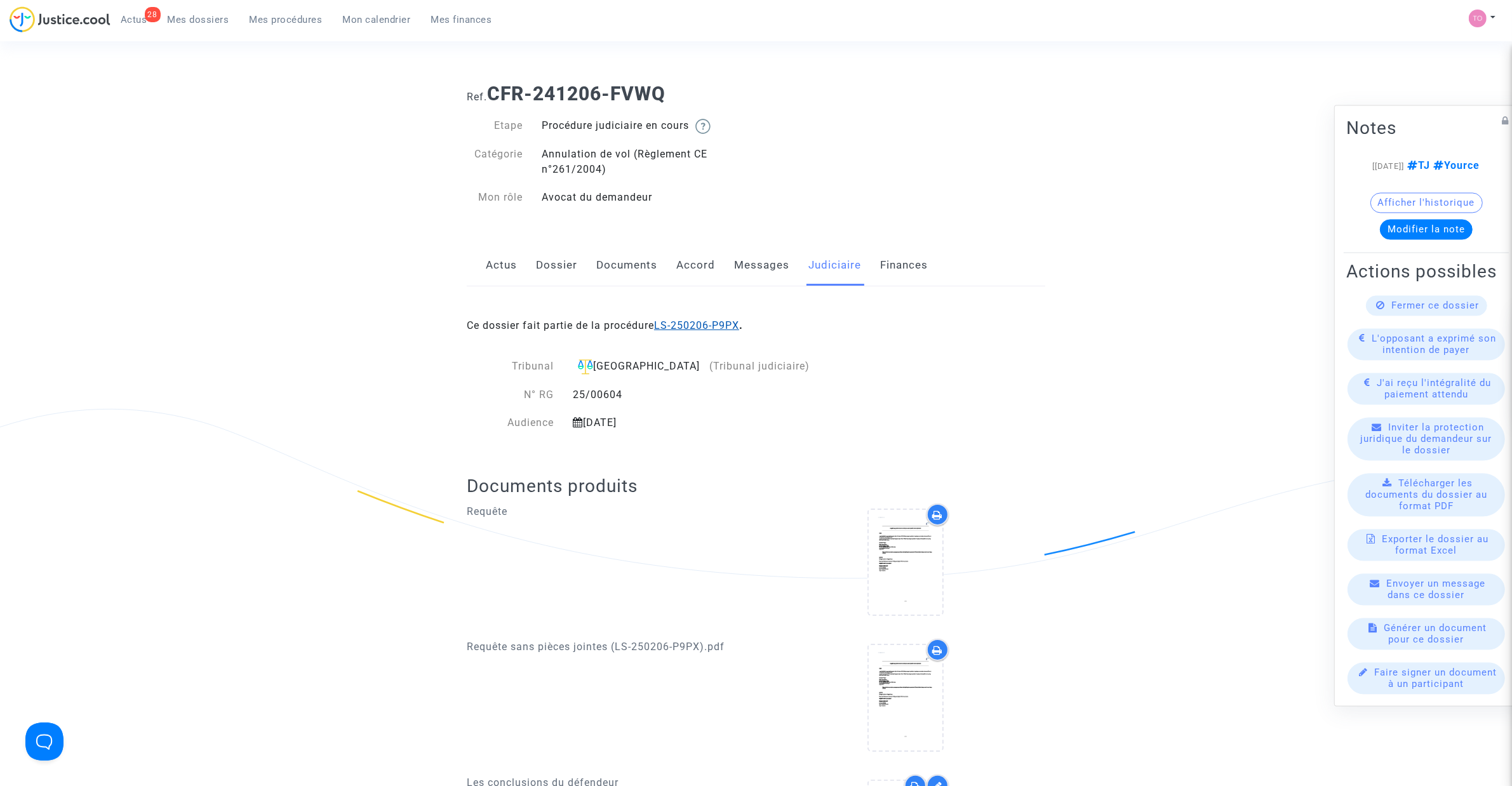
click at [678, 328] on link "LS-250206-P9PX" at bounding box center [697, 325] width 85 height 12
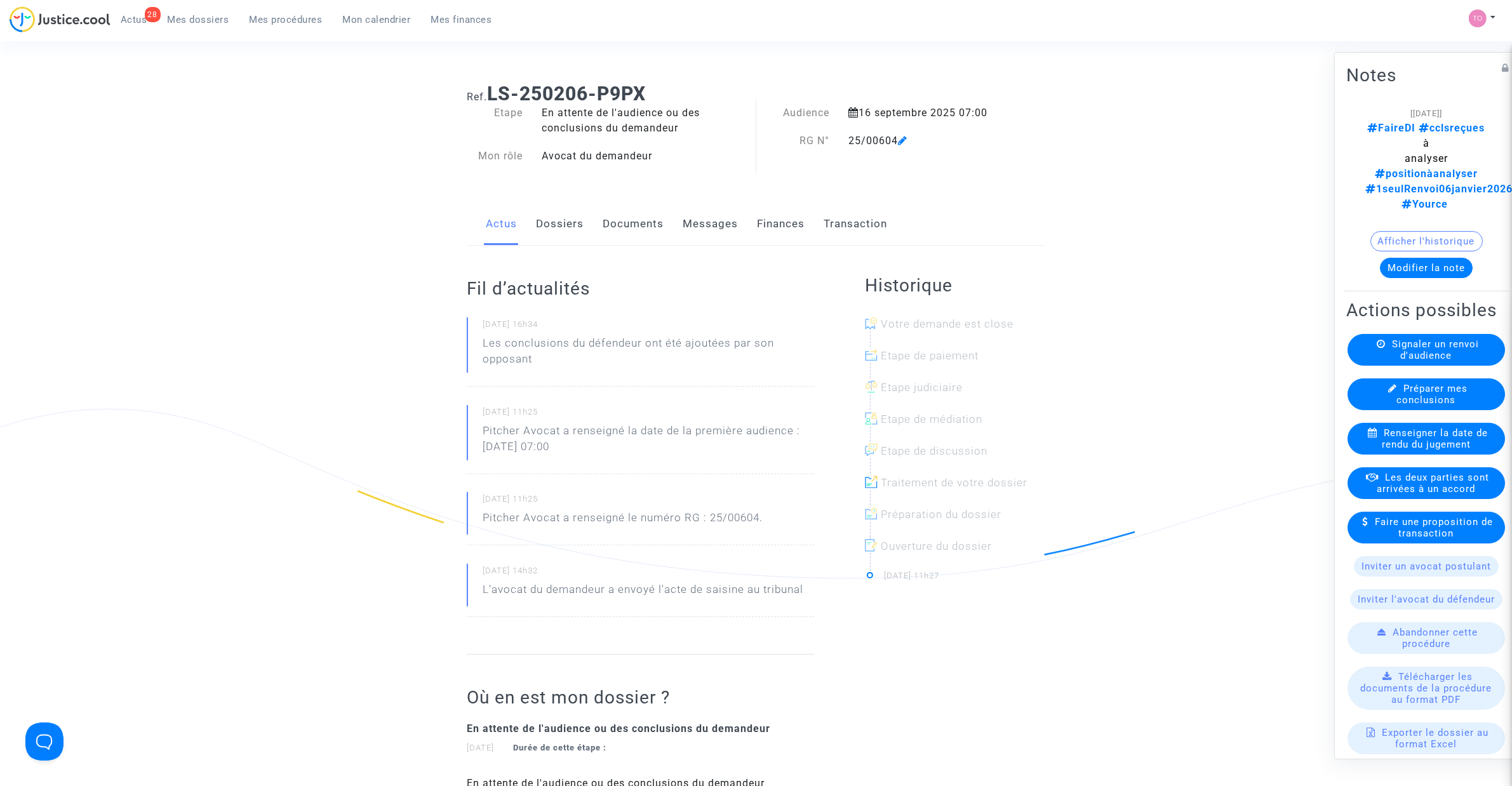
click at [621, 218] on link "Documents" at bounding box center [633, 223] width 61 height 42
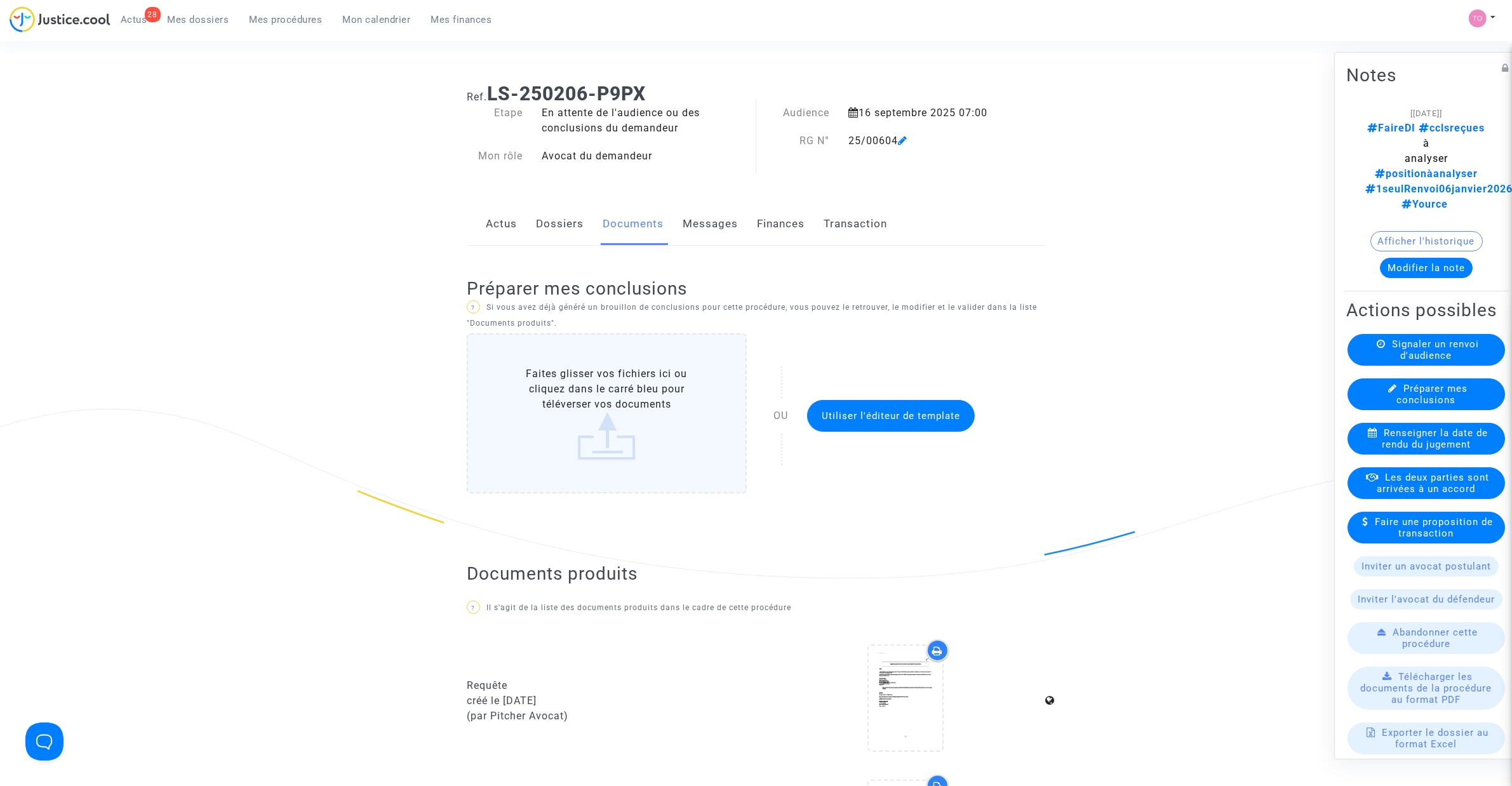
click at [712, 225] on link "Messages" at bounding box center [710, 223] width 55 height 42
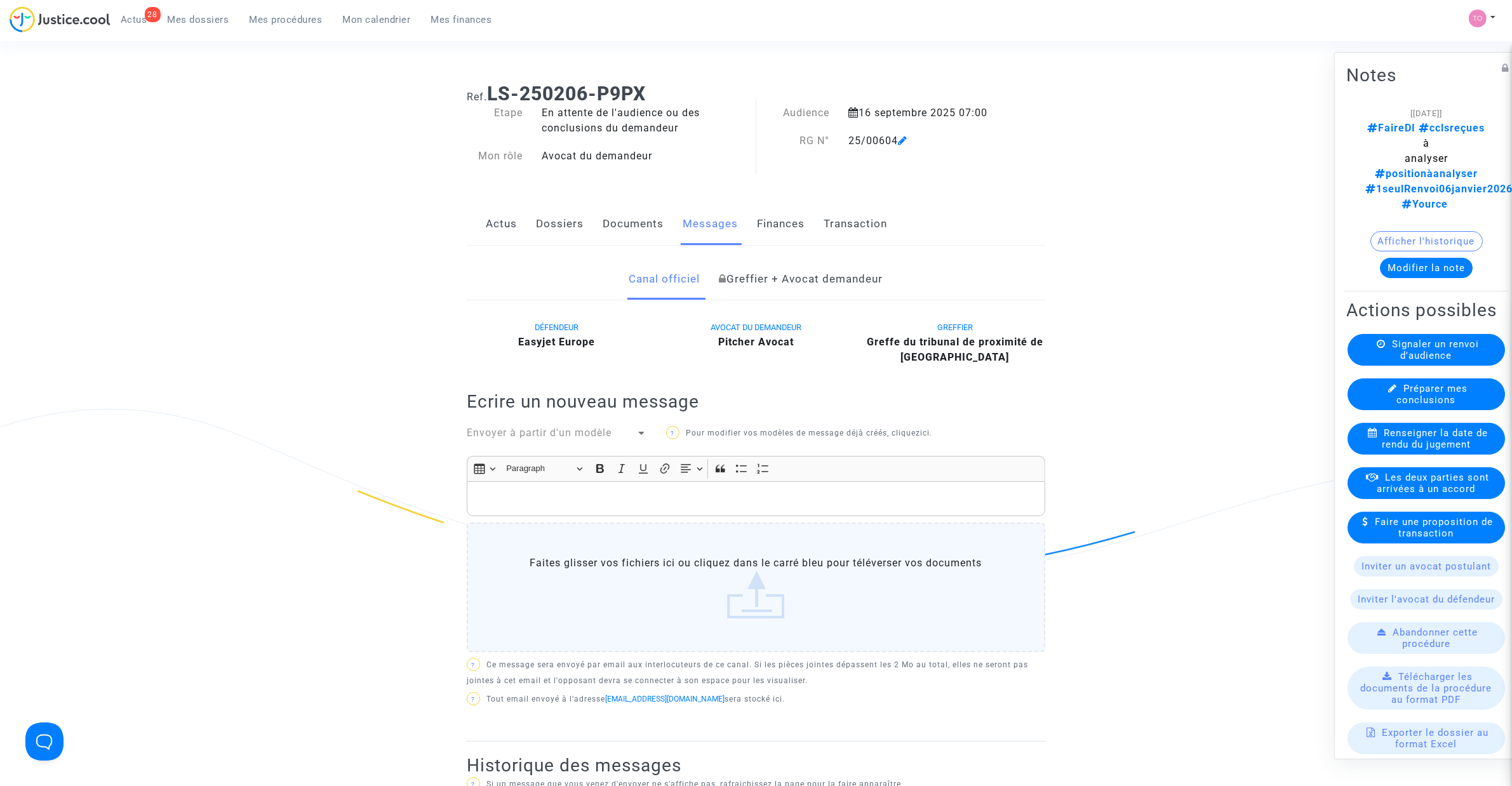
click at [560, 219] on link "Dossiers" at bounding box center [560, 223] width 48 height 42
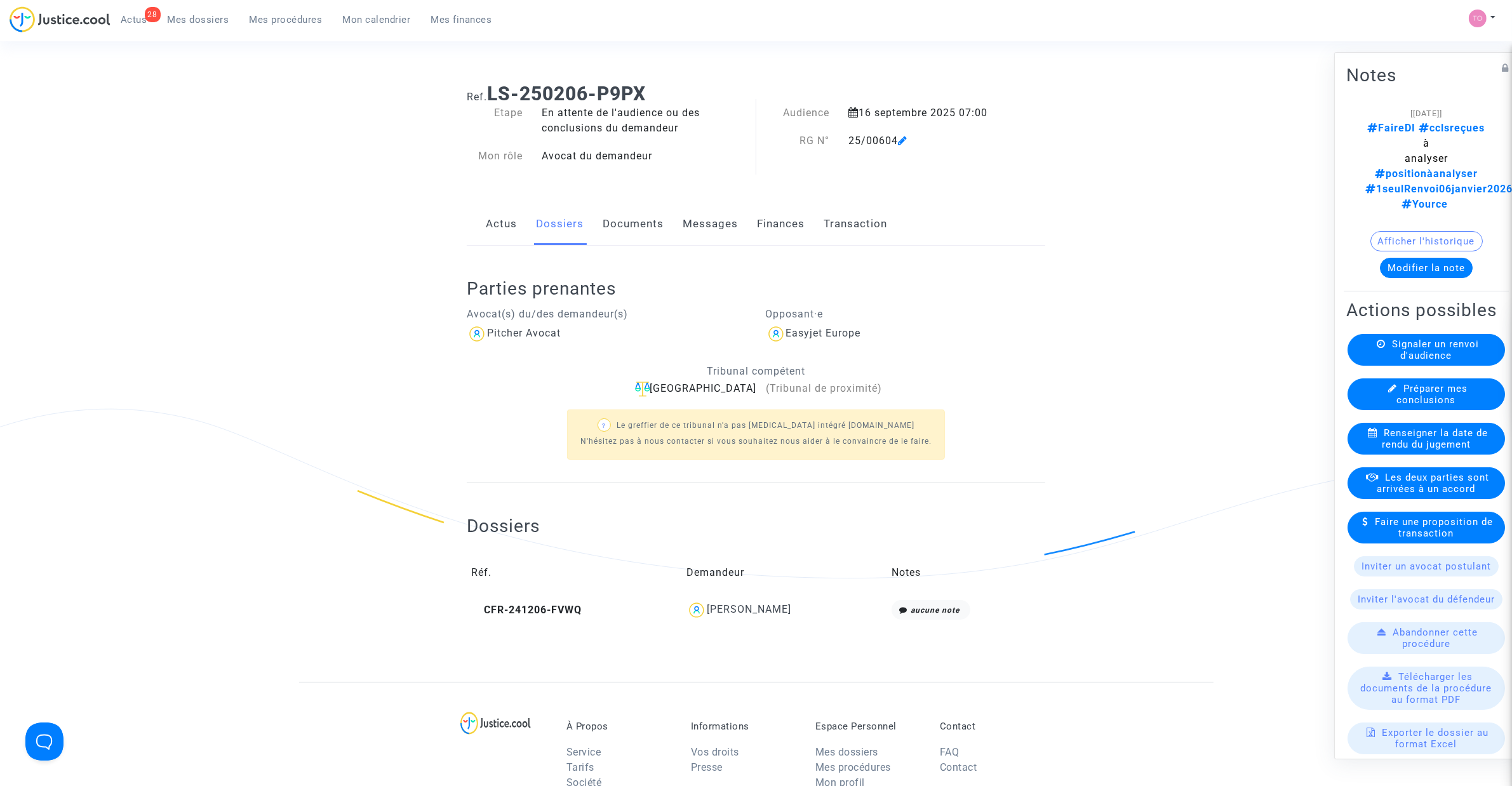
click at [740, 616] on div "Mathilde Fillod" at bounding box center [784, 610] width 196 height 20
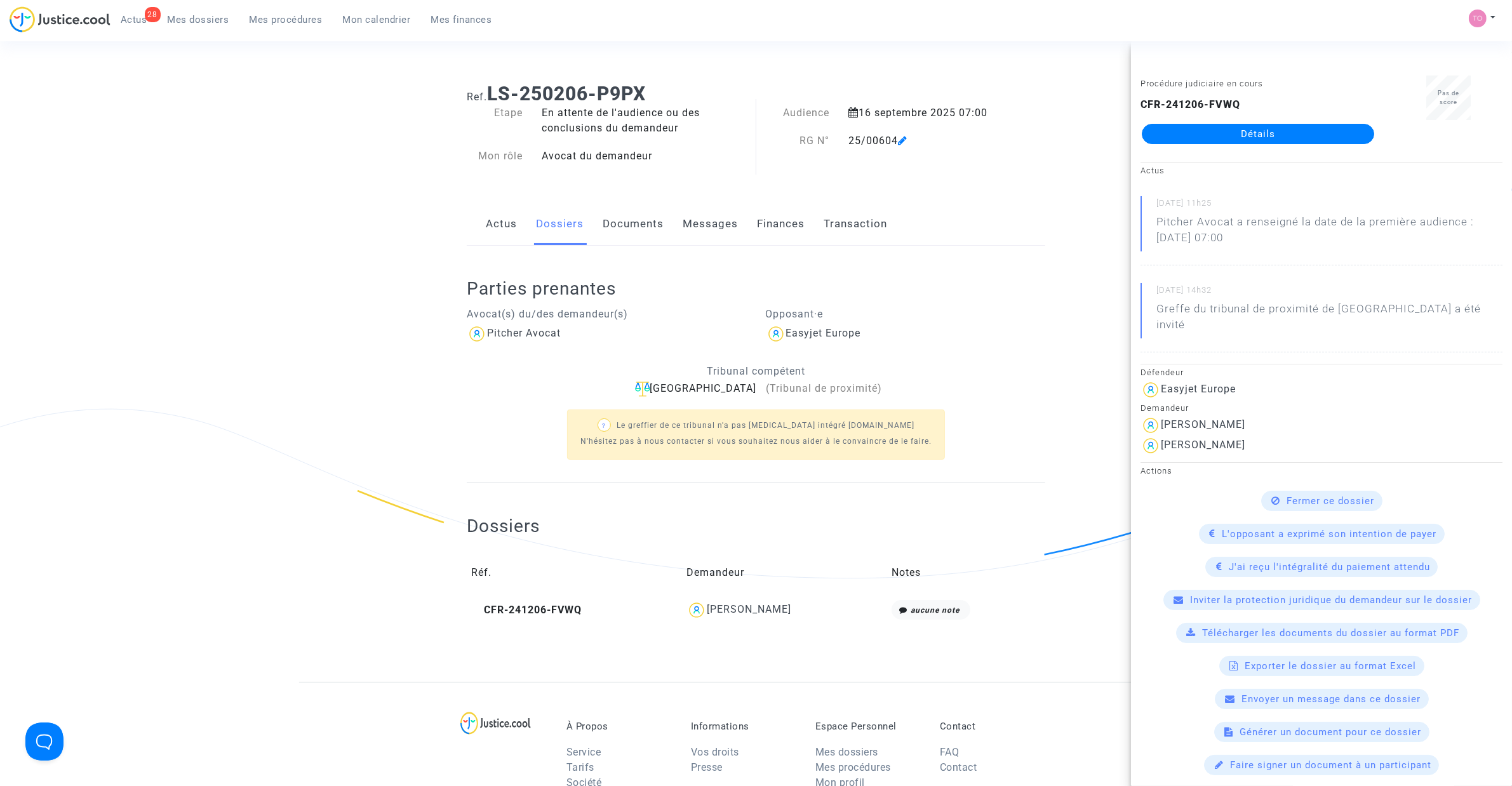
click at [1263, 134] on link "Détails" at bounding box center [1258, 134] width 232 height 20
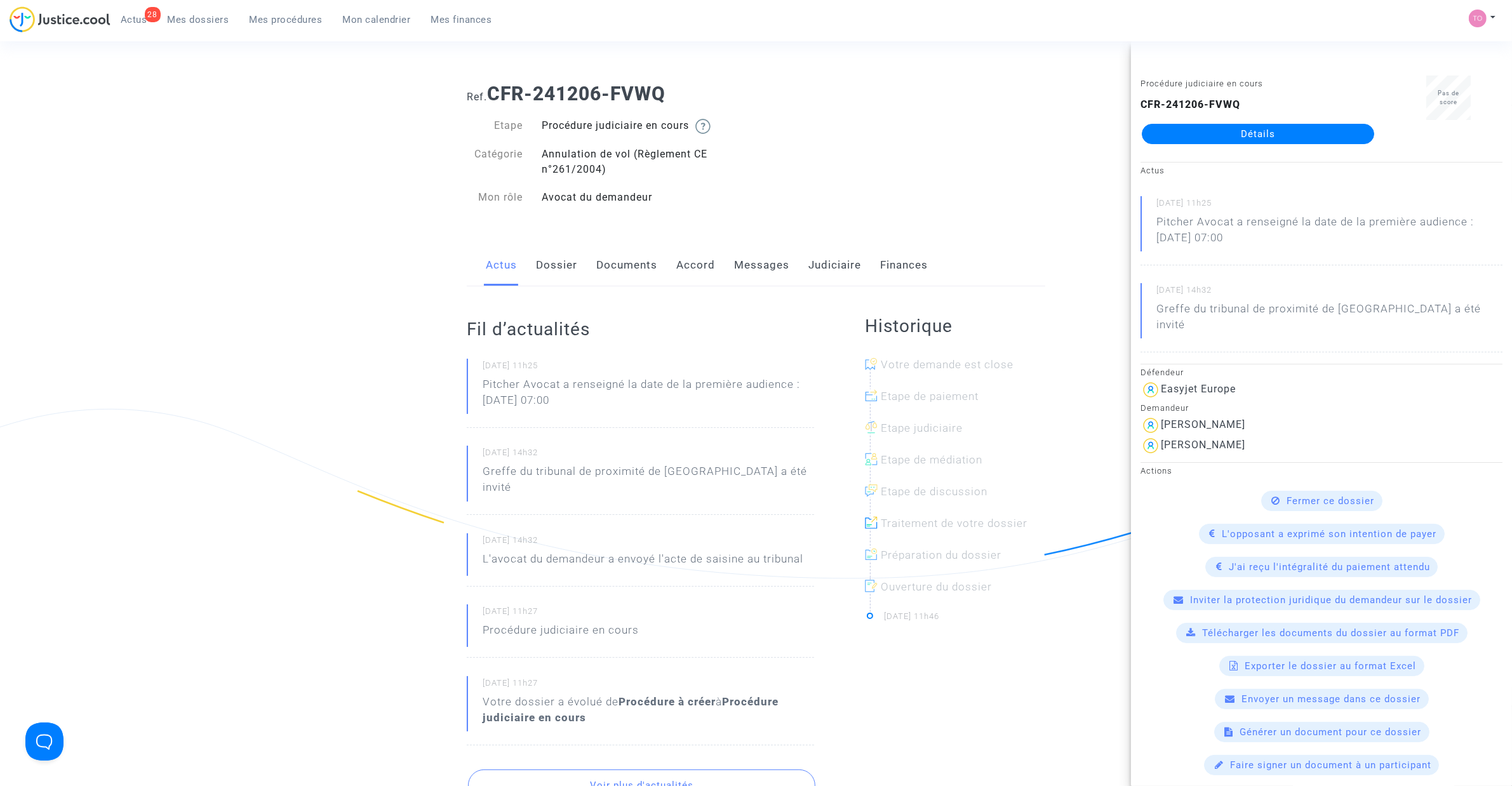
click at [740, 264] on link "Messages" at bounding box center [762, 265] width 55 height 42
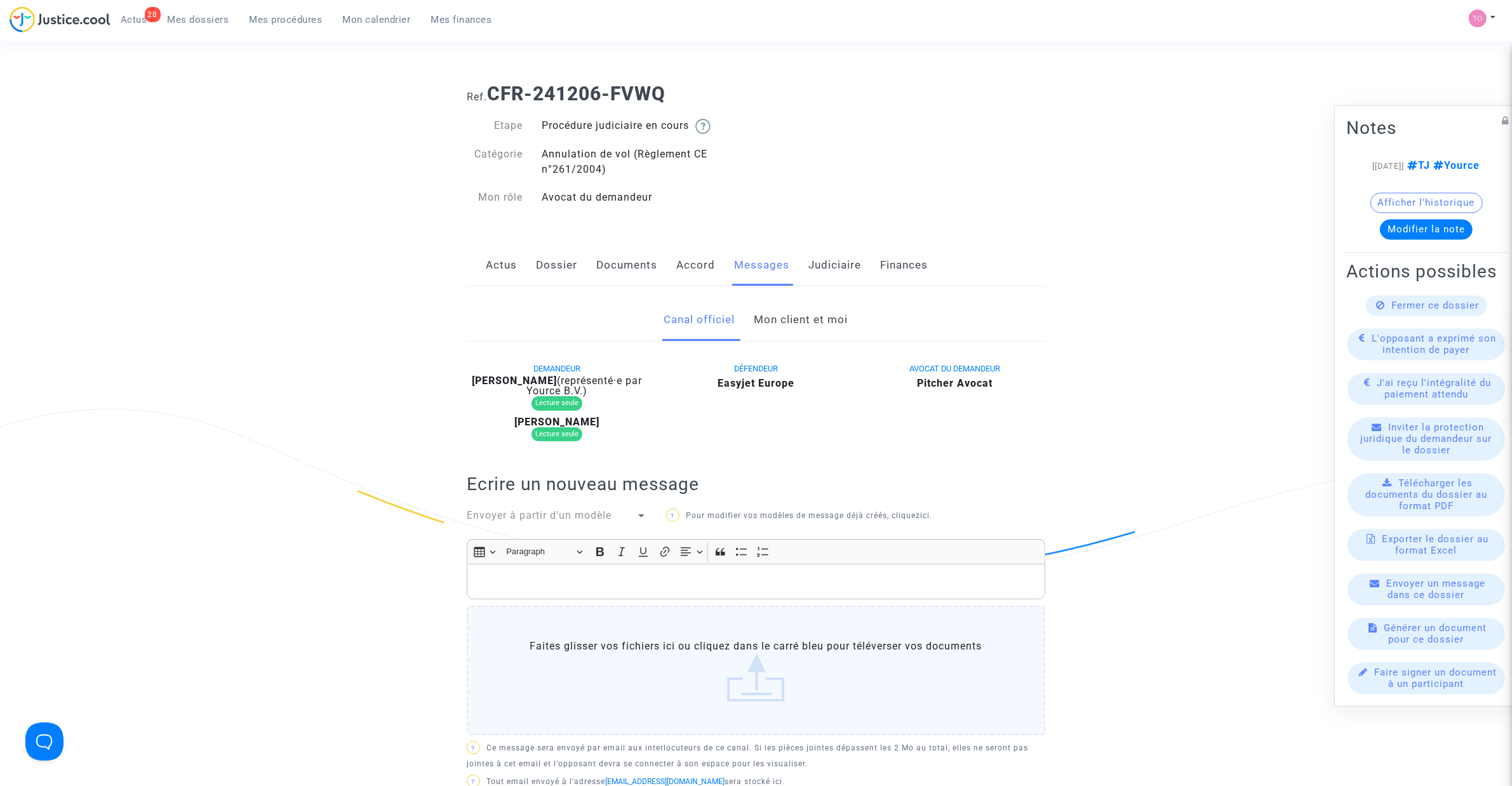
click at [777, 326] on link "Mon client et moi" at bounding box center [800, 319] width 94 height 42
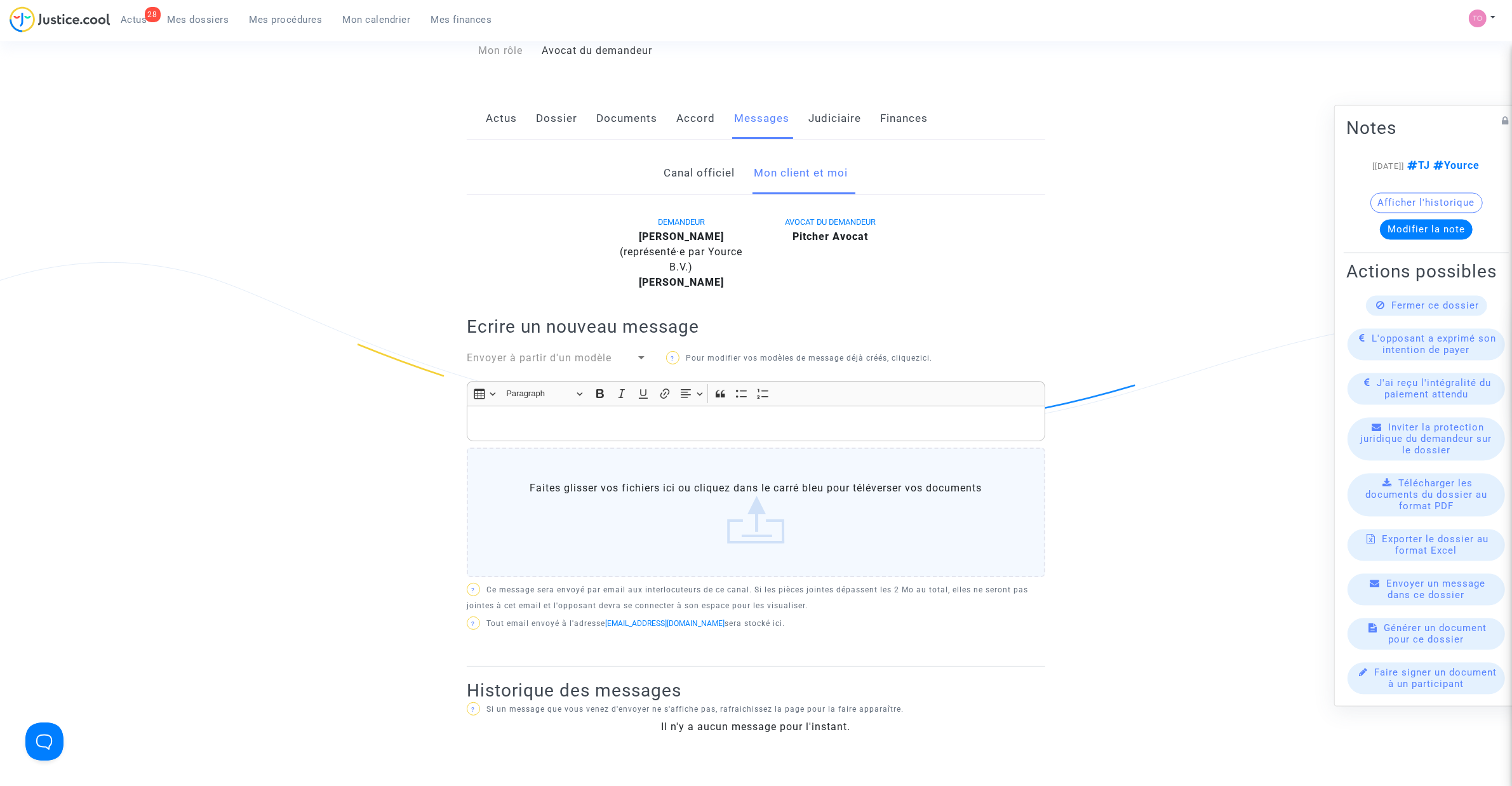
scroll to position [159, 0]
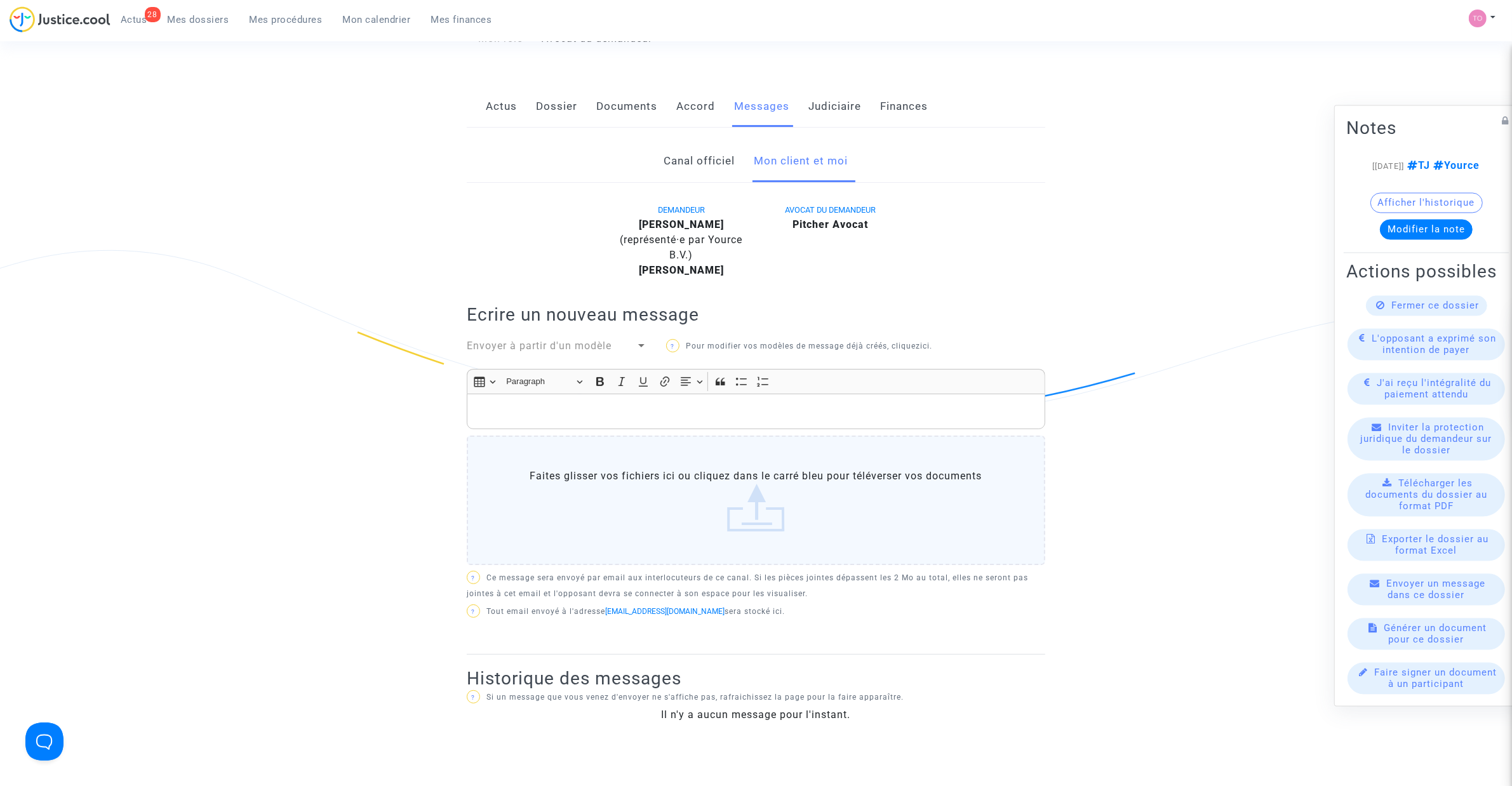
click at [593, 418] on div "Rich Text Editor, main" at bounding box center [756, 411] width 579 height 35
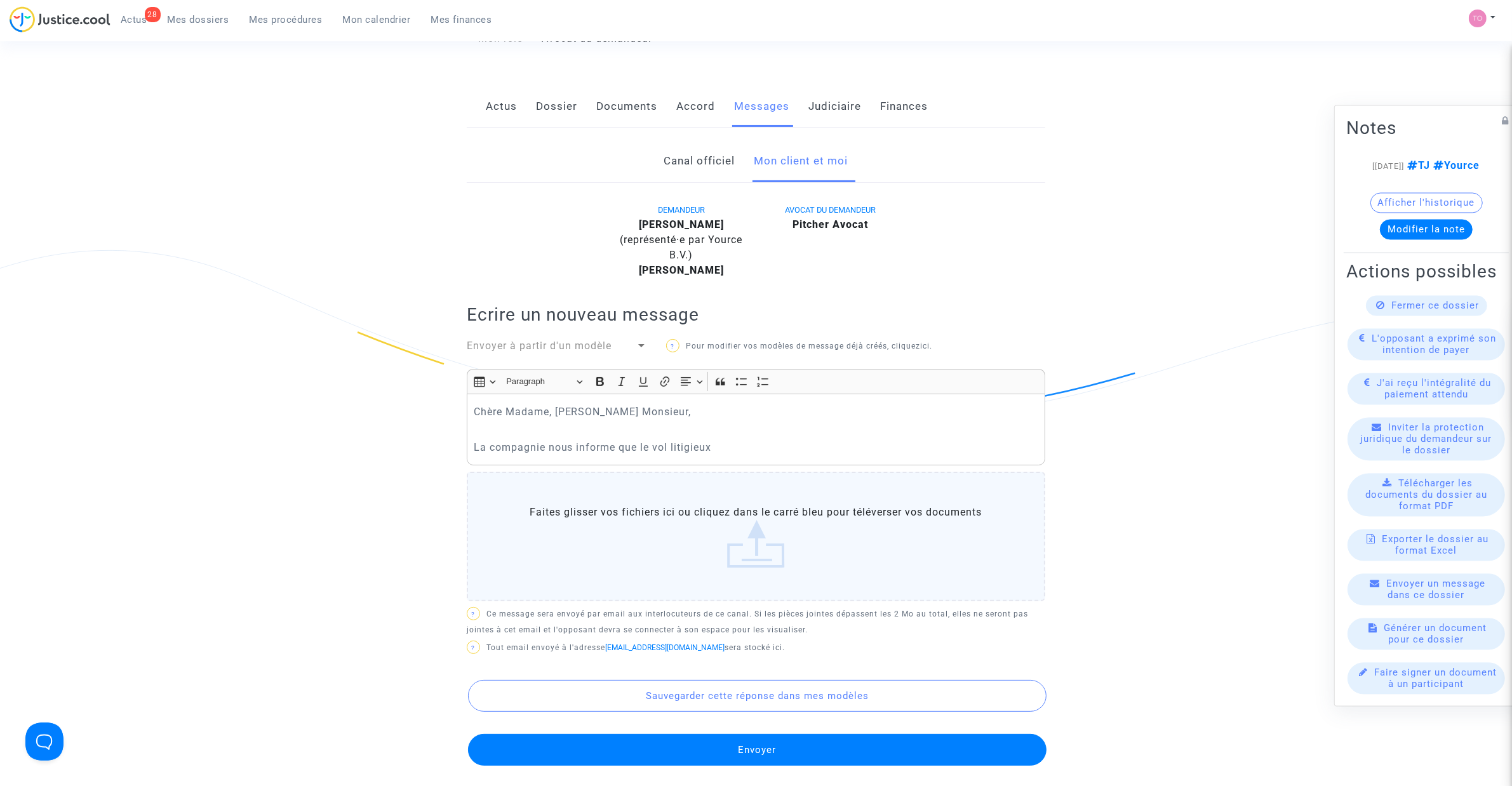
click at [743, 465] on div "Chère Madame, Cher Monsieur, La compagnie nous informe que le vol litigieux" at bounding box center [756, 429] width 579 height 71
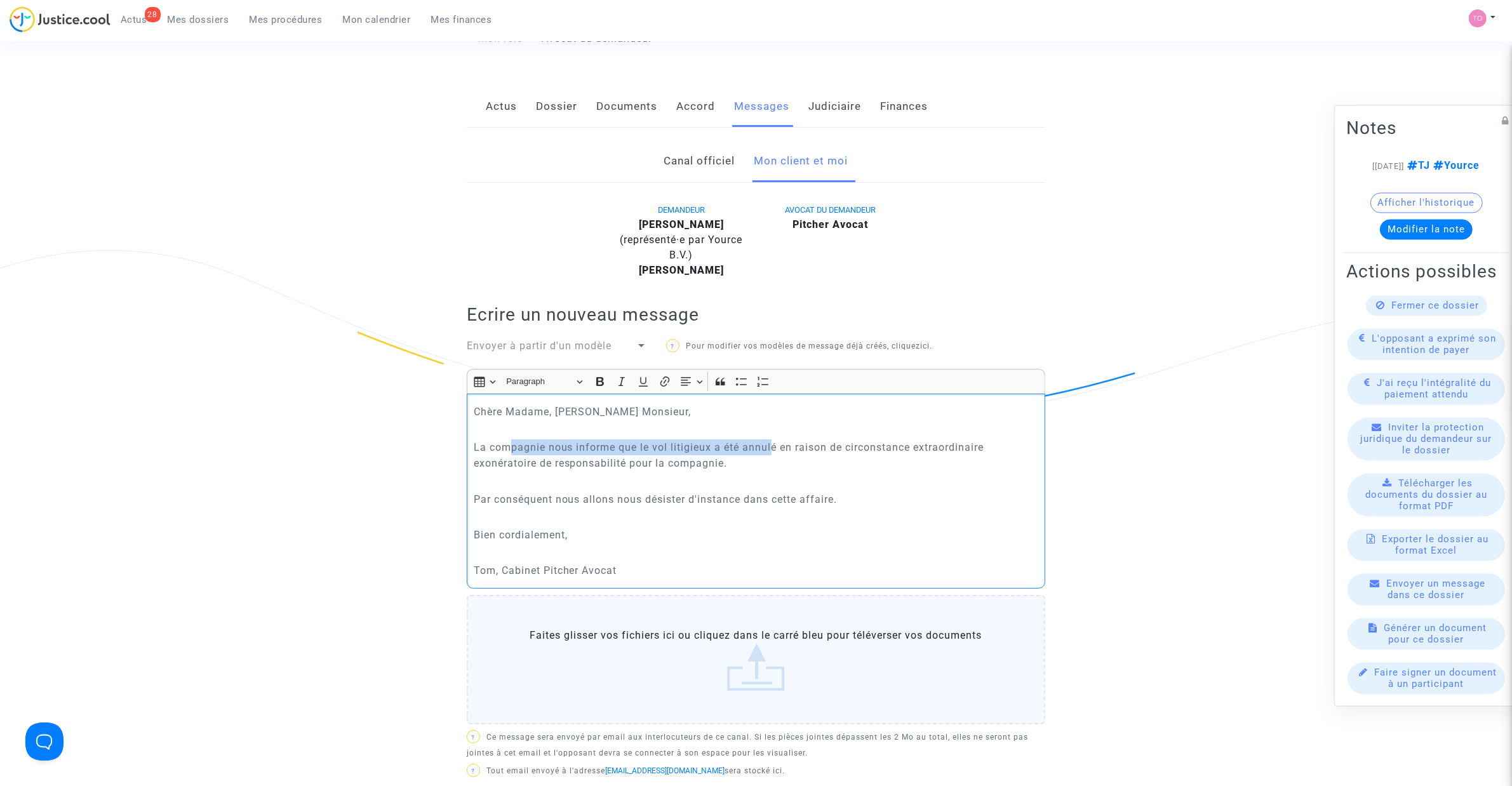
drag, startPoint x: 512, startPoint y: 465, endPoint x: 773, endPoint y: 461, distance: 261.0
click at [773, 461] on p "La compagnie nous informe que le vol litigieux a été annulé en raison de circon…" at bounding box center [756, 455] width 565 height 31
click at [777, 460] on p "La compagnie nous informe que le vol litigieux a été annulé en raison de circon…" at bounding box center [756, 455] width 565 height 31
drag, startPoint x: 823, startPoint y: 462, endPoint x: 928, endPoint y: 462, distance: 105.0
click at [928, 462] on p "La compagnie nous informe que le vol litigieux a été annulé en raison de circon…" at bounding box center [756, 455] width 565 height 31
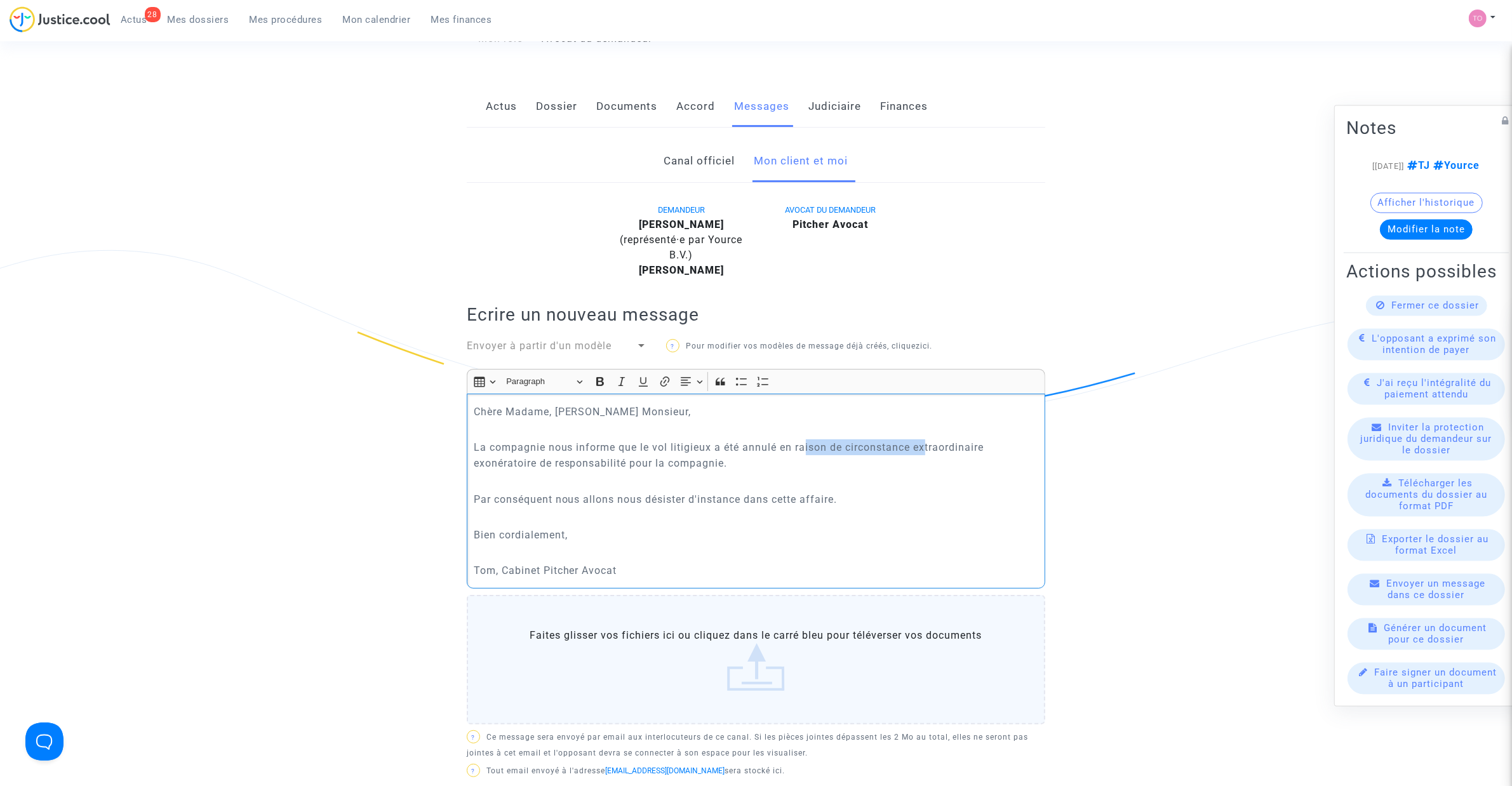
click at [908, 463] on p "La compagnie nous informe que le vol litigieux a été annulé en raison de circon…" at bounding box center [756, 455] width 565 height 31
click at [991, 459] on p "La compagnie nous informe que le vol litigieux a été annulé en raison de circon…" at bounding box center [756, 455] width 565 height 31
click at [534, 471] on p "La compagnie nous informe que le vol litigieux a été annulé en raison de circon…" at bounding box center [756, 455] width 565 height 31
drag, startPoint x: 652, startPoint y: 478, endPoint x: 718, endPoint y: 478, distance: 66.0
click at [718, 471] on p "La compagnie nous informe que le vol litigieux a été annulé en raison de circon…" at bounding box center [756, 455] width 565 height 31
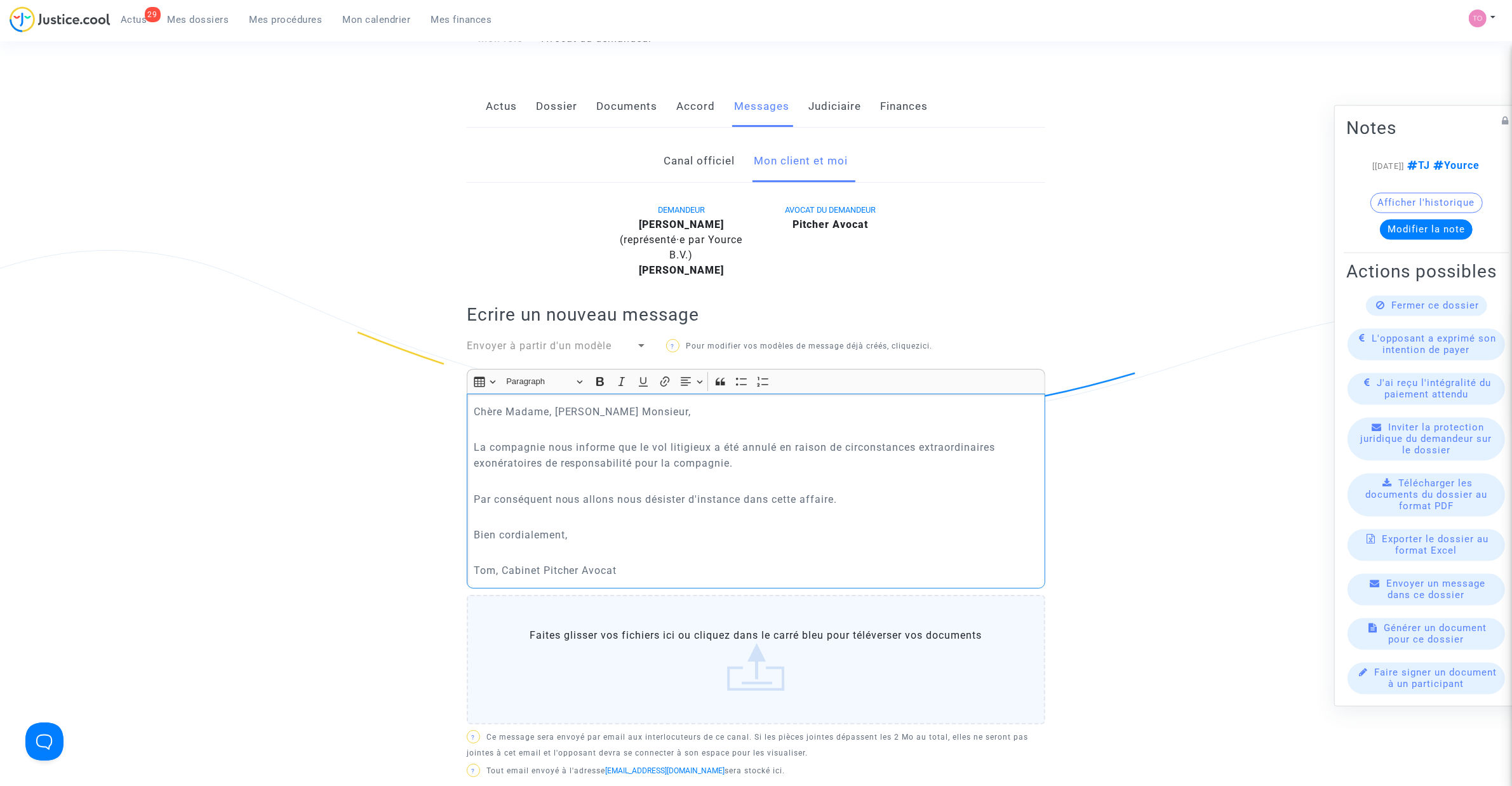
click at [796, 489] on p "Rich Text Editor, main" at bounding box center [756, 481] width 565 height 16
drag, startPoint x: 498, startPoint y: 515, endPoint x: 816, endPoint y: 512, distance: 318.0
click at [816, 507] on p "Par conséquent nous allons nous désister d'instance dans cette affaire." at bounding box center [756, 499] width 565 height 16
click at [778, 560] on p "Rich Text Editor, main" at bounding box center [756, 552] width 565 height 16
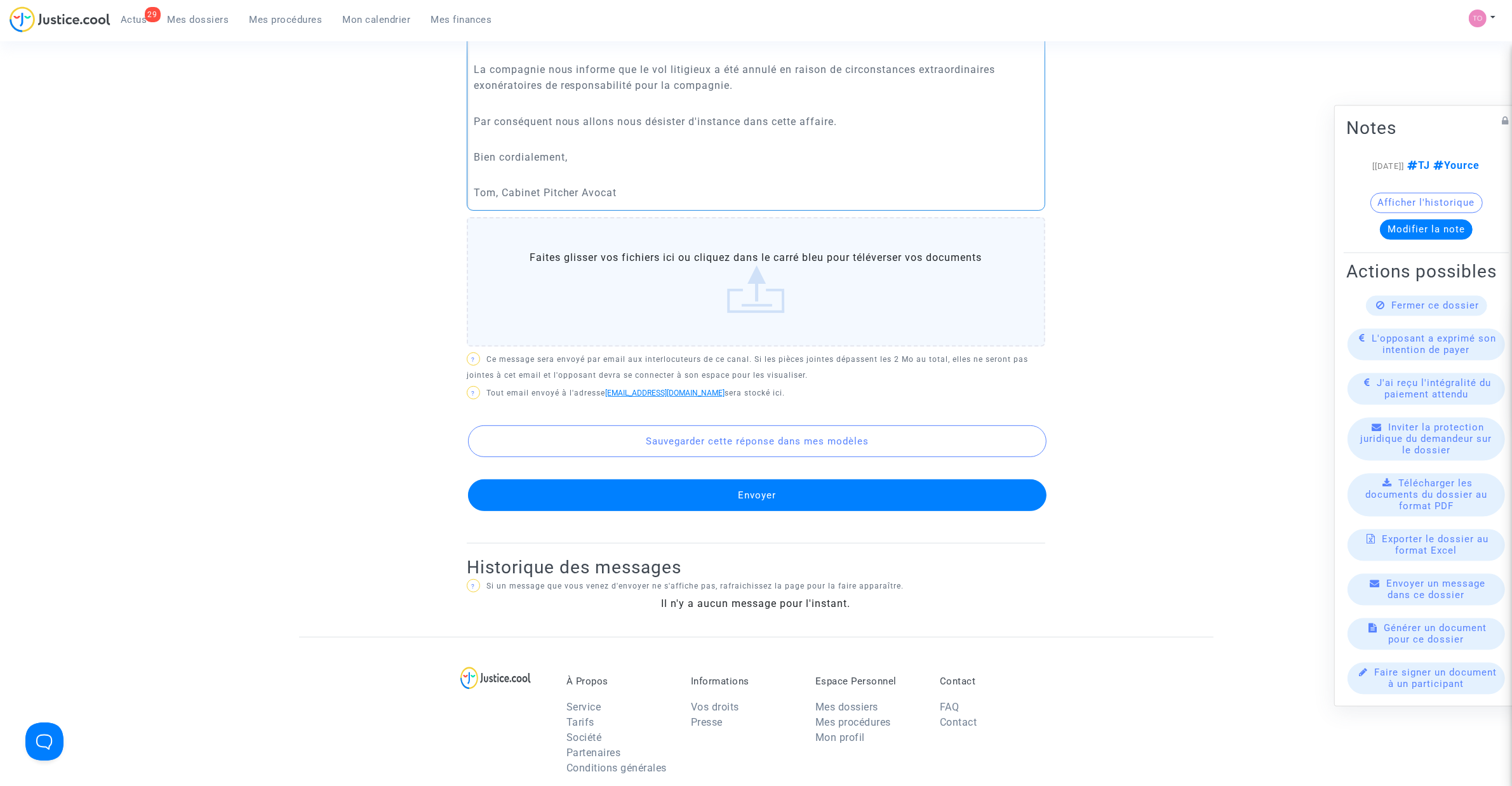
scroll to position [557, 0]
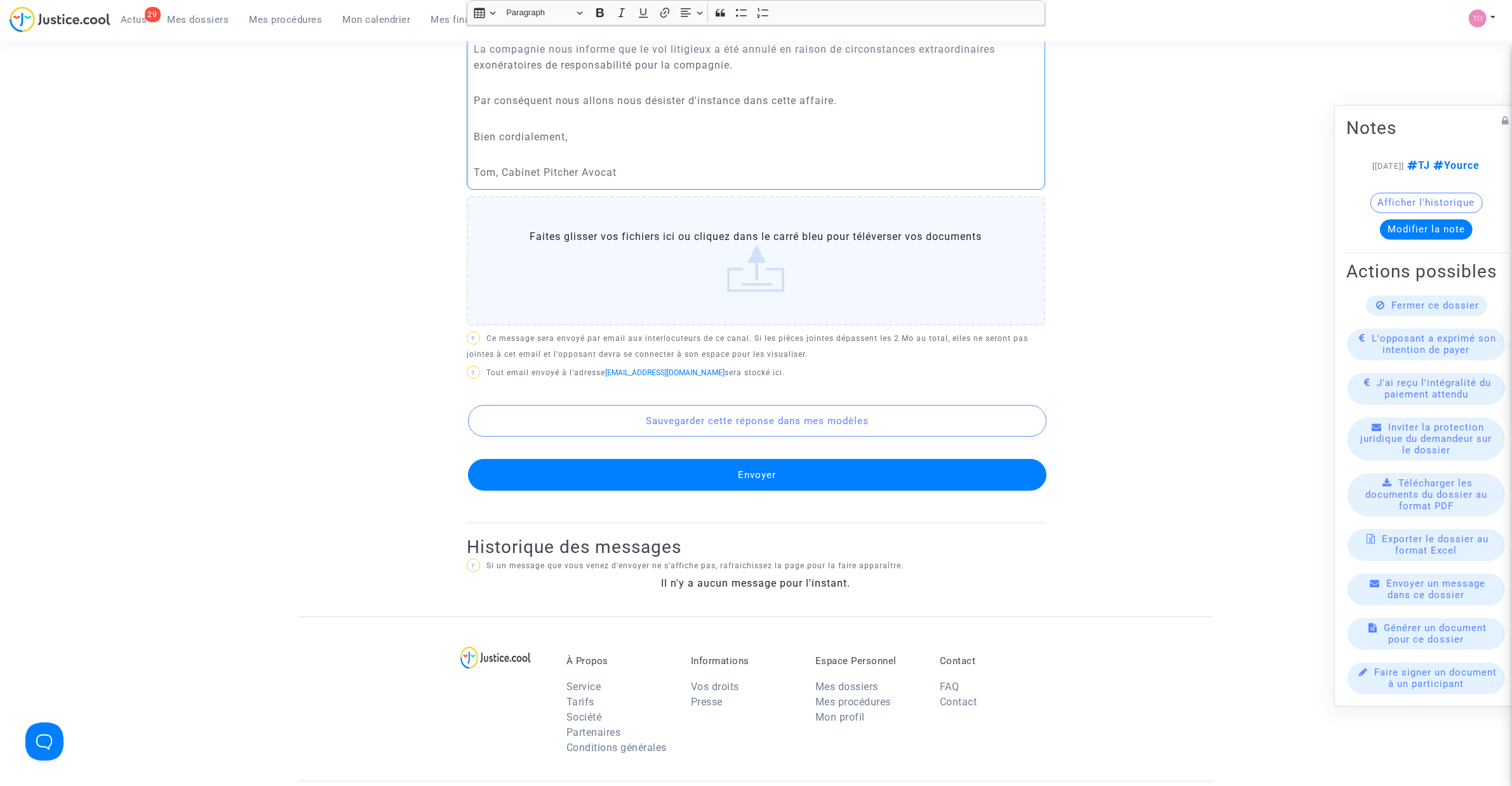
click at [763, 491] on button "Envoyer" at bounding box center [757, 474] width 579 height 31
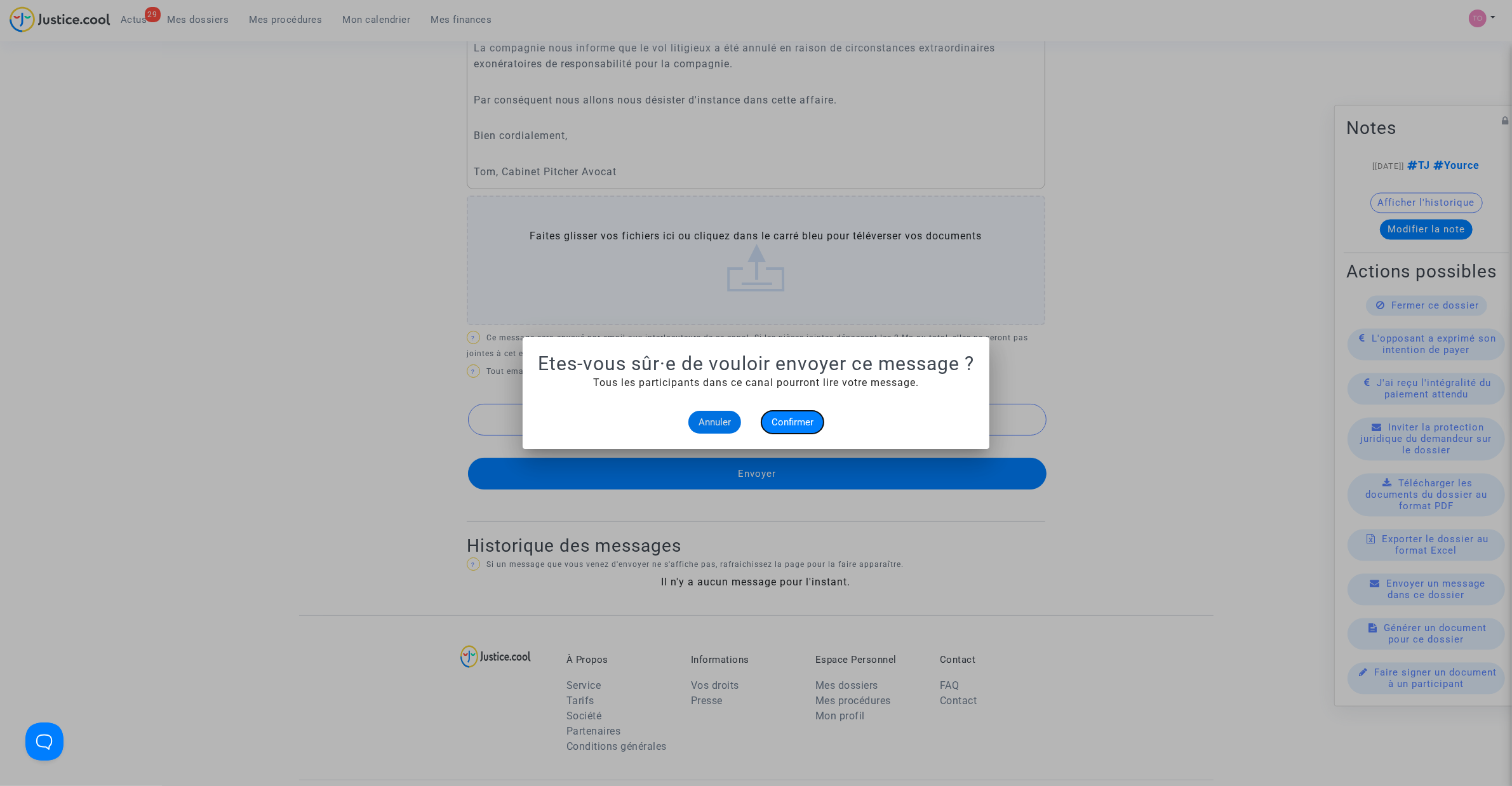
click at [784, 415] on button "Confirmer" at bounding box center [792, 422] width 62 height 23
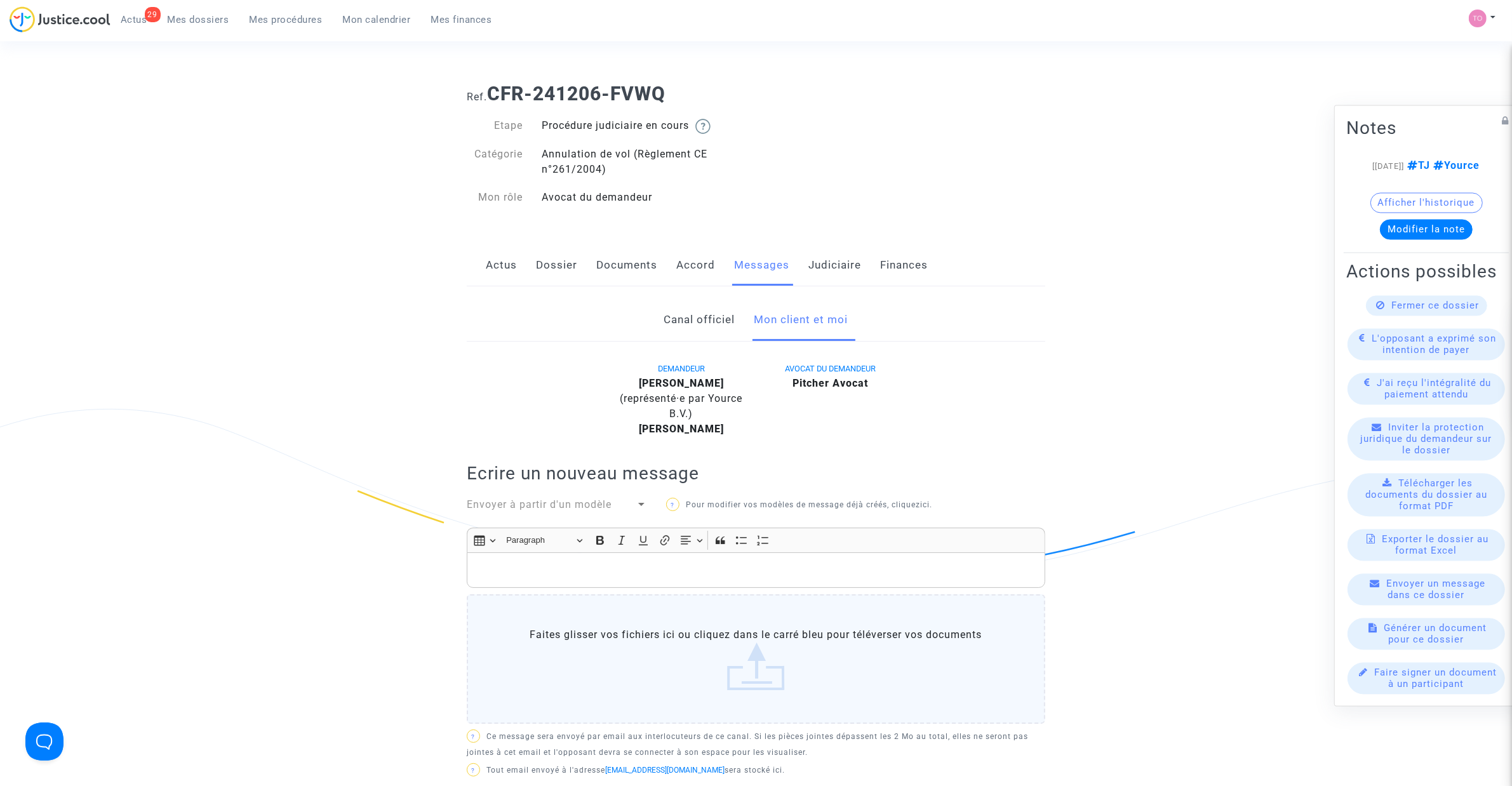
click at [675, 442] on div "DEMANDEUR Mathilde Fillod (représenté·e par Yource B.V.) Vincent François Jean …" at bounding box center [756, 586] width 579 height 452
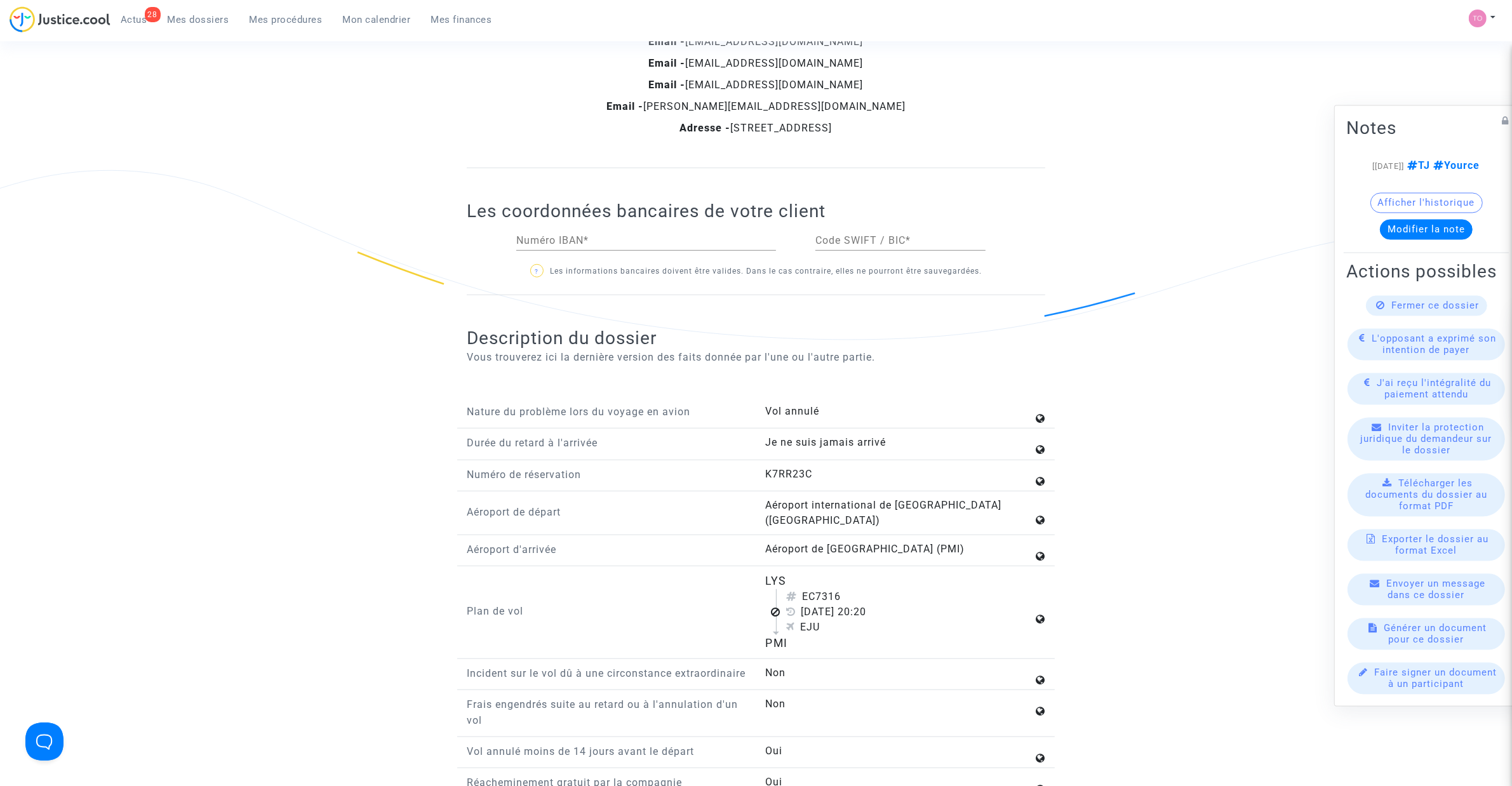
scroll to position [1190, 0]
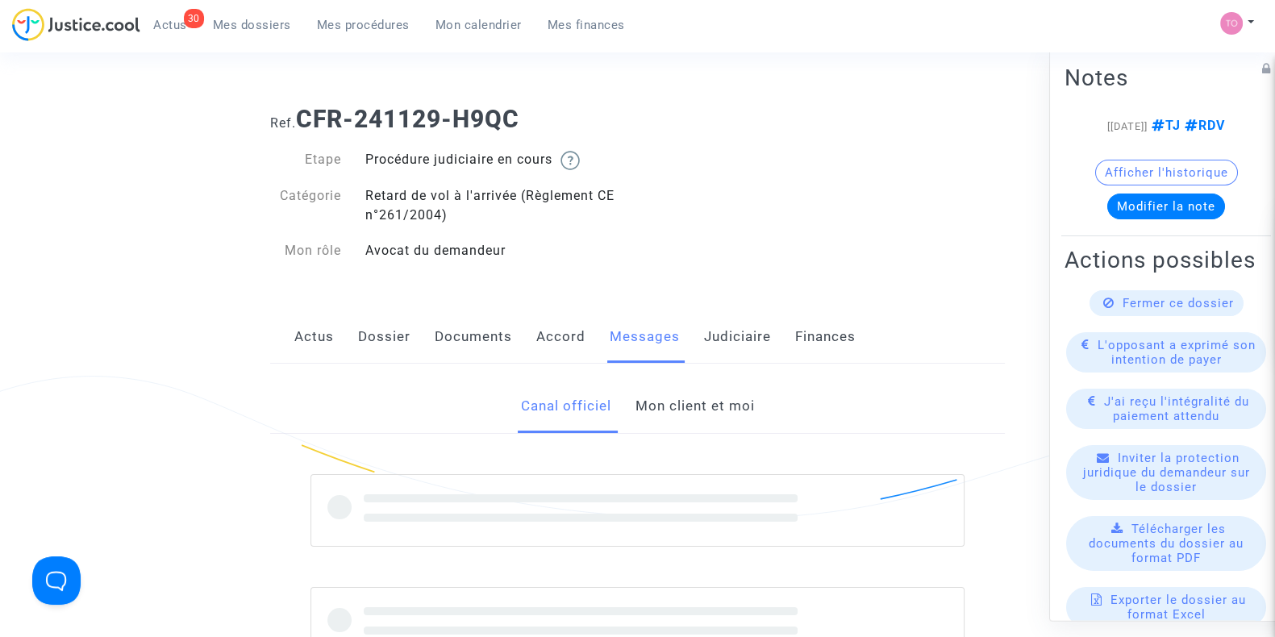
click at [649, 414] on link "Mon client et moi" at bounding box center [694, 406] width 119 height 53
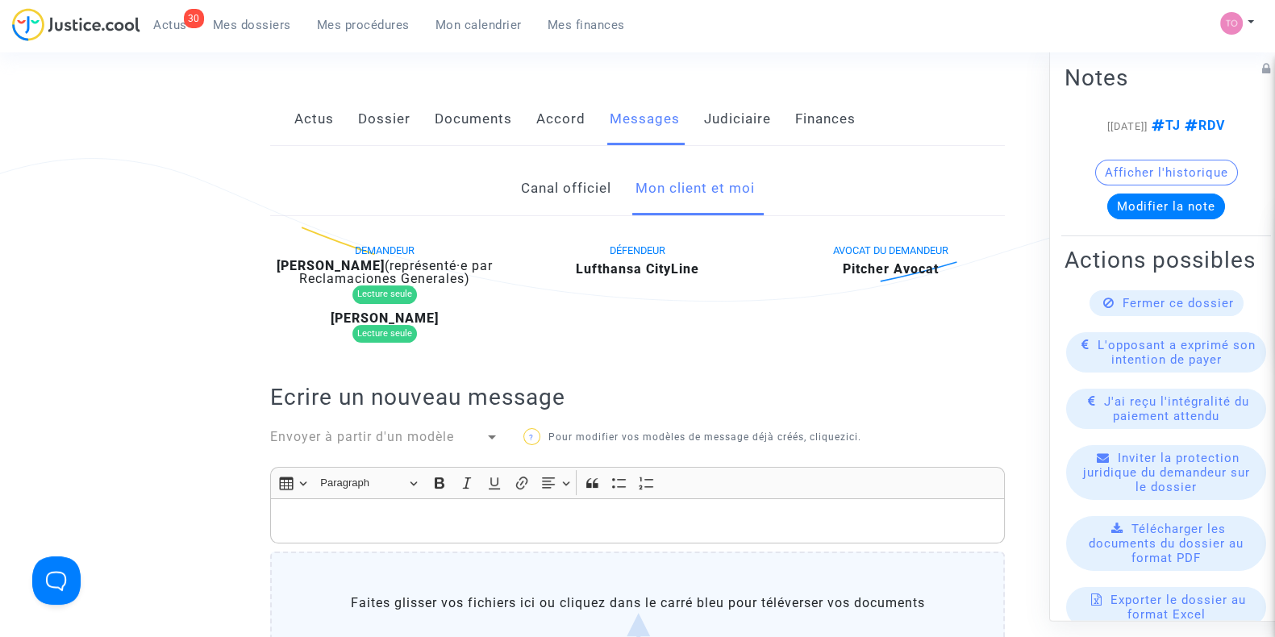
scroll to position [217, 0]
click at [565, 187] on link "Canal officiel" at bounding box center [565, 189] width 90 height 53
click at [688, 197] on link "Mon client et moi" at bounding box center [694, 189] width 119 height 53
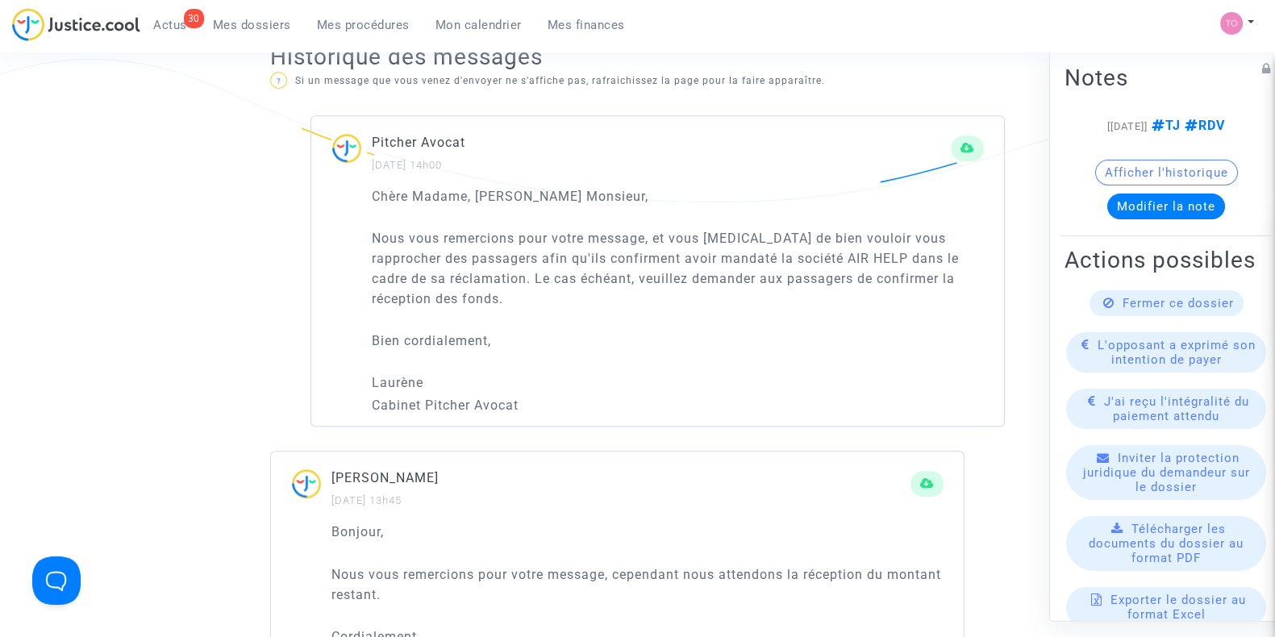
scroll to position [1024, 0]
click at [263, 24] on span "Mes dossiers" at bounding box center [252, 25] width 78 height 15
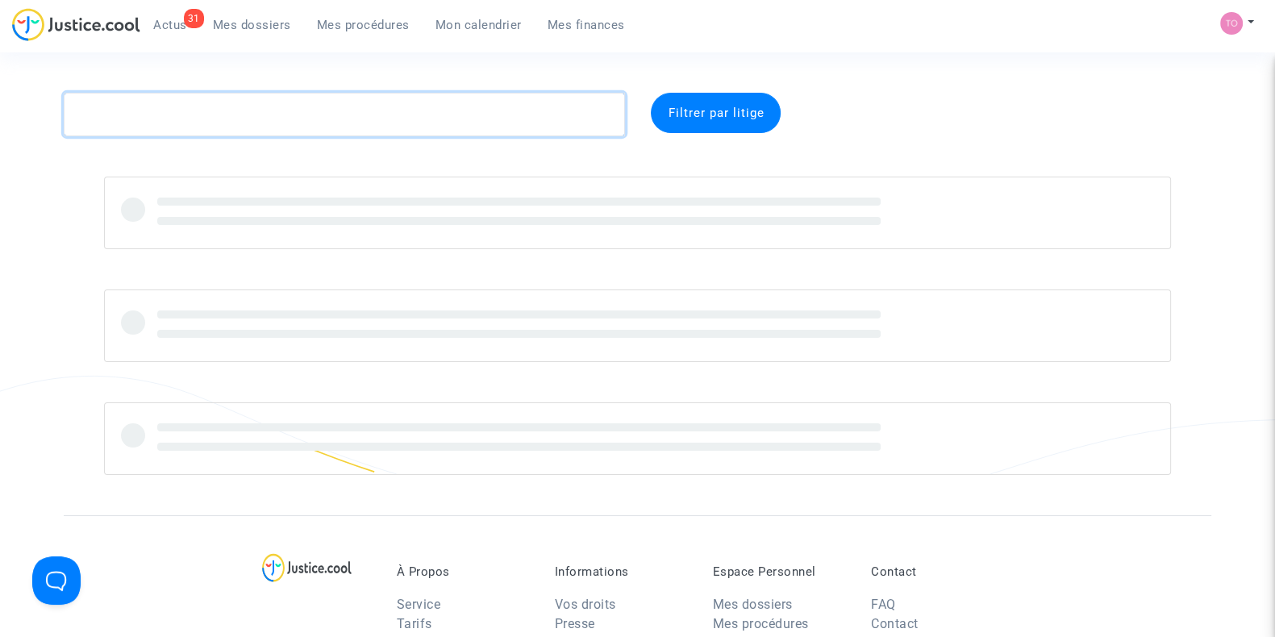
click at [225, 116] on textarea at bounding box center [344, 115] width 561 height 44
paste textarea "SOUSSAN"
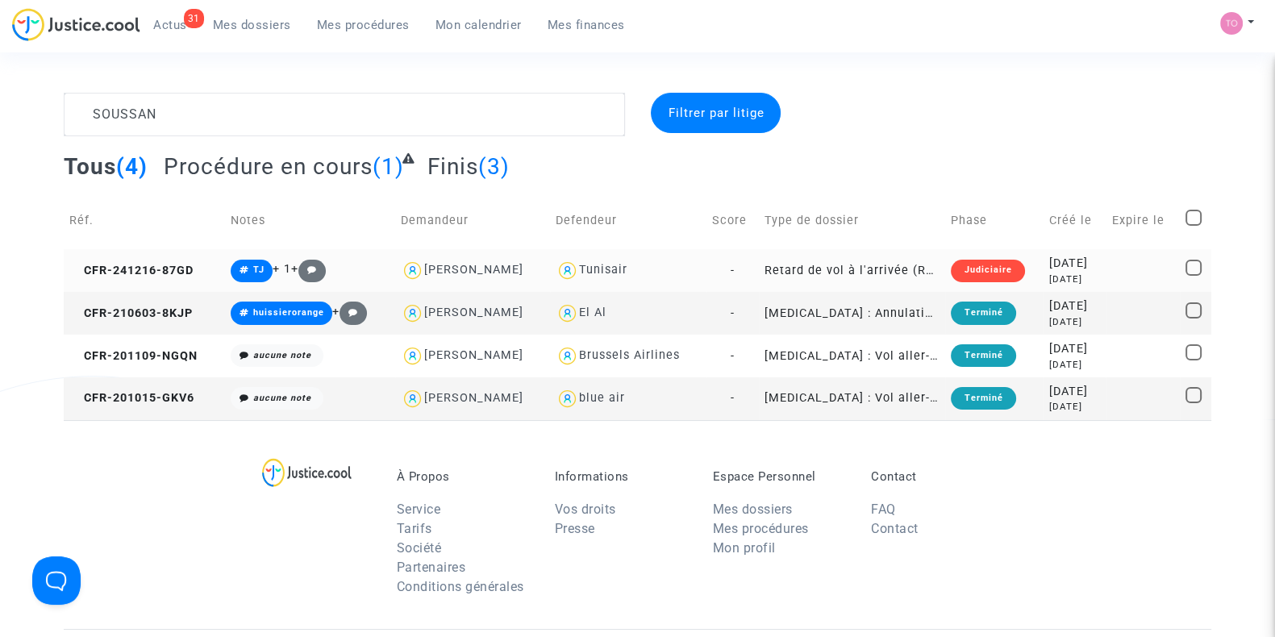
click at [1068, 274] on div "9 months ago" at bounding box center [1075, 280] width 51 height 14
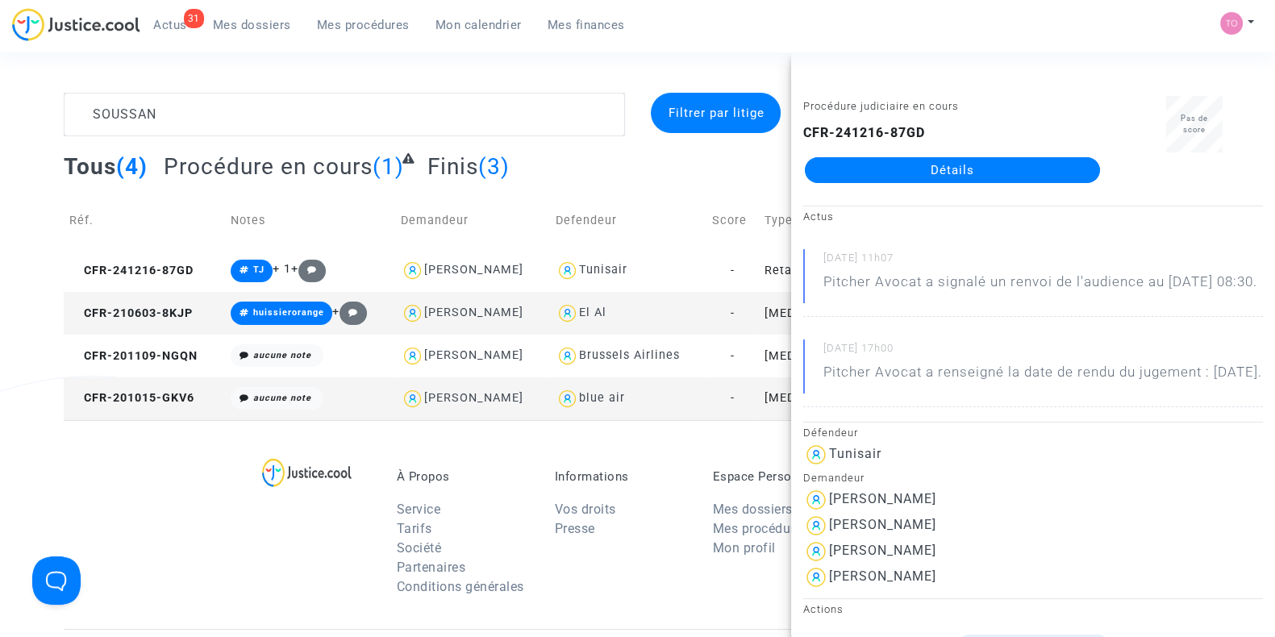
click at [43, 271] on div "SOUSSAN Filtrer par litige Tous (4) Procédure en cours (1) Finis (3) Réf. Notes…" at bounding box center [637, 257] width 1275 height 328
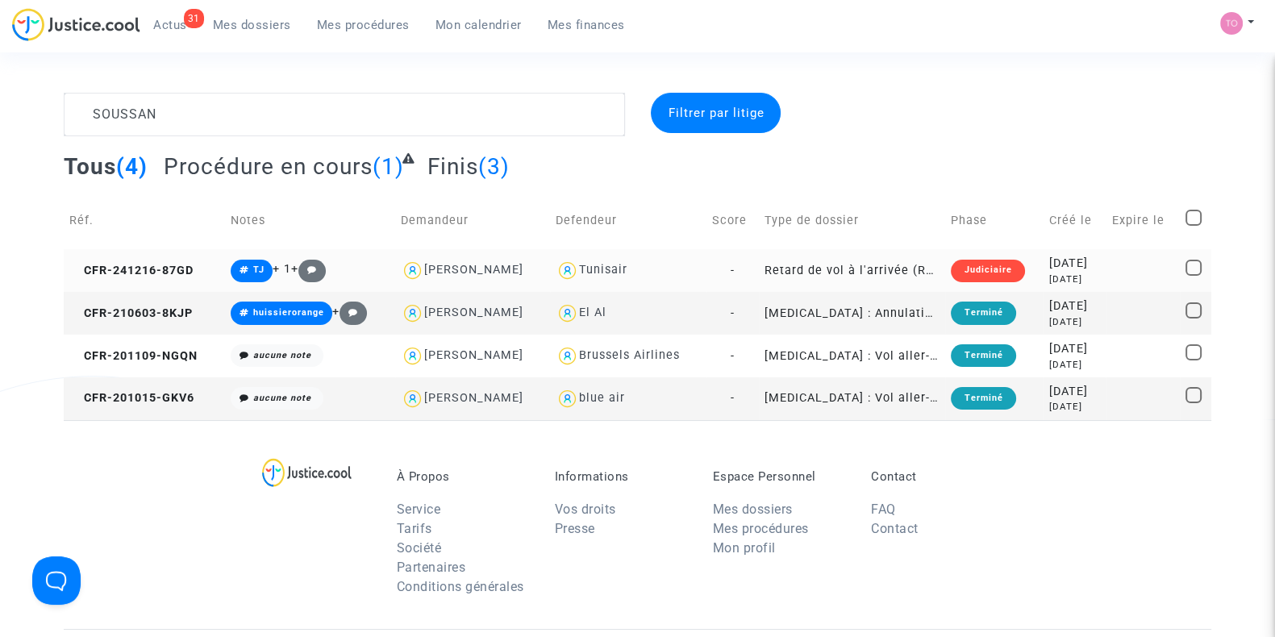
click at [1044, 260] on td "2024-12-16 9 months ago" at bounding box center [1075, 270] width 62 height 43
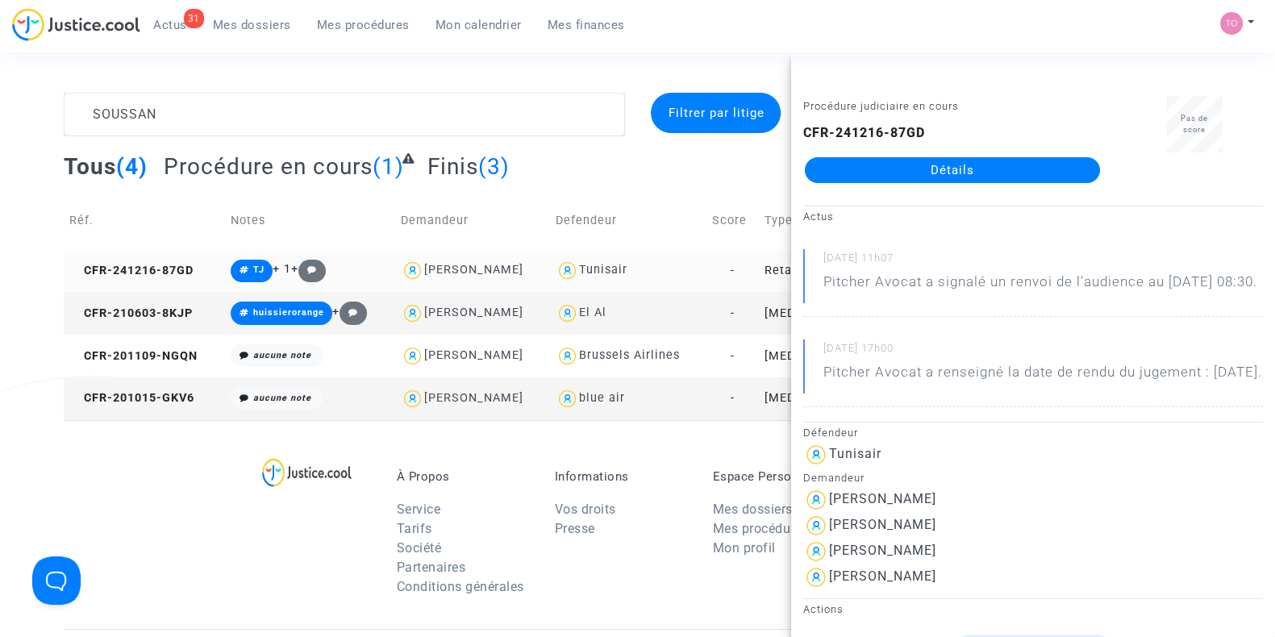
click at [468, 269] on div "[PERSON_NAME]" at bounding box center [473, 270] width 99 height 14
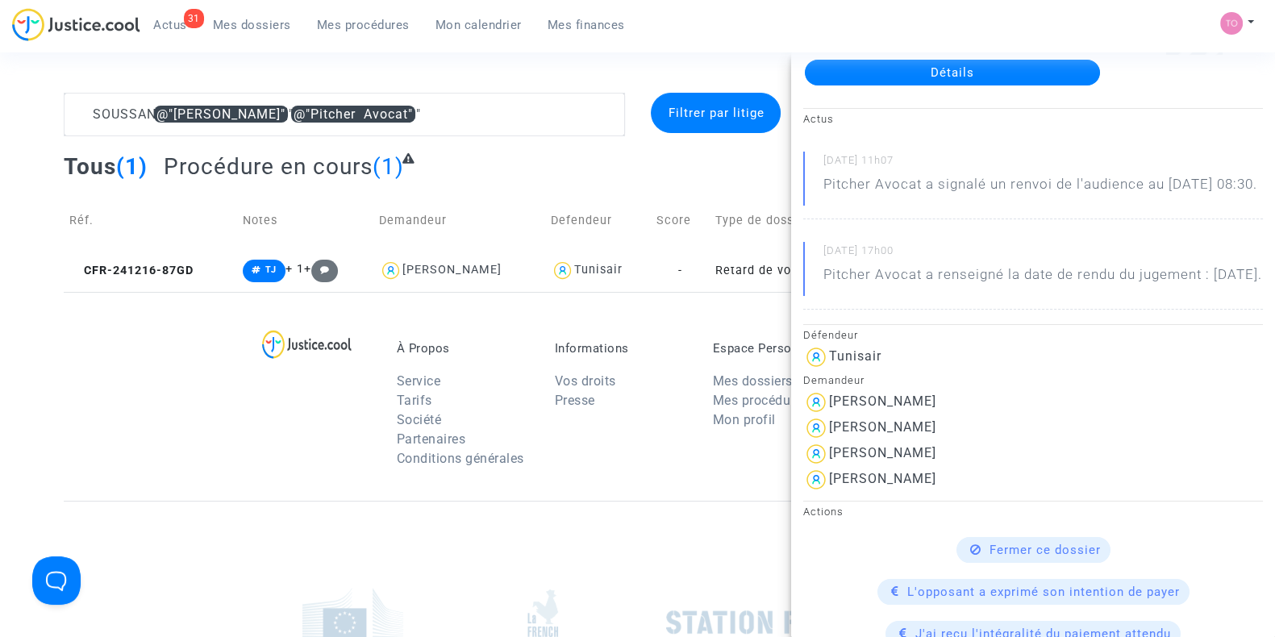
scroll to position [100, 0]
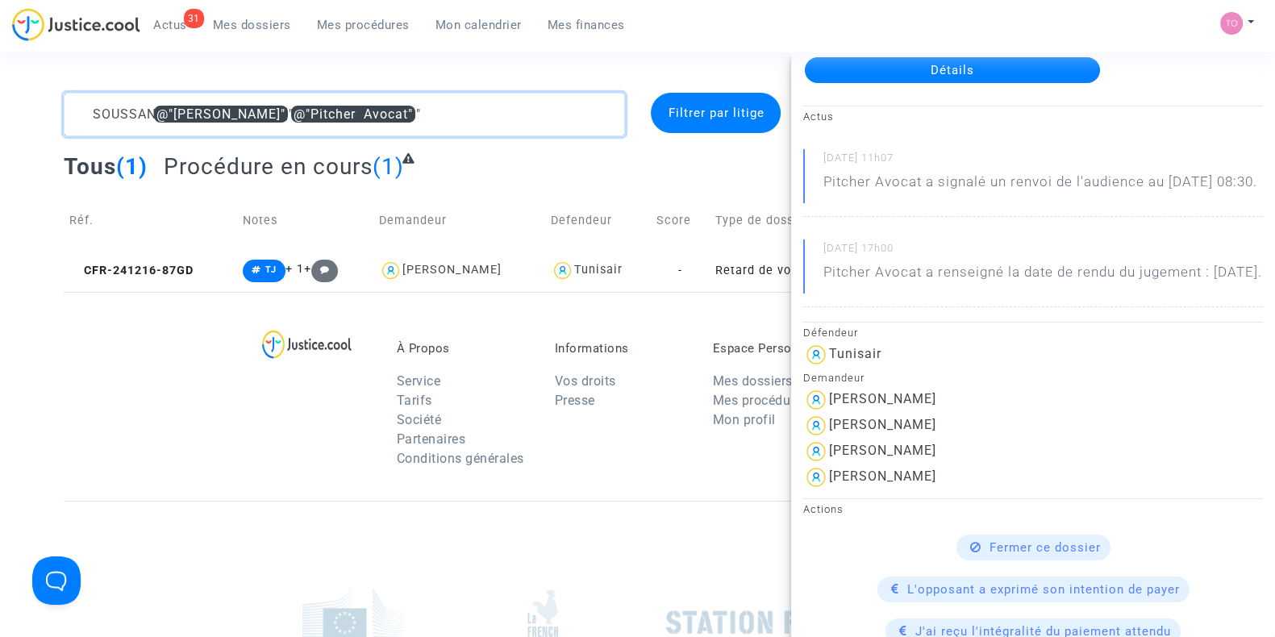
drag, startPoint x: 396, startPoint y: 115, endPoint x: 168, endPoint y: 111, distance: 228.3
click at [168, 111] on textarea at bounding box center [344, 115] width 561 height 44
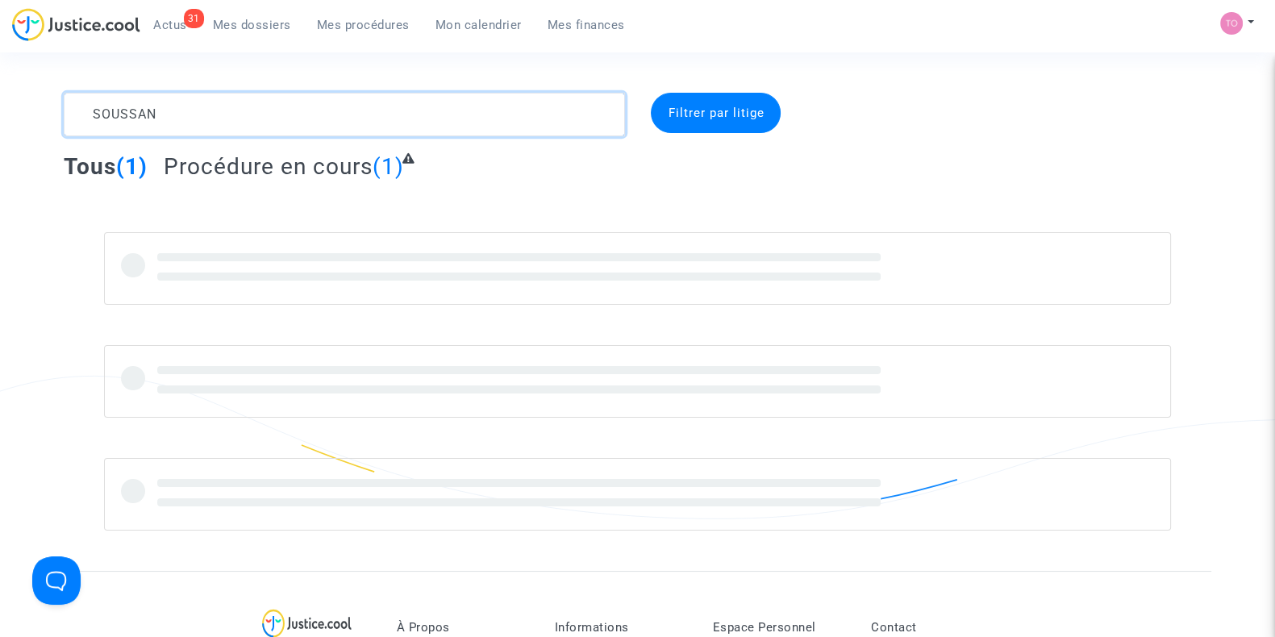
type textarea "SOUSSAN"
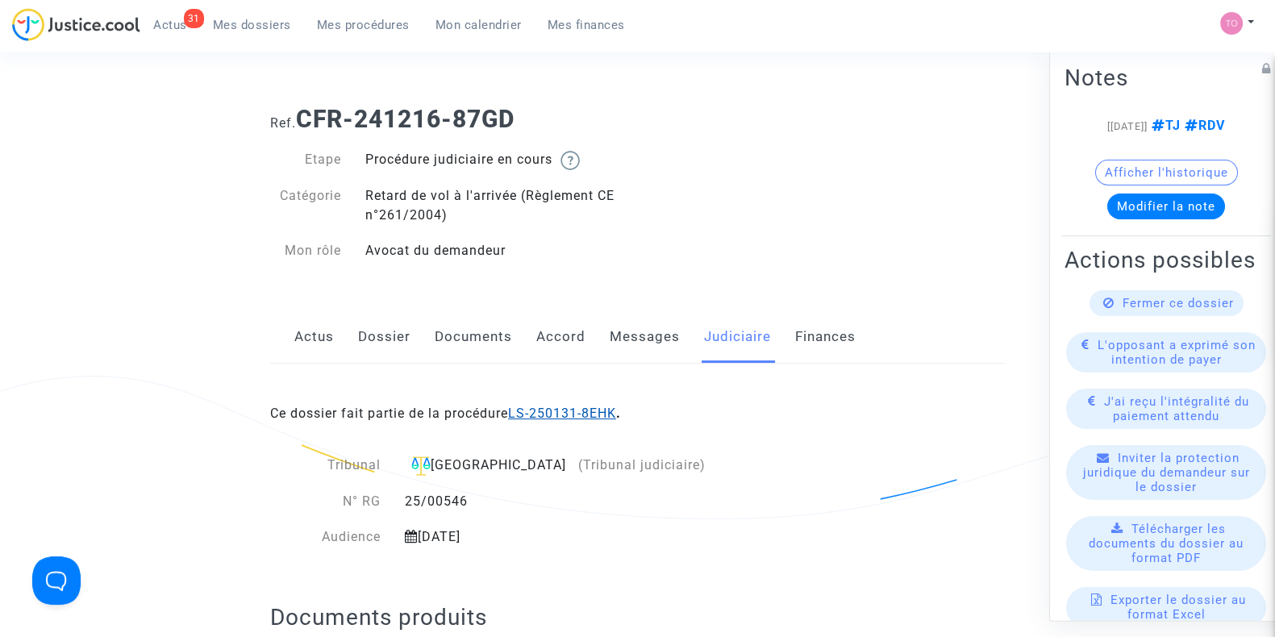
click at [534, 409] on link "LS-250131-8EHK" at bounding box center [562, 413] width 108 height 15
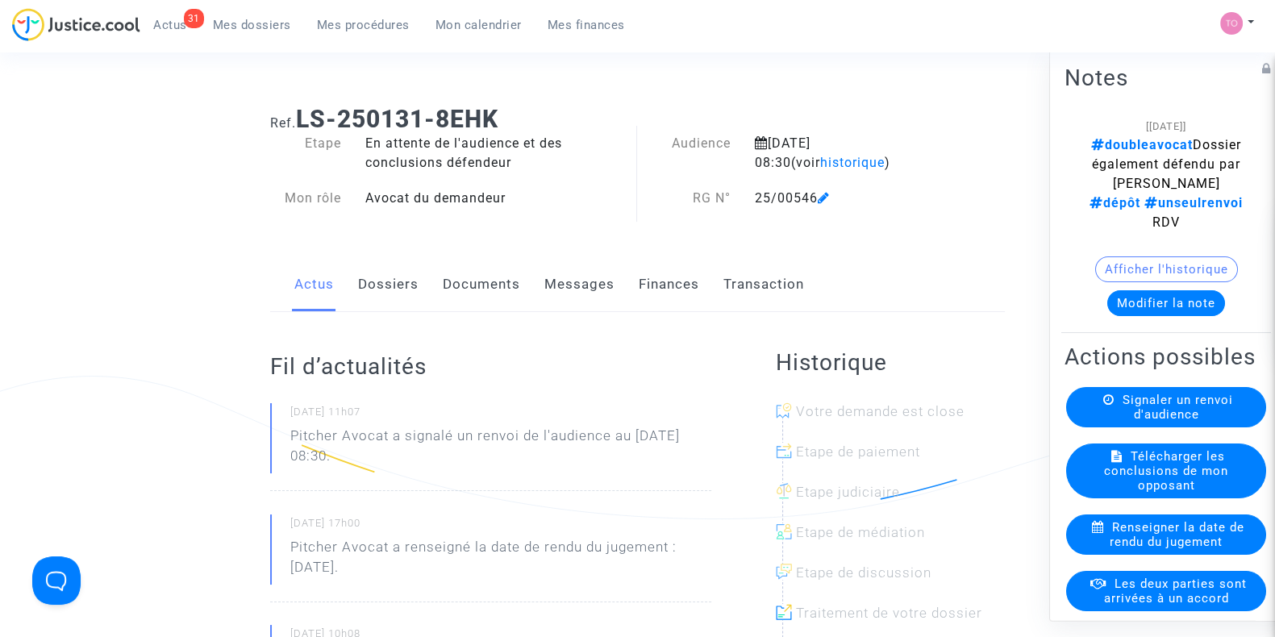
drag, startPoint x: 770, startPoint y: 140, endPoint x: 932, endPoint y: 135, distance: 161.4
click at [932, 135] on div "16 décembre 2025 08:30 (voir historique )" at bounding box center [848, 153] width 211 height 39
click at [938, 139] on div "16 décembre 2025 08:30 (voir historique )" at bounding box center [848, 153] width 211 height 39
drag, startPoint x: 762, startPoint y: 144, endPoint x: 890, endPoint y: 144, distance: 128.3
click at [890, 144] on div "16 décembre 2025 08:30 (voir historique )" at bounding box center [848, 153] width 211 height 39
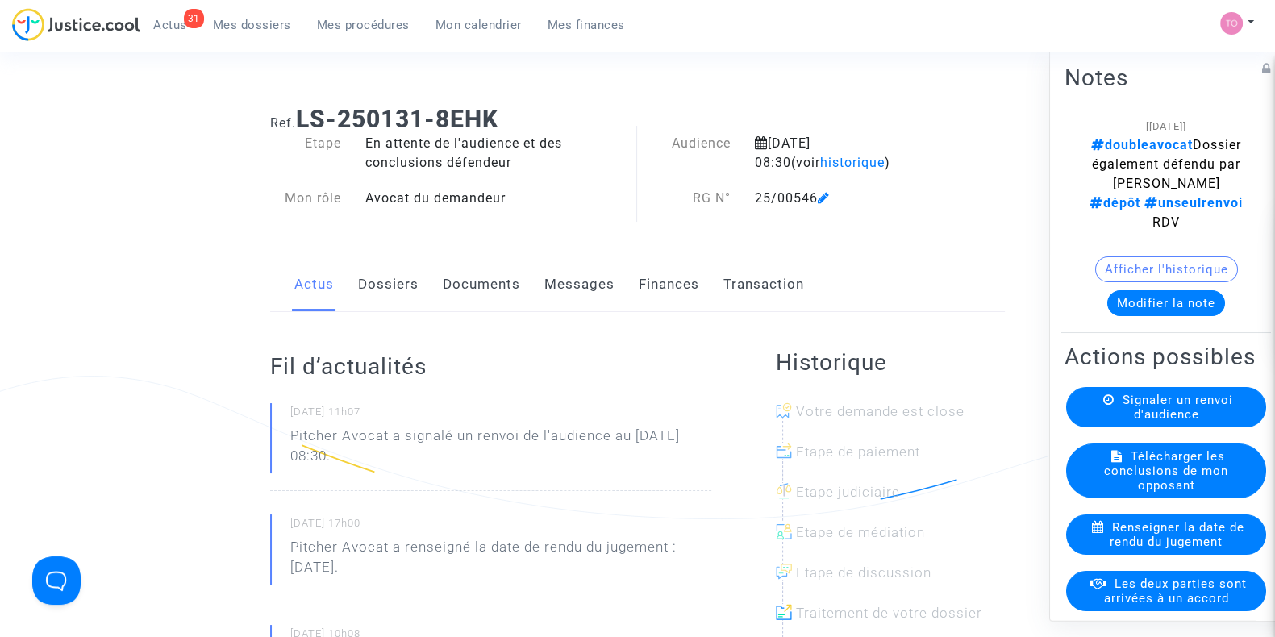
click at [929, 151] on div "16 décembre 2025 08:30 (voir historique )" at bounding box center [848, 153] width 211 height 39
click at [396, 283] on link "Dossiers" at bounding box center [388, 284] width 61 height 53
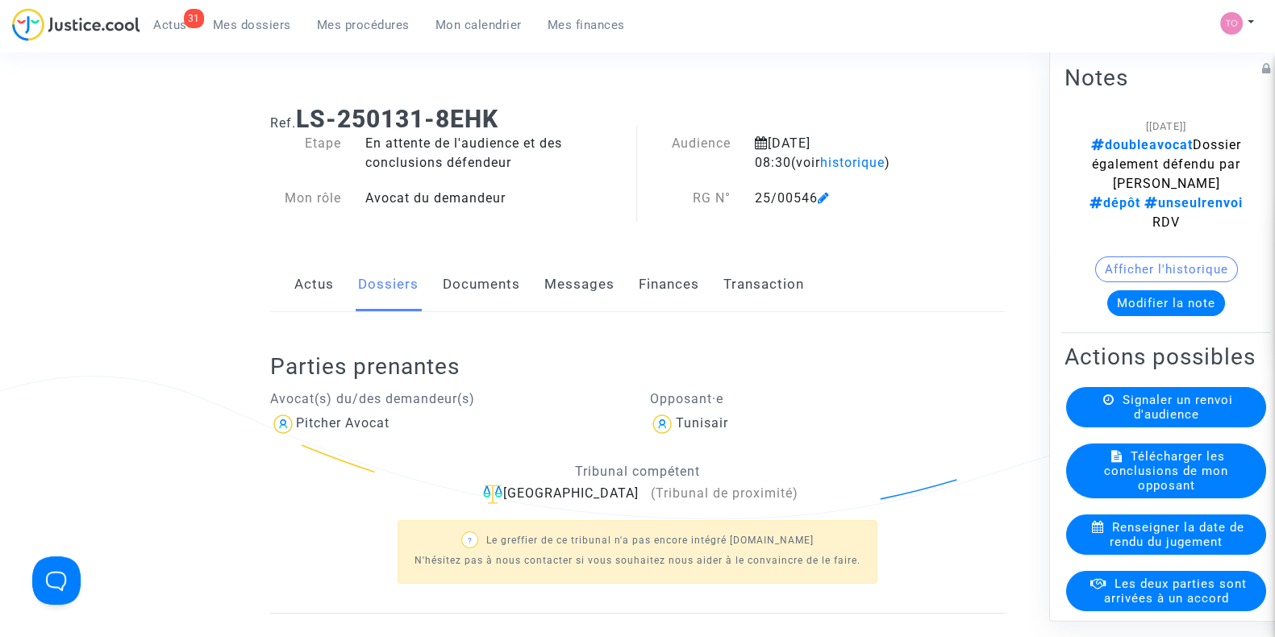
click at [480, 272] on link "Documents" at bounding box center [481, 284] width 77 height 53
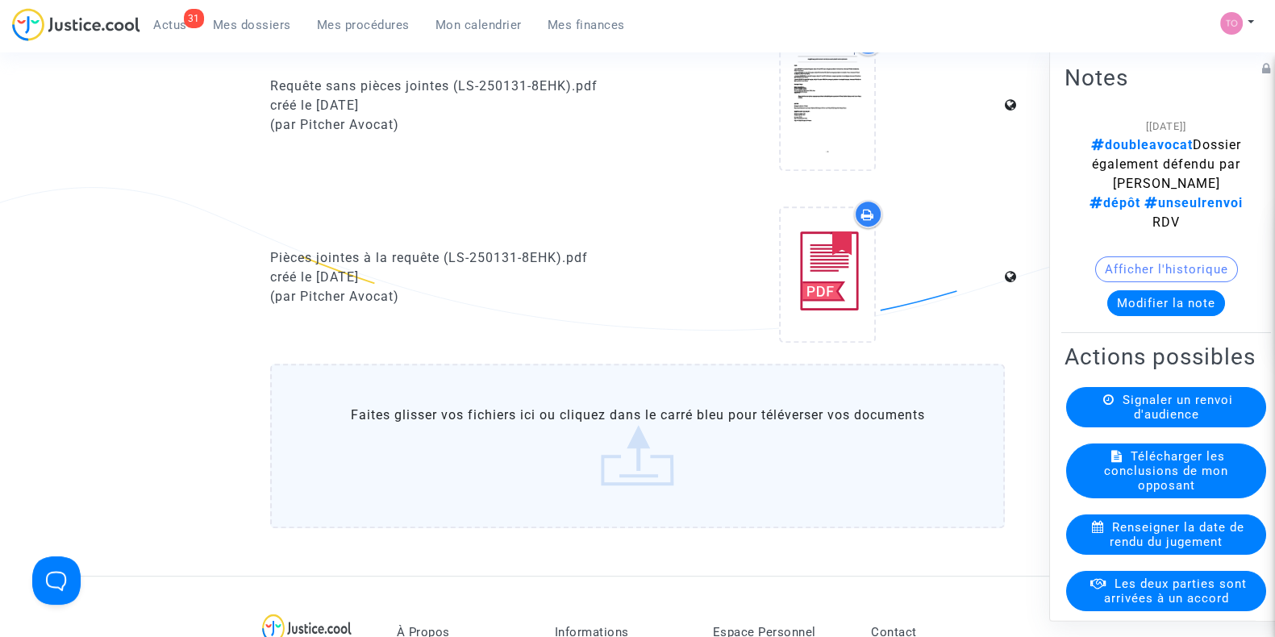
scroll to position [908, 0]
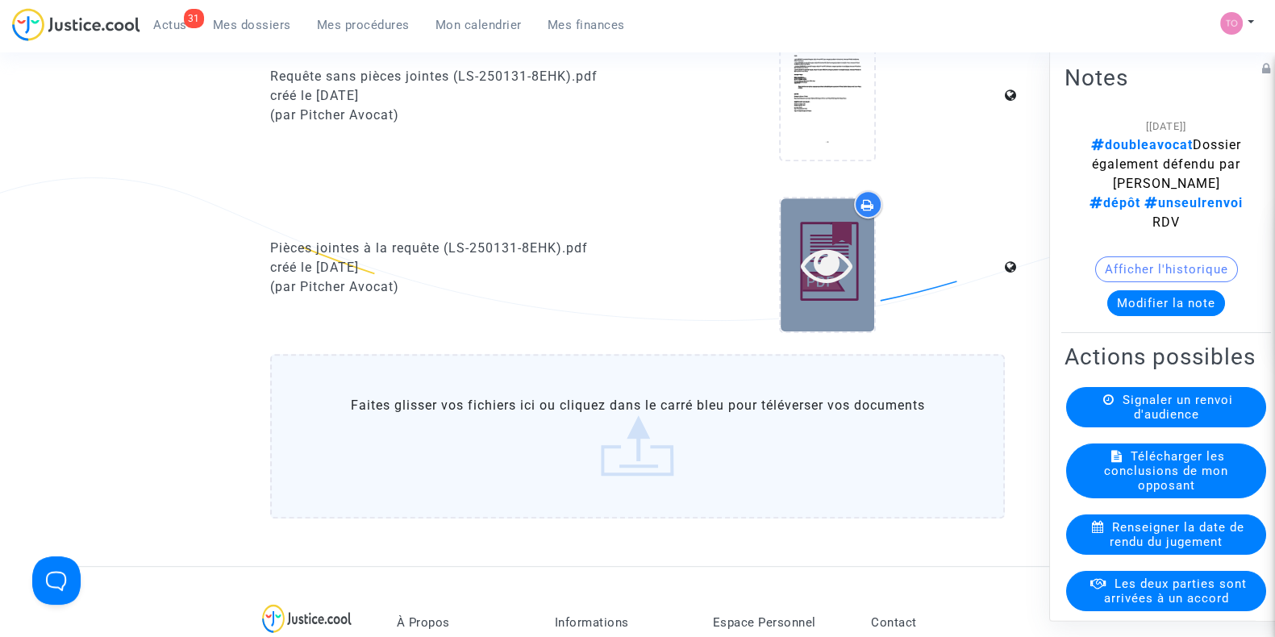
click at [845, 284] on icon at bounding box center [827, 265] width 52 height 52
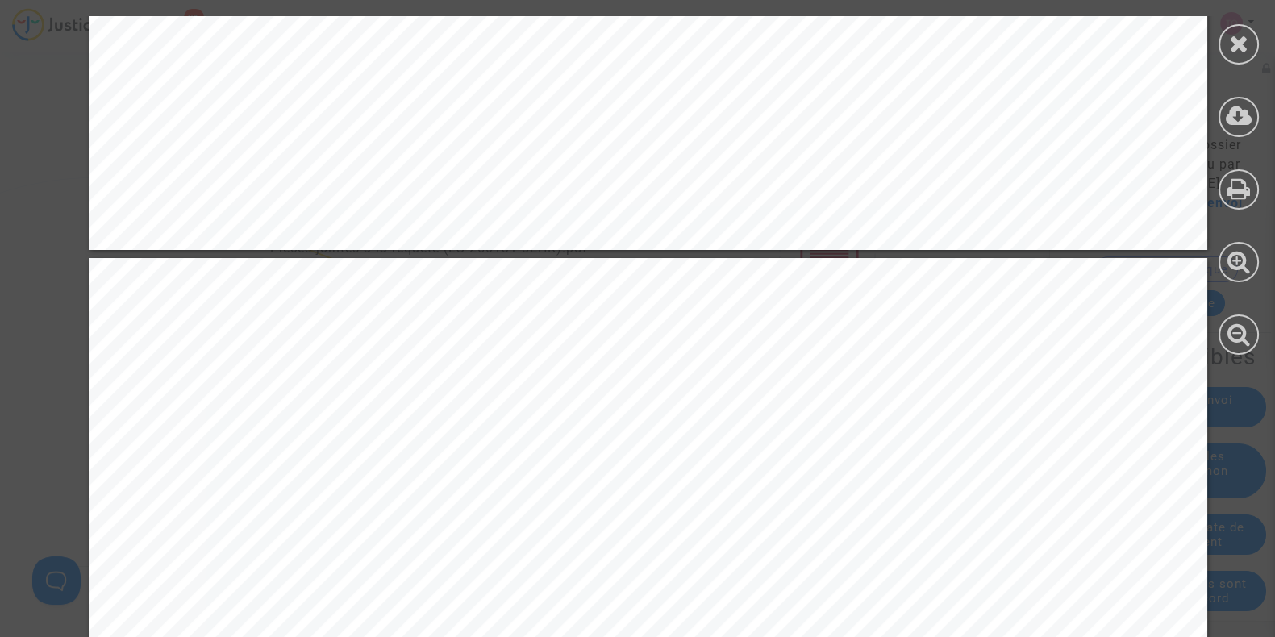
scroll to position [1210, 0]
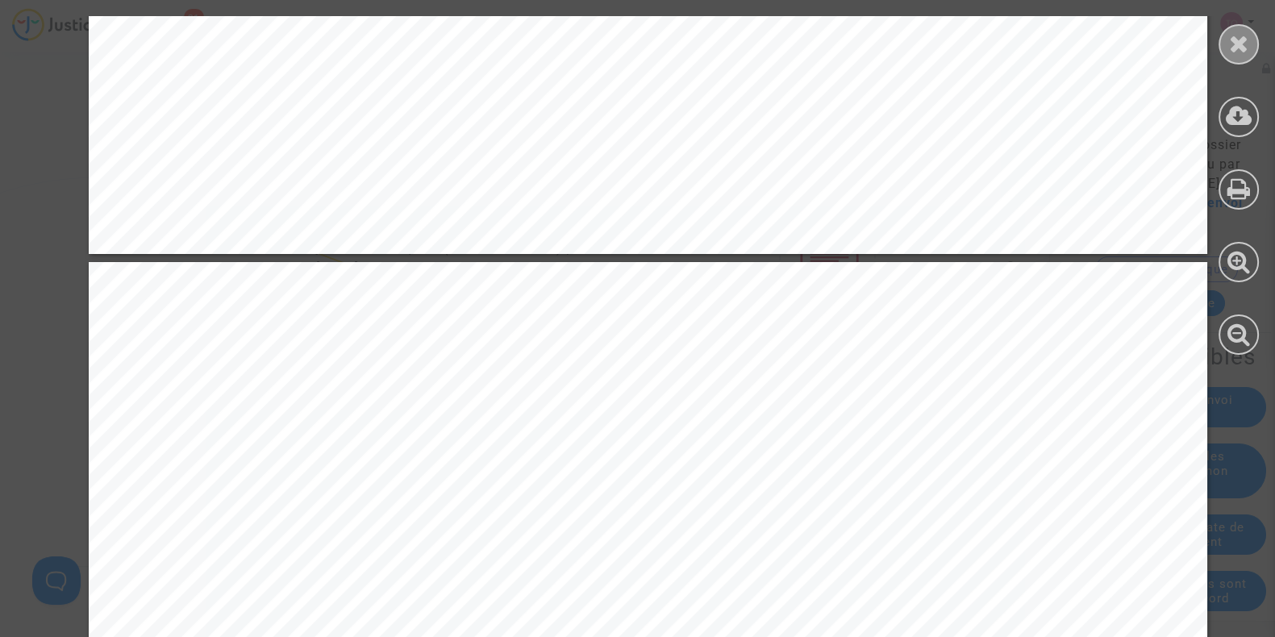
click at [1236, 37] on icon at bounding box center [1239, 43] width 20 height 24
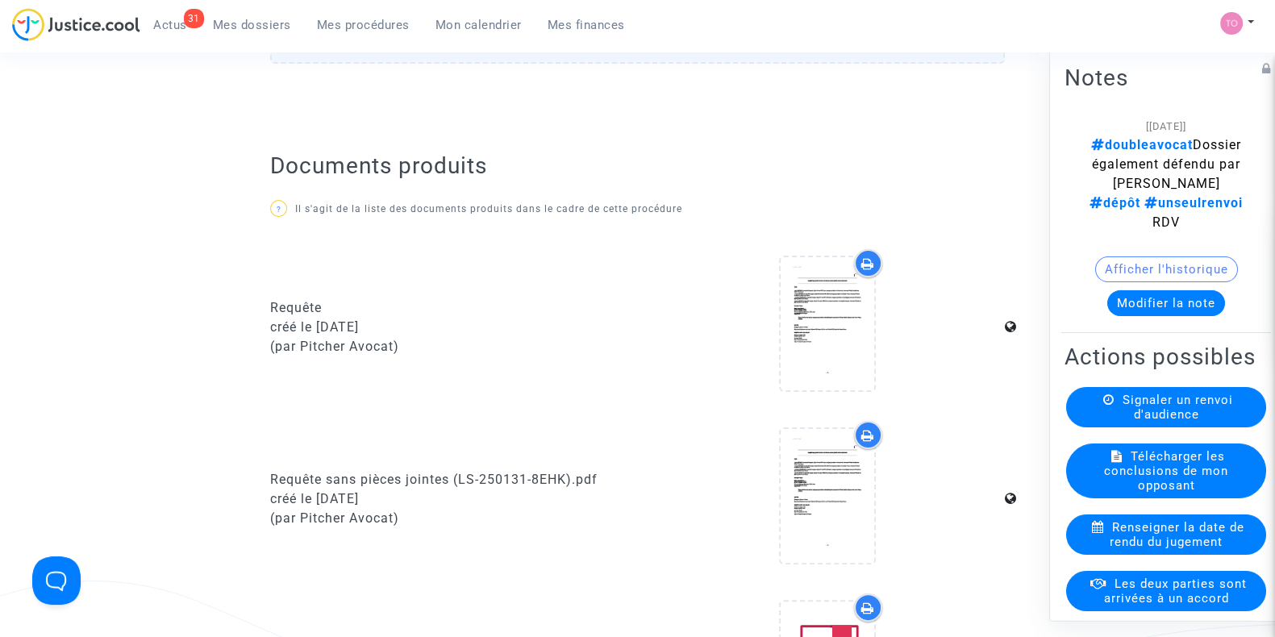
scroll to position [504, 0]
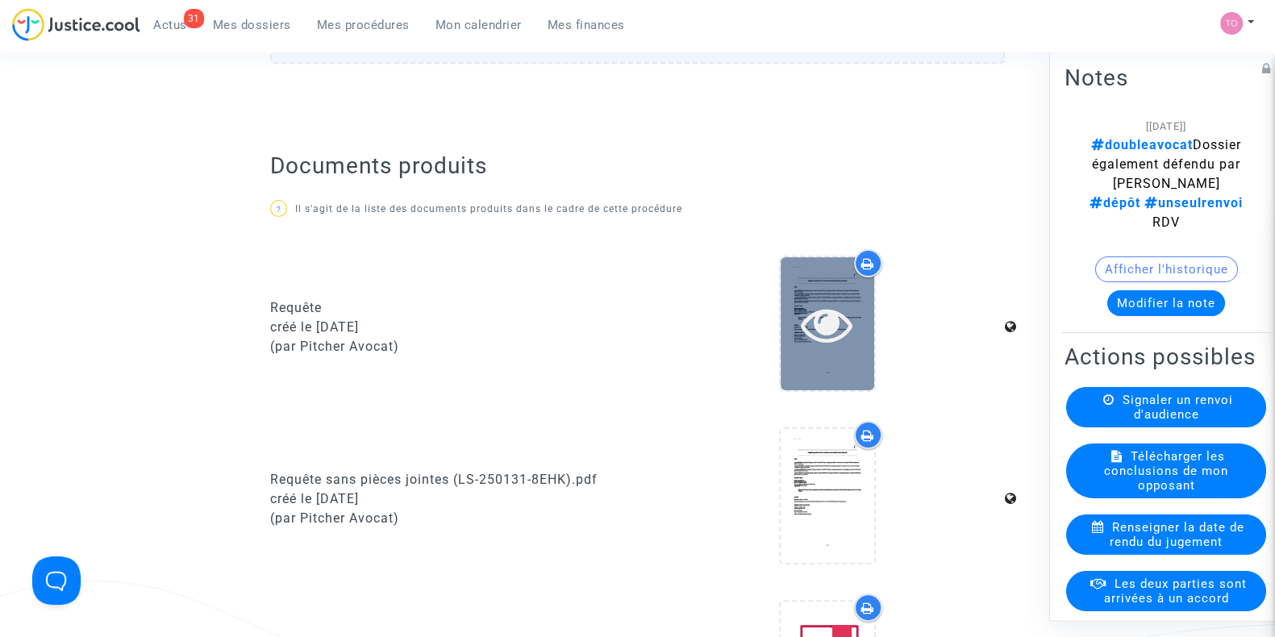
click at [811, 302] on icon at bounding box center [827, 324] width 52 height 52
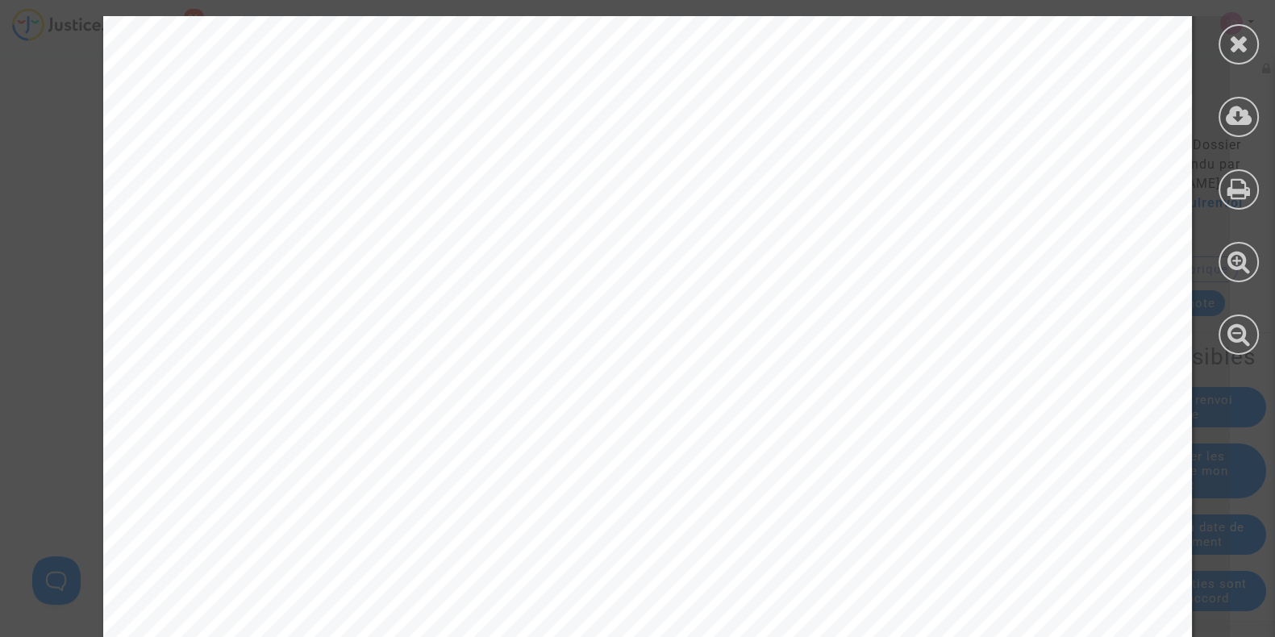
scroll to position [2319, 0]
click at [1233, 40] on icon at bounding box center [1239, 43] width 20 height 24
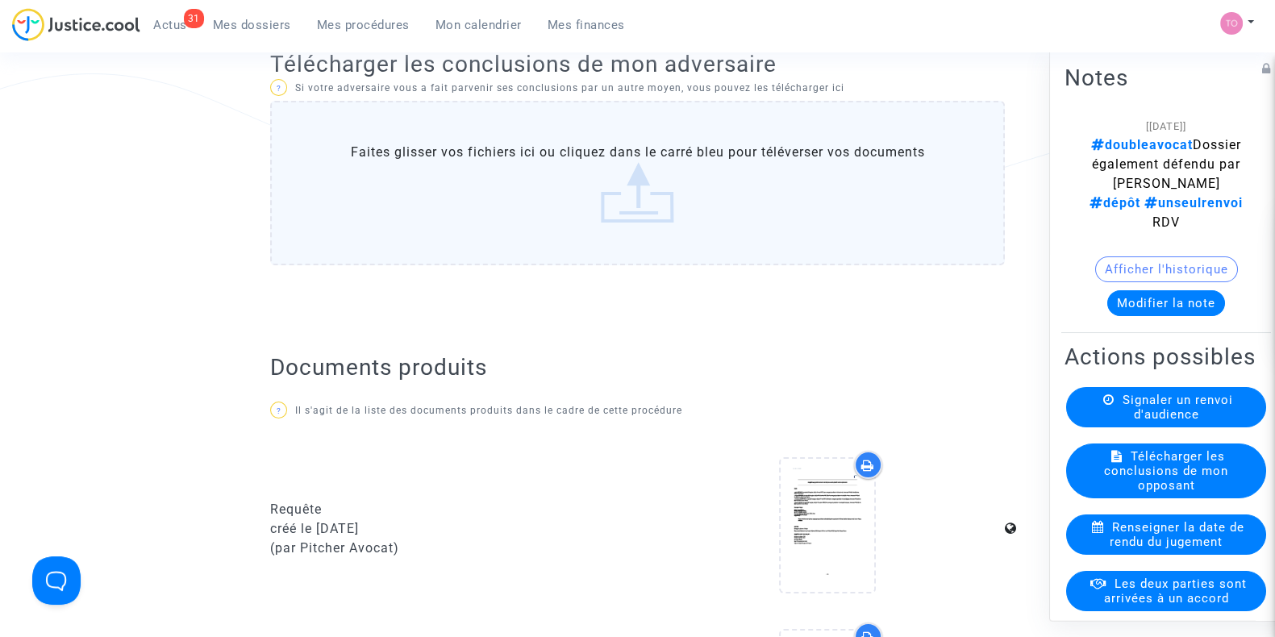
scroll to position [0, 0]
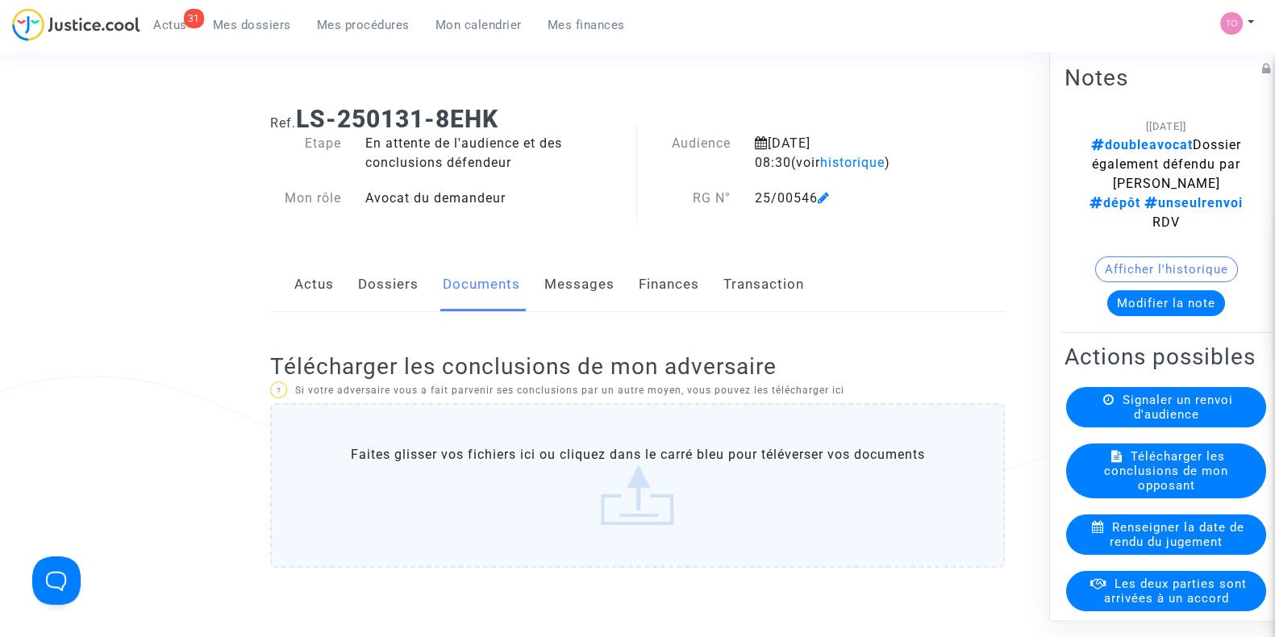
click at [395, 286] on link "Dossiers" at bounding box center [388, 284] width 61 height 53
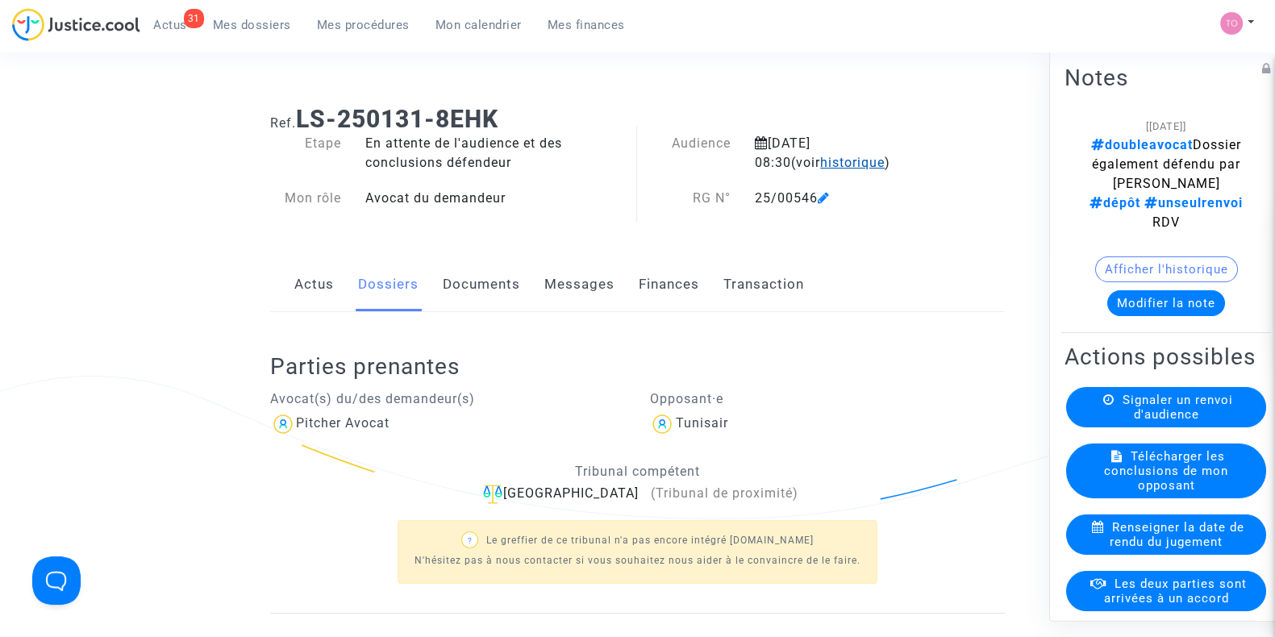
click at [836, 165] on span "historique" at bounding box center [852, 162] width 65 height 15
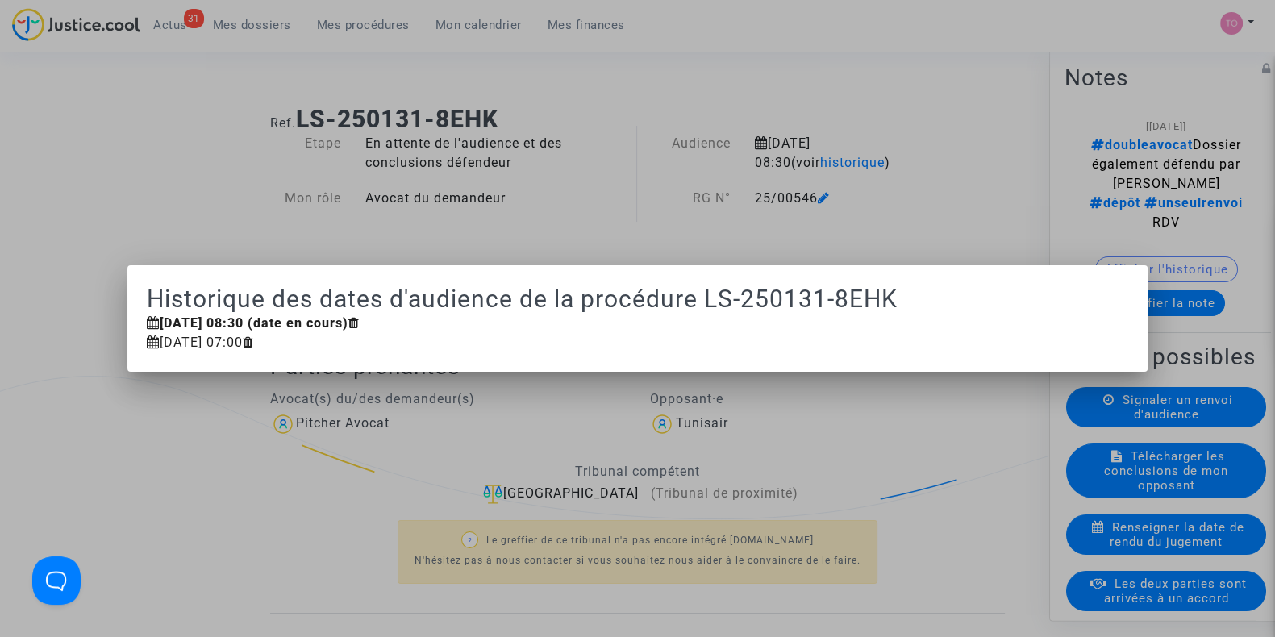
click at [912, 165] on div at bounding box center [637, 318] width 1275 height 637
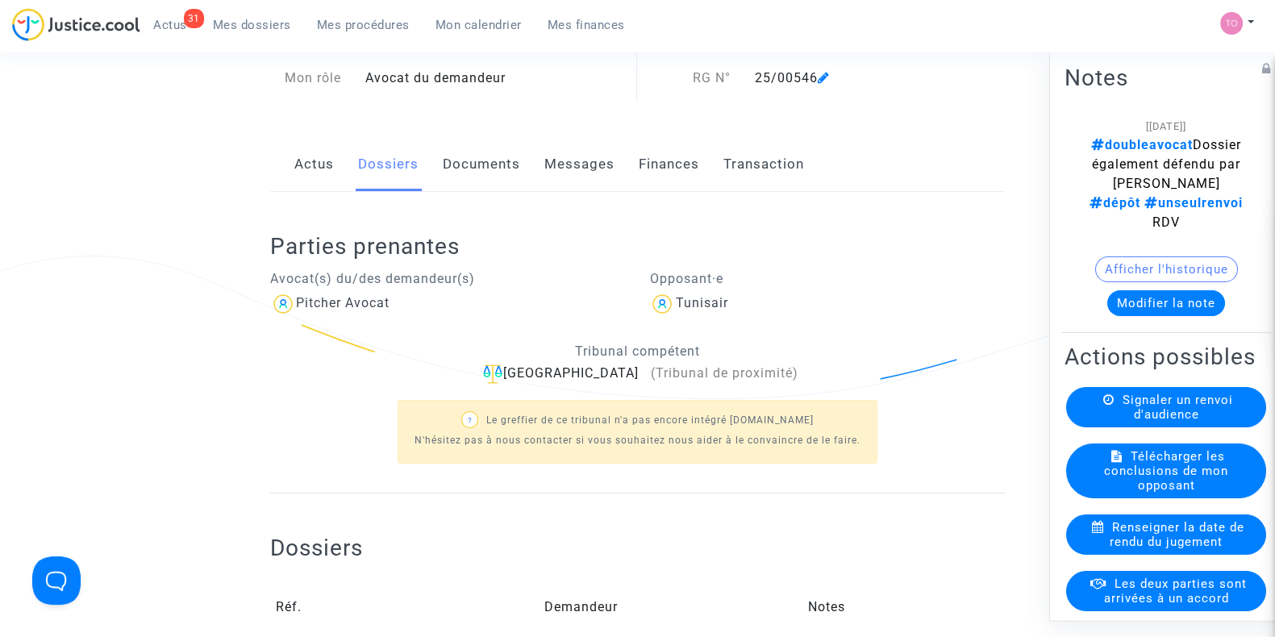
scroll to position [100, 0]
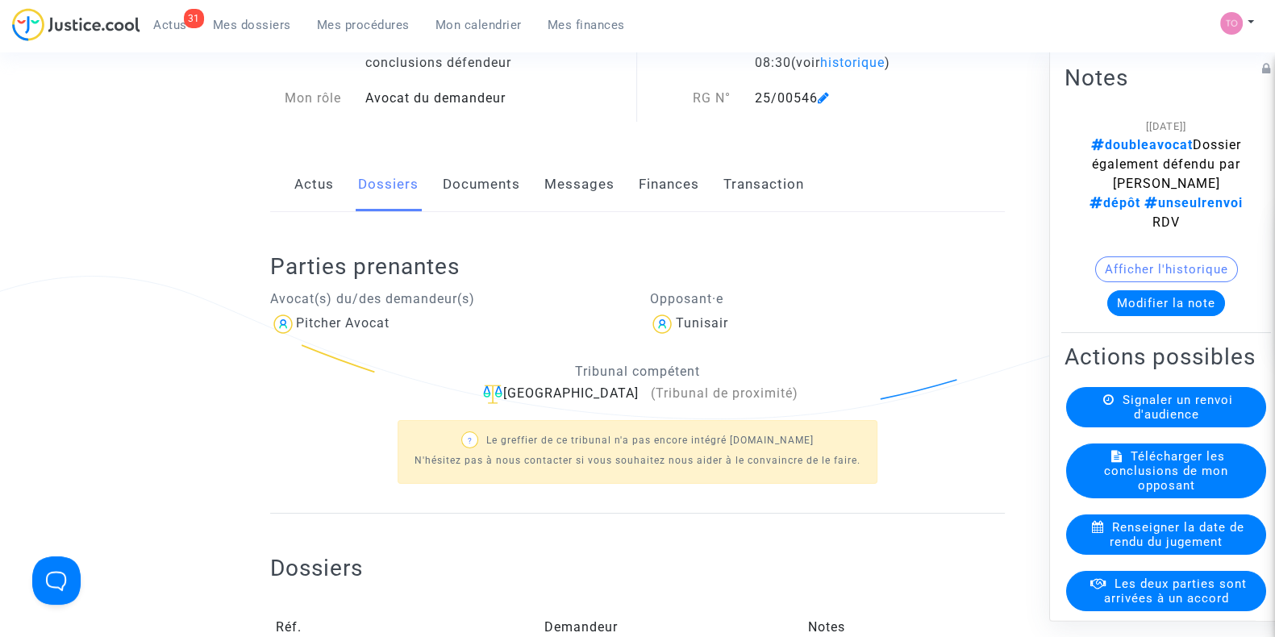
click at [1113, 282] on button "Afficher l'historique" at bounding box center [1167, 270] width 143 height 26
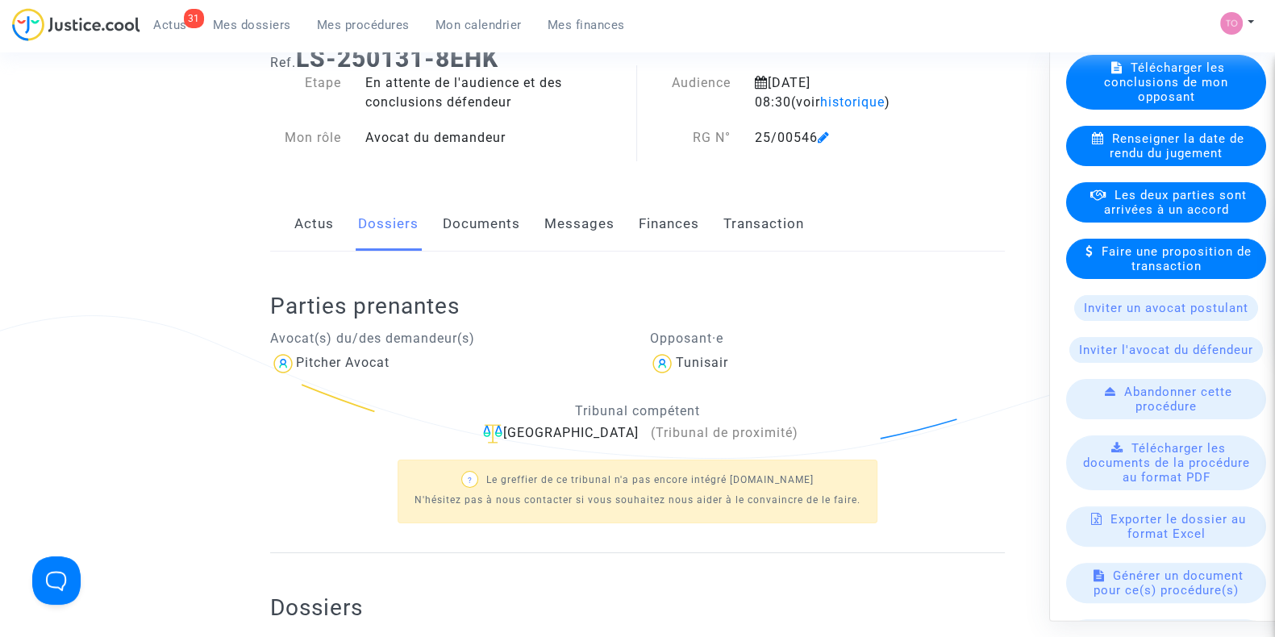
scroll to position [0, 0]
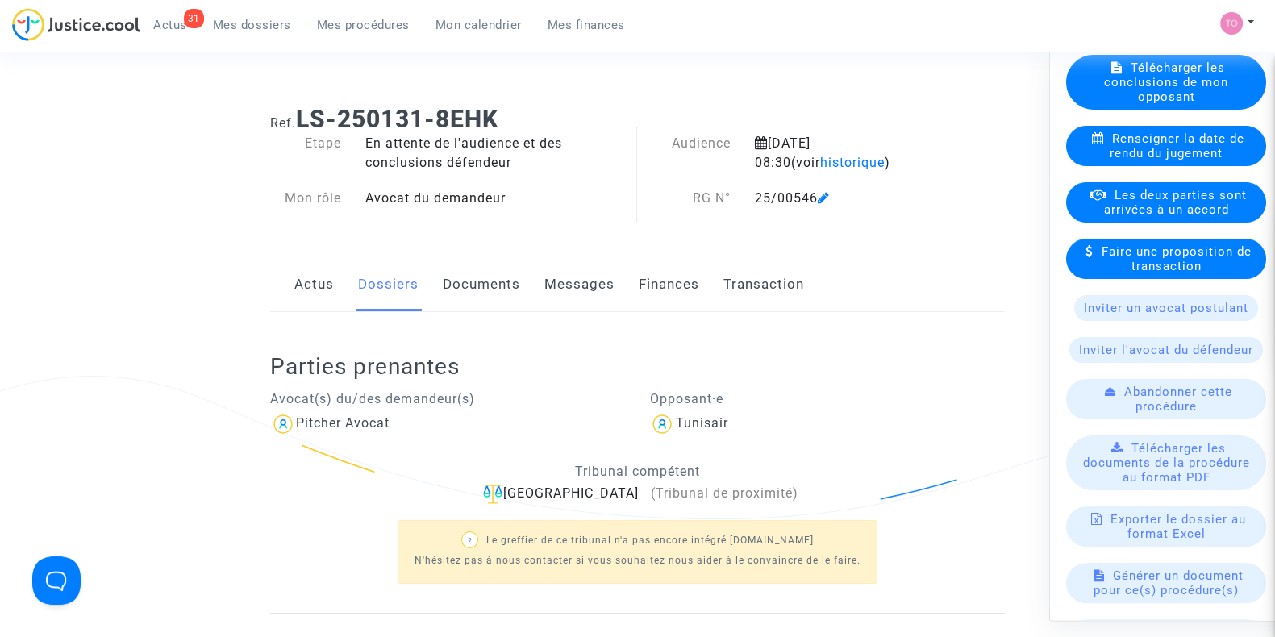
click at [463, 281] on link "Documents" at bounding box center [481, 284] width 77 height 53
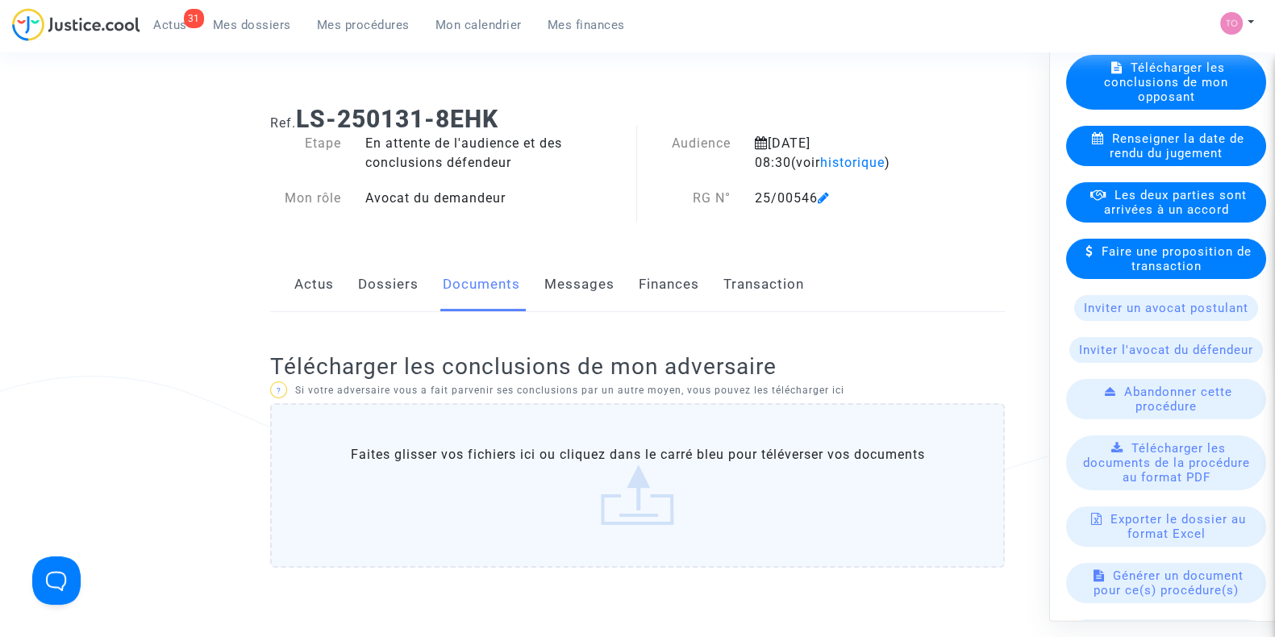
click at [589, 286] on link "Messages" at bounding box center [580, 284] width 70 height 53
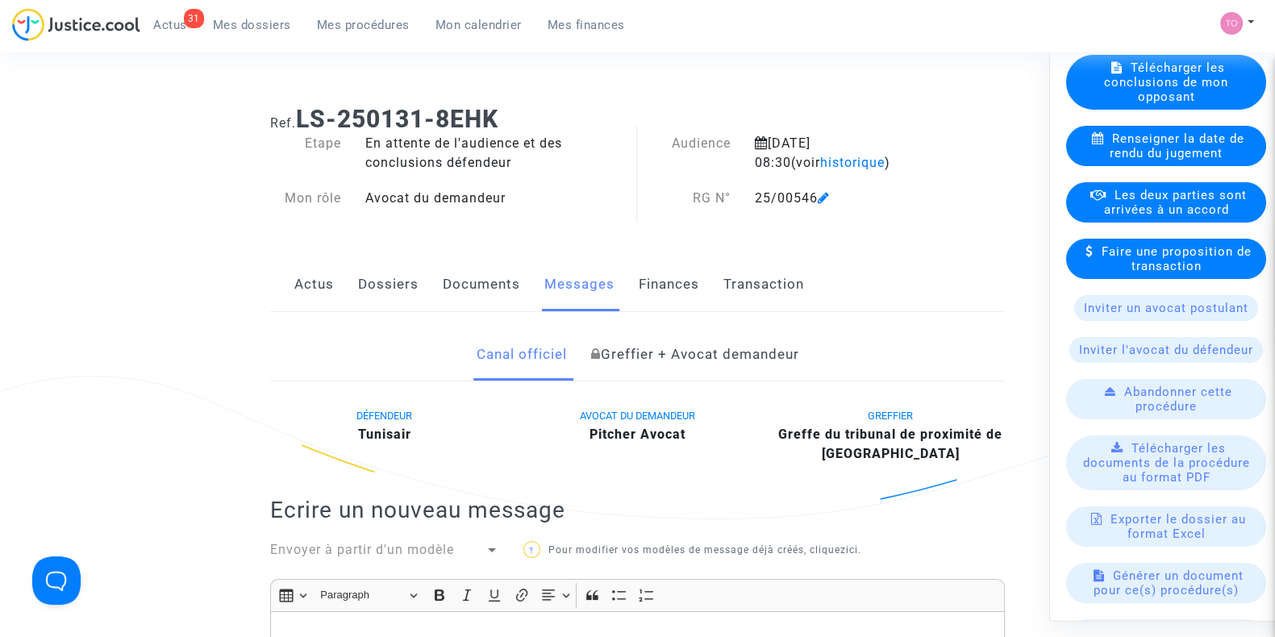
click at [455, 288] on link "Documents" at bounding box center [481, 284] width 77 height 53
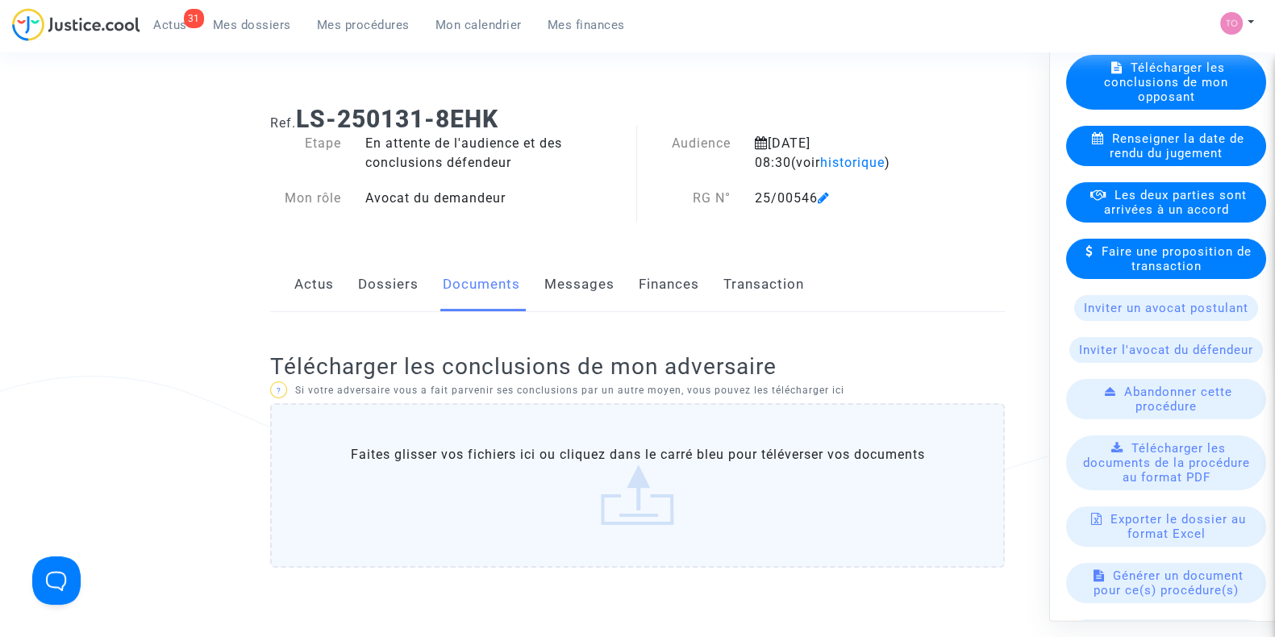
click at [375, 284] on link "Dossiers" at bounding box center [388, 284] width 61 height 53
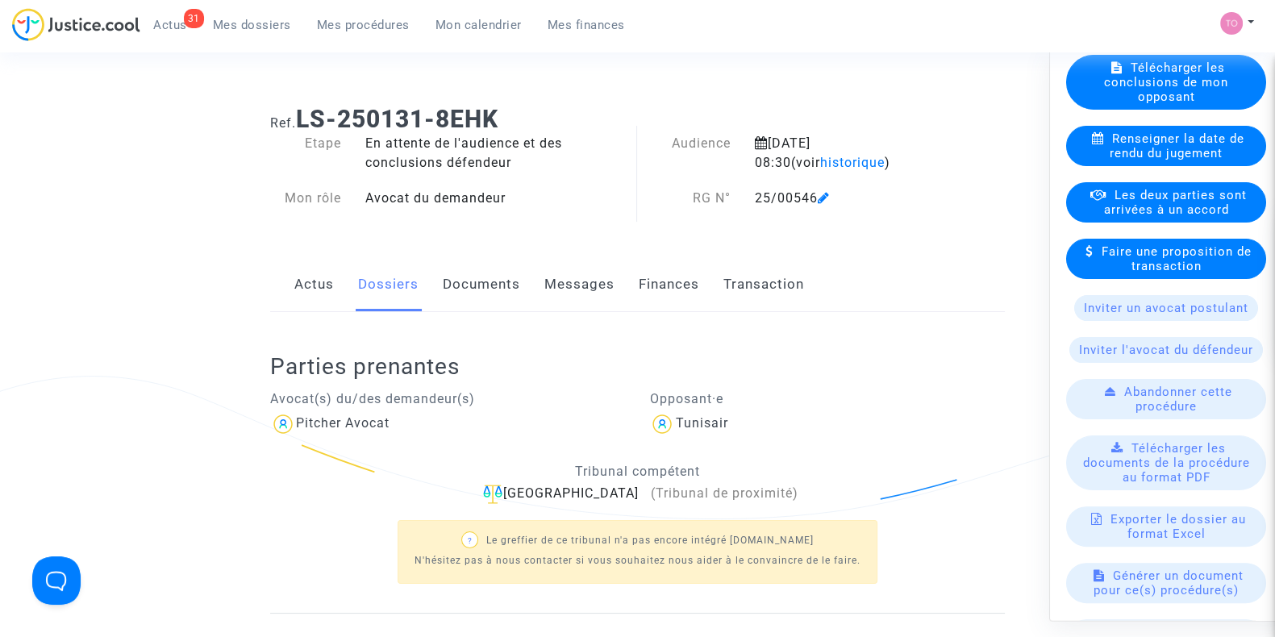
click at [492, 279] on link "Documents" at bounding box center [481, 284] width 77 height 53
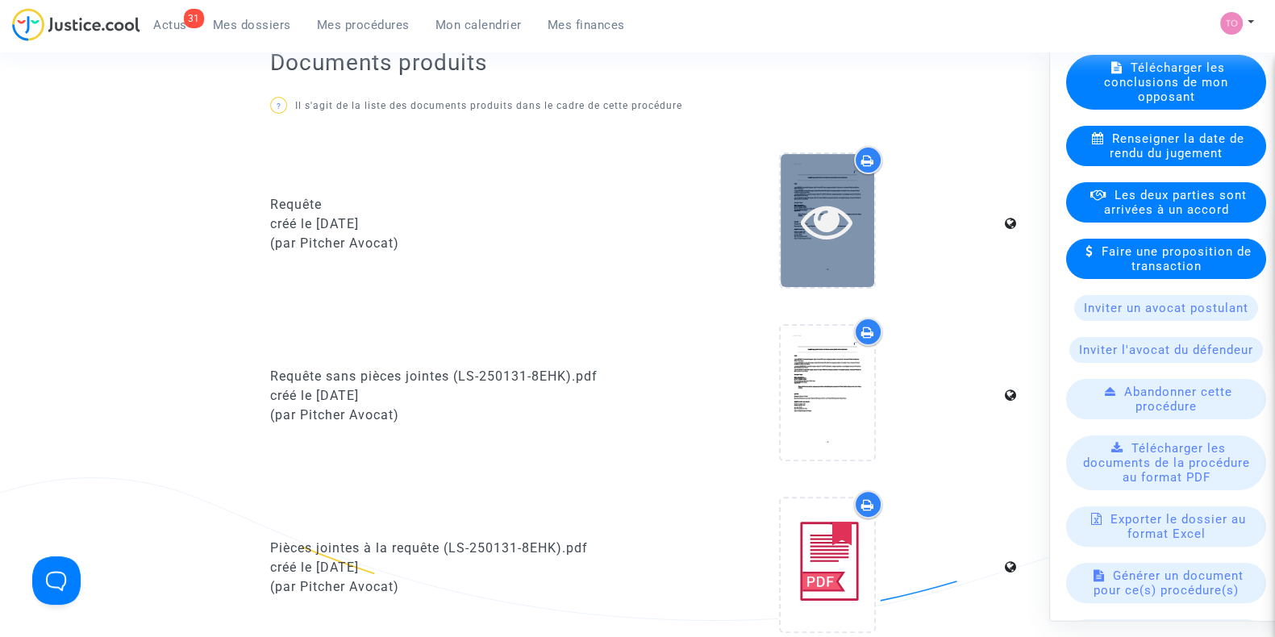
scroll to position [605, 0]
click at [833, 259] on div at bounding box center [828, 223] width 94 height 133
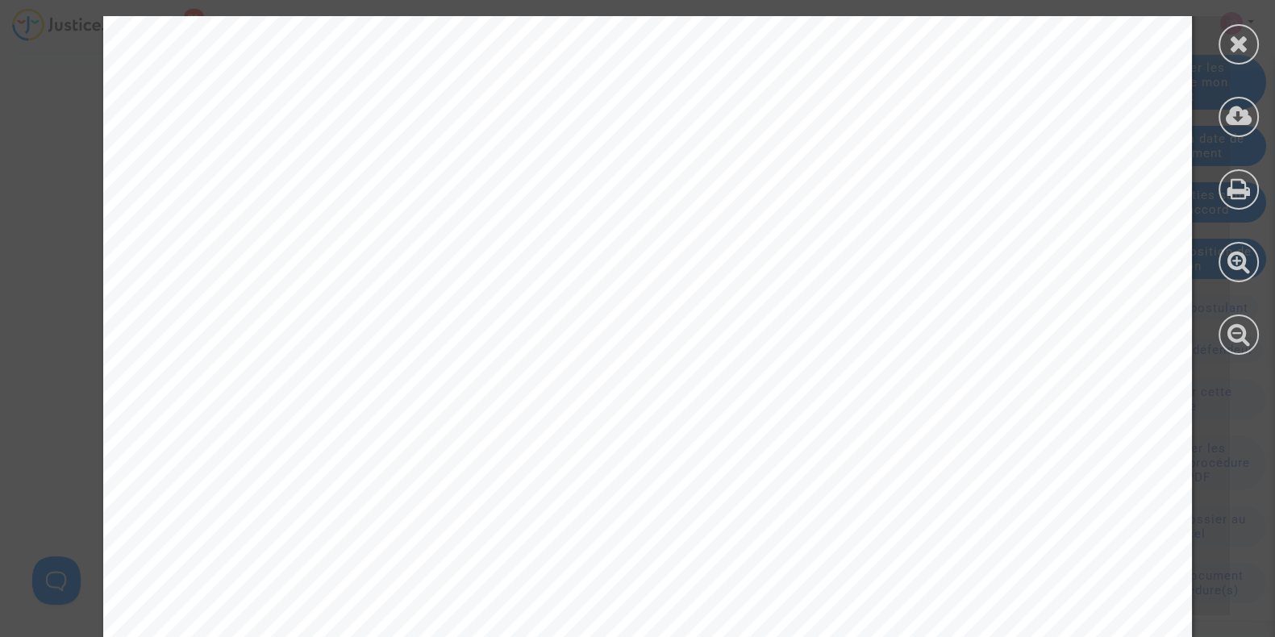
scroll to position [303, 0]
click at [1228, 52] on div at bounding box center [1239, 44] width 40 height 40
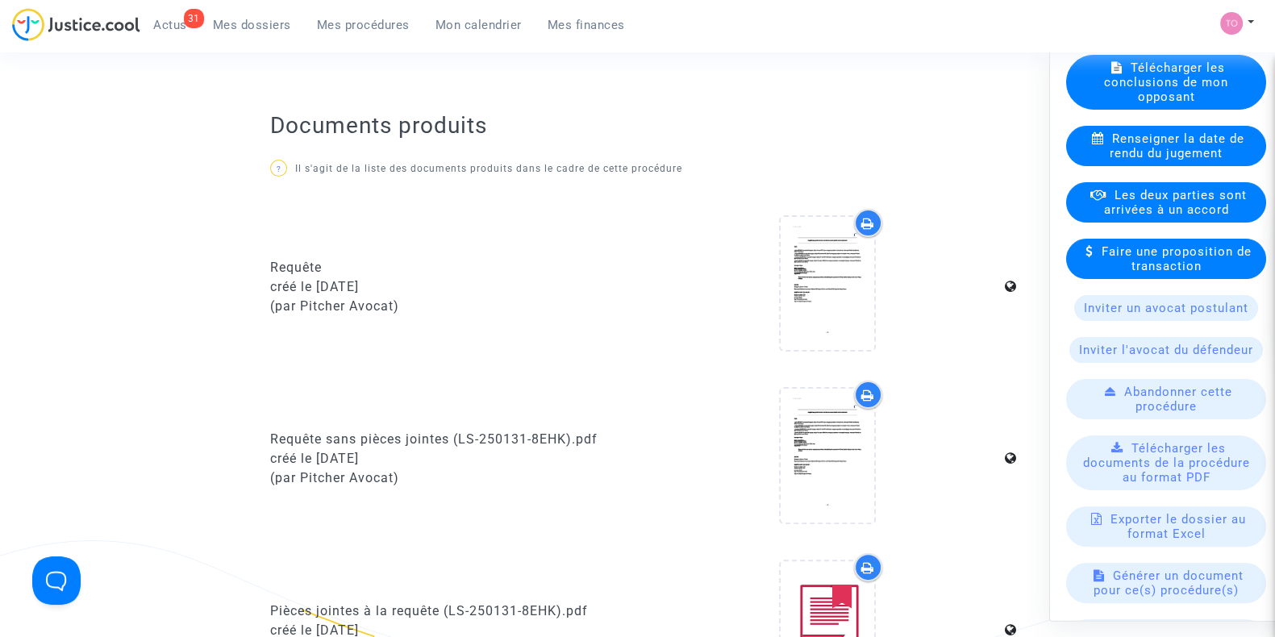
scroll to position [705, 0]
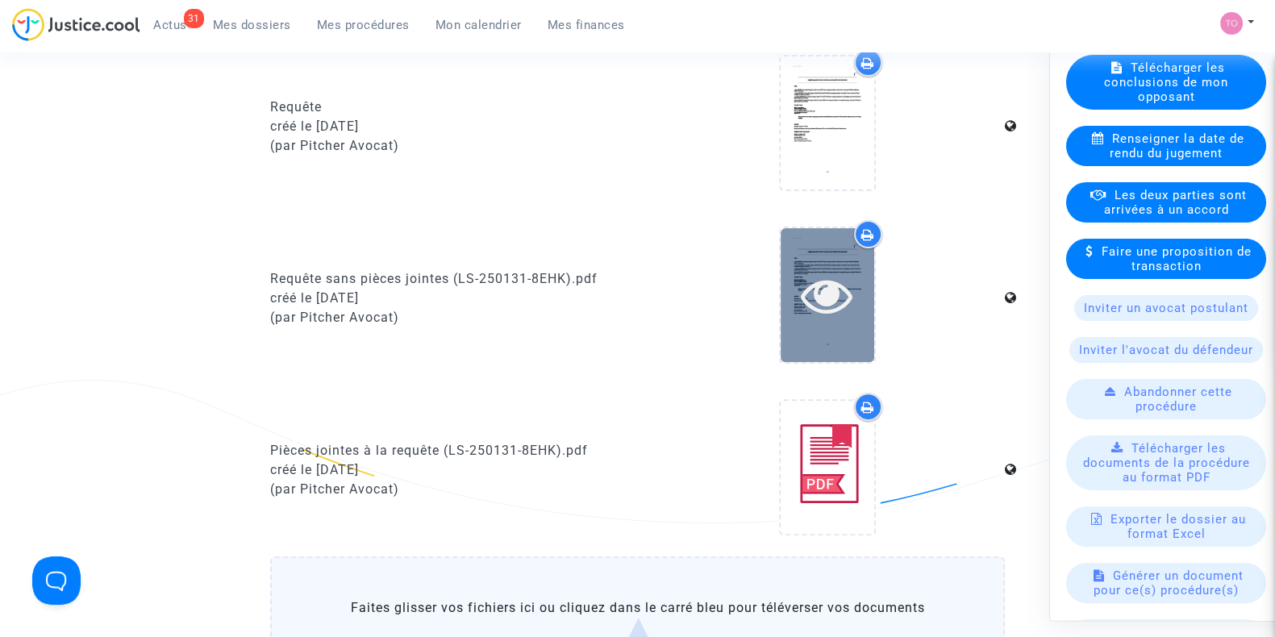
click at [831, 319] on div at bounding box center [828, 294] width 94 height 133
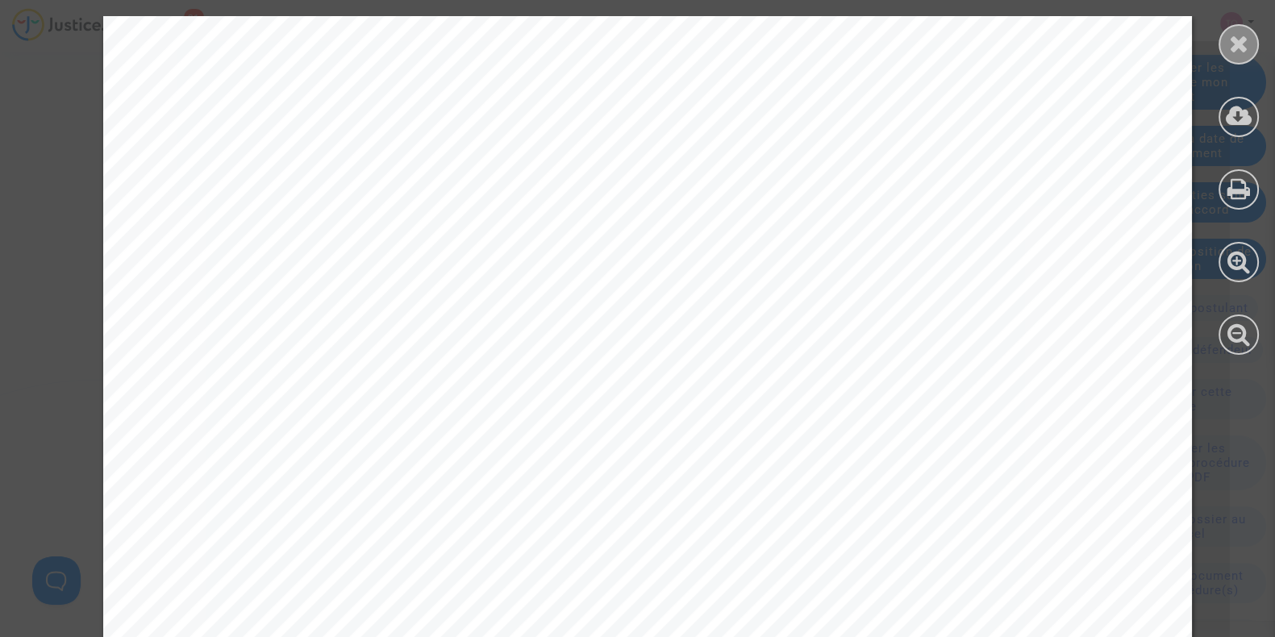
click at [1247, 49] on icon at bounding box center [1239, 43] width 20 height 24
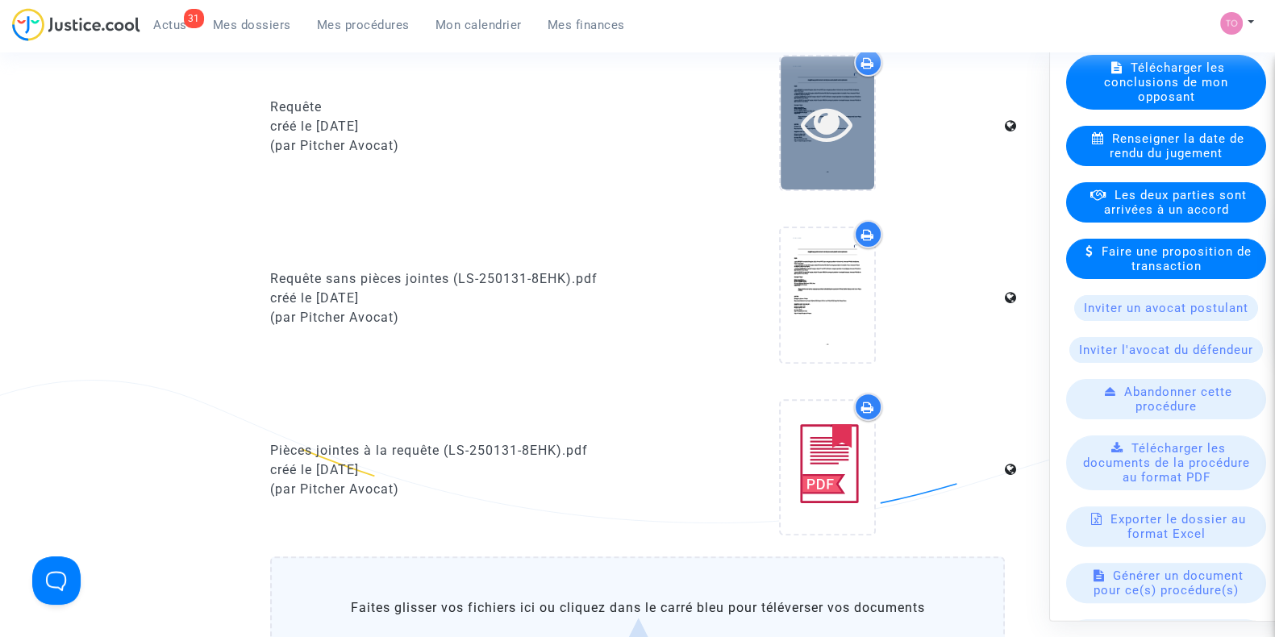
click at [849, 127] on icon at bounding box center [827, 124] width 52 height 52
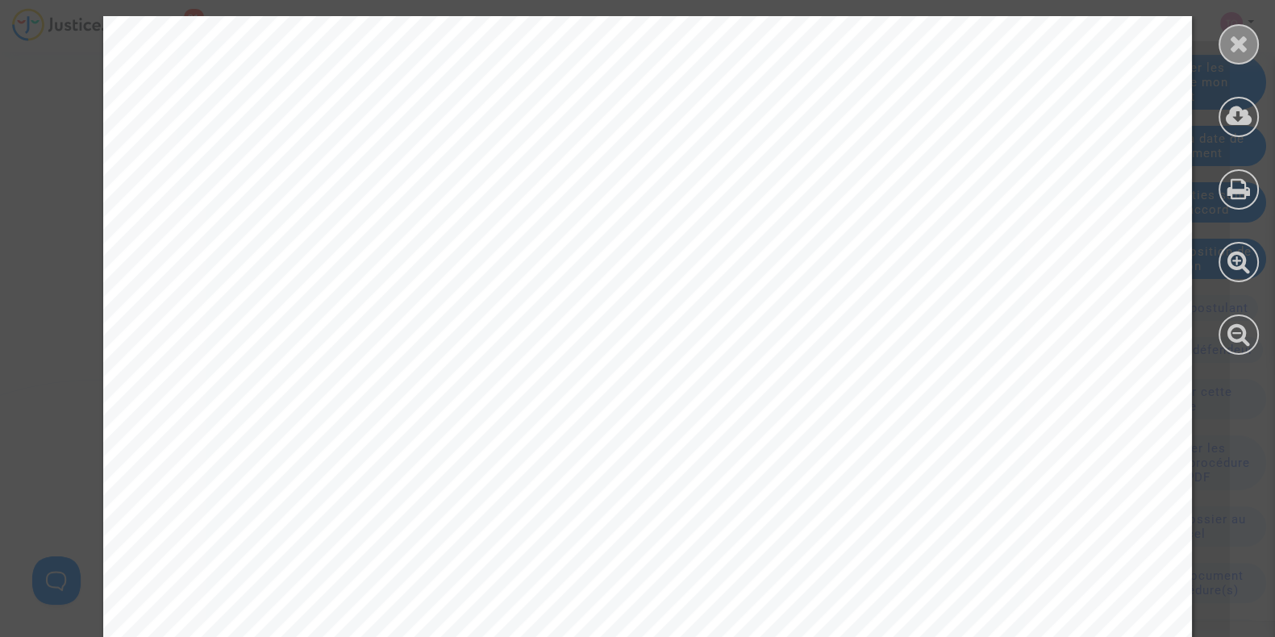
click at [1228, 54] on div at bounding box center [1239, 44] width 40 height 40
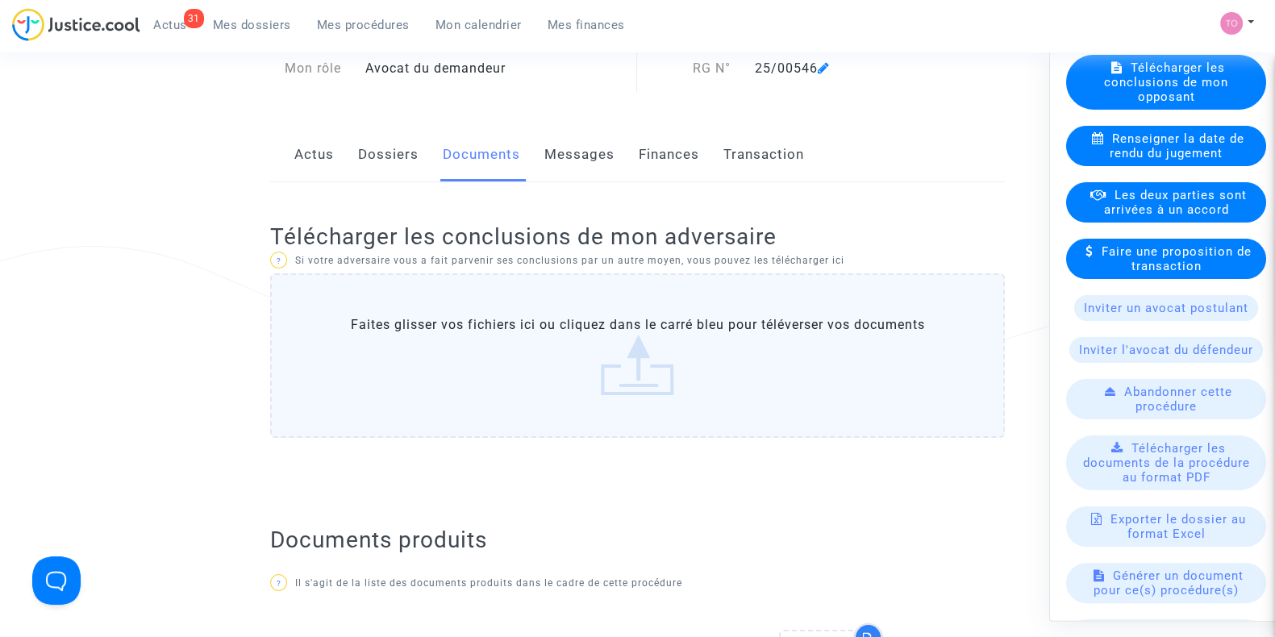
scroll to position [0, 0]
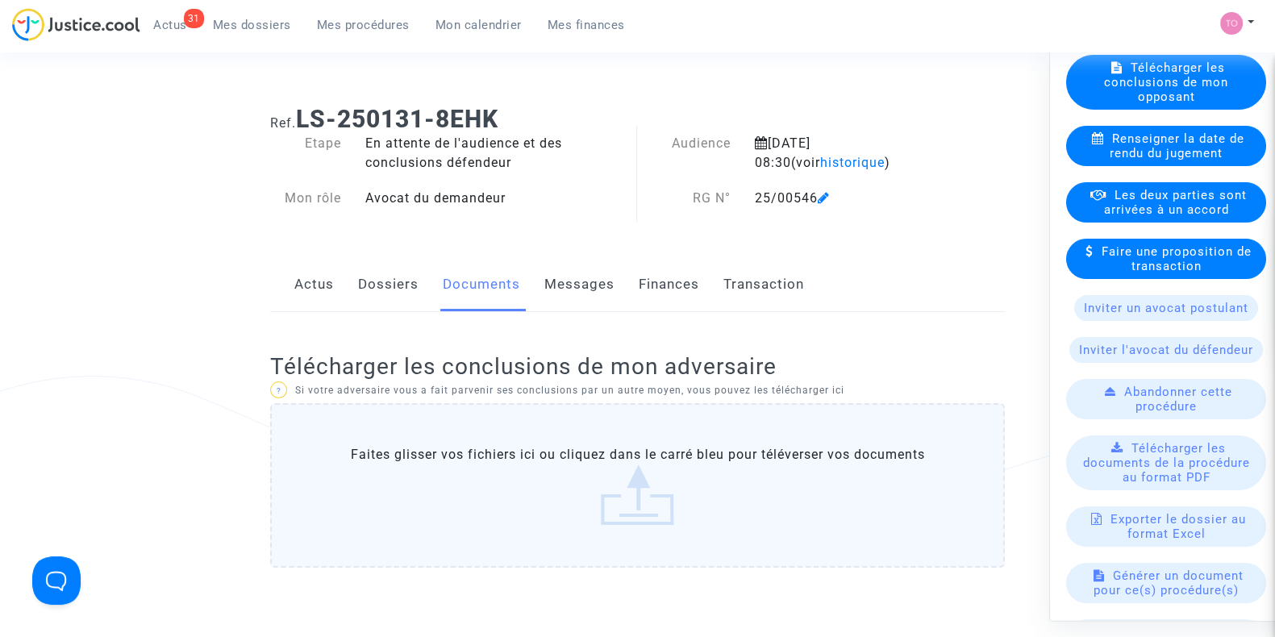
click at [373, 272] on link "Dossiers" at bounding box center [388, 284] width 61 height 53
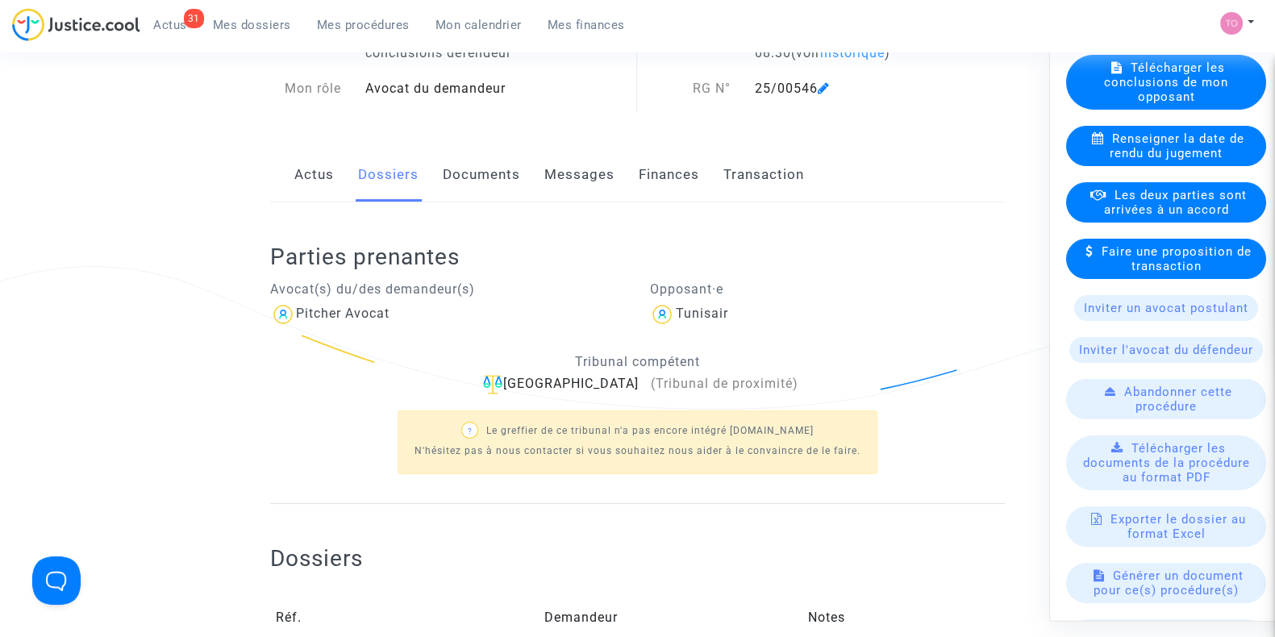
scroll to position [201, 0]
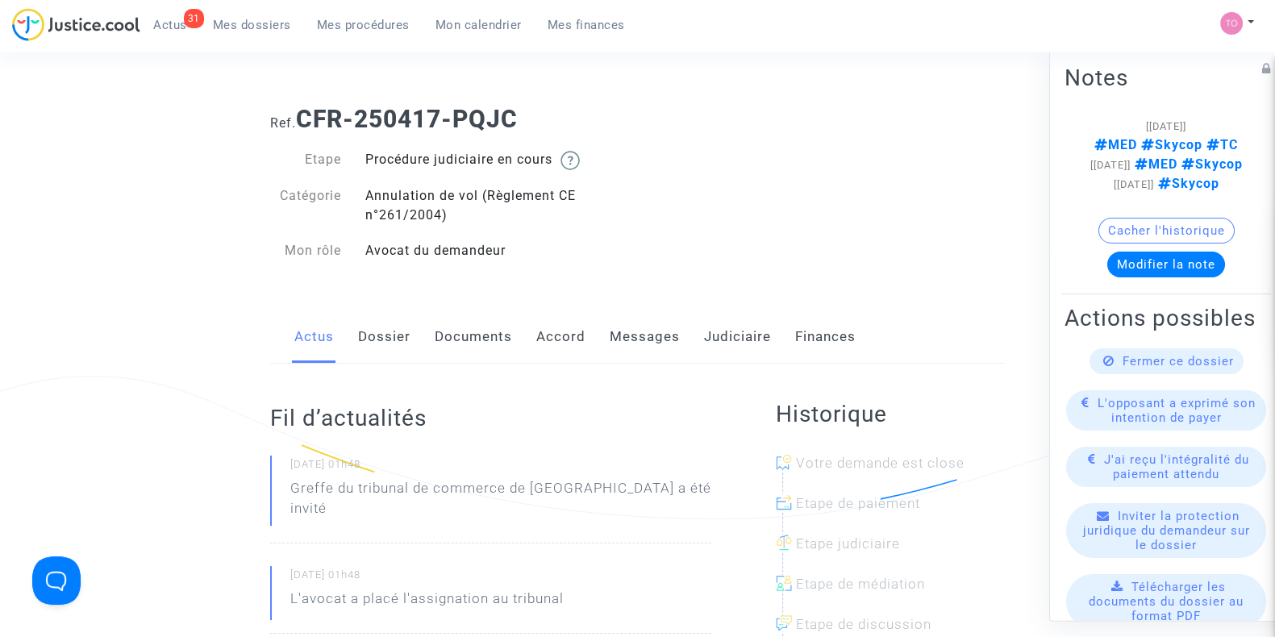
click at [883, 148] on div "Ref. CFR-250417-PQJC Etape Procédure judiciaire en cours Catégorie Annulation d…" at bounding box center [637, 185] width 759 height 185
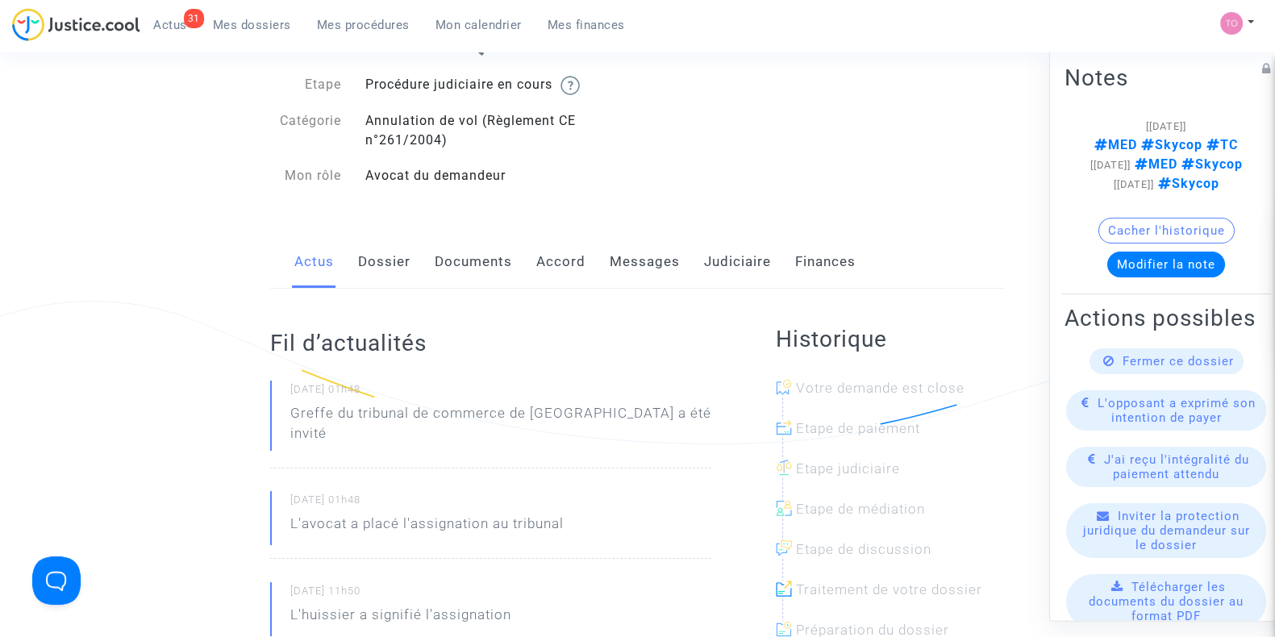
scroll to position [201, 0]
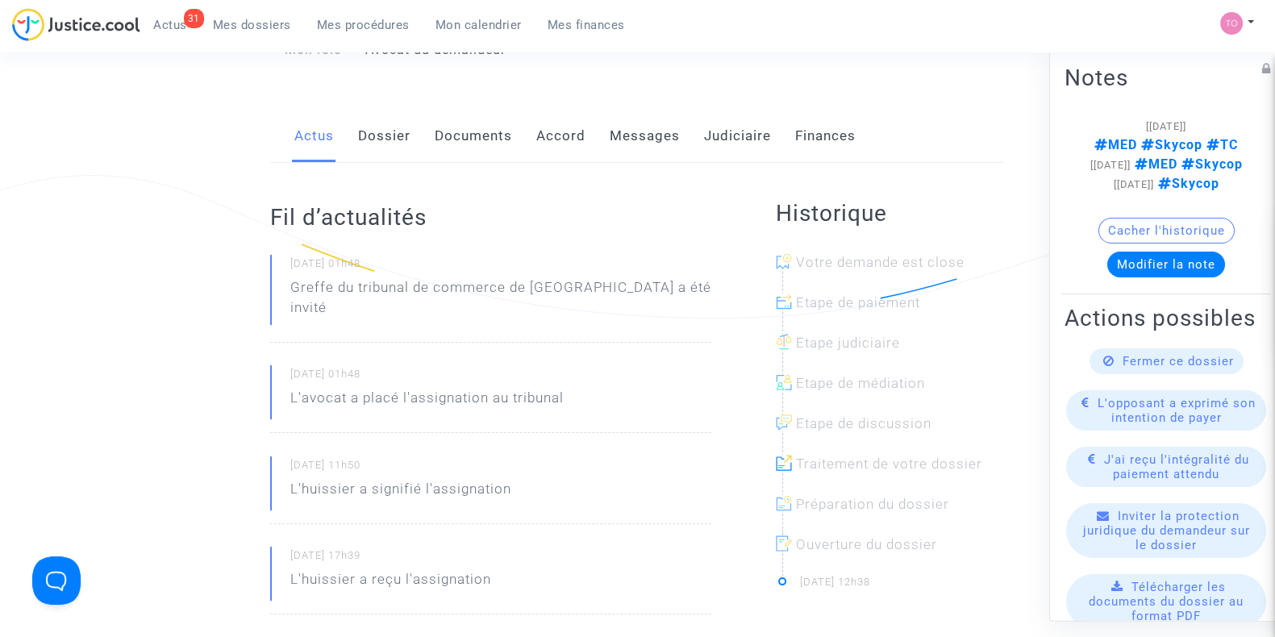
click at [384, 140] on link "Dossier" at bounding box center [384, 136] width 52 height 53
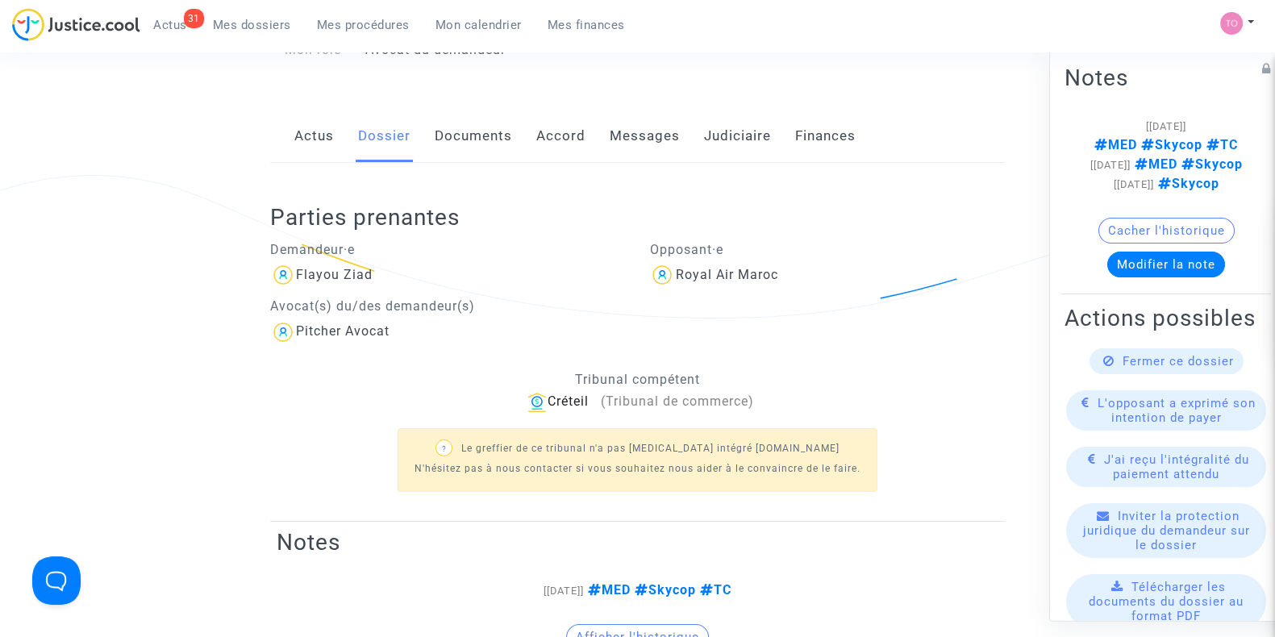
click at [536, 129] on link "Accord" at bounding box center [560, 136] width 49 height 53
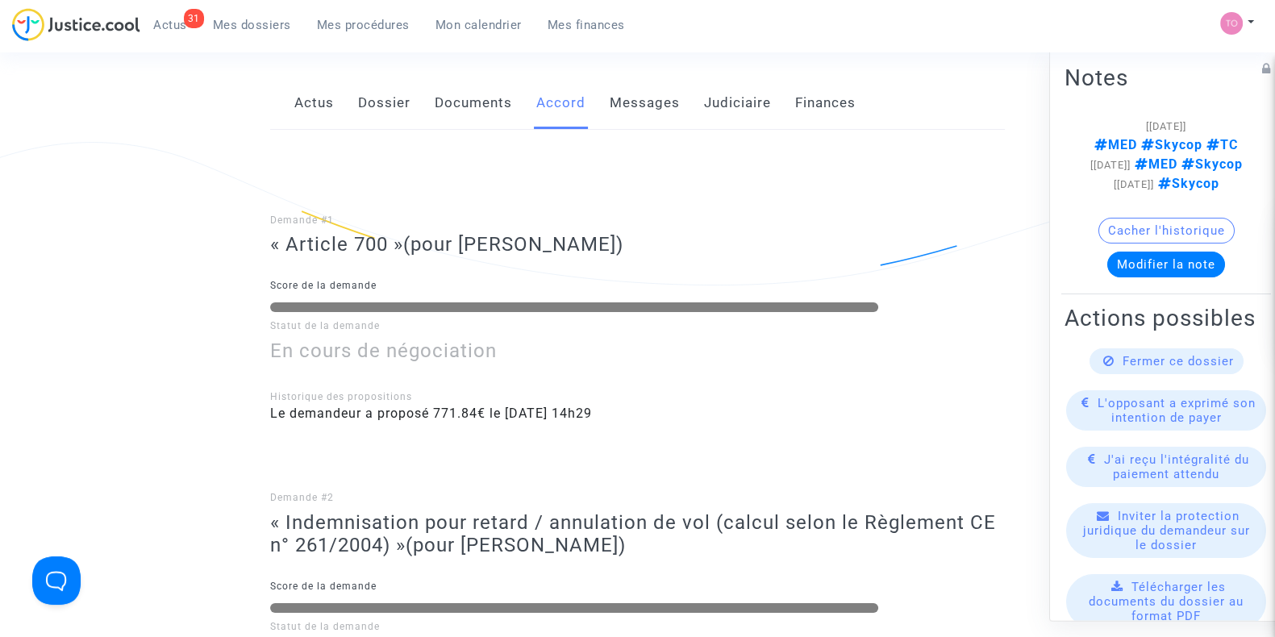
scroll to position [201, 0]
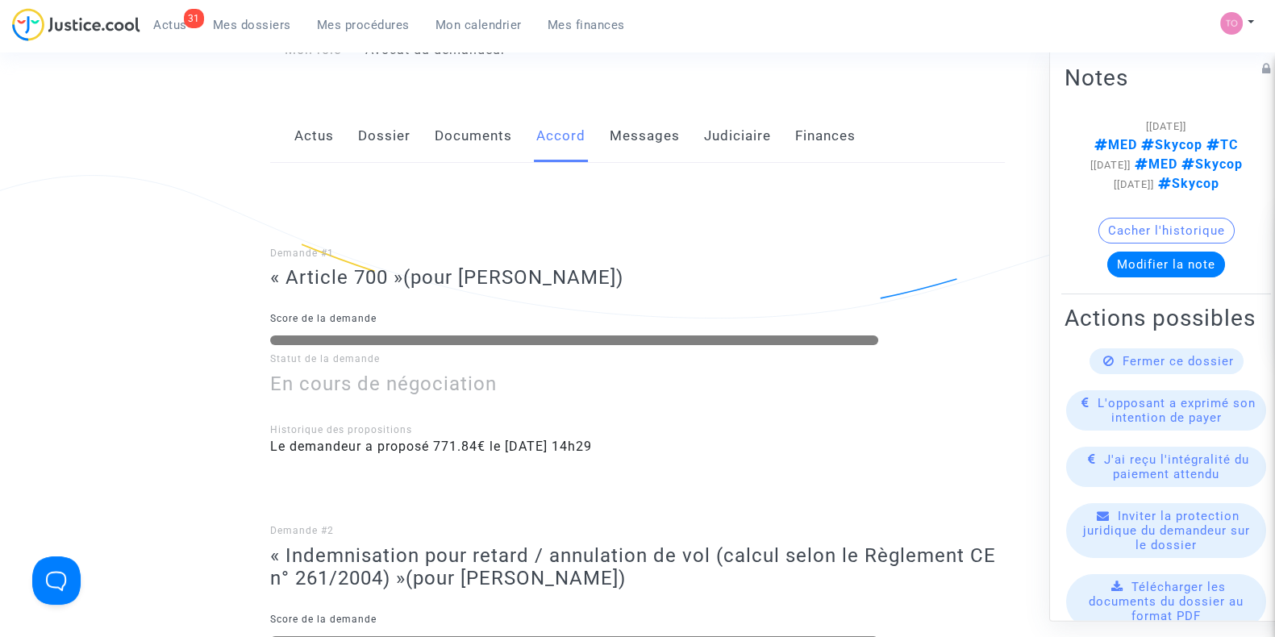
click at [388, 135] on link "Dossier" at bounding box center [384, 136] width 52 height 53
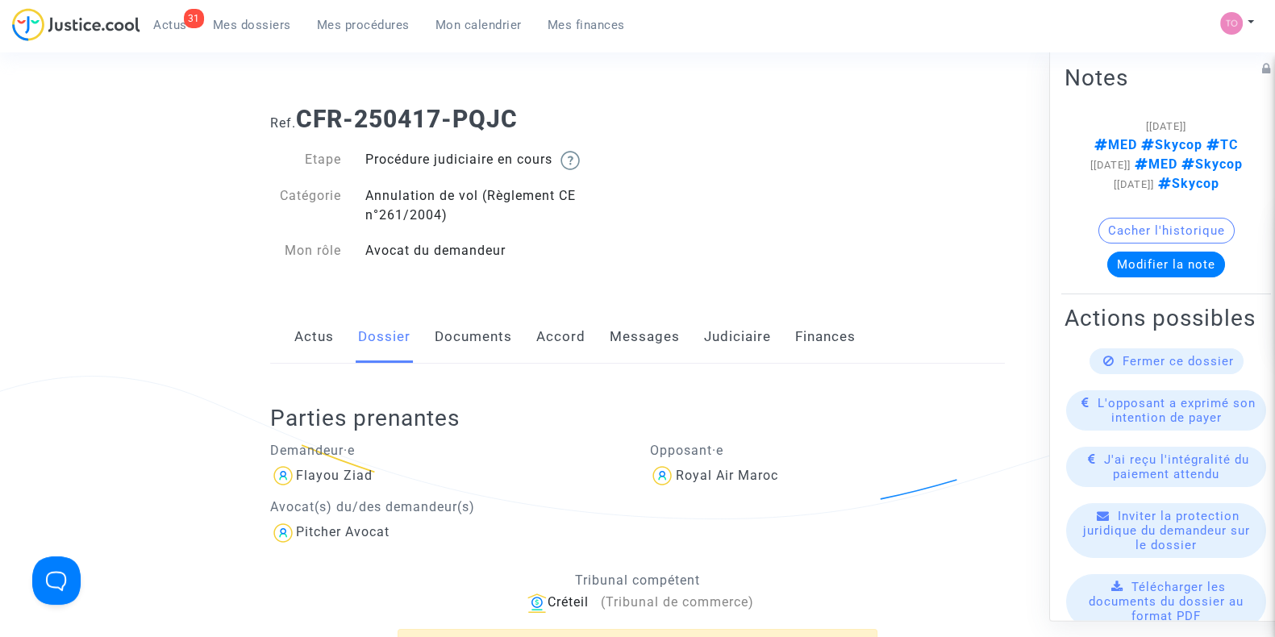
click at [485, 332] on link "Documents" at bounding box center [473, 337] width 77 height 53
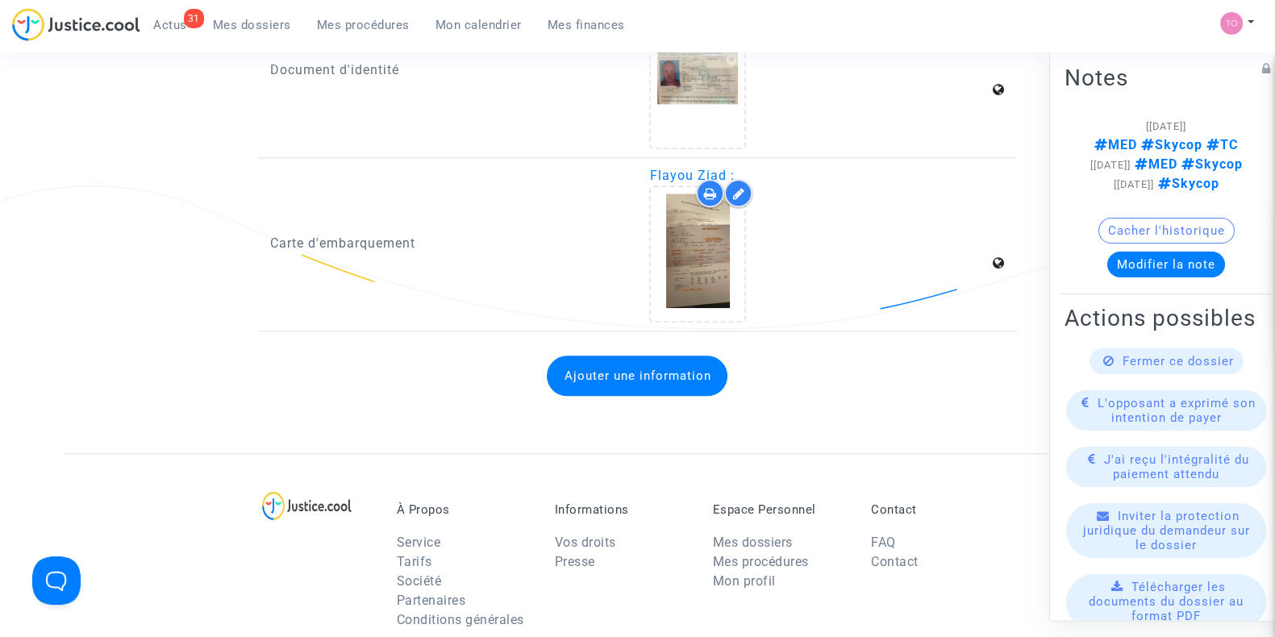
scroll to position [2118, 0]
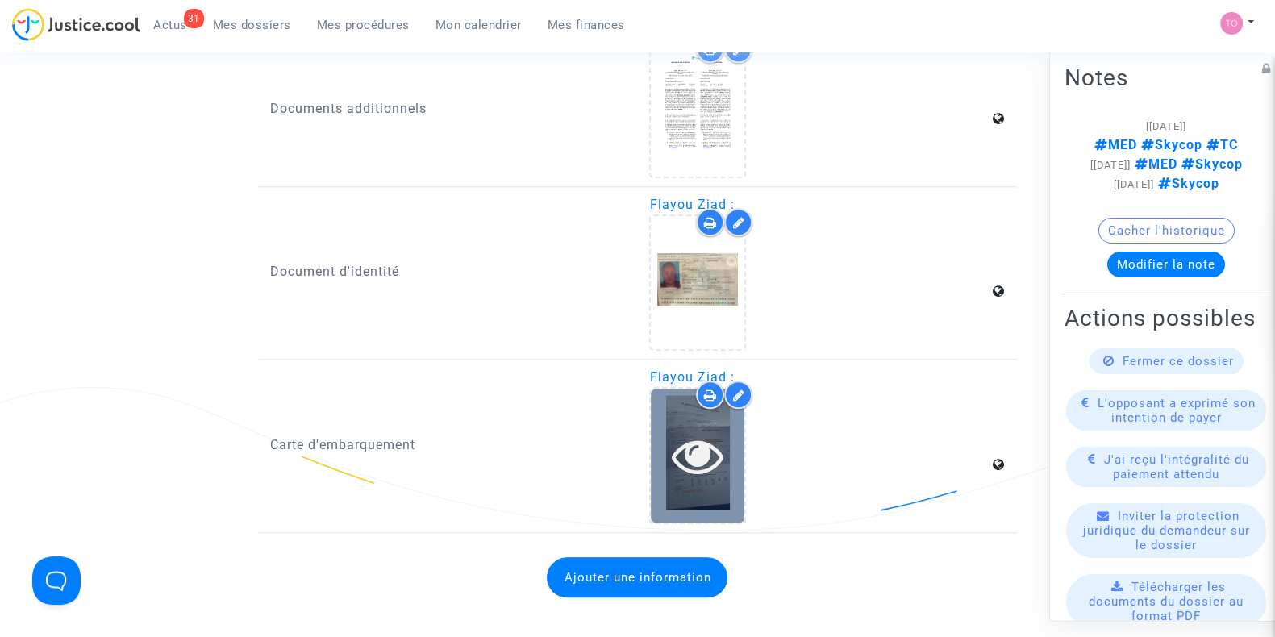
click at [741, 474] on div at bounding box center [698, 455] width 94 height 133
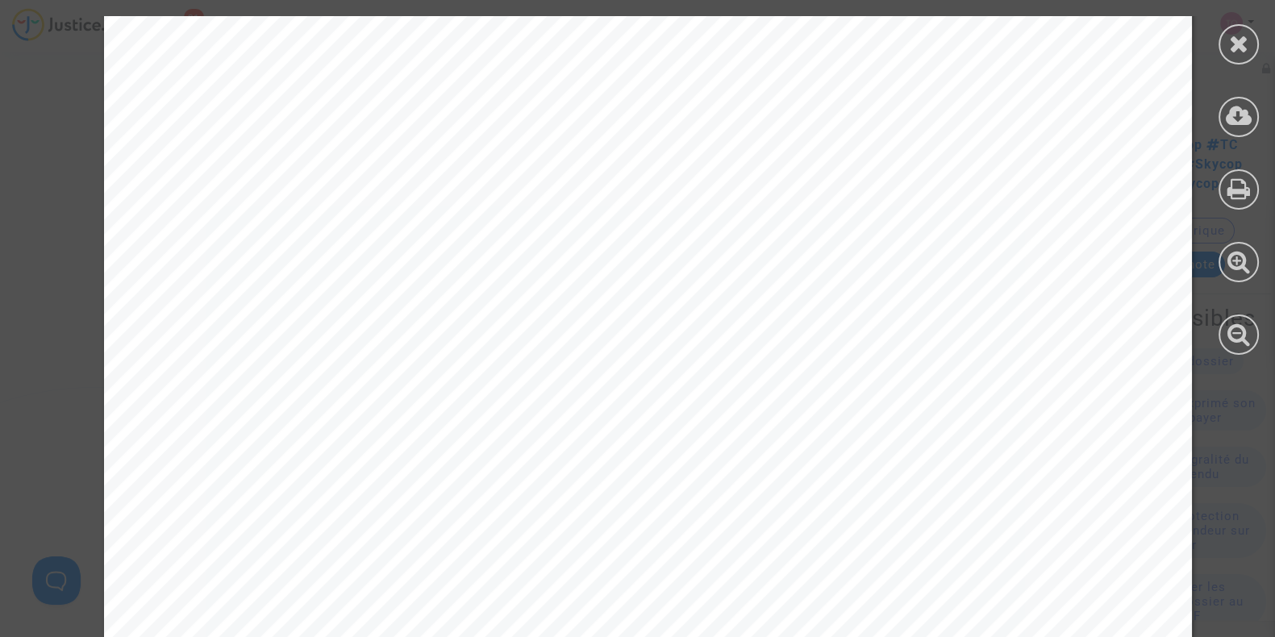
scroll to position [908, 0]
click at [1237, 31] on icon at bounding box center [1239, 43] width 20 height 24
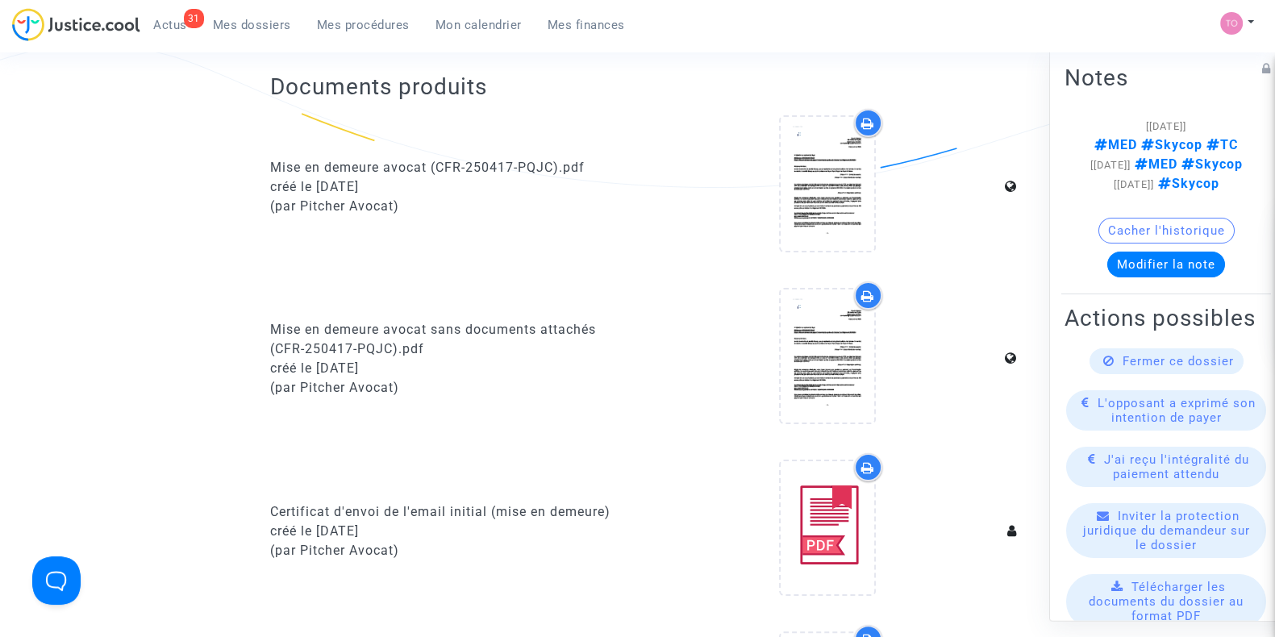
scroll to position [0, 0]
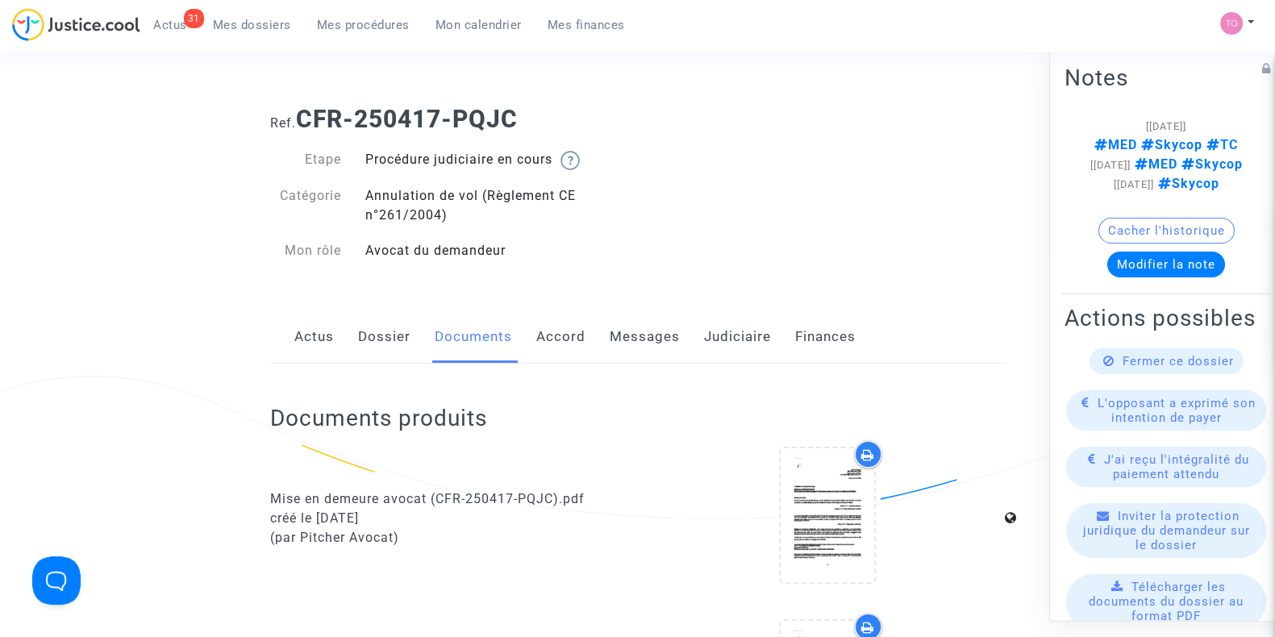
click at [631, 339] on link "Messages" at bounding box center [645, 337] width 70 height 53
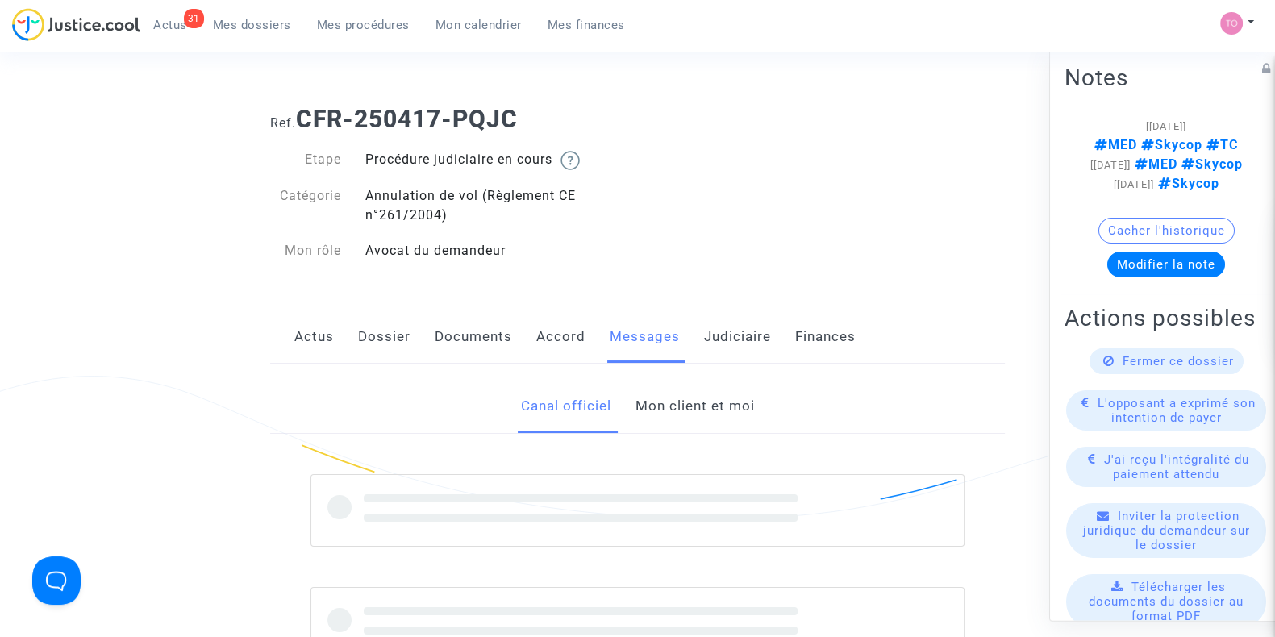
click at [690, 394] on link "Mon client et moi" at bounding box center [694, 406] width 119 height 53
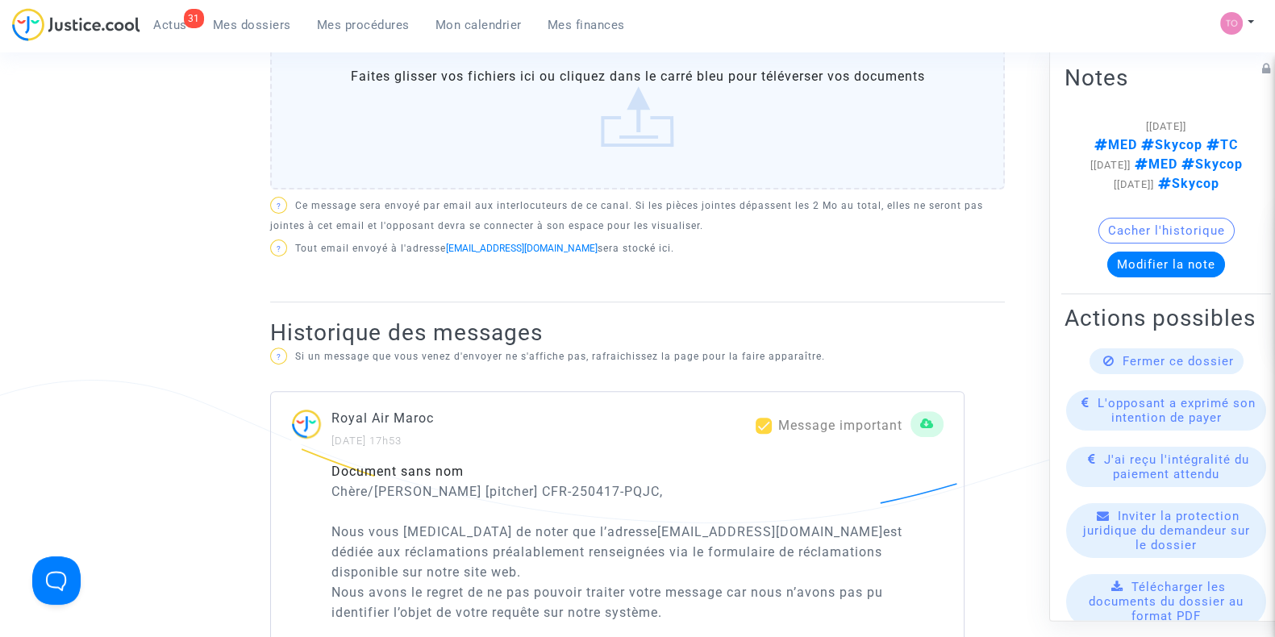
scroll to position [100, 0]
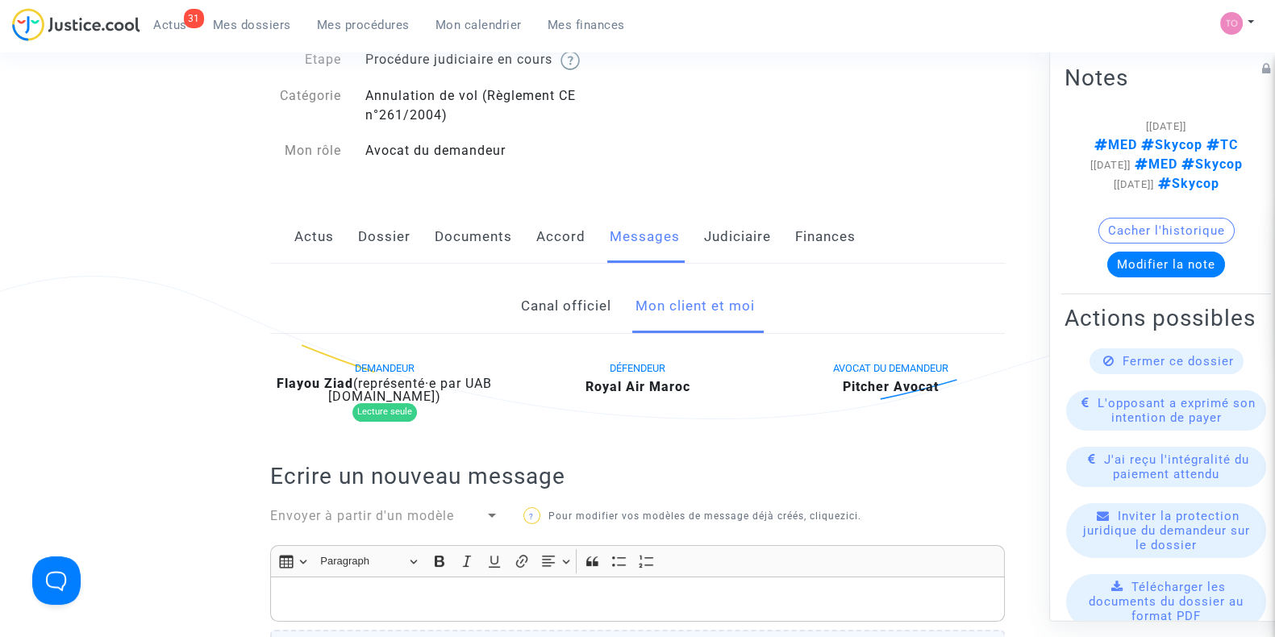
click at [553, 296] on link "Canal officiel" at bounding box center [565, 306] width 90 height 53
click at [691, 313] on link "Mon client et moi" at bounding box center [694, 306] width 119 height 53
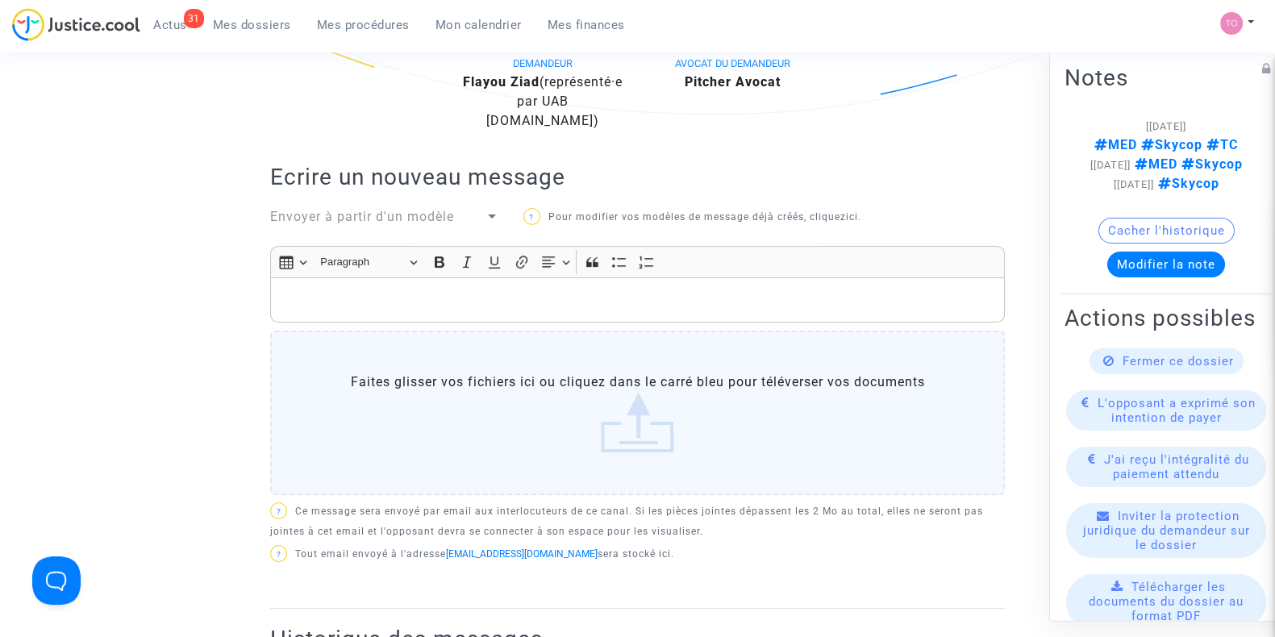
scroll to position [285, 0]
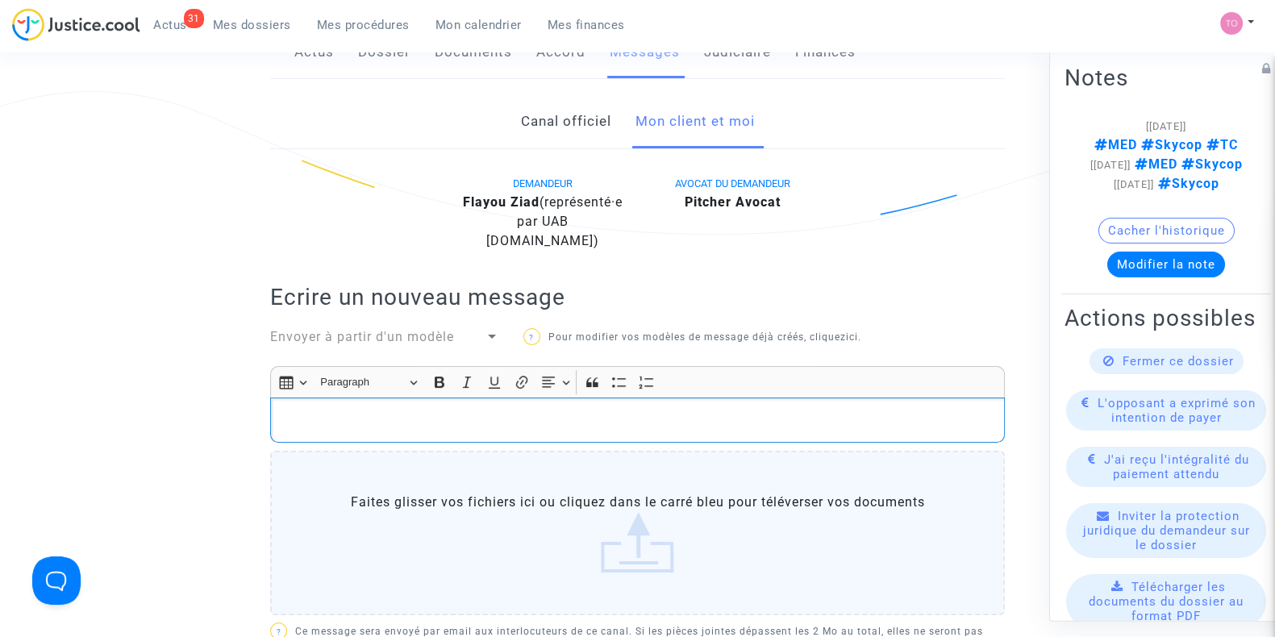
click at [424, 401] on div "Rich Text Editor, main" at bounding box center [637, 420] width 735 height 45
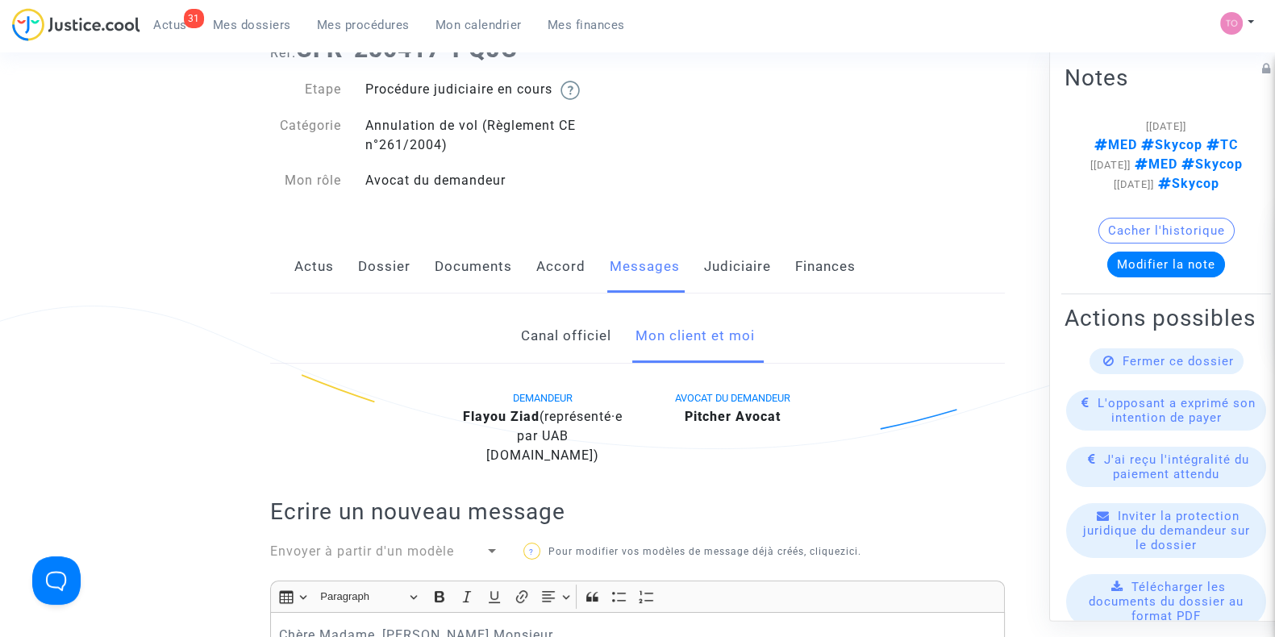
scroll to position [605, 0]
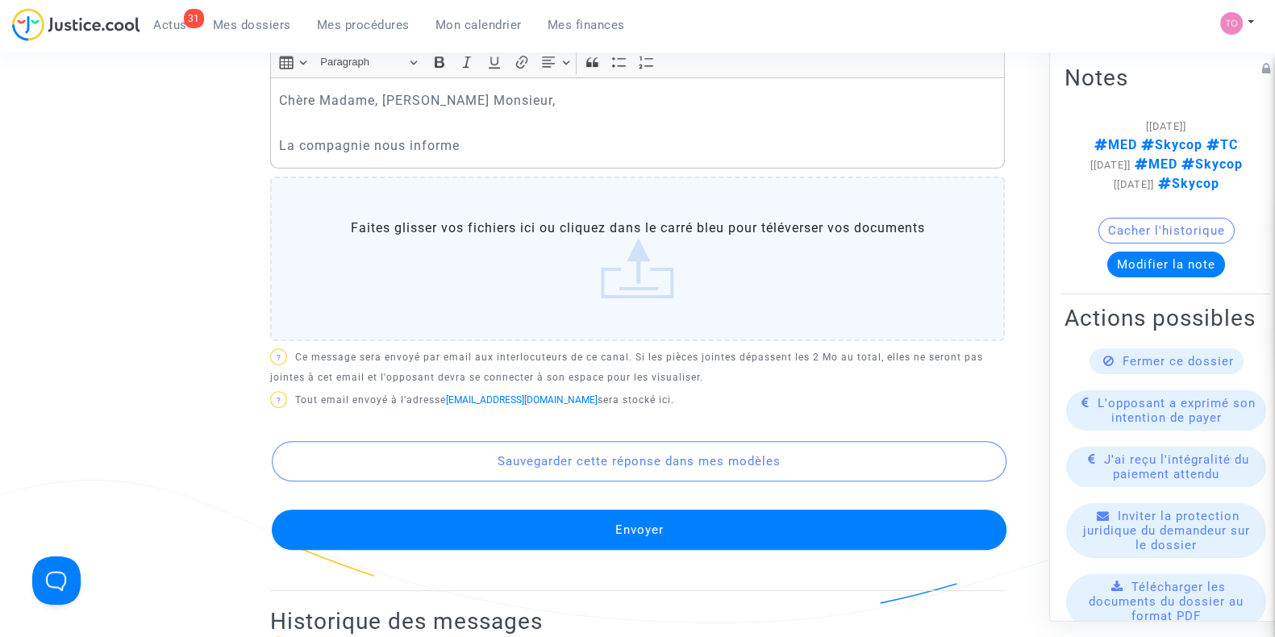
click at [480, 145] on p "La compagnie nous informe" at bounding box center [638, 146] width 718 height 20
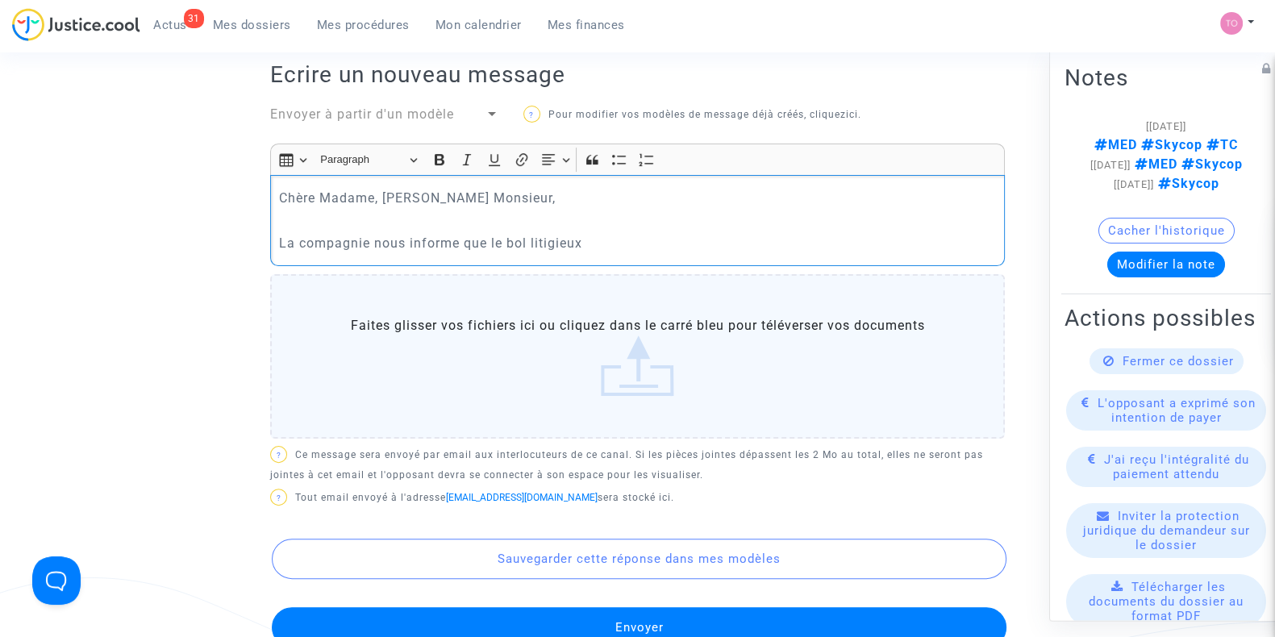
scroll to position [504, 0]
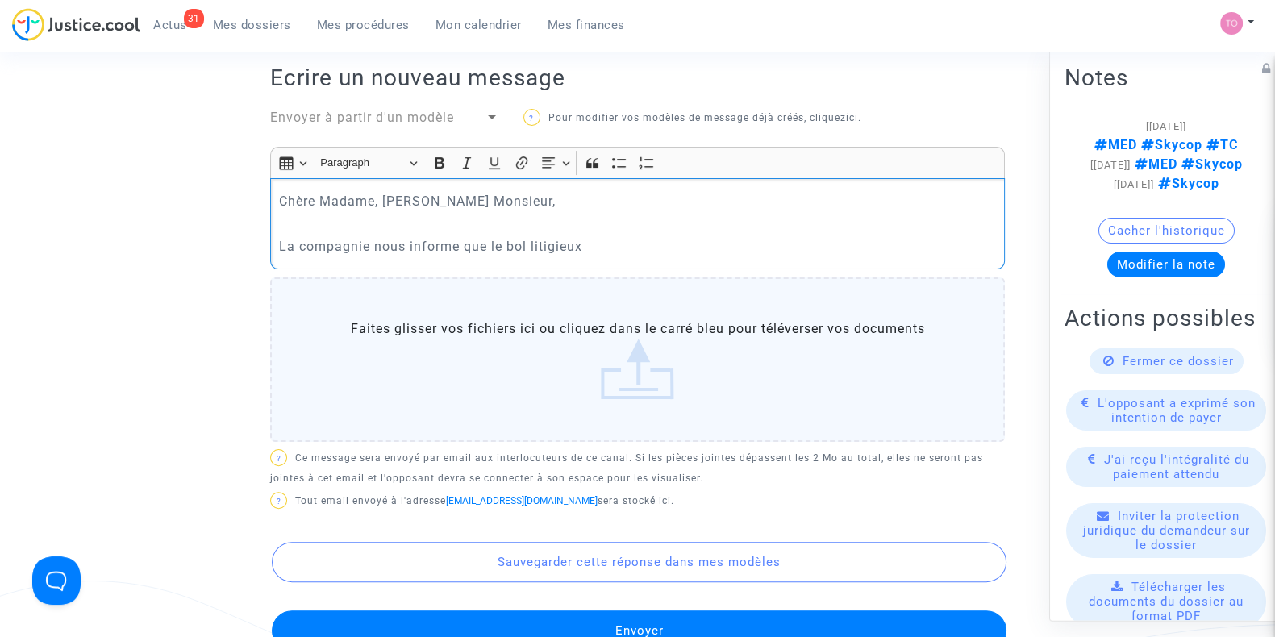
click at [511, 241] on p "La compagnie nous informe que le bol litigieux" at bounding box center [638, 246] width 718 height 20
click at [623, 242] on p "La compagnie nous informe que le vol litigieux" at bounding box center [638, 246] width 718 height 20
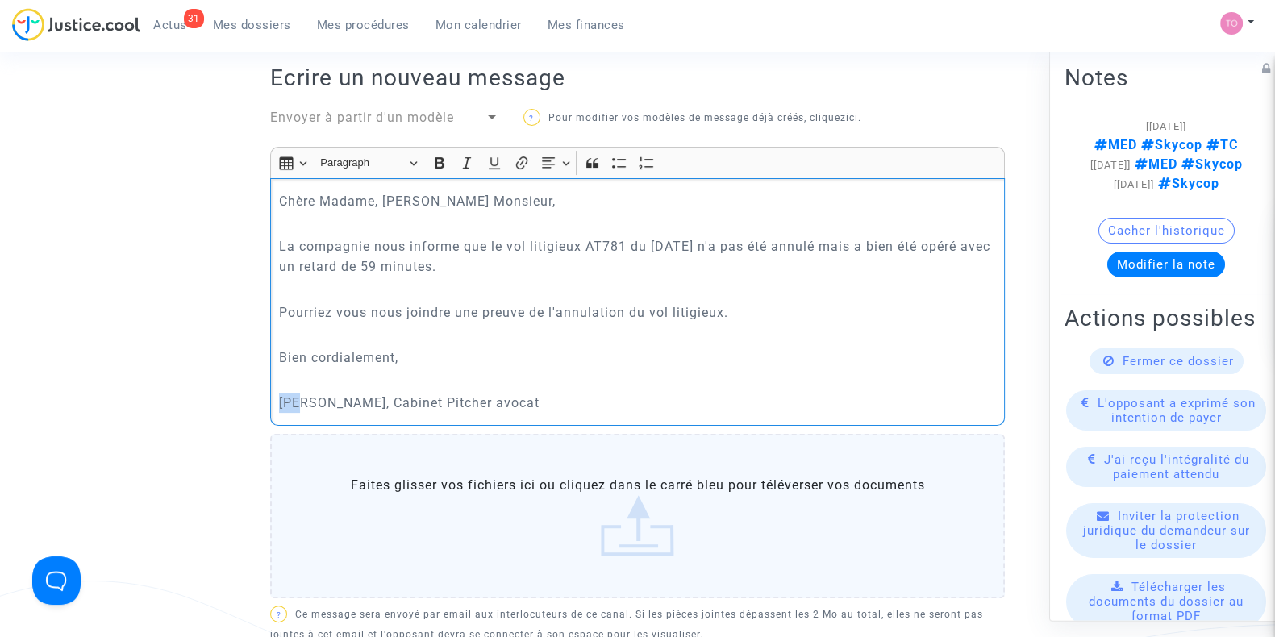
drag, startPoint x: 307, startPoint y: 403, endPoint x: 260, endPoint y: 403, distance: 46.8
click at [260, 403] on div "Canal officiel Mon client et moi DEMANDEUR Flayou Ziad (représenté·e par UAB Sk…" at bounding box center [637, 413] width 759 height 1075
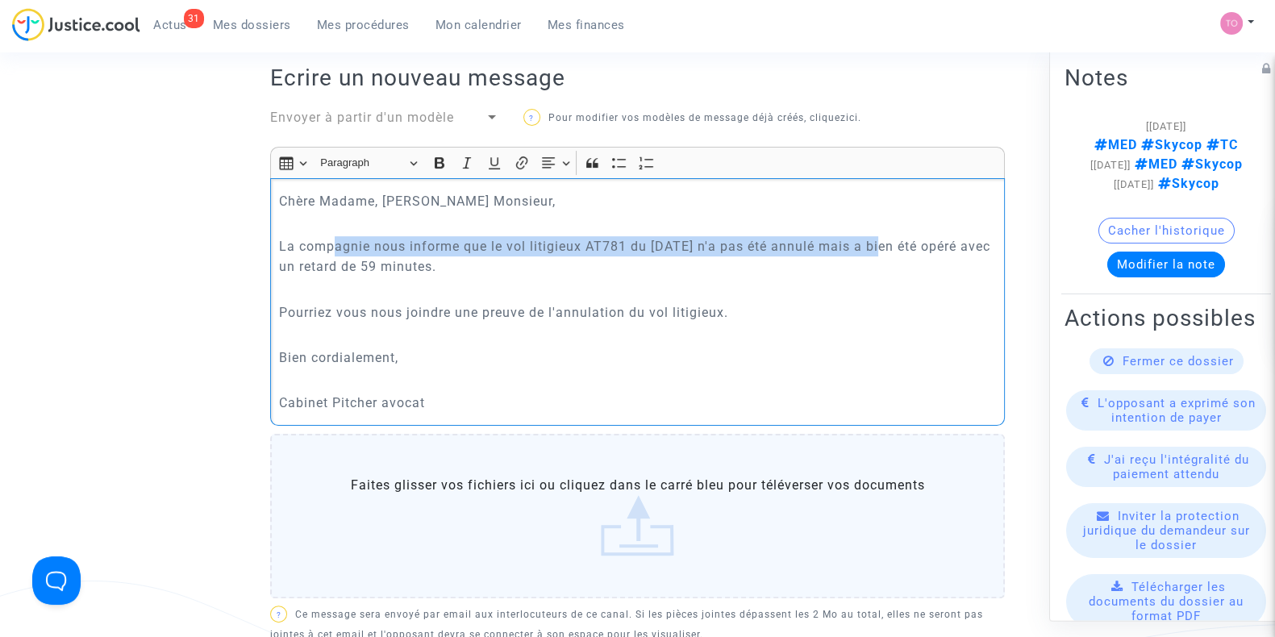
drag, startPoint x: 335, startPoint y: 252, endPoint x: 875, endPoint y: 243, distance: 540.6
click at [875, 243] on p "La compagnie nous informe que le vol litigieux AT781 du 15 janvier 2024 n'a pas…" at bounding box center [638, 256] width 718 height 40
drag, startPoint x: 307, startPoint y: 269, endPoint x: 459, endPoint y: 264, distance: 151.7
click at [459, 264] on p "La compagnie nous informe que le vol litigieux AT781 du 15 janvier 2024 n'a pas…" at bounding box center [638, 256] width 718 height 40
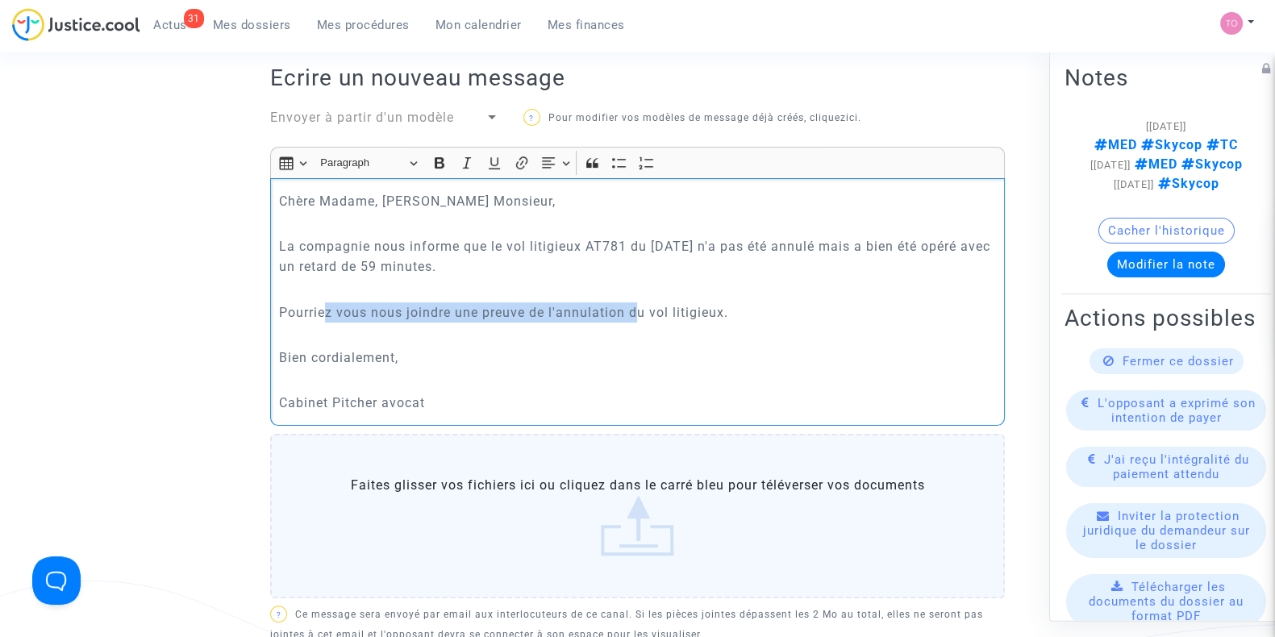
drag, startPoint x: 327, startPoint y: 313, endPoint x: 637, endPoint y: 314, distance: 310.6
click at [636, 314] on p "Pourriez vous nous joindre une preuve de l'annulation du vol litigieux." at bounding box center [638, 313] width 718 height 20
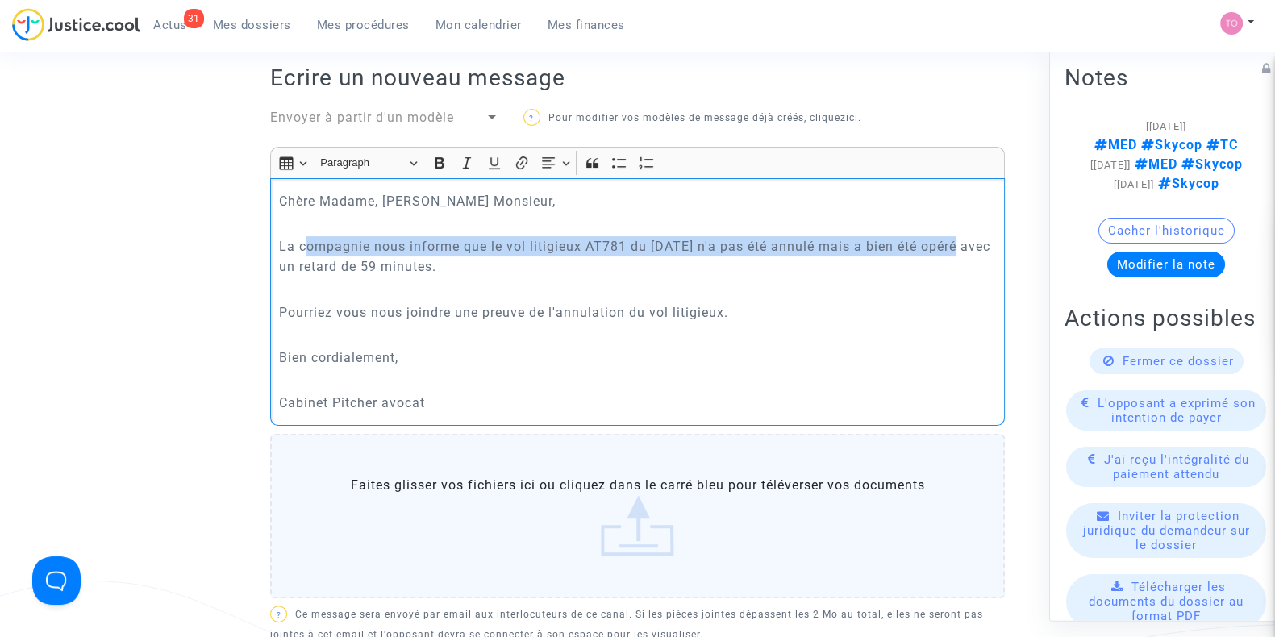
drag, startPoint x: 310, startPoint y: 244, endPoint x: 902, endPoint y: 258, distance: 592.3
click at [957, 244] on p "La compagnie nous informe que le vol litigieux AT781 du 15 janvier 2024 n'a pas…" at bounding box center [638, 256] width 718 height 40
click at [908, 244] on p "La compagnie nous informe que le vol litigieux AT781 du 15 janvier 2024 n'a pas…" at bounding box center [638, 256] width 718 height 40
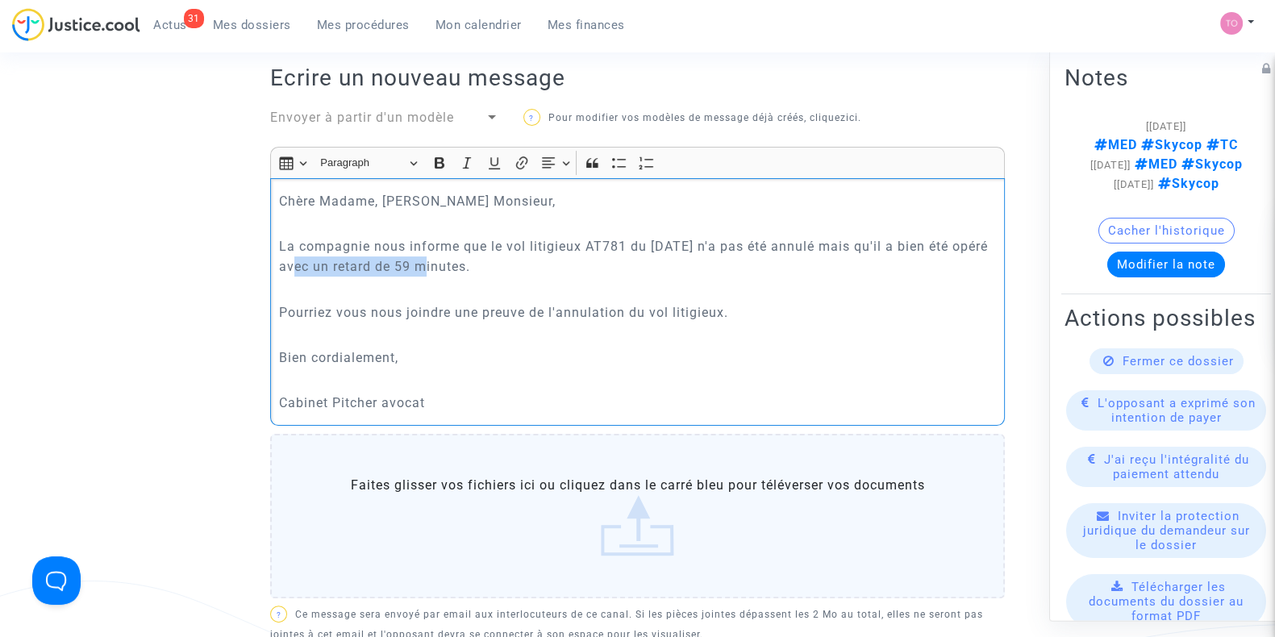
drag, startPoint x: 300, startPoint y: 263, endPoint x: 432, endPoint y: 266, distance: 131.5
click at [432, 266] on p "La compagnie nous informe que le vol litigieux AT781 du 15 janvier 2024 n'a pas…" at bounding box center [638, 256] width 718 height 40
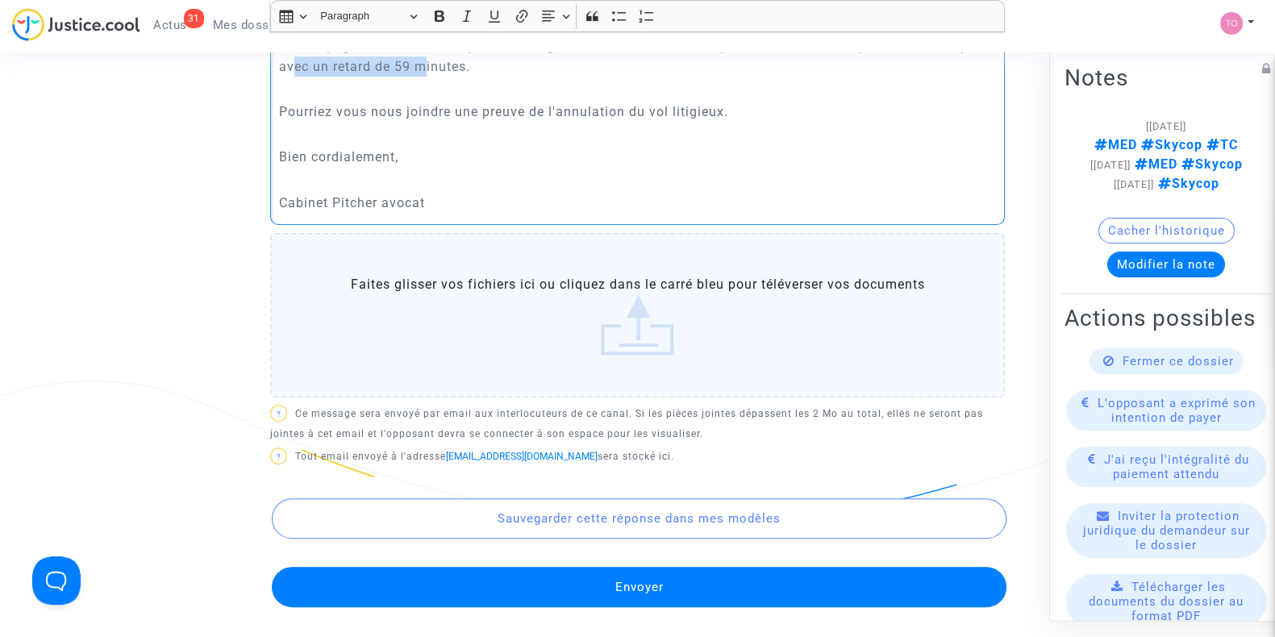
scroll to position [705, 0]
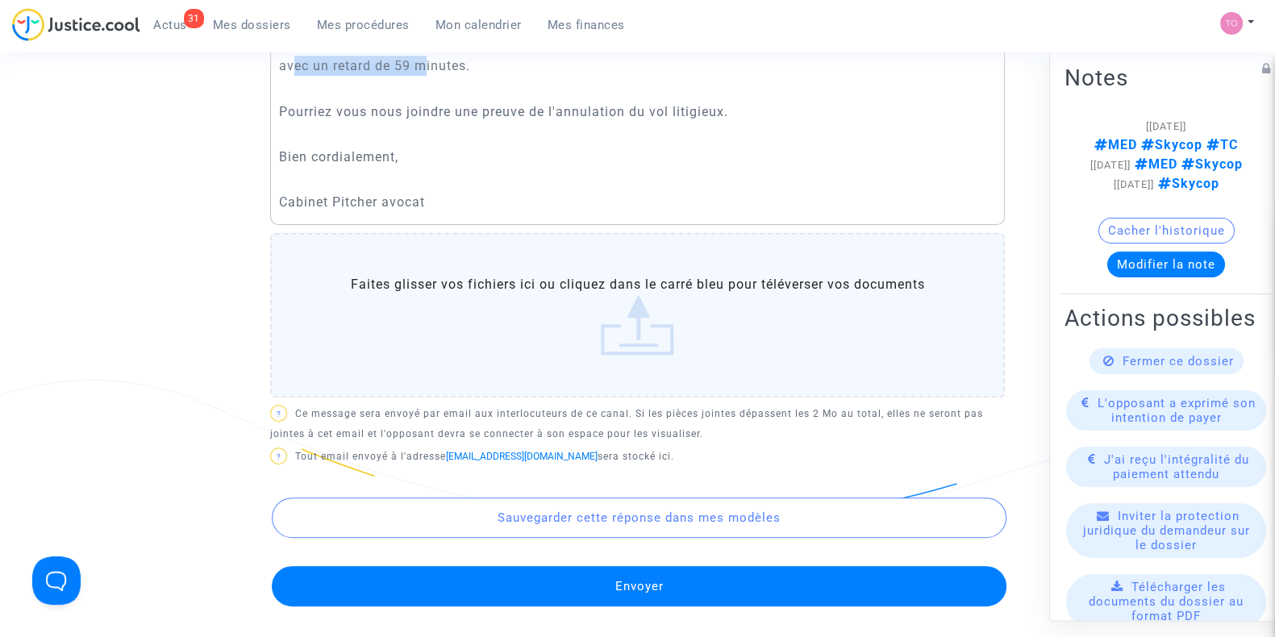
click at [495, 586] on button "Envoyer" at bounding box center [639, 586] width 735 height 40
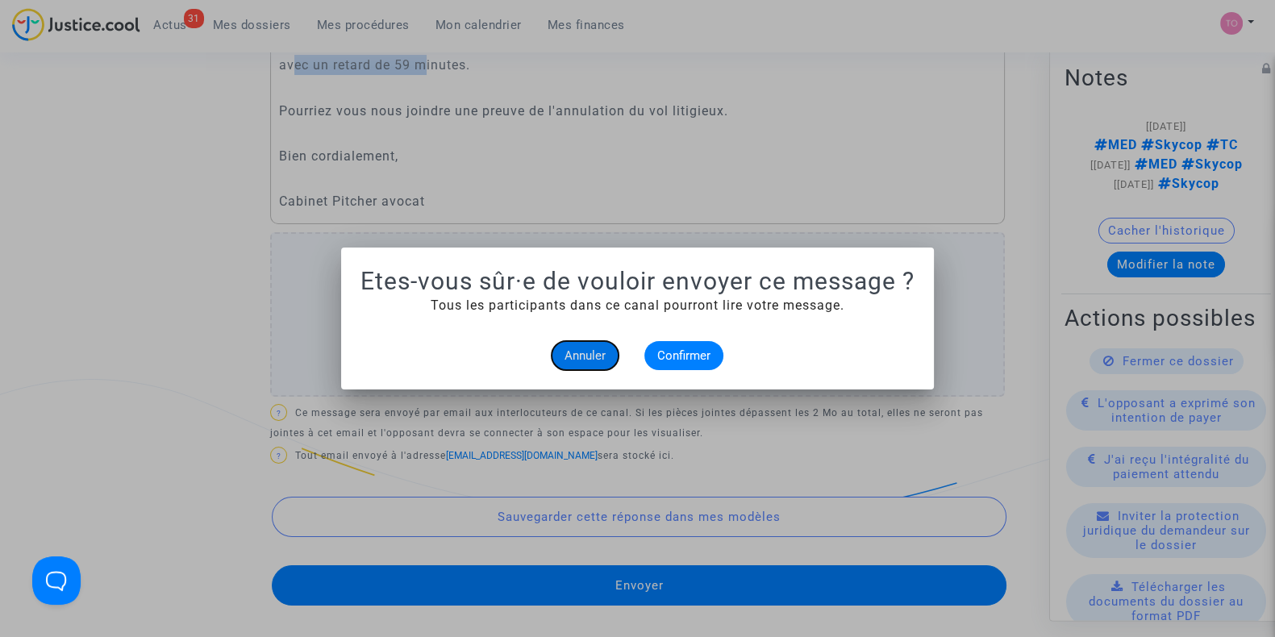
click at [577, 341] on button "Annuler" at bounding box center [585, 355] width 67 height 29
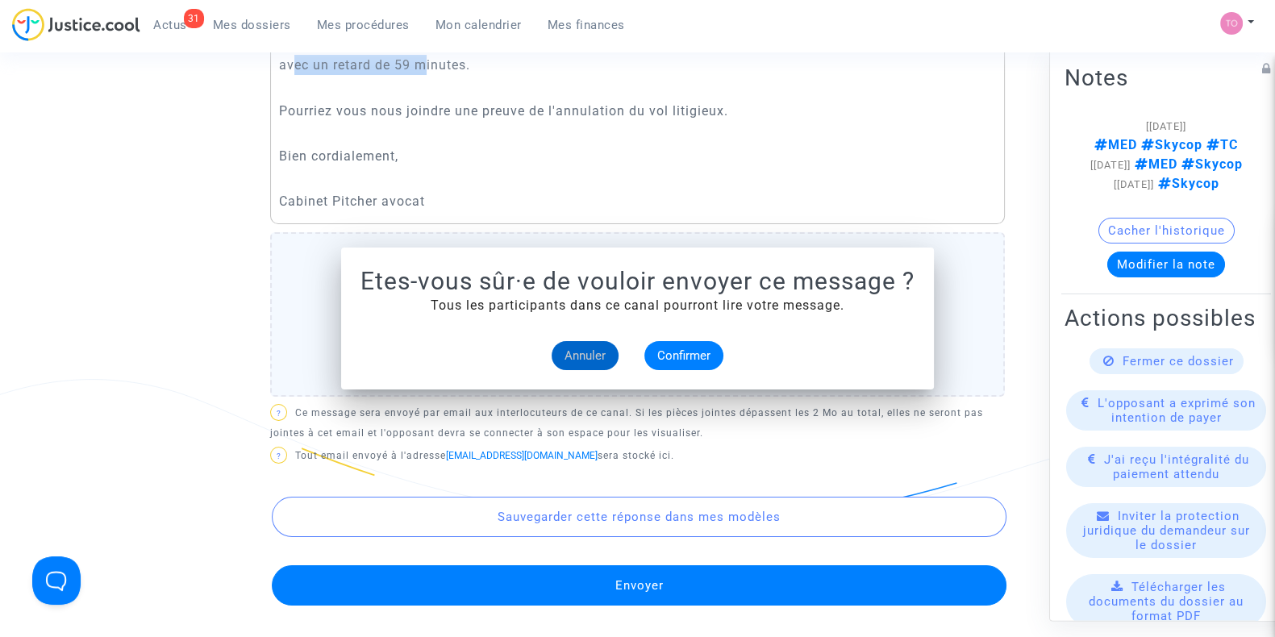
scroll to position [705, 0]
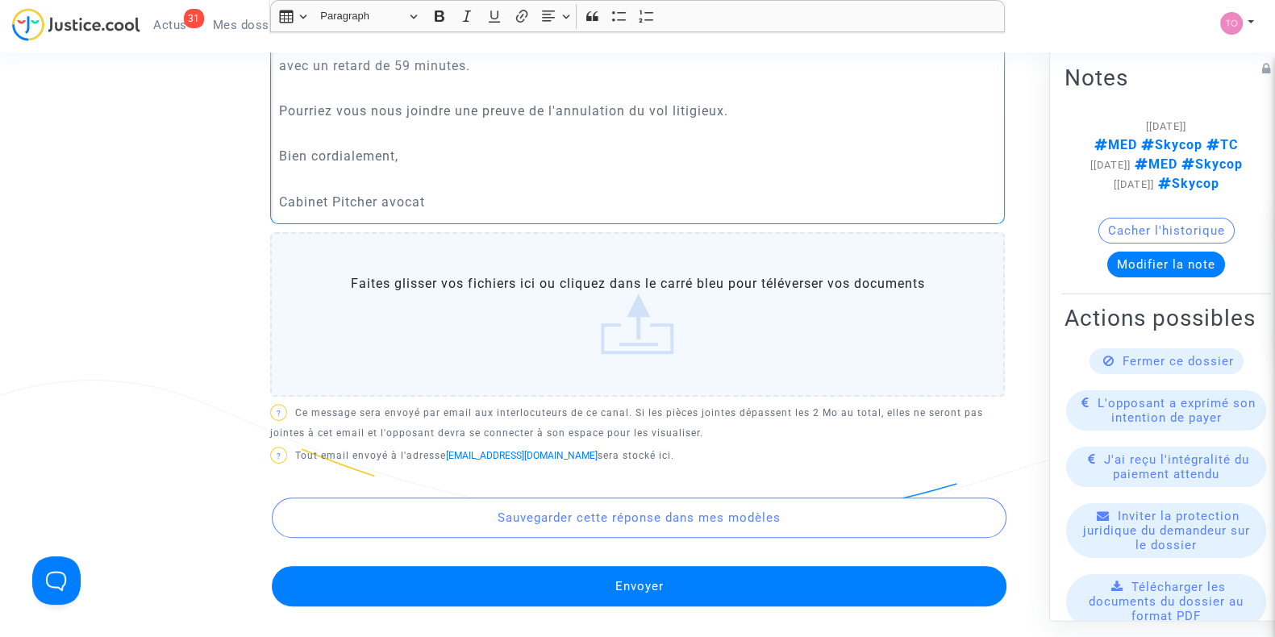
click at [297, 123] on p "Rich Text Editor, main" at bounding box center [638, 133] width 718 height 20
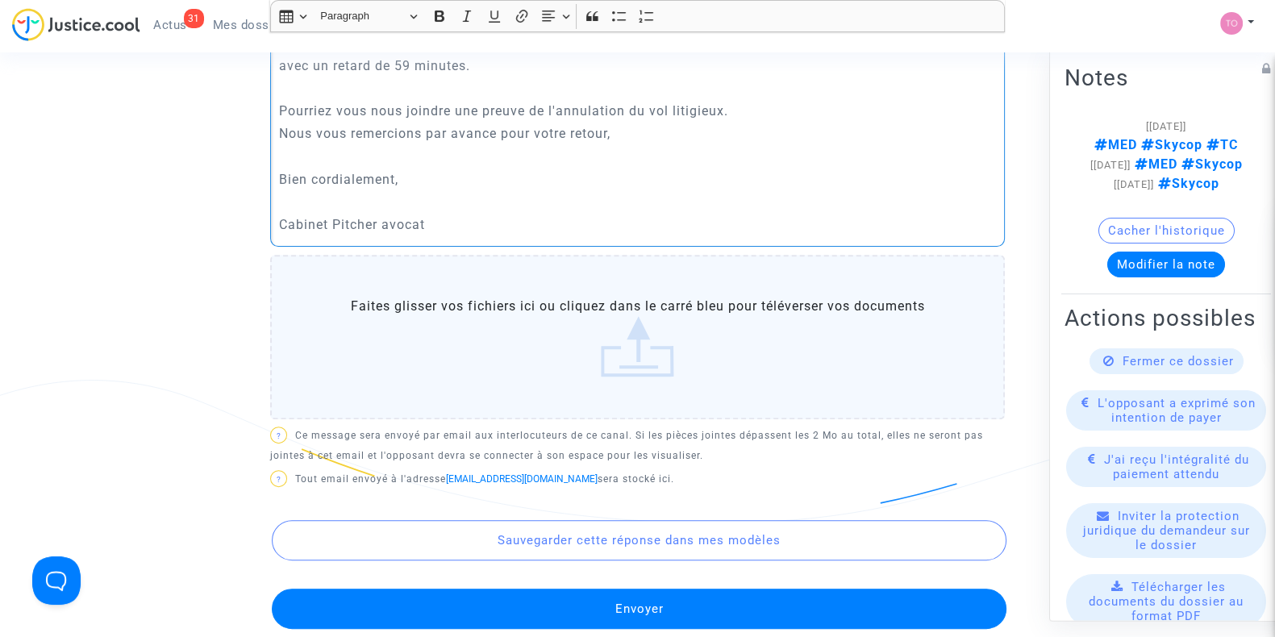
click at [753, 115] on p "Pourriez vous nous joindre une preuve de l'annulation du vol litigieux." at bounding box center [638, 111] width 718 height 20
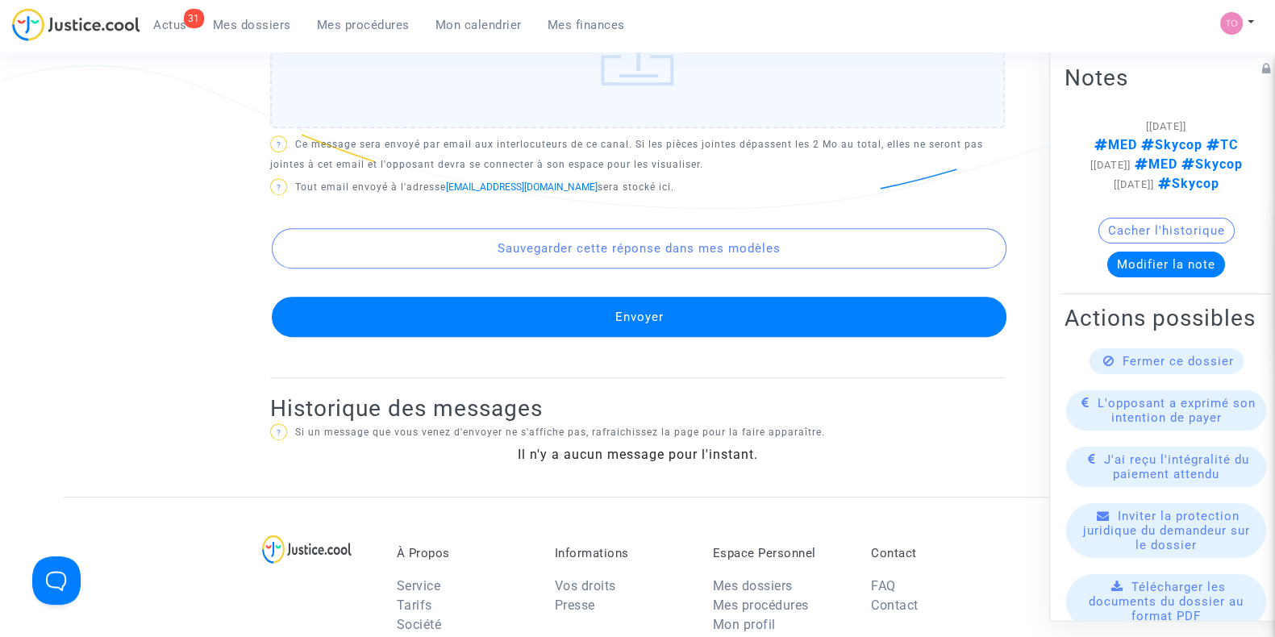
scroll to position [1109, 0]
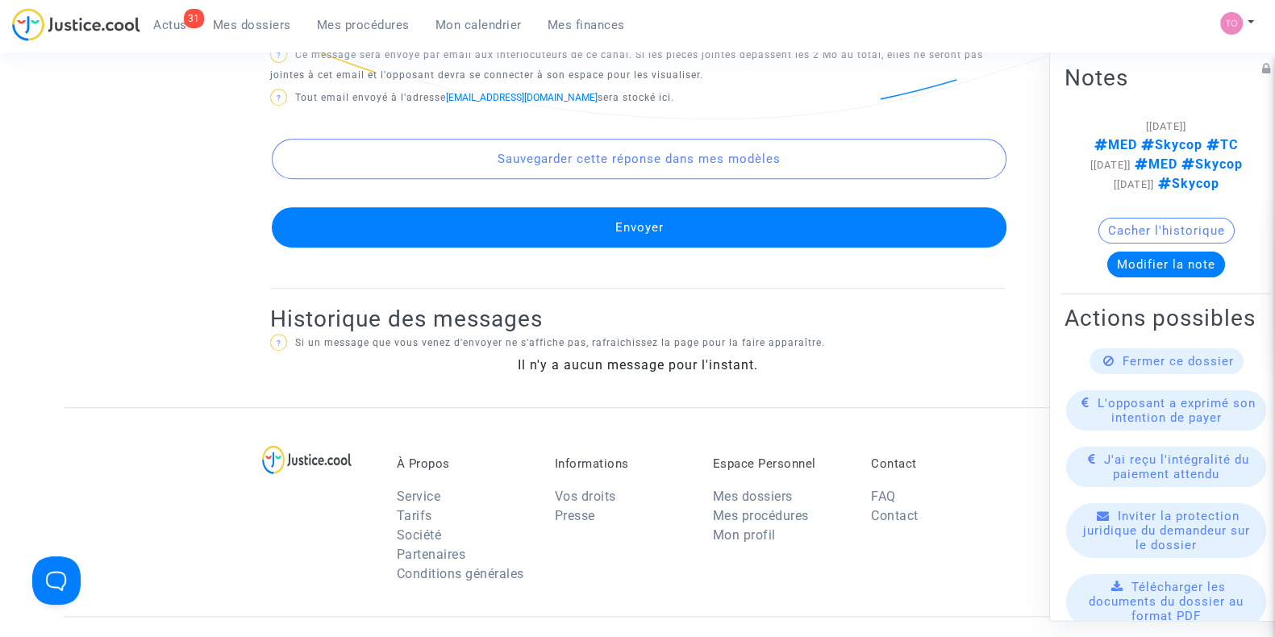
click at [615, 228] on button "Envoyer" at bounding box center [639, 227] width 735 height 40
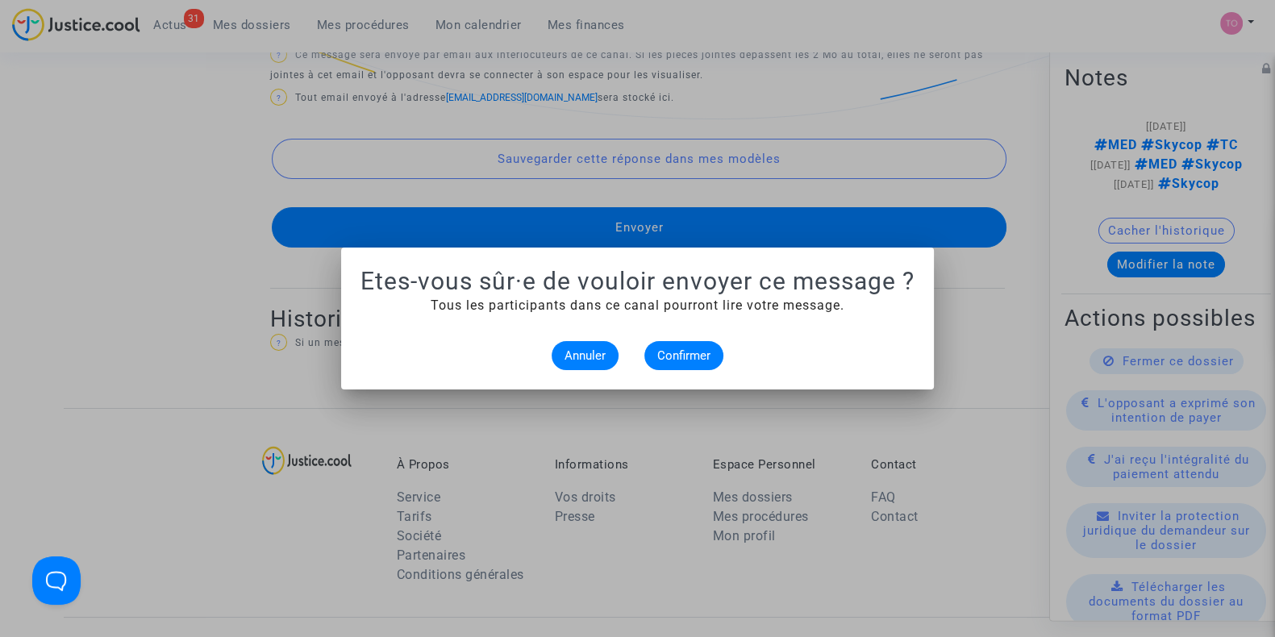
scroll to position [0, 0]
click at [663, 344] on button "Confirmer" at bounding box center [684, 355] width 79 height 29
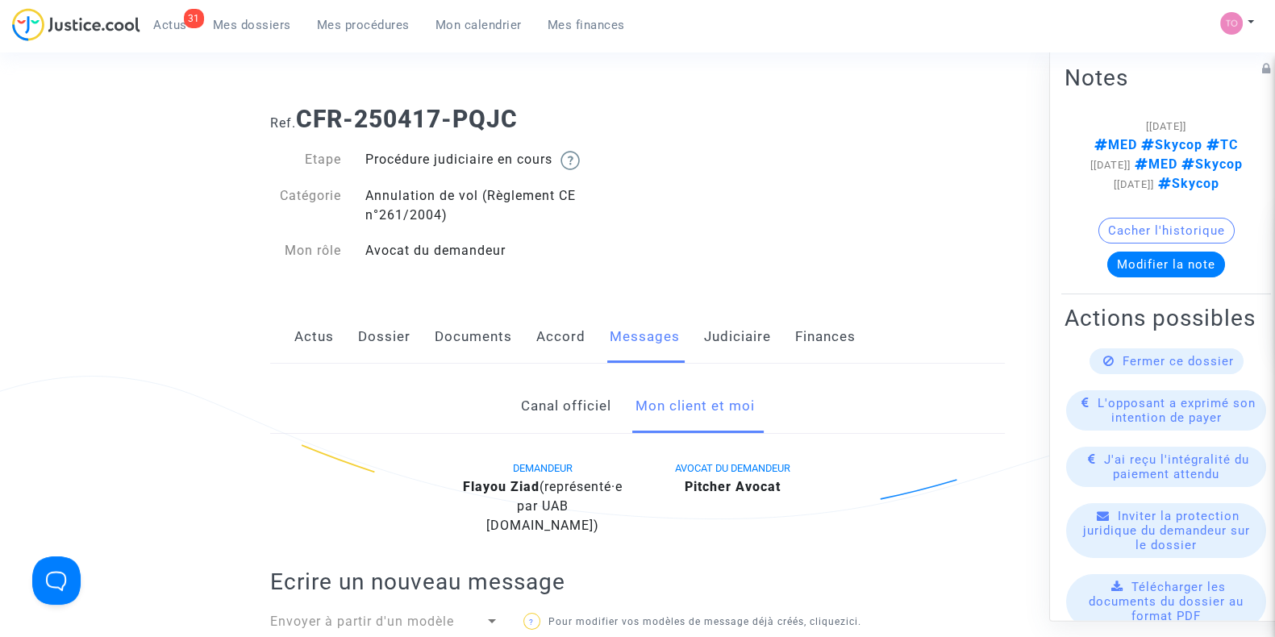
click at [1150, 273] on button "Modifier la note" at bounding box center [1167, 265] width 118 height 26
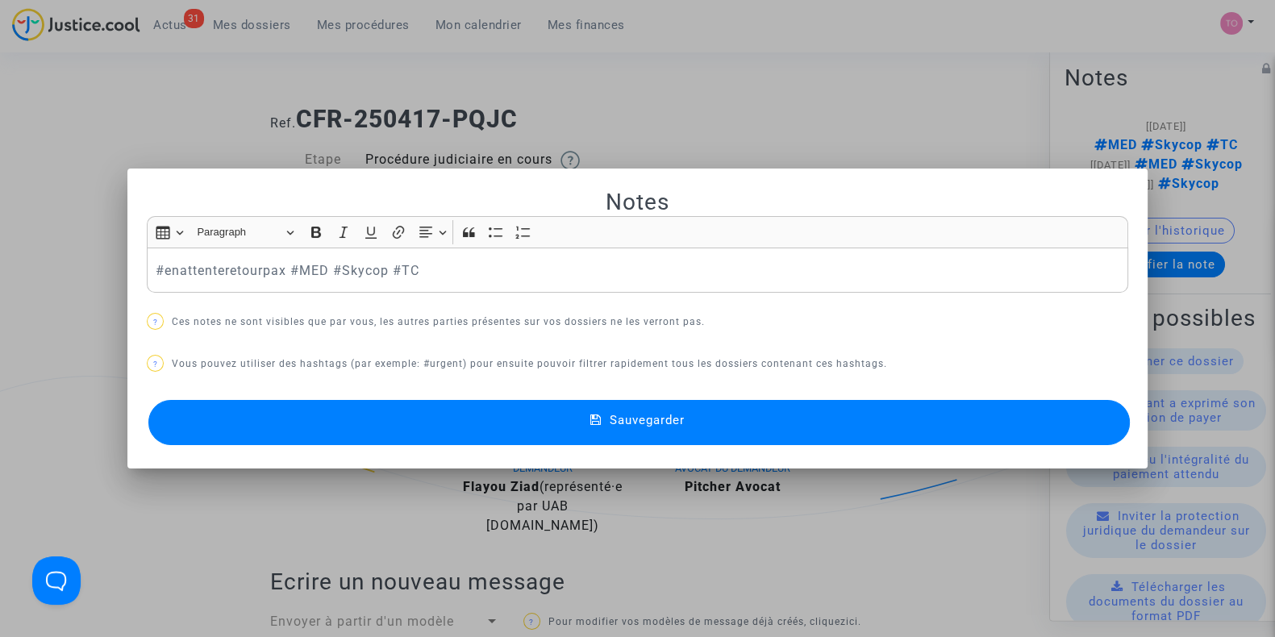
click at [383, 427] on button "Sauvegarder" at bounding box center [639, 422] width 982 height 45
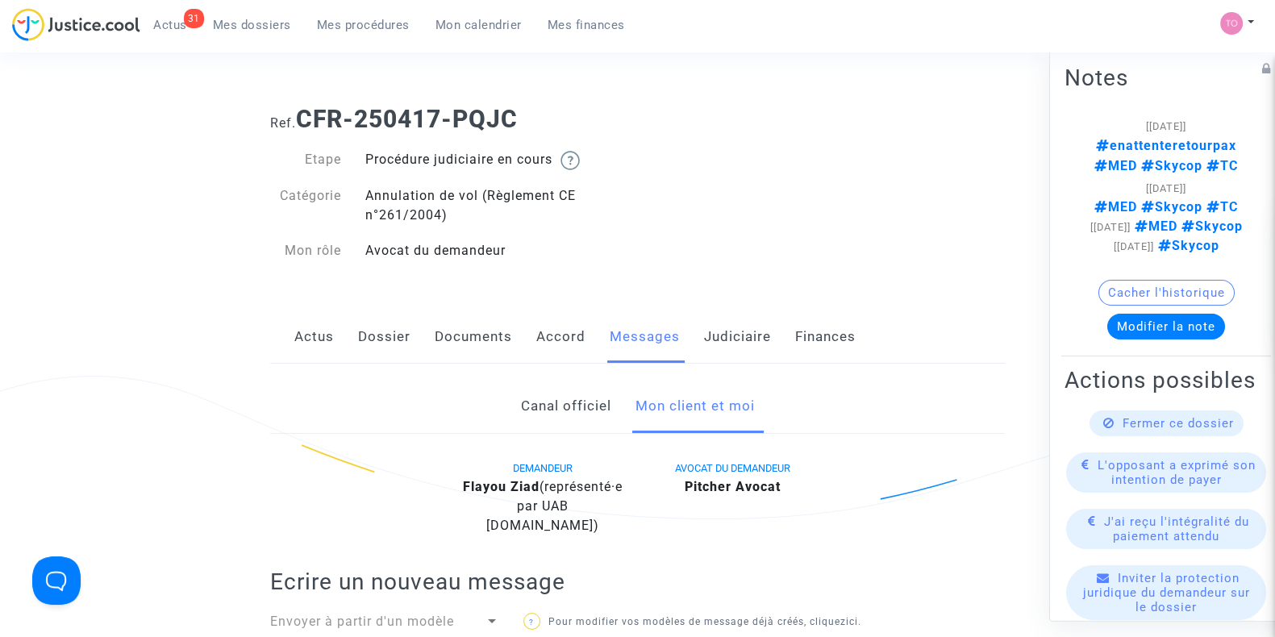
drag, startPoint x: 728, startPoint y: 343, endPoint x: 724, endPoint y: 353, distance: 11.2
click at [728, 343] on link "Judiciaire" at bounding box center [737, 337] width 67 height 53
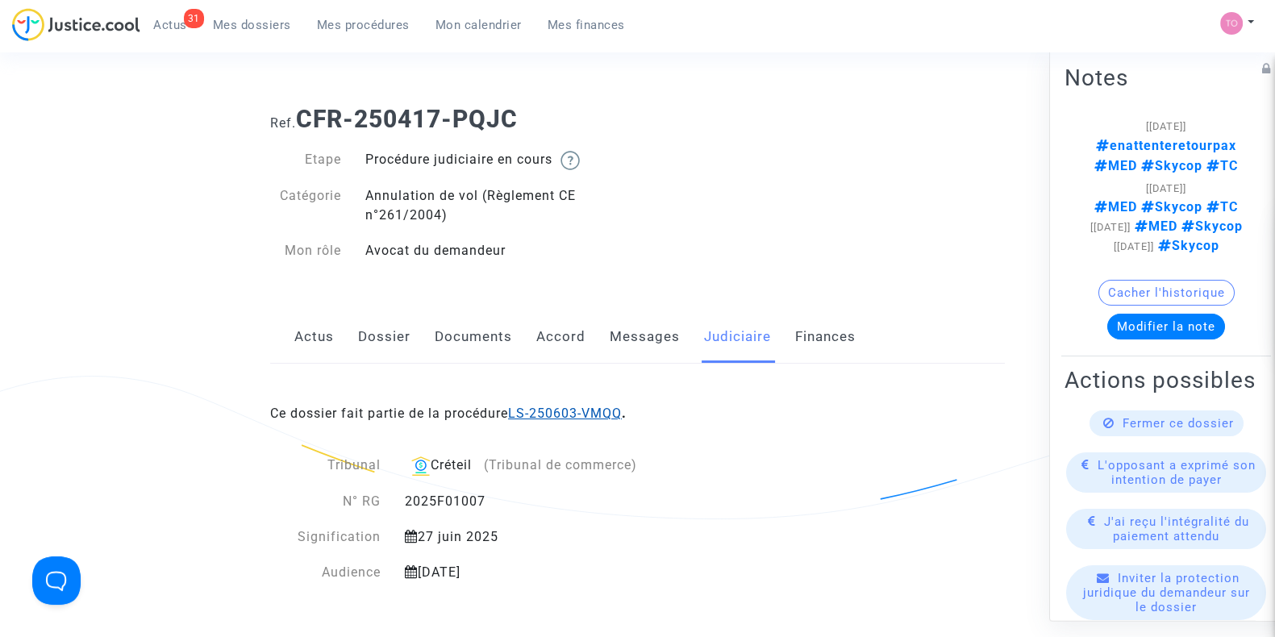
click at [573, 409] on link "LS-250603-VMQQ" at bounding box center [565, 413] width 114 height 15
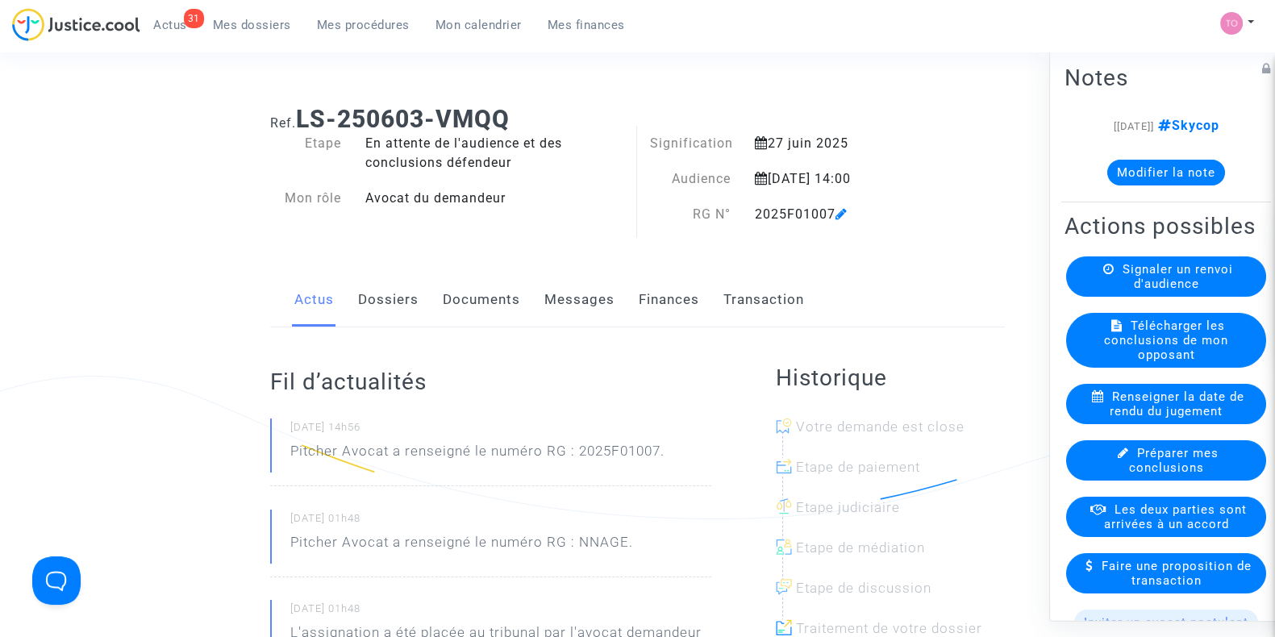
click at [246, 30] on span "Mes dossiers" at bounding box center [252, 25] width 78 height 15
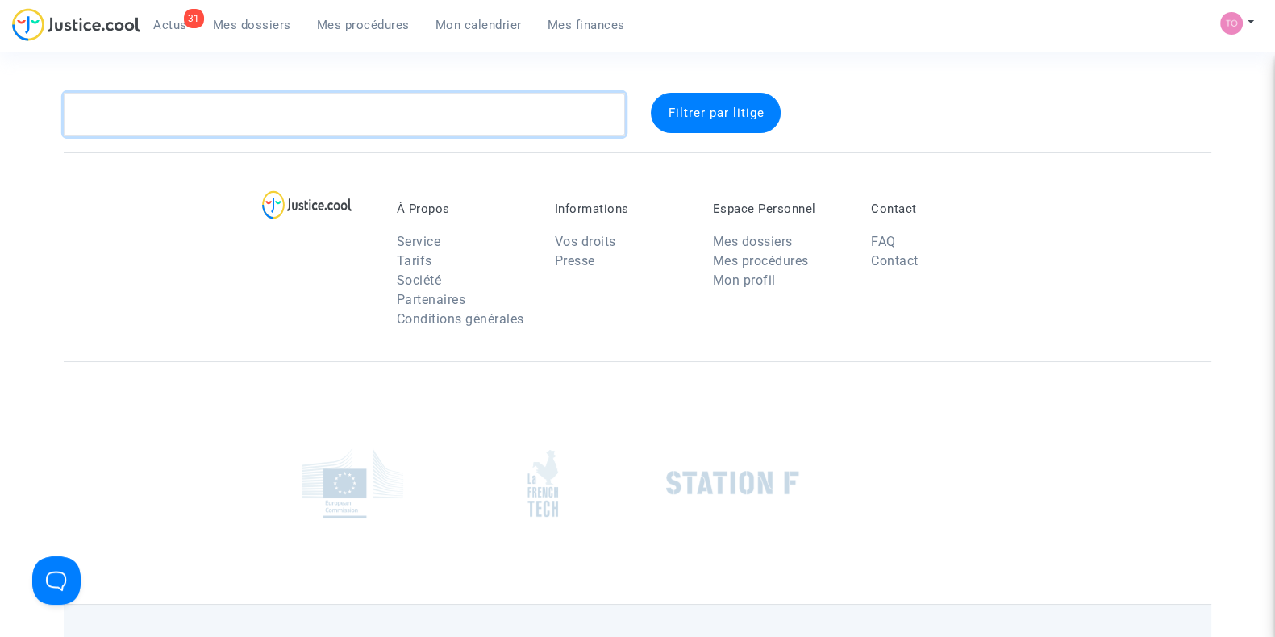
click at [250, 123] on textarea at bounding box center [344, 115] width 561 height 44
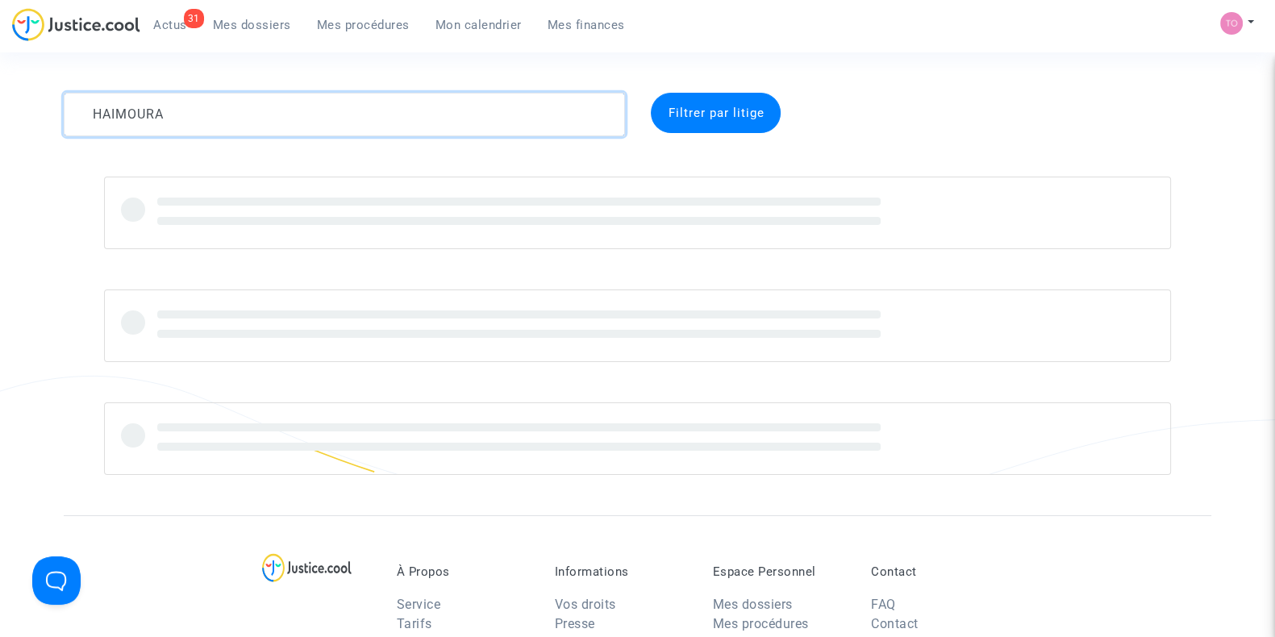
type textarea "HAIMOURA"
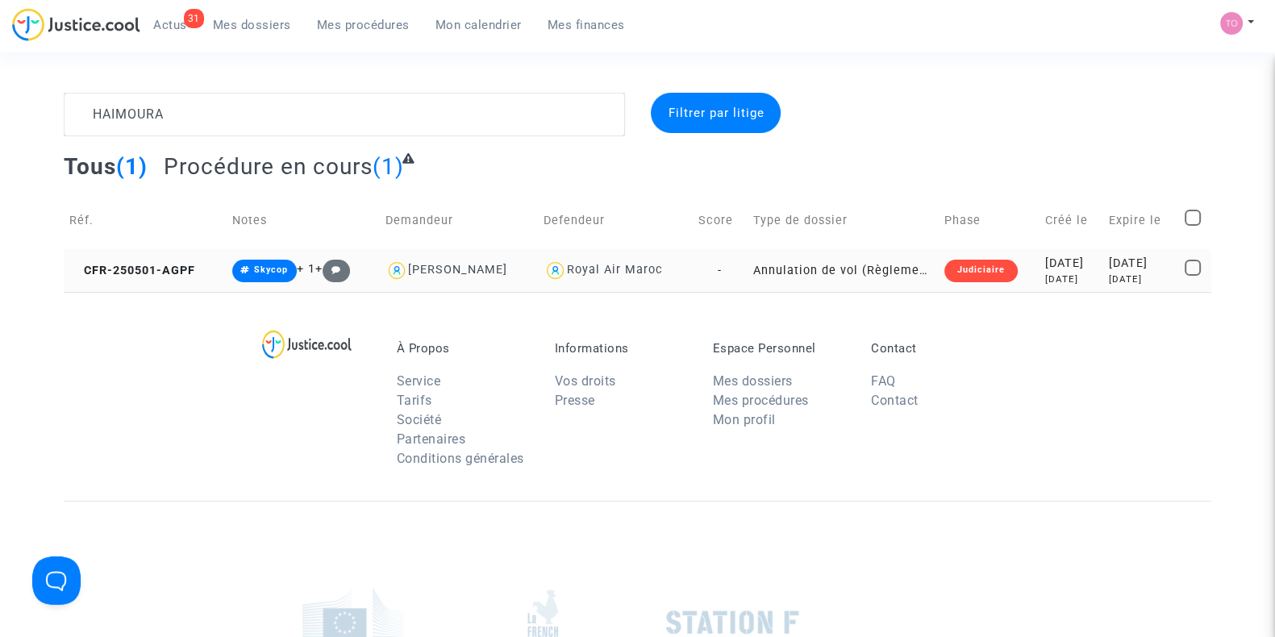
click at [1045, 277] on div "[DATE]" at bounding box center [1071, 280] width 52 height 14
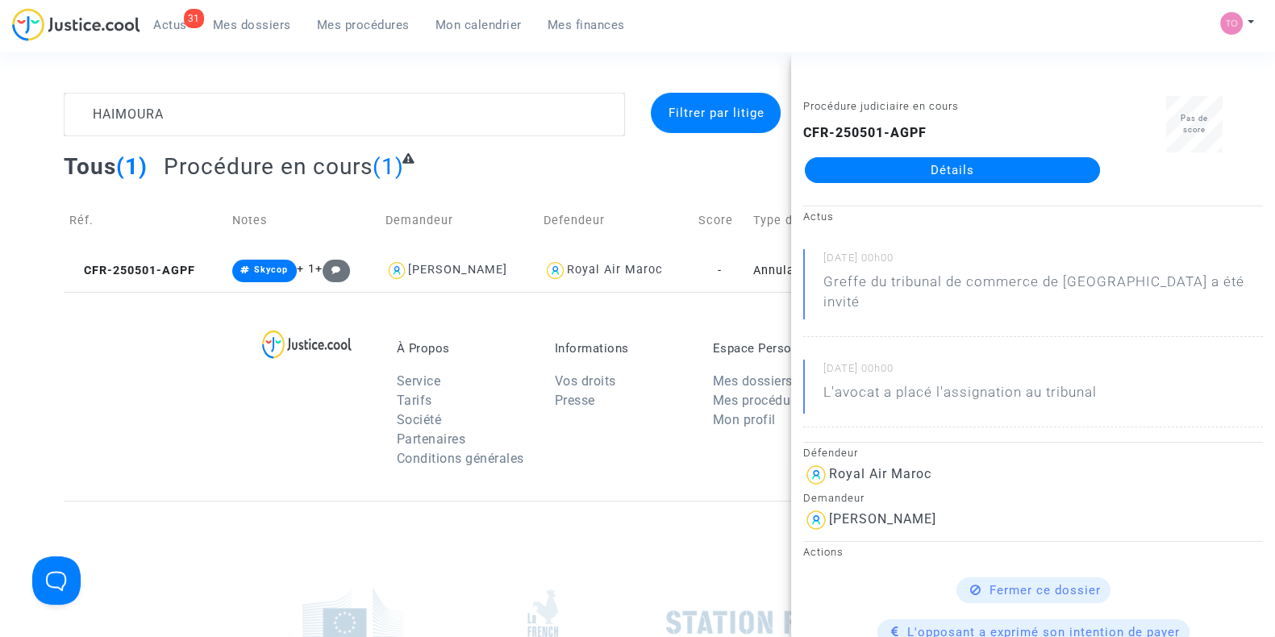
click at [942, 165] on link "Détails" at bounding box center [952, 170] width 295 height 26
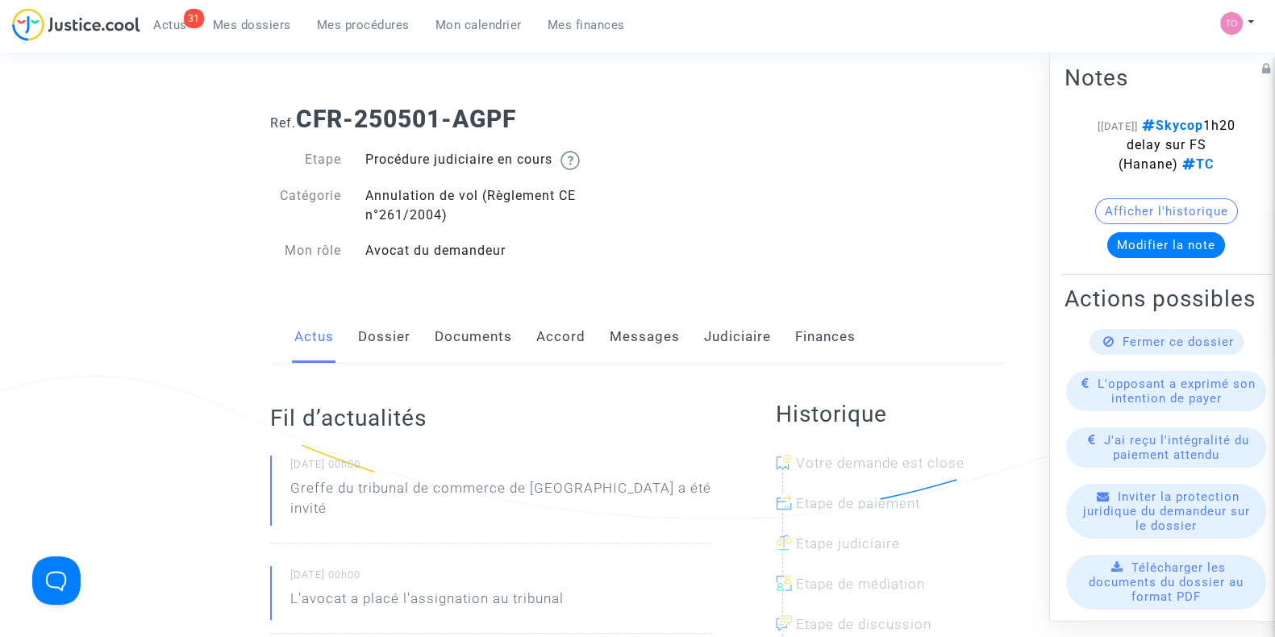
click at [388, 328] on link "Dossier" at bounding box center [384, 337] width 52 height 53
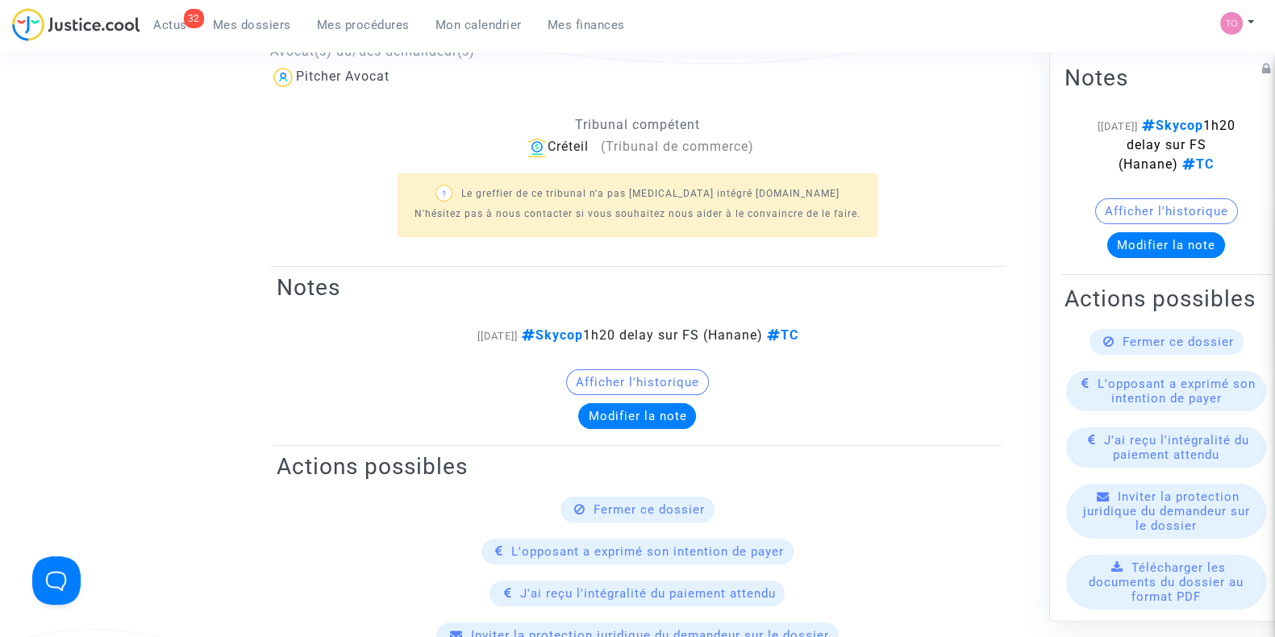
scroll to position [403, 0]
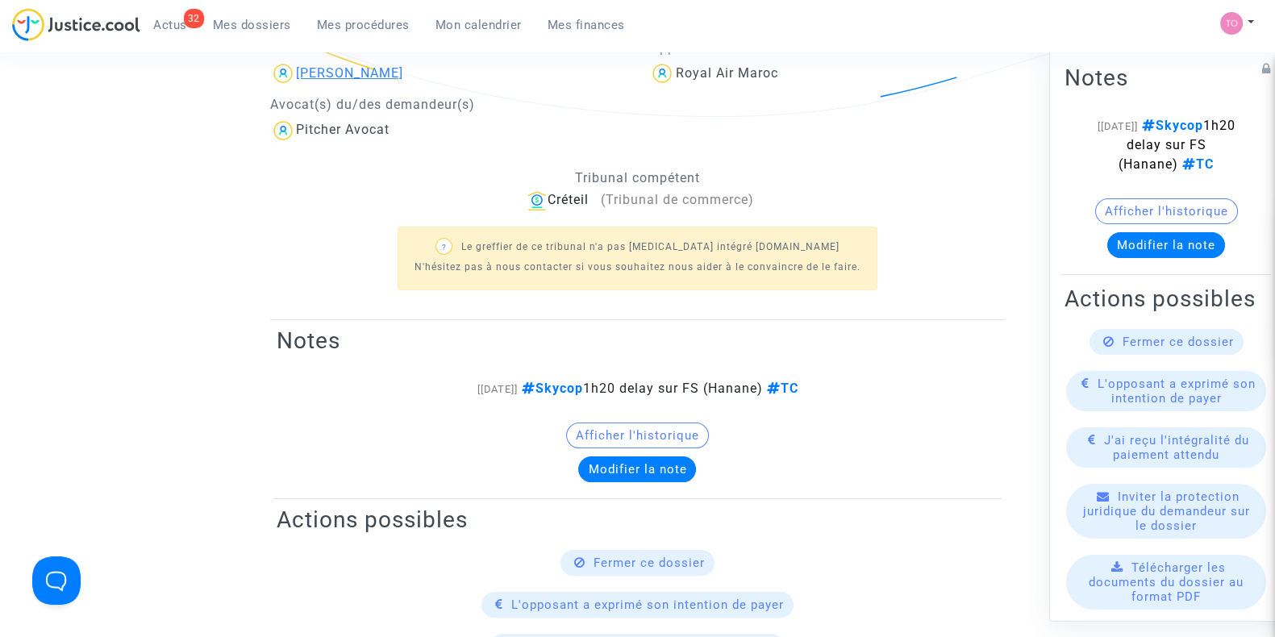
drag, startPoint x: 478, startPoint y: 74, endPoint x: 377, endPoint y: 77, distance: 101.7
click at [377, 77] on div "Mohammed HAIMOURA" at bounding box center [448, 74] width 356 height 26
copy div "HAIMOURA"
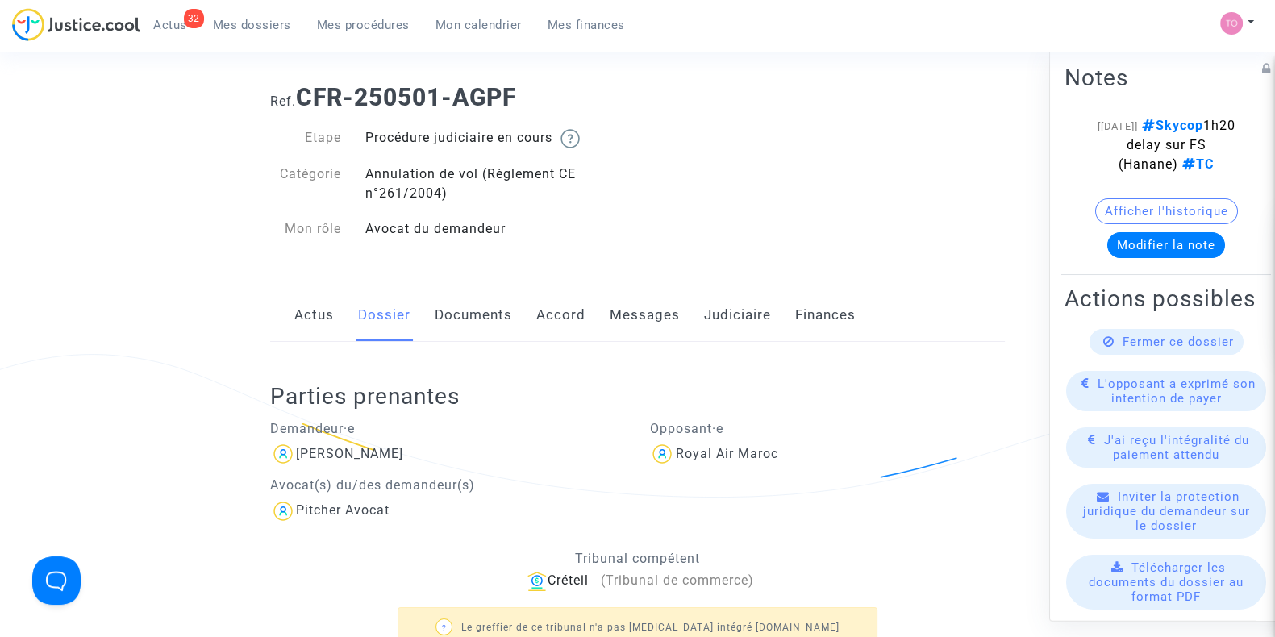
scroll to position [0, 0]
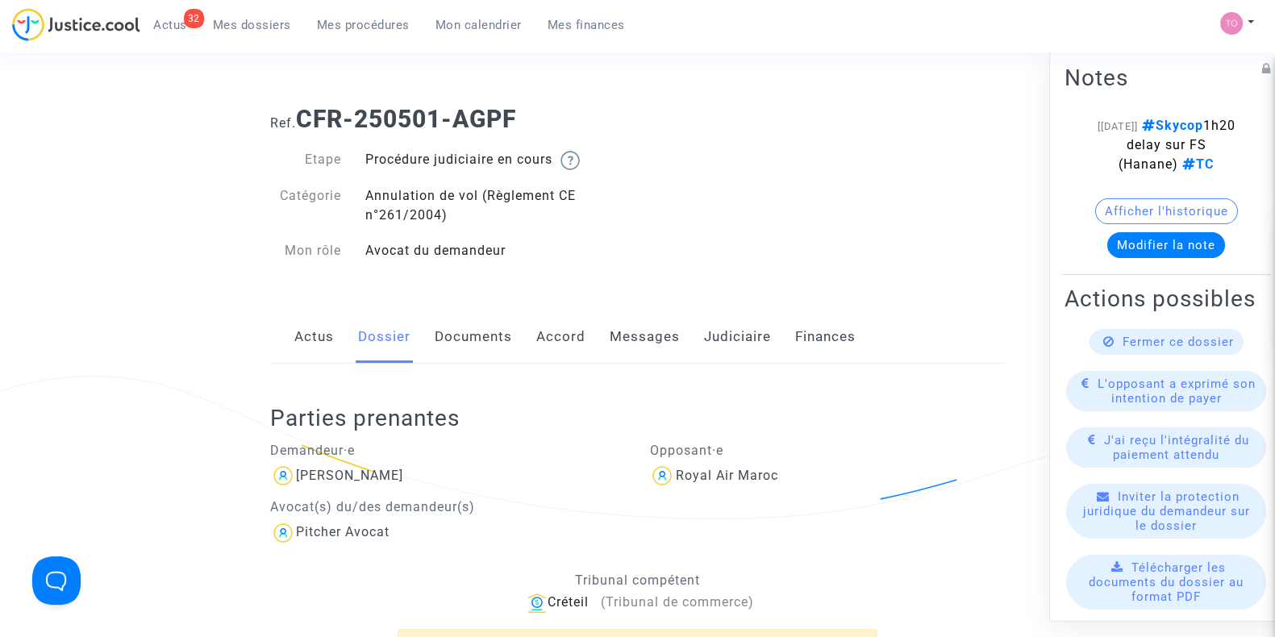
click at [452, 336] on link "Documents" at bounding box center [473, 337] width 77 height 53
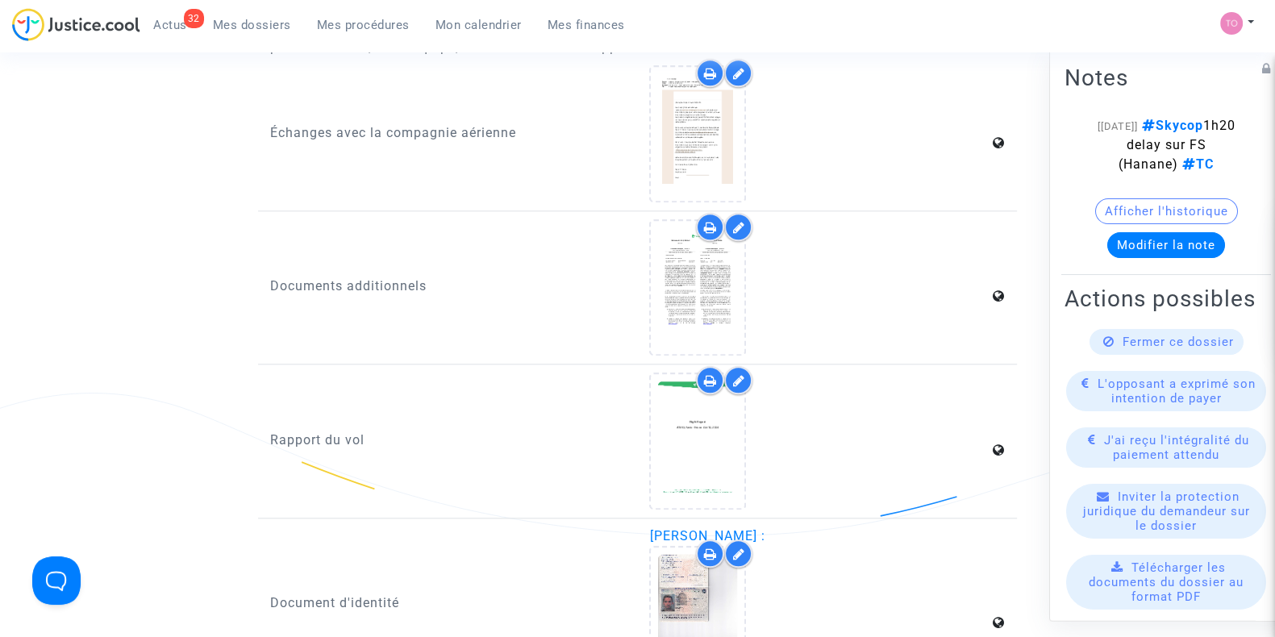
scroll to position [2118, 0]
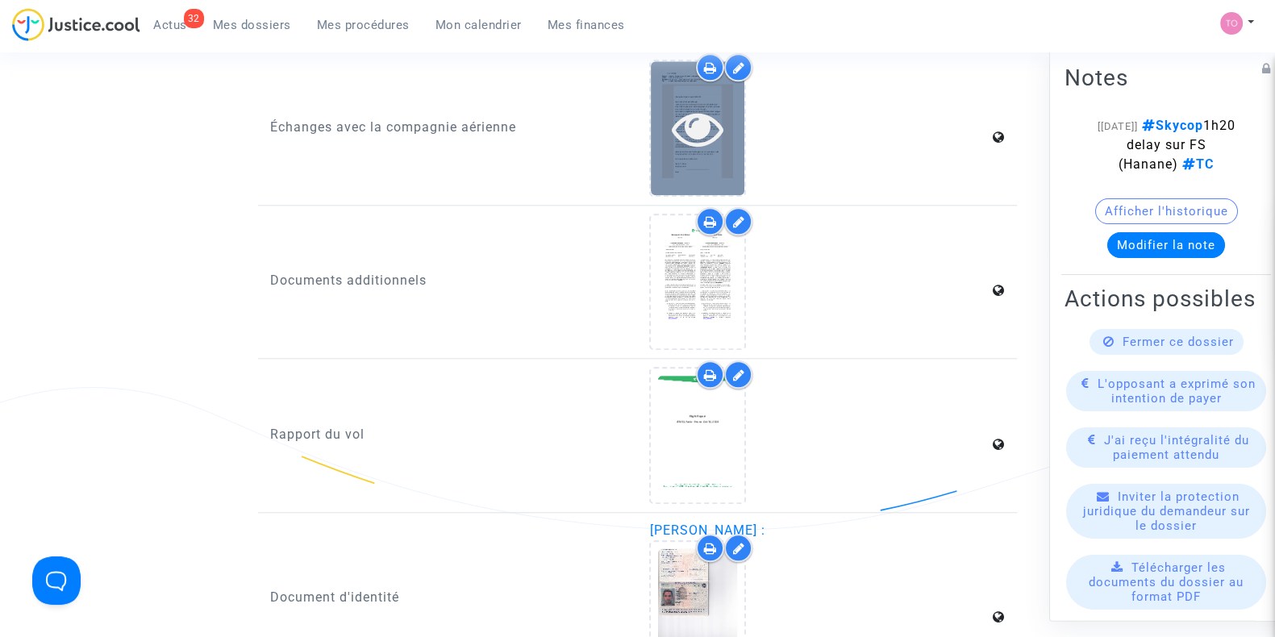
click at [745, 102] on div at bounding box center [698, 128] width 94 height 52
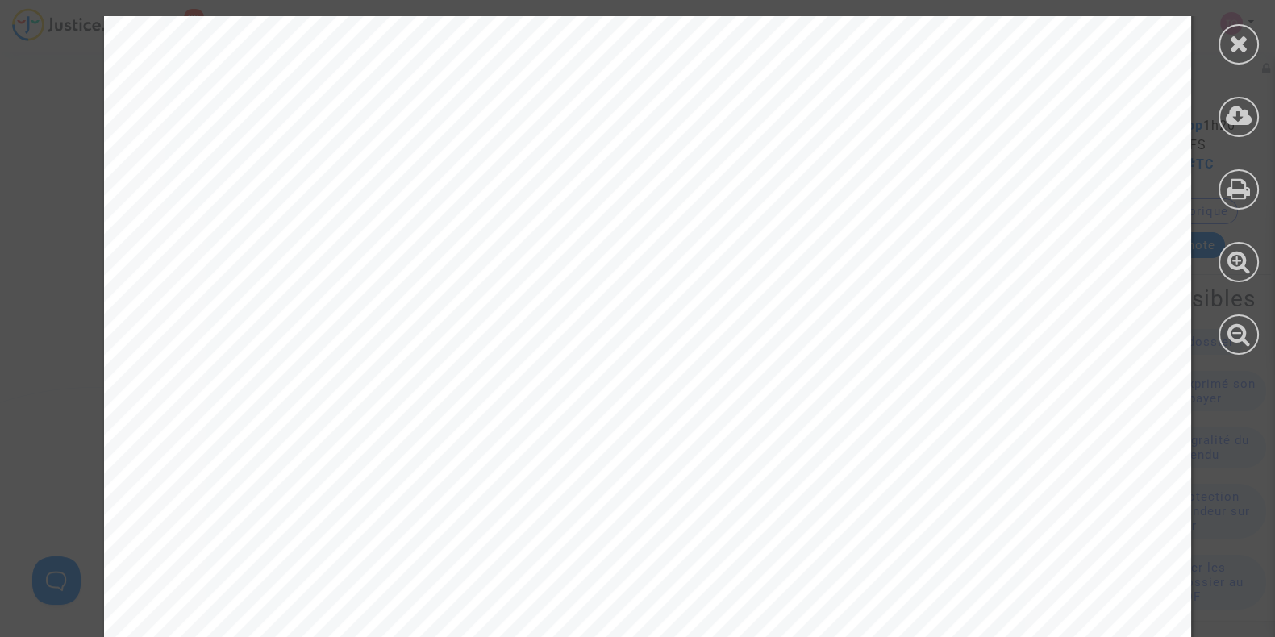
scroll to position [3630, 0]
click at [1226, 50] on div at bounding box center [1239, 44] width 40 height 40
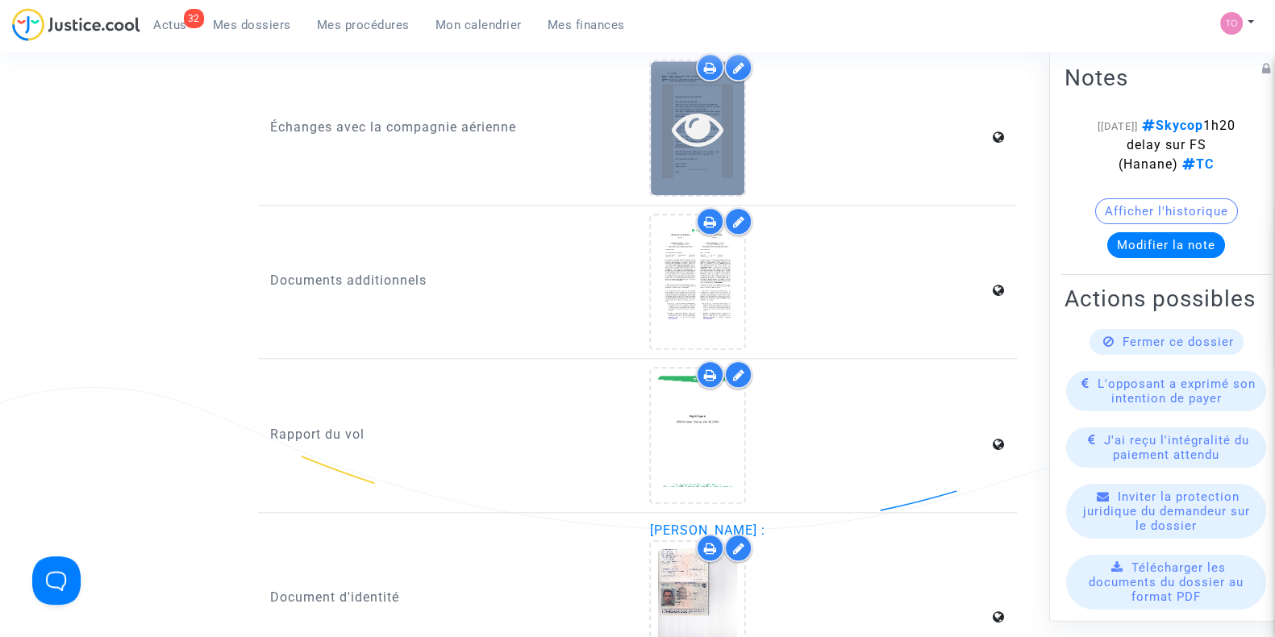
click at [678, 139] on icon at bounding box center [698, 128] width 52 height 52
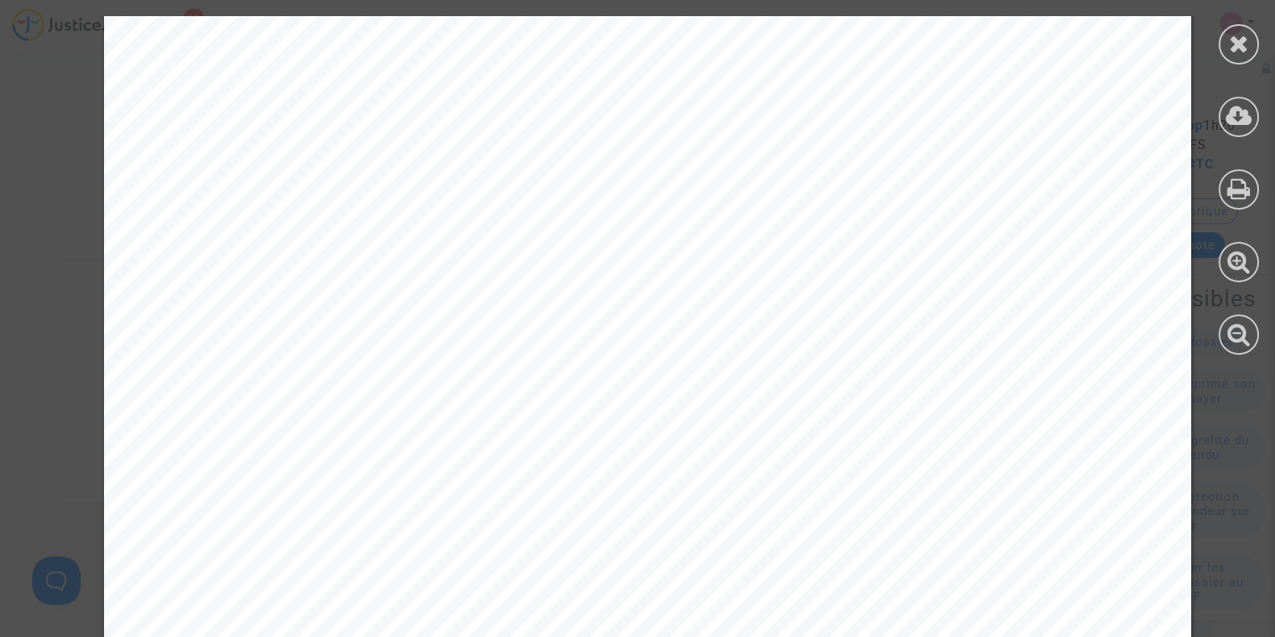
scroll to position [8678, 0]
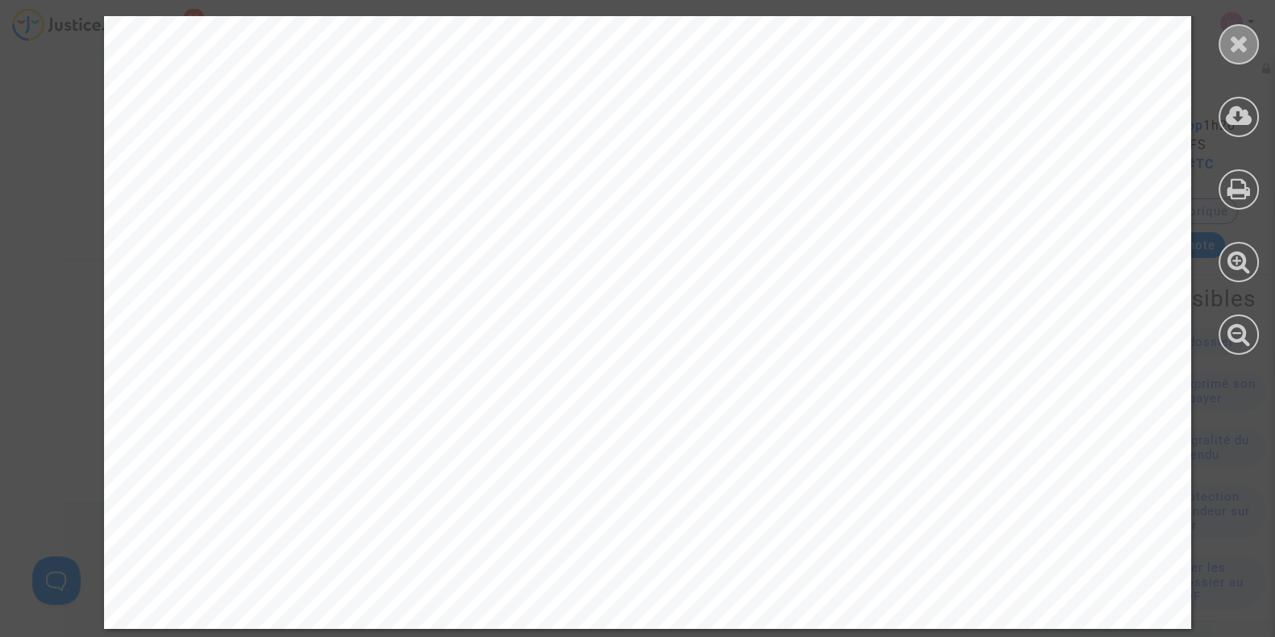
click at [1233, 39] on icon at bounding box center [1239, 43] width 20 height 24
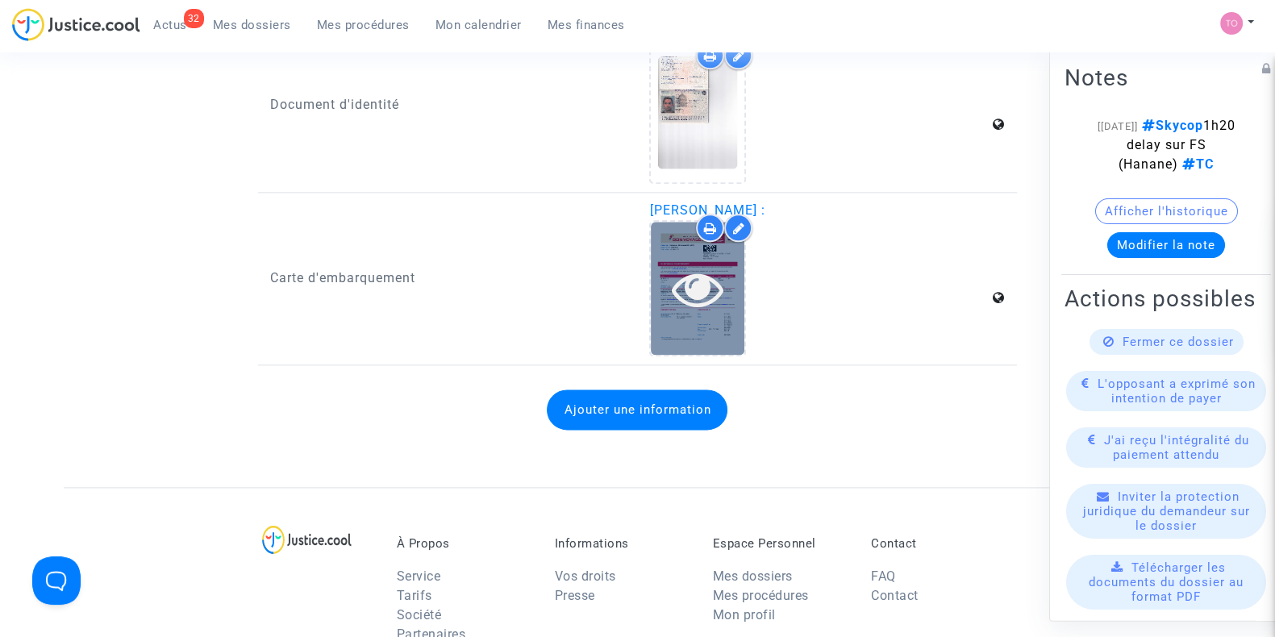
scroll to position [2543, 0]
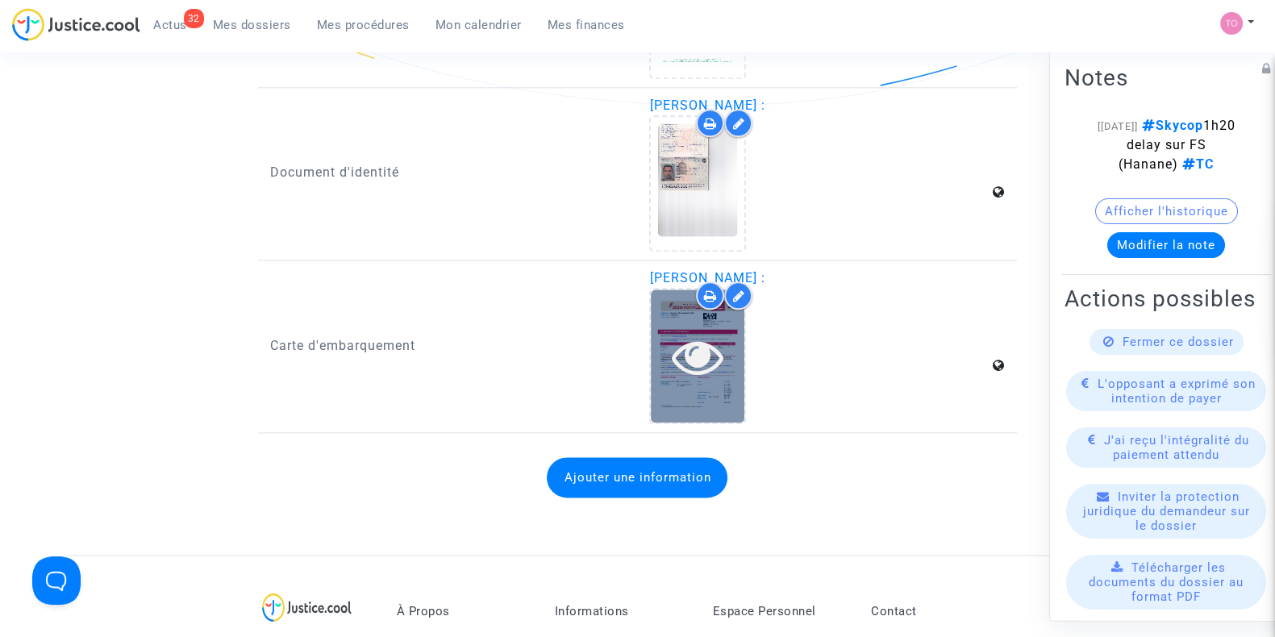
click at [673, 349] on icon at bounding box center [698, 357] width 52 height 52
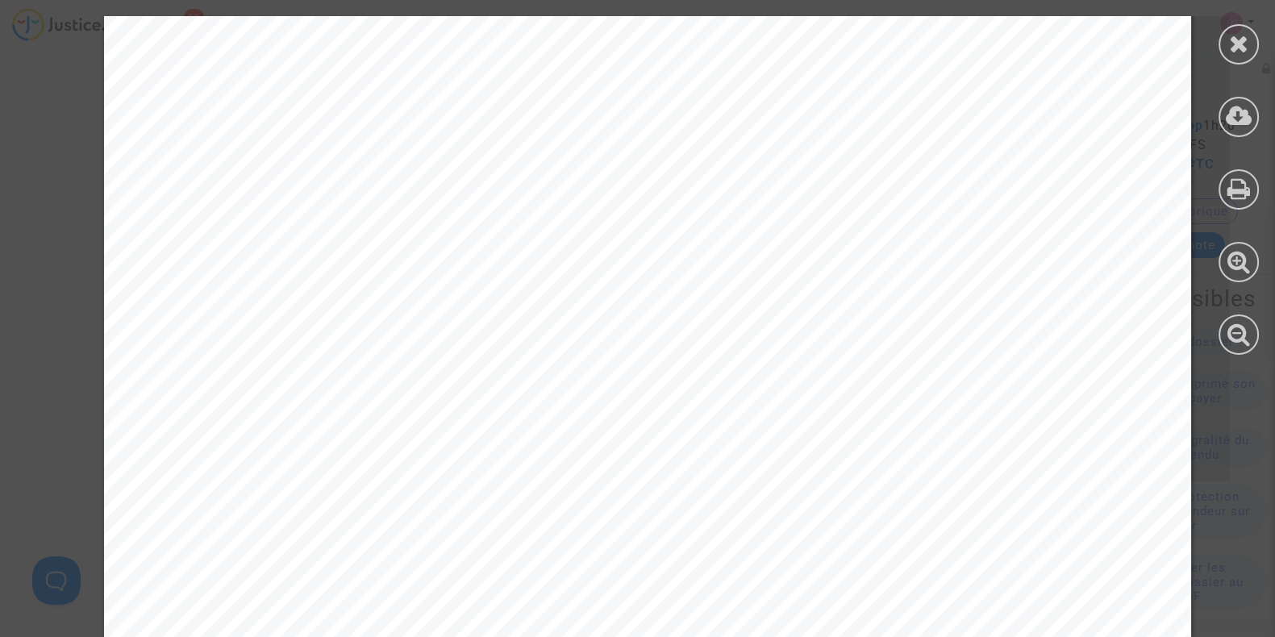
scroll to position [2388, 0]
click at [1229, 35] on icon at bounding box center [1239, 43] width 20 height 24
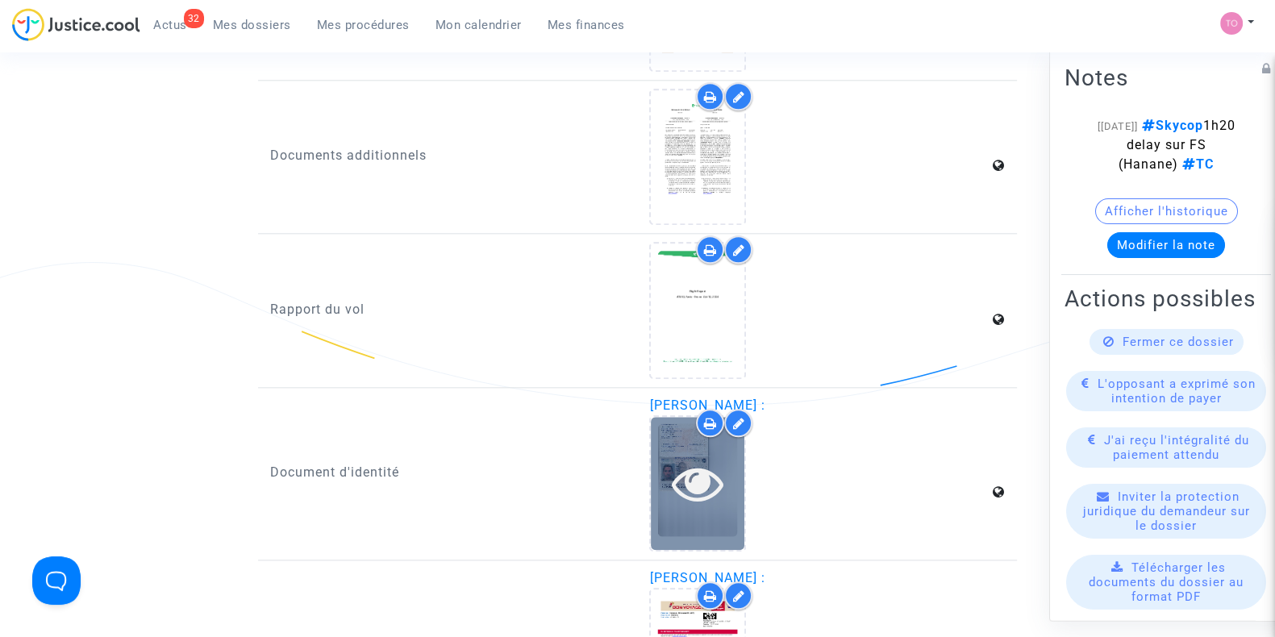
scroll to position [2240, 0]
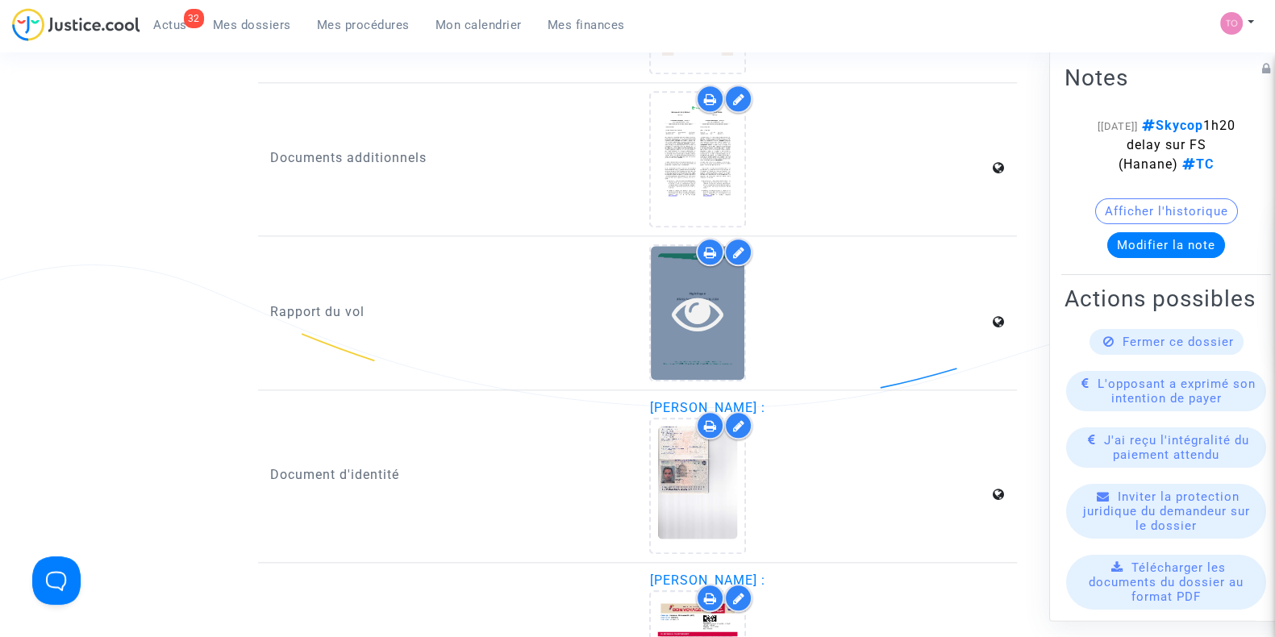
click at [717, 314] on icon at bounding box center [698, 313] width 52 height 52
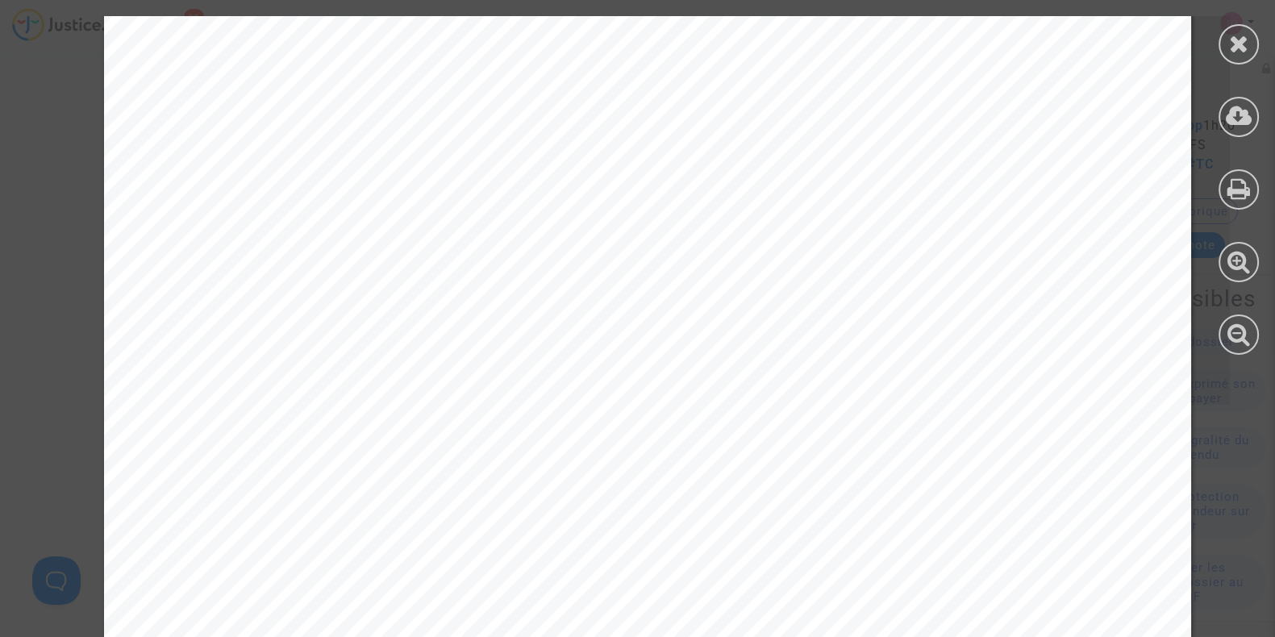
scroll to position [1714, 0]
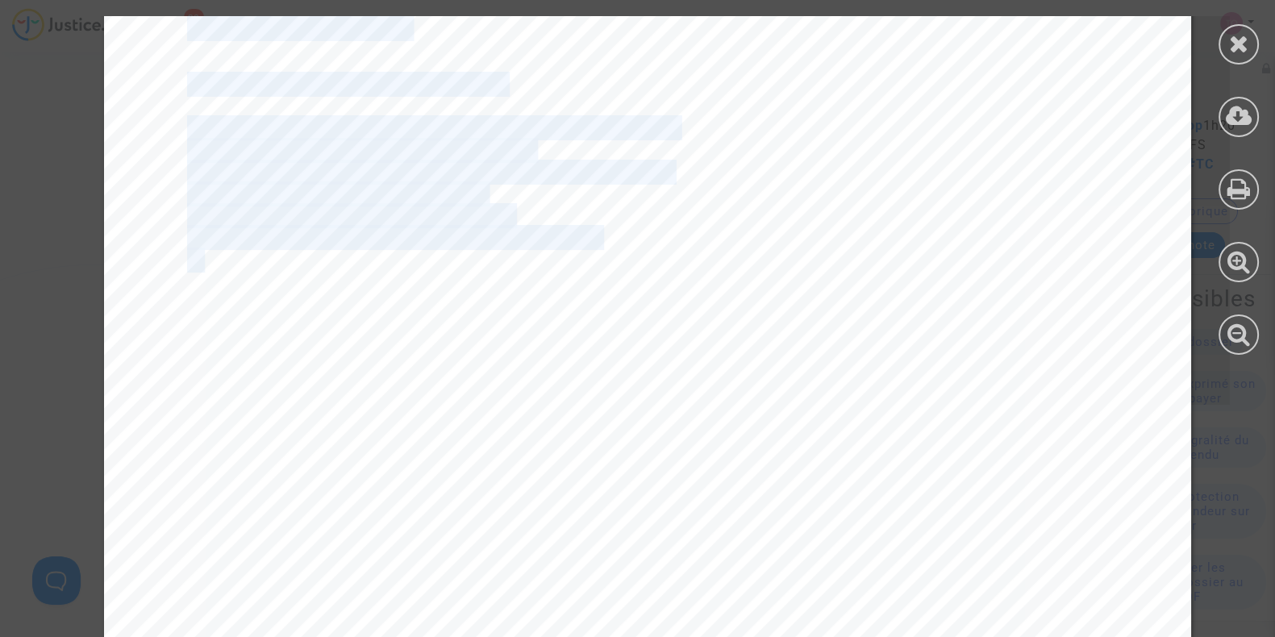
drag, startPoint x: 182, startPoint y: 269, endPoint x: 573, endPoint y: 407, distance: 414.1
click at [573, 407] on div "Legal Notice The report was prepared by: Skycop.com UAB (hereinafter - Skycop) …" at bounding box center [647, 618] width 1087 height 1539
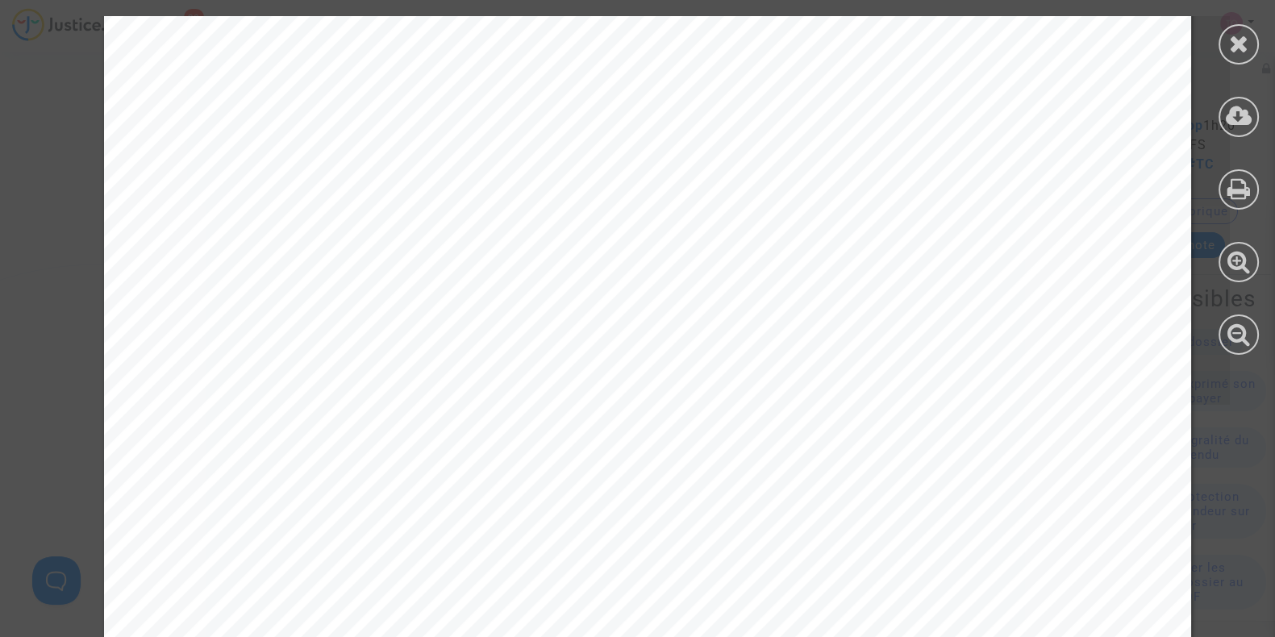
click at [573, 407] on div "Legal Notice The report was prepared by: Skycop.com UAB (hereinafter - Skycop) …" at bounding box center [647, 618] width 1087 height 1539
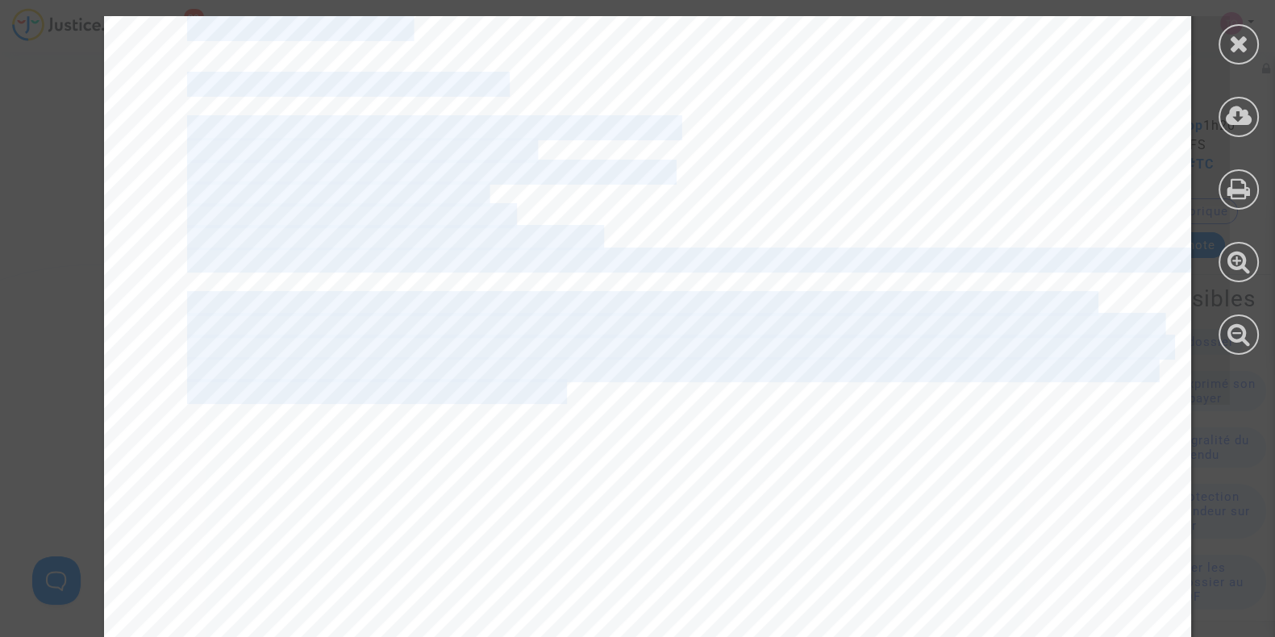
drag, startPoint x: 553, startPoint y: 393, endPoint x: 163, endPoint y: 307, distance: 399.1
click at [163, 307] on div "Legal Notice The report was prepared by: Skycop.com UAB (hereinafter - Skycop) …" at bounding box center [647, 618] width 1087 height 1539
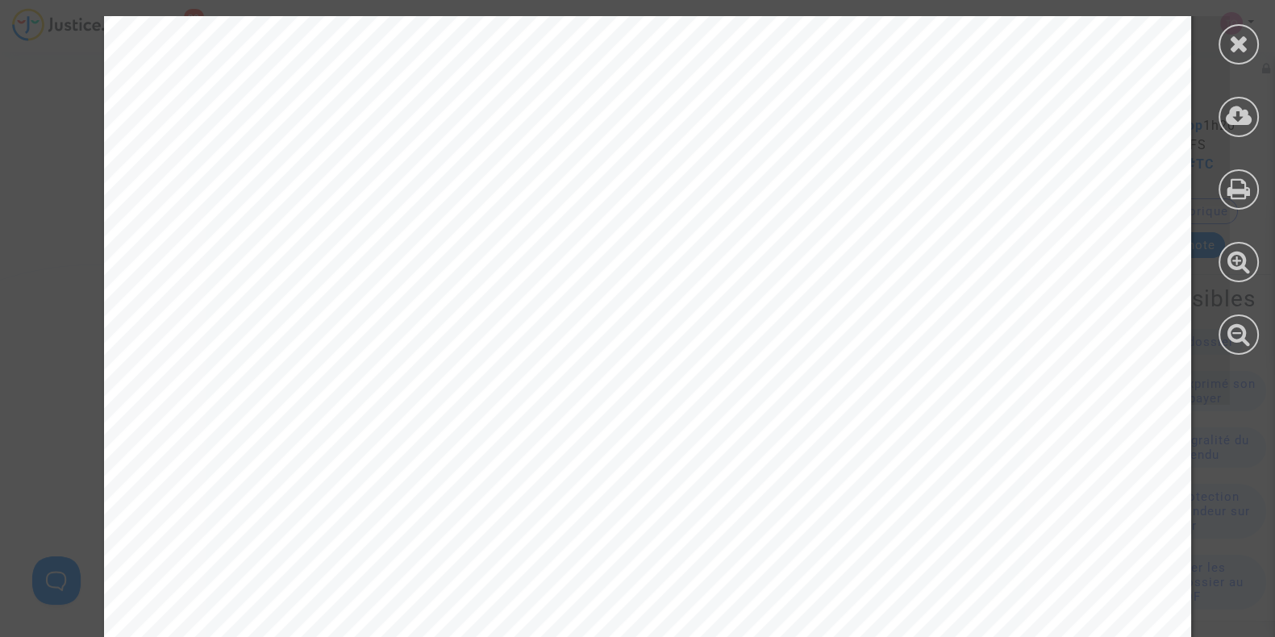
click at [165, 306] on div "Legal Notice The report was prepared by: Skycop.com UAB (hereinafter - Skycop) …" at bounding box center [647, 618] width 1087 height 1539
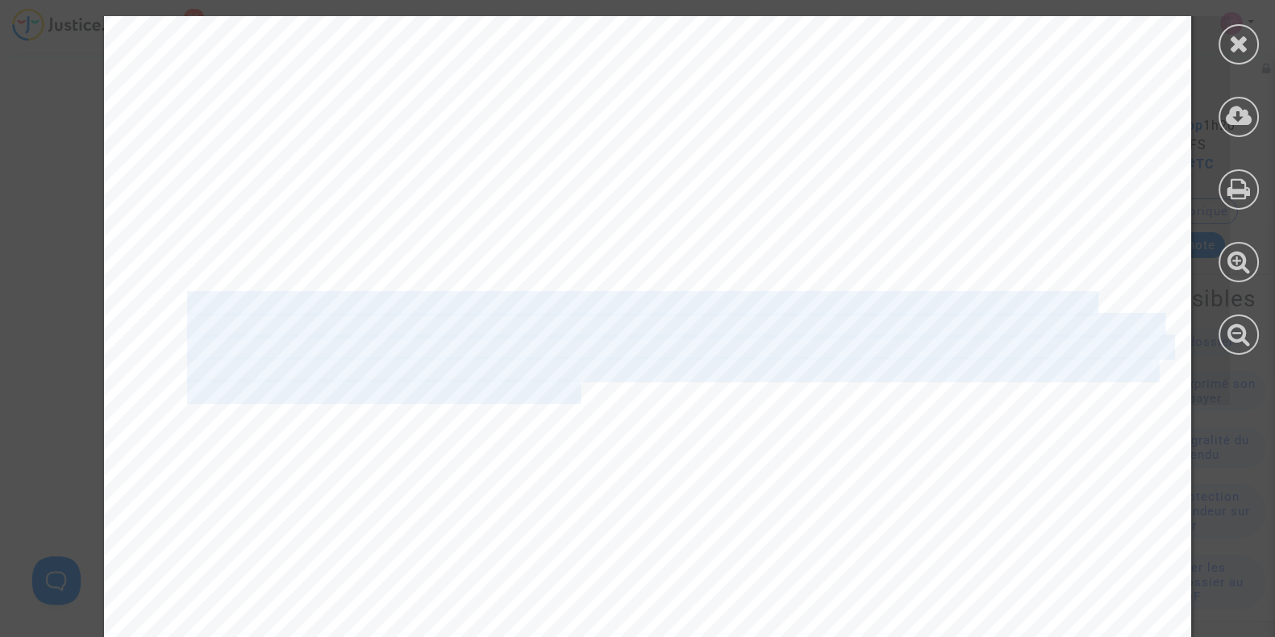
drag, startPoint x: 175, startPoint y: 303, endPoint x: 560, endPoint y: 401, distance: 397.0
click at [560, 401] on div "Legal Notice The report was prepared by: Skycop.com UAB (hereinafter - Skycop) …" at bounding box center [647, 618] width 1087 height 1539
copy div "The report was prepared for the purpose of protecting the entrusted rights of a…"
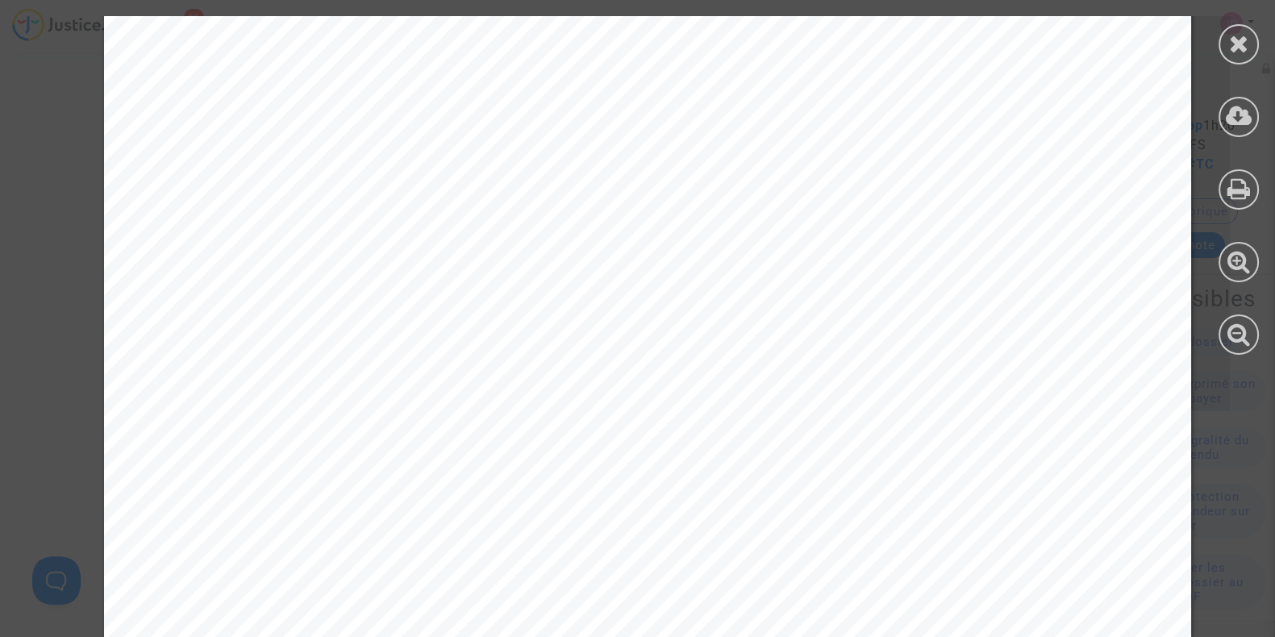
scroll to position [5344, 0]
click at [1245, 187] on icon at bounding box center [1239, 189] width 23 height 24
click at [1244, 35] on icon at bounding box center [1239, 43] width 20 height 24
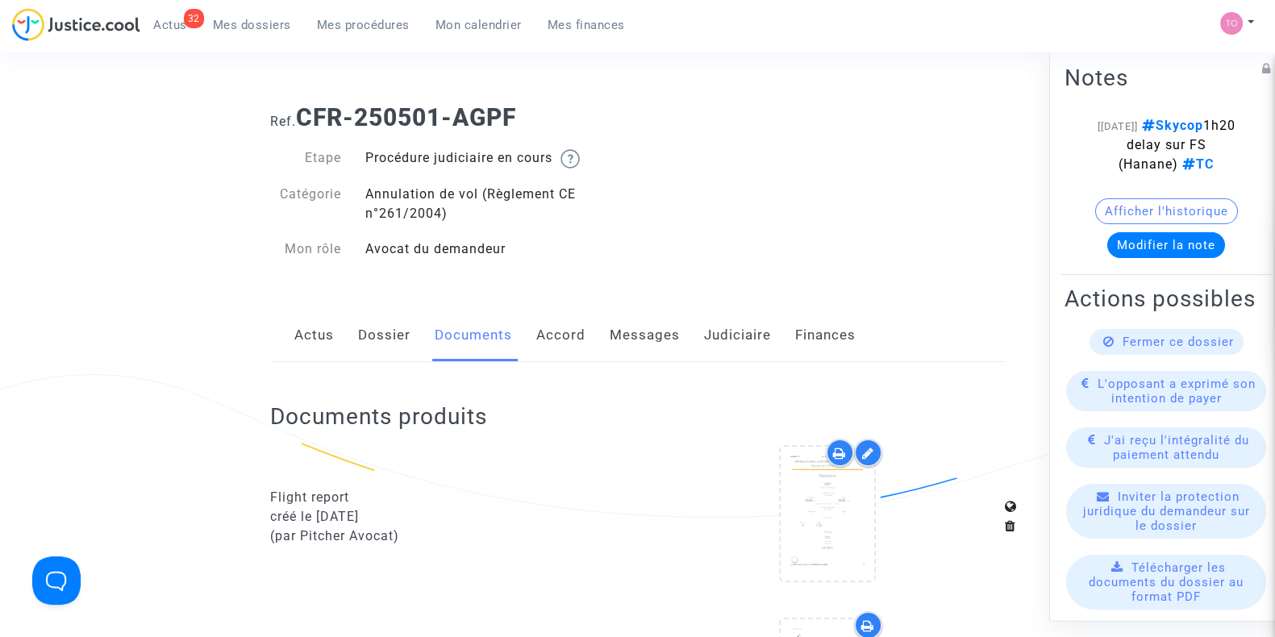
scroll to position [0, 0]
click at [633, 332] on link "Messages" at bounding box center [645, 337] width 70 height 53
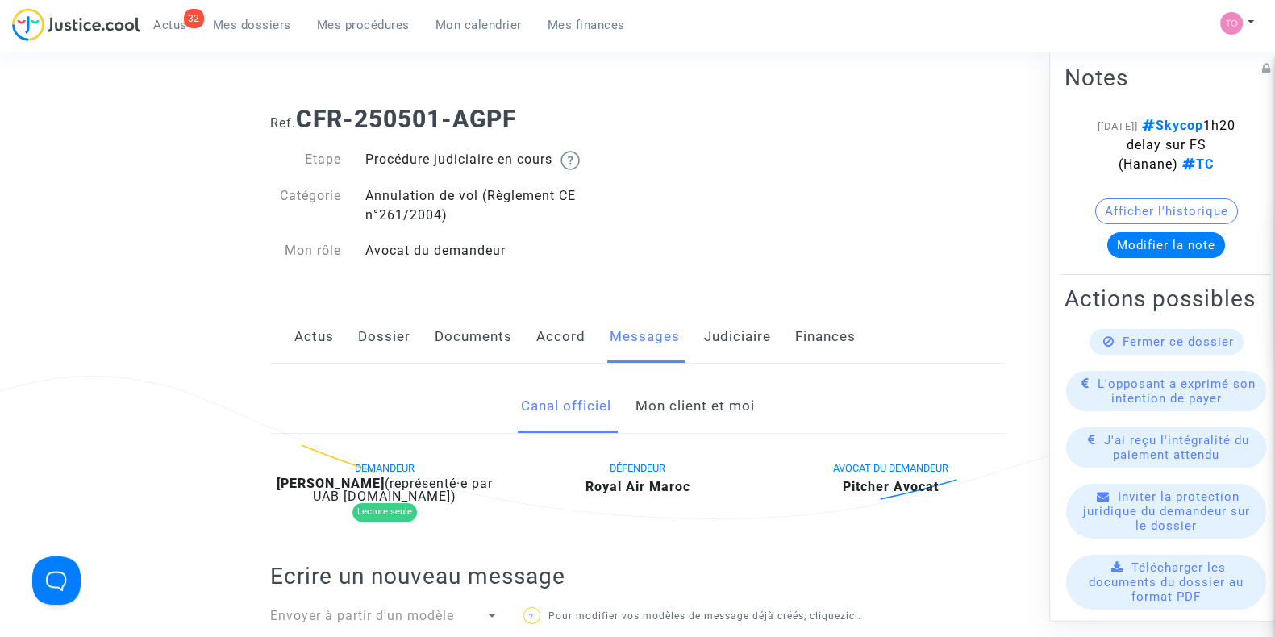
click at [697, 403] on link "Mon client et moi" at bounding box center [694, 406] width 119 height 53
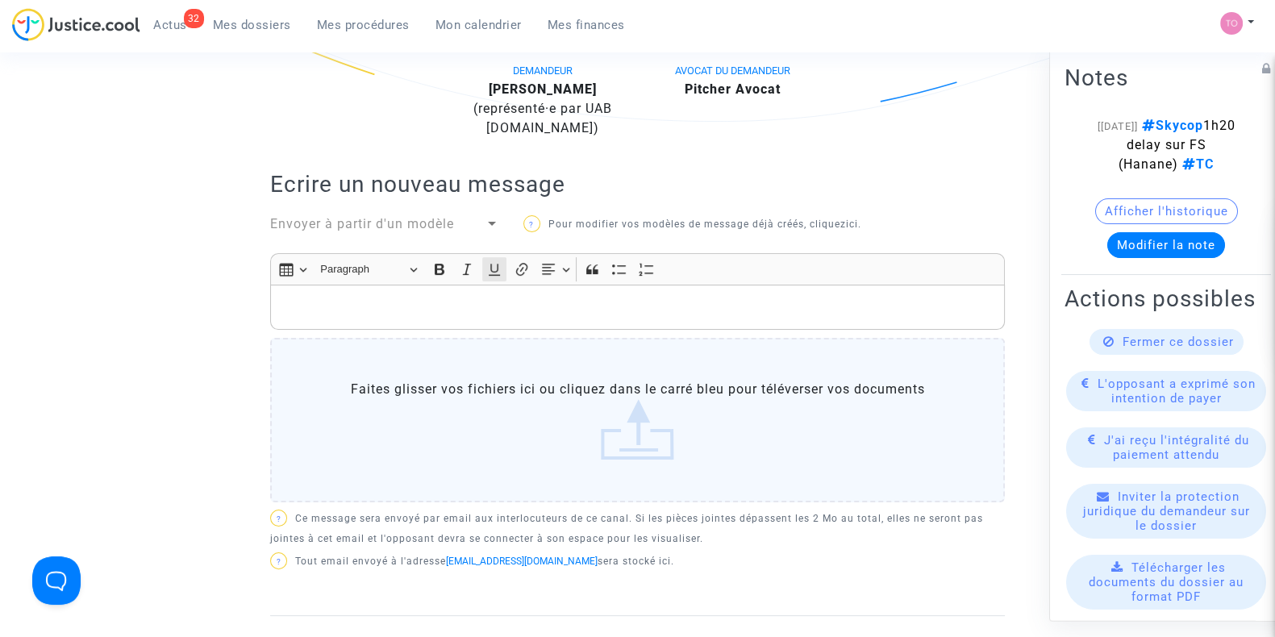
scroll to position [303, 0]
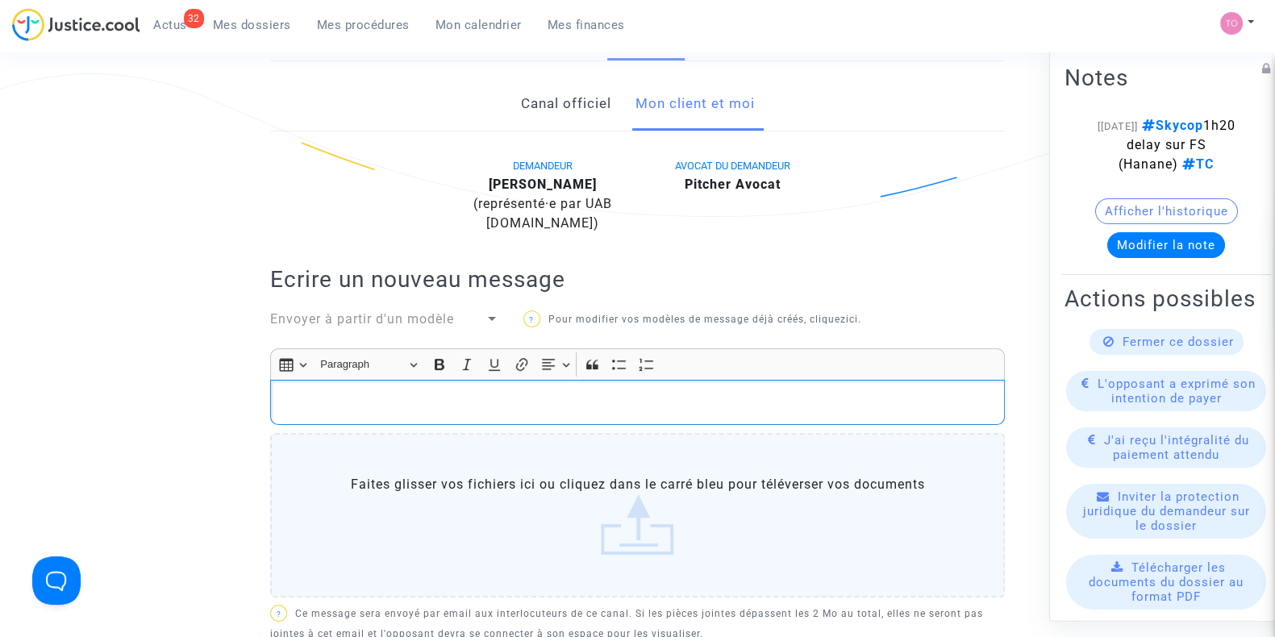
click at [368, 400] on p "Rich Text Editor, main" at bounding box center [638, 403] width 718 height 20
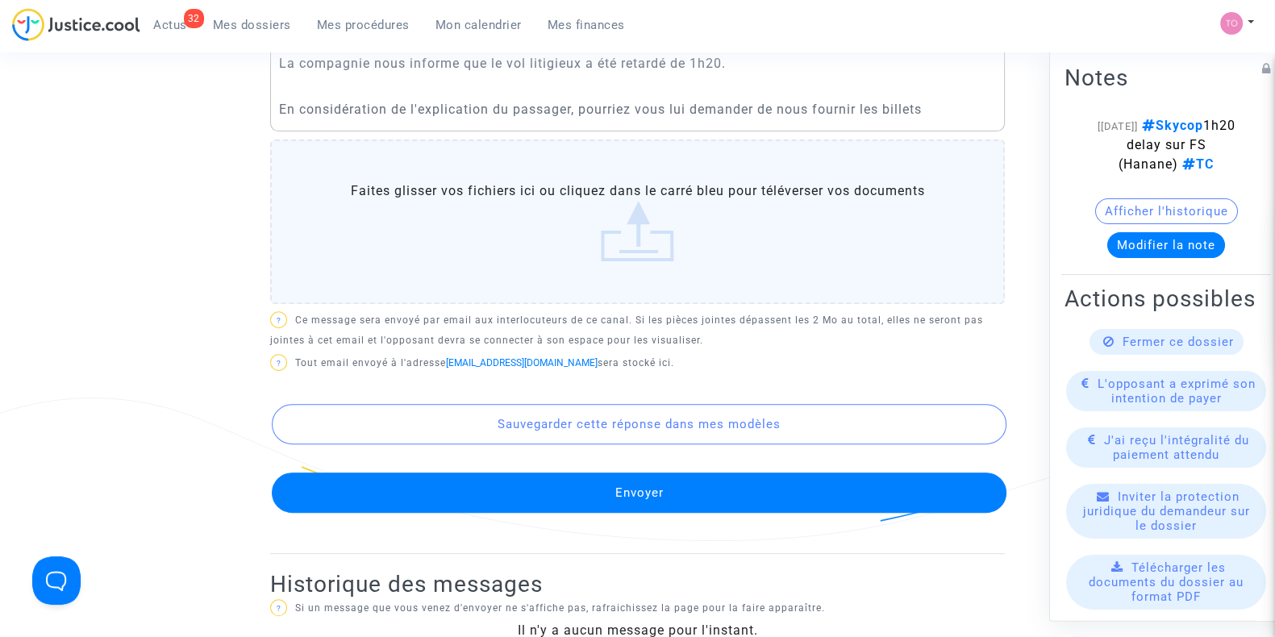
scroll to position [504, 0]
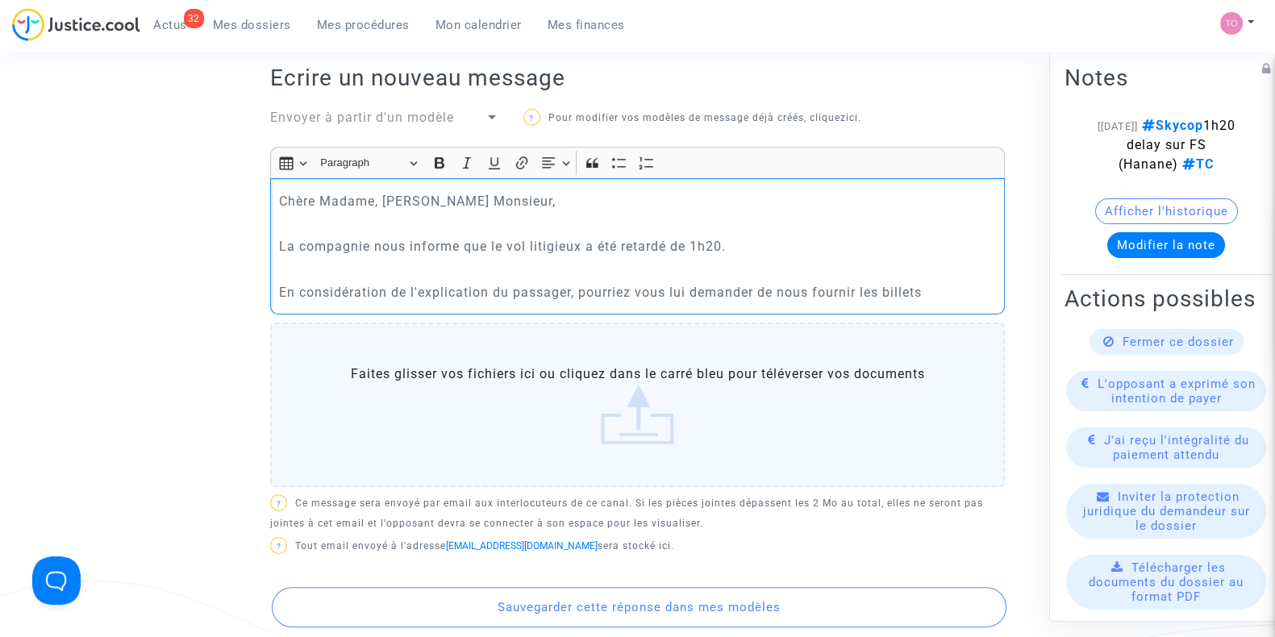
click at [943, 292] on p "En considération de l'explication du passager, pourriez vous lui demander de no…" at bounding box center [638, 292] width 718 height 20
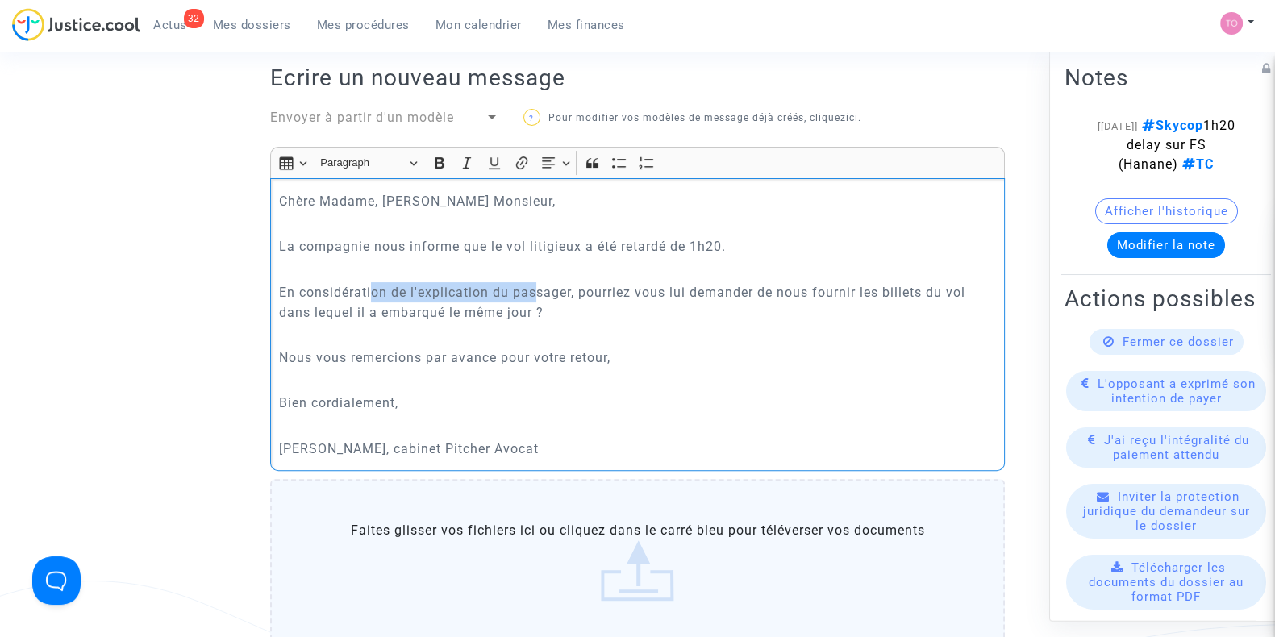
drag, startPoint x: 374, startPoint y: 288, endPoint x: 536, endPoint y: 285, distance: 163.0
click at [536, 285] on p "En considération de l'explication du passager, pourriez vous lui demander de no…" at bounding box center [638, 302] width 718 height 40
drag, startPoint x: 616, startPoint y: 292, endPoint x: 837, endPoint y: 289, distance: 221.1
click at [829, 290] on p "En considération de l'explication du passager, pourriez vous lui demander de no…" at bounding box center [638, 302] width 718 height 40
drag, startPoint x: 848, startPoint y: 288, endPoint x: 920, endPoint y: 284, distance: 72.7
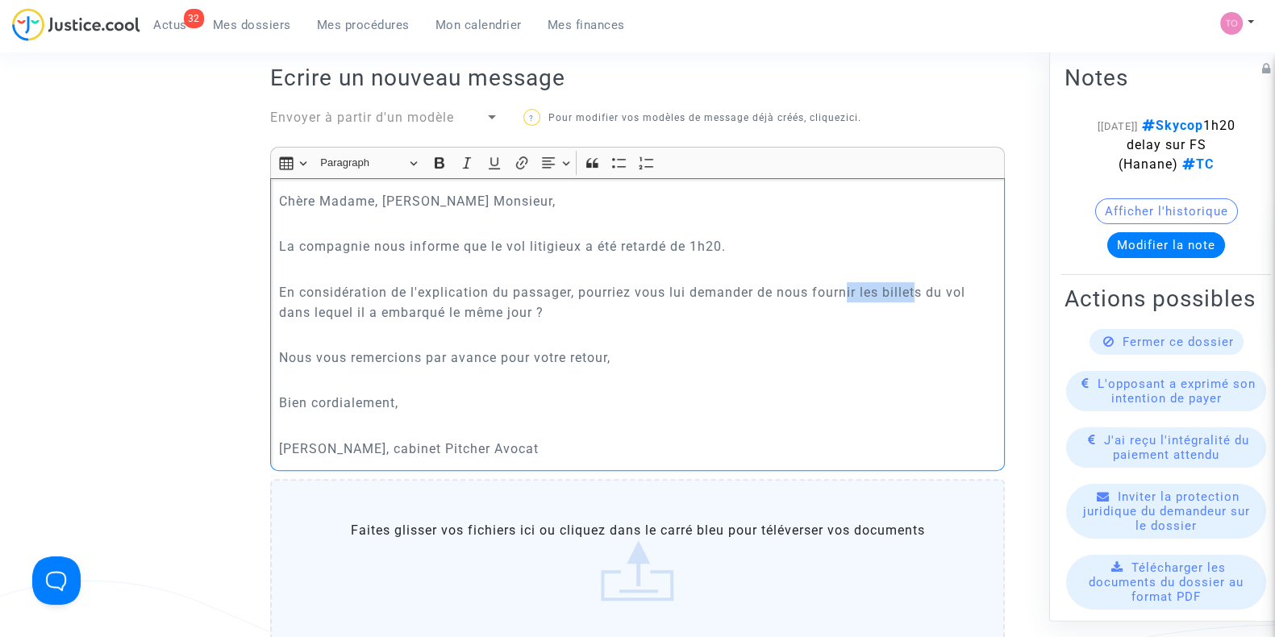
click at [920, 284] on p "En considération de l'explication du passager, pourriez vous lui demander de no…" at bounding box center [638, 302] width 718 height 40
drag, startPoint x: 296, startPoint y: 306, endPoint x: 465, endPoint y: 304, distance: 168.6
click at [464, 304] on p "En considération de l'explication du passager, pourriez vous lui demander de no…" at bounding box center [638, 302] width 718 height 40
drag, startPoint x: 501, startPoint y: 304, endPoint x: 529, endPoint y: 305, distance: 28.2
click at [524, 305] on p "En considération de l'explication du passager, pourriez vous lui demander de no…" at bounding box center [638, 302] width 718 height 40
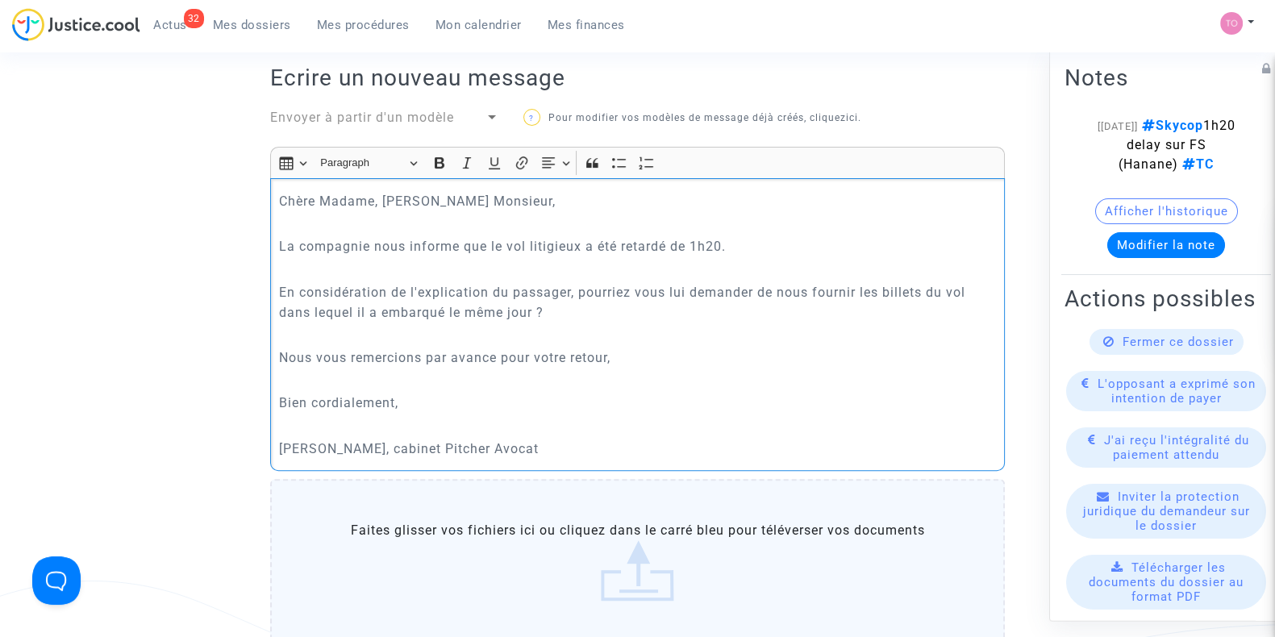
click at [573, 307] on p "En considération de l'explication du passager, pourriez vous lui demander de no…" at bounding box center [638, 302] width 718 height 40
click at [532, 307] on p "En considération de l'explication du passager, pourriez vous lui demander de no…" at bounding box center [638, 302] width 718 height 40
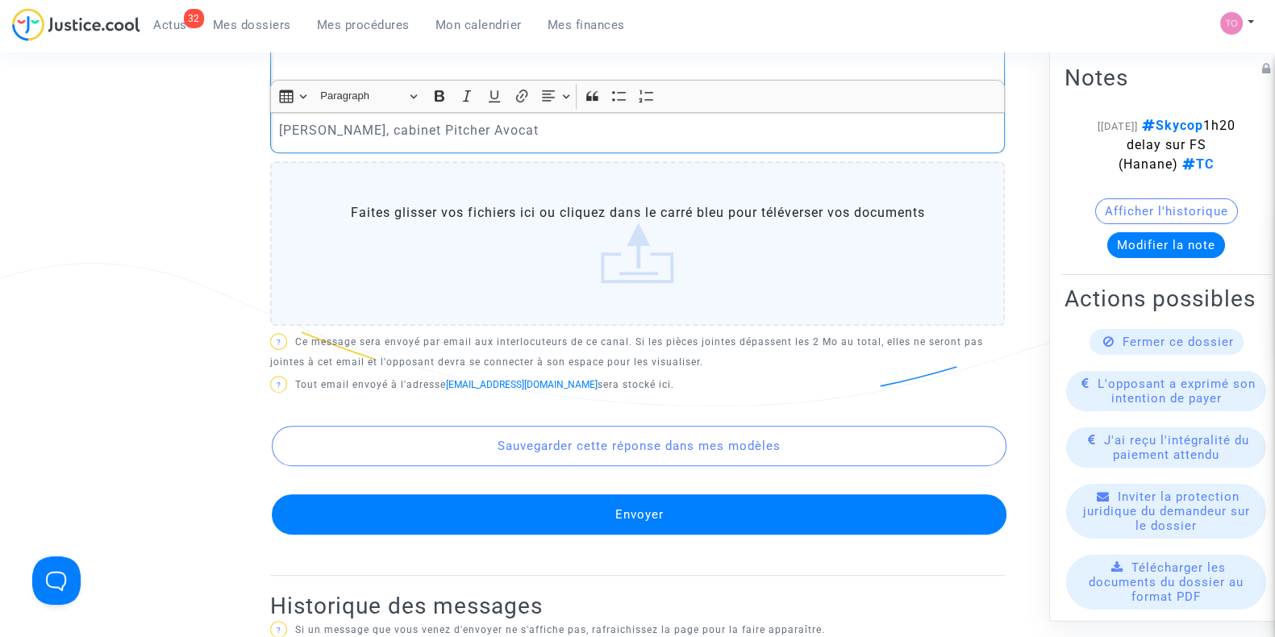
scroll to position [1109, 0]
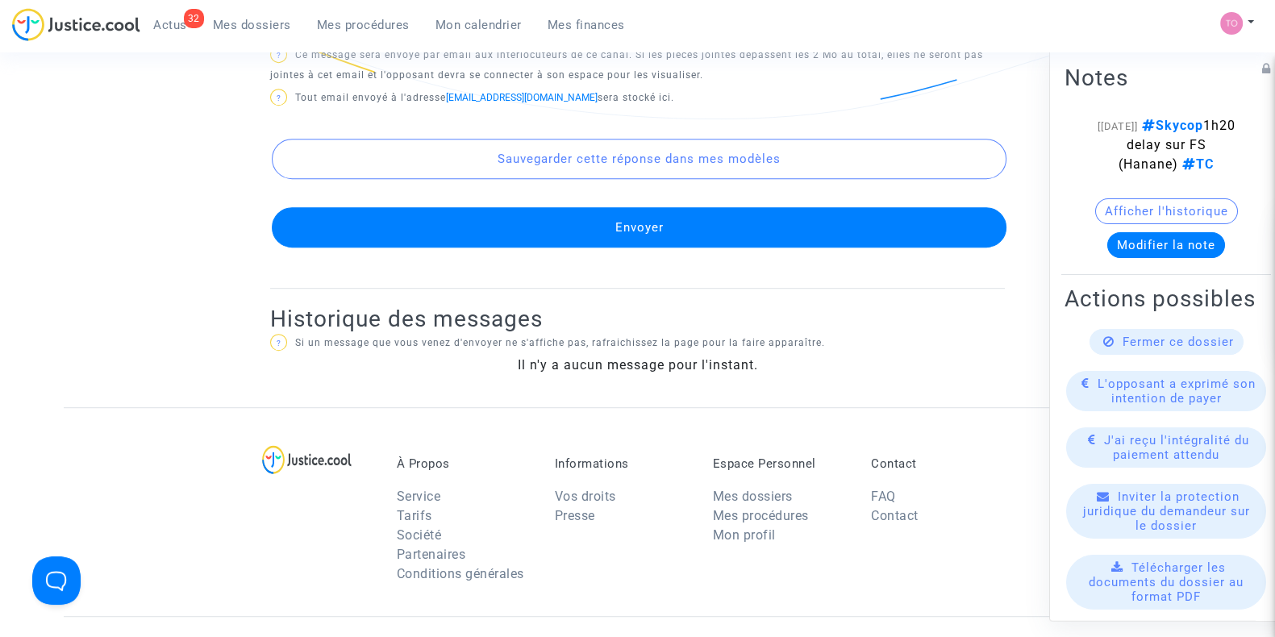
click at [627, 233] on button "Envoyer" at bounding box center [639, 227] width 735 height 40
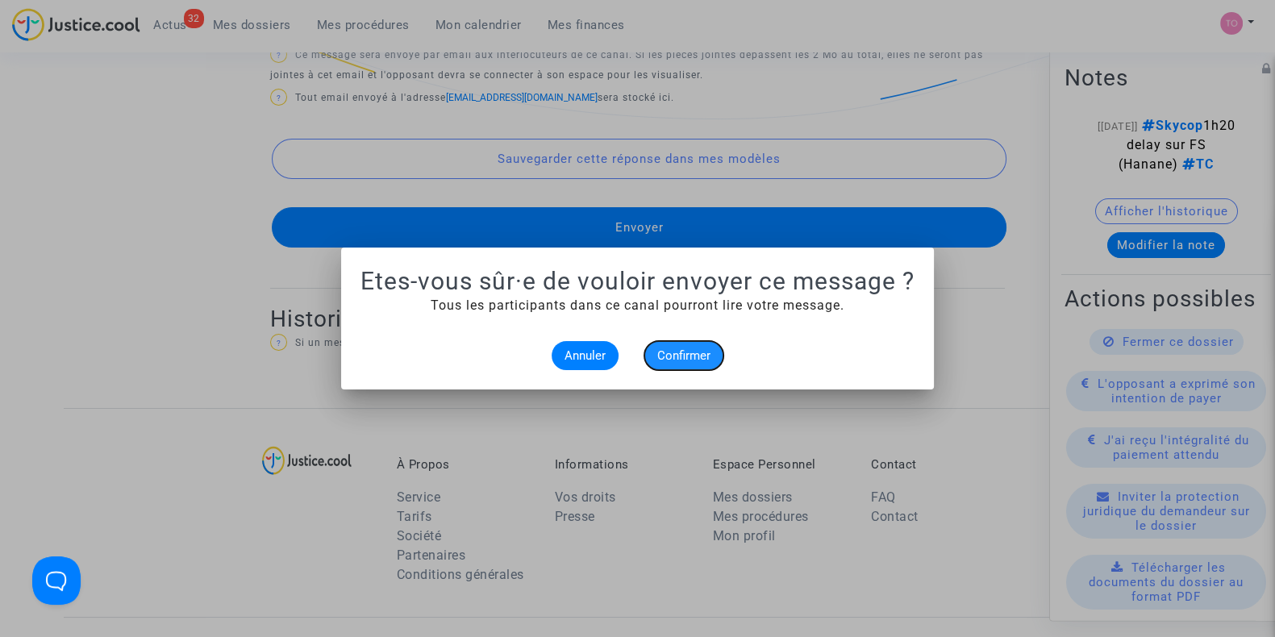
click at [680, 353] on span "Confirmer" at bounding box center [683, 356] width 53 height 15
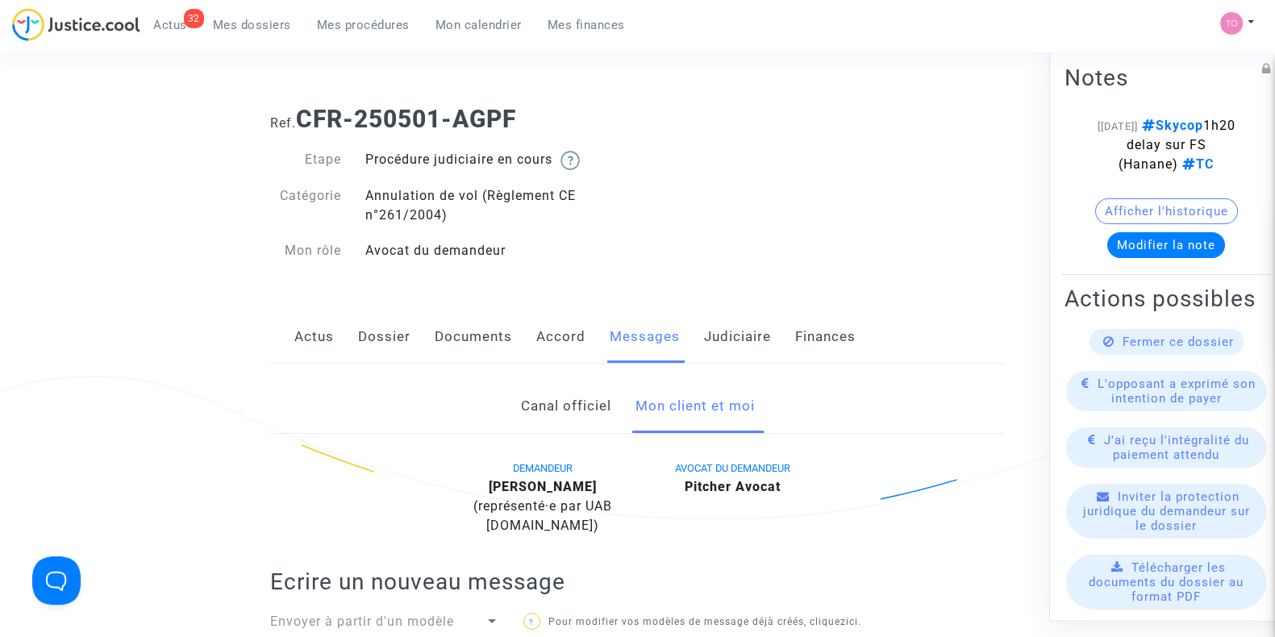
click at [704, 340] on link "Judiciaire" at bounding box center [737, 337] width 67 height 53
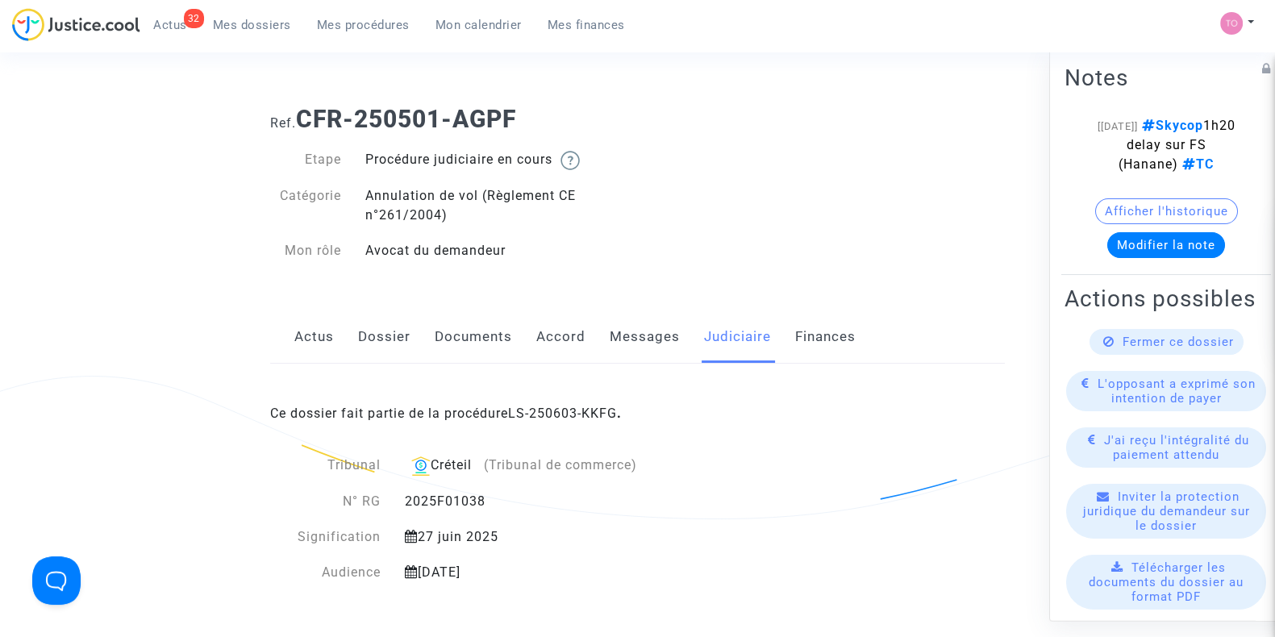
click at [557, 402] on div "Ce dossier fait partie de la procédure LS-250603-KKFG ." at bounding box center [637, 402] width 735 height 76
click at [557, 420] on link "LS-250603-KKFG" at bounding box center [562, 413] width 109 height 15
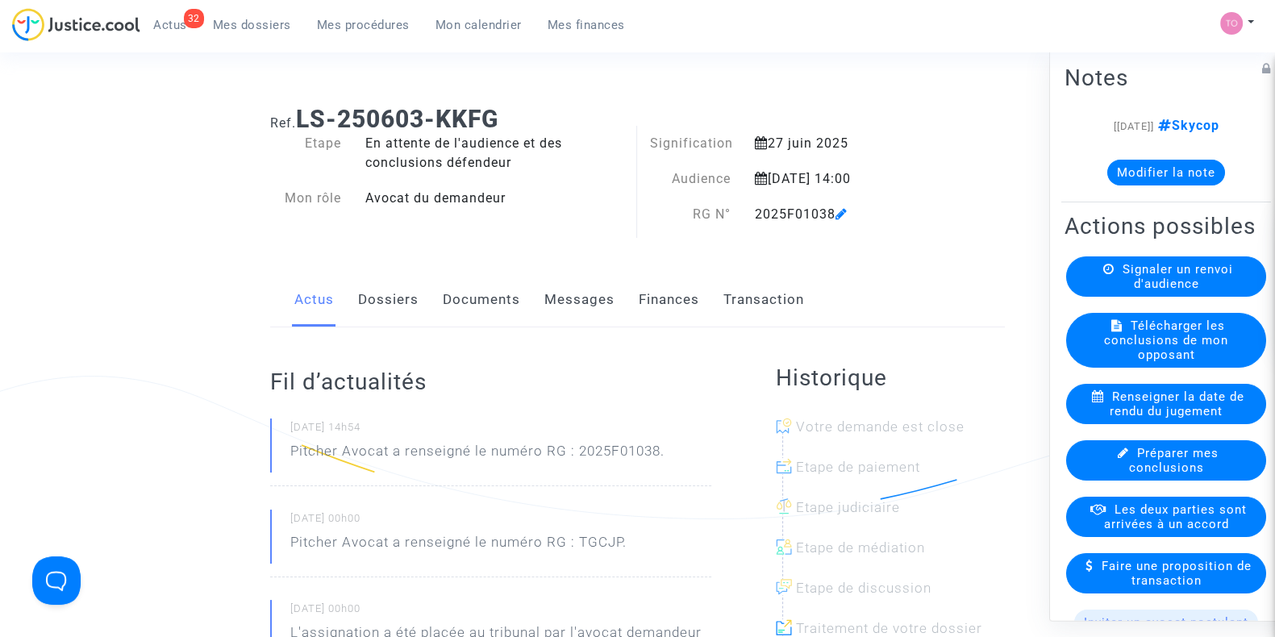
click at [1156, 161] on button "Modifier la note" at bounding box center [1167, 173] width 118 height 26
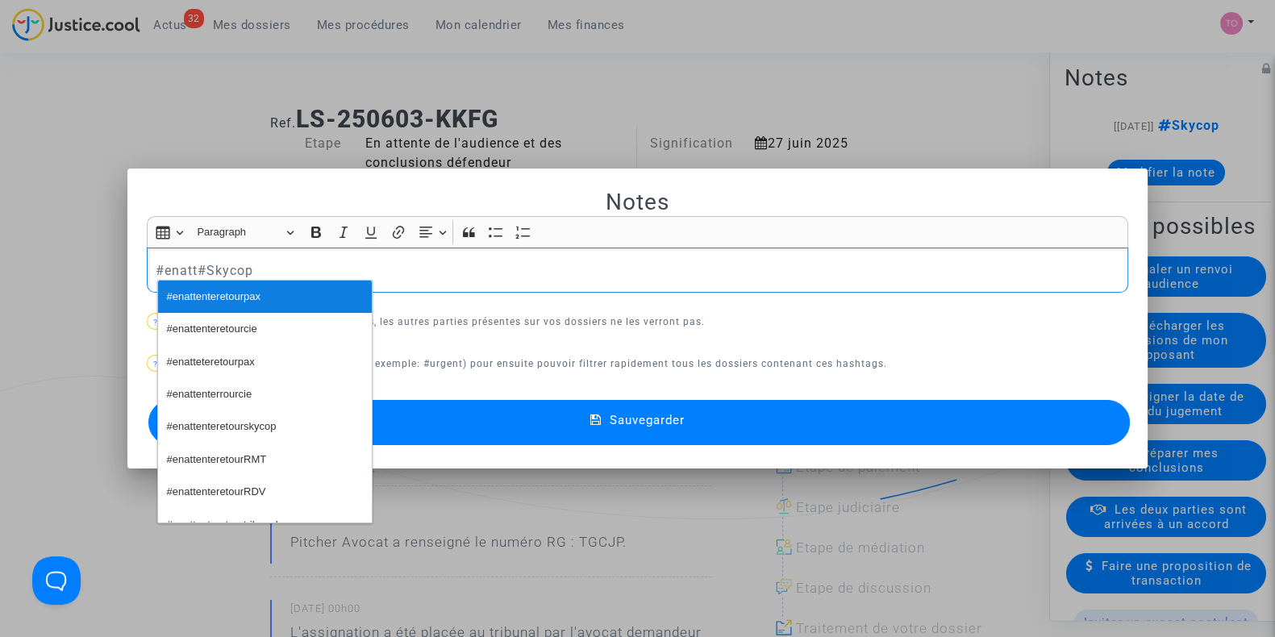
click at [256, 301] on span "#enattenteretourpax" at bounding box center [214, 297] width 94 height 23
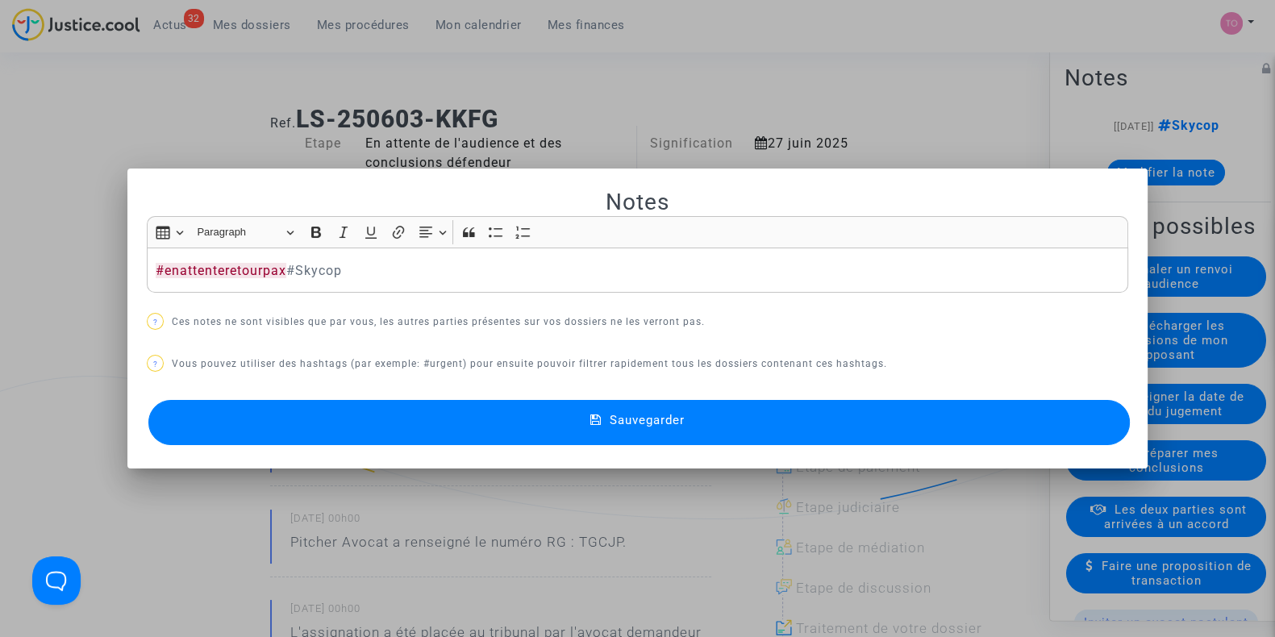
click at [401, 409] on button "Sauvegarder" at bounding box center [639, 422] width 982 height 45
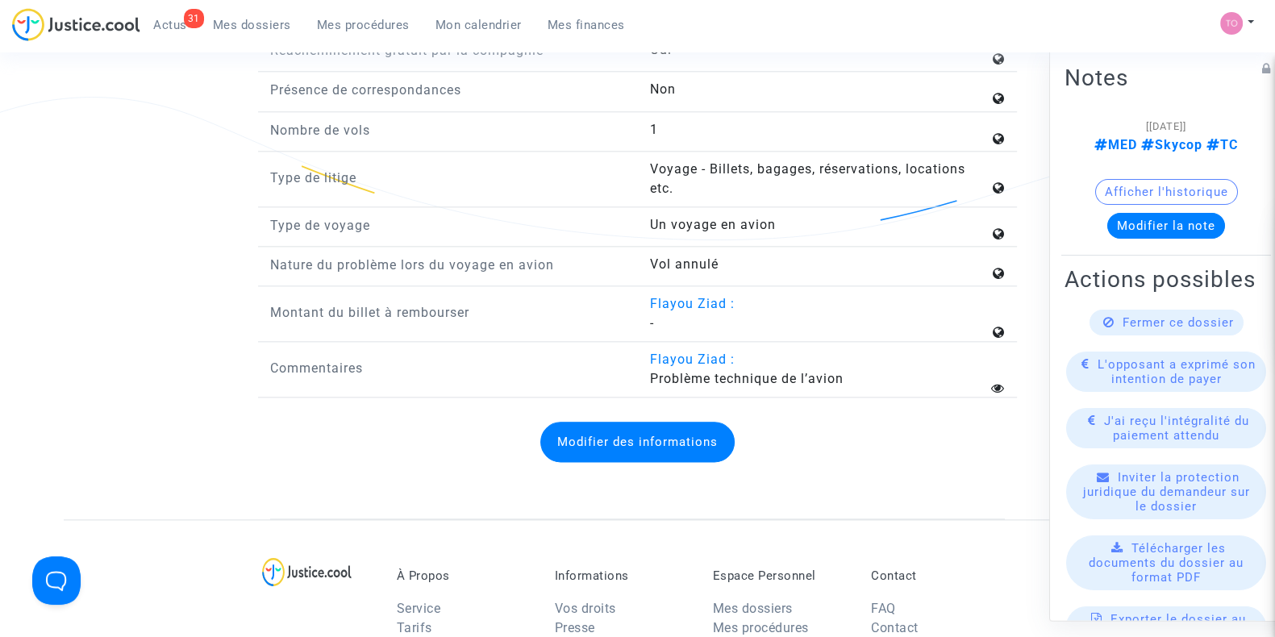
scroll to position [2520, 0]
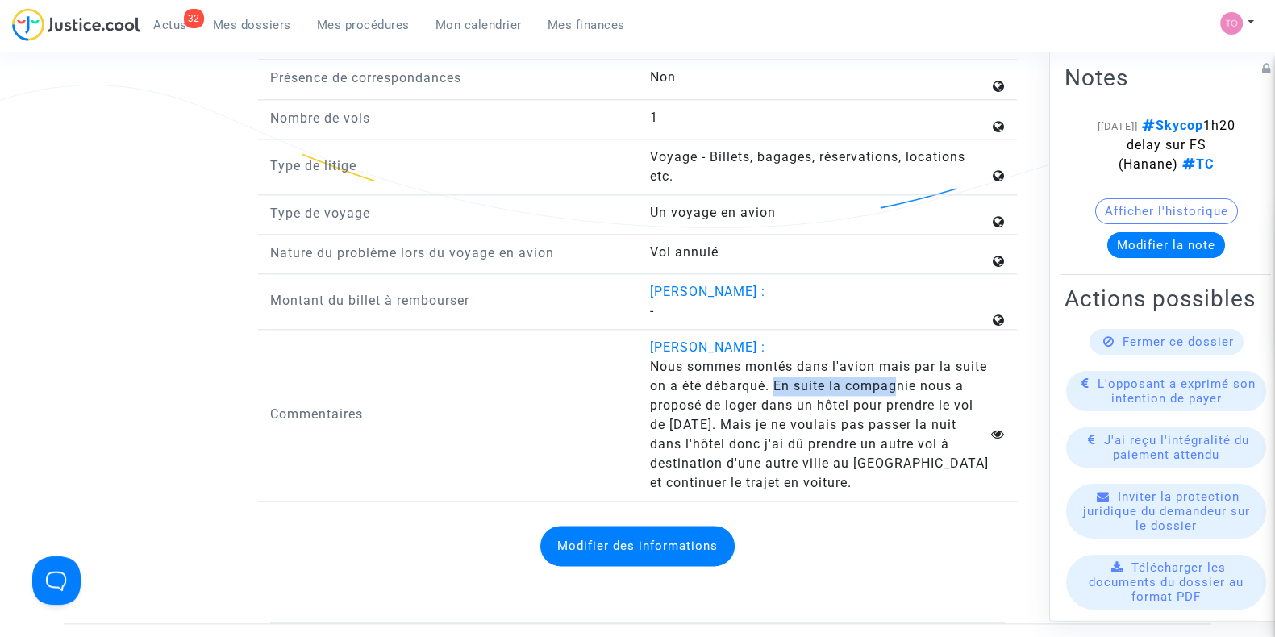
drag, startPoint x: 776, startPoint y: 397, endPoint x: 895, endPoint y: 397, distance: 119.4
click at [895, 397] on span "Nous sommes montés dans l'avion mais par la suite on a été débarqué. En suite l…" at bounding box center [818, 424] width 339 height 131
drag, startPoint x: 730, startPoint y: 431, endPoint x: 919, endPoint y: 431, distance: 188.8
click at [919, 431] on span "Nous sommes montés dans l'avion mais par la suite on a été débarqué. En suite l…" at bounding box center [818, 424] width 339 height 131
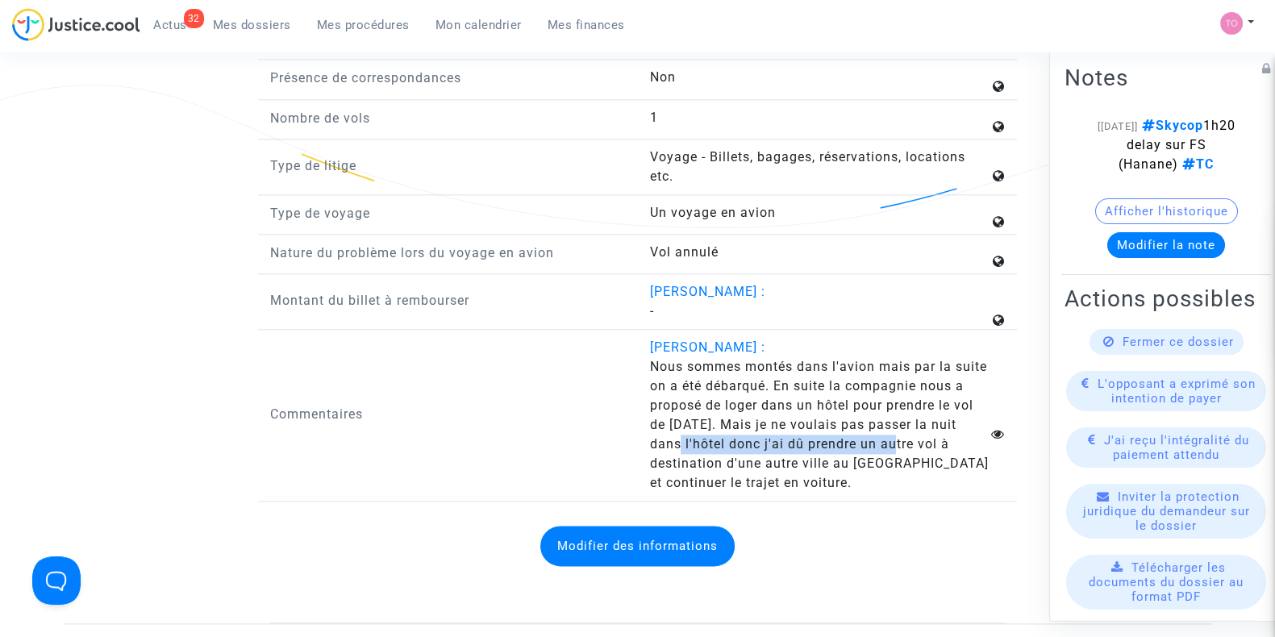
drag, startPoint x: 678, startPoint y: 446, endPoint x: 897, endPoint y: 451, distance: 219.5
click at [897, 451] on span "Nous sommes montés dans l'avion mais par la suite on a été débarqué. En suite l…" at bounding box center [818, 424] width 339 height 131
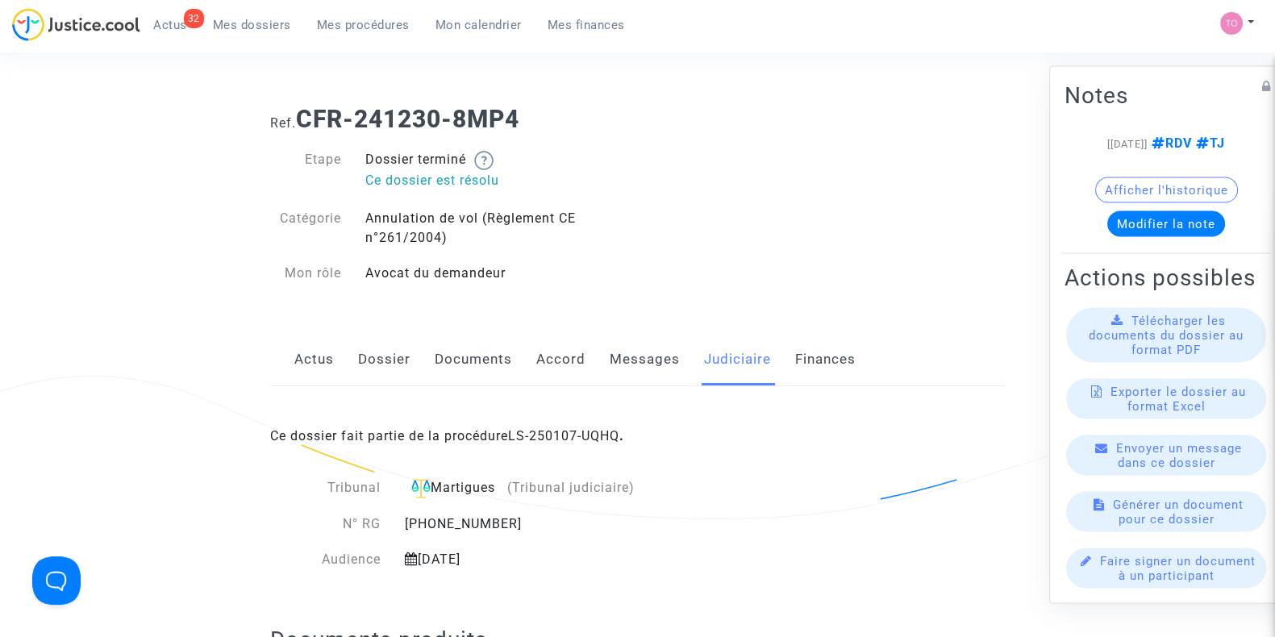
click at [569, 373] on link "Accord" at bounding box center [560, 359] width 49 height 53
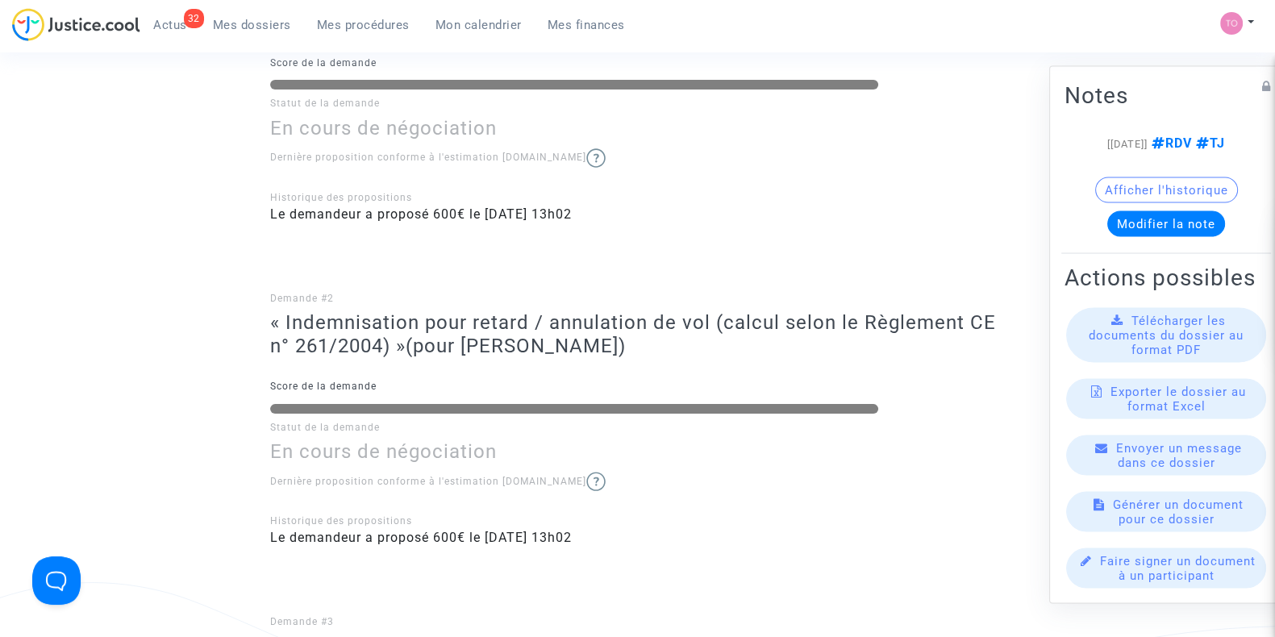
scroll to position [504, 0]
click at [227, 23] on span "Mes dossiers" at bounding box center [252, 25] width 78 height 15
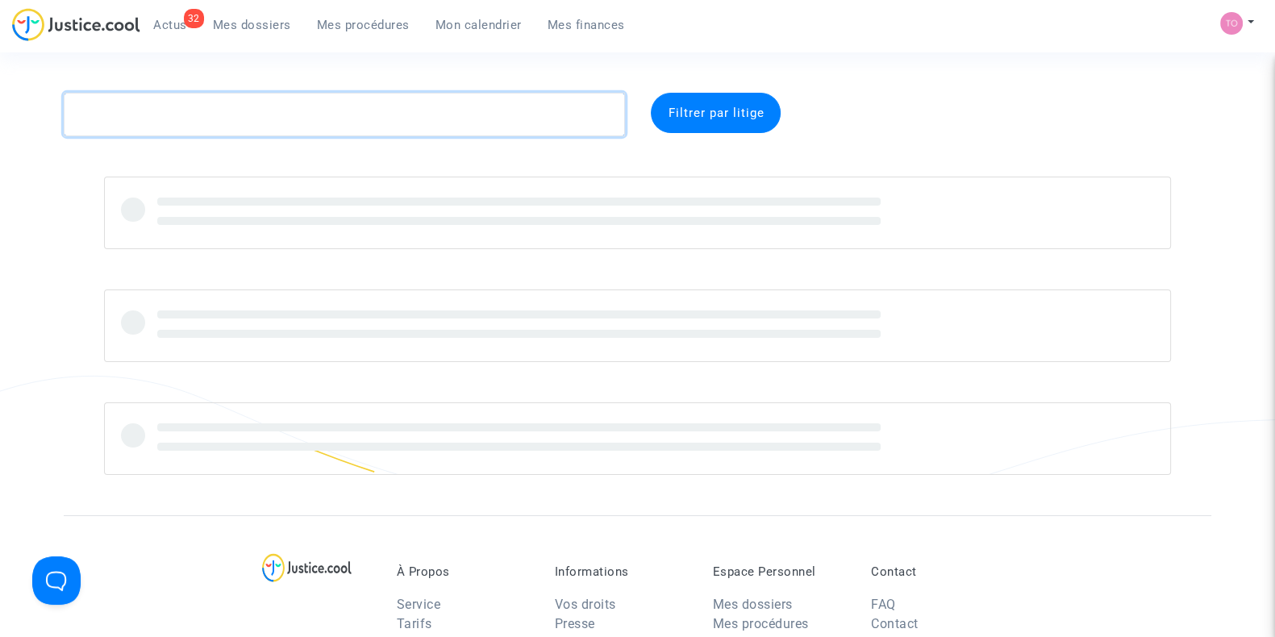
click at [175, 111] on textarea at bounding box center [344, 115] width 561 height 44
paste textarea "Rosamari"
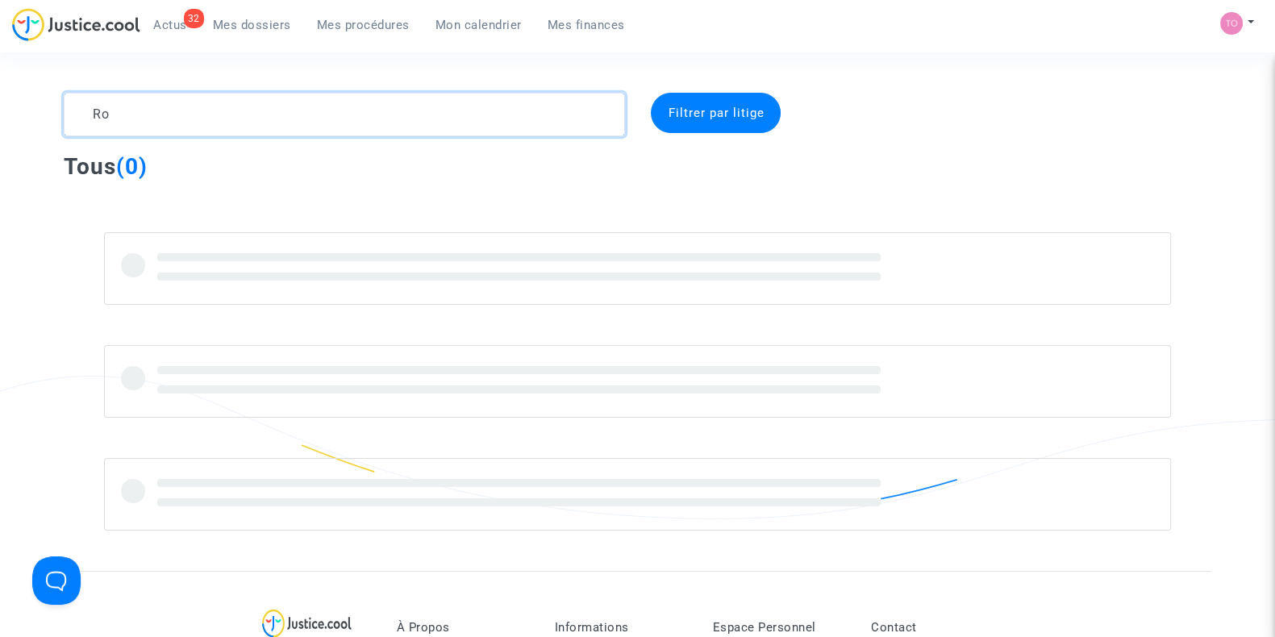
type textarea "R"
click at [177, 119] on textarea at bounding box center [344, 115] width 561 height 44
drag, startPoint x: 139, startPoint y: 107, endPoint x: 0, endPoint y: 108, distance: 138.8
click at [0, 108] on div "[PERSON_NAME] Filtrer par litige Tous (0)" at bounding box center [637, 312] width 1275 height 438
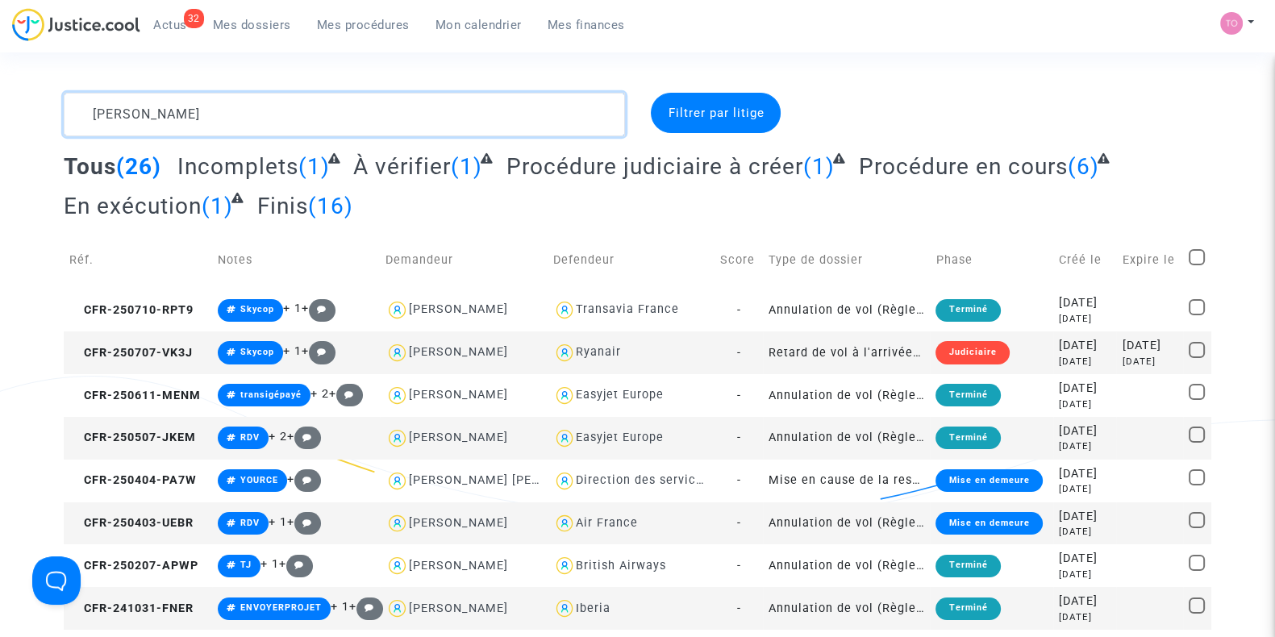
click at [165, 111] on textarea at bounding box center [344, 115] width 561 height 44
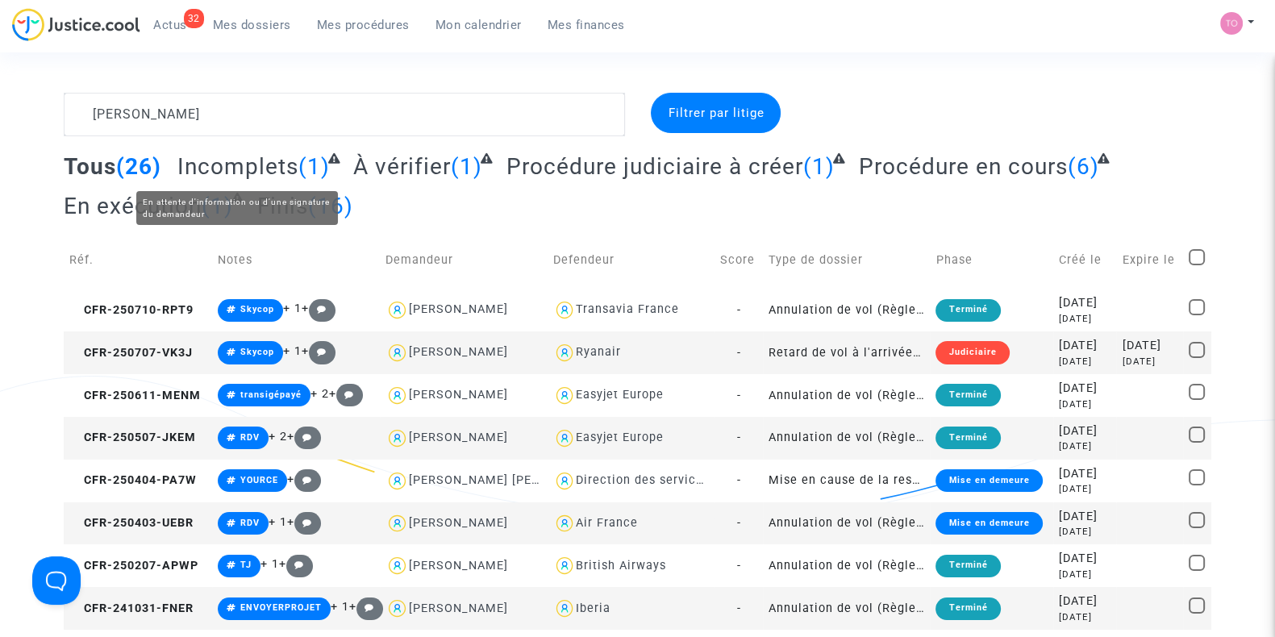
scroll to position [100, 0]
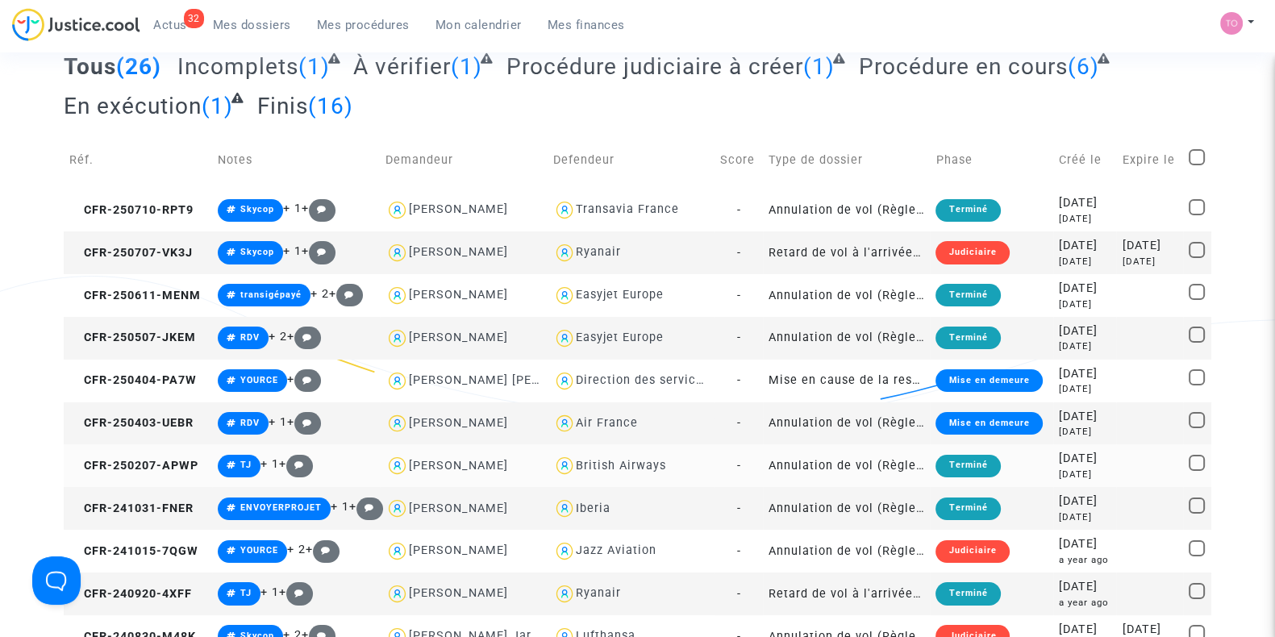
click at [620, 455] on span "British Airways" at bounding box center [621, 419] width 90 height 106
type textarea "[PERSON_NAME] @"British Airways""
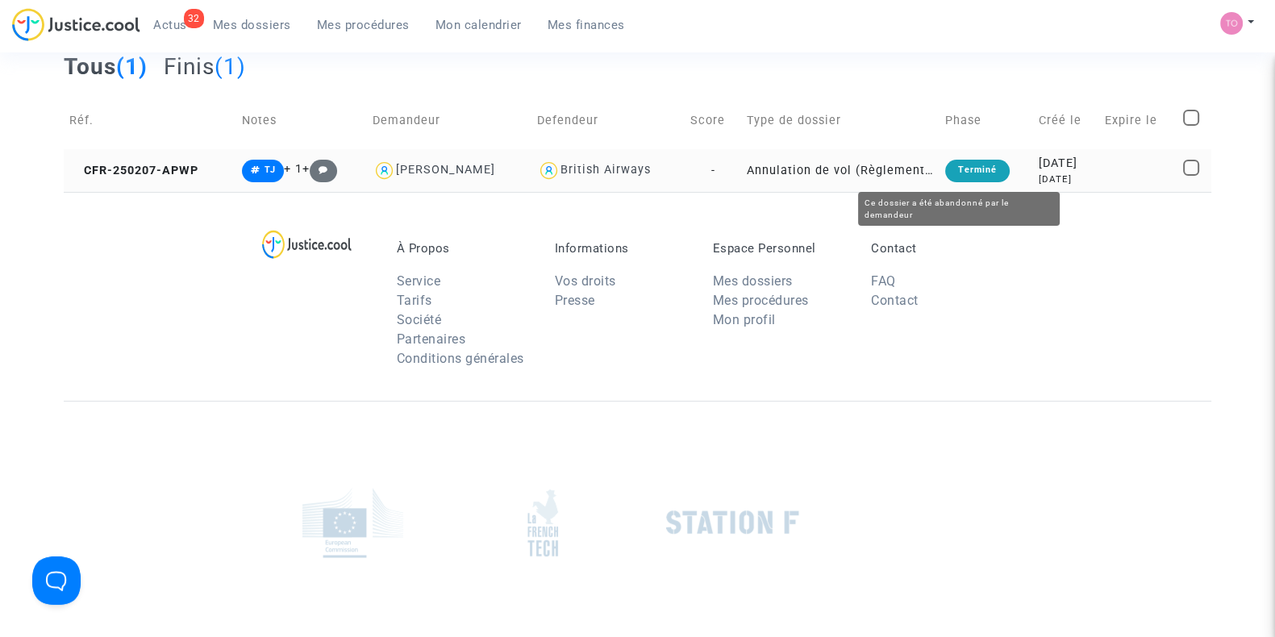
click at [1039, 165] on div "[DATE]" at bounding box center [1066, 164] width 55 height 18
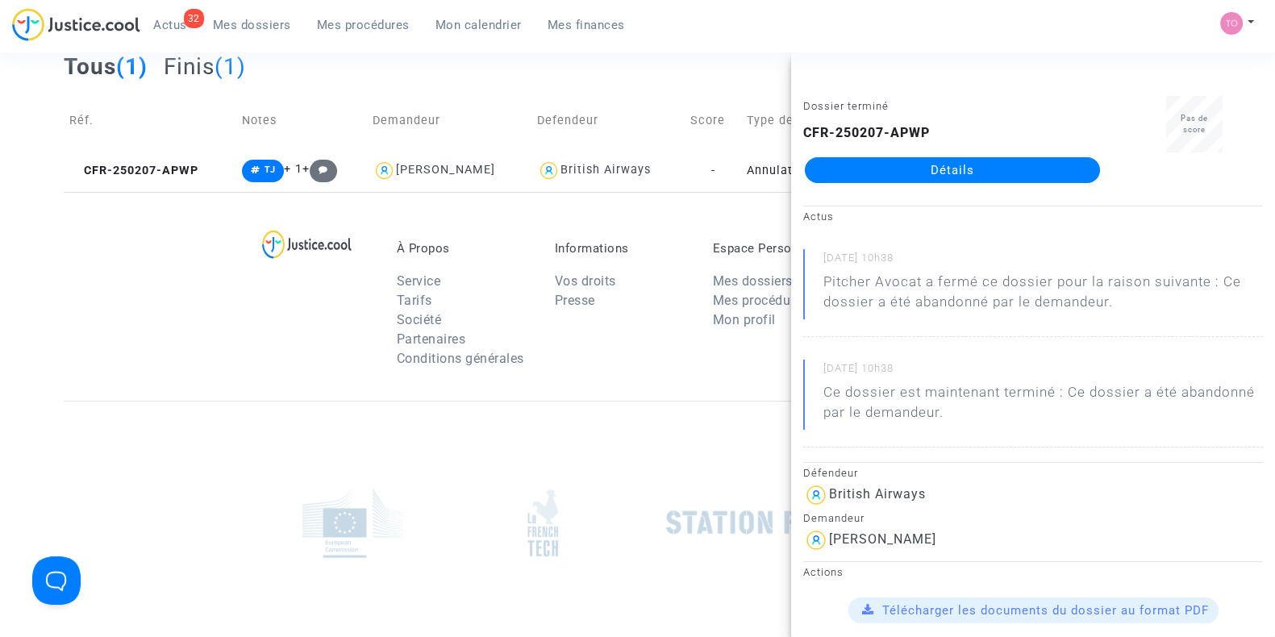
drag, startPoint x: 930, startPoint y: 164, endPoint x: 919, endPoint y: 166, distance: 11.6
click at [930, 164] on link "Détails" at bounding box center [952, 170] width 295 height 26
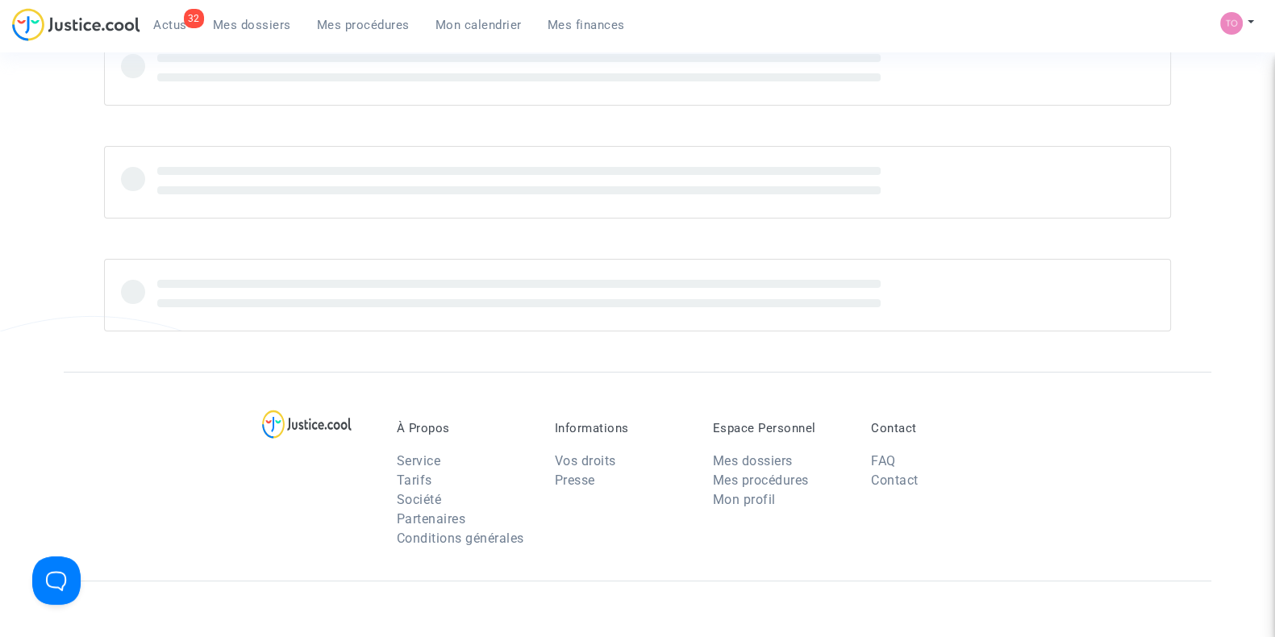
scroll to position [100, 0]
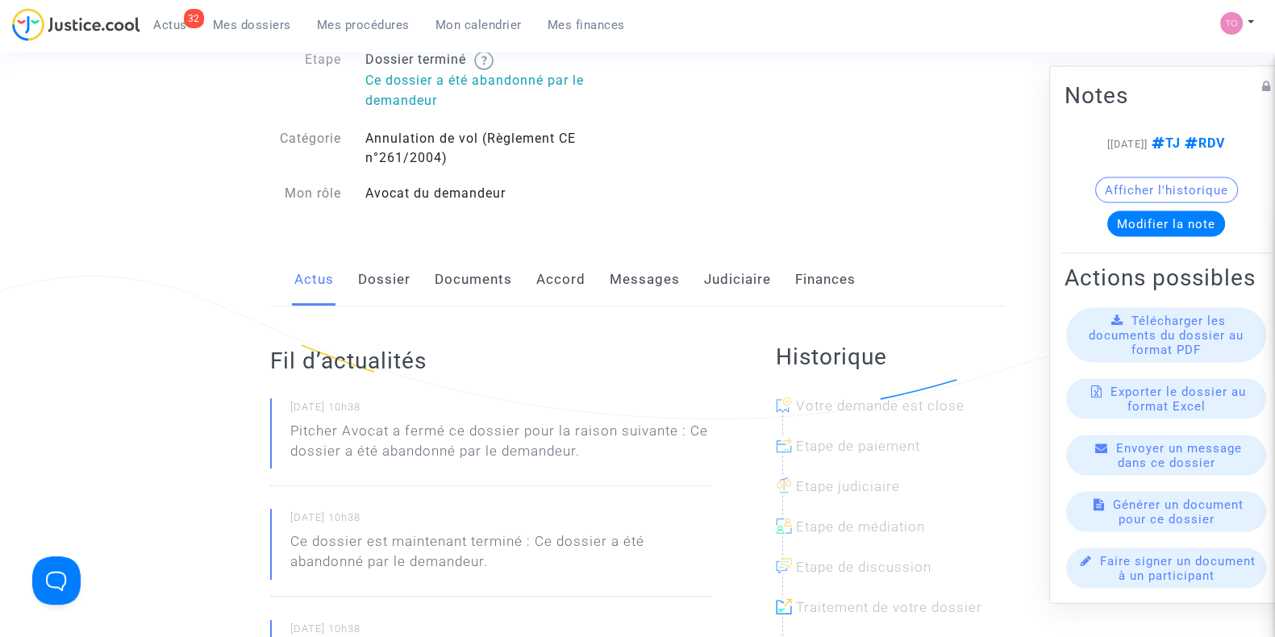
click at [708, 273] on link "Judiciaire" at bounding box center [737, 279] width 67 height 53
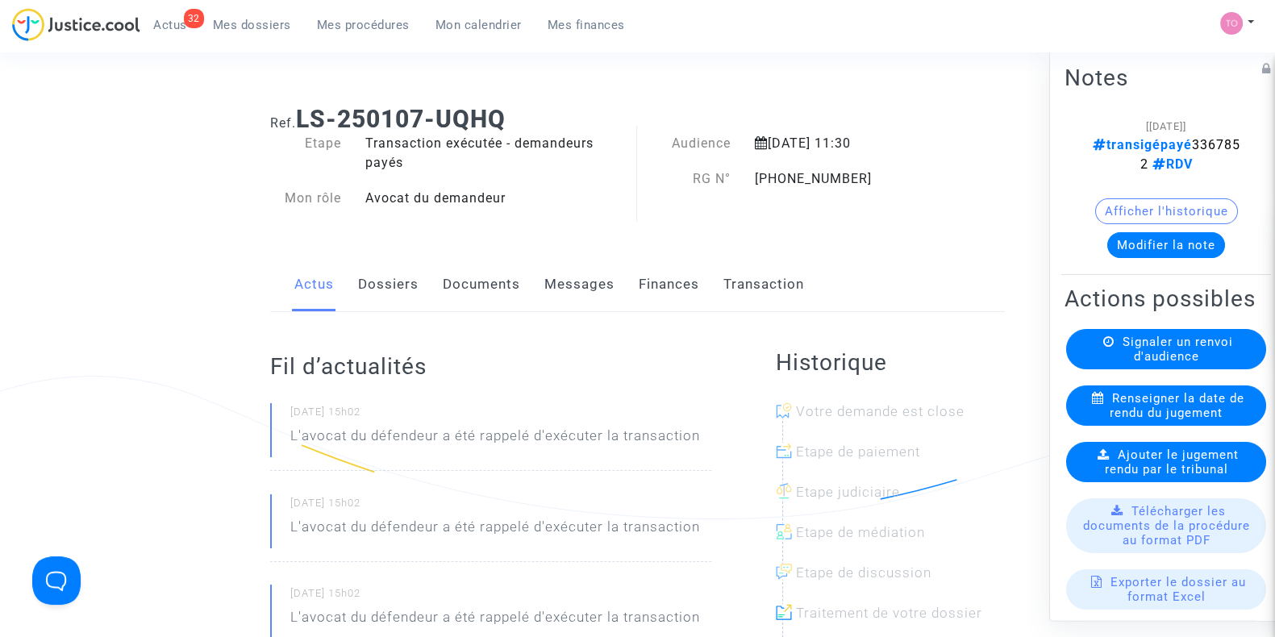
click at [375, 292] on link "Dossiers" at bounding box center [388, 284] width 61 height 53
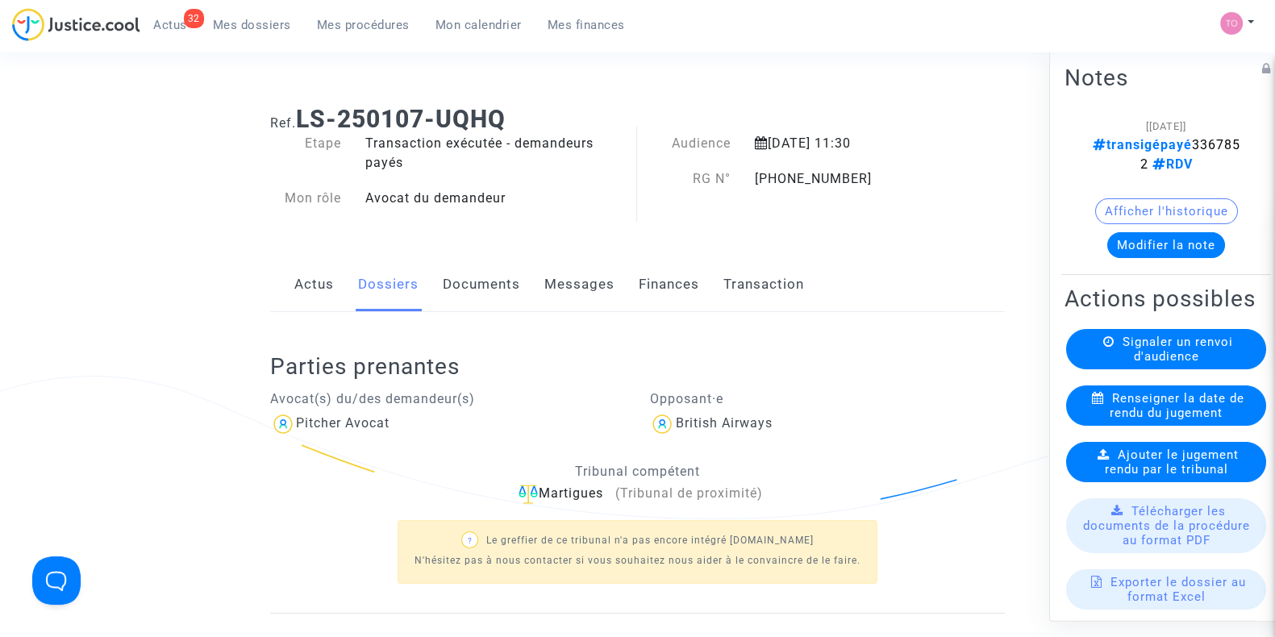
drag, startPoint x: 1163, startPoint y: 162, endPoint x: 1102, endPoint y: 163, distance: 60.5
click at [1102, 163] on div "[[DATE]] transigépayé 3367852 RDV" at bounding box center [1166, 145] width 155 height 58
copy span "3367852"
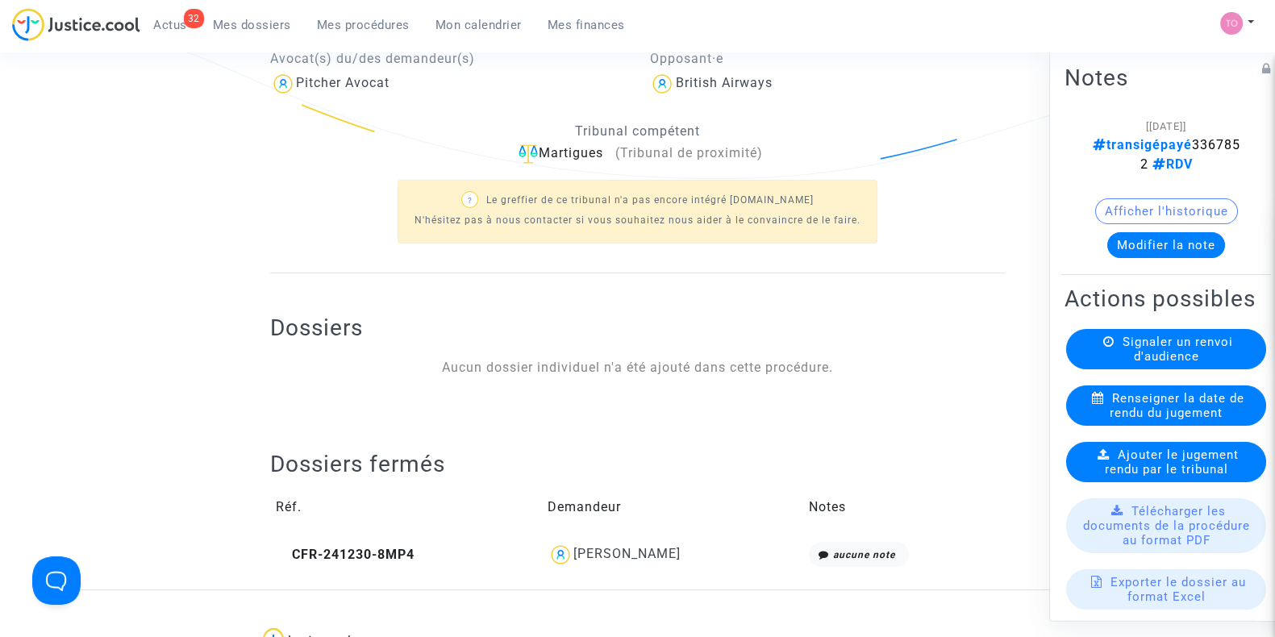
scroll to position [403, 0]
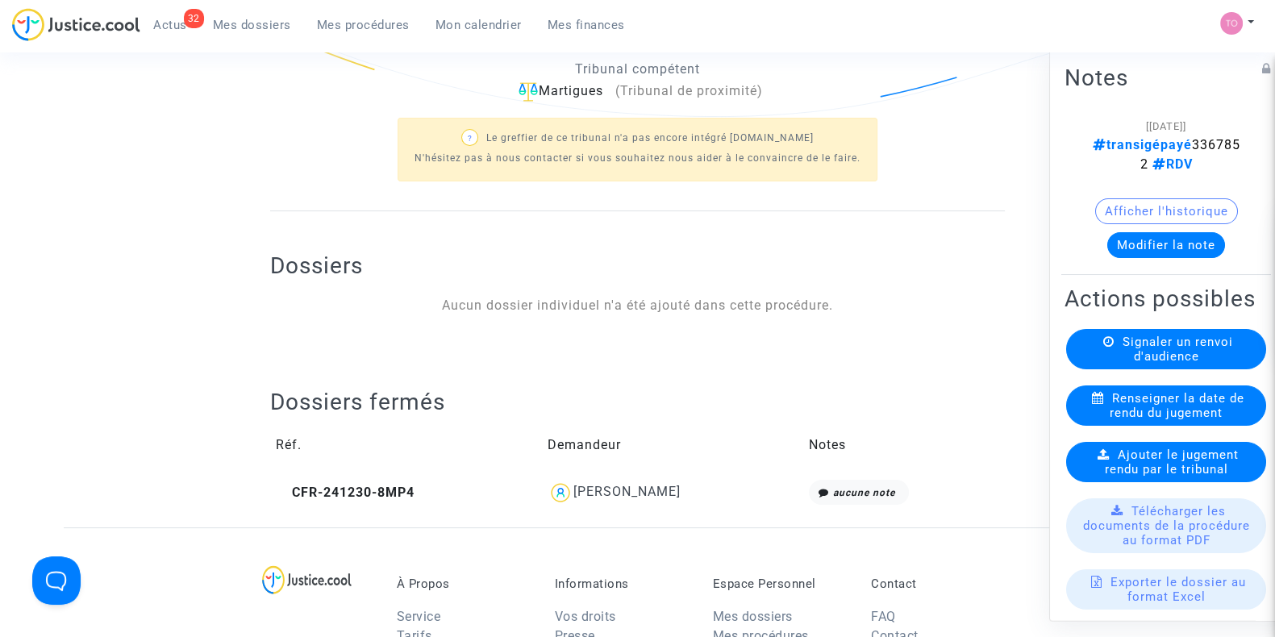
click at [609, 486] on div "[PERSON_NAME]" at bounding box center [627, 491] width 107 height 15
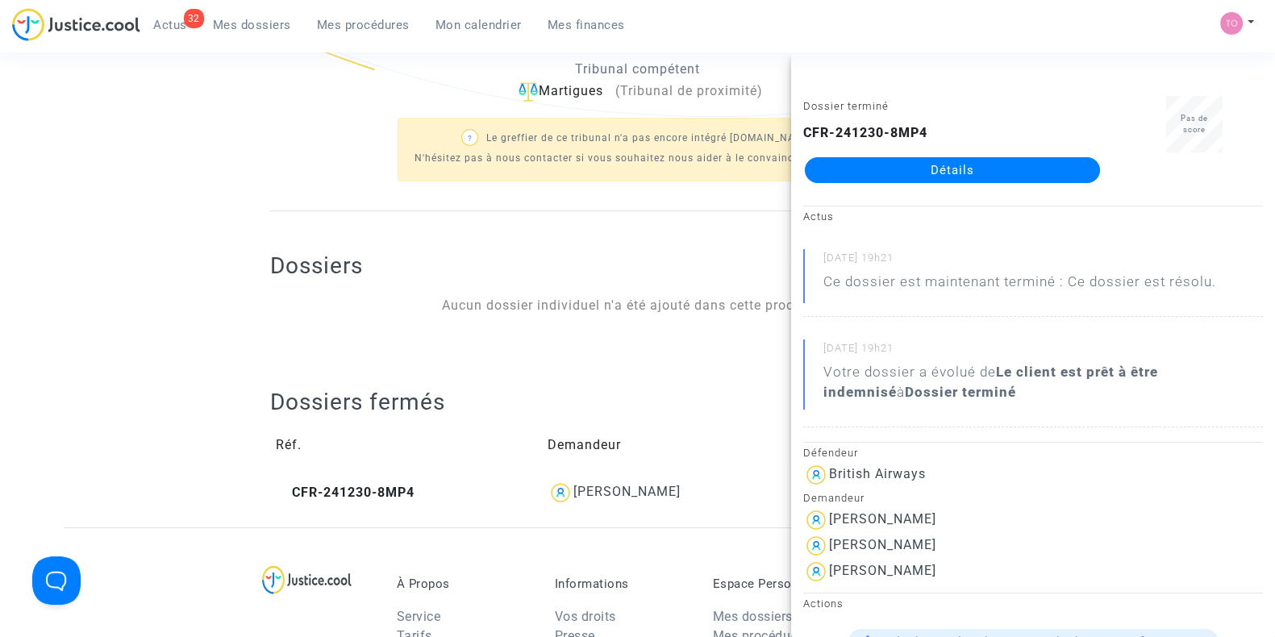
click at [362, 177] on div "? Le greffier de ce tribunal n'a pas encore intégré [DOMAIN_NAME] N'hésitez pas…" at bounding box center [637, 148] width 735 height 93
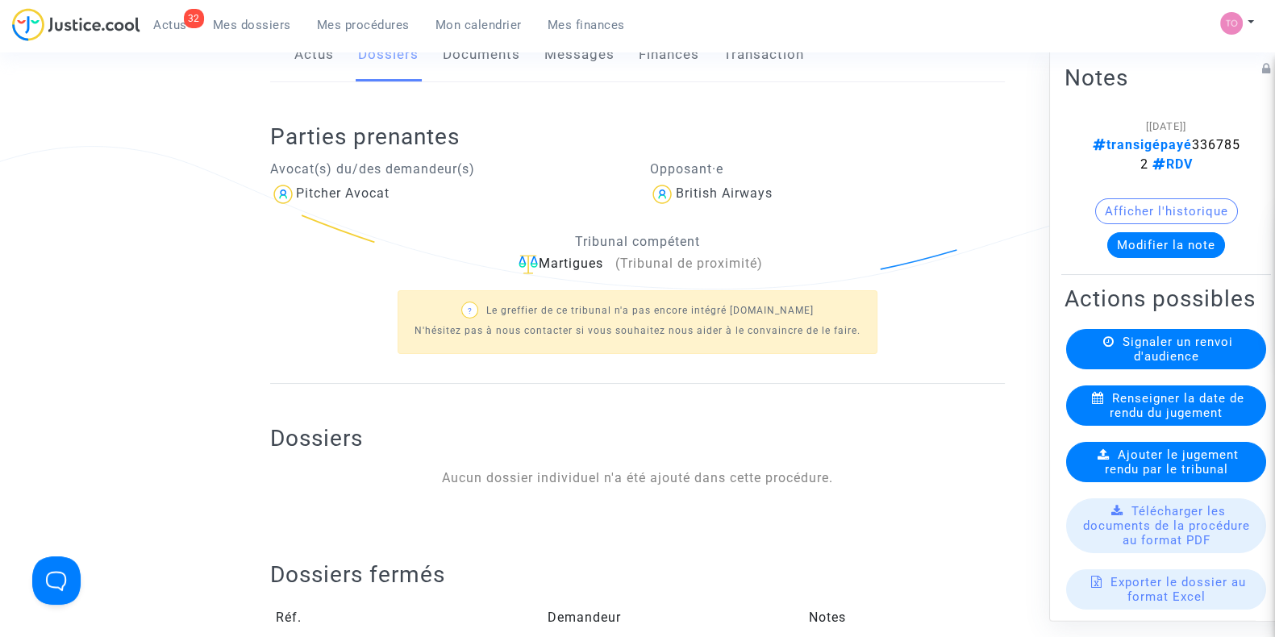
scroll to position [201, 0]
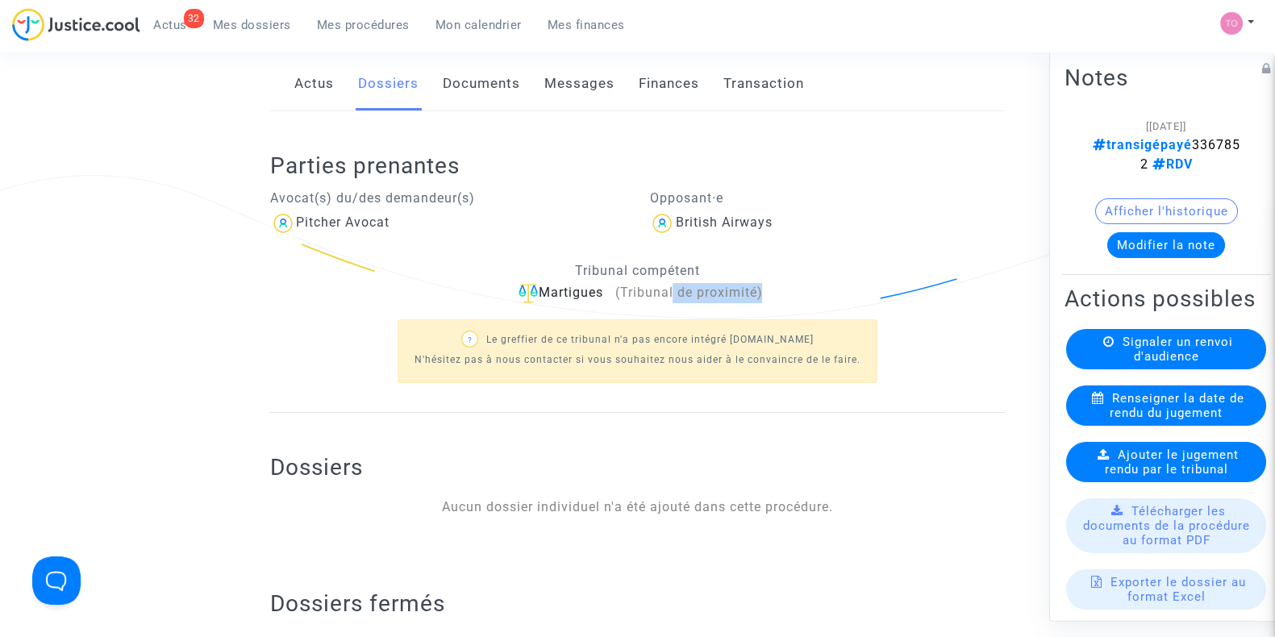
drag, startPoint x: 767, startPoint y: 290, endPoint x: 678, endPoint y: 296, distance: 89.7
click at [678, 296] on div "Martigues (Tribunal de proximité)" at bounding box center [637, 293] width 735 height 20
click at [746, 267] on p "Tribunal compétent" at bounding box center [637, 271] width 735 height 20
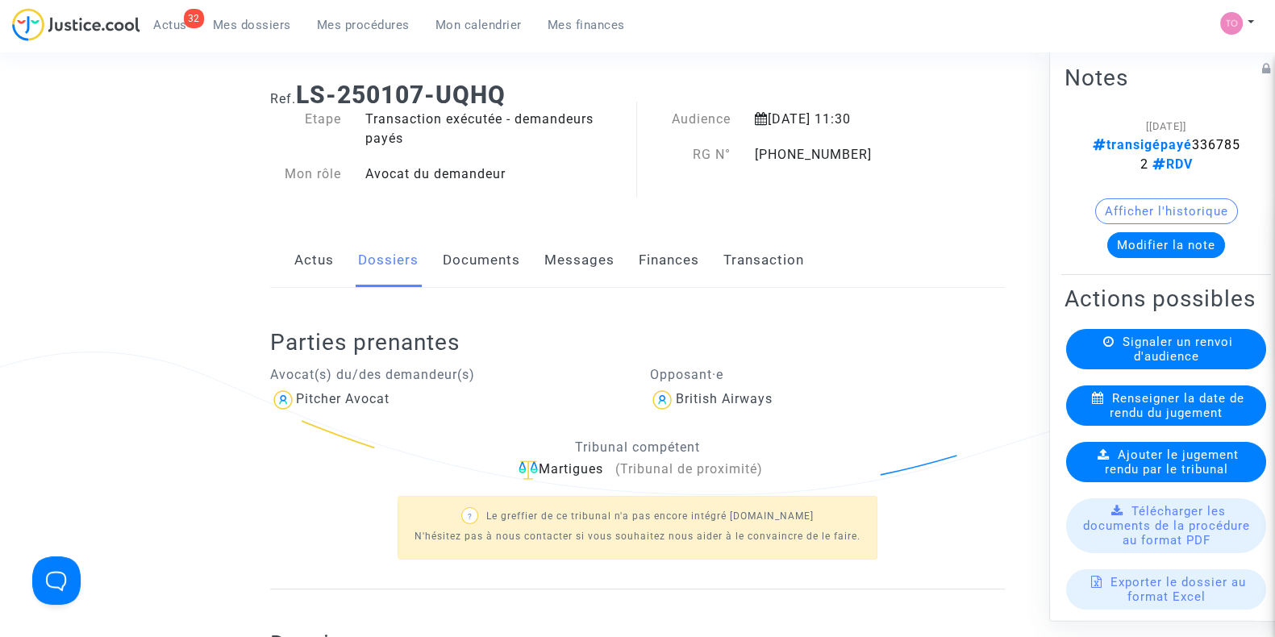
scroll to position [0, 0]
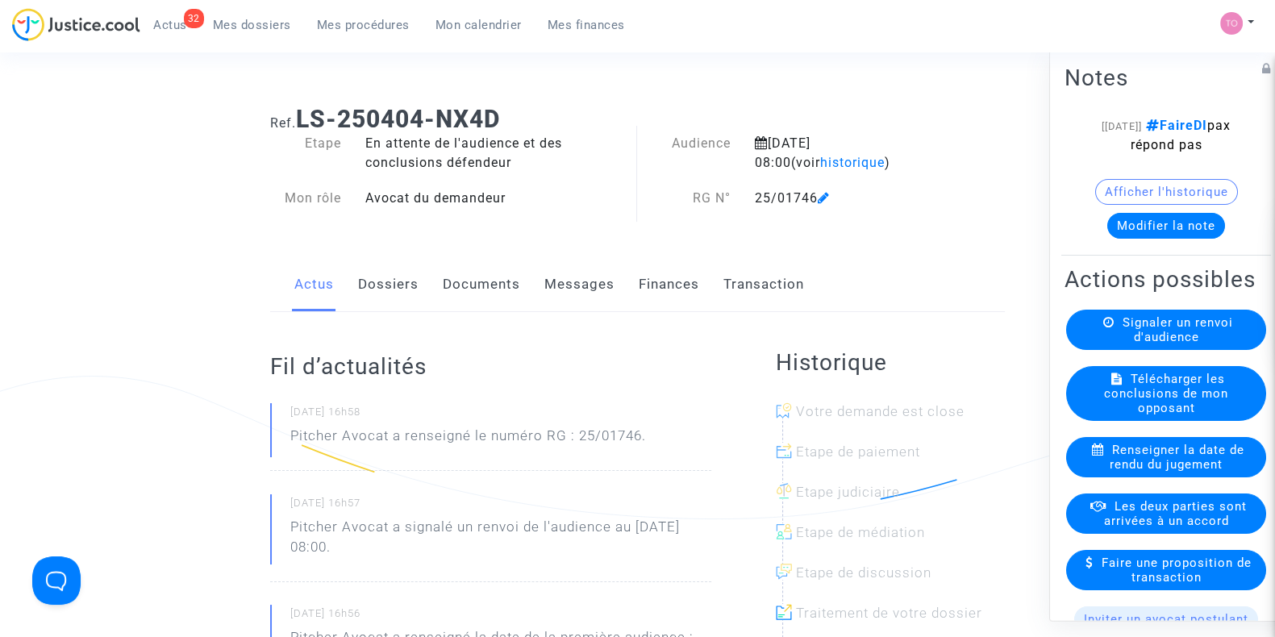
click at [1153, 186] on button "Afficher l'historique" at bounding box center [1167, 192] width 143 height 26
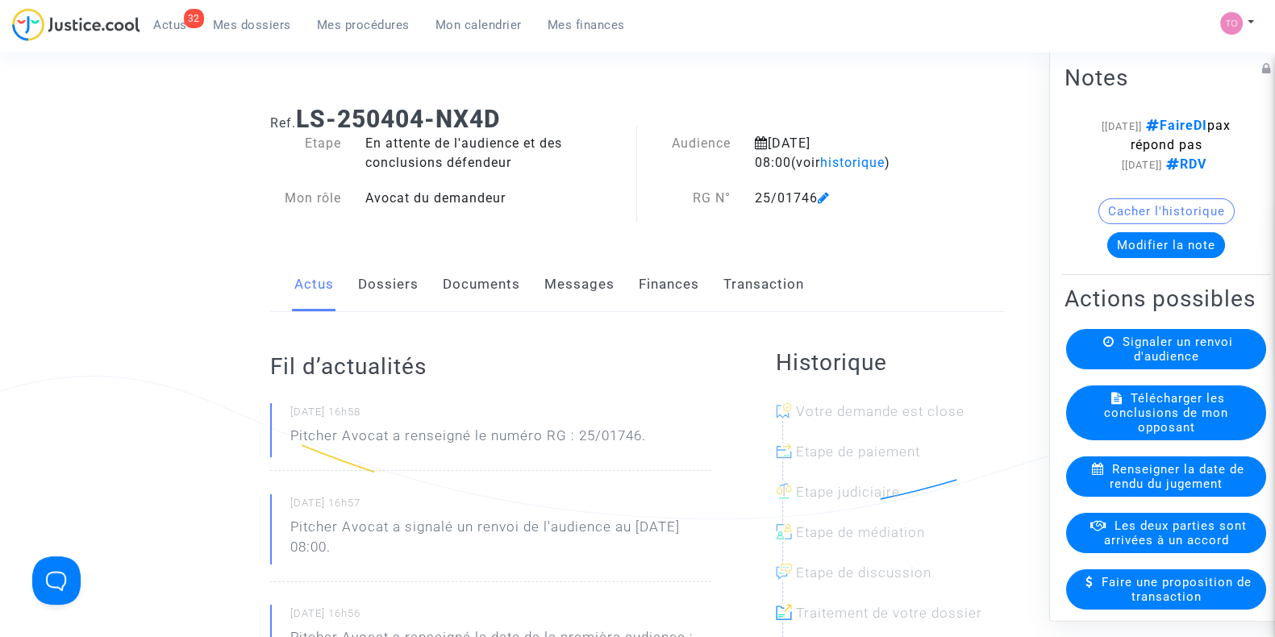
click at [245, 25] on span "Mes dossiers" at bounding box center [252, 25] width 78 height 15
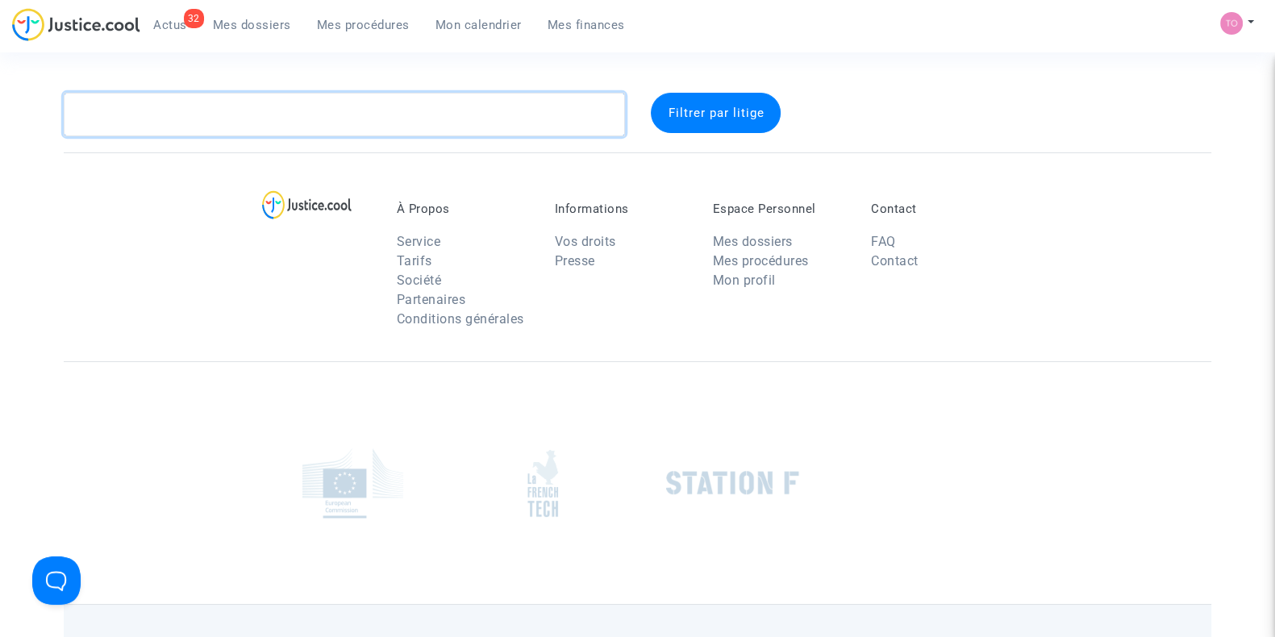
click at [267, 127] on textarea at bounding box center [344, 115] width 561 height 44
paste textarea "RANSY"
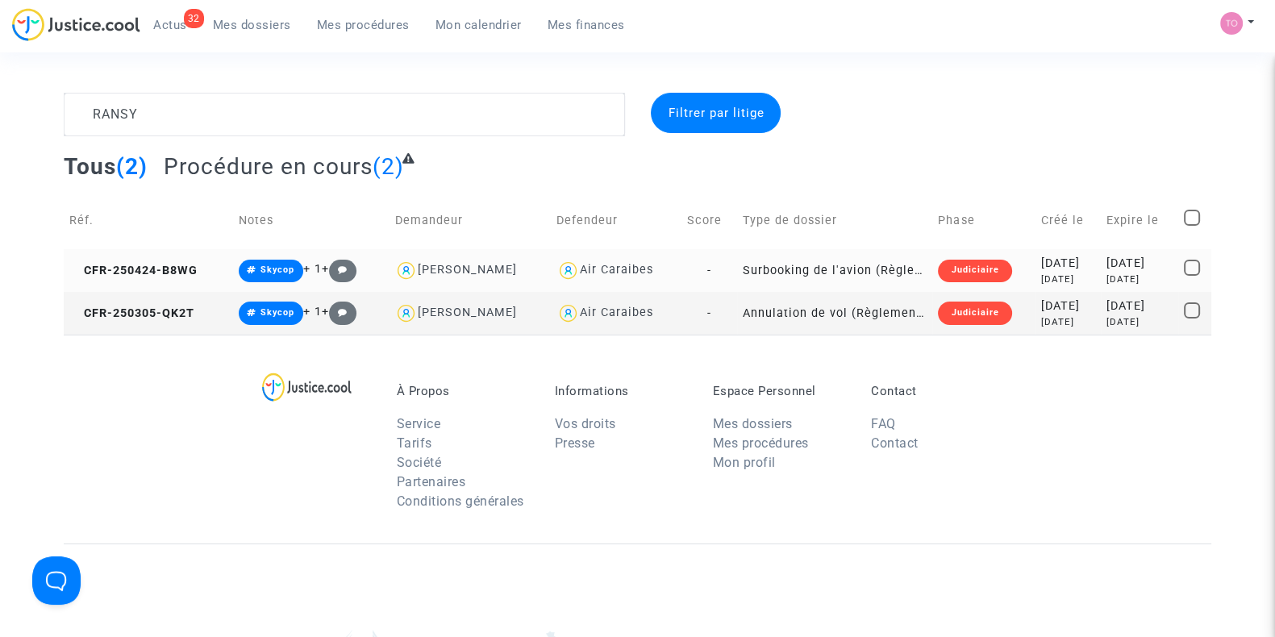
click at [1041, 270] on div "[DATE]" at bounding box center [1068, 264] width 54 height 18
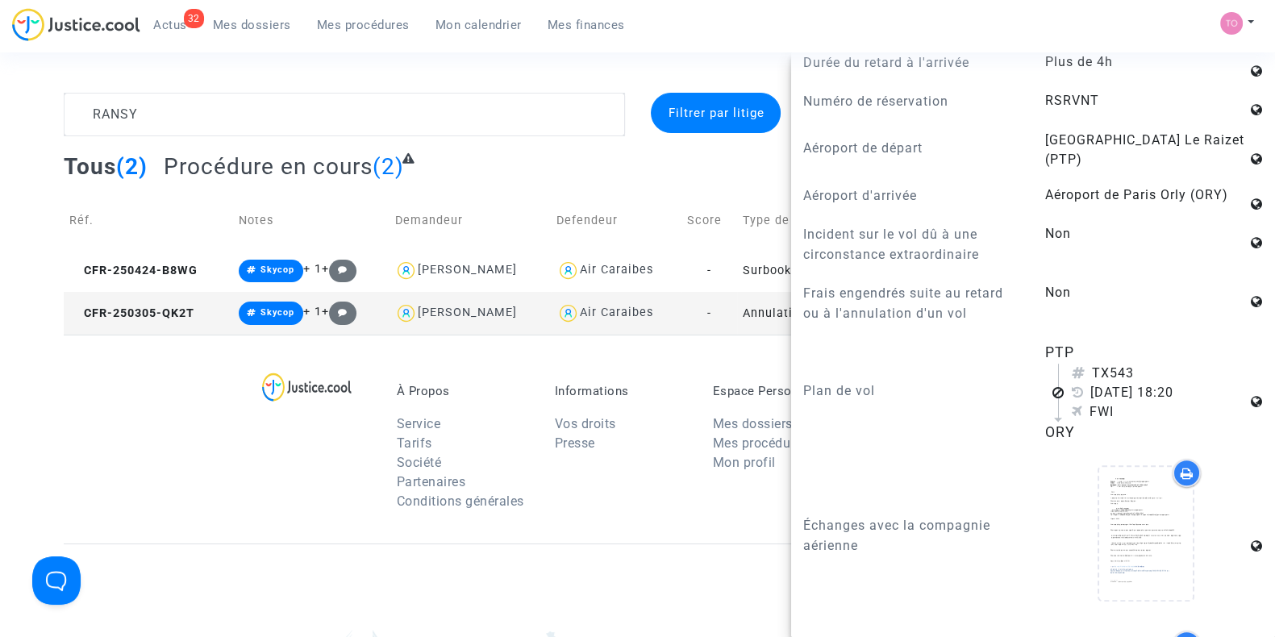
scroll to position [1008, 0]
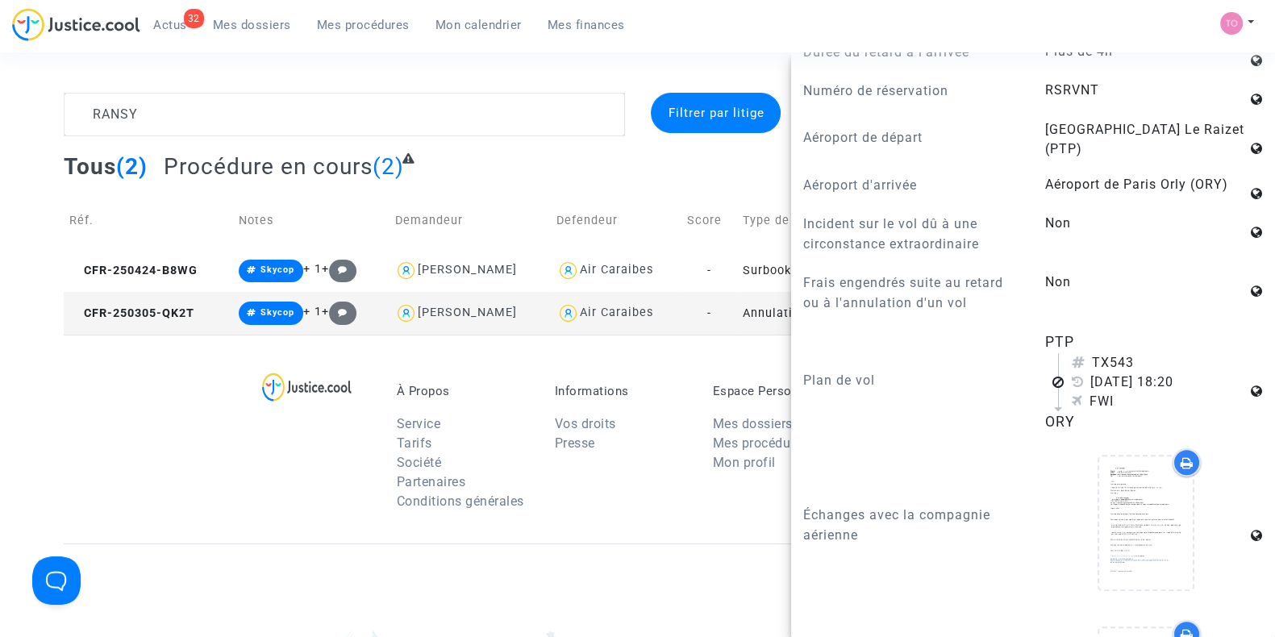
click at [599, 311] on div "Air Caraibes" at bounding box center [616, 313] width 73 height 14
type textarea "RANSY @"Air Caraibes""
click at [181, 418] on div "À Propos Service Tarifs Société Partenaires Conditions générales Informations V…" at bounding box center [638, 439] width 1148 height 209
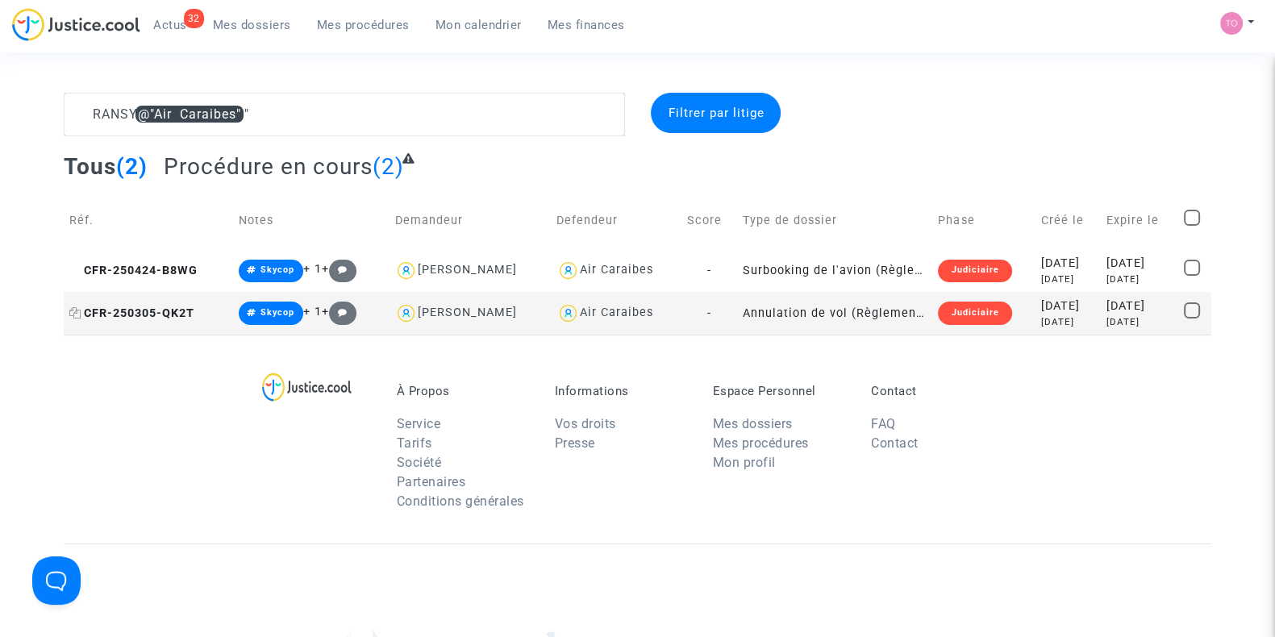
click at [169, 312] on span "CFR-250305-QK2T" at bounding box center [131, 314] width 125 height 14
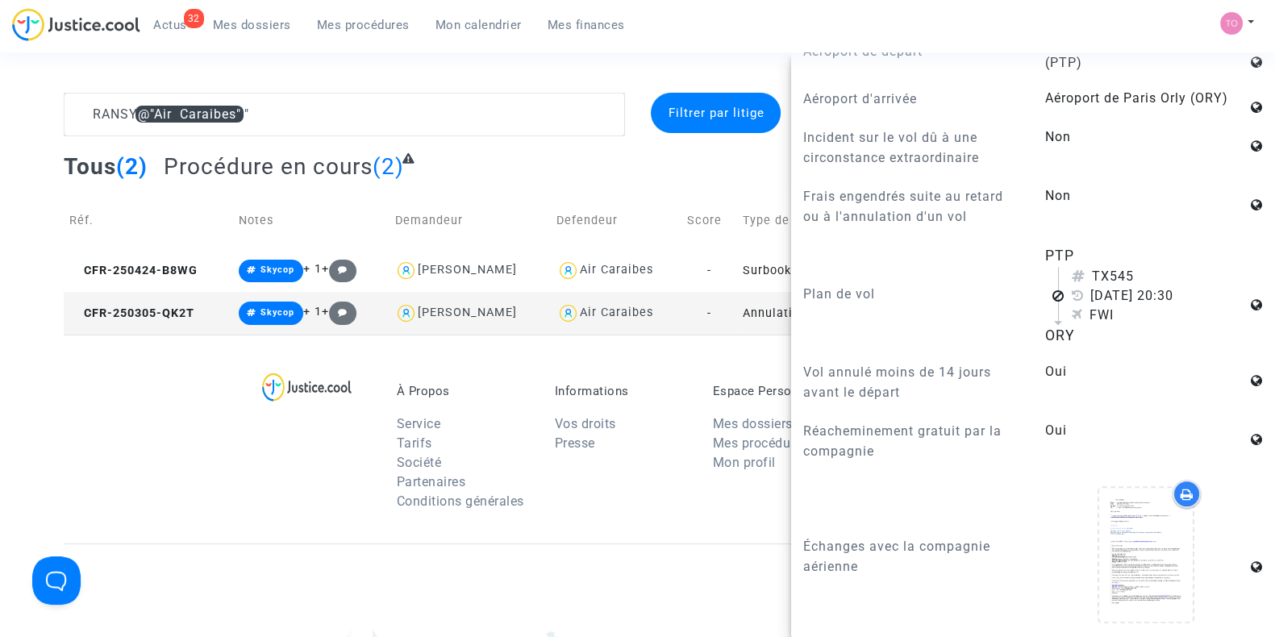
scroll to position [1109, 0]
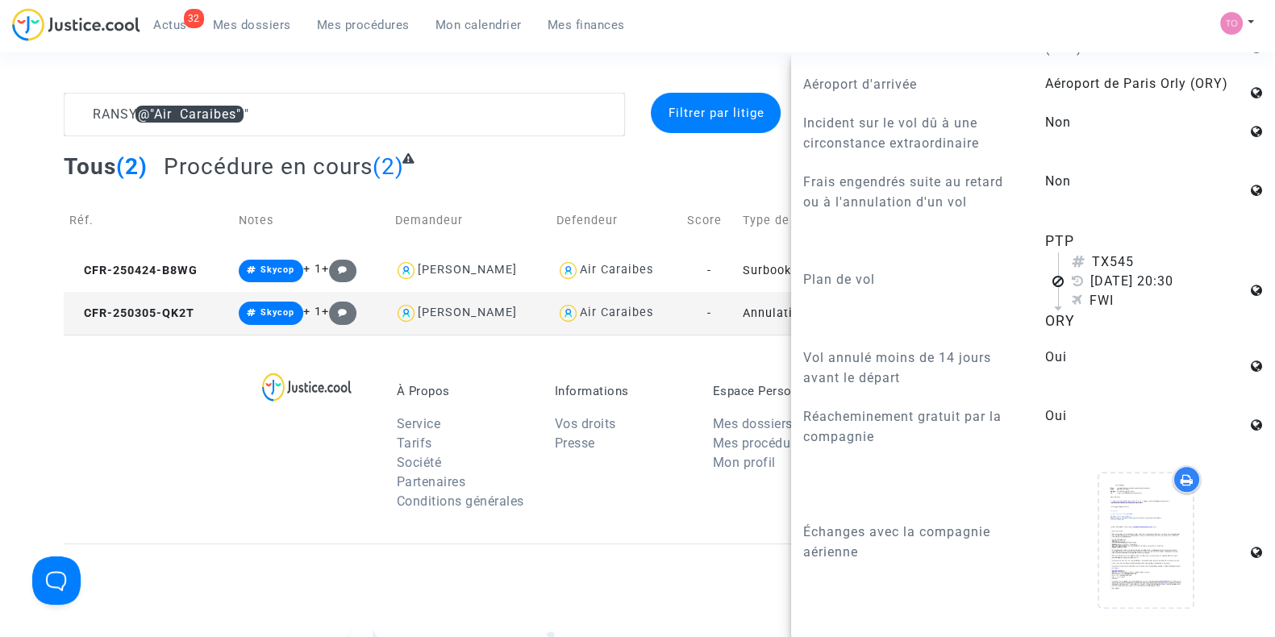
click at [226, 403] on div "À Propos Service Tarifs Société Partenaires Conditions générales Informations V…" at bounding box center [638, 439] width 1148 height 209
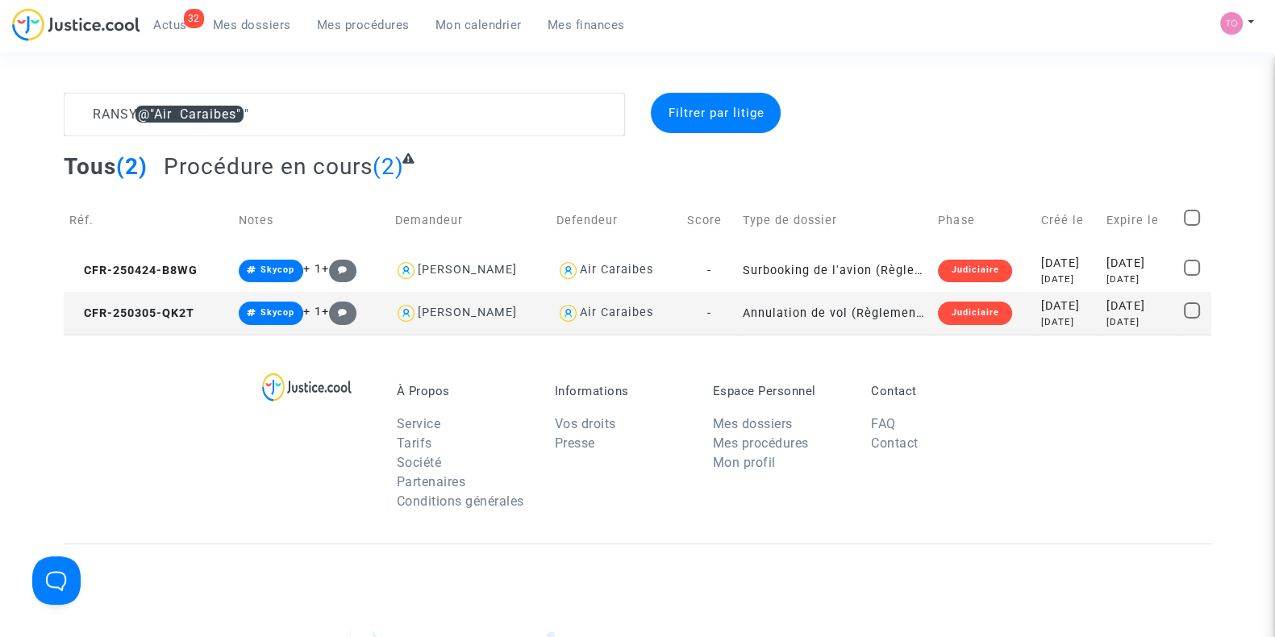
scroll to position [0, 0]
click at [841, 260] on td "Surbooking de l'avion (Règlement CE n°261/2004)" at bounding box center [834, 270] width 195 height 43
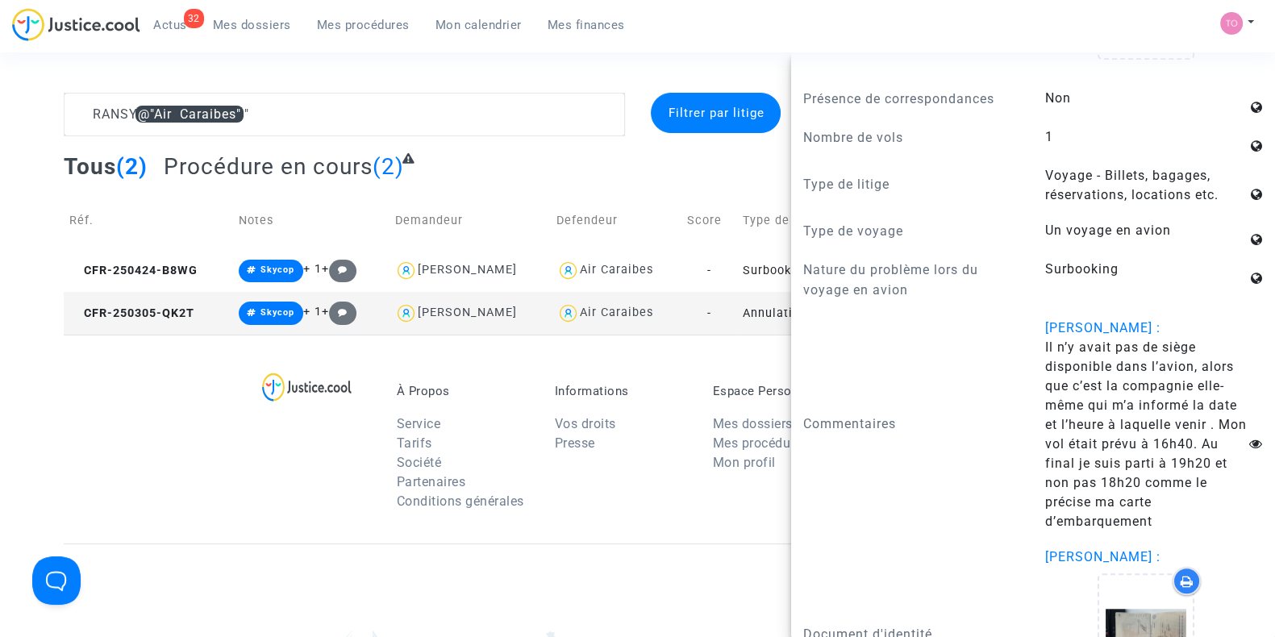
scroll to position [1714, 0]
click at [586, 388] on p "Informations" at bounding box center [622, 391] width 134 height 15
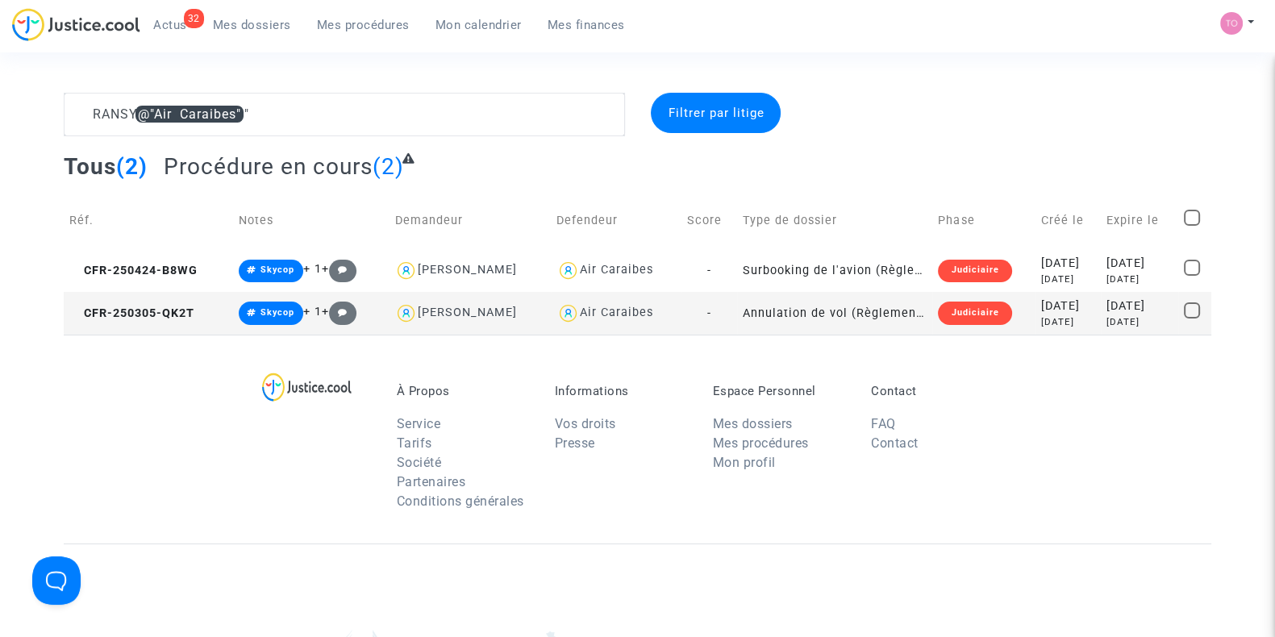
scroll to position [0, 0]
click at [1085, 313] on td "[DATE] [DATE]" at bounding box center [1068, 313] width 65 height 43
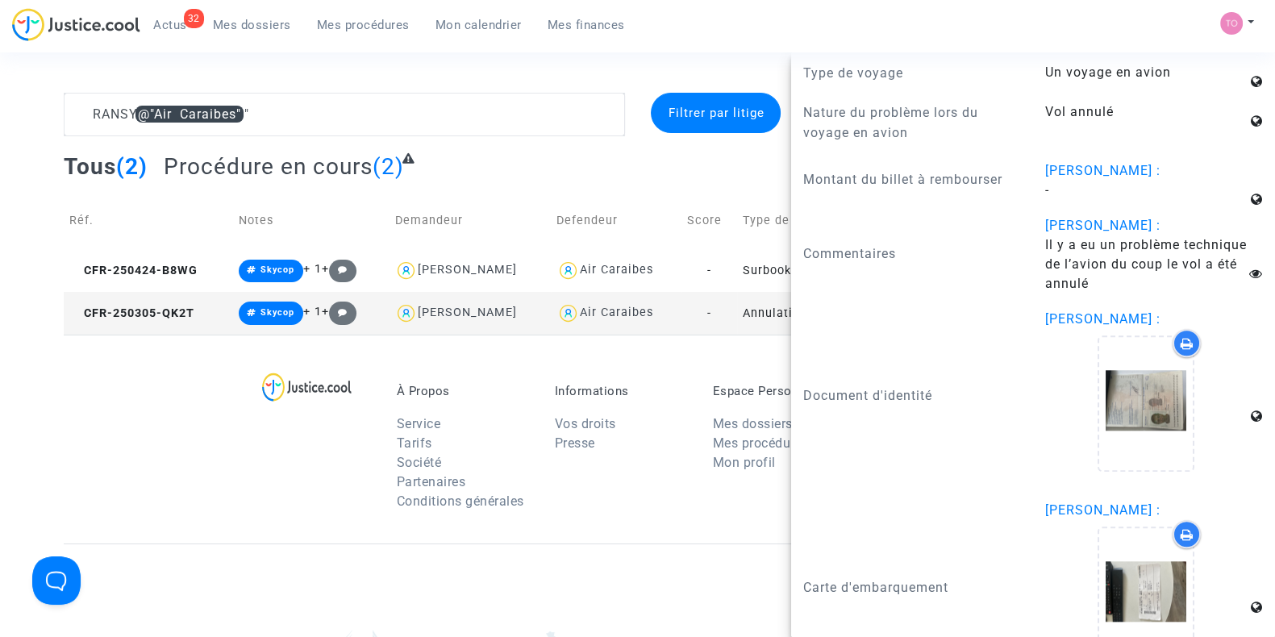
scroll to position [2017, 0]
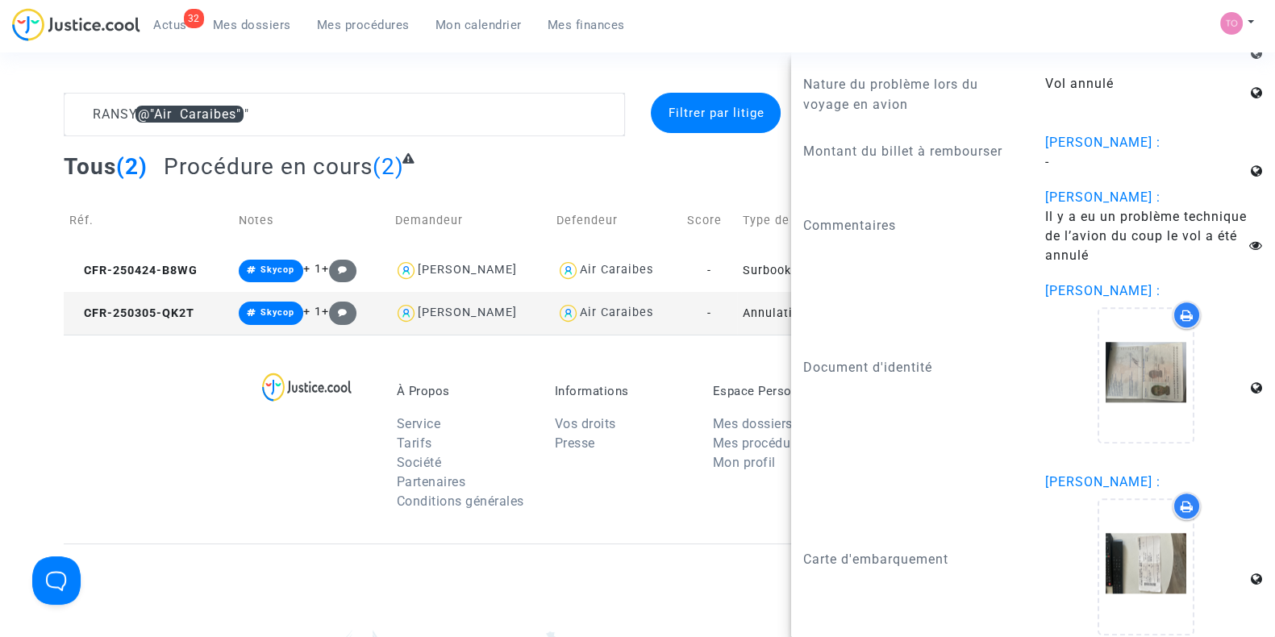
click at [479, 389] on p "À Propos" at bounding box center [464, 391] width 134 height 15
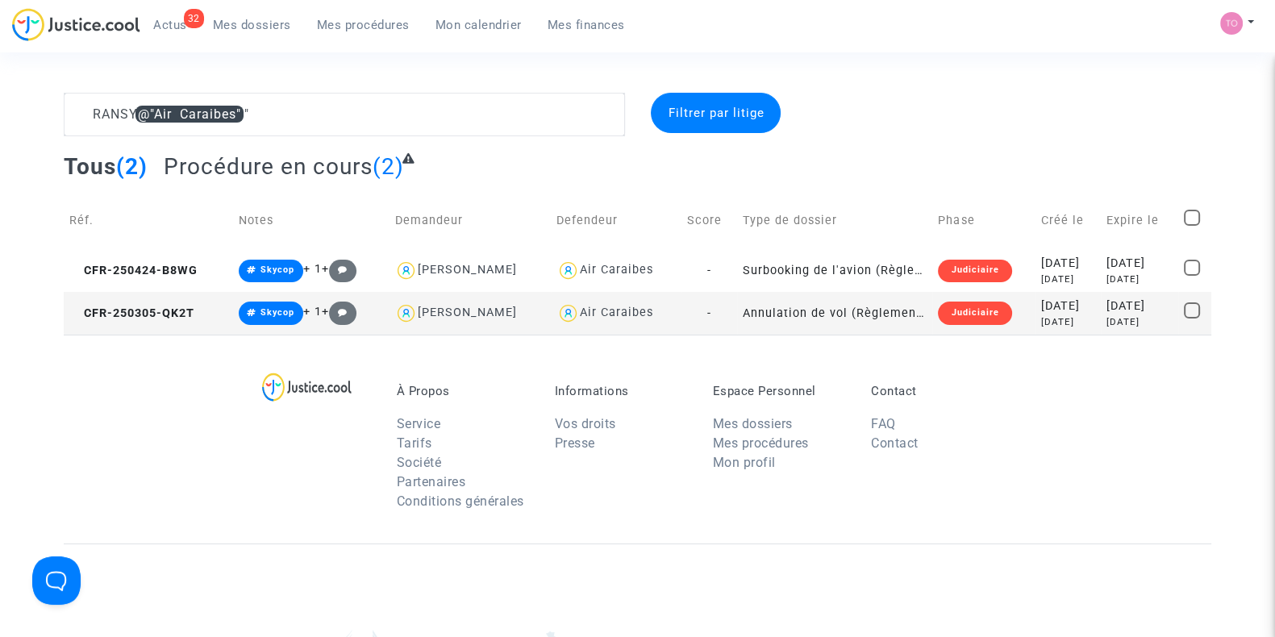
scroll to position [0, 0]
click at [1113, 275] on div "[DATE]" at bounding box center [1140, 280] width 66 height 14
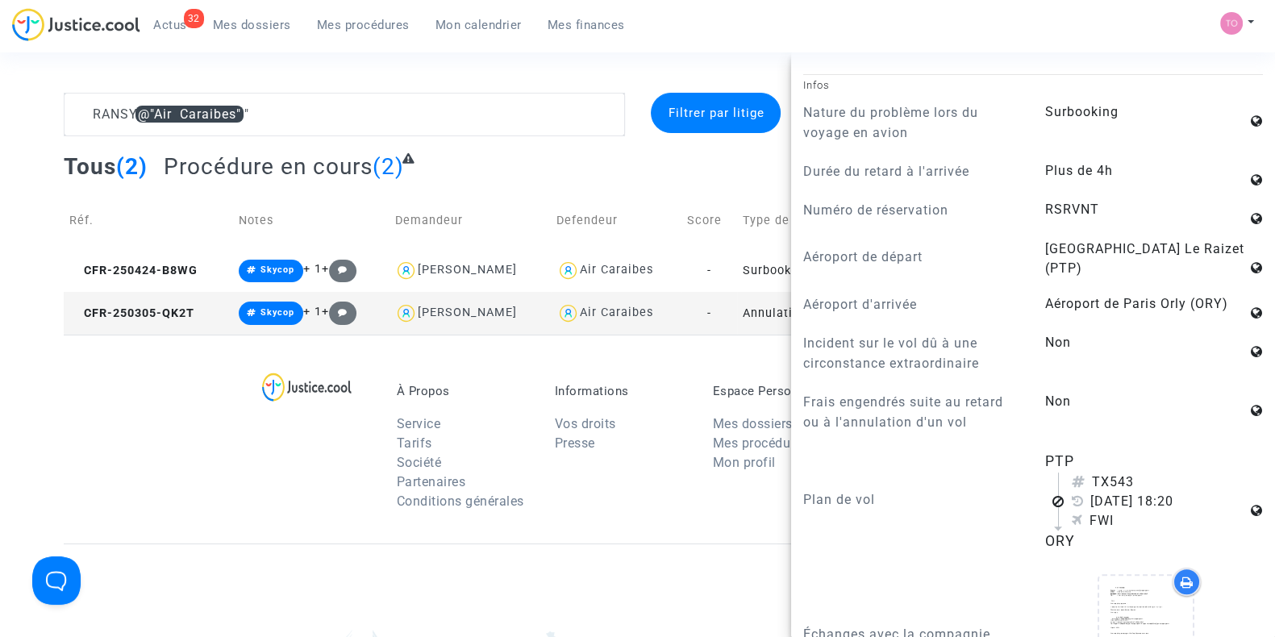
scroll to position [908, 0]
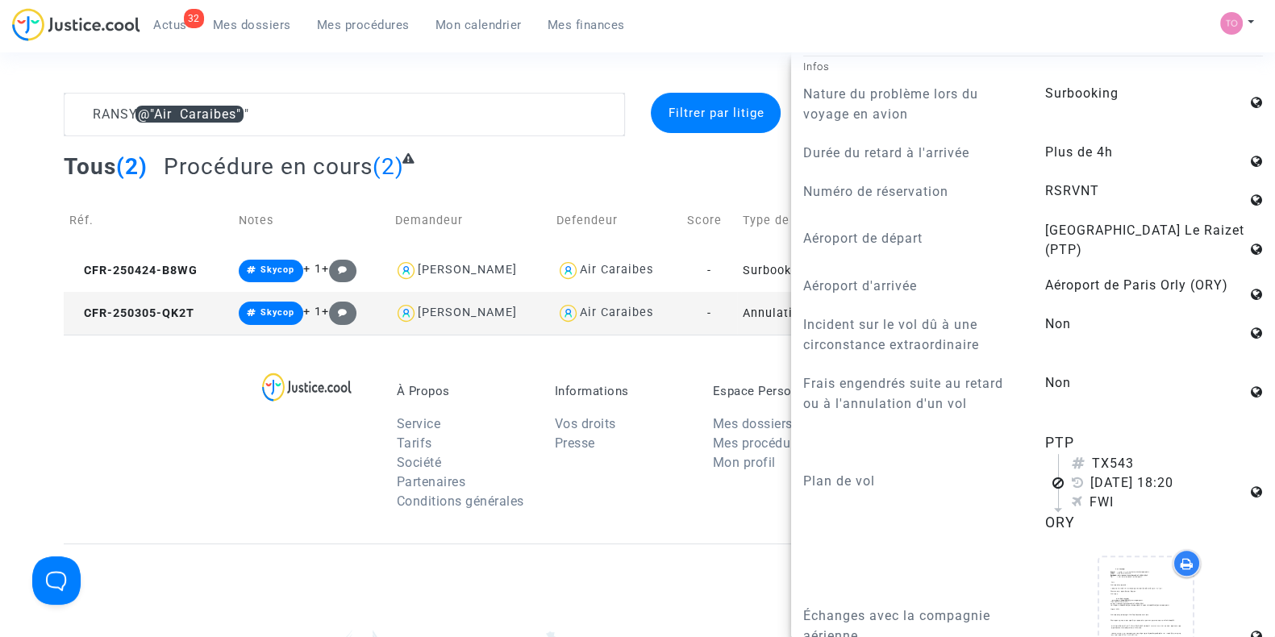
click at [605, 518] on div "Informations Vos droits Presse" at bounding box center [622, 452] width 158 height 136
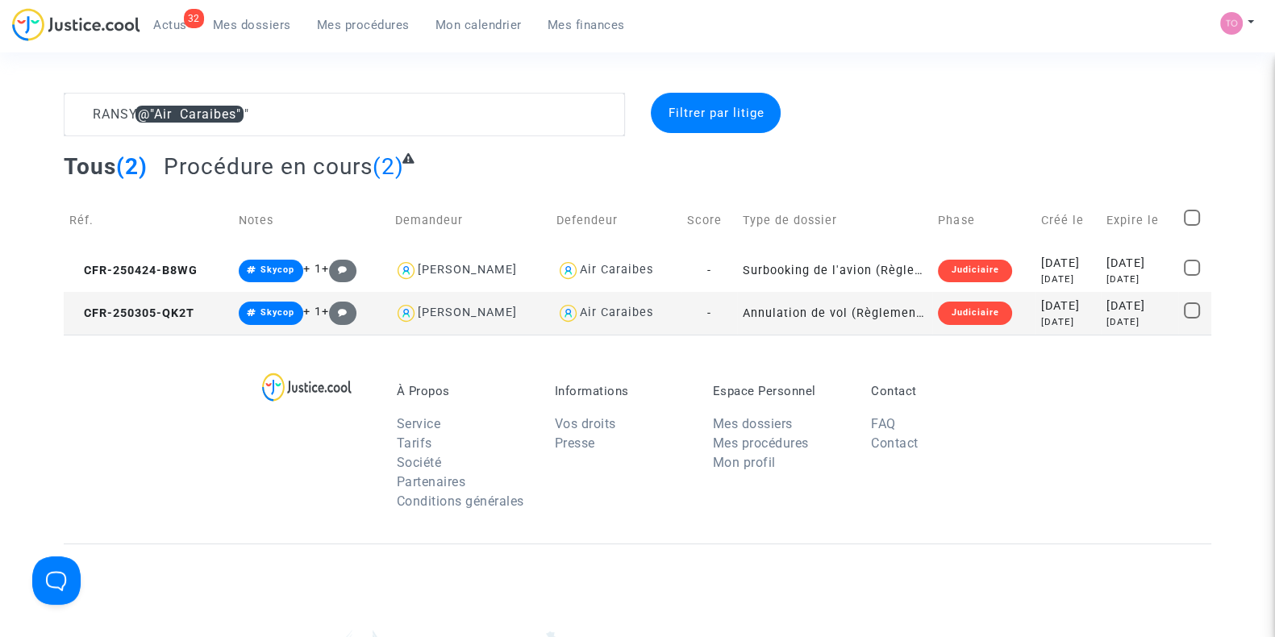
scroll to position [0, 0]
click at [1041, 313] on div "[DATE]" at bounding box center [1068, 307] width 54 height 18
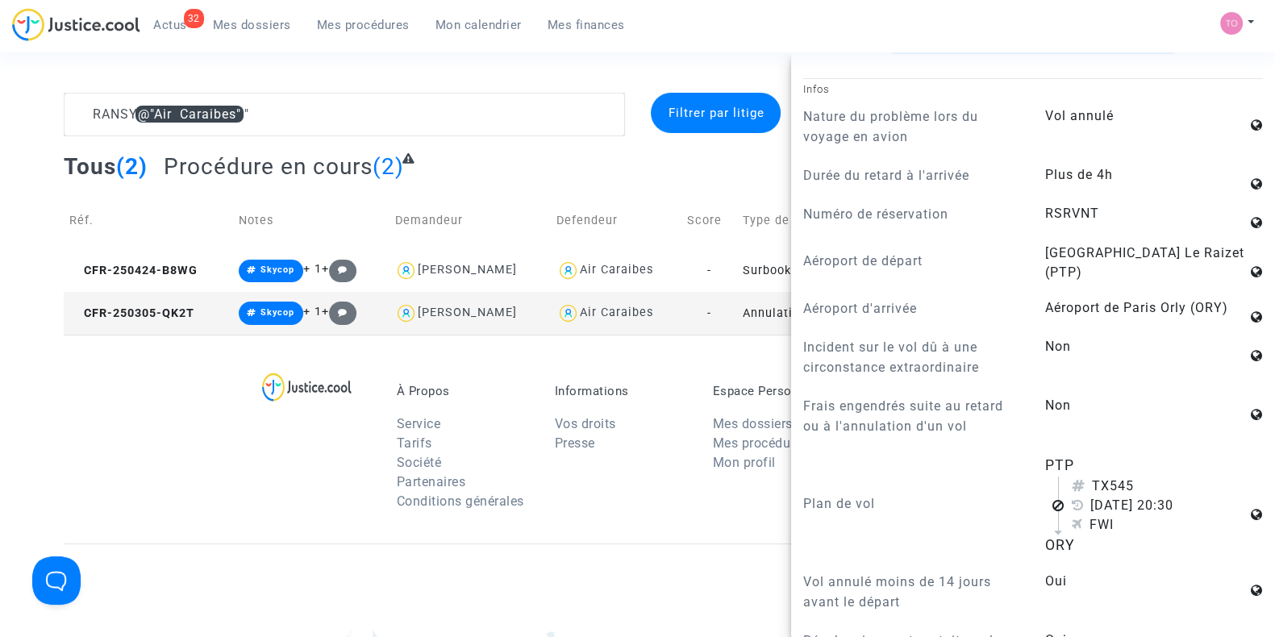
scroll to position [908, 0]
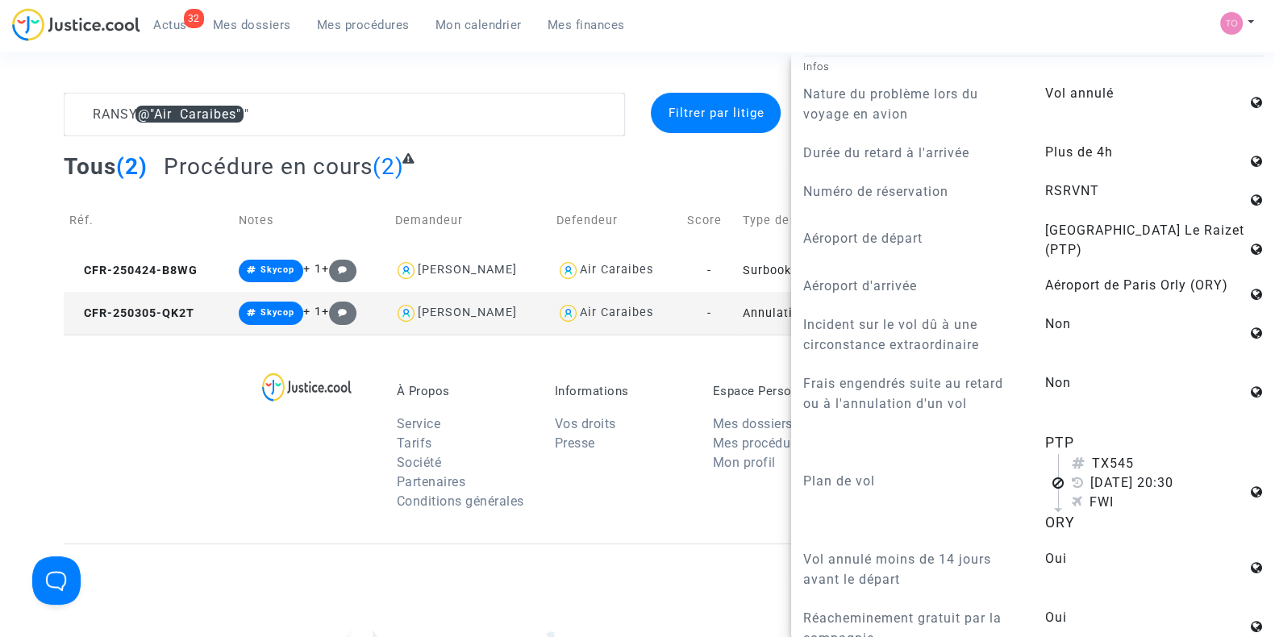
click at [513, 483] on li "Partenaires" at bounding box center [464, 482] width 134 height 19
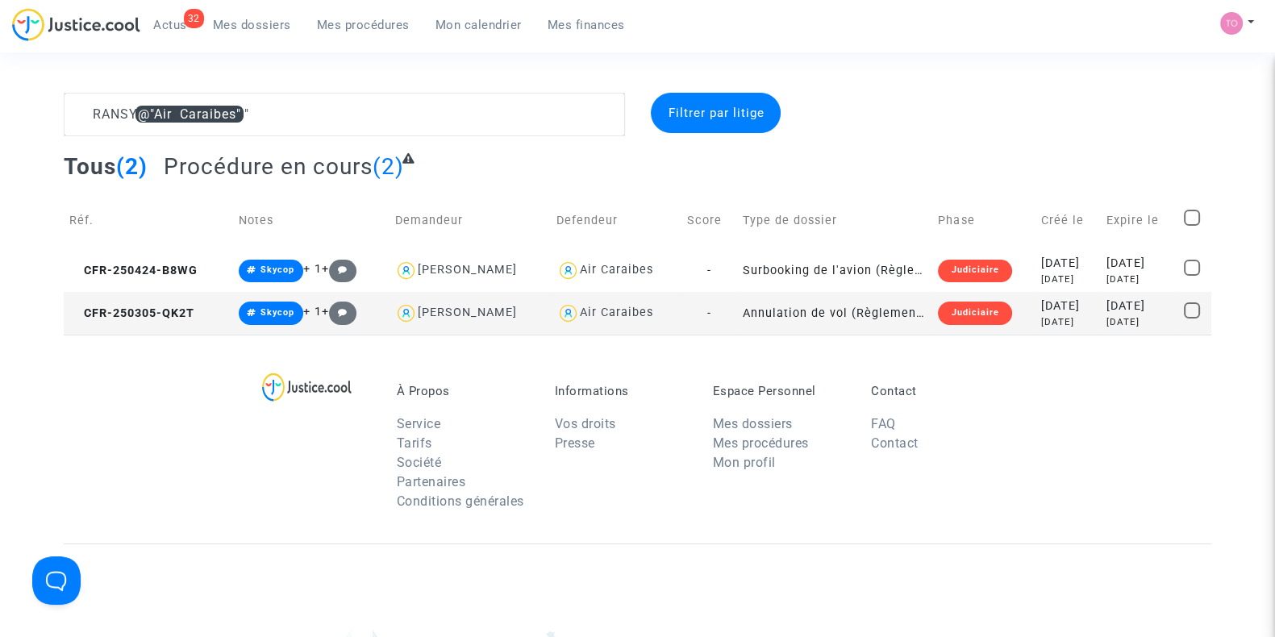
scroll to position [0, 0]
click at [1111, 268] on div "[DATE]" at bounding box center [1140, 264] width 66 height 18
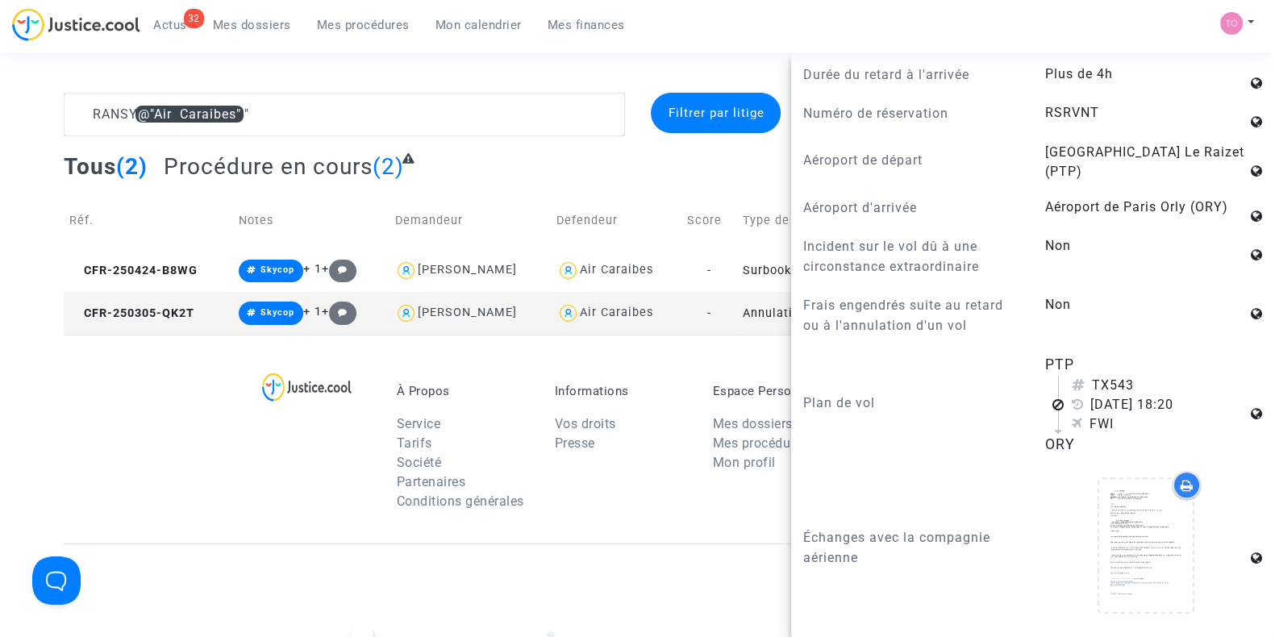
scroll to position [1008, 0]
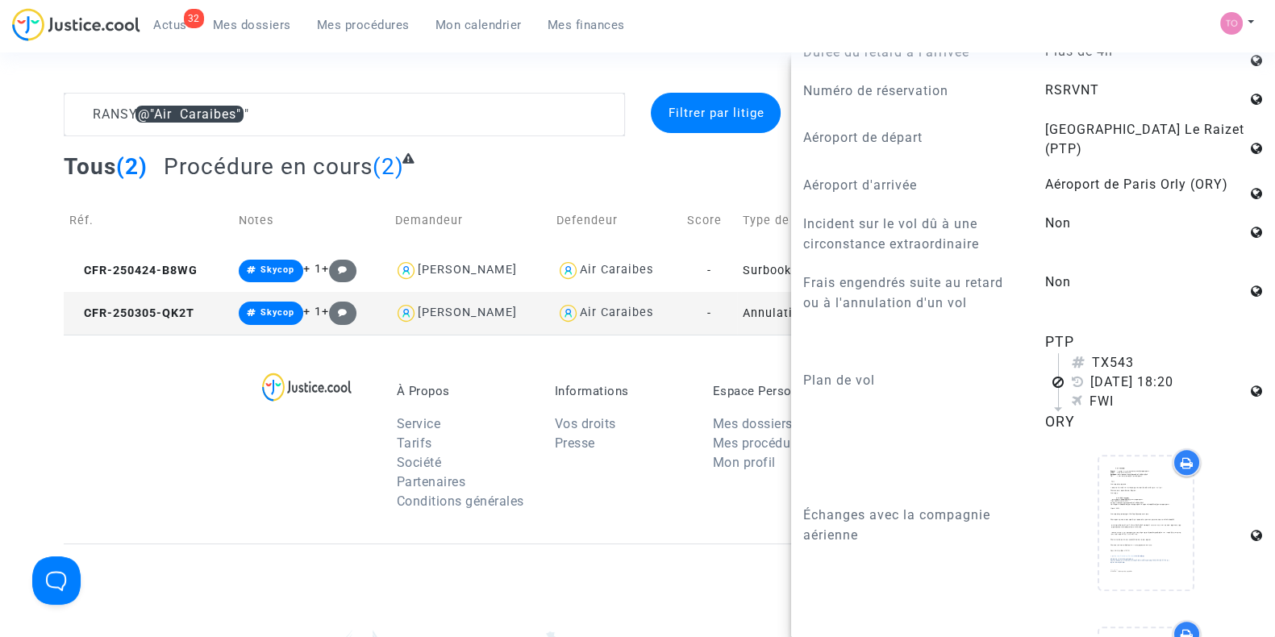
click at [632, 437] on li "Presse" at bounding box center [622, 443] width 134 height 19
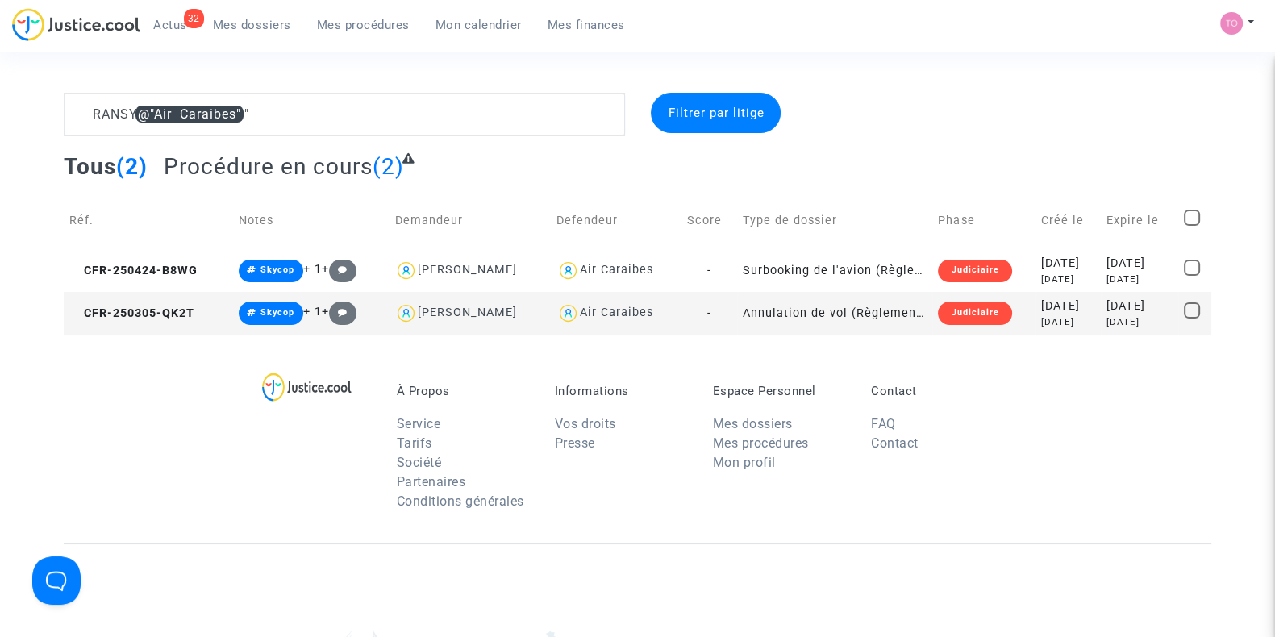
click at [1053, 326] on div "[DATE]" at bounding box center [1068, 322] width 54 height 14
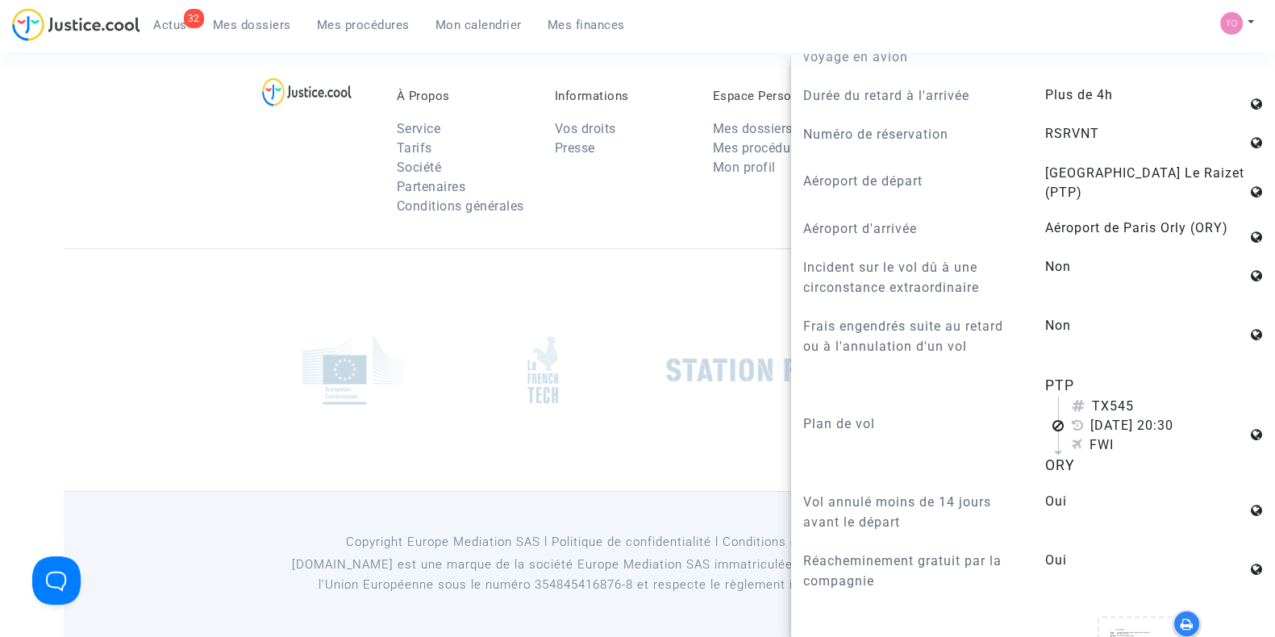
scroll to position [908, 0]
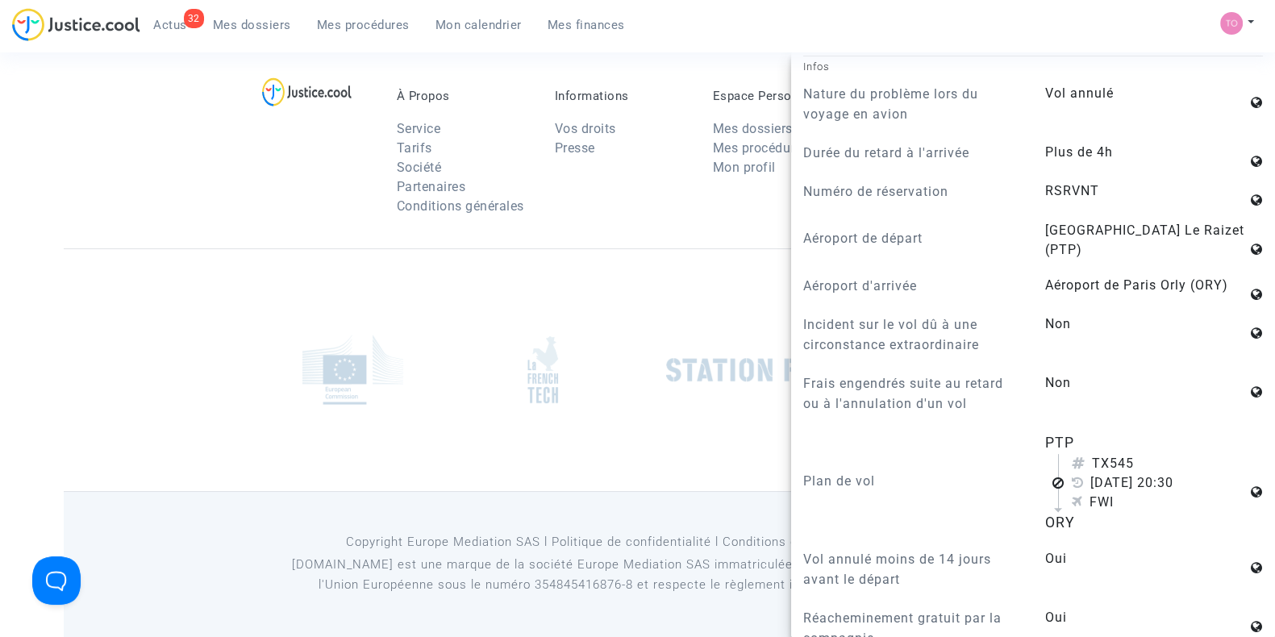
click at [600, 307] on div at bounding box center [638, 369] width 1148 height 243
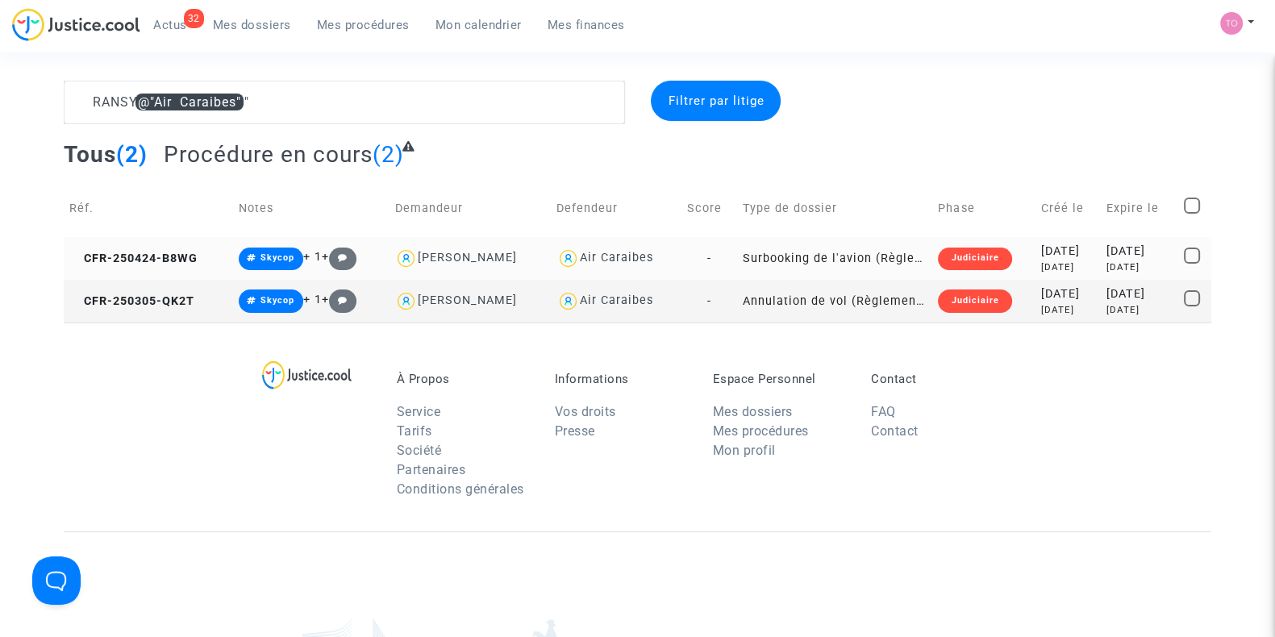
scroll to position [0, 0]
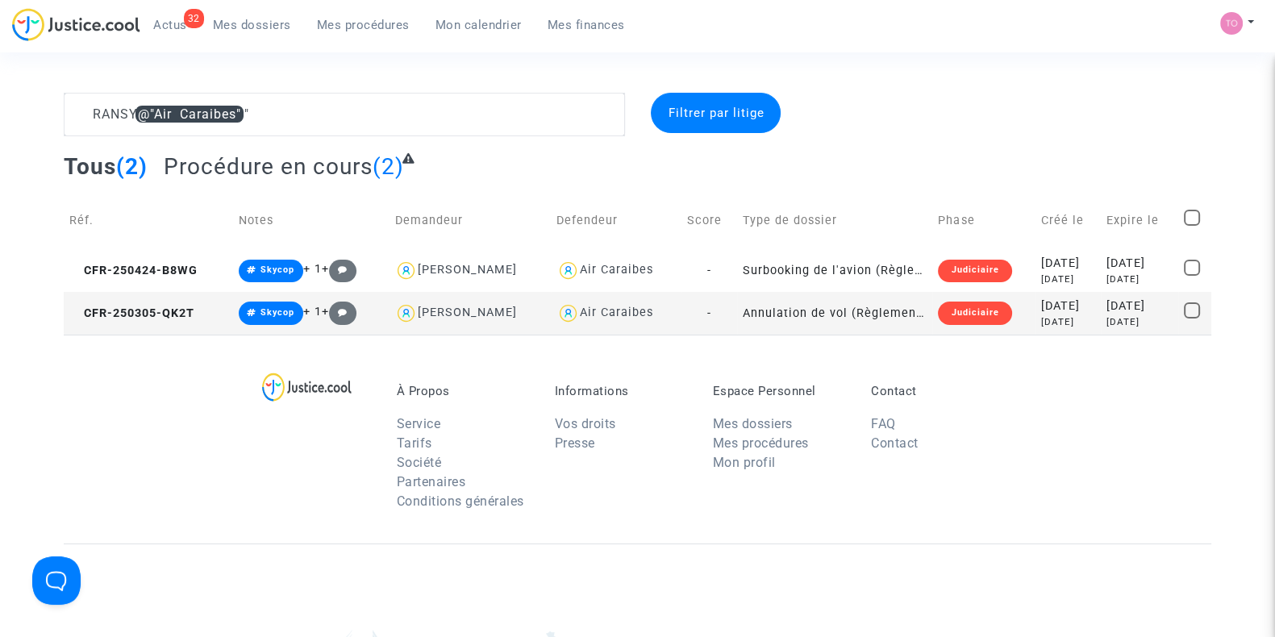
click at [994, 232] on td "Phase" at bounding box center [984, 220] width 103 height 57
click at [989, 273] on td "Judiciaire" at bounding box center [984, 270] width 103 height 43
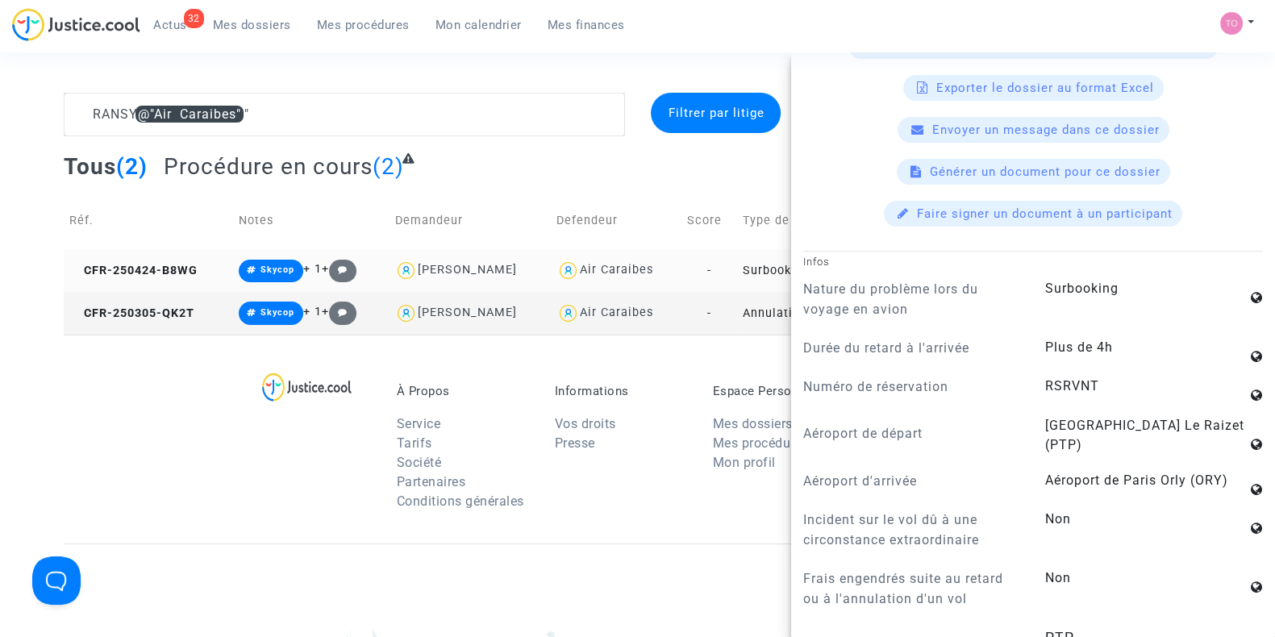
scroll to position [908, 0]
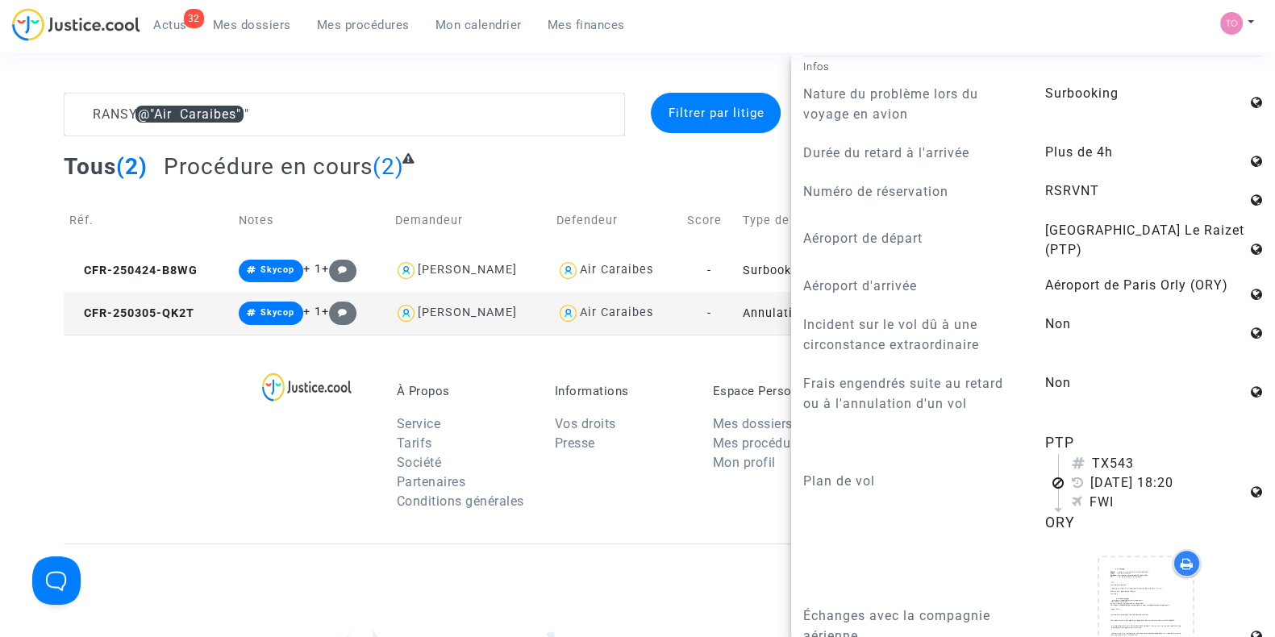
click at [49, 373] on footerbar "À Propos Service Tarifs Société Partenaires Conditions générales Informations V…" at bounding box center [637, 634] width 1275 height 599
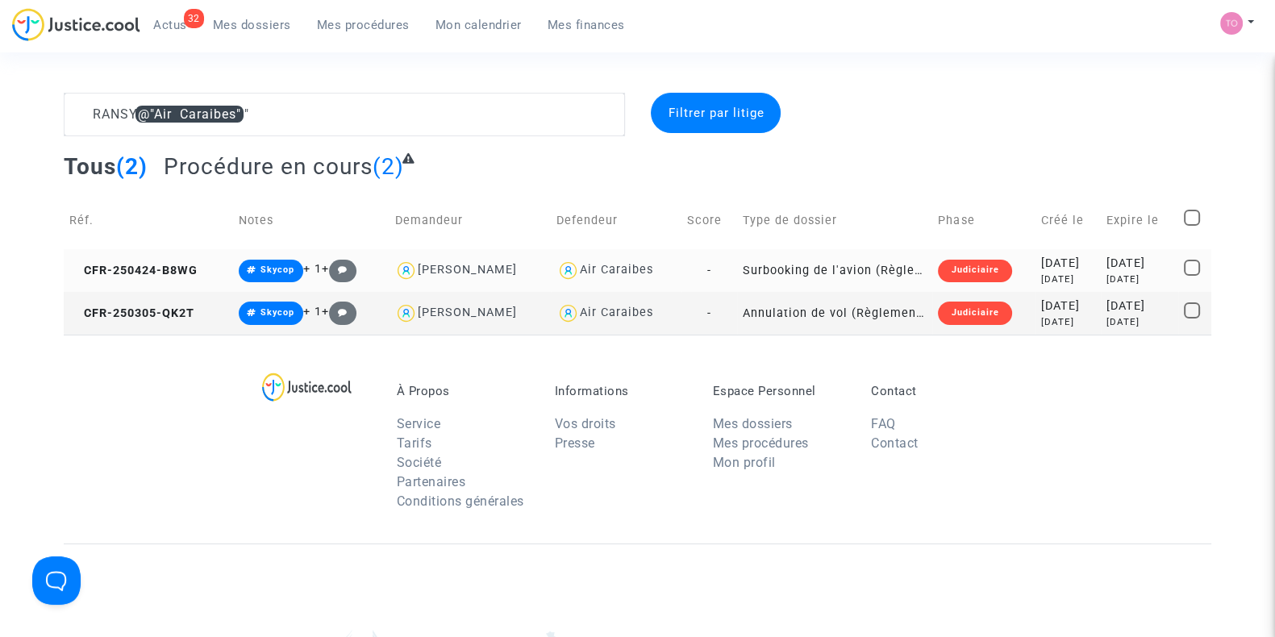
click at [1041, 260] on div "[DATE]" at bounding box center [1068, 264] width 54 height 18
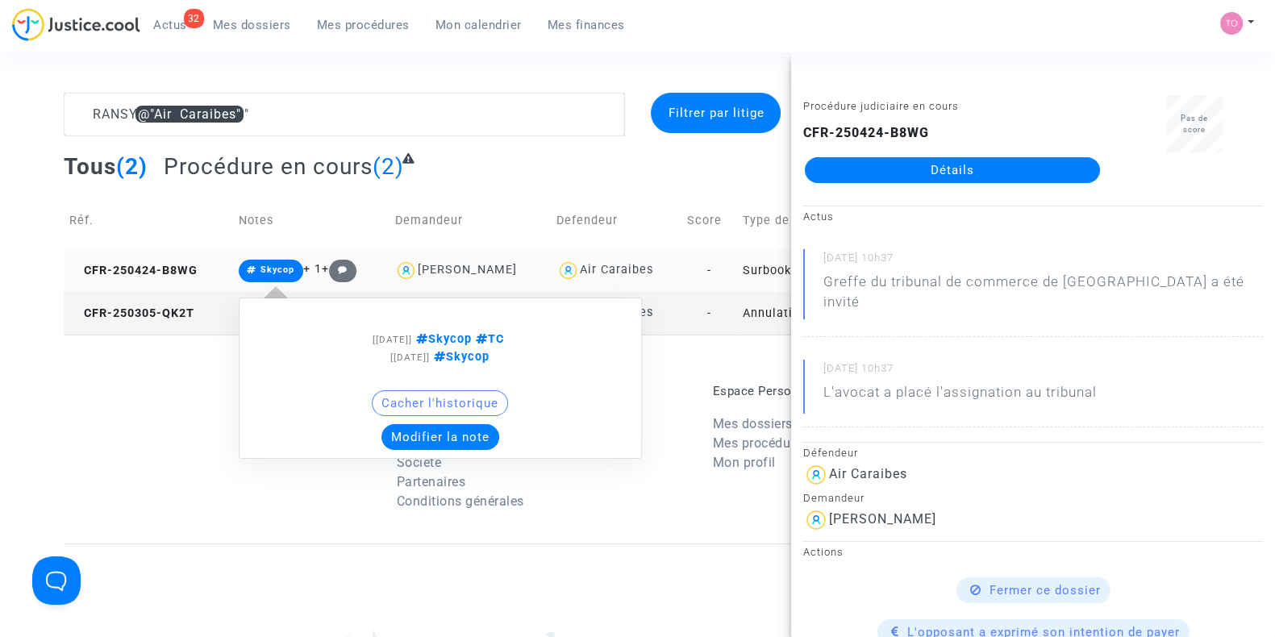
click at [258, 398] on div "Cacher l'historique" at bounding box center [441, 407] width 386 height 34
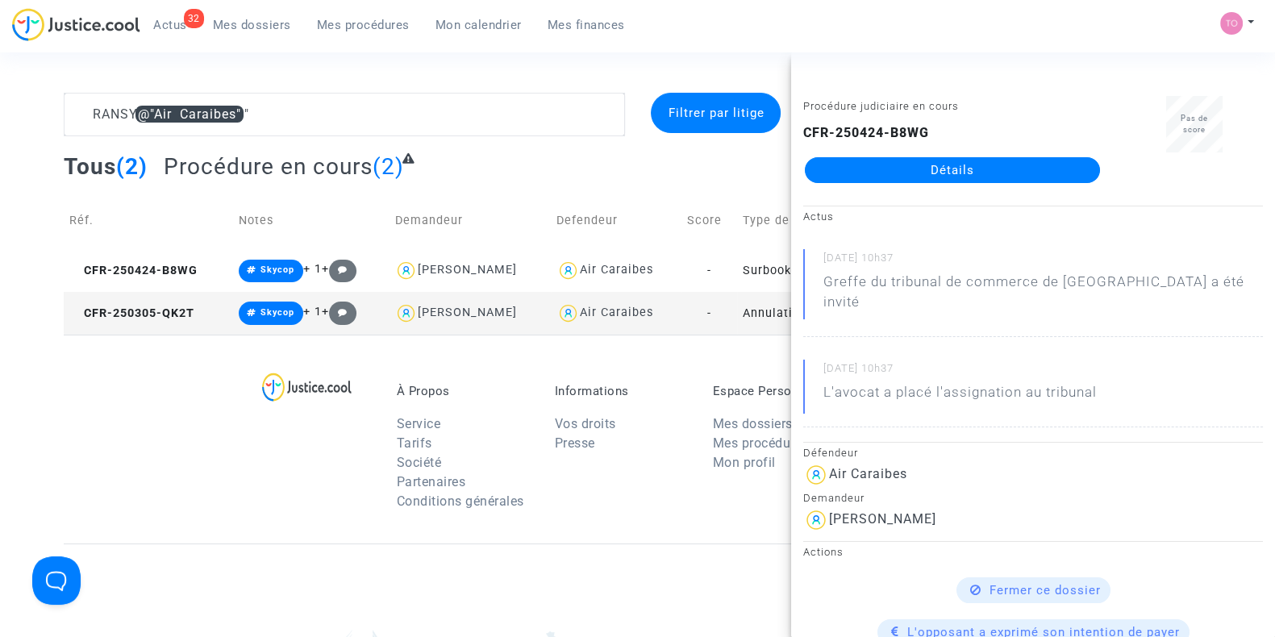
click at [91, 445] on div "À Propos Service Tarifs Société Partenaires Conditions générales Informations V…" at bounding box center [638, 439] width 1148 height 209
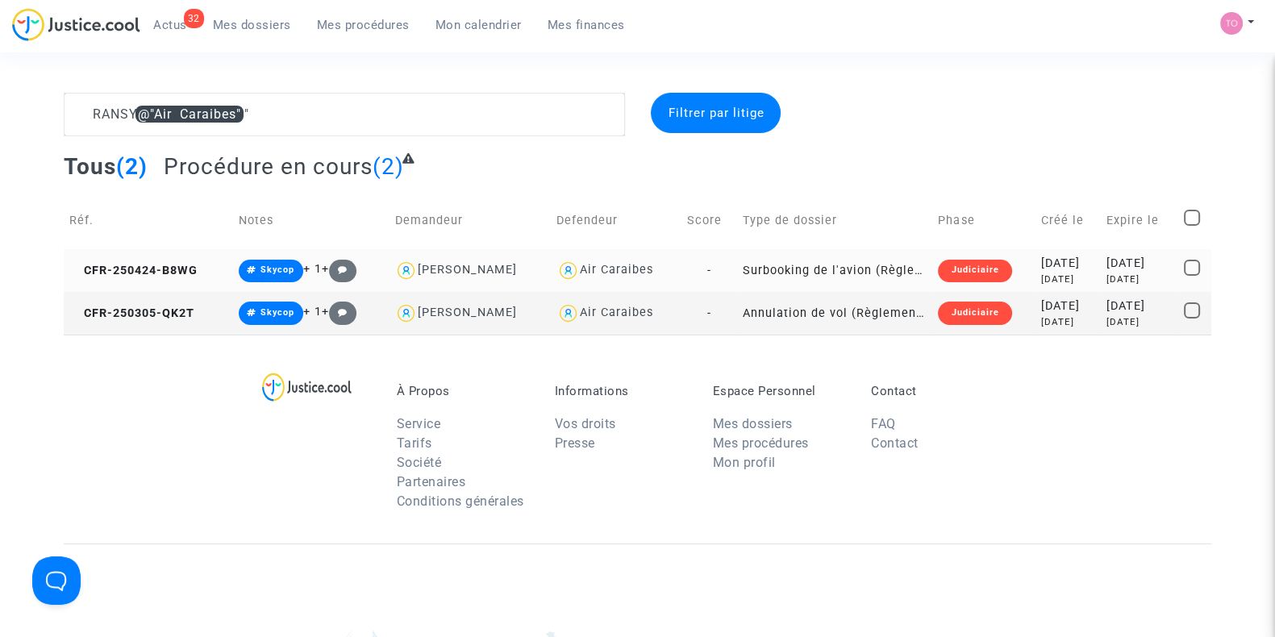
click at [1041, 257] on div "[DATE]" at bounding box center [1068, 264] width 54 height 18
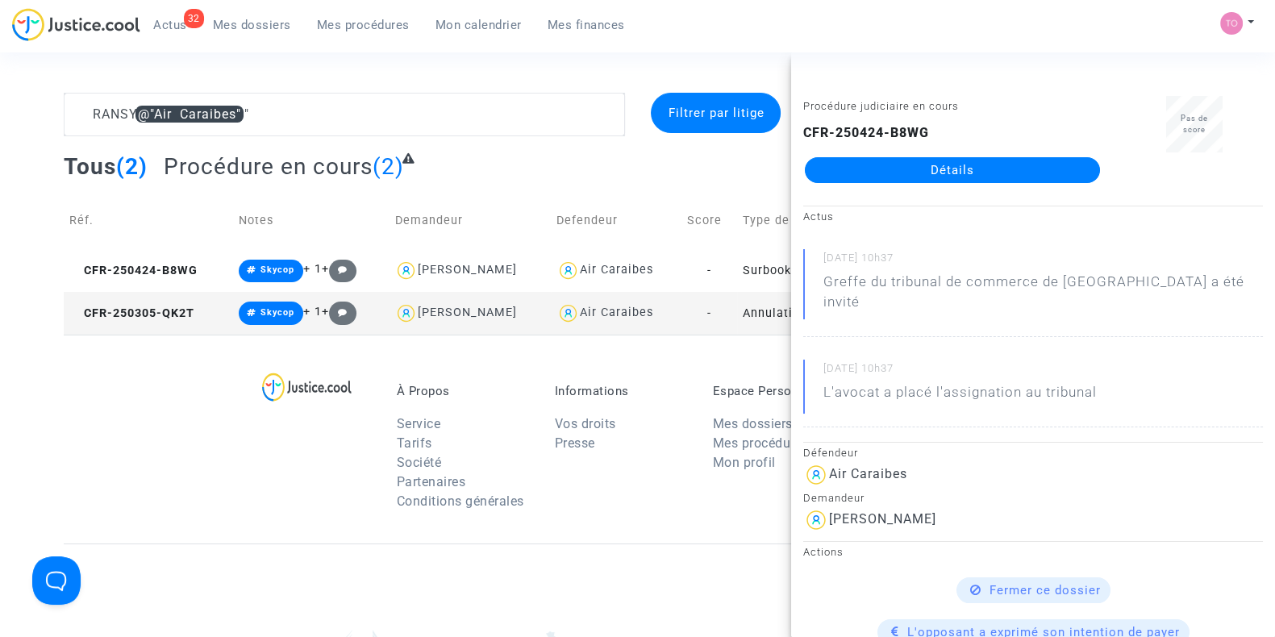
click at [44, 398] on footerbar "À Propos Service Tarifs Société Partenaires Conditions générales Informations V…" at bounding box center [637, 634] width 1275 height 599
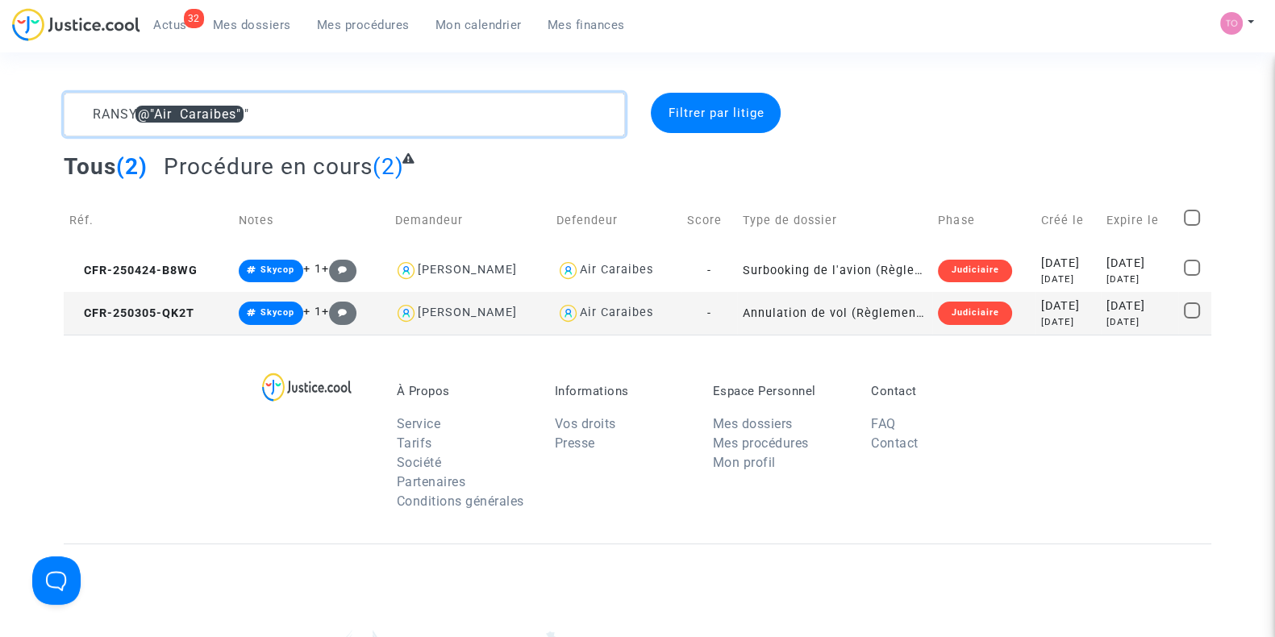
drag, startPoint x: 338, startPoint y: 106, endPoint x: 49, endPoint y: 80, distance: 290.0
click at [49, 80] on section "RANSY @"Air Caraibes" Filtrer par litige Tous (2) Procédure en cours (2) Réf. N…" at bounding box center [637, 466] width 1275 height 933
